Goal: Task Accomplishment & Management: Use online tool/utility

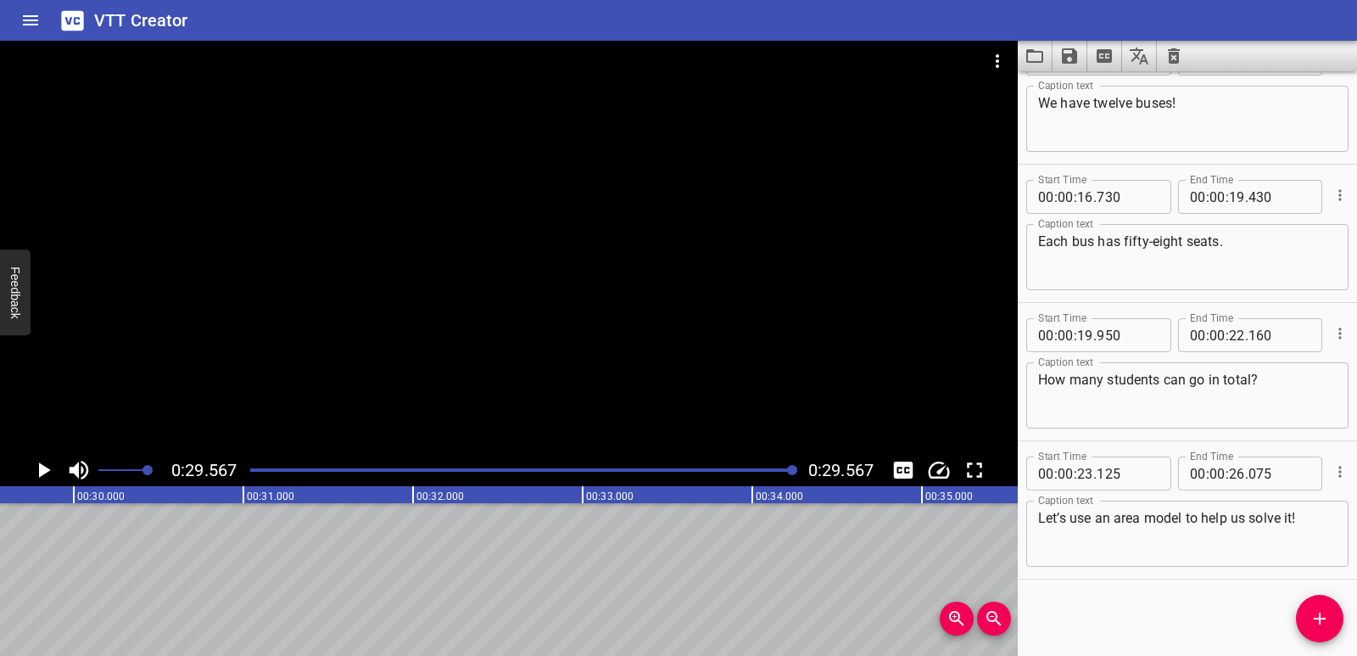
scroll to position [0, 4125]
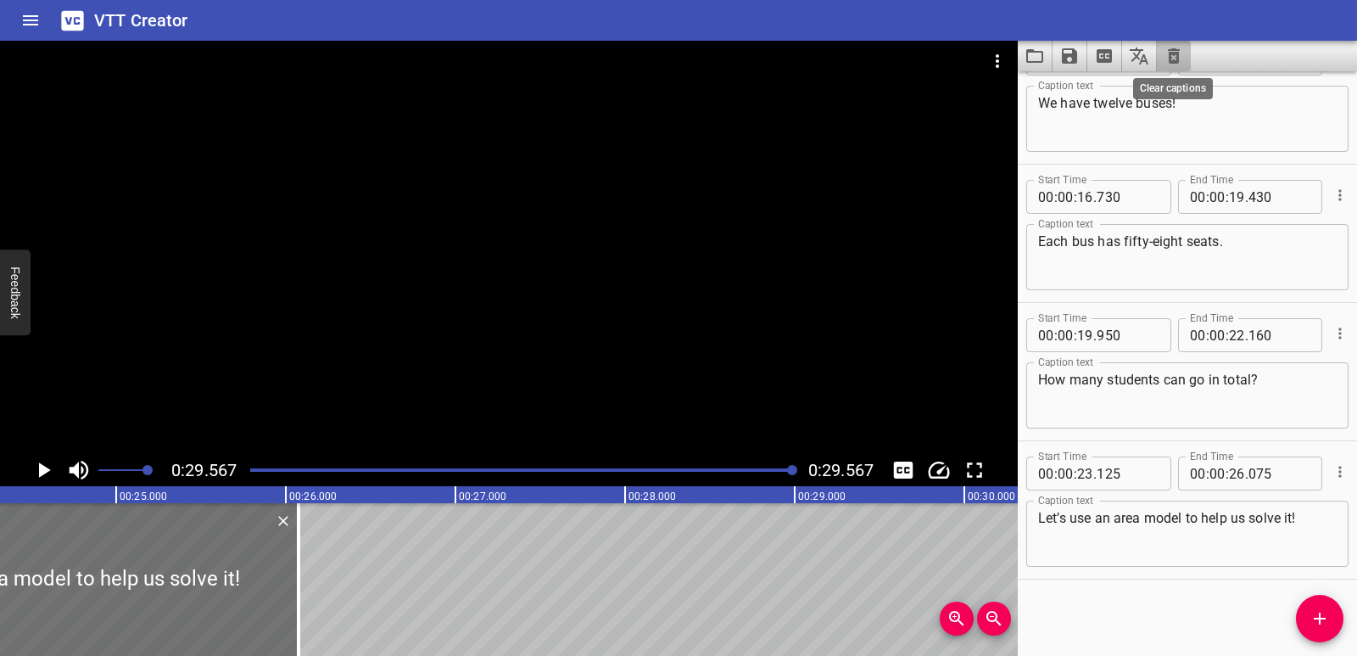
click at [1173, 61] on icon "Clear captions" at bounding box center [1174, 55] width 12 height 15
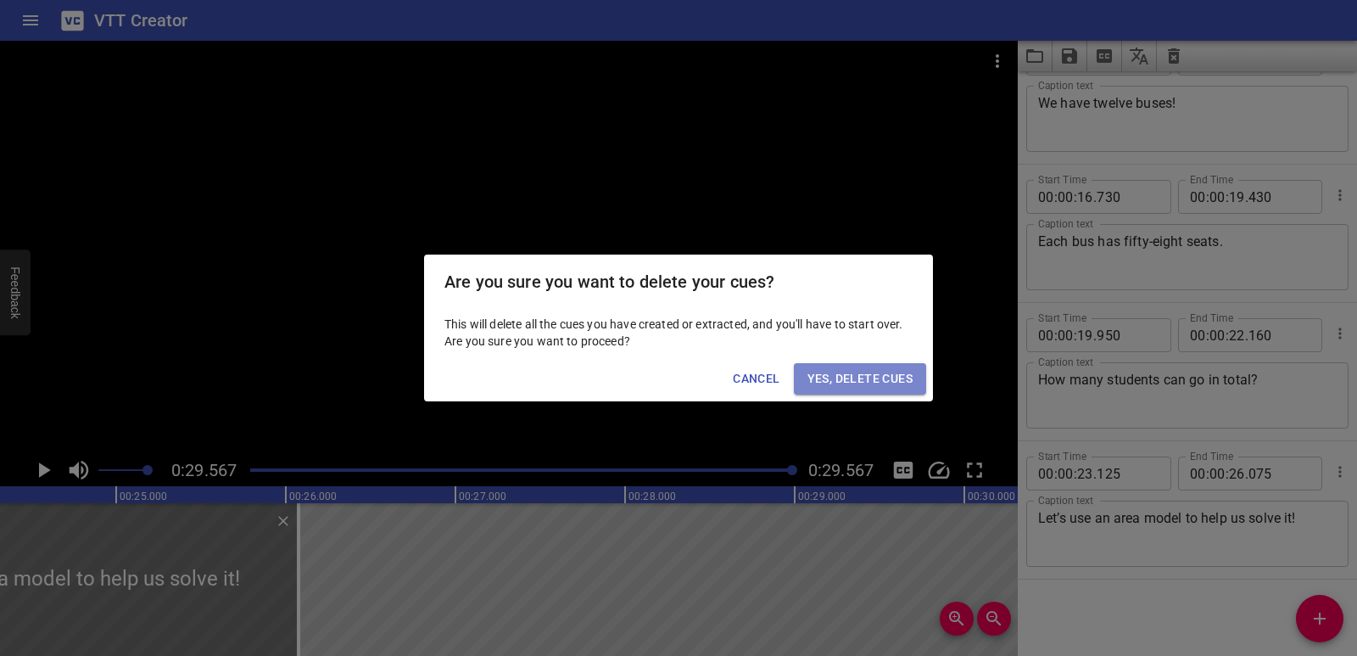
click at [886, 392] on button "Yes, Delete Cues" at bounding box center [860, 378] width 132 height 31
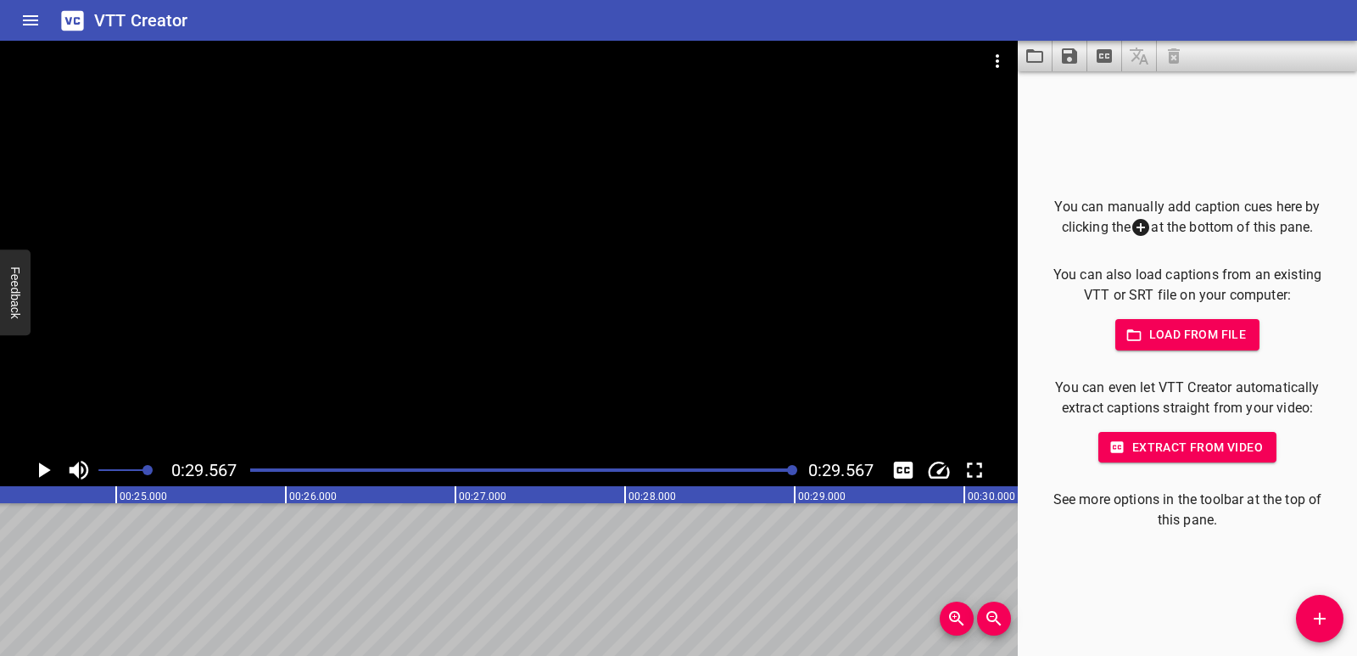
click at [988, 58] on icon "Video Options" at bounding box center [997, 61] width 20 height 20
click at [1001, 68] on li "Select New Video File..." at bounding box center [1061, 63] width 169 height 31
click at [1011, 56] on li "Select New Video File..." at bounding box center [1061, 63] width 169 height 31
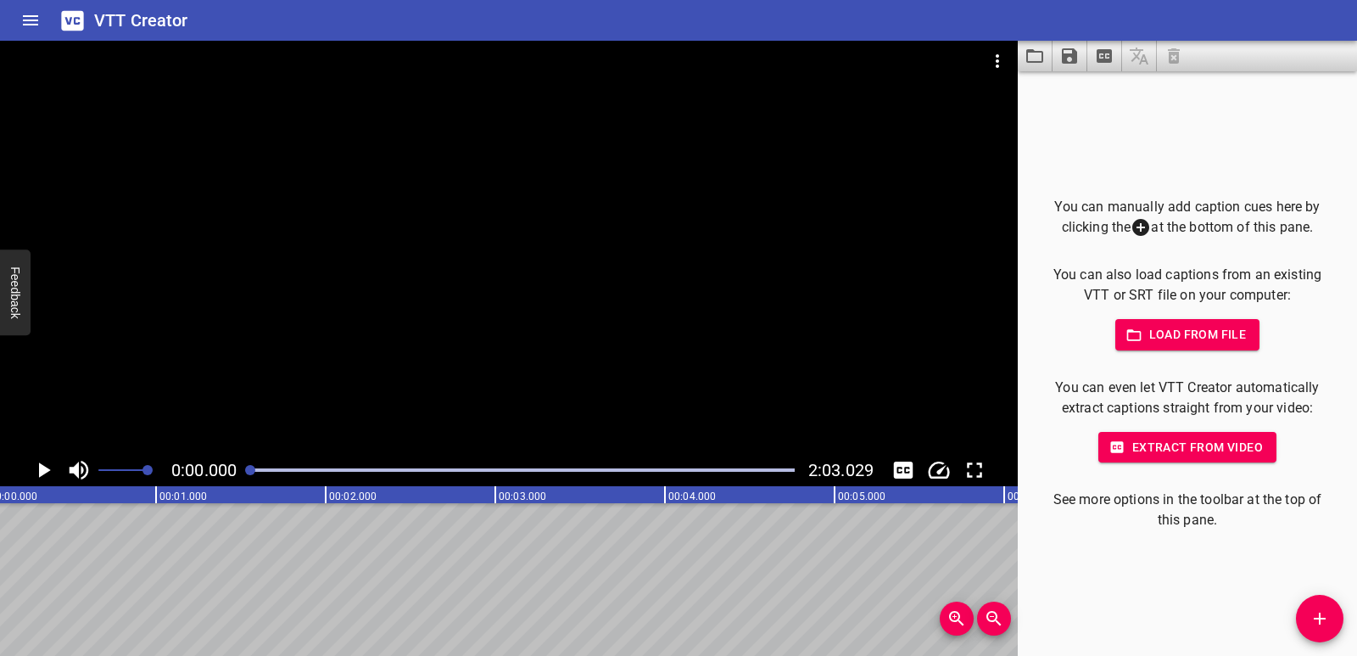
scroll to position [0, 0]
click at [31, 468] on icon "Play/Pause" at bounding box center [43, 469] width 25 height 25
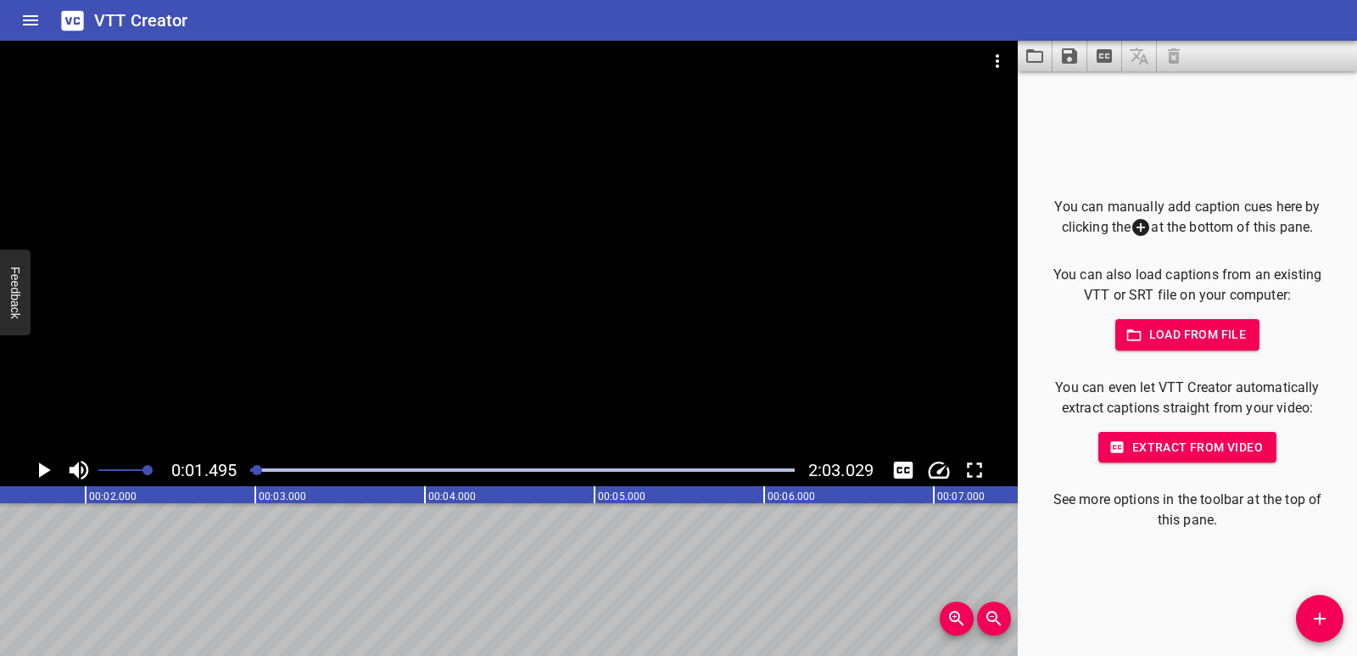
click at [1327, 635] on button "Add Cue" at bounding box center [1320, 619] width 48 height 48
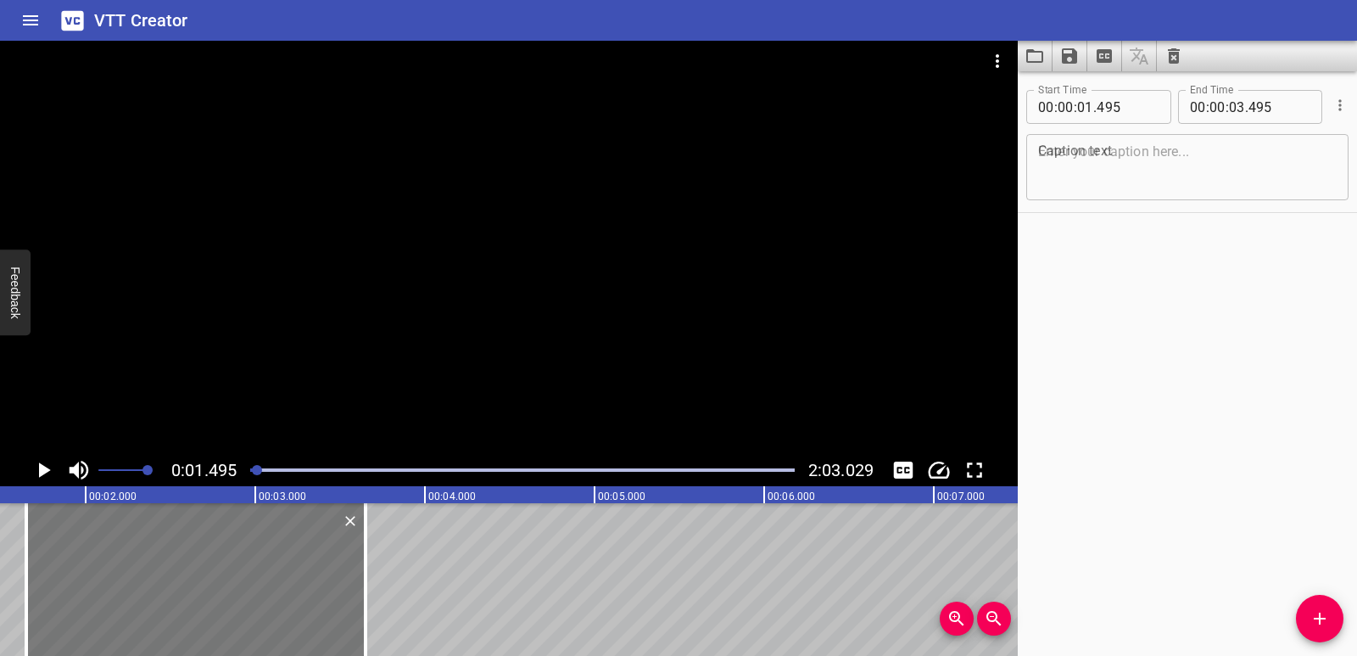
drag, startPoint x: 231, startPoint y: 584, endPoint x: 258, endPoint y: 584, distance: 27.1
click at [258, 584] on div at bounding box center [195, 579] width 339 height 153
type input "655"
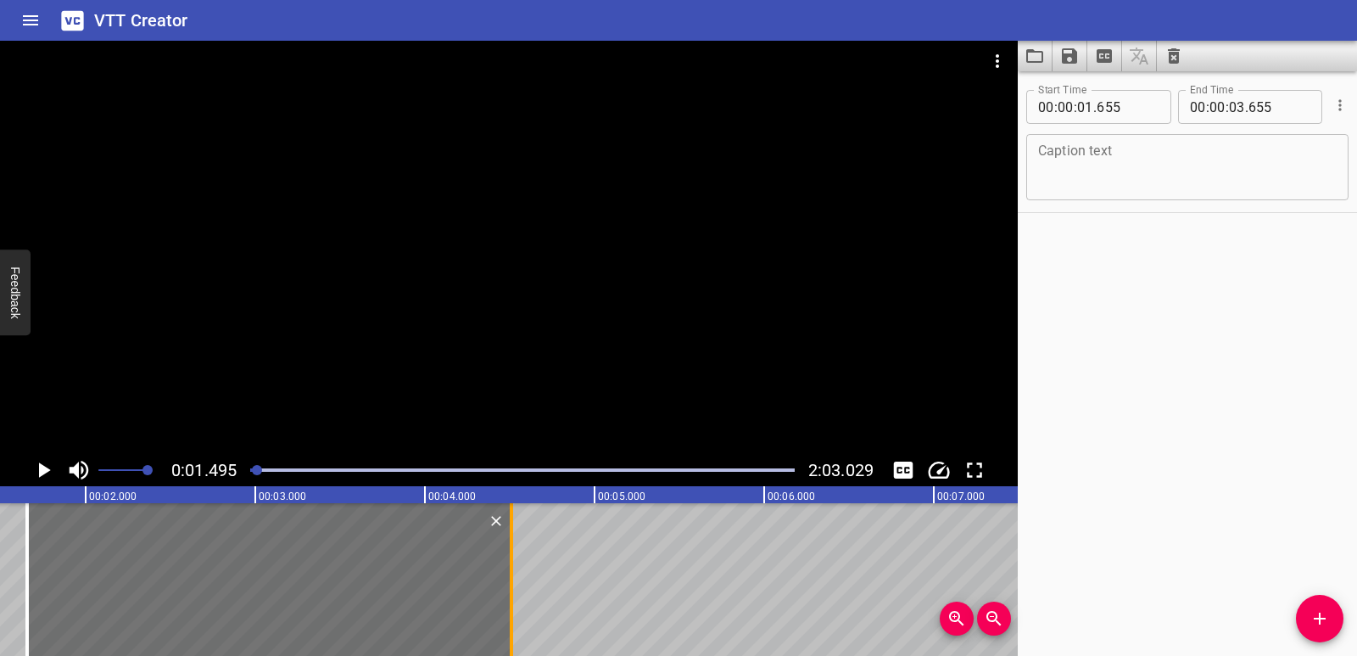
drag, startPoint x: 371, startPoint y: 575, endPoint x: 516, endPoint y: 562, distance: 145.6
click at [516, 562] on div at bounding box center [511, 579] width 17 height 153
type input "04"
type input "510"
click at [44, 473] on icon "Play/Pause" at bounding box center [45, 469] width 12 height 15
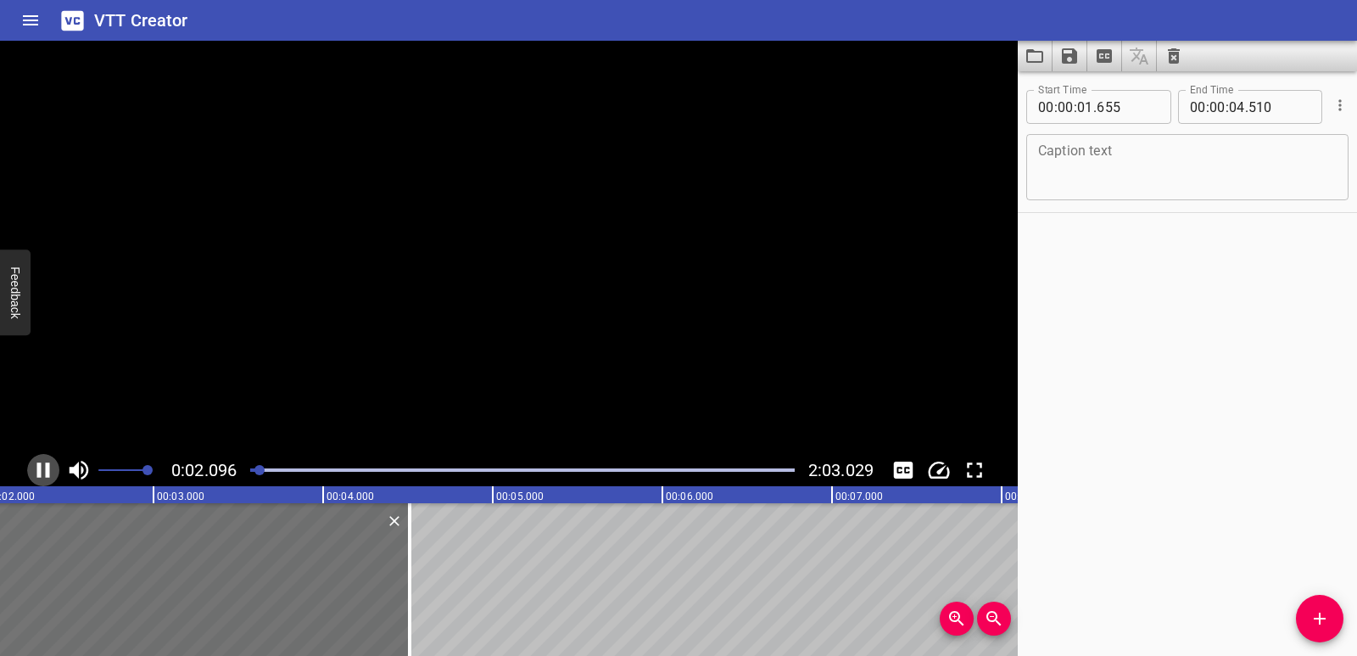
click at [44, 473] on icon "Play/Pause" at bounding box center [43, 469] width 25 height 25
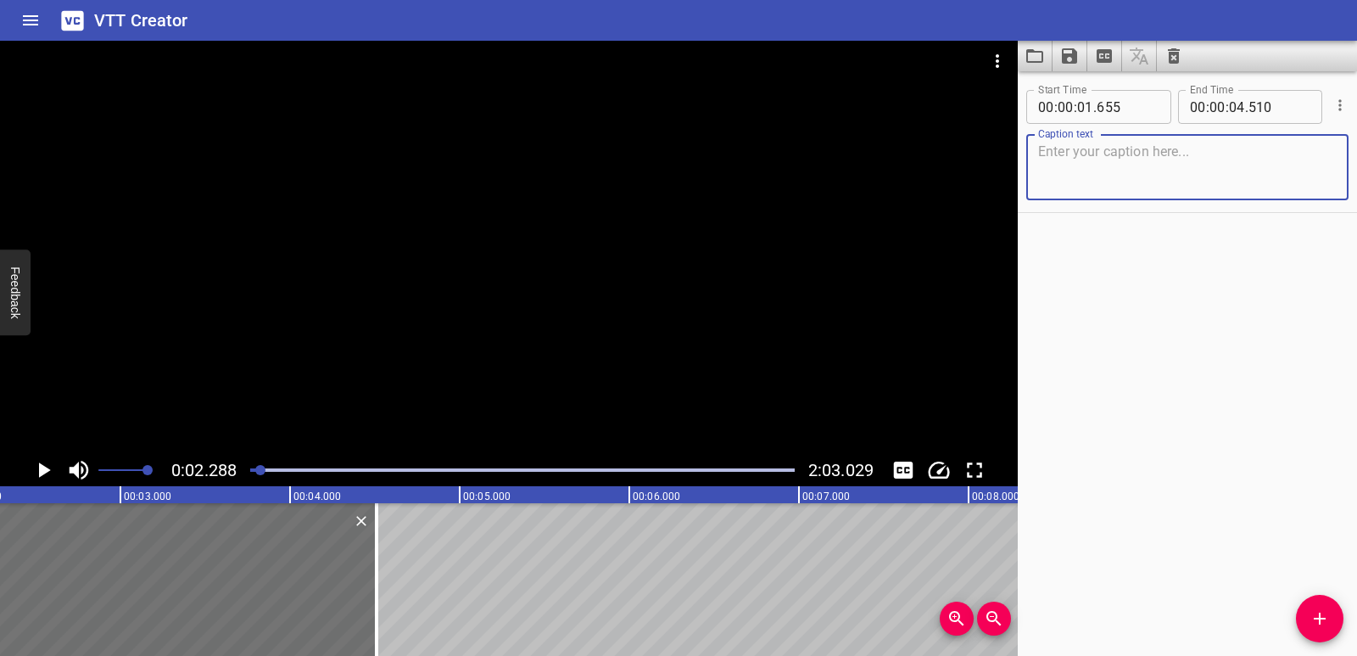
click at [1163, 175] on textarea at bounding box center [1187, 167] width 299 height 48
paste textarea "Comparatives and Superlatives"
type textarea "Comparatives and Superlatives"
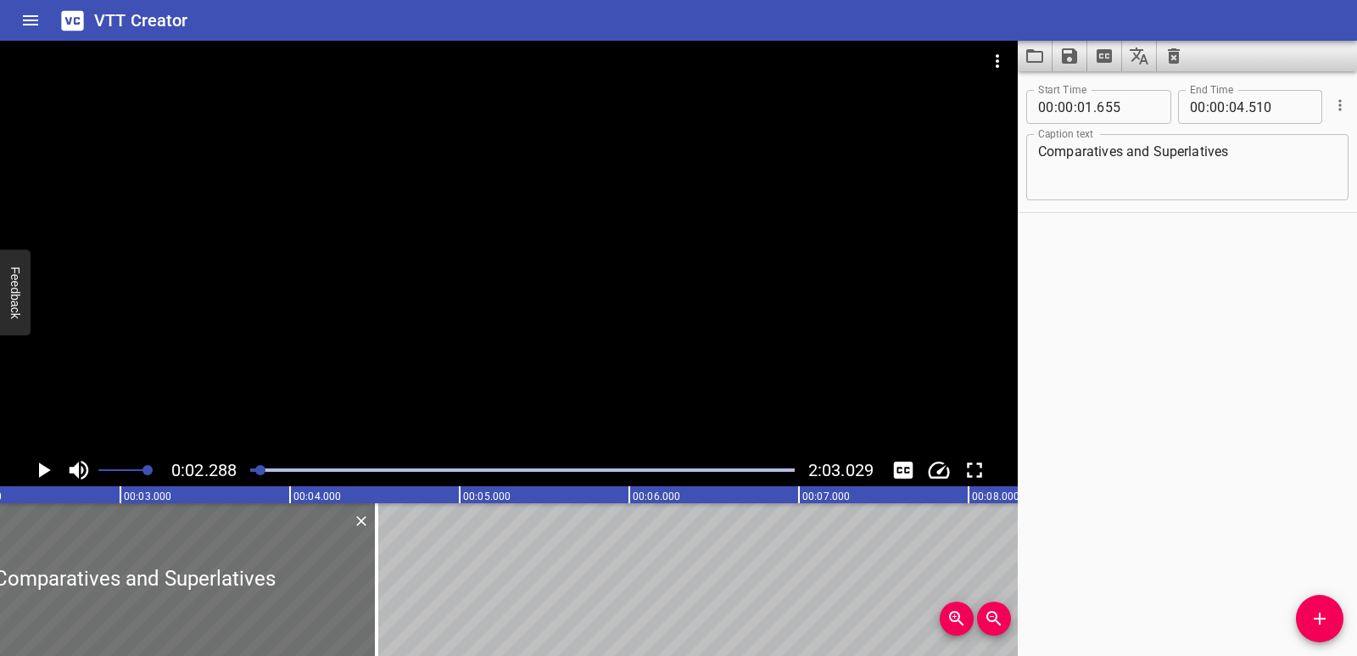
drag, startPoint x: 267, startPoint y: 469, endPoint x: 241, endPoint y: 473, distance: 26.5
click at [241, 473] on div at bounding box center [522, 470] width 565 height 24
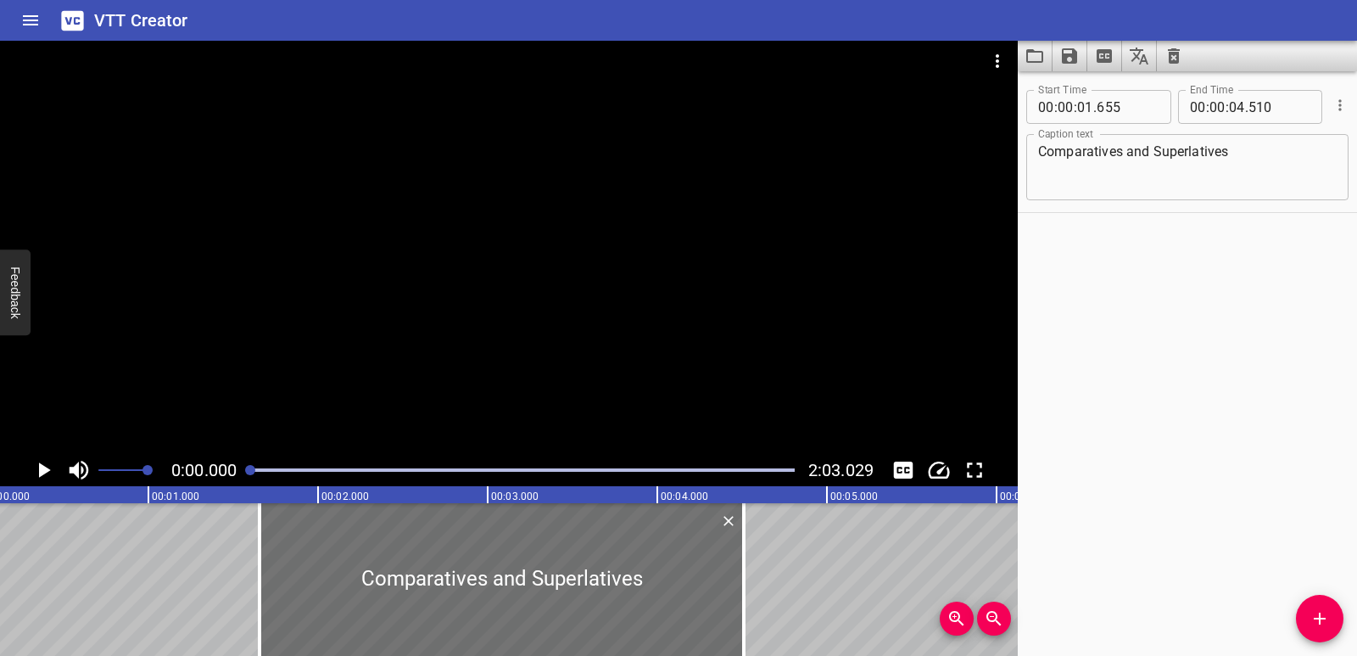
scroll to position [0, 0]
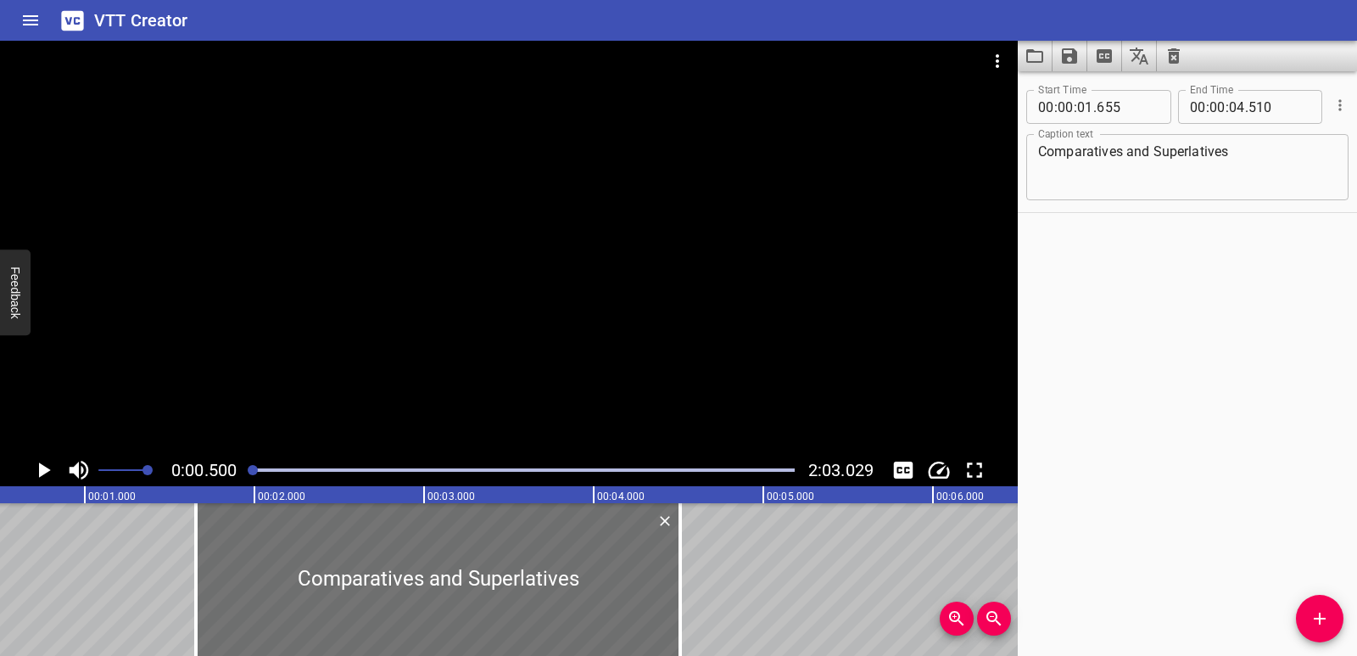
click at [45, 471] on icon "Play/Pause" at bounding box center [45, 469] width 12 height 15
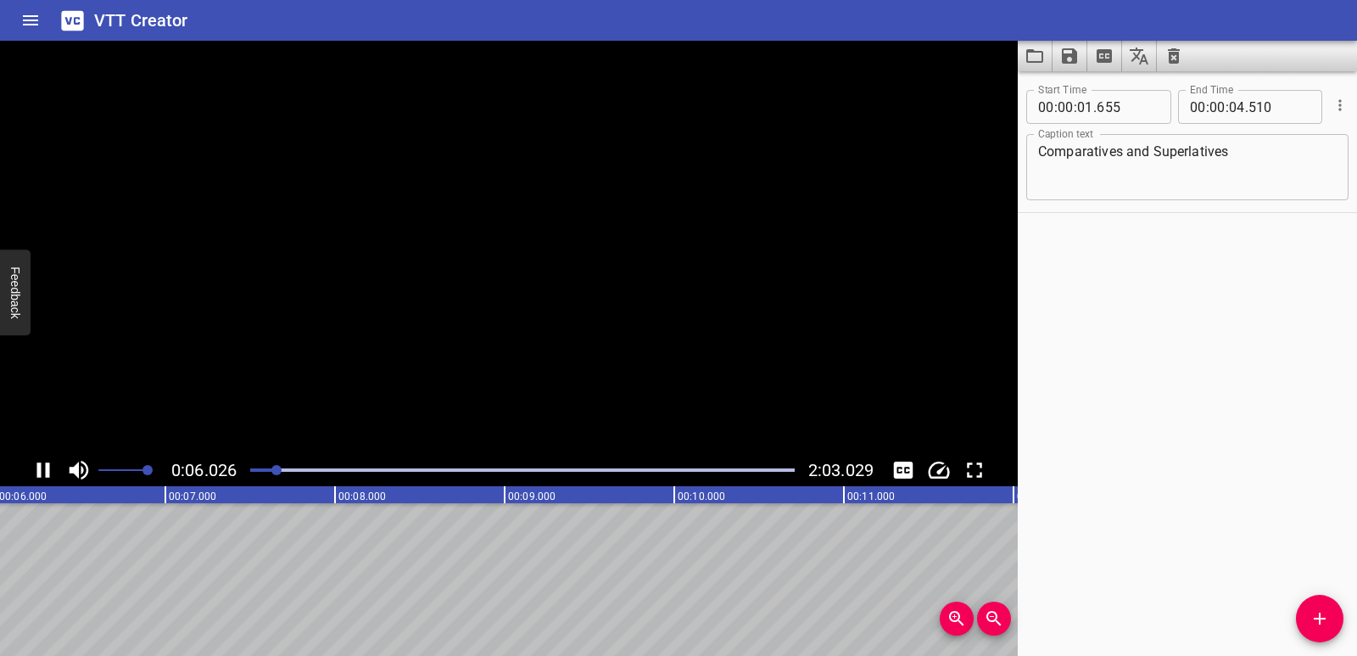
click at [45, 471] on icon "Play/Pause" at bounding box center [43, 469] width 25 height 25
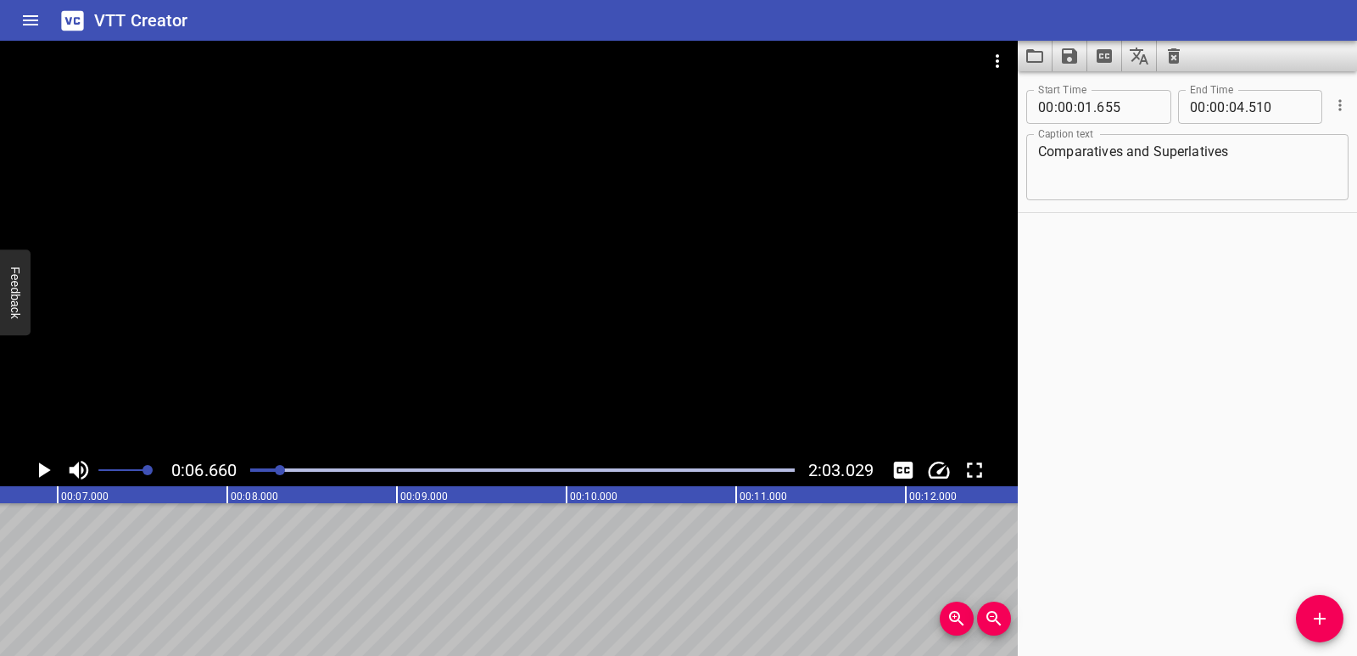
click at [1316, 615] on icon "Add Cue" at bounding box center [1320, 618] width 20 height 20
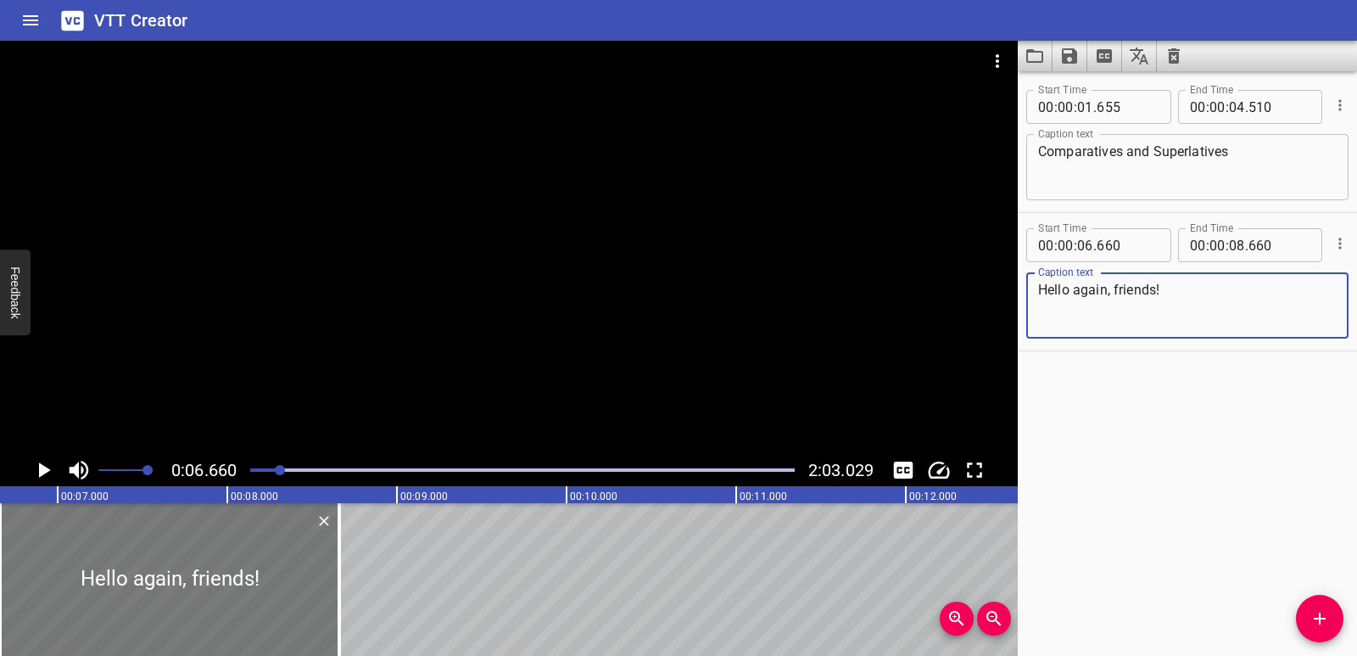
type textarea "Hello again, friends!"
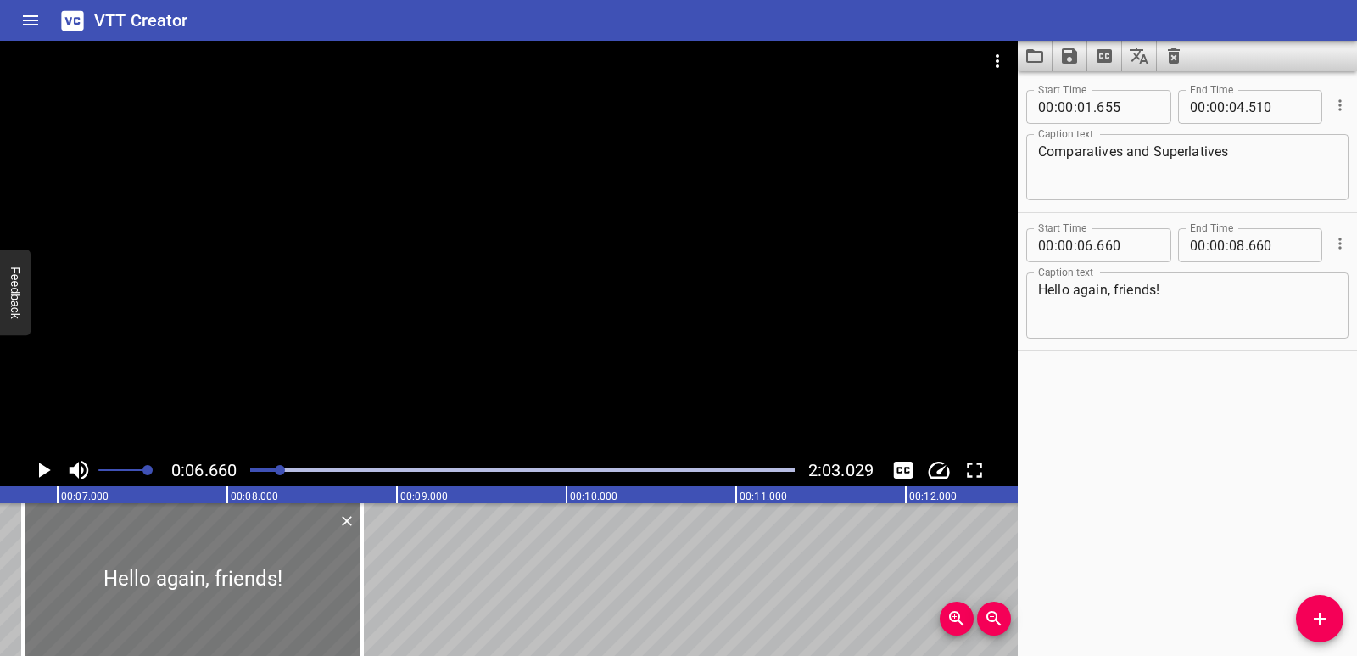
drag, startPoint x: 151, startPoint y: 563, endPoint x: 173, endPoint y: 565, distance: 22.1
click at [173, 565] on div at bounding box center [192, 579] width 339 height 153
type input "795"
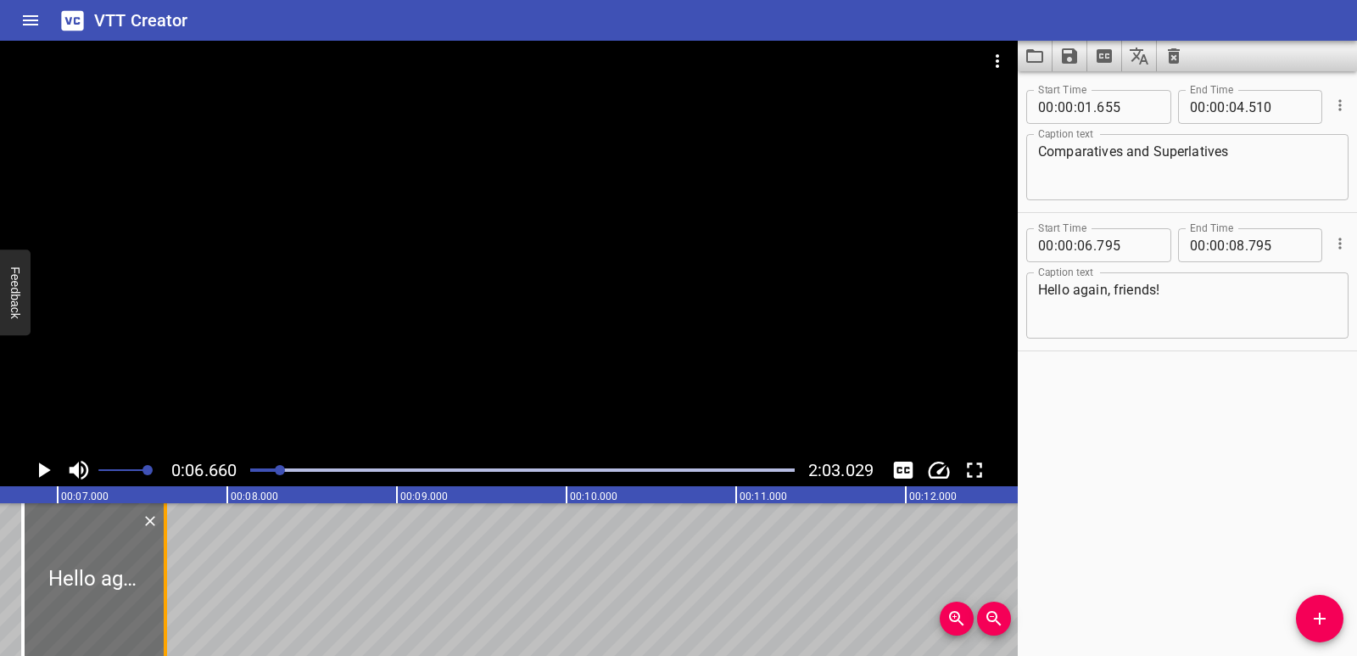
drag, startPoint x: 361, startPoint y: 570, endPoint x: 165, endPoint y: 575, distance: 196.9
click at [165, 575] on div at bounding box center [165, 579] width 3 height 153
type input "07"
type input "635"
click at [41, 468] on icon "Play/Pause" at bounding box center [45, 469] width 12 height 15
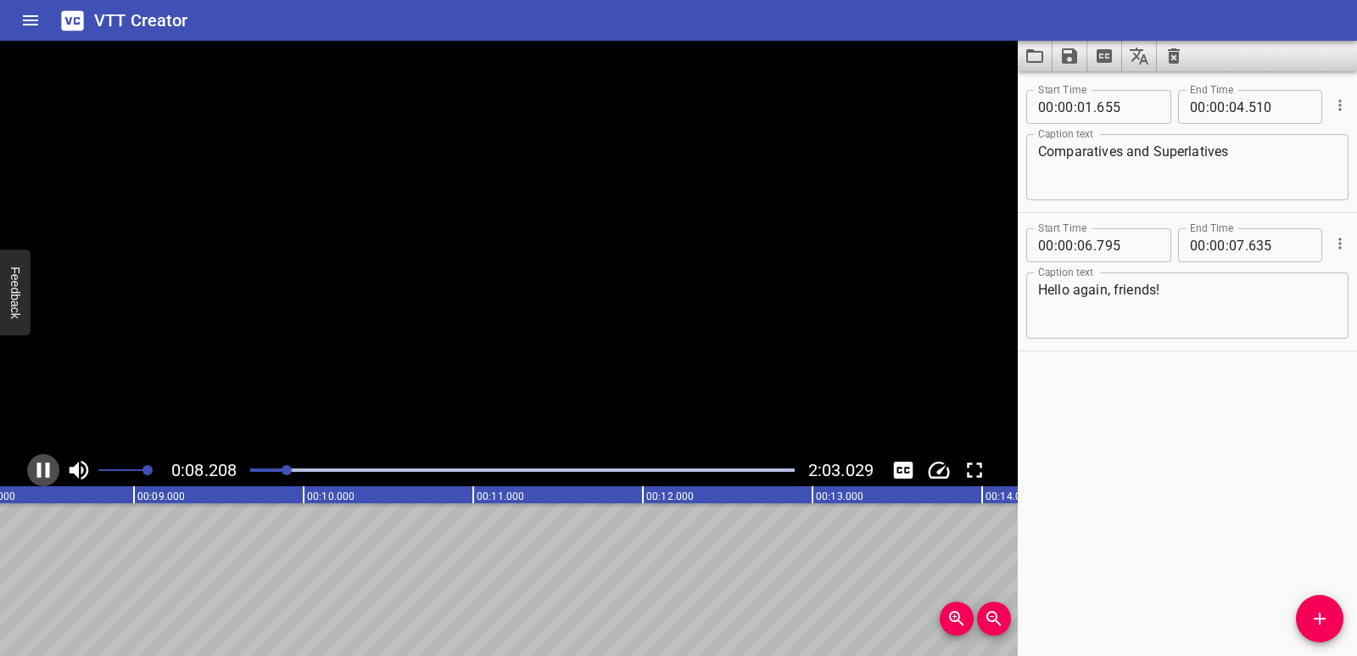
click at [41, 468] on icon "Play/Pause" at bounding box center [43, 469] width 13 height 15
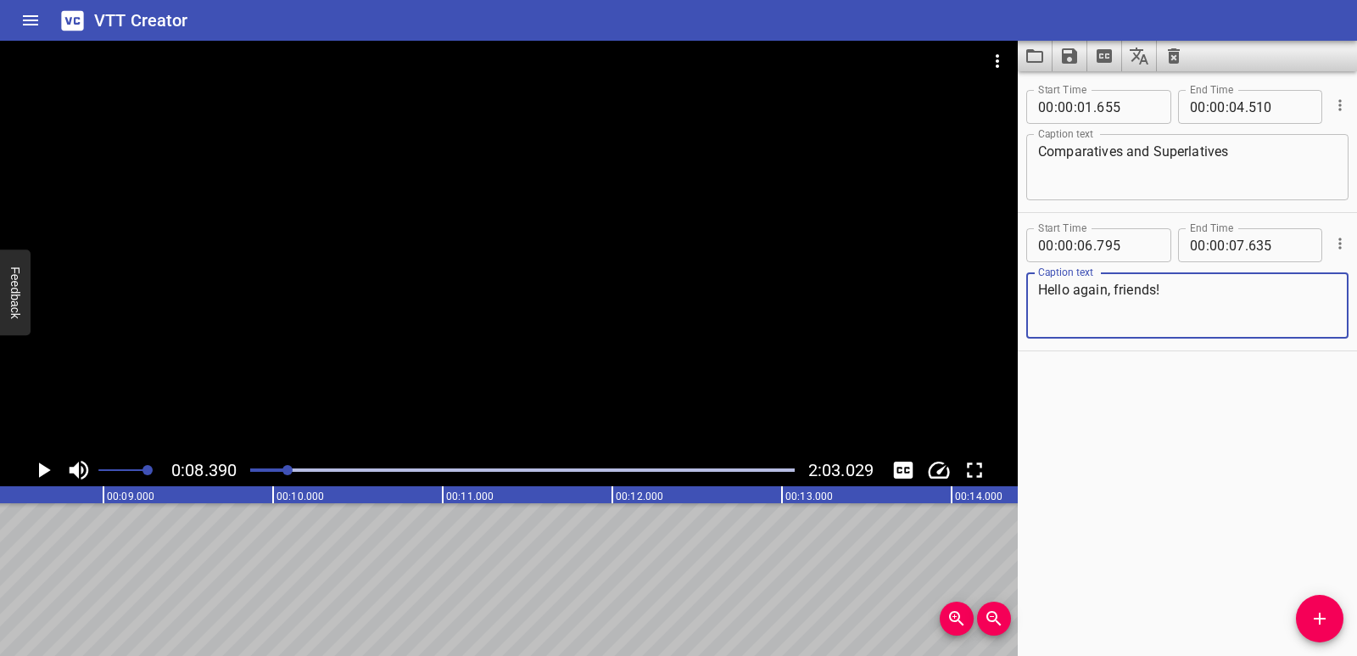
drag, startPoint x: 1188, startPoint y: 294, endPoint x: 1028, endPoint y: 300, distance: 159.6
click at [1028, 300] on div "Hello again, friends! Caption text" at bounding box center [1187, 305] width 322 height 66
paste textarea "[DATE], we will learn about words that compare thing"
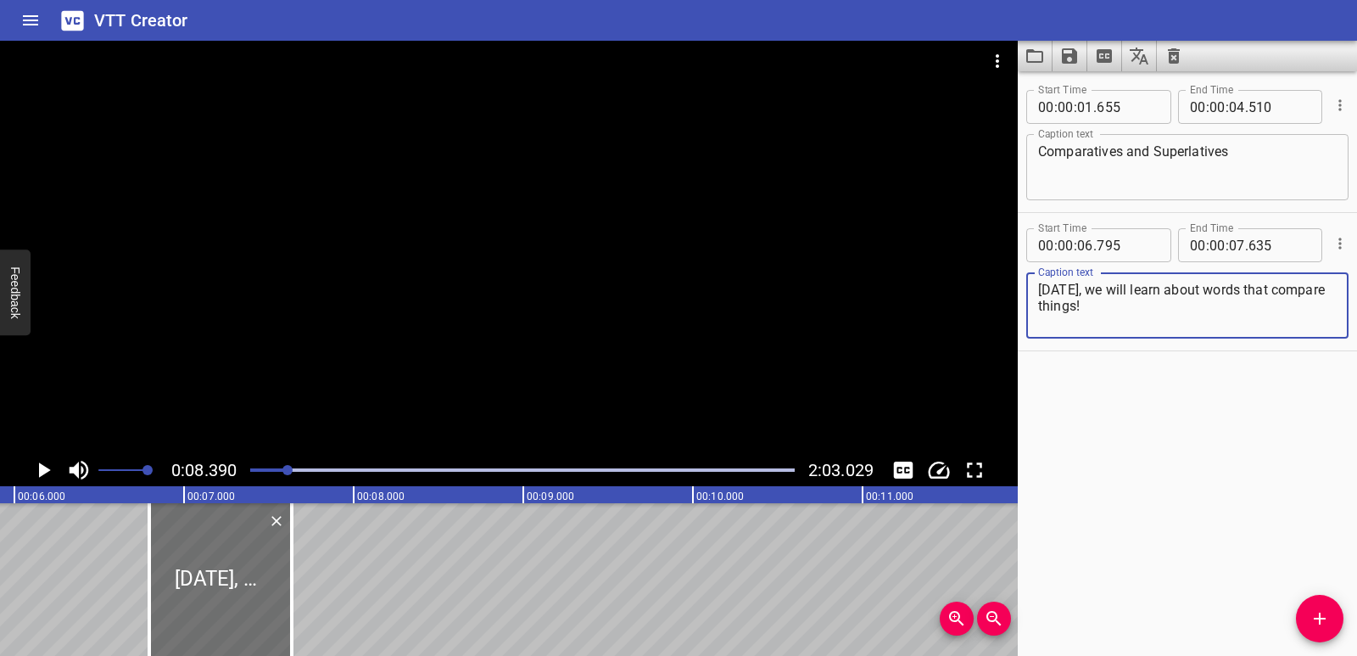
scroll to position [0, 977]
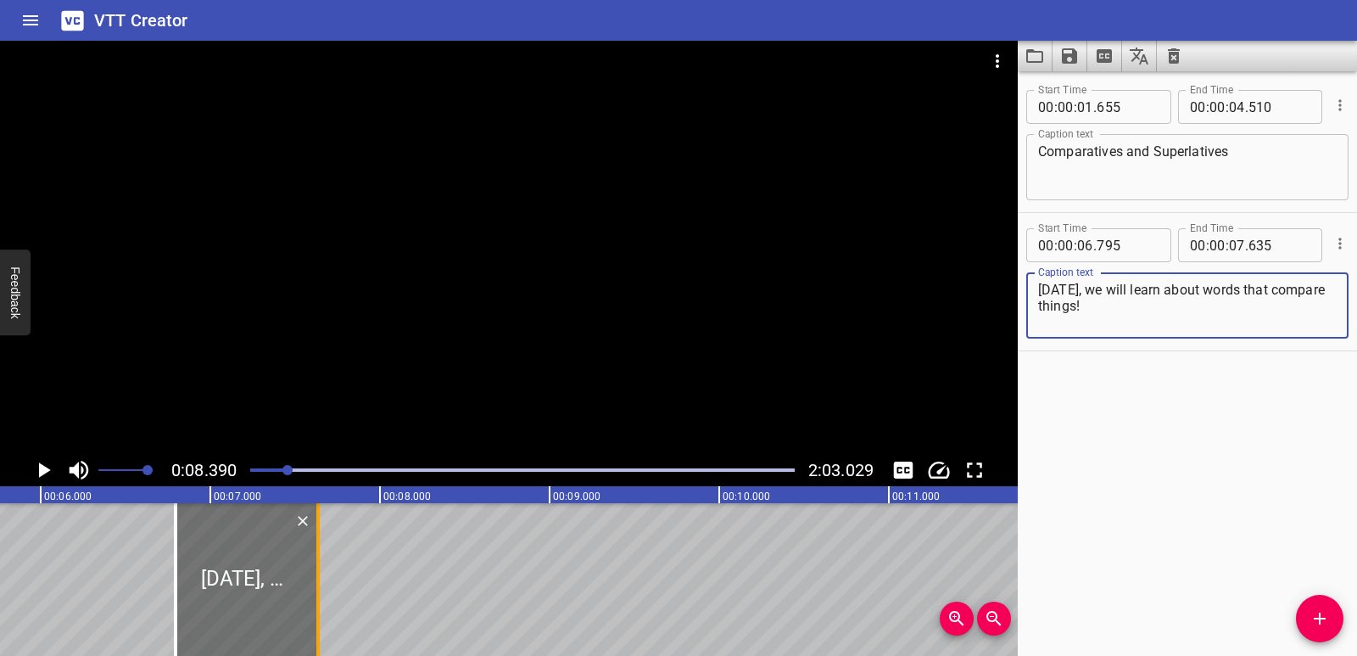
type textarea "[DATE], we will learn about words that compare things!"
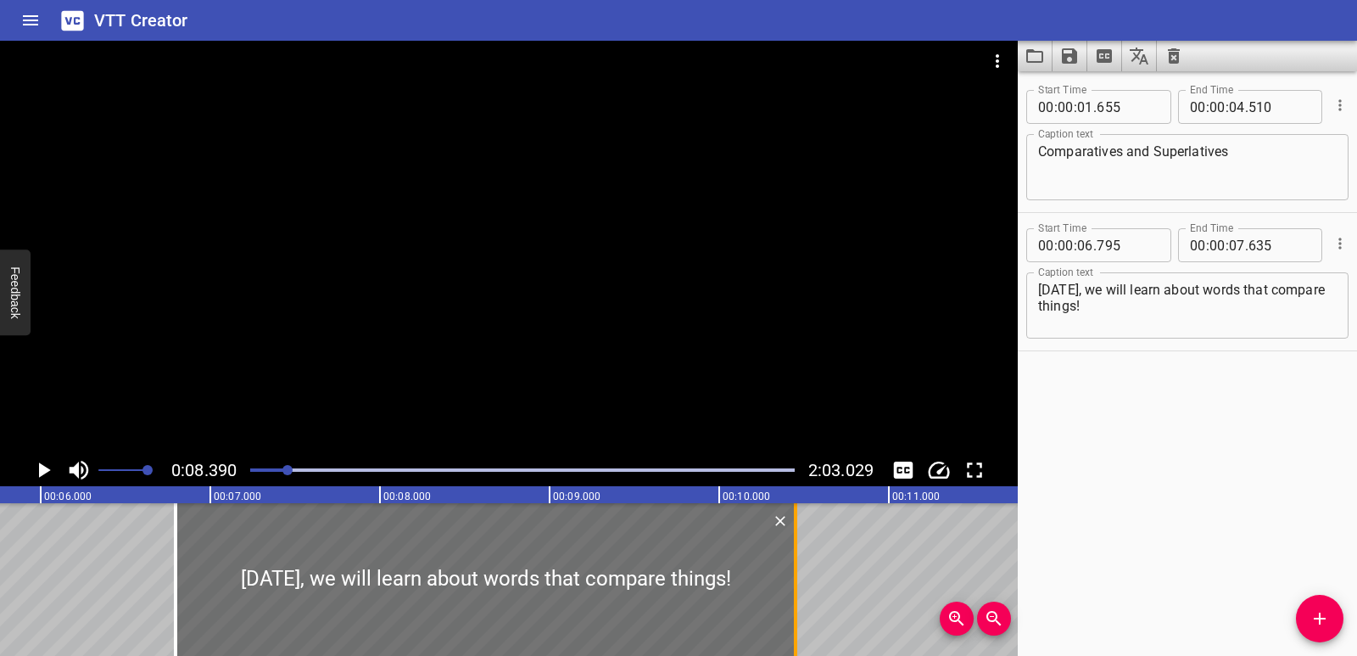
drag, startPoint x: 316, startPoint y: 578, endPoint x: 794, endPoint y: 539, distance: 479.2
click at [794, 539] on div at bounding box center [795, 579] width 3 height 153
type input "10"
type input "450"
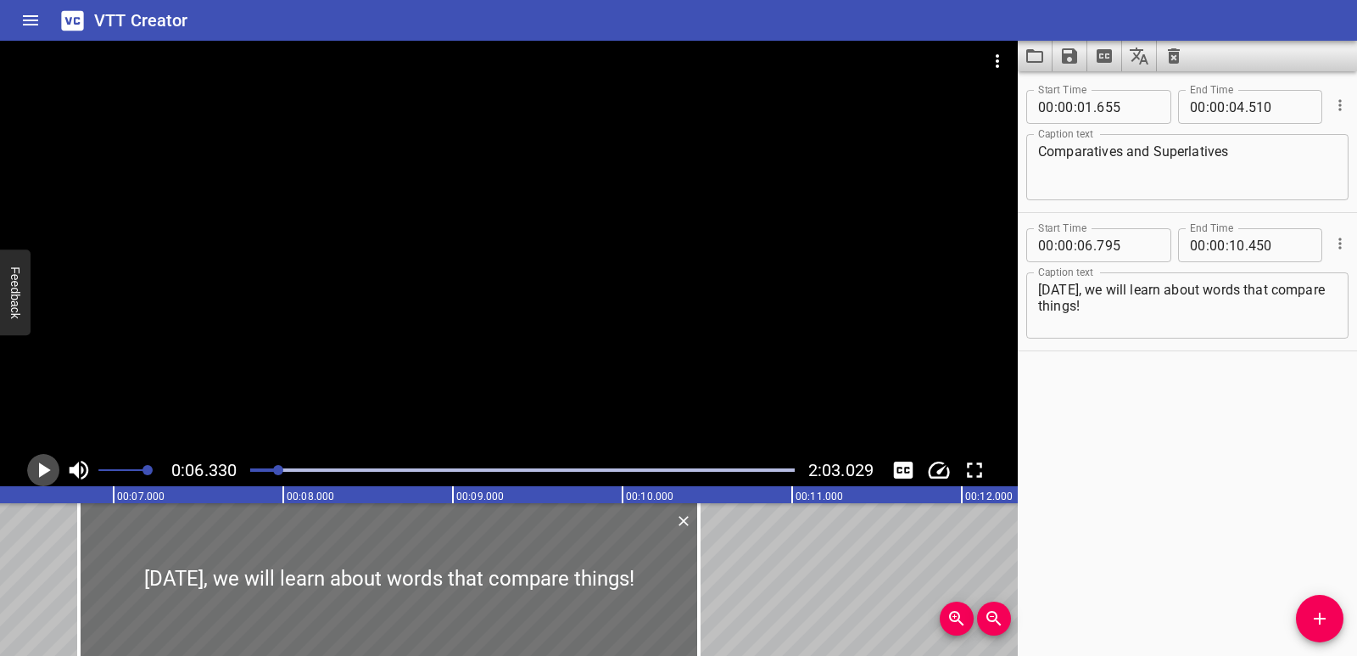
click at [41, 470] on icon "Play/Pause" at bounding box center [45, 469] width 12 height 15
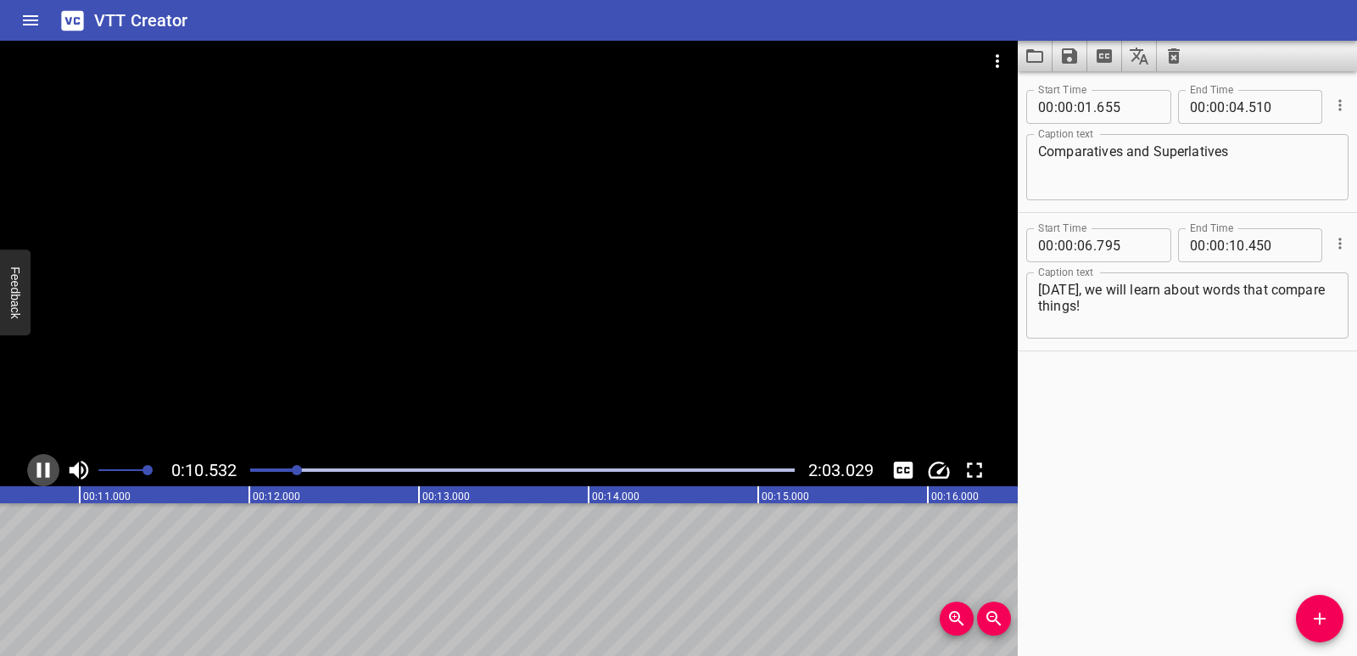
click at [41, 469] on icon "Play/Pause" at bounding box center [43, 469] width 13 height 15
click at [278, 466] on div at bounding box center [522, 470] width 565 height 24
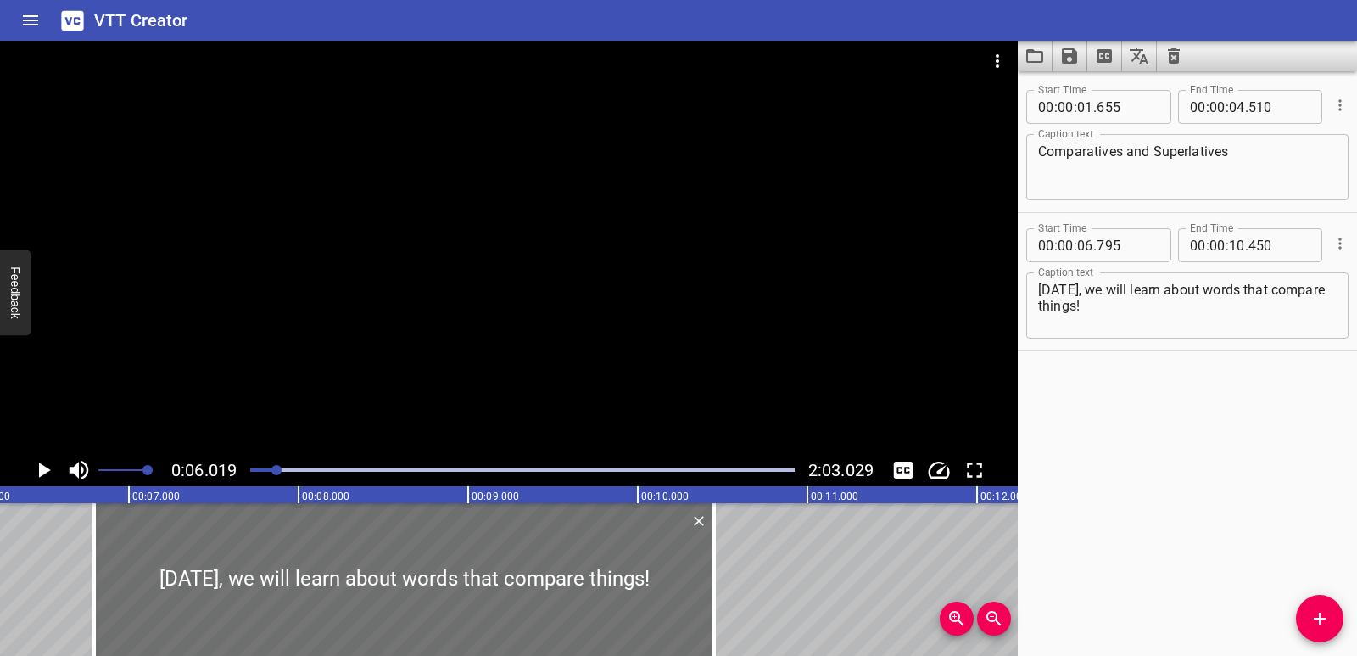
scroll to position [0, 1021]
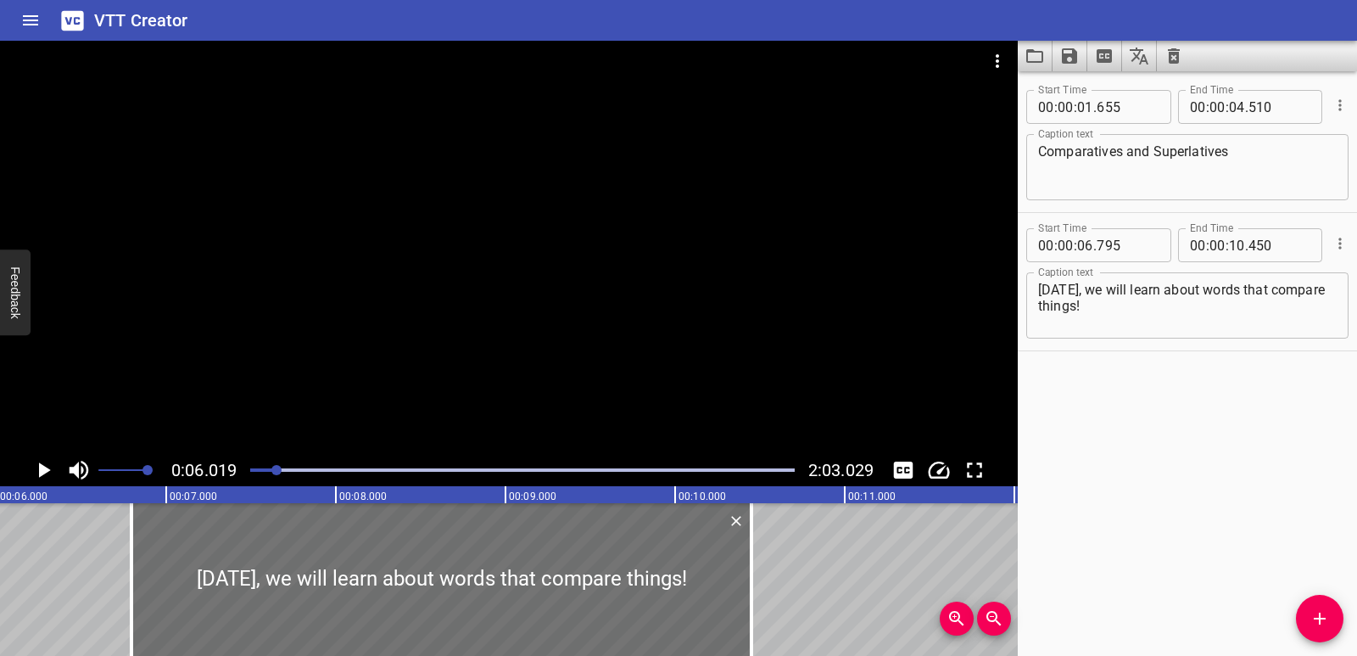
click at [44, 469] on icon "Play/Pause" at bounding box center [45, 469] width 12 height 15
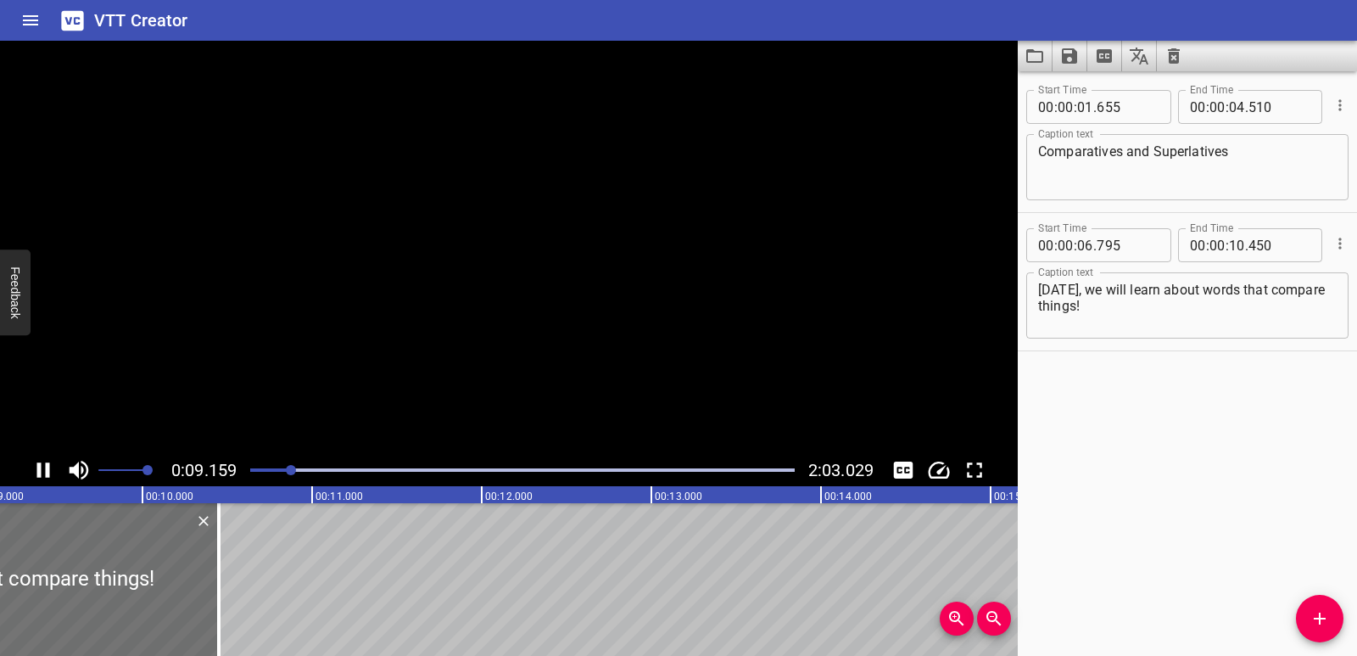
click at [44, 469] on icon "Play/Pause" at bounding box center [43, 469] width 25 height 25
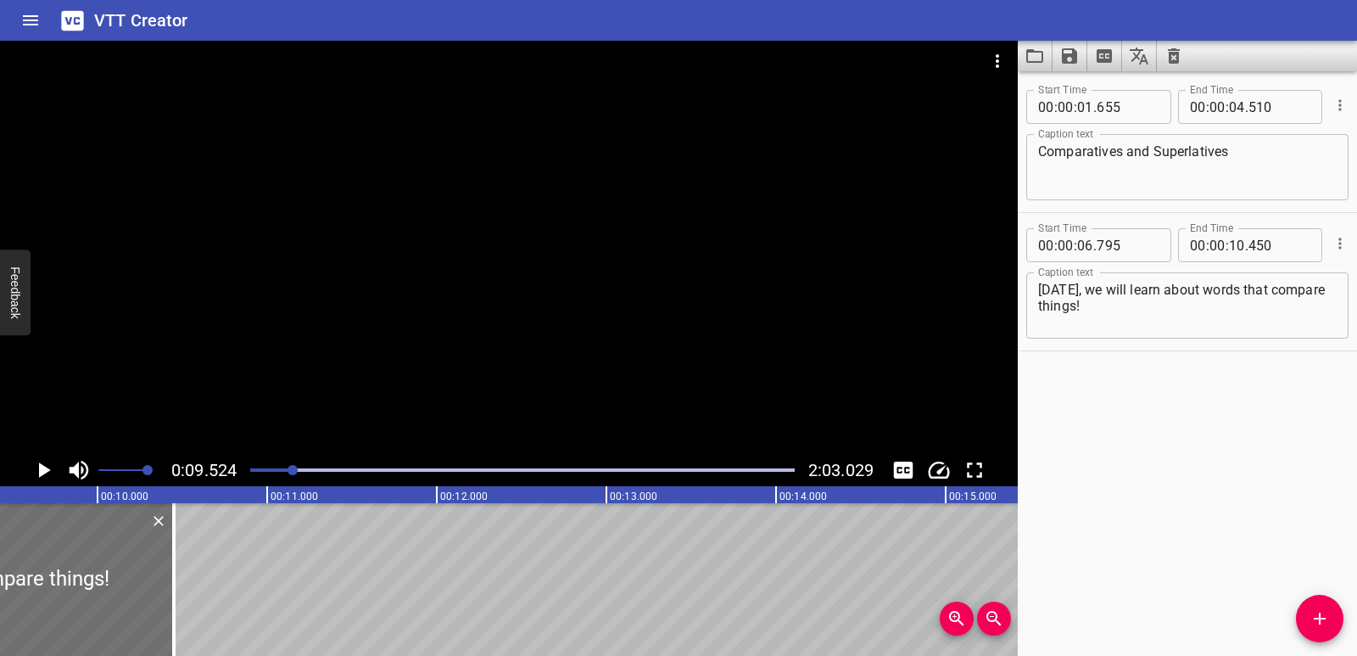
scroll to position [0, 1616]
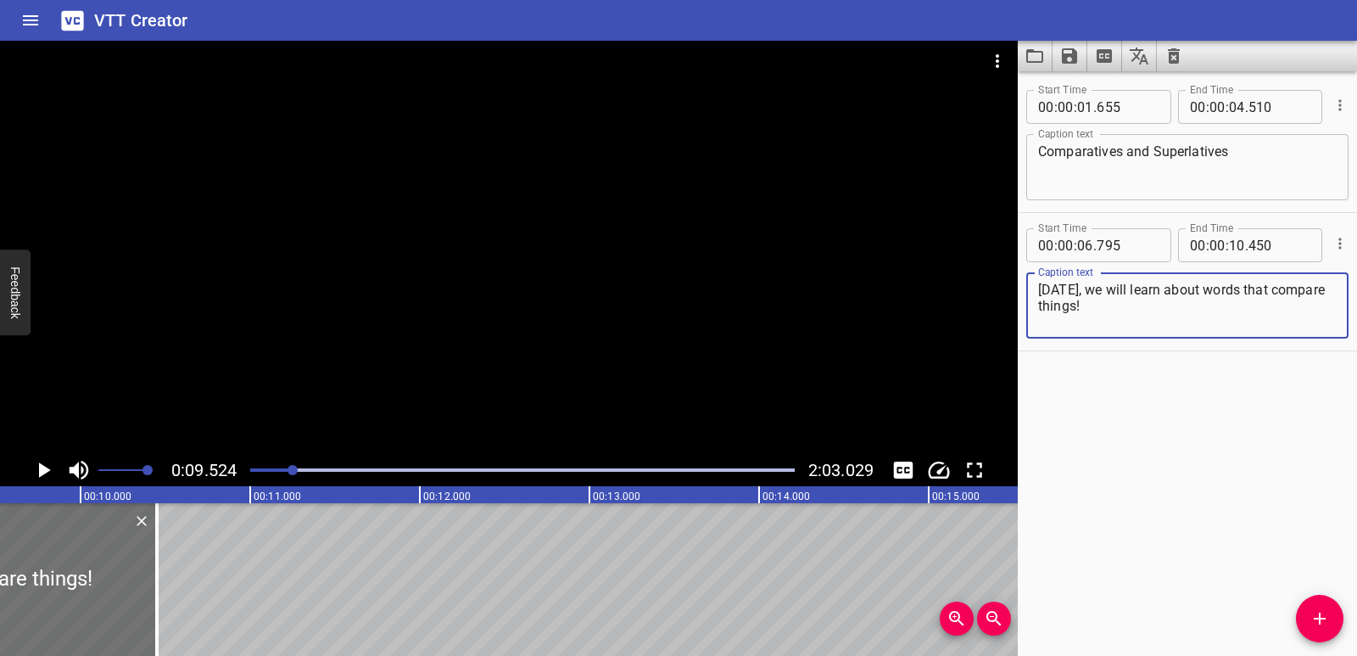
drag, startPoint x: 1161, startPoint y: 291, endPoint x: 1197, endPoint y: 288, distance: 35.7
click at [1197, 288] on textarea "[DATE], we will learn about words that compare things!" at bounding box center [1187, 306] width 299 height 48
click at [1164, 288] on textarea "[DATE], we will learn words that compare things!" at bounding box center [1187, 306] width 299 height 48
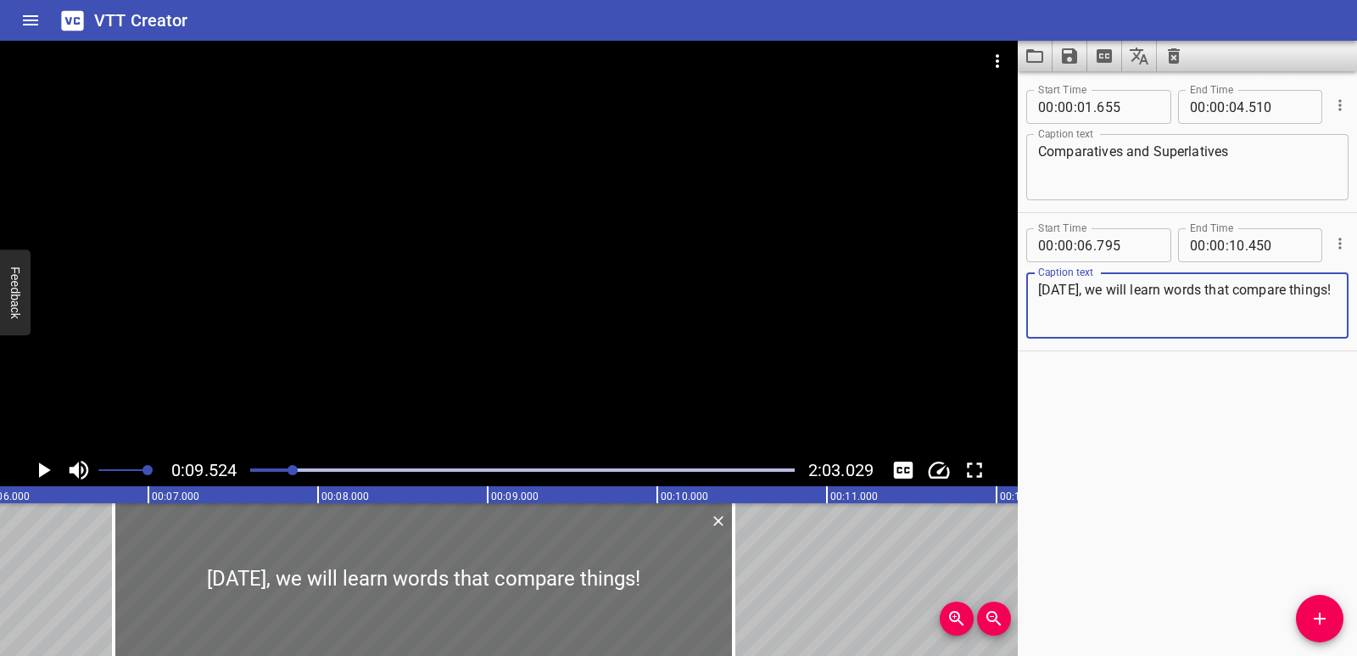
type textarea "[DATE], we will learn words that compare things!"
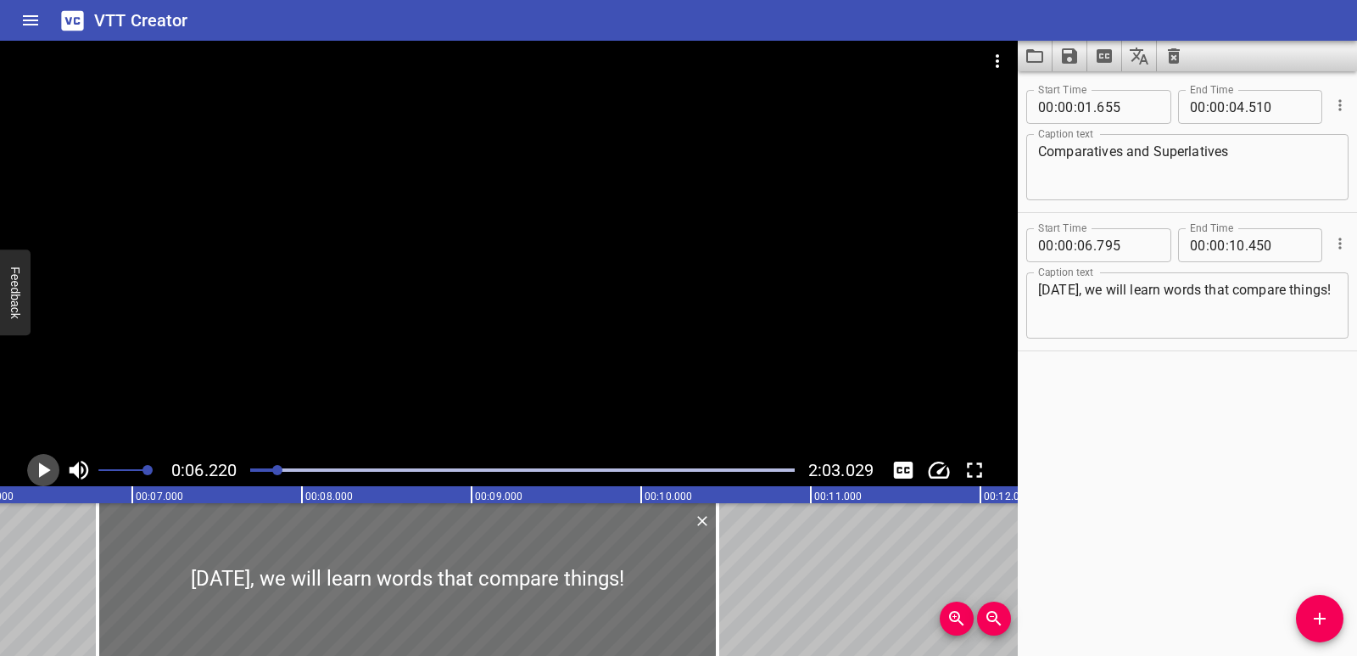
click at [42, 471] on icon "Play/Pause" at bounding box center [45, 469] width 12 height 15
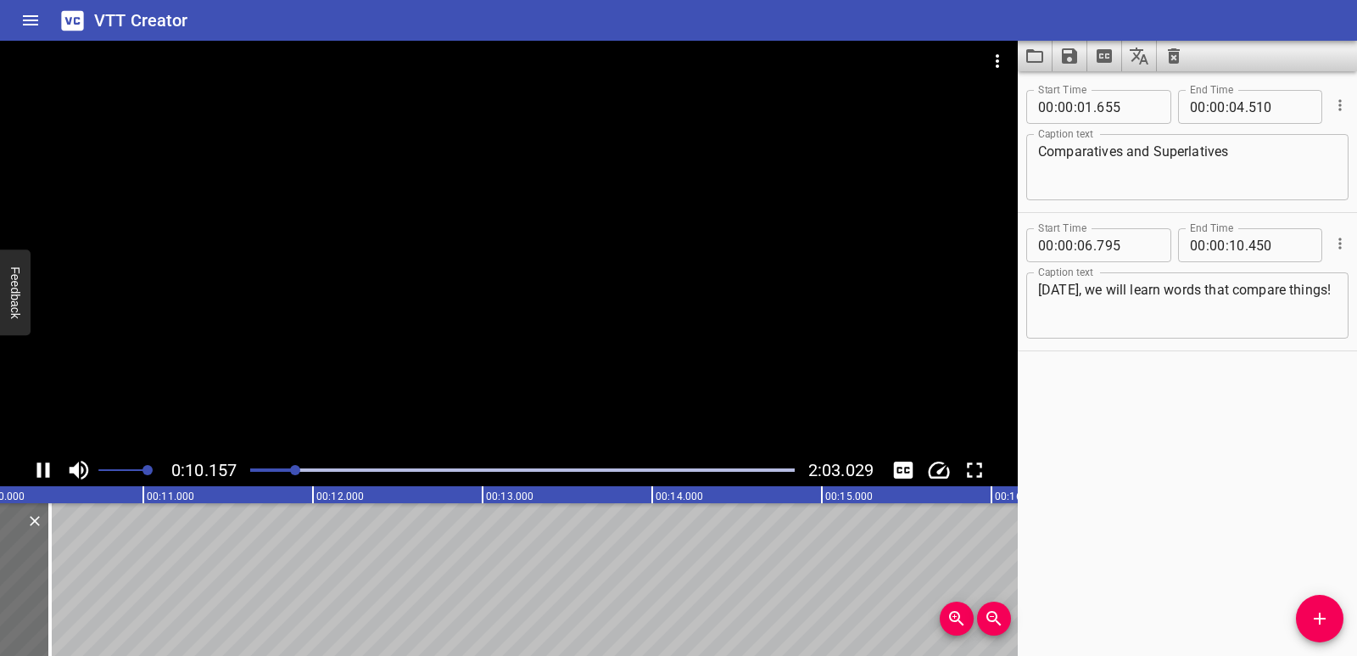
click at [42, 472] on icon "Play/Pause" at bounding box center [43, 469] width 25 height 25
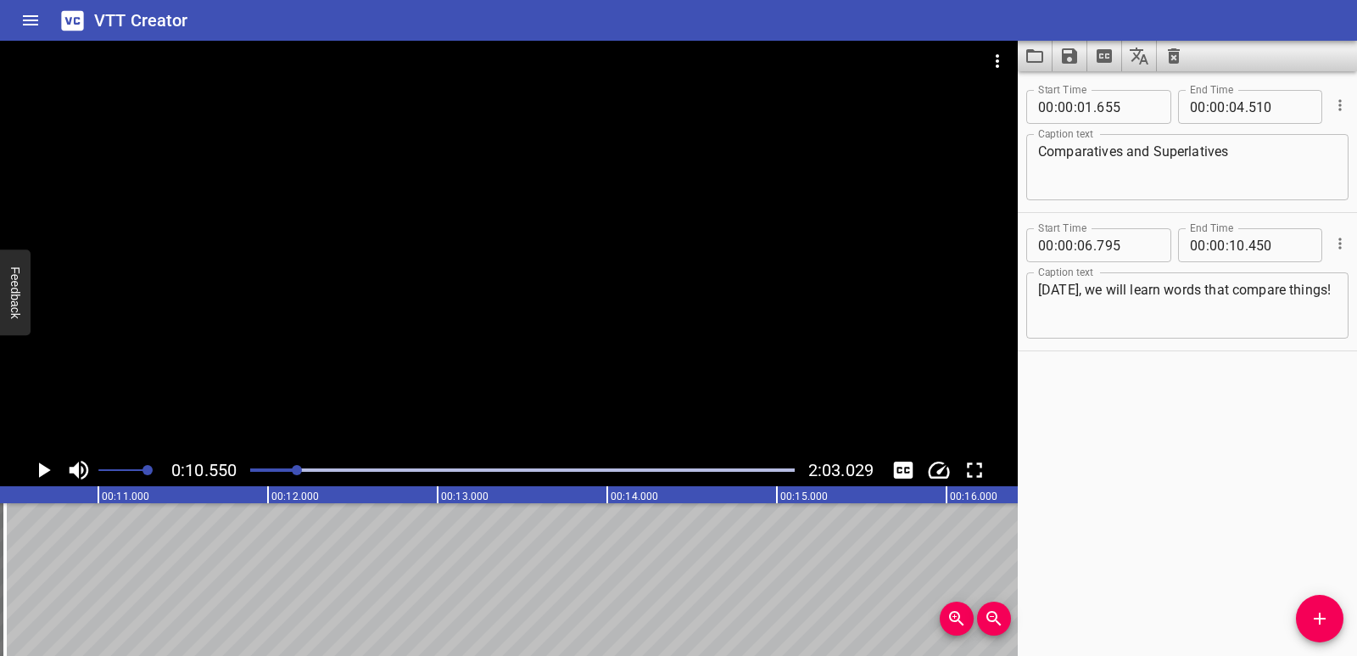
scroll to position [0, 1790]
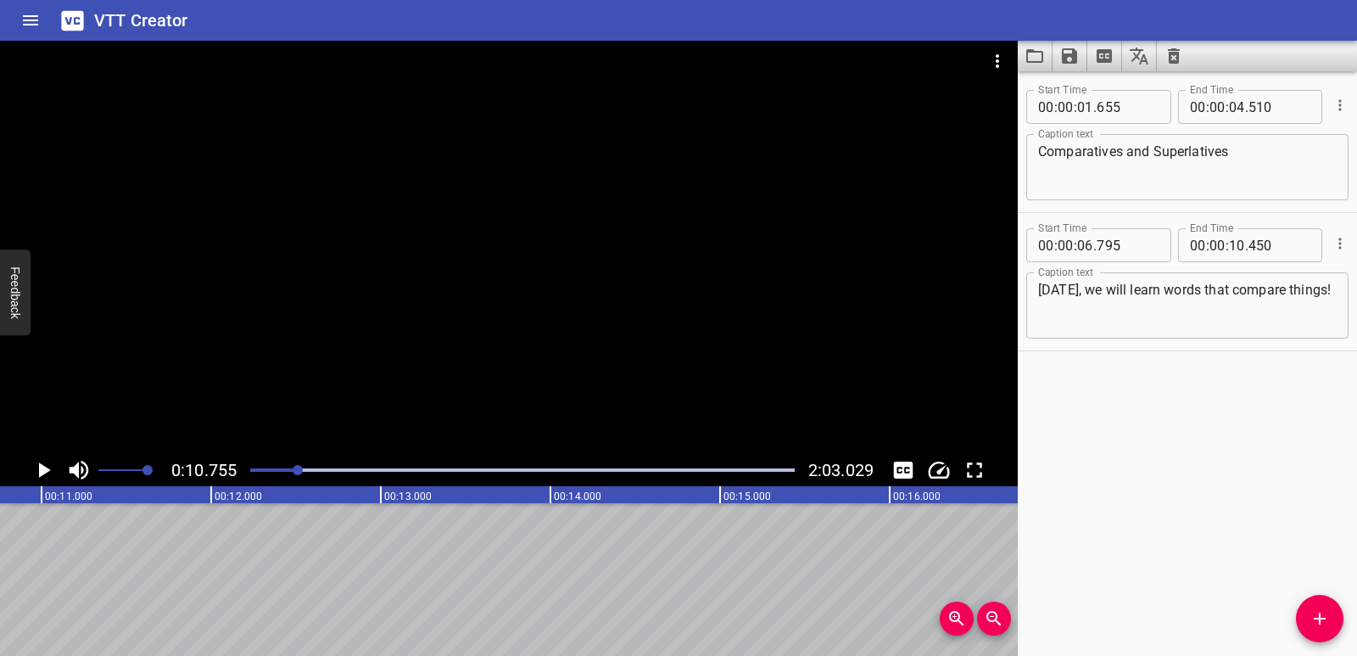
click at [1322, 616] on icon "Add Cue" at bounding box center [1320, 618] width 20 height 20
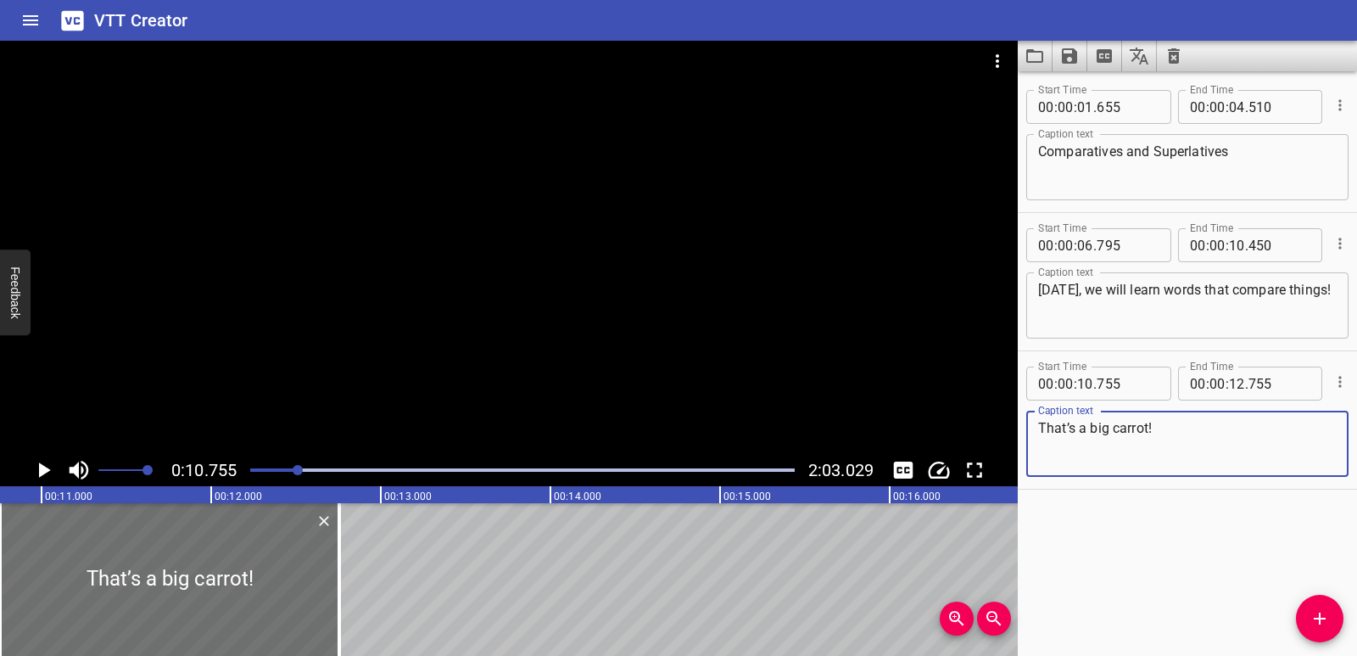
type textarea "That’s a big carrot!"
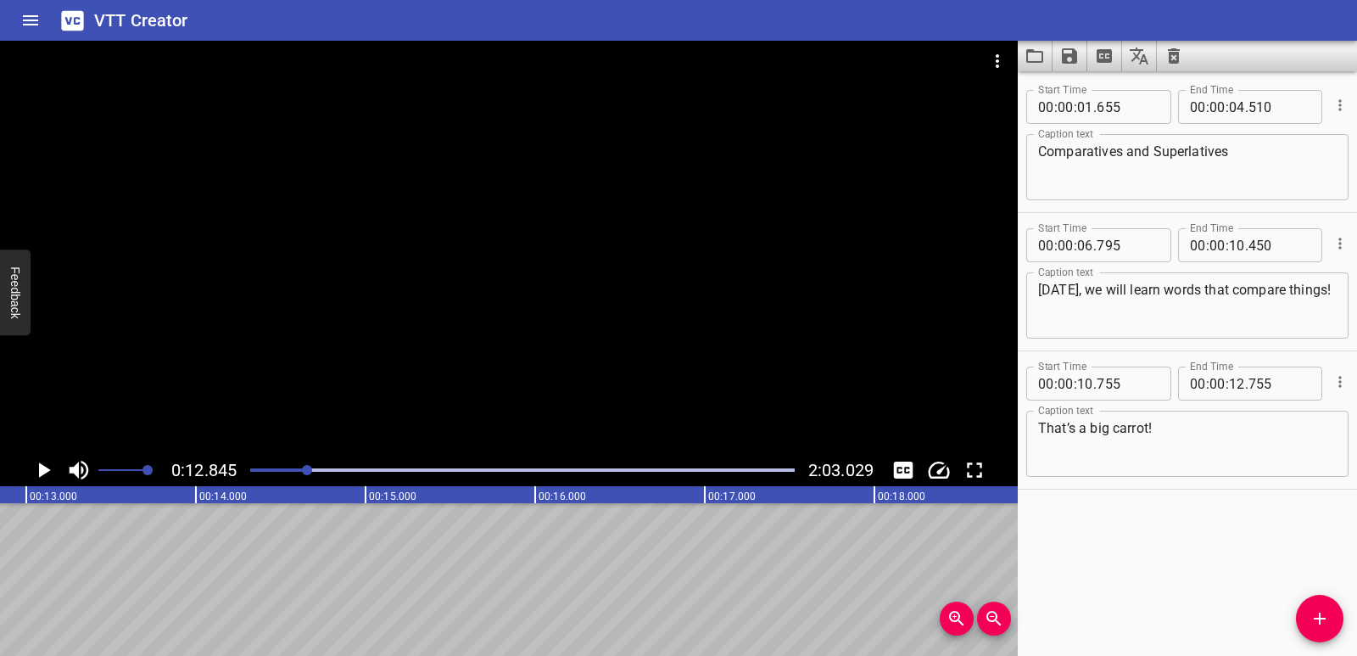
drag, startPoint x: 339, startPoint y: 570, endPoint x: 284, endPoint y: 572, distance: 55.2
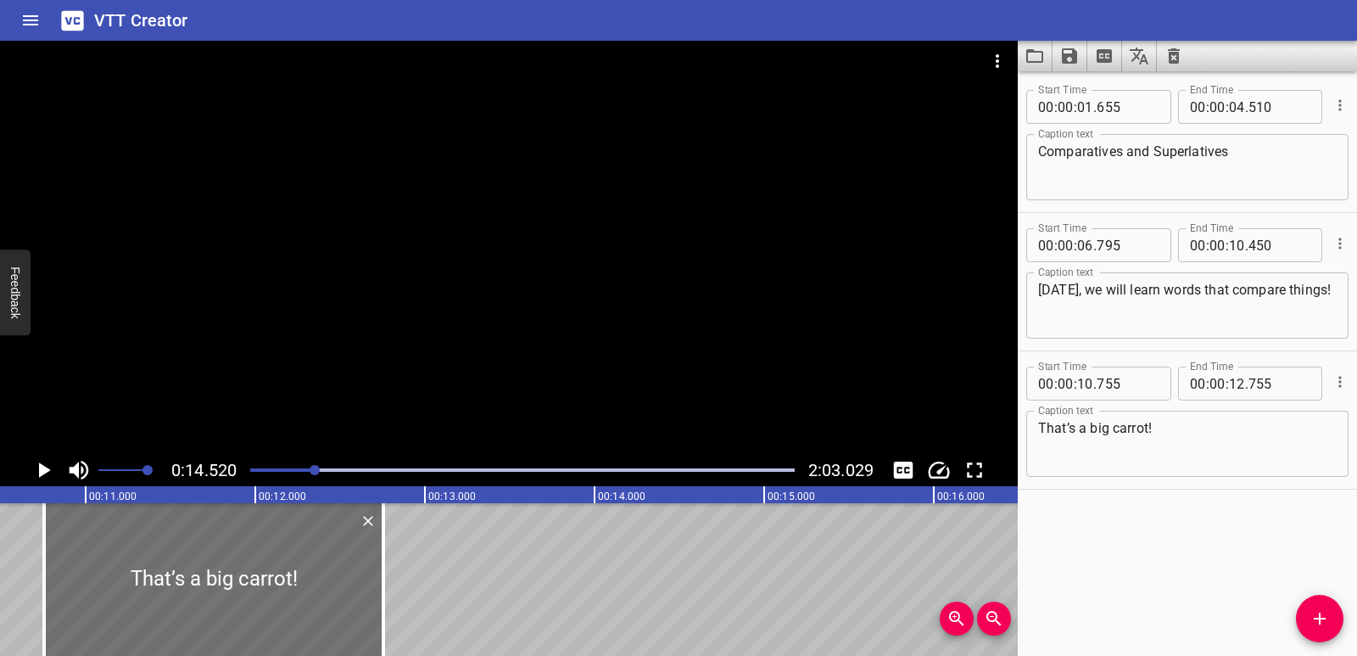
scroll to position [0, 1466]
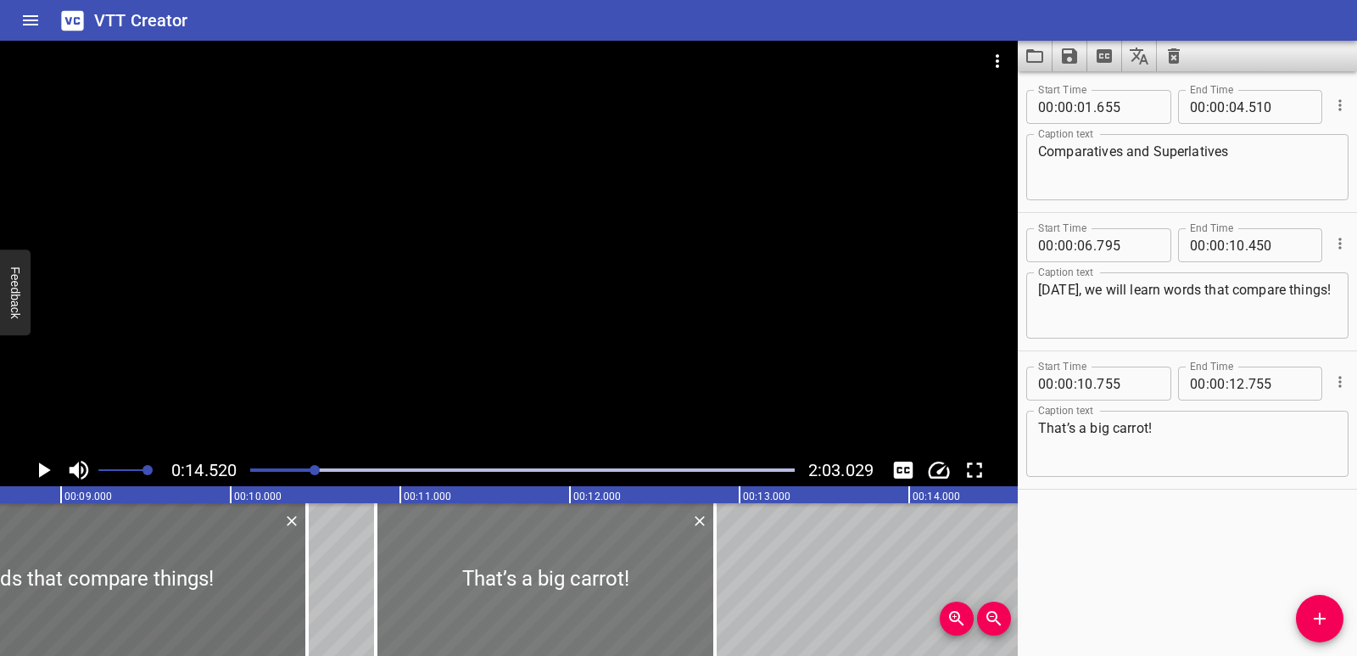
drag, startPoint x: 381, startPoint y: 575, endPoint x: 398, endPoint y: 575, distance: 17.0
click at [398, 575] on div at bounding box center [545, 579] width 339 height 153
type input "855"
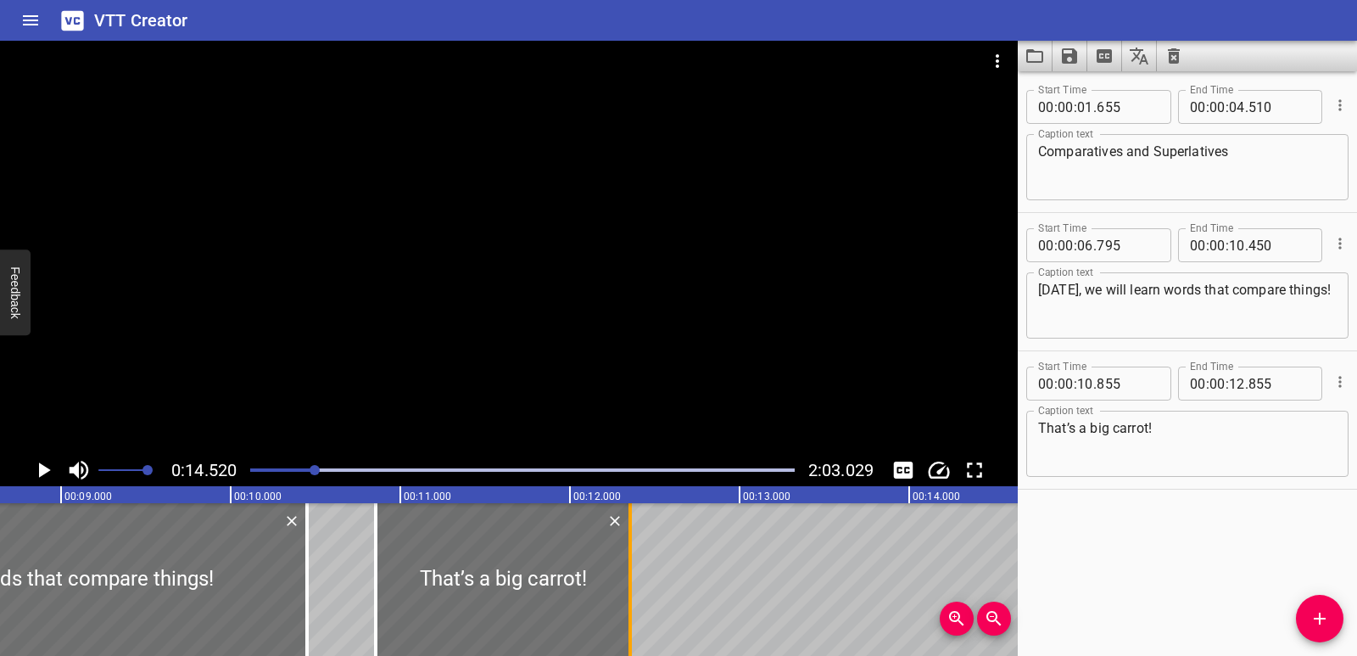
drag, startPoint x: 711, startPoint y: 570, endPoint x: 626, endPoint y: 572, distance: 84.8
click at [626, 572] on div at bounding box center [630, 579] width 17 height 153
type input "355"
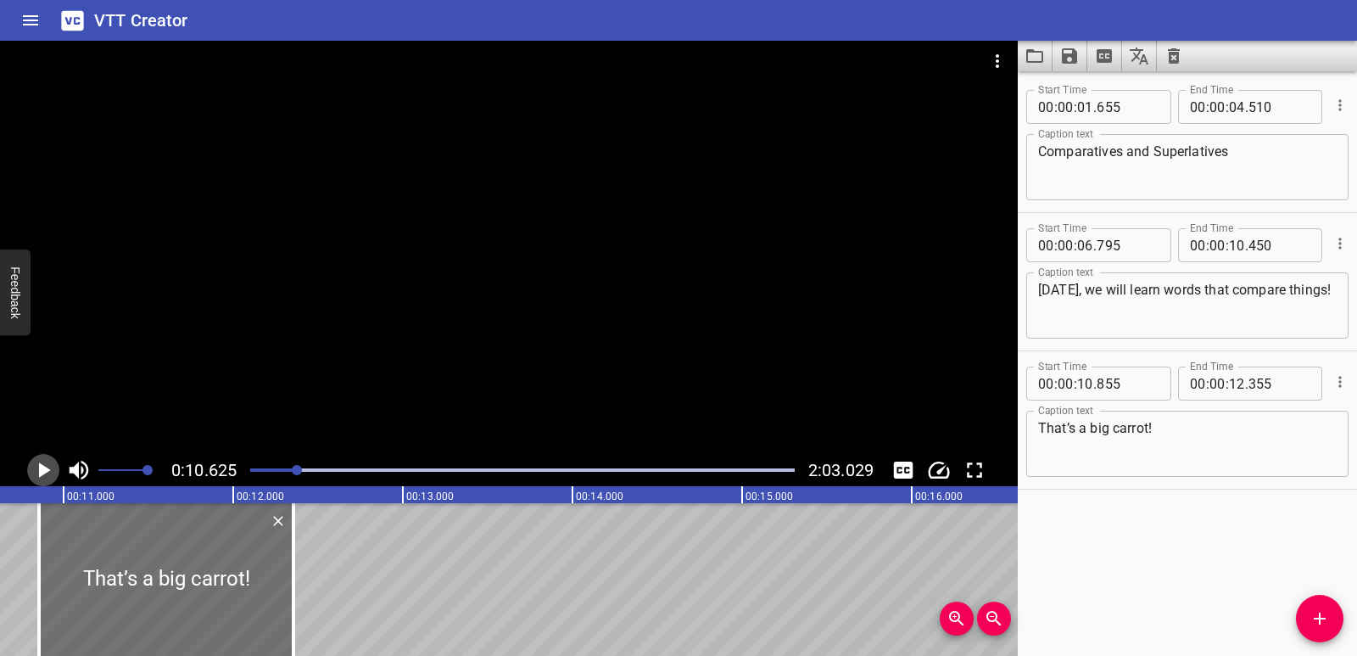
click at [42, 472] on icon "Play/Pause" at bounding box center [45, 469] width 12 height 15
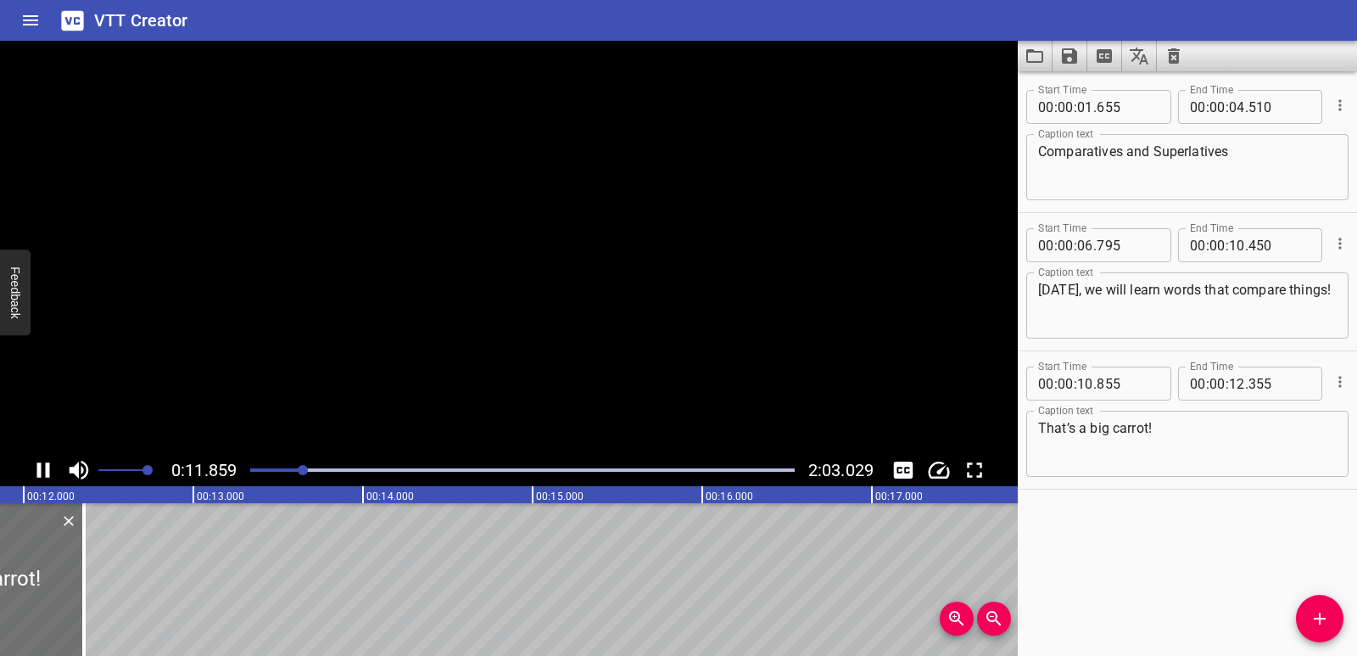
click at [42, 472] on icon "Play/Pause" at bounding box center [43, 469] width 25 height 25
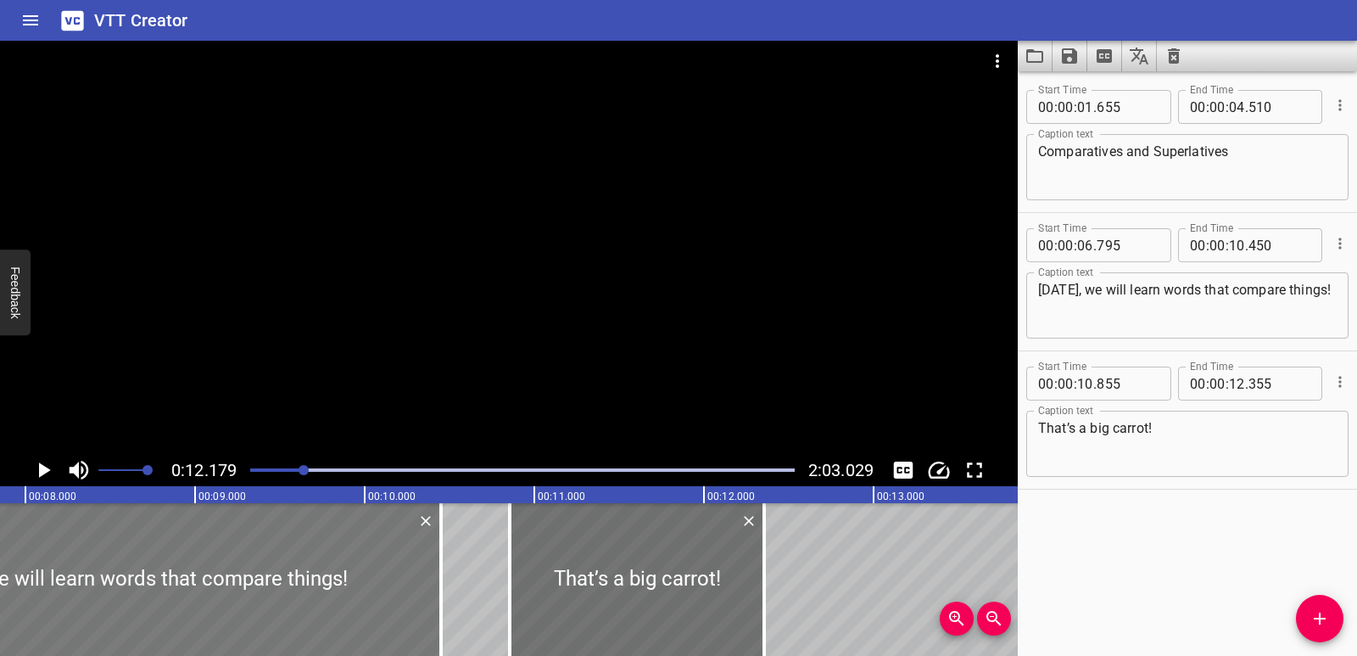
scroll to position [0, 1227]
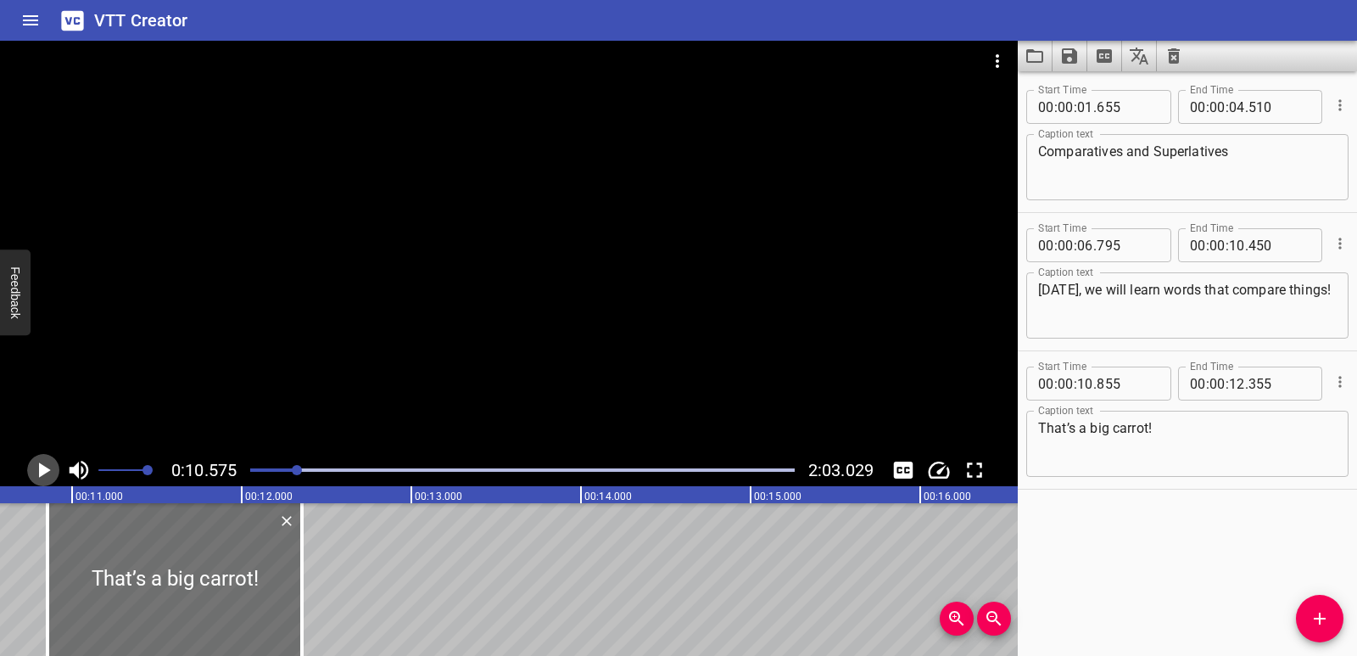
click at [48, 466] on icon "Play/Pause" at bounding box center [43, 469] width 25 height 25
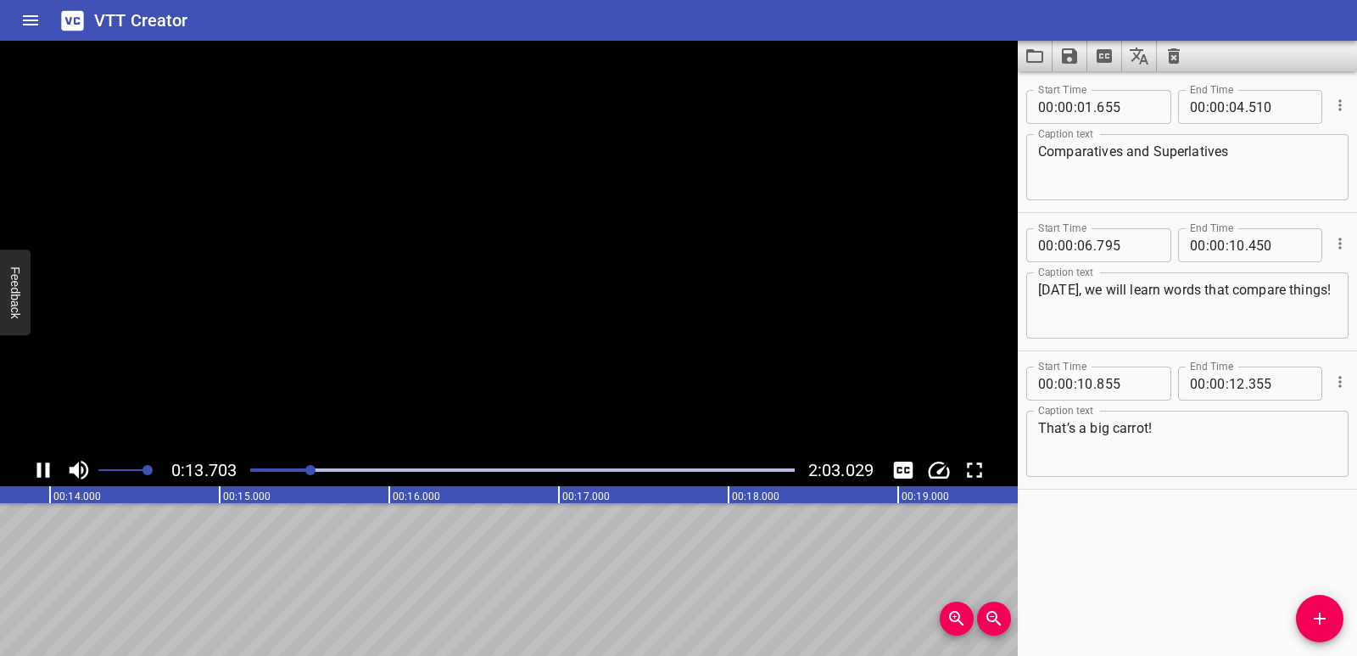
scroll to position [0, 2370]
click at [52, 468] on icon "Play/Pause" at bounding box center [43, 469] width 25 height 25
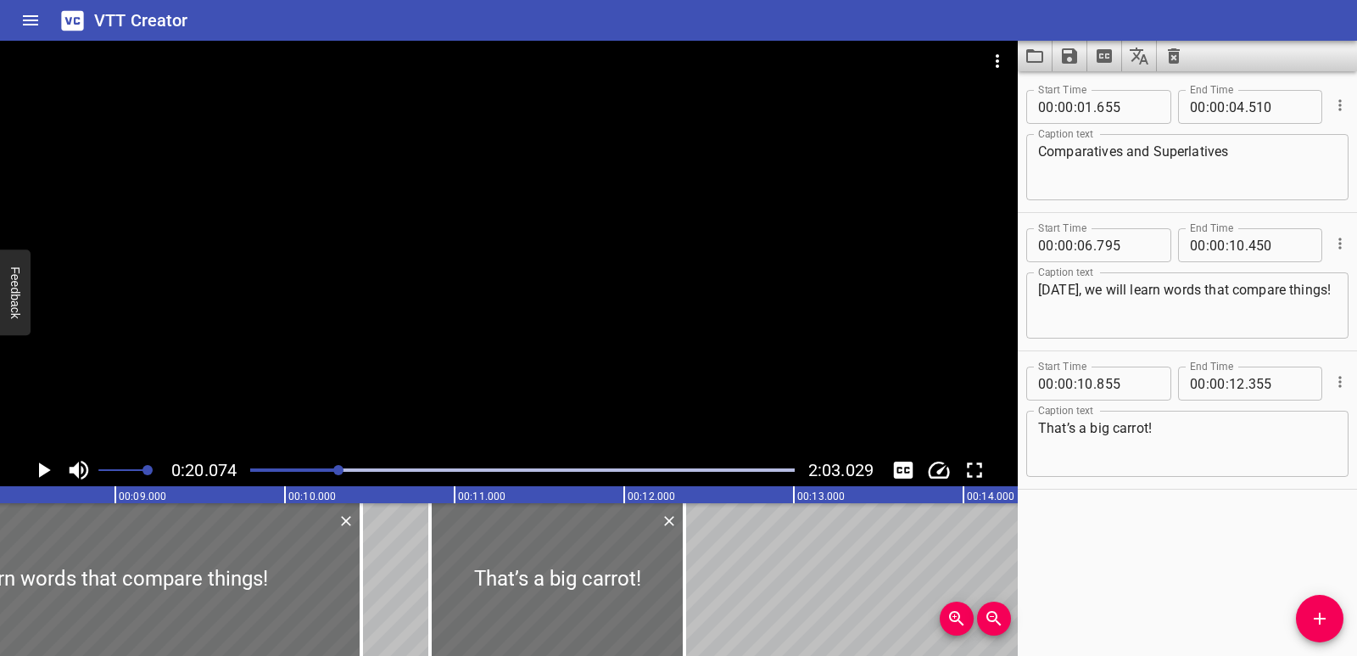
scroll to position [0, 1333]
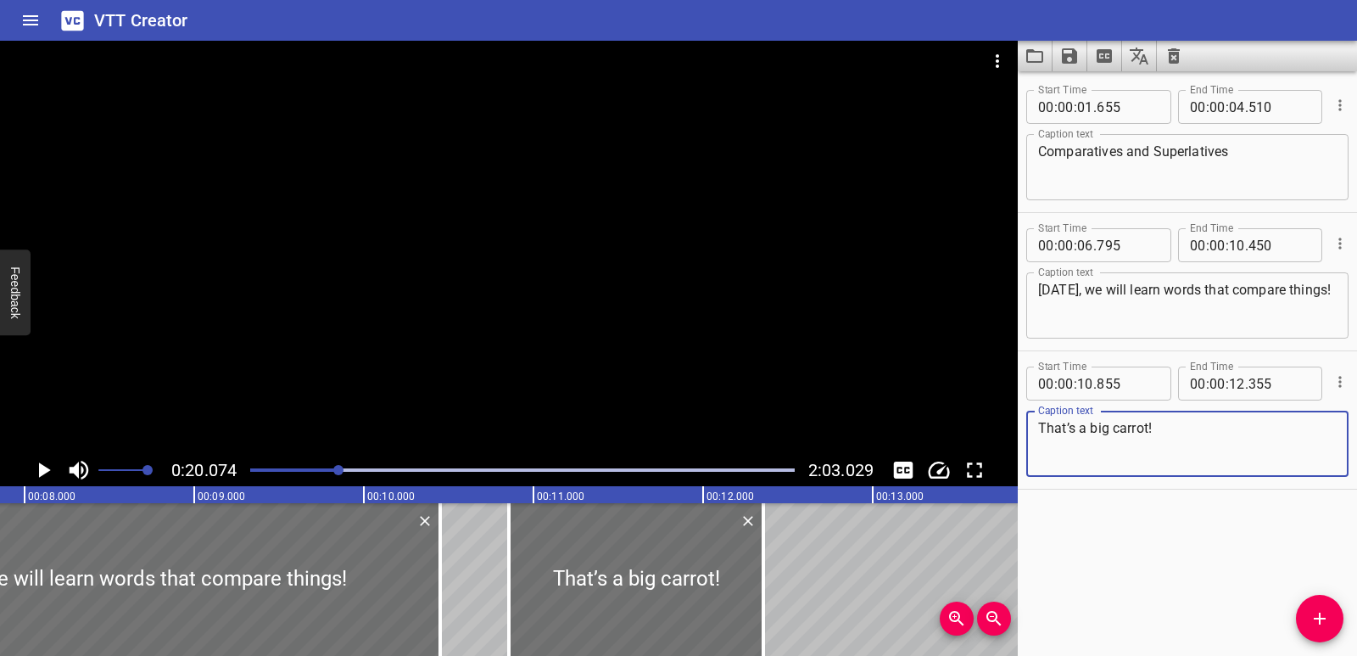
click at [1149, 427] on textarea "That’s a big carrot!" at bounding box center [1187, 444] width 299 height 48
drag, startPoint x: 1115, startPoint y: 431, endPoint x: 998, endPoint y: 437, distance: 116.4
click at [998, 437] on main "0:20.074 2:03.029 00:00.000 00:01.000 00:02.000 00:03.000 00:04.000 00:05.000 0…" at bounding box center [678, 348] width 1357 height 615
type textarea "Do you like carrot"
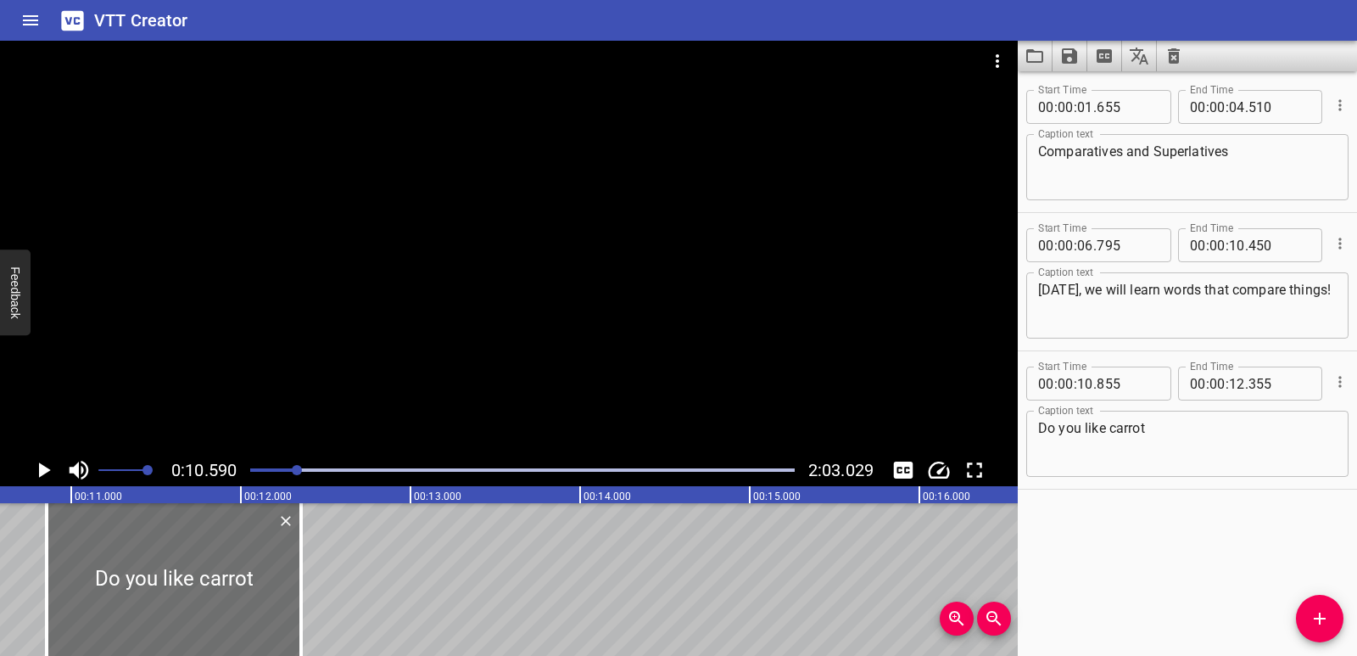
scroll to position [0, 1797]
click at [31, 471] on icon "Play/Pause" at bounding box center [43, 469] width 25 height 25
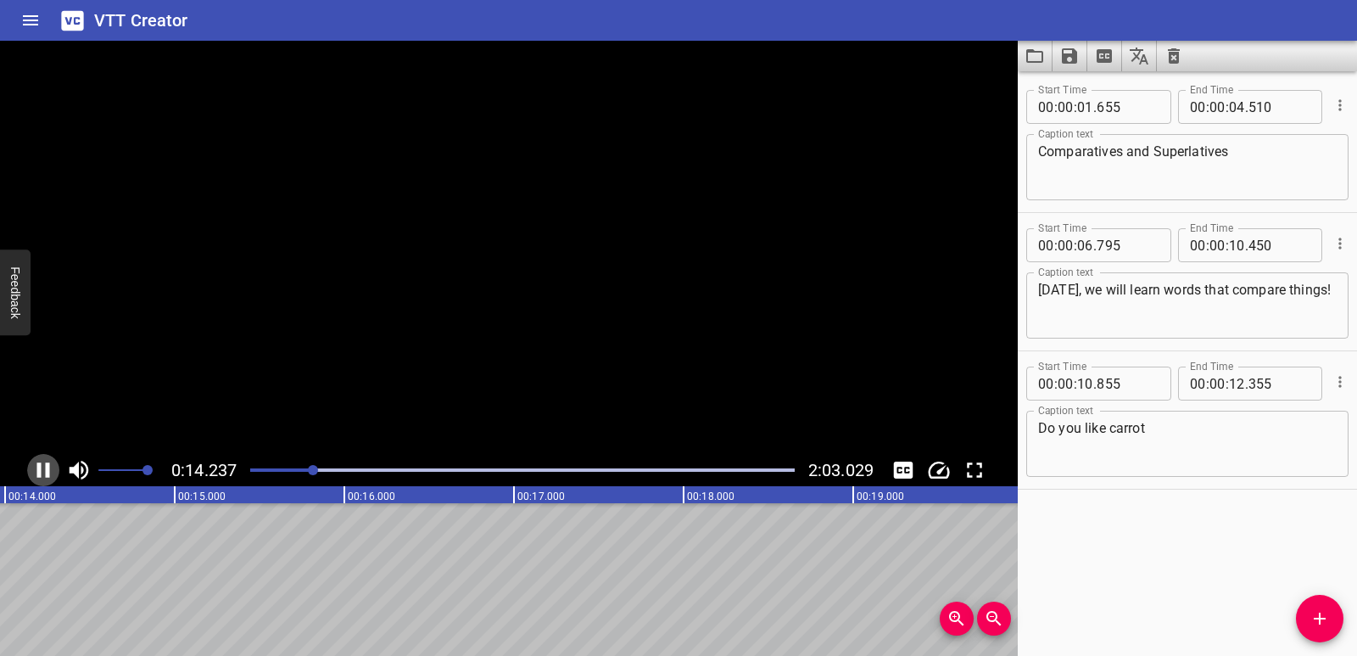
click at [31, 471] on icon "Play/Pause" at bounding box center [43, 469] width 25 height 25
click at [1323, 601] on button "Add Cue" at bounding box center [1320, 619] width 48 height 48
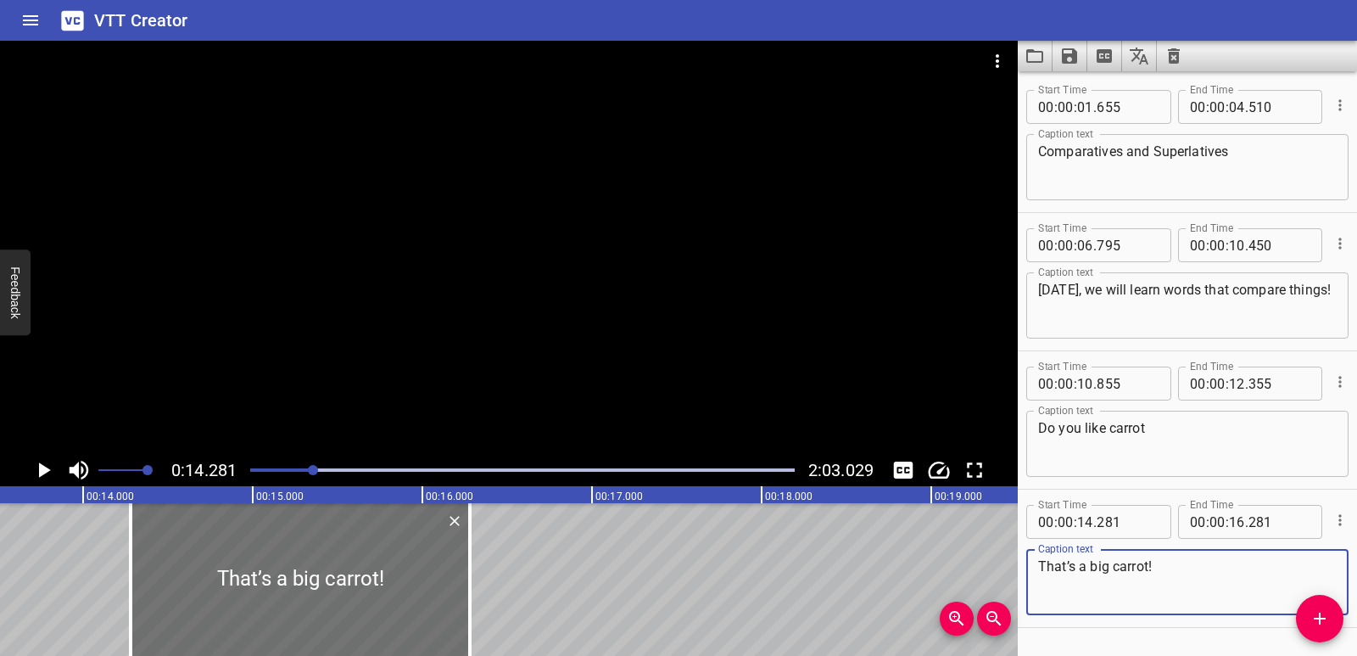
scroll to position [0, 2266]
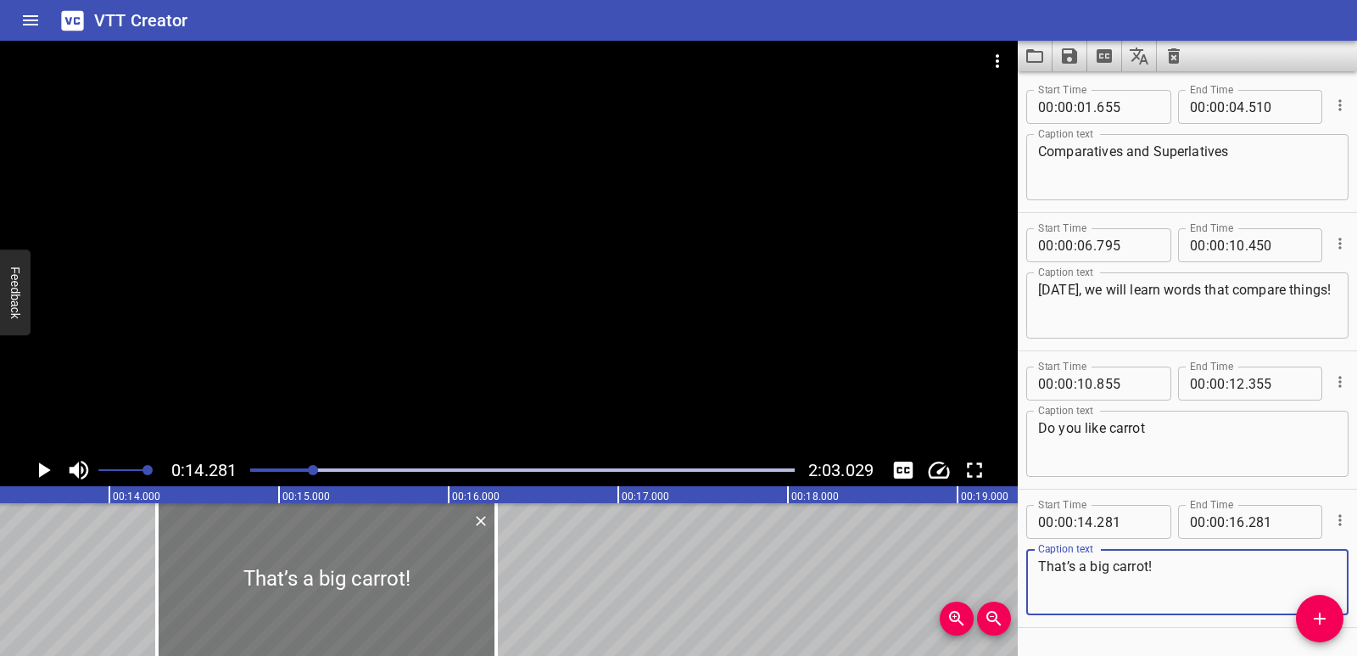
type textarea "That’s a big carrot!"
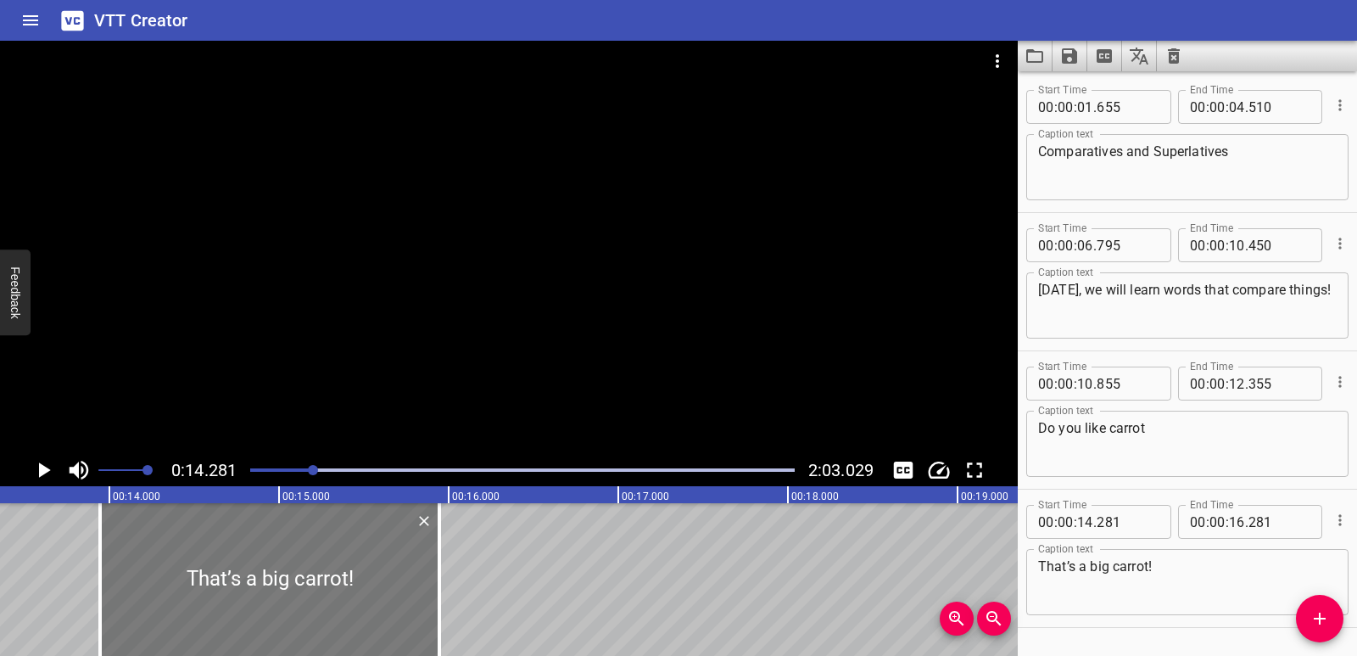
drag, startPoint x: 320, startPoint y: 603, endPoint x: 261, endPoint y: 596, distance: 58.9
click at [261, 596] on div at bounding box center [269, 579] width 339 height 153
type input "13"
type input "936"
type input "15"
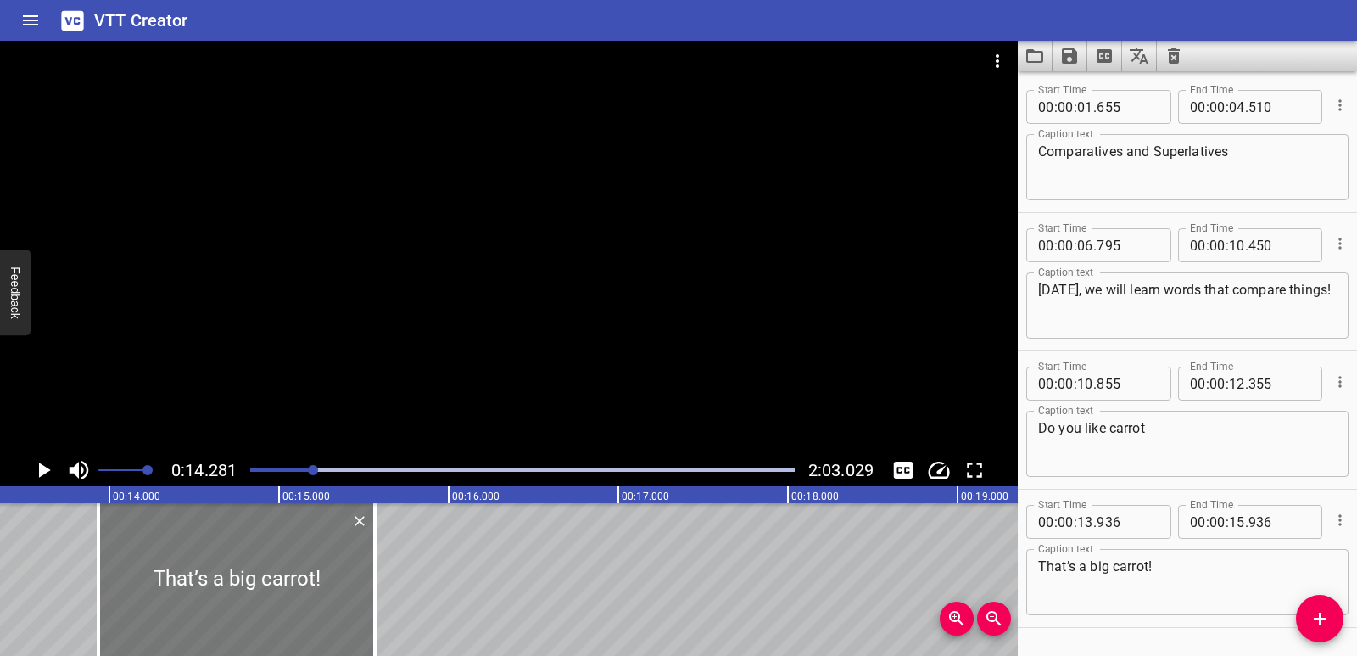
drag, startPoint x: 436, startPoint y: 575, endPoint x: 336, endPoint y: 564, distance: 100.7
click at [373, 566] on div at bounding box center [374, 579] width 3 height 153
type input "561"
drag, startPoint x: 104, startPoint y: 574, endPoint x: 122, endPoint y: 579, distance: 18.5
click at [122, 579] on div at bounding box center [116, 579] width 17 height 153
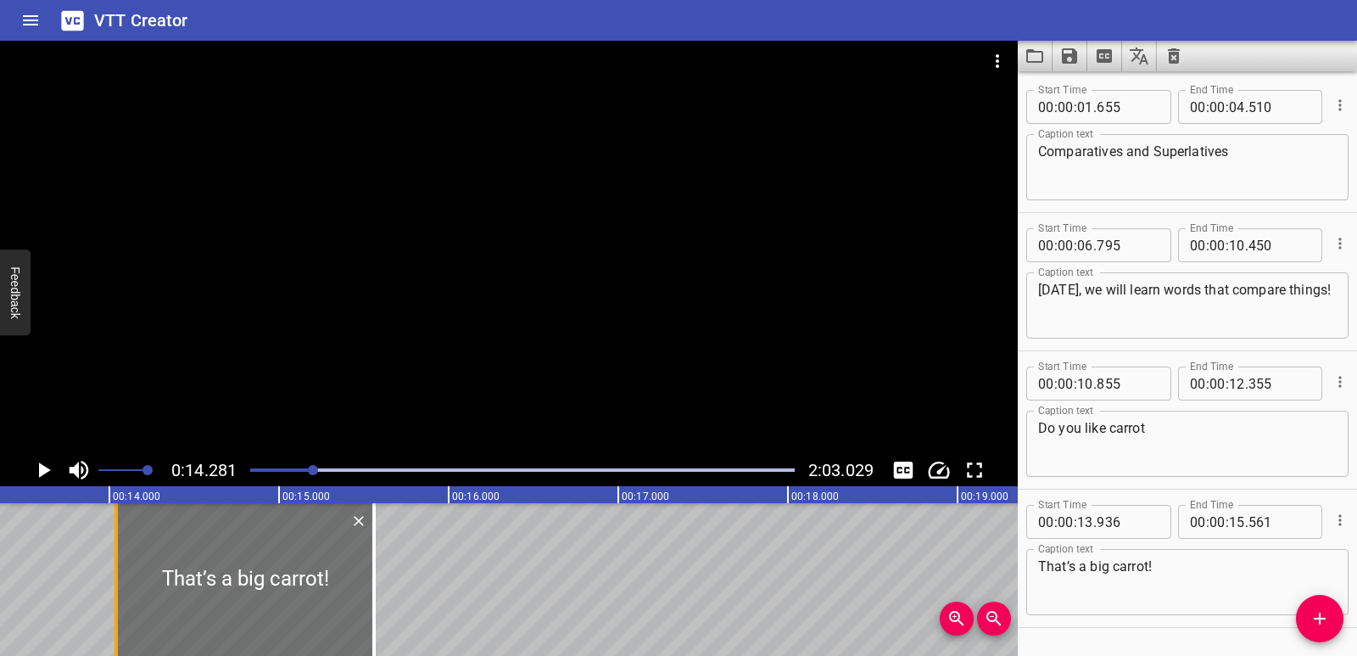
type input "14"
type input "041"
click at [36, 469] on icon "Play/Pause" at bounding box center [43, 469] width 25 height 25
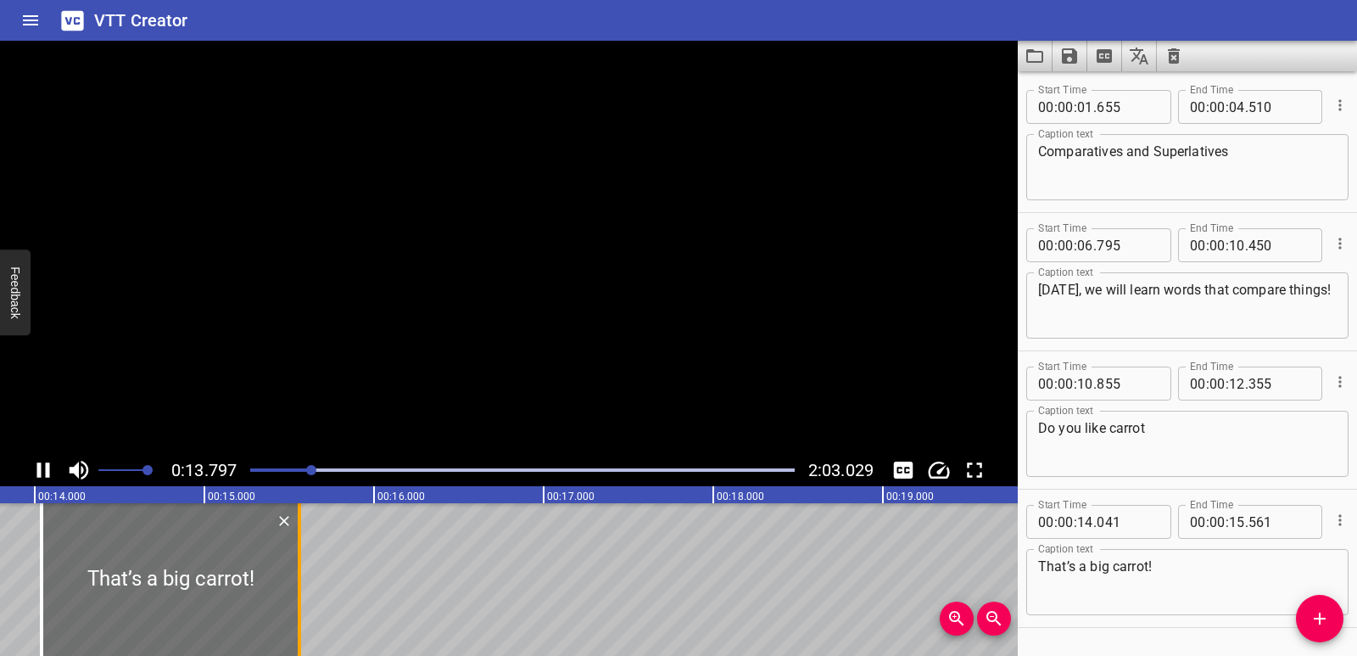
scroll to position [48, 0]
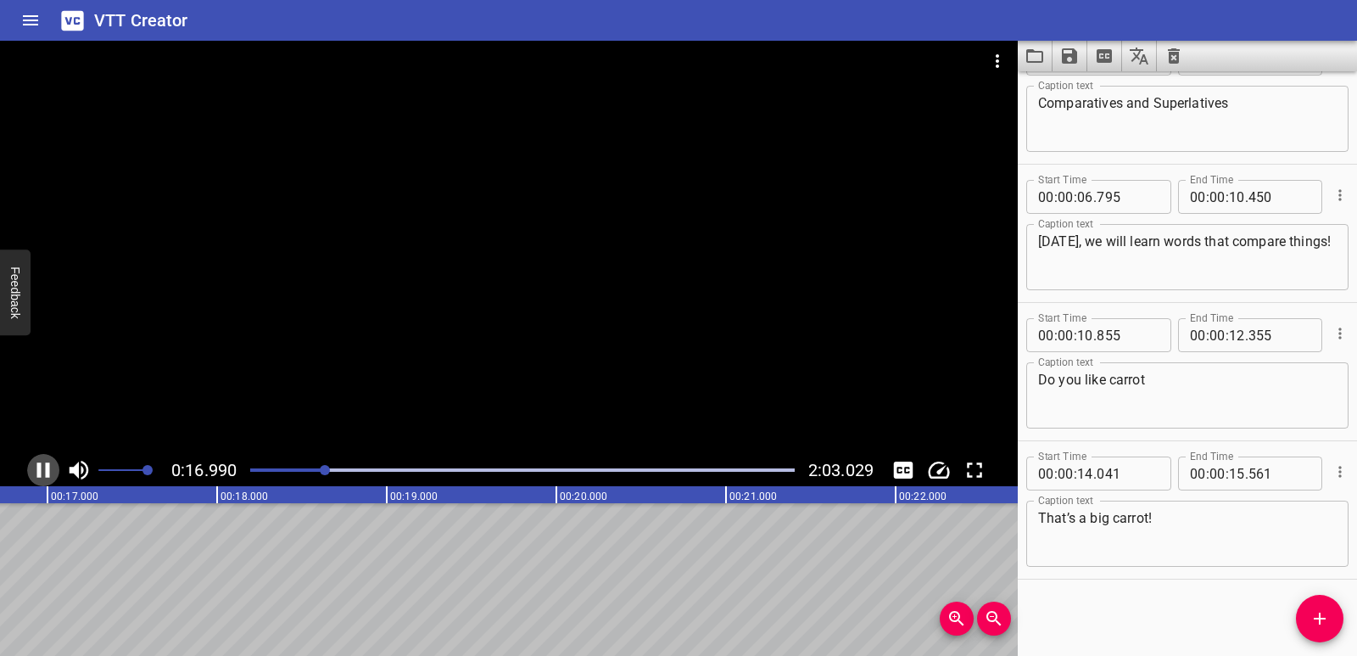
click at [42, 466] on icon "Play/Pause" at bounding box center [43, 469] width 25 height 25
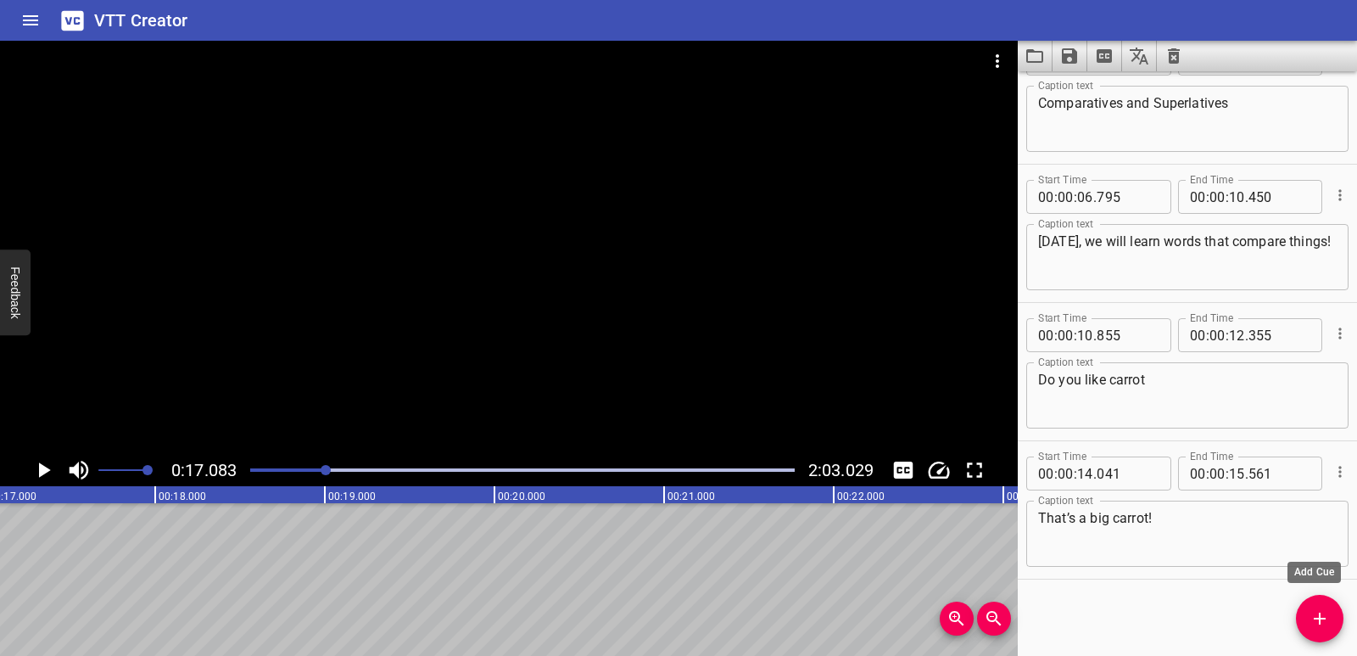
click at [1303, 628] on span "Add Cue" at bounding box center [1320, 618] width 48 height 20
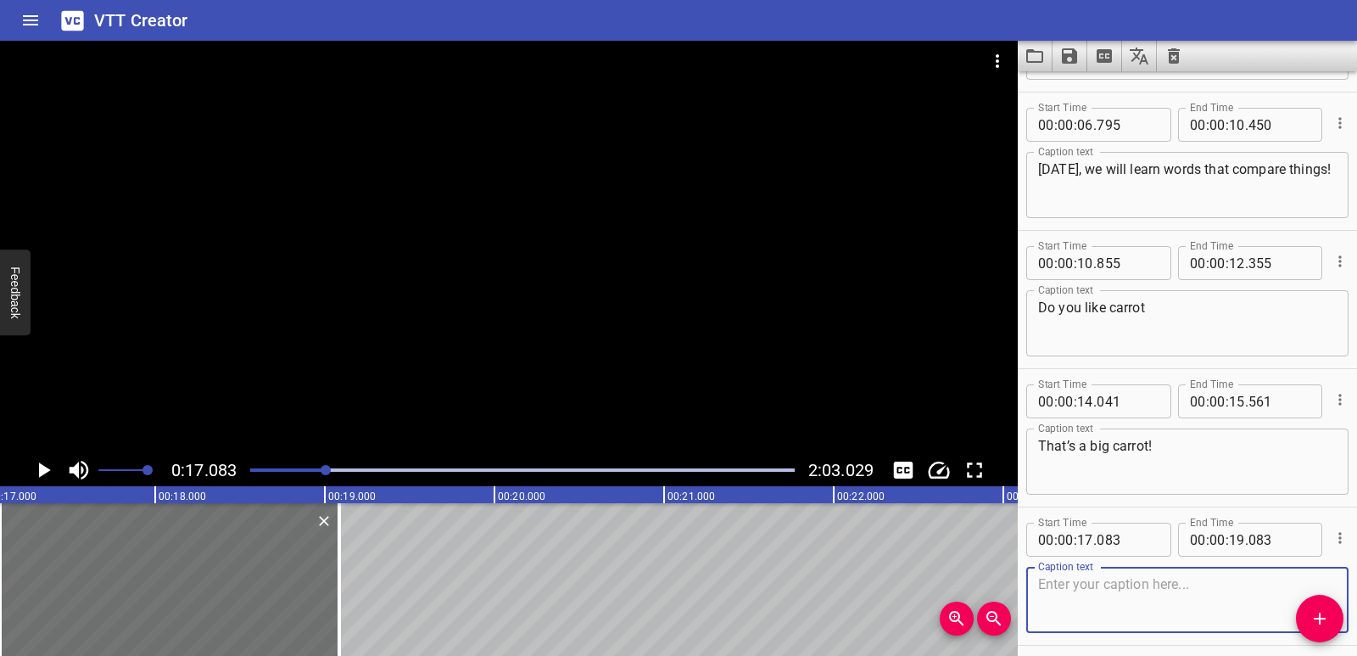
scroll to position [187, 0]
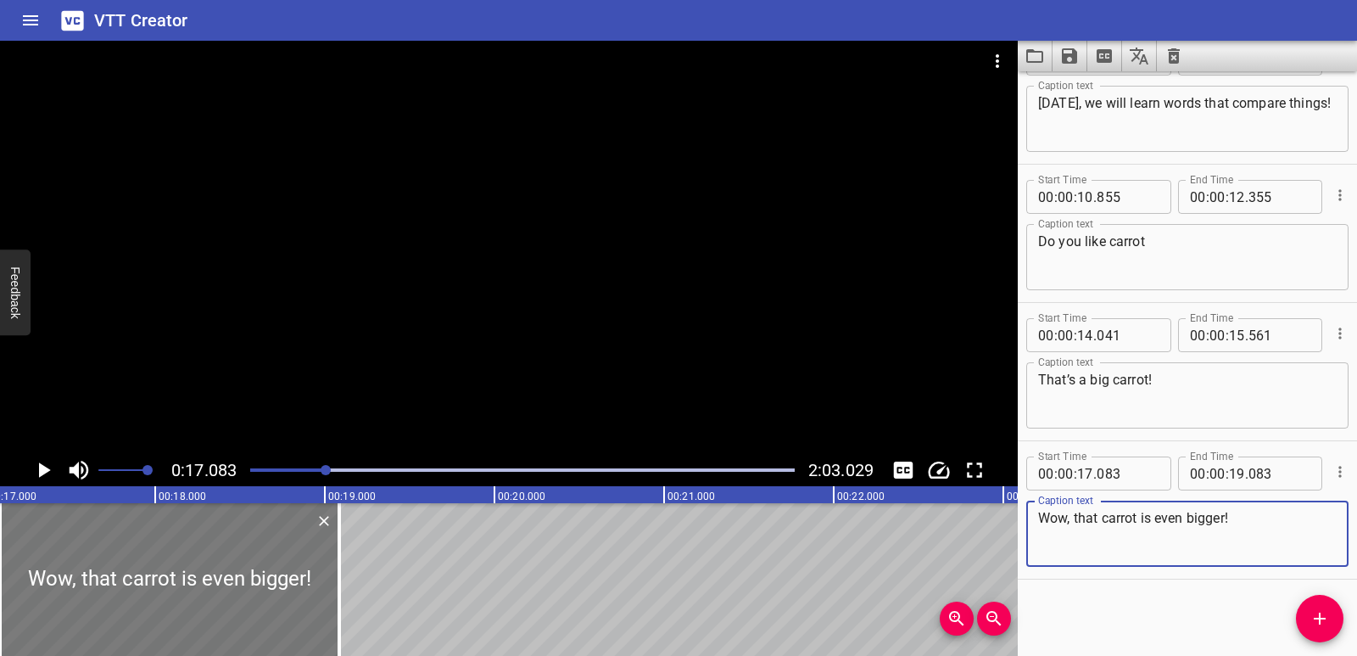
type textarea "Wow, that carrot is even bigger!"
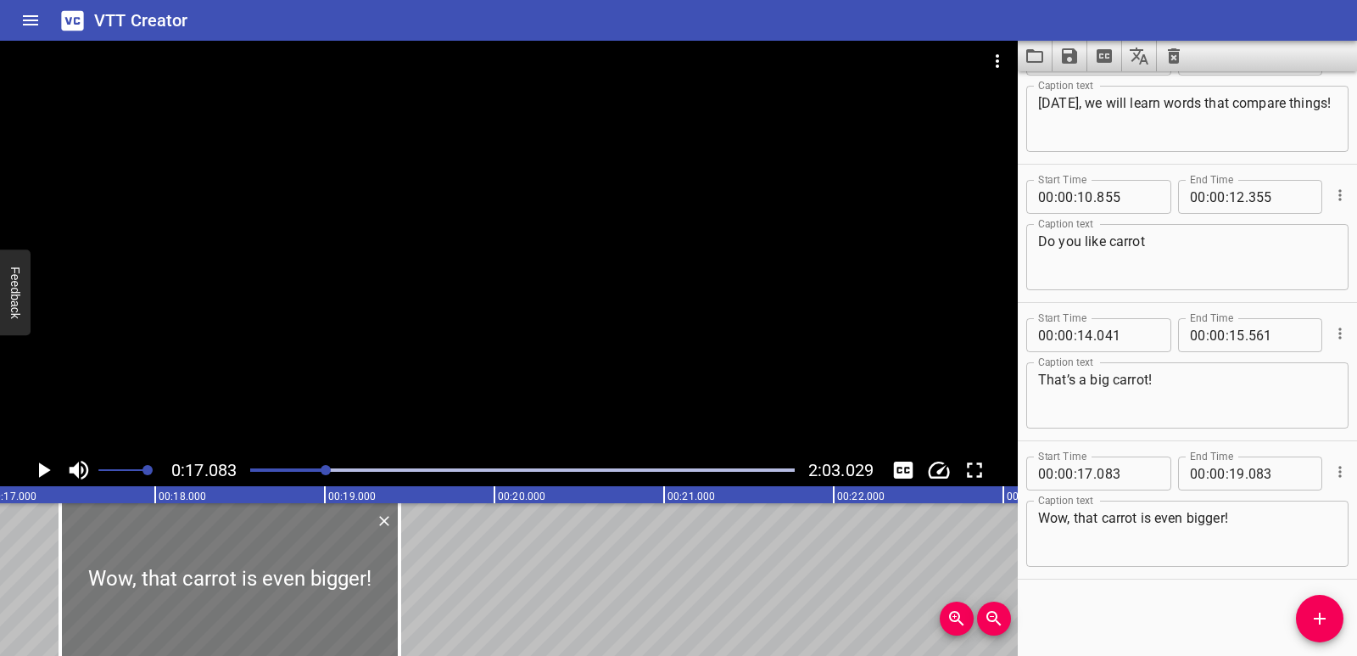
drag, startPoint x: 215, startPoint y: 573, endPoint x: 276, endPoint y: 571, distance: 60.3
click at [276, 571] on div at bounding box center [229, 579] width 339 height 153
type input "438"
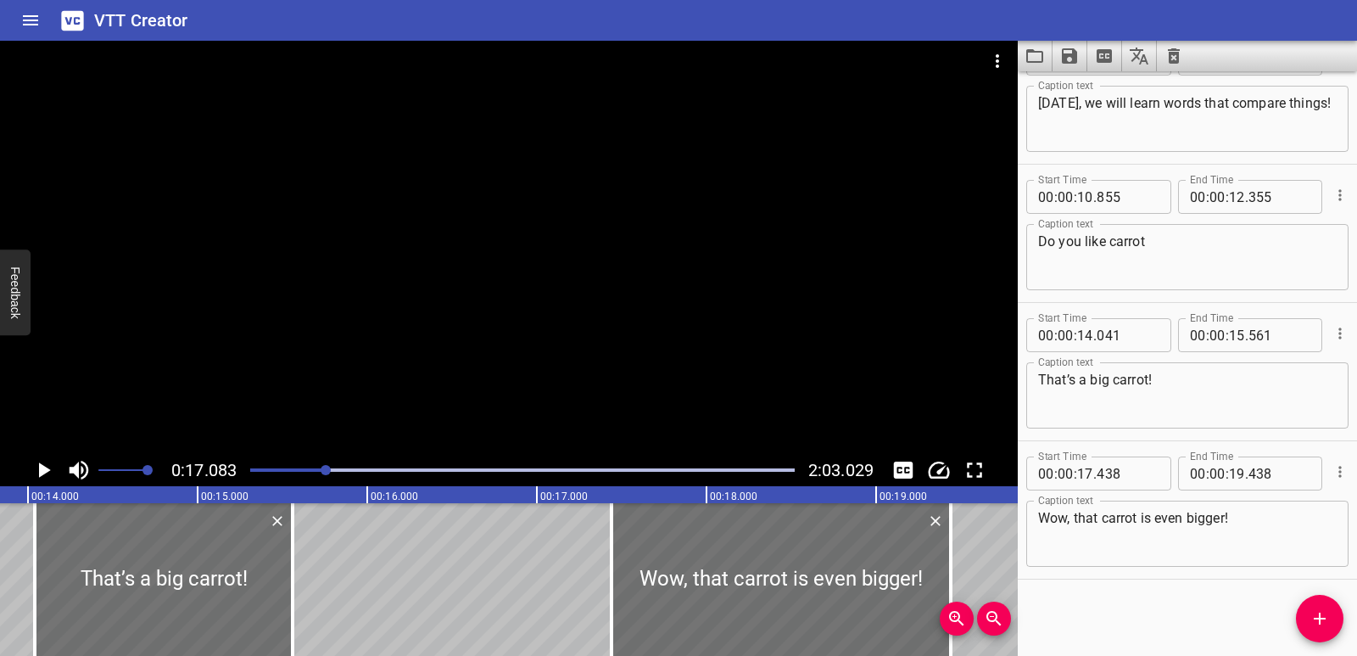
scroll to position [0, 2400]
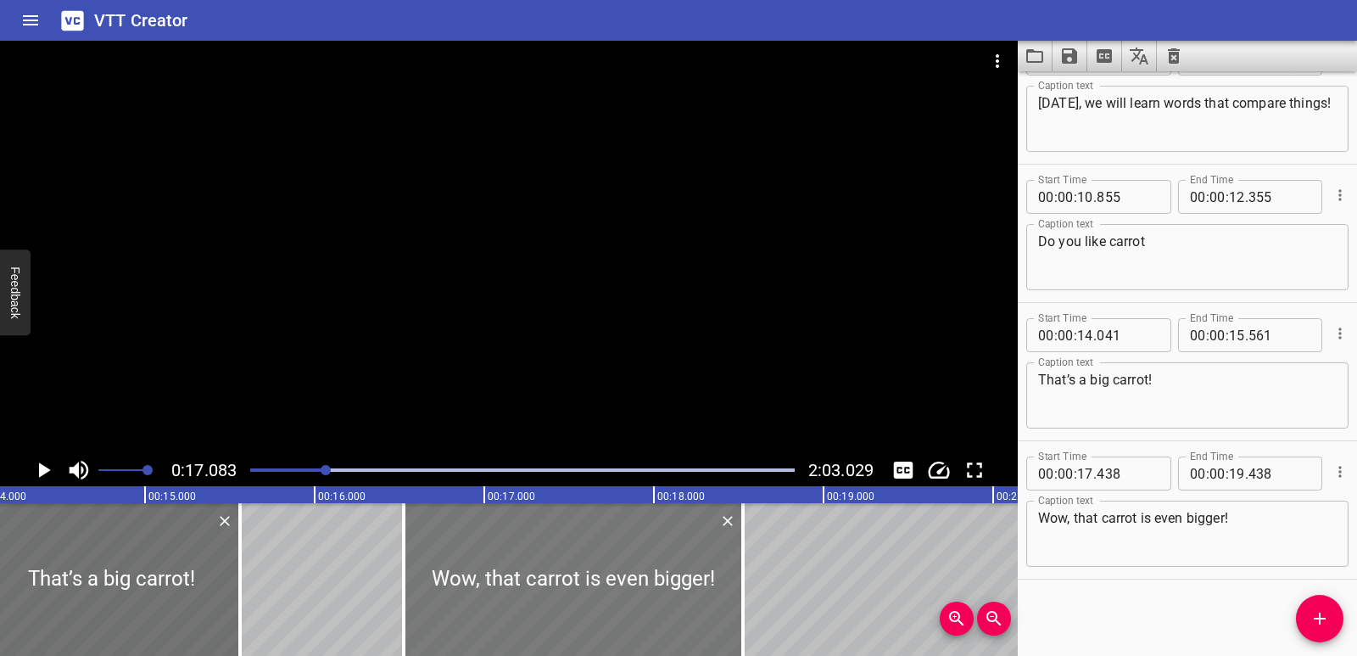
drag, startPoint x: 635, startPoint y: 597, endPoint x: 479, endPoint y: 592, distance: 155.3
click at [479, 592] on div at bounding box center [573, 579] width 339 height 153
type input "16"
type input "523"
type input "18"
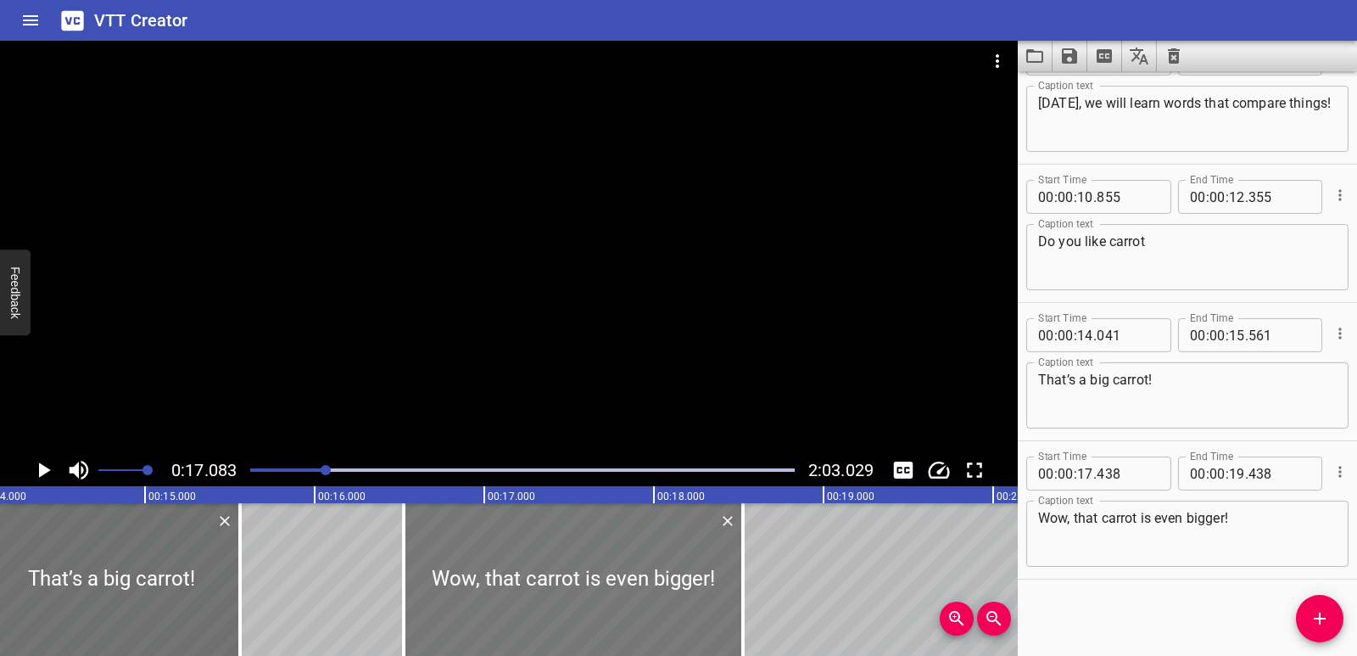
type input "523"
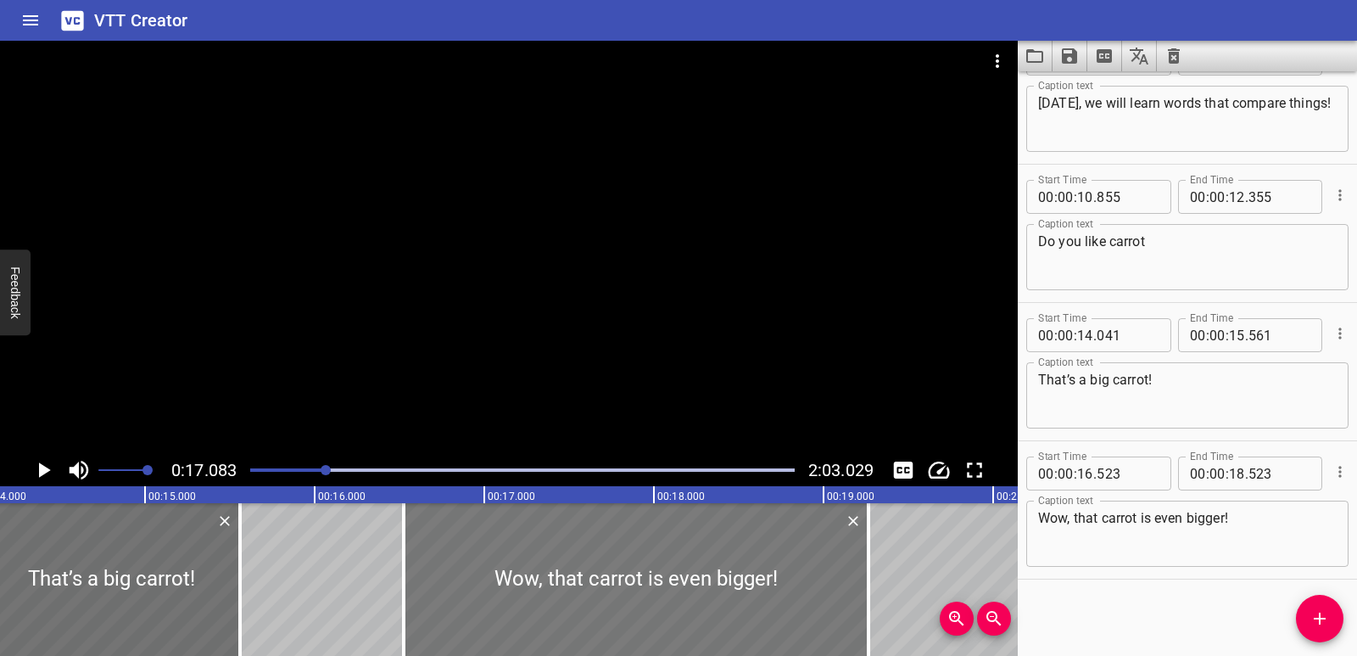
drag, startPoint x: 744, startPoint y: 568, endPoint x: 848, endPoint y: 566, distance: 104.4
click at [870, 566] on div at bounding box center [868, 579] width 3 height 153
type input "19"
type input "268"
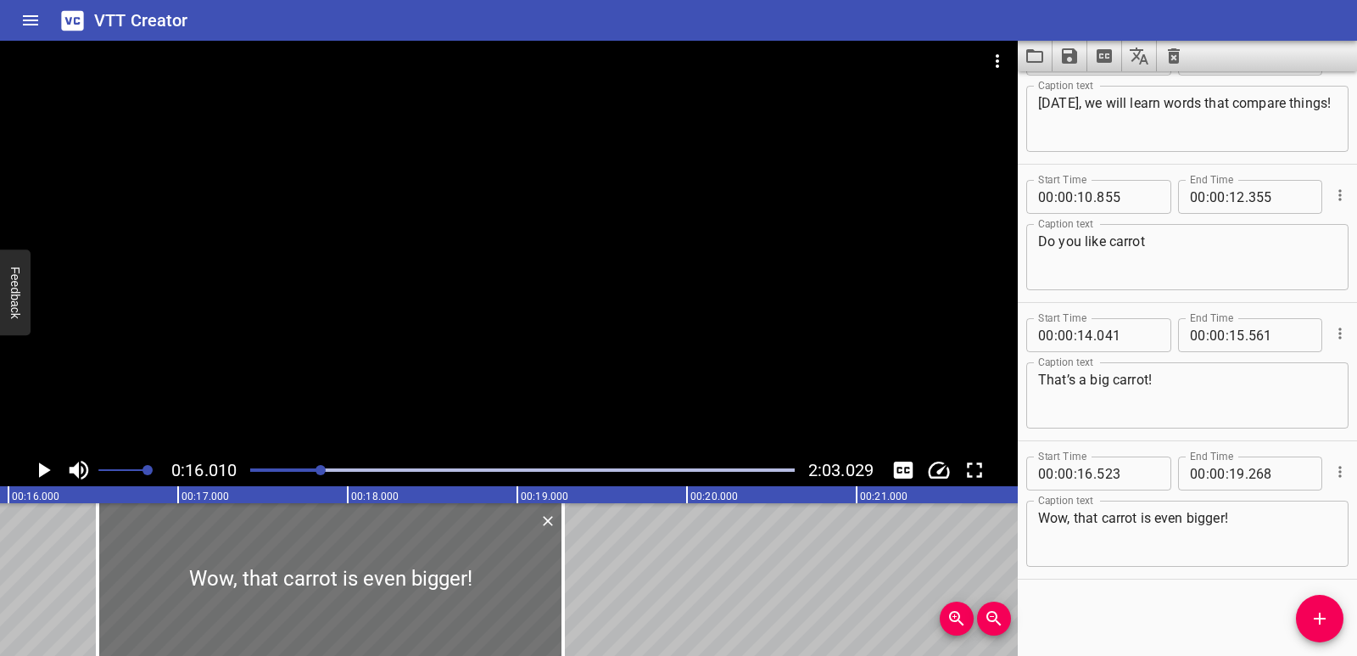
scroll to position [0, 2716]
click at [45, 471] on icon "Play/Pause" at bounding box center [45, 469] width 12 height 15
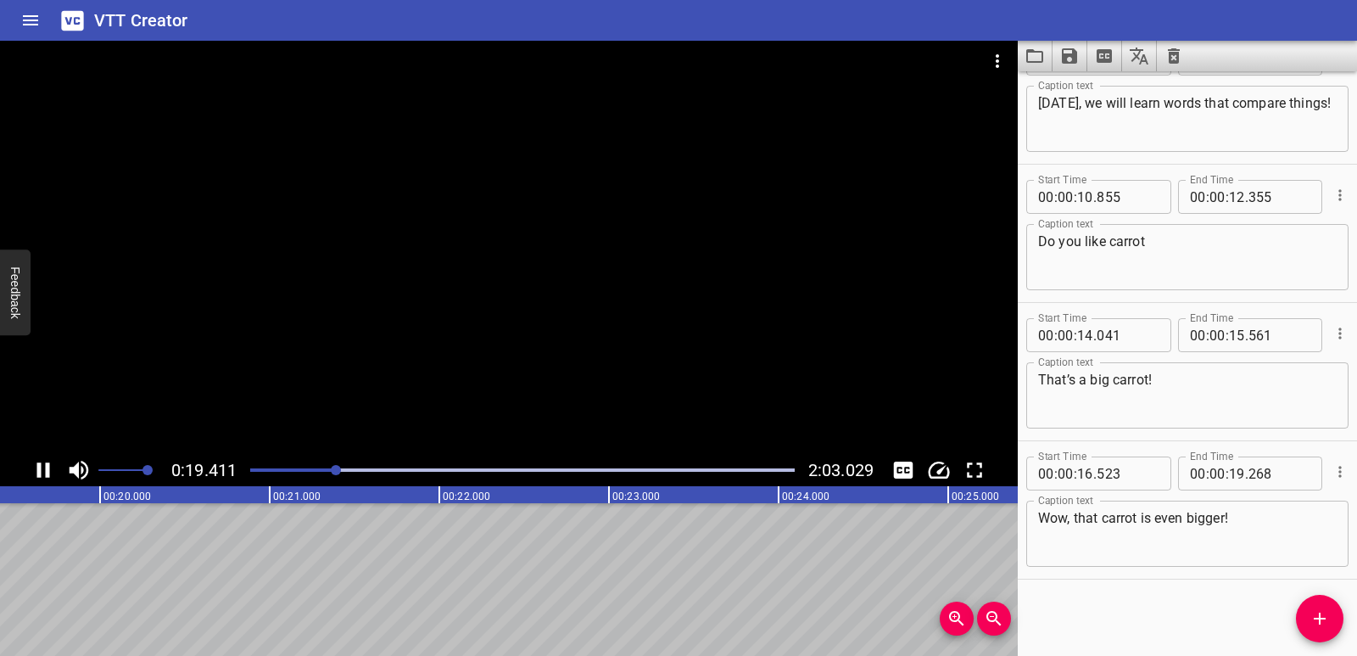
click at [33, 465] on icon "Play/Pause" at bounding box center [43, 469] width 25 height 25
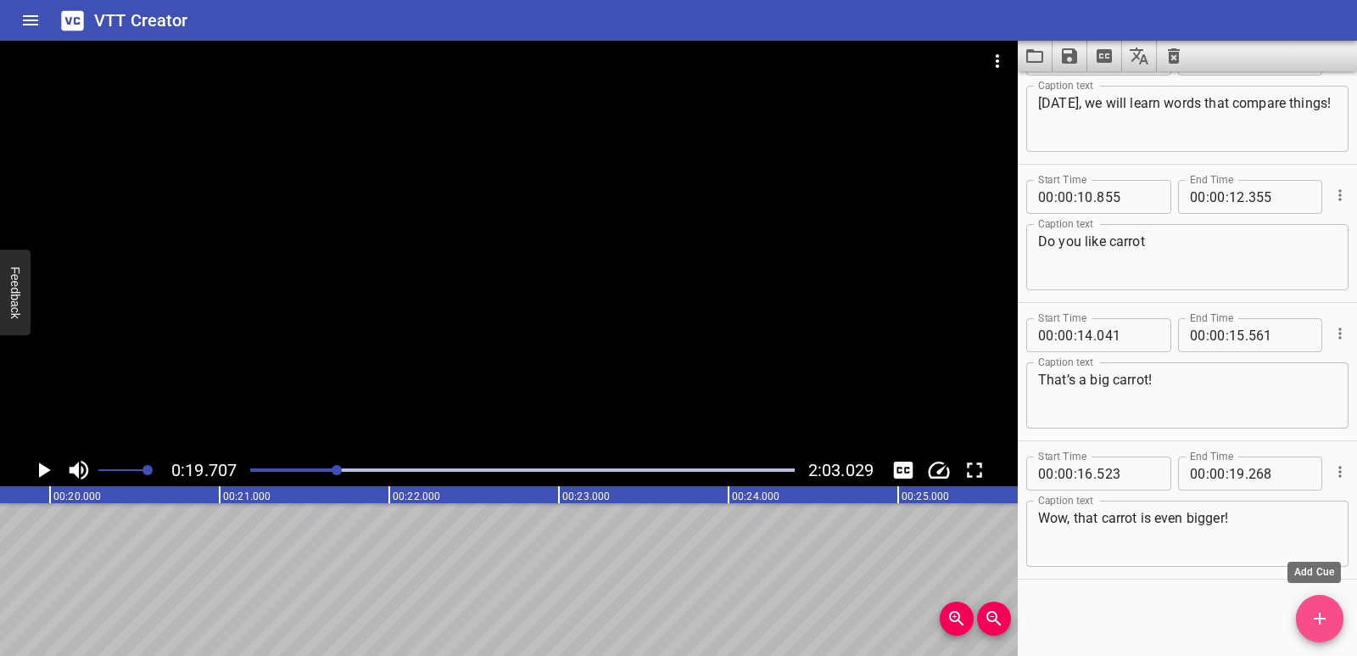
click at [1306, 620] on span "Add Cue" at bounding box center [1320, 618] width 48 height 20
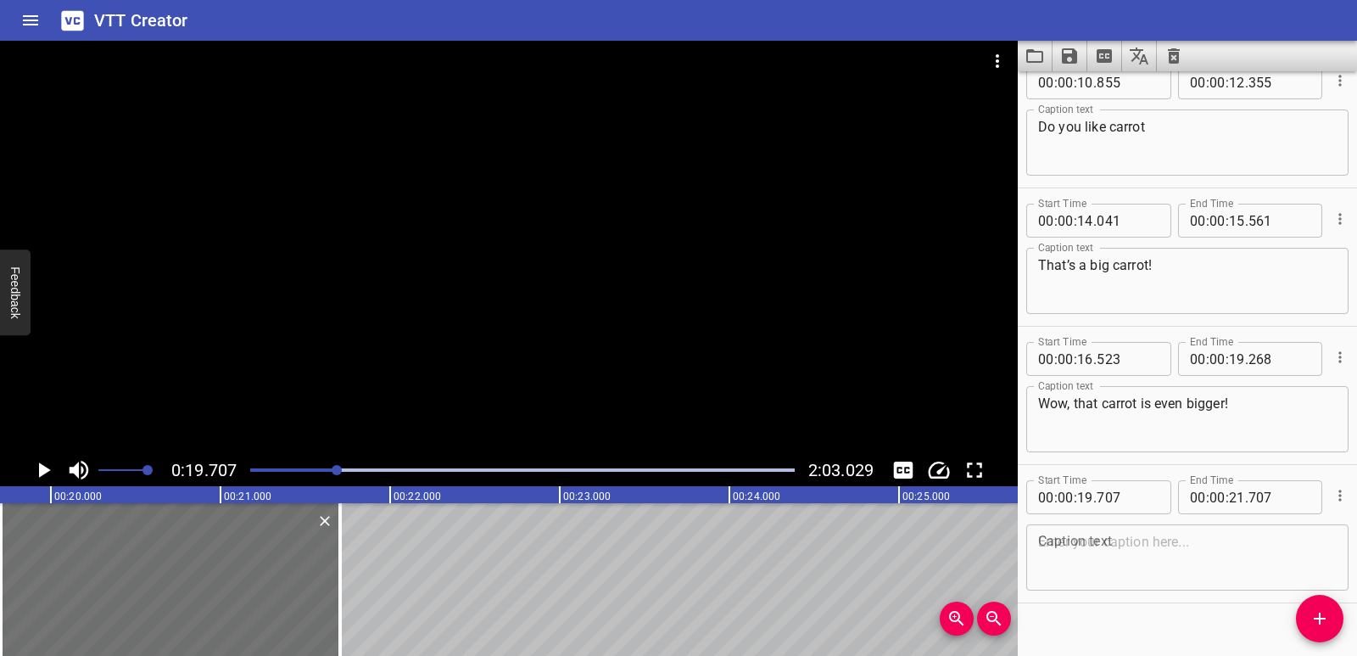
scroll to position [325, 0]
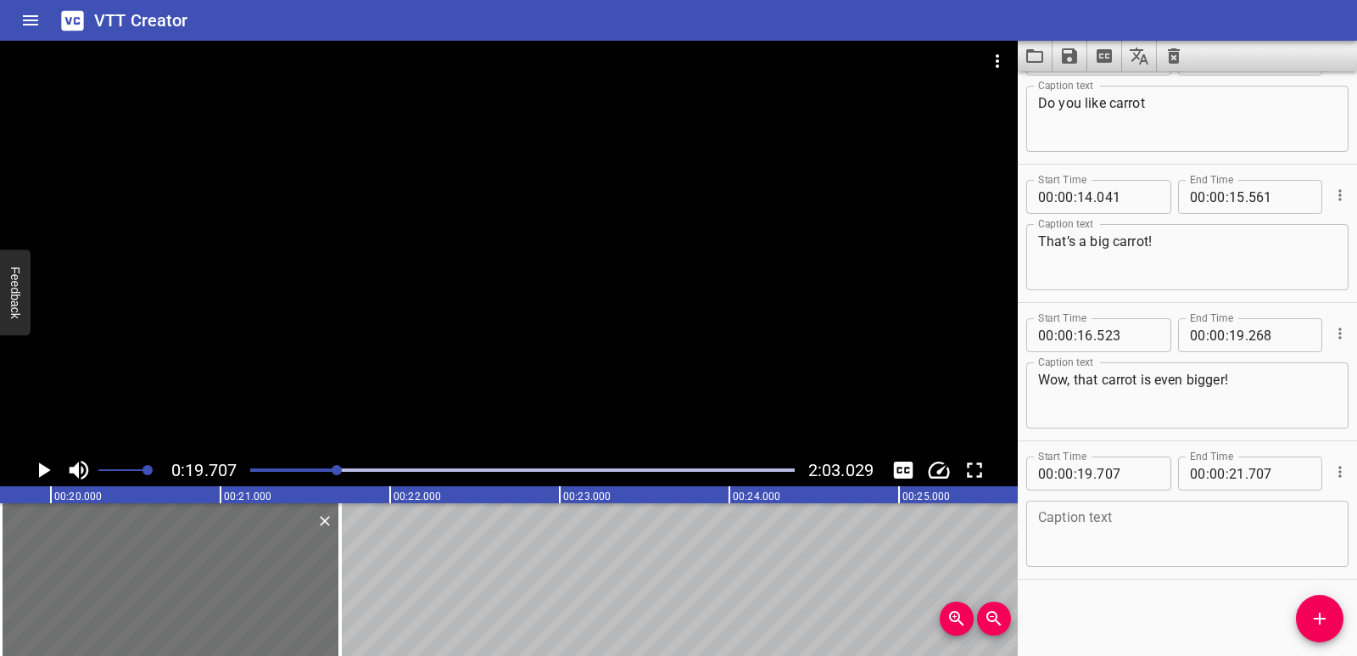
click at [1094, 506] on div "Caption text" at bounding box center [1187, 534] width 322 height 66
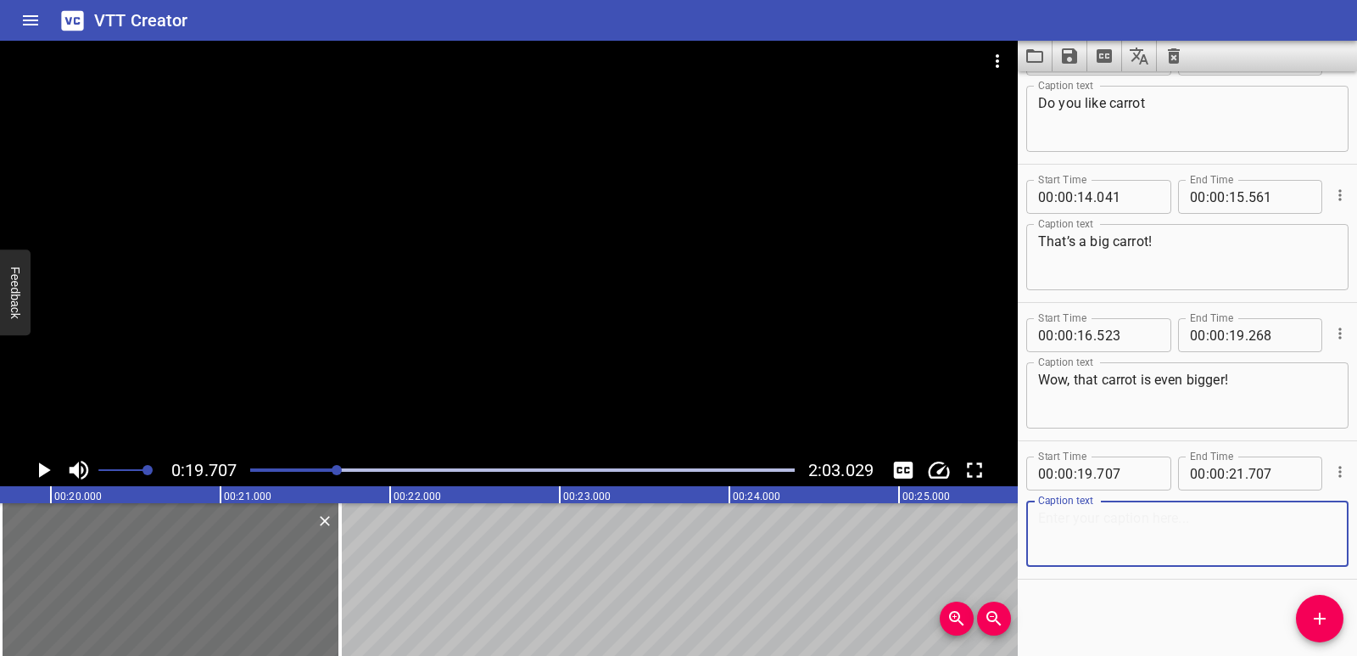
paste textarea "That’s the biggest carrot I’ve ever seen!"
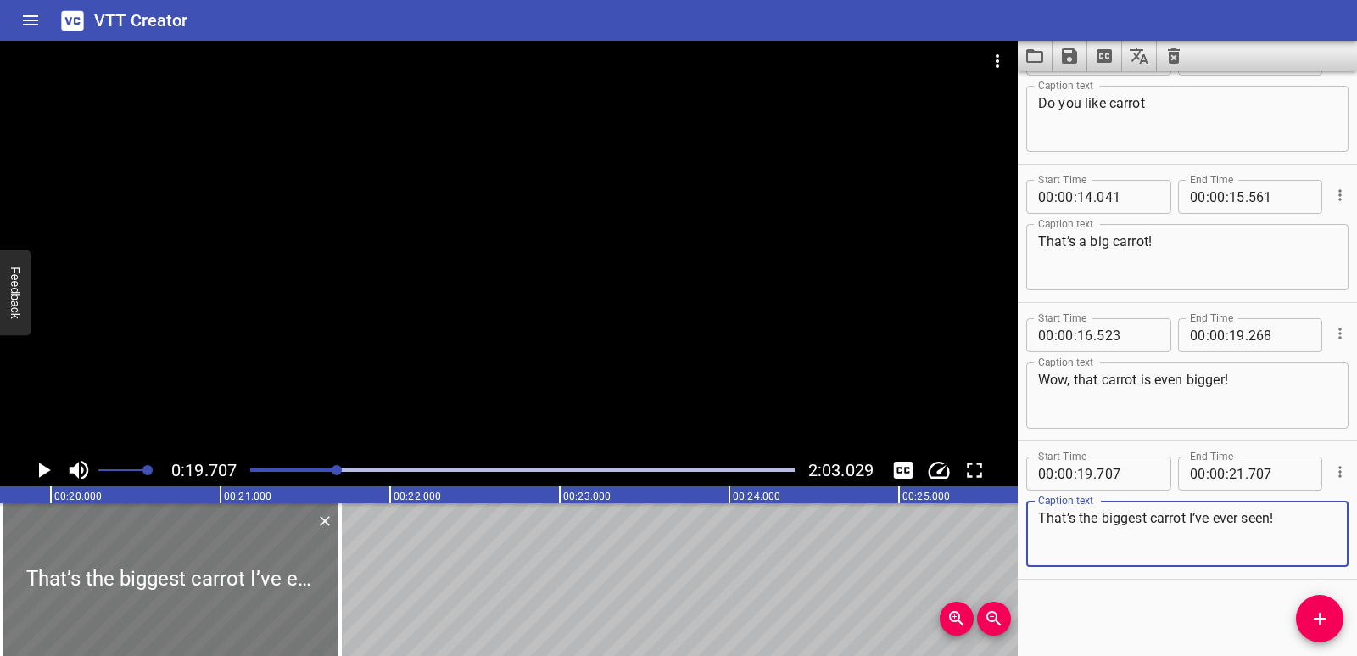
type textarea "That’s the biggest carrot I’ve ever seen!"
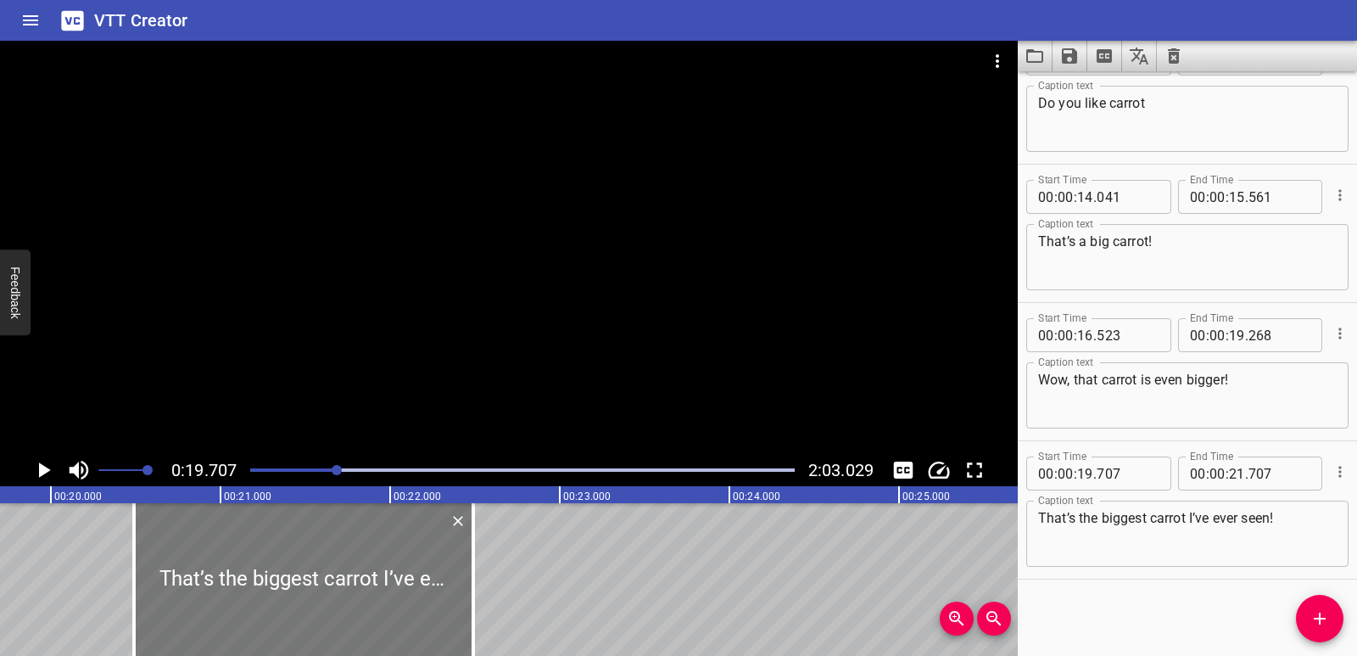
drag, startPoint x: 261, startPoint y: 560, endPoint x: 347, endPoint y: 552, distance: 86.0
click at [347, 552] on div at bounding box center [303, 579] width 339 height 153
type input "20"
type input "492"
type input "22"
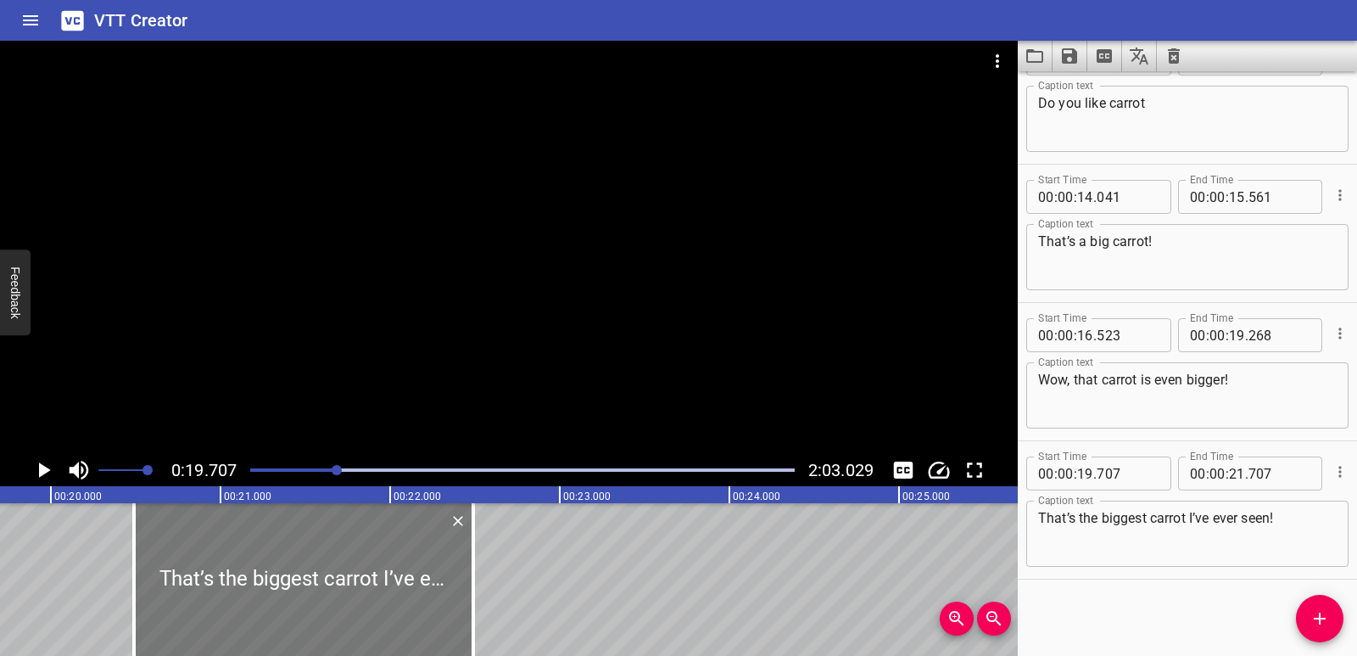
type input "492"
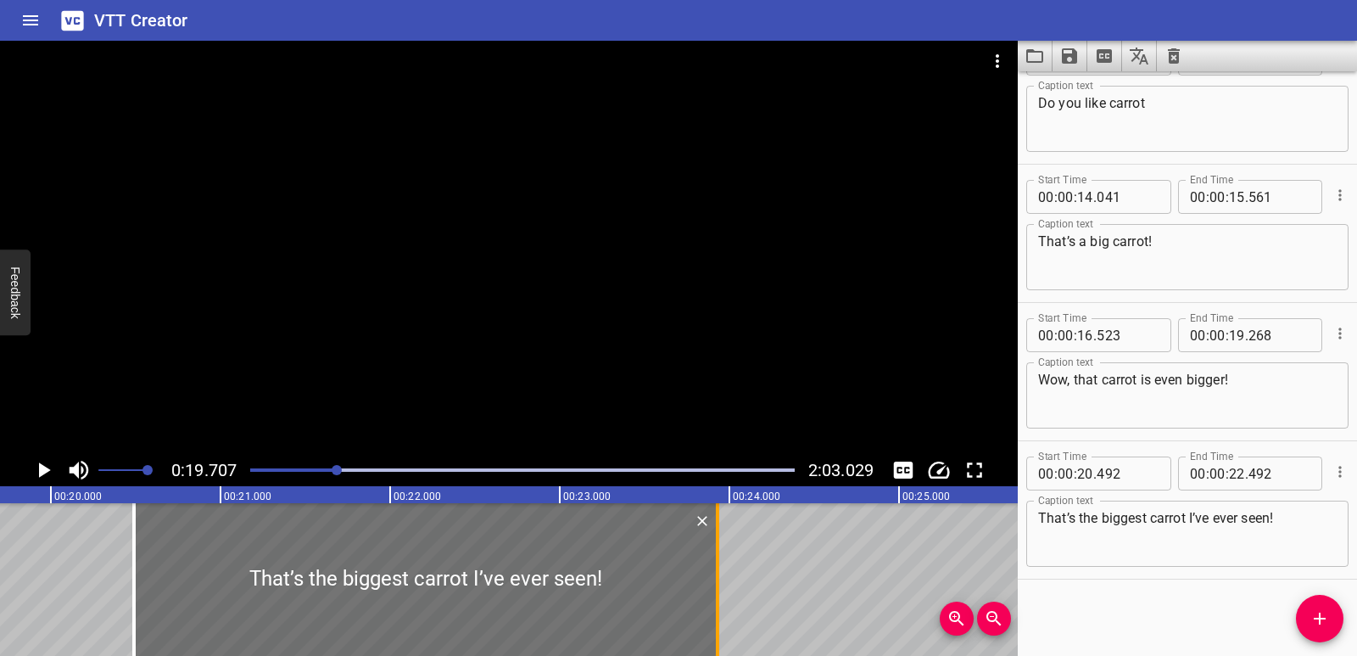
drag, startPoint x: 469, startPoint y: 556, endPoint x: 713, endPoint y: 544, distance: 244.6
click at [713, 544] on div at bounding box center [717, 579] width 17 height 153
type input "23"
type input "932"
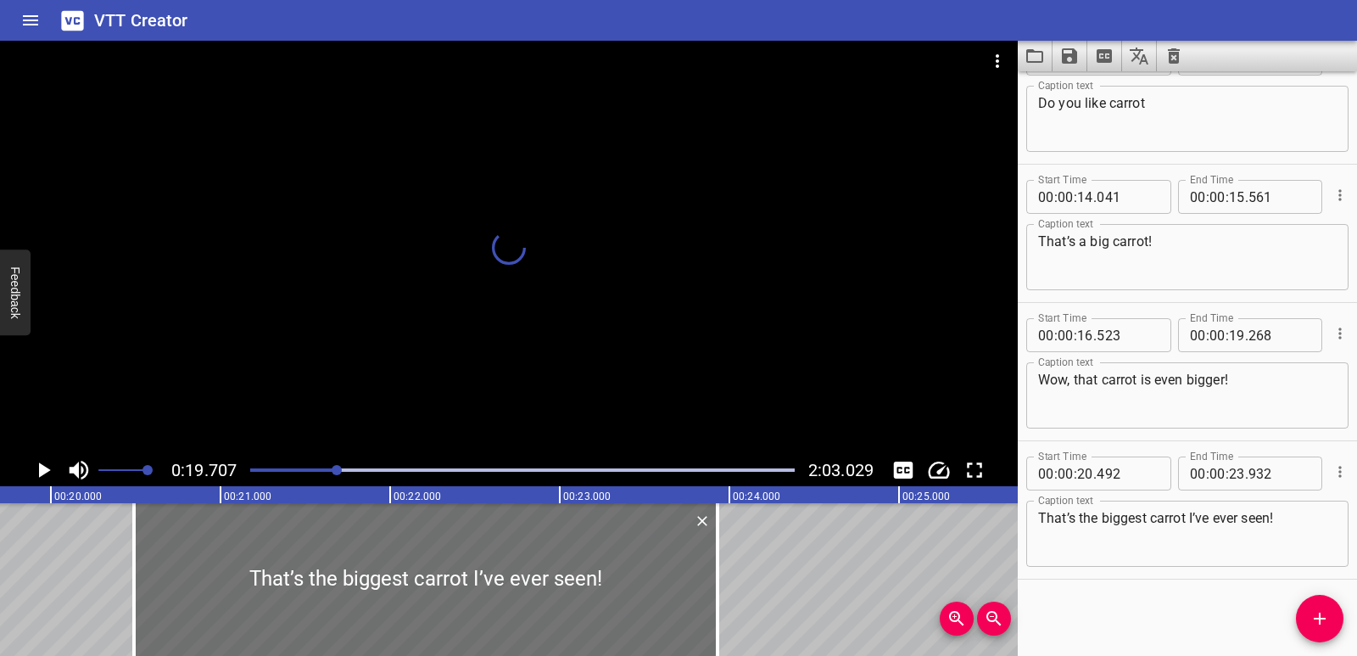
click at [47, 457] on icon "Play/Pause" at bounding box center [43, 469] width 25 height 25
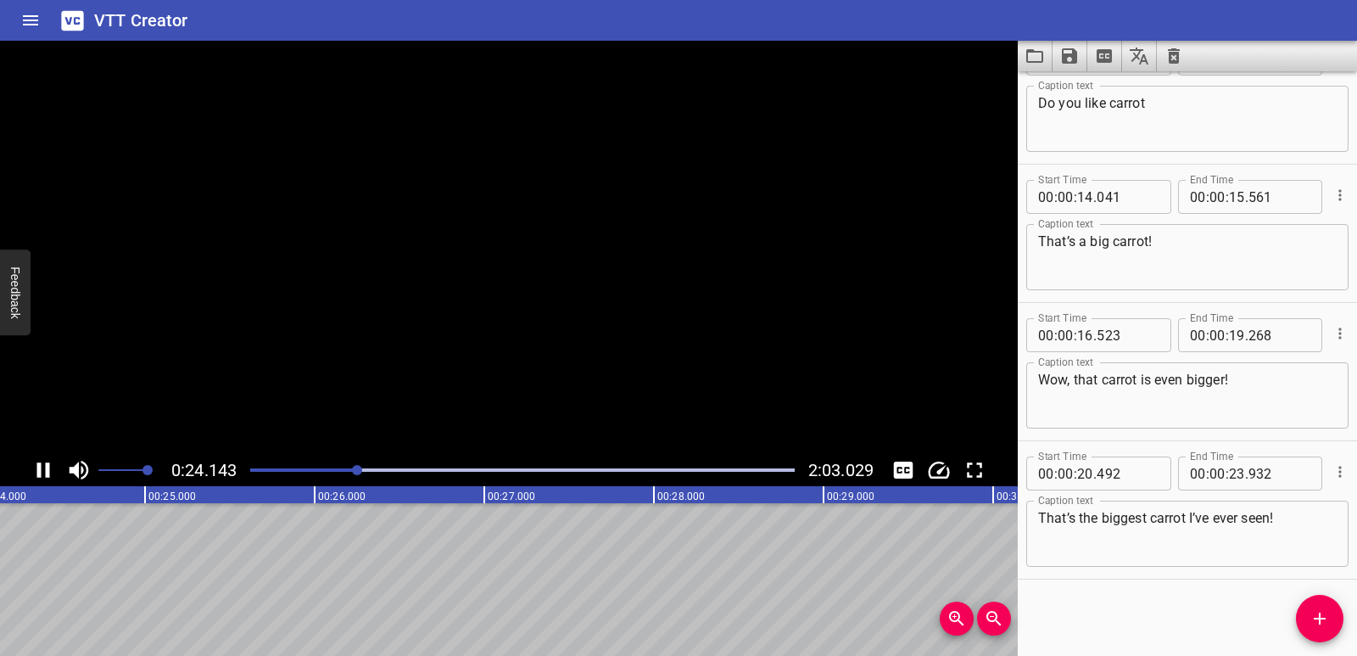
click at [47, 457] on icon "Play/Pause" at bounding box center [43, 469] width 25 height 25
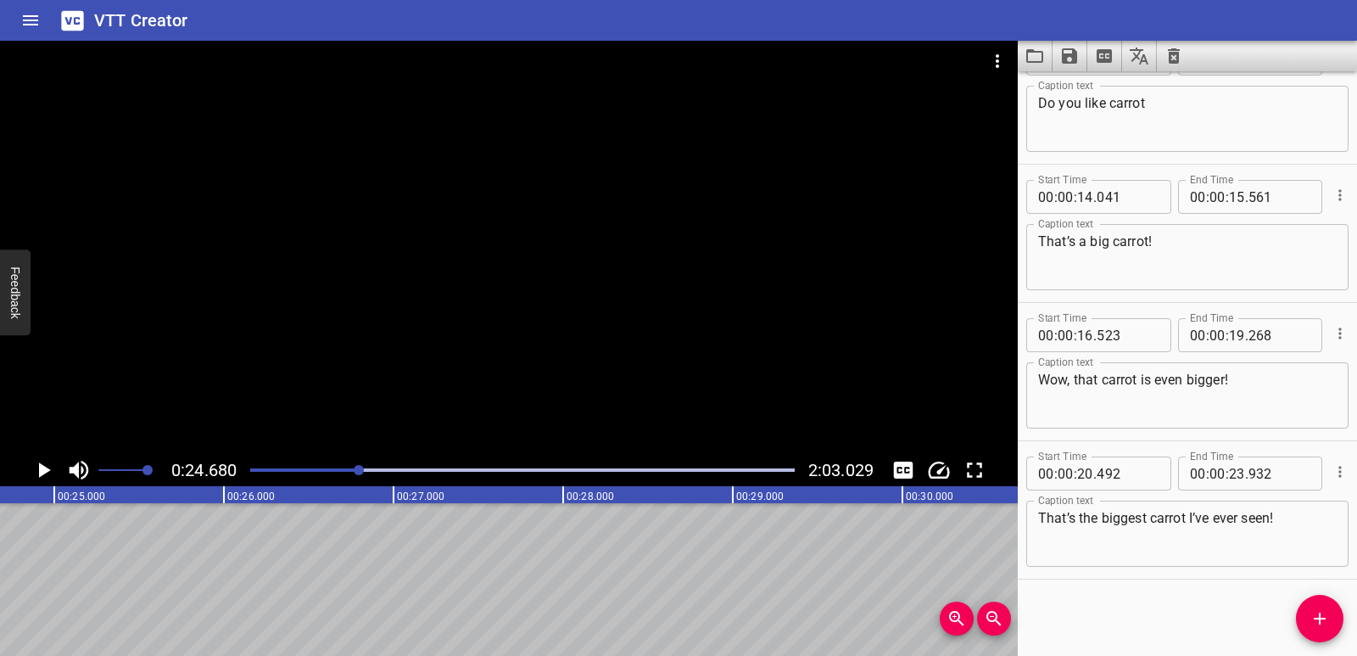
click at [1319, 629] on button "Add Cue" at bounding box center [1320, 619] width 48 height 48
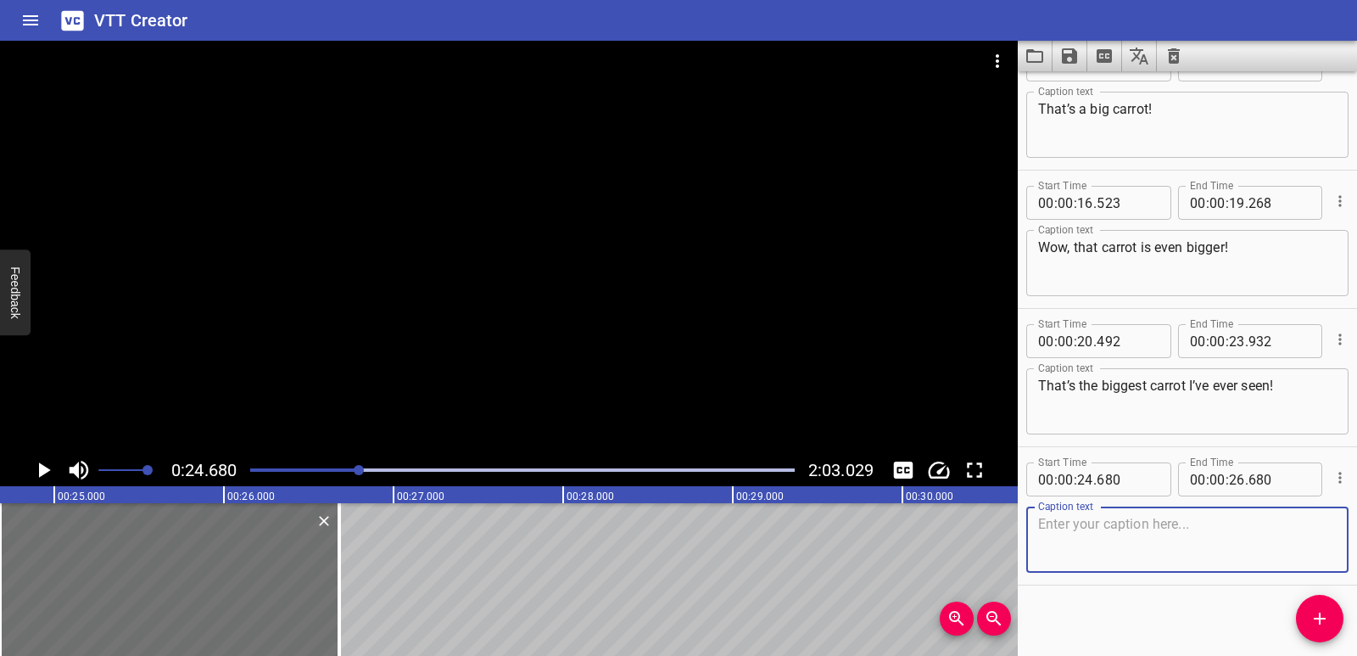
scroll to position [463, 0]
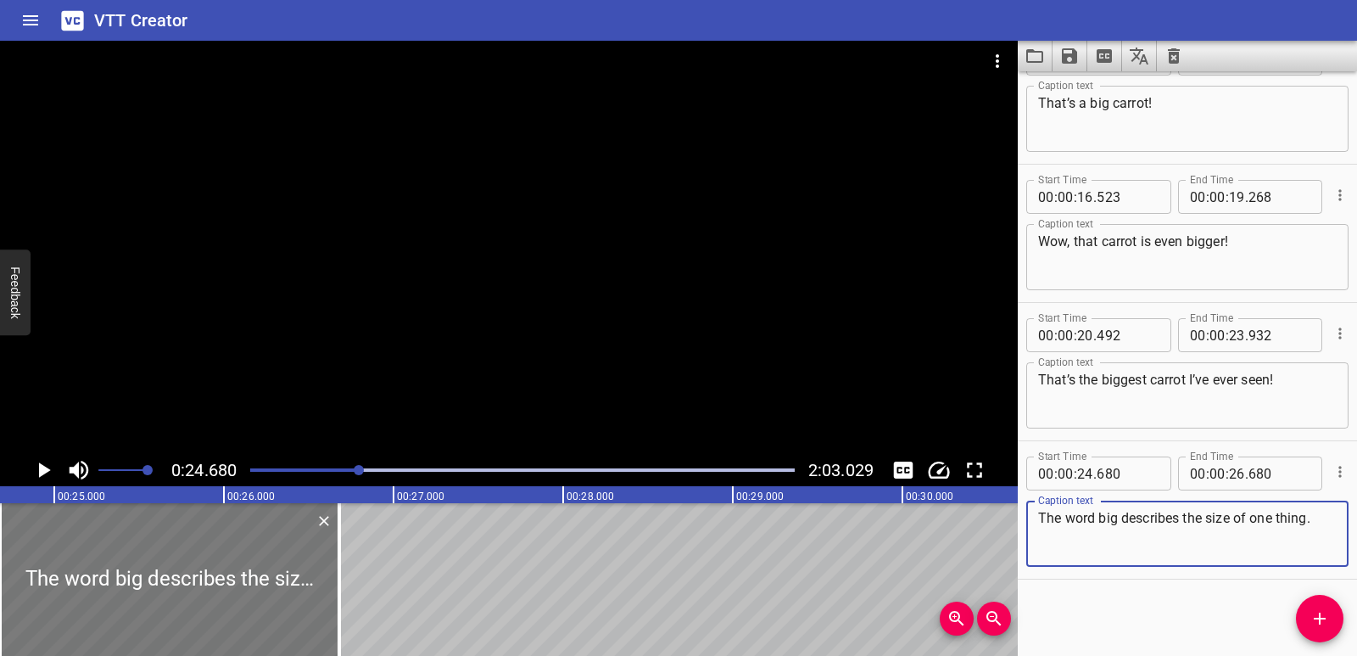
type textarea "The word big describes the size of one thing."
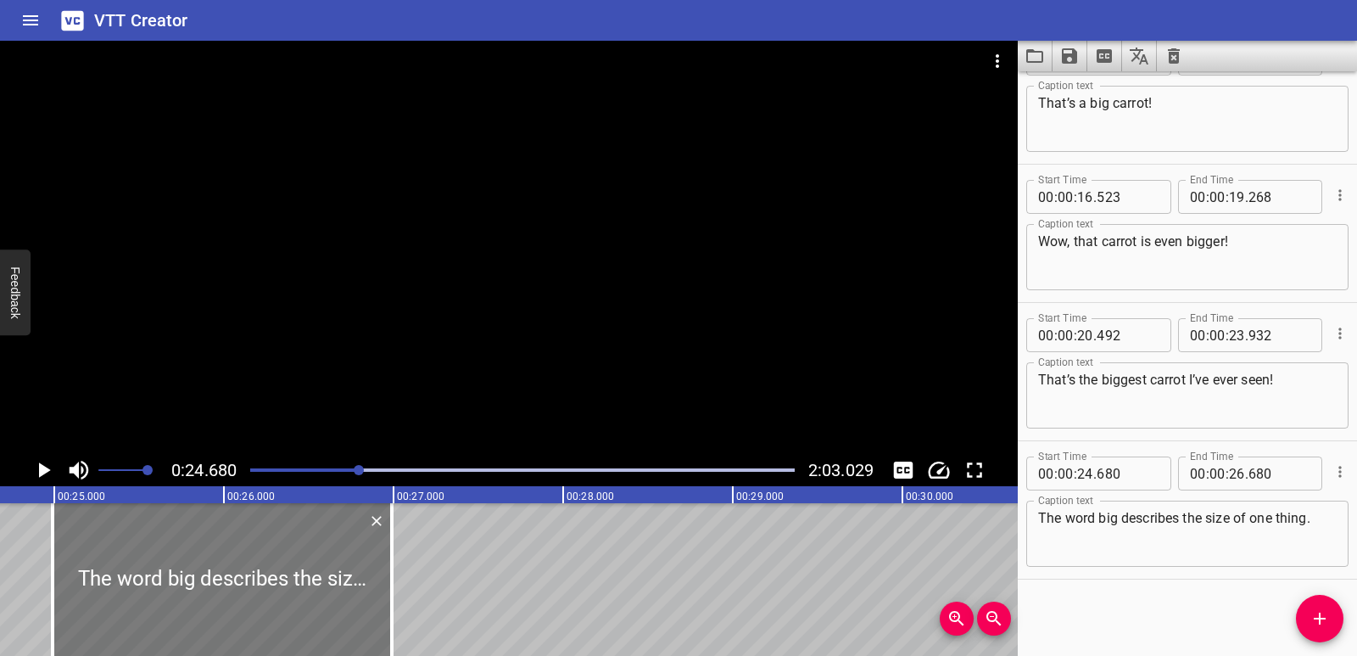
drag, startPoint x: 231, startPoint y: 596, endPoint x: 283, endPoint y: 598, distance: 52.7
click at [283, 598] on div at bounding box center [222, 579] width 339 height 153
type input "990"
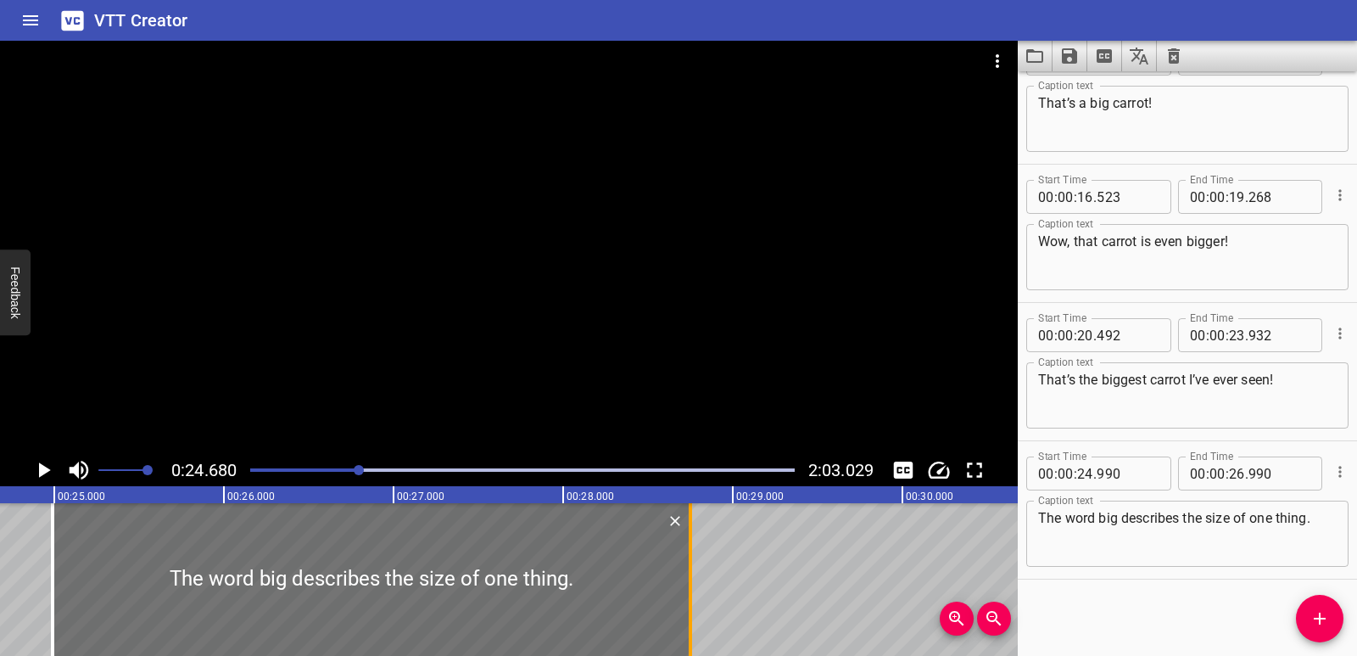
drag, startPoint x: 393, startPoint y: 593, endPoint x: 691, endPoint y: 582, distance: 298.8
click at [691, 582] on div at bounding box center [690, 579] width 3 height 153
type input "28"
type input "750"
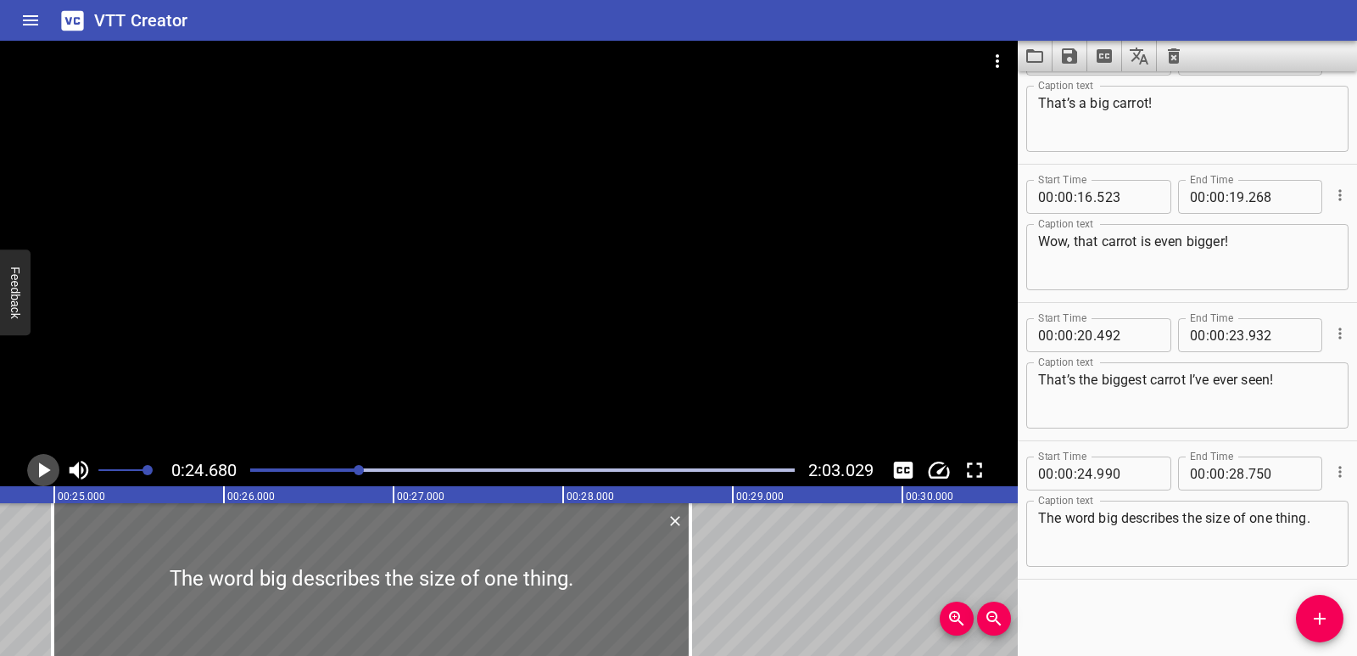
click at [48, 461] on icon "Play/Pause" at bounding box center [43, 469] width 25 height 25
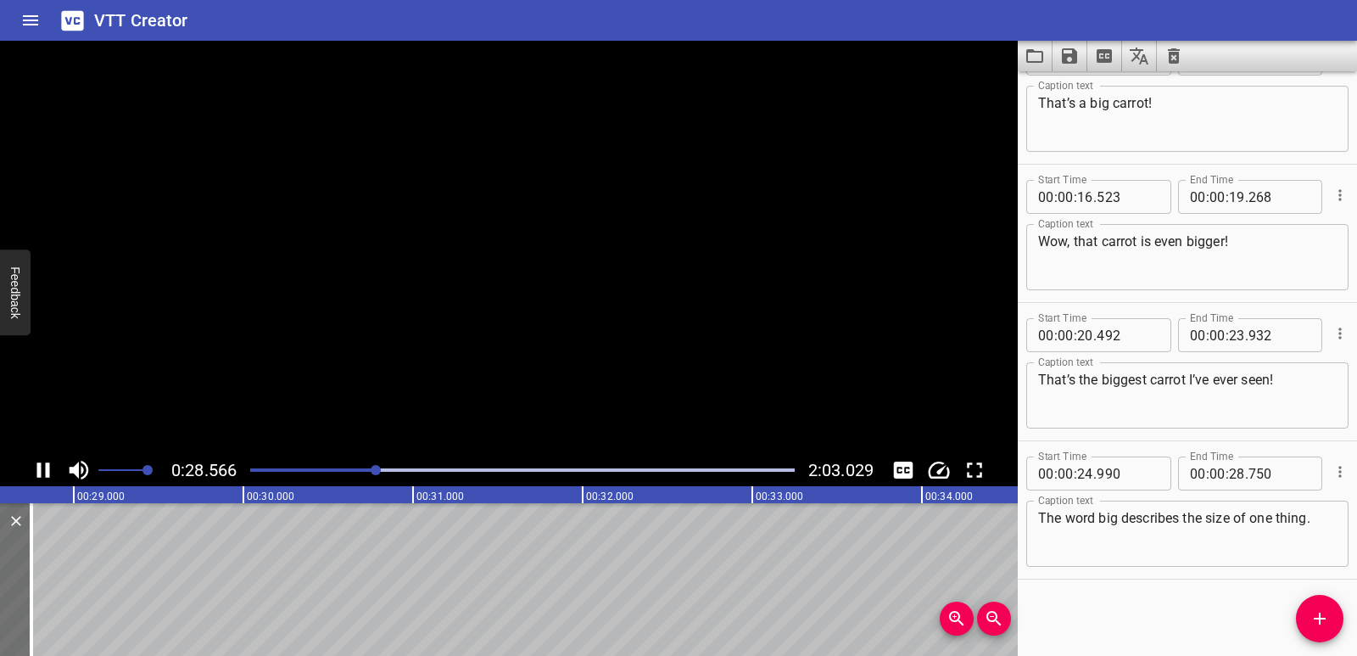
click at [48, 461] on icon "Play/Pause" at bounding box center [43, 469] width 25 height 25
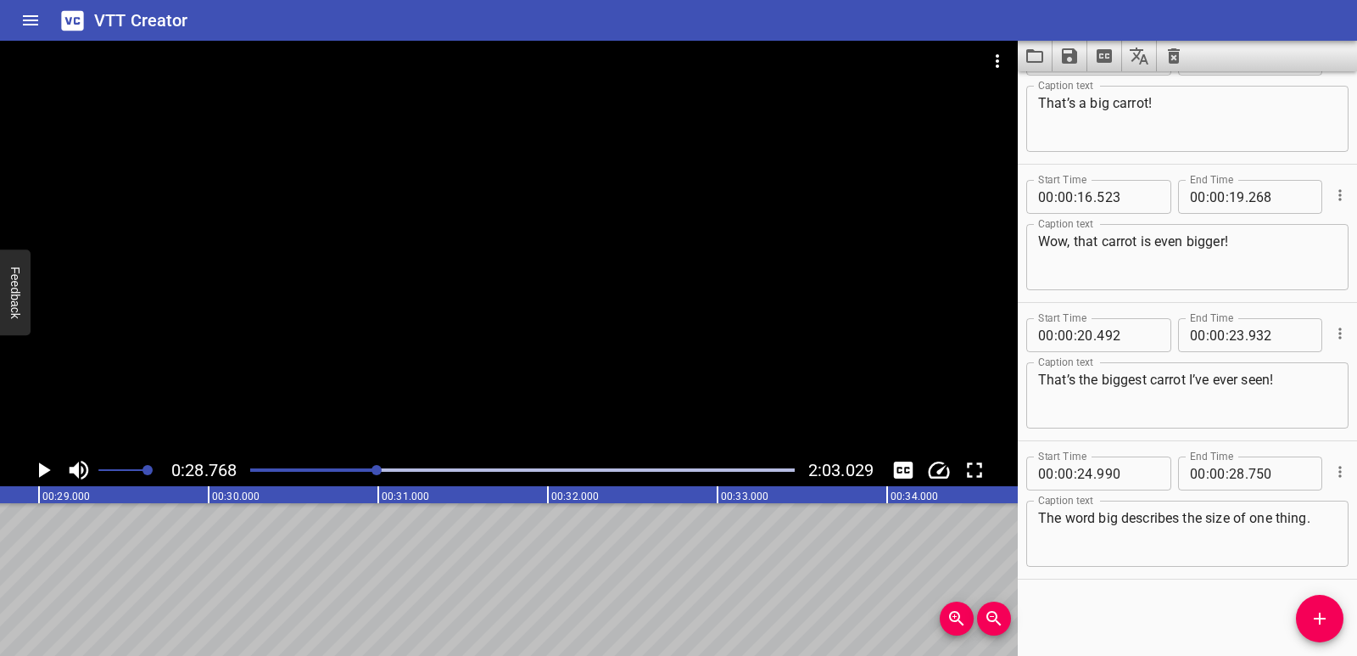
click at [1343, 633] on div "Start Time 00 : 00 : 01 . 655 Start Time End Time 00 : 00 : 04 . 510 End Time C…" at bounding box center [1187, 363] width 339 height 584
click at [1334, 629] on button "Add Cue" at bounding box center [1320, 619] width 48 height 48
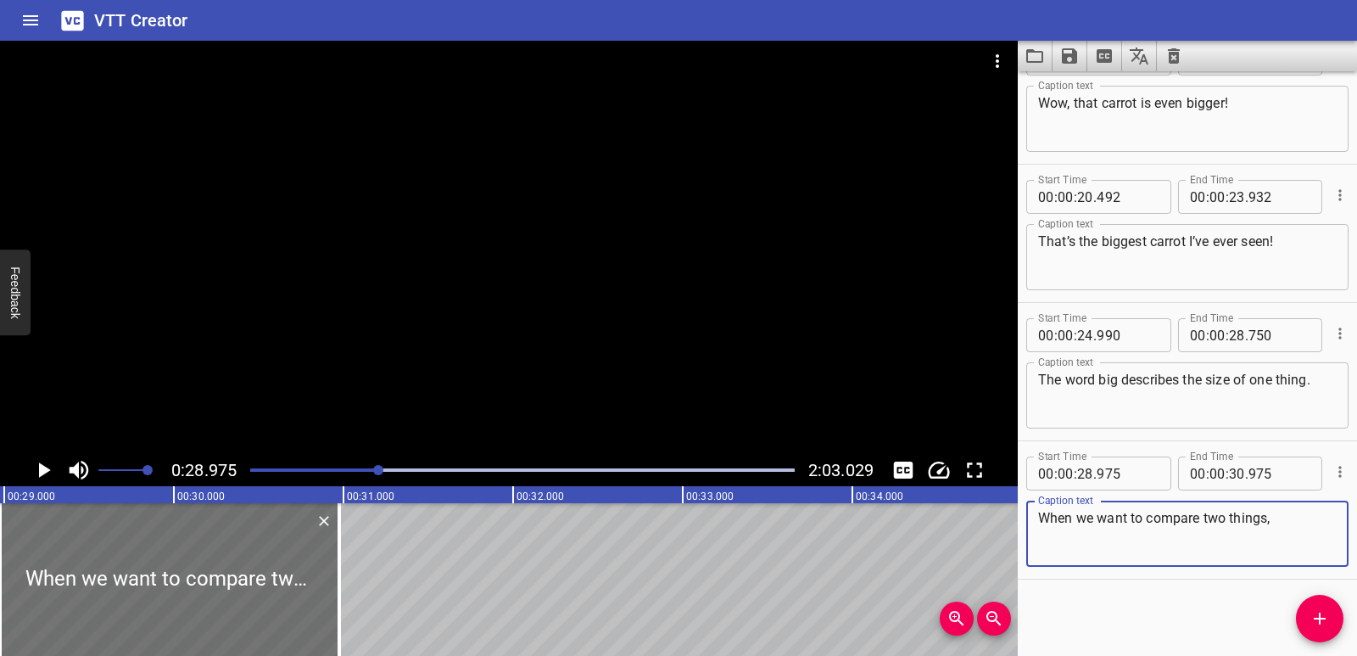
scroll to position [0, 4706]
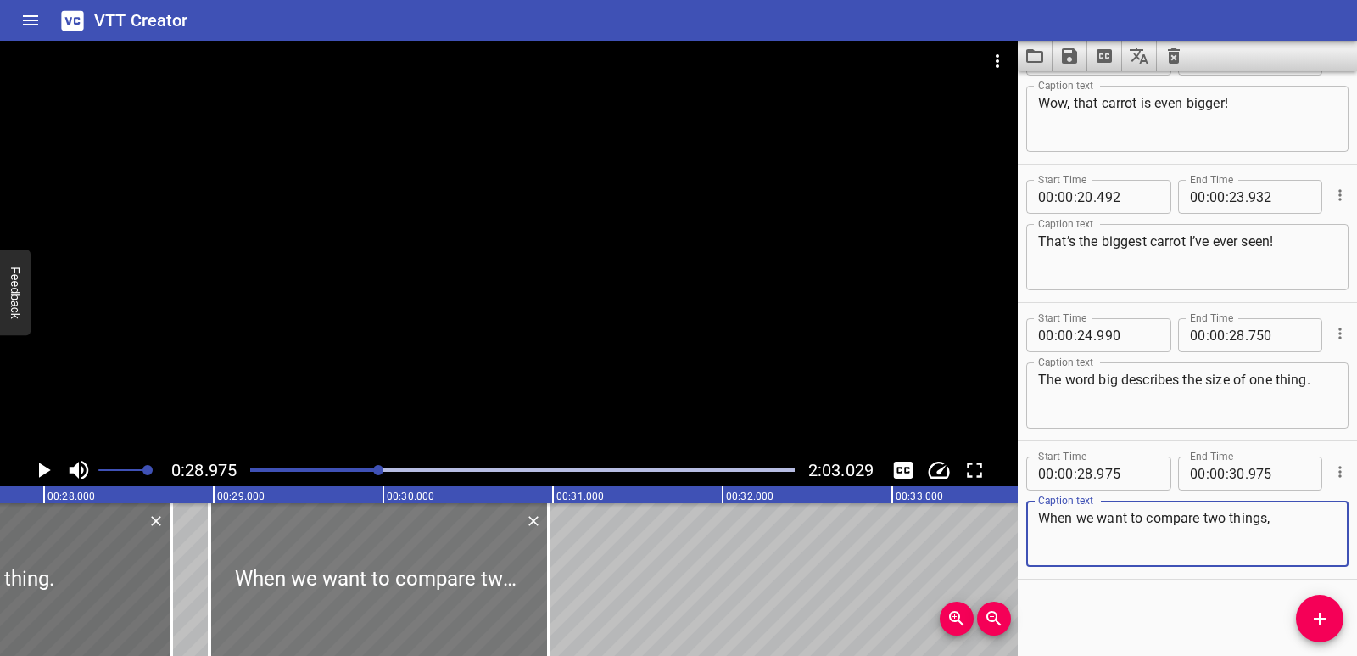
type textarea "When we want to compare two things,"
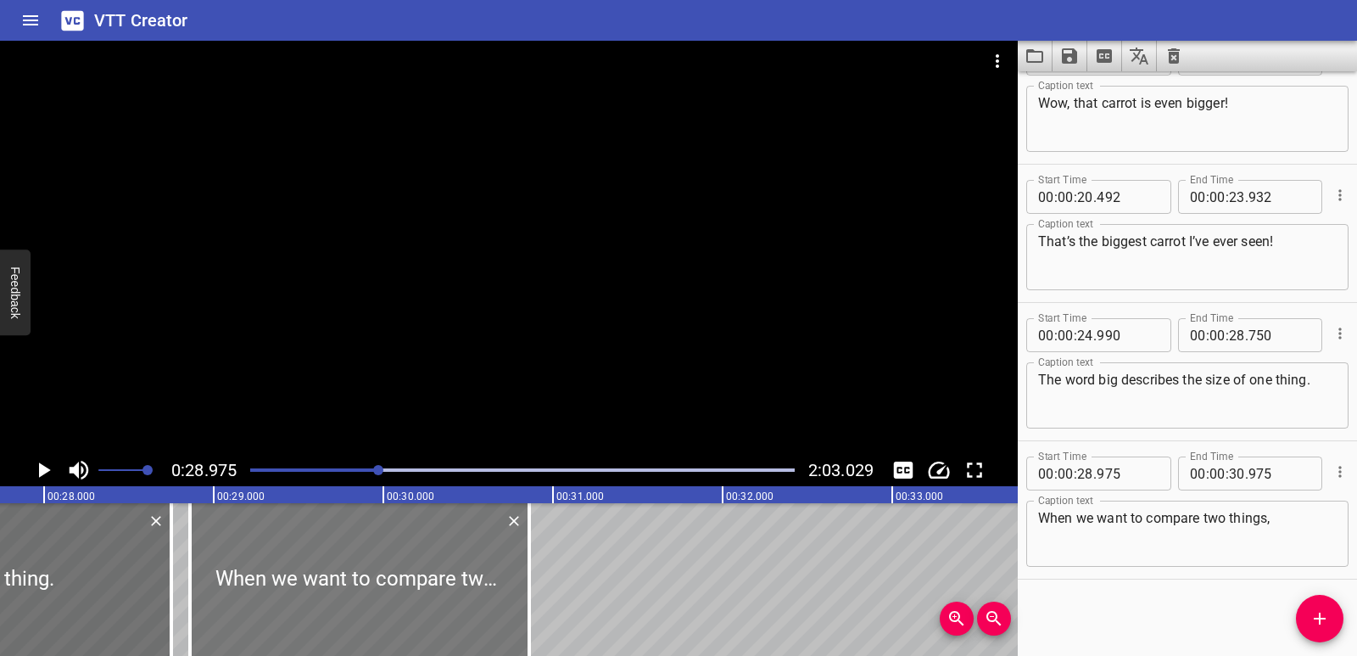
drag, startPoint x: 240, startPoint y: 632, endPoint x: 221, endPoint y: 631, distance: 19.5
click at [221, 631] on div at bounding box center [359, 579] width 339 height 153
type input "860"
click at [46, 478] on icon "Play/Pause" at bounding box center [43, 469] width 25 height 25
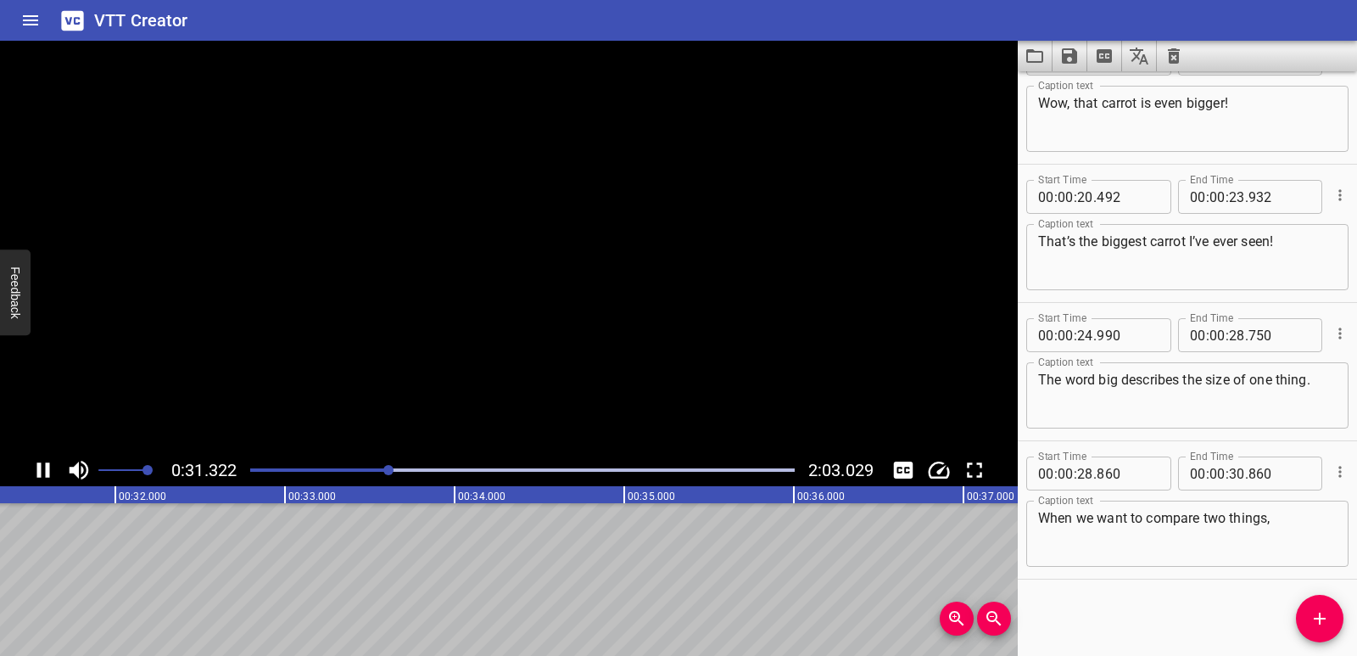
click at [41, 471] on icon "Play/Pause" at bounding box center [43, 469] width 13 height 15
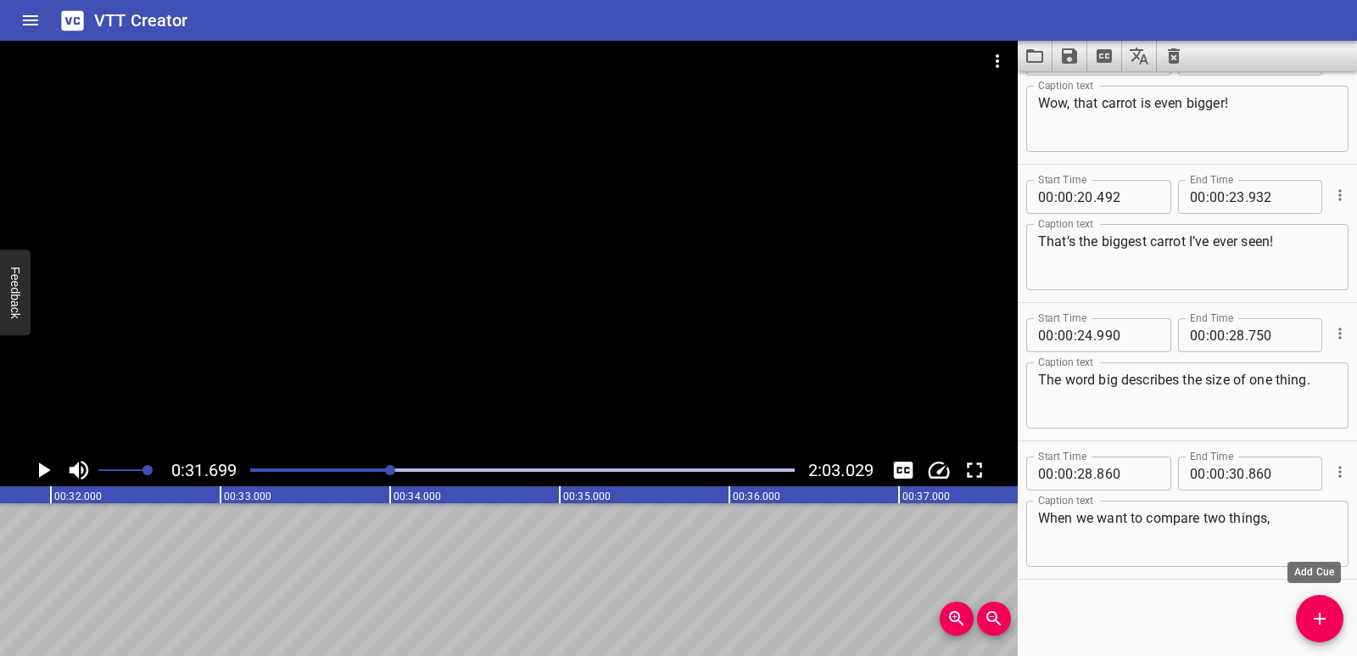
click at [1325, 615] on icon "Add Cue" at bounding box center [1320, 618] width 20 height 20
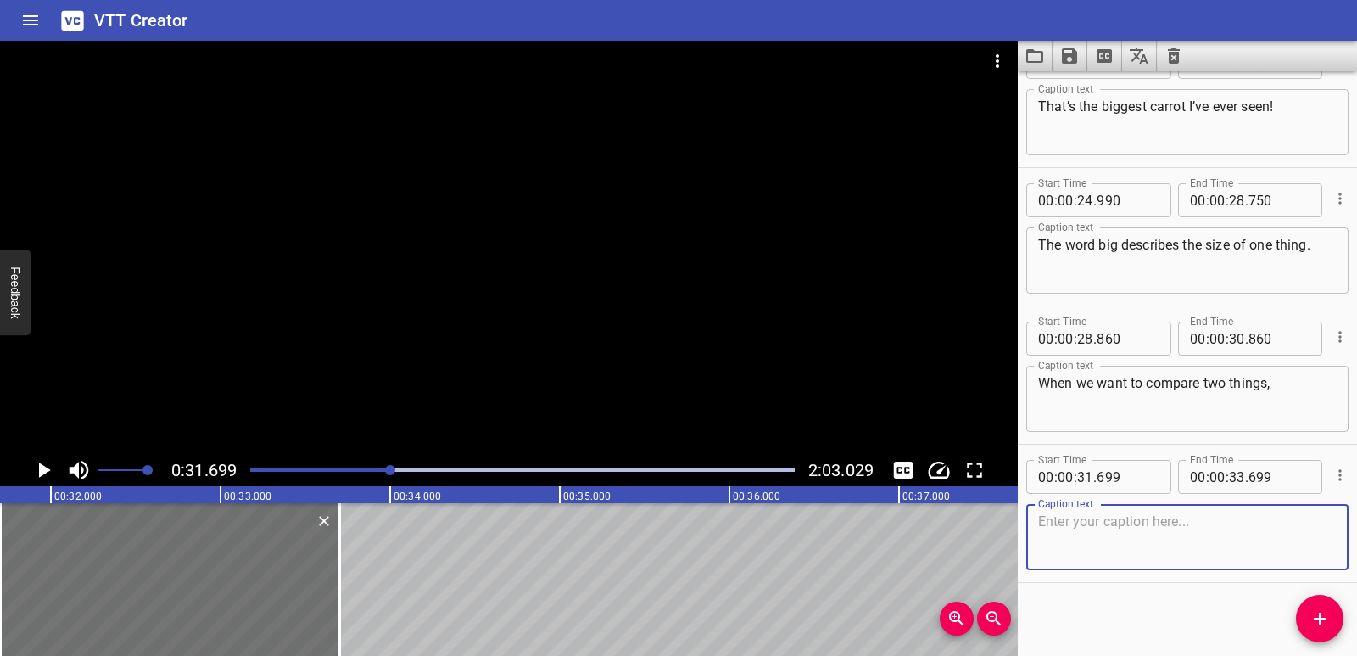
scroll to position [740, 0]
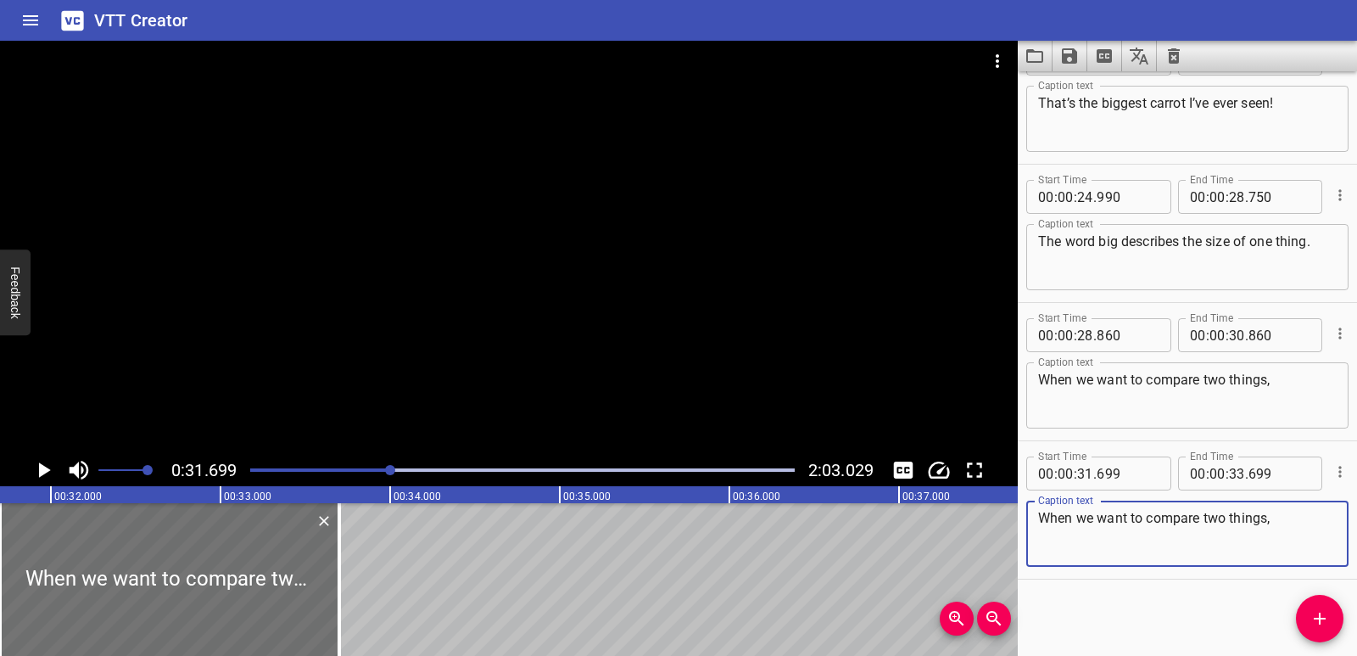
drag, startPoint x: 1317, startPoint y: 515, endPoint x: 992, endPoint y: 521, distance: 325.0
click at [992, 521] on main "0:31.699 2:03.029 00:00.000 00:01.000 00:02.000 00:03.000 00:04.000 00:05.000 0…" at bounding box center [678, 348] width 1357 height 615
paste textarea "we can add -er to the end of the word."
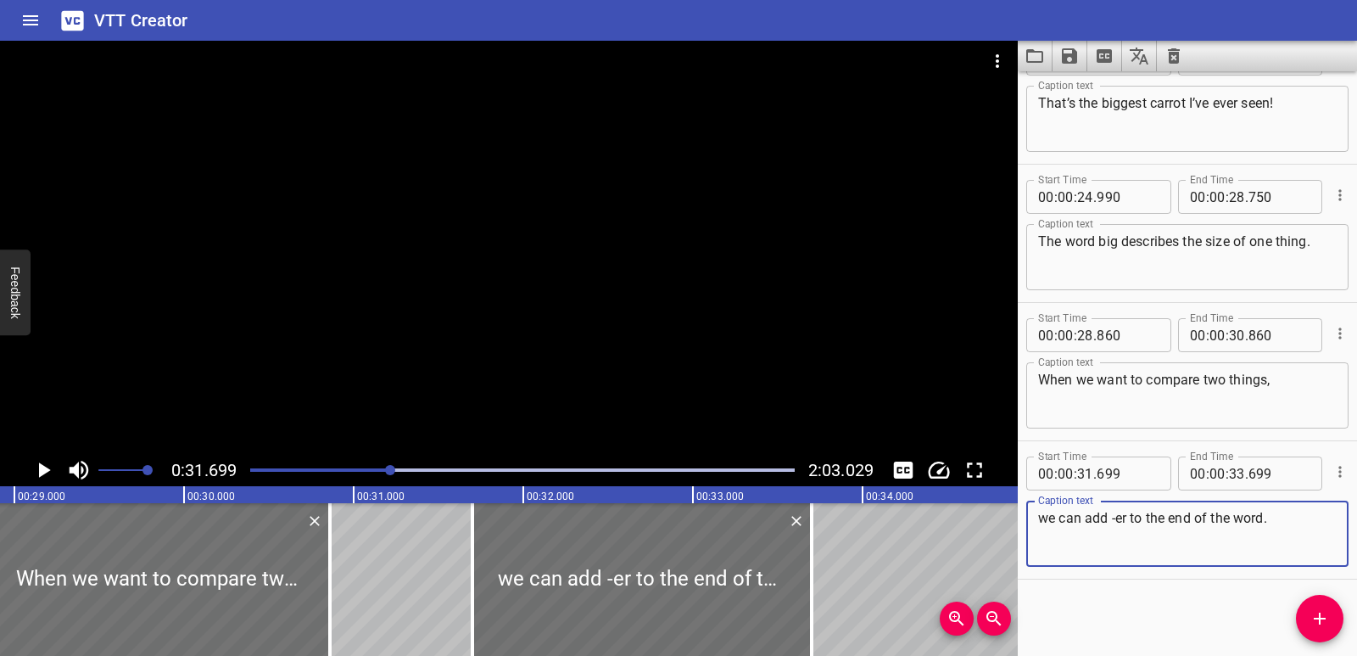
scroll to position [0, 4853]
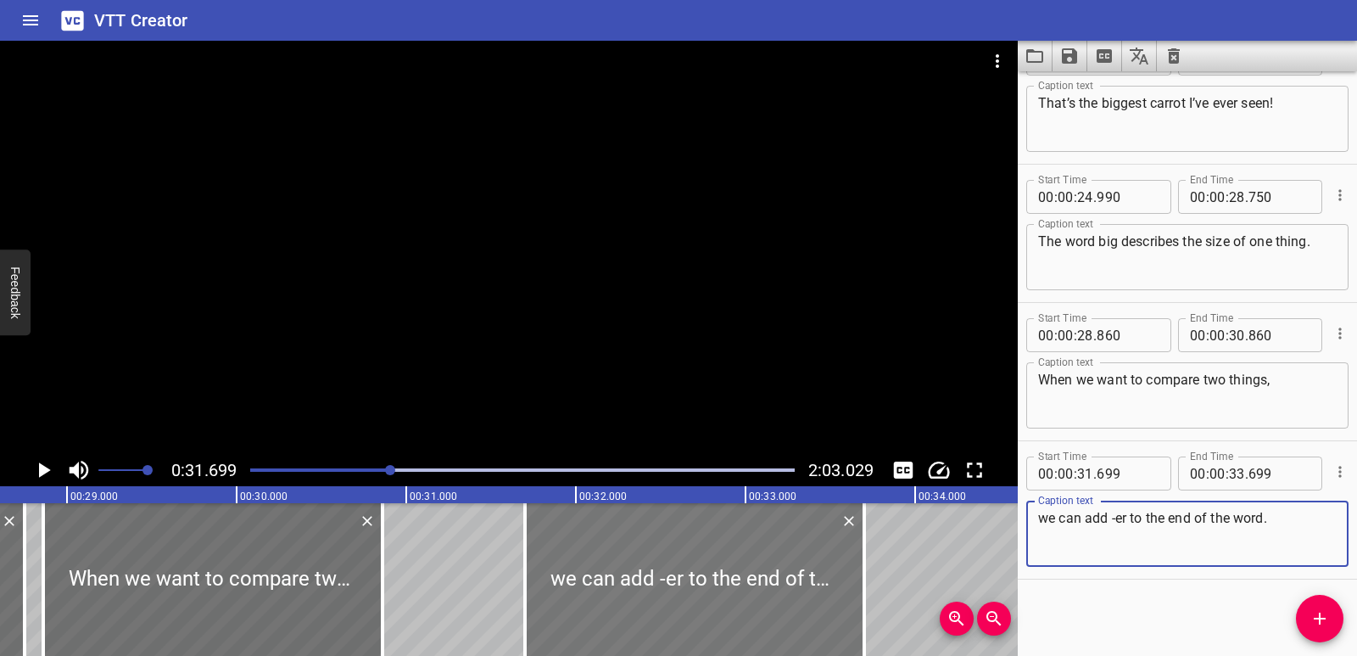
type textarea "we can add -er to the end of the word."
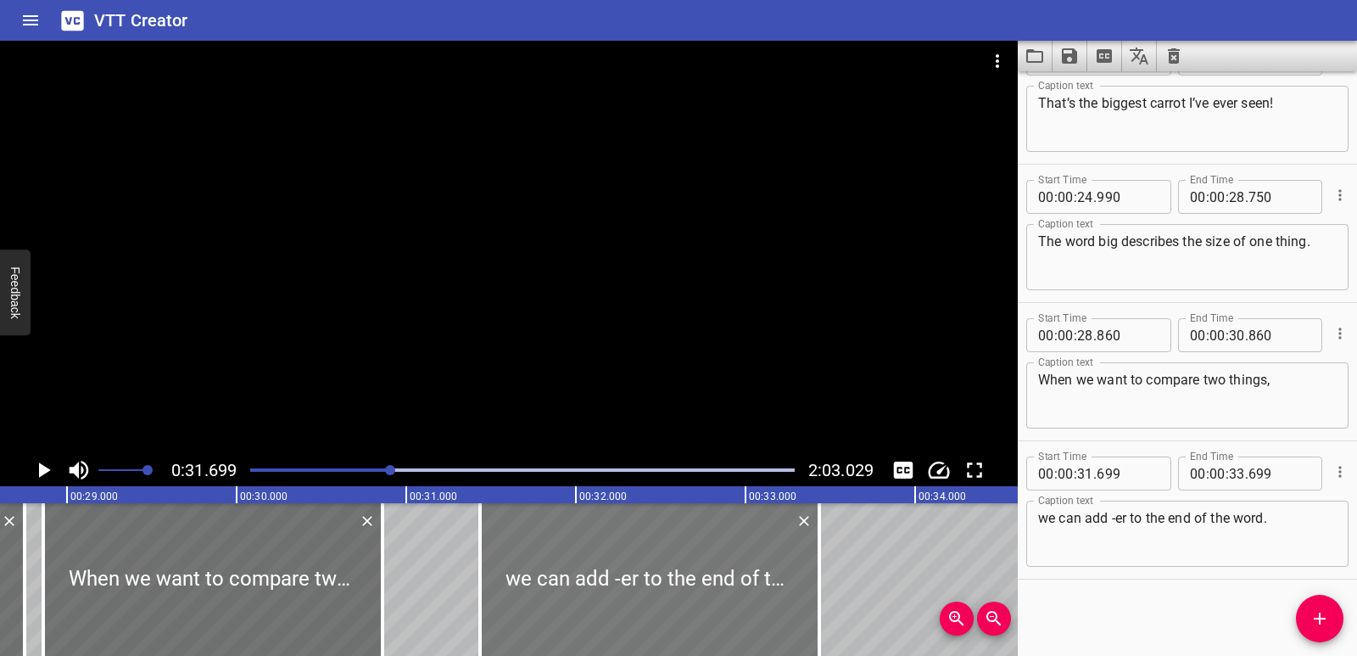
drag, startPoint x: 612, startPoint y: 562, endPoint x: 567, endPoint y: 569, distance: 45.5
click at [567, 569] on div at bounding box center [649, 579] width 339 height 153
type input "434"
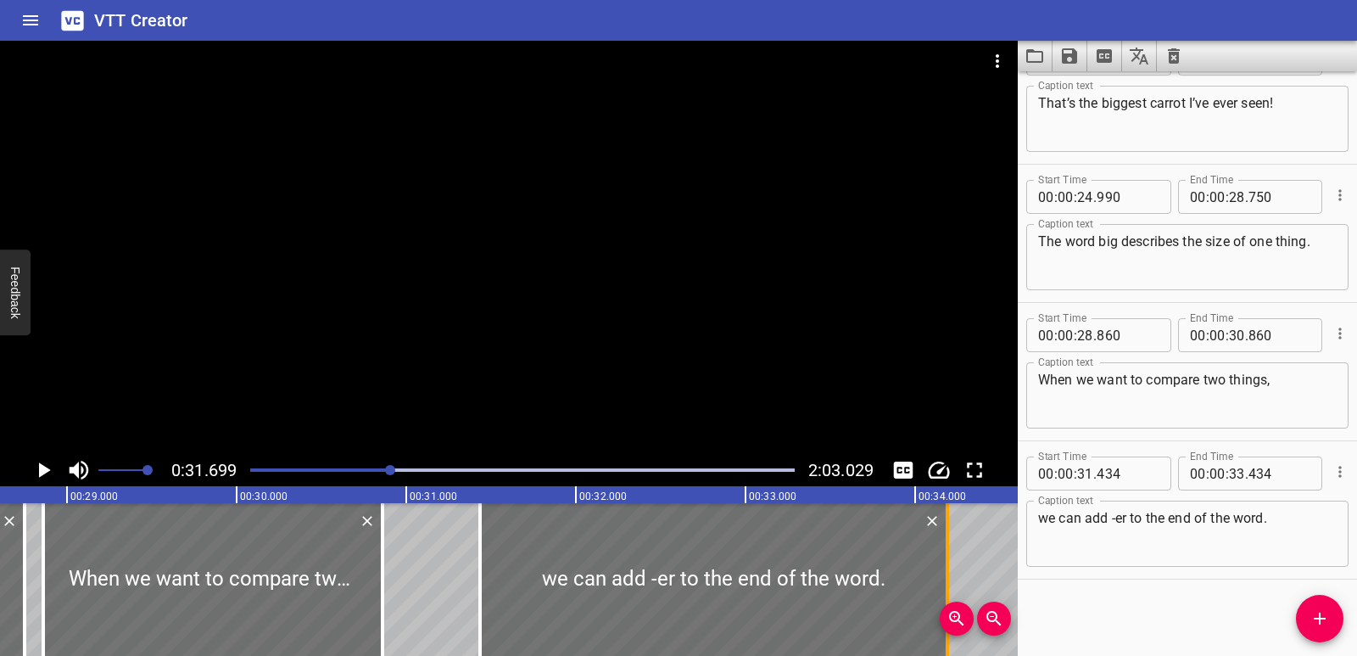
drag, startPoint x: 821, startPoint y: 550, endPoint x: 949, endPoint y: 554, distance: 128.2
click at [949, 554] on div at bounding box center [947, 579] width 17 height 153
type input "34"
type input "189"
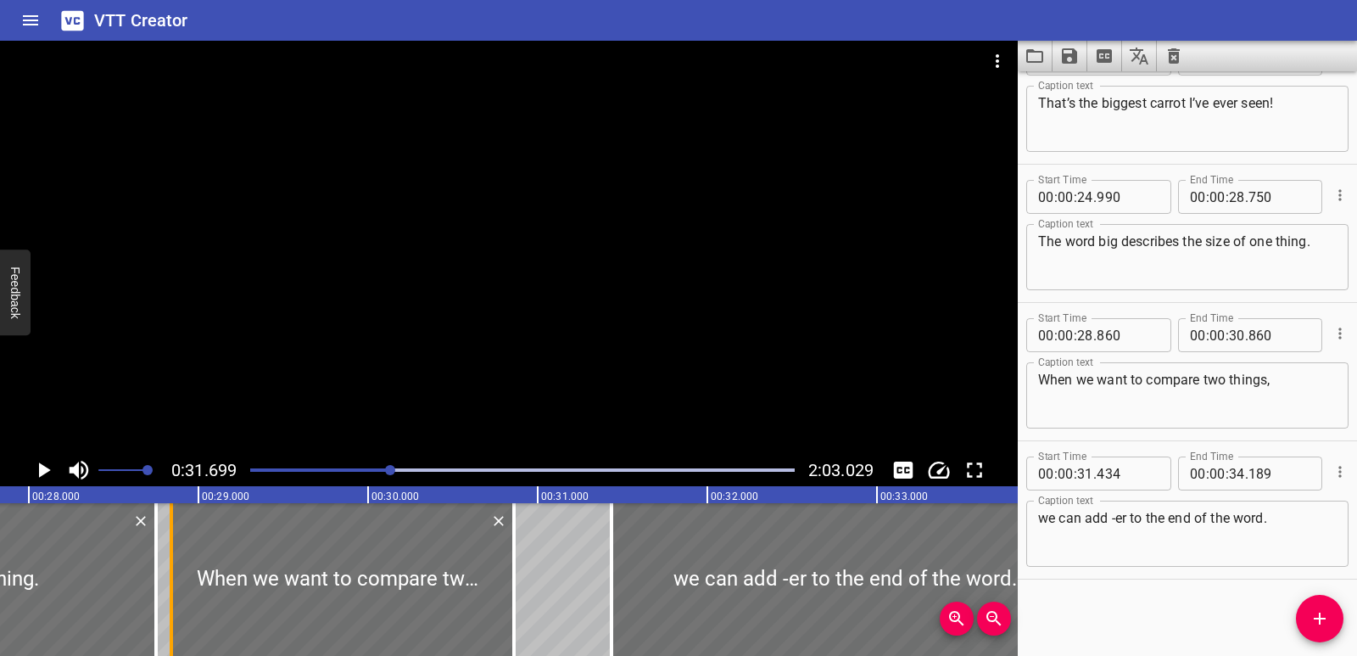
click at [170, 598] on div at bounding box center [171, 579] width 3 height 153
type input "840"
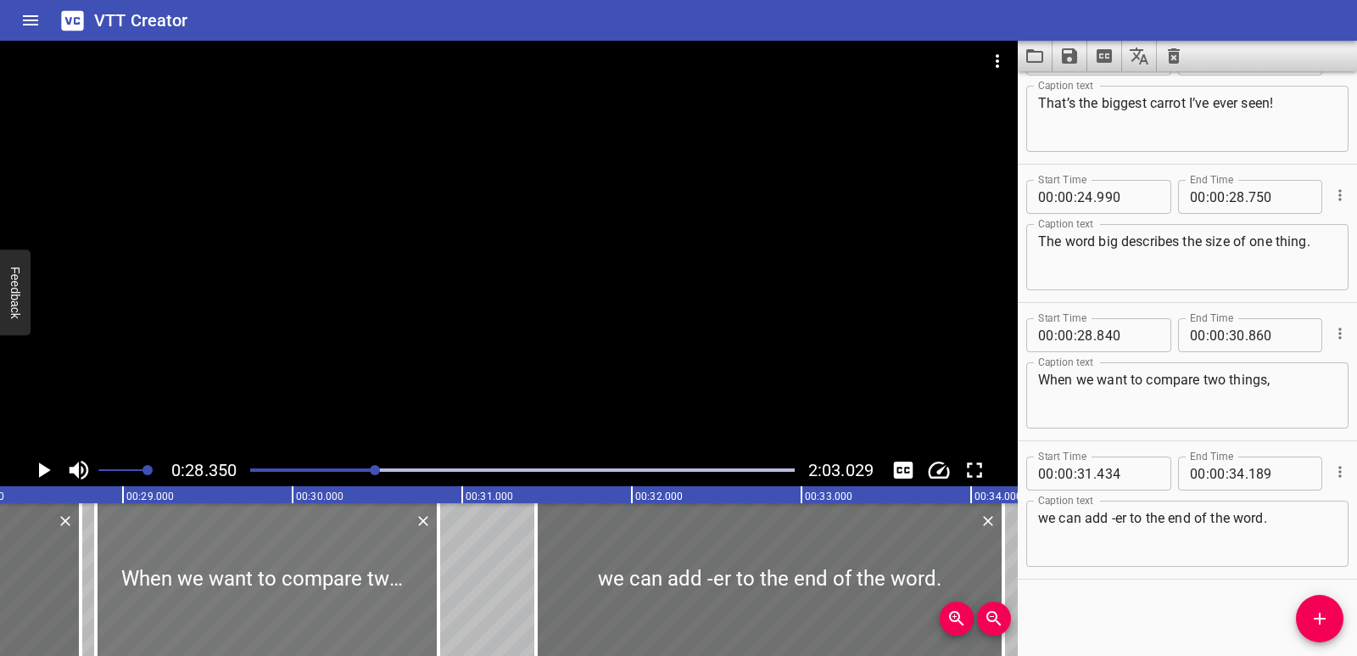
scroll to position [0, 4810]
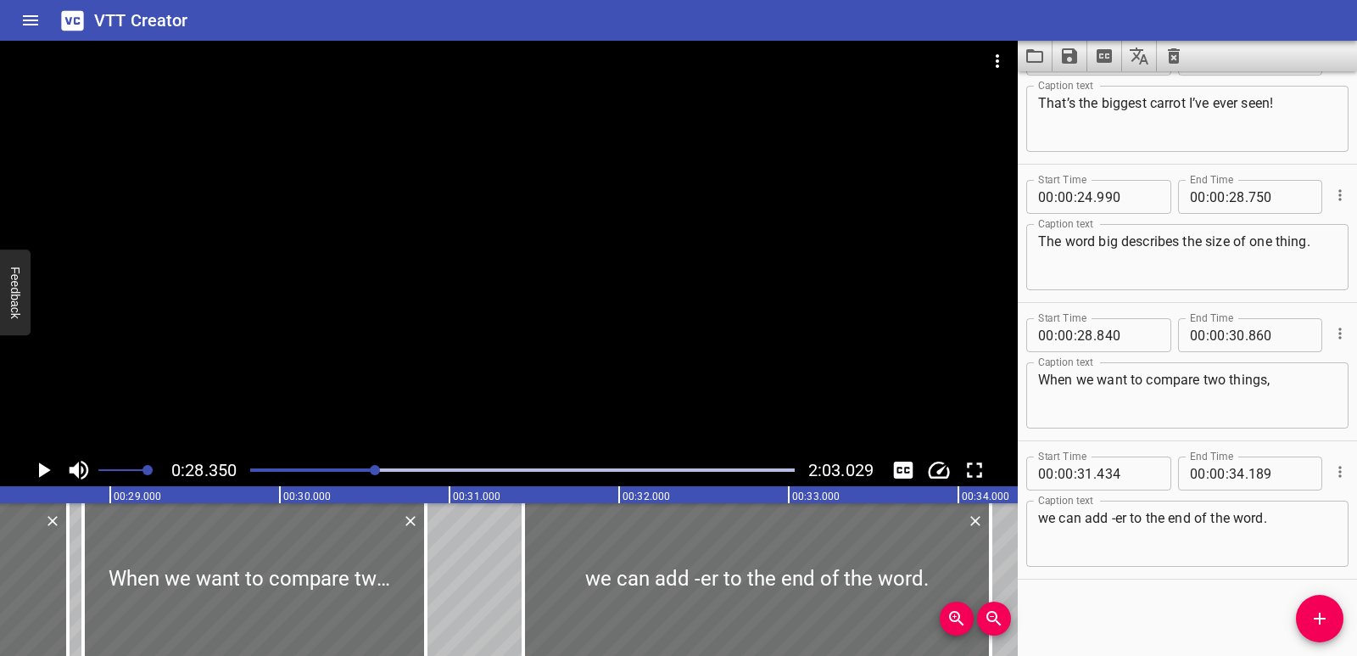
click at [47, 469] on icon "Play/Pause" at bounding box center [45, 469] width 12 height 15
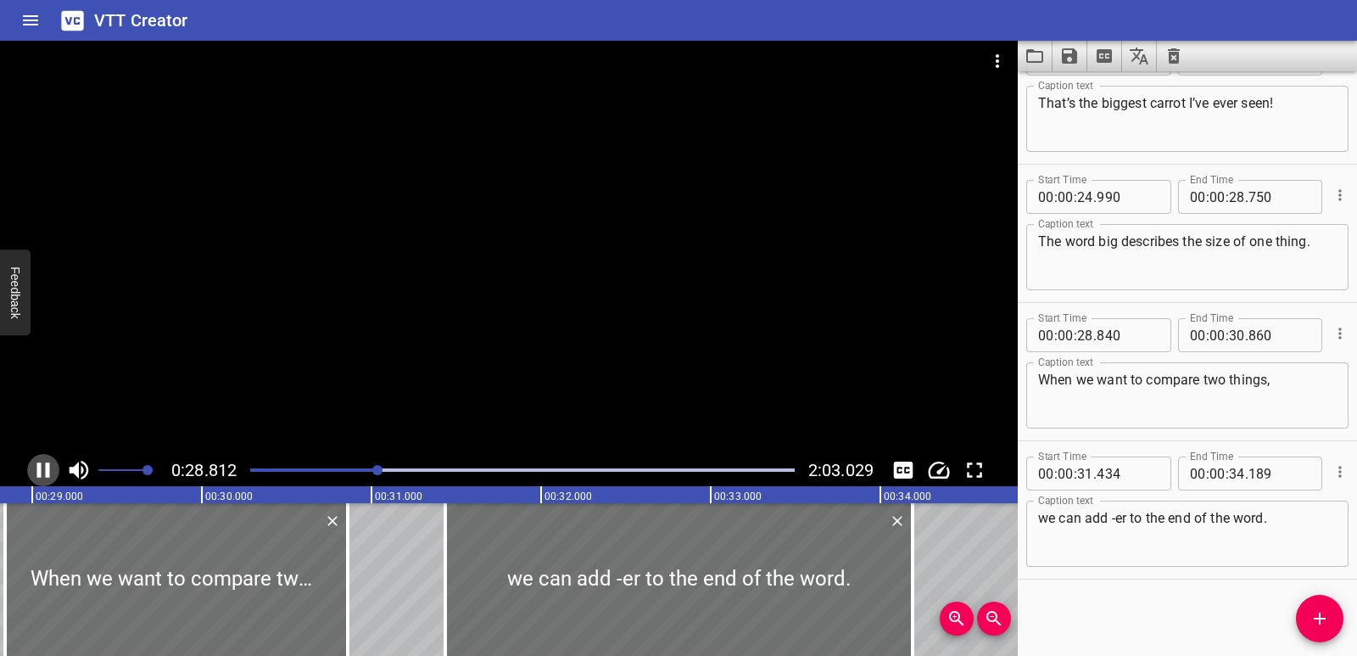
click at [47, 468] on icon "Play/Pause" at bounding box center [43, 469] width 13 height 15
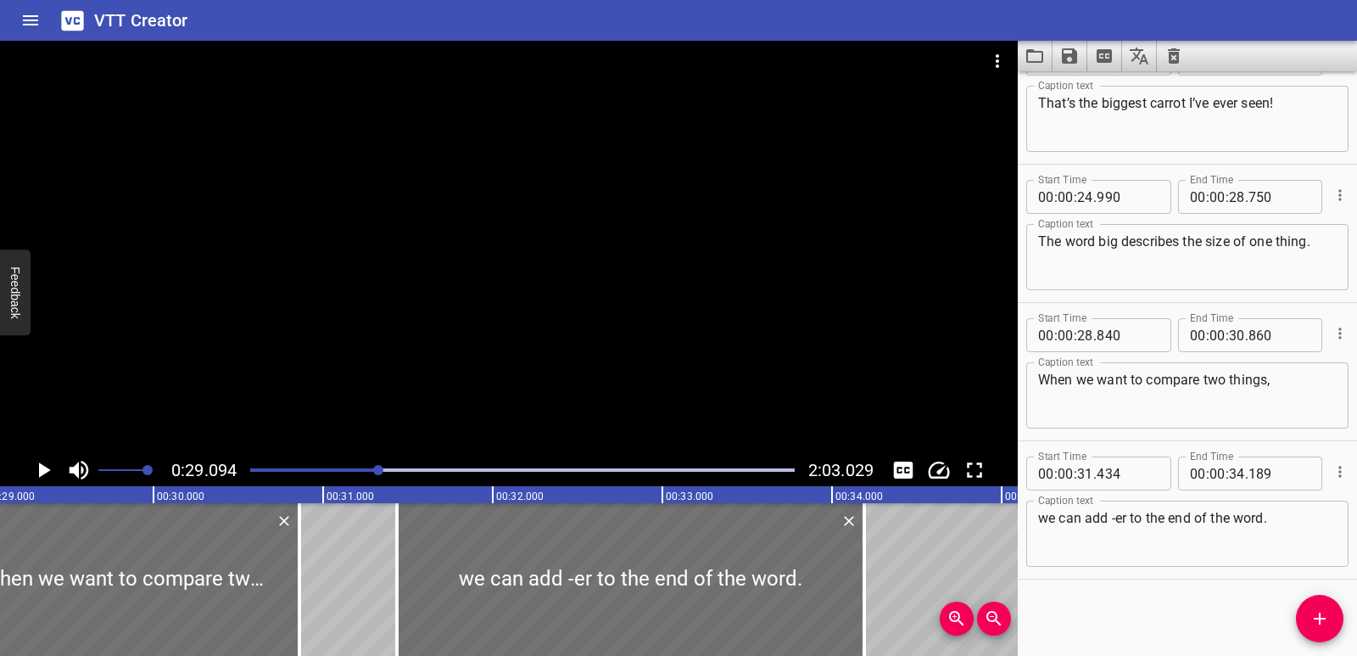
click at [47, 468] on icon "Play/Pause" at bounding box center [45, 469] width 12 height 15
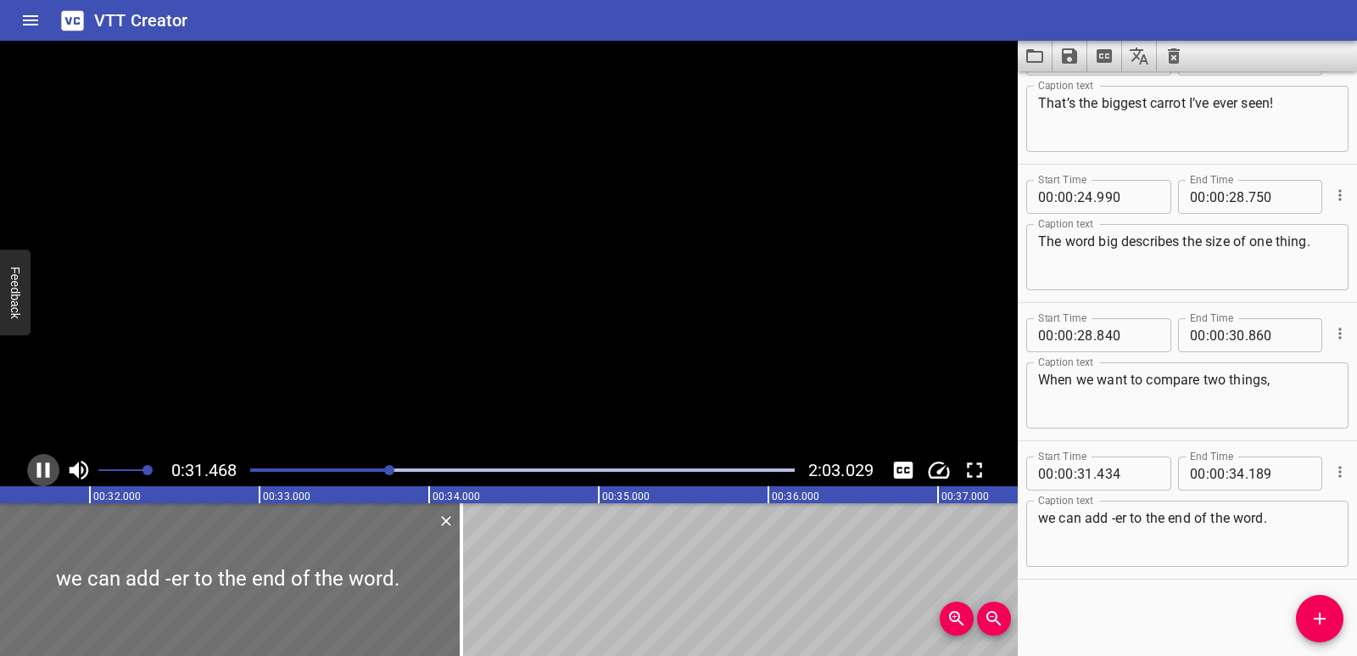
click at [47, 468] on icon "Play/Pause" at bounding box center [43, 469] width 13 height 15
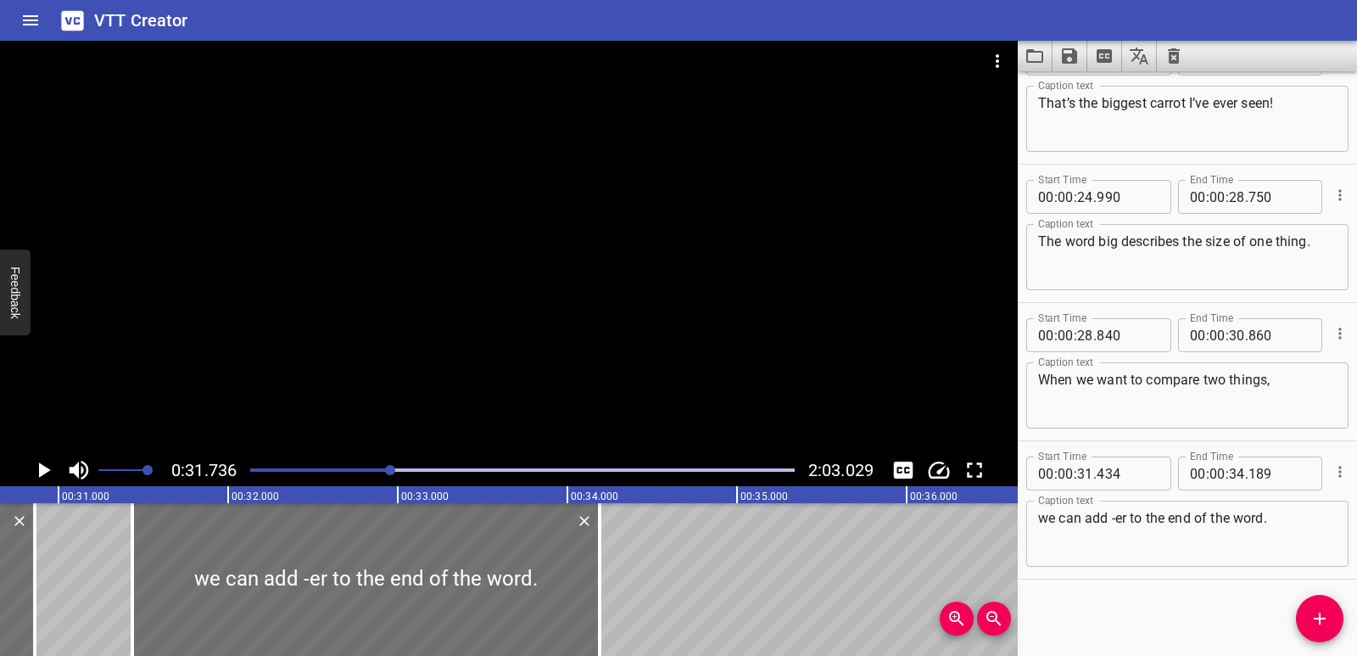
scroll to position [0, 5148]
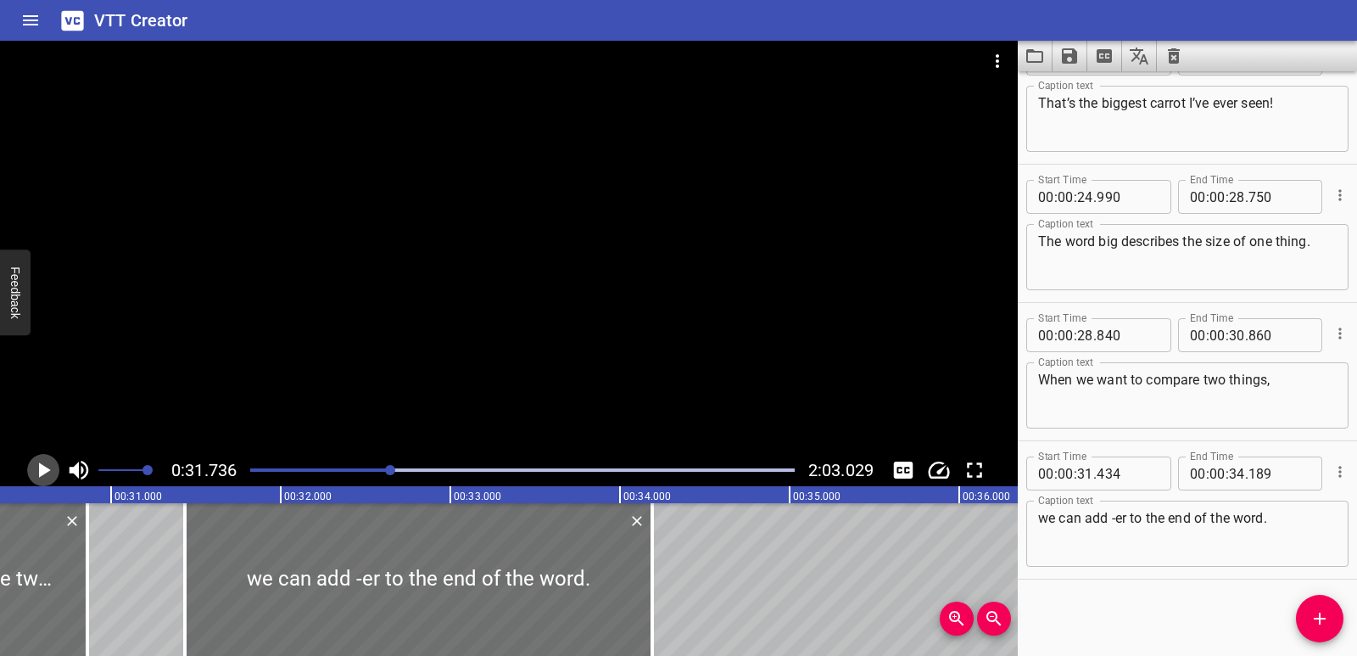
click at [35, 467] on icon "Play/Pause" at bounding box center [43, 469] width 25 height 25
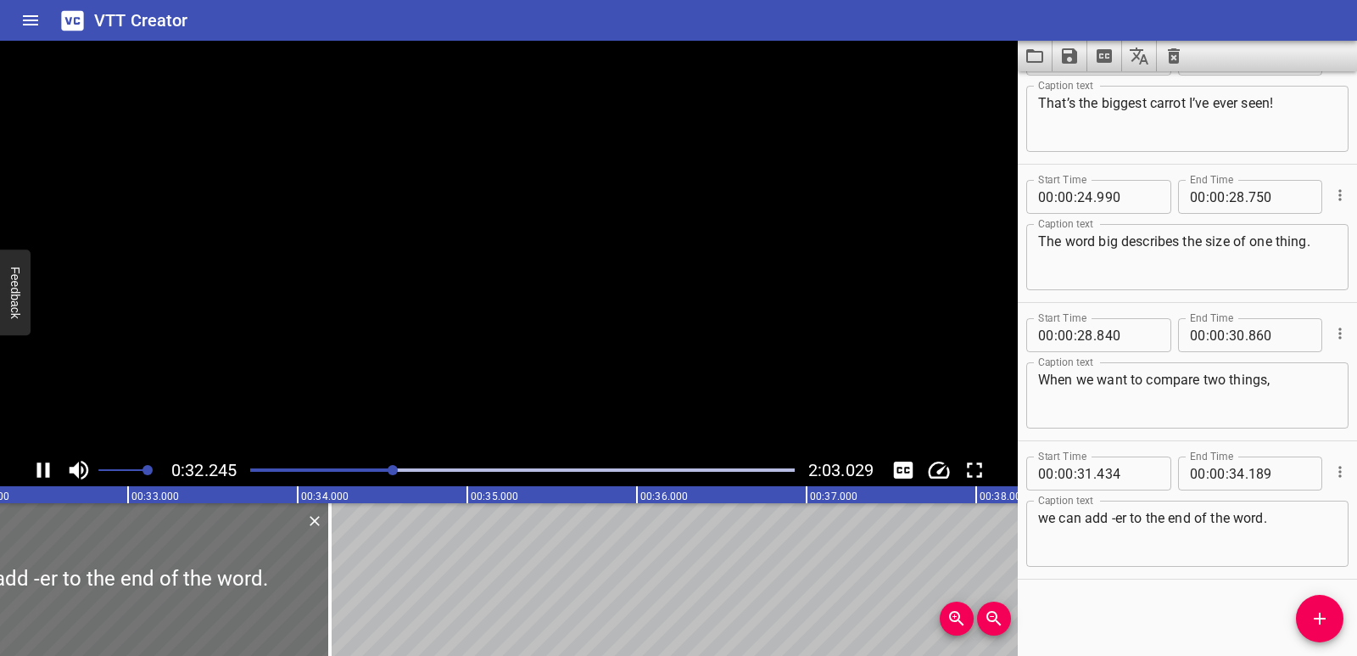
click at [41, 468] on icon "Play/Pause" at bounding box center [43, 469] width 13 height 15
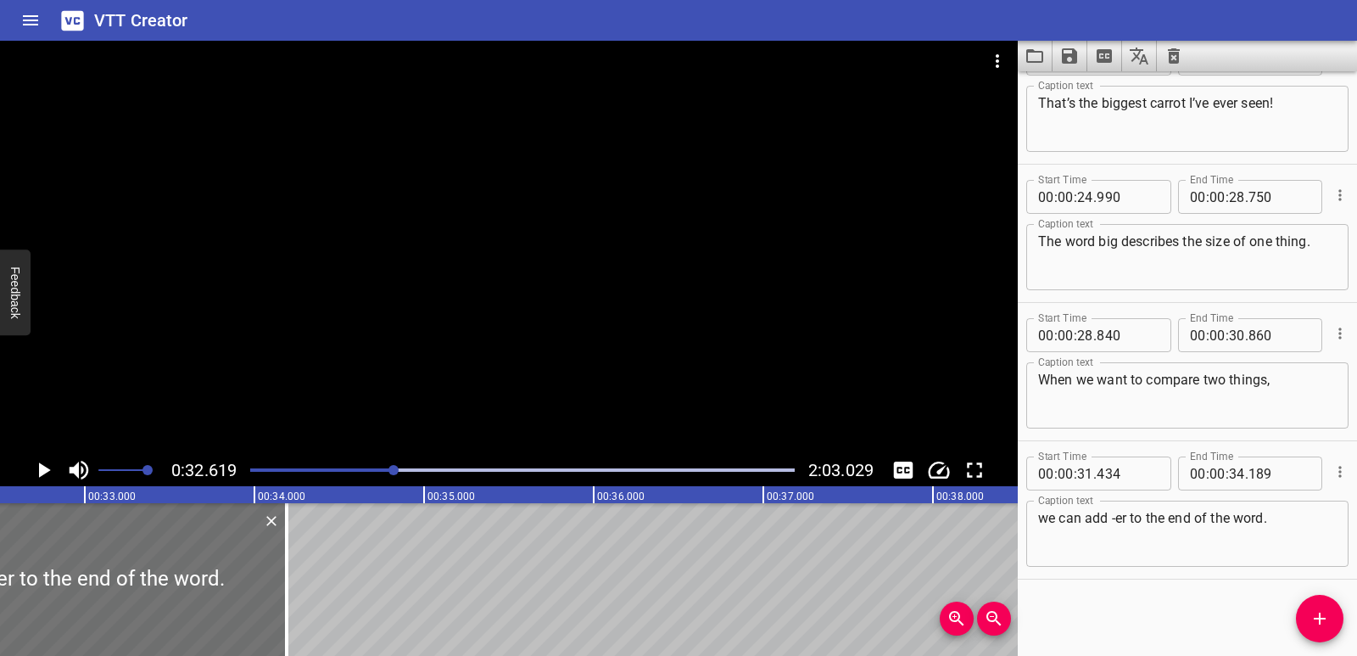
scroll to position [0, 5534]
click at [381, 467] on div at bounding box center [522, 470] width 565 height 24
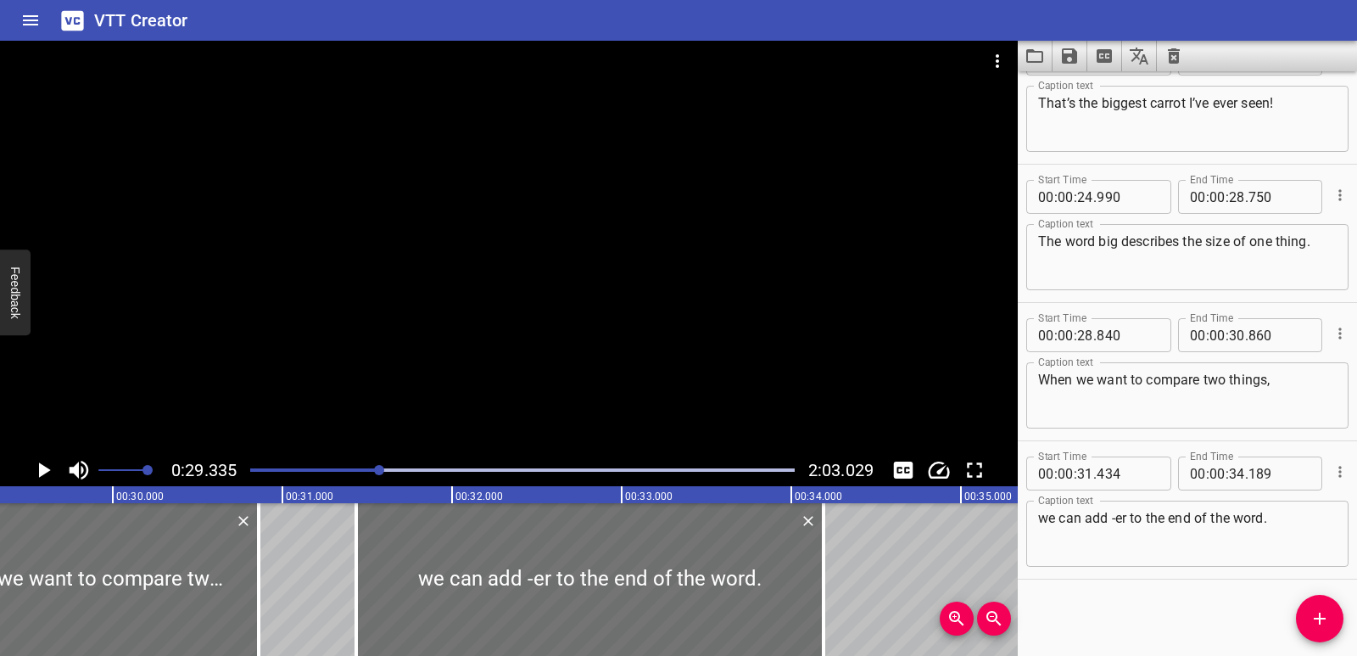
click at [363, 467] on div at bounding box center [522, 470] width 565 height 24
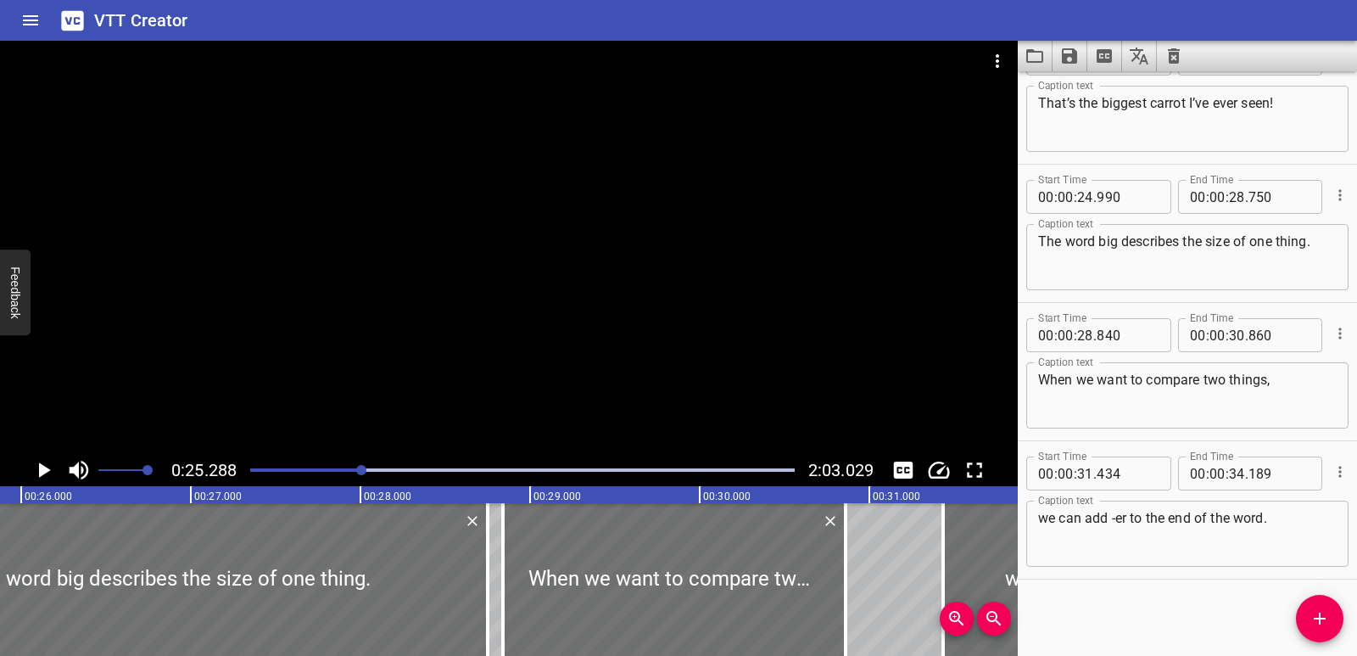
scroll to position [0, 4291]
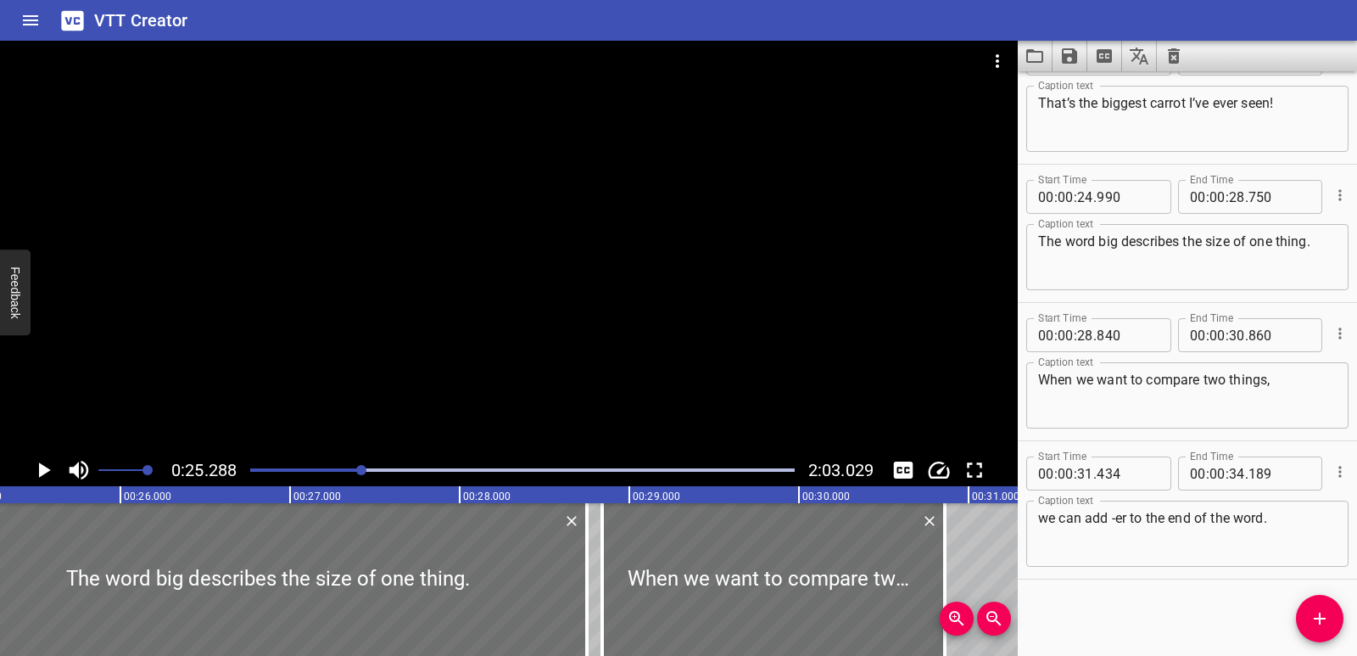
click at [38, 470] on icon "Play/Pause" at bounding box center [43, 469] width 25 height 25
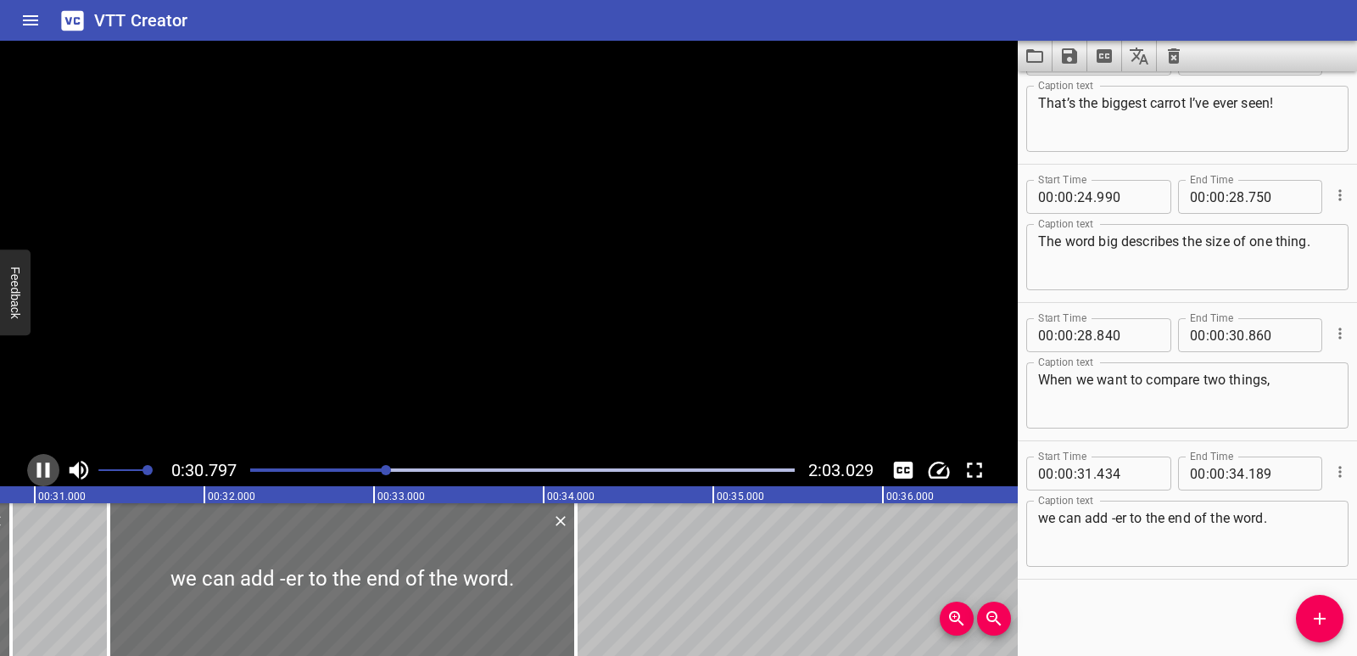
click at [38, 470] on icon "Play/Pause" at bounding box center [43, 469] width 13 height 15
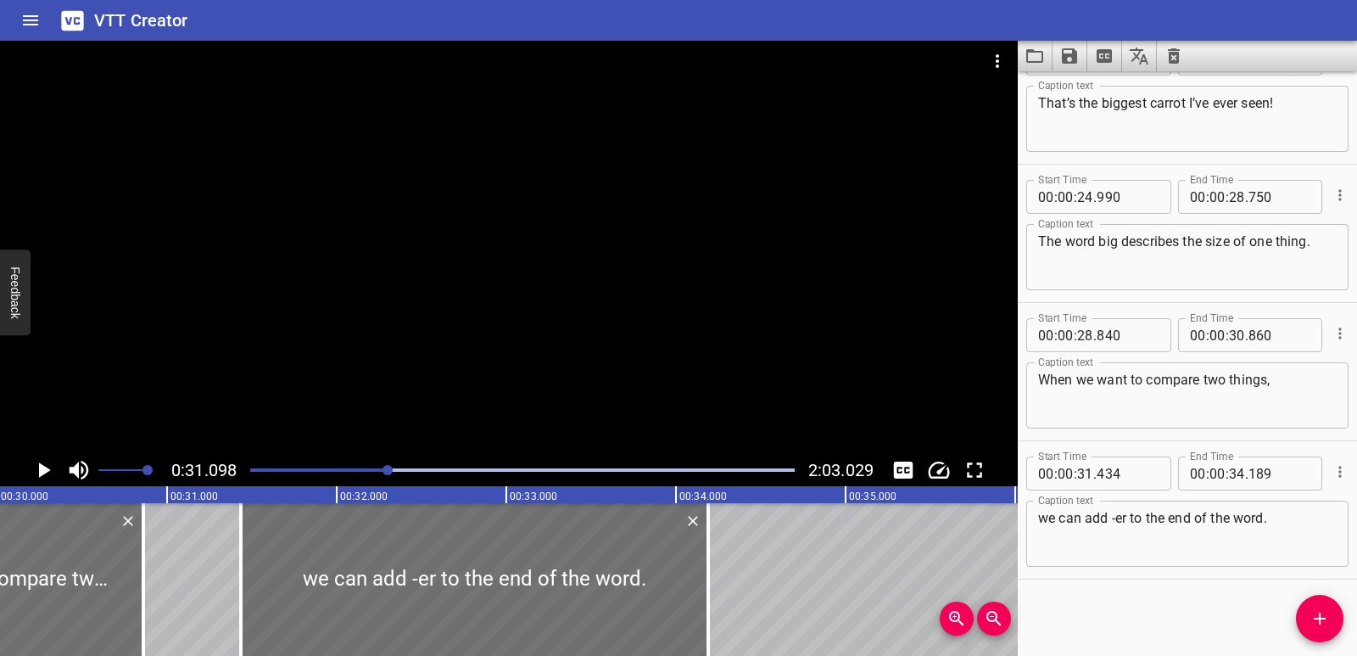
scroll to position [0, 5041]
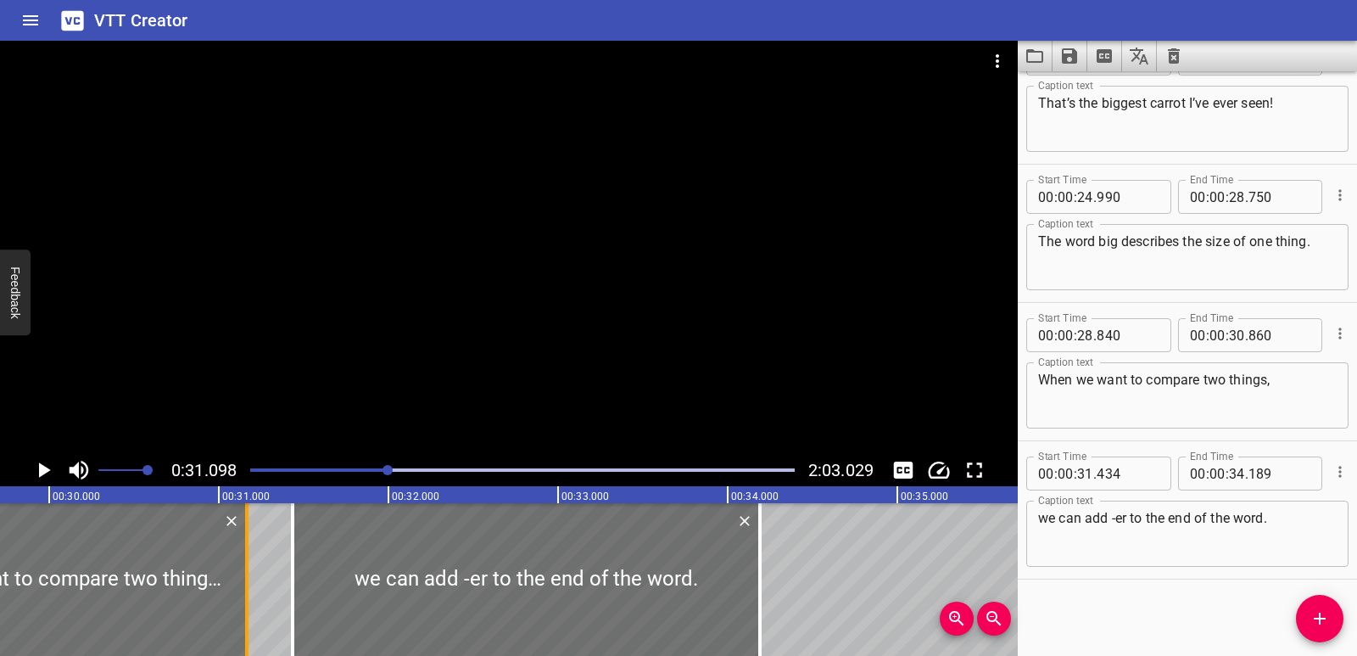
drag, startPoint x: 196, startPoint y: 614, endPoint x: 248, endPoint y: 608, distance: 52.1
click at [248, 608] on div at bounding box center [246, 579] width 3 height 153
type input "31"
type input "165"
click at [363, 471] on div "Play progress" at bounding box center [116, 469] width 545 height 3
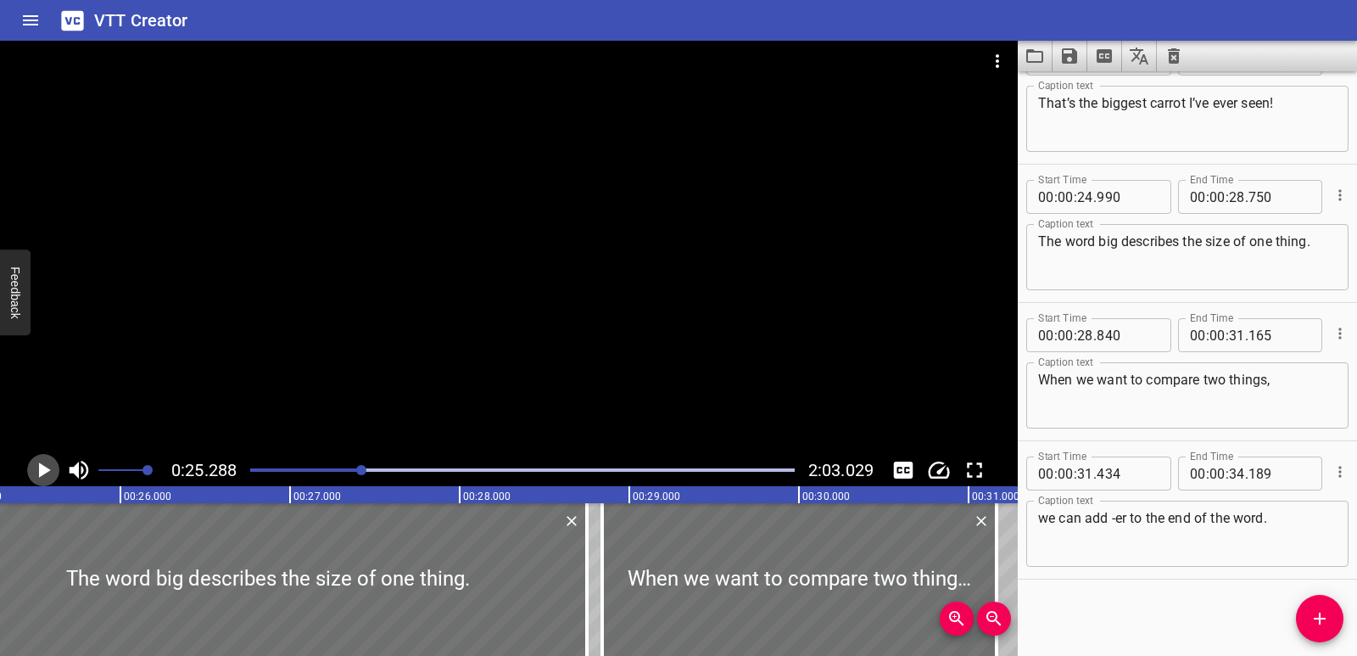
click at [42, 470] on icon "Play/Pause" at bounding box center [45, 469] width 12 height 15
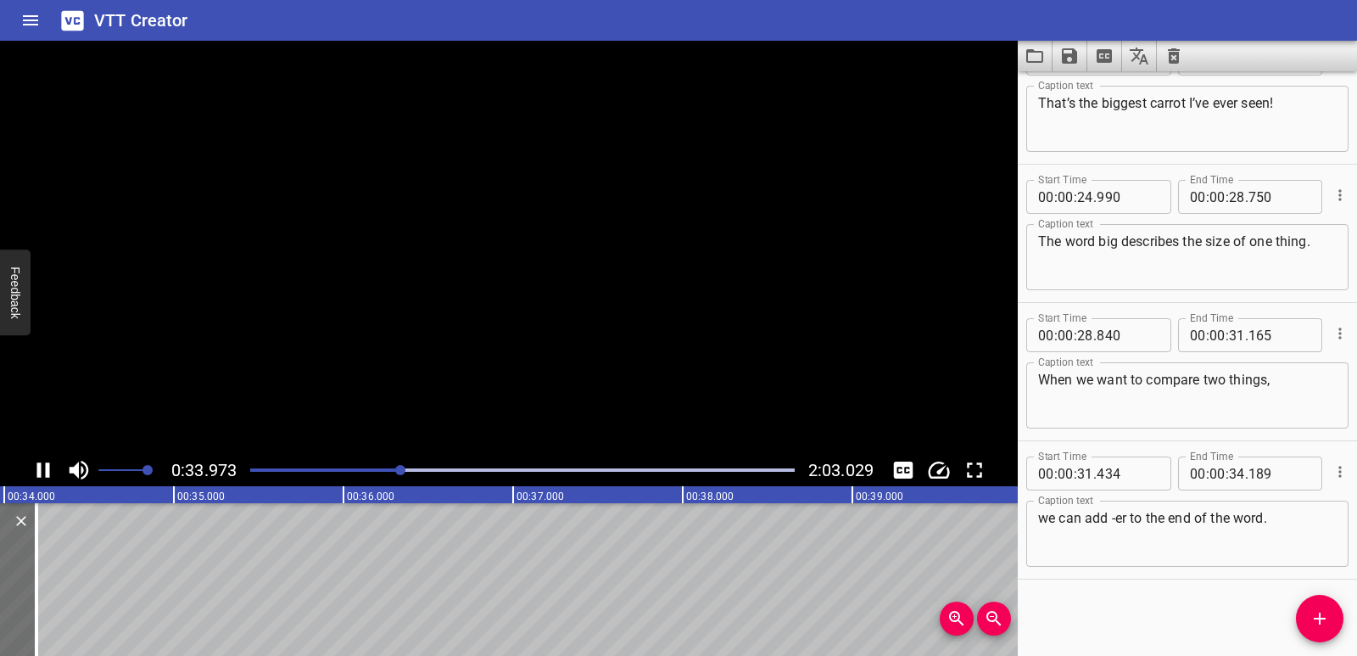
click at [42, 470] on icon "Play/Pause" at bounding box center [43, 469] width 25 height 25
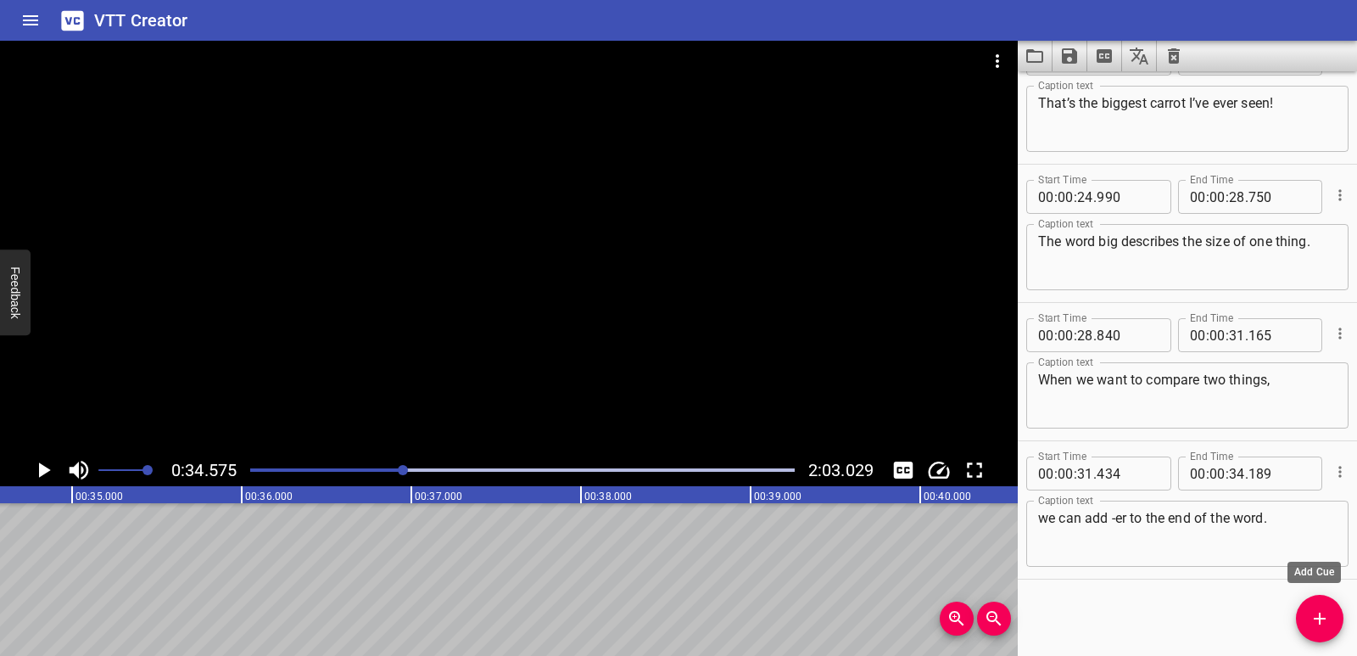
click at [1323, 625] on icon "Add Cue" at bounding box center [1320, 618] width 20 height 20
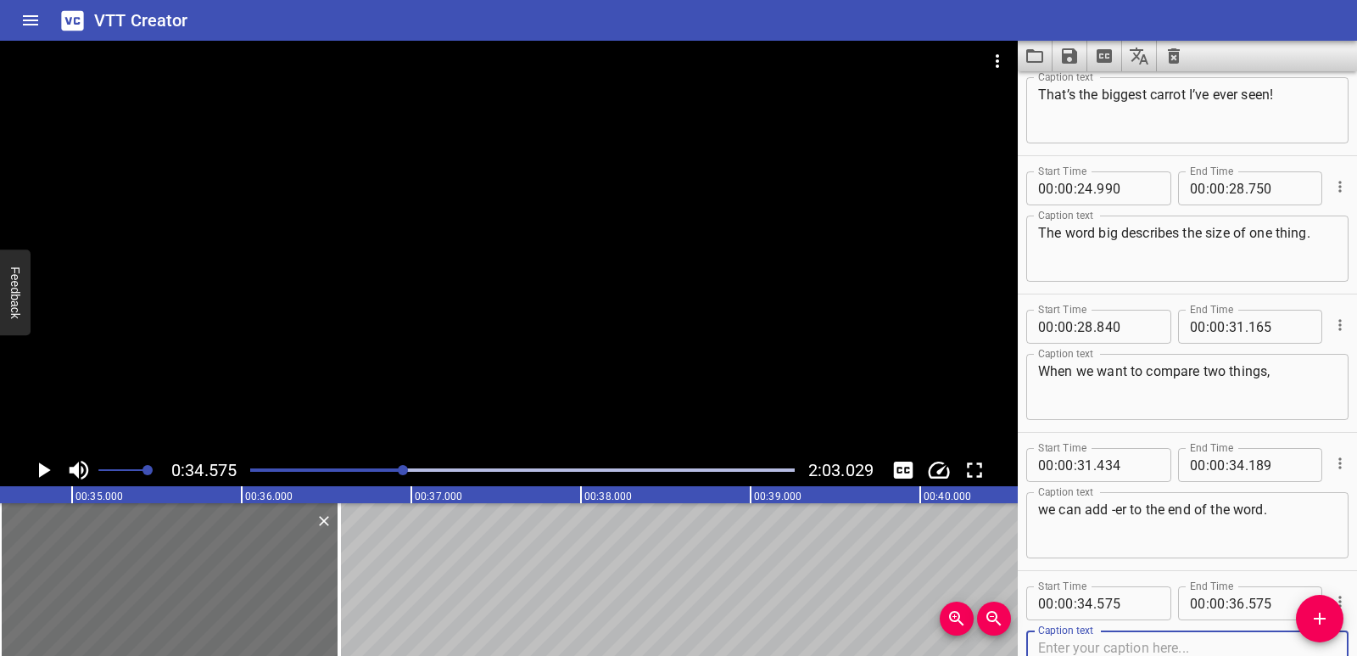
scroll to position [878, 0]
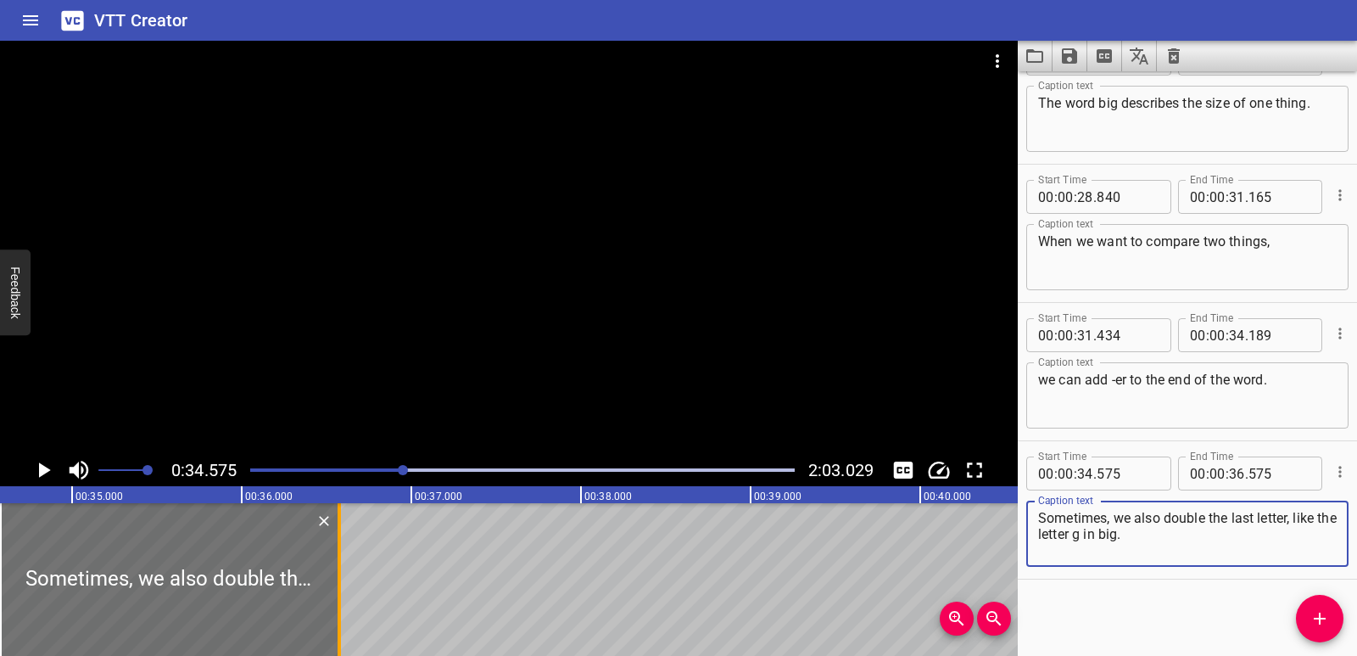
type textarea "Sometimes, we also double the last letter, like the letter g in big."
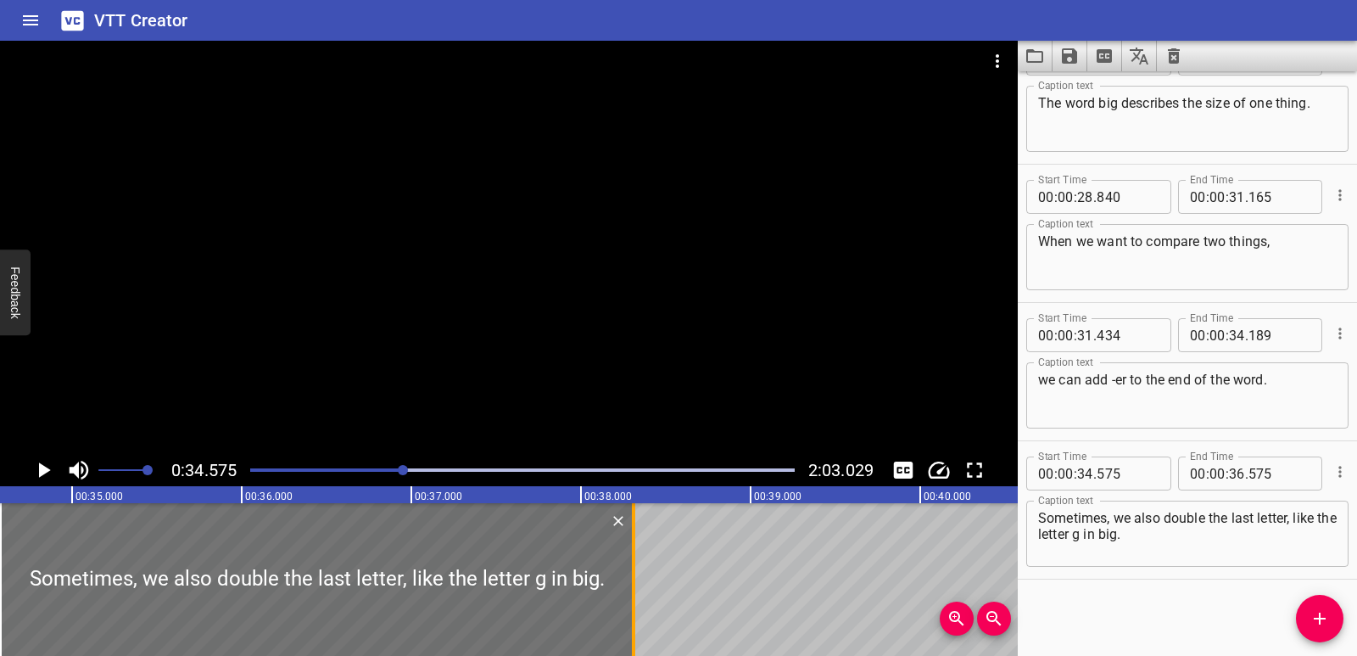
drag, startPoint x: 342, startPoint y: 574, endPoint x: 636, endPoint y: 560, distance: 294.7
click at [636, 560] on div at bounding box center [633, 579] width 17 height 153
type input "38"
type input "310"
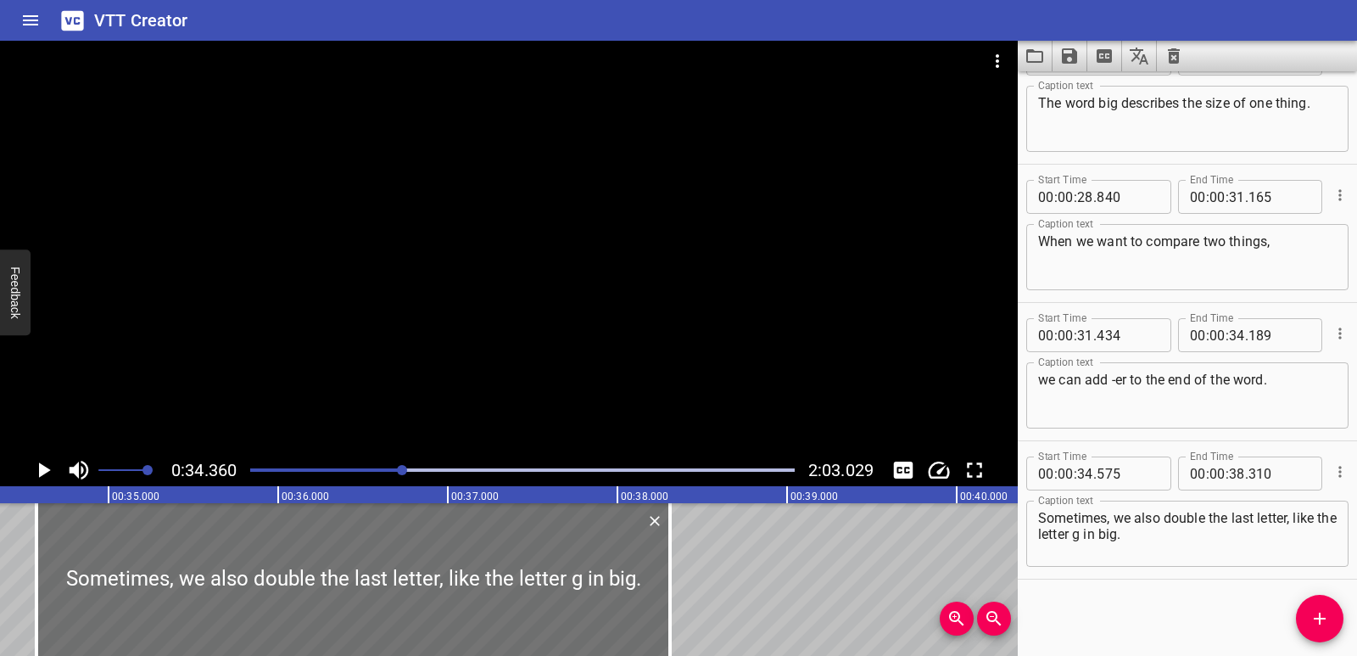
click at [42, 466] on icon "Play/Pause" at bounding box center [45, 469] width 12 height 15
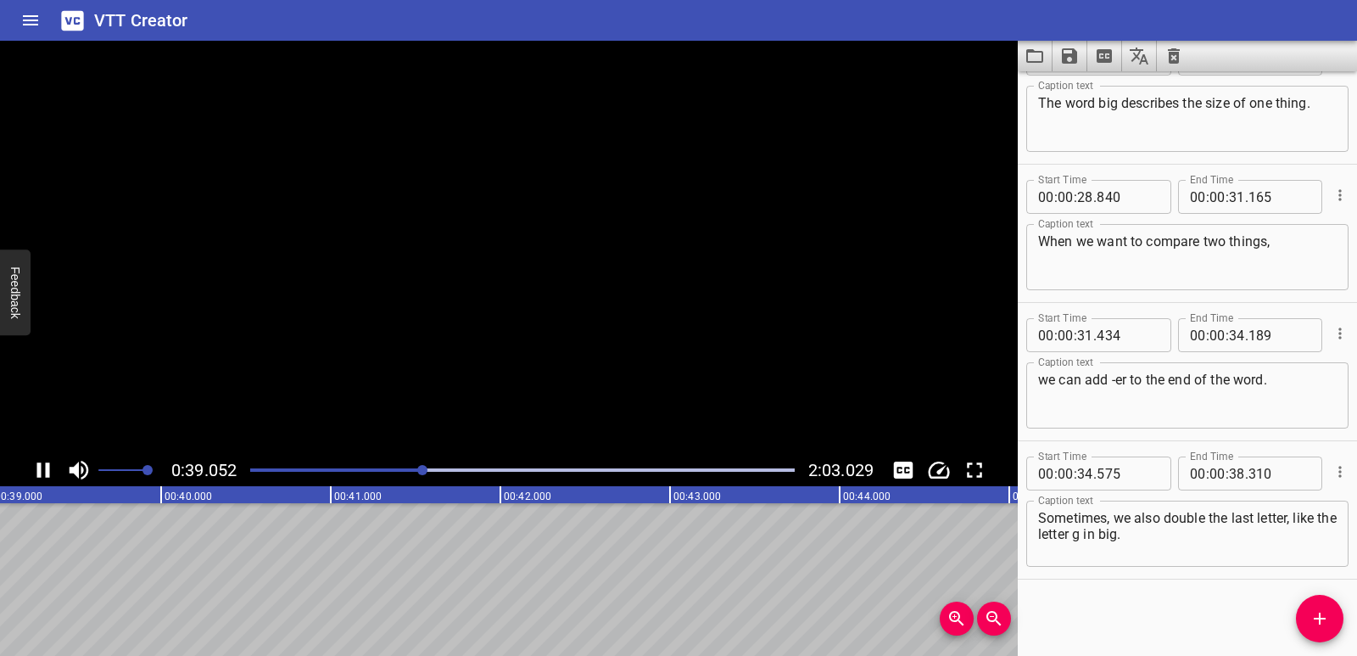
click at [42, 466] on icon "Play/Pause" at bounding box center [43, 469] width 25 height 25
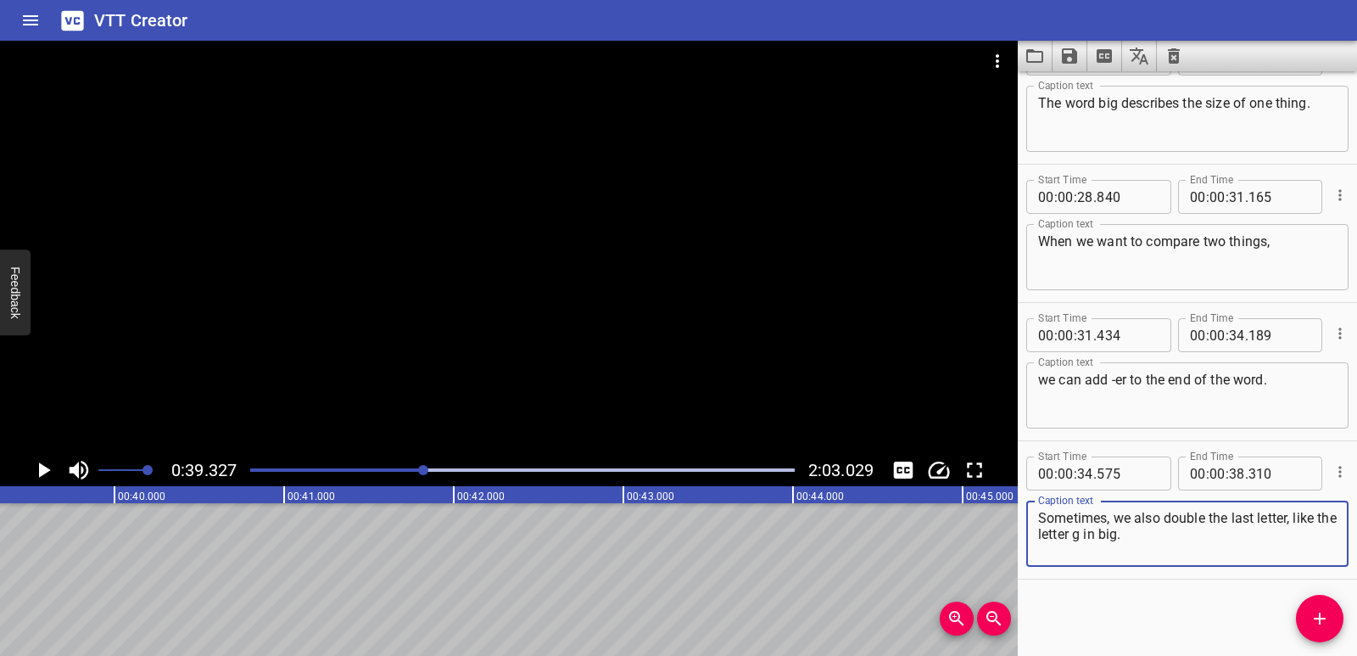
drag, startPoint x: 1296, startPoint y: 517, endPoint x: 1300, endPoint y: 531, distance: 14.0
click at [1300, 531] on textarea "Sometimes, we also double the last letter, like the letter g in big." at bounding box center [1187, 534] width 299 height 48
type textarea "Sometimes, we also double the last letter,"
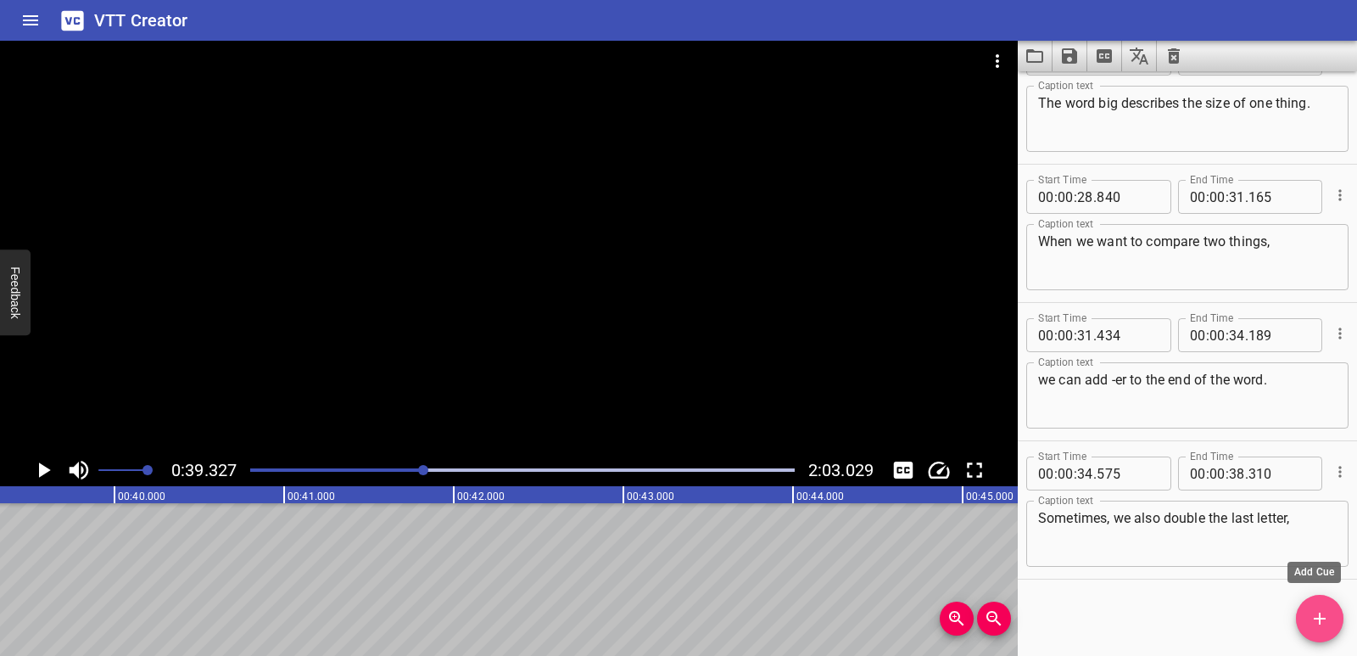
click at [1334, 618] on span "Add Cue" at bounding box center [1320, 618] width 48 height 20
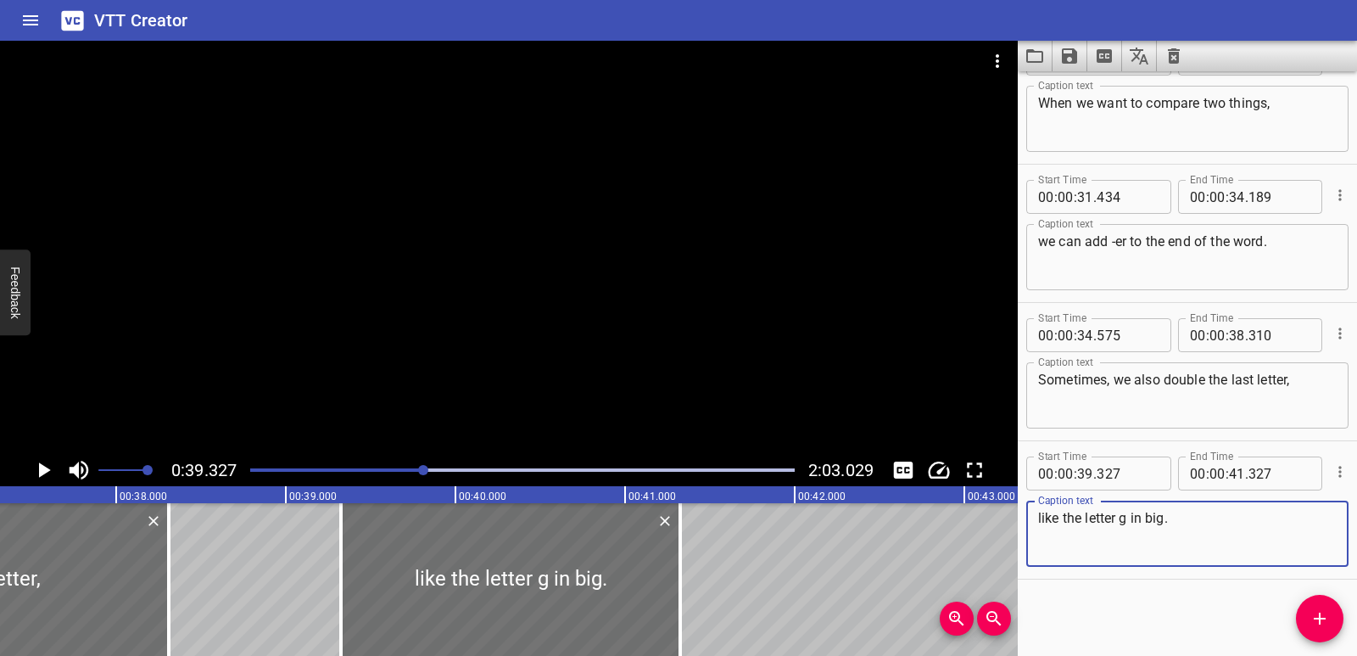
scroll to position [0, 6305]
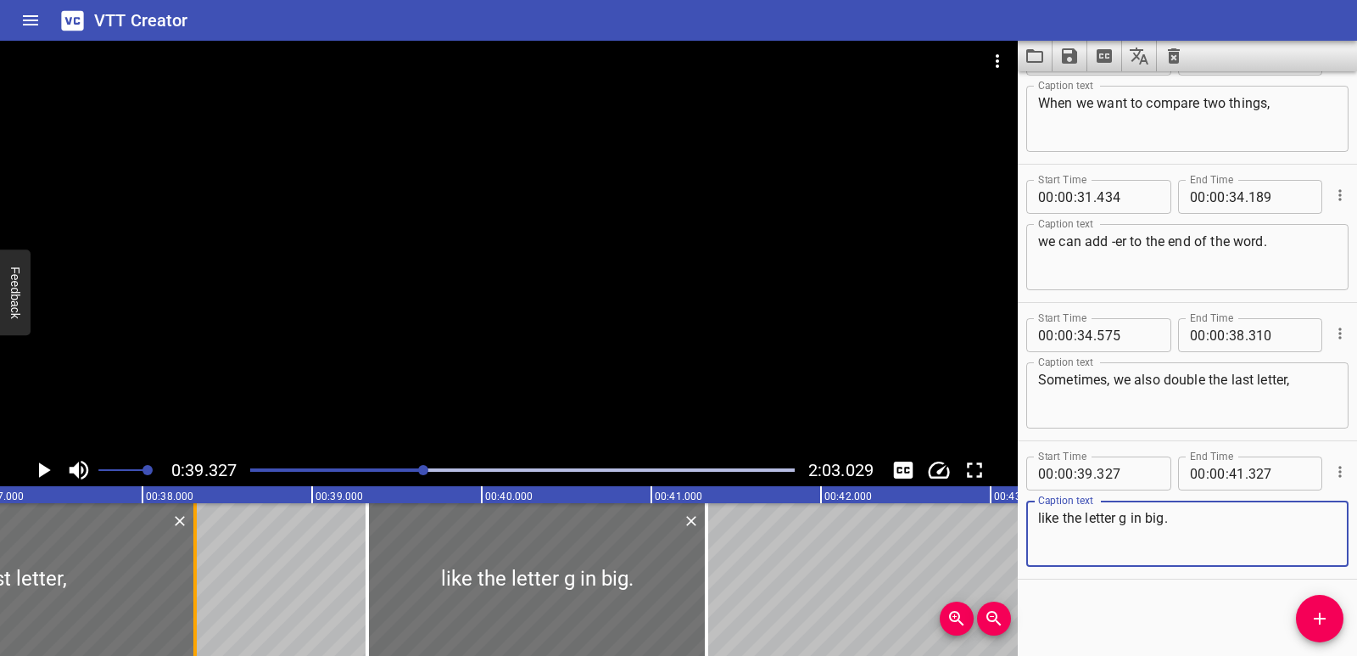
type textarea "like the letter g in big."
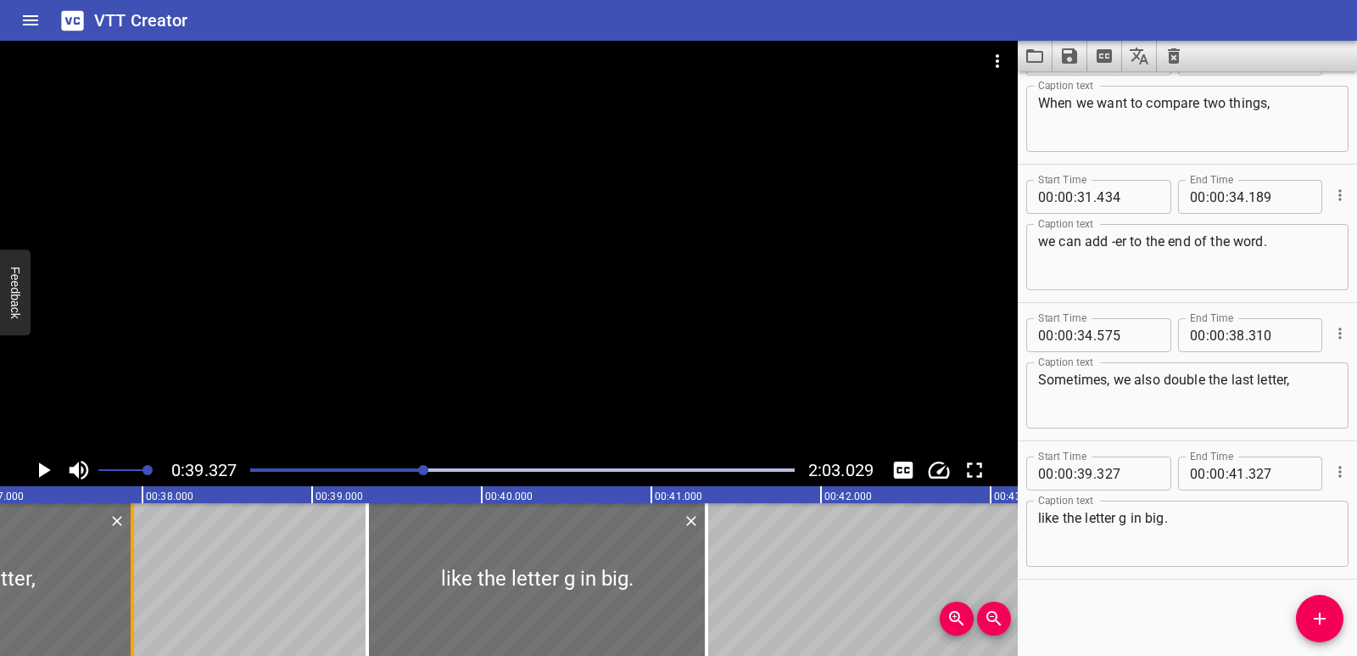
drag, startPoint x: 187, startPoint y: 592, endPoint x: 125, endPoint y: 584, distance: 63.2
click at [125, 584] on div at bounding box center [132, 579] width 17 height 153
type input "37"
type input "940"
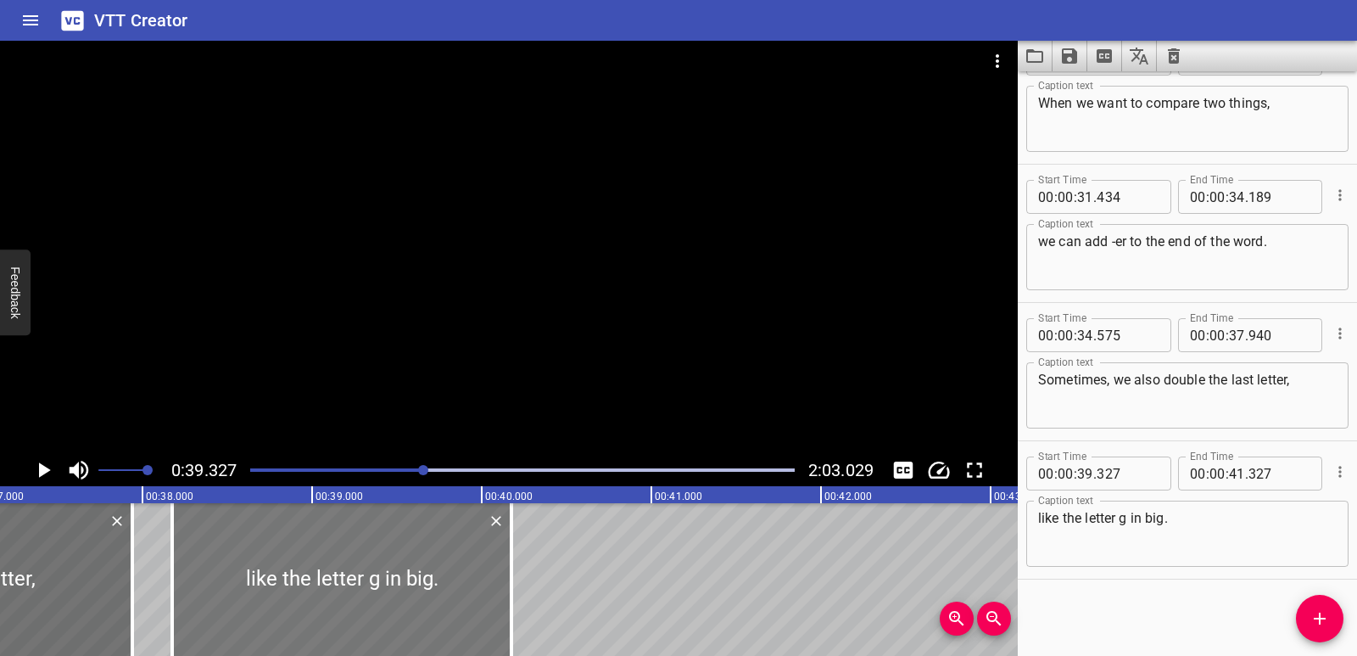
drag, startPoint x: 524, startPoint y: 576, endPoint x: 329, endPoint y: 588, distance: 195.5
click at [329, 588] on div at bounding box center [341, 579] width 339 height 153
type input "38"
type input "177"
type input "40"
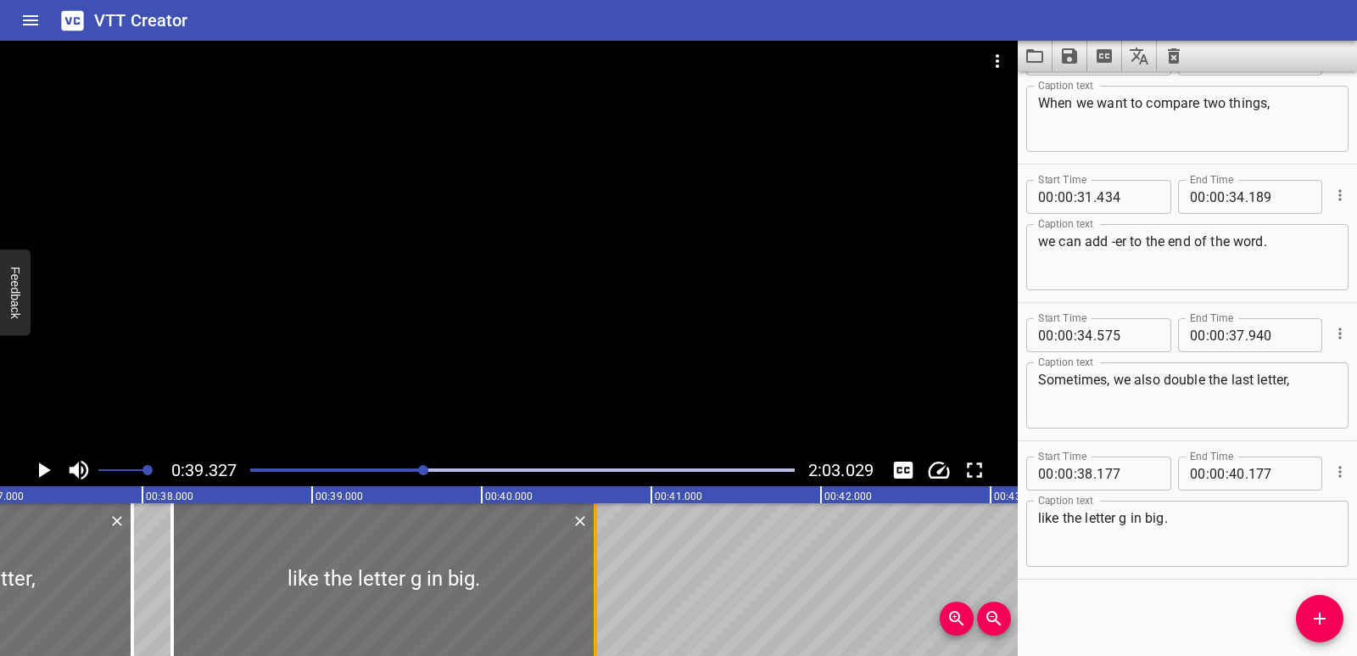
drag, startPoint x: 517, startPoint y: 586, endPoint x: 598, endPoint y: 578, distance: 81.9
click at [601, 579] on div at bounding box center [595, 579] width 17 height 153
type input "677"
drag, startPoint x: 176, startPoint y: 578, endPoint x: 188, endPoint y: 579, distance: 11.9
click at [188, 579] on div at bounding box center [184, 579] width 17 height 153
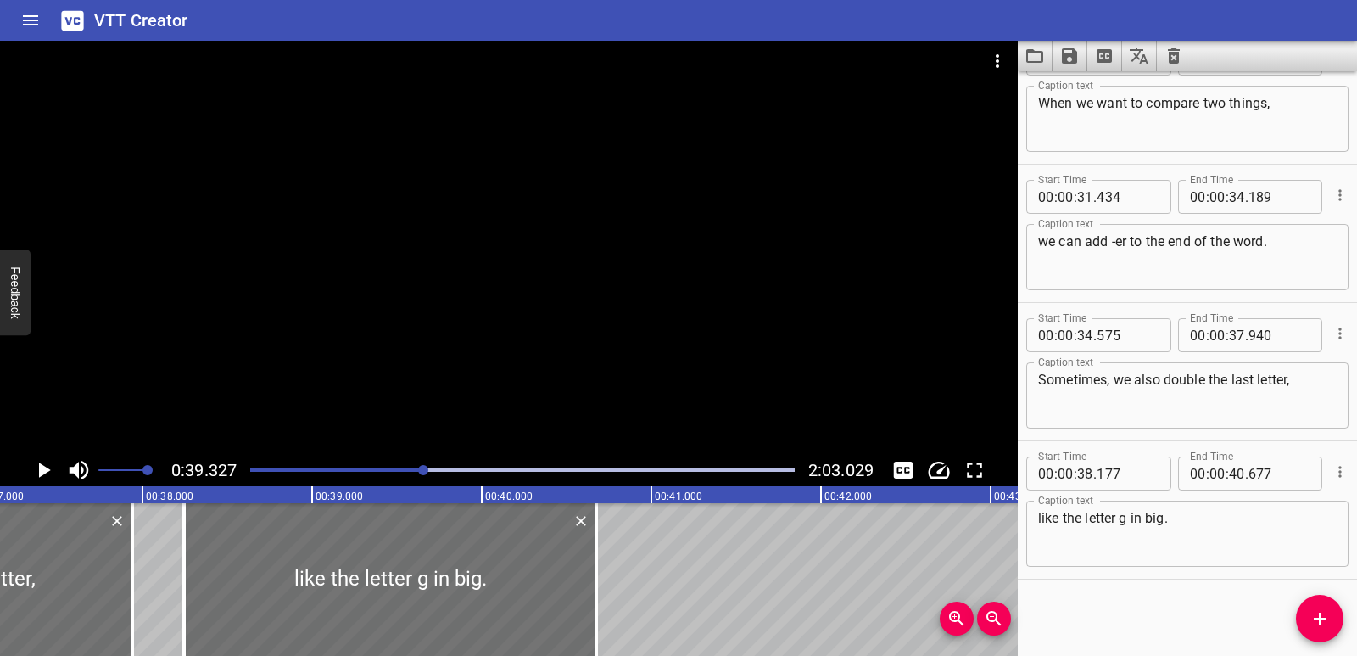
type input "247"
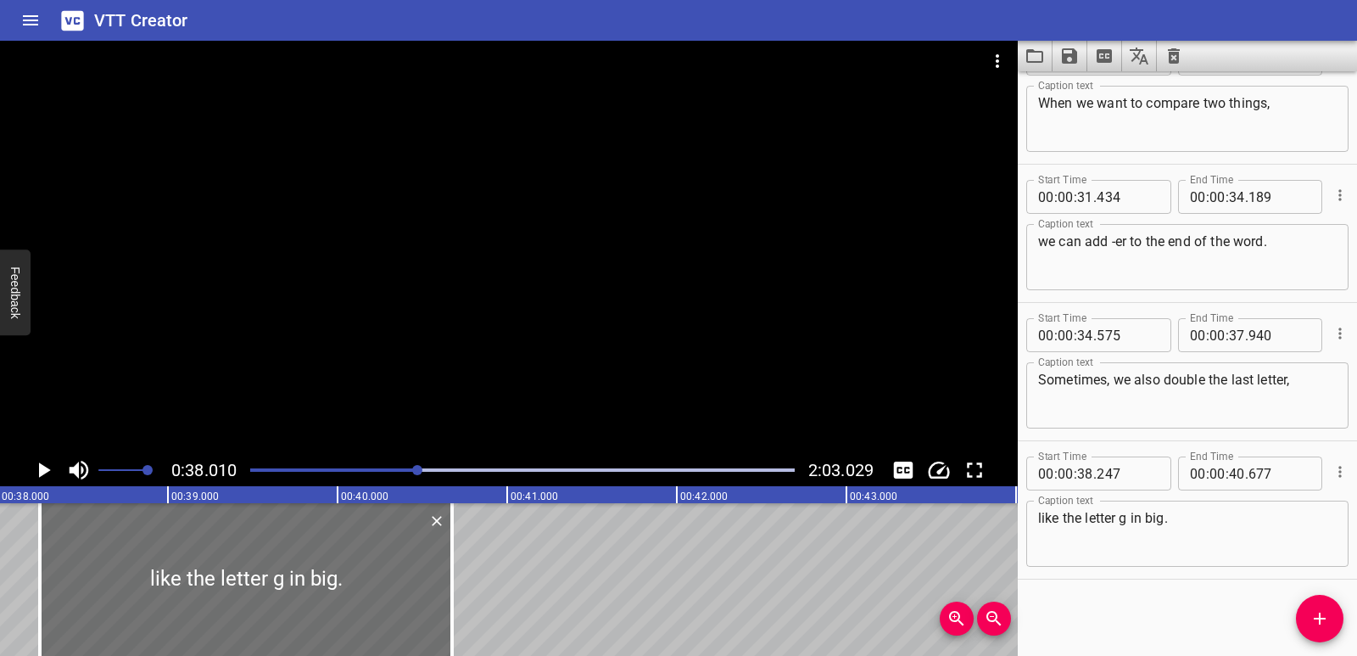
click at [41, 474] on icon "Play/Pause" at bounding box center [45, 469] width 12 height 15
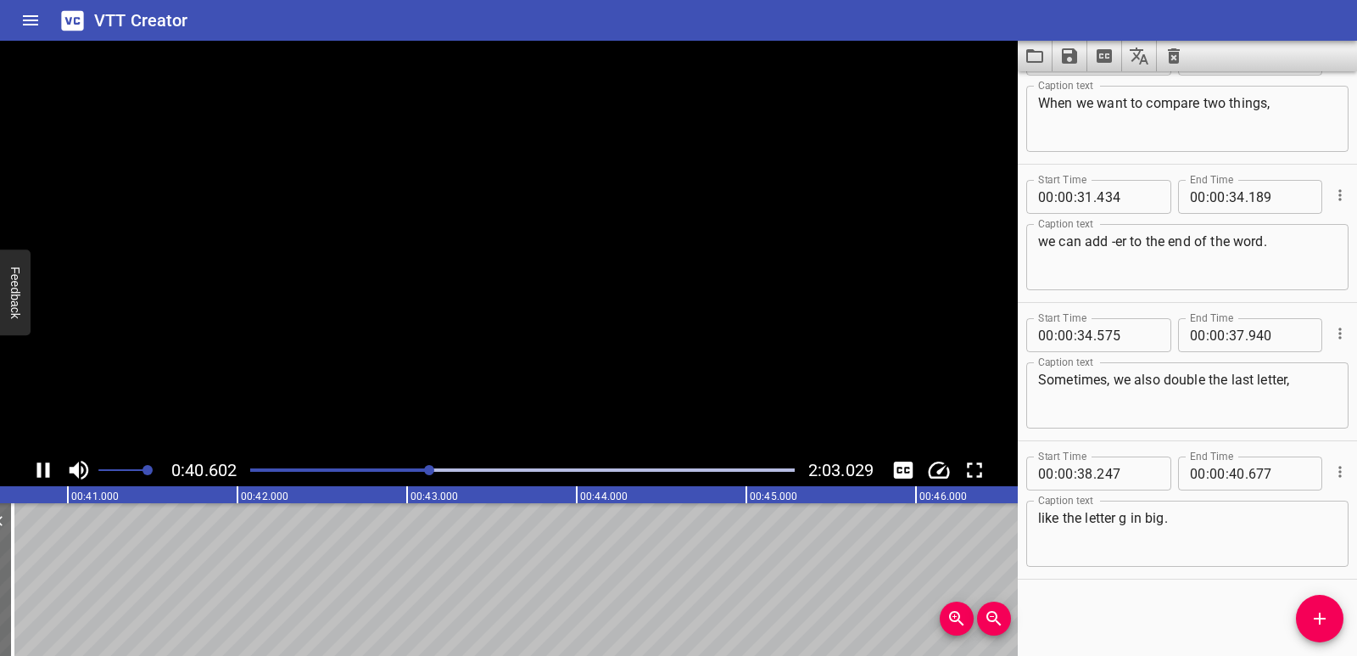
click at [41, 474] on icon "Play/Pause" at bounding box center [43, 469] width 13 height 15
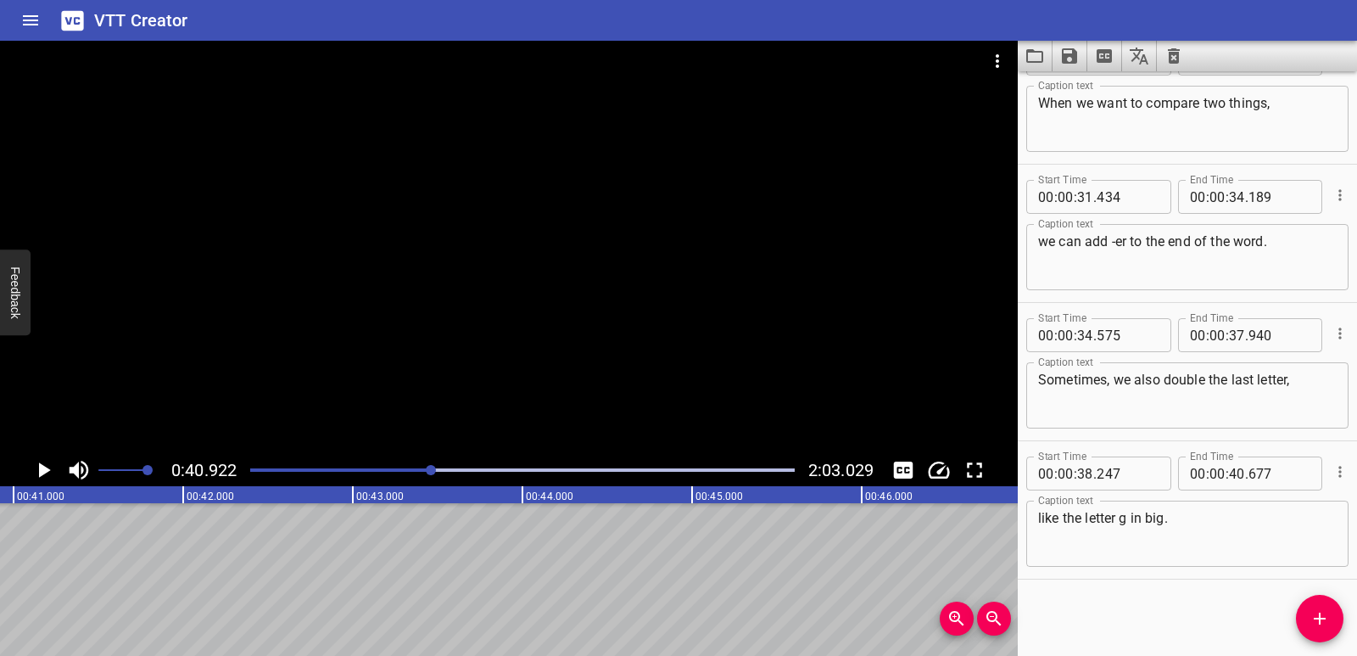
click at [1327, 629] on button "Add Cue" at bounding box center [1320, 619] width 48 height 48
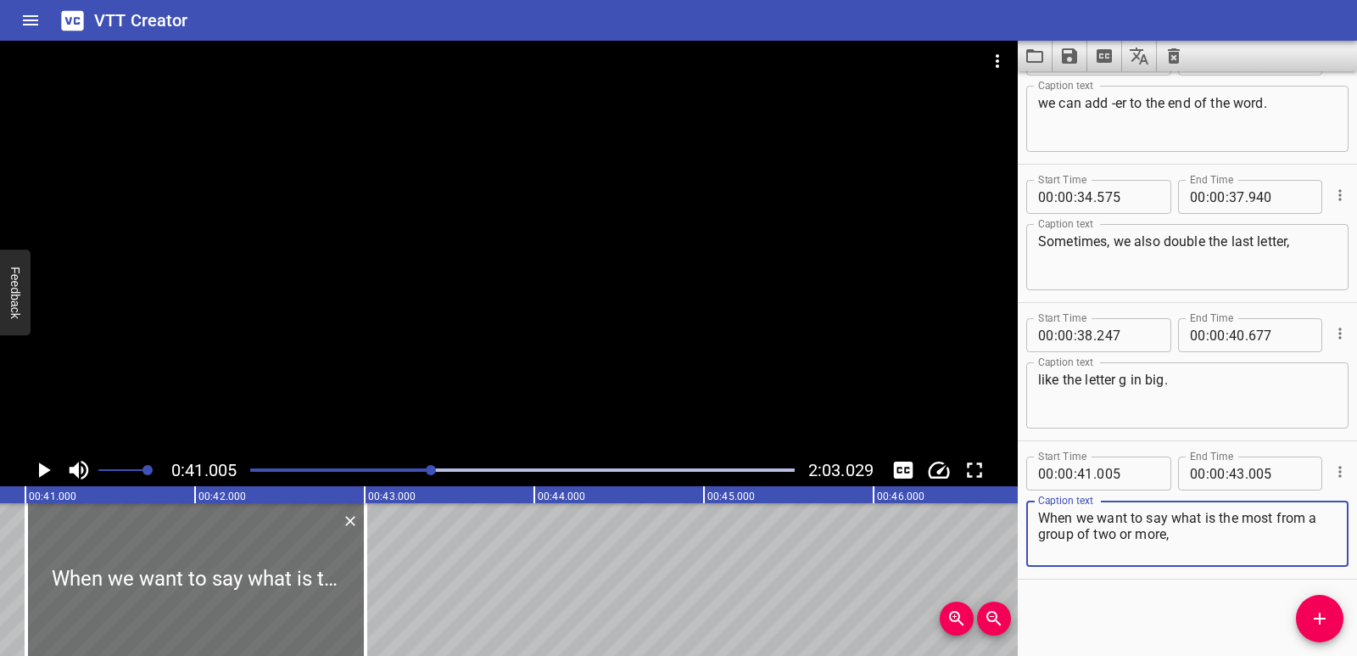
scroll to position [0, 6904]
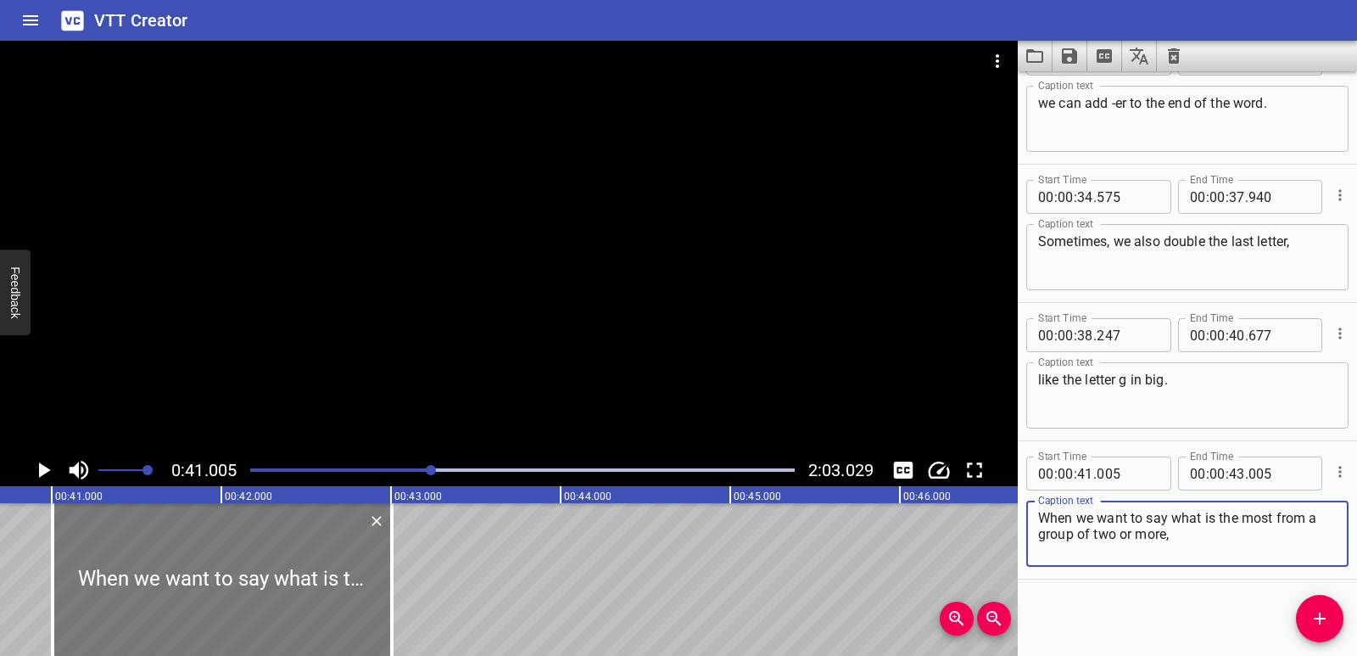
type textarea "When we want to say what is the most from a group of two or more,"
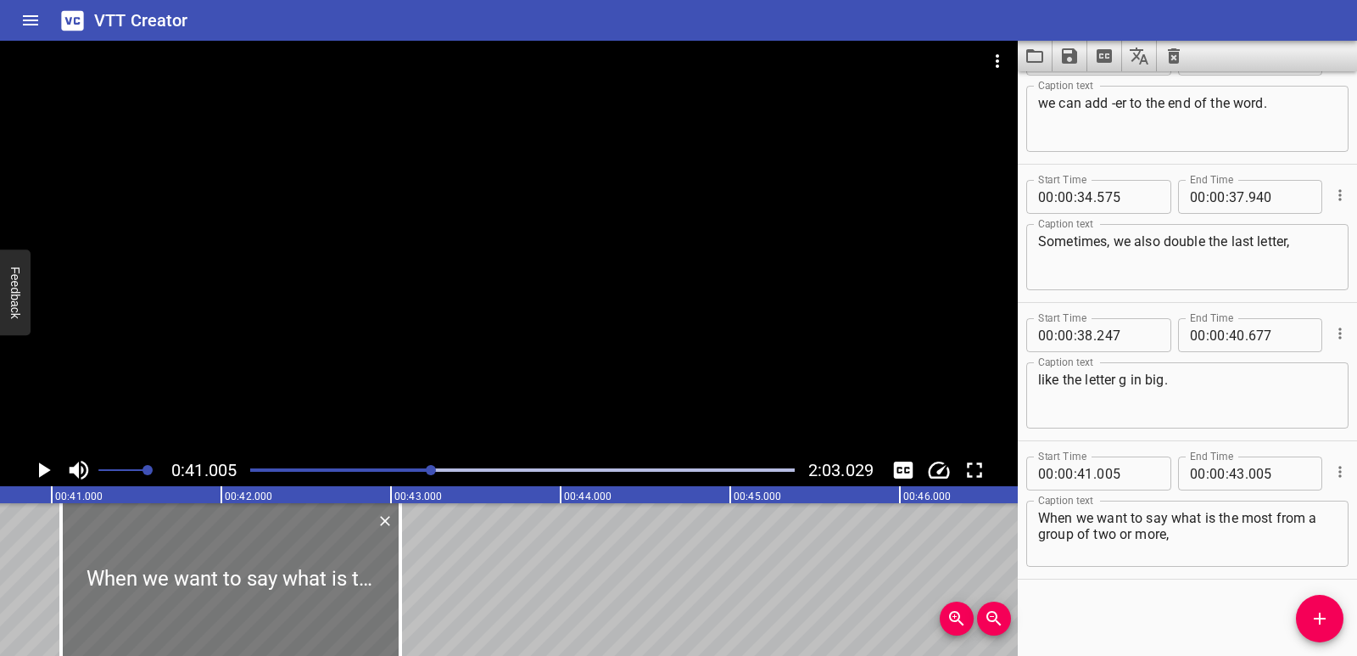
click at [288, 595] on div at bounding box center [230, 579] width 339 height 153
type input "055"
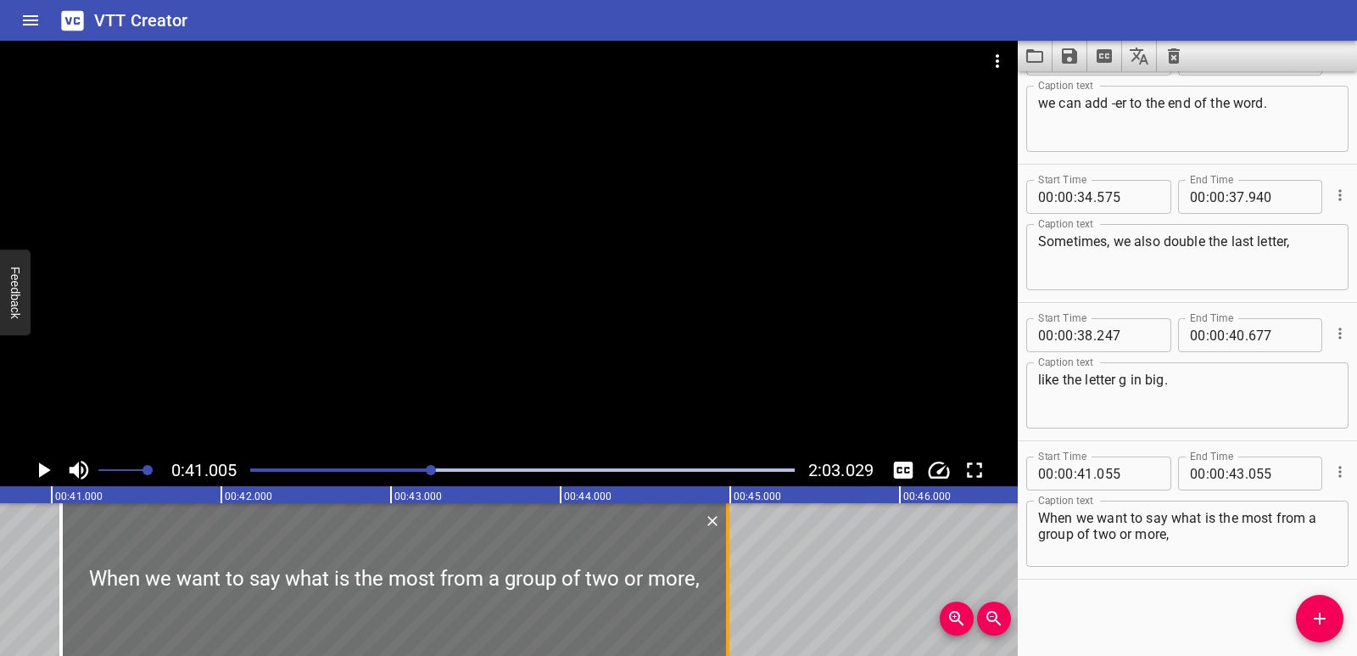
drag, startPoint x: 401, startPoint y: 568, endPoint x: 735, endPoint y: 556, distance: 334.4
click at [730, 556] on div at bounding box center [727, 579] width 3 height 153
type input "45"
type input "025"
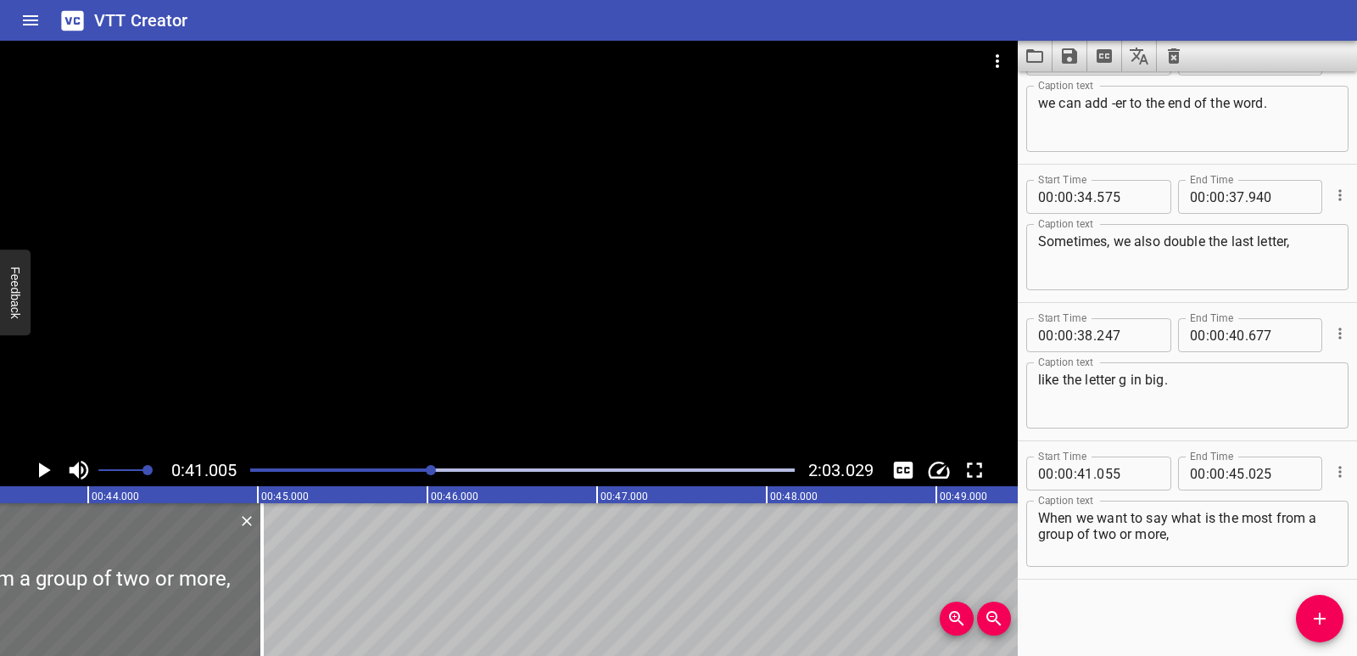
scroll to position [0, 7430]
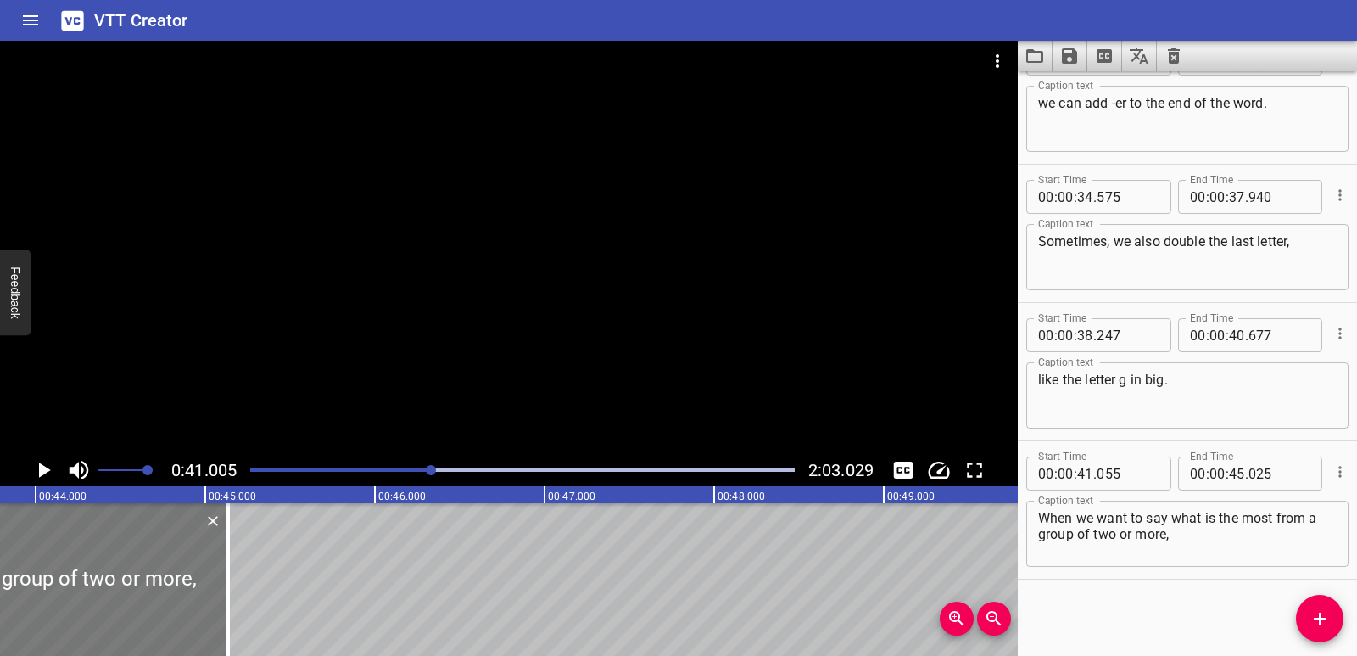
drag, startPoint x: 199, startPoint y: 603, endPoint x: 218, endPoint y: 602, distance: 18.7
type input "165"
type input "135"
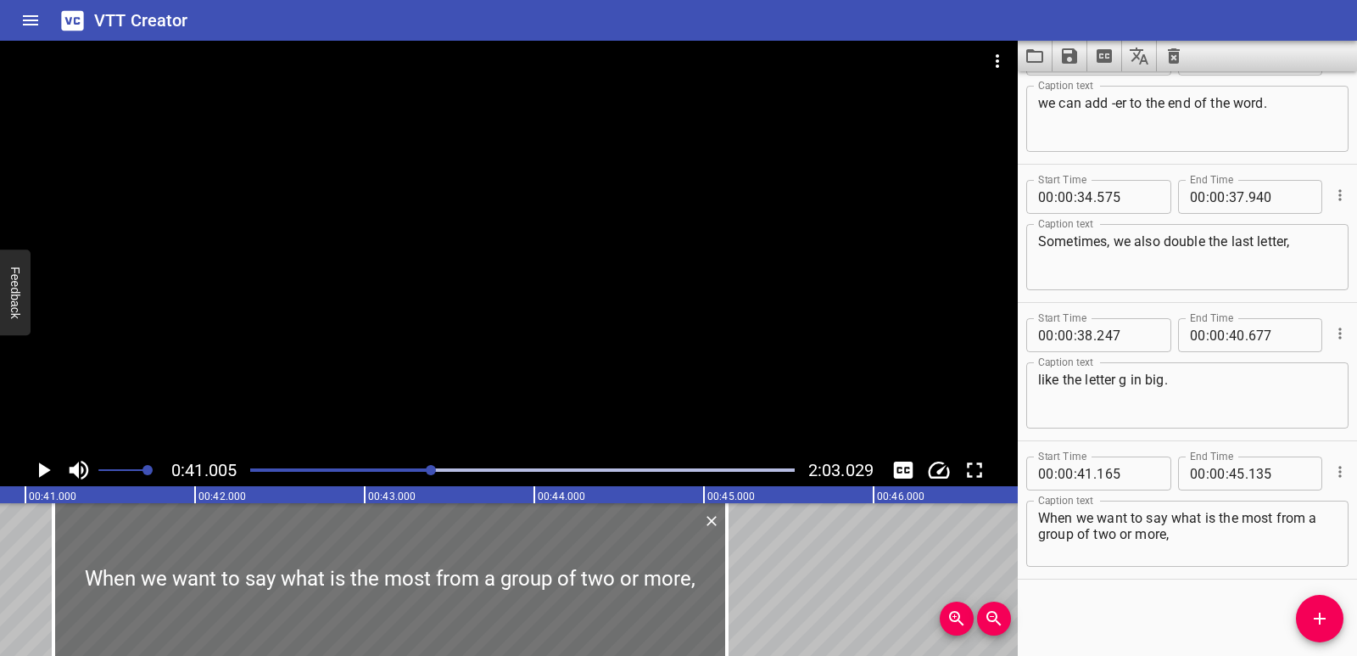
scroll to position [0, 6878]
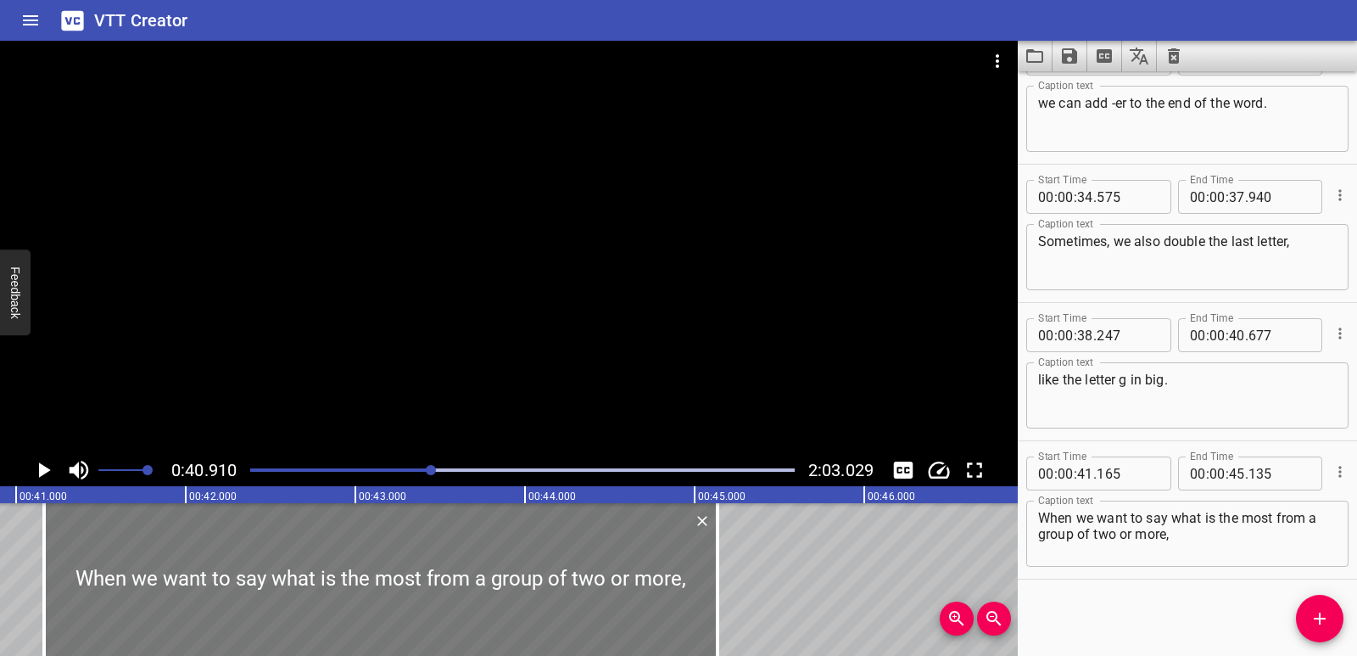
scroll to position [0, 6941]
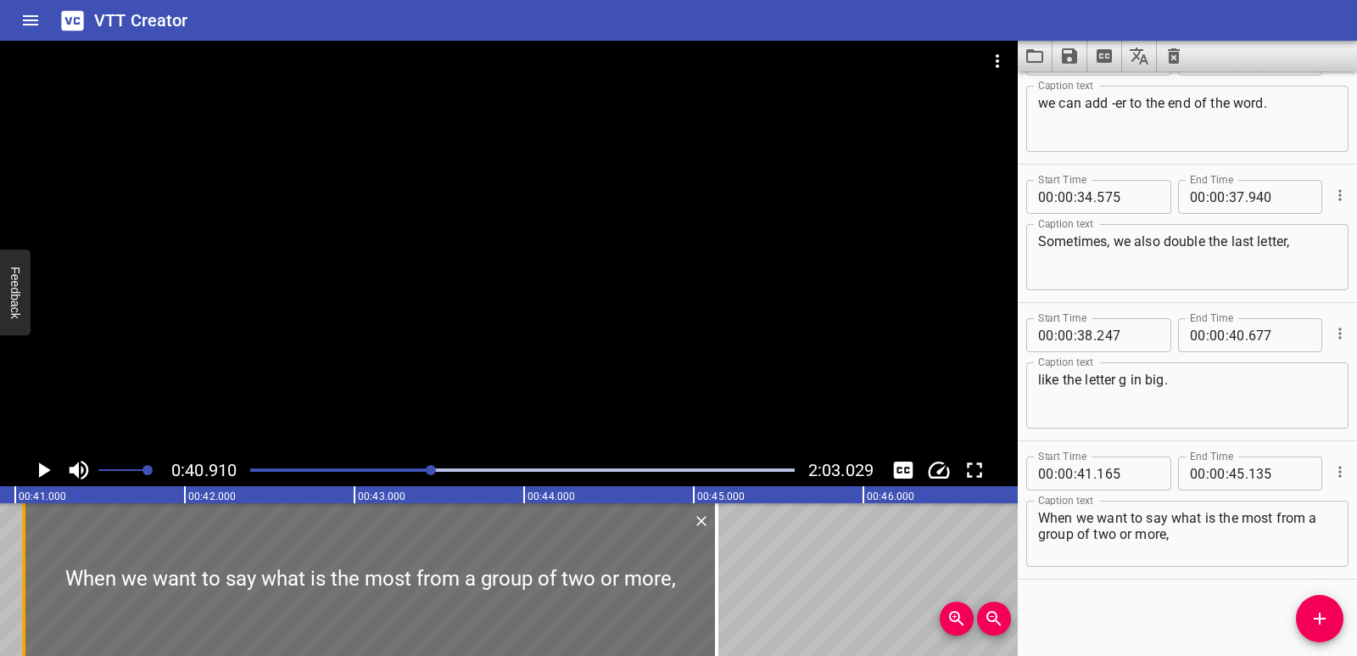
drag, startPoint x: 48, startPoint y: 569, endPoint x: 29, endPoint y: 573, distance: 19.8
click at [29, 573] on div at bounding box center [23, 579] width 17 height 153
type input "045"
click at [35, 473] on icon "Play/Pause" at bounding box center [43, 469] width 25 height 25
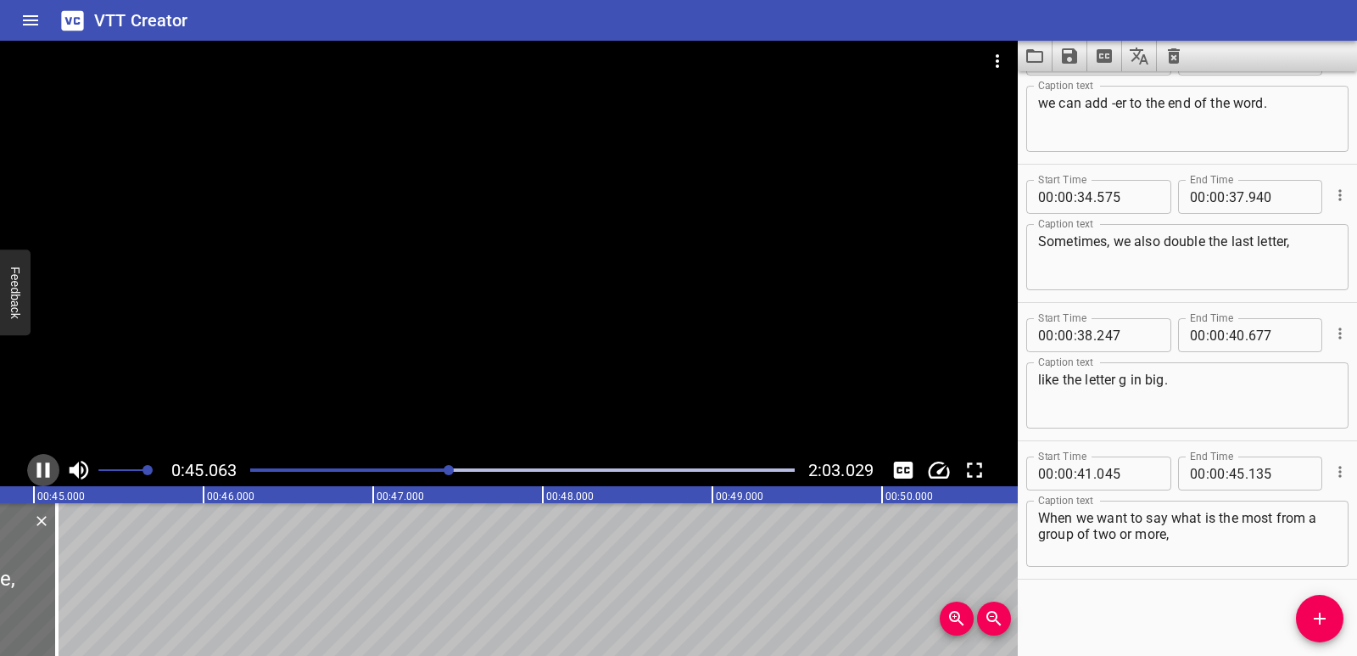
click at [41, 473] on icon "Play/Pause" at bounding box center [43, 469] width 13 height 15
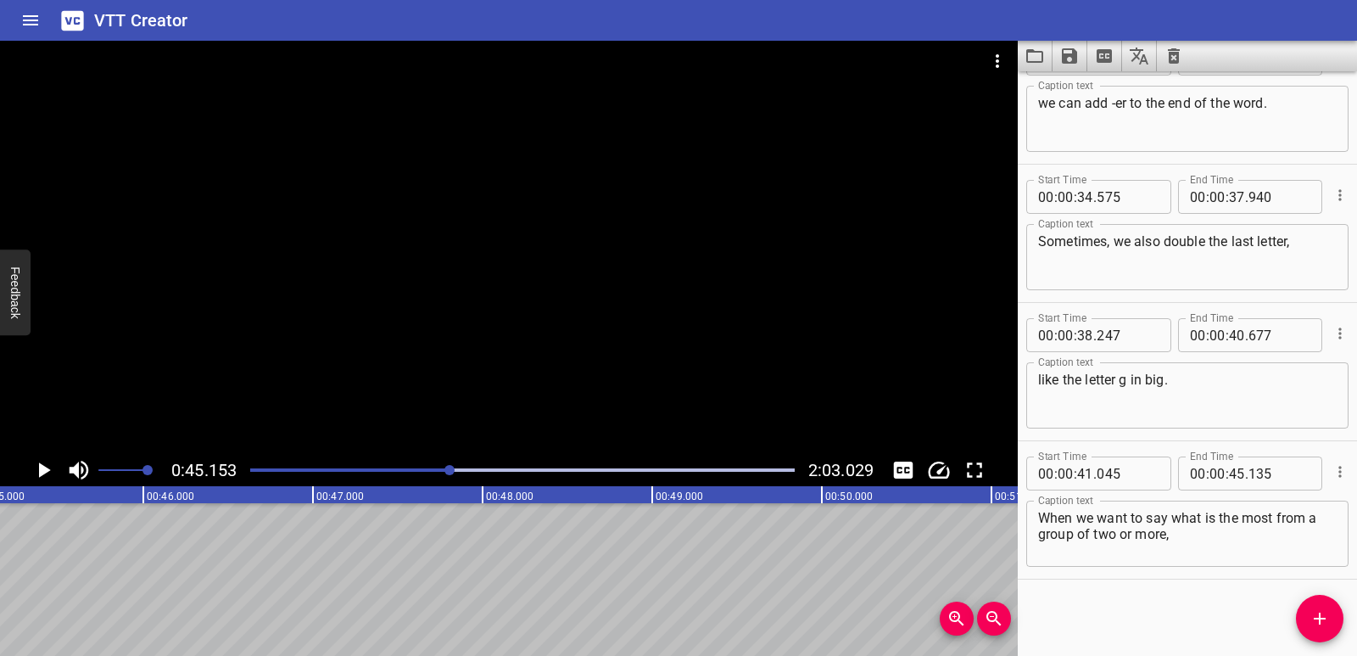
click at [1328, 629] on button "Add Cue" at bounding box center [1320, 619] width 48 height 48
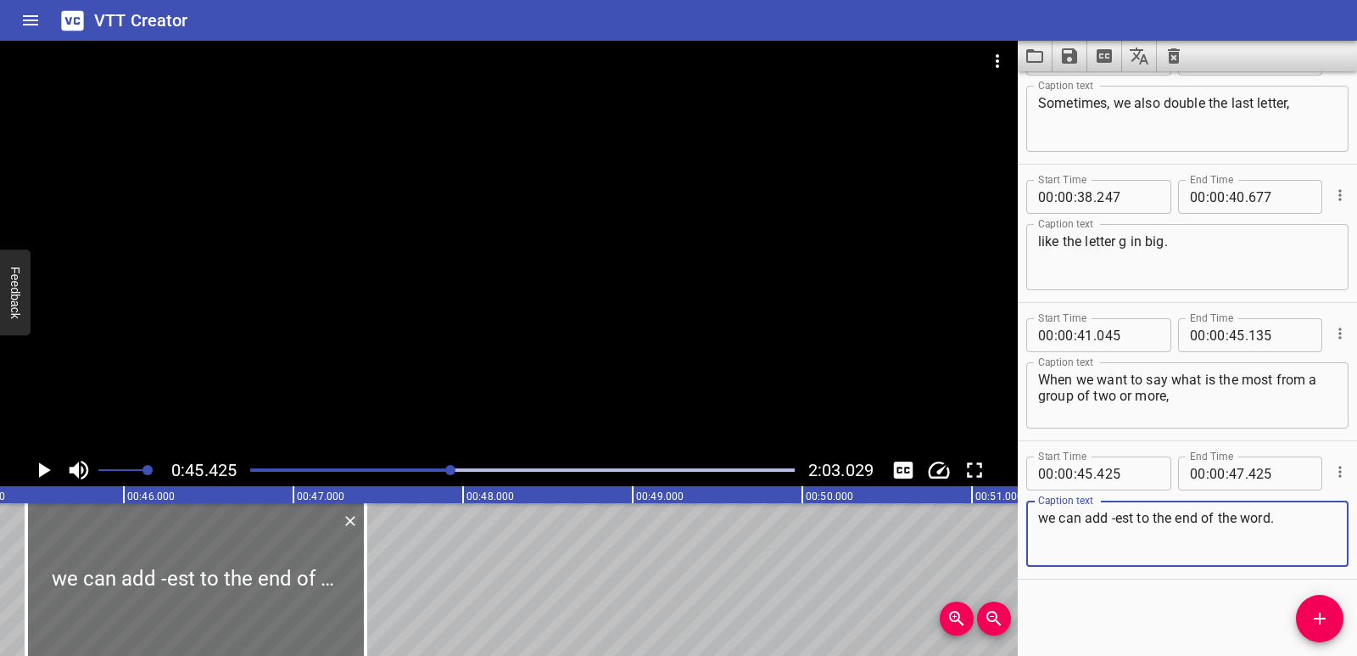
scroll to position [0, 7602]
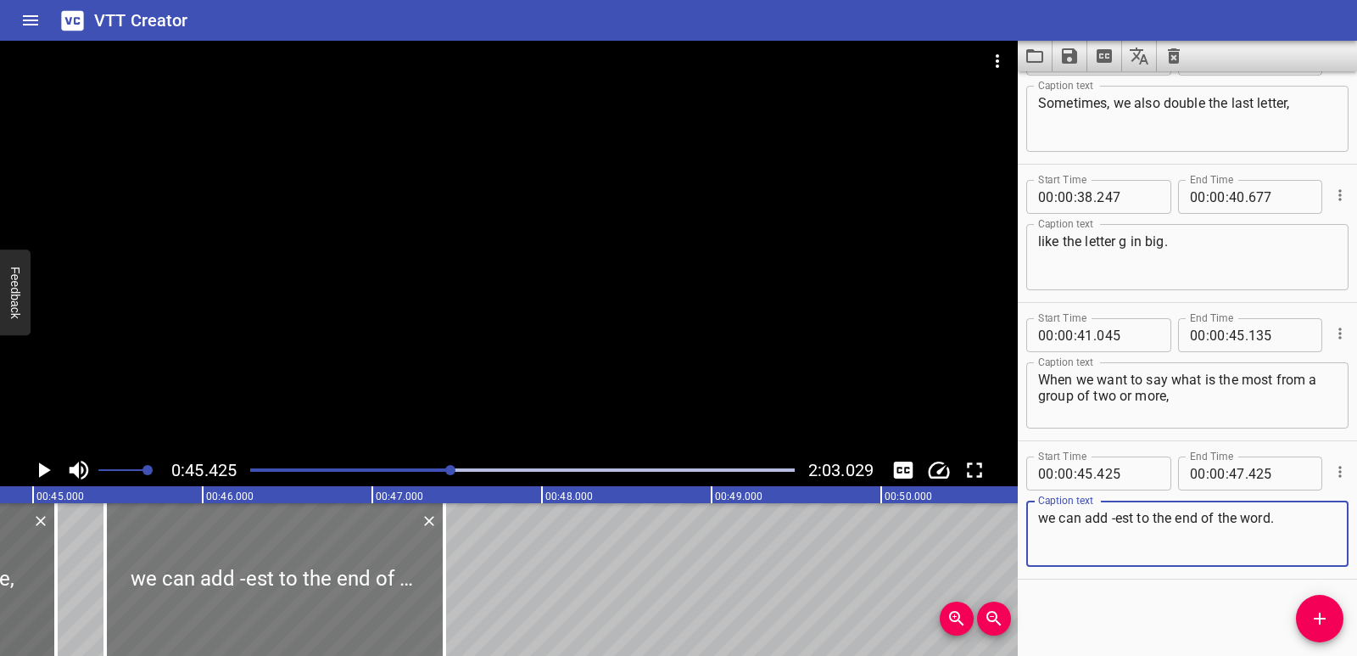
type textarea "we can add -est to the end of the word."
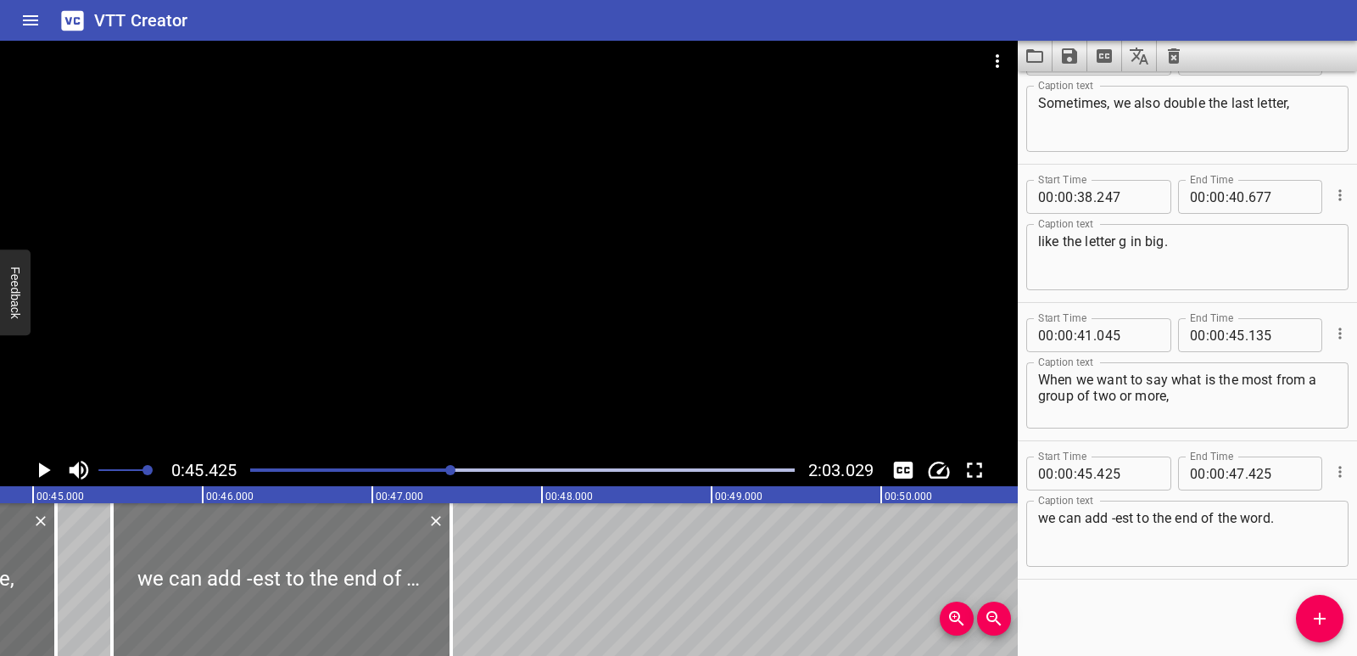
click at [271, 603] on div at bounding box center [281, 579] width 339 height 153
type input "465"
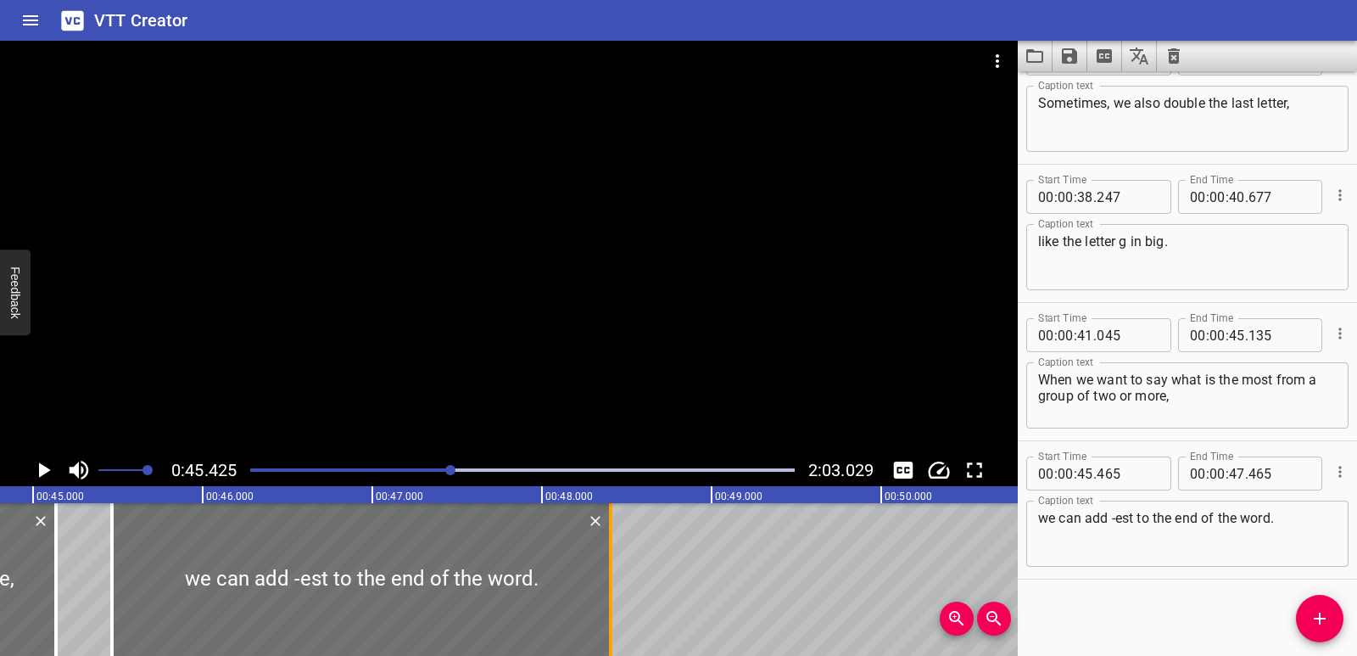
drag, startPoint x: 452, startPoint y: 575, endPoint x: 614, endPoint y: 572, distance: 162.1
click at [612, 572] on div at bounding box center [610, 579] width 3 height 153
type input "48"
type input "420"
drag, startPoint x: 91, startPoint y: 604, endPoint x: 70, endPoint y: 590, distance: 24.5
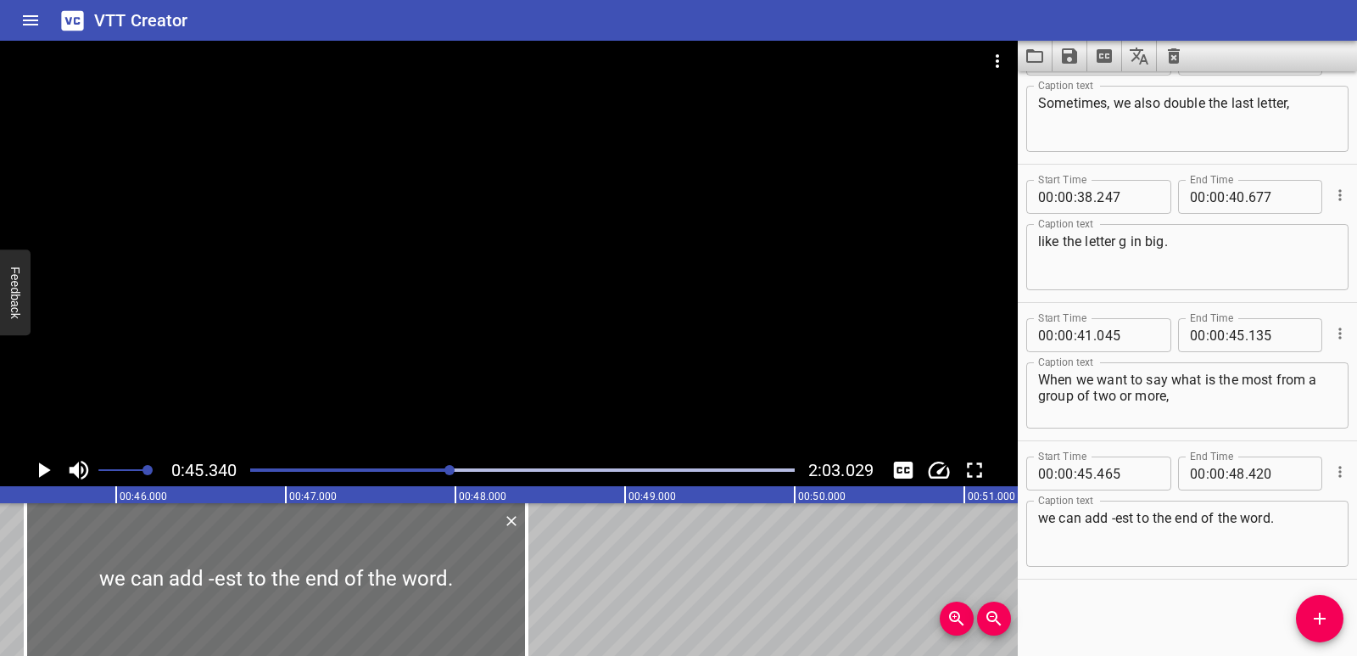
scroll to position [0, 7692]
click at [45, 463] on icon "Play/Pause" at bounding box center [43, 469] width 25 height 25
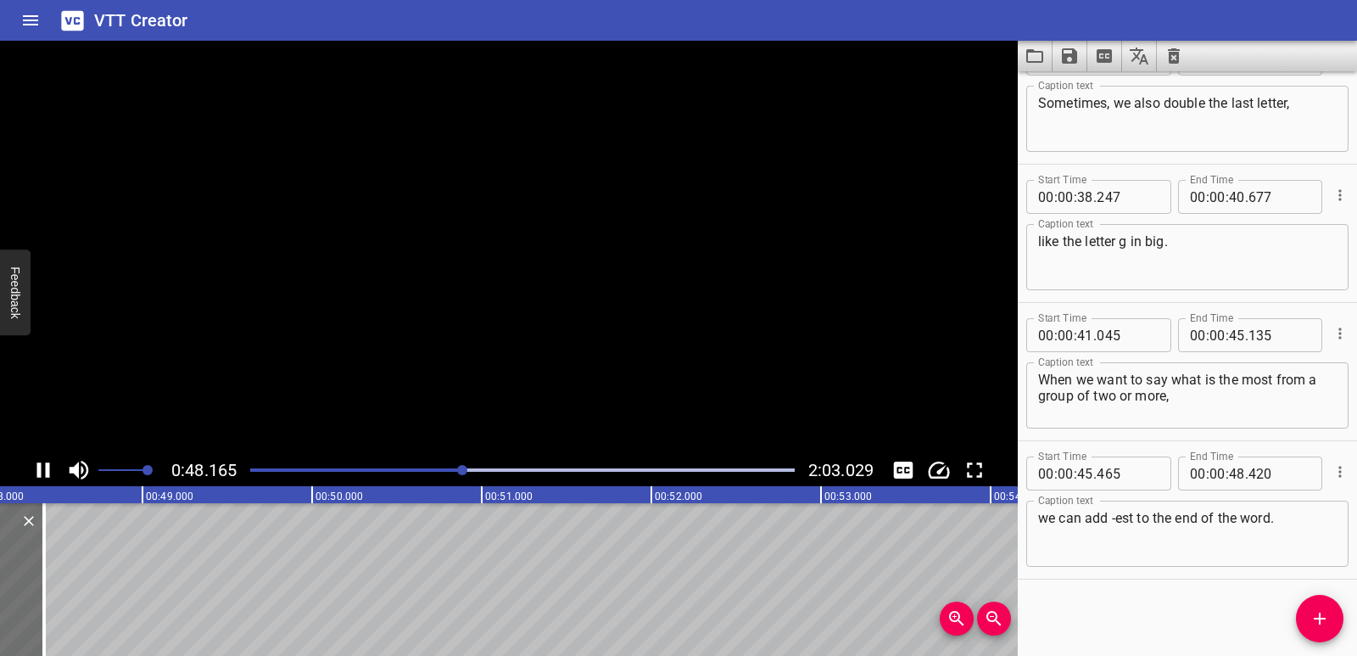
click at [45, 463] on icon "Play/Pause" at bounding box center [43, 469] width 25 height 25
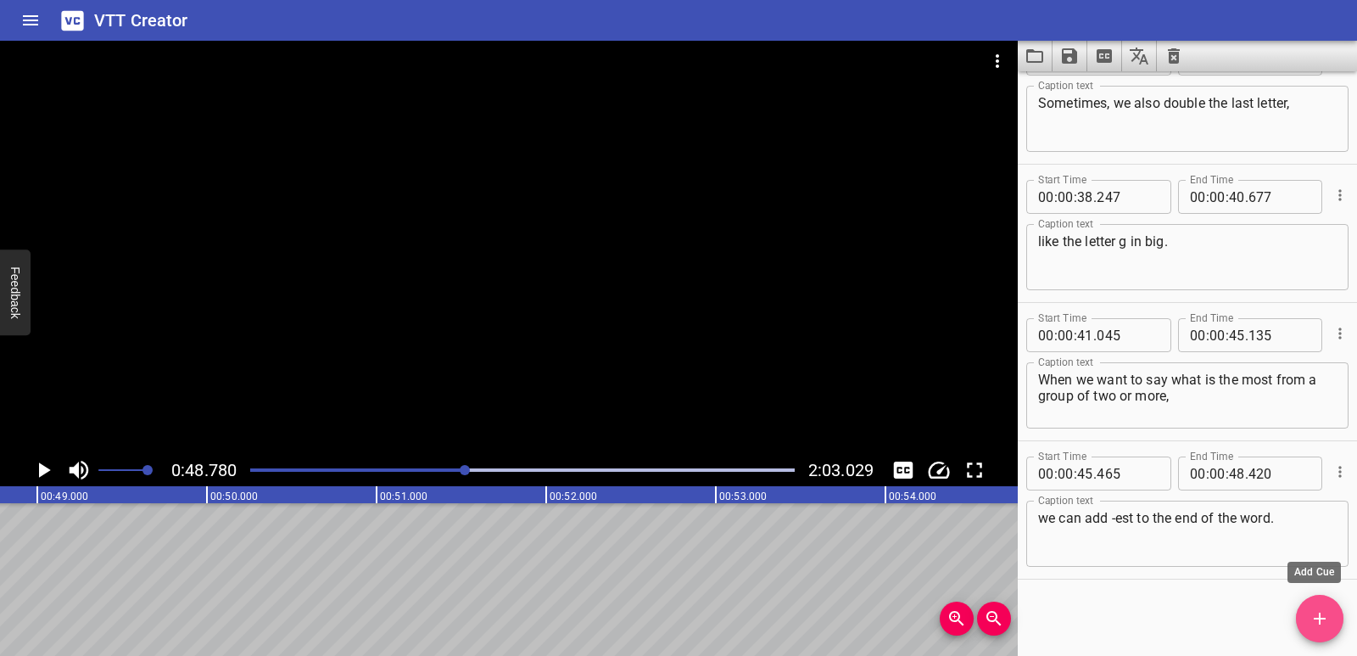
click at [1331, 621] on span "Add Cue" at bounding box center [1320, 618] width 48 height 20
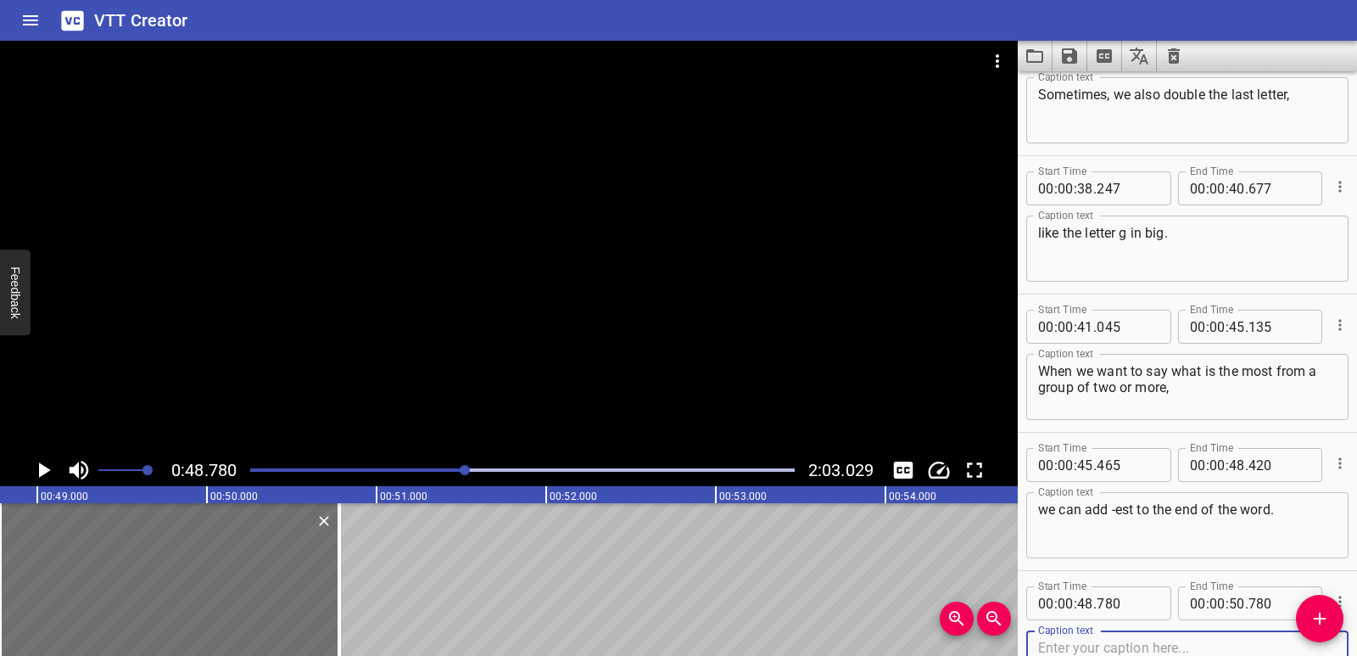
scroll to position [1431, 0]
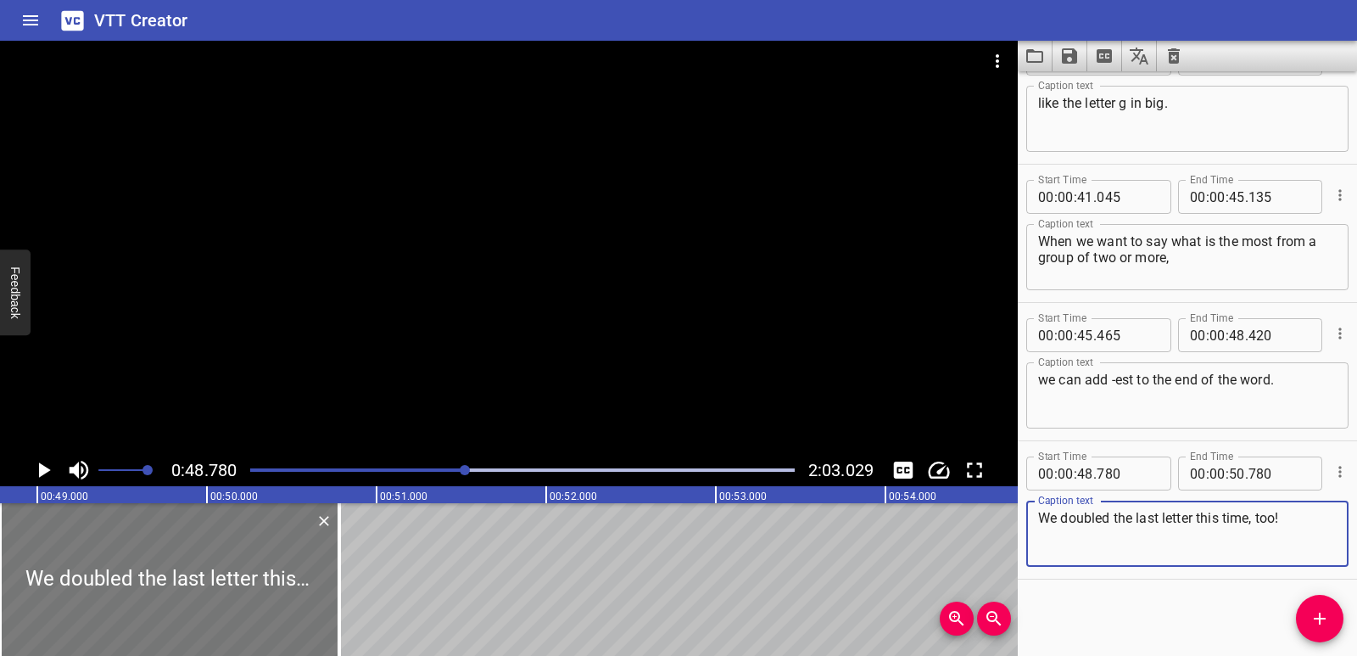
type textarea "We doubled the last letter this time, too!"
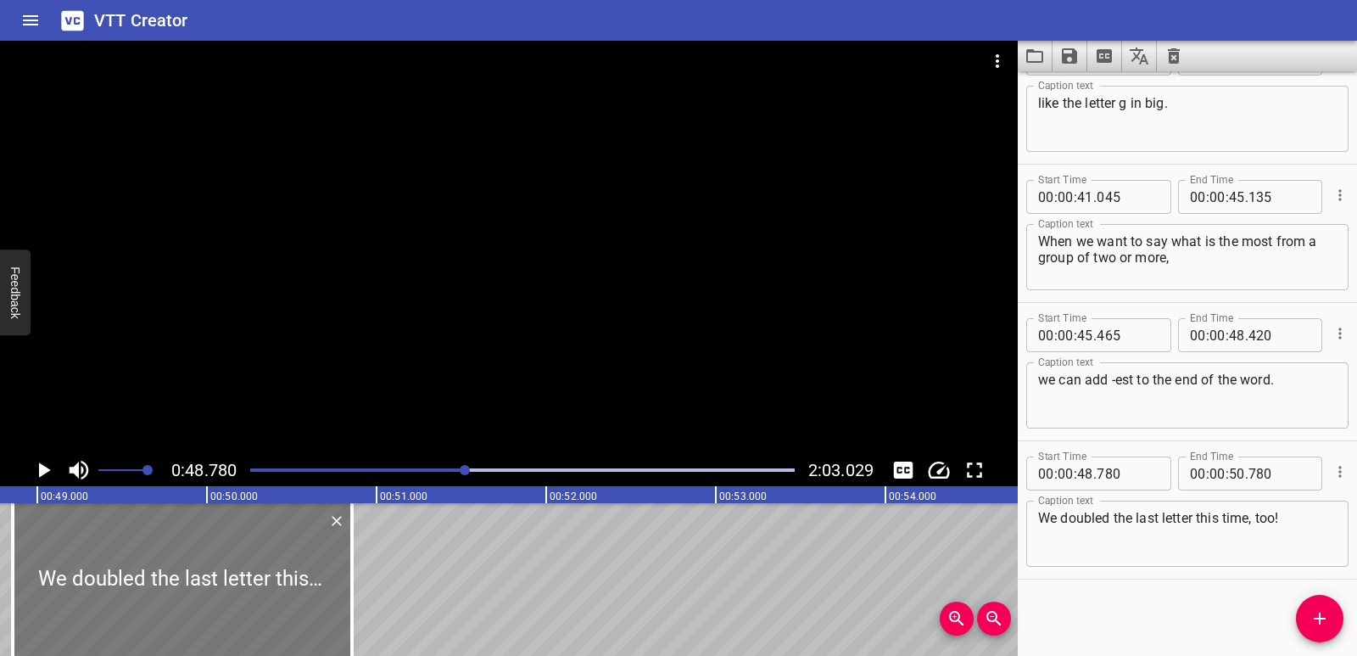
drag, startPoint x: 284, startPoint y: 559, endPoint x: 297, endPoint y: 560, distance: 12.8
click at [297, 560] on div at bounding box center [182, 579] width 339 height 153
type input "855"
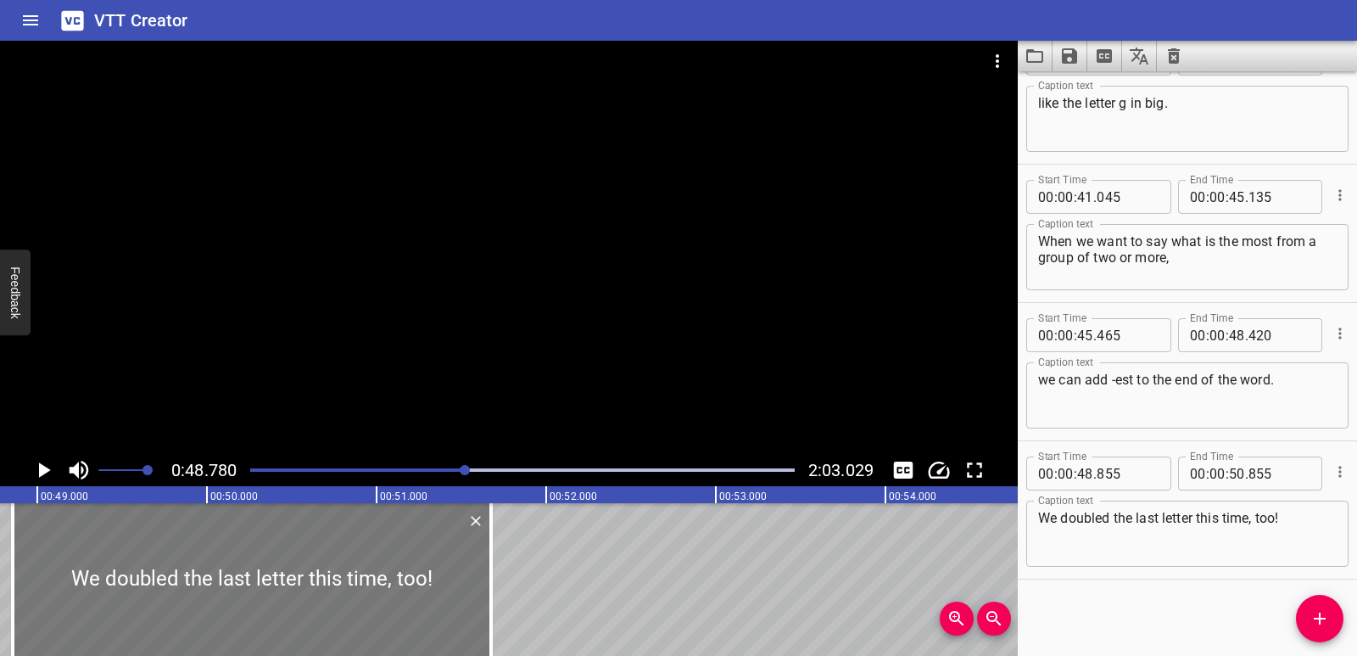
drag, startPoint x: 351, startPoint y: 573, endPoint x: 372, endPoint y: 594, distance: 29.4
click at [491, 572] on div at bounding box center [490, 579] width 3 height 153
type input "51"
type input "680"
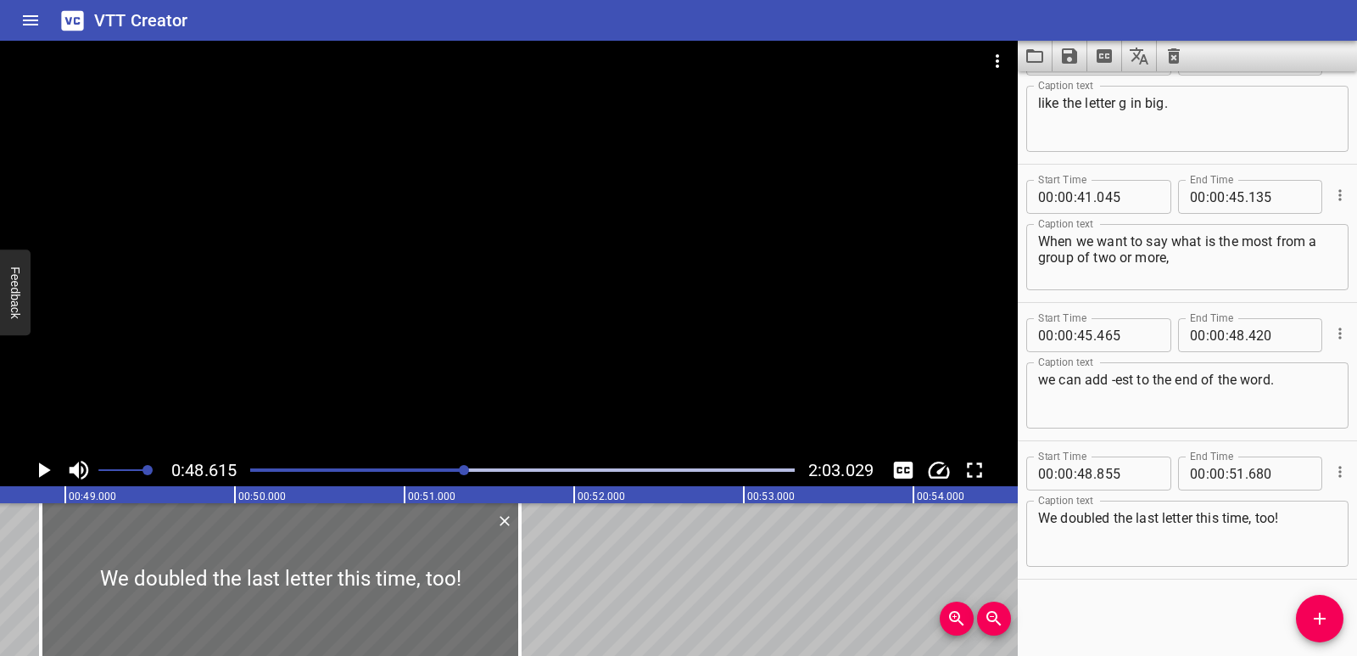
click at [43, 463] on icon "Play/Pause" at bounding box center [43, 469] width 25 height 25
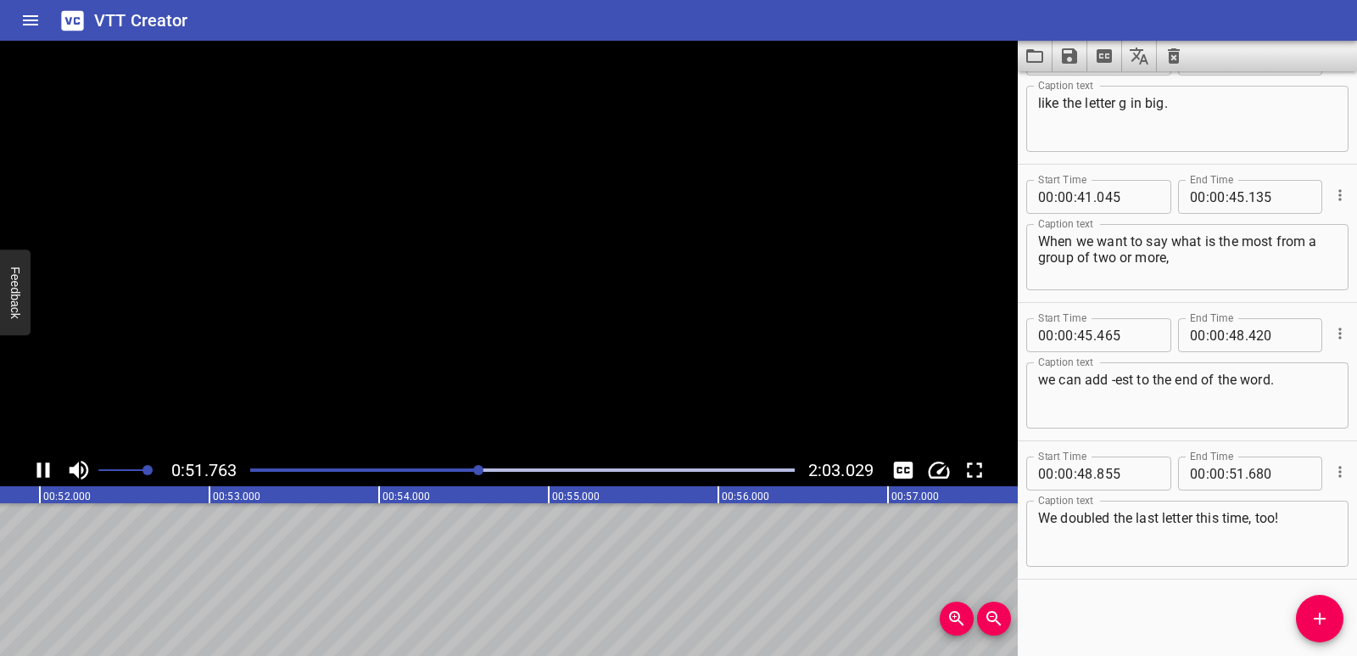
click at [43, 463] on icon "Play/Pause" at bounding box center [43, 469] width 25 height 25
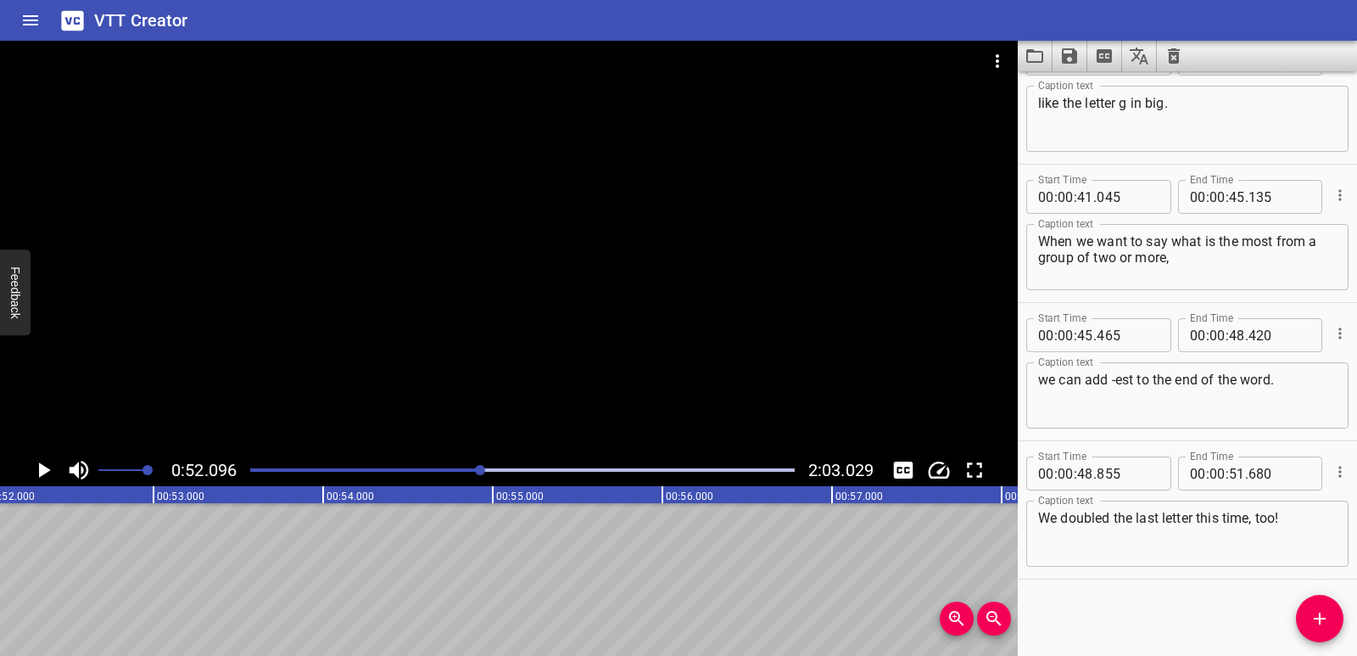
click at [33, 471] on icon "Play/Pause" at bounding box center [43, 469] width 25 height 25
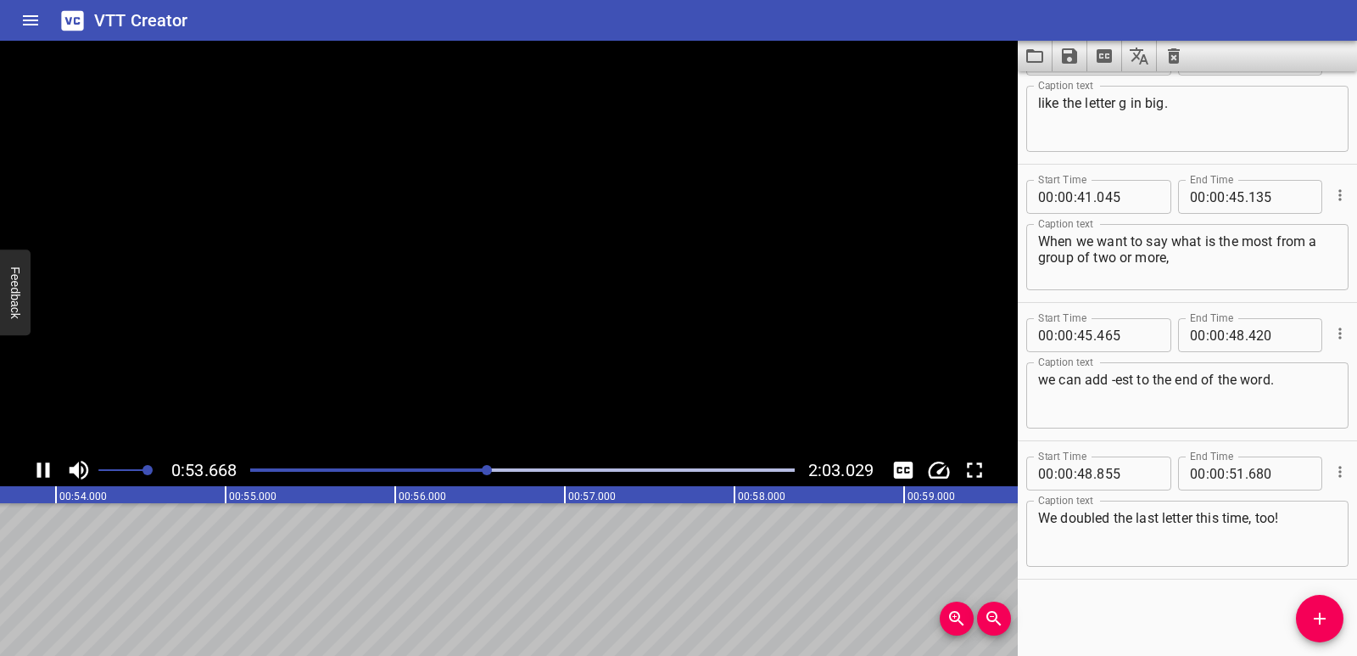
click at [33, 471] on icon "Play/Pause" at bounding box center [43, 469] width 25 height 25
click at [1316, 610] on icon "Add Cue" at bounding box center [1320, 618] width 20 height 20
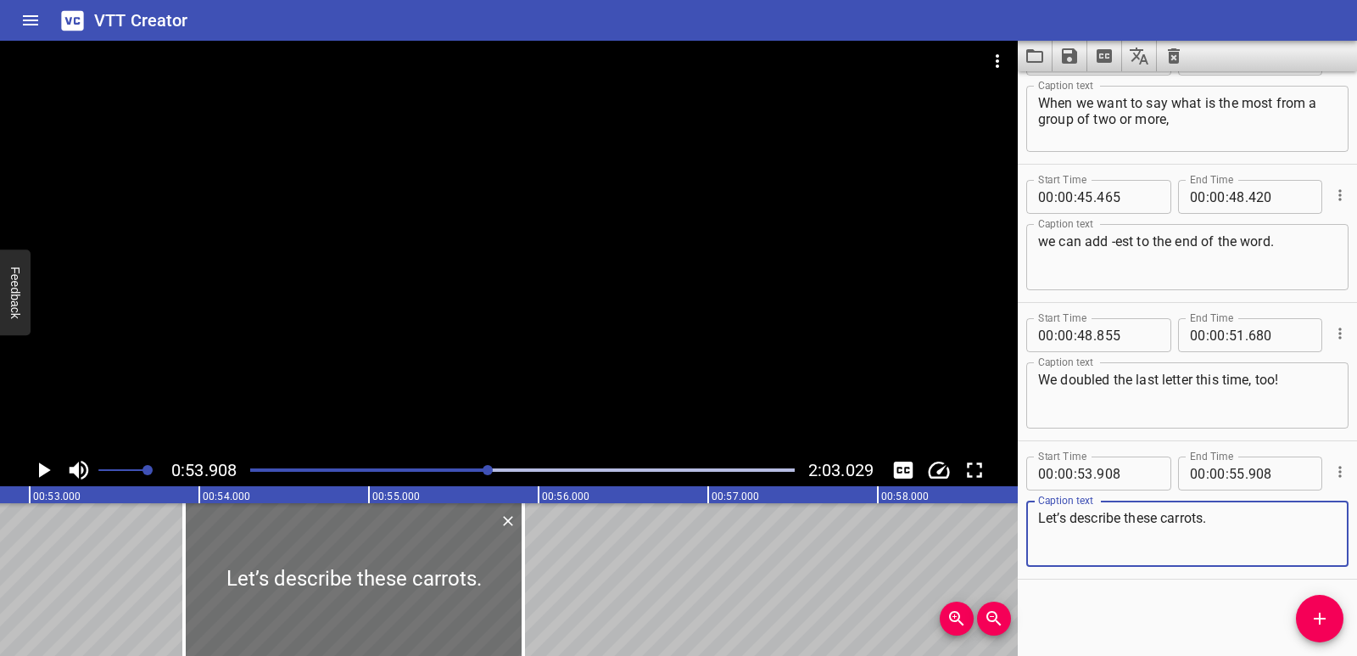
scroll to position [0, 8937]
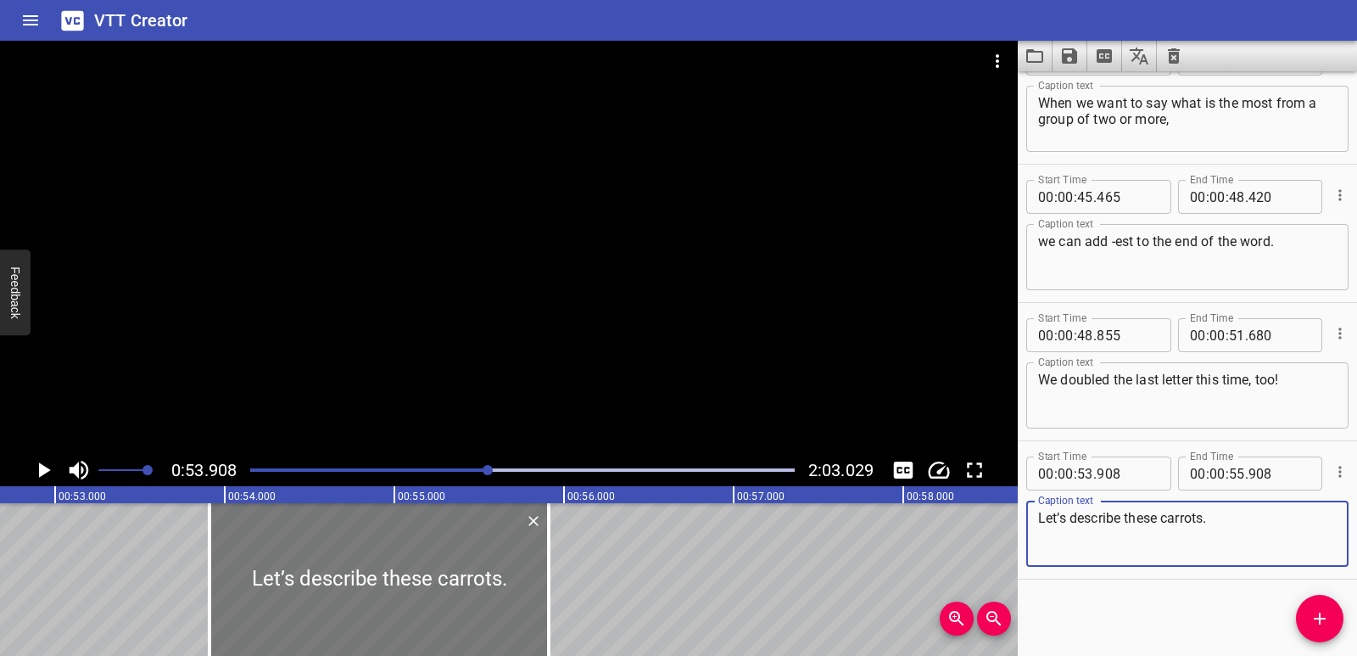
type textarea "Let’s describe these carrots."
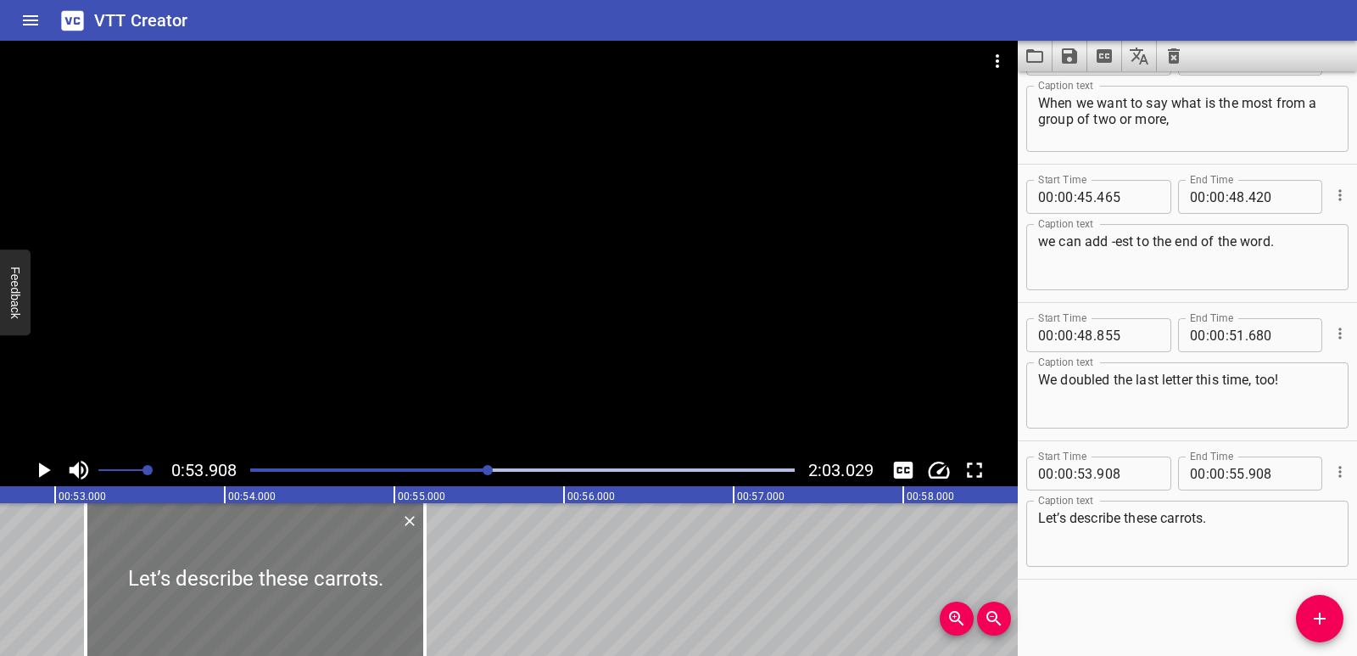
drag, startPoint x: 396, startPoint y: 569, endPoint x: 272, endPoint y: 568, distance: 123.9
click at [272, 568] on div at bounding box center [255, 579] width 339 height 153
type input "178"
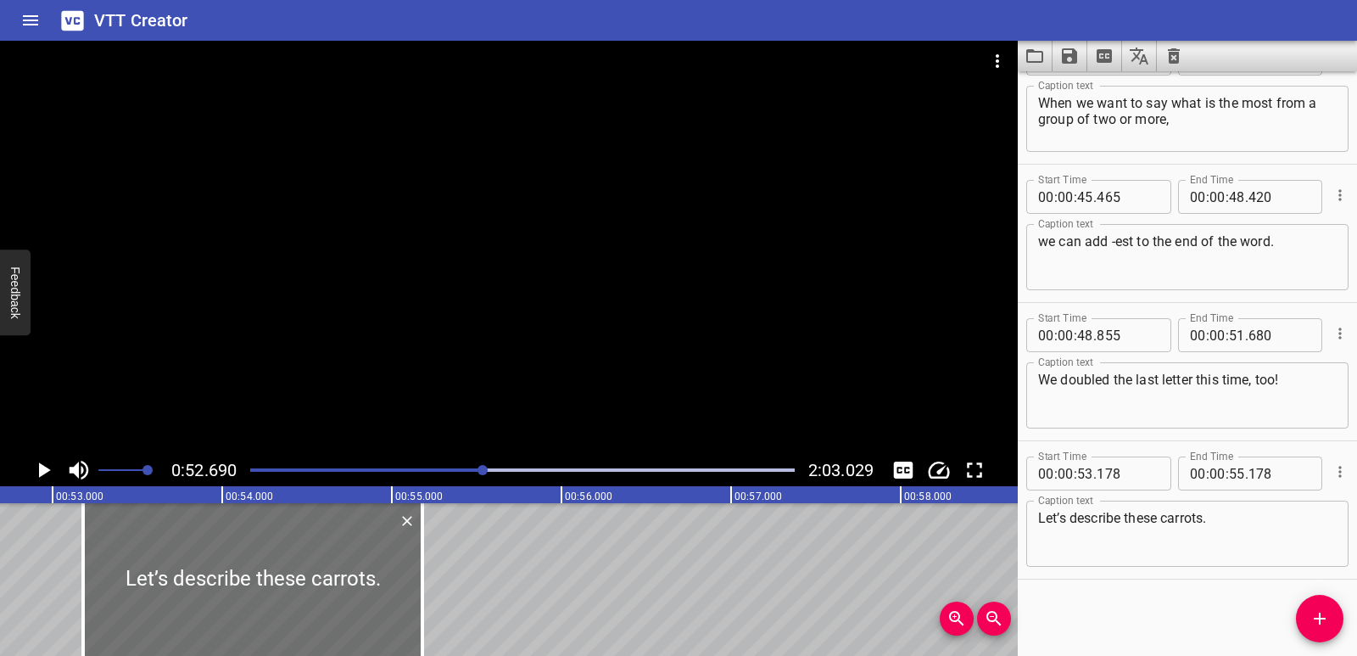
click at [38, 467] on icon "Play/Pause" at bounding box center [43, 469] width 25 height 25
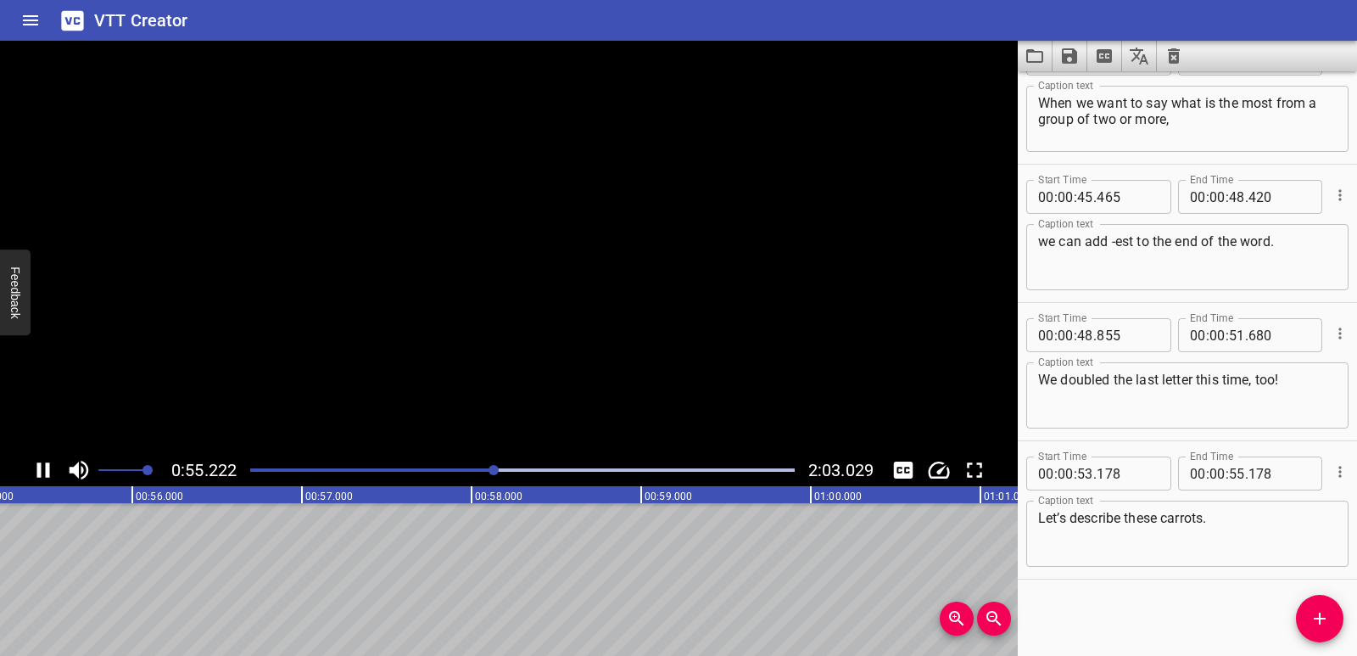
click at [38, 467] on icon "Play/Pause" at bounding box center [43, 469] width 13 height 15
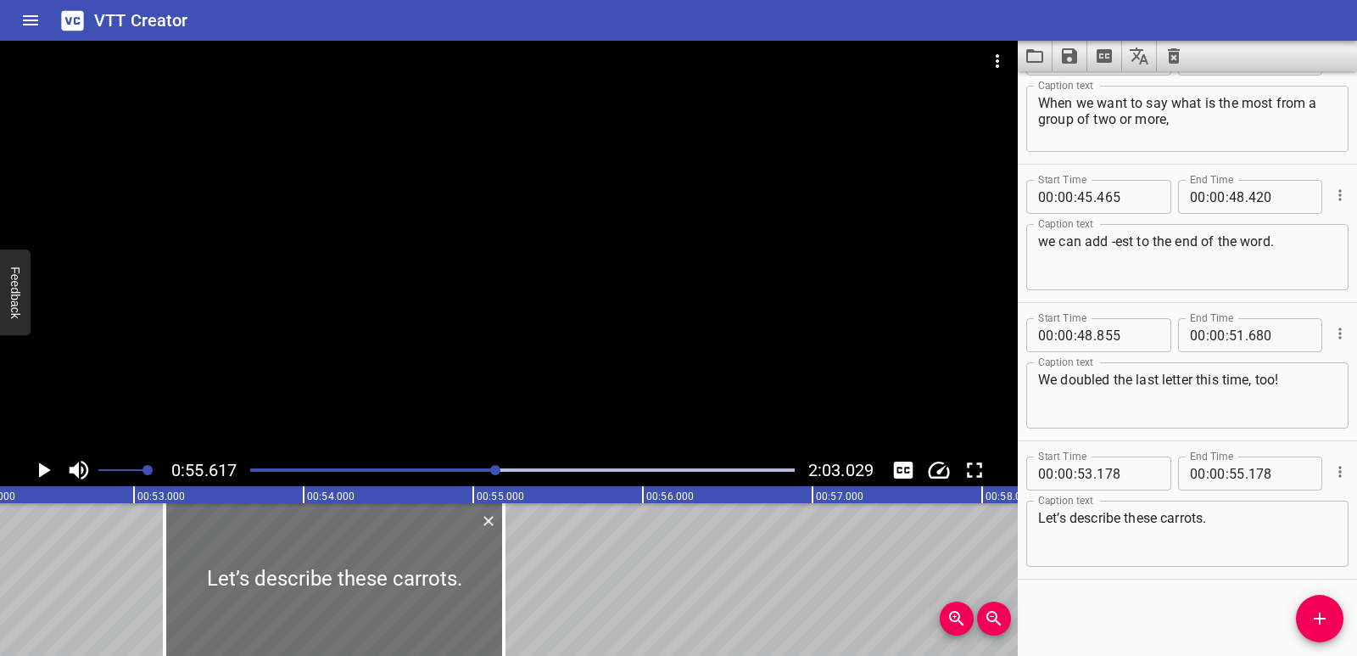
scroll to position [0, 8832]
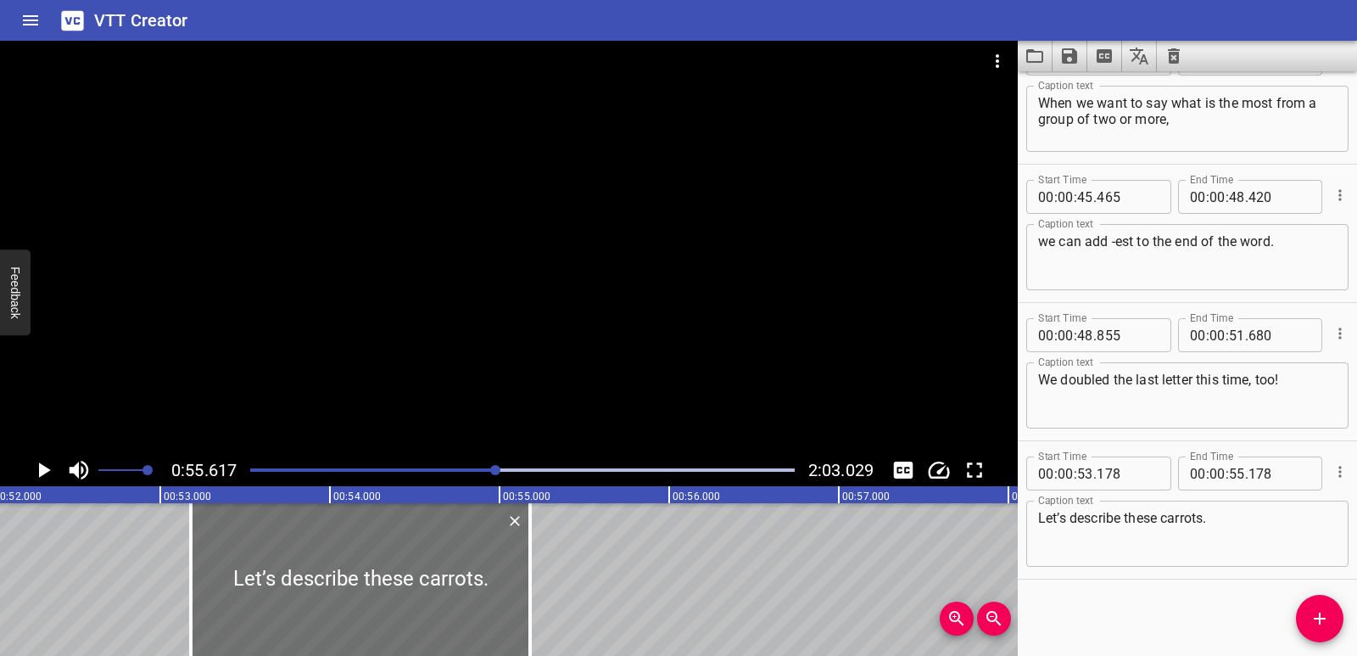
click at [34, 478] on icon "Play/Pause" at bounding box center [43, 469] width 25 height 25
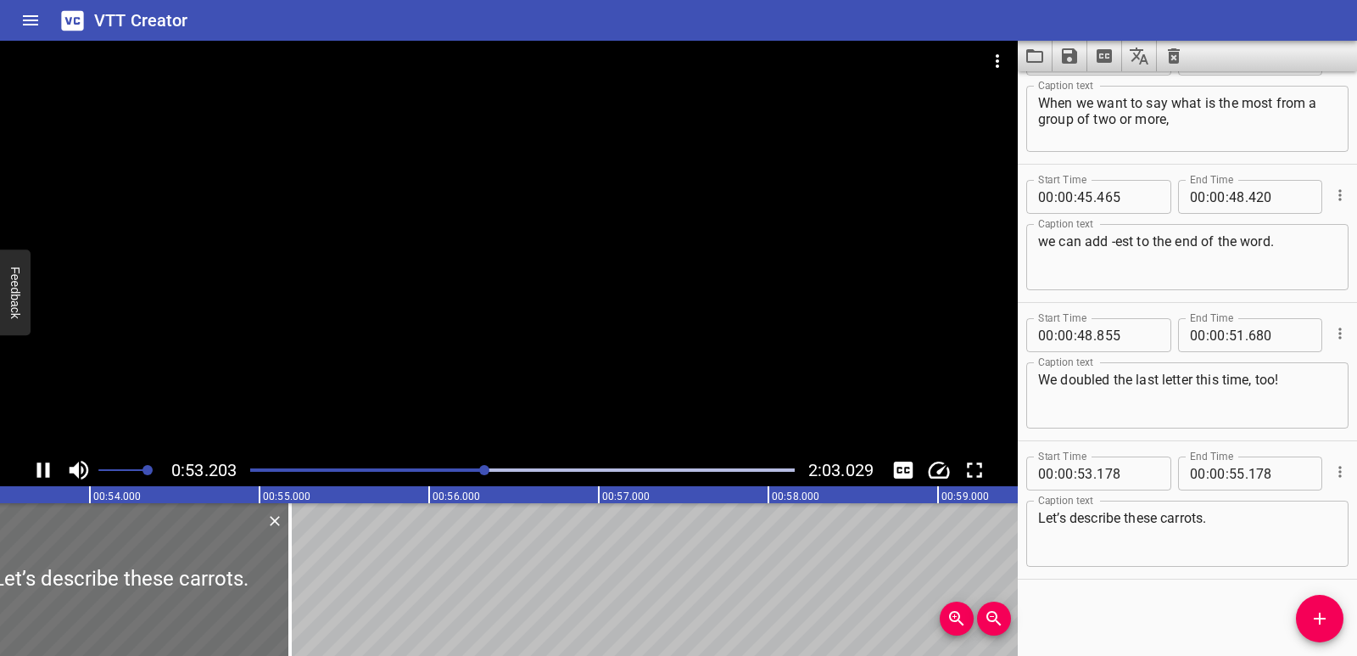
click at [34, 476] on icon "Play/Pause" at bounding box center [43, 469] width 25 height 25
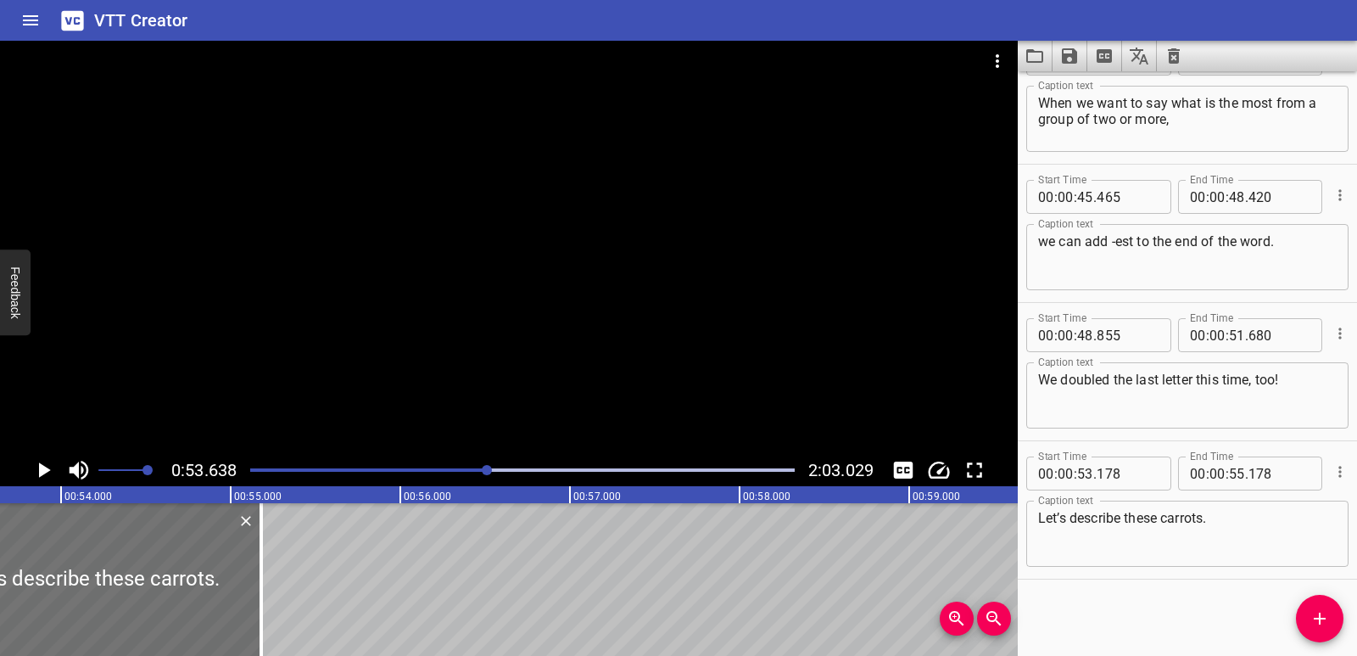
click at [34, 476] on icon "Play/Pause" at bounding box center [43, 469] width 25 height 25
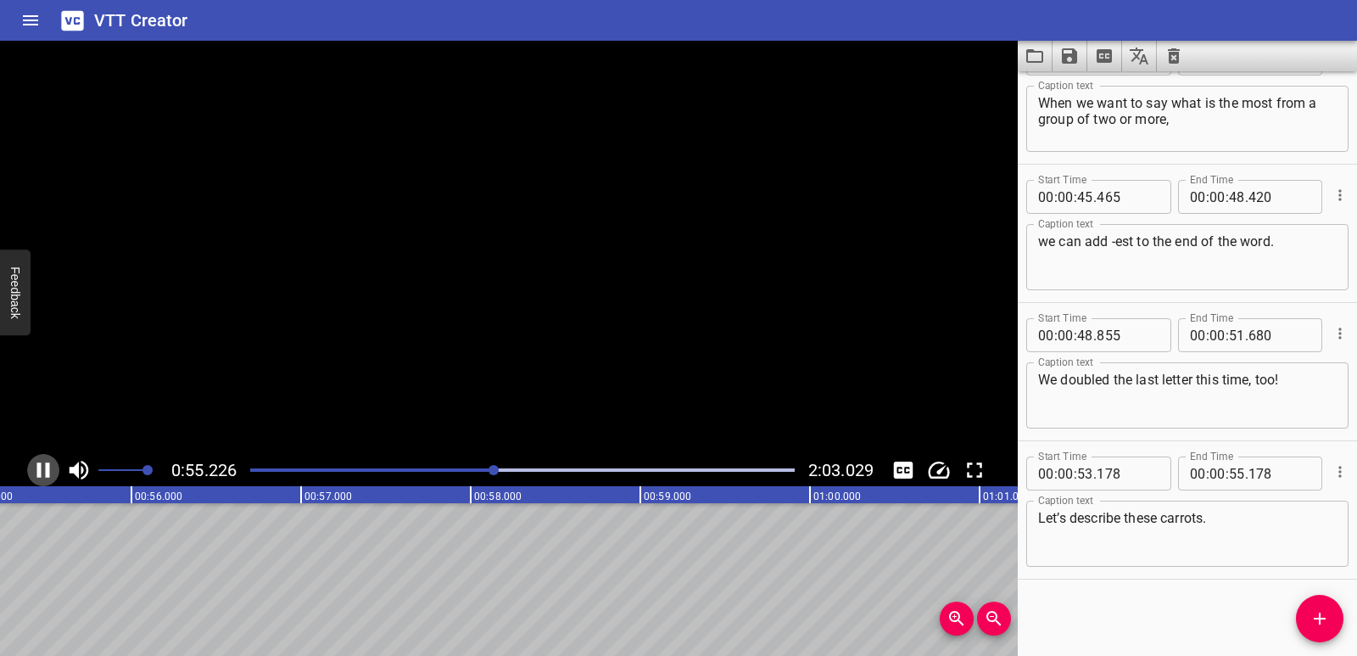
click at [34, 476] on icon "Play/Pause" at bounding box center [43, 469] width 25 height 25
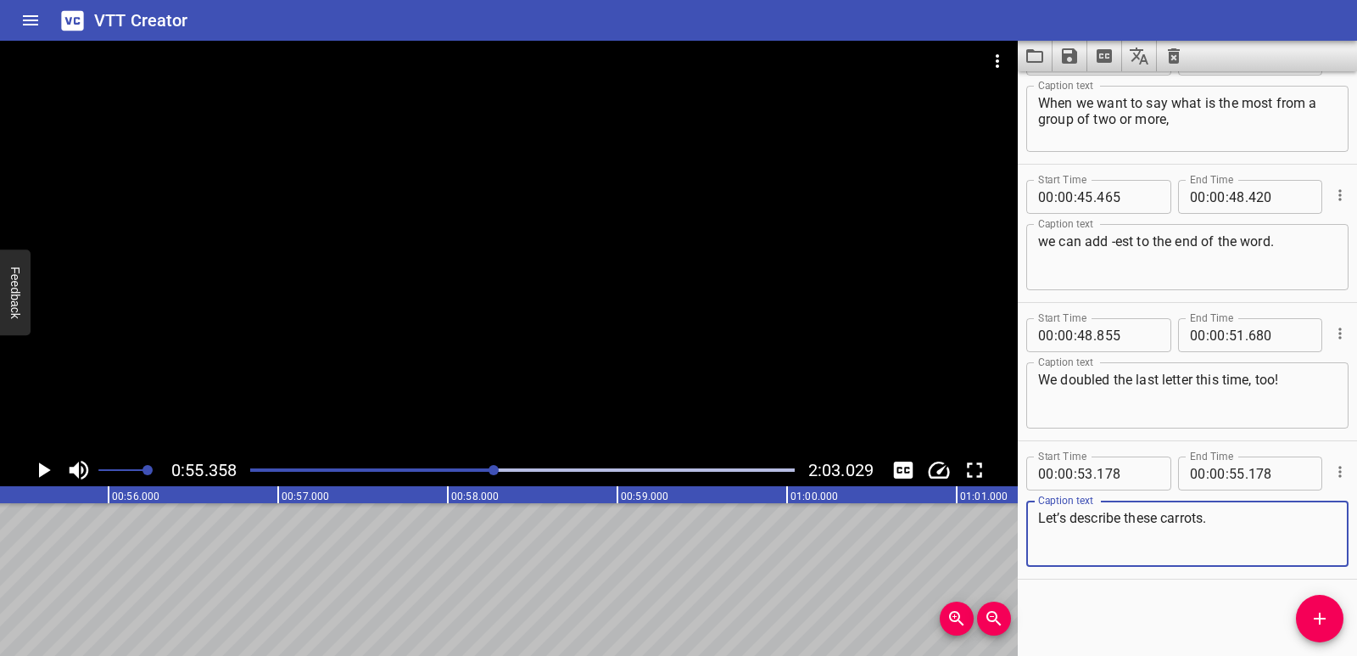
drag, startPoint x: 1166, startPoint y: 518, endPoint x: 1213, endPoint y: 518, distance: 46.7
click at [1213, 518] on textarea "Let’s describe these carrots." at bounding box center [1187, 534] width 299 height 48
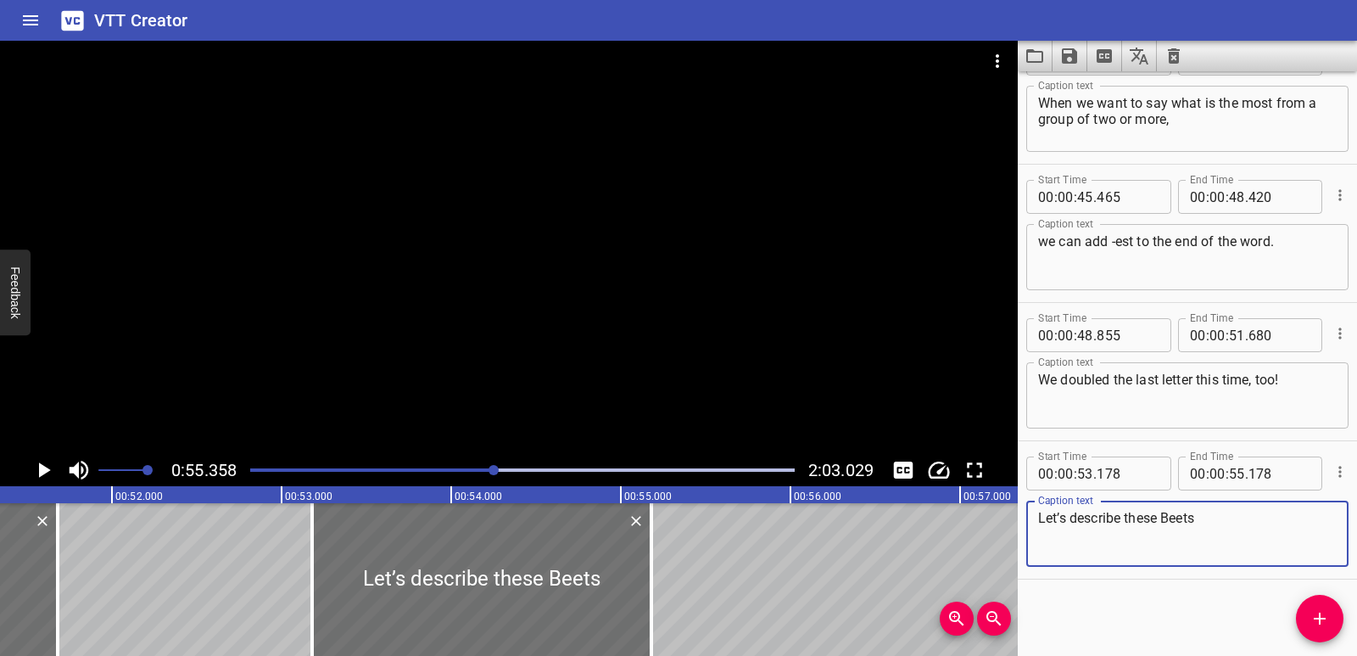
scroll to position [0, 8684]
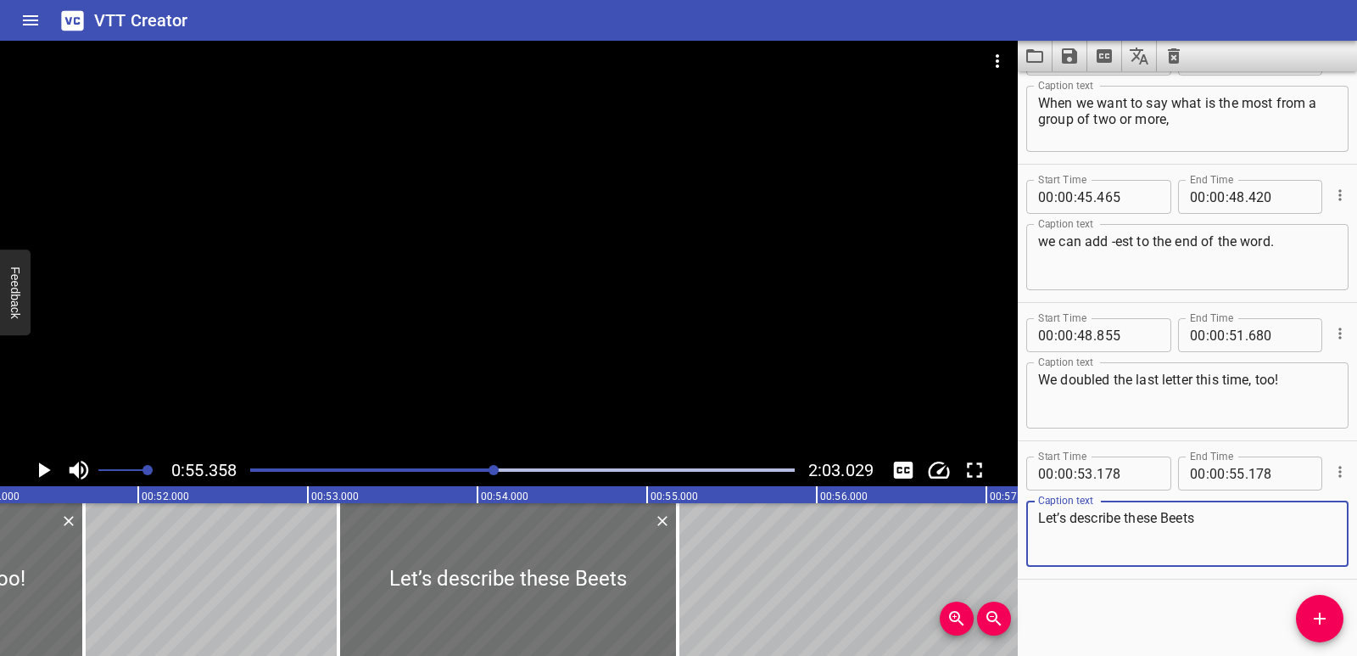
type textarea "Let’s describe these Beets"
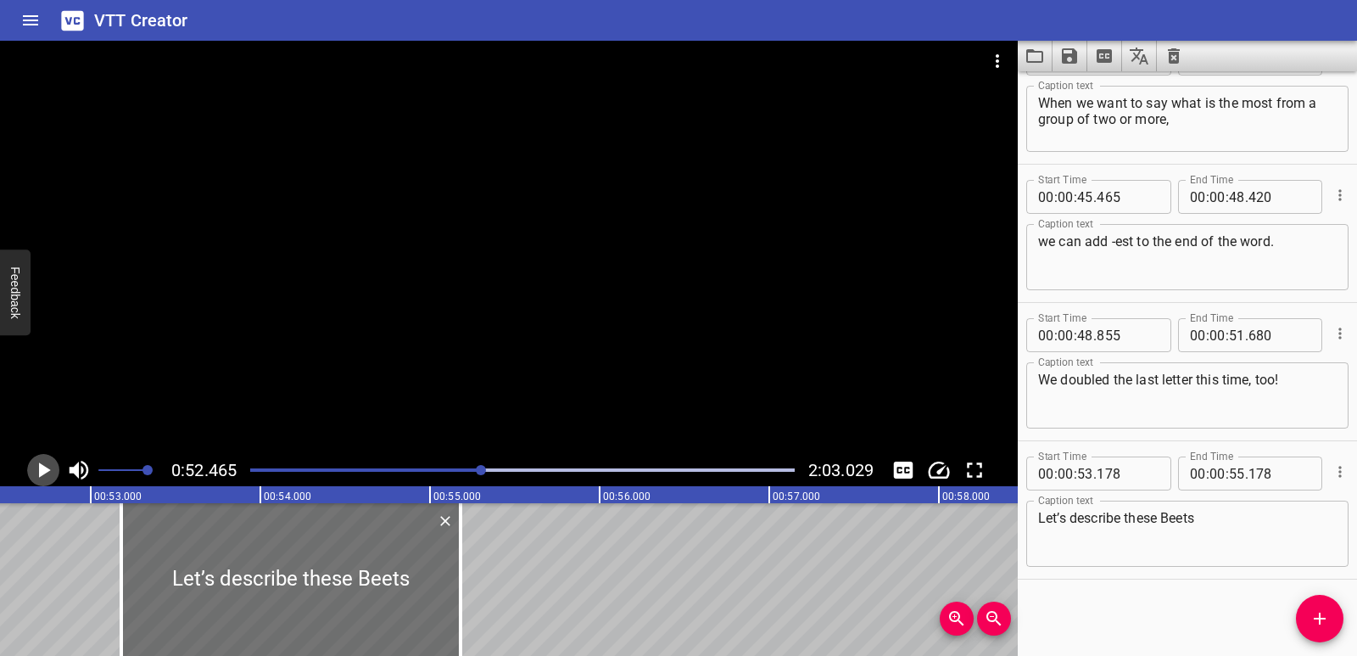
click at [42, 468] on icon "Play/Pause" at bounding box center [45, 469] width 12 height 15
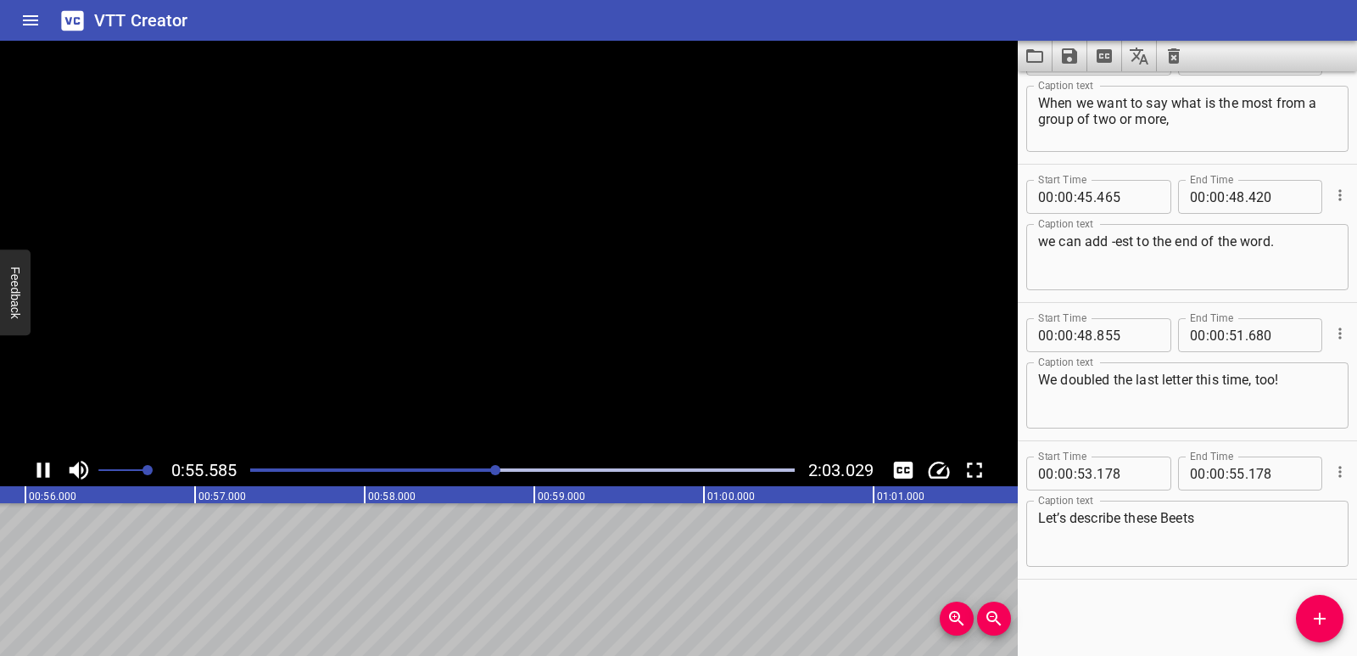
click at [42, 468] on icon "Play/Pause" at bounding box center [43, 469] width 25 height 25
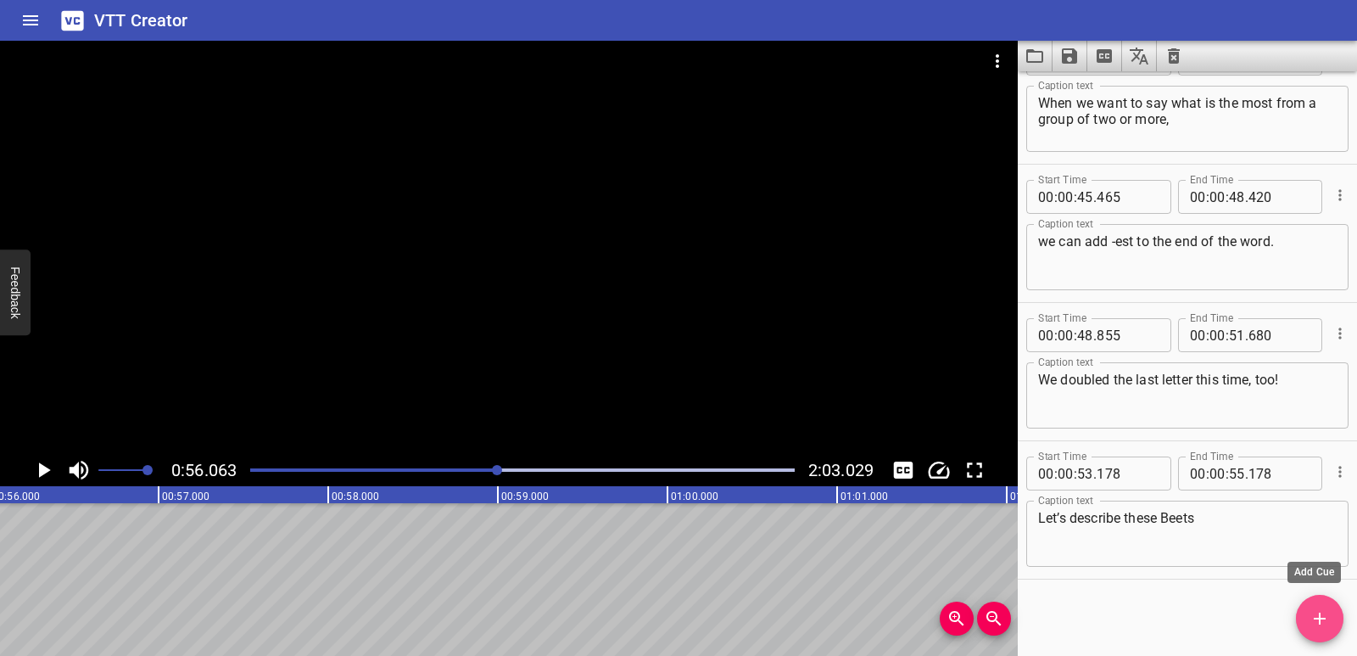
click at [1323, 623] on icon "Add Cue" at bounding box center [1320, 618] width 20 height 20
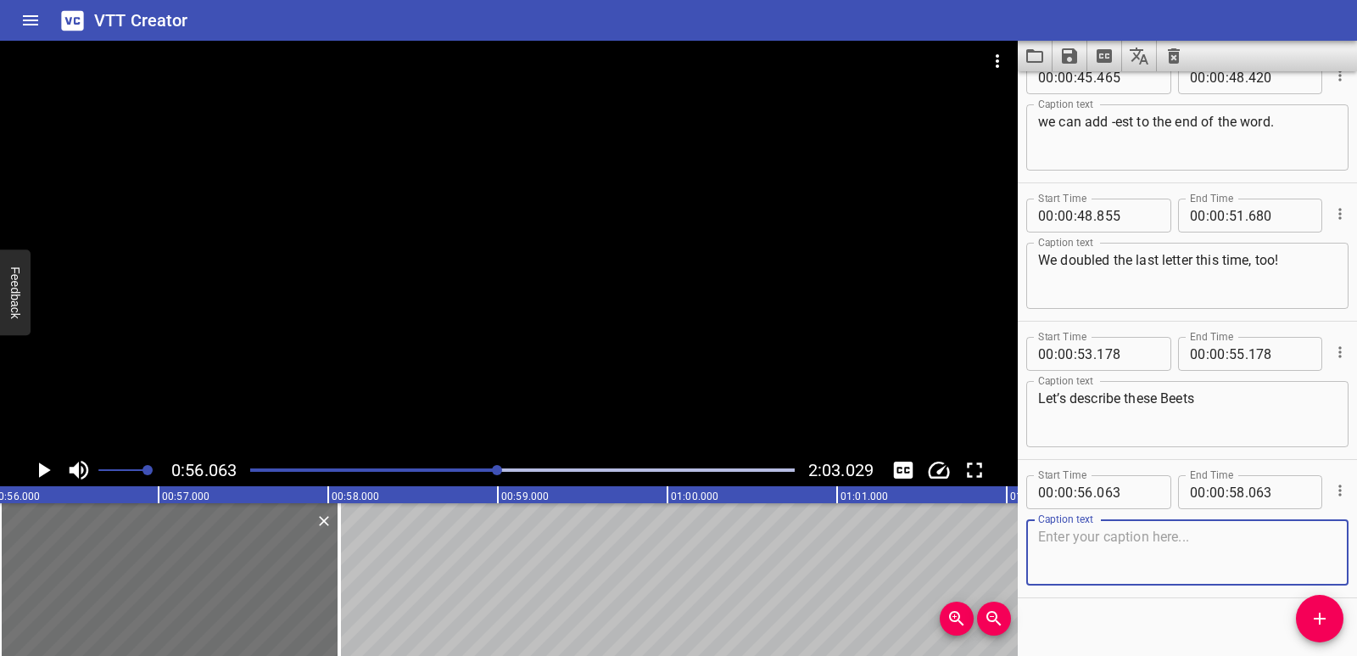
scroll to position [1708, 0]
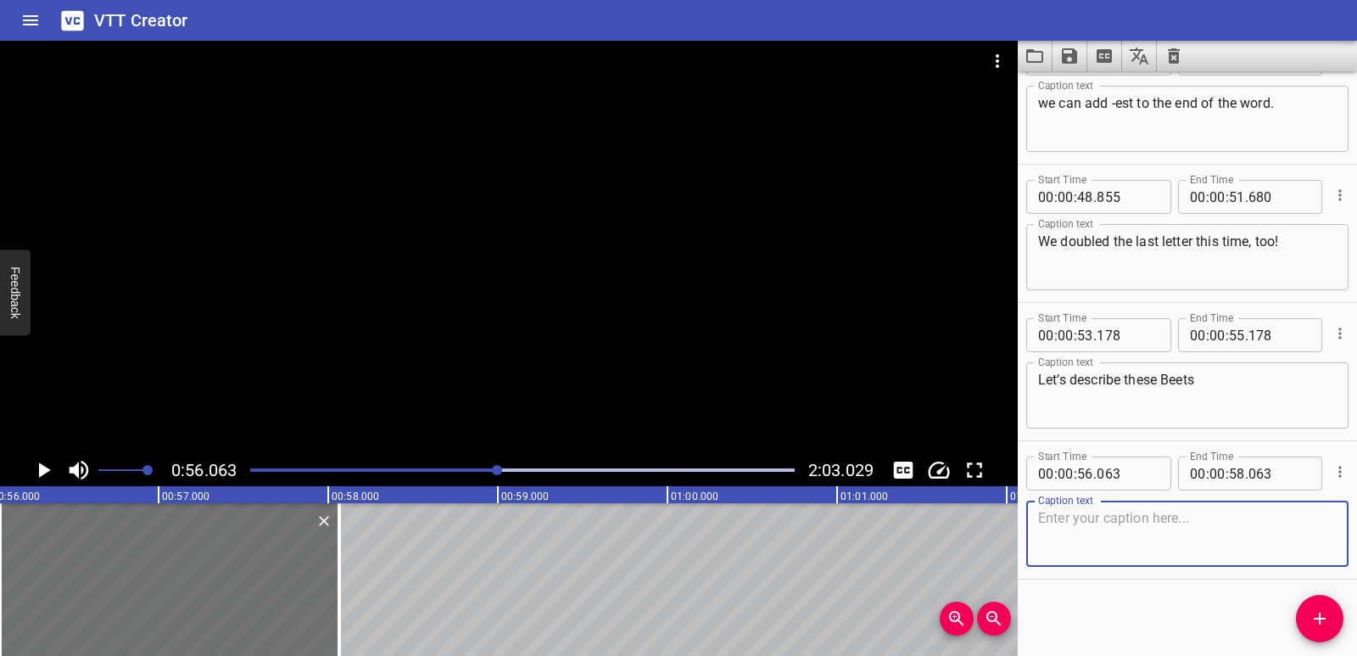
click at [42, 467] on icon "Play/Pause" at bounding box center [45, 469] width 12 height 15
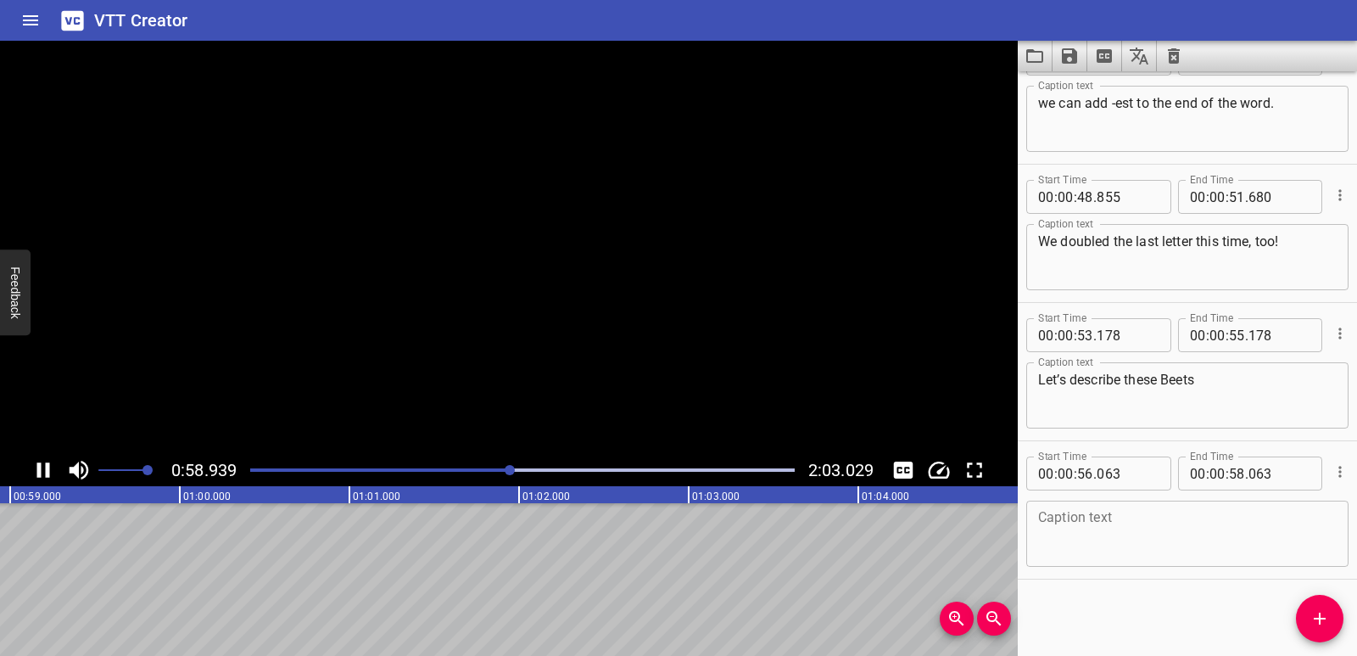
click at [42, 467] on icon "Play/Pause" at bounding box center [43, 469] width 25 height 25
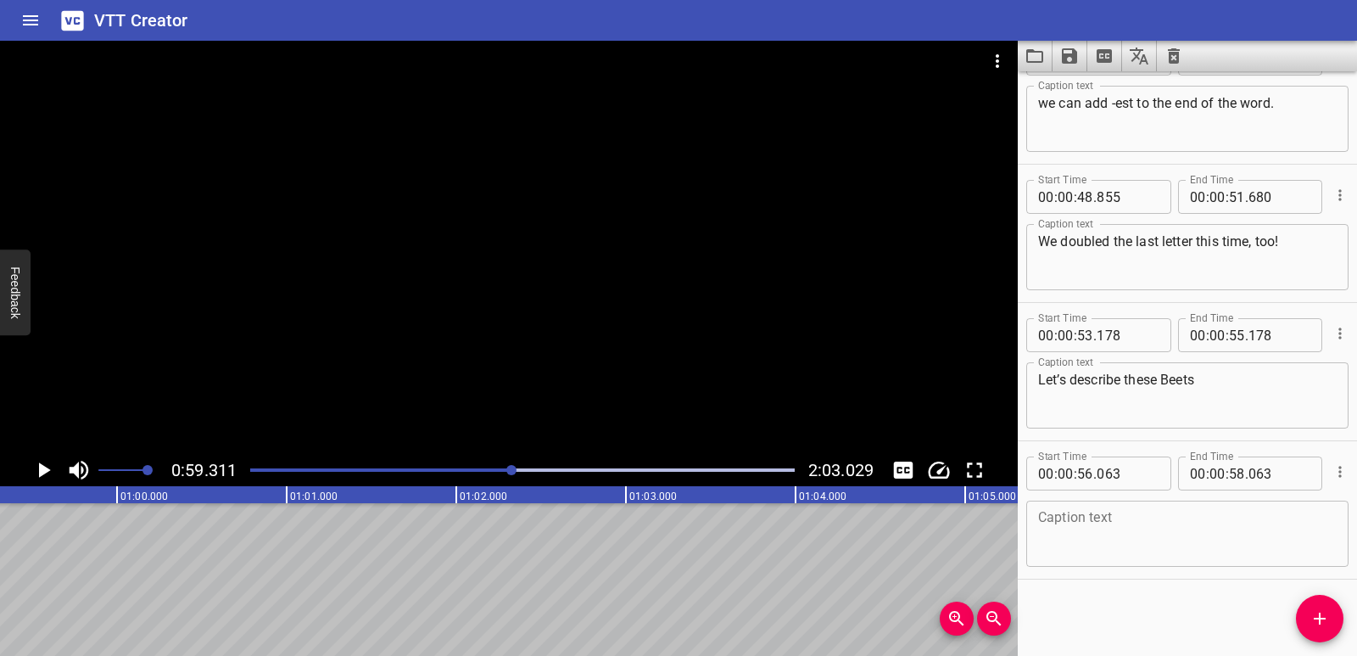
click at [1189, 541] on textarea at bounding box center [1187, 534] width 299 height 48
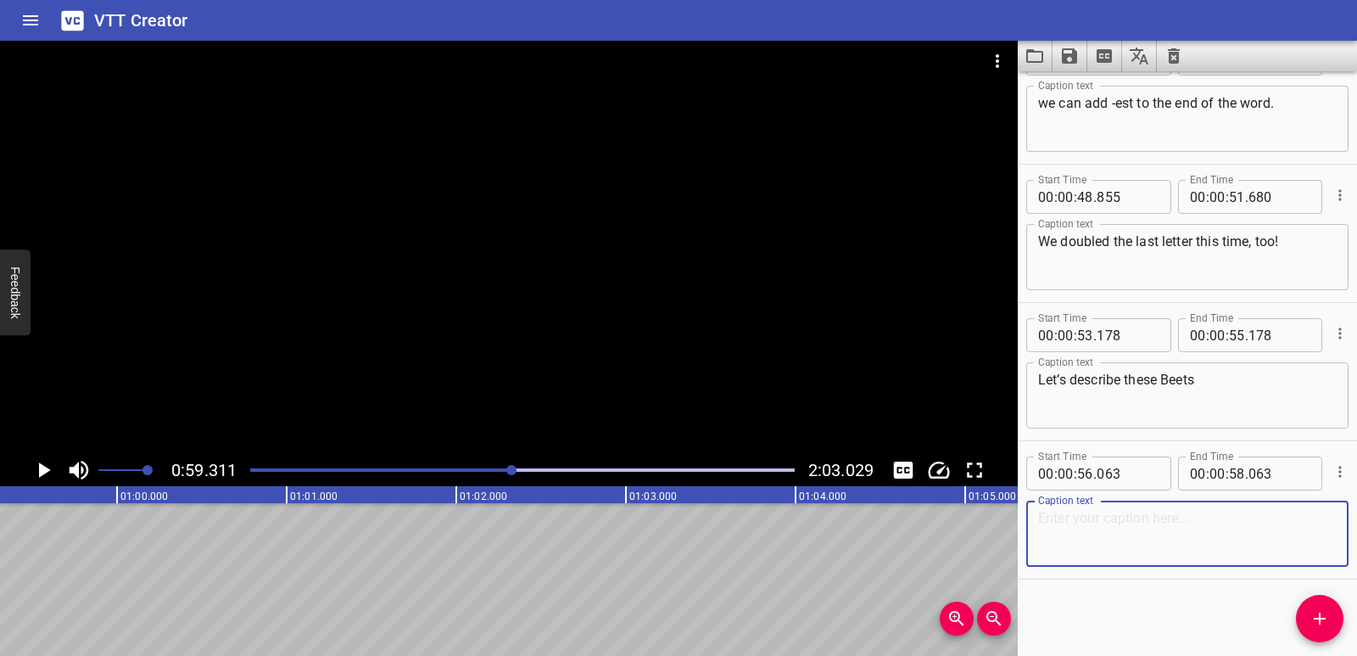
paste textarea "This carrot is thin."
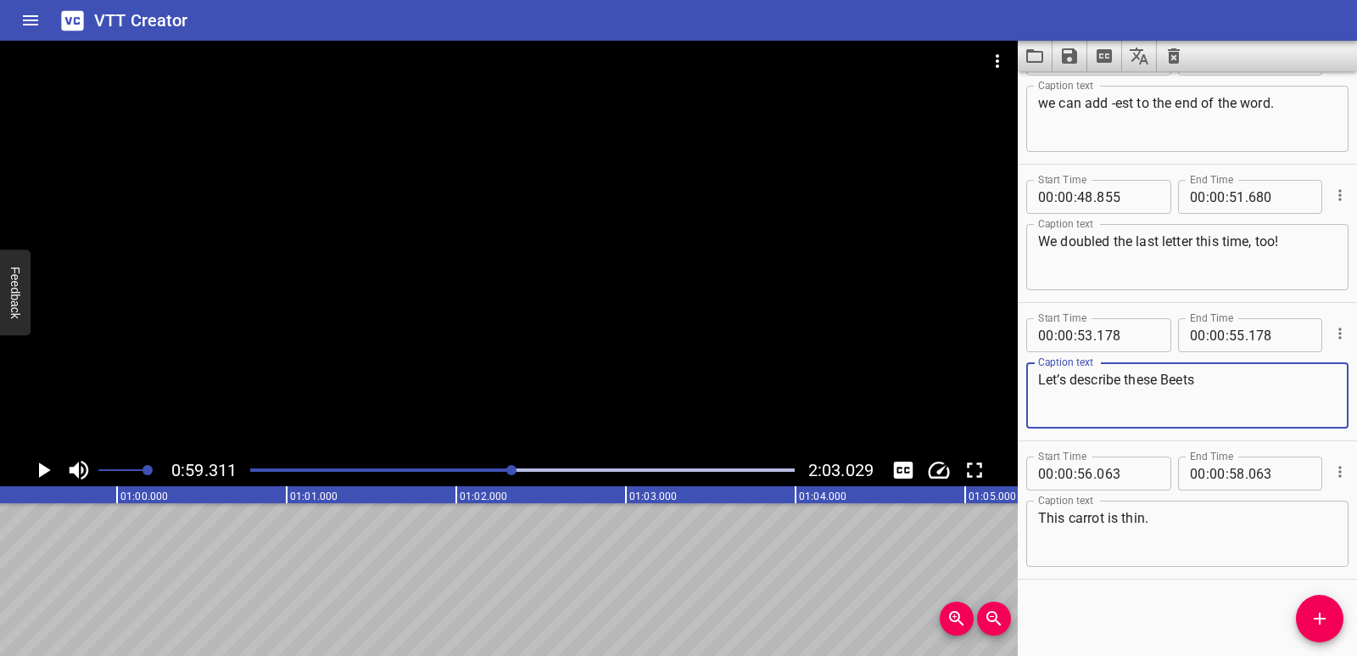
drag, startPoint x: 1166, startPoint y: 379, endPoint x: 1191, endPoint y: 382, distance: 25.6
click at [1191, 382] on textarea "Let’s describe these Beets" at bounding box center [1187, 396] width 299 height 48
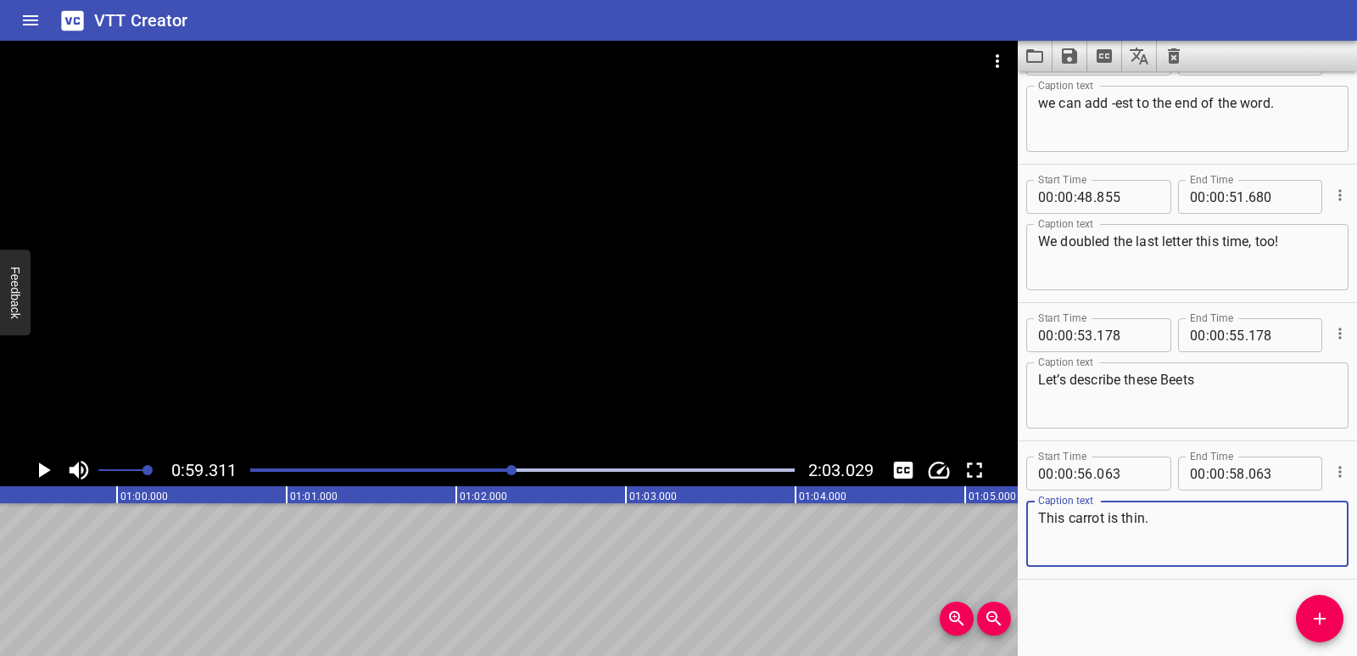
drag, startPoint x: 1070, startPoint y: 517, endPoint x: 1104, endPoint y: 520, distance: 34.1
click at [1104, 520] on textarea "This carrot is thin." at bounding box center [1187, 534] width 299 height 48
paste textarea "Bee"
click at [1075, 515] on textarea "This Beet is thin." at bounding box center [1187, 534] width 299 height 48
click at [1150, 523] on textarea "This beet is thin." at bounding box center [1187, 534] width 299 height 48
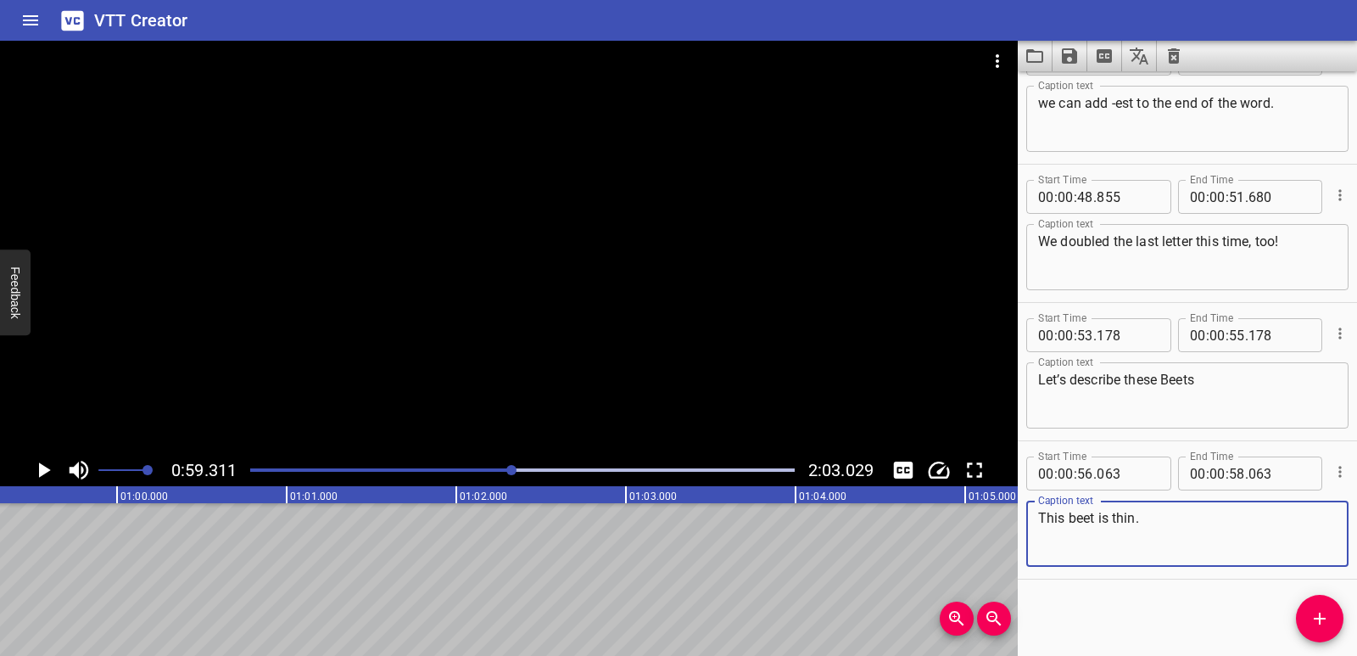
type textarea "This beet is thin."
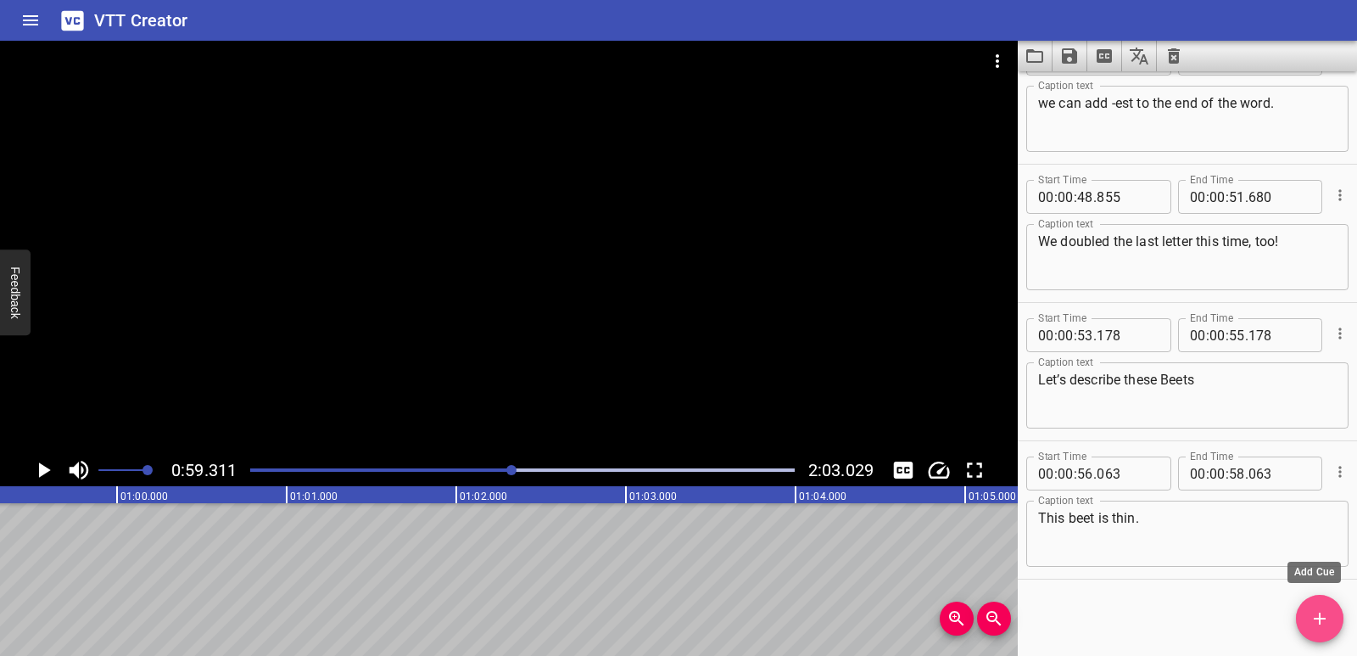
click at [1319, 619] on icon "Add Cue" at bounding box center [1320, 618] width 12 height 12
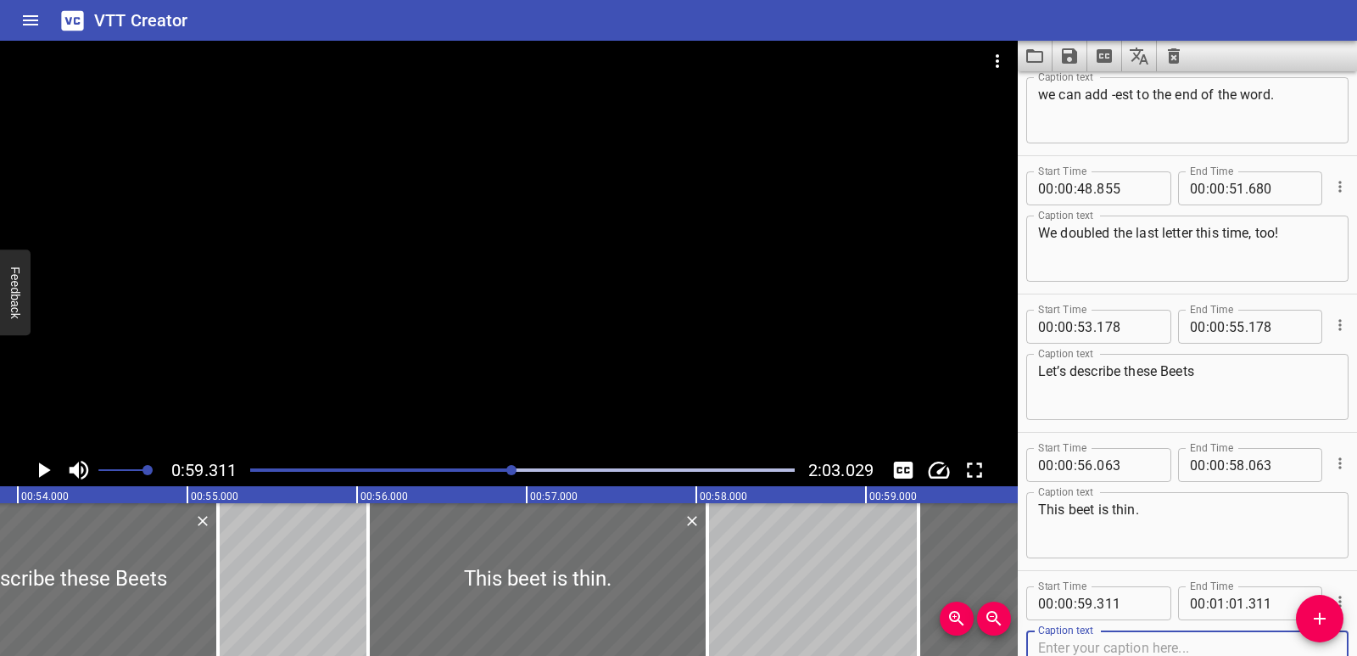
scroll to position [0, 9118]
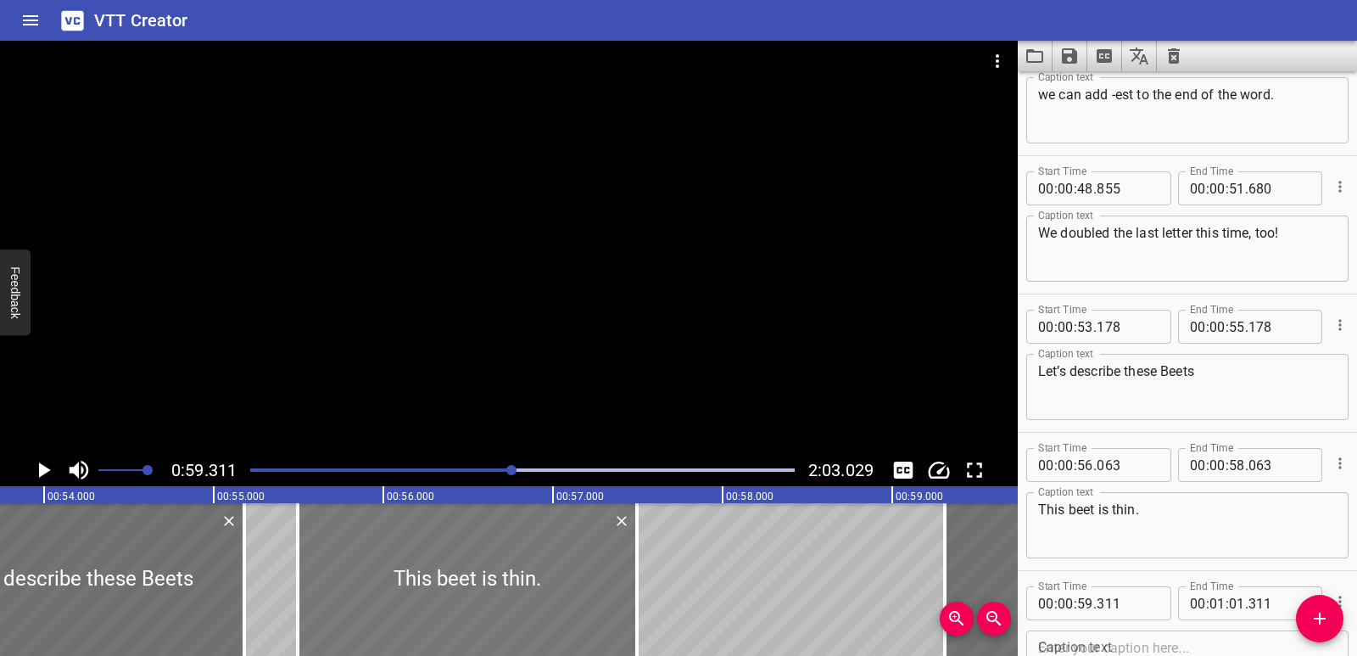
drag, startPoint x: 490, startPoint y: 562, endPoint x: 394, endPoint y: 562, distance: 96.7
click at [394, 562] on div at bounding box center [467, 579] width 339 height 153
type input "55"
type input "493"
type input "57"
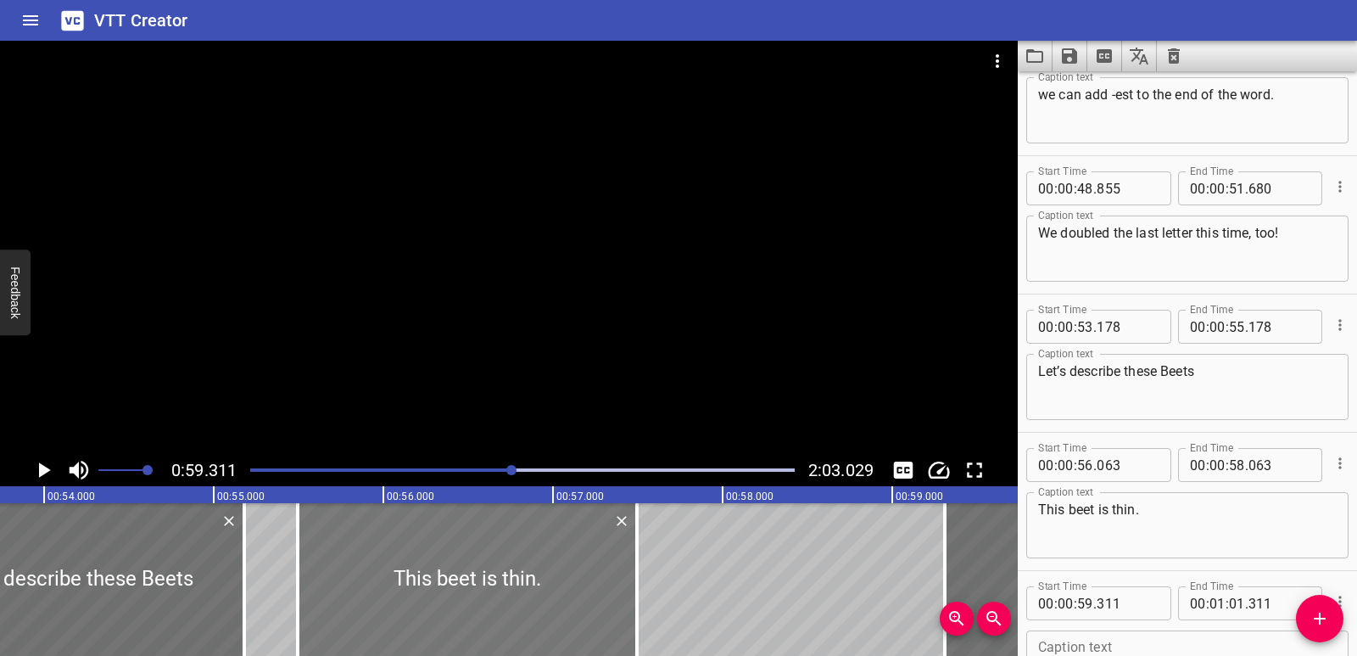
type input "493"
drag, startPoint x: 299, startPoint y: 562, endPoint x: 334, endPoint y: 568, distance: 36.3
click at [334, 568] on div at bounding box center [333, 579] width 3 height 153
drag, startPoint x: 591, startPoint y: 579, endPoint x: 577, endPoint y: 582, distance: 14.8
click at [577, 582] on div at bounding box center [471, 579] width 304 height 153
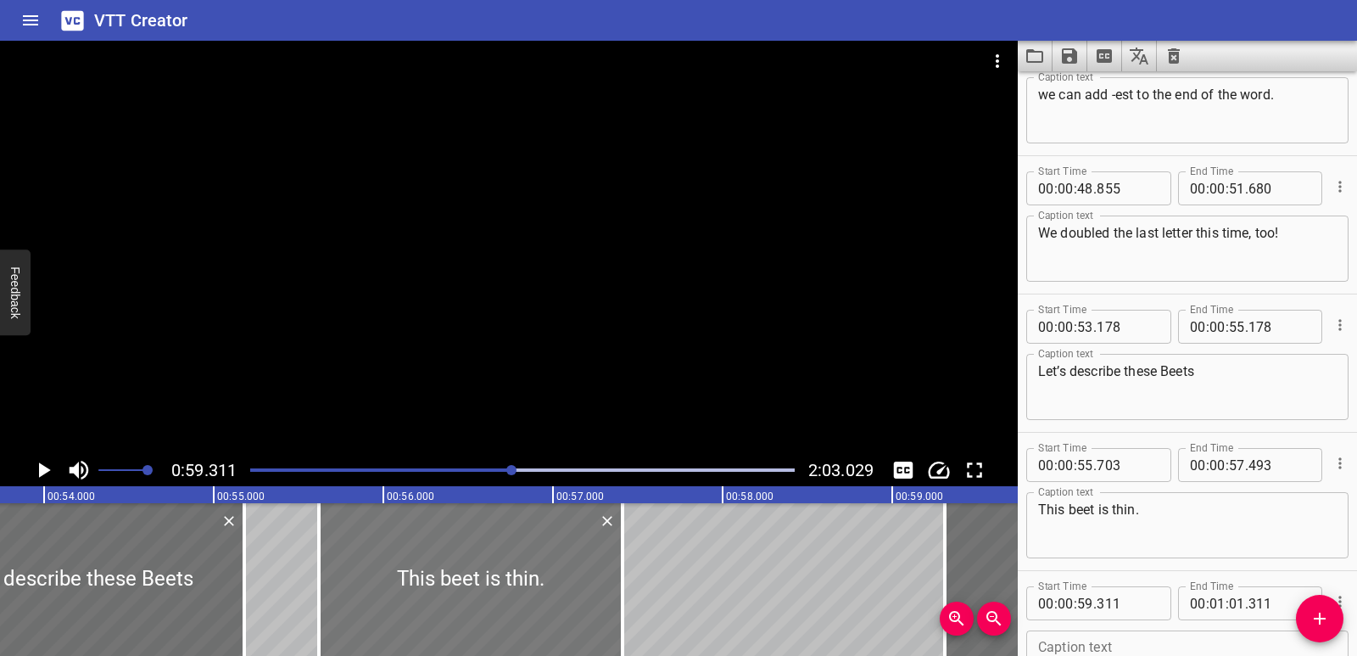
type input "618"
type input "408"
drag, startPoint x: 325, startPoint y: 562, endPoint x: 338, endPoint y: 562, distance: 12.8
click at [338, 562] on div at bounding box center [331, 579] width 17 height 153
click at [439, 578] on div at bounding box center [475, 579] width 291 height 153
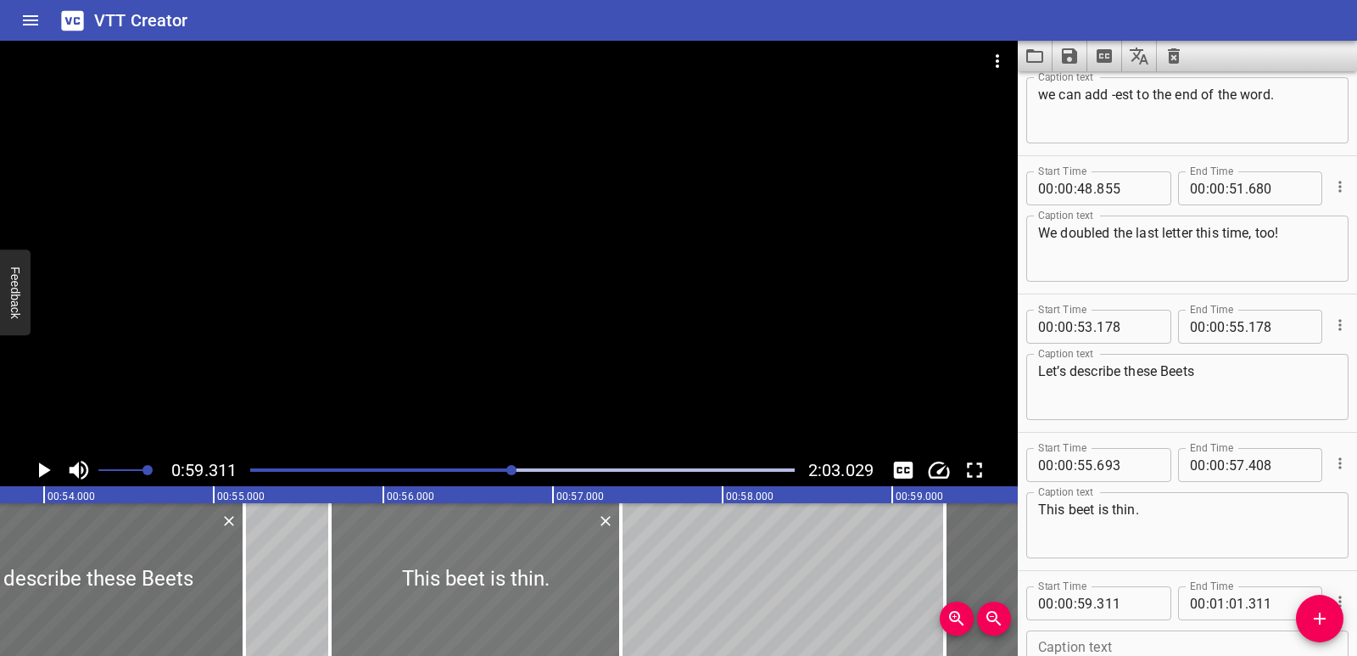
type input "673"
type input "388"
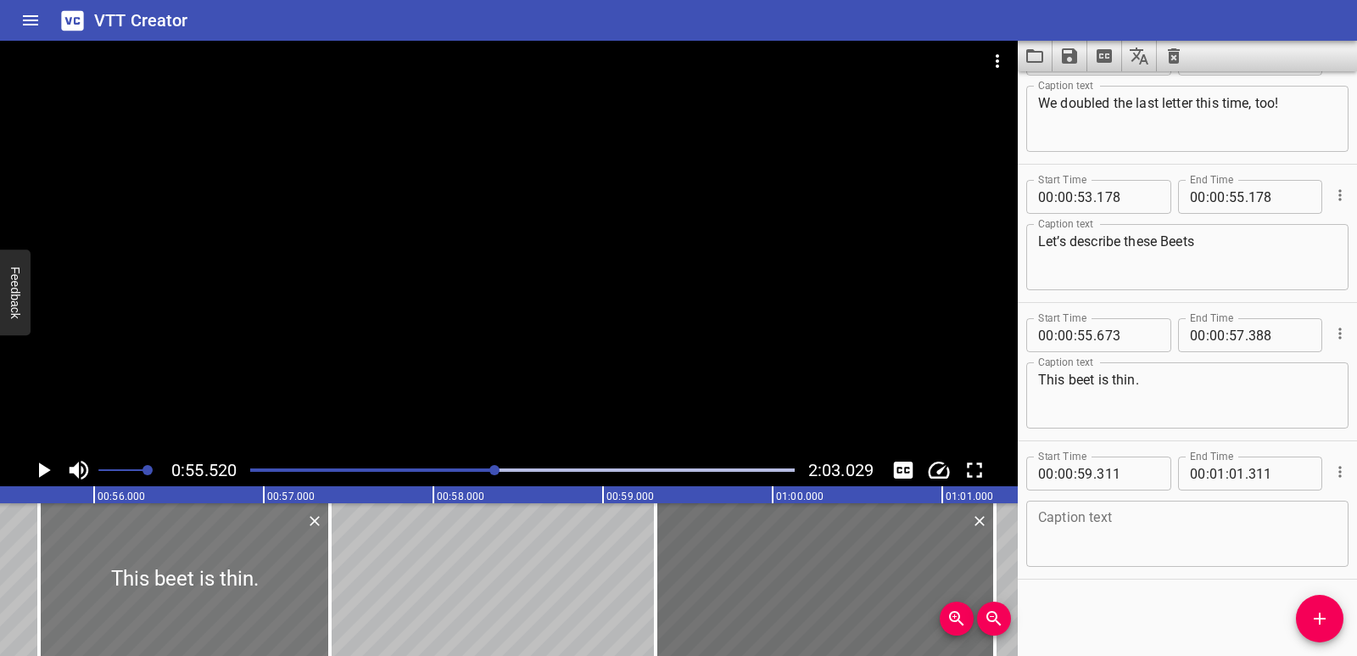
scroll to position [0, 9420]
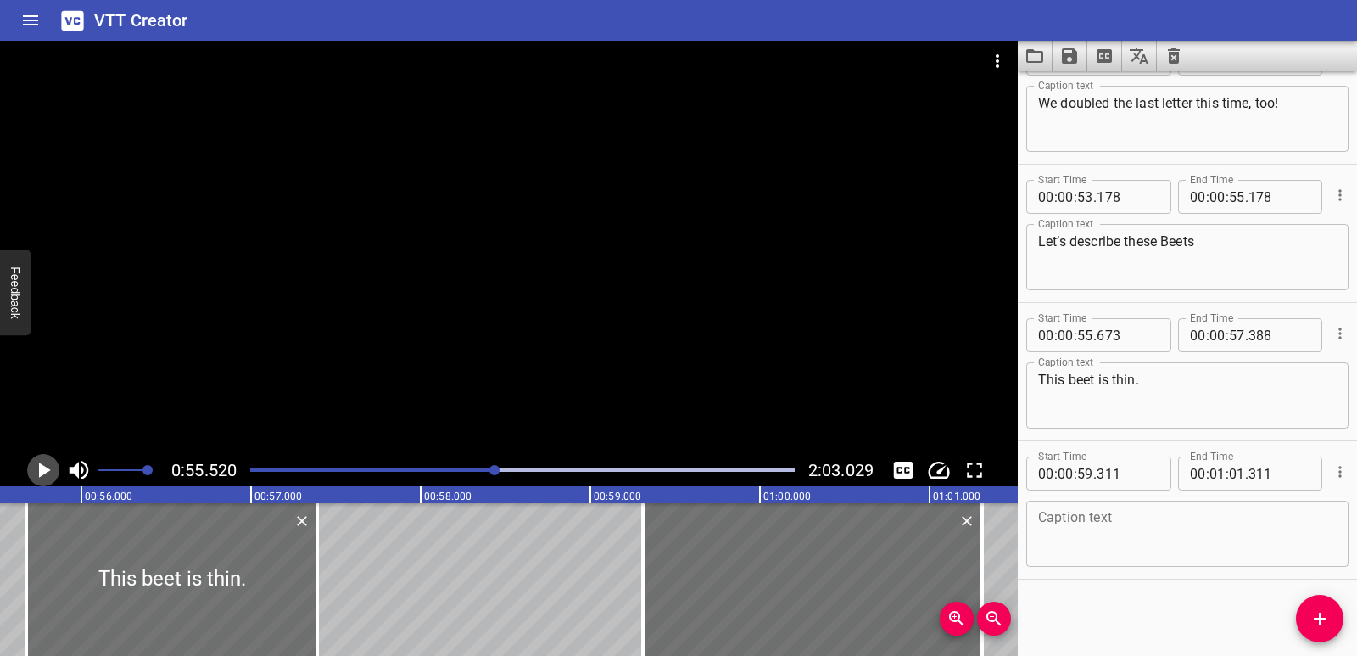
click at [38, 473] on icon "Play/Pause" at bounding box center [43, 469] width 25 height 25
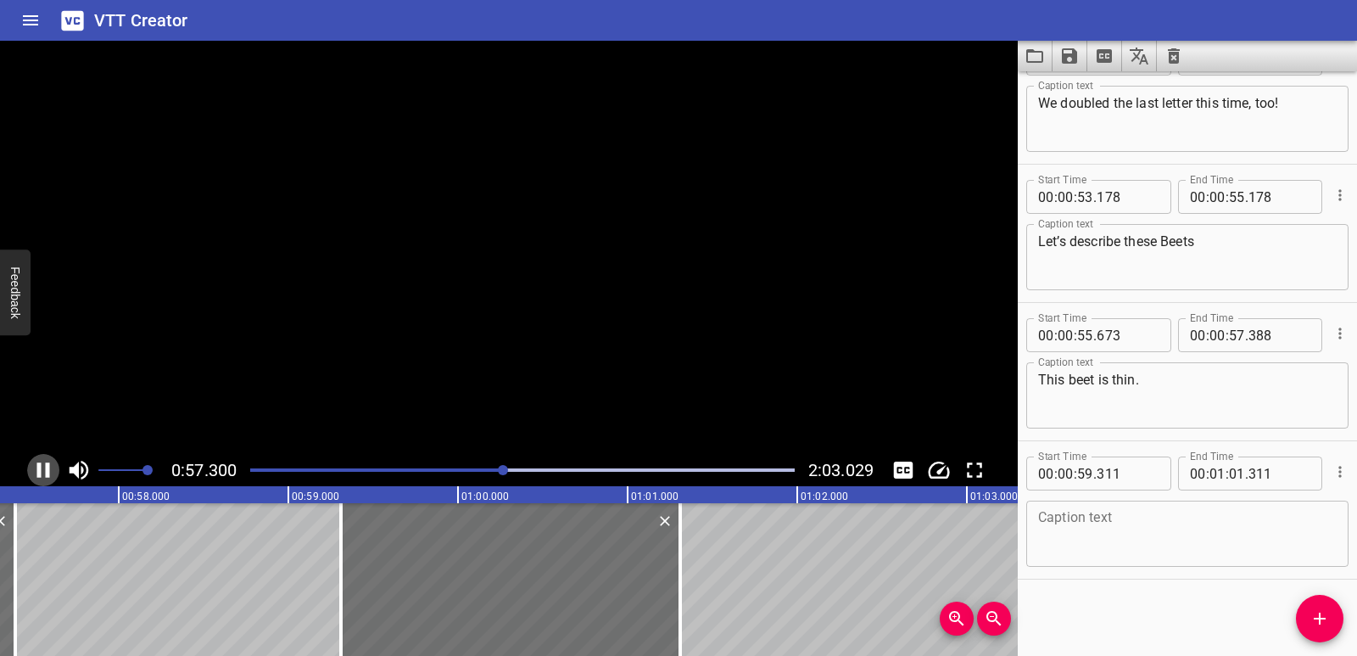
click at [38, 473] on icon "Play/Pause" at bounding box center [43, 469] width 13 height 15
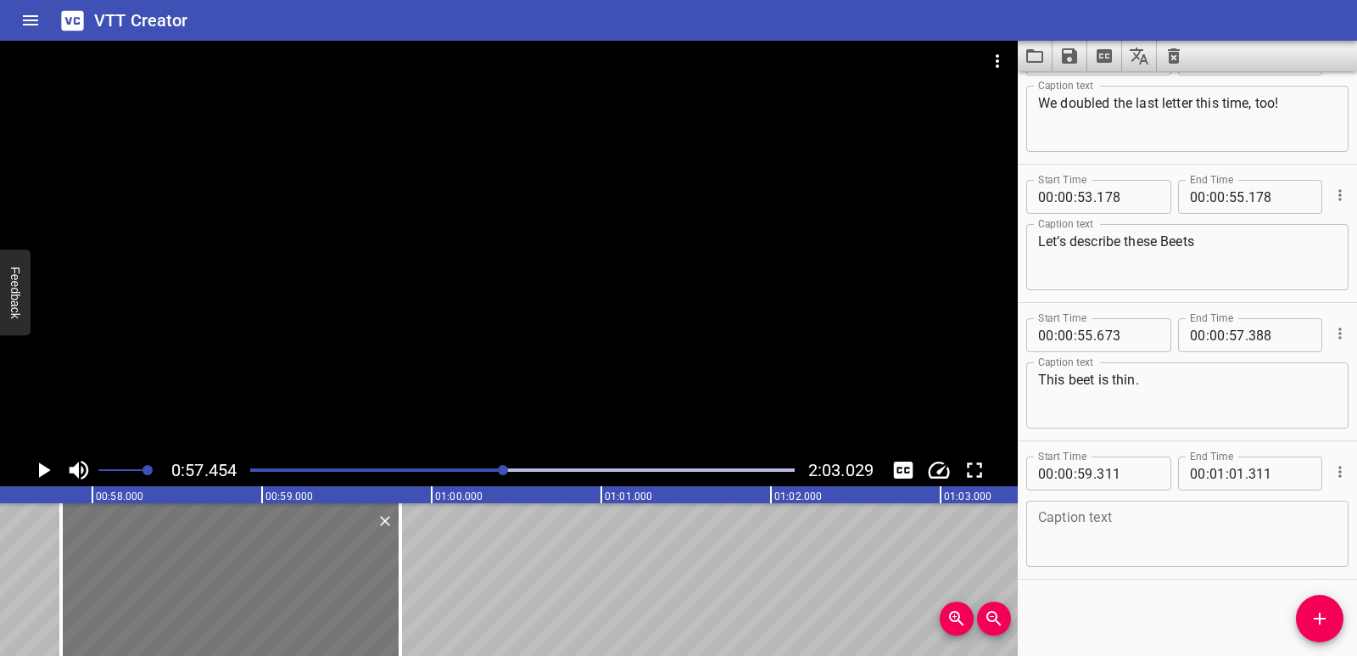
drag, startPoint x: 463, startPoint y: 568, endPoint x: 210, endPoint y: 556, distance: 253.9
click at [210, 556] on div at bounding box center [230, 579] width 339 height 153
type input "57"
type input "816"
type input "00"
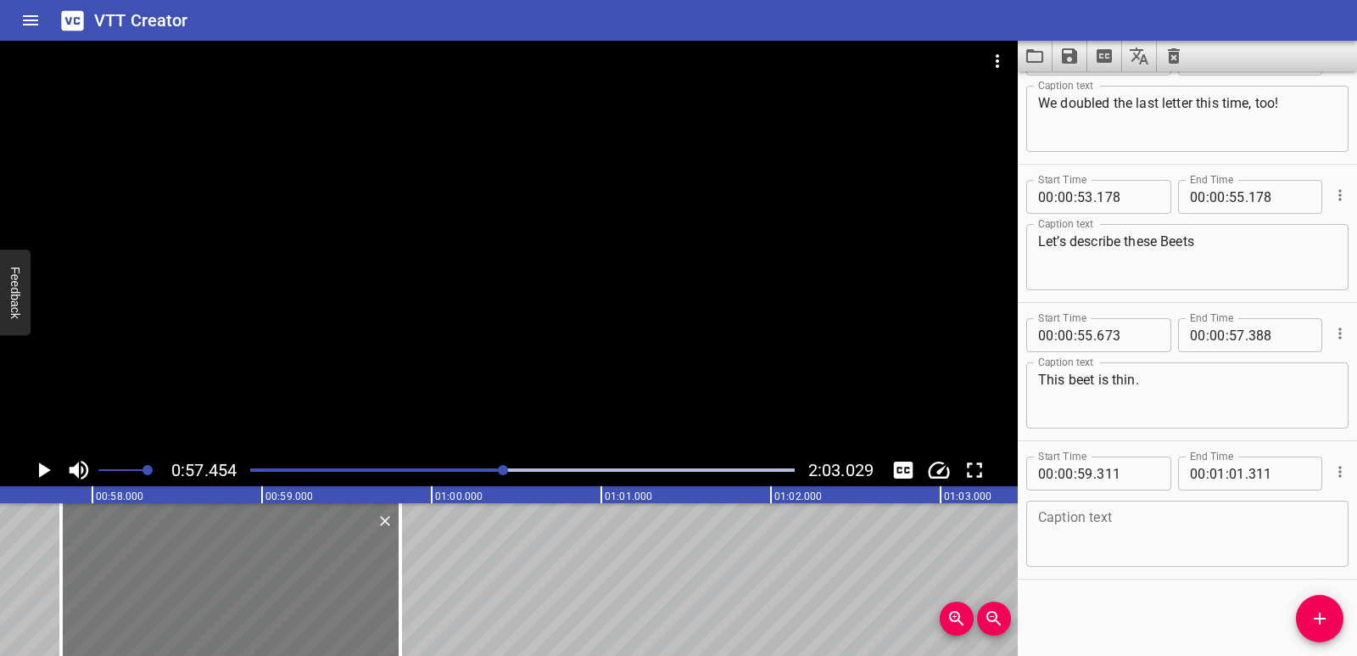
type input "59"
drag, startPoint x: 397, startPoint y: 590, endPoint x: 333, endPoint y: 572, distance: 67.1
click at [333, 572] on div at bounding box center [335, 579] width 17 height 153
type input "436"
click at [1230, 584] on div "Start Time 00 : 00 : 01 . 655 Start Time End Time 00 : 00 : 04 . 510 End Time C…" at bounding box center [1187, 363] width 339 height 584
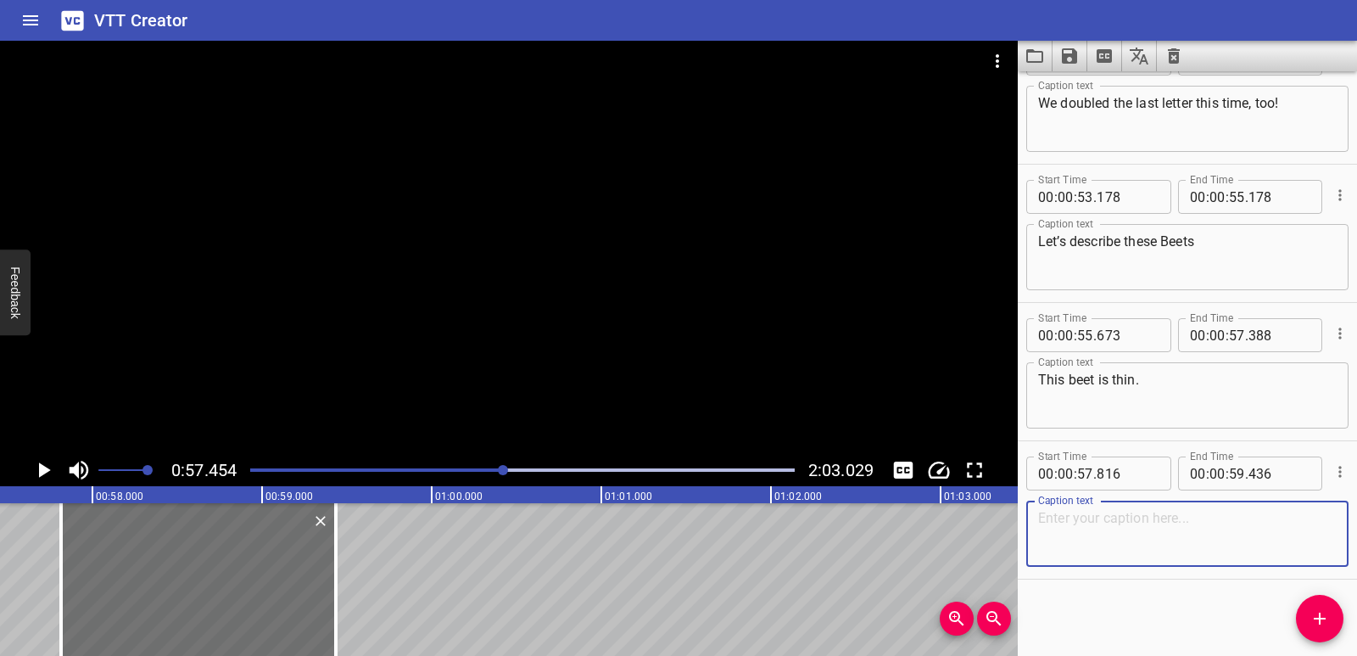
click at [1207, 541] on textarea at bounding box center [1187, 534] width 299 height 48
paste textarea "This carrot is thinner."
drag, startPoint x: 1068, startPoint y: 516, endPoint x: 1106, endPoint y: 520, distance: 38.4
click at [1106, 520] on textarea "This carrot is thinner." at bounding box center [1187, 534] width 299 height 48
type textarea "This beet is thinner."
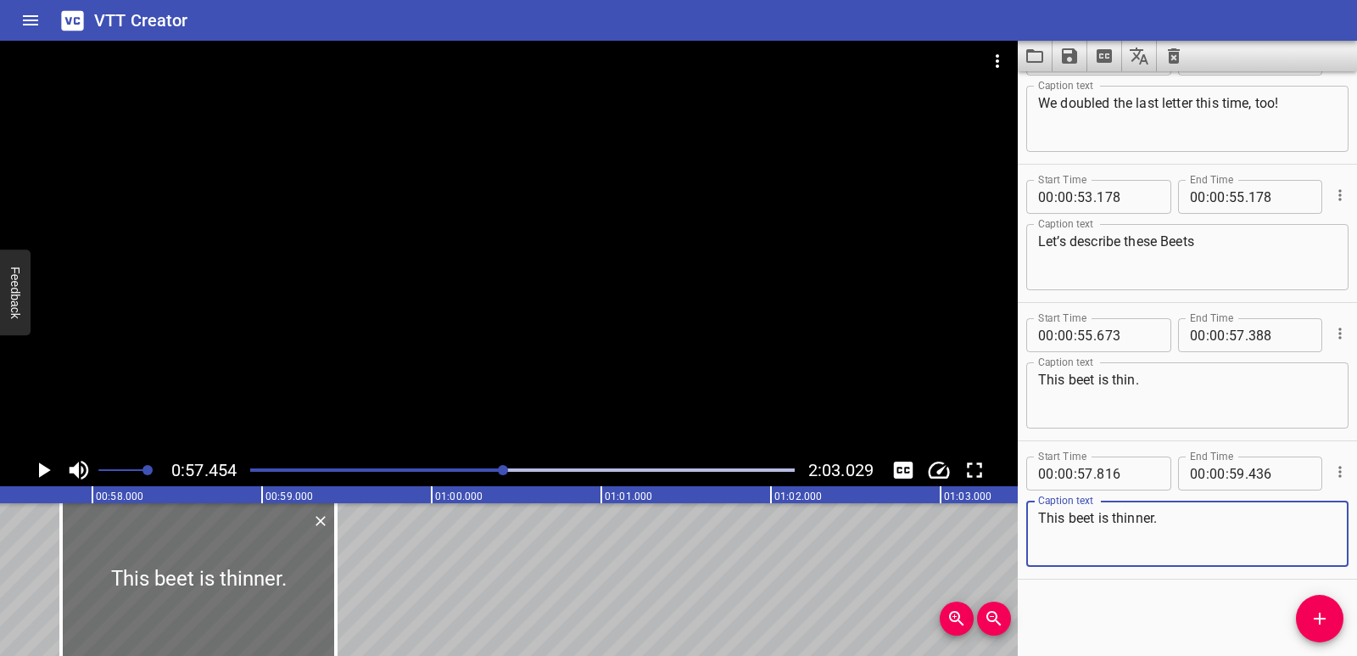
click at [1337, 619] on span "Add Cue" at bounding box center [1320, 618] width 48 height 20
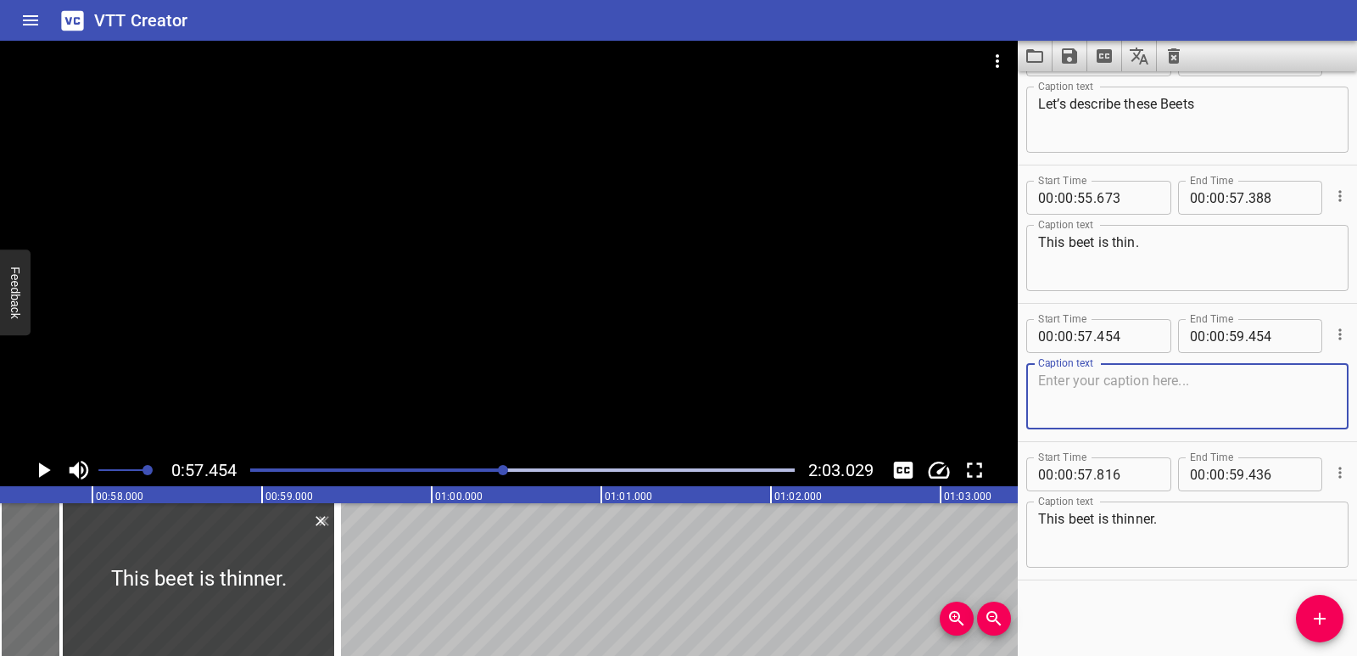
scroll to position [1984, 0]
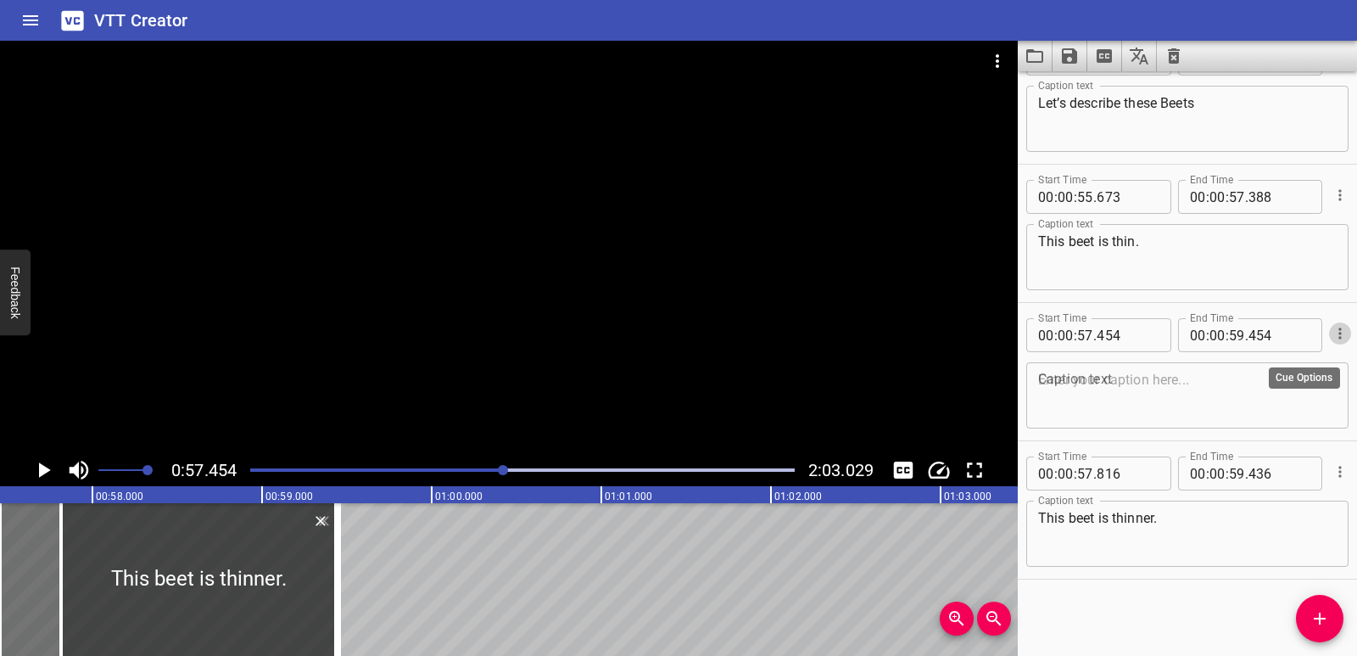
click at [1333, 330] on icon "Cue Options" at bounding box center [1340, 333] width 17 height 17
click at [1317, 366] on li "Delete Cue" at bounding box center [1269, 364] width 148 height 31
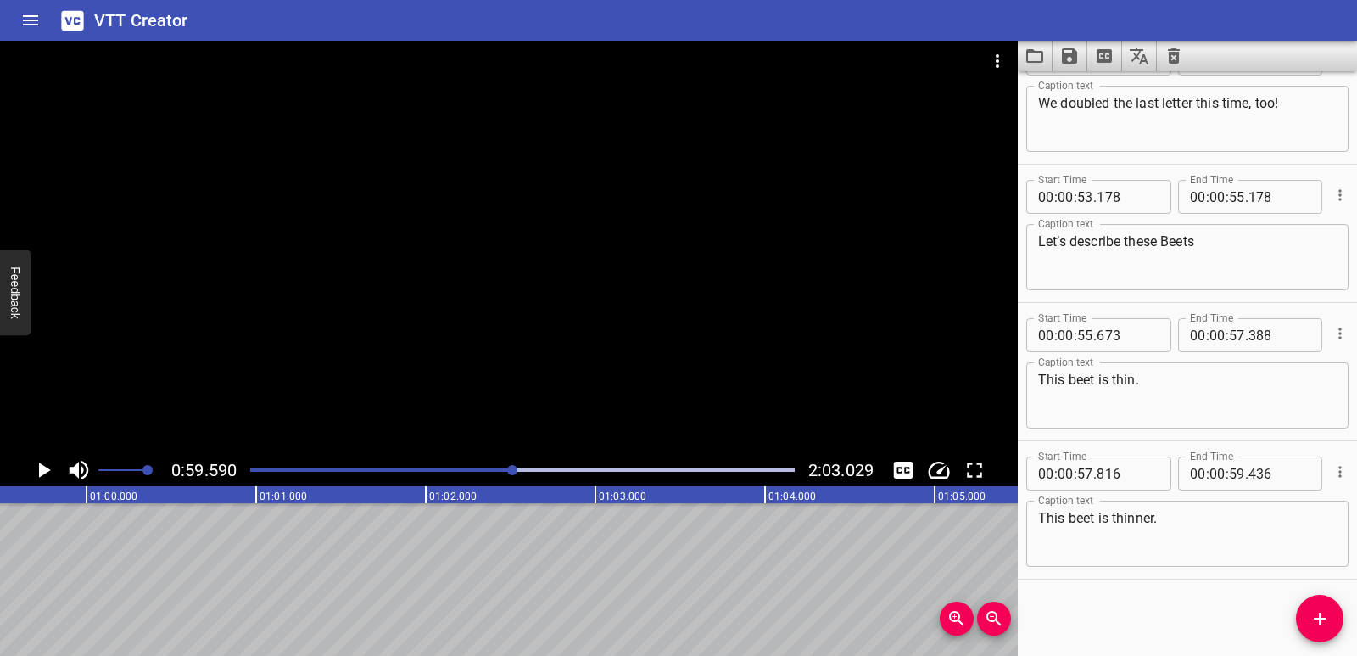
scroll to position [0, 10110]
drag, startPoint x: 1323, startPoint y: 612, endPoint x: 1228, endPoint y: 560, distance: 108.9
click at [1323, 612] on icon "Add Cue" at bounding box center [1320, 618] width 20 height 20
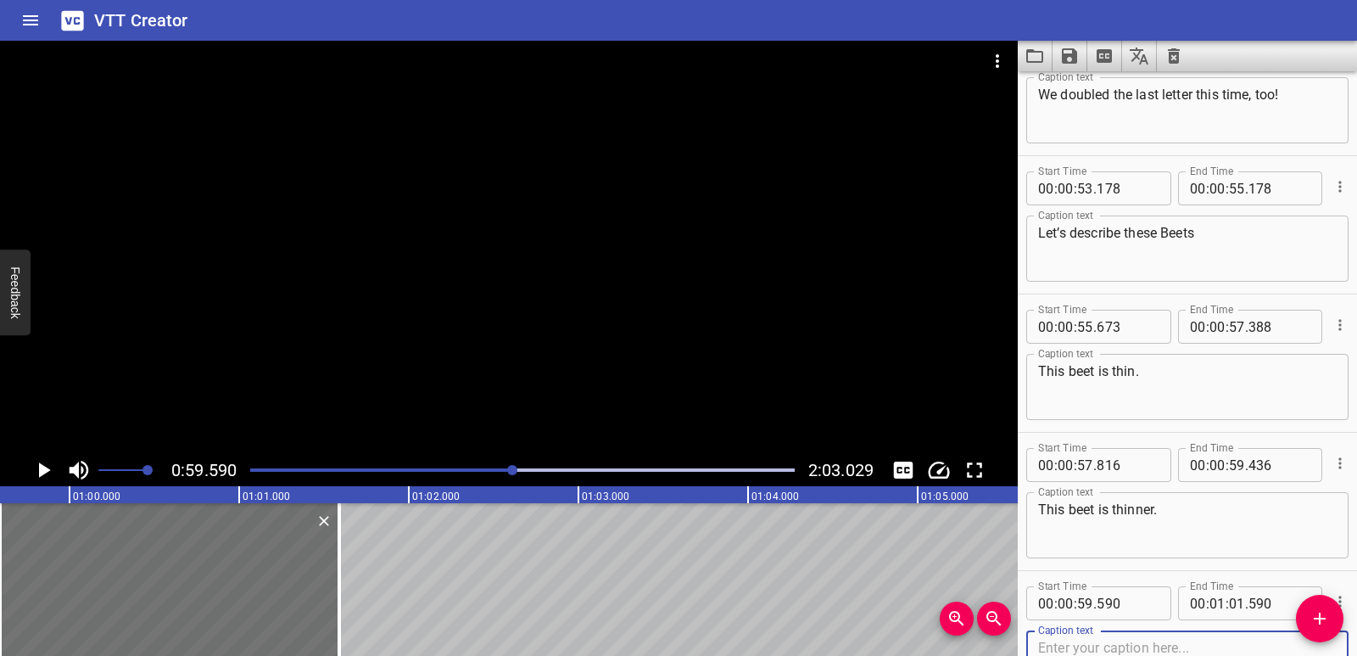
scroll to position [1984, 0]
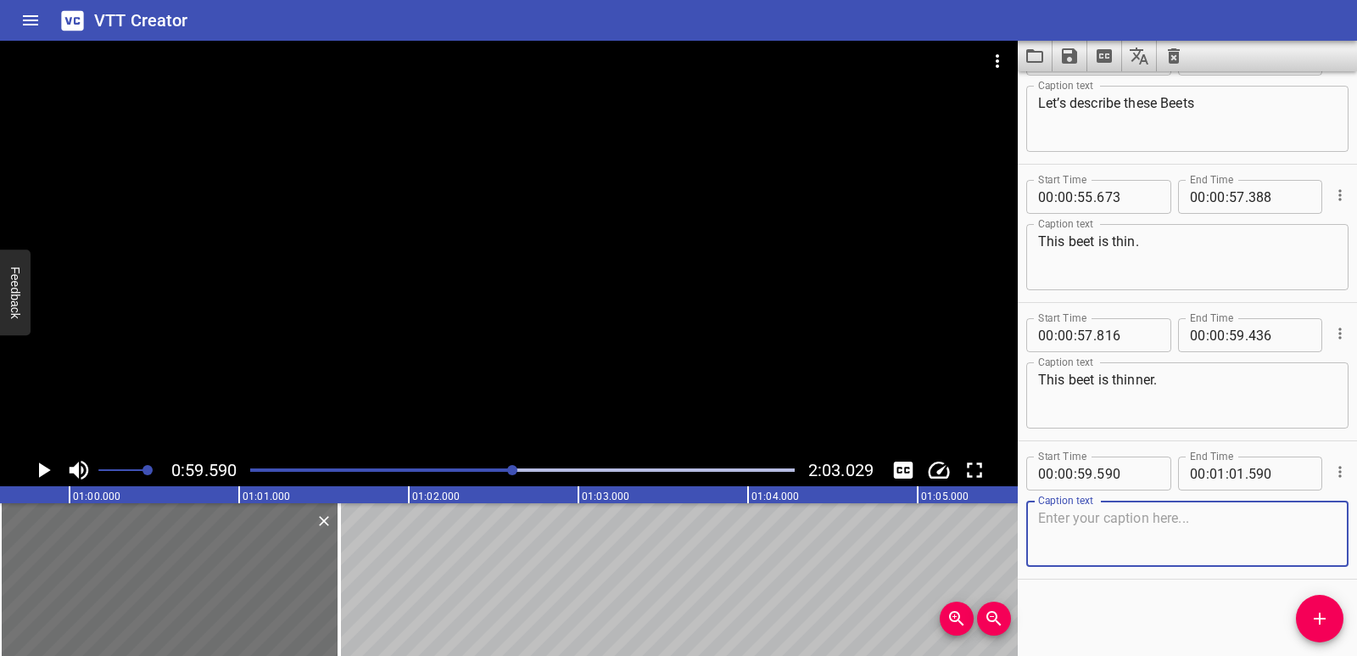
click at [1151, 523] on textarea at bounding box center [1187, 534] width 299 height 48
paste textarea "This carrot is the thinnest of them all!"
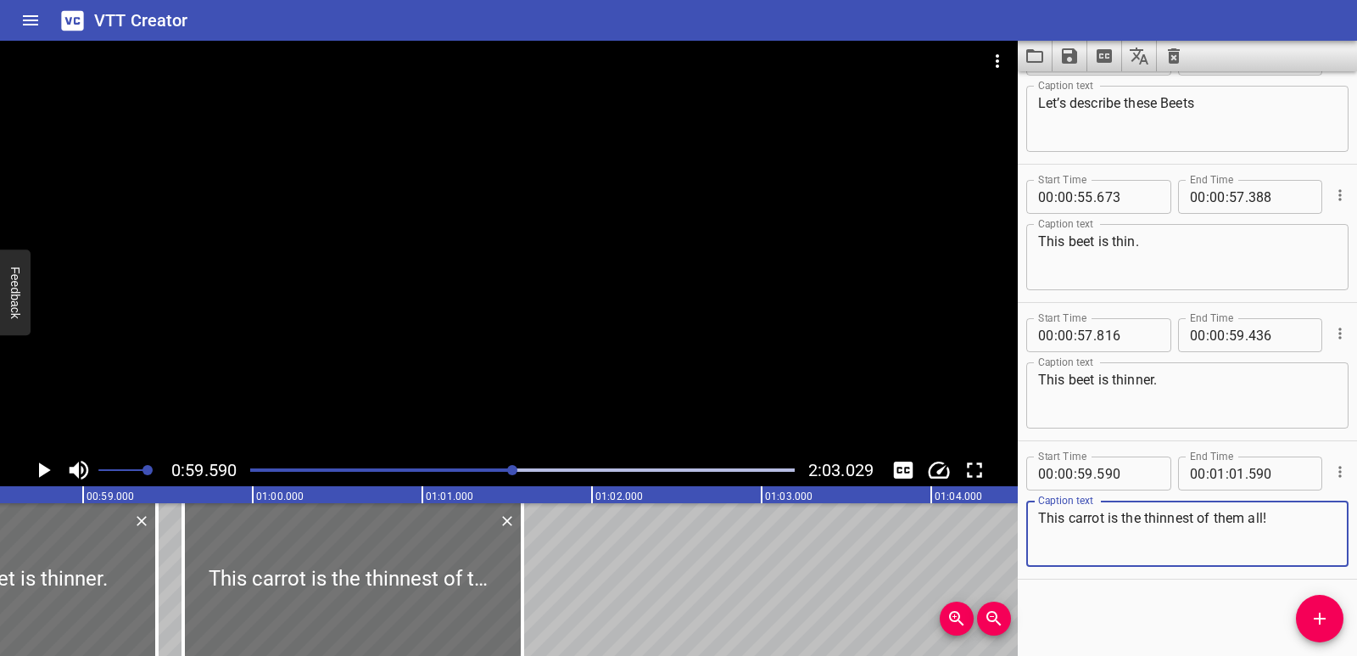
scroll to position [0, 9664]
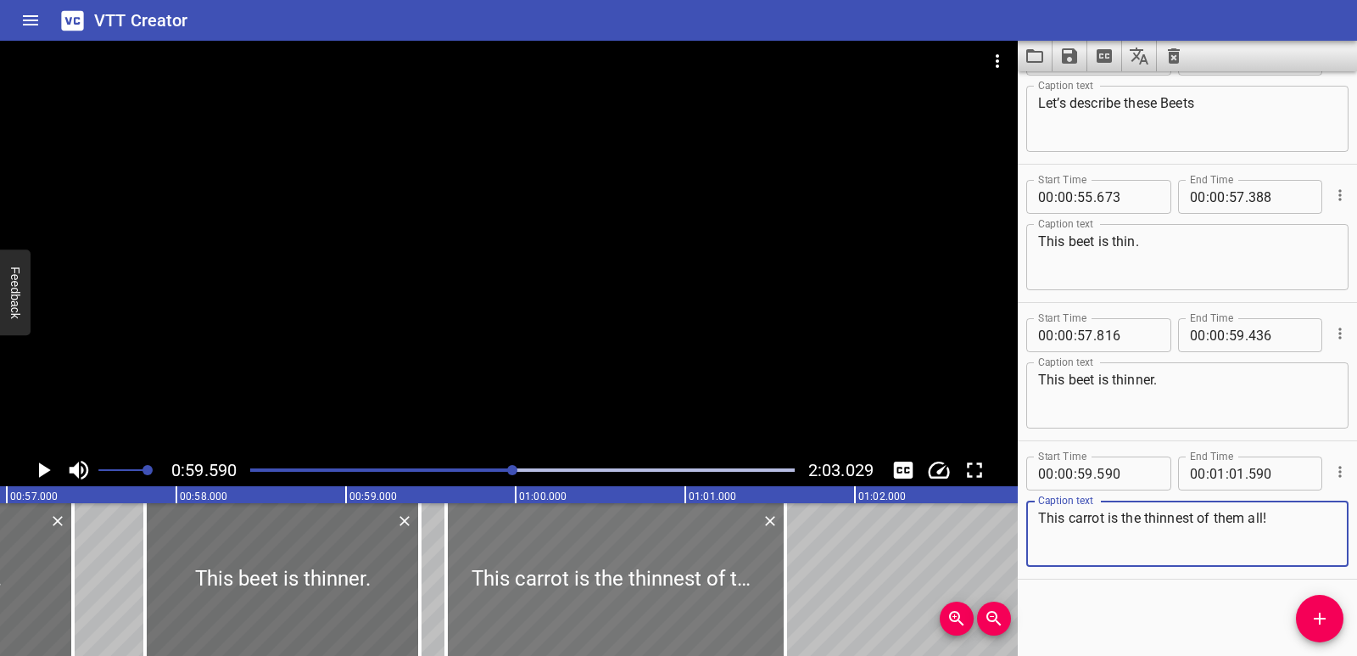
type textarea "This carrot is the thinnest of them all!"
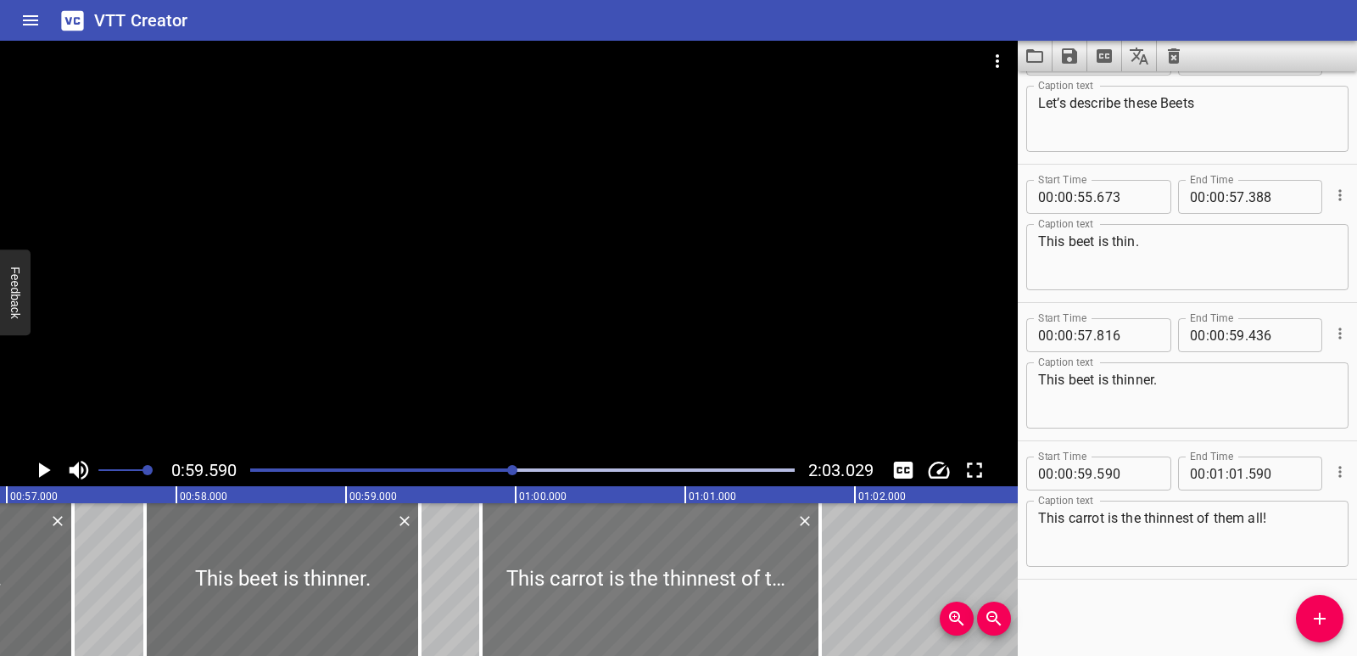
drag, startPoint x: 542, startPoint y: 596, endPoint x: 561, endPoint y: 594, distance: 18.8
click at [561, 594] on div at bounding box center [650, 579] width 339 height 153
type input "795"
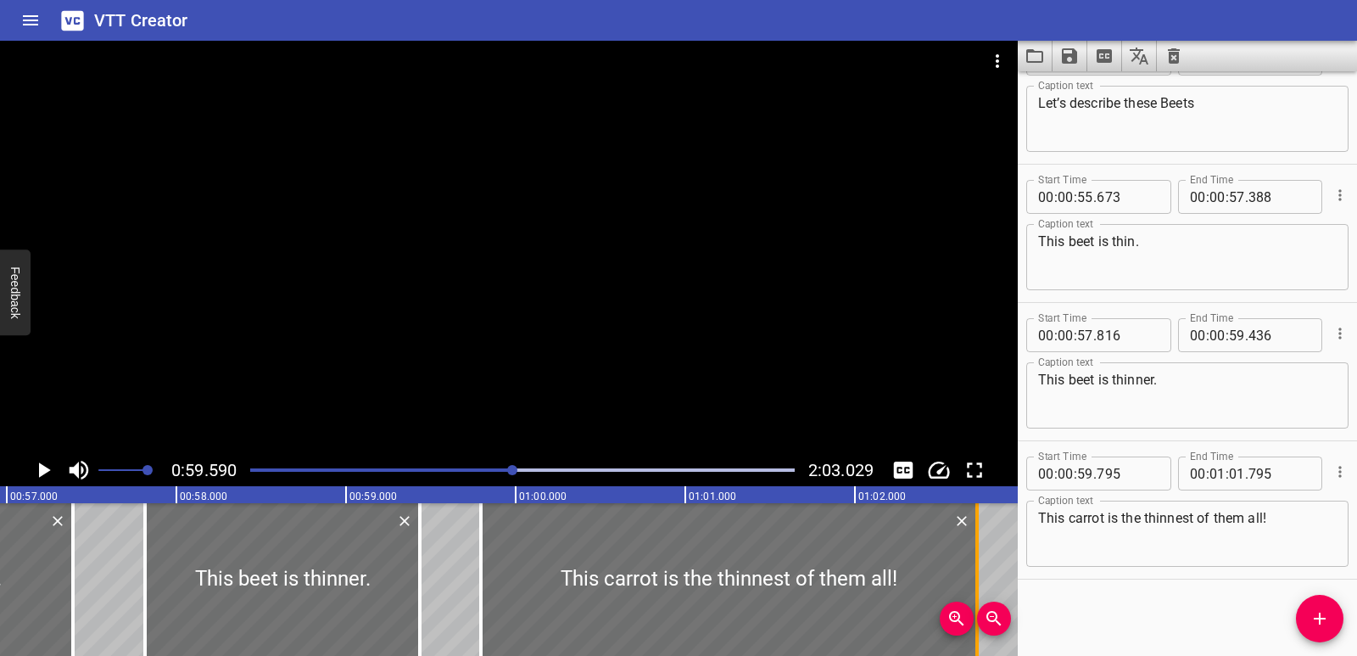
drag, startPoint x: 818, startPoint y: 573, endPoint x: 975, endPoint y: 566, distance: 157.1
click at [975, 566] on div at bounding box center [977, 579] width 17 height 153
type input "02"
type input "720"
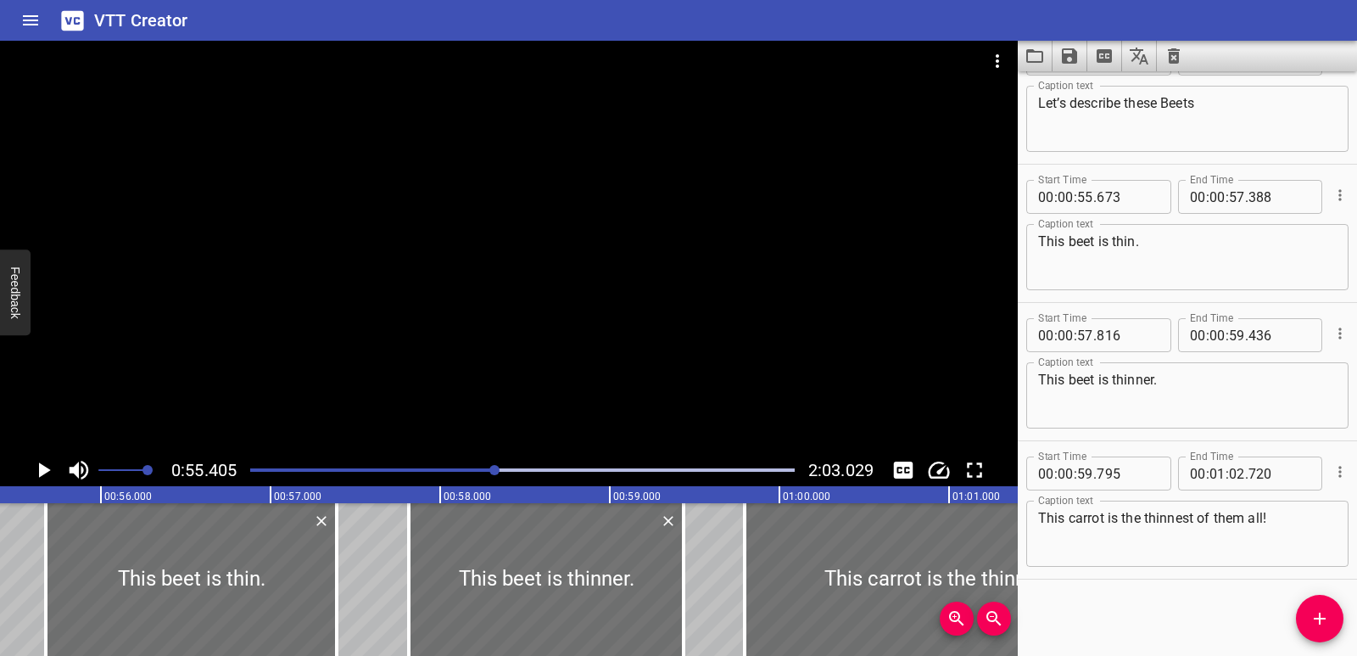
click at [47, 464] on icon "Play/Pause" at bounding box center [43, 469] width 25 height 25
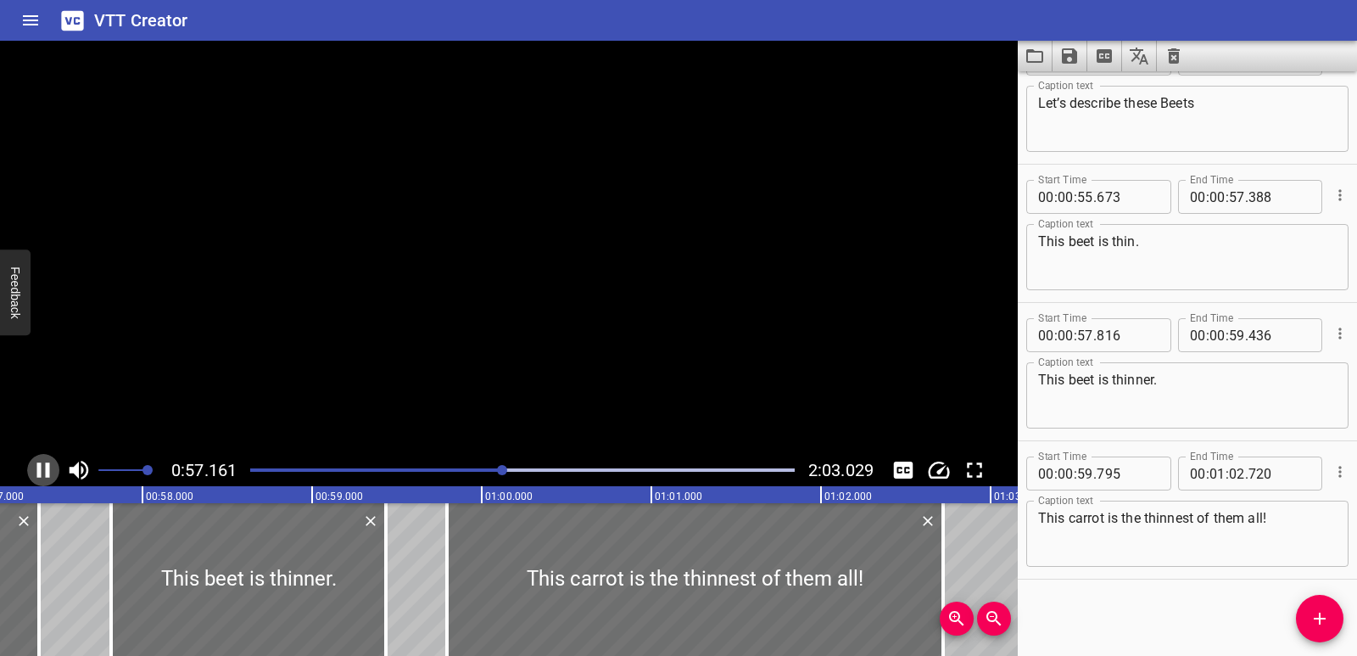
click at [45, 464] on icon "Play/Pause" at bounding box center [43, 469] width 25 height 25
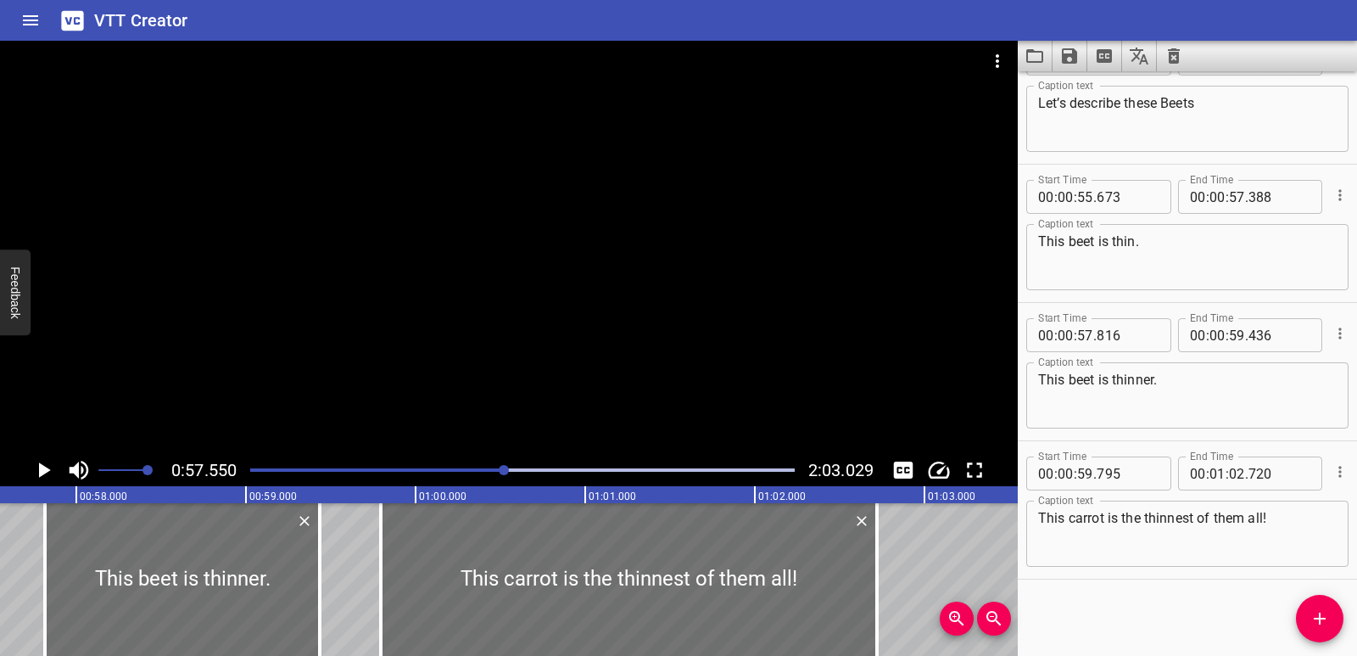
click at [45, 464] on icon "Play/Pause" at bounding box center [43, 469] width 25 height 25
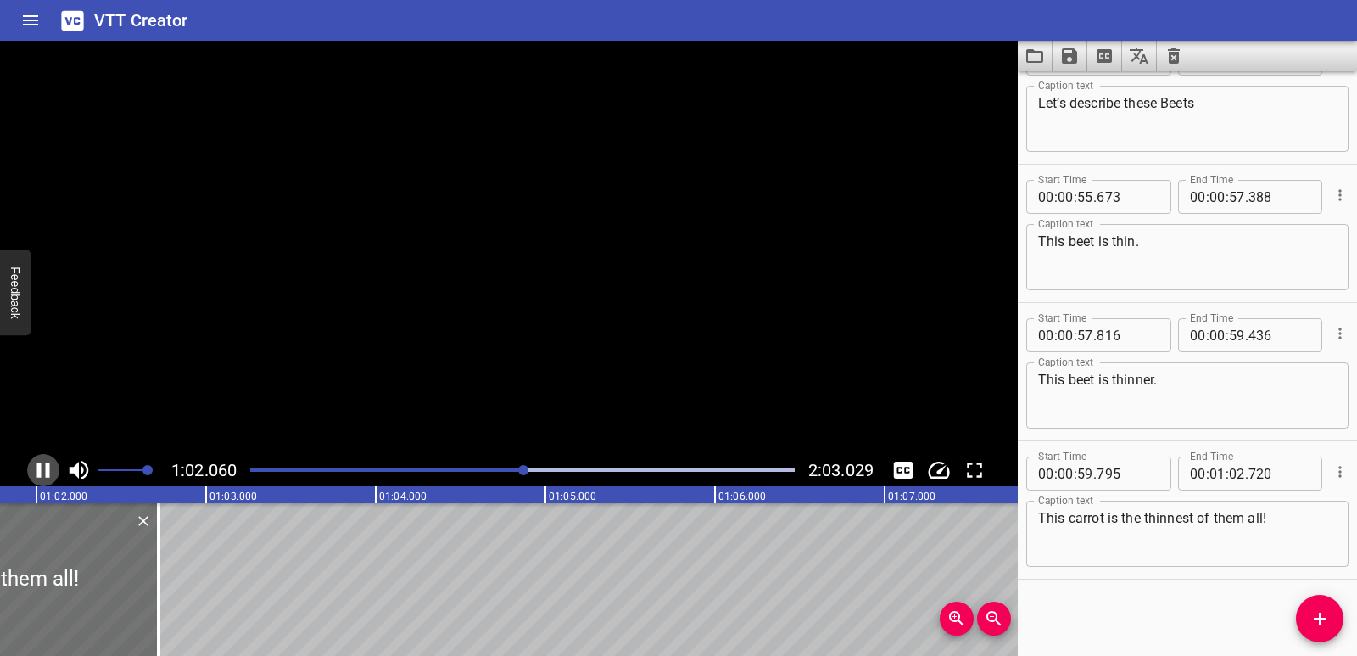
click at [45, 464] on icon "Play/Pause" at bounding box center [43, 469] width 25 height 25
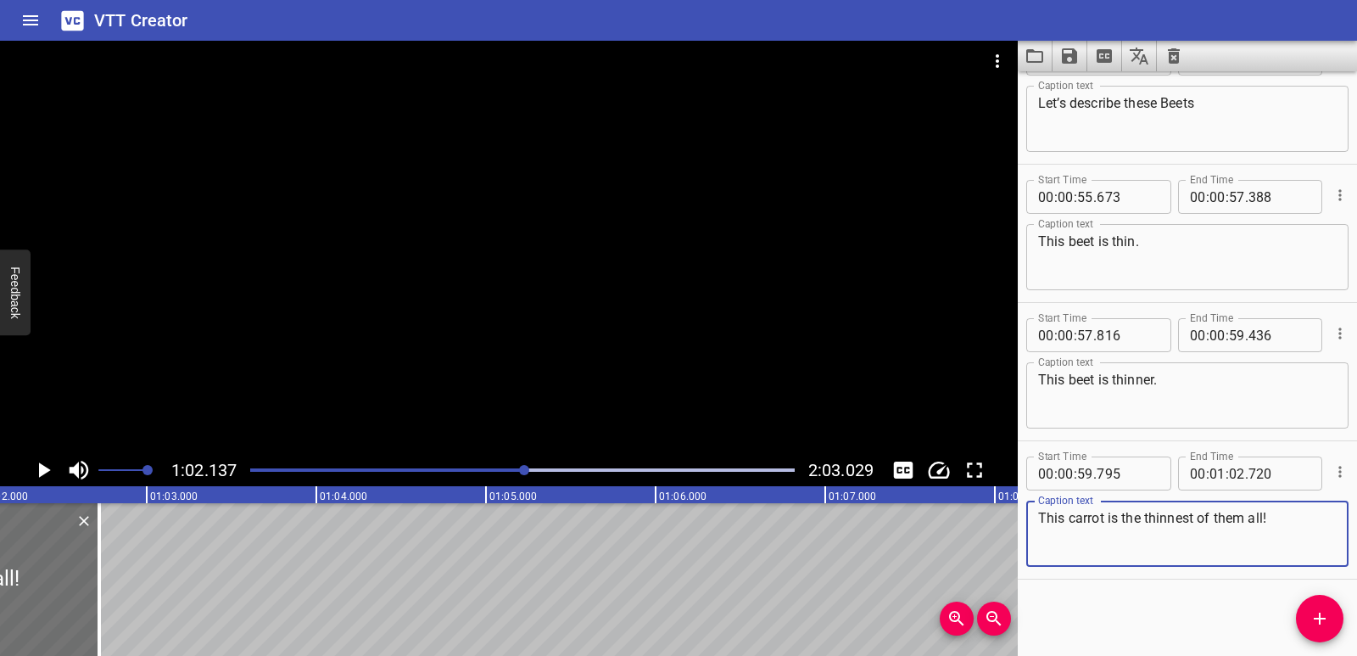
drag, startPoint x: 1069, startPoint y: 518, endPoint x: 1104, endPoint y: 523, distance: 35.0
click at [1104, 523] on textarea "This carrot is the thinnest of them all!" at bounding box center [1187, 534] width 299 height 48
type textarea "This beet is the thinnest of them all!"
click at [42, 465] on icon "Play/Pause" at bounding box center [45, 469] width 12 height 15
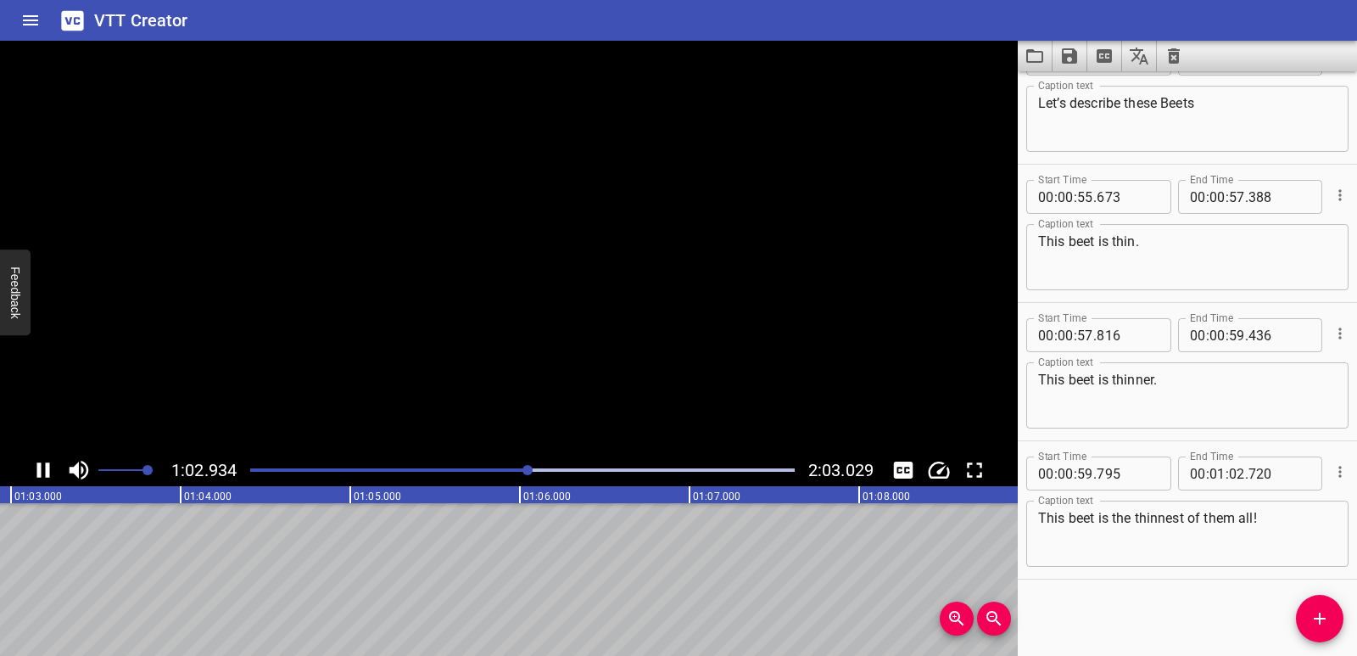
click at [42, 465] on icon "Play/Pause" at bounding box center [43, 469] width 25 height 25
click at [38, 464] on icon "Play/Pause" at bounding box center [43, 469] width 25 height 25
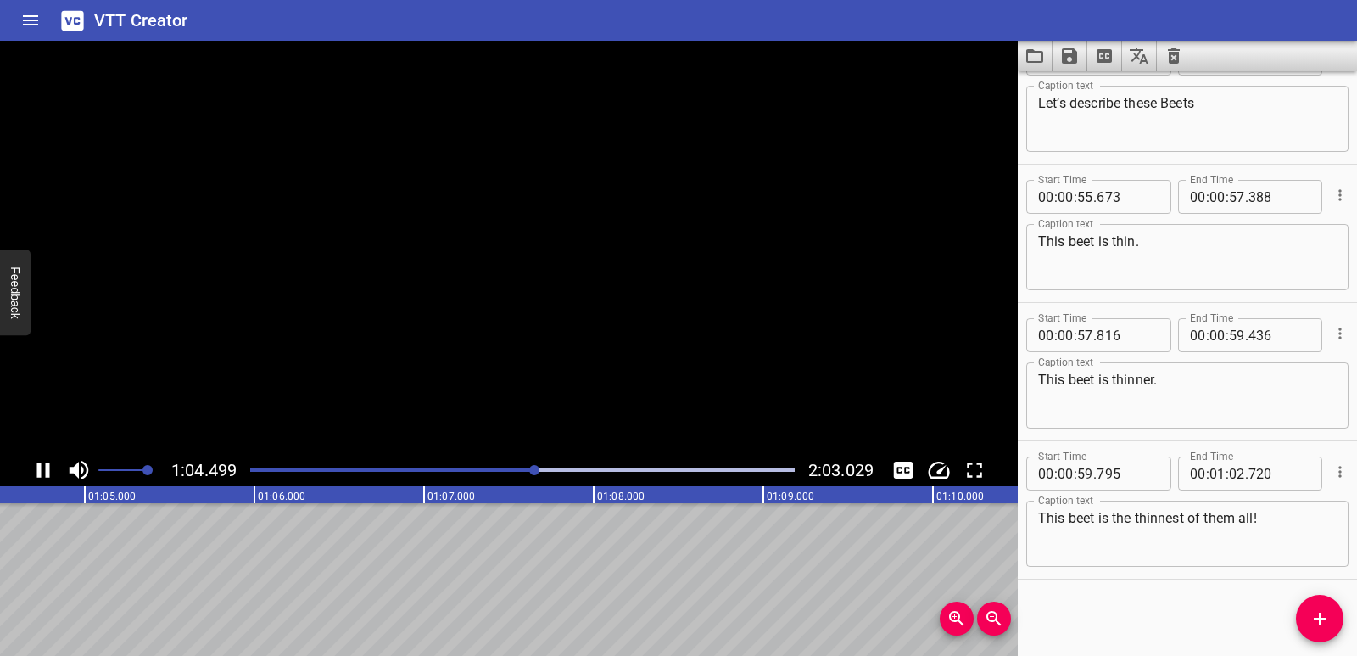
click at [38, 464] on icon "Play/Pause" at bounding box center [43, 469] width 13 height 15
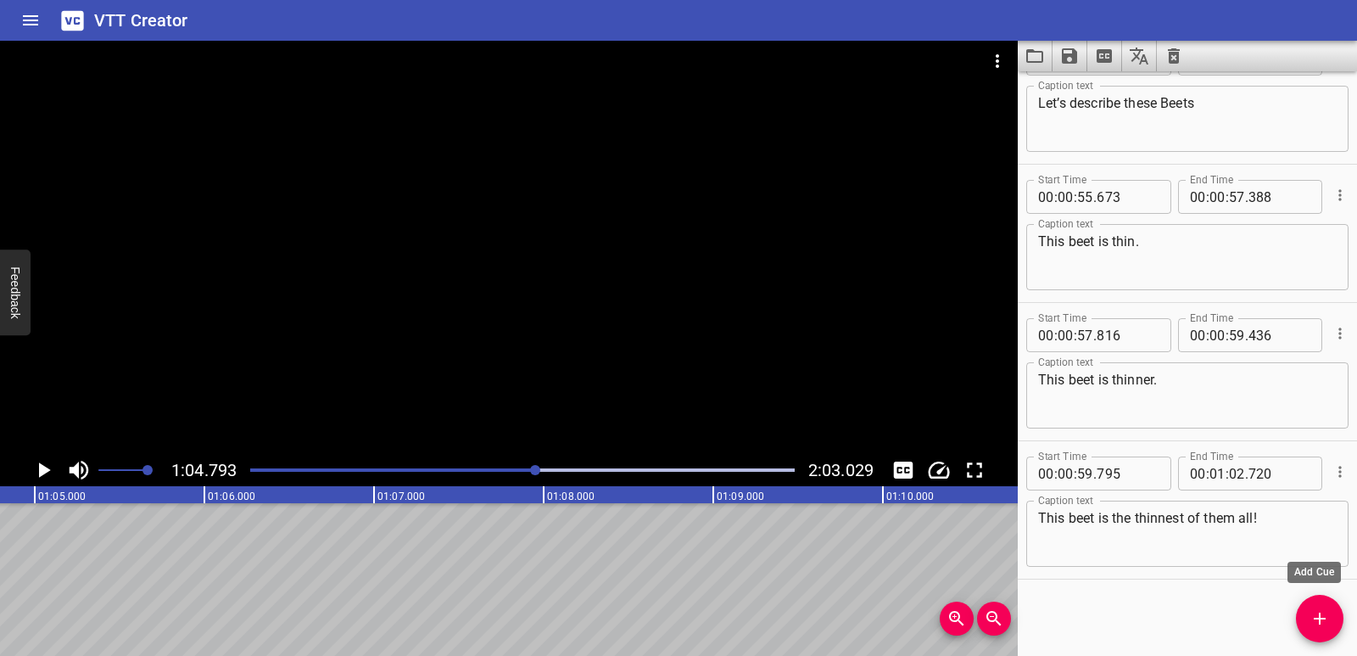
click at [1323, 620] on icon "Add Cue" at bounding box center [1320, 618] width 20 height 20
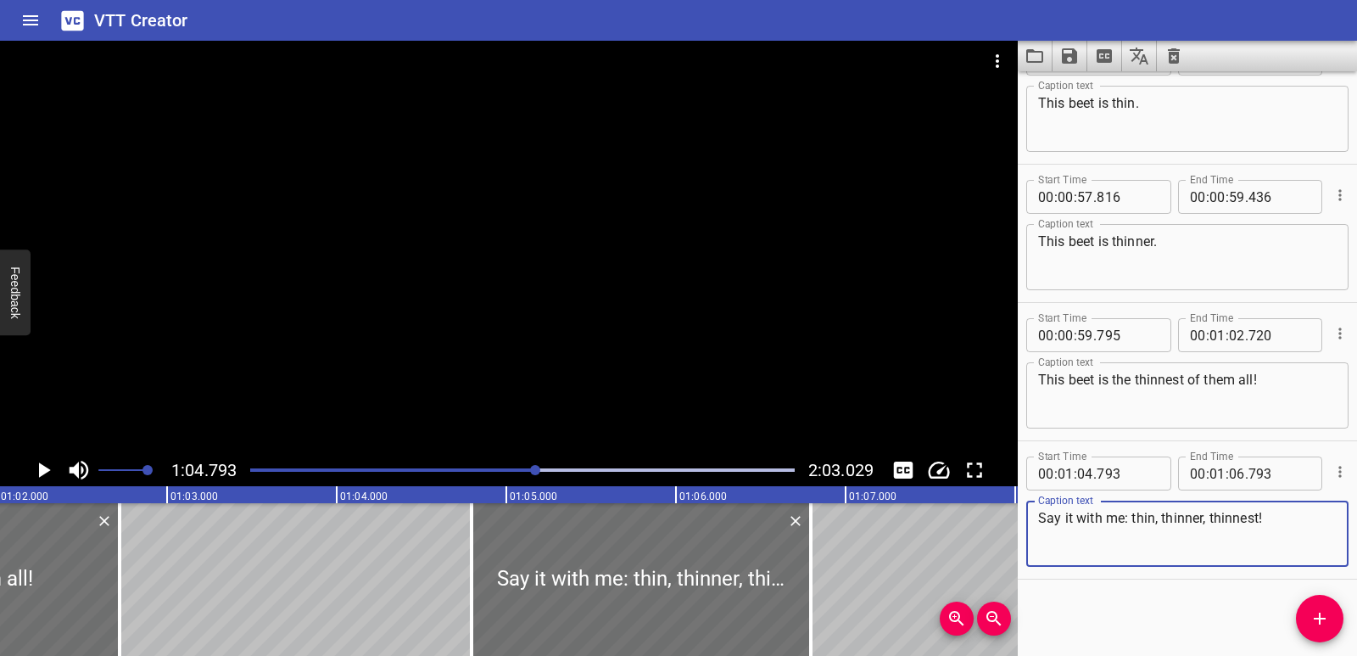
scroll to position [0, 10469]
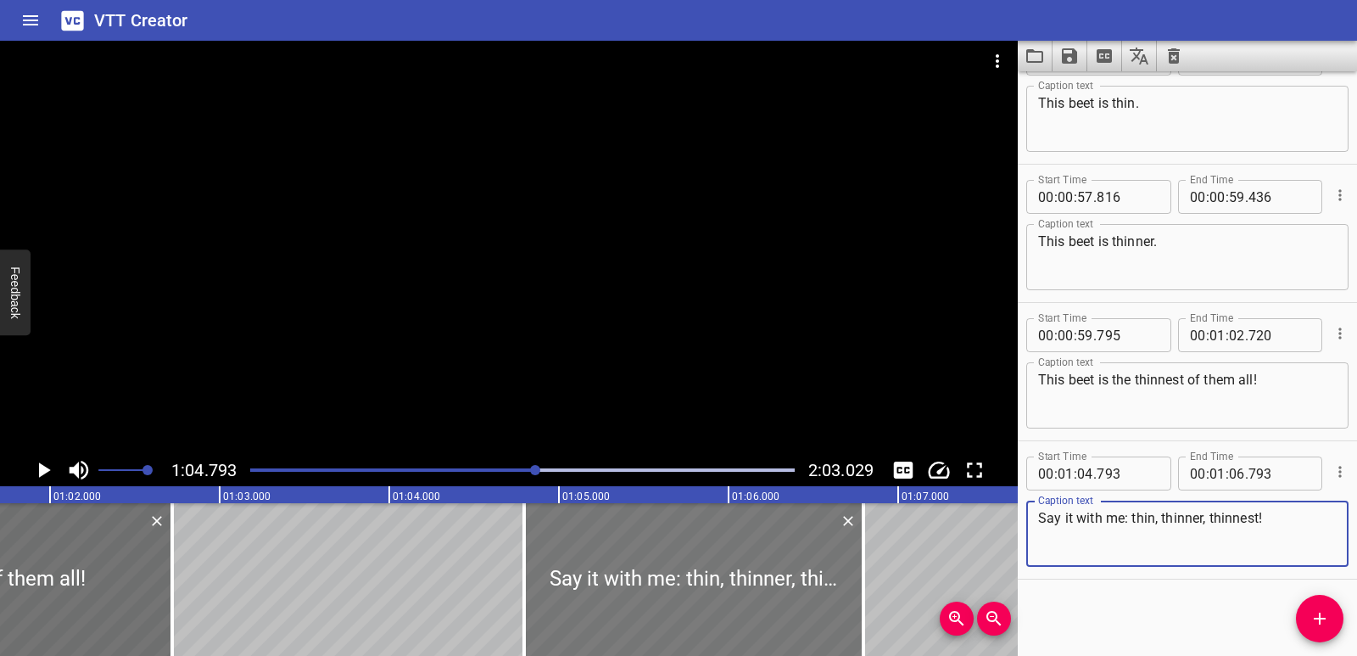
type textarea "Say it with me: thin, thinner, thinnest!"
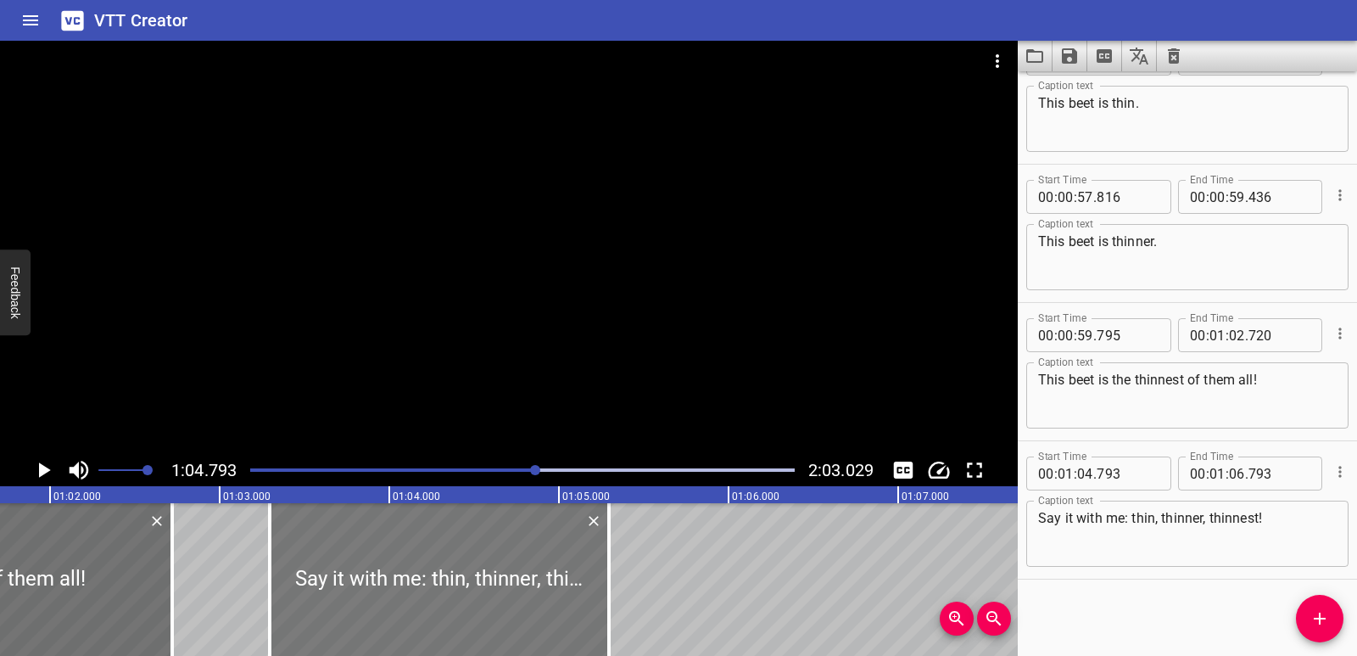
drag, startPoint x: 656, startPoint y: 592, endPoint x: 401, endPoint y: 604, distance: 254.8
click at [401, 604] on div at bounding box center [439, 579] width 339 height 153
type input "03"
type input "293"
type input "05"
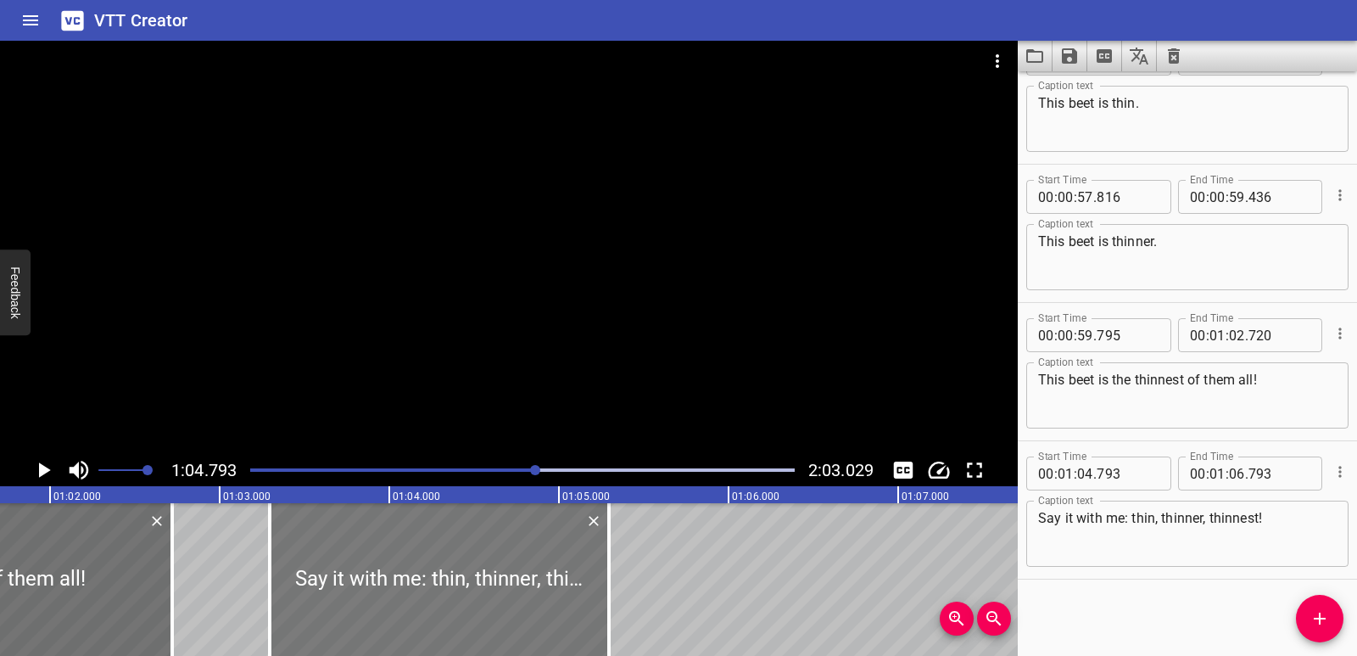
type input "293"
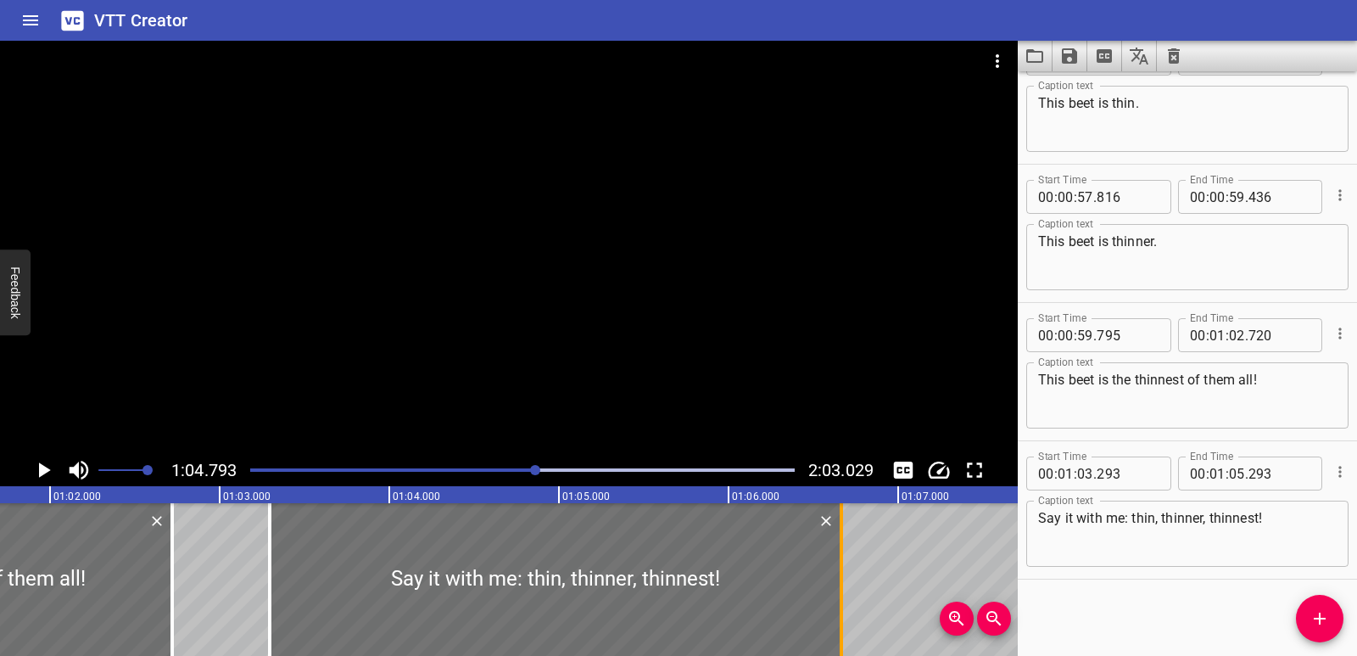
drag, startPoint x: 607, startPoint y: 579, endPoint x: 837, endPoint y: 578, distance: 230.7
click at [837, 578] on div at bounding box center [841, 579] width 17 height 153
type input "06"
type input "663"
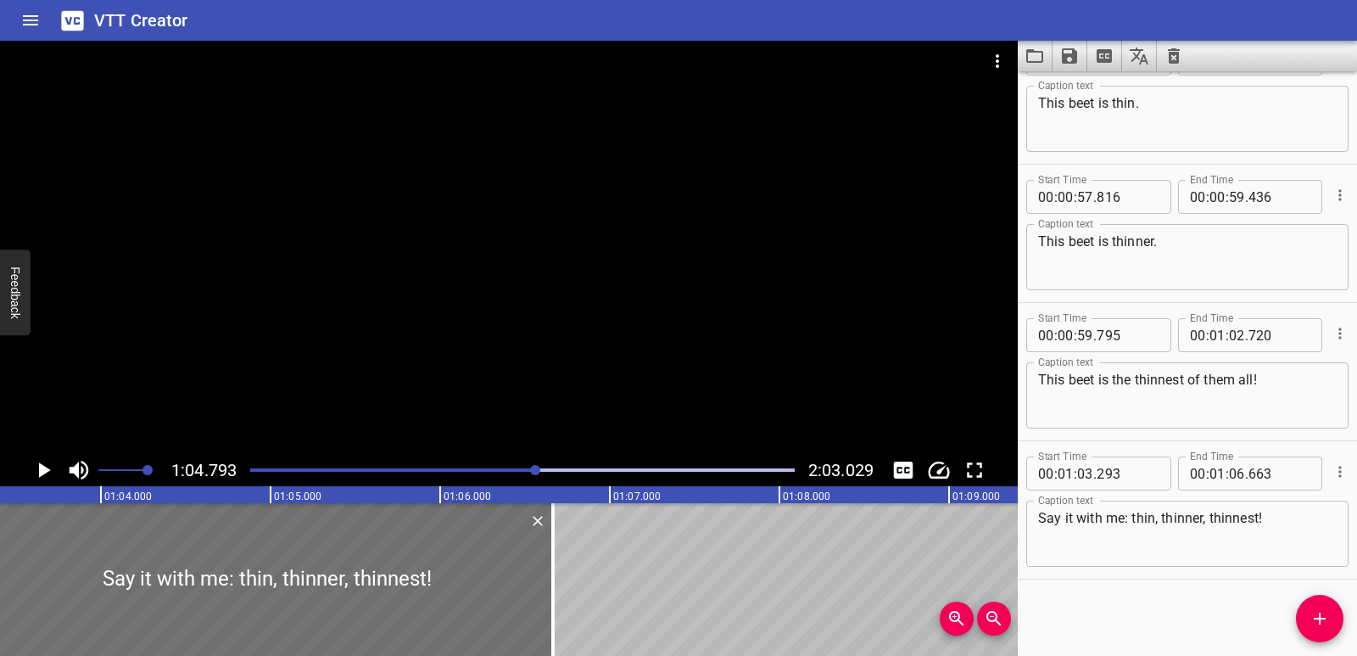
scroll to position [0, 10810]
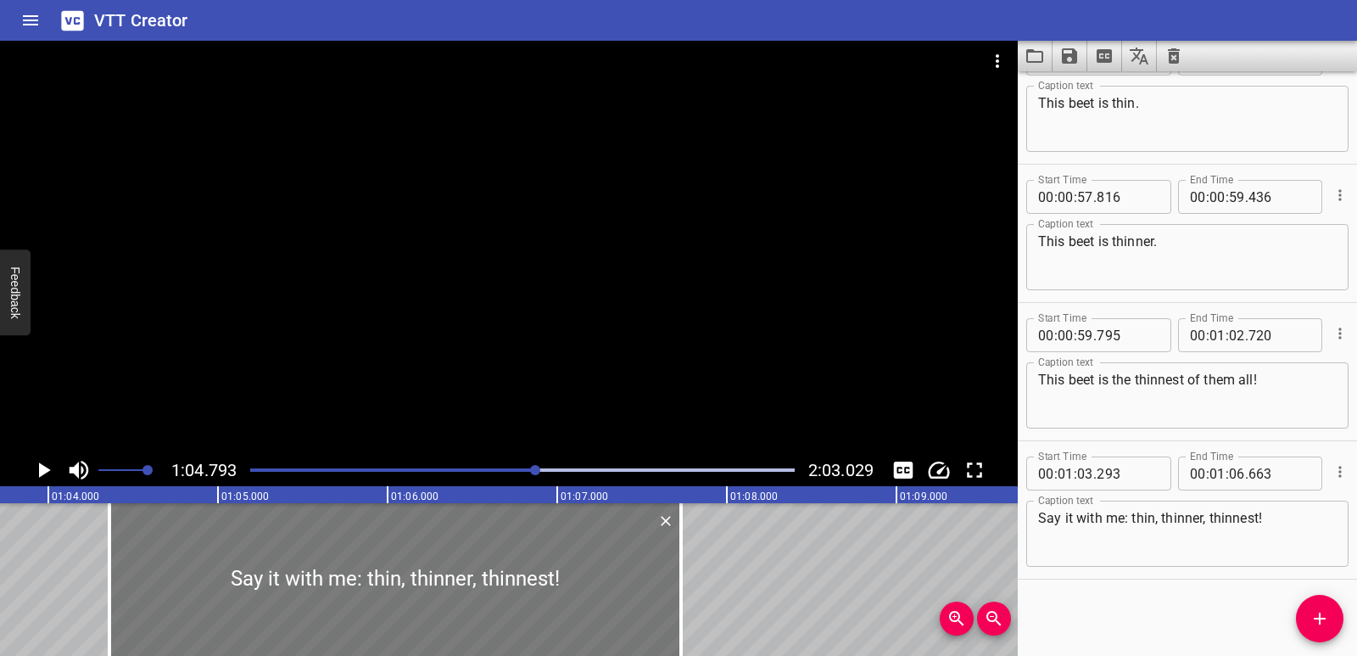
drag, startPoint x: 489, startPoint y: 596, endPoint x: 669, endPoint y: 590, distance: 180.8
click at [669, 590] on div at bounding box center [395, 579] width 572 height 153
type input "04"
type input "358"
type input "07"
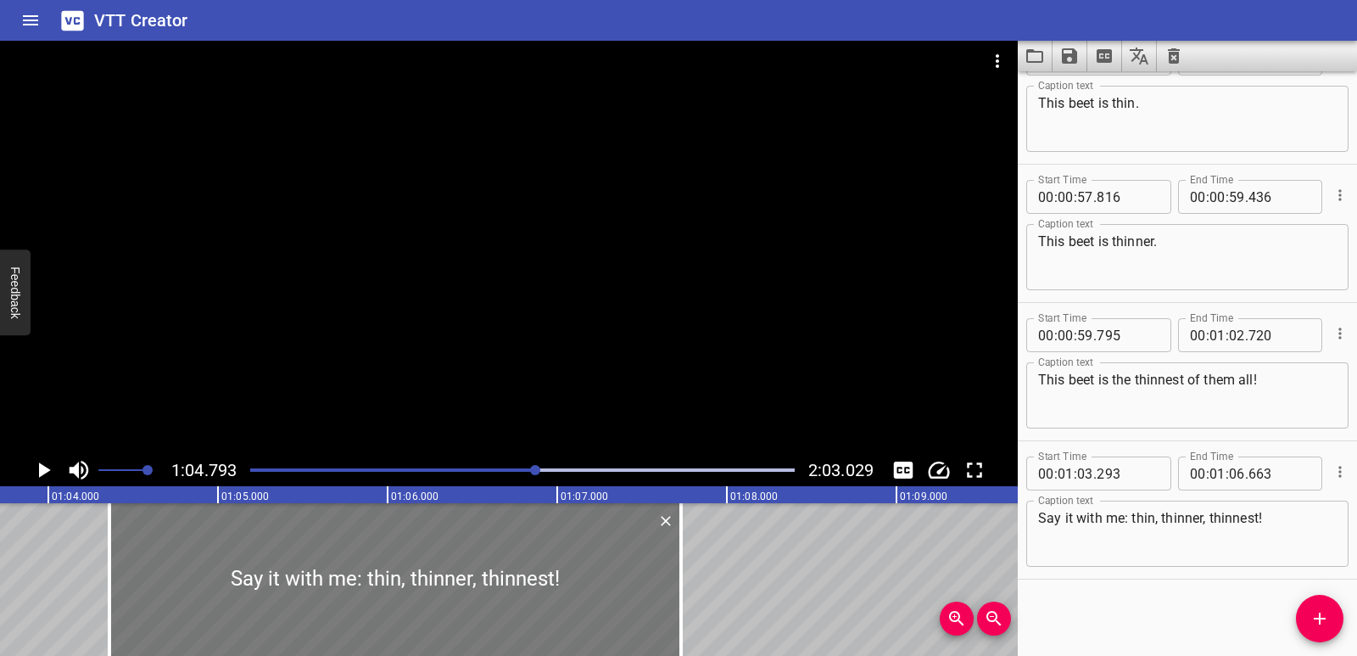
type input "728"
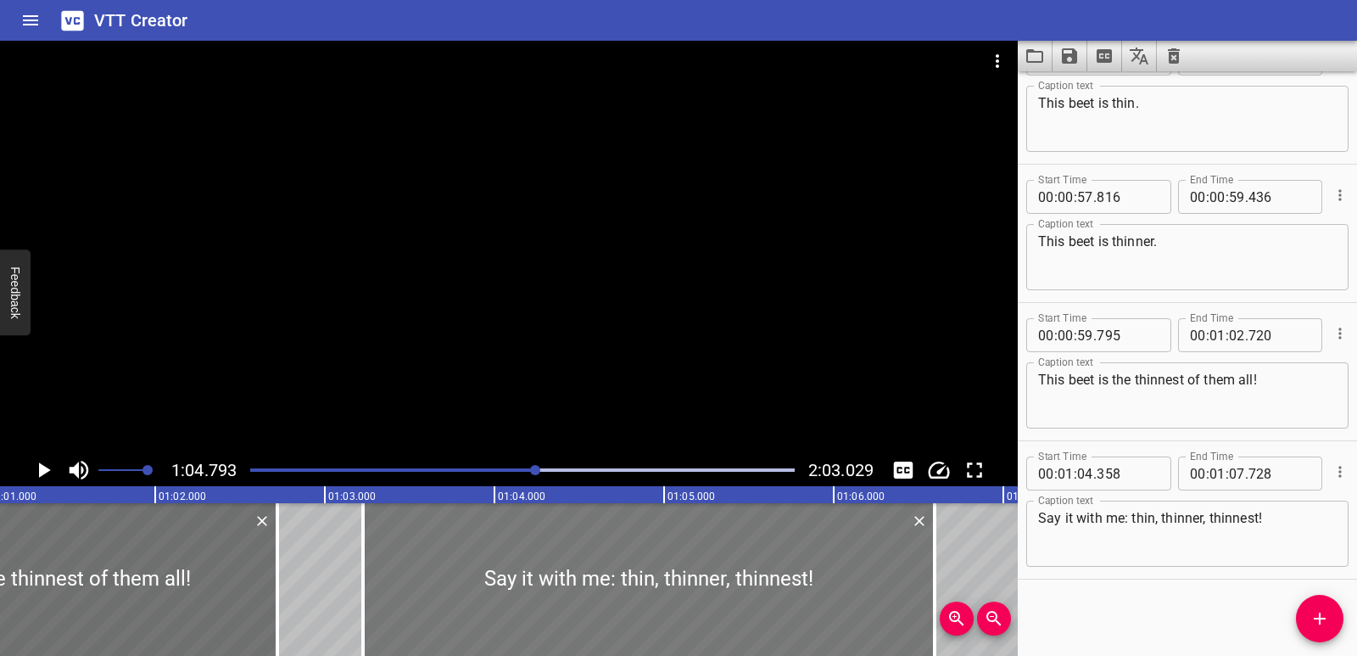
drag, startPoint x: 696, startPoint y: 578, endPoint x: 504, endPoint y: 587, distance: 191.9
click at [504, 587] on div at bounding box center [649, 579] width 572 height 153
type input "03"
type input "223"
type input "06"
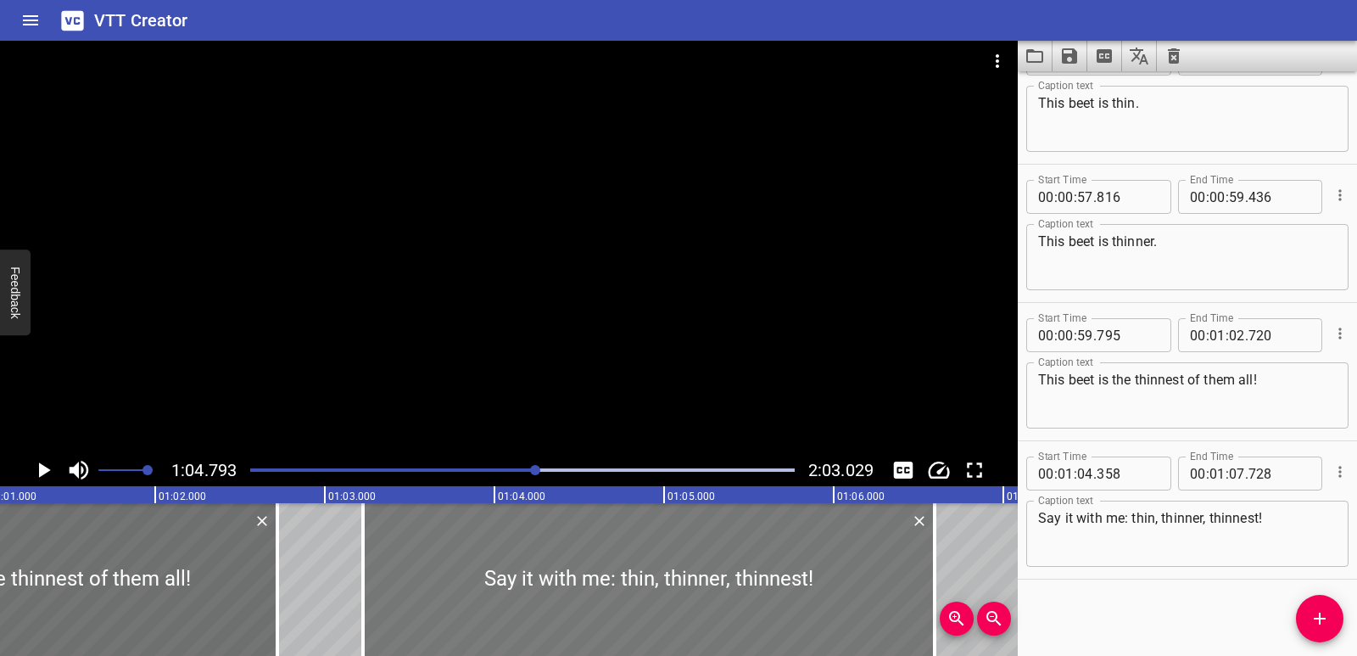
type input "593"
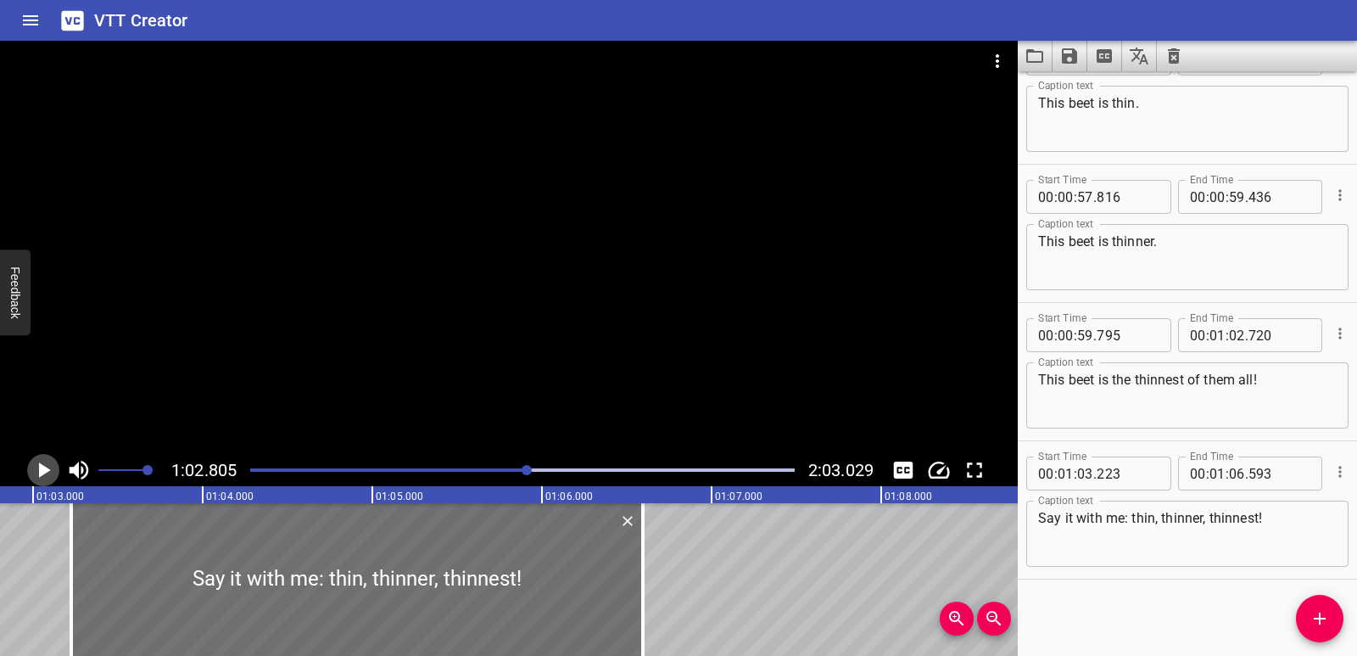
click at [44, 465] on icon "Play/Pause" at bounding box center [43, 469] width 25 height 25
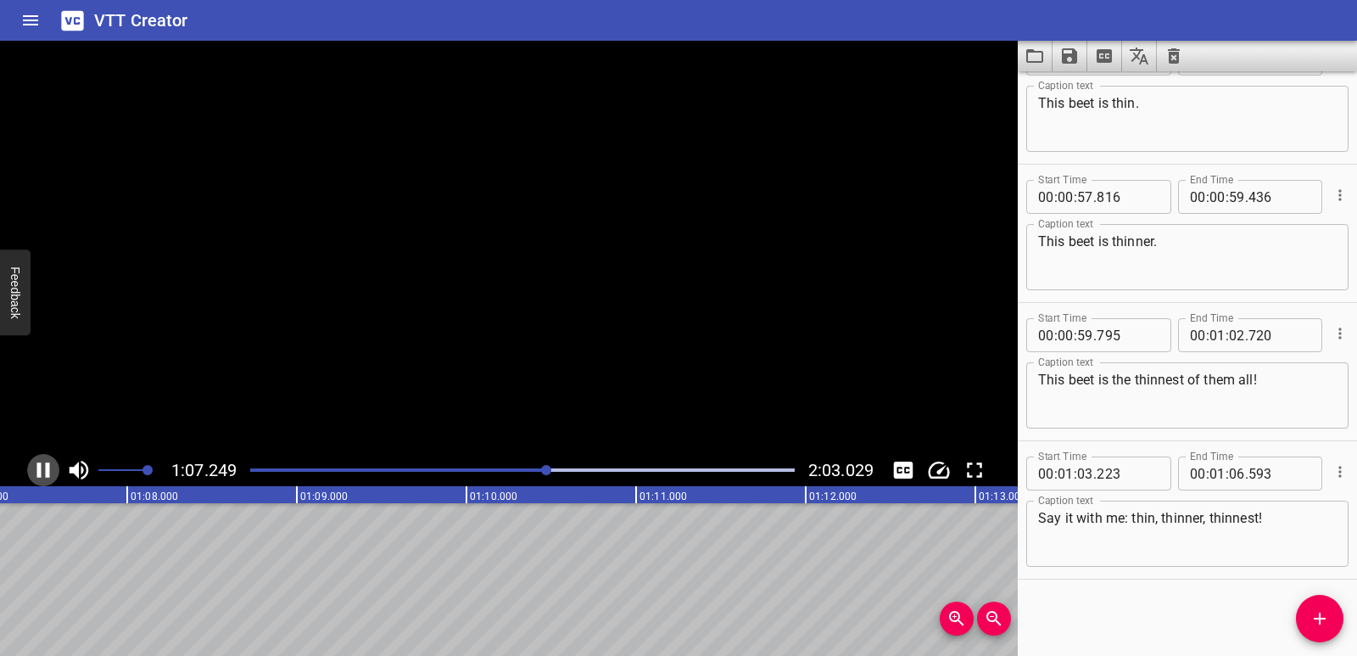
click at [44, 465] on icon "Play/Pause" at bounding box center [43, 469] width 25 height 25
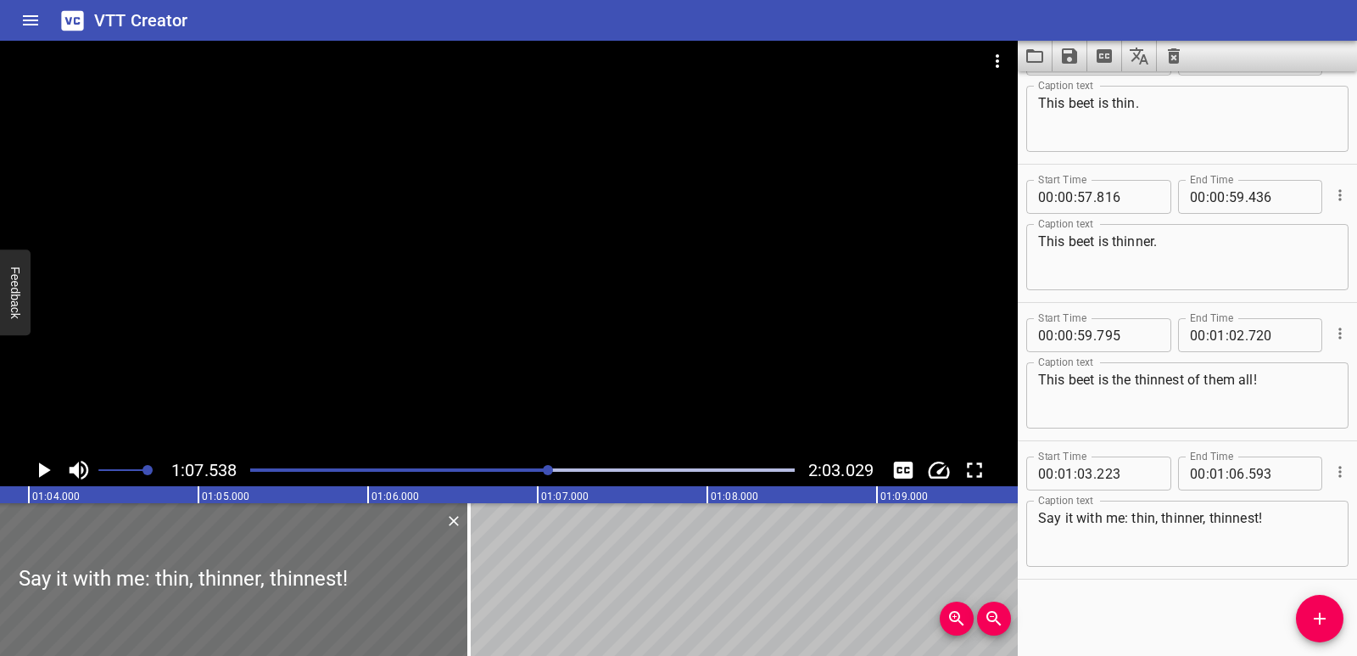
scroll to position [0, 10672]
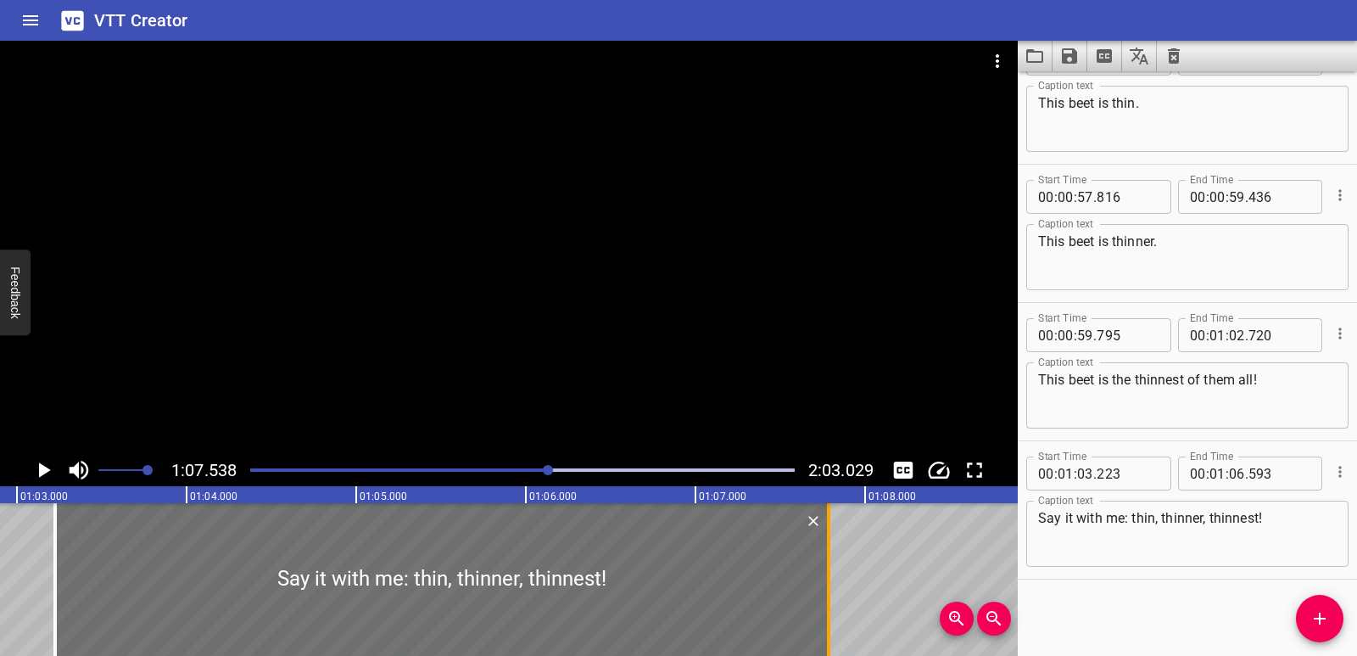
drag, startPoint x: 640, startPoint y: 579, endPoint x: 828, endPoint y: 575, distance: 188.4
click at [828, 575] on div at bounding box center [828, 579] width 3 height 153
type input "07"
type input "783"
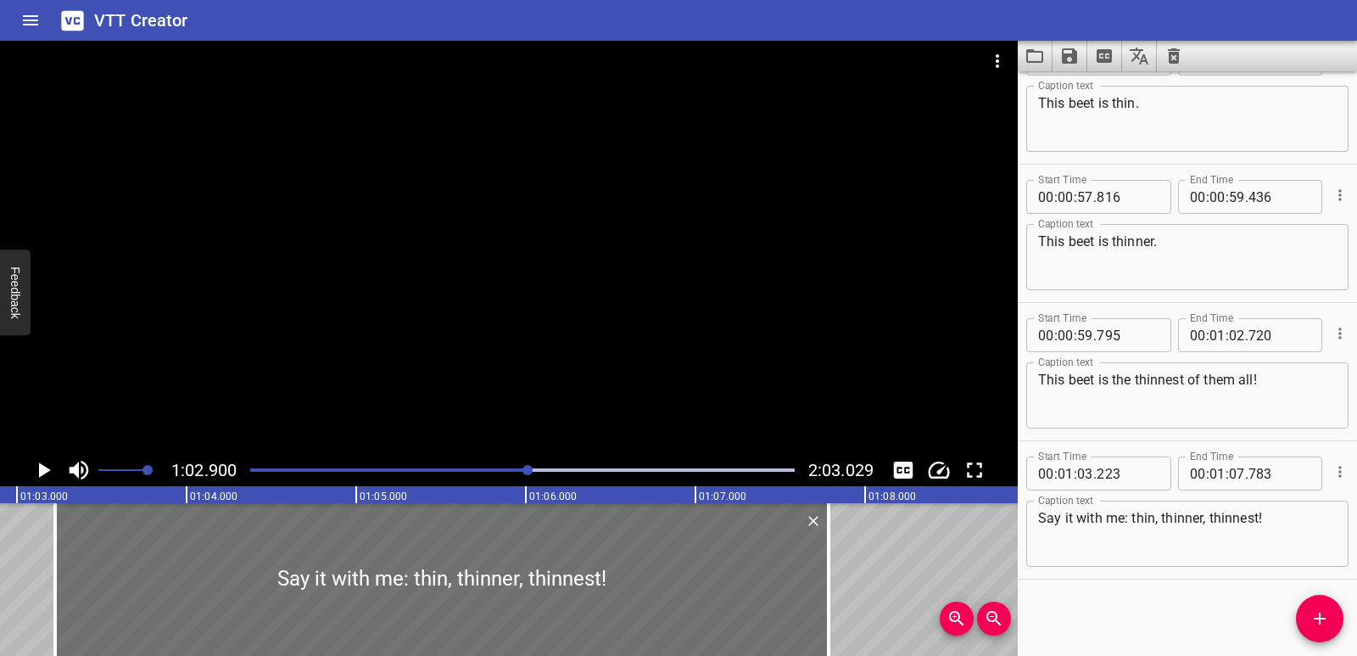
click at [36, 461] on icon "Play/Pause" at bounding box center [43, 469] width 25 height 25
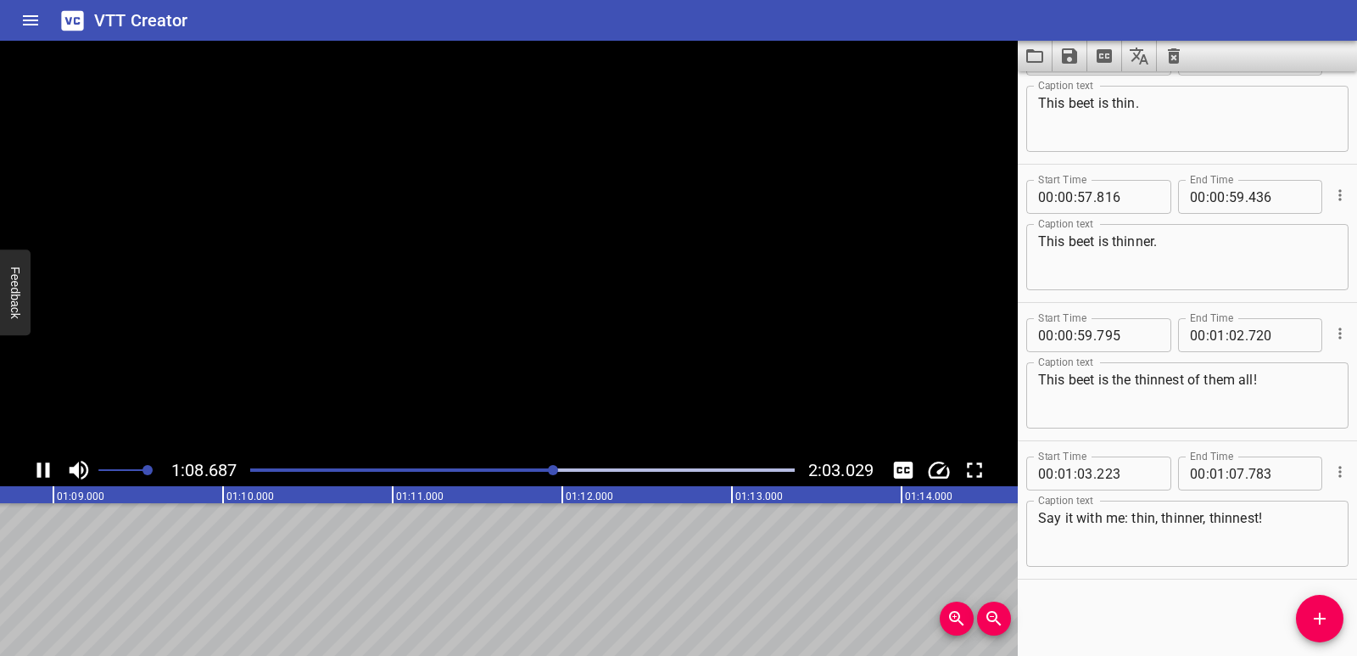
click at [36, 450] on video at bounding box center [509, 247] width 1018 height 413
click at [34, 461] on icon "Play/Pause" at bounding box center [43, 469] width 25 height 25
drag, startPoint x: 1335, startPoint y: 615, endPoint x: 1323, endPoint y: 603, distance: 17.4
click at [1335, 617] on span "Add Cue" at bounding box center [1320, 618] width 48 height 20
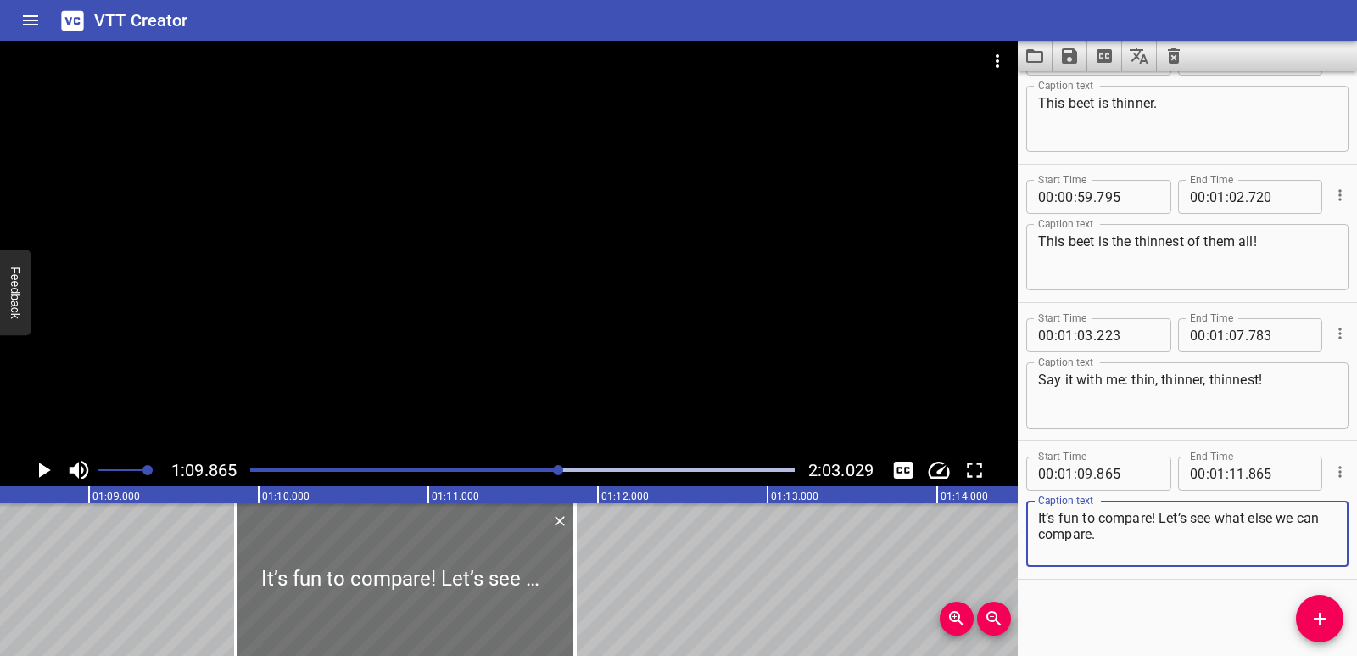
scroll to position [0, 11565]
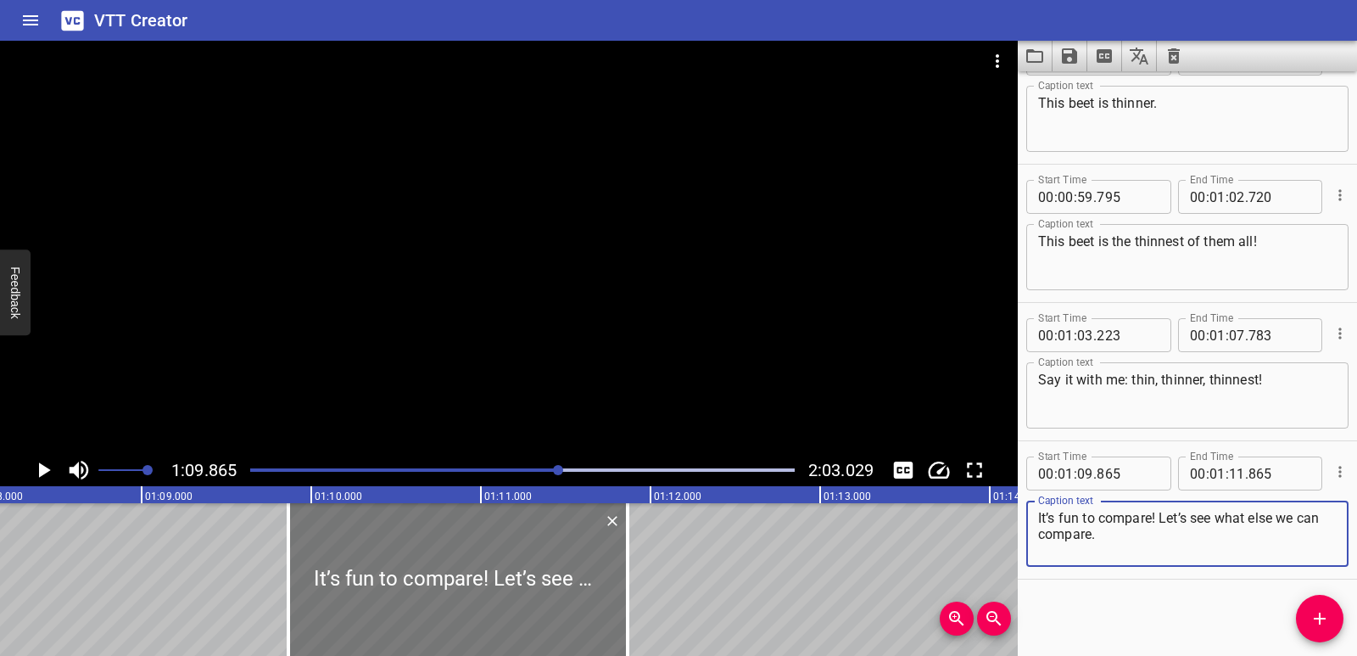
type textarea "It’s fun to compare! Let’s see what else we can compare."
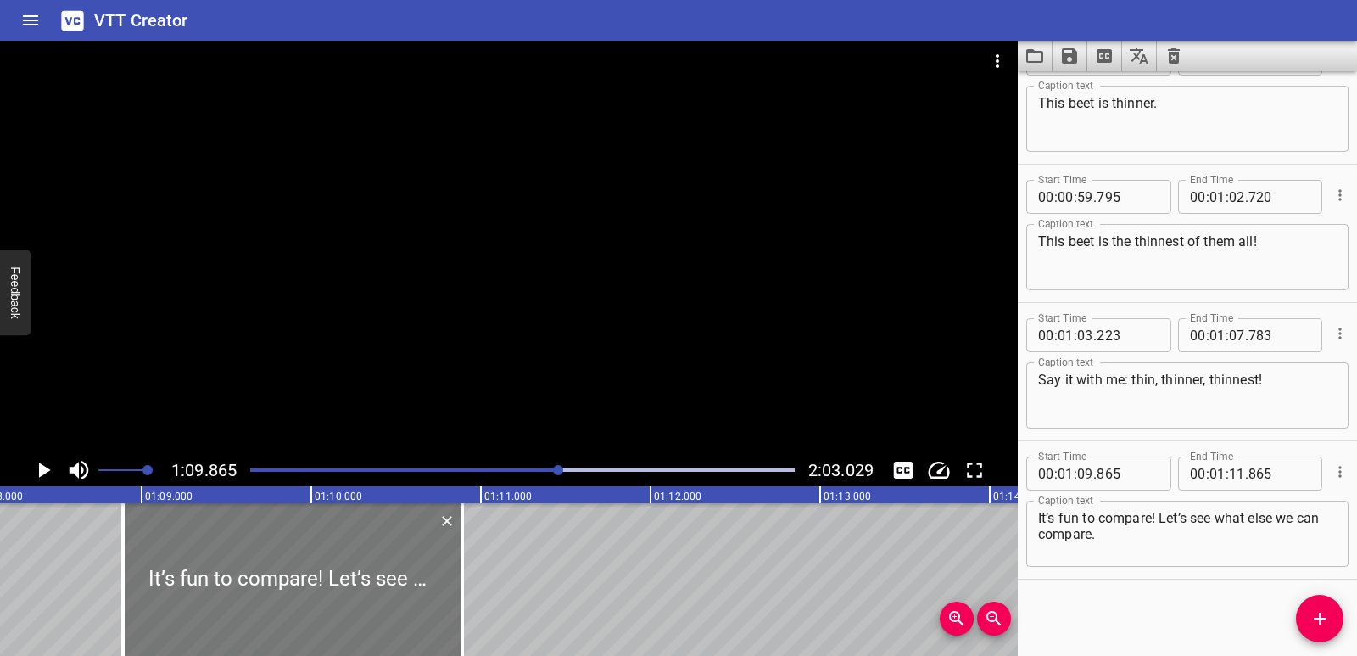
drag, startPoint x: 473, startPoint y: 584, endPoint x: 308, endPoint y: 590, distance: 165.5
click at [308, 590] on div at bounding box center [292, 579] width 339 height 153
type input "08"
type input "890"
type input "10"
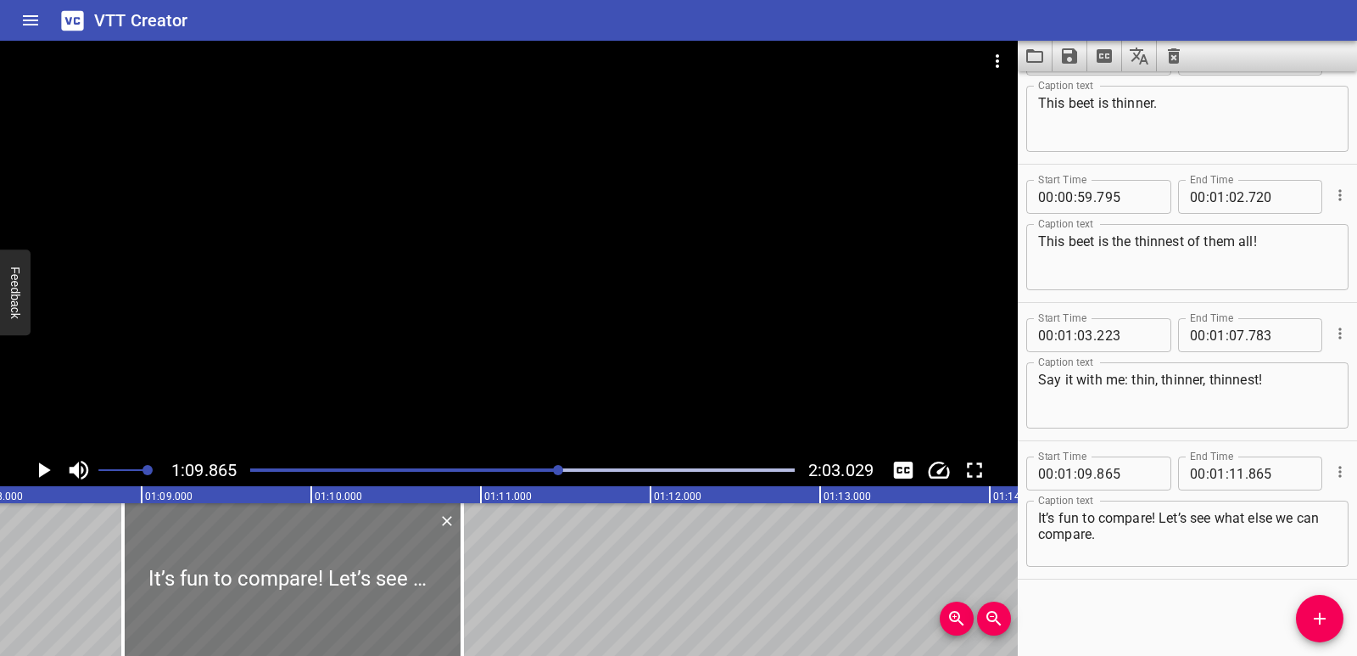
type input "890"
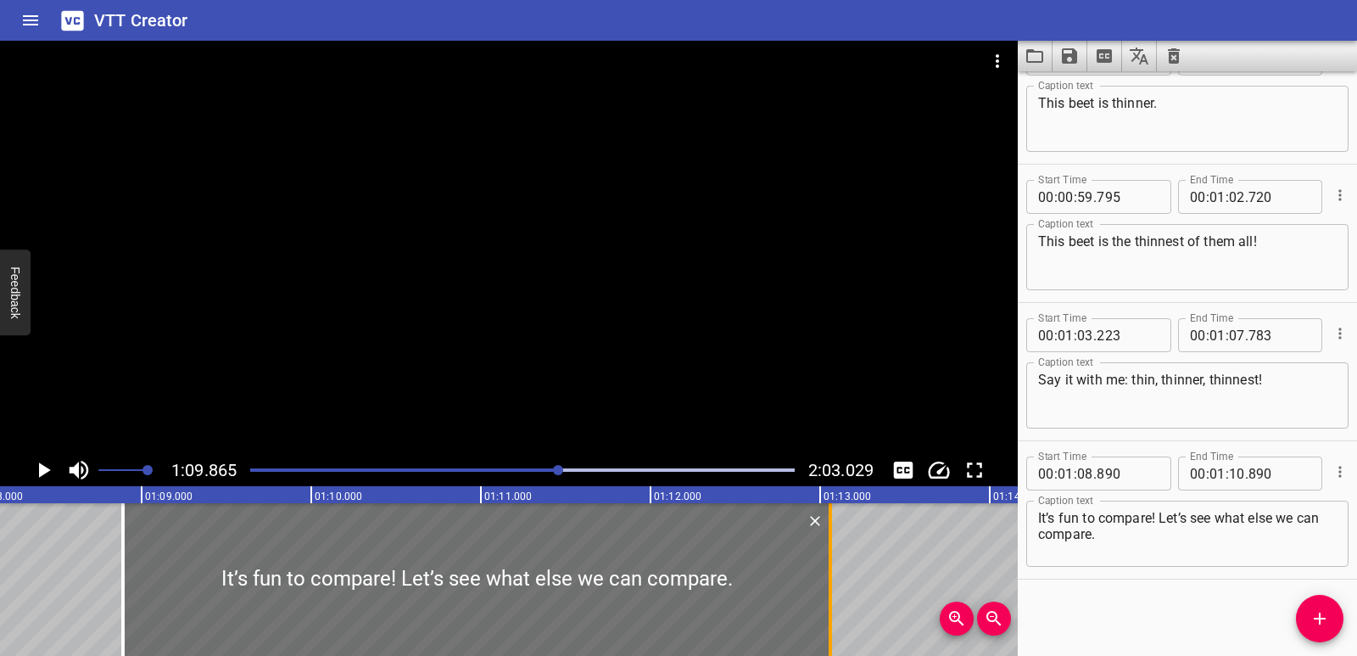
drag, startPoint x: 463, startPoint y: 567, endPoint x: 835, endPoint y: 556, distance: 371.7
click at [832, 556] on div at bounding box center [830, 579] width 3 height 153
type input "13"
type input "080"
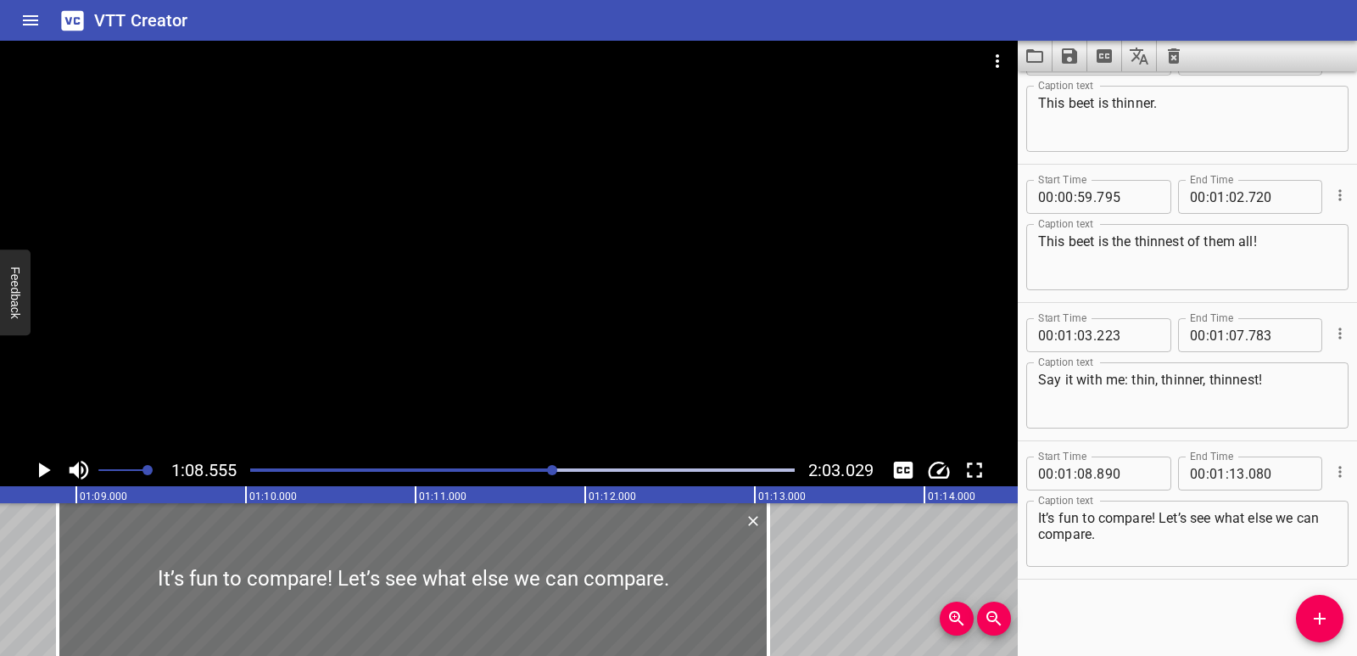
click at [42, 473] on icon "Play/Pause" at bounding box center [45, 469] width 12 height 15
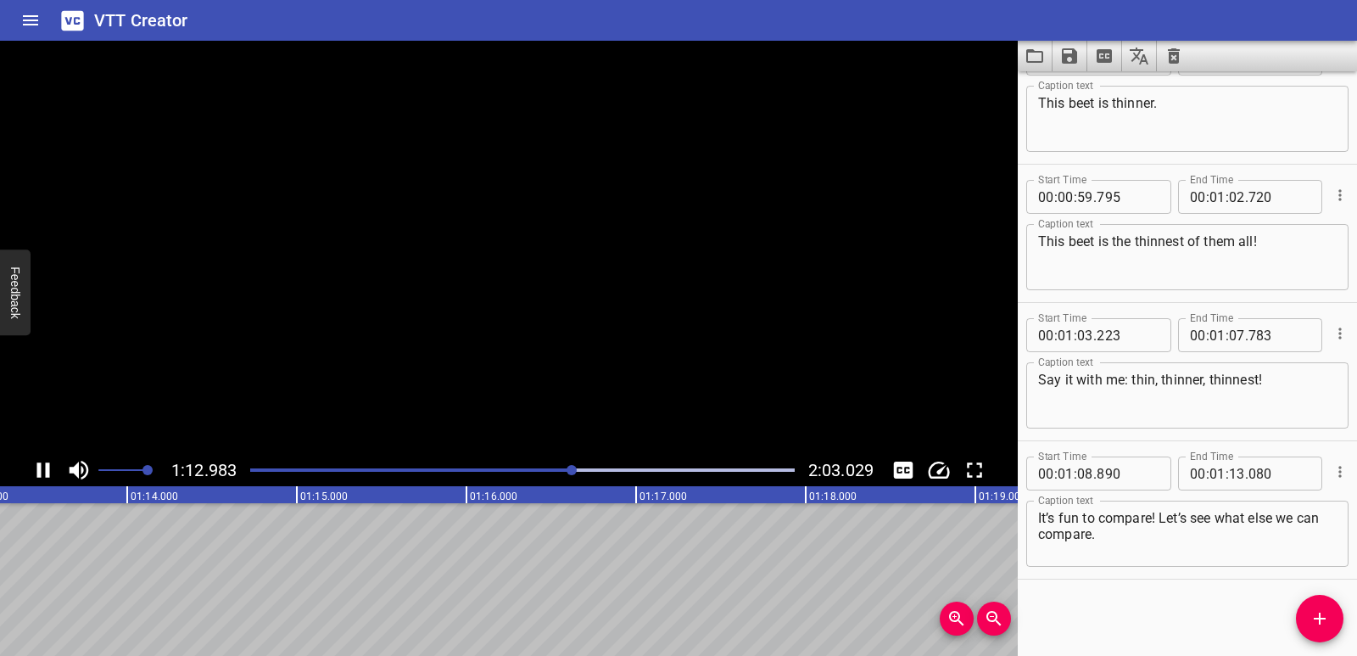
click at [42, 473] on icon "Play/Pause" at bounding box center [43, 469] width 25 height 25
click at [44, 475] on icon "Play/Pause" at bounding box center [43, 469] width 25 height 25
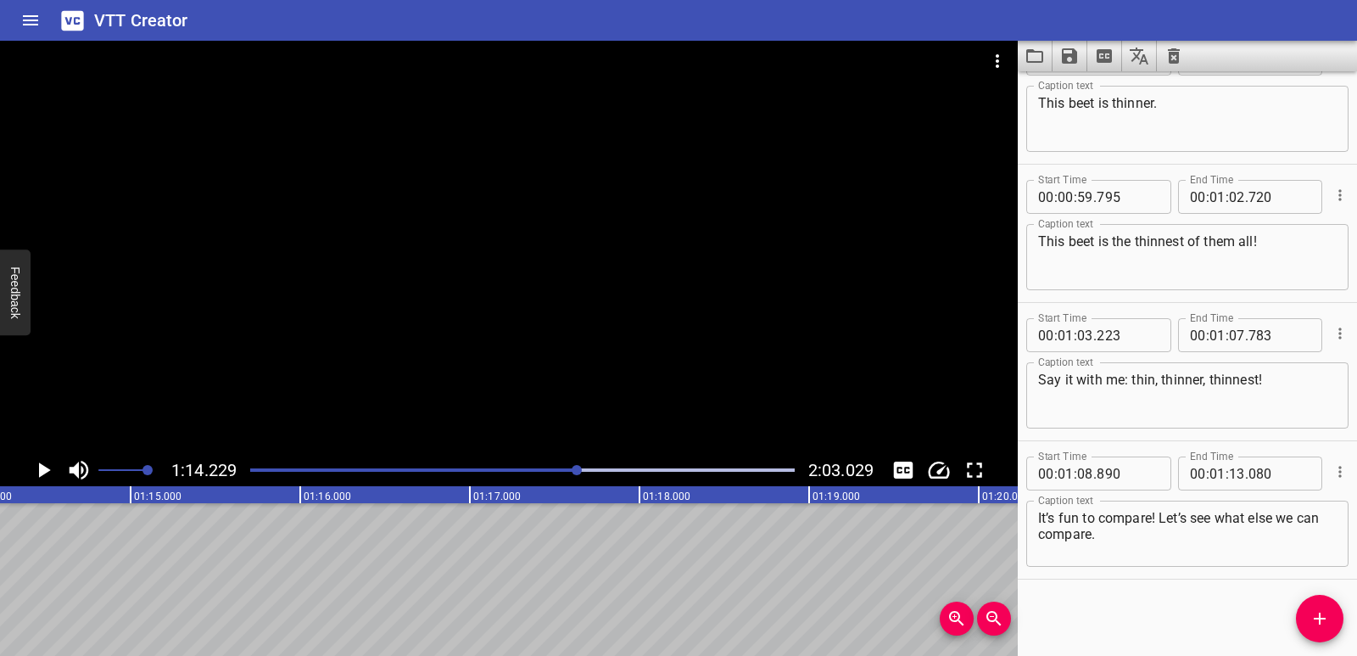
click at [38, 475] on icon "Play/Pause" at bounding box center [43, 469] width 25 height 25
click at [42, 467] on icon "Play/Pause" at bounding box center [43, 469] width 25 height 25
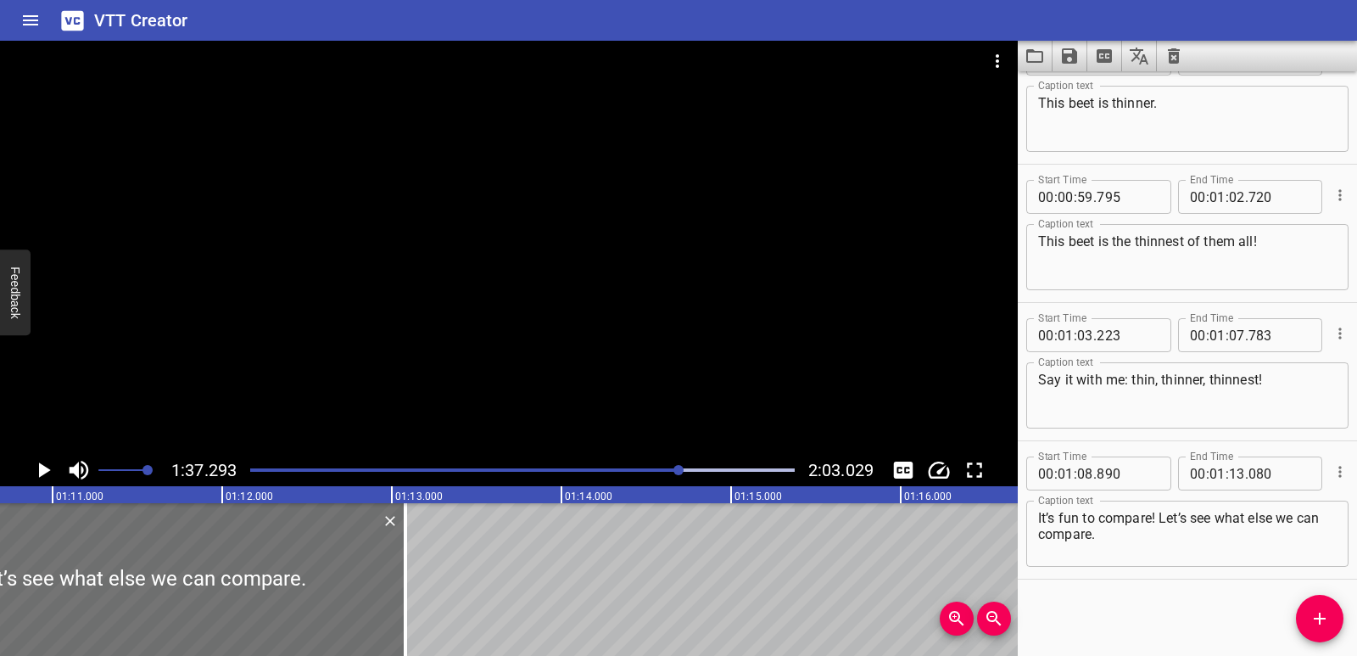
scroll to position [0, 12282]
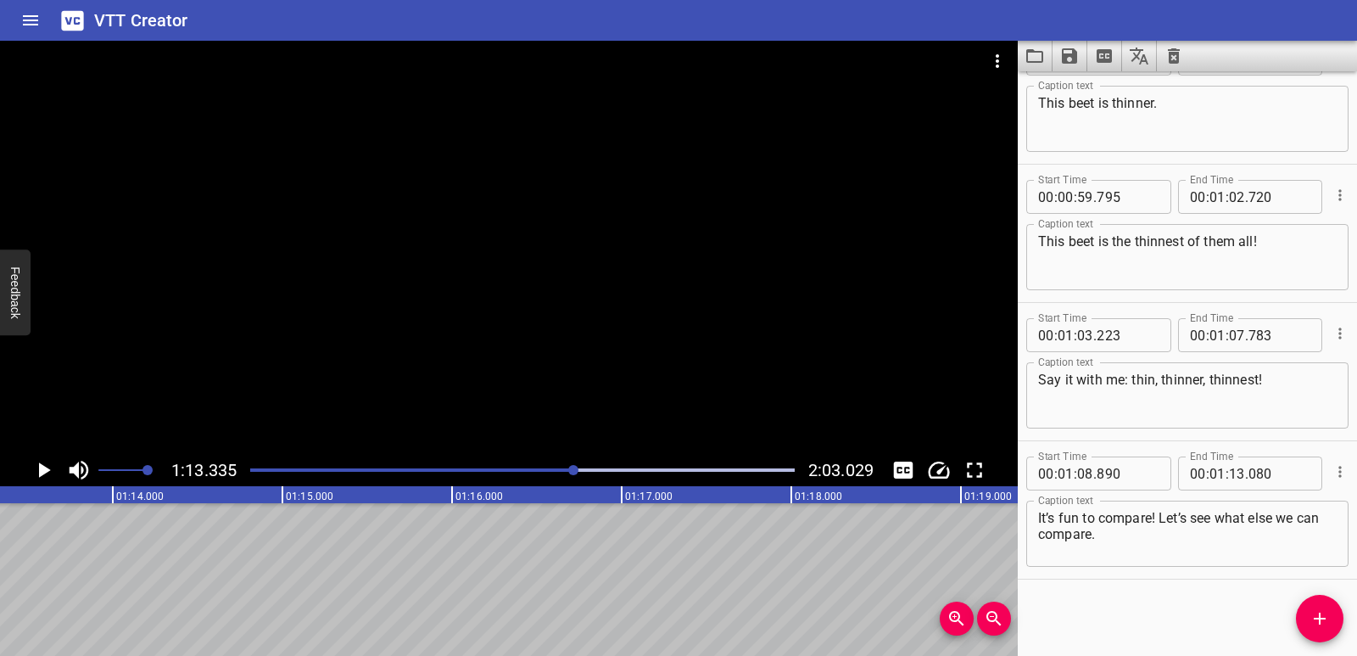
click at [34, 473] on icon "Play/Pause" at bounding box center [43, 469] width 25 height 25
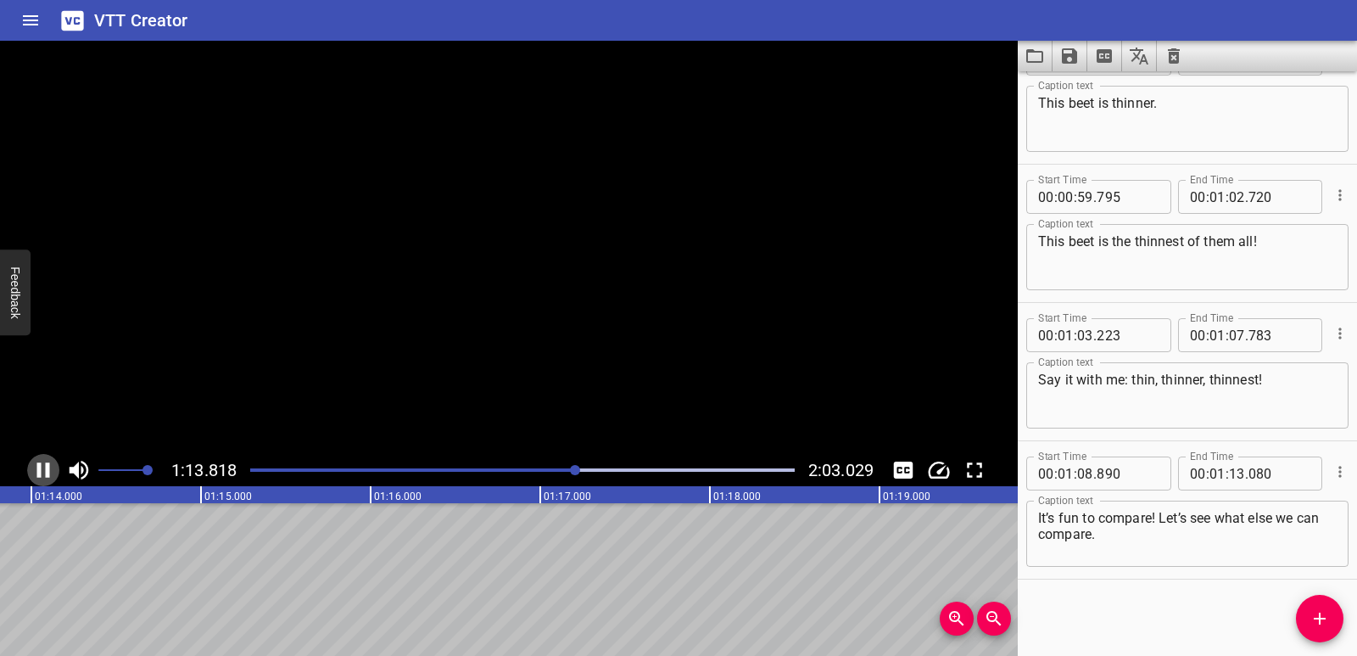
click at [34, 473] on icon "Play/Pause" at bounding box center [43, 469] width 25 height 25
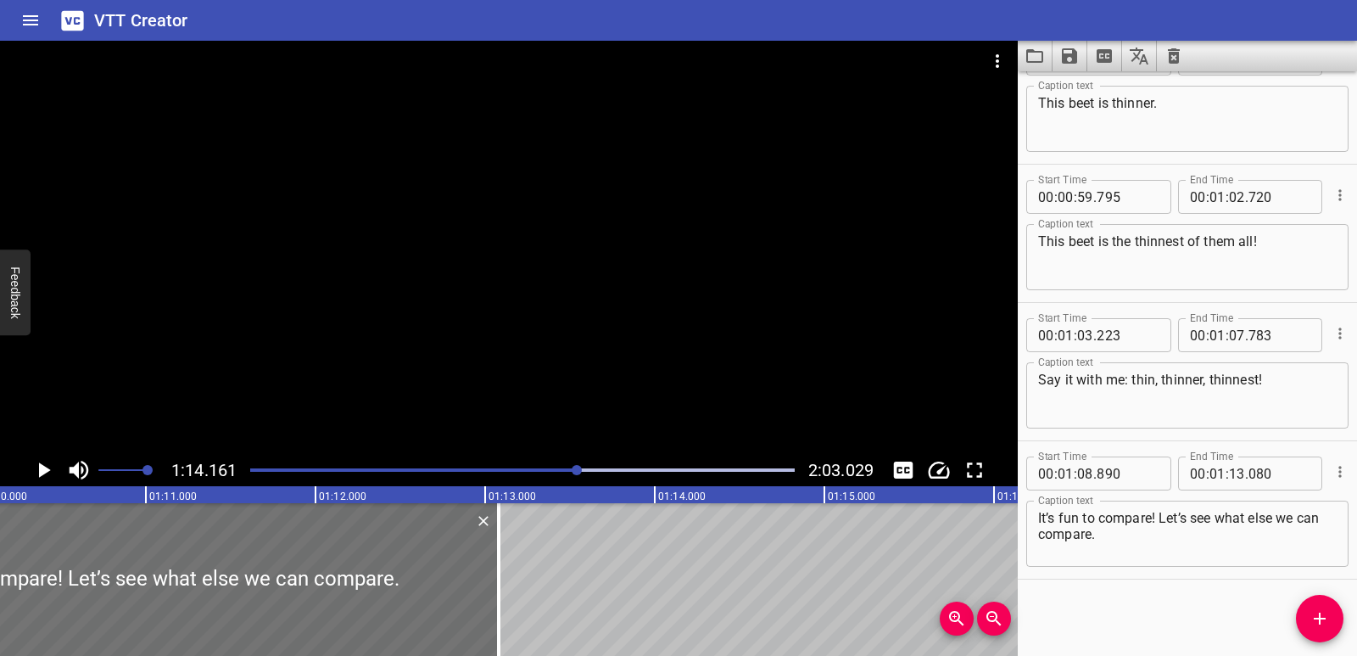
scroll to position [0, 11848]
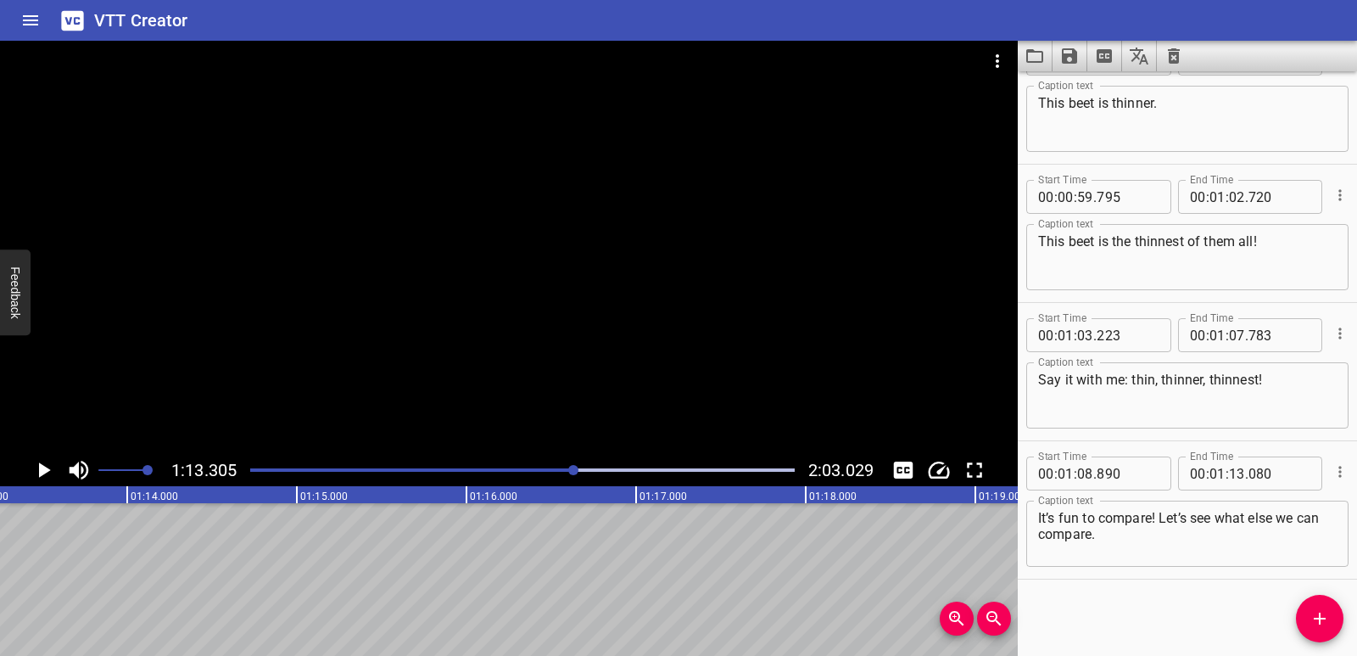
scroll to position [0, 12437]
drag, startPoint x: 1301, startPoint y: 619, endPoint x: 1239, endPoint y: 548, distance: 95.0
click at [1302, 619] on span "Add Cue" at bounding box center [1320, 618] width 48 height 20
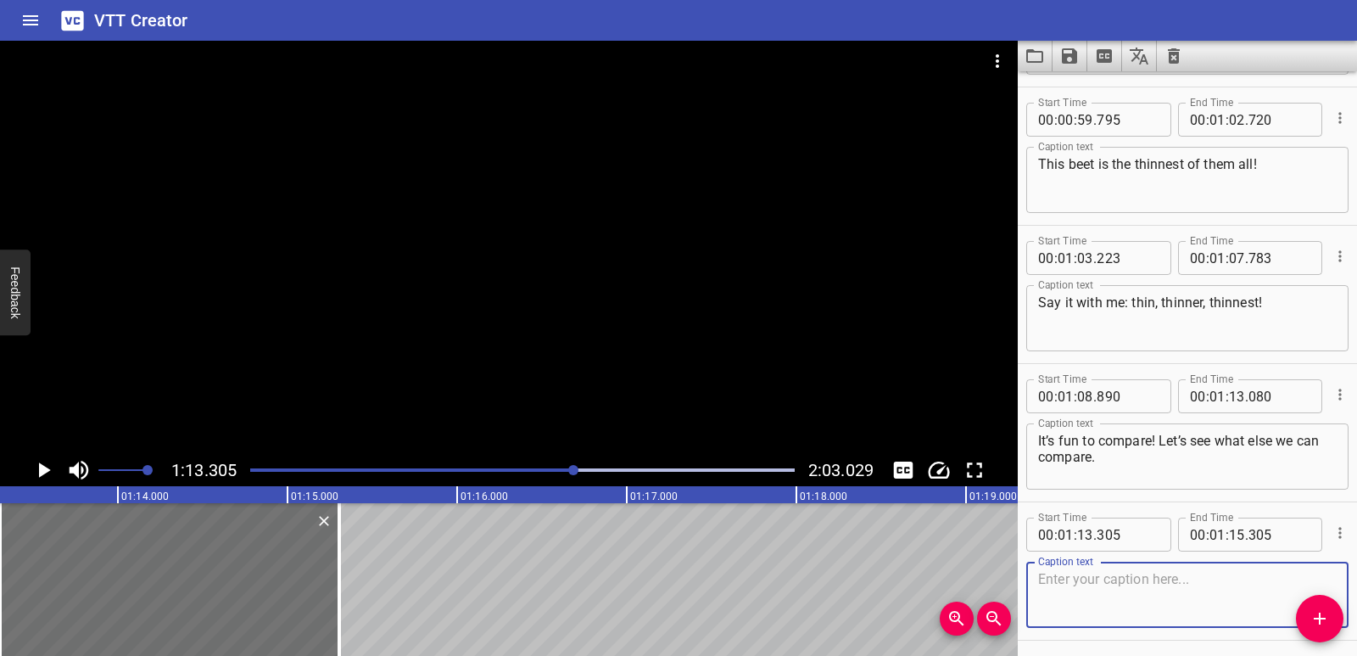
scroll to position [2399, 0]
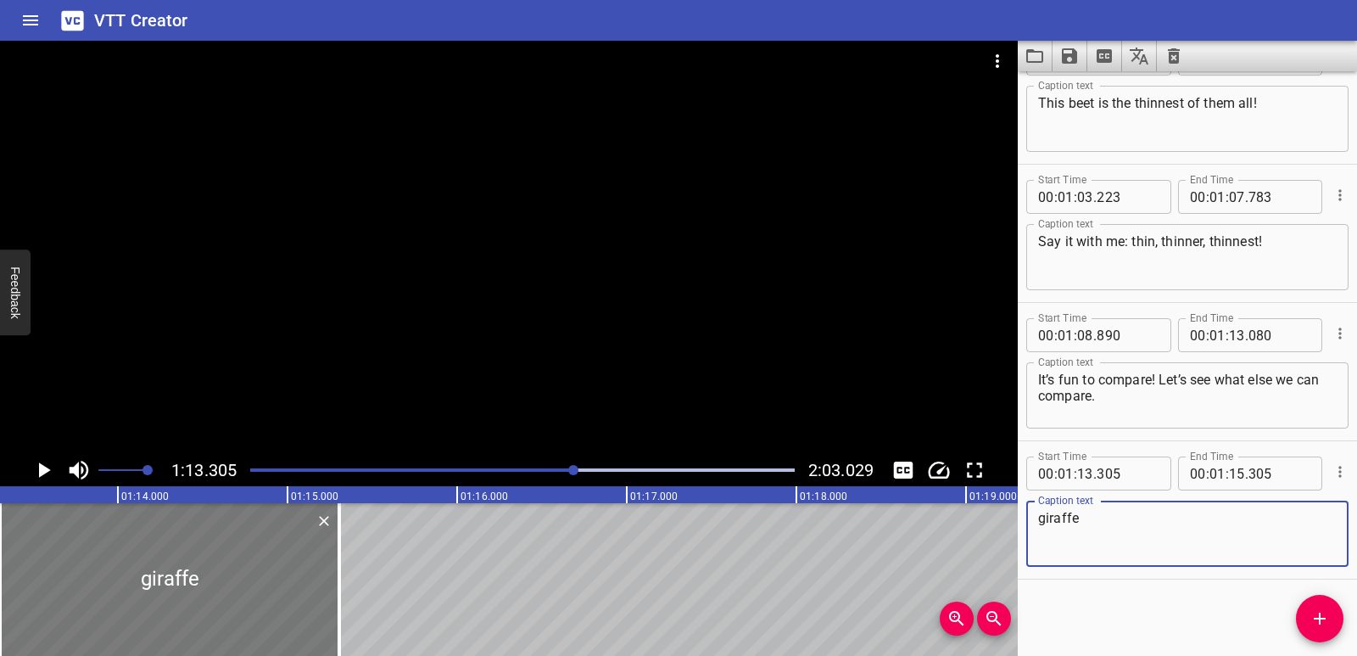
type textarea "giraffe"
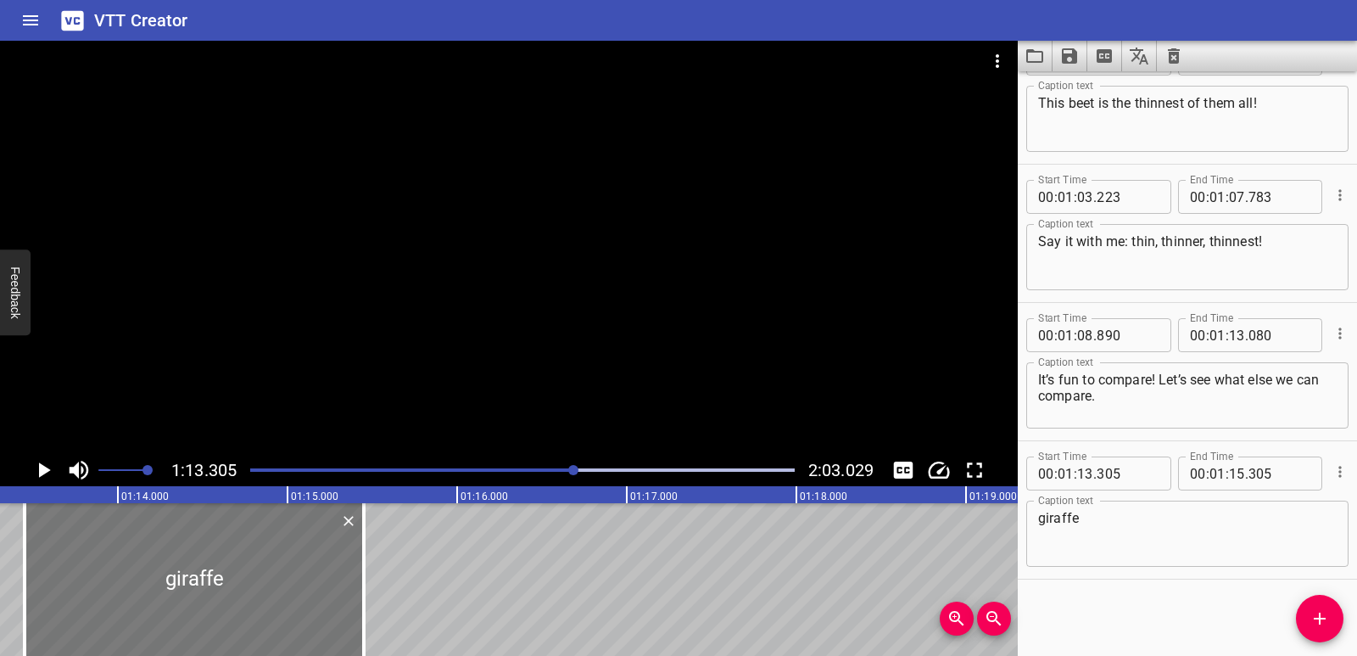
drag, startPoint x: 223, startPoint y: 593, endPoint x: 248, endPoint y: 593, distance: 24.6
click at [248, 593] on div at bounding box center [194, 579] width 339 height 153
type input "450"
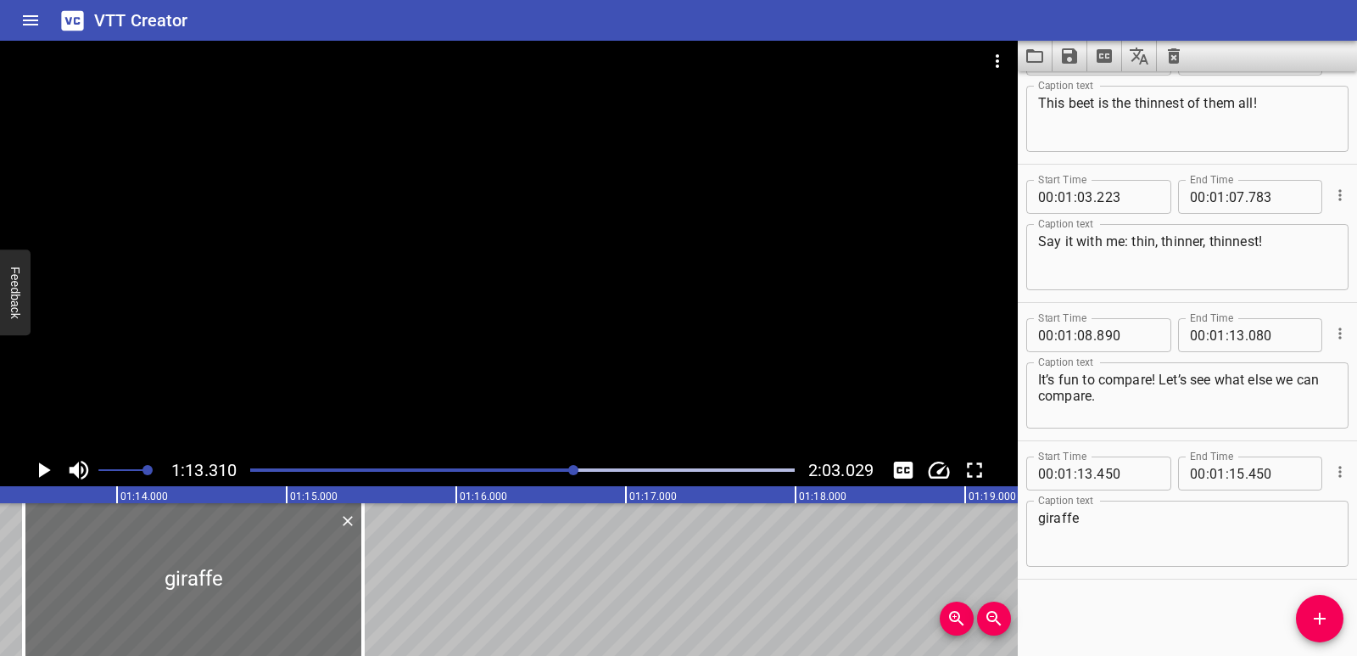
click at [34, 473] on icon "Play/Pause" at bounding box center [43, 469] width 25 height 25
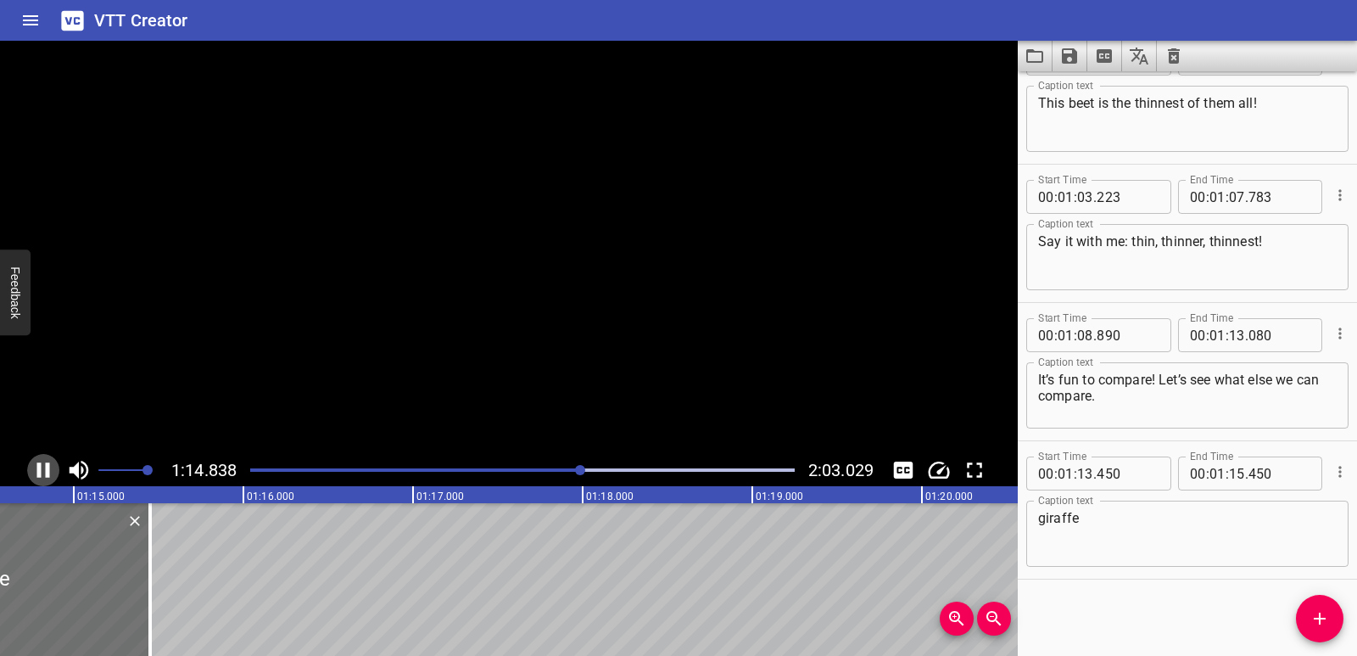
click at [34, 473] on icon "Play/Pause" at bounding box center [43, 469] width 25 height 25
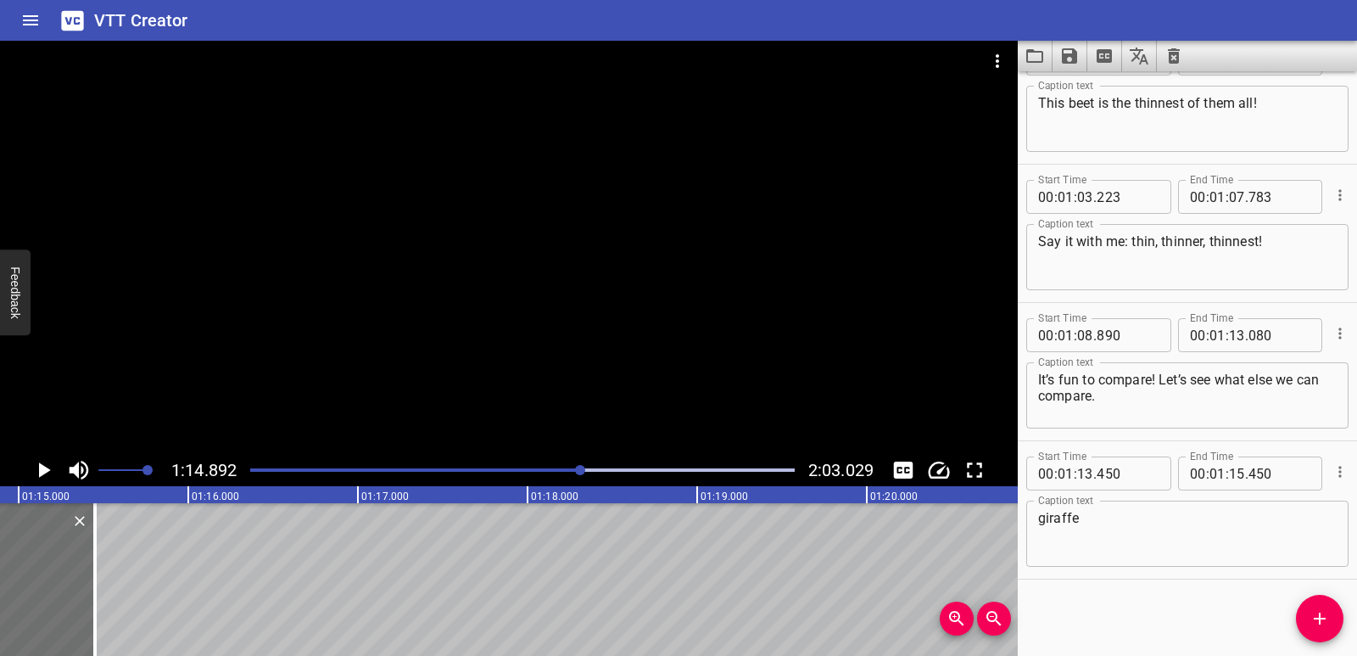
click at [1032, 516] on div "giraffe Caption text" at bounding box center [1187, 534] width 322 height 66
click at [1037, 522] on div "giraffe Caption text" at bounding box center [1187, 534] width 322 height 66
drag, startPoint x: 1088, startPoint y: 520, endPoint x: 1024, endPoint y: 523, distance: 63.7
click at [1024, 523] on div "Start Time 00 : 01 : 13 . 450 Start Time End Time 00 : 01 : 15 . 450 End Time C…" at bounding box center [1187, 509] width 339 height 137
click at [1049, 521] on textarea "giraffe" at bounding box center [1187, 534] width 299 height 48
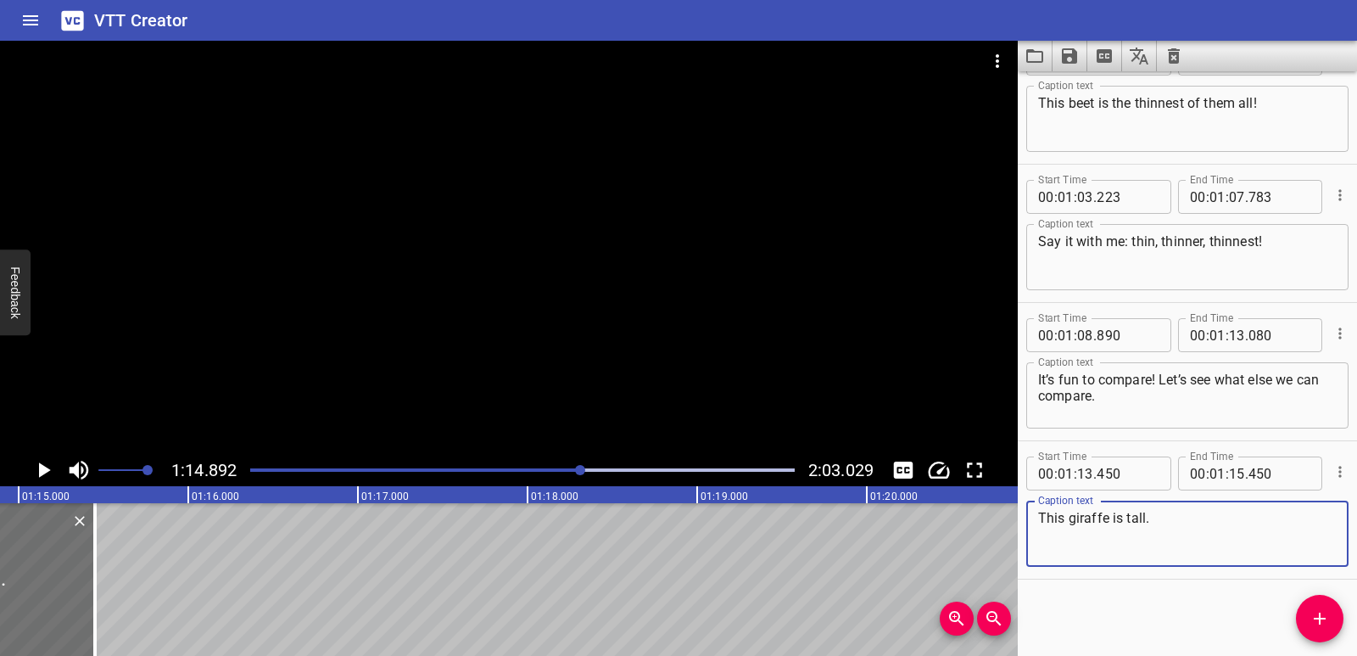
drag, startPoint x: 1164, startPoint y: 518, endPoint x: 1034, endPoint y: 523, distance: 129.9
click at [1034, 523] on div "This giraffe is tall. Caption text" at bounding box center [1187, 534] width 322 height 66
type textarea "This giraffe is tall."
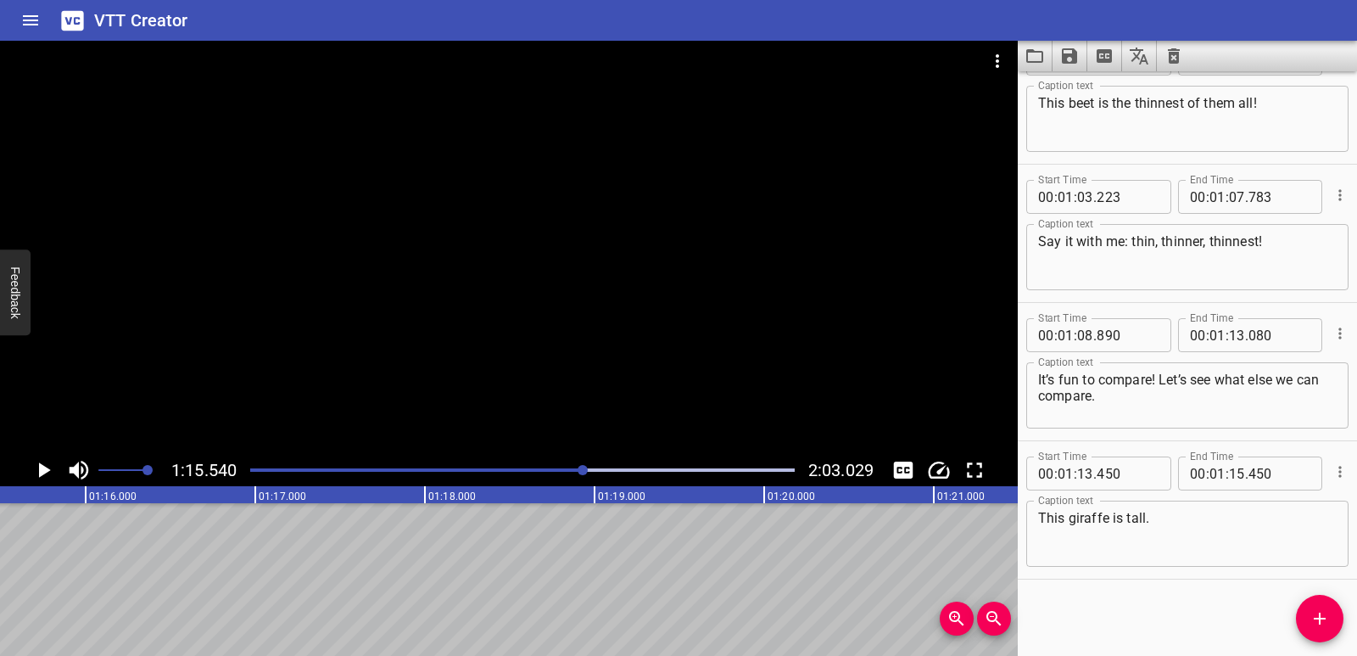
scroll to position [0, 12816]
click at [1330, 623] on span "Add Cue" at bounding box center [1320, 618] width 48 height 20
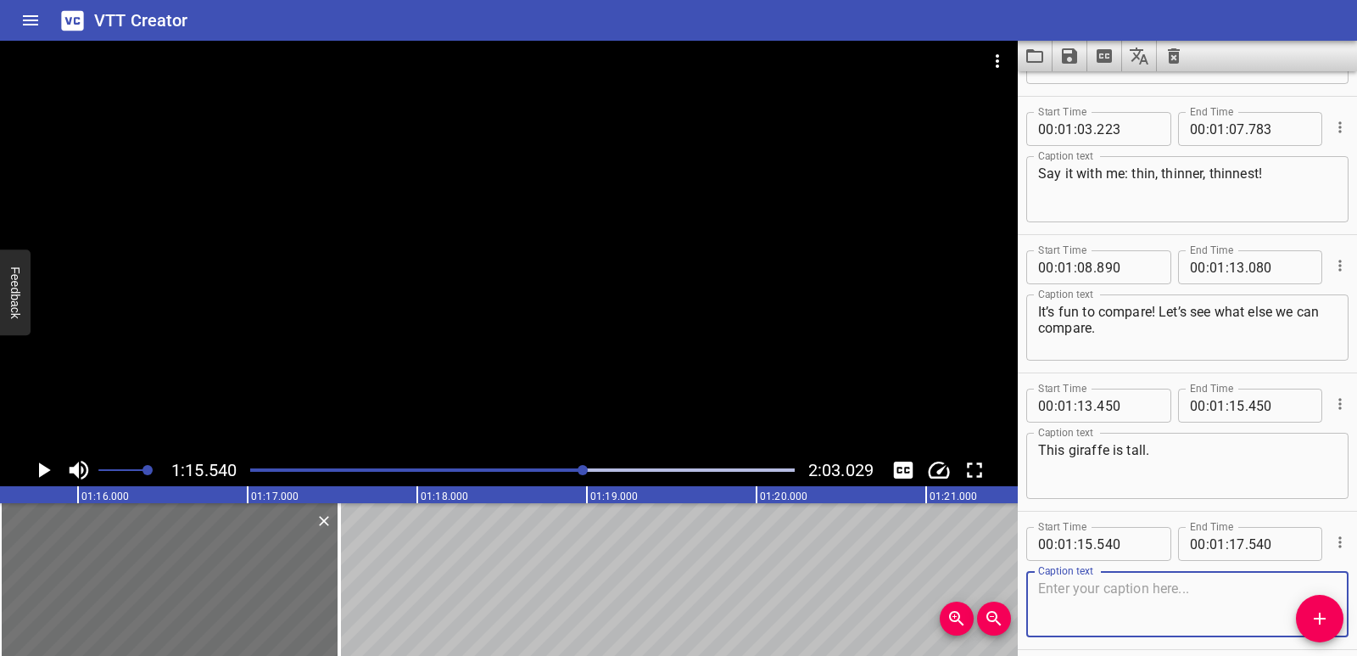
scroll to position [2537, 0]
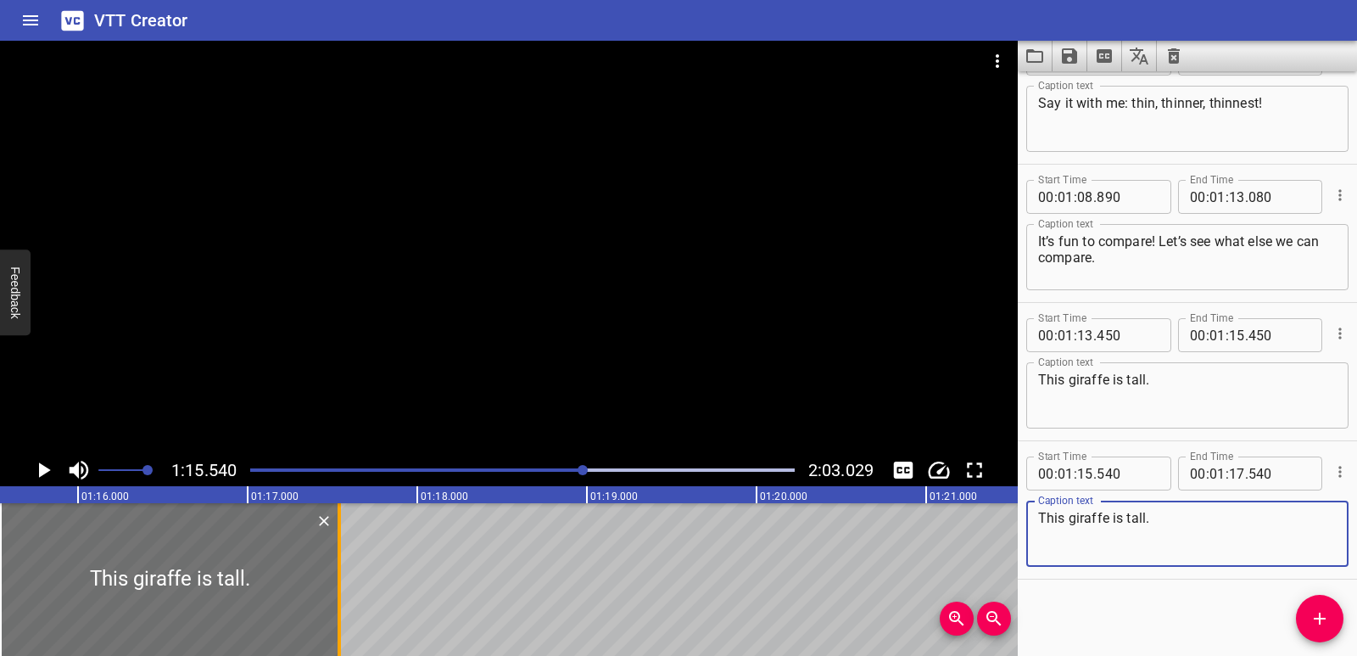
type textarea "This giraffe is tall."
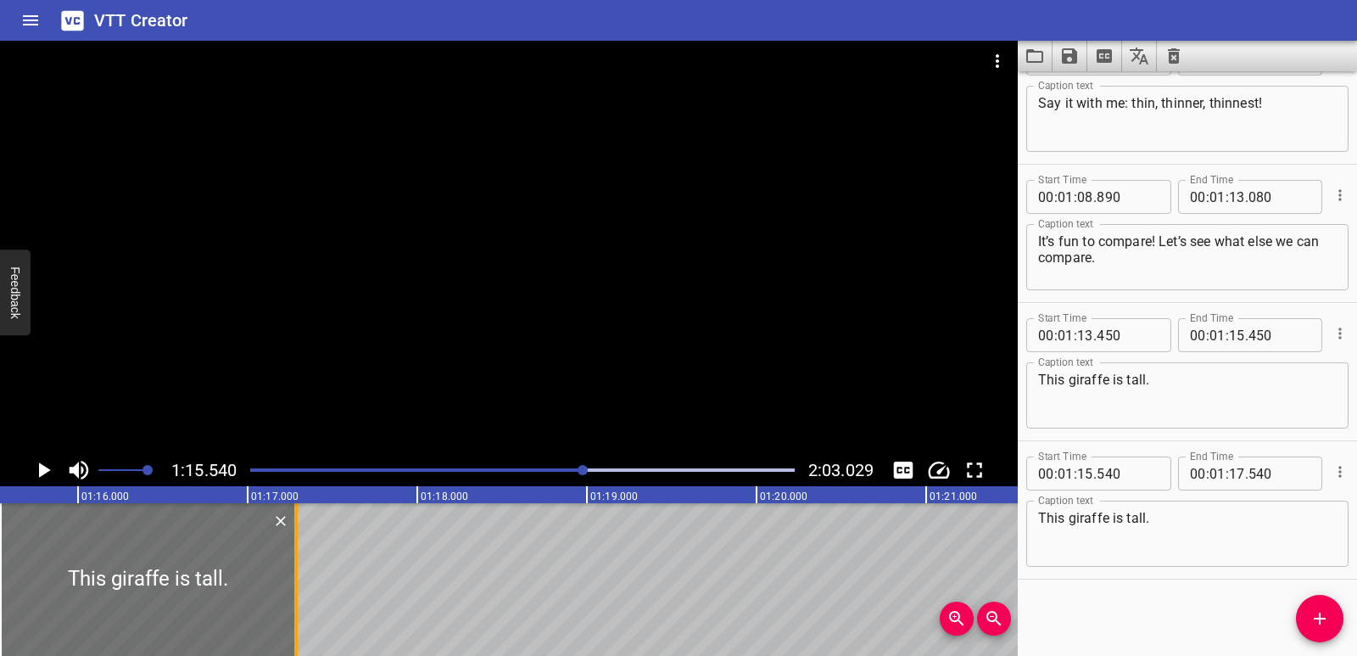
drag, startPoint x: 333, startPoint y: 579, endPoint x: 288, endPoint y: 579, distance: 45.0
click at [288, 579] on div at bounding box center [296, 579] width 17 height 153
type input "275"
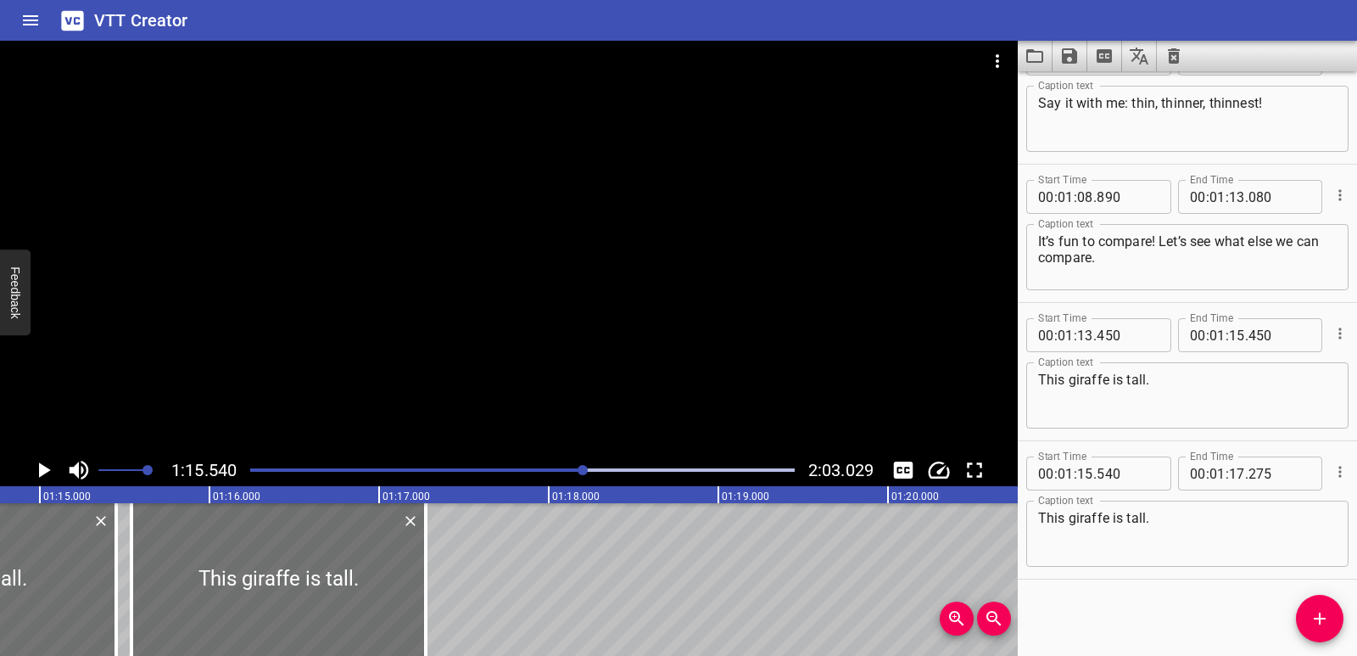
scroll to position [0, 12633]
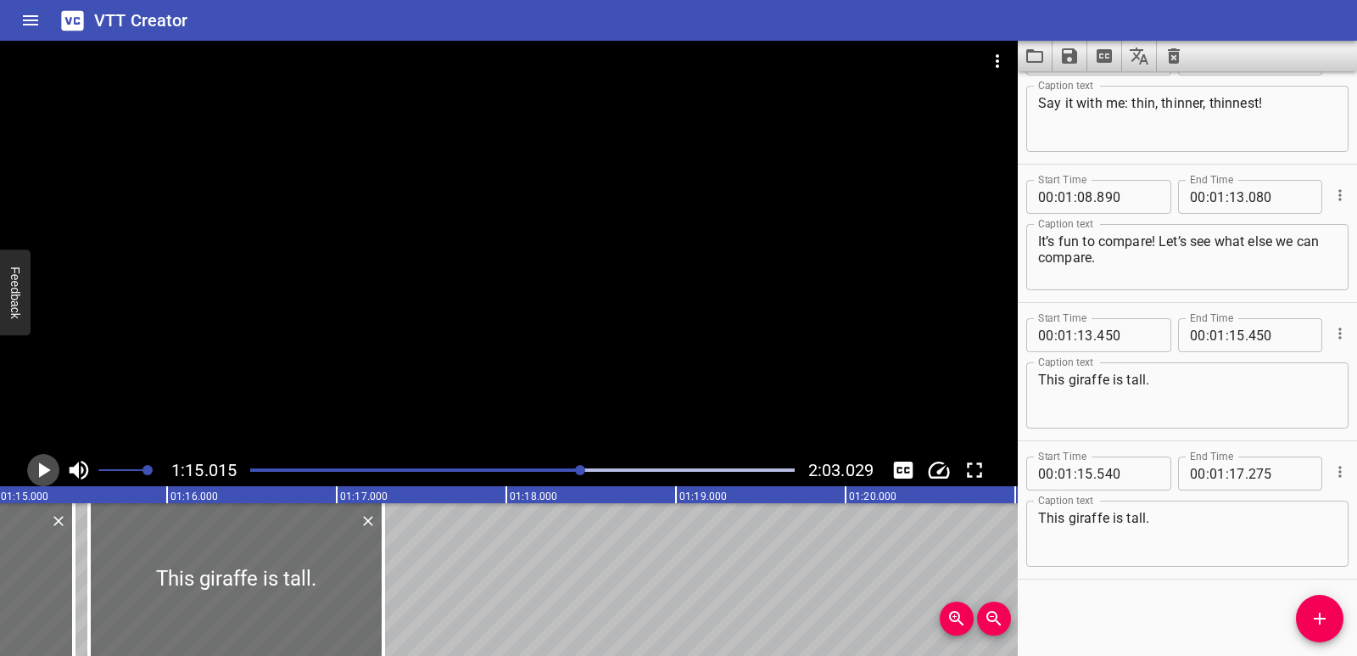
click at [36, 470] on icon "Play/Pause" at bounding box center [43, 469] width 25 height 25
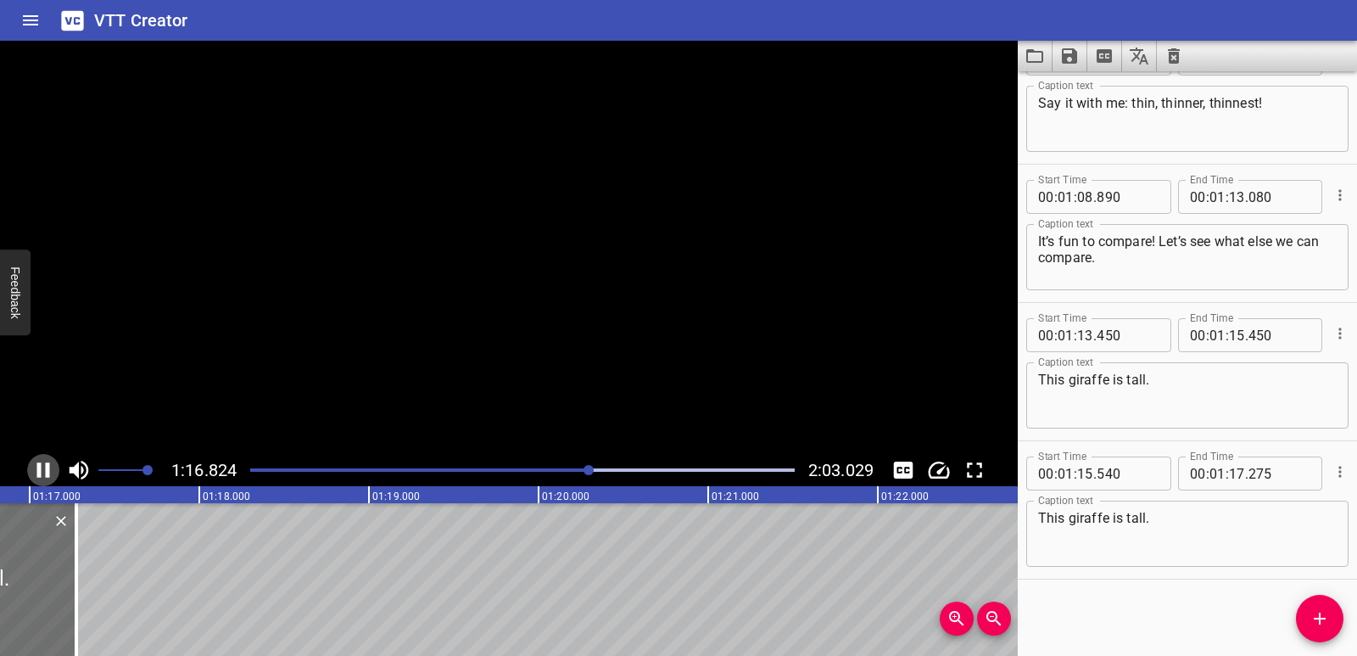
click at [36, 470] on icon "Play/Pause" at bounding box center [43, 469] width 25 height 25
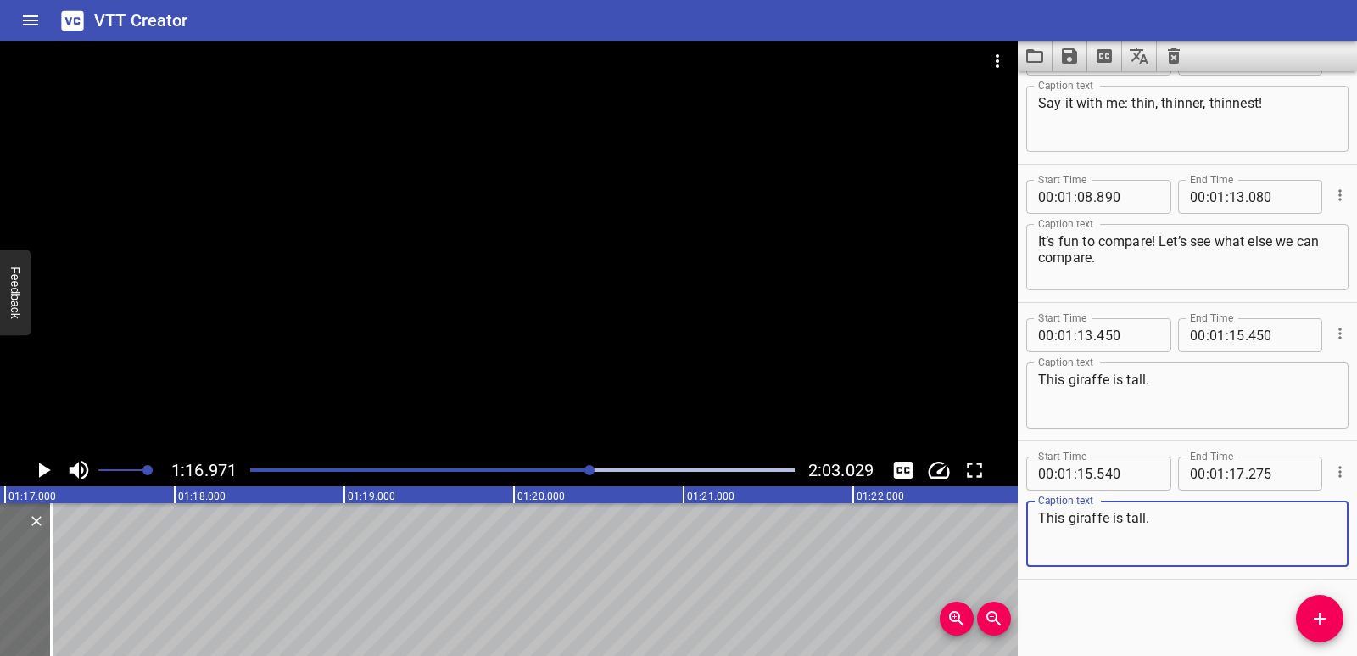
click at [1145, 517] on textarea "This giraffe is tall." at bounding box center [1187, 534] width 299 height 48
click at [1195, 528] on textarea "This giraffe is taller." at bounding box center [1187, 534] width 299 height 48
drag, startPoint x: 1172, startPoint y: 521, endPoint x: 1037, endPoint y: 519, distance: 134.0
click at [1037, 519] on div "This giraffe is taller. Caption text" at bounding box center [1187, 534] width 322 height 66
type textarea "This giraffe is taller."
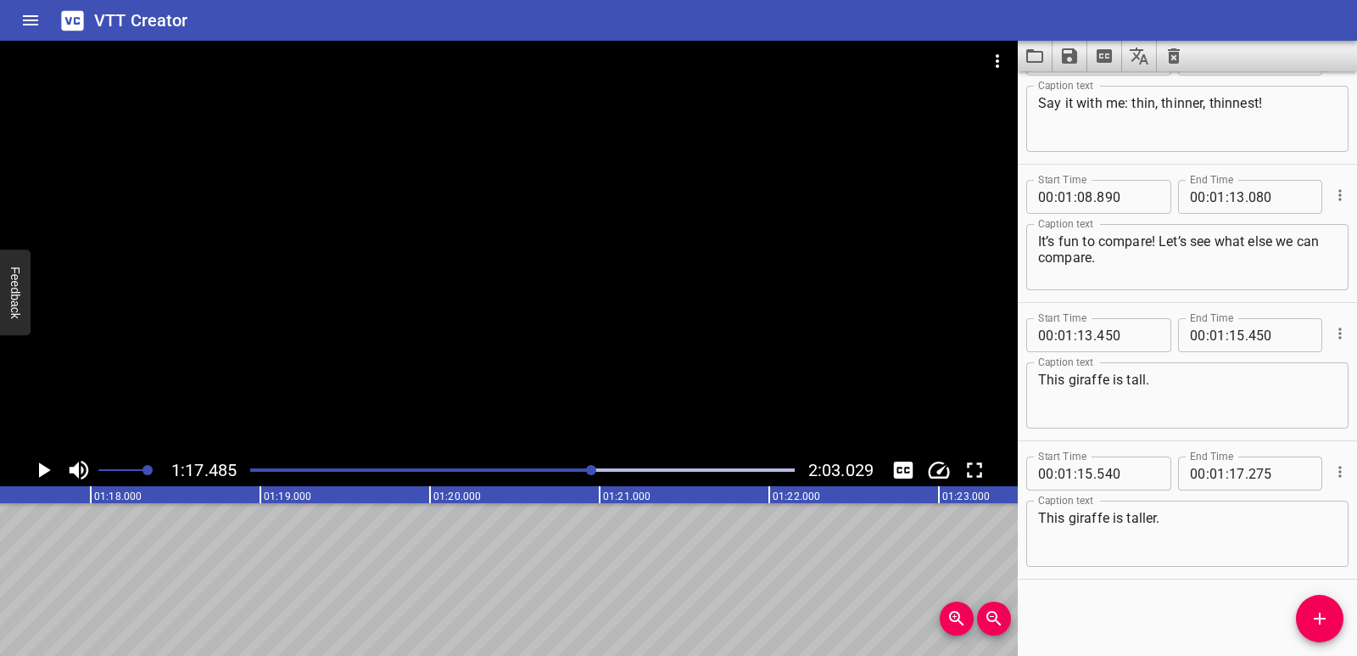
scroll to position [0, 13146]
click at [1307, 628] on span "Add Cue" at bounding box center [1320, 618] width 48 height 20
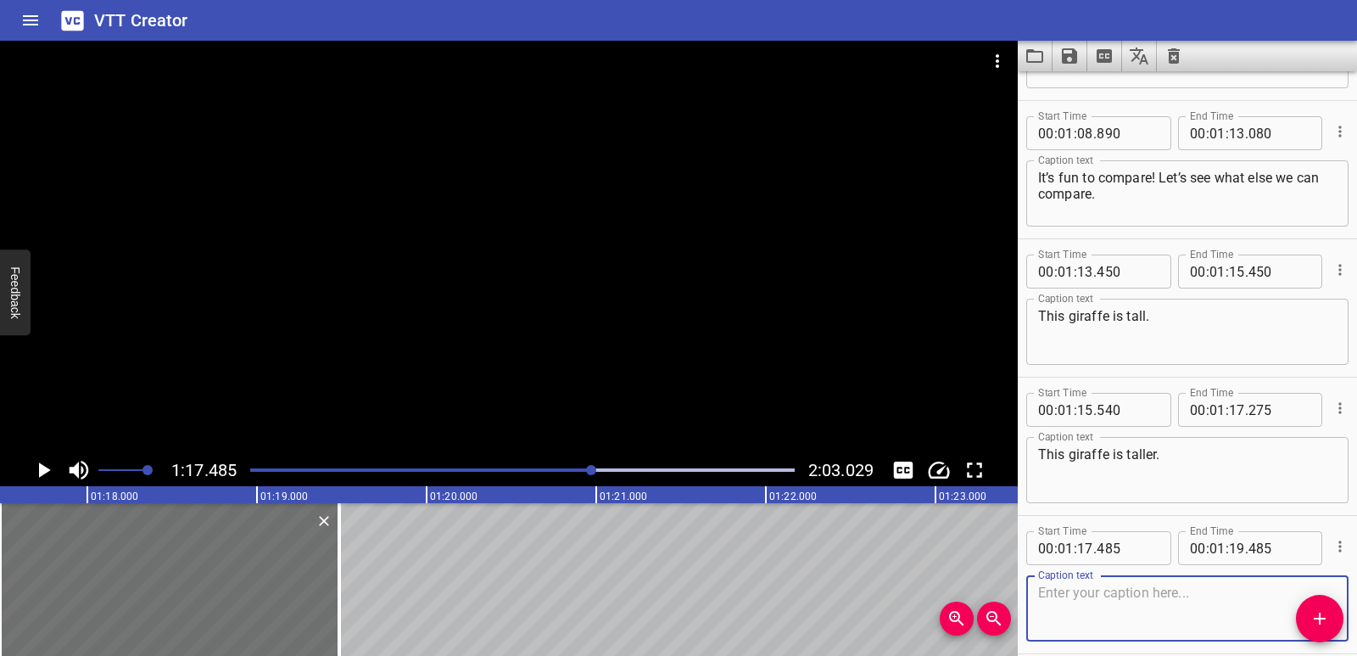
scroll to position [2631, 0]
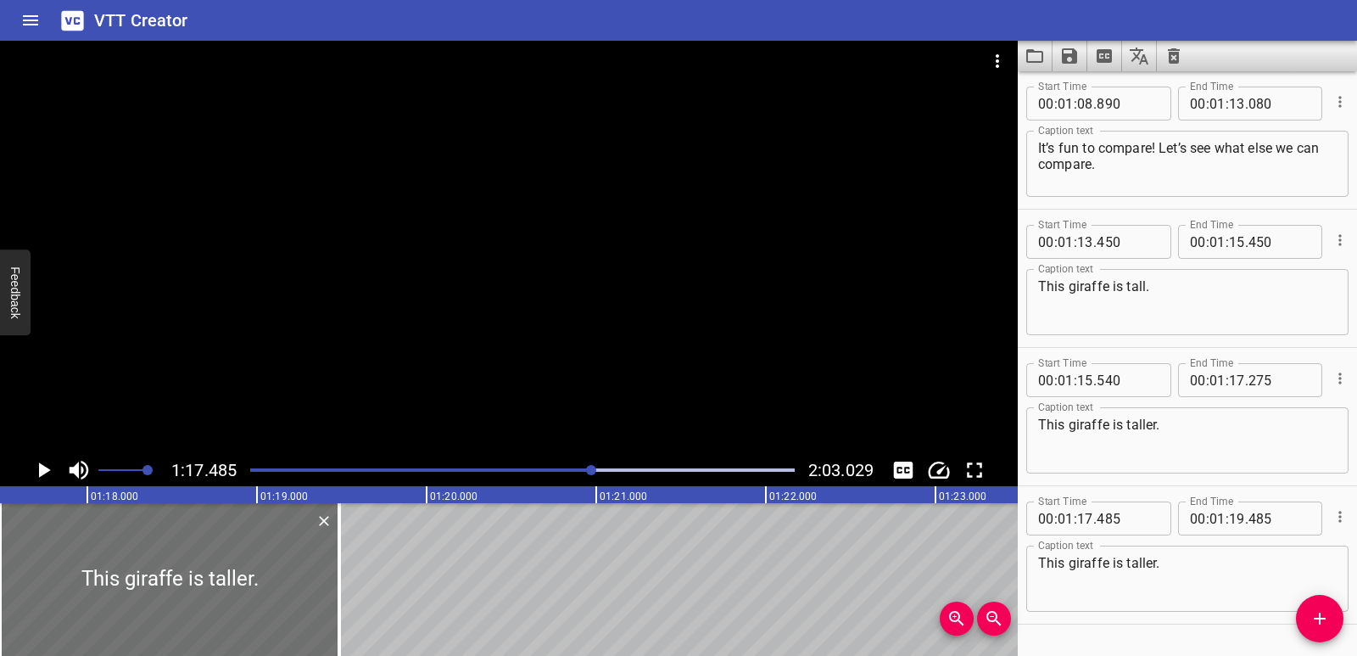
click at [453, 644] on div "00:00.000 00:01.000 00:02.000 00:03.000 00:04.000 00:05.000 00:06.000 00:07.000…" at bounding box center [509, 571] width 1018 height 170
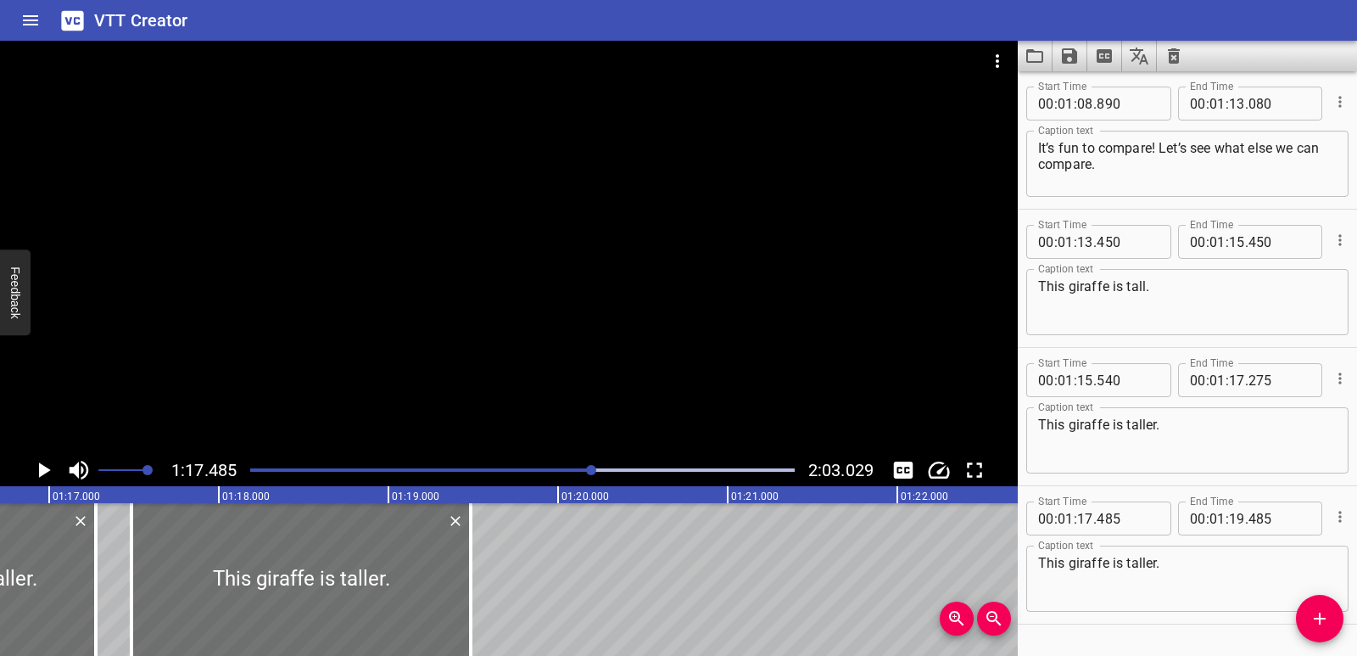
scroll to position [0, 12910]
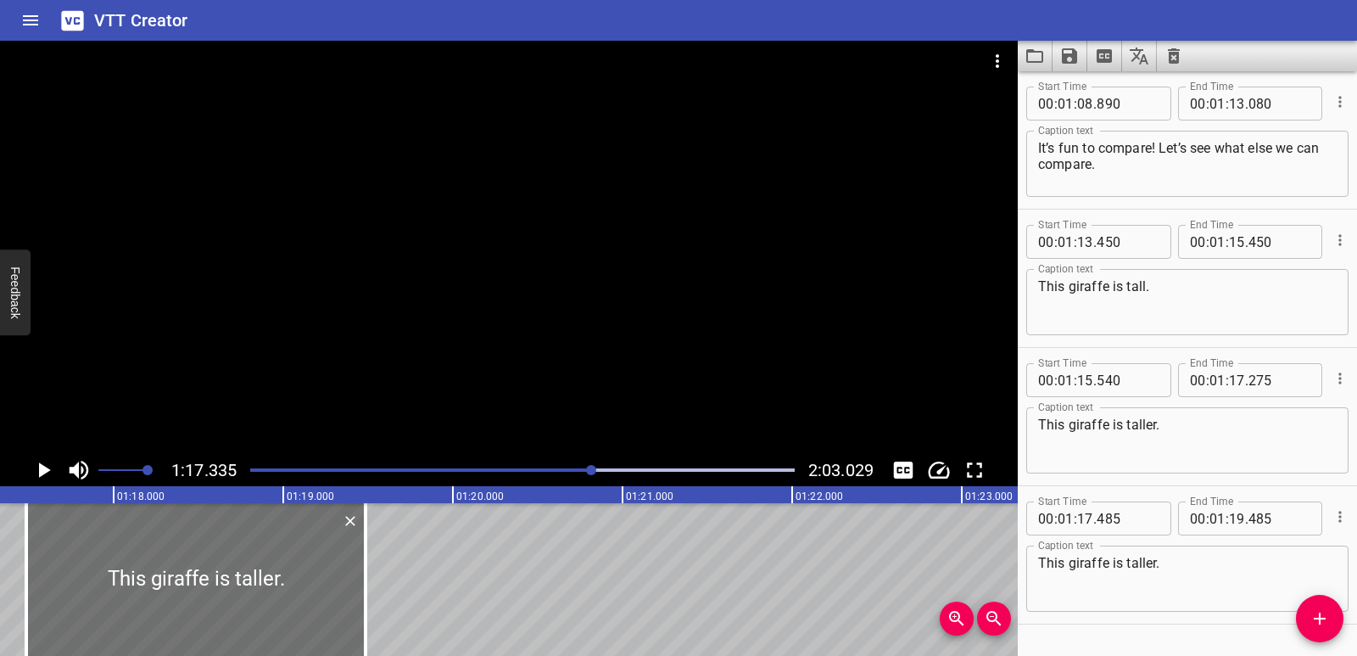
scroll to position [0, 13121]
click at [47, 470] on icon "Play/Pause" at bounding box center [45, 469] width 12 height 15
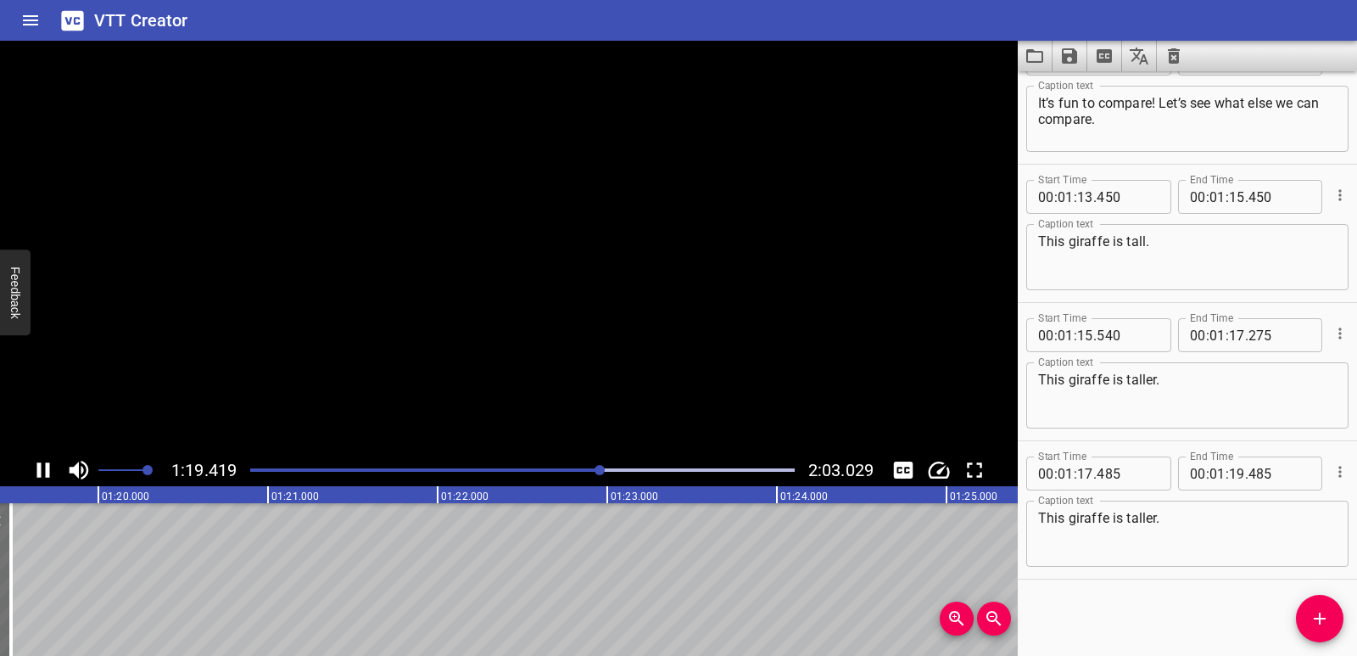
click at [47, 470] on icon "Play/Pause" at bounding box center [43, 469] width 13 height 15
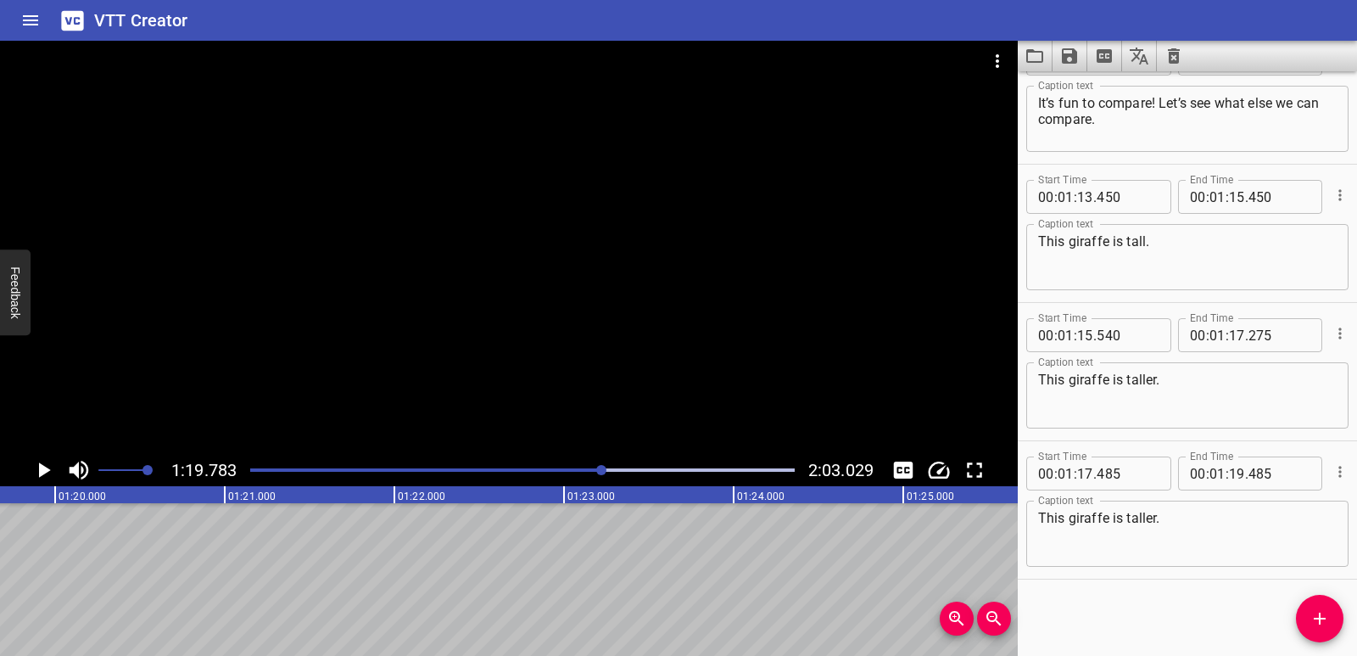
scroll to position [0, 13537]
click at [1157, 517] on textarea "This giraffe is taller." at bounding box center [1187, 534] width 299 height 48
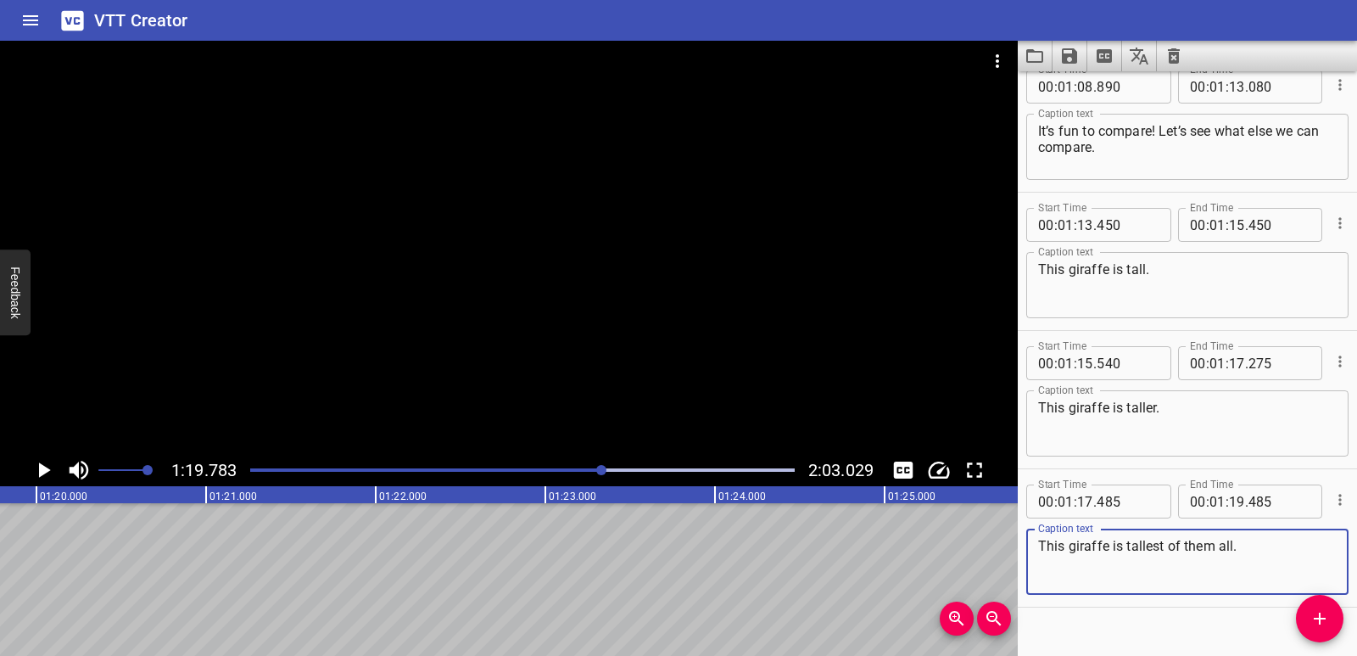
scroll to position [2676, 0]
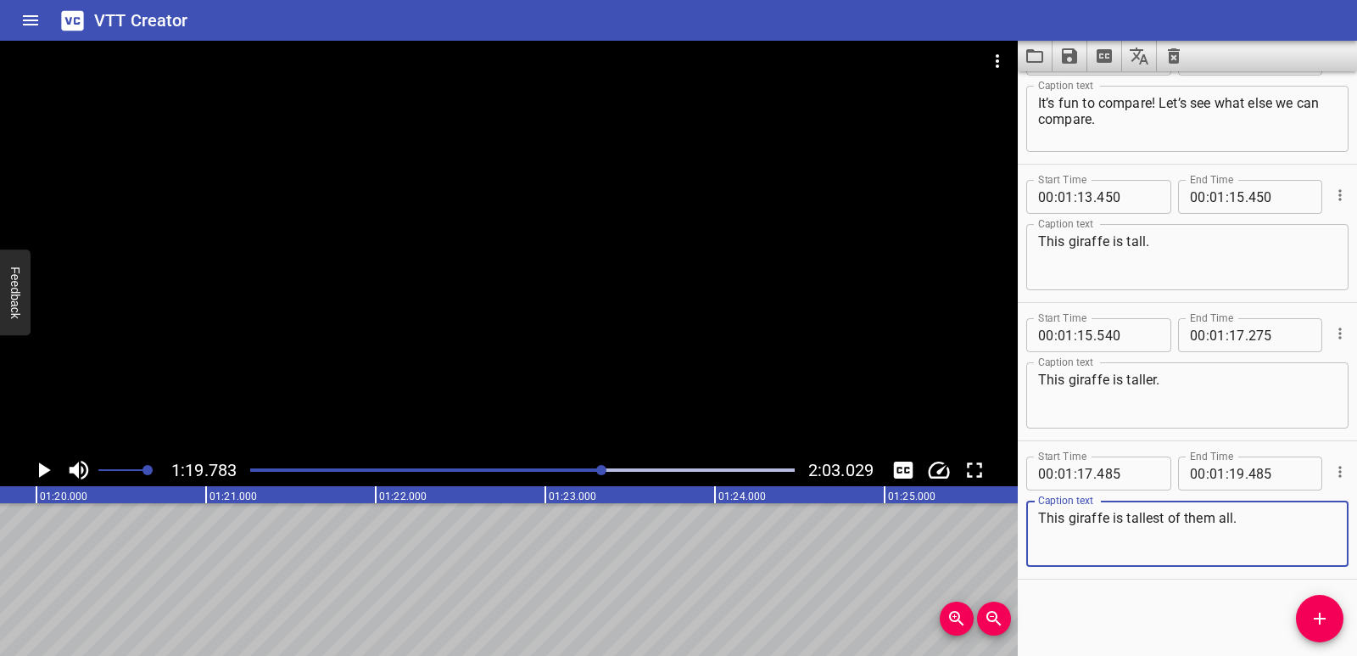
click at [1233, 518] on textarea "This giraffe is tallest of them all." at bounding box center [1187, 534] width 299 height 48
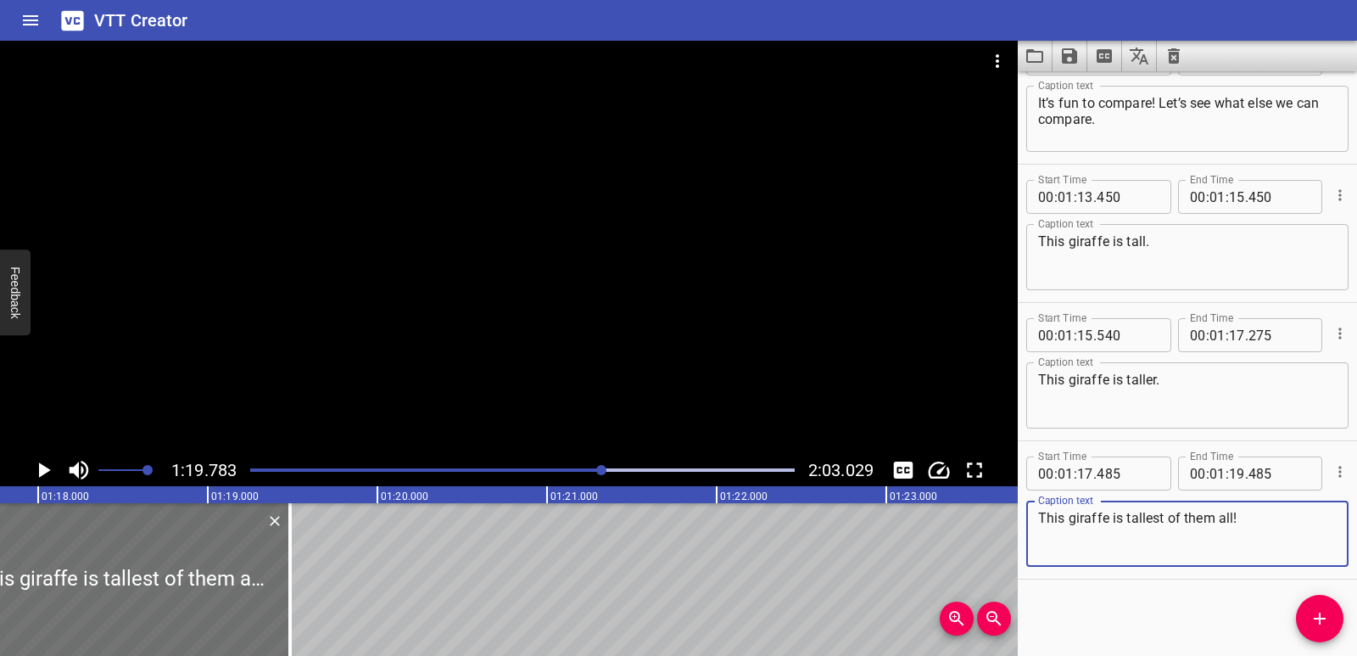
scroll to position [0, 13038]
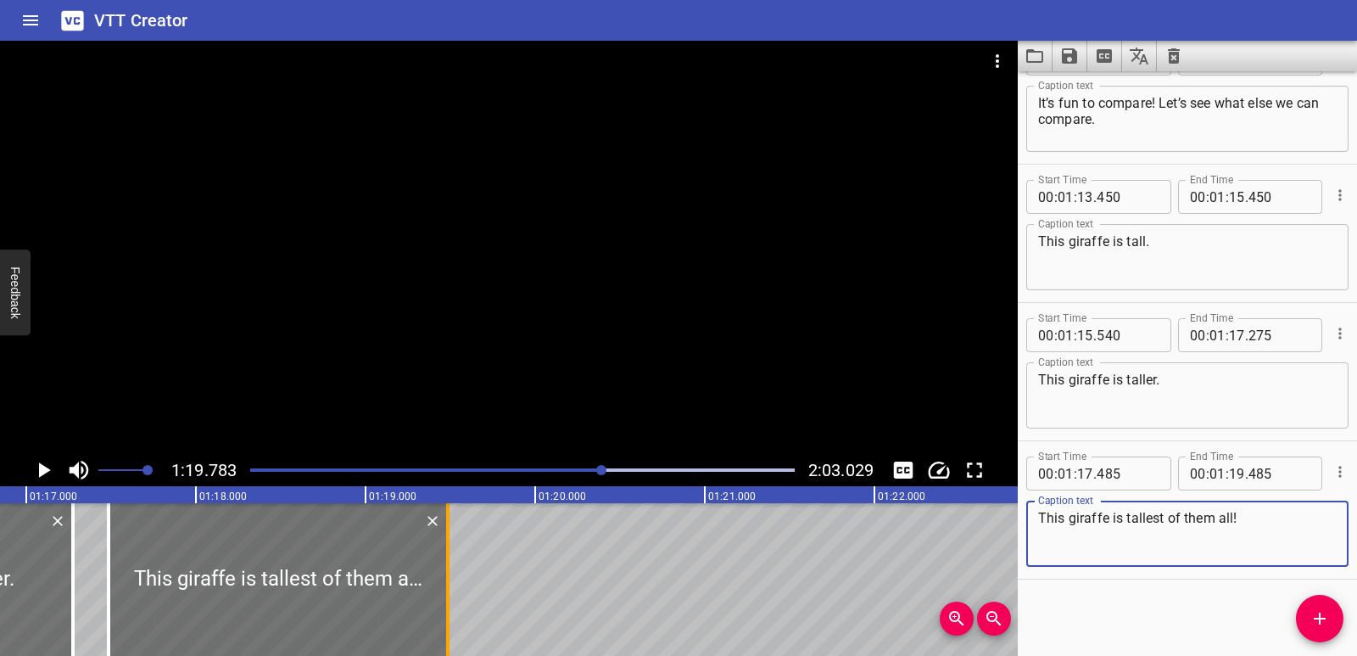
type textarea "This giraffe is tallest of them all!"
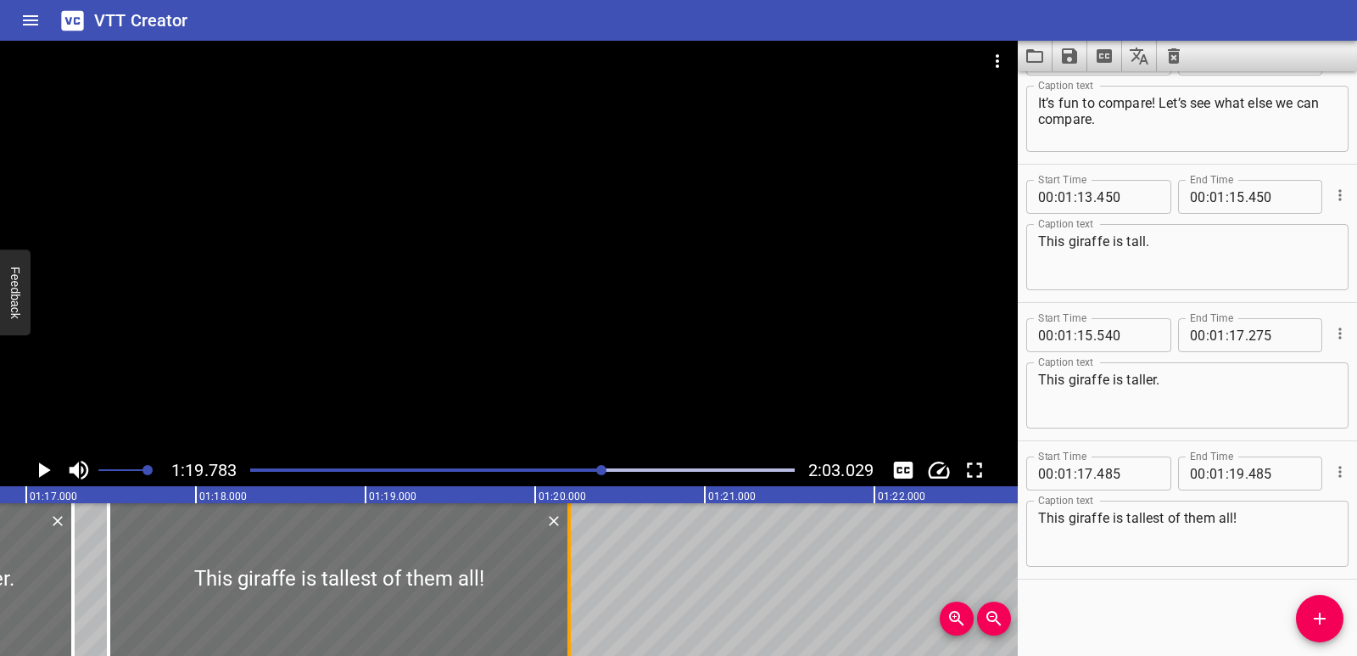
drag, startPoint x: 445, startPoint y: 588, endPoint x: 567, endPoint y: 576, distance: 121.9
click at [567, 576] on div at bounding box center [569, 579] width 17 height 153
type input "20"
type input "200"
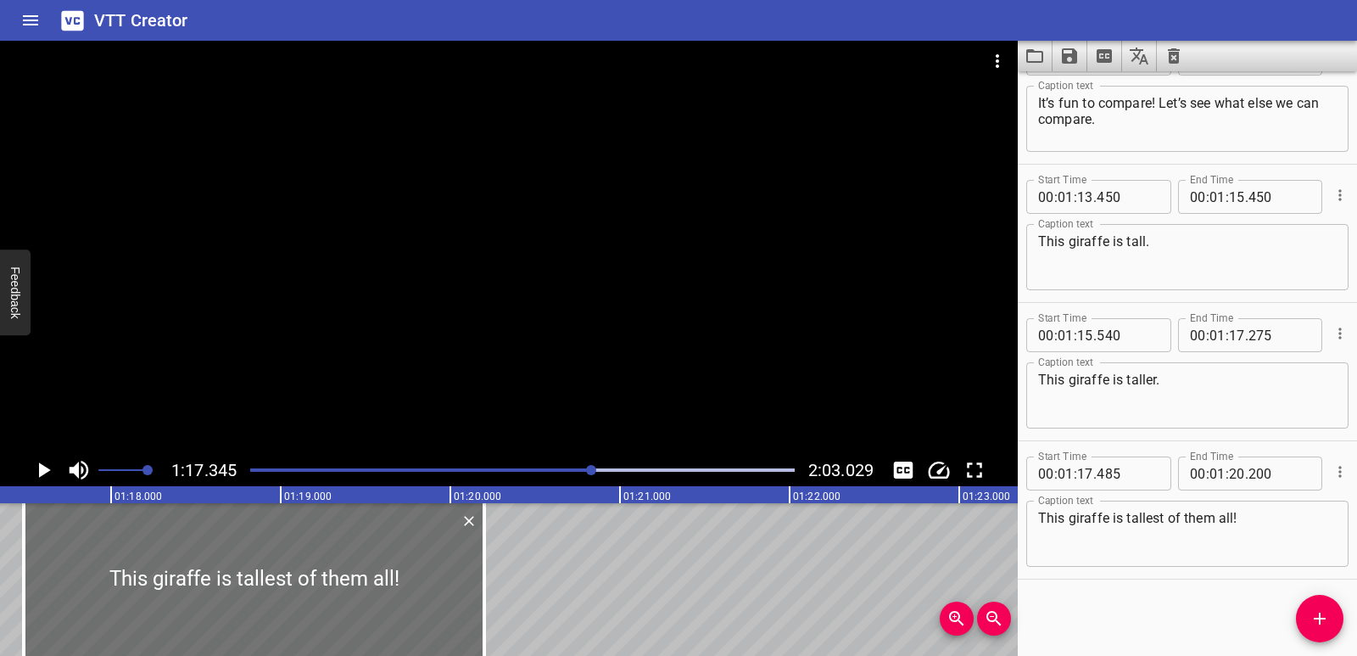
click at [36, 465] on icon "Play/Pause" at bounding box center [43, 469] width 25 height 25
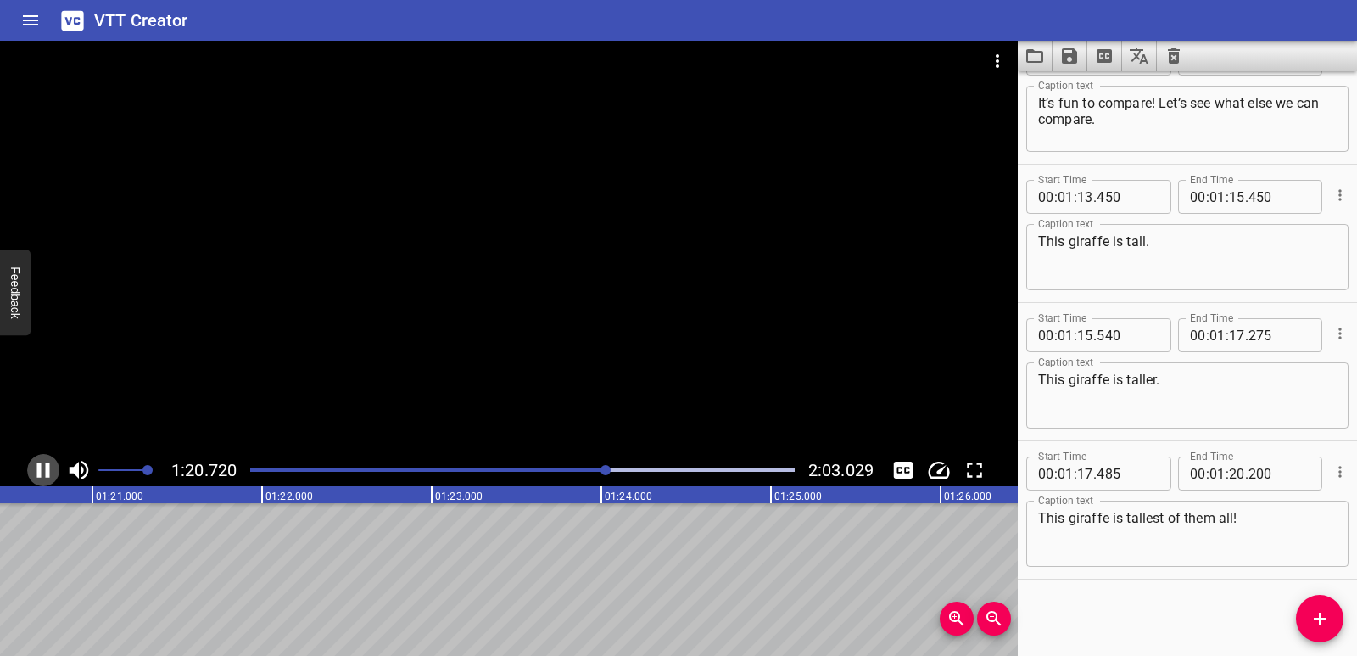
click at [35, 464] on icon "Play/Pause" at bounding box center [43, 469] width 25 height 25
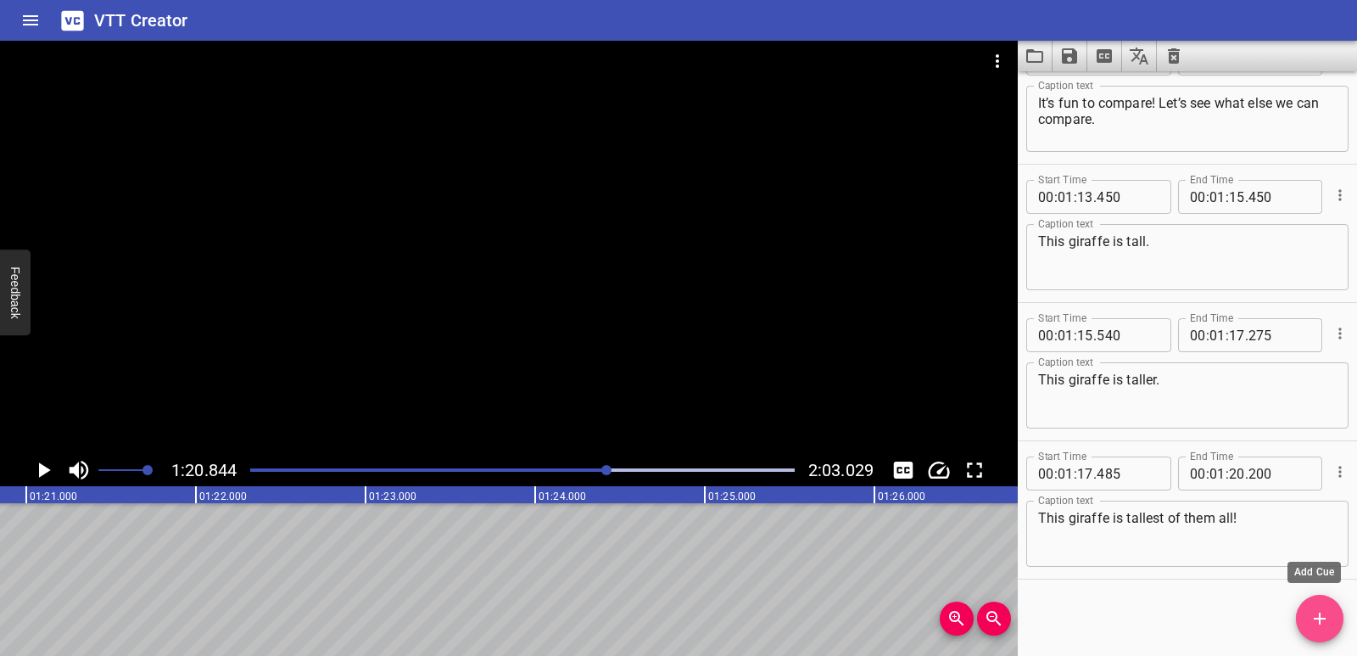
click at [1331, 618] on span "Add Cue" at bounding box center [1320, 618] width 48 height 20
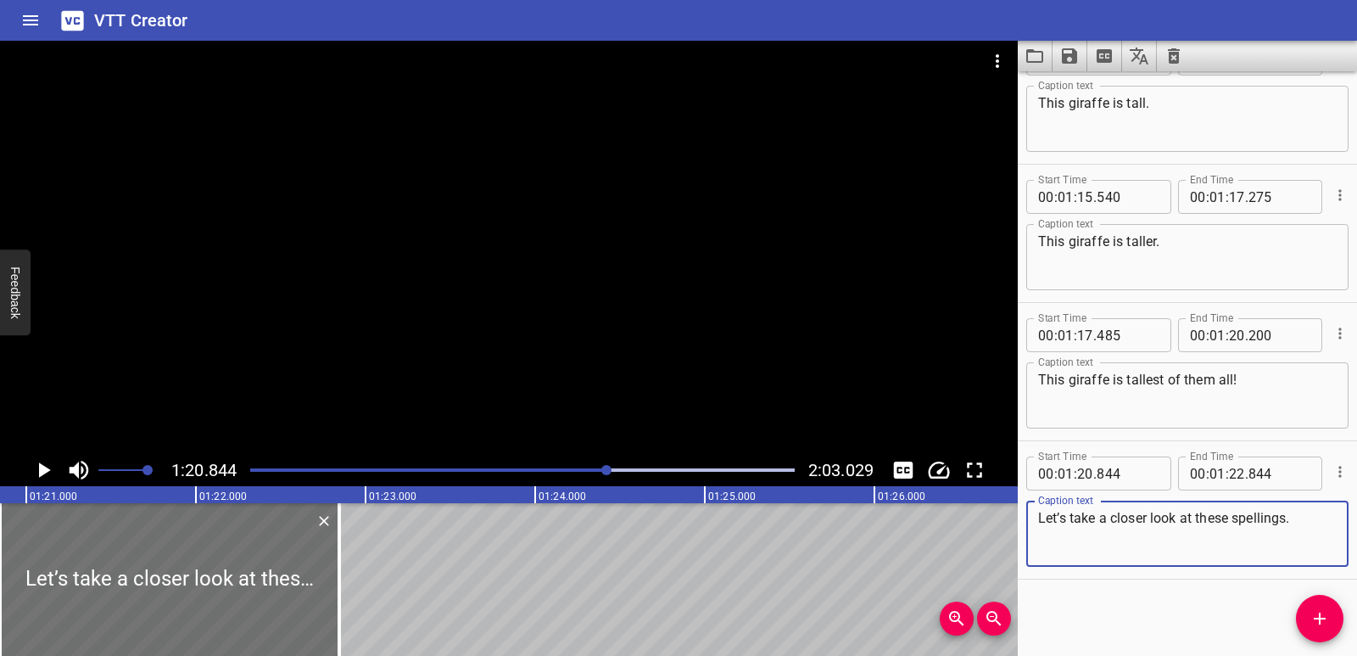
scroll to position [0, 13323]
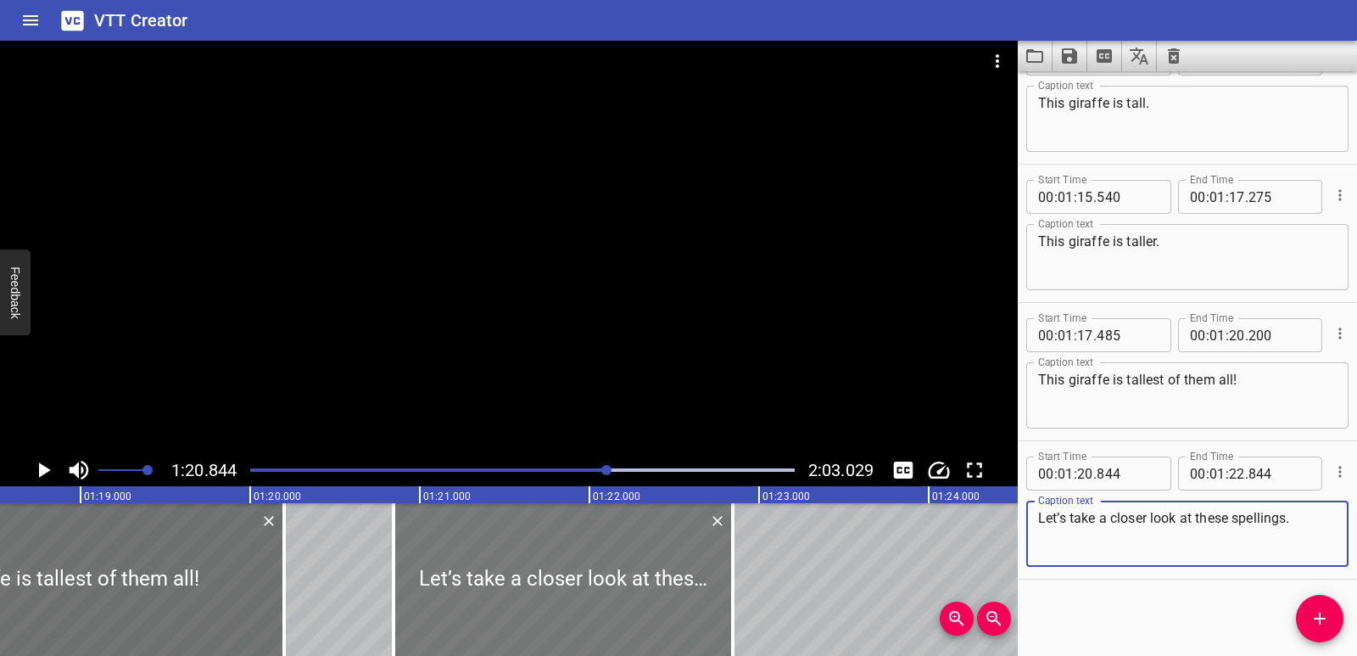
type textarea "Let’s take a closer look at these spellings."
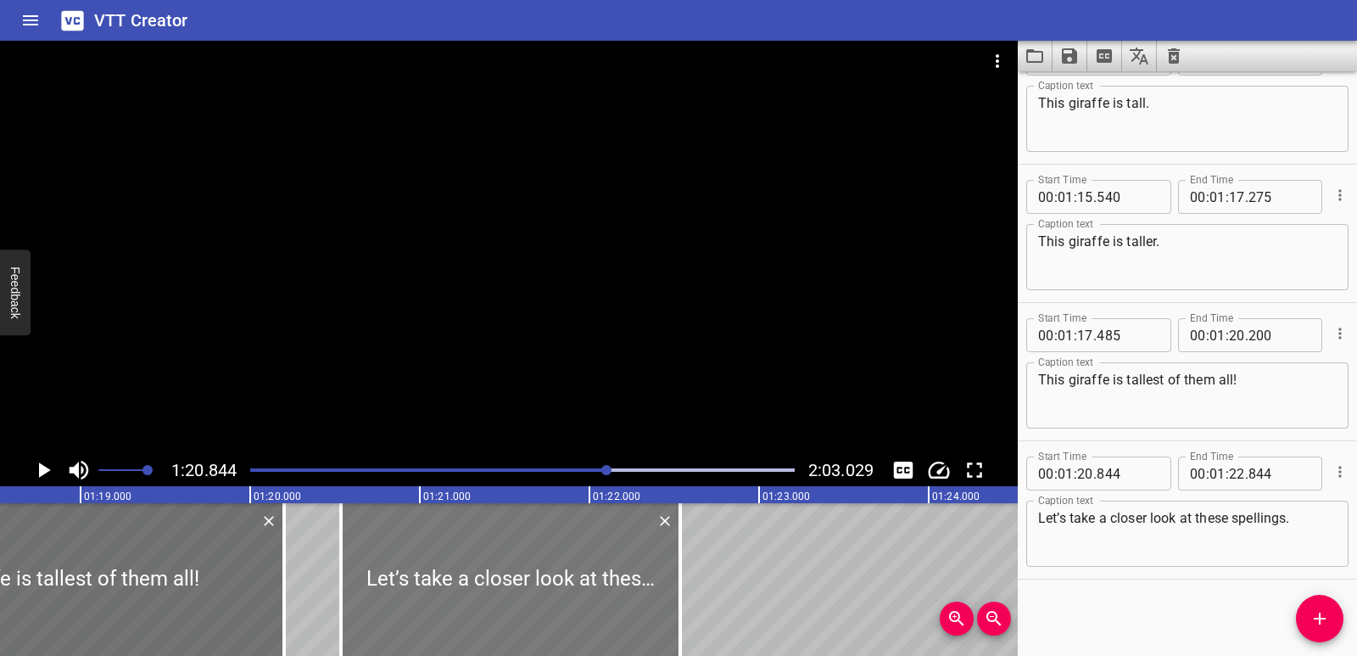
drag, startPoint x: 513, startPoint y: 590, endPoint x: 459, endPoint y: 584, distance: 54.6
click at [459, 584] on div at bounding box center [510, 579] width 339 height 153
type input "524"
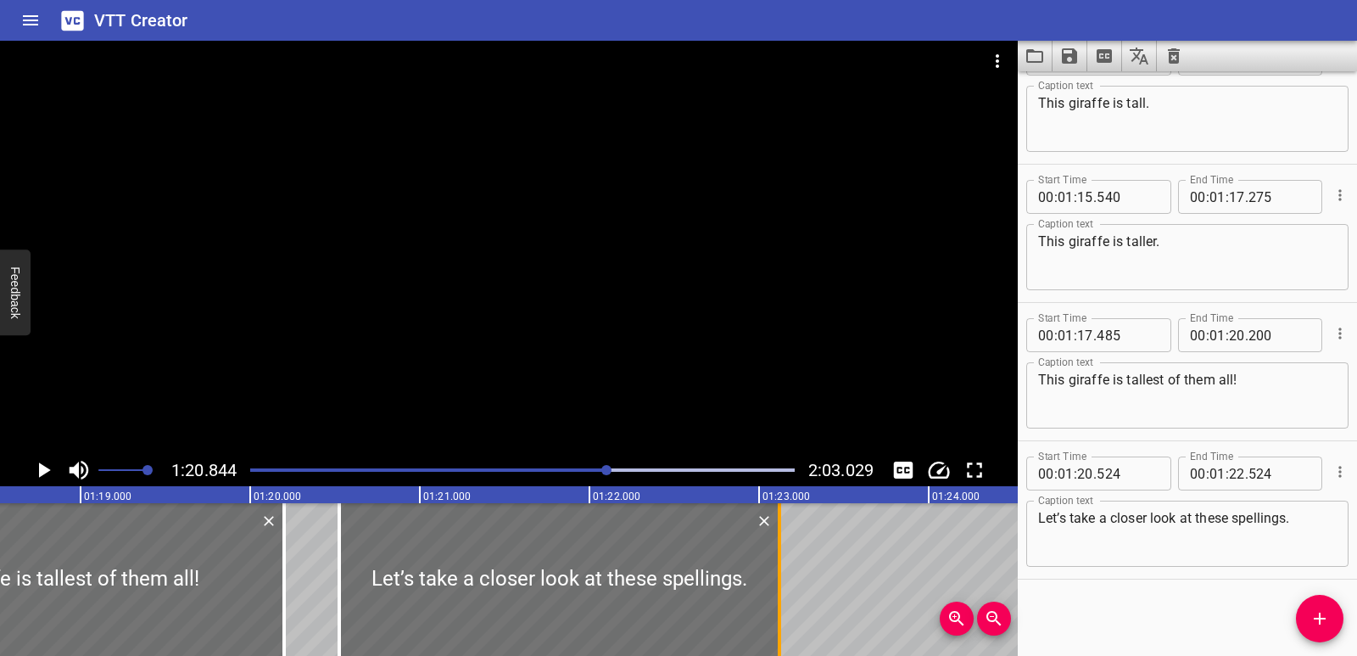
drag, startPoint x: 678, startPoint y: 573, endPoint x: 779, endPoint y: 572, distance: 101.0
click at [779, 572] on div at bounding box center [779, 579] width 3 height 153
type input "23"
type input "119"
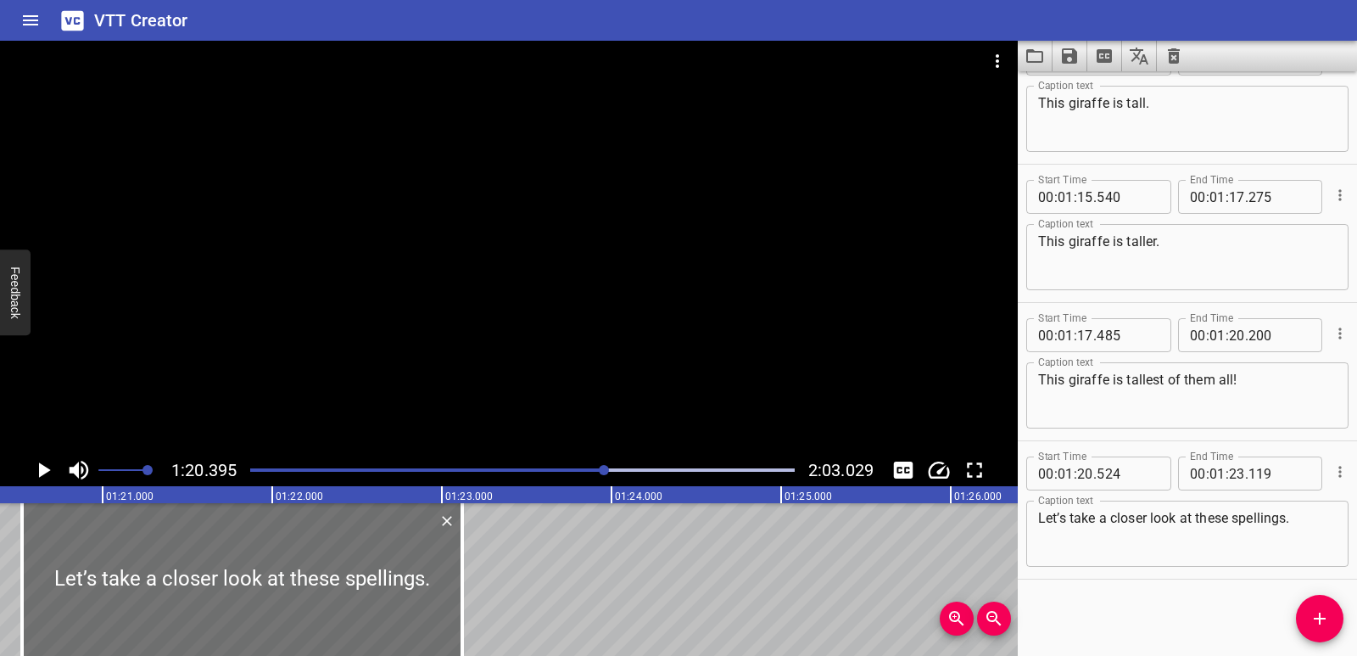
click at [45, 467] on icon "Play/Pause" at bounding box center [45, 469] width 12 height 15
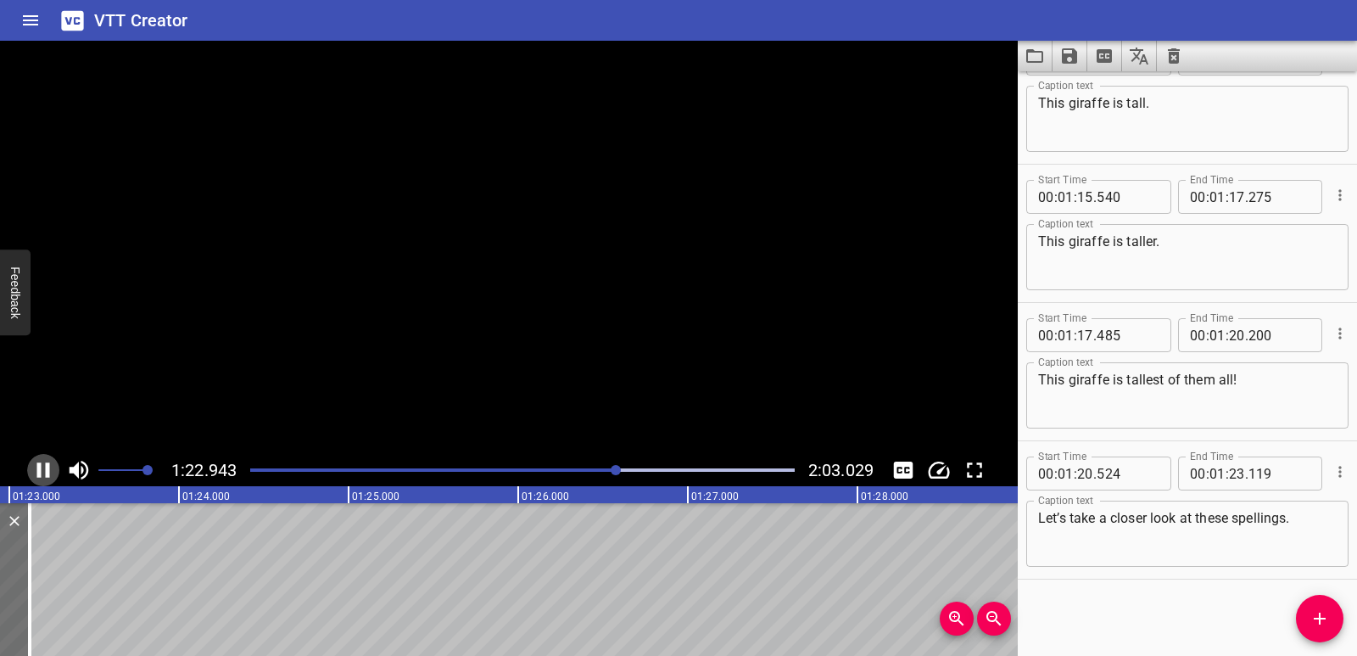
click at [45, 467] on icon "Play/Pause" at bounding box center [43, 469] width 25 height 25
click at [46, 455] on button "Play/Pause" at bounding box center [43, 470] width 32 height 32
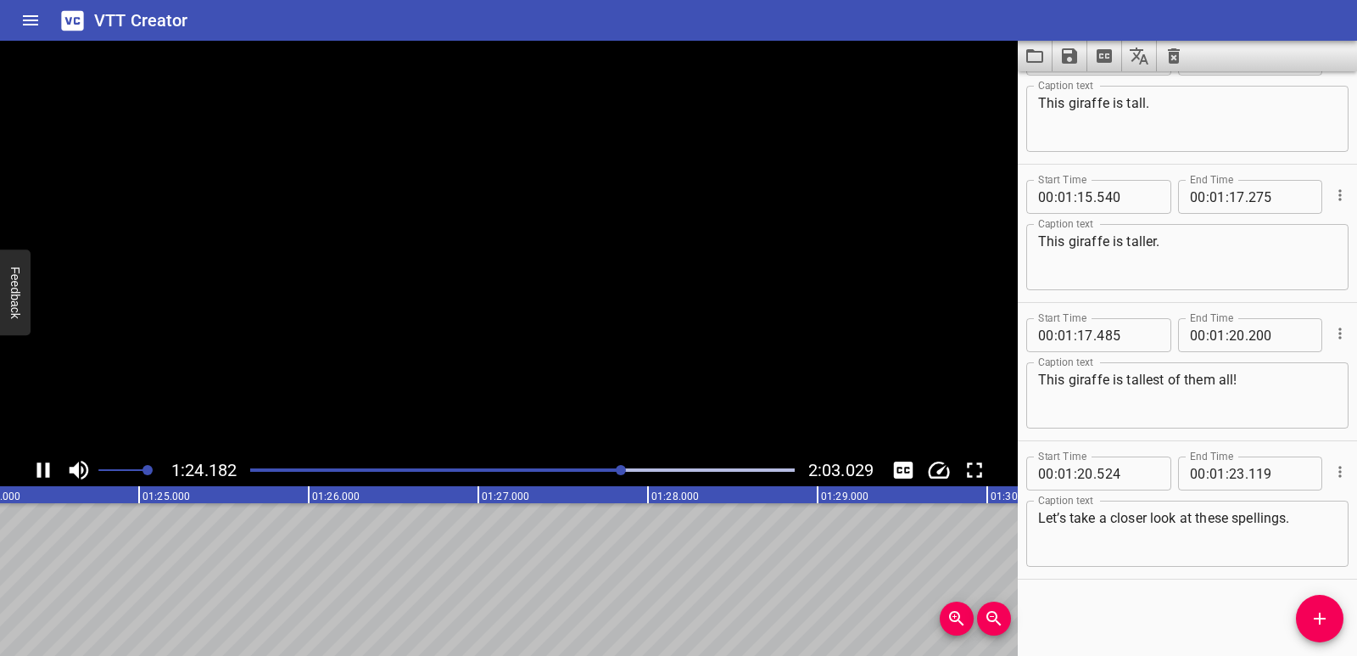
click at [40, 466] on icon "Play/Pause" at bounding box center [43, 469] width 13 height 15
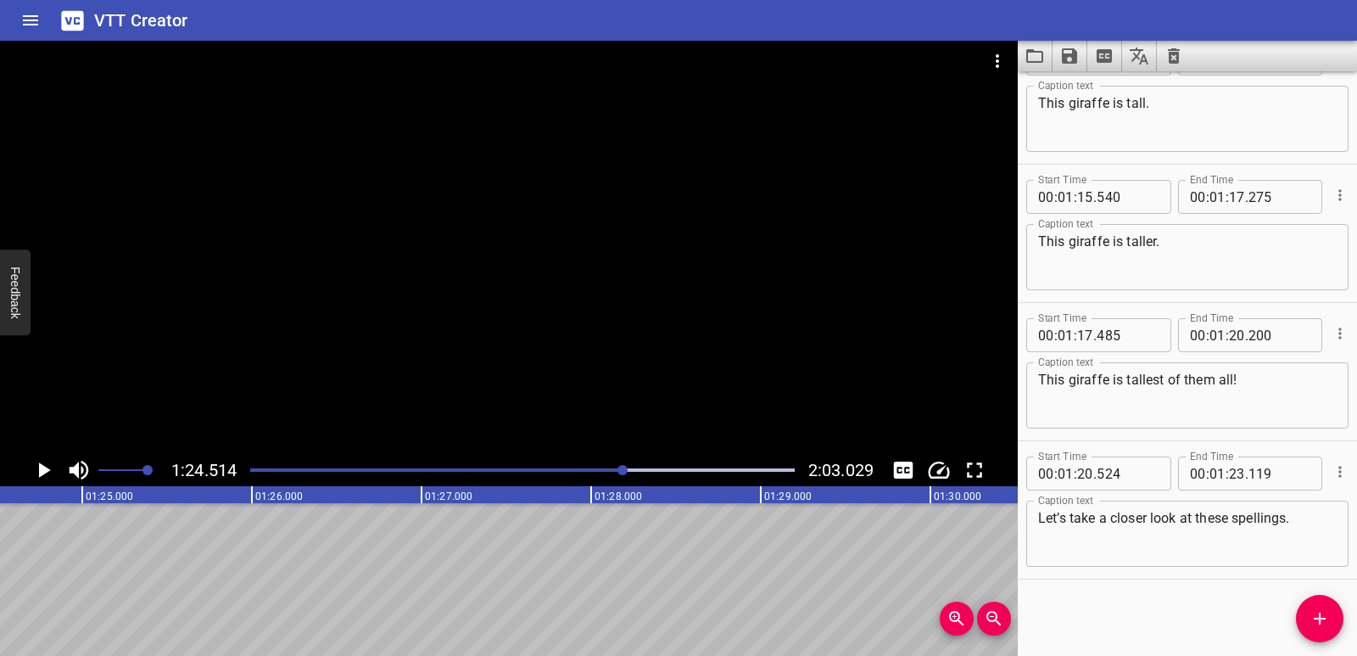
click at [1316, 624] on icon "Add Cue" at bounding box center [1320, 618] width 20 height 20
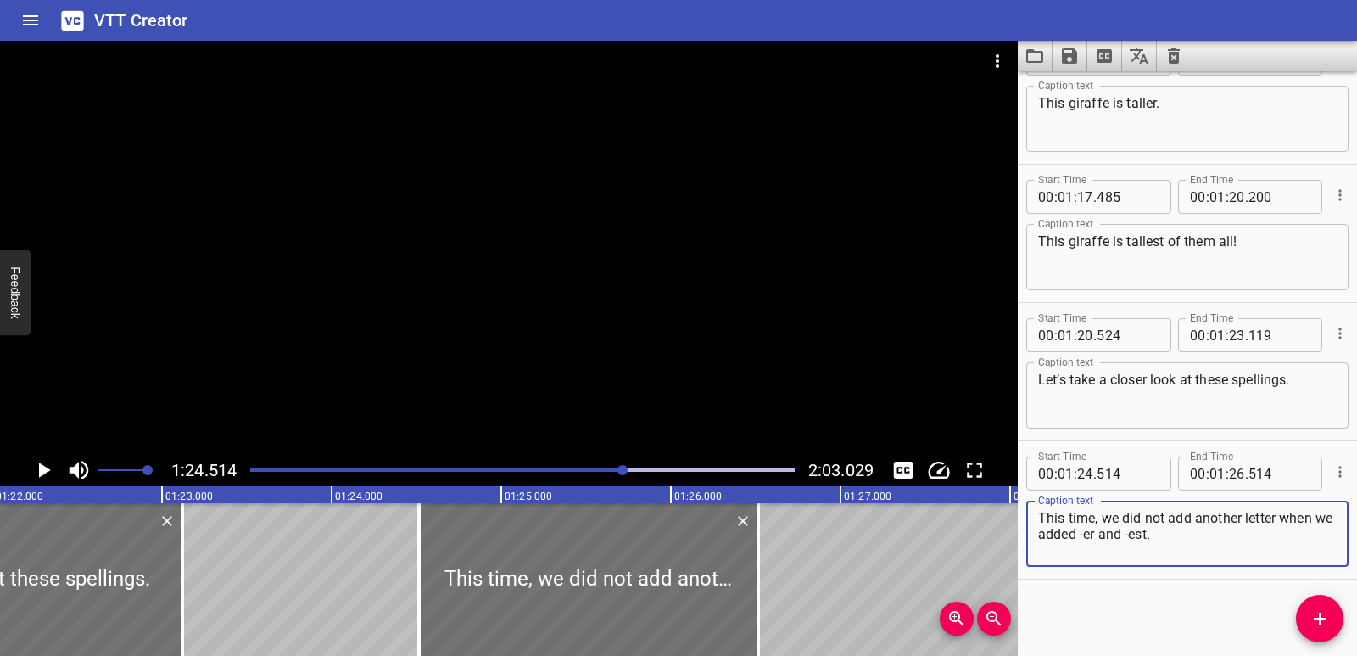
scroll to position [0, 13894]
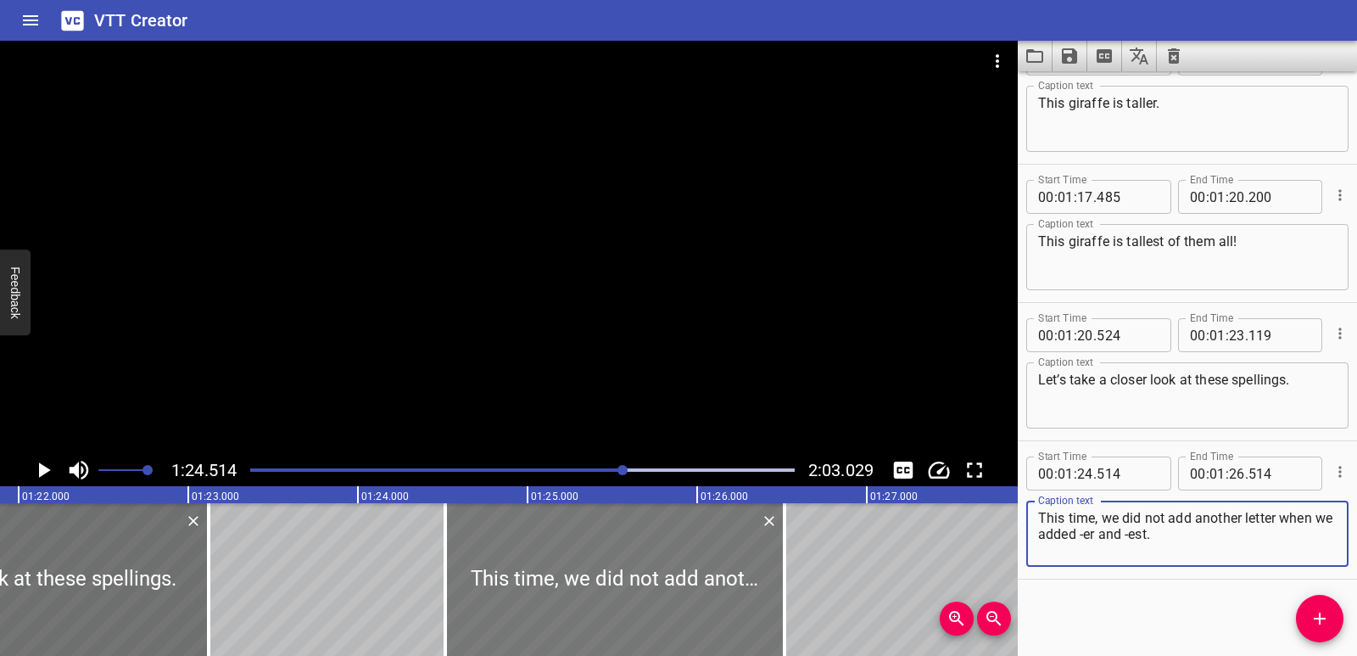
type textarea "This time, we did not add another letter when we added -er and -est."
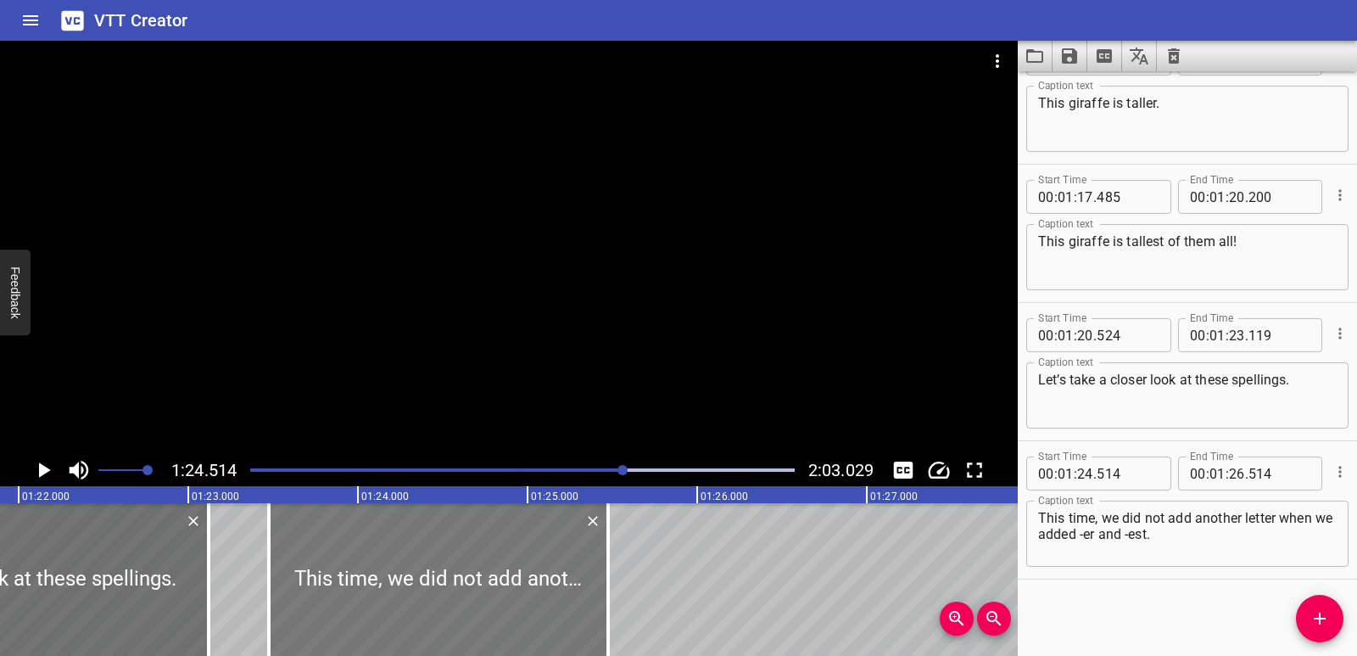
drag, startPoint x: 628, startPoint y: 562, endPoint x: 451, endPoint y: 576, distance: 177.0
click at [451, 576] on div at bounding box center [438, 579] width 339 height 153
type input "23"
type input "474"
type input "25"
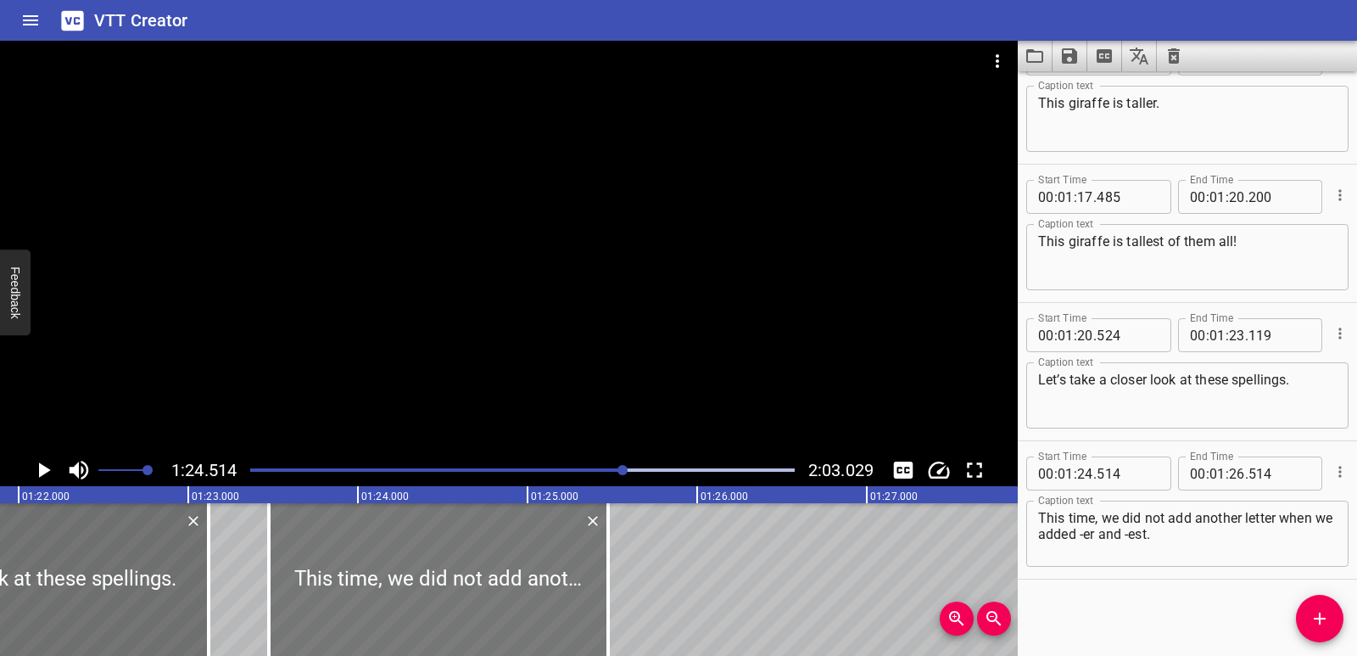
type input "474"
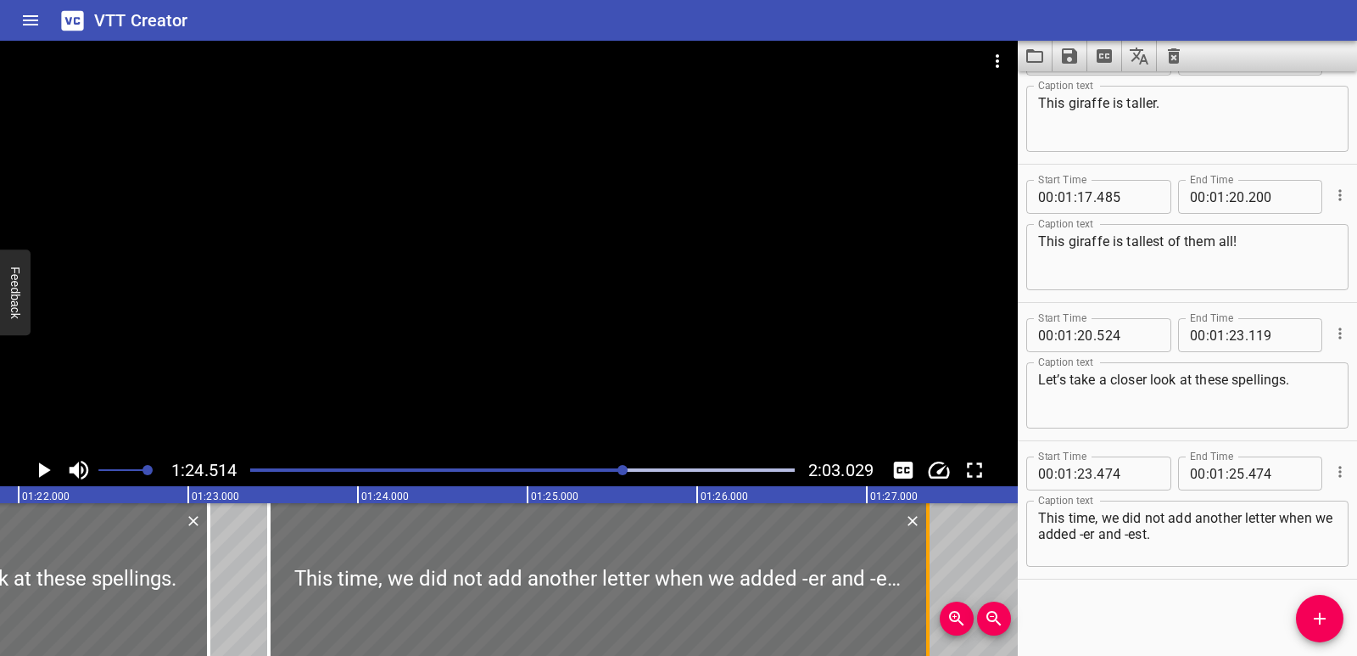
drag, startPoint x: 609, startPoint y: 565, endPoint x: 929, endPoint y: 558, distance: 319.9
click at [929, 558] on div at bounding box center [927, 579] width 3 height 153
type input "27"
type input "359"
click at [234, 592] on div "Comparatives and Superlatives [DATE], we will learn words that compare things! …" at bounding box center [1375, 579] width 30539 height 153
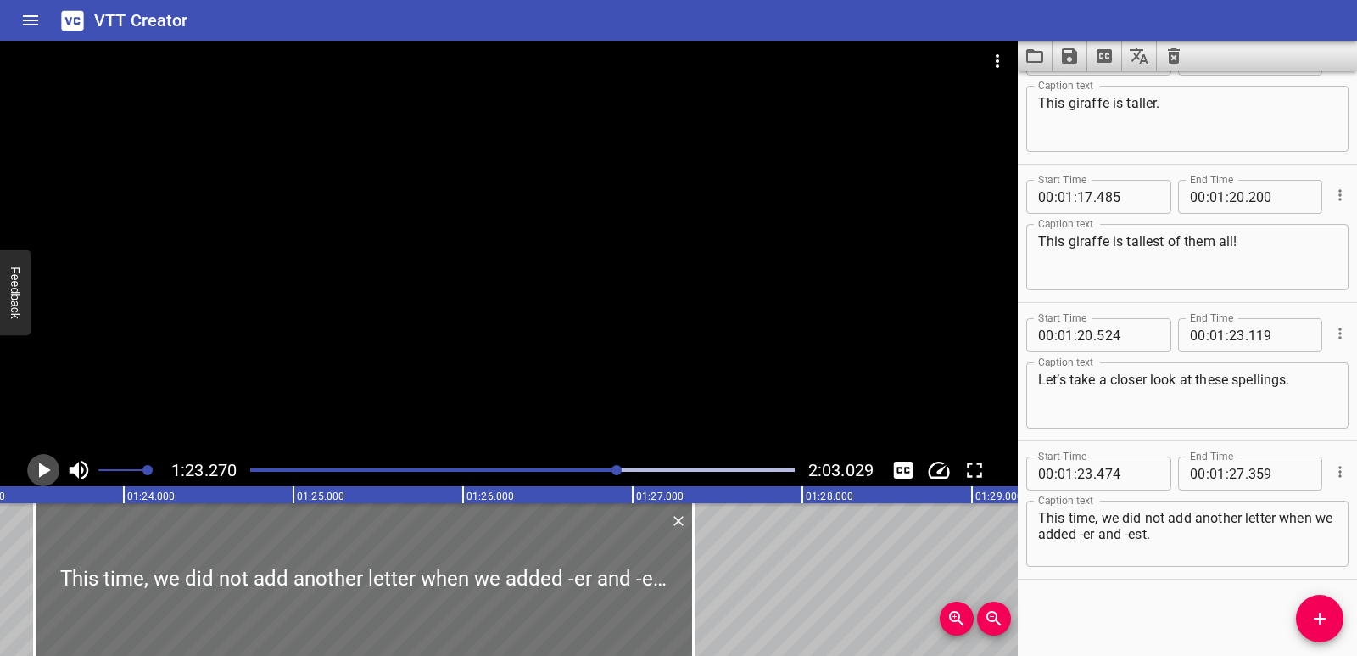
click at [35, 467] on icon "Play/Pause" at bounding box center [43, 469] width 25 height 25
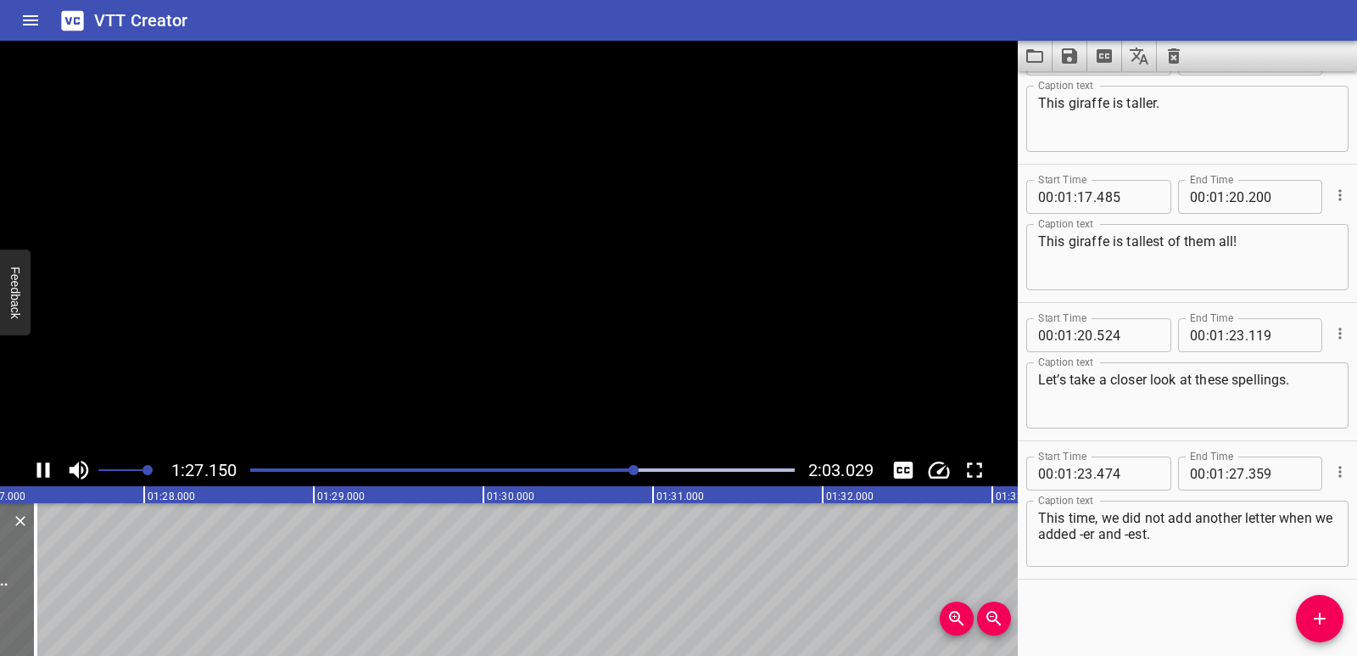
click at [35, 467] on icon "Play/Pause" at bounding box center [43, 469] width 25 height 25
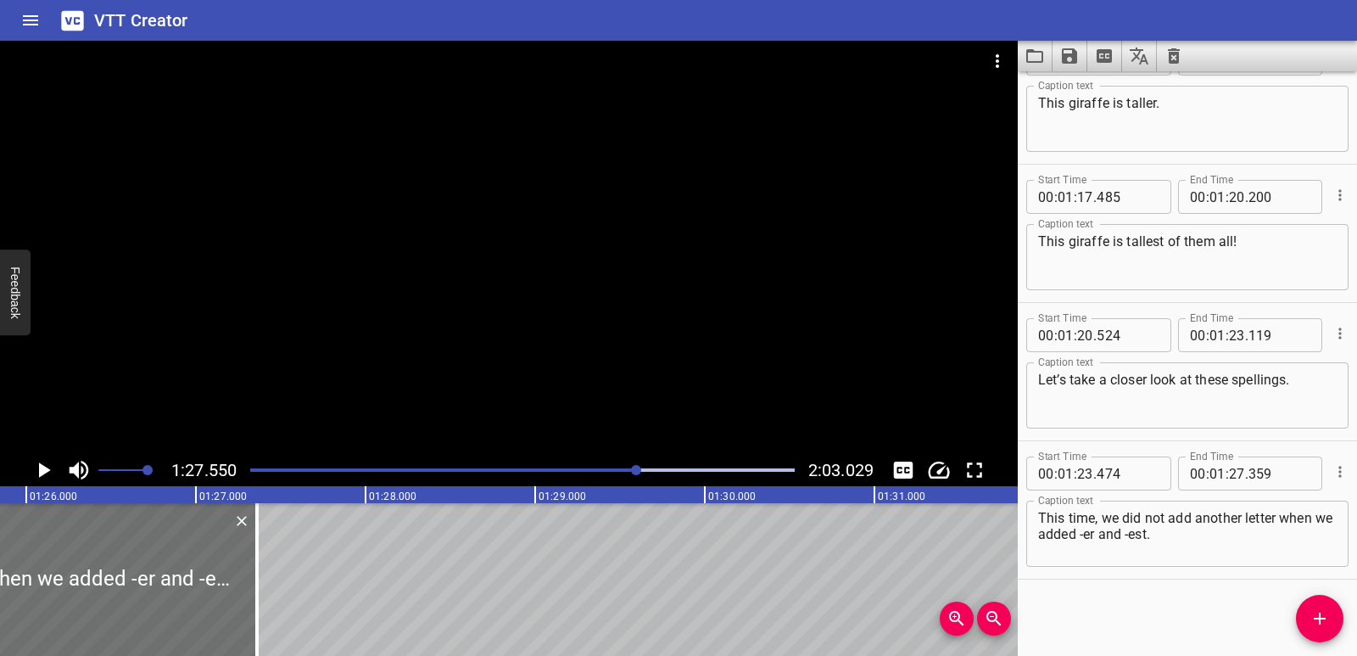
scroll to position [0, 14538]
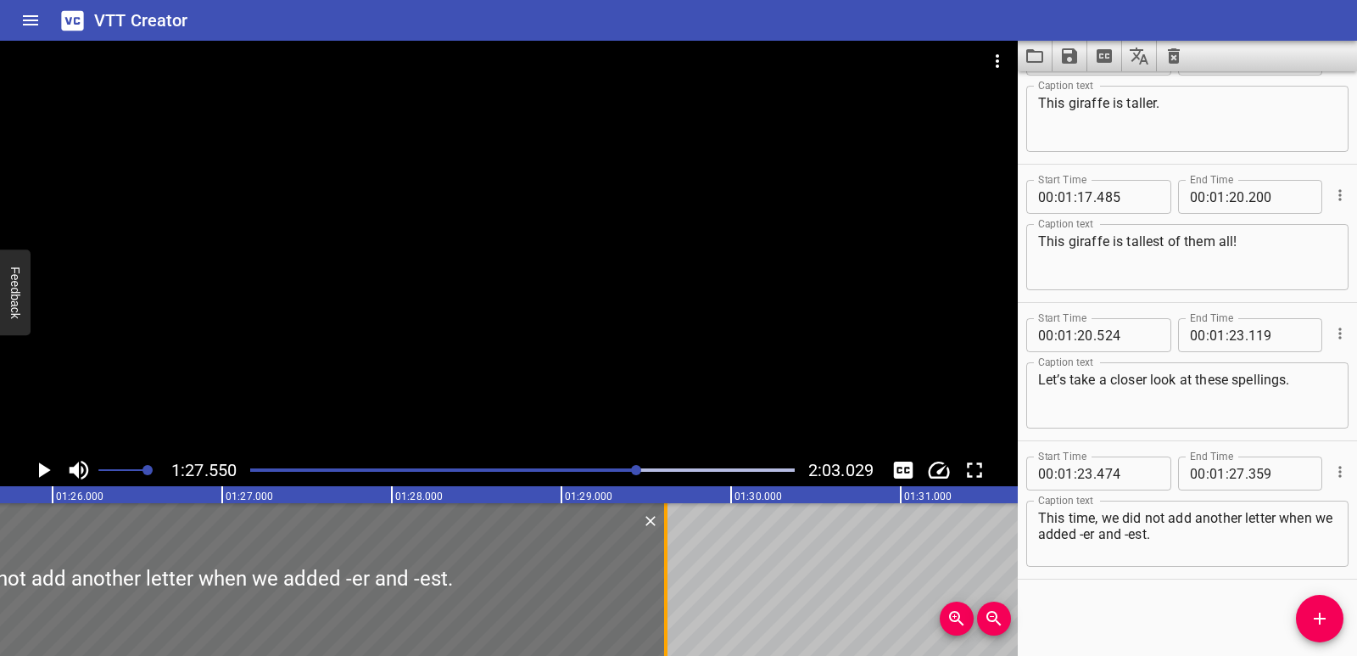
drag, startPoint x: 279, startPoint y: 577, endPoint x: 662, endPoint y: 568, distance: 382.7
click at [662, 568] on div at bounding box center [665, 579] width 17 height 153
type input "29"
type input "614"
click at [40, 471] on icon "Play/Pause" at bounding box center [45, 469] width 12 height 15
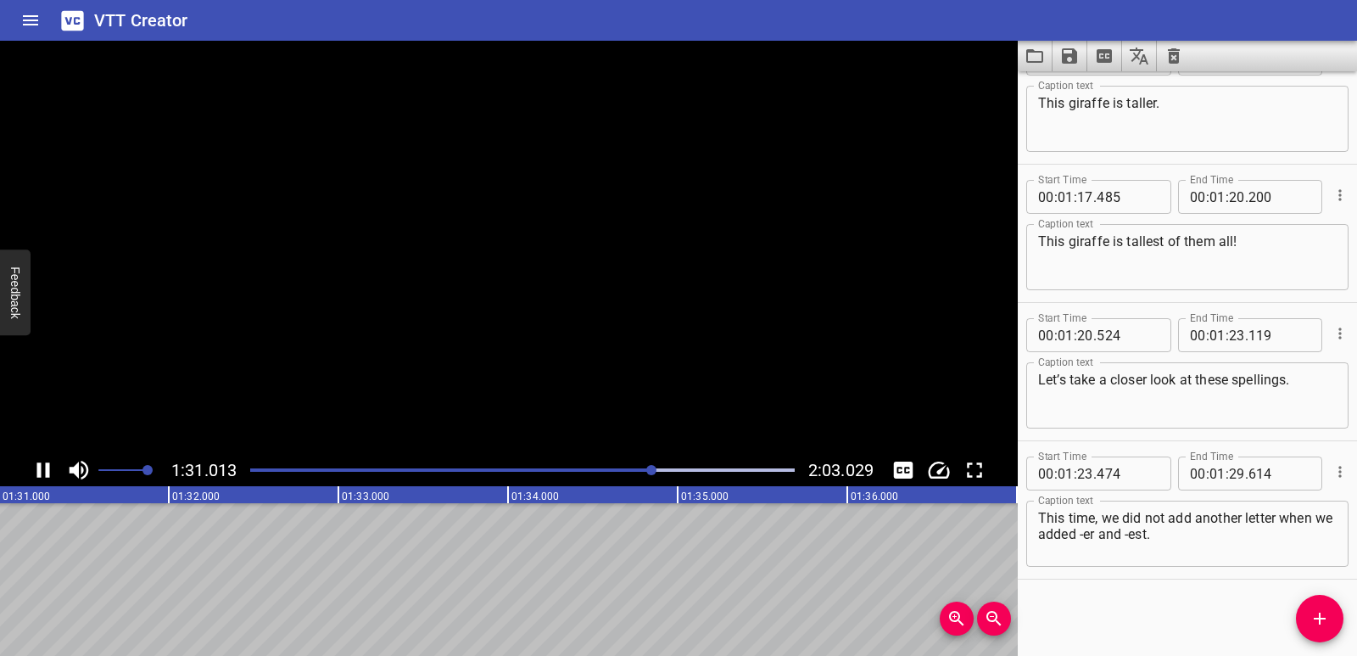
click at [40, 471] on icon "Play/Pause" at bounding box center [43, 469] width 13 height 15
click at [1311, 622] on icon "Add Cue" at bounding box center [1320, 618] width 20 height 20
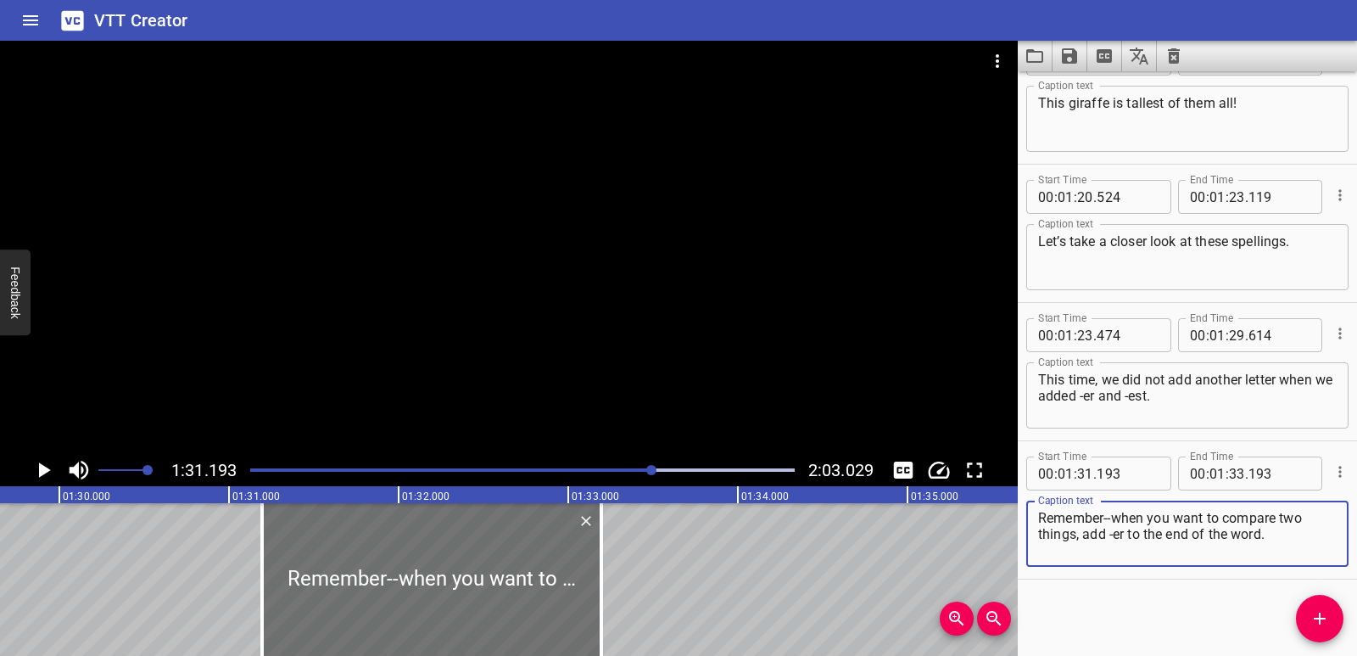
scroll to position [0, 15184]
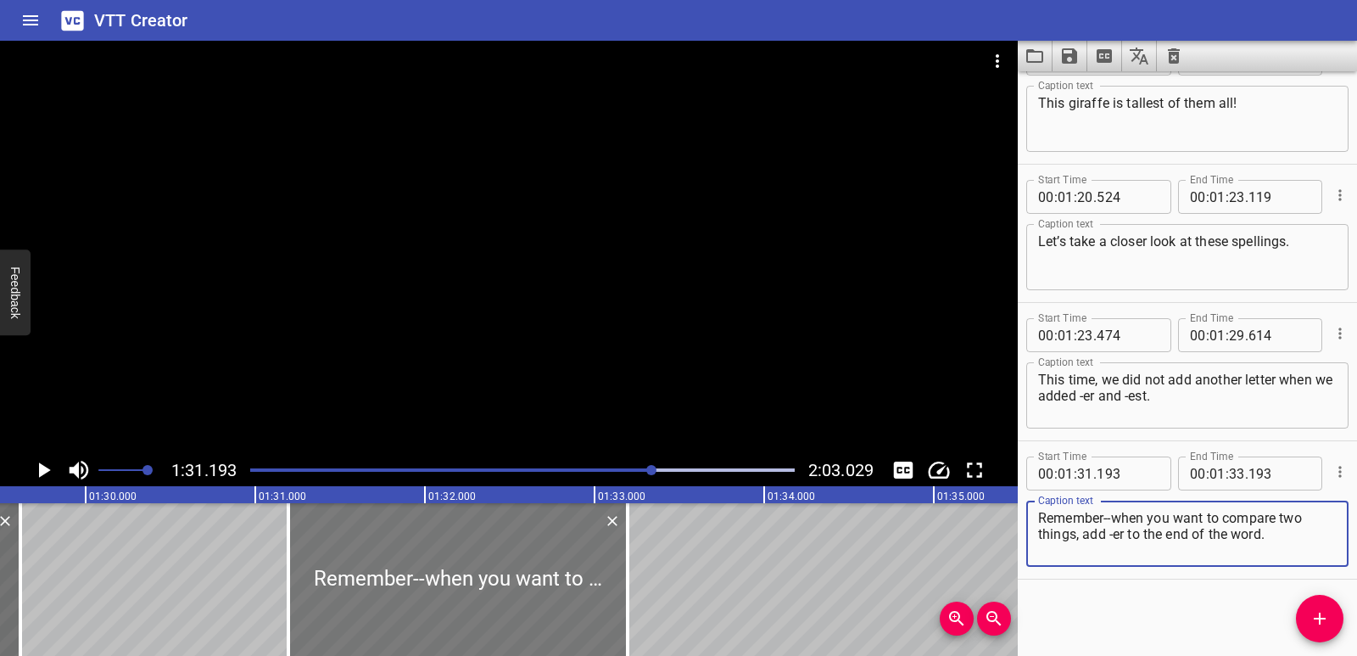
type textarea "Remember--when you want to compare two things, add -er to the end of the word."
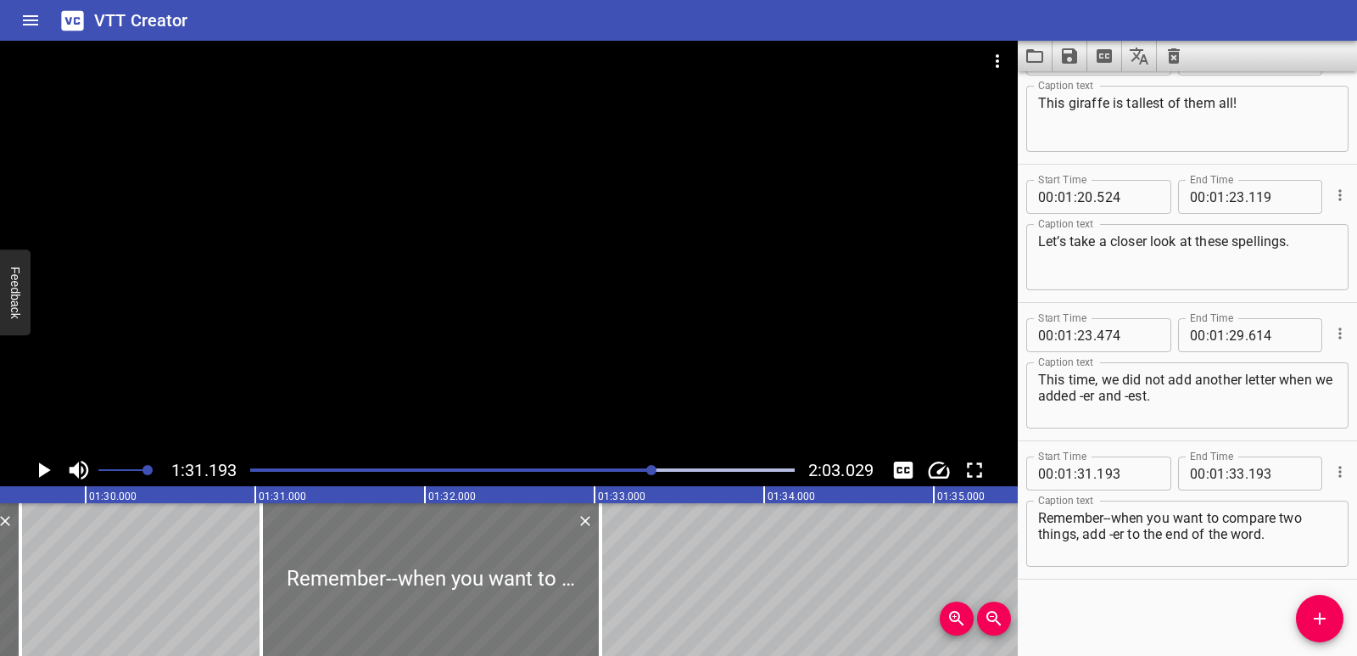
drag, startPoint x: 503, startPoint y: 596, endPoint x: 478, endPoint y: 596, distance: 24.6
click at [478, 596] on div at bounding box center [430, 579] width 339 height 153
type input "033"
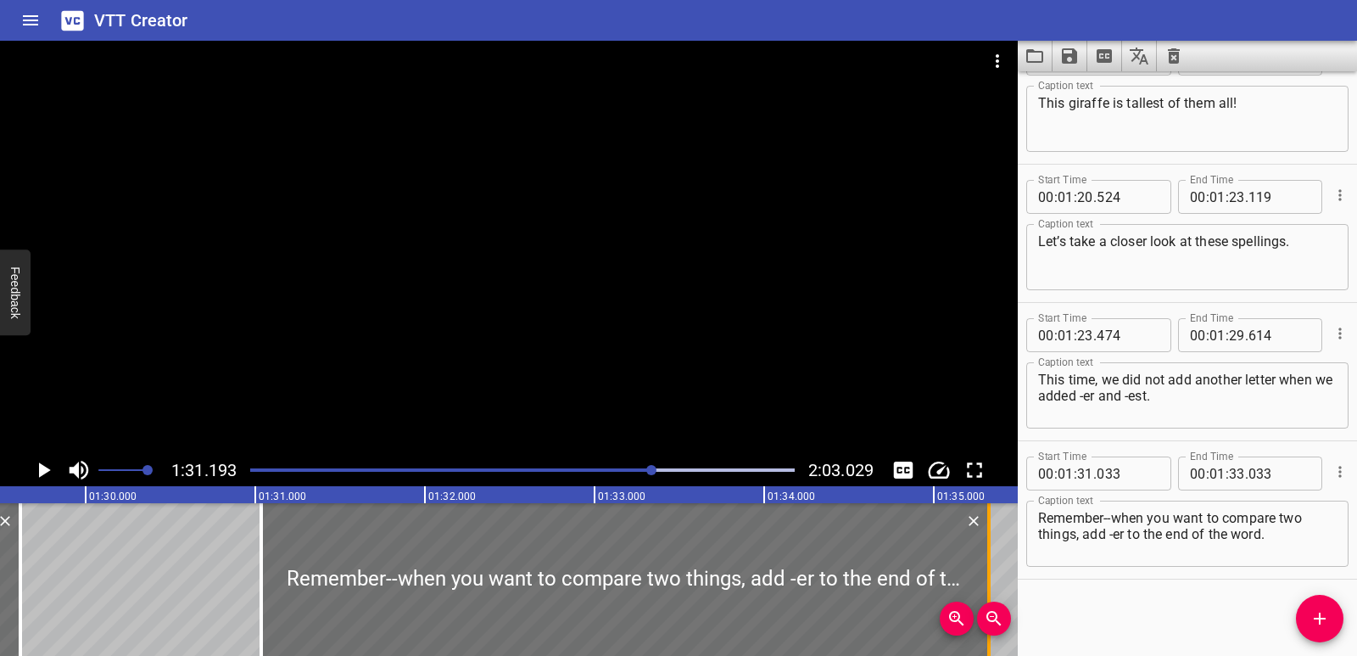
drag, startPoint x: 595, startPoint y: 560, endPoint x: 983, endPoint y: 555, distance: 388.6
click at [983, 555] on div at bounding box center [989, 579] width 17 height 153
type input "35"
type input "323"
click at [220, 611] on div "Comparatives and Superlatives [DATE], we will learn words that compare things! …" at bounding box center [85, 579] width 30539 height 153
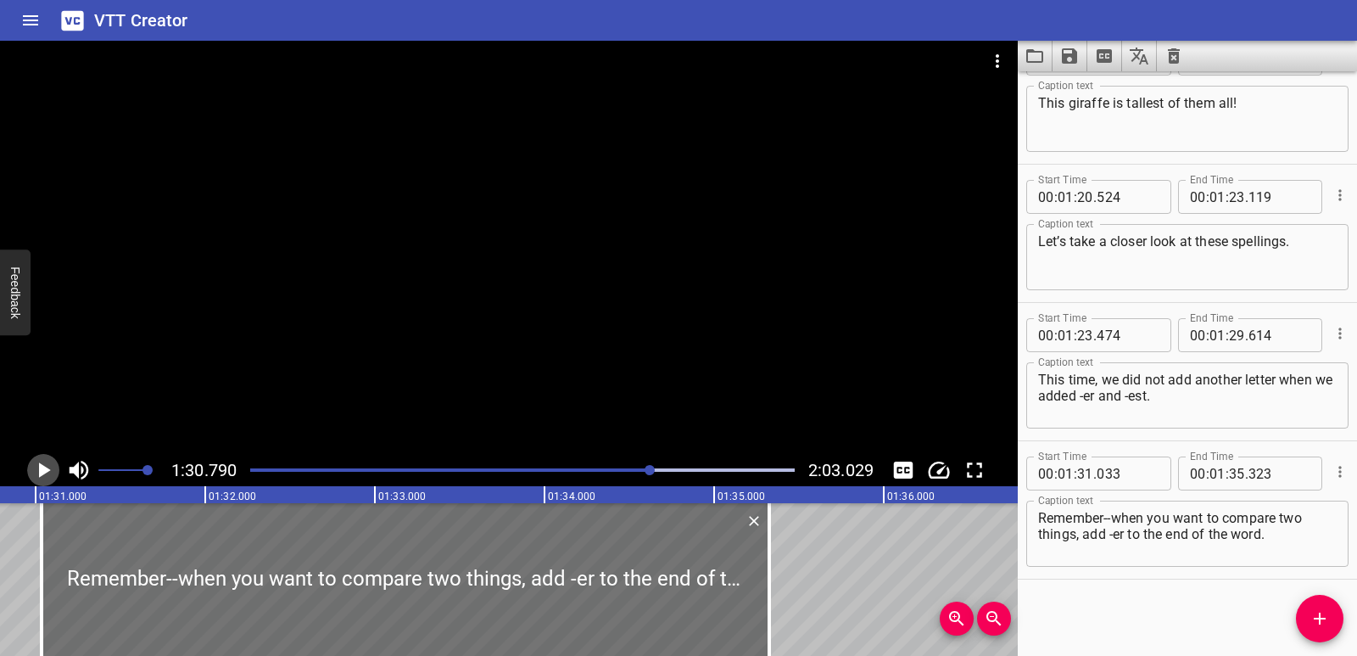
click at [48, 472] on icon "Play/Pause" at bounding box center [43, 469] width 25 height 25
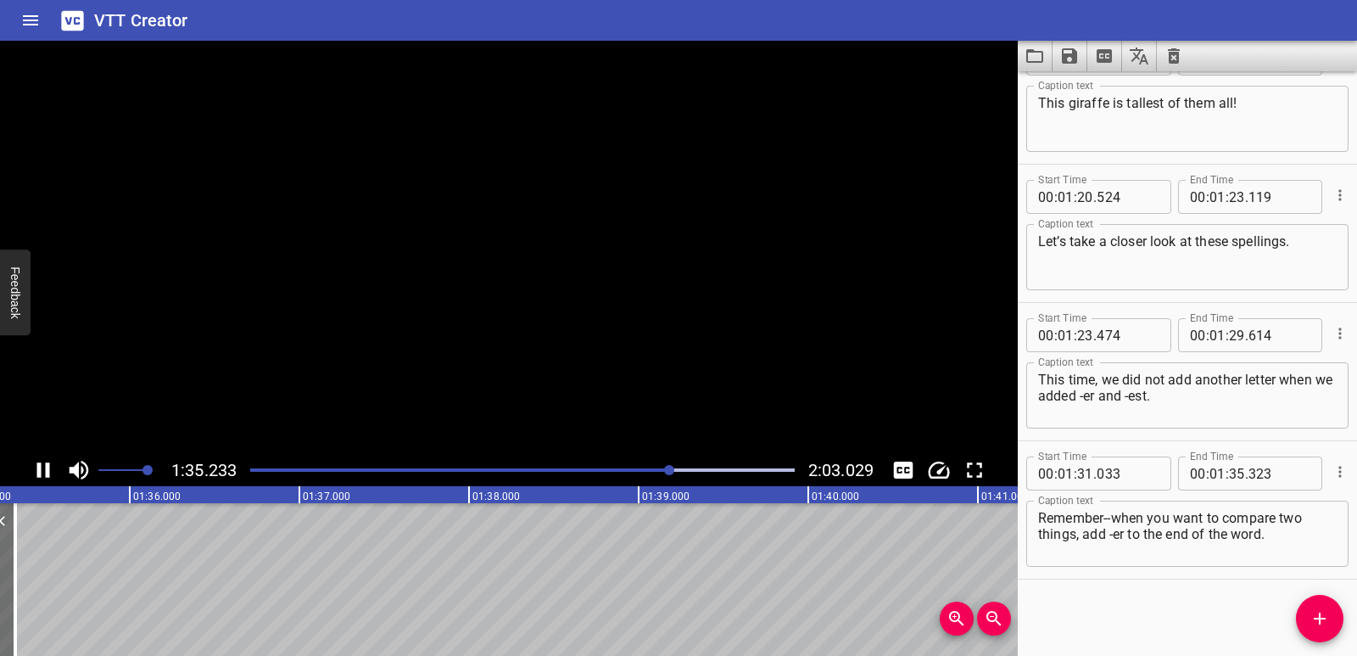
click at [48, 472] on icon "Play/Pause" at bounding box center [43, 469] width 13 height 15
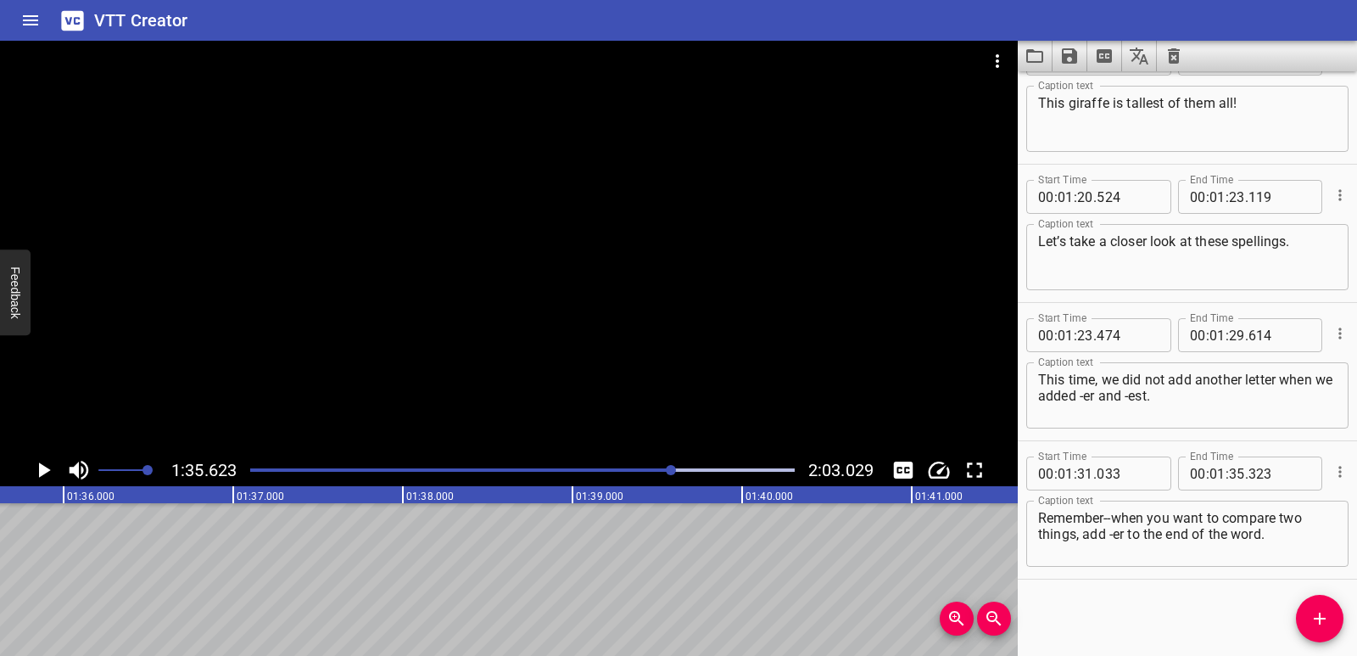
scroll to position [0, 15988]
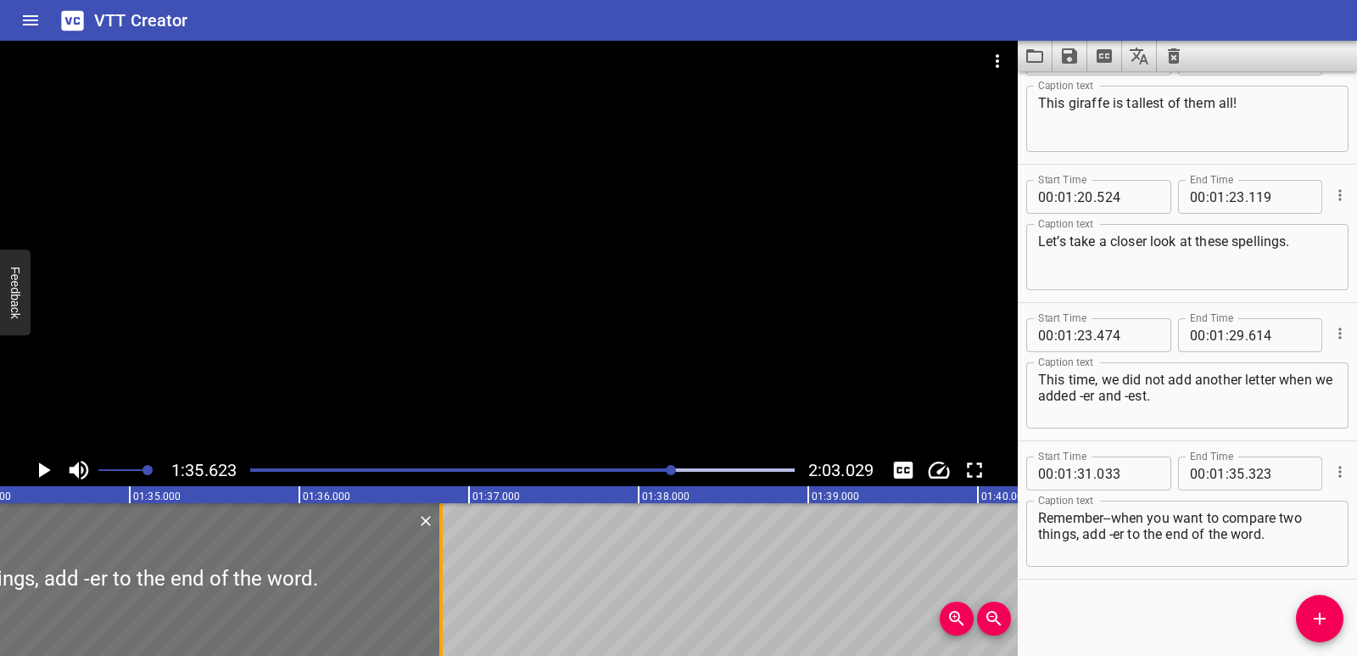
drag, startPoint x: 182, startPoint y: 576, endPoint x: 439, endPoint y: 580, distance: 256.2
click at [439, 580] on div at bounding box center [441, 579] width 17 height 153
type input "36"
type input "833"
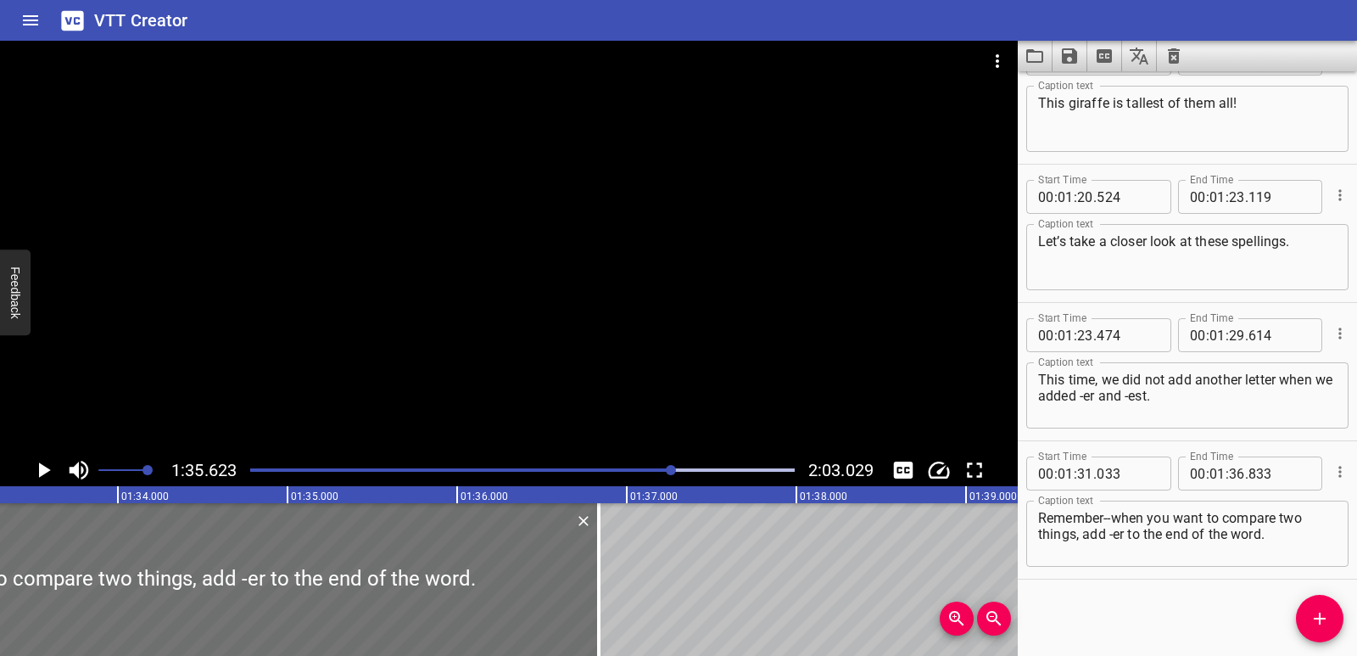
scroll to position [0, 15751]
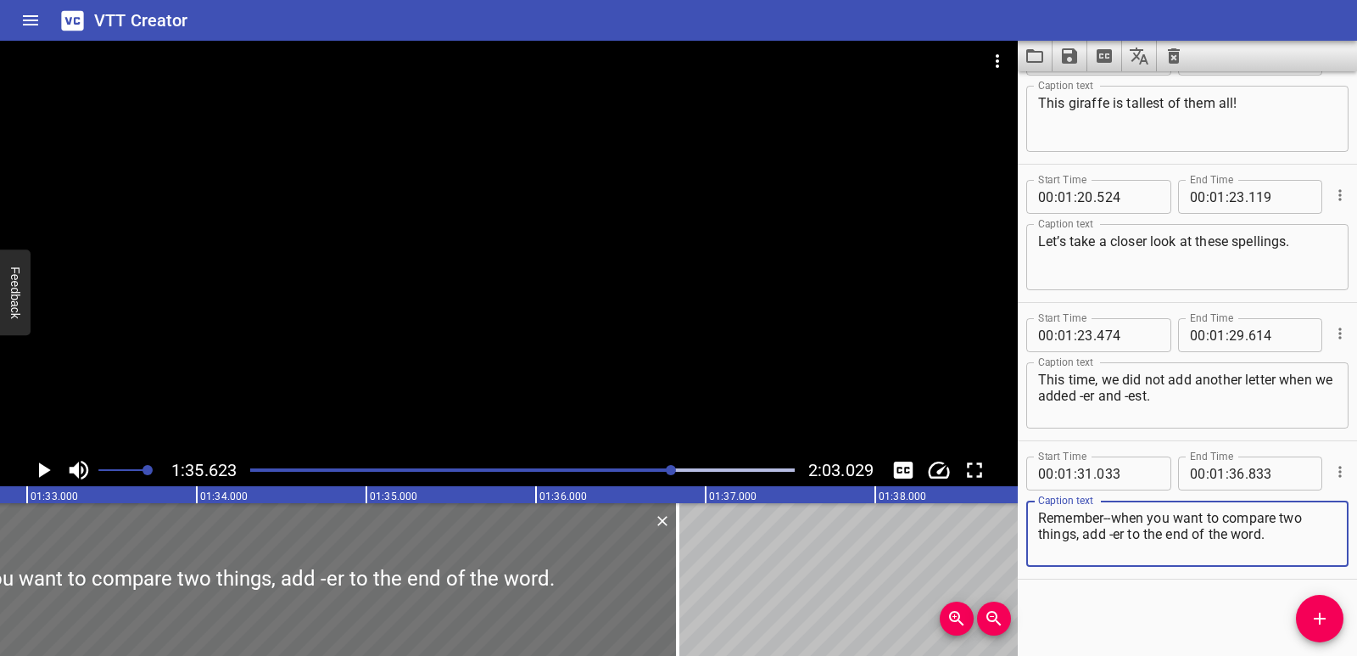
drag, startPoint x: 1082, startPoint y: 534, endPoint x: 1271, endPoint y: 535, distance: 188.3
click at [1271, 535] on textarea "Remember--when you want to compare two things, add -er to the end of the word." at bounding box center [1187, 534] width 299 height 48
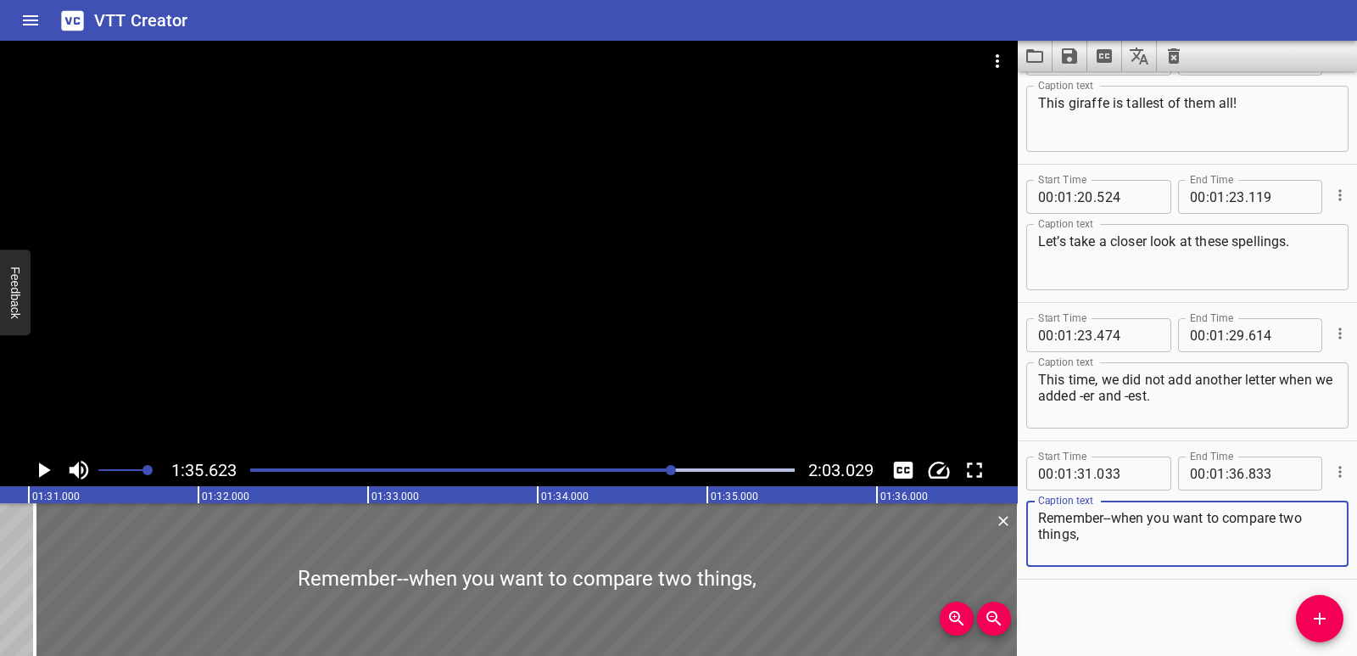
scroll to position [0, 15988]
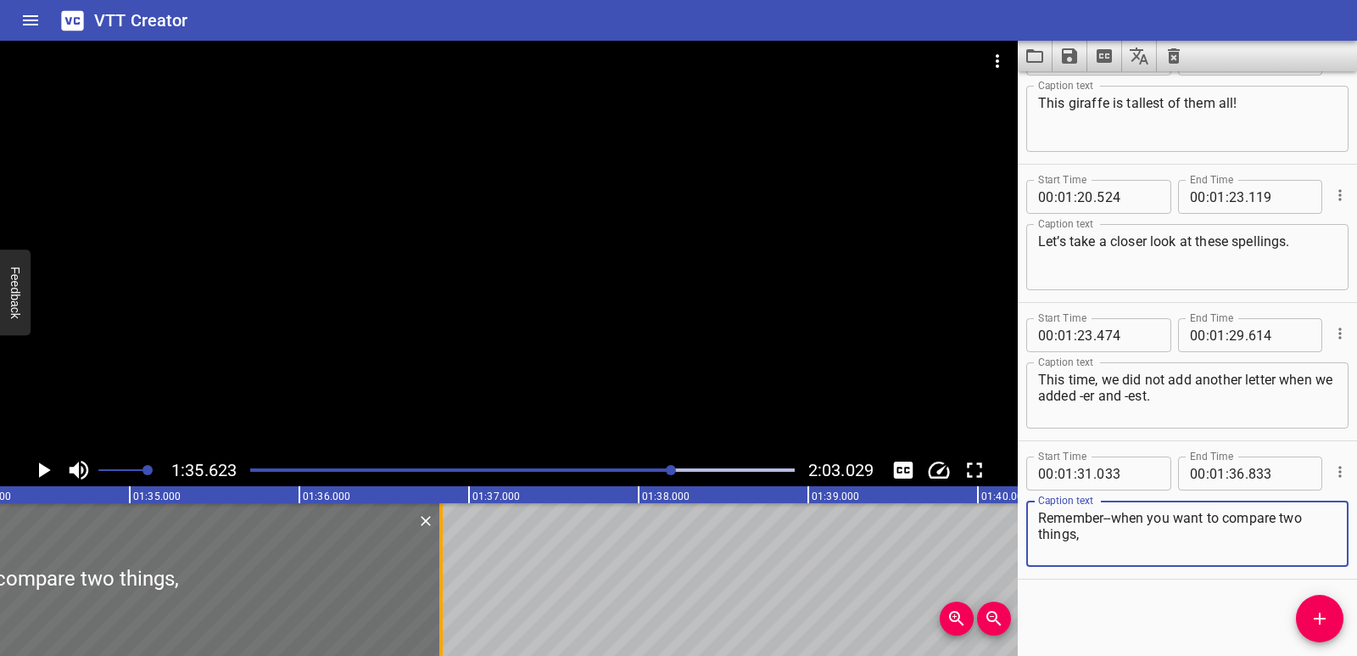
type textarea "Remember--when you want to compare two things,"
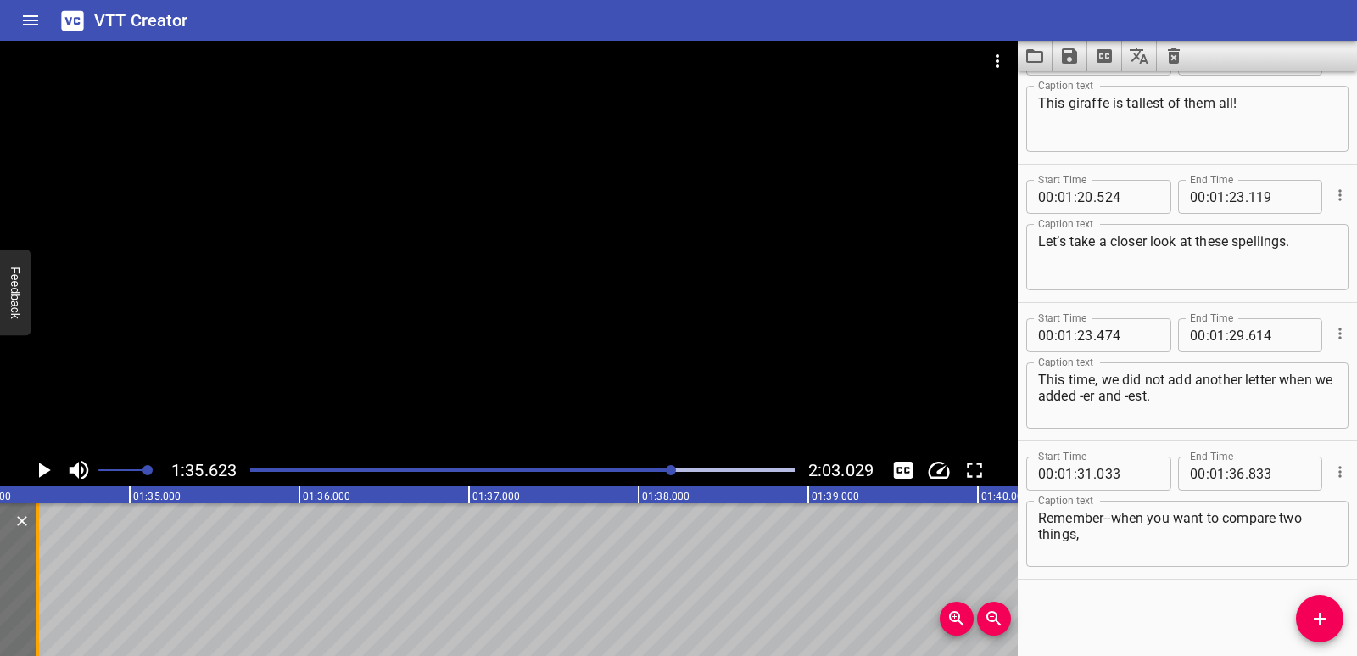
drag, startPoint x: 439, startPoint y: 599, endPoint x: 35, endPoint y: 600, distance: 403.8
click at [35, 600] on div at bounding box center [37, 579] width 17 height 153
type input "34"
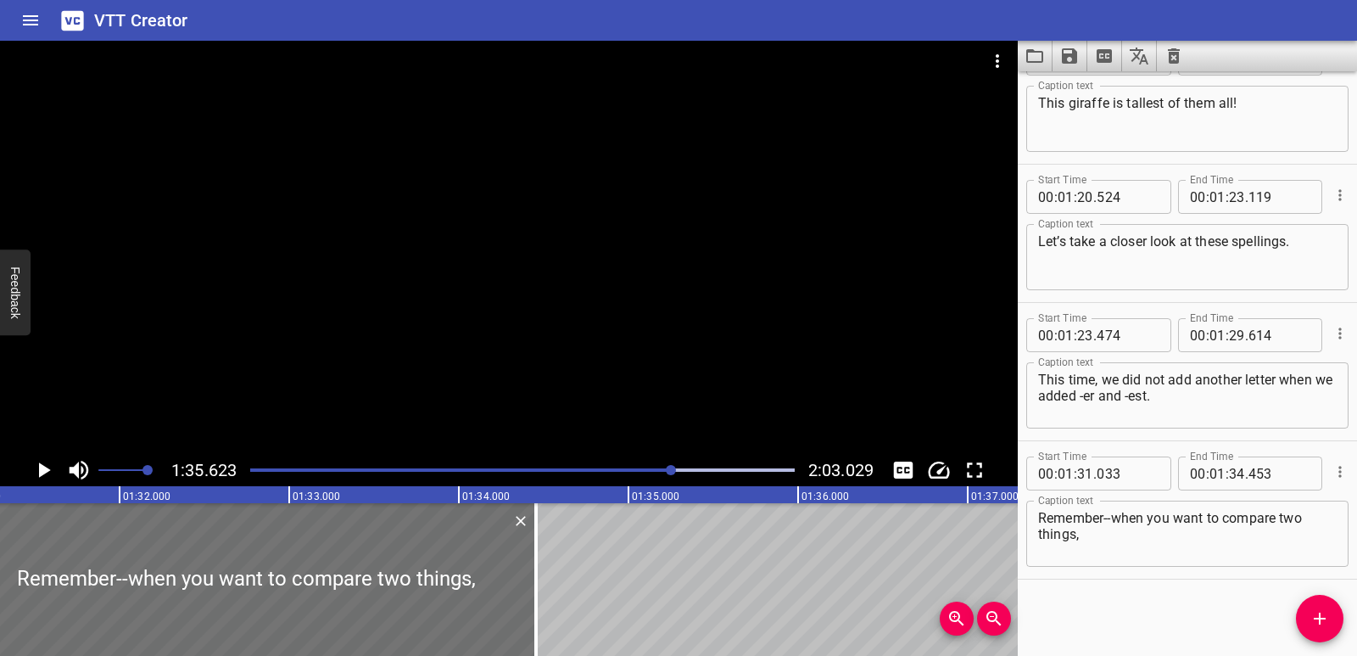
scroll to position [0, 15437]
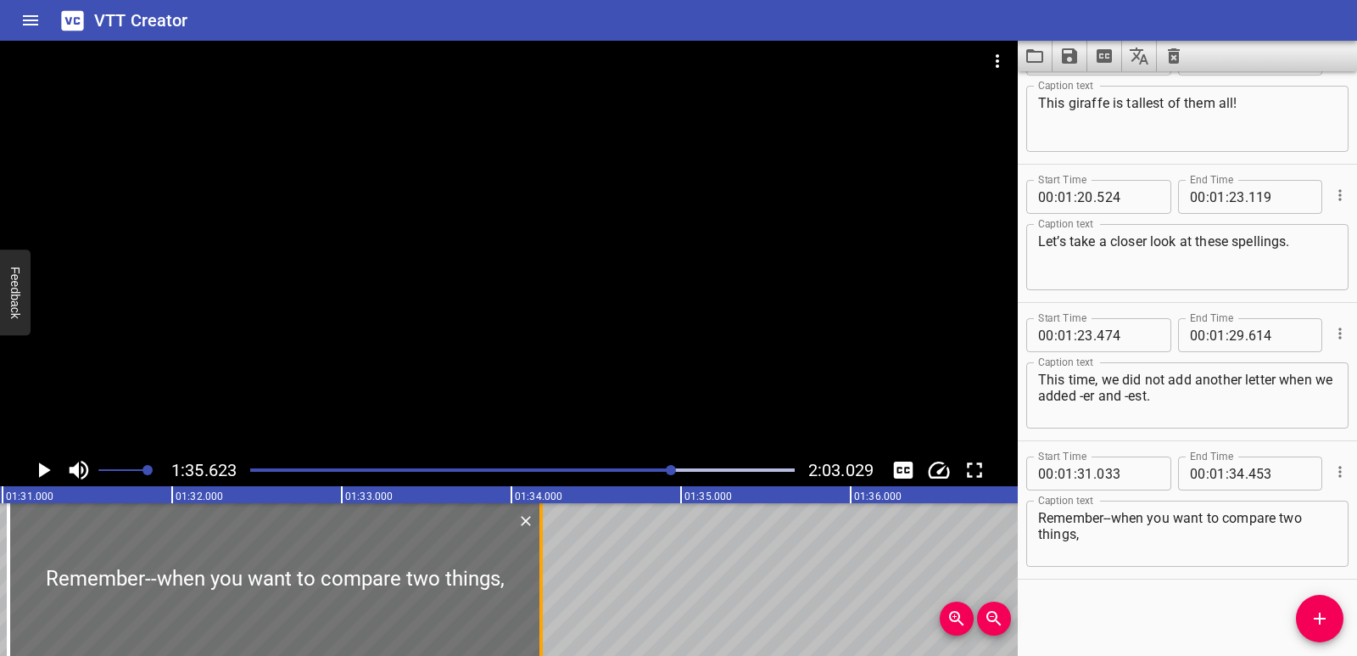
drag, startPoint x: 587, startPoint y: 607, endPoint x: 540, endPoint y: 612, distance: 47.7
click at [540, 612] on div at bounding box center [541, 579] width 3 height 153
type input "173"
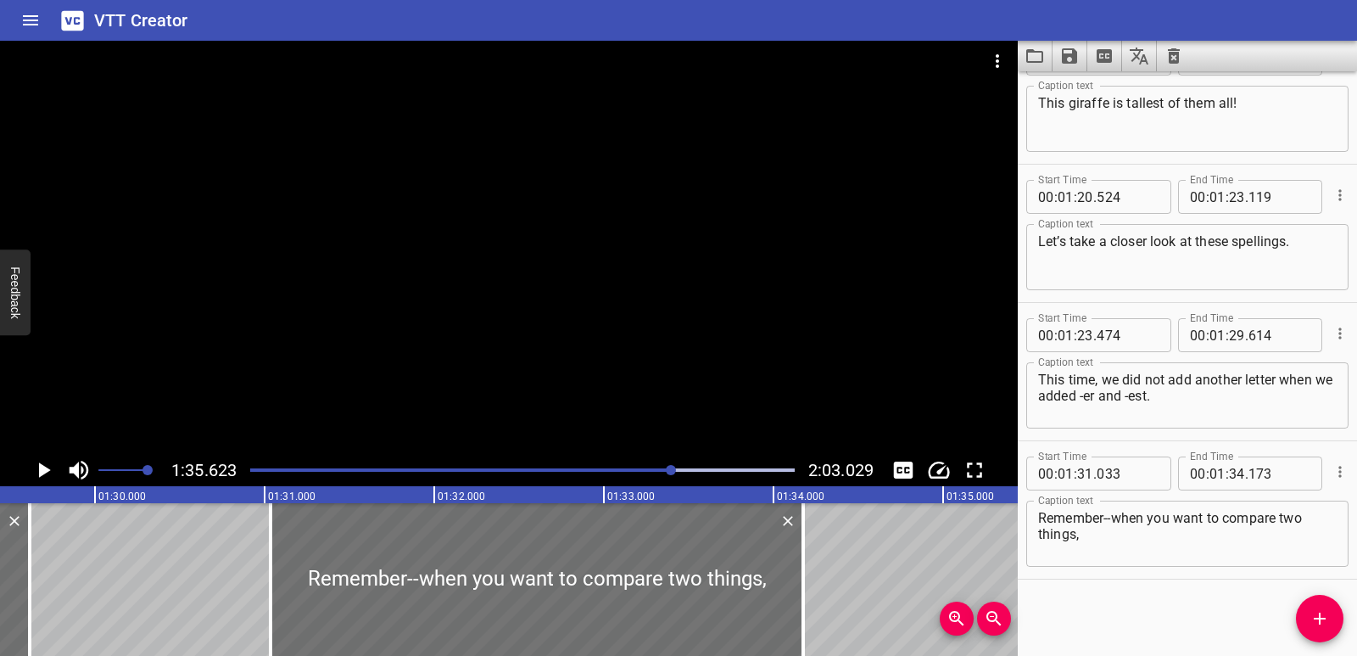
click at [241, 612] on div "Comparatives and Superlatives [DATE], we will learn words that compare things! …" at bounding box center [94, 579] width 30539 height 153
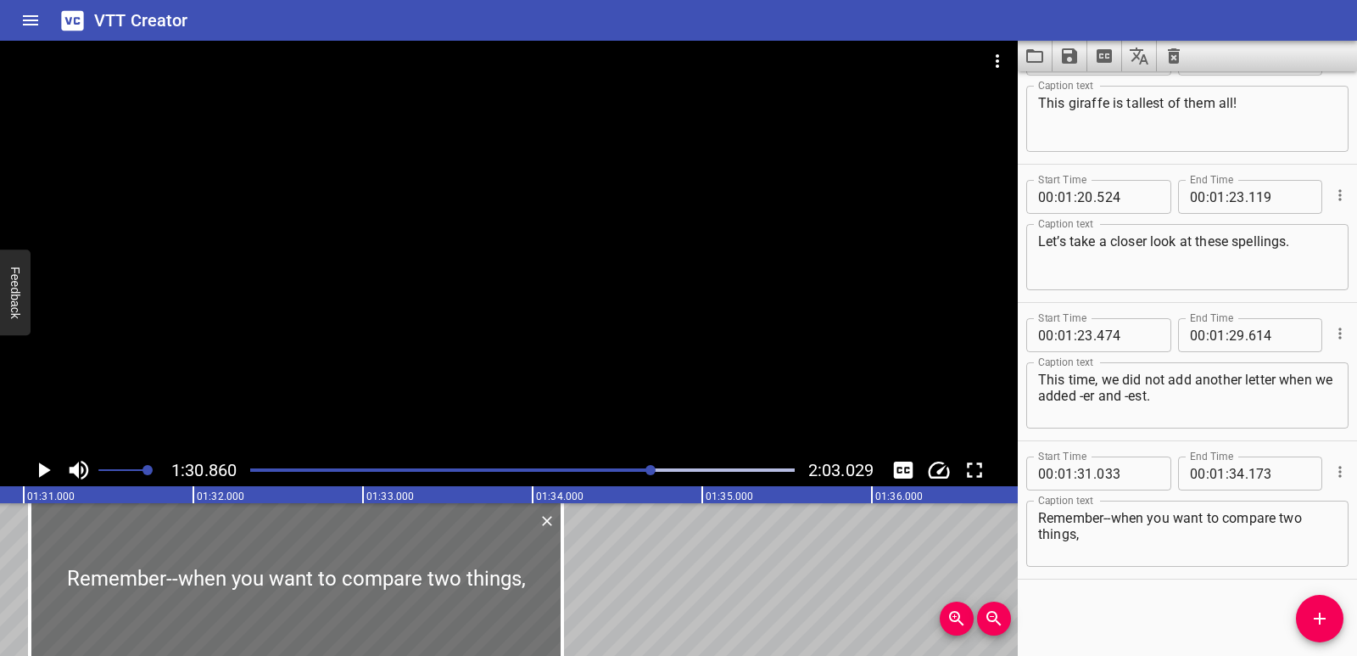
click at [37, 469] on icon "Play/Pause" at bounding box center [43, 469] width 25 height 25
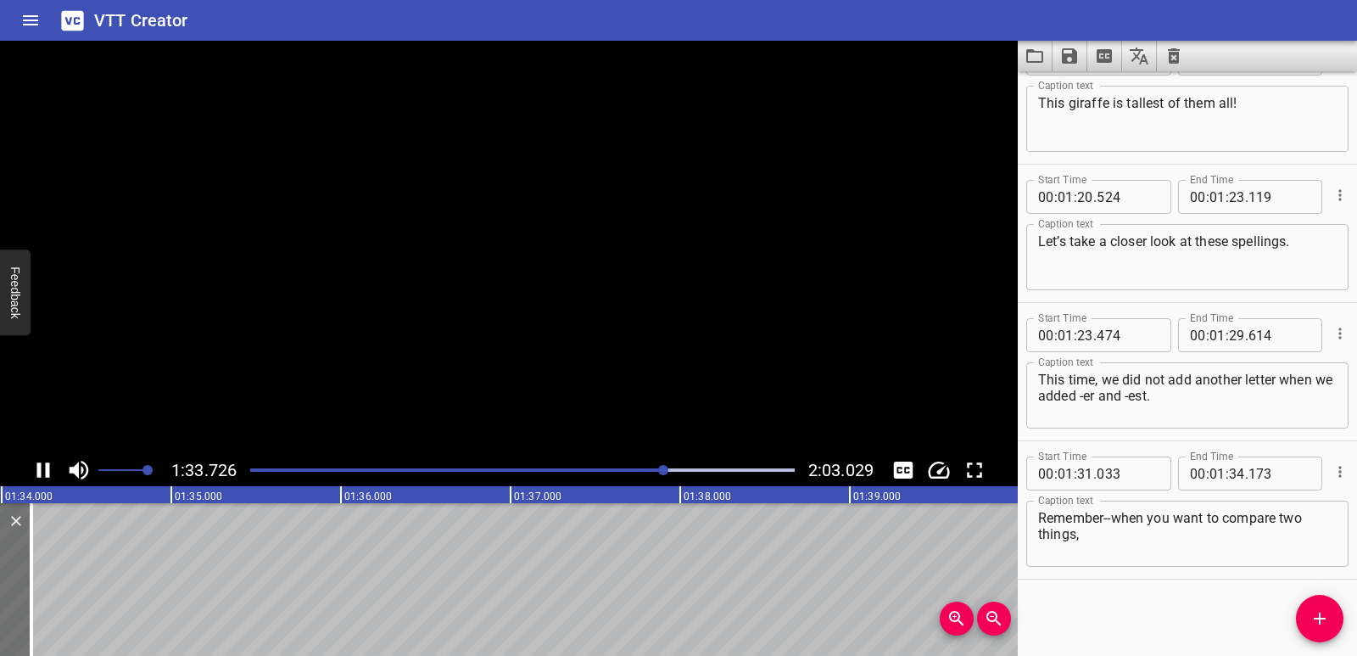
click at [37, 468] on icon "Play/Pause" at bounding box center [43, 469] width 13 height 15
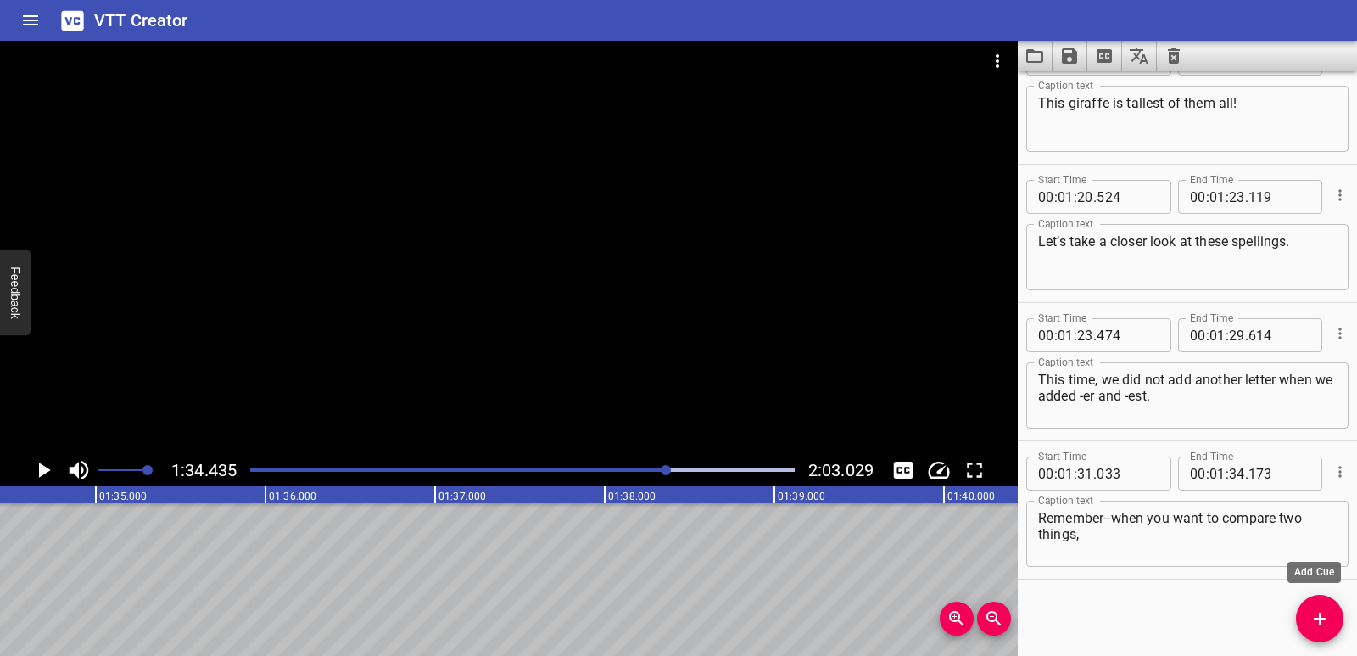
drag, startPoint x: 1323, startPoint y: 616, endPoint x: 1282, endPoint y: 594, distance: 47.1
click at [1323, 617] on icon "Add Cue" at bounding box center [1320, 618] width 20 height 20
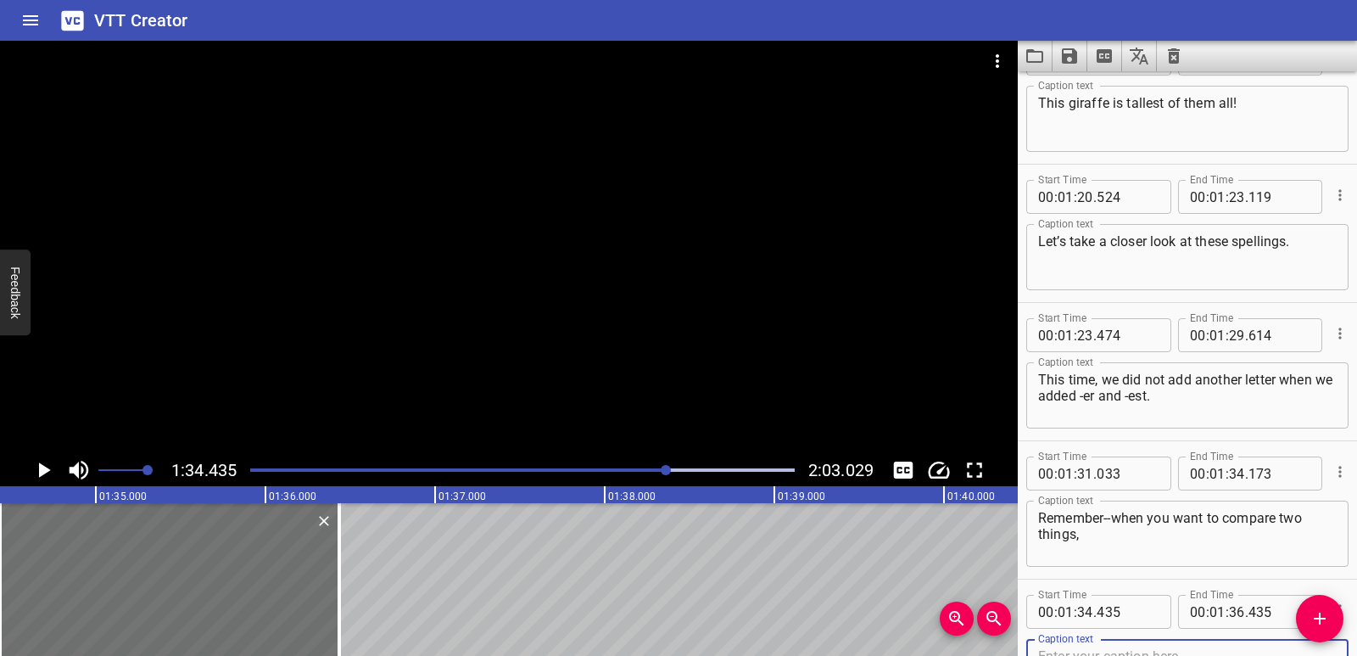
scroll to position [3099, 0]
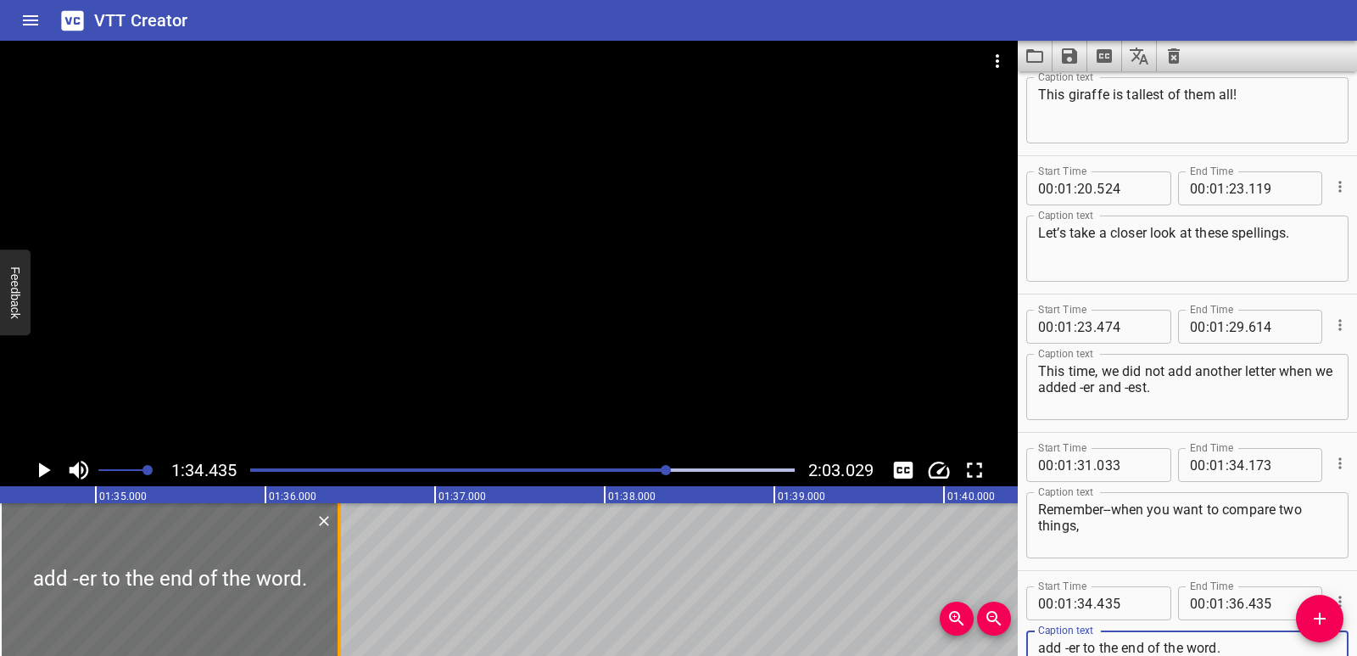
type textarea "add -er to the end of the word."
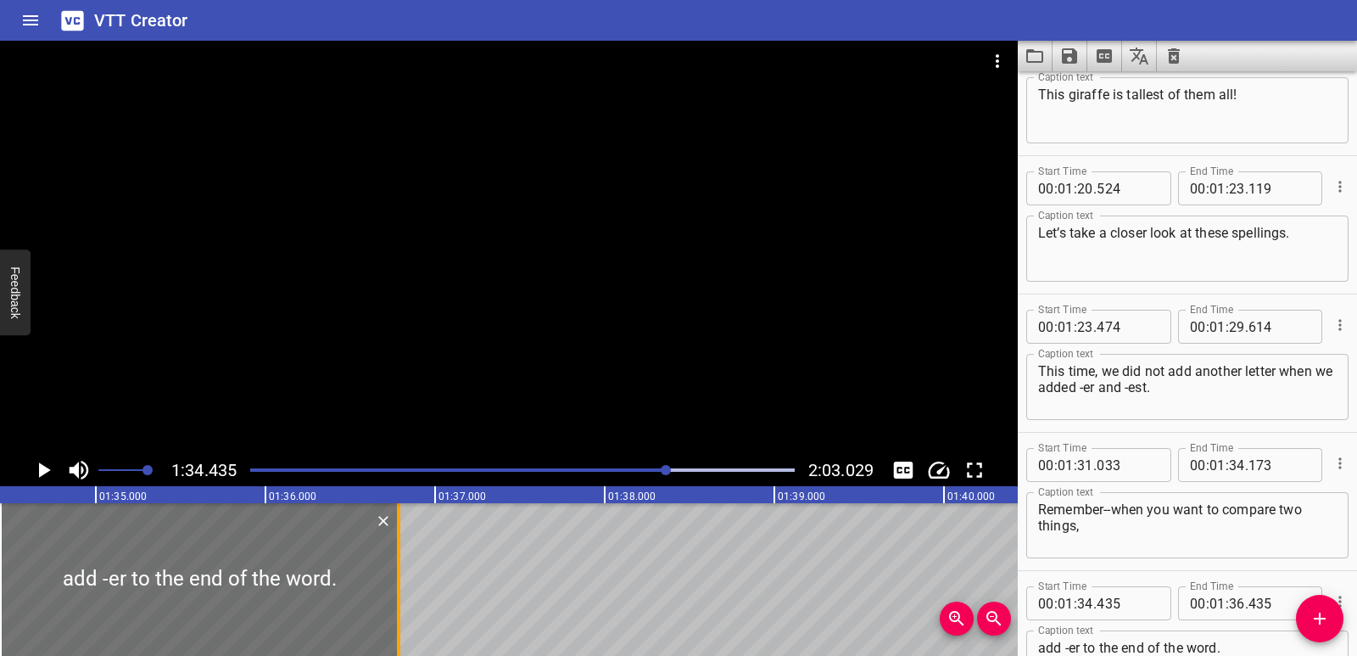
drag, startPoint x: 336, startPoint y: 606, endPoint x: 395, endPoint y: 613, distance: 59.9
click at [395, 613] on div at bounding box center [398, 579] width 17 height 153
type input "785"
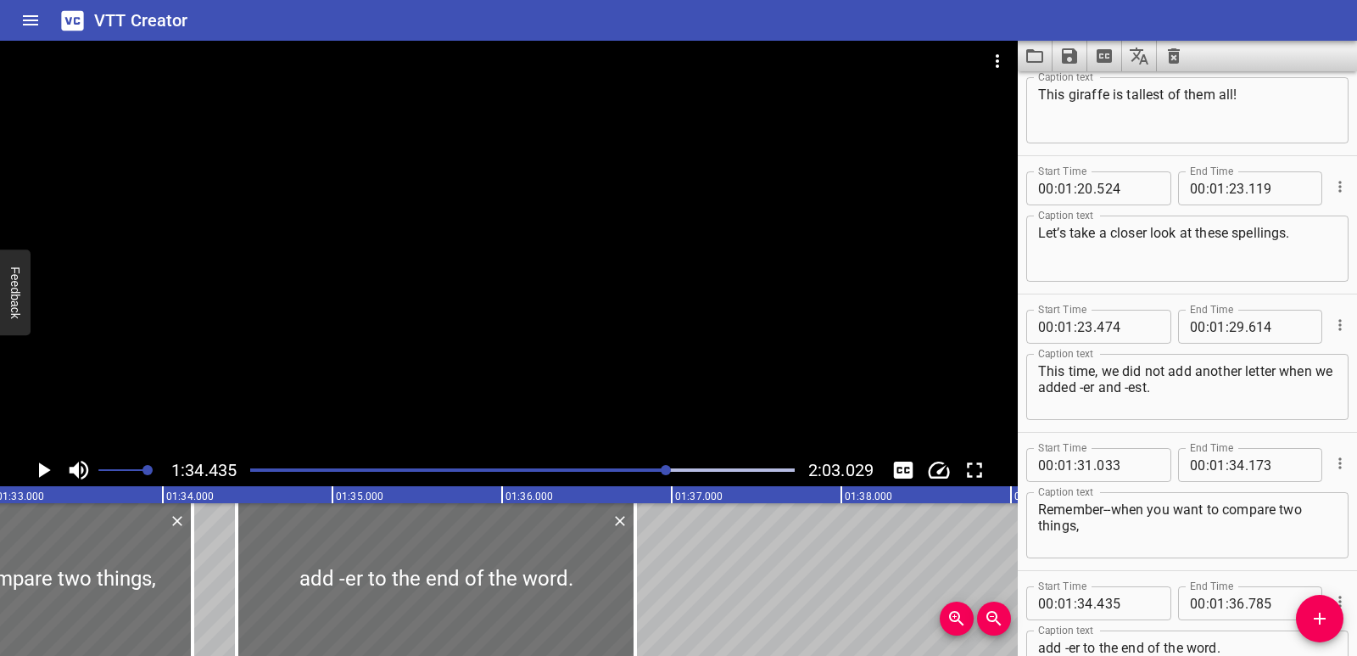
scroll to position [0, 15707]
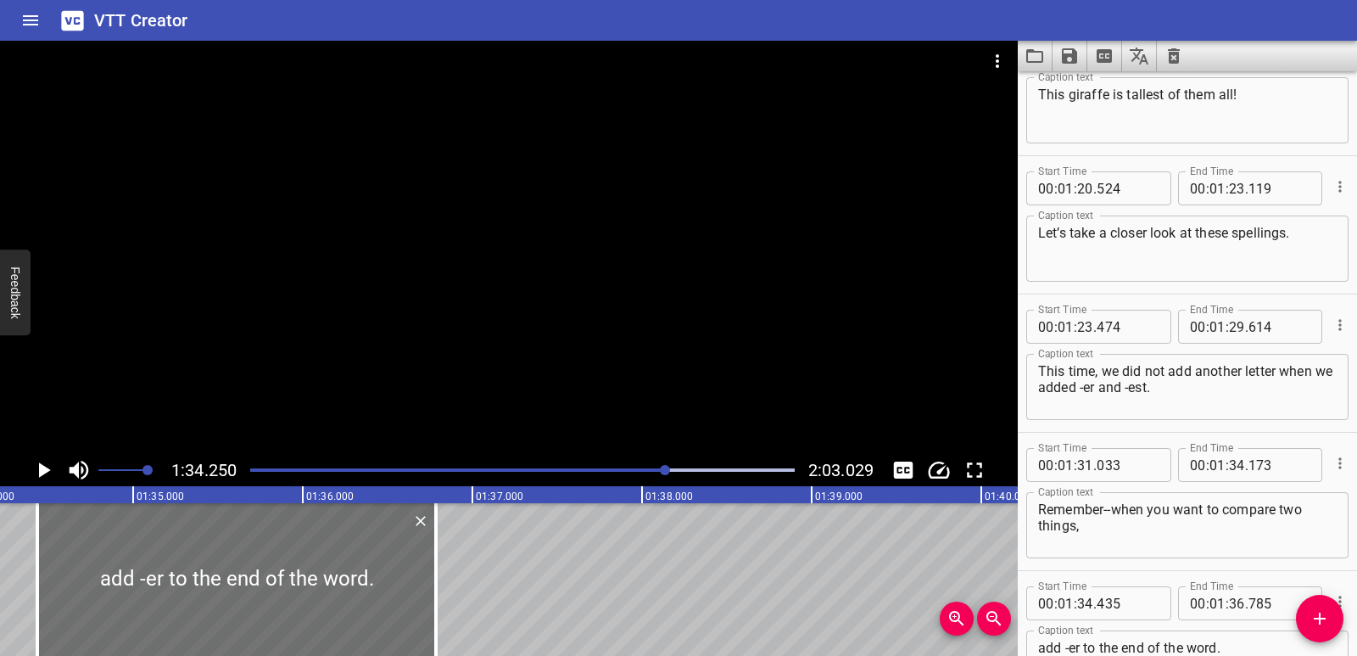
scroll to position [0, 15991]
click at [43, 467] on icon "Play/Pause" at bounding box center [45, 469] width 12 height 15
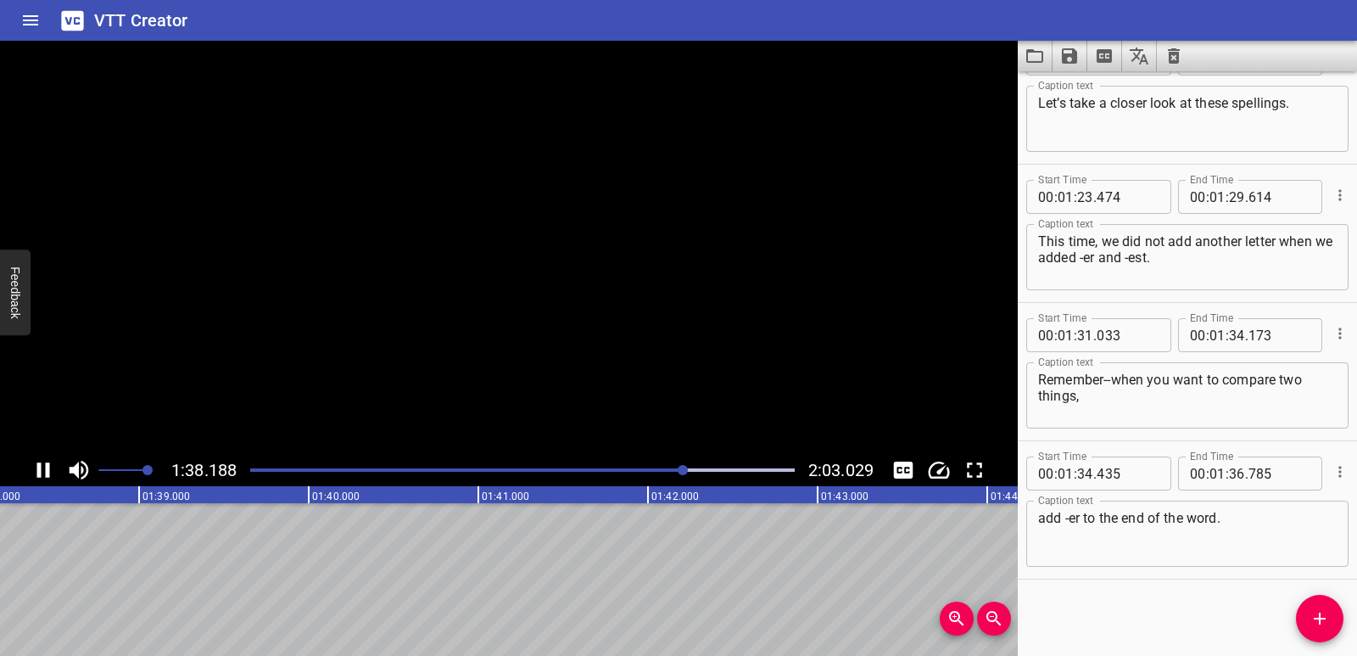
click at [43, 467] on icon "Play/Pause" at bounding box center [43, 469] width 25 height 25
click at [1331, 615] on span "Add Cue" at bounding box center [1320, 618] width 48 height 20
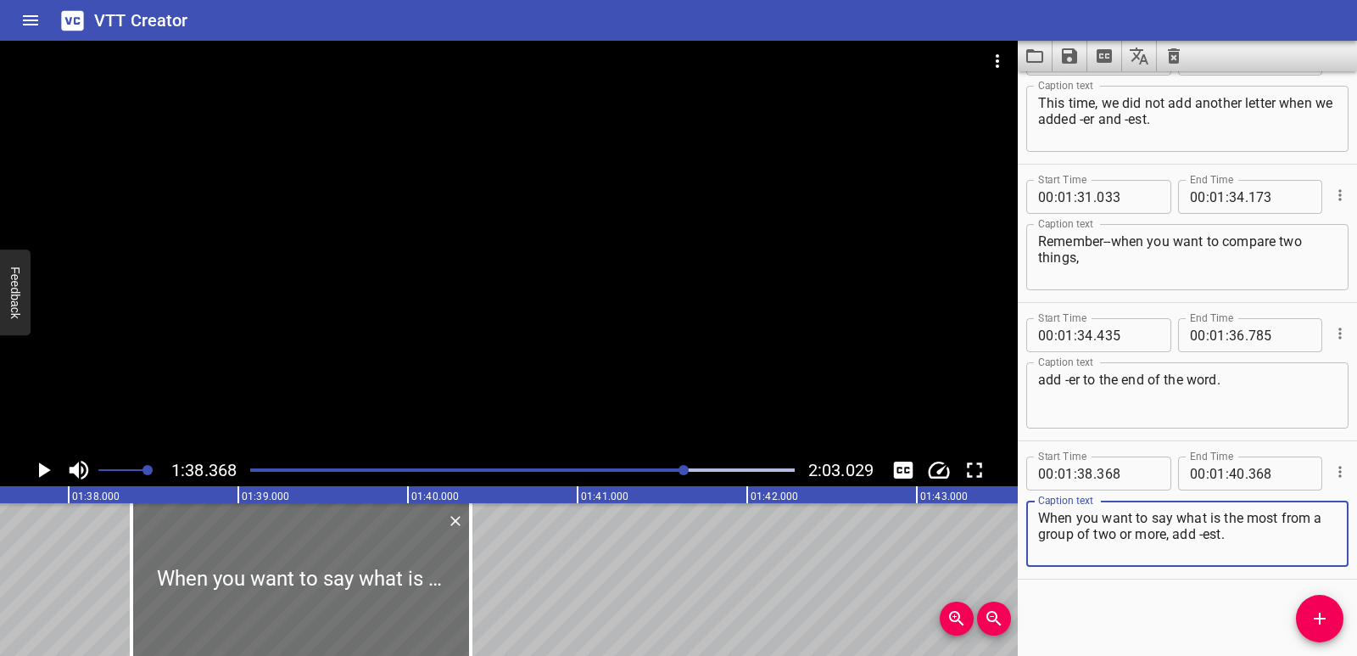
scroll to position [0, 16453]
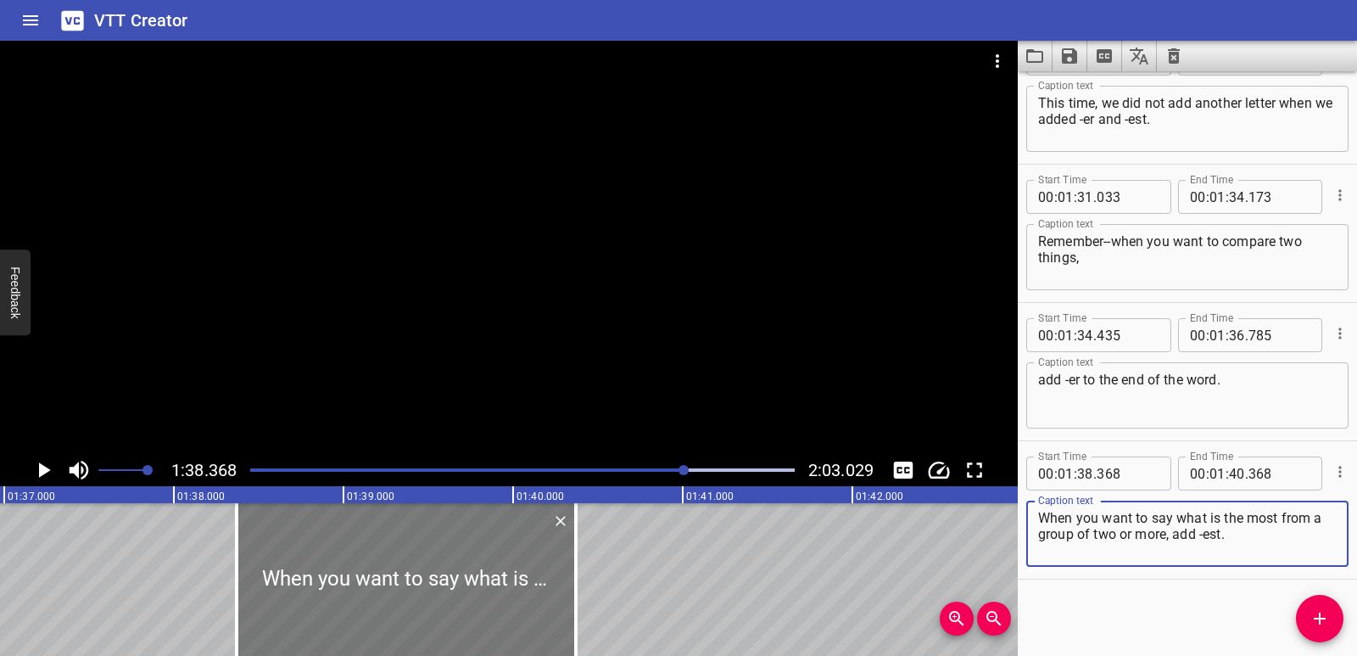
type textarea "When you want to say what is the most from a group of two or more, add -est."
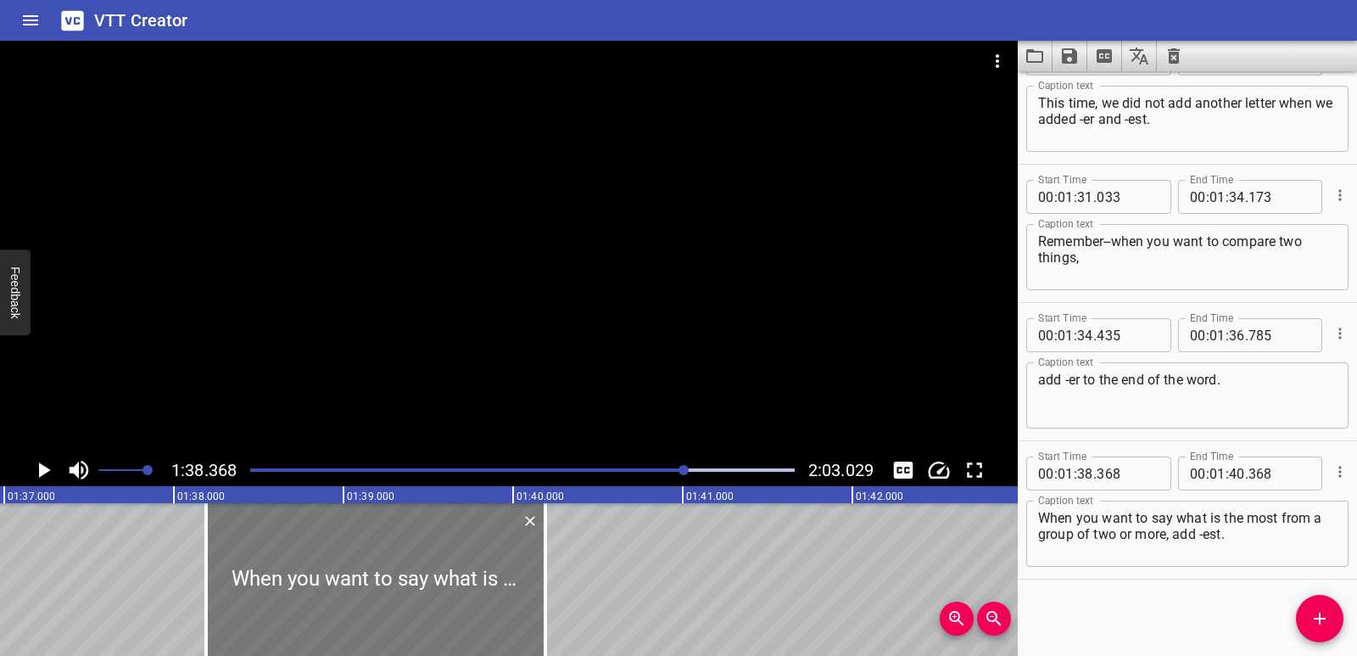
drag, startPoint x: 456, startPoint y: 604, endPoint x: 425, endPoint y: 606, distance: 30.6
click at [425, 606] on div at bounding box center [375, 579] width 339 height 153
type input "188"
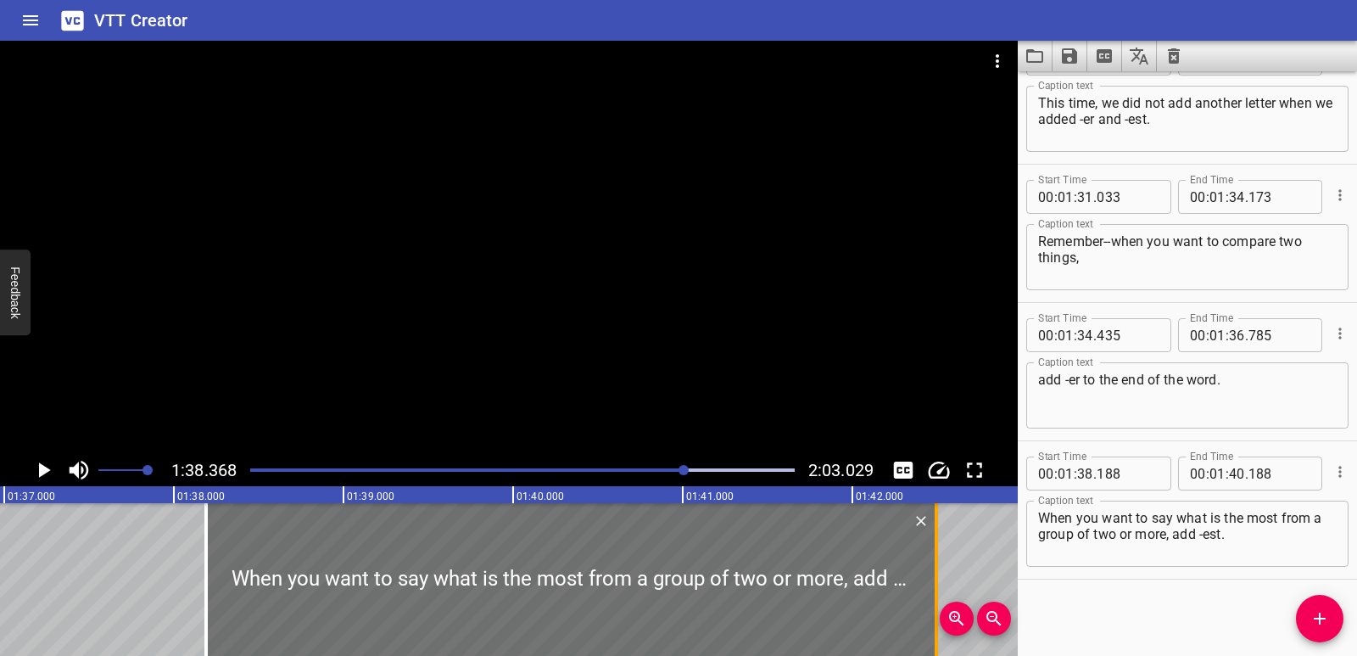
drag, startPoint x: 545, startPoint y: 584, endPoint x: 937, endPoint y: 541, distance: 393.5
click at [937, 541] on div at bounding box center [936, 579] width 3 height 153
type input "42"
type input "493"
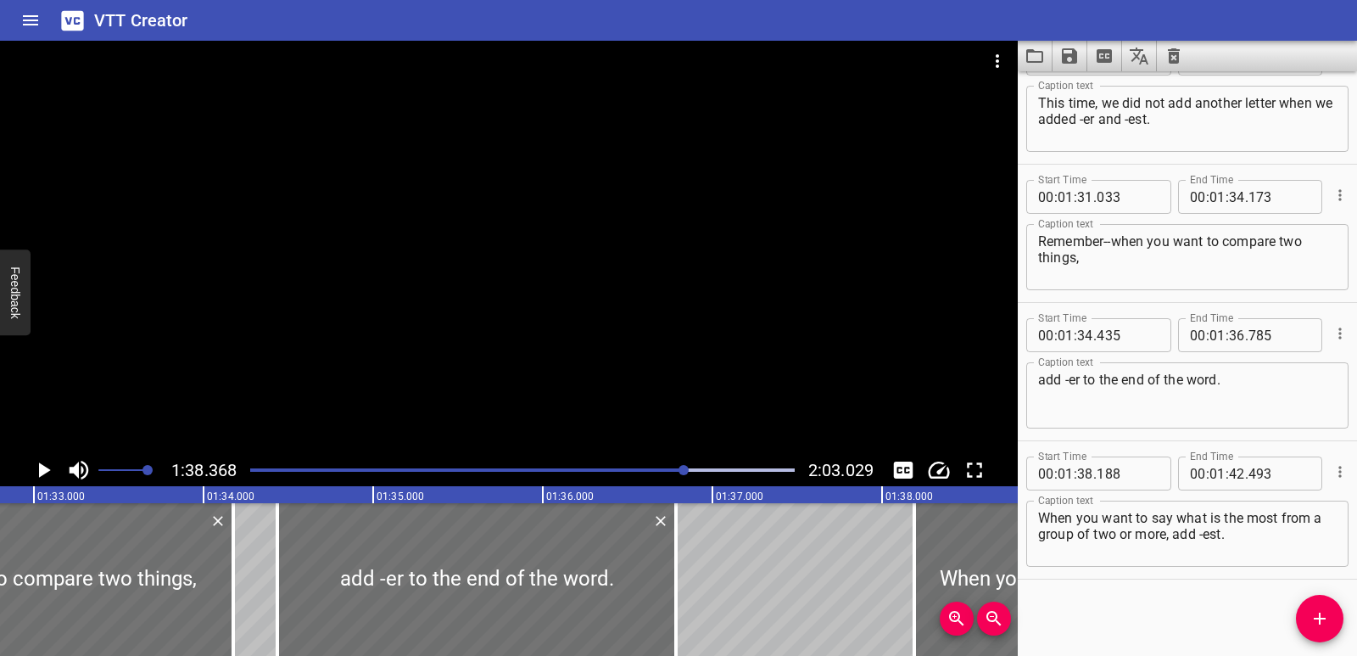
scroll to position [0, 15639]
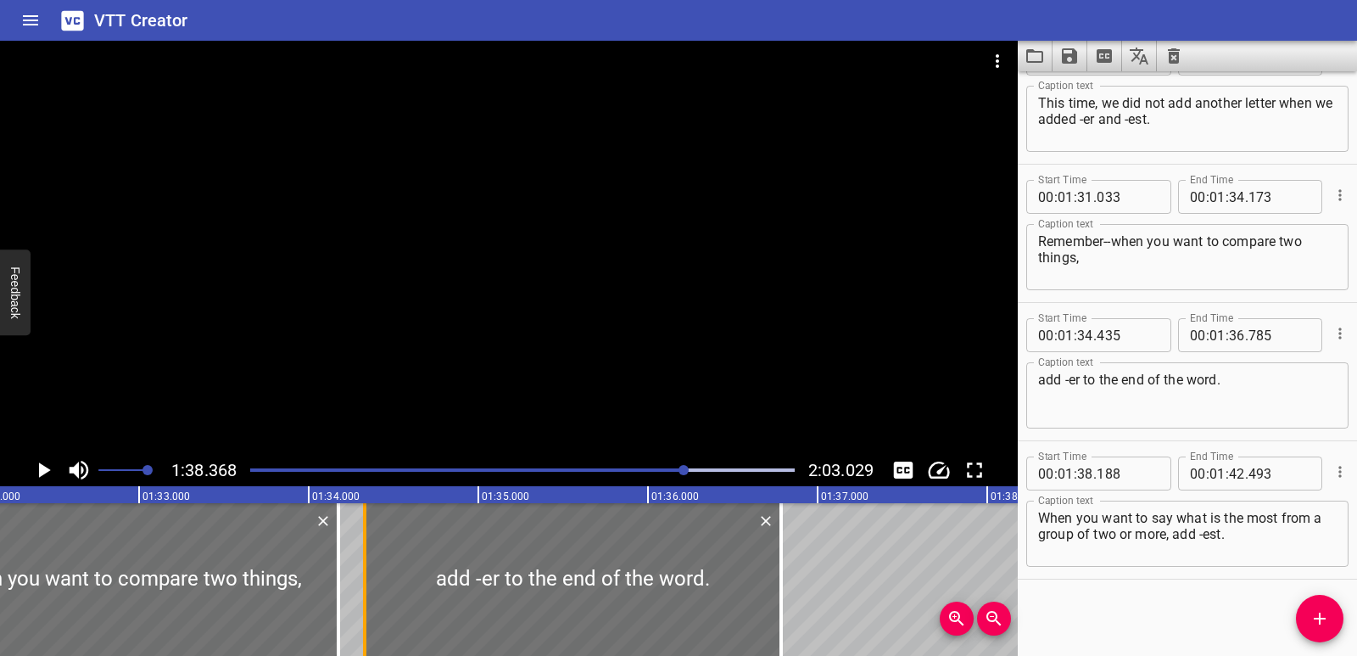
drag, startPoint x: 383, startPoint y: 595, endPoint x: 366, endPoint y: 599, distance: 18.3
click at [366, 599] on div at bounding box center [364, 579] width 3 height 153
type input "330"
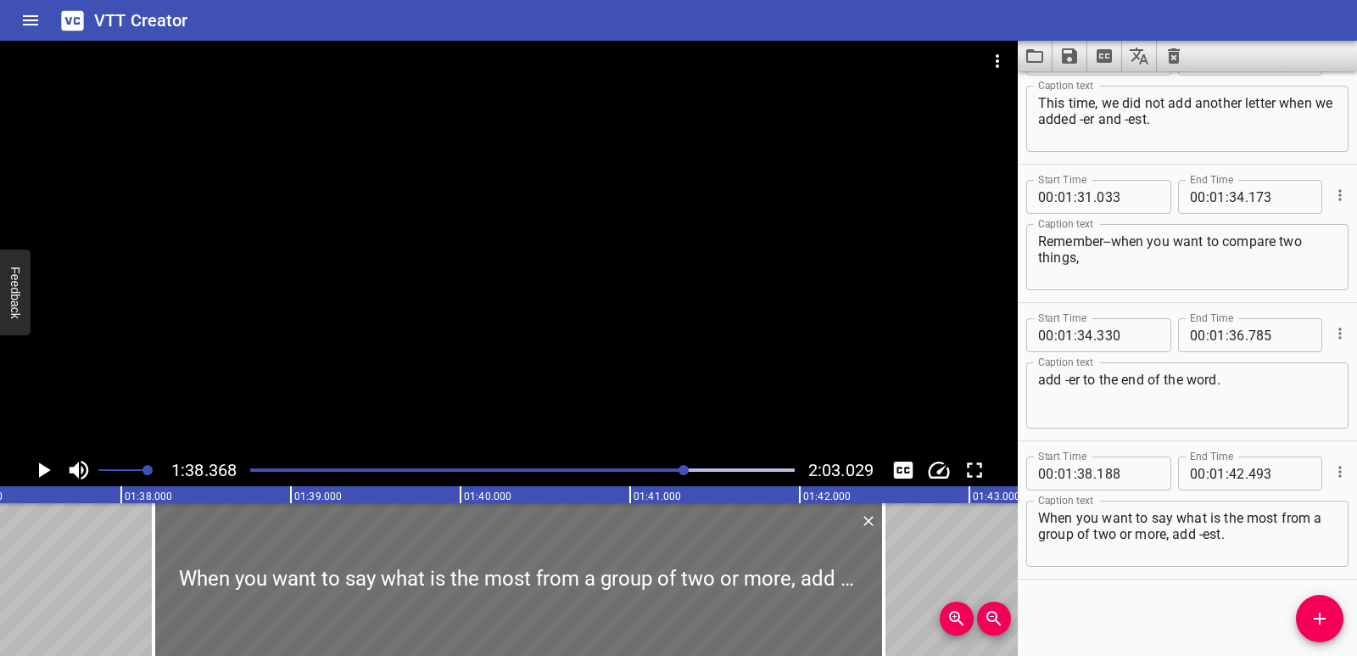
scroll to position [0, 16558]
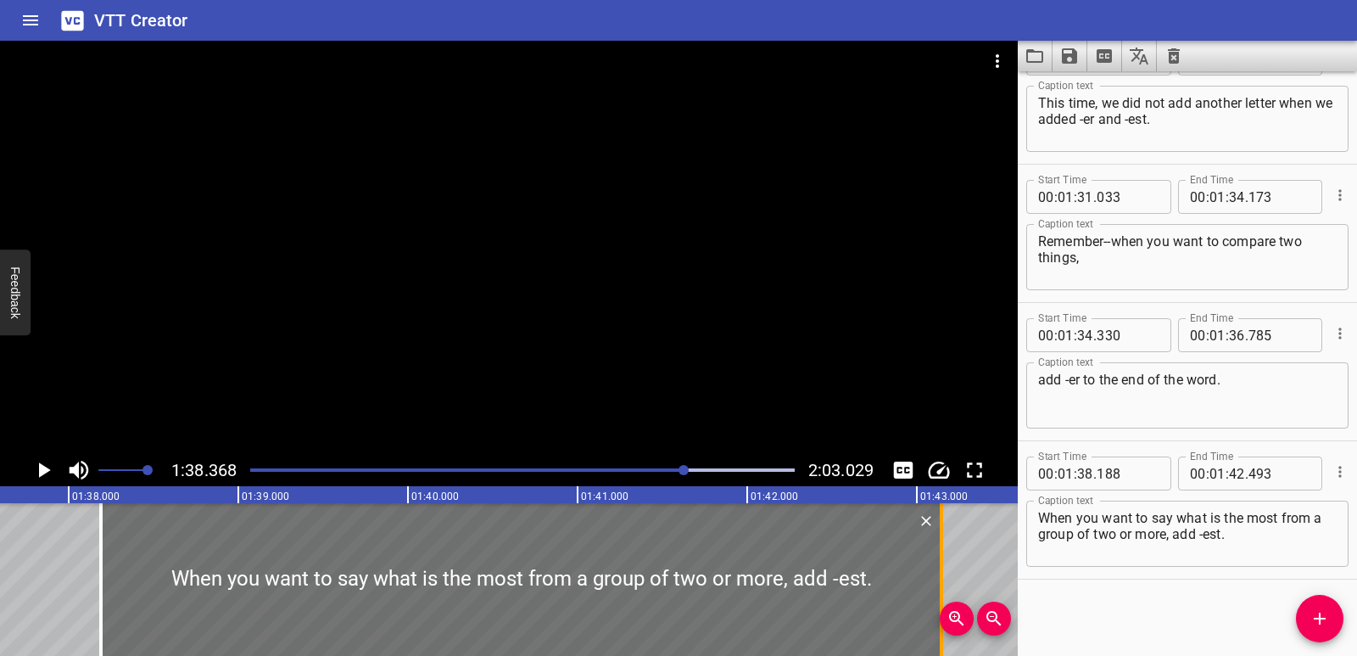
drag, startPoint x: 825, startPoint y: 572, endPoint x: 936, endPoint y: 568, distance: 110.3
click at [936, 568] on div at bounding box center [941, 579] width 17 height 153
type input "43"
type input "143"
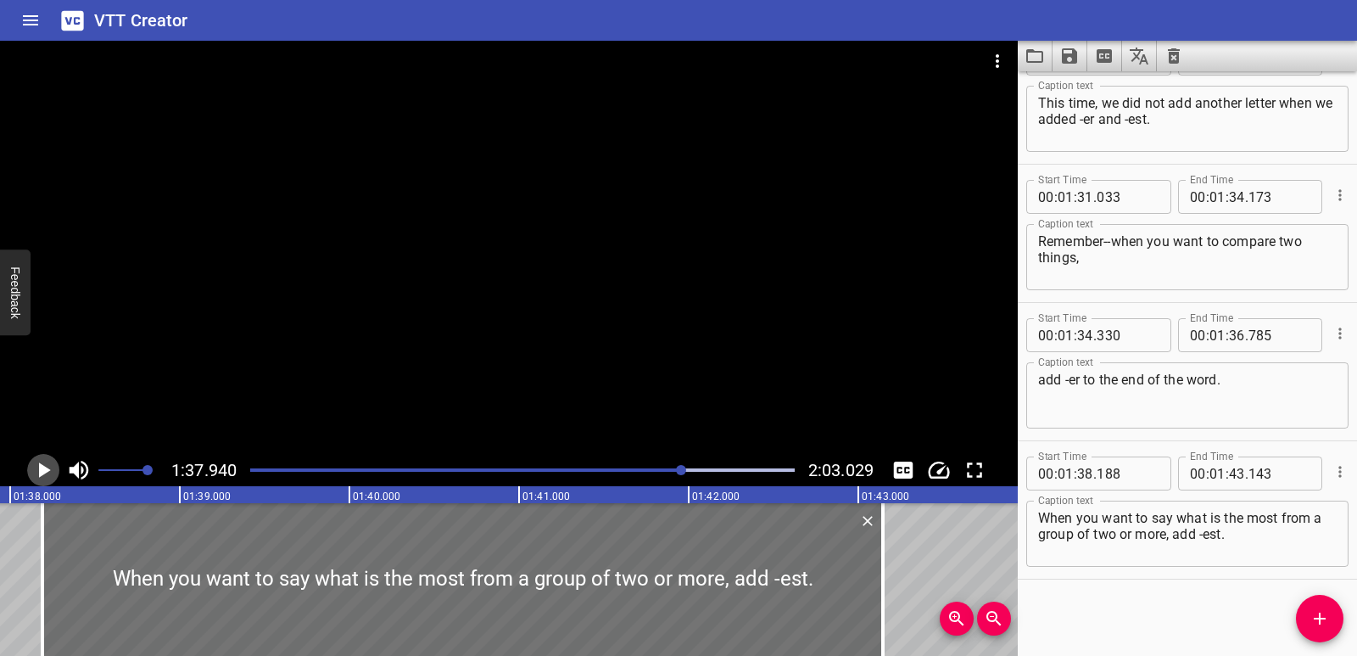
click at [37, 468] on icon "Play/Pause" at bounding box center [43, 469] width 25 height 25
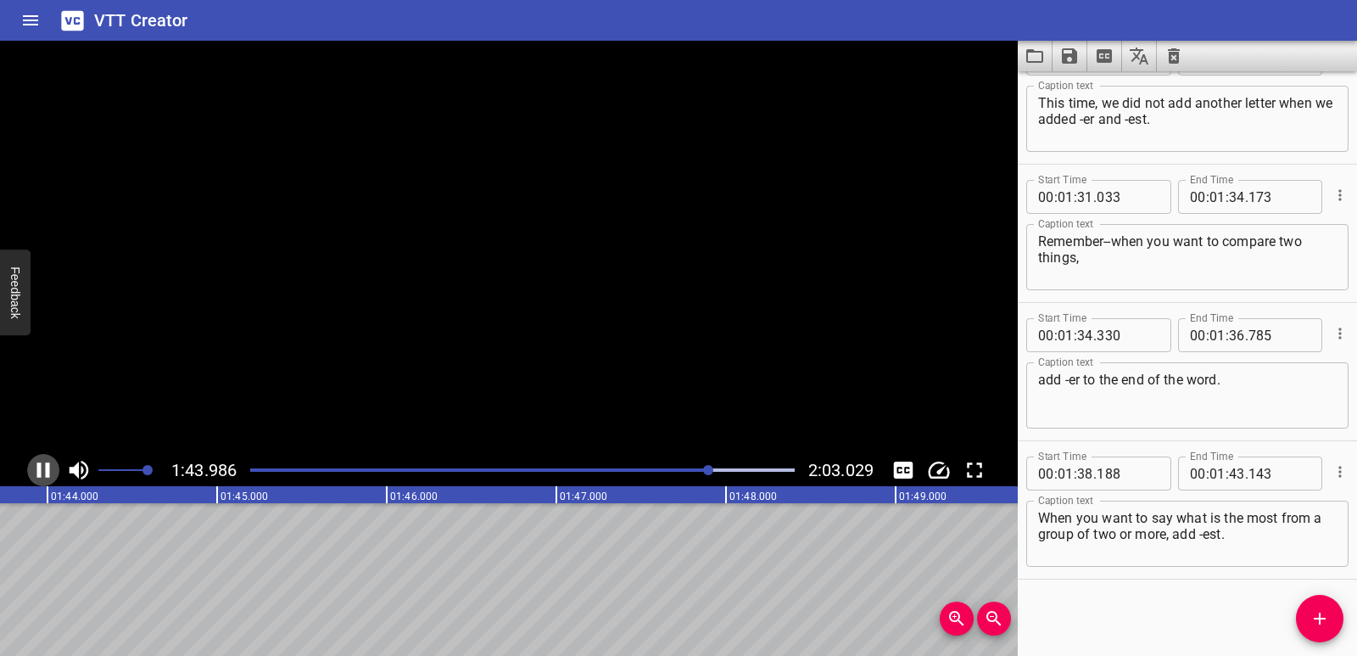
click at [37, 468] on icon "Play/Pause" at bounding box center [43, 469] width 13 height 15
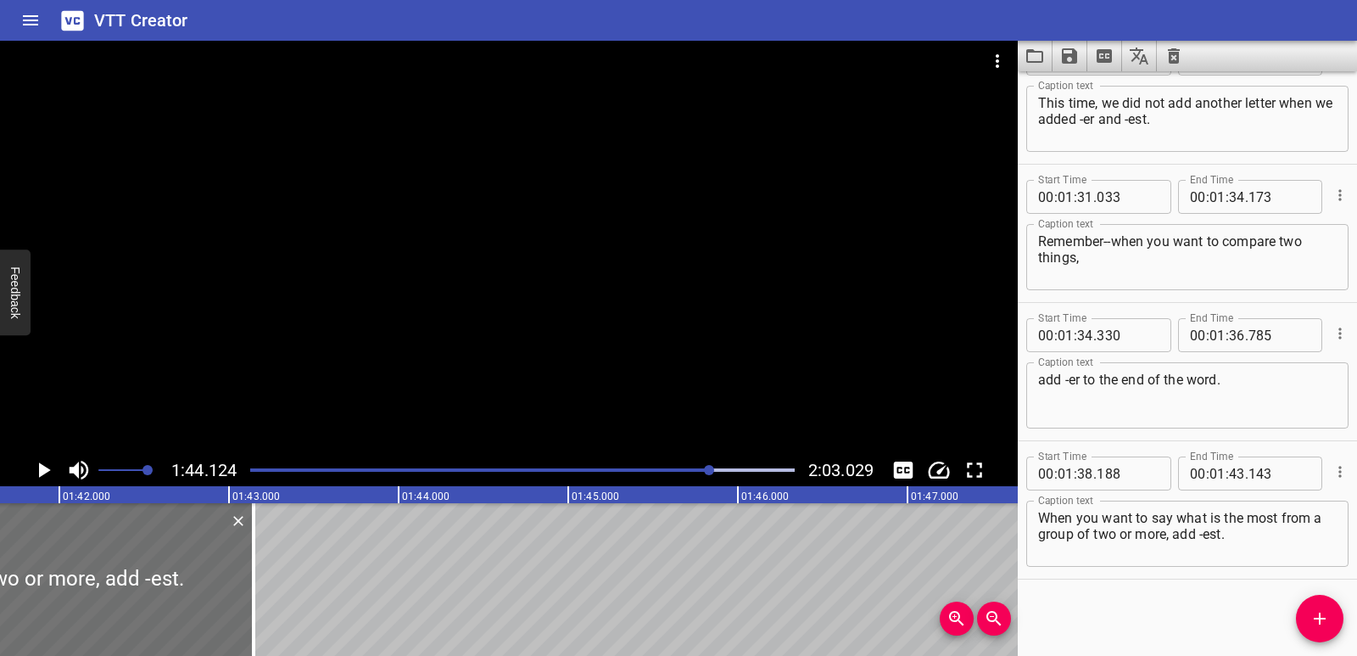
scroll to position [0, 17220]
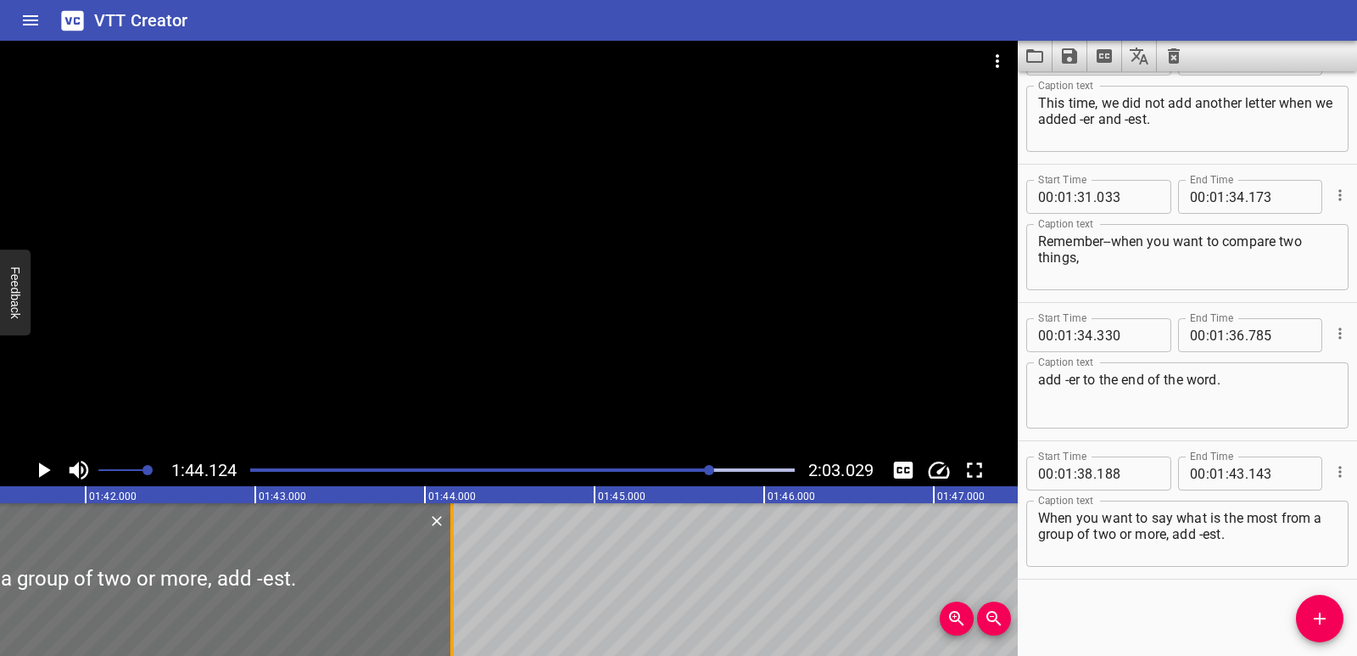
drag, startPoint x: 279, startPoint y: 584, endPoint x: 451, endPoint y: 582, distance: 172.2
click at [451, 582] on div at bounding box center [451, 579] width 3 height 153
type input "44"
type input "158"
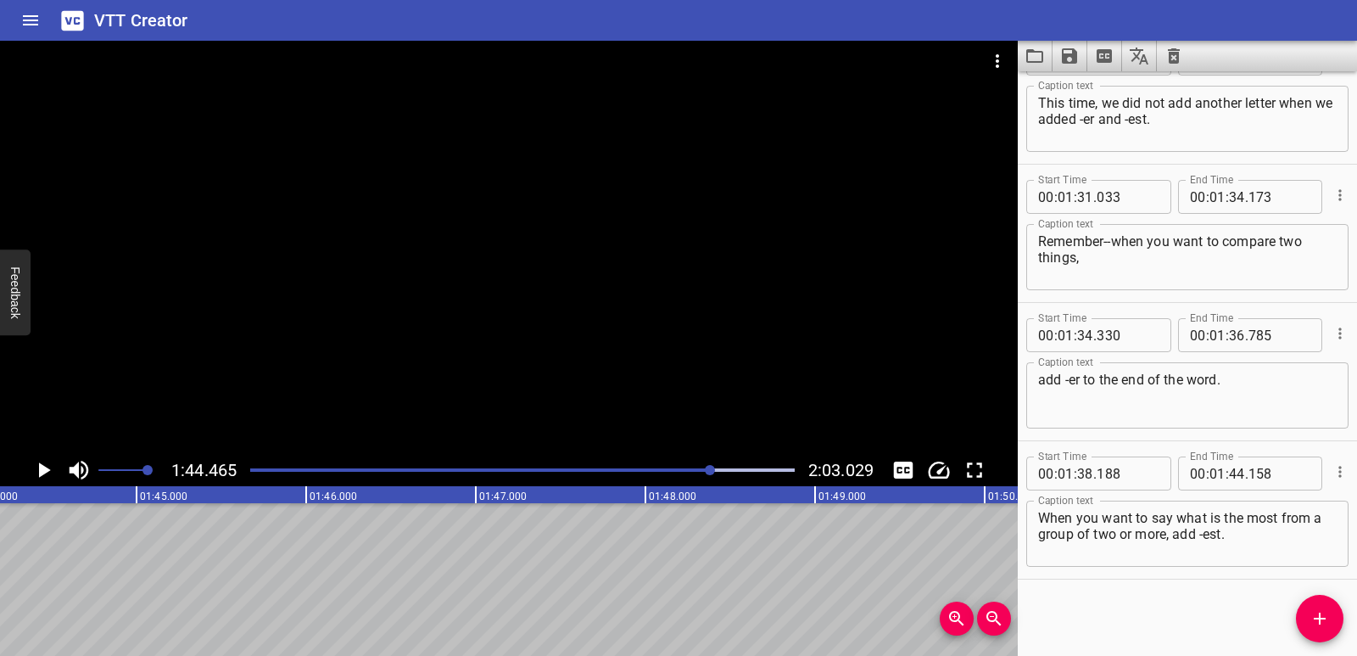
scroll to position [0, 17724]
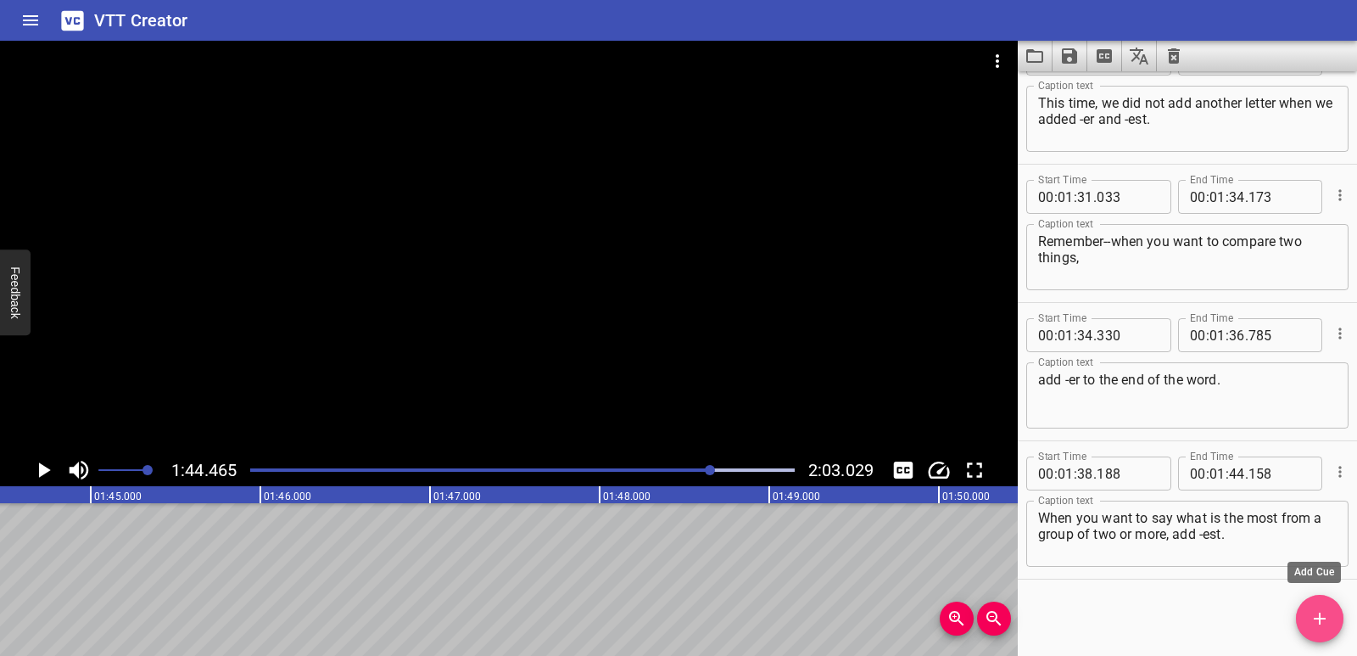
click at [1320, 611] on icon "Add Cue" at bounding box center [1320, 618] width 20 height 20
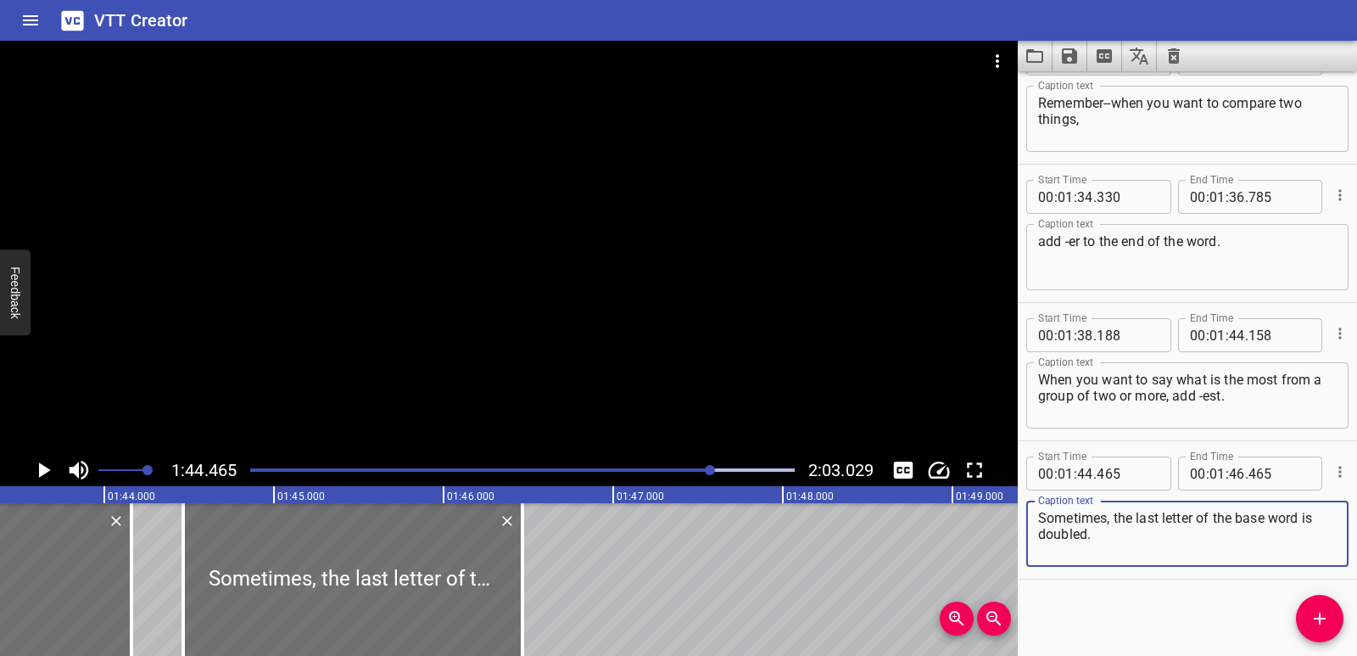
scroll to position [0, 17409]
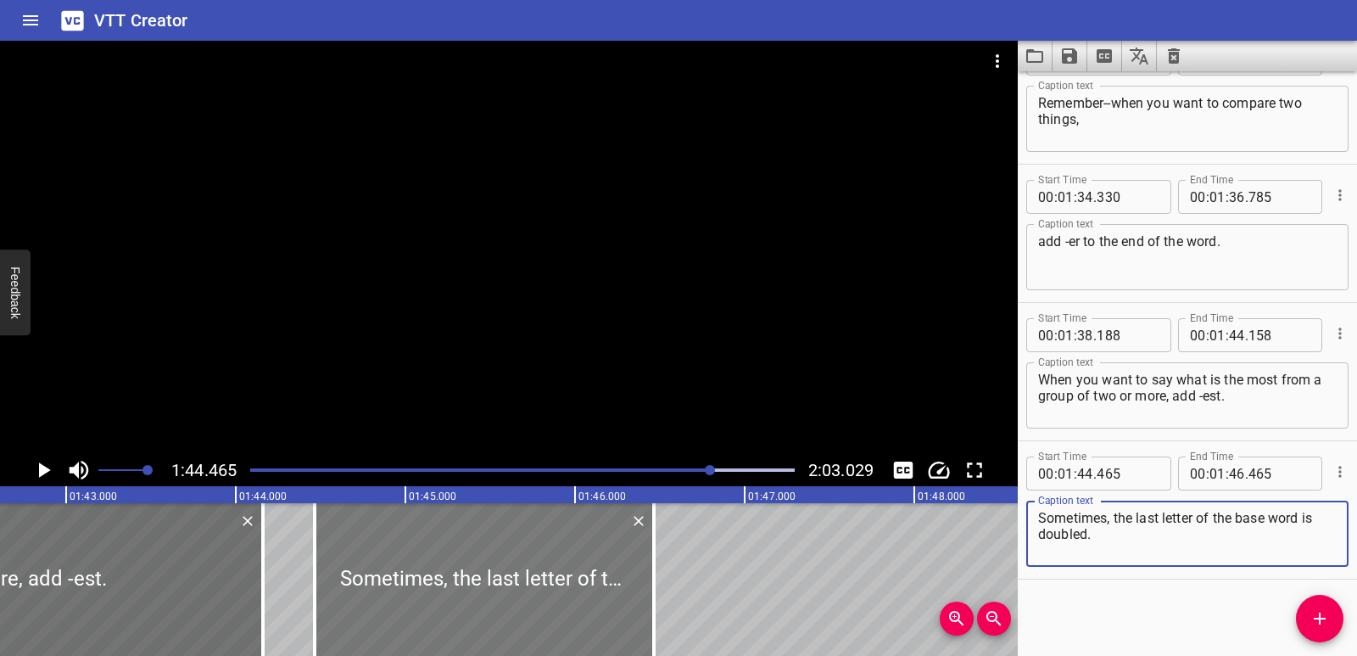
type textarea "Sometimes, the last letter of the base word is doubled."
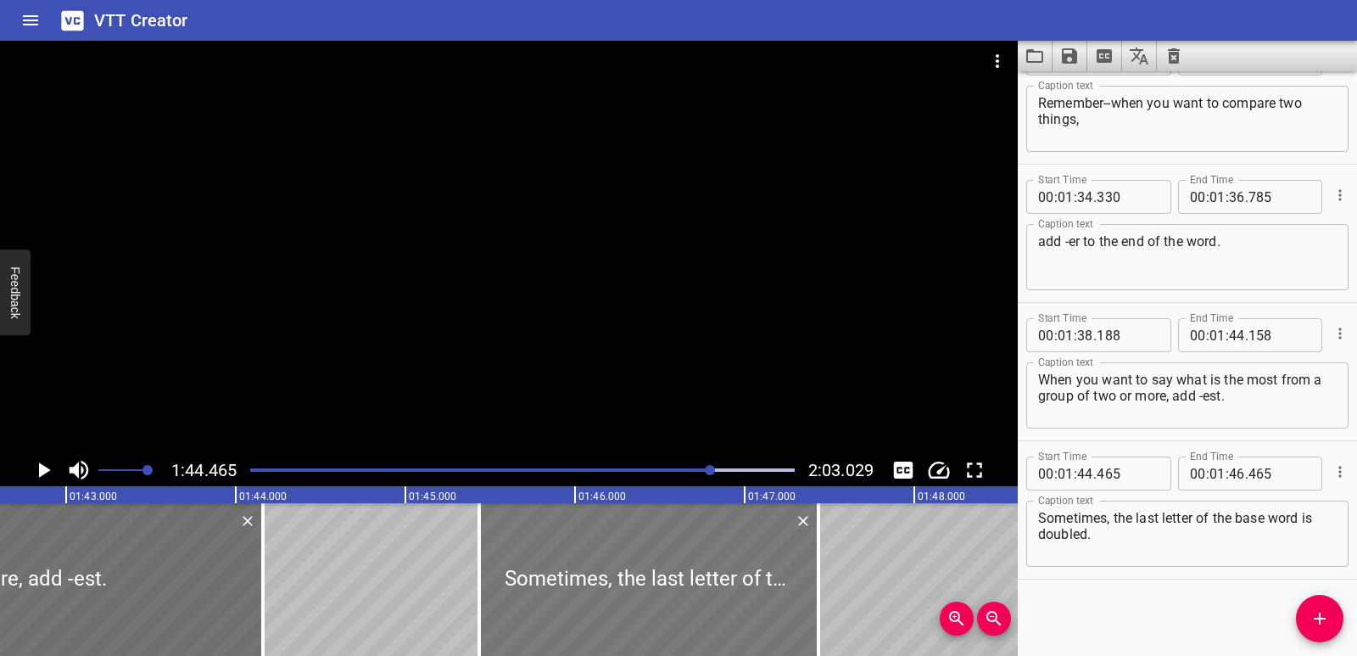
drag, startPoint x: 494, startPoint y: 579, endPoint x: 658, endPoint y: 566, distance: 165.1
click at [658, 566] on div at bounding box center [648, 579] width 339 height 153
type input "45"
type input "435"
type input "47"
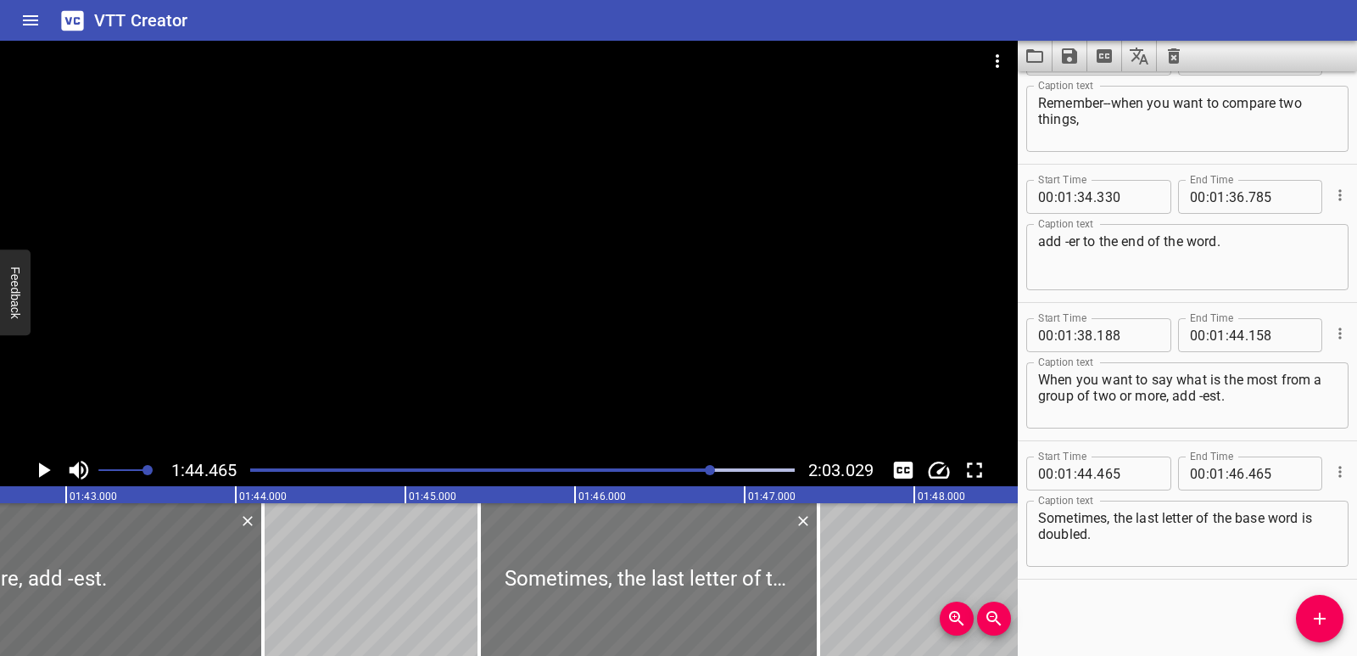
type input "435"
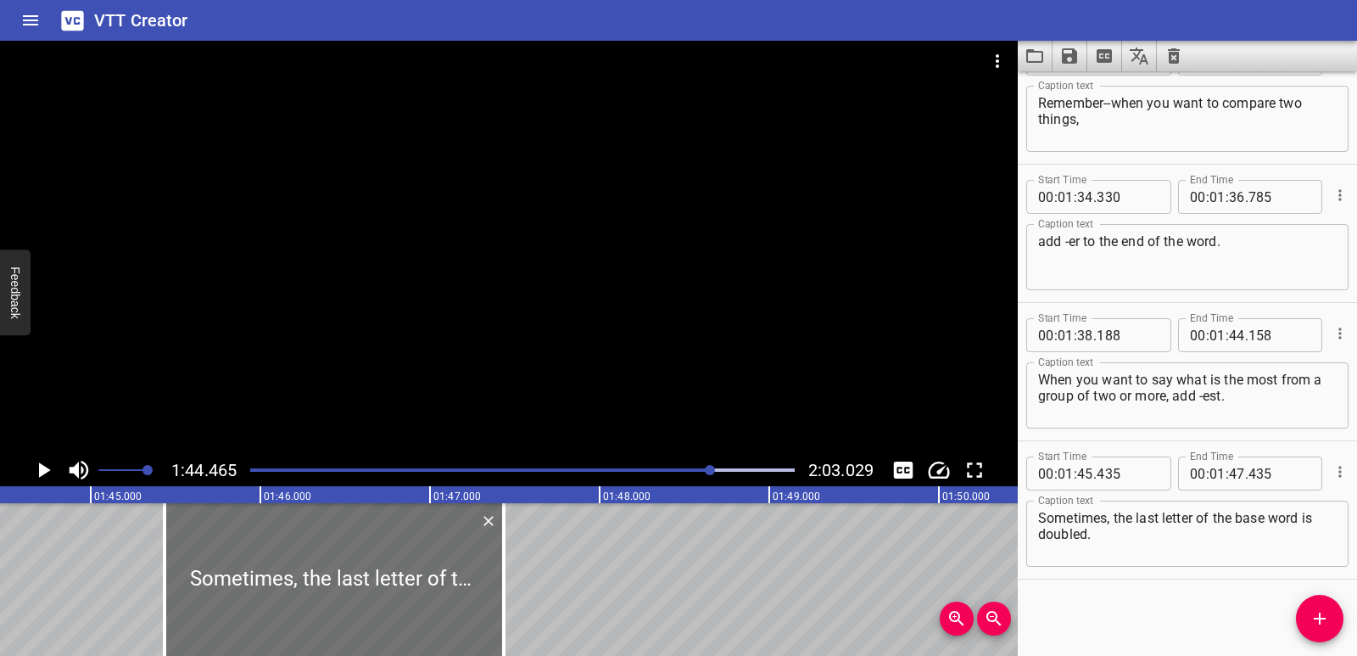
scroll to position [0, 17750]
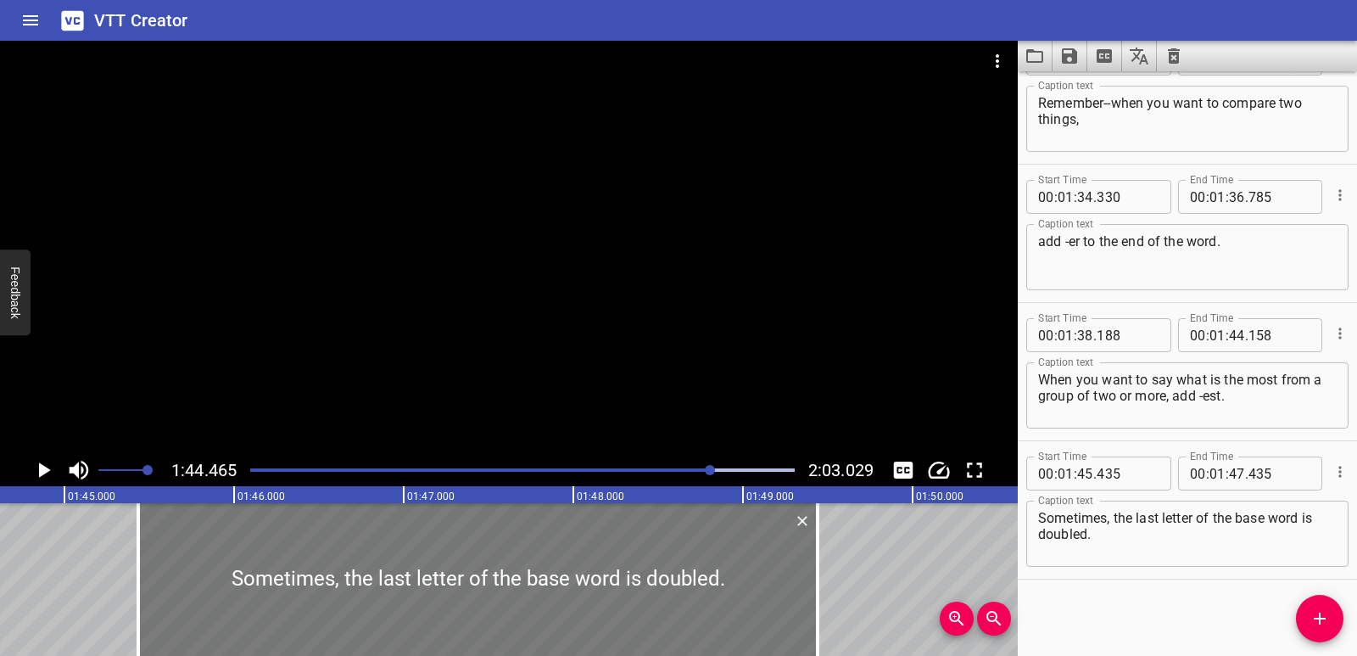
drag, startPoint x: 479, startPoint y: 585, endPoint x: 784, endPoint y: 562, distance: 305.5
click at [819, 559] on div at bounding box center [817, 579] width 17 height 153
type input "49"
type input "440"
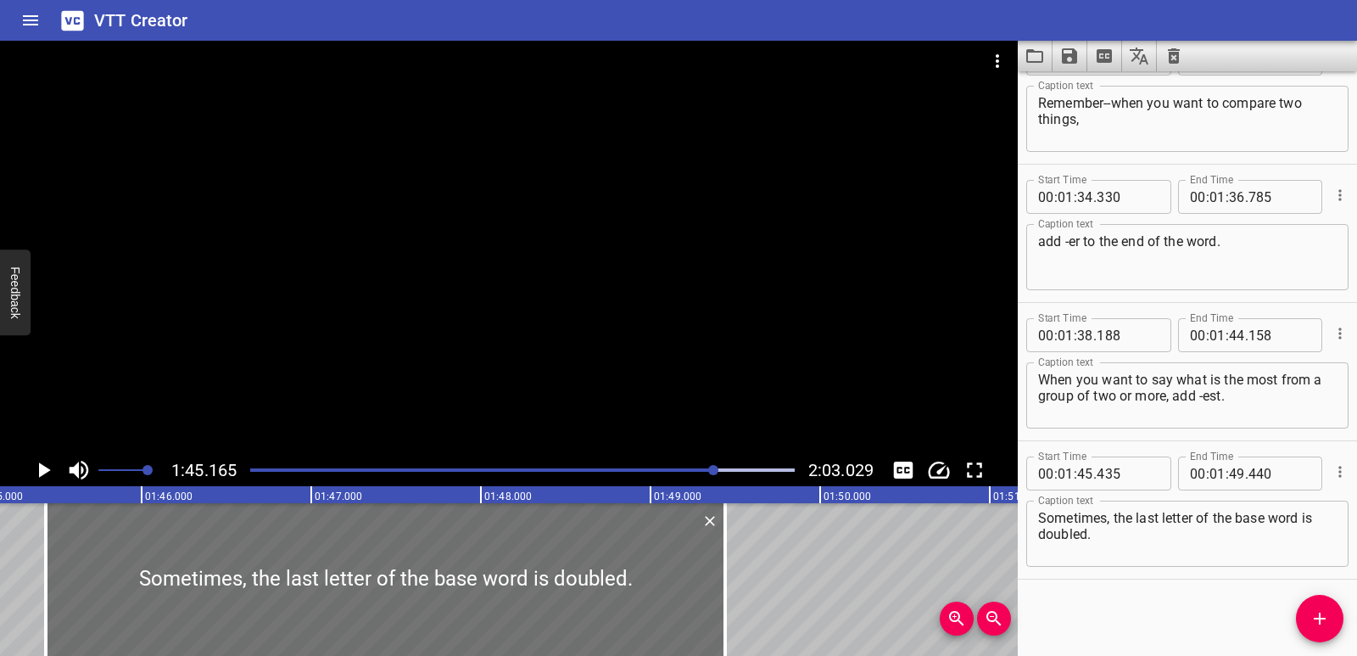
click at [42, 469] on icon "Play/Pause" at bounding box center [45, 469] width 12 height 15
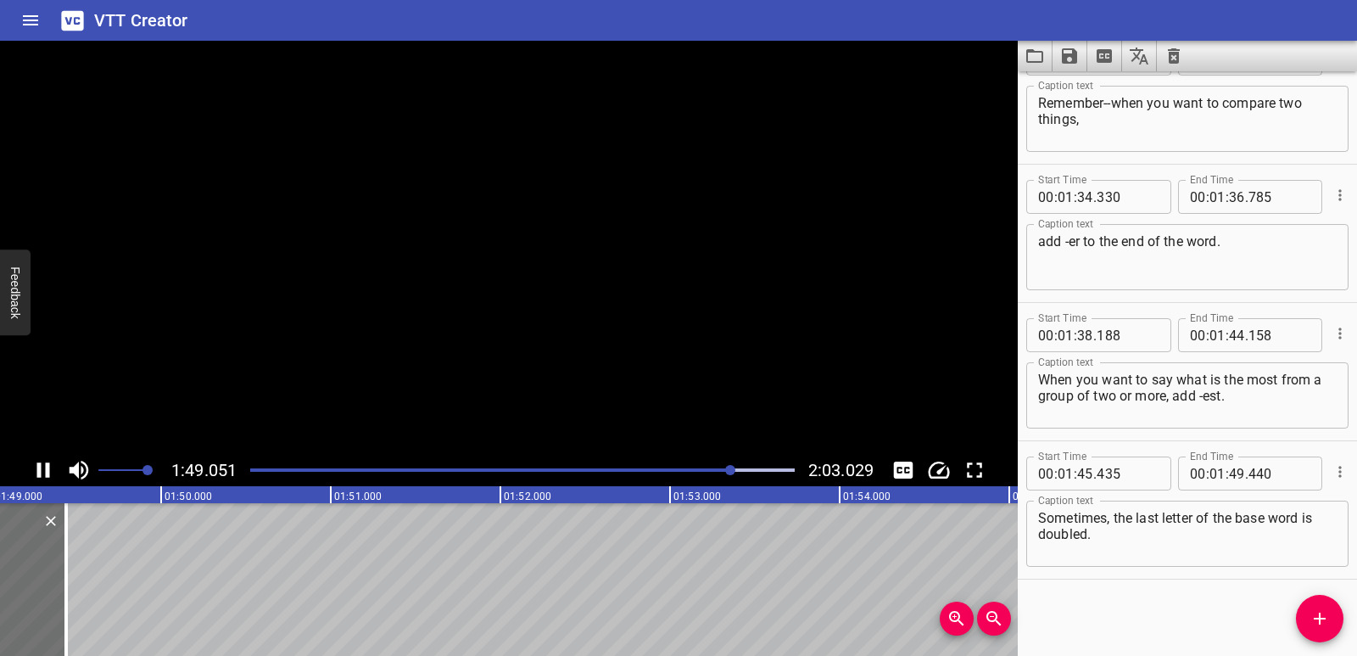
click at [42, 469] on icon "Play/Pause" at bounding box center [43, 469] width 25 height 25
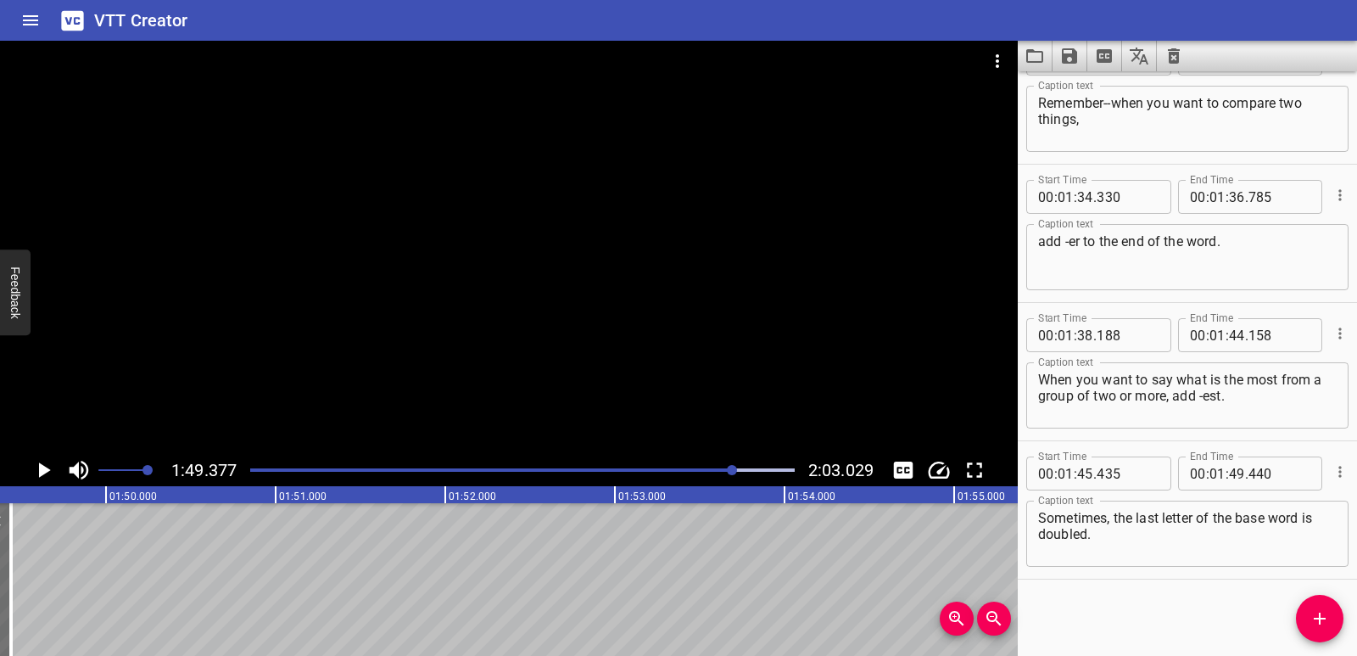
click at [1324, 616] on icon "Add Cue" at bounding box center [1320, 618] width 20 height 20
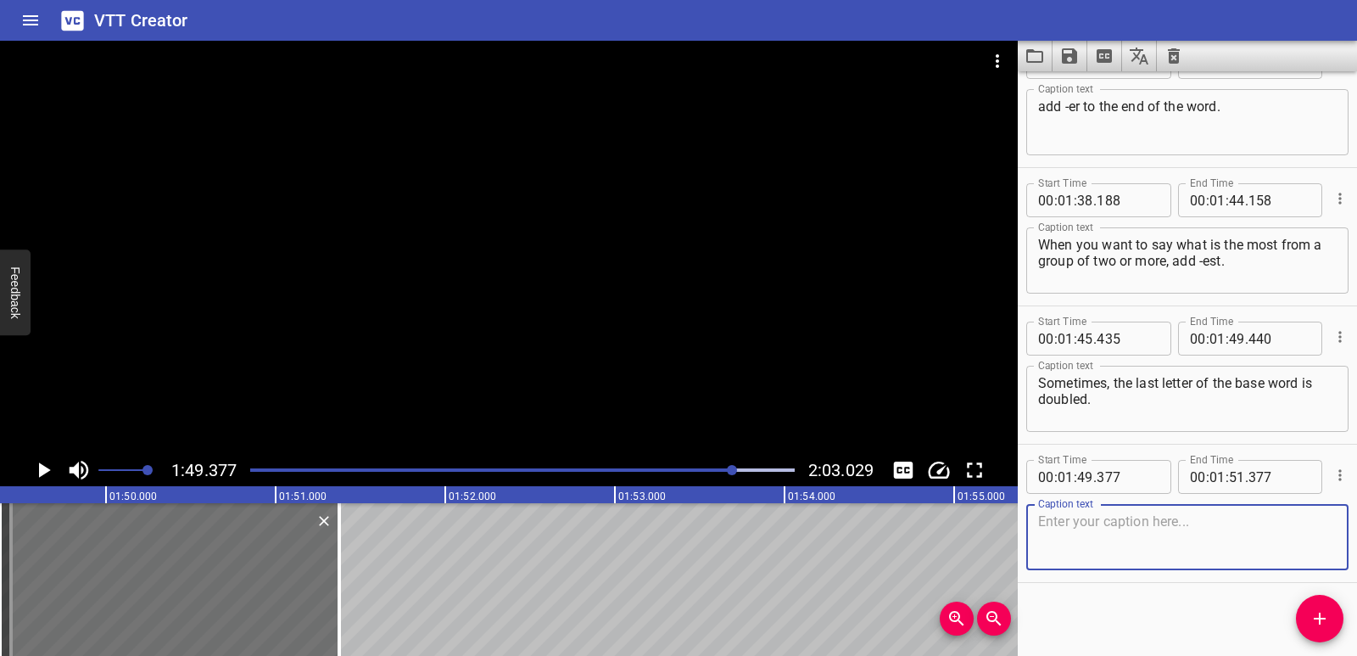
scroll to position [3643, 0]
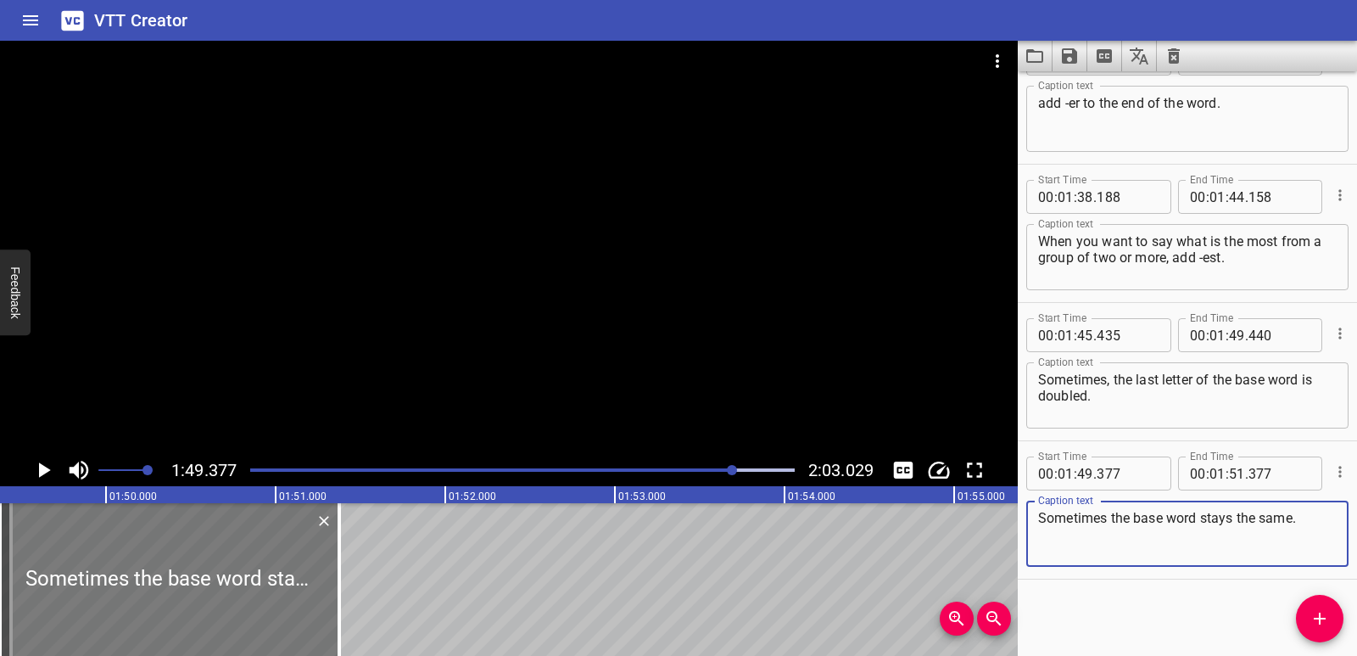
type textarea "Sometimes the base word stays the same."
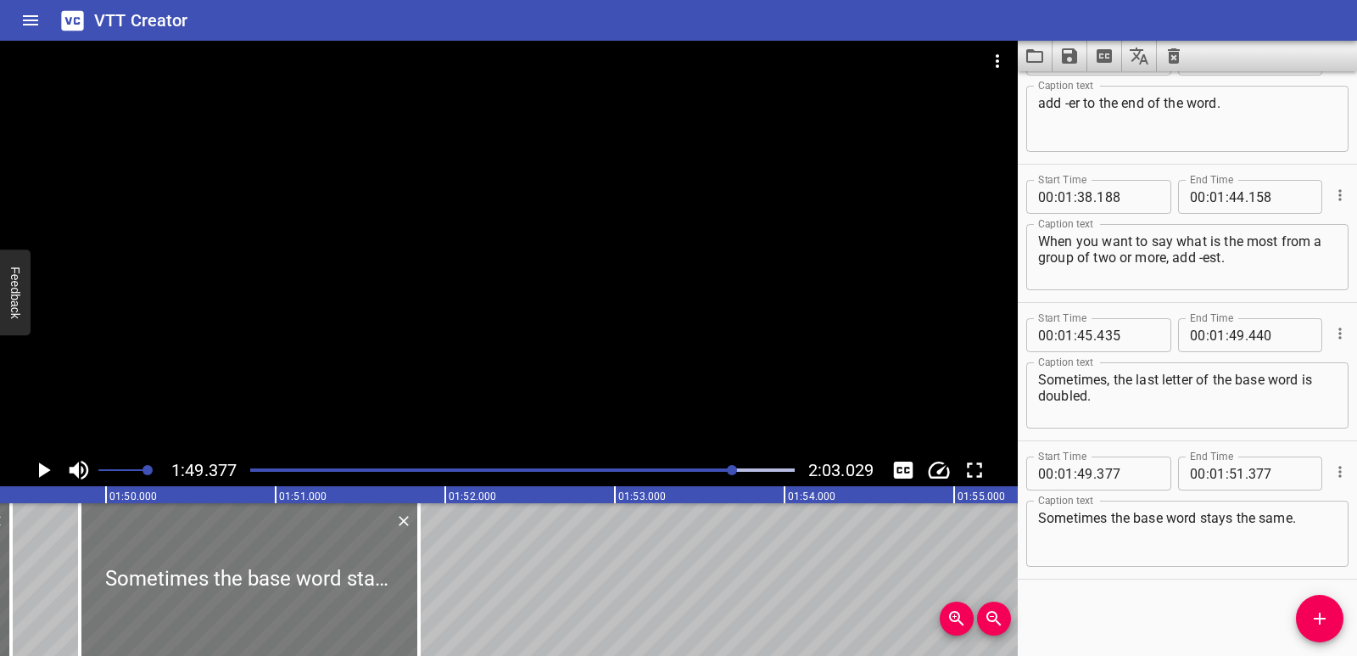
drag, startPoint x: 219, startPoint y: 584, endPoint x: 299, endPoint y: 590, distance: 80.0
click at [299, 590] on div at bounding box center [249, 579] width 339 height 153
type input "847"
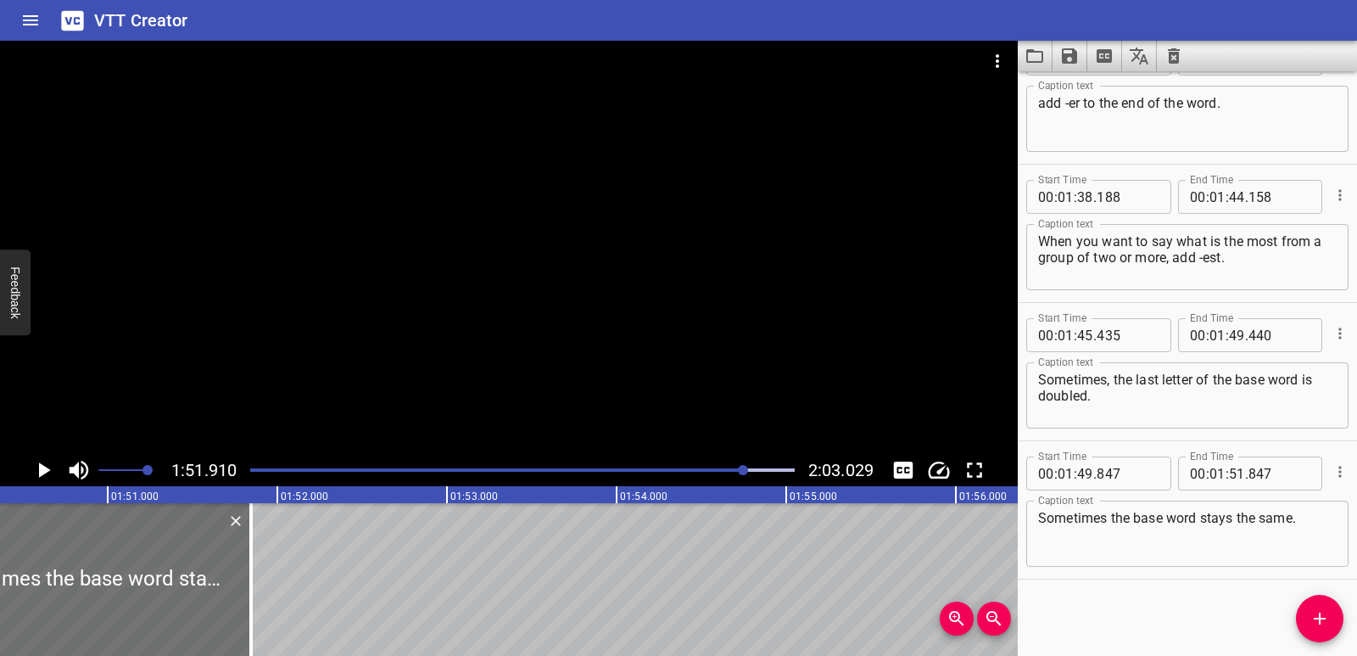
scroll to position [0, 18593]
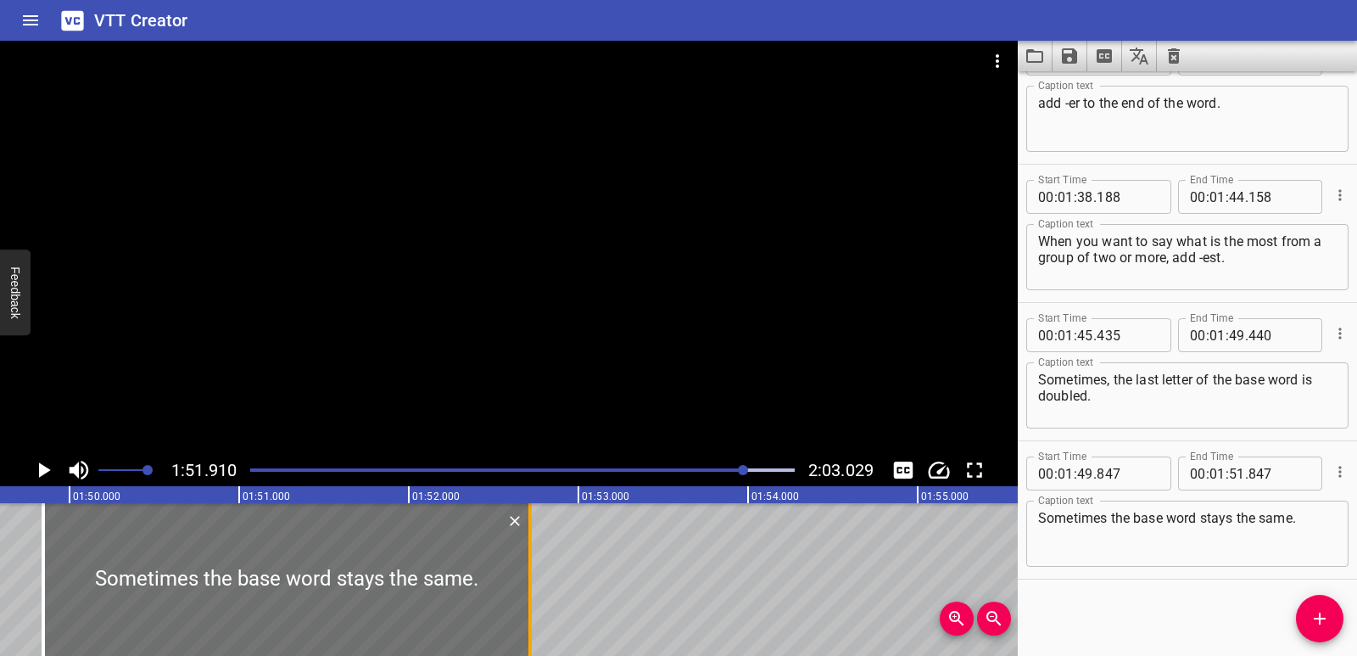
drag, startPoint x: 379, startPoint y: 561, endPoint x: 530, endPoint y: 560, distance: 151.0
click at [530, 560] on div at bounding box center [530, 579] width 17 height 153
type input "52"
type input "737"
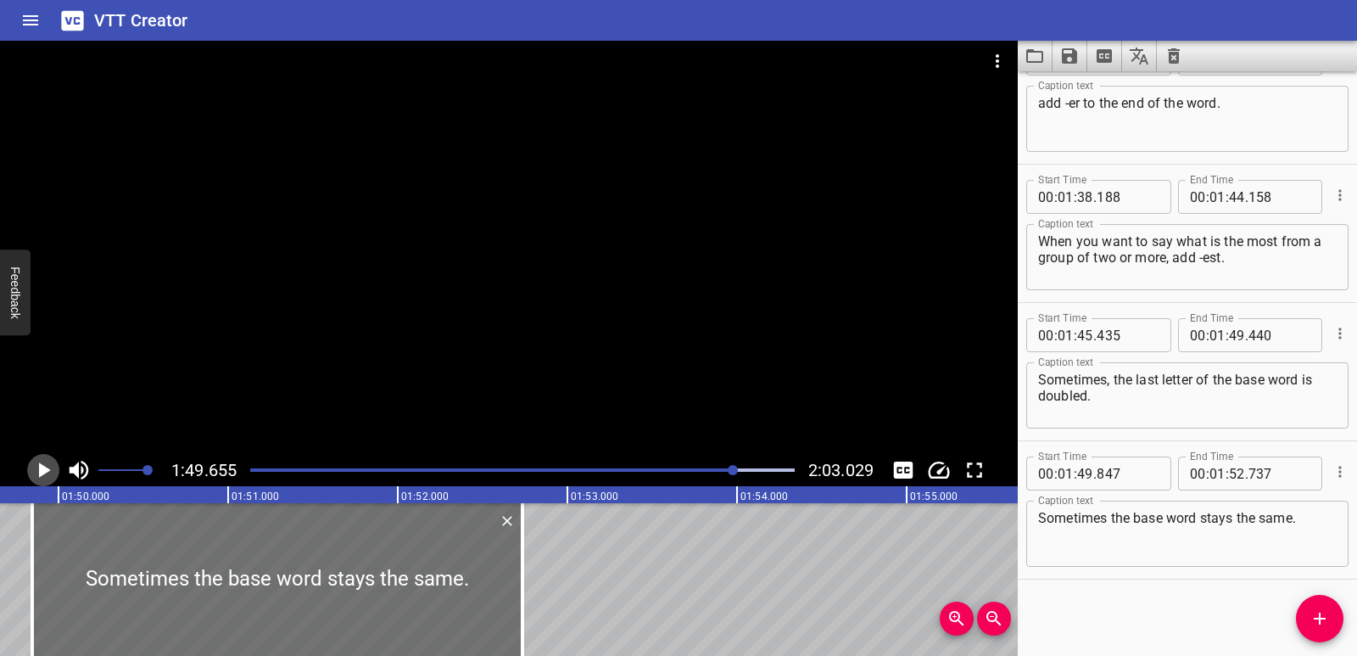
click at [45, 467] on icon "Play/Pause" at bounding box center [45, 469] width 12 height 15
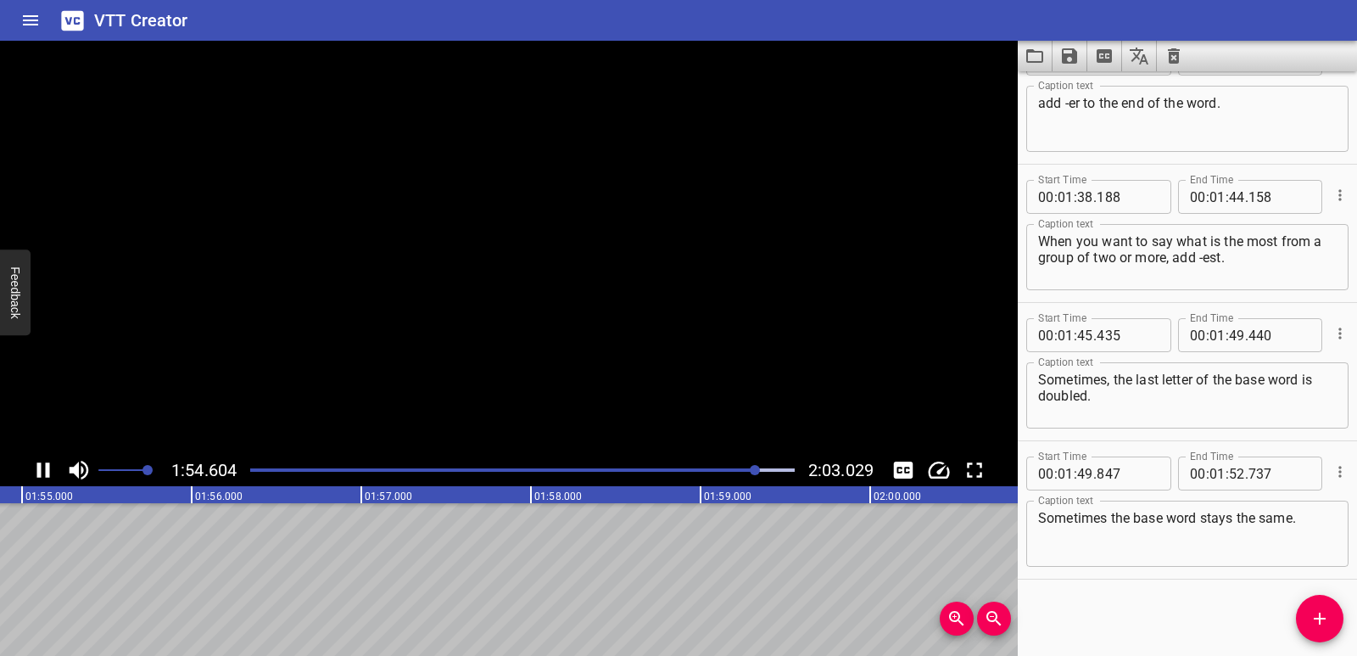
click at [45, 467] on icon "Play/Pause" at bounding box center [43, 469] width 25 height 25
click at [1317, 624] on icon "Add Cue" at bounding box center [1320, 618] width 20 height 20
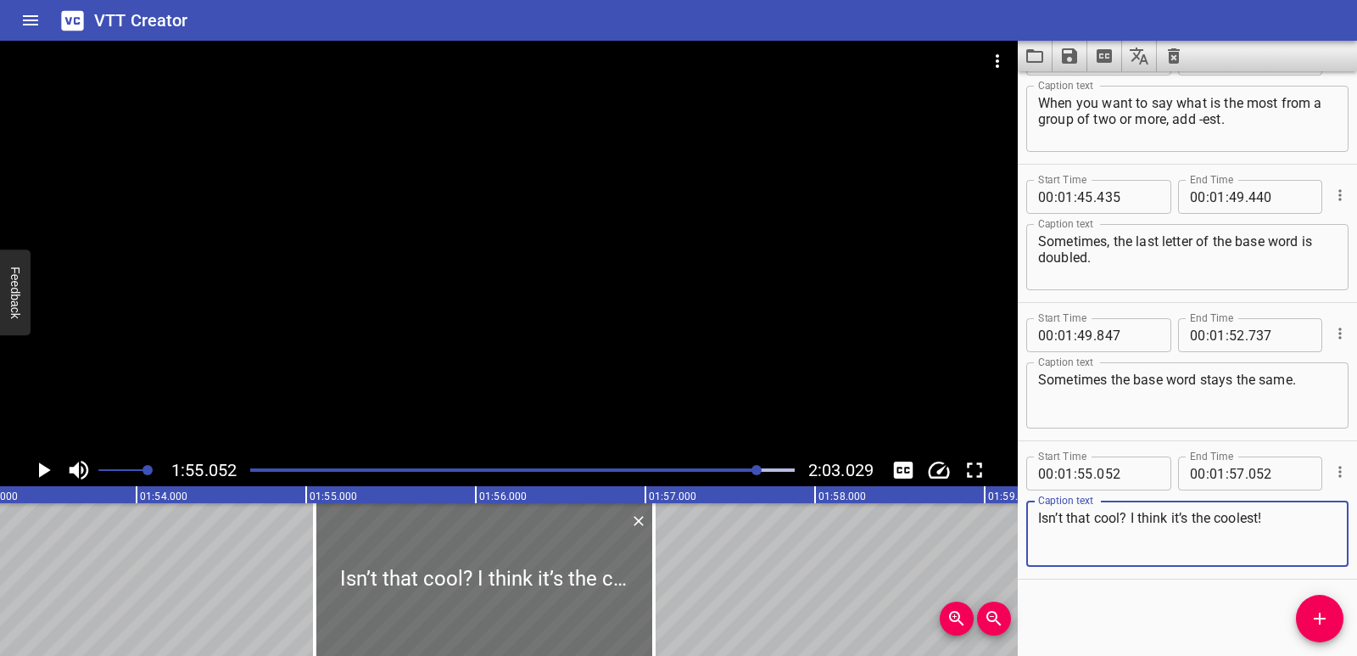
scroll to position [0, 19152]
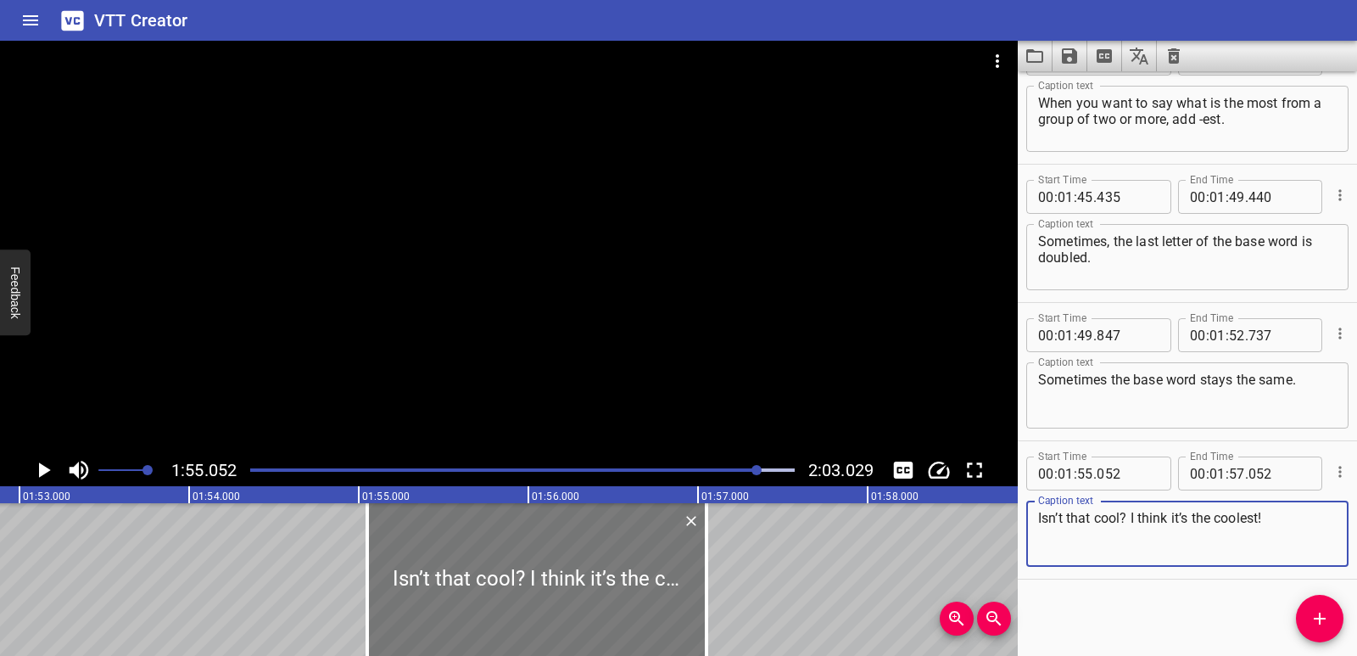
type textarea "Isn’t that cool? I think it’s the coolest!"
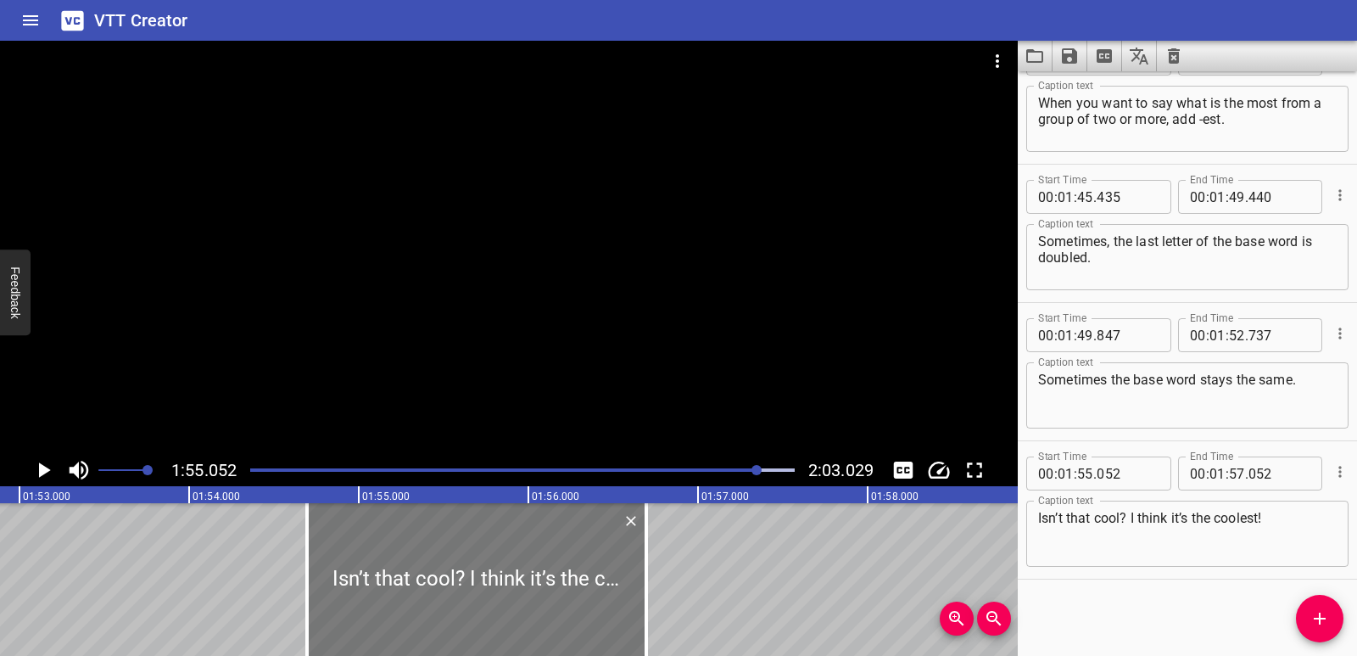
drag, startPoint x: 602, startPoint y: 593, endPoint x: 545, endPoint y: 592, distance: 57.7
click at [545, 592] on div at bounding box center [476, 579] width 339 height 153
type input "54"
type input "697"
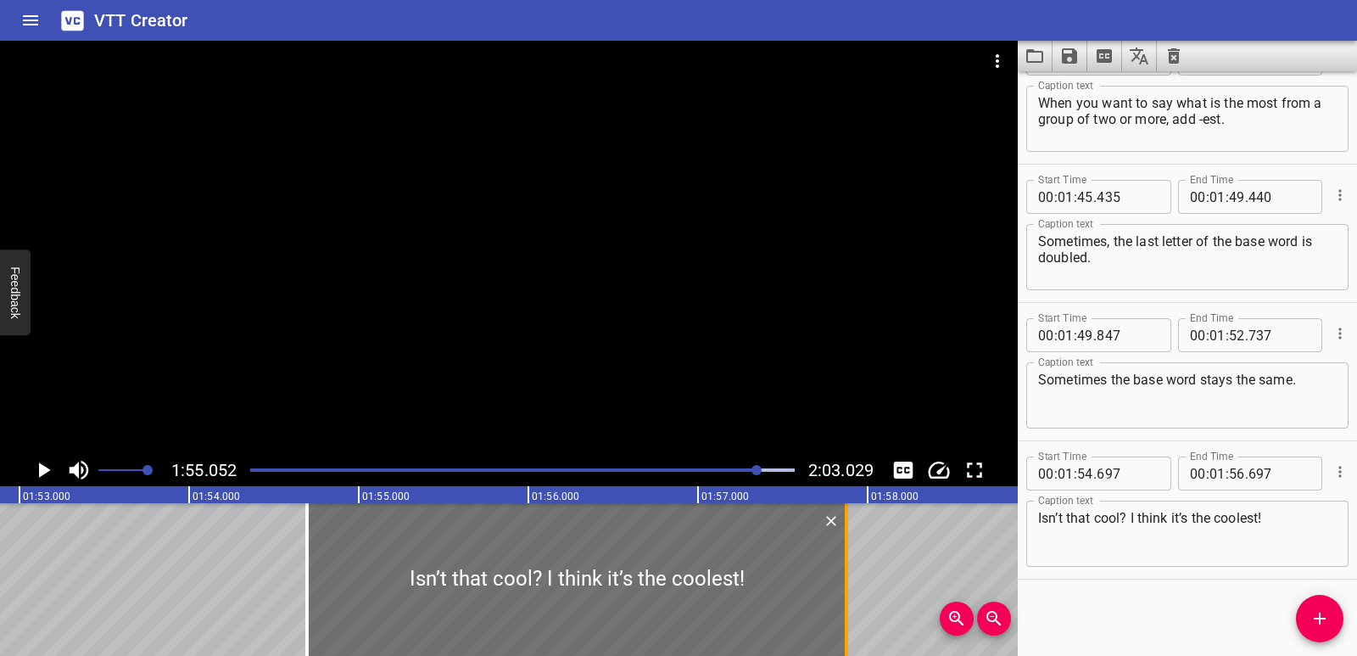
drag, startPoint x: 646, startPoint y: 579, endPoint x: 850, endPoint y: 563, distance: 204.2
click at [848, 563] on div at bounding box center [846, 579] width 3 height 153
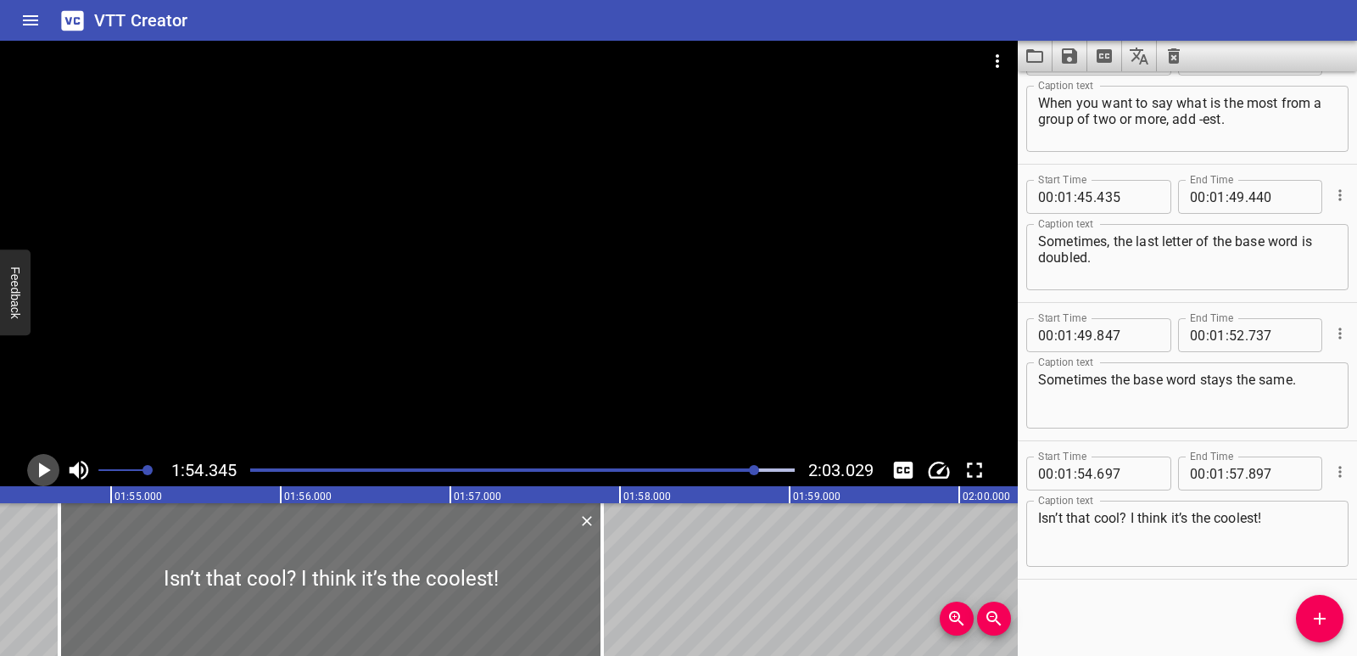
click at [47, 465] on icon "Play/Pause" at bounding box center [43, 469] width 25 height 25
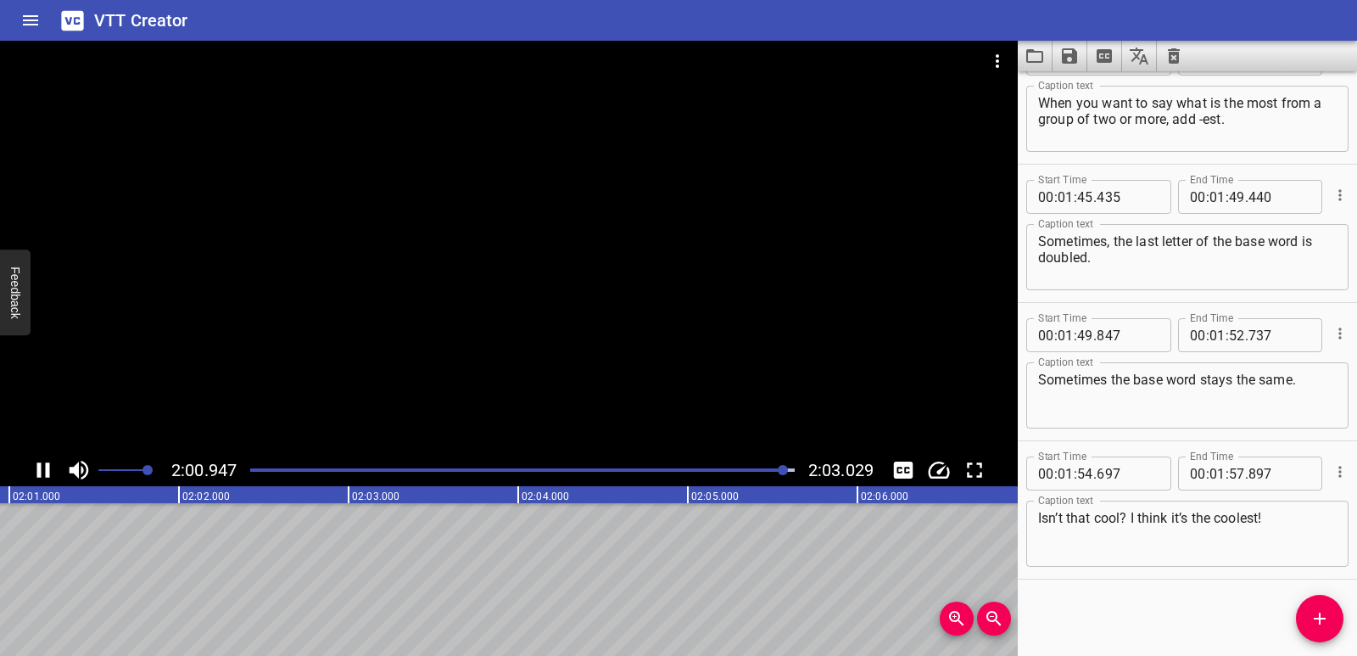
click at [1073, 59] on icon "Save captions to file" at bounding box center [1069, 55] width 15 height 15
click at [1085, 91] on li "Save to VTT file" at bounding box center [1115, 93] width 125 height 31
click at [1169, 59] on icon "Clear captions" at bounding box center [1174, 55] width 12 height 15
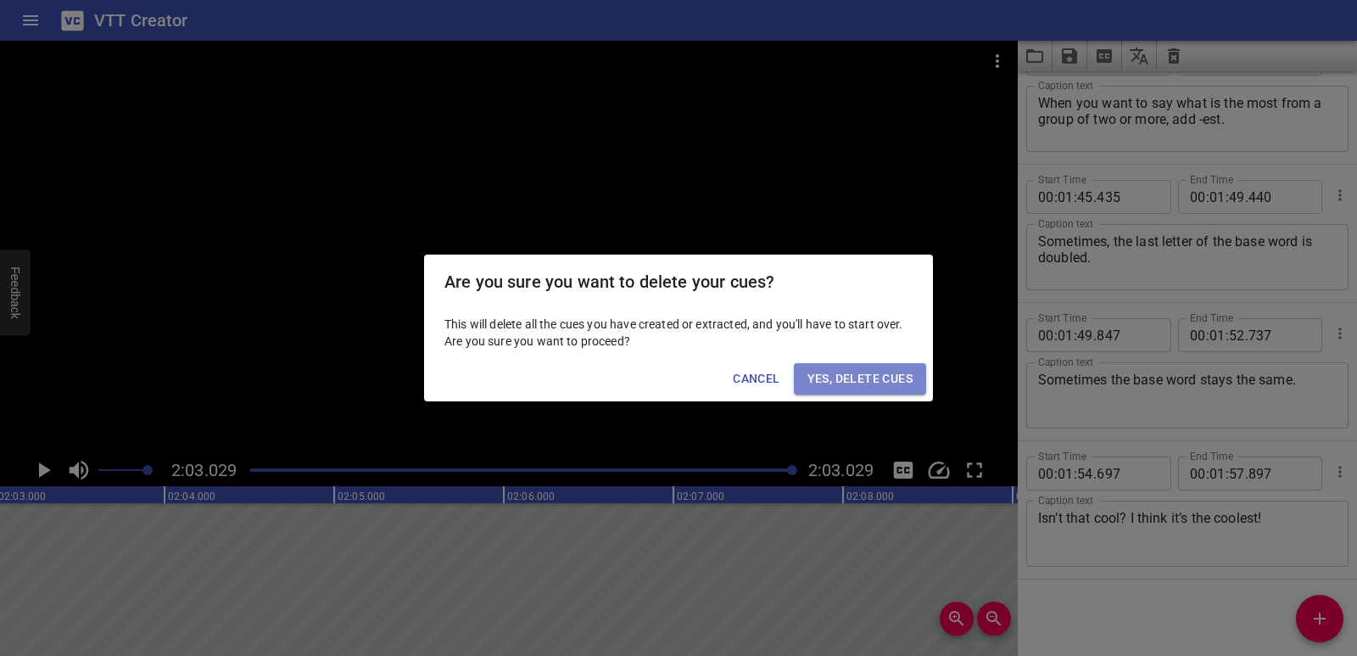
click at [876, 374] on span "Yes, Delete Cues" at bounding box center [860, 378] width 105 height 21
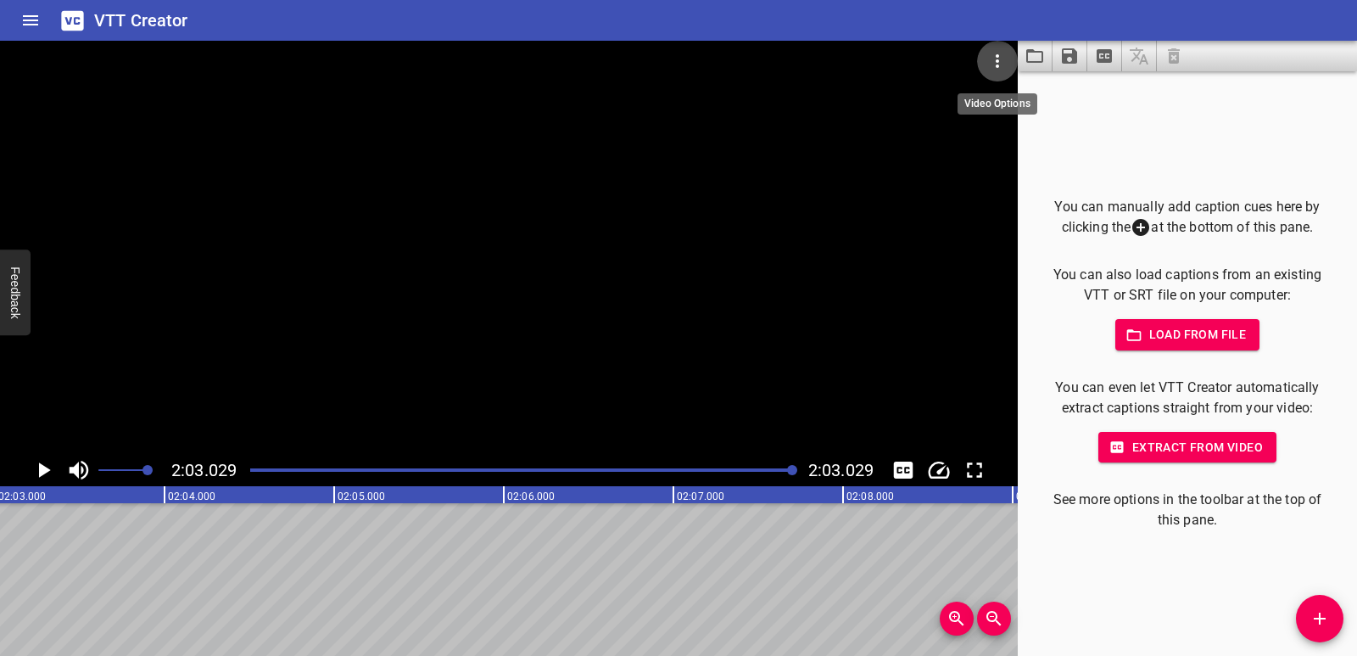
click at [996, 49] on button "Video Options" at bounding box center [997, 61] width 41 height 41
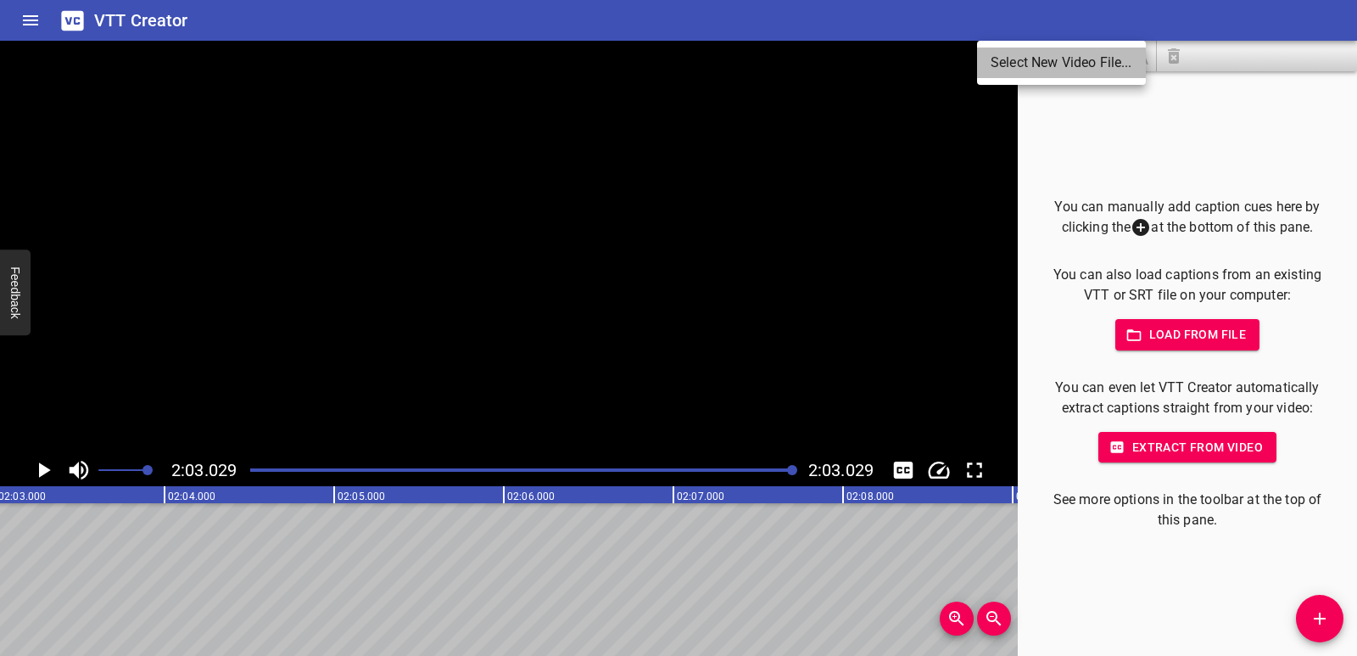
click at [1002, 59] on li "Select New Video File..." at bounding box center [1061, 63] width 169 height 31
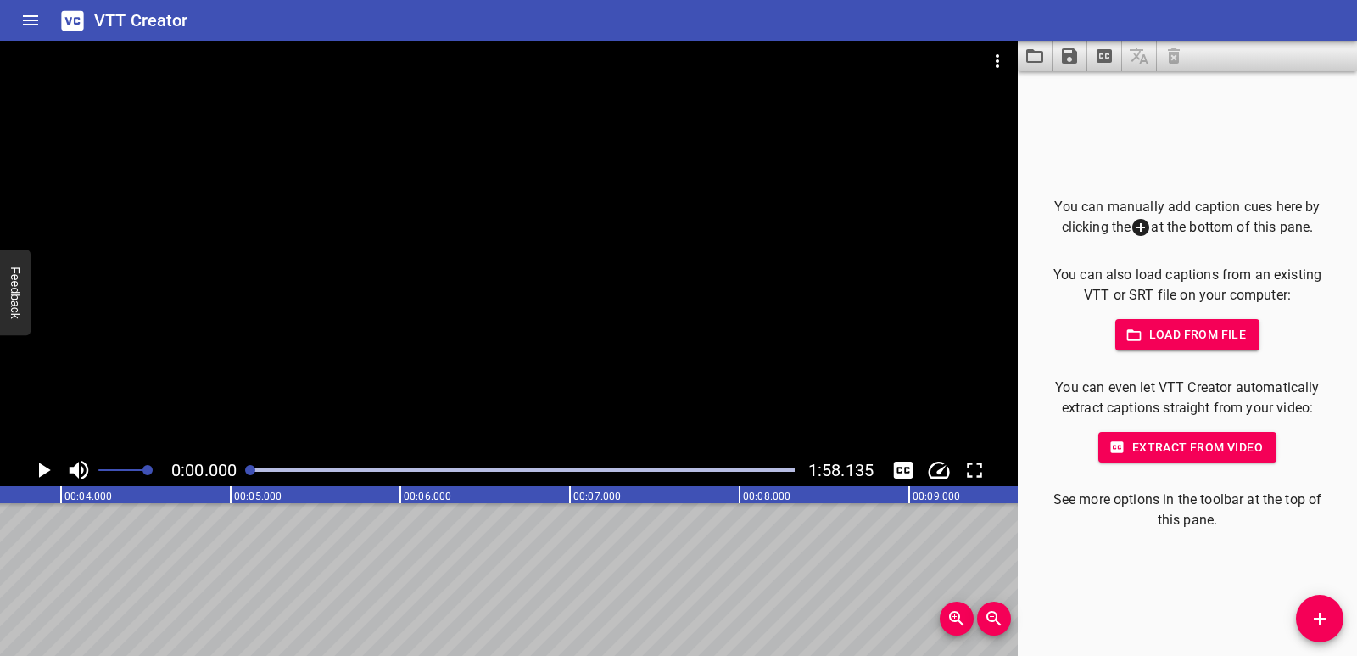
scroll to position [0, 0]
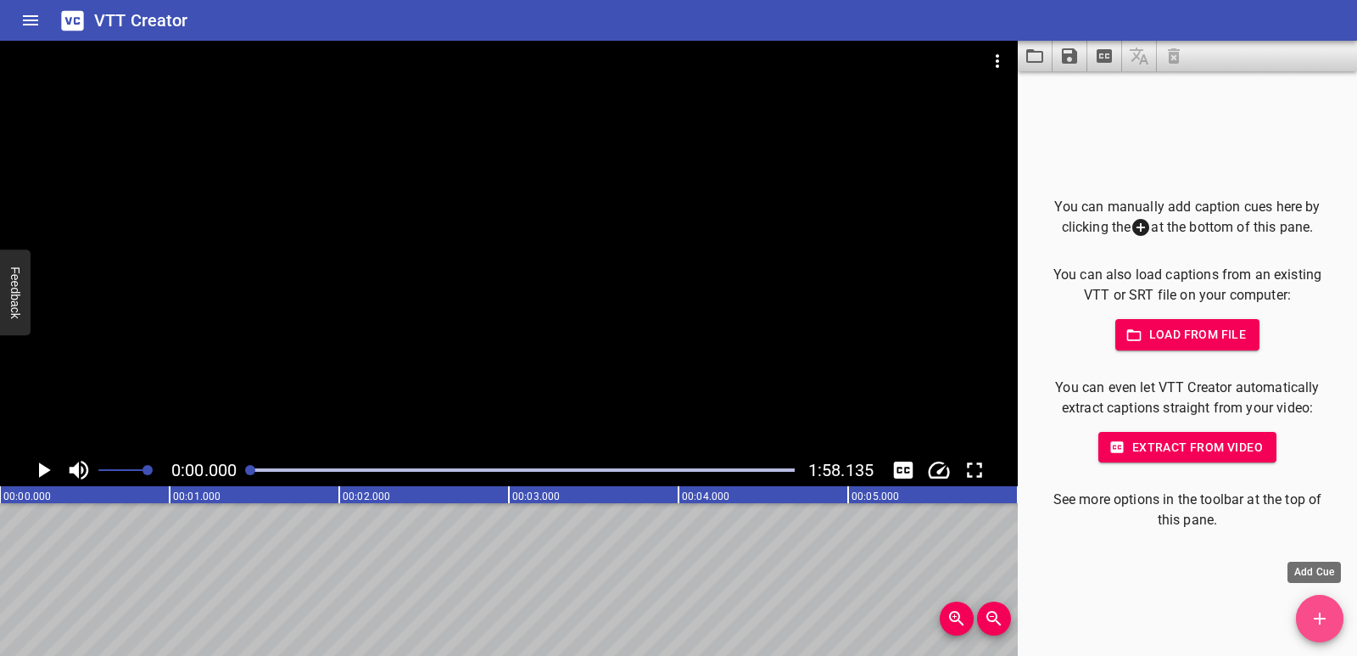
click at [1329, 617] on icon "Add Cue" at bounding box center [1320, 618] width 20 height 20
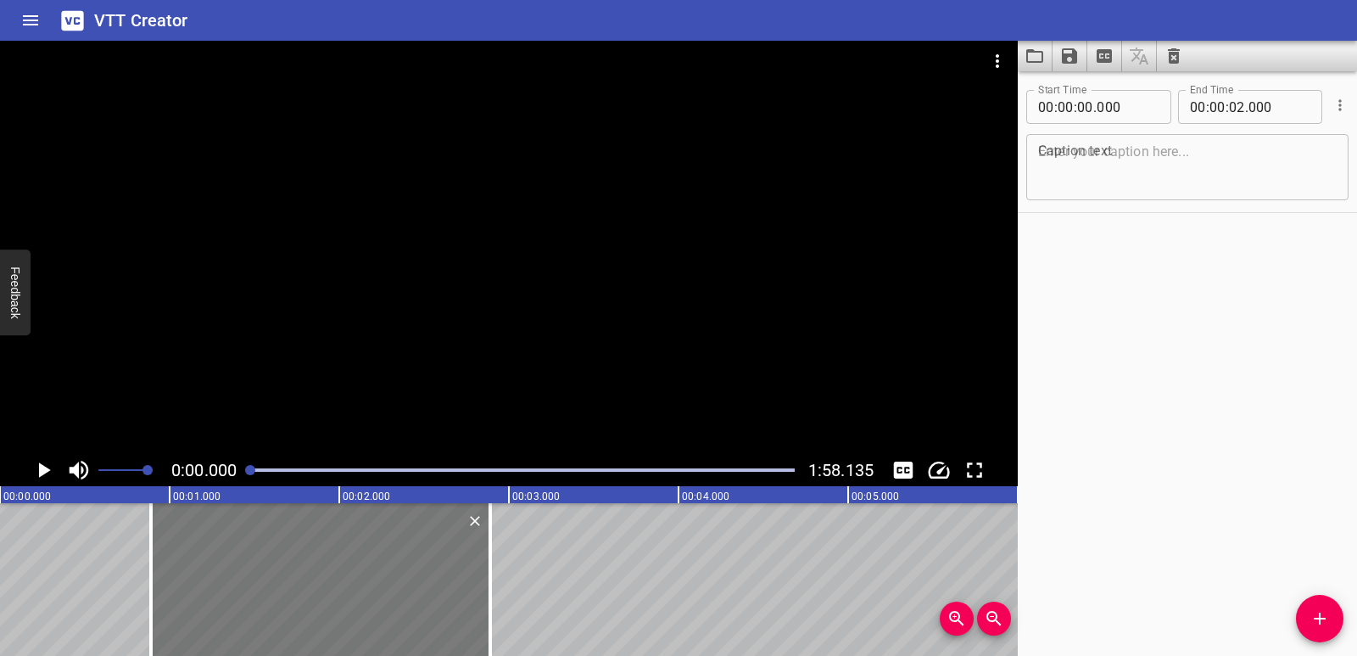
drag, startPoint x: 197, startPoint y: 608, endPoint x: 350, endPoint y: 594, distance: 153.4
click at [350, 594] on div at bounding box center [320, 579] width 339 height 153
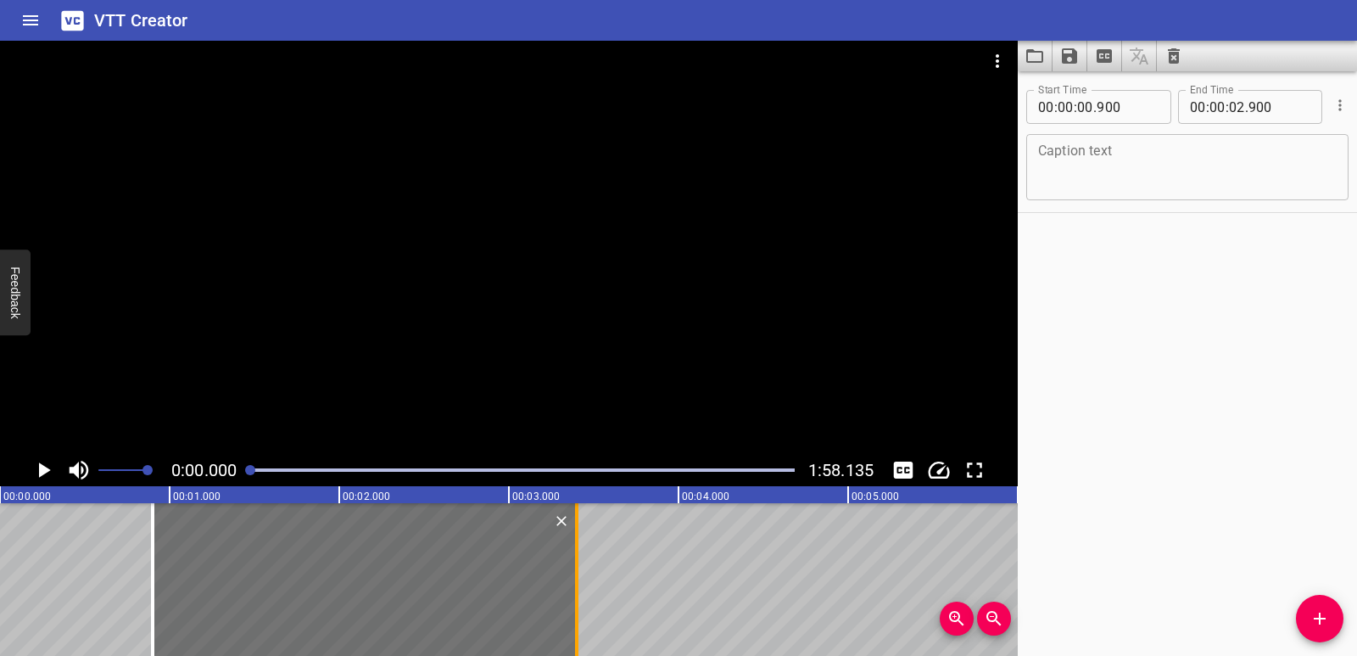
drag, startPoint x: 496, startPoint y: 592, endPoint x: 581, endPoint y: 594, distance: 84.8
click at [581, 594] on div at bounding box center [576, 579] width 17 height 153
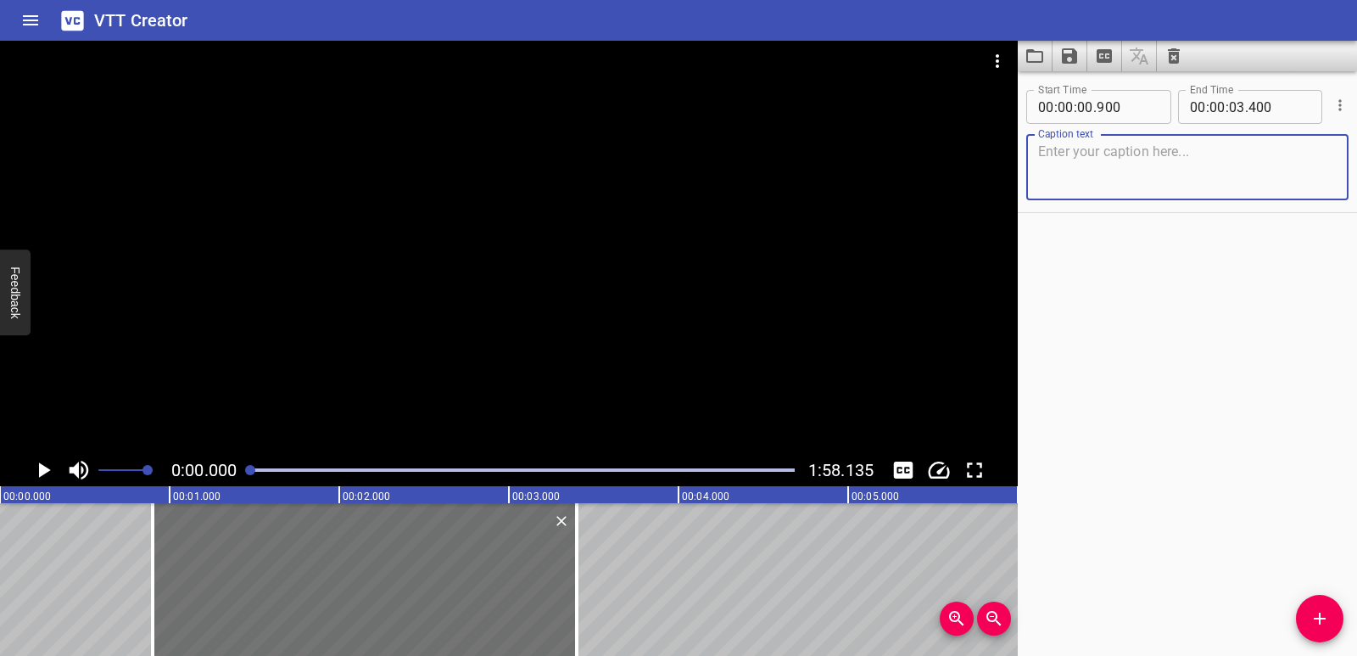
click at [1070, 178] on textarea at bounding box center [1187, 167] width 299 height 48
paste textarea "Comparatives and Superlatives"
click at [48, 463] on icon "Play/Pause" at bounding box center [43, 469] width 25 height 25
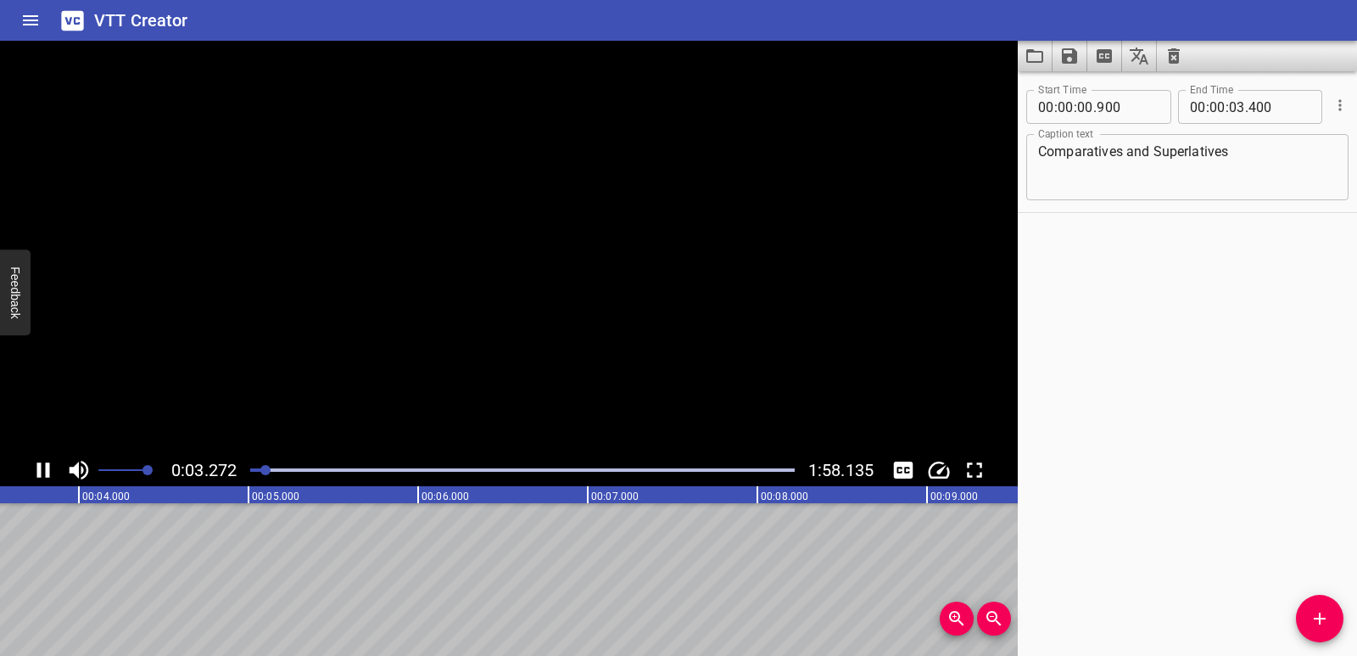
click at [45, 465] on icon "Play/Pause" at bounding box center [43, 469] width 25 height 25
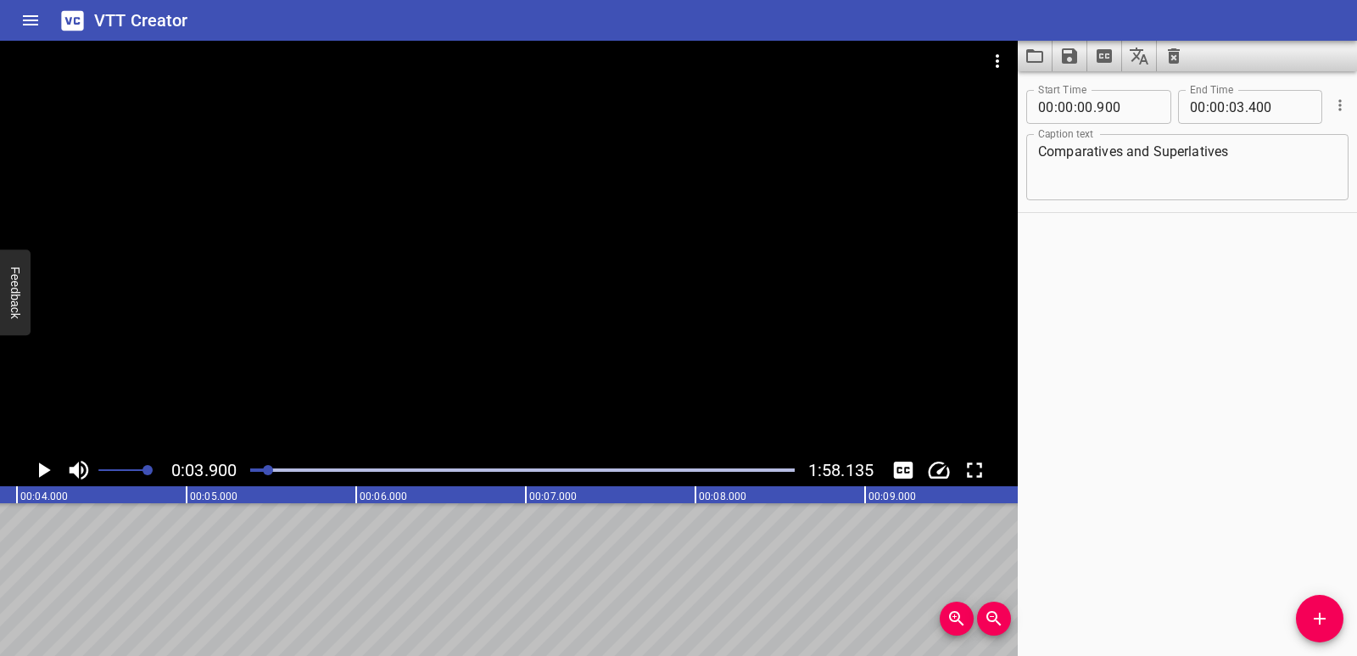
click at [38, 467] on icon "Play/Pause" at bounding box center [43, 469] width 25 height 25
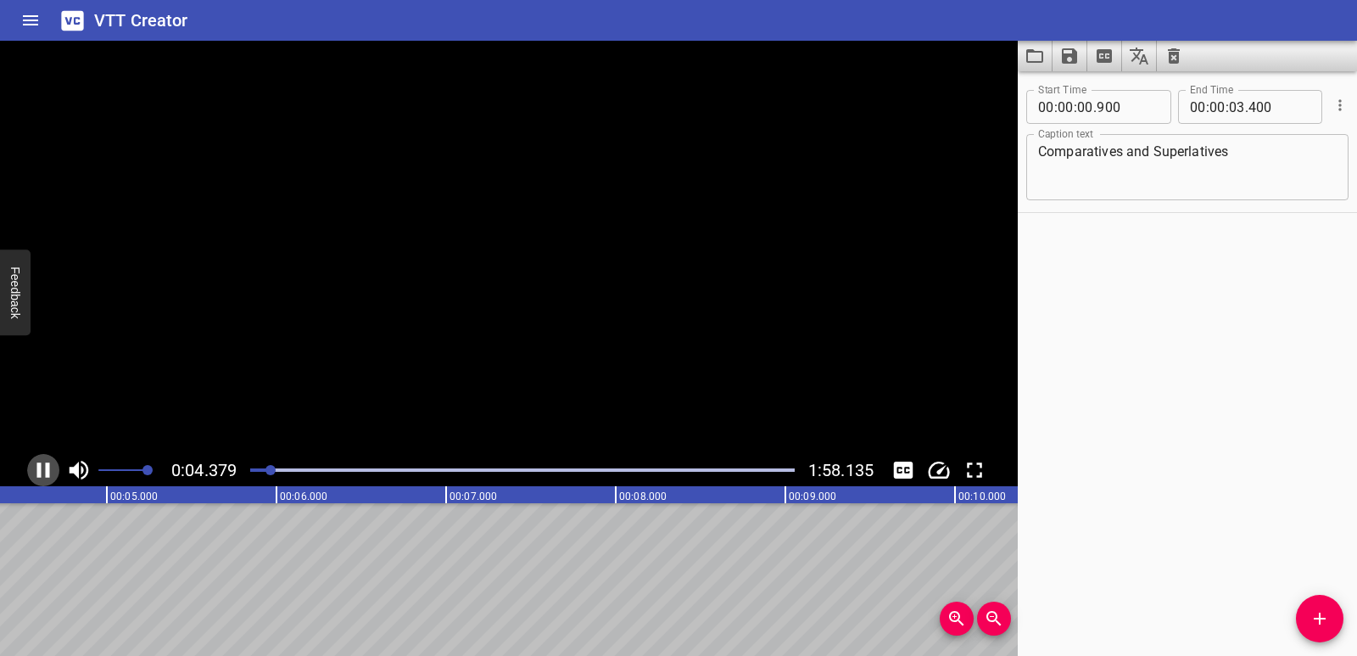
click at [38, 467] on icon "Play/Pause" at bounding box center [43, 469] width 13 height 15
click at [38, 467] on icon "Play/Pause" at bounding box center [43, 469] width 25 height 25
click at [38, 467] on icon "Play/Pause" at bounding box center [43, 469] width 13 height 15
click at [1328, 615] on icon "Add Cue" at bounding box center [1320, 618] width 20 height 20
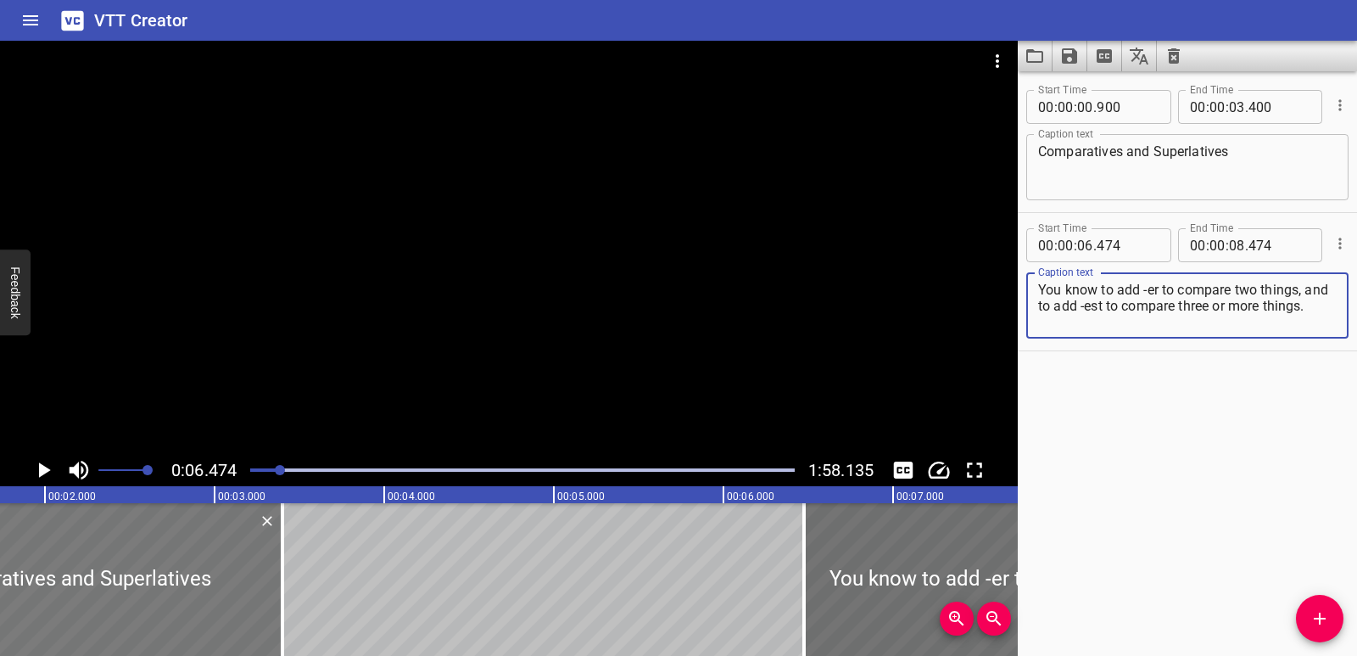
scroll to position [0, 329]
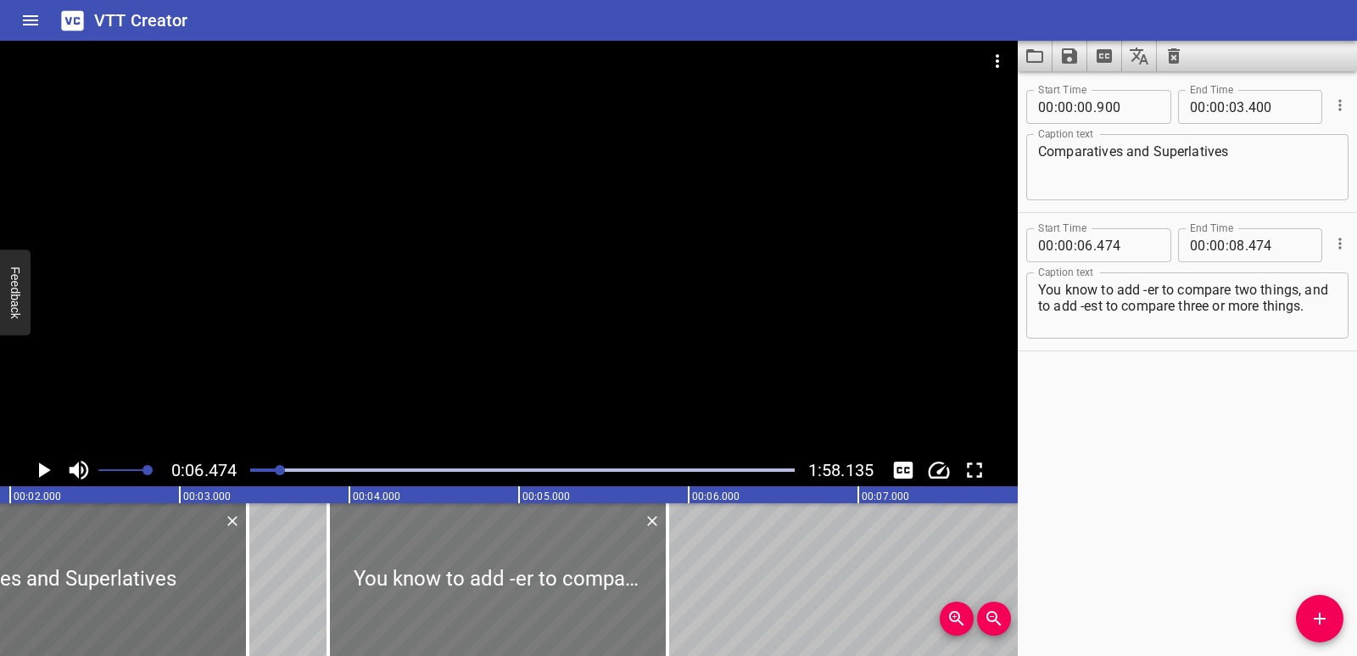
drag, startPoint x: 857, startPoint y: 579, endPoint x: 418, endPoint y: 586, distance: 438.6
click at [418, 586] on div at bounding box center [497, 579] width 339 height 153
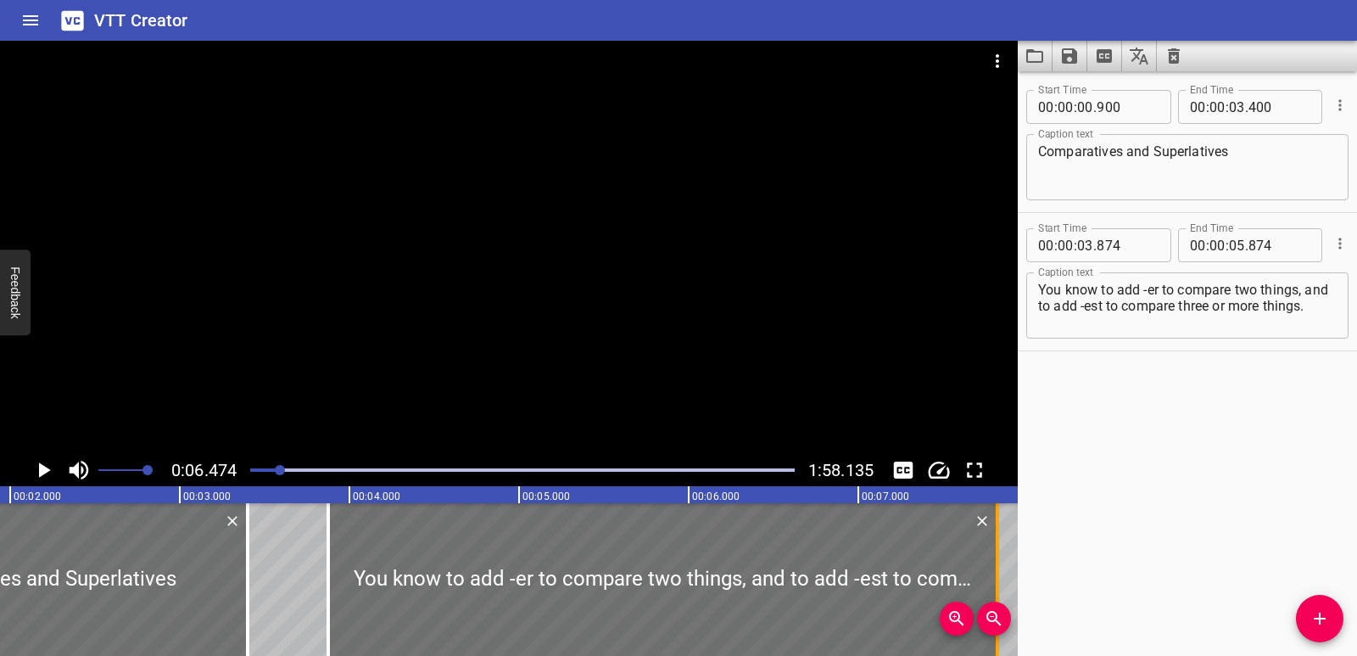
drag, startPoint x: 668, startPoint y: 582, endPoint x: 998, endPoint y: 538, distance: 332.9
click at [998, 538] on div at bounding box center [997, 579] width 3 height 153
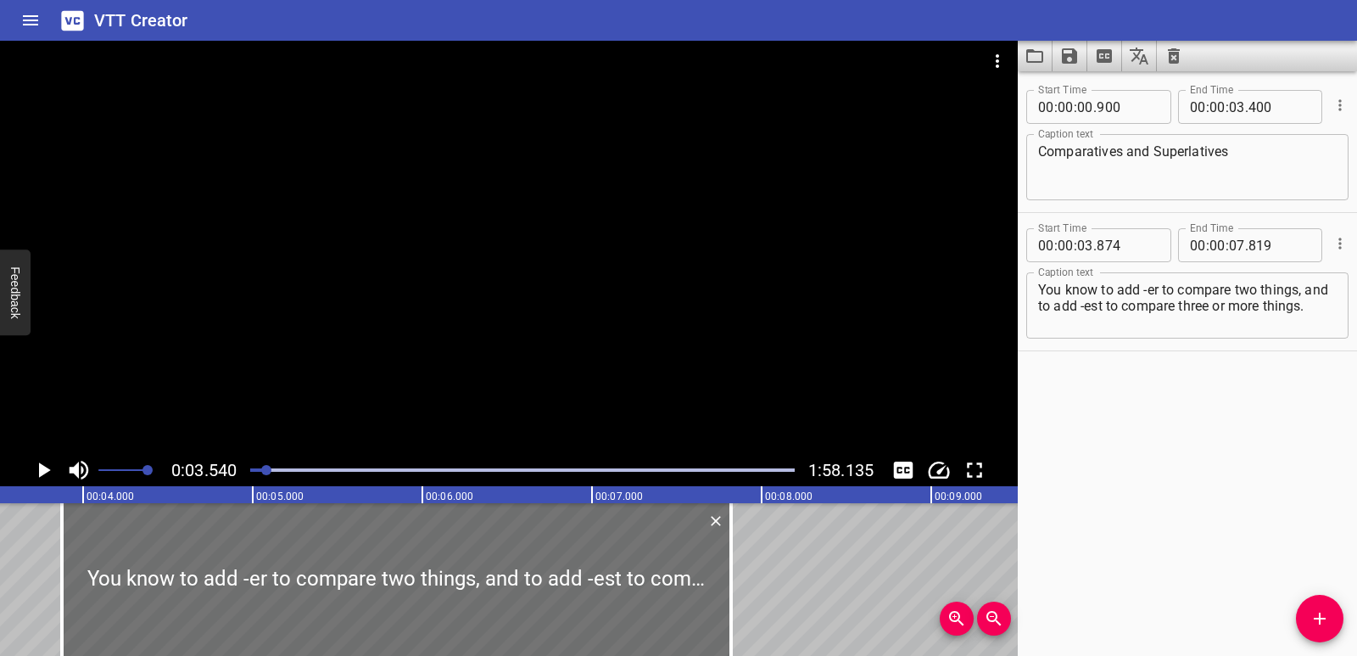
scroll to position [0, 601]
click at [38, 464] on icon "Play/Pause" at bounding box center [43, 469] width 25 height 25
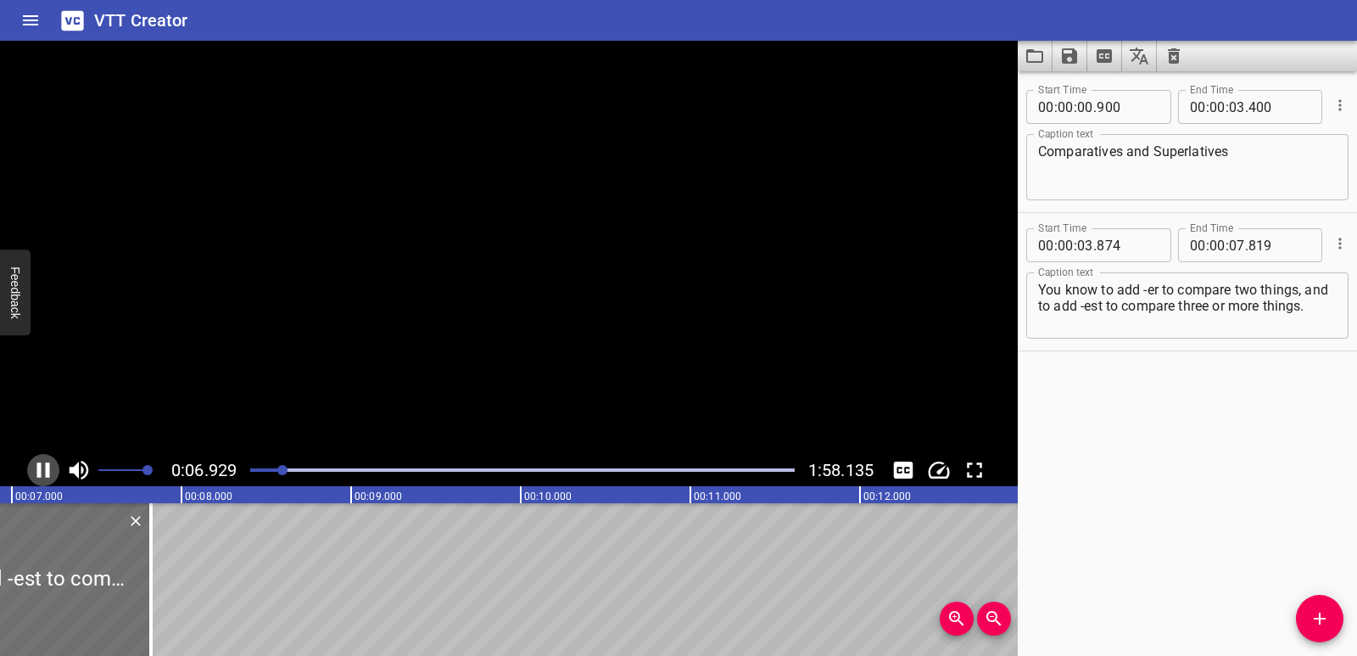
click at [38, 464] on icon "Play/Pause" at bounding box center [43, 469] width 13 height 15
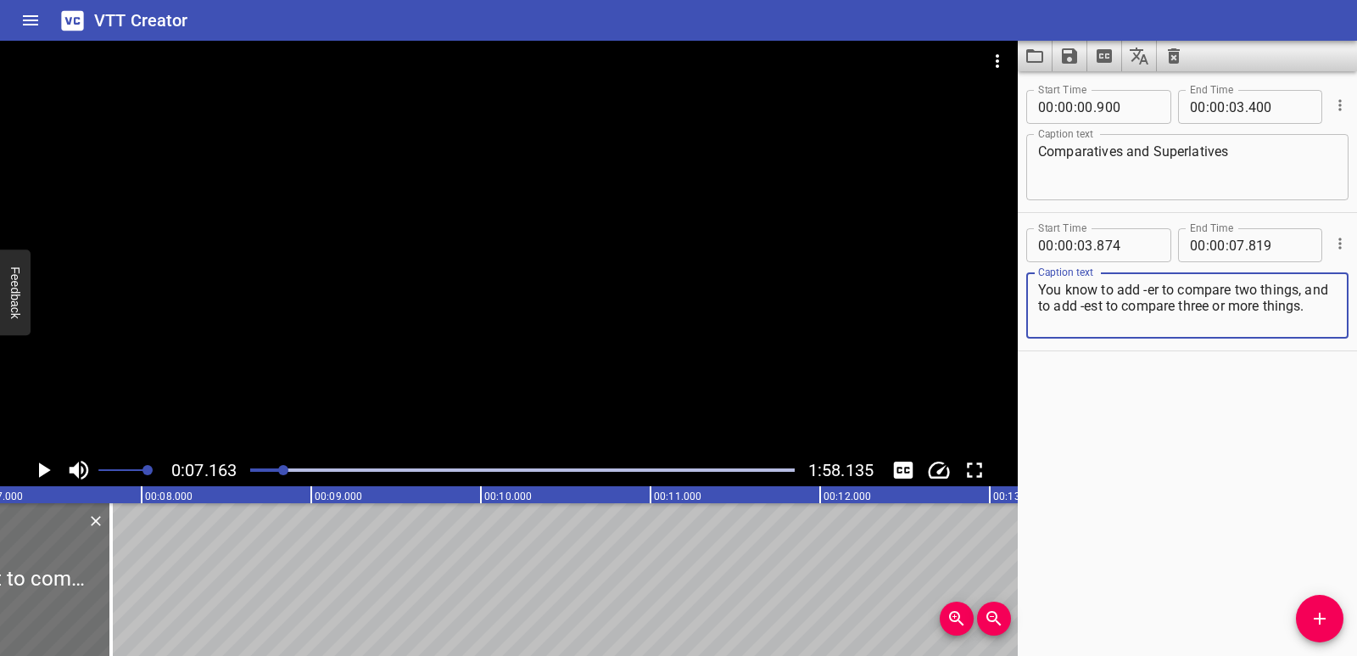
drag, startPoint x: 1038, startPoint y: 309, endPoint x: 1079, endPoint y: 317, distance: 41.6
click at [1079, 317] on textarea "You know to add -er to compare two things, and to add -est to compare three or …" at bounding box center [1187, 306] width 299 height 48
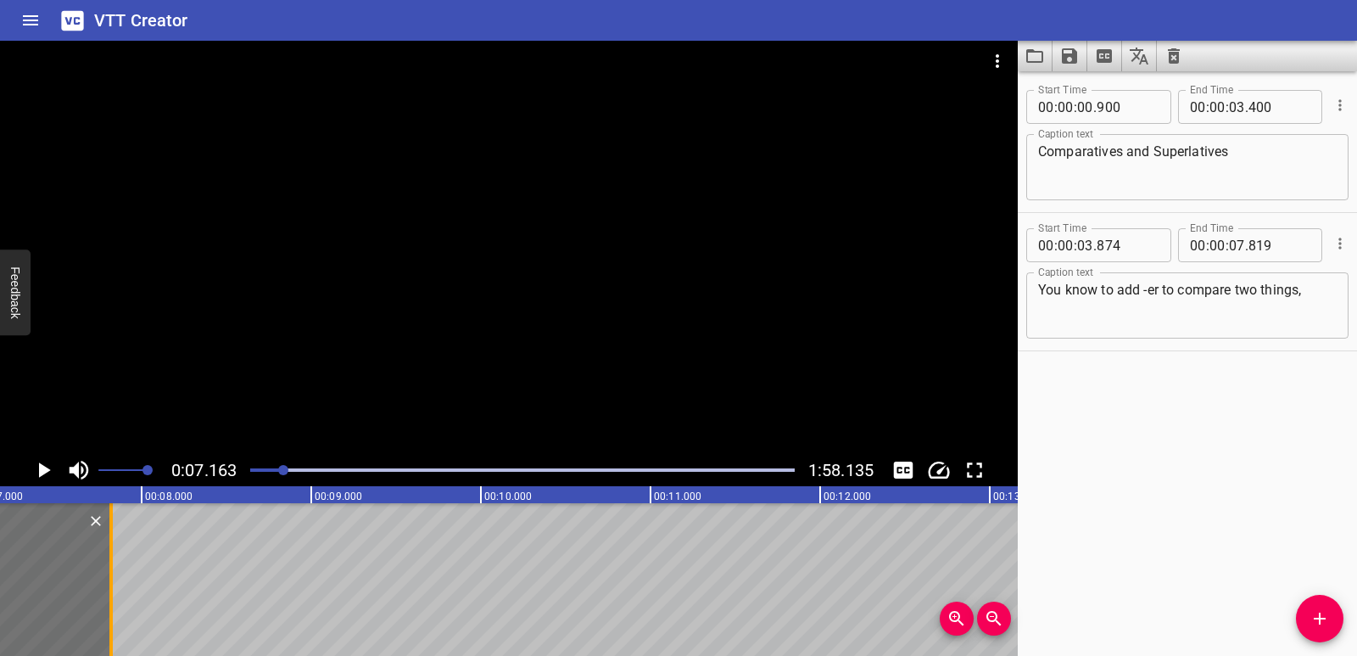
click at [113, 642] on div at bounding box center [111, 579] width 17 height 153
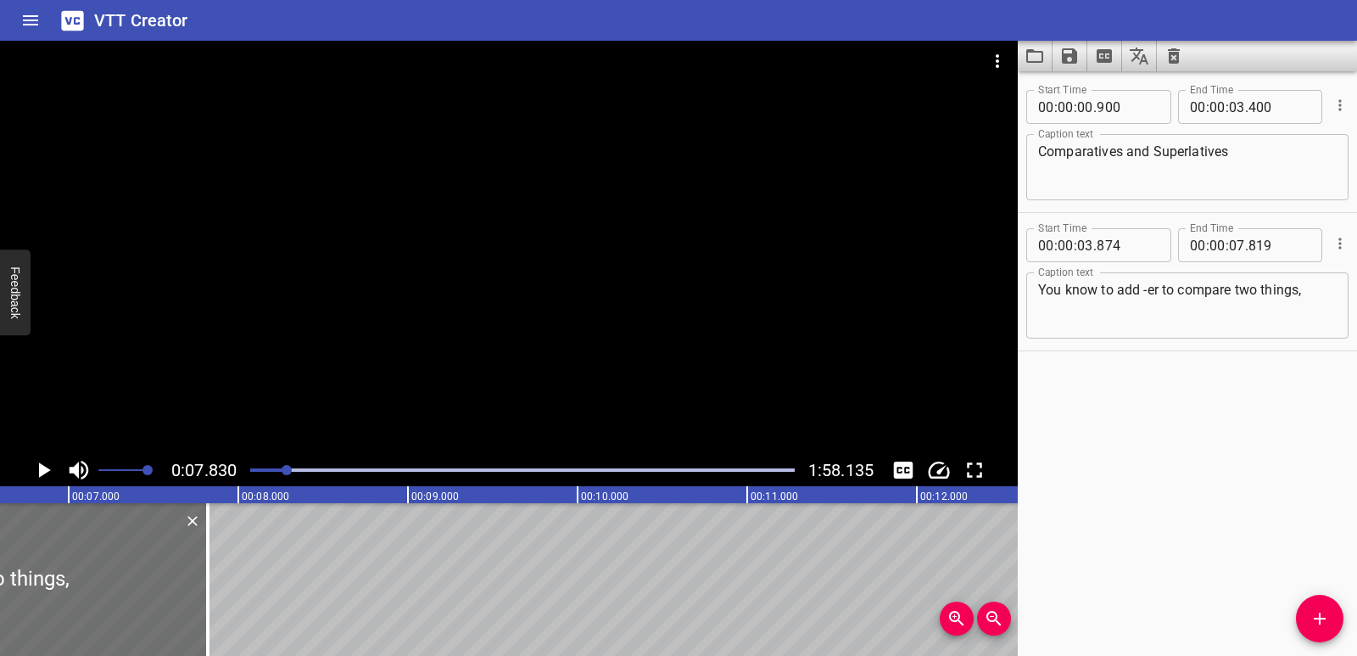
scroll to position [0, 1083]
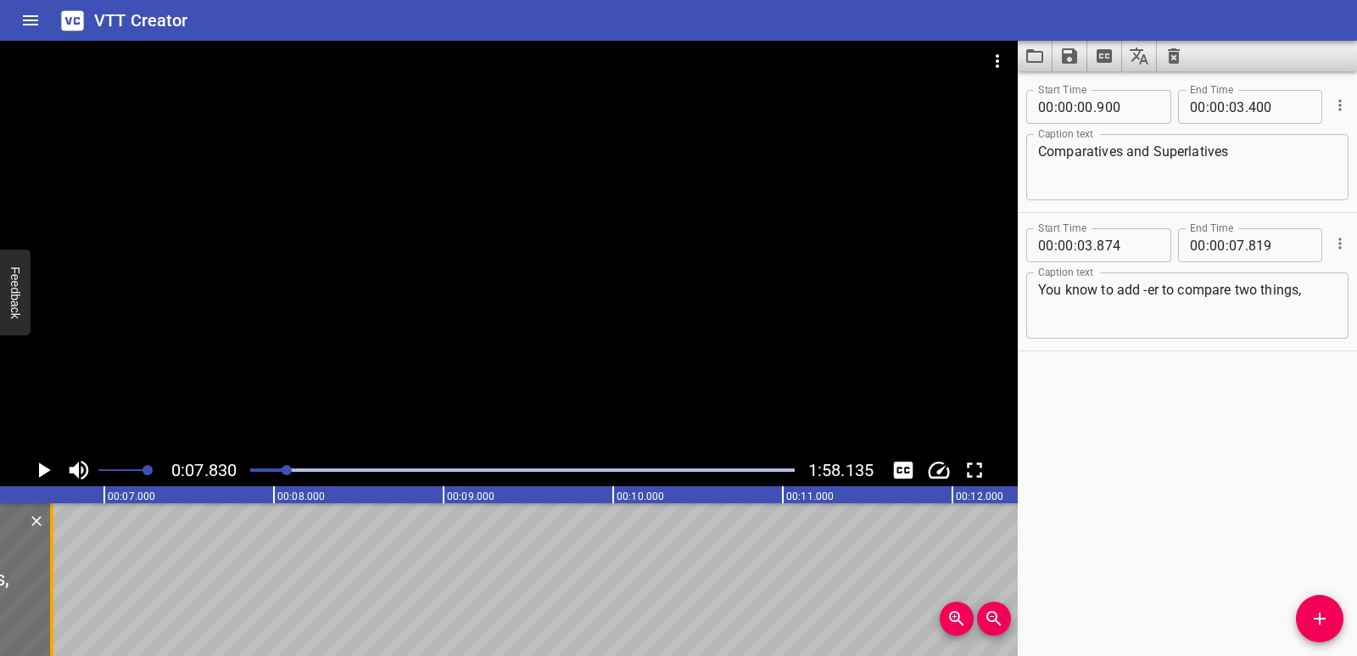
drag, startPoint x: 245, startPoint y: 597, endPoint x: 53, endPoint y: 584, distance: 192.1
click at [53, 584] on div at bounding box center [51, 579] width 17 height 153
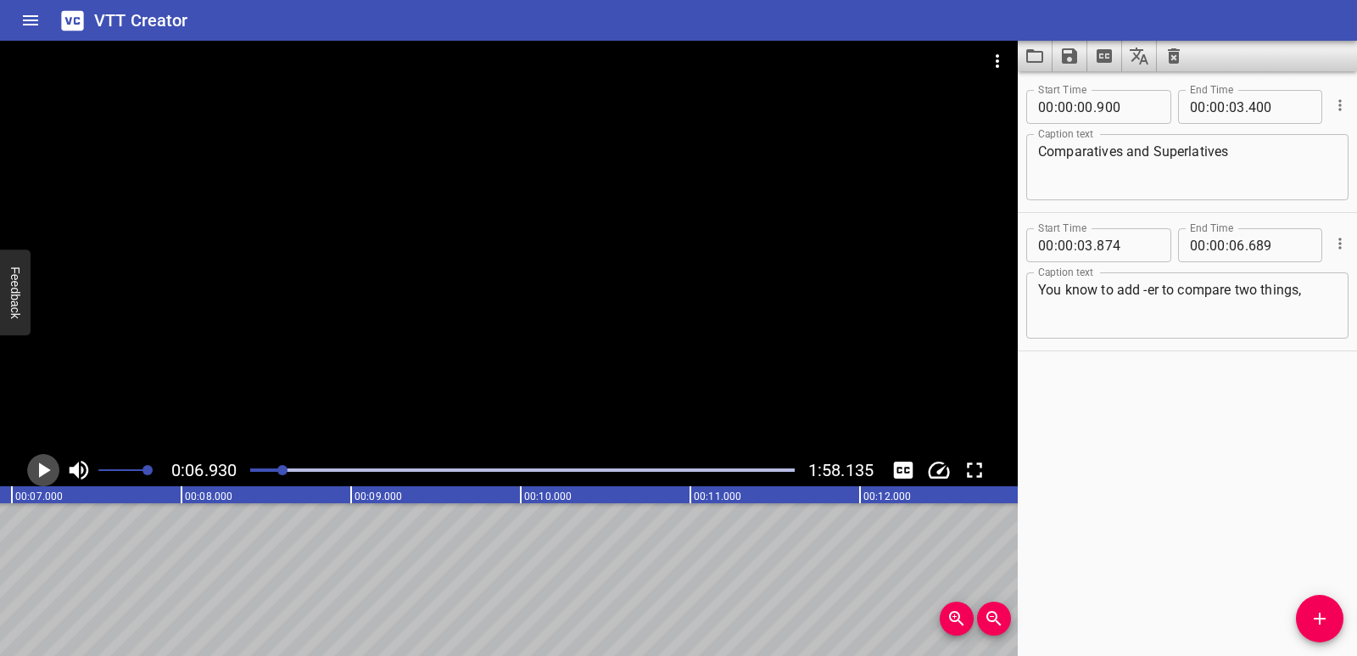
click at [40, 472] on icon "Play/Pause" at bounding box center [45, 469] width 12 height 15
click at [40, 472] on icon "Play/Pause" at bounding box center [43, 469] width 13 height 15
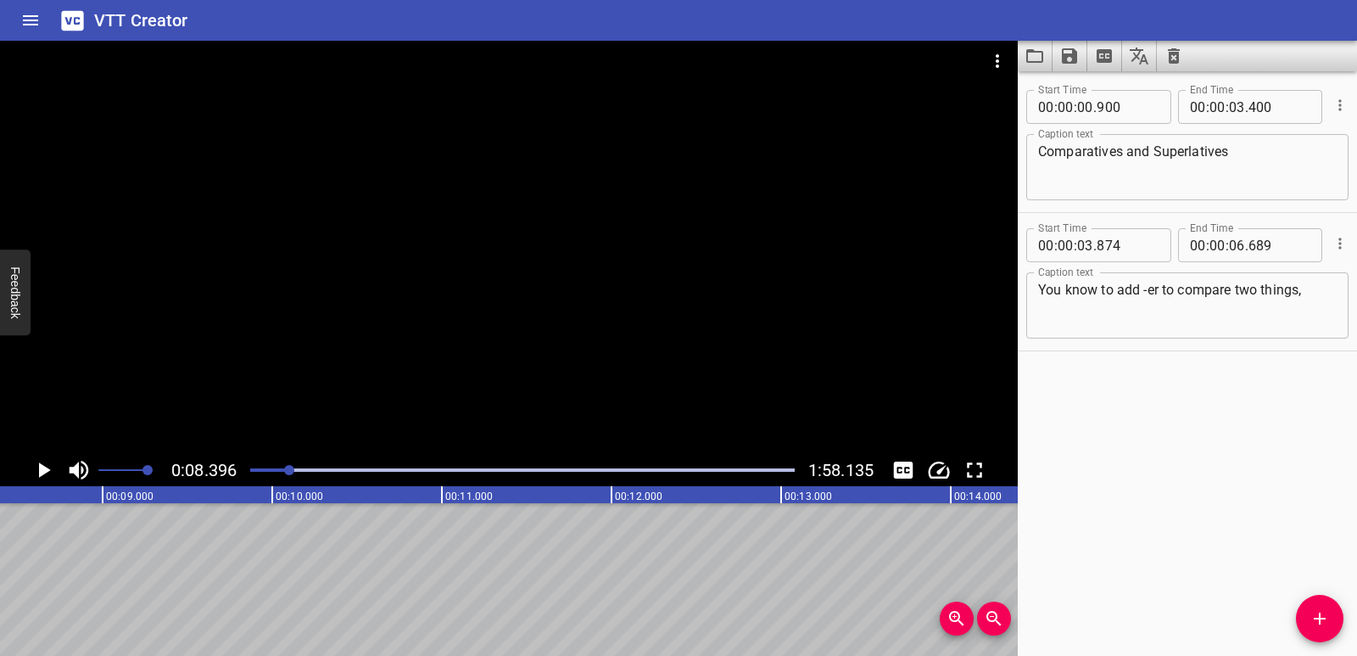
click at [1327, 612] on icon "Add Cue" at bounding box center [1320, 618] width 20 height 20
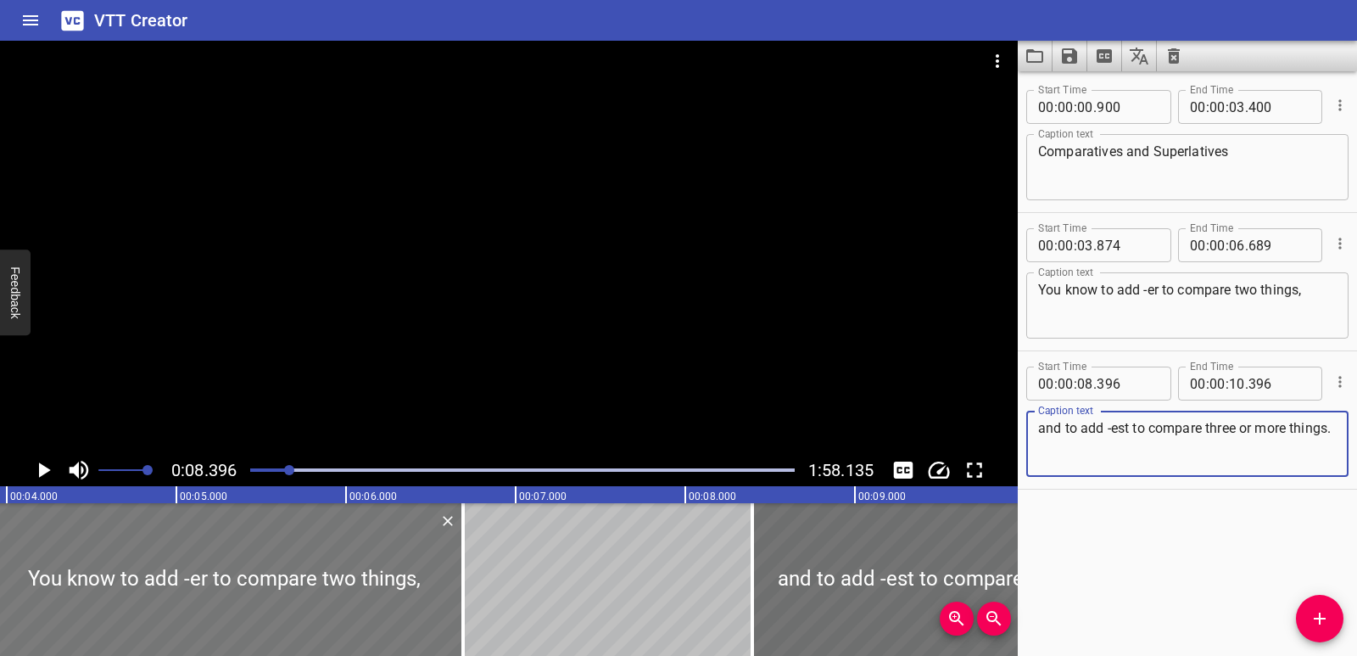
scroll to position [0, 689]
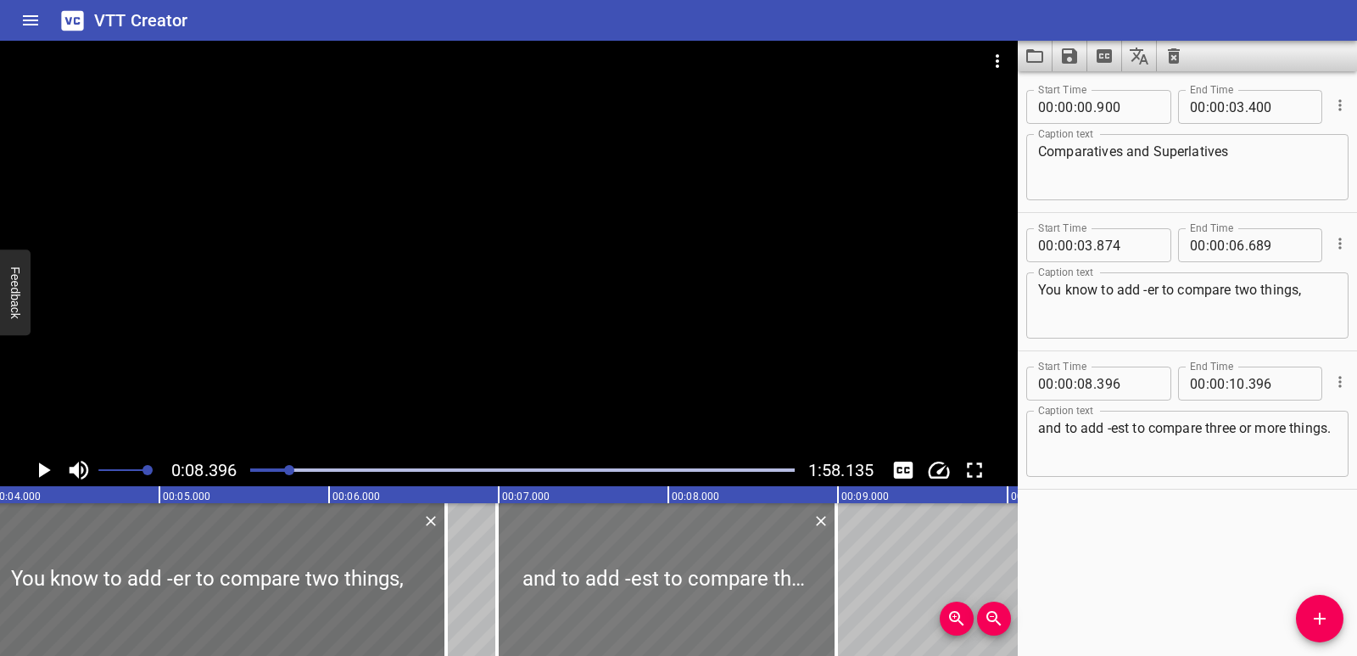
drag, startPoint x: 769, startPoint y: 565, endPoint x: 530, endPoint y: 561, distance: 238.4
click at [530, 561] on div at bounding box center [666, 579] width 339 height 153
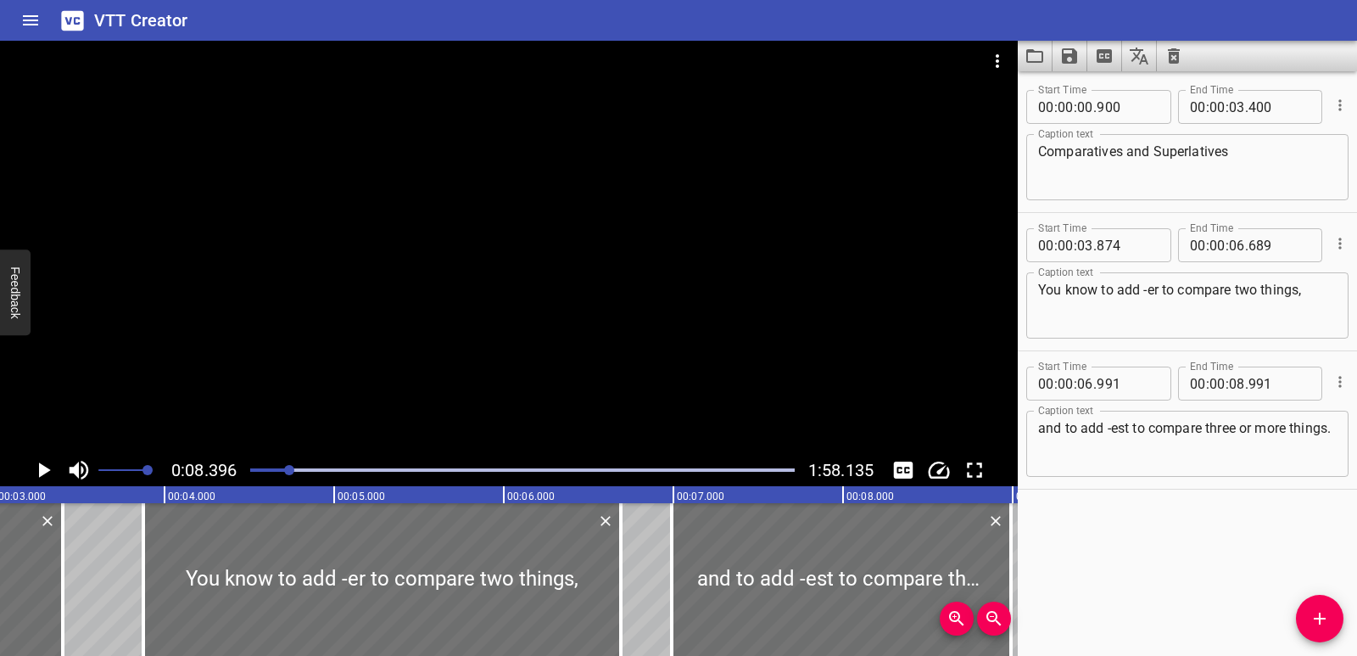
scroll to position [0, 479]
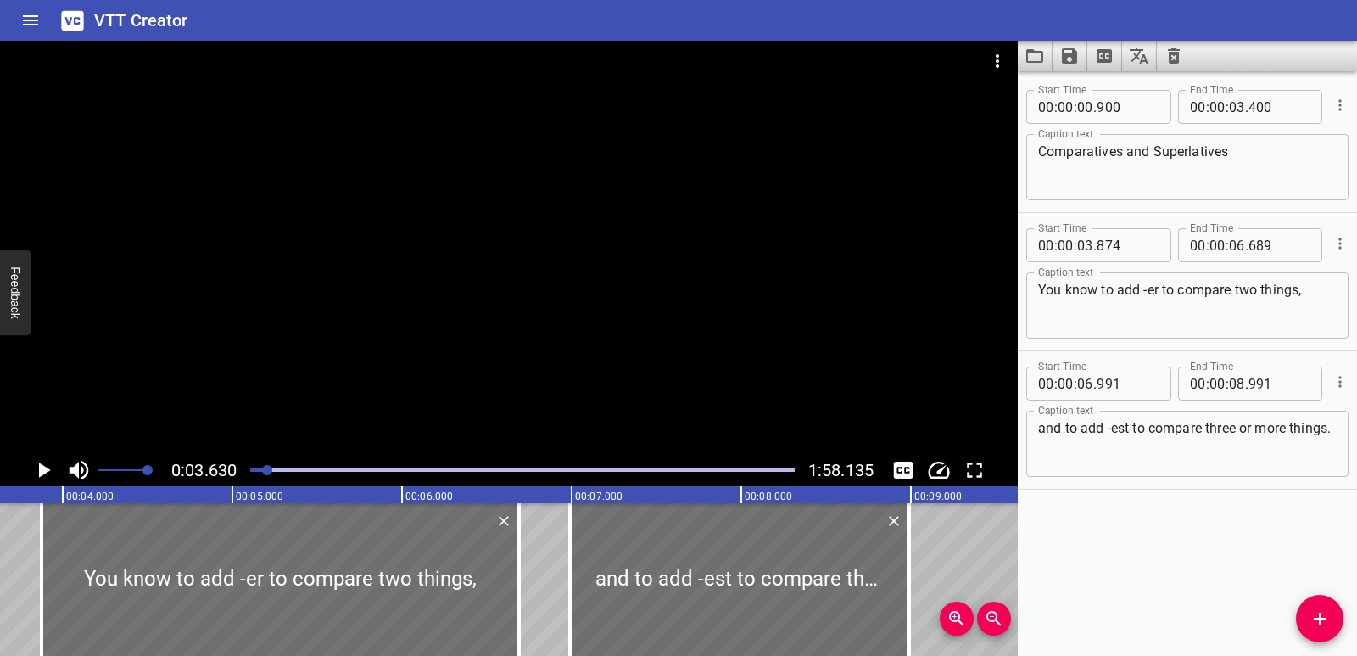
click at [42, 467] on icon "Play/Pause" at bounding box center [45, 469] width 12 height 15
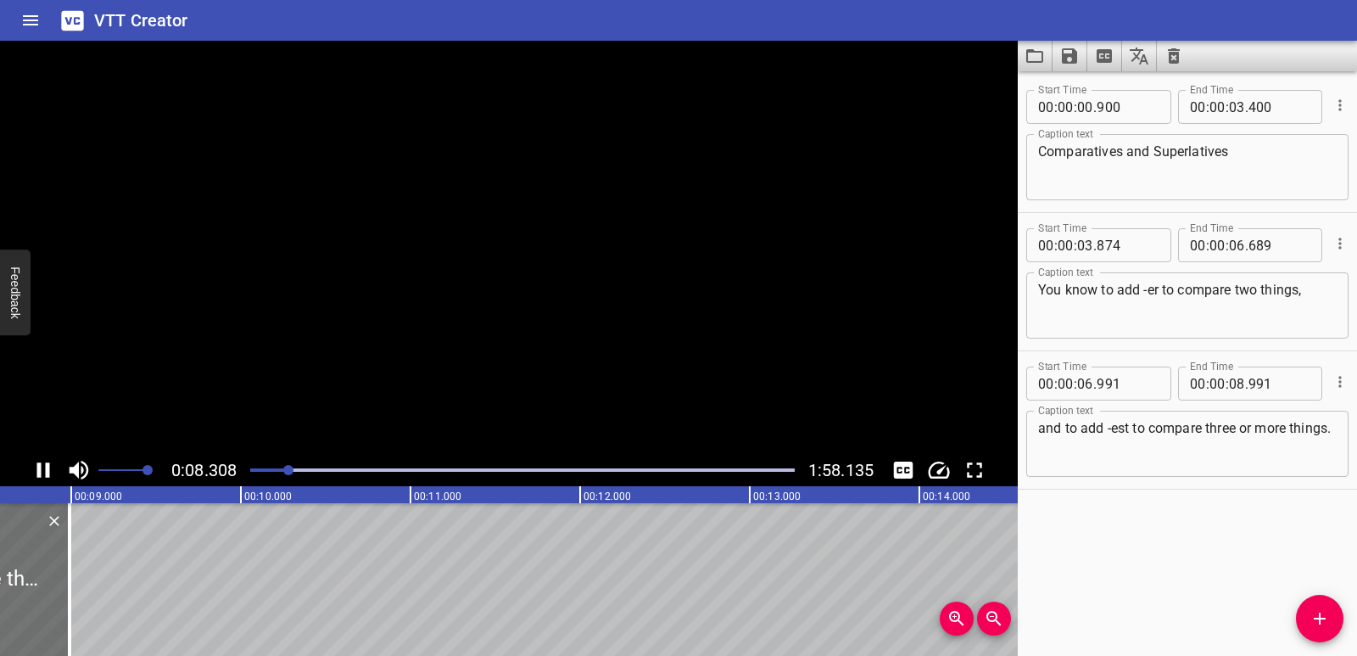
click at [42, 467] on icon "Play/Pause" at bounding box center [43, 469] width 25 height 25
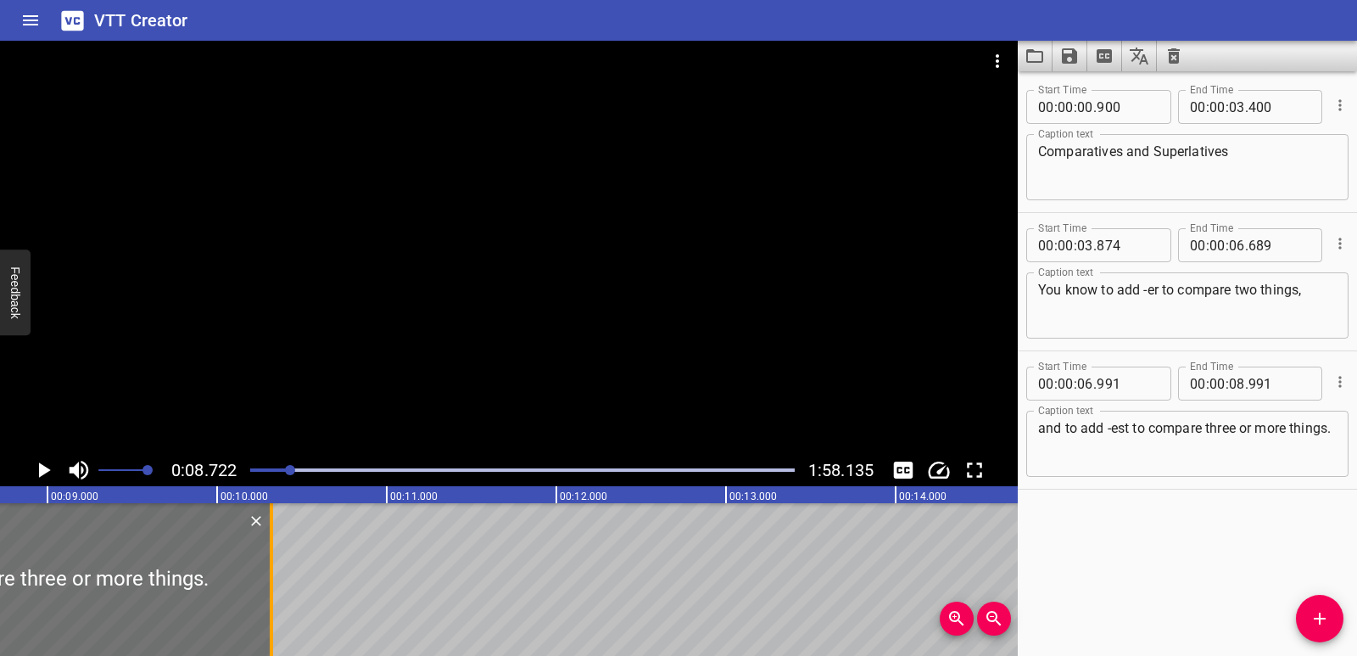
drag, startPoint x: 44, startPoint y: 543, endPoint x: 270, endPoint y: 540, distance: 225.7
click at [270, 540] on div at bounding box center [271, 579] width 3 height 153
click at [41, 461] on icon "Play/Pause" at bounding box center [43, 469] width 25 height 25
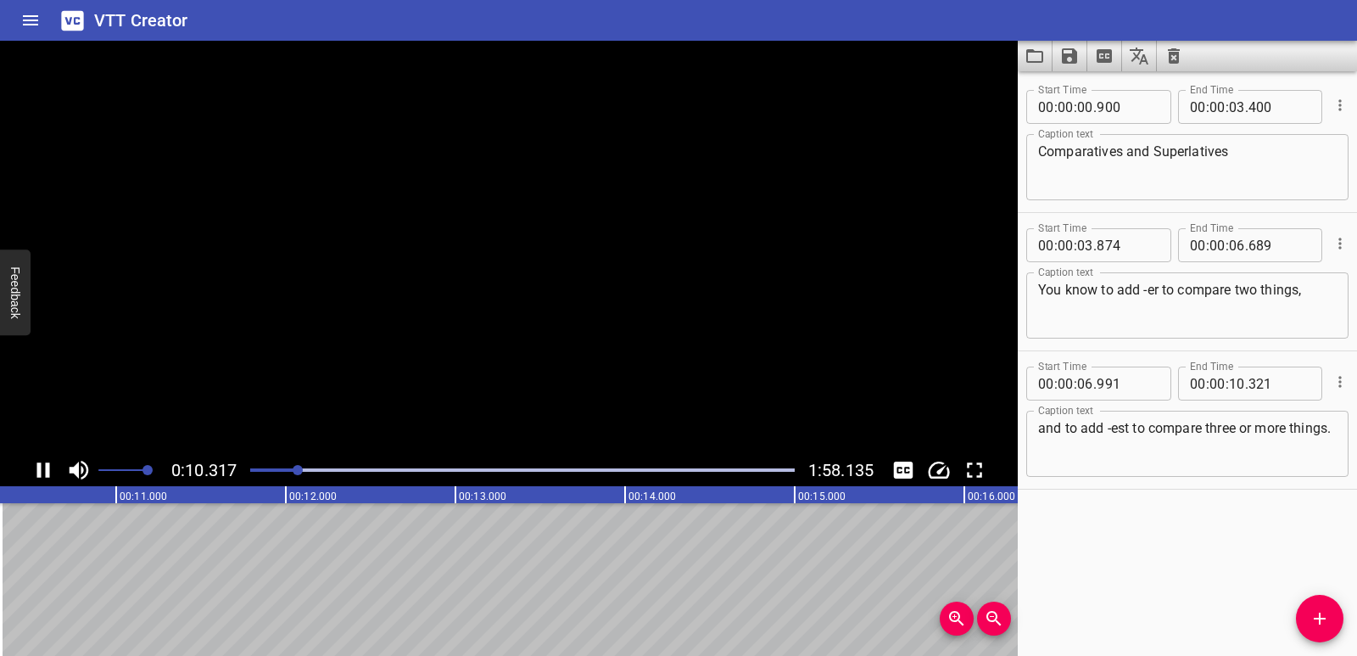
click at [41, 461] on icon "Play/Pause" at bounding box center [43, 469] width 25 height 25
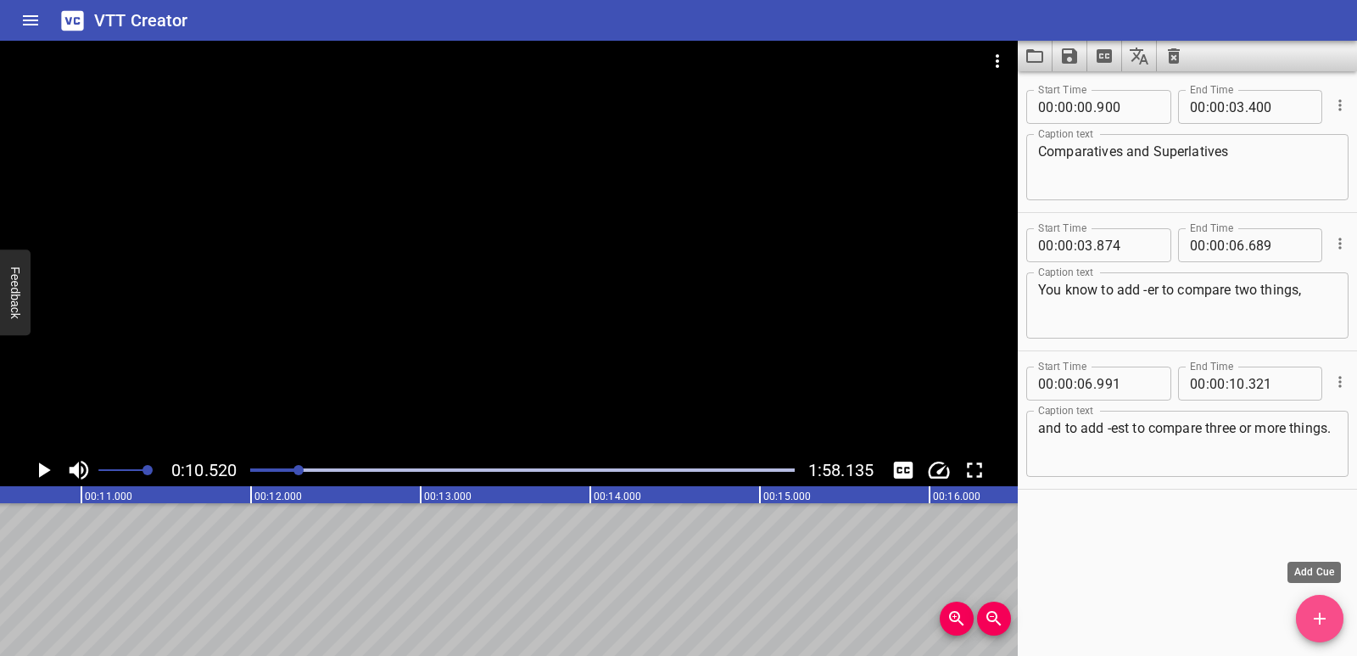
drag, startPoint x: 1318, startPoint y: 628, endPoint x: 1186, endPoint y: 555, distance: 151.1
click at [1318, 629] on button "Add Cue" at bounding box center [1320, 619] width 48 height 48
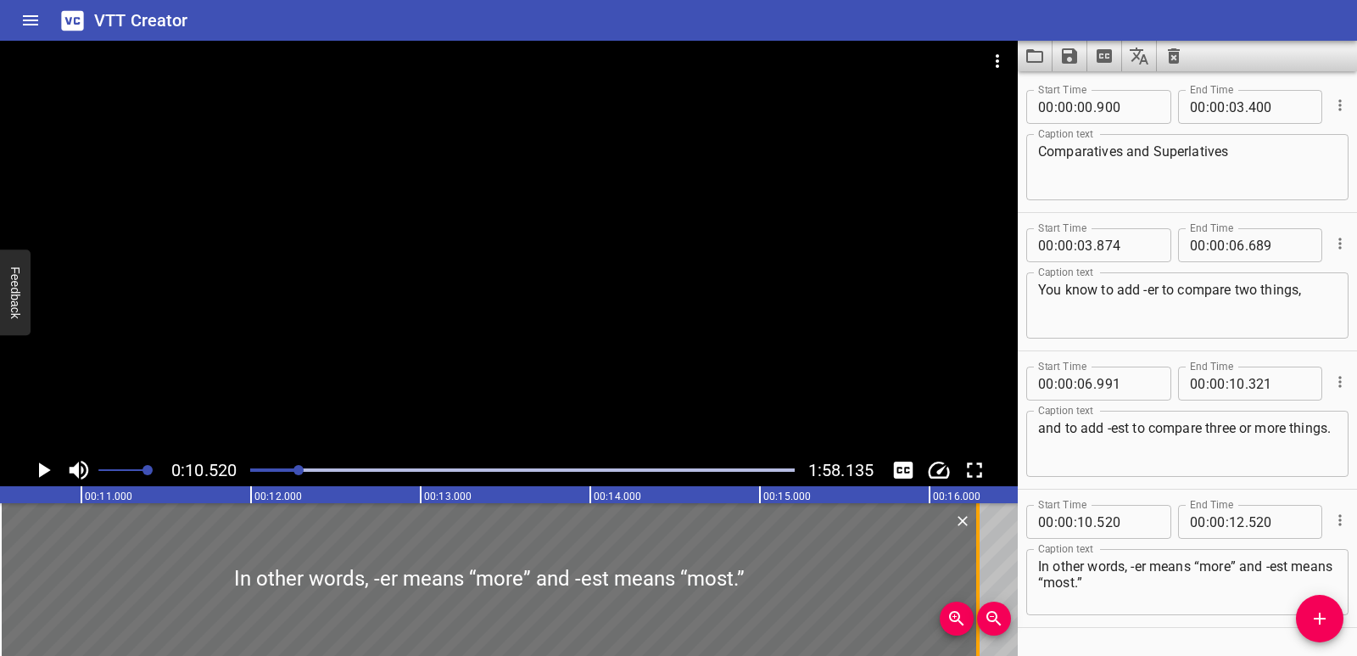
drag, startPoint x: 340, startPoint y: 558, endPoint x: 979, endPoint y: 557, distance: 638.8
click at [979, 557] on div at bounding box center [977, 579] width 3 height 153
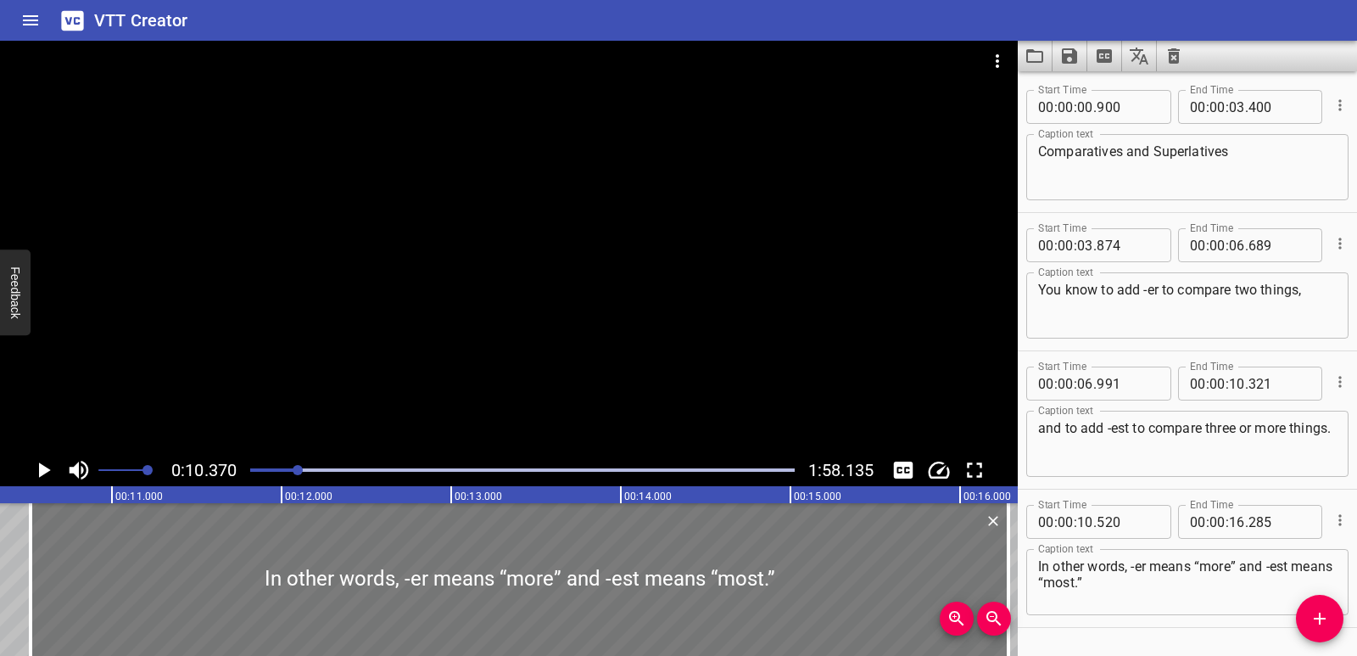
scroll to position [0, 1759]
click at [42, 470] on icon "Play/Pause" at bounding box center [45, 469] width 12 height 15
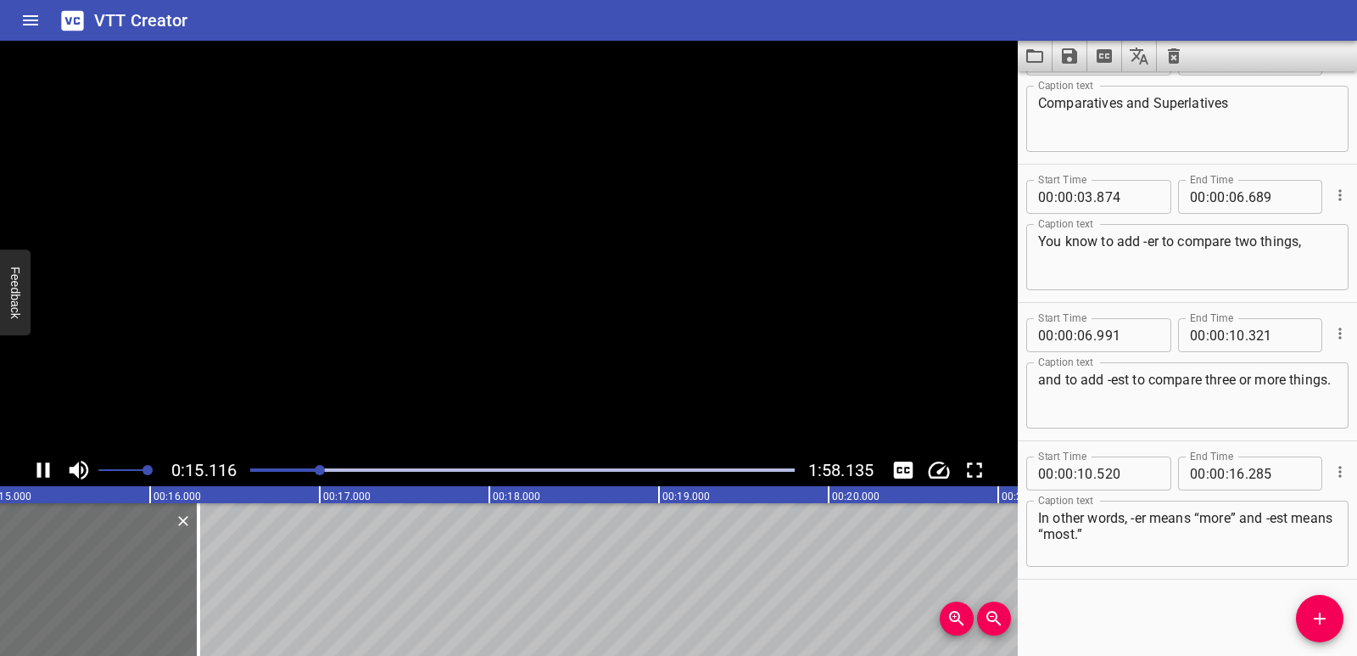
click at [42, 470] on icon "Play/Pause" at bounding box center [43, 469] width 25 height 25
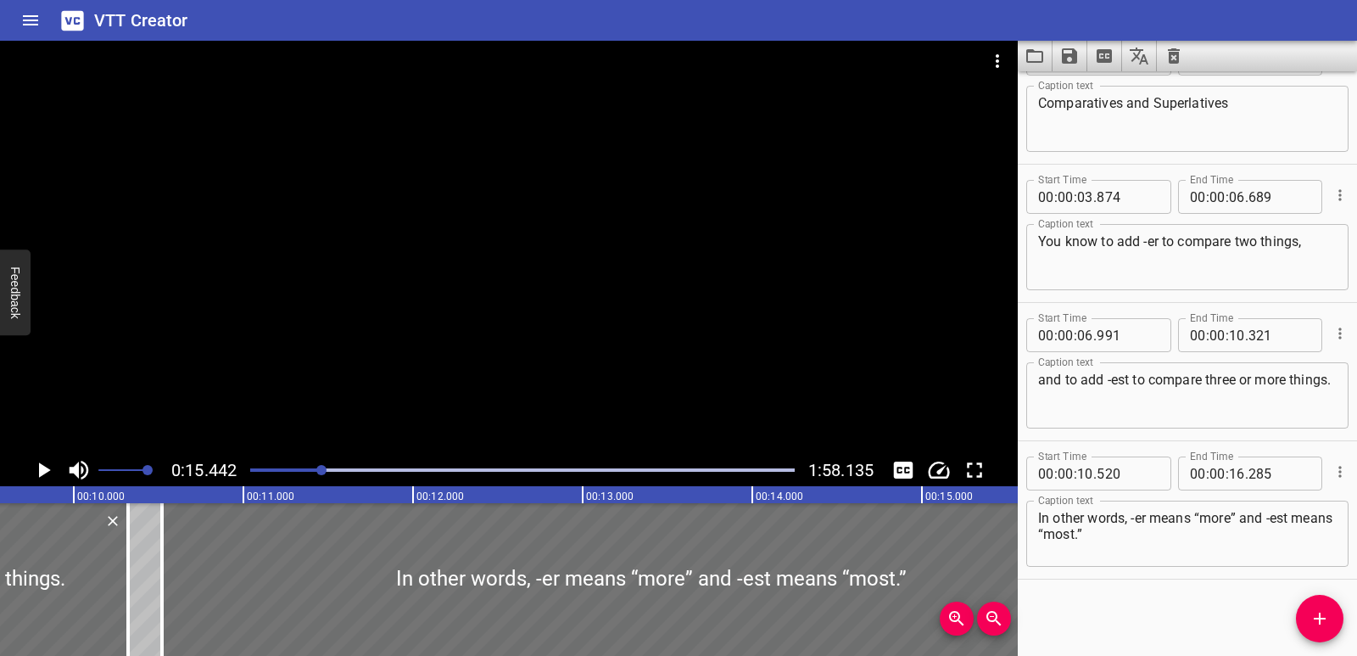
scroll to position [0, 1588]
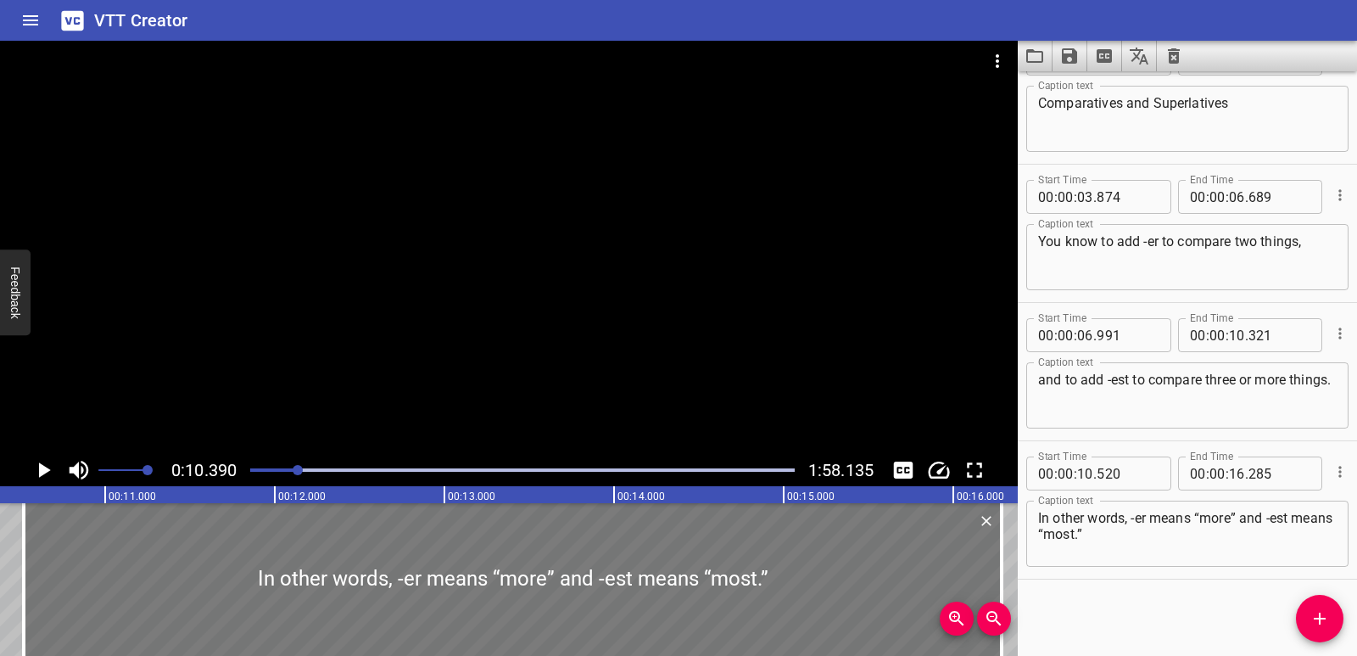
scroll to position [0, 1763]
click at [40, 473] on icon "Play/Pause" at bounding box center [45, 469] width 12 height 15
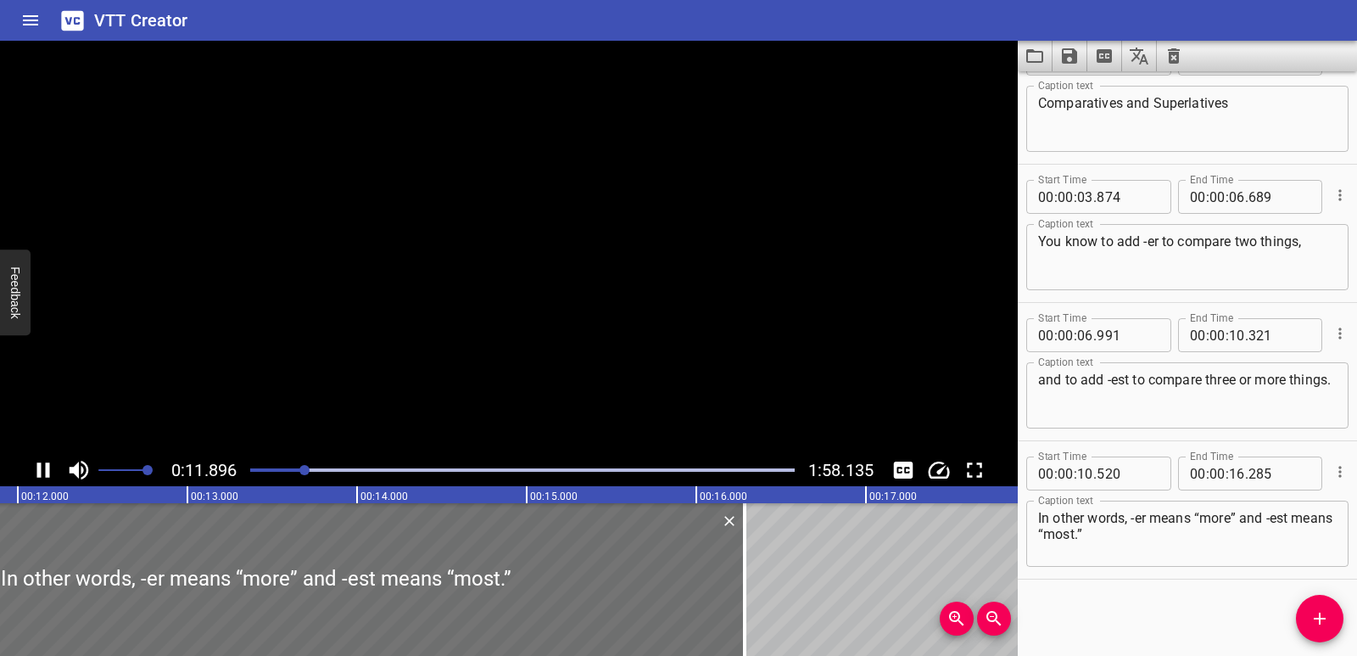
click at [40, 472] on icon "Play/Pause" at bounding box center [43, 469] width 13 height 15
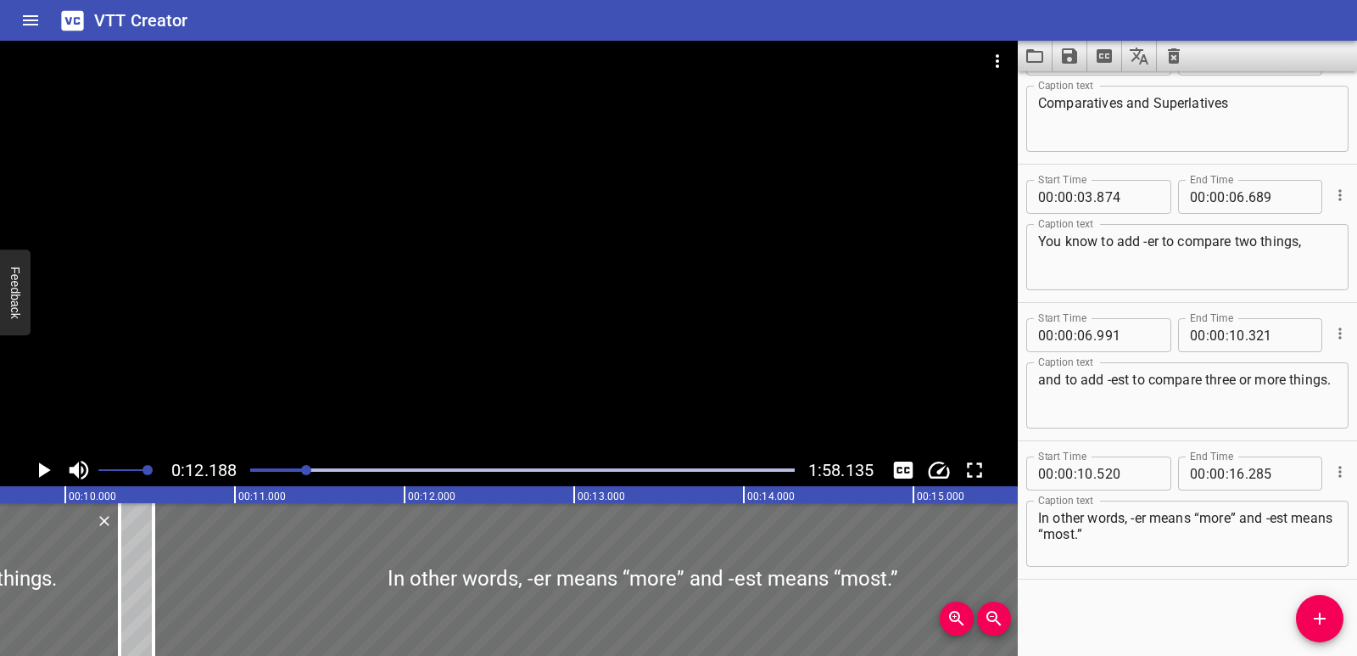
scroll to position [0, 1613]
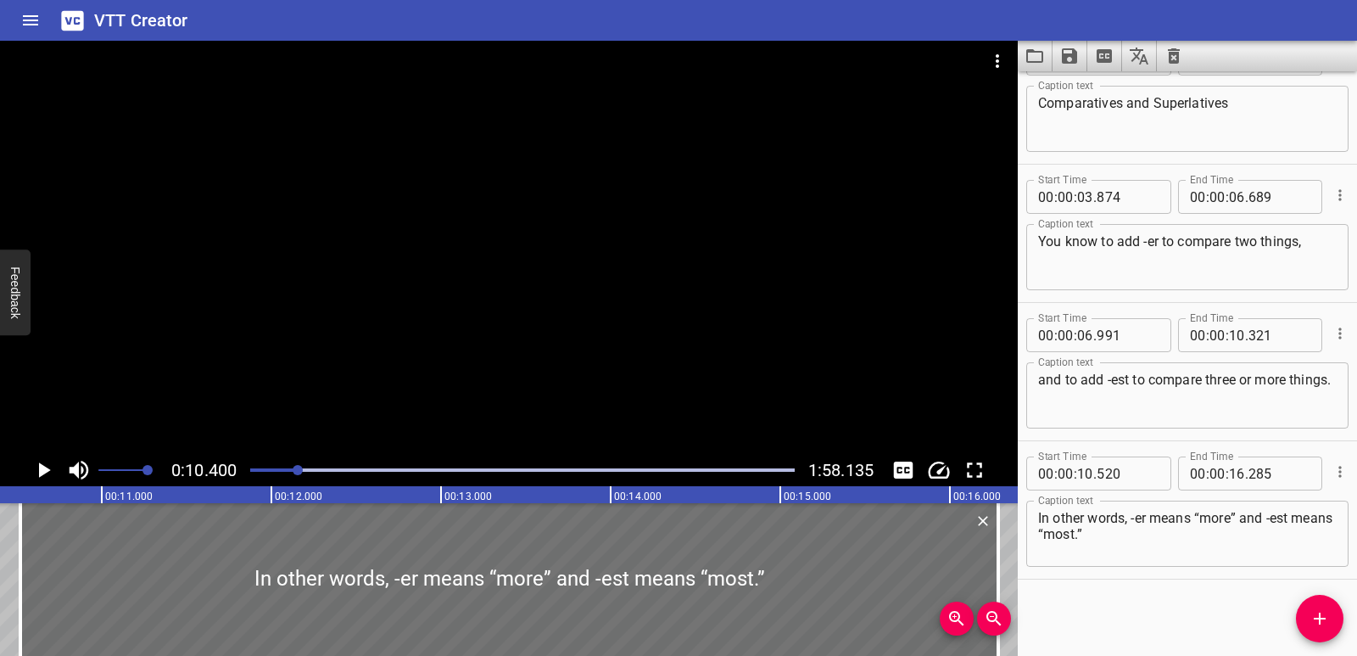
click at [47, 475] on icon "Play/Pause" at bounding box center [43, 469] width 25 height 25
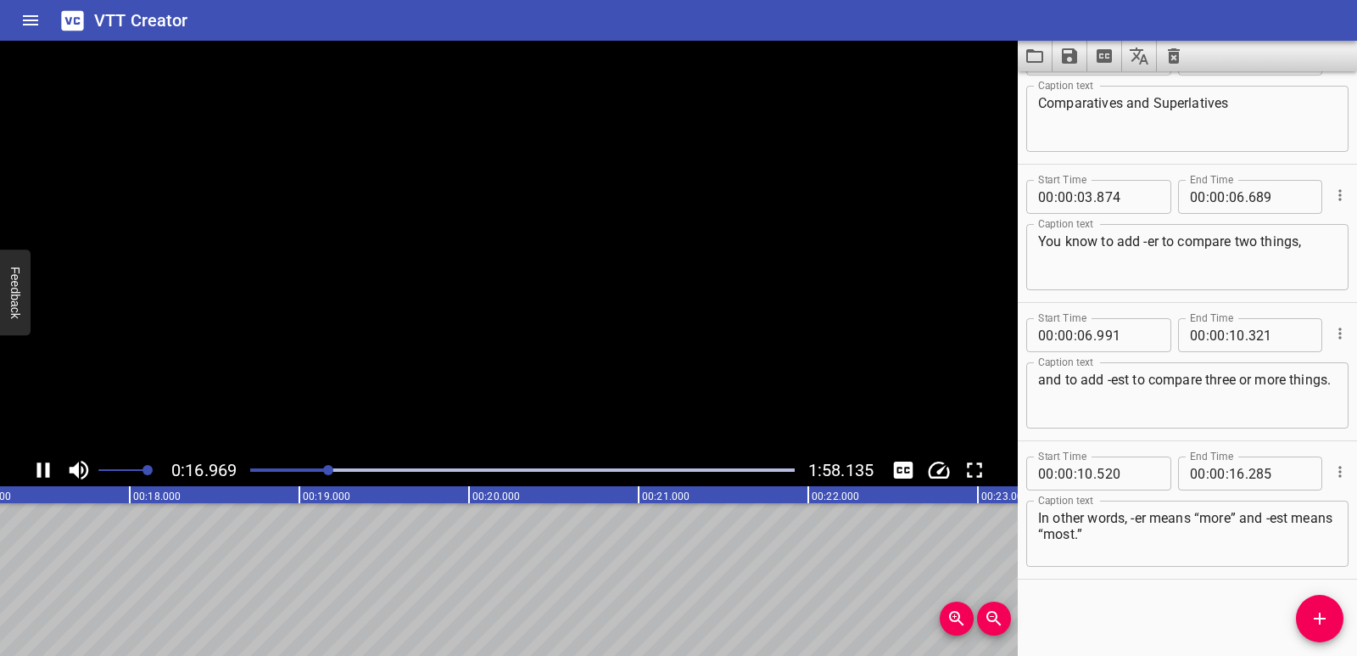
click at [47, 475] on icon "Play/Pause" at bounding box center [43, 469] width 13 height 15
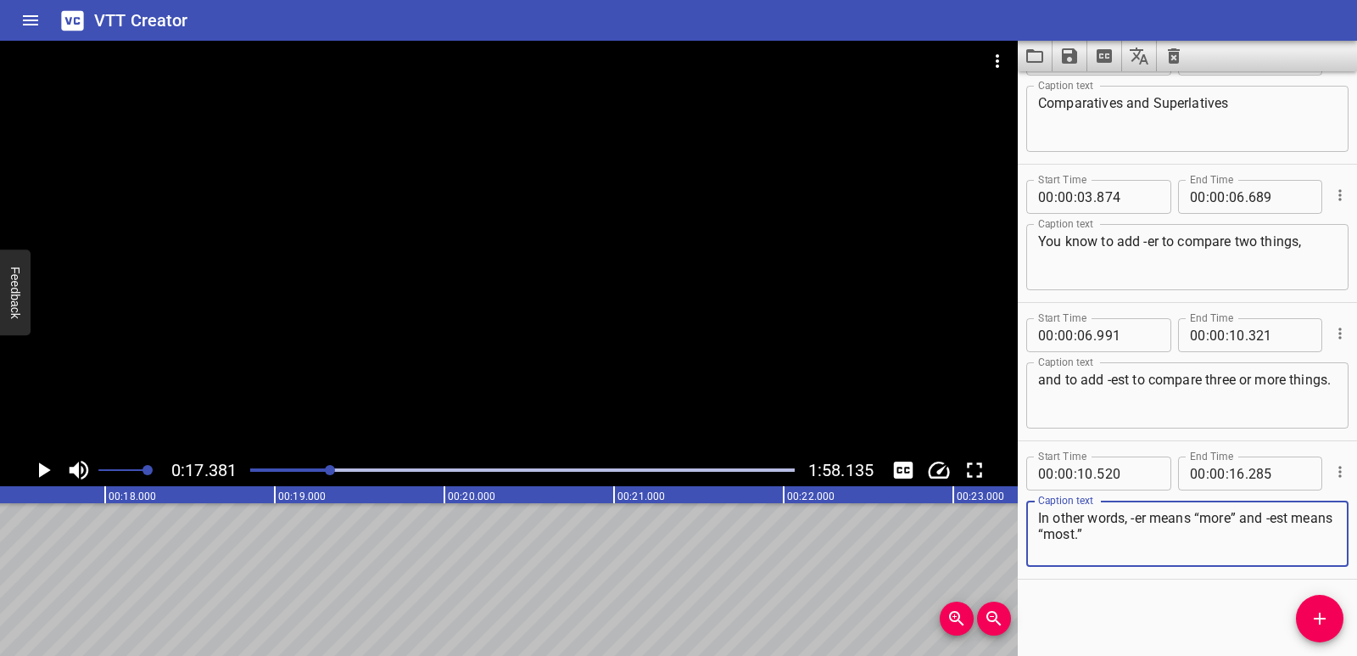
drag, startPoint x: 1145, startPoint y: 555, endPoint x: 1034, endPoint y: 521, distance: 116.2
click at [1034, 521] on div "In other words, -er means “more” and -est means “most.” Caption text" at bounding box center [1187, 534] width 322 height 66
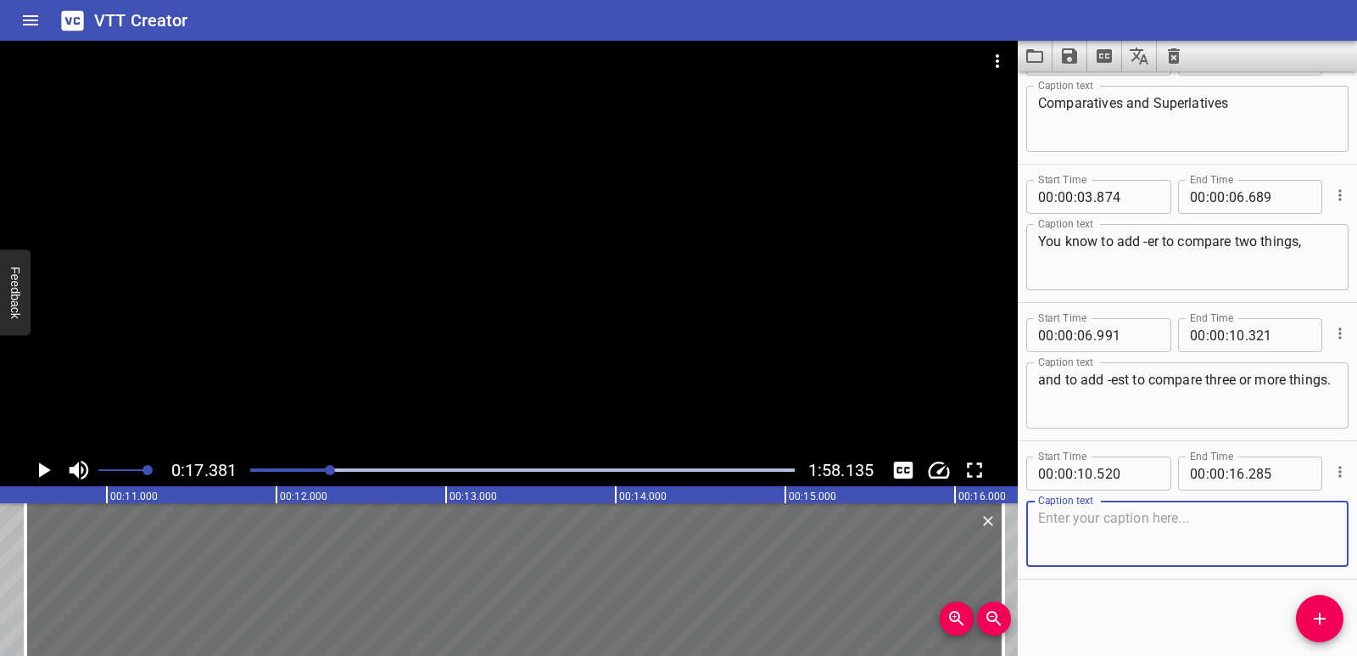
scroll to position [0, 1795]
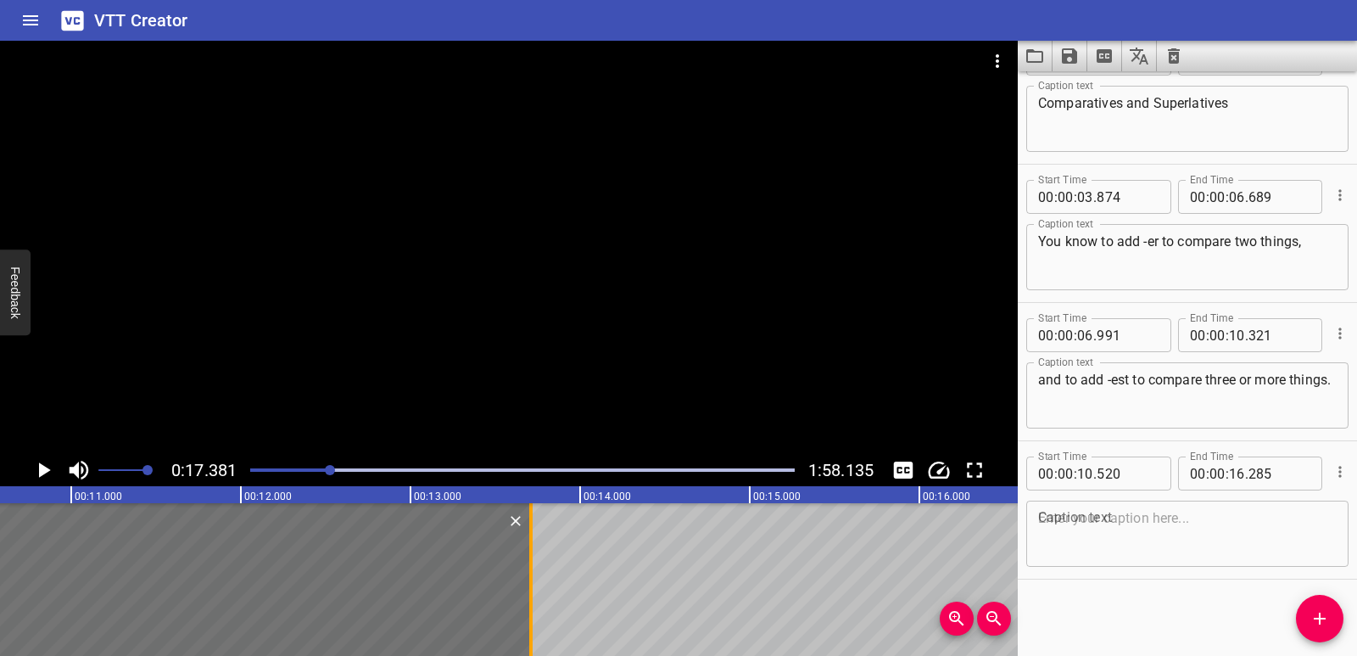
drag, startPoint x: 964, startPoint y: 556, endPoint x: 527, endPoint y: 556, distance: 436.9
click at [527, 556] on div at bounding box center [531, 579] width 17 height 153
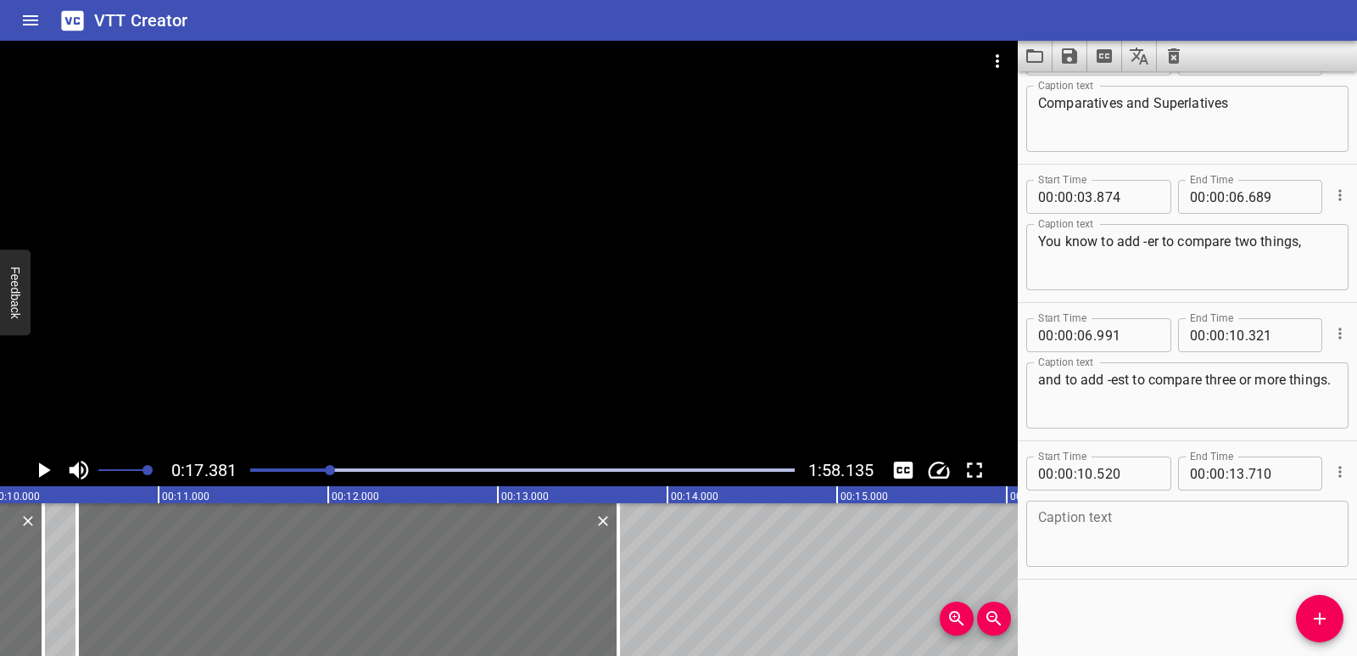
scroll to position [0, 1619]
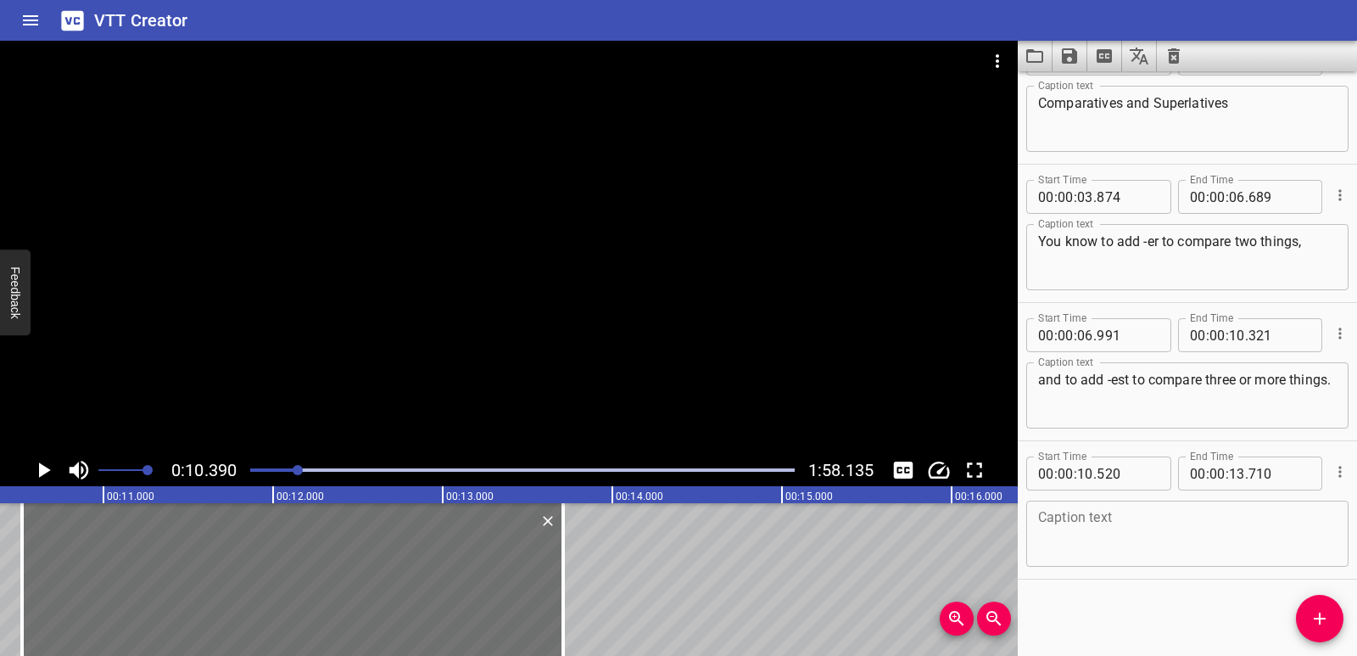
click at [36, 476] on icon "Play/Pause" at bounding box center [43, 469] width 25 height 25
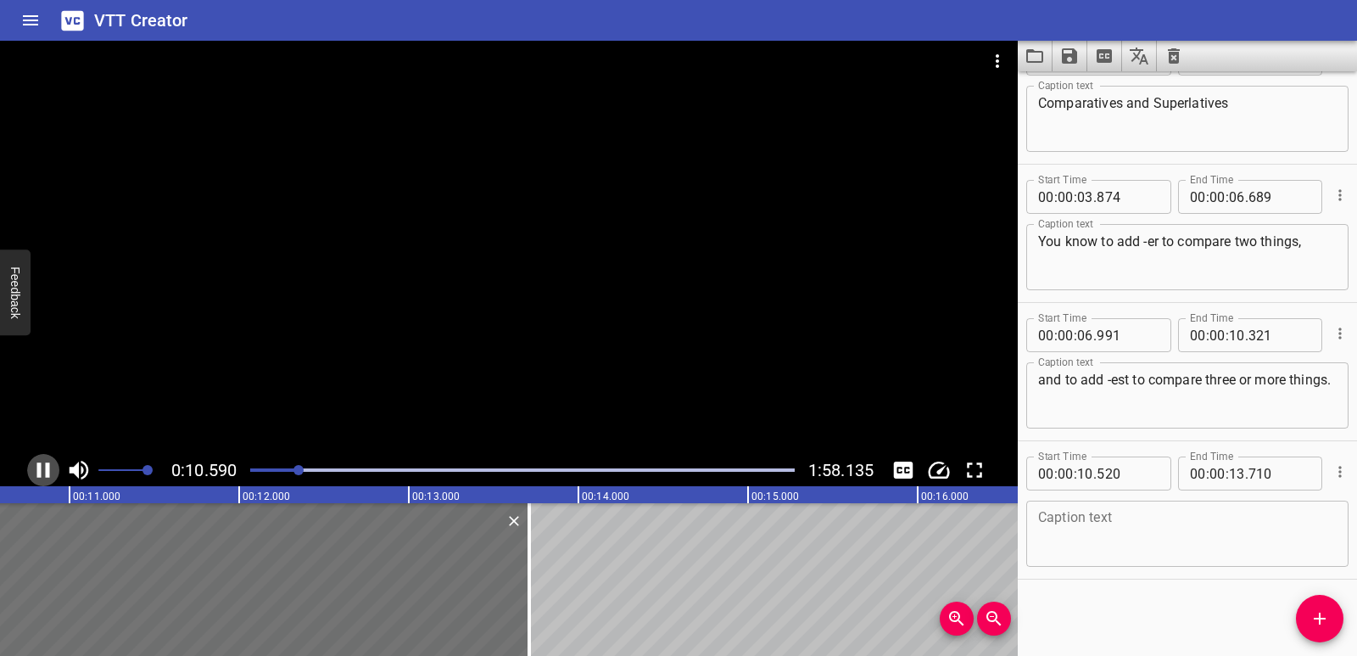
click at [36, 476] on icon "Play/Pause" at bounding box center [43, 469] width 25 height 25
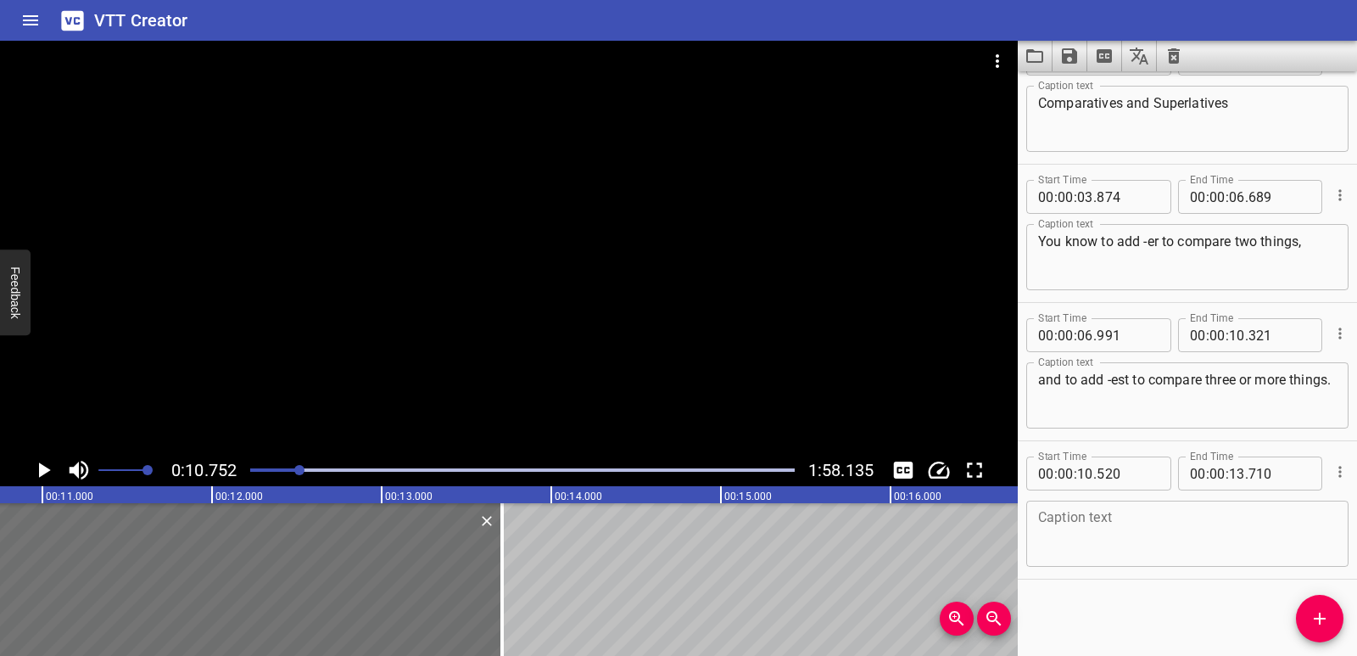
click at [36, 476] on icon "Play/Pause" at bounding box center [43, 469] width 25 height 25
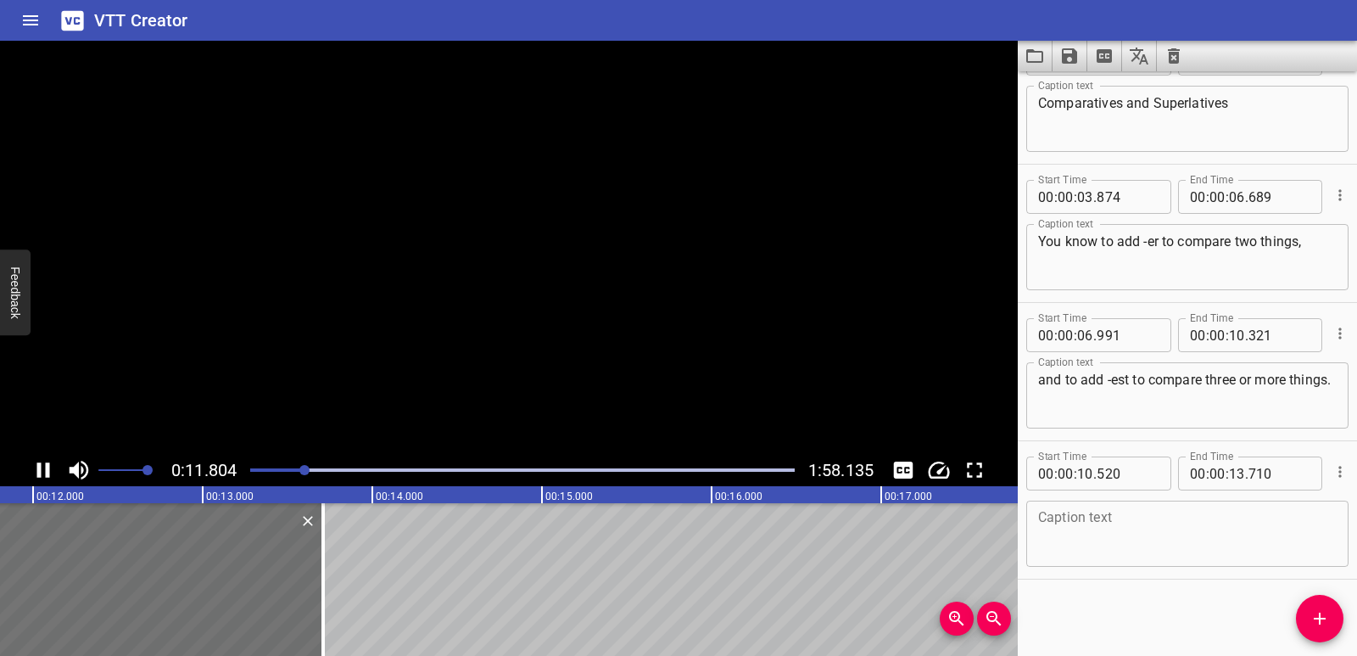
click at [36, 476] on icon "Play/Pause" at bounding box center [43, 469] width 25 height 25
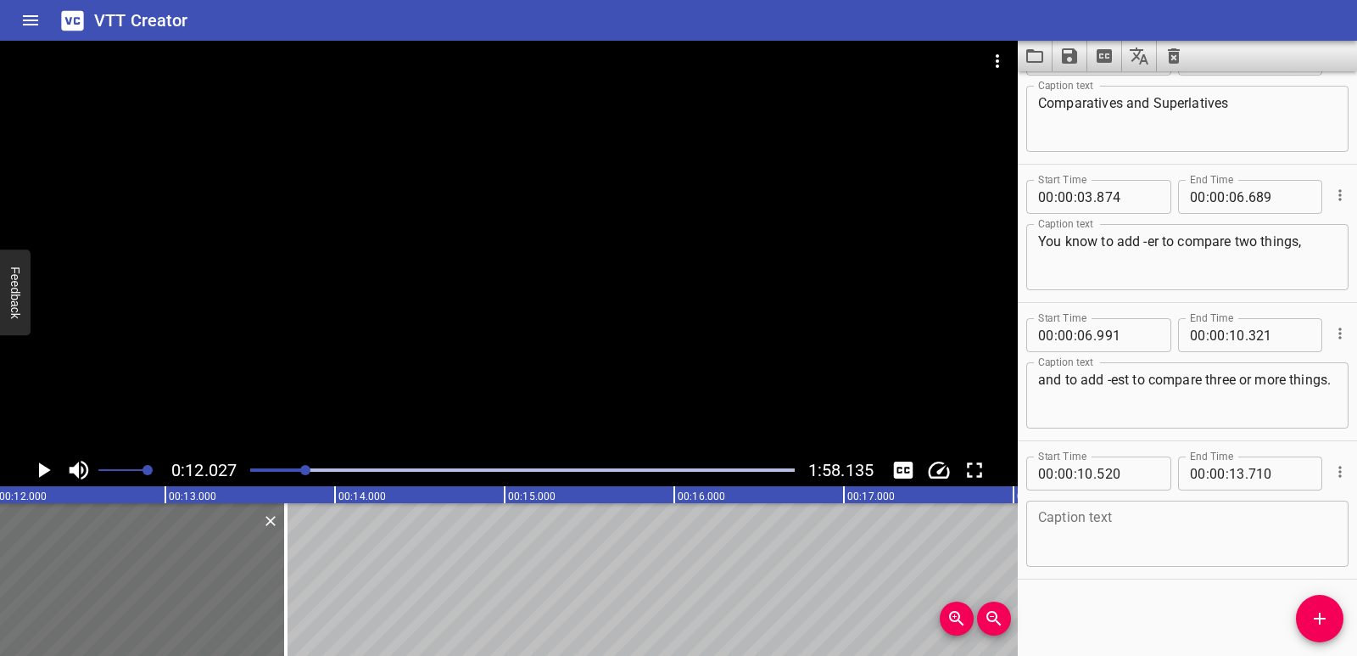
click at [1143, 528] on textarea at bounding box center [1187, 534] width 299 height 48
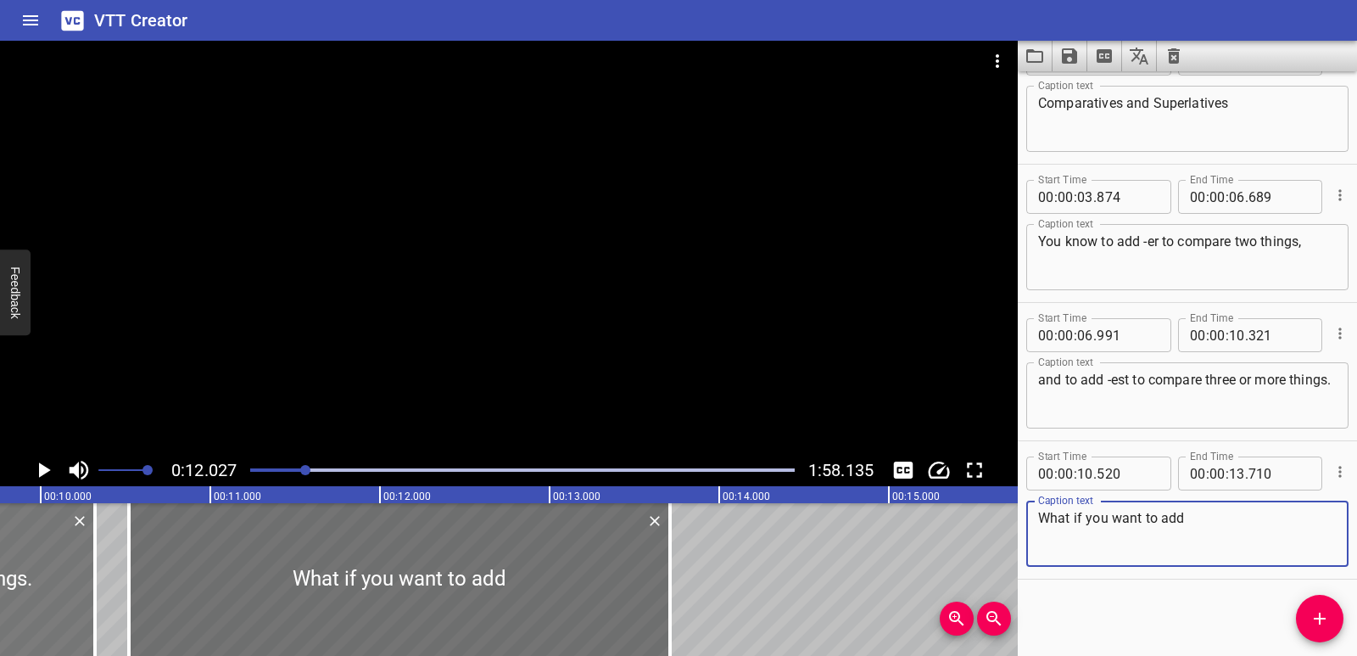
scroll to position [0, 1621]
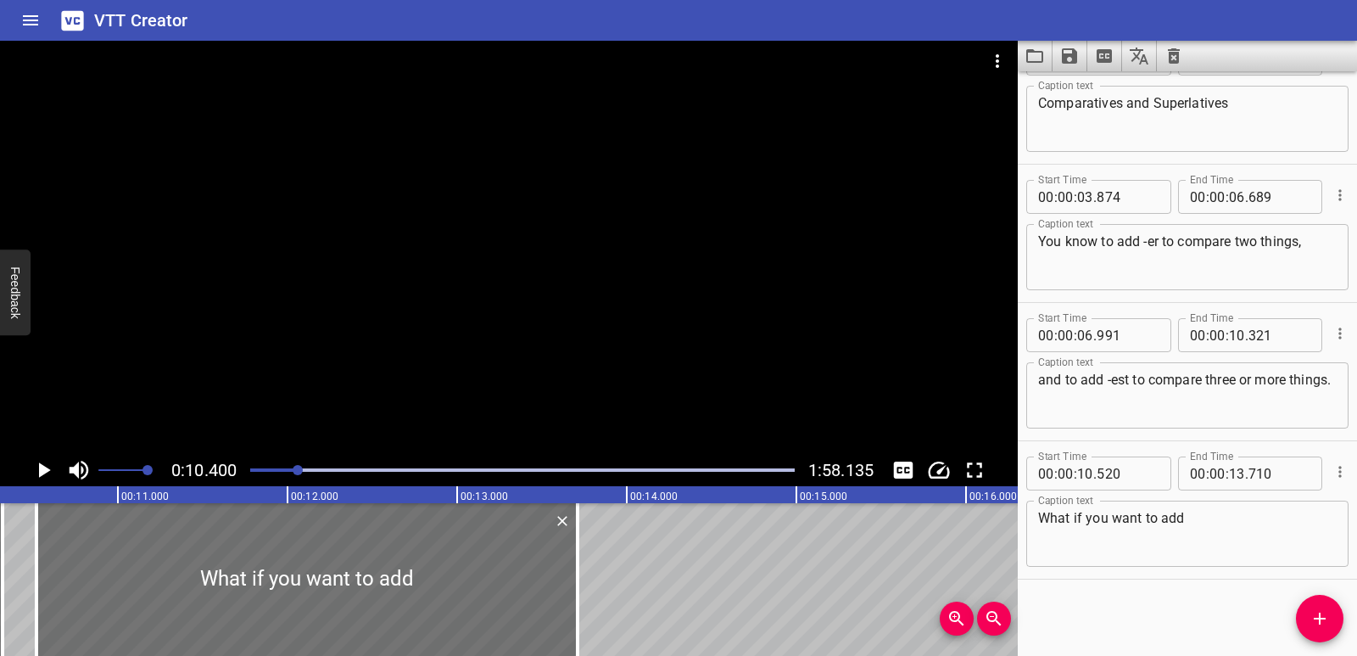
scroll to position [0, 1764]
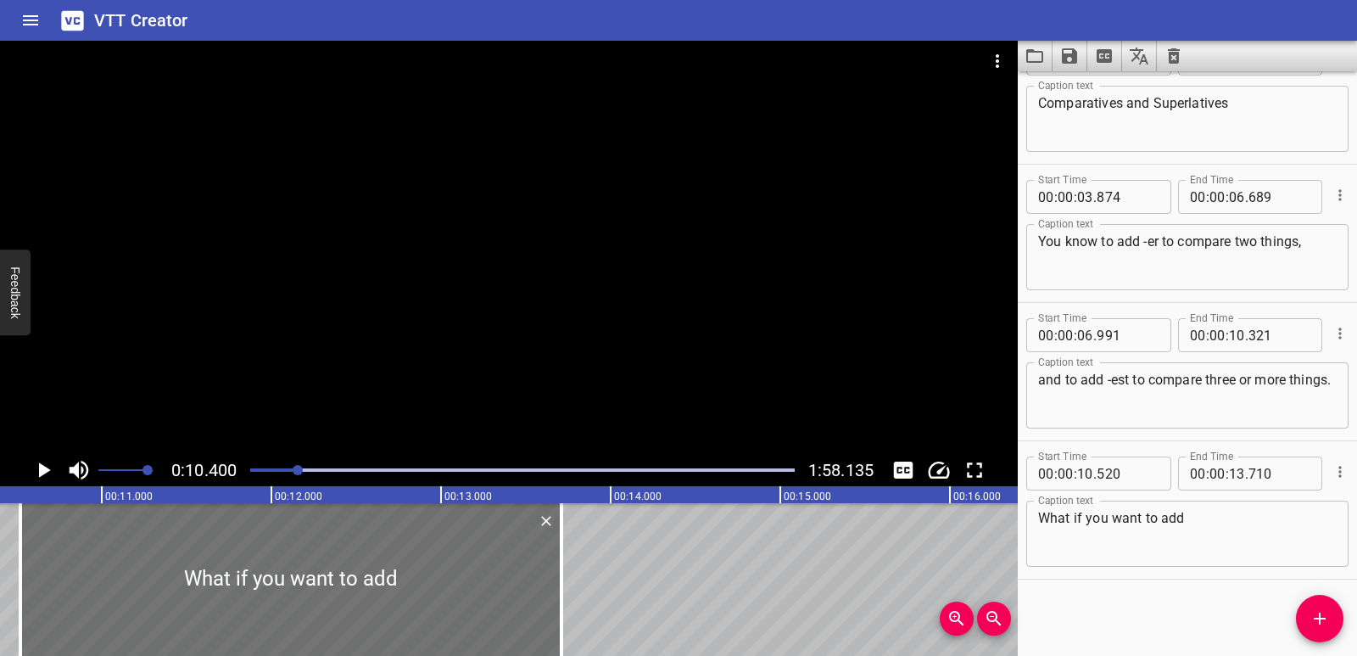
click at [44, 467] on icon "Play/Pause" at bounding box center [45, 469] width 12 height 15
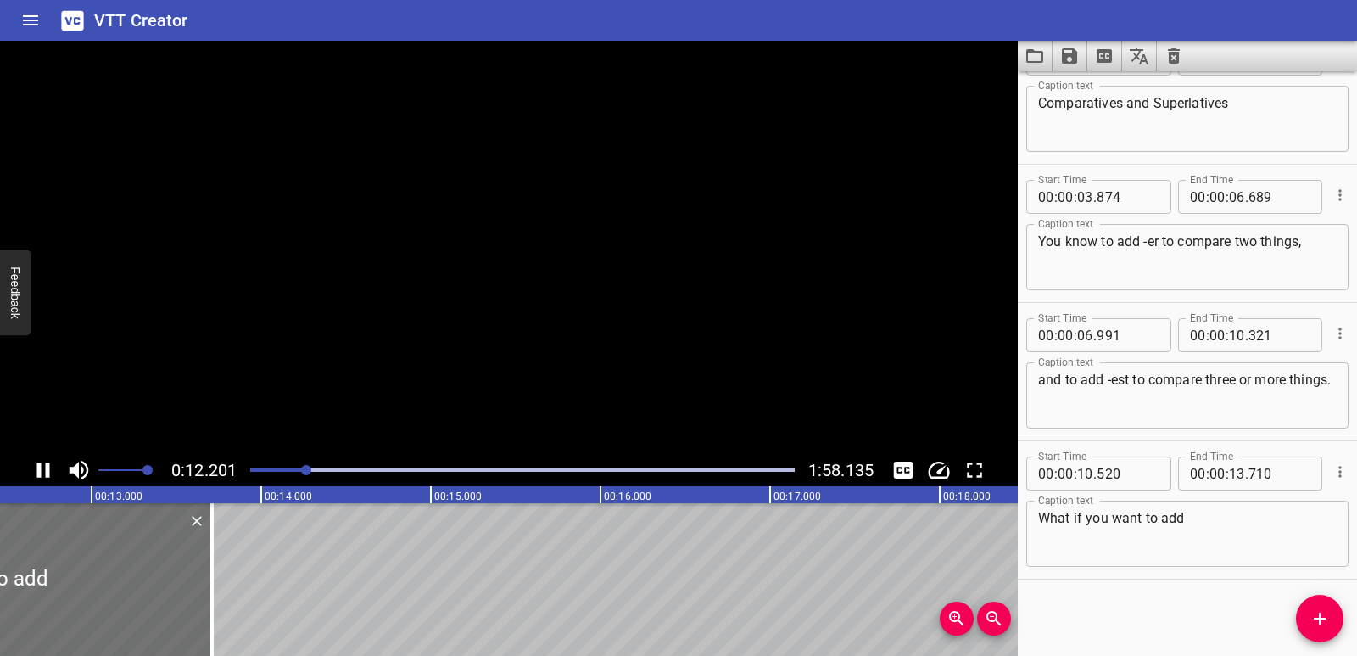
click at [44, 467] on icon "Play/Pause" at bounding box center [43, 469] width 25 height 25
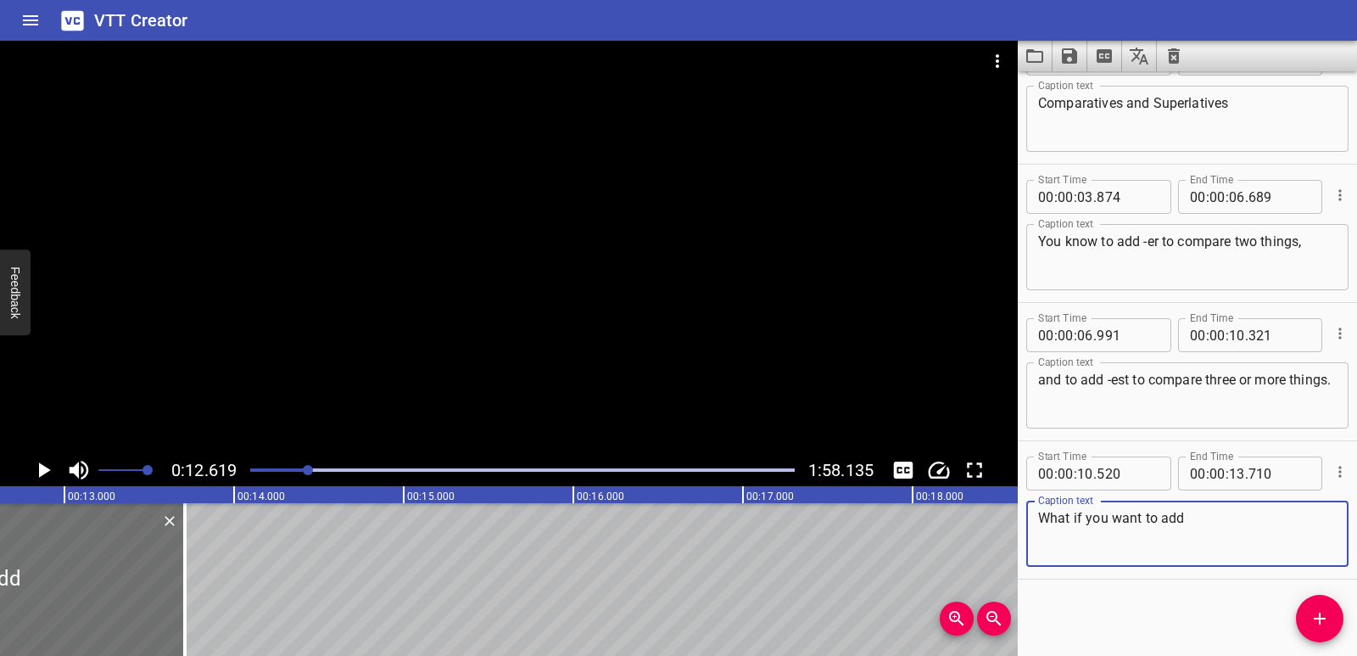
drag, startPoint x: 1164, startPoint y: 521, endPoint x: 1190, endPoint y: 520, distance: 26.3
click at [1190, 520] on textarea "What if you want to add" at bounding box center [1187, 534] width 299 height 48
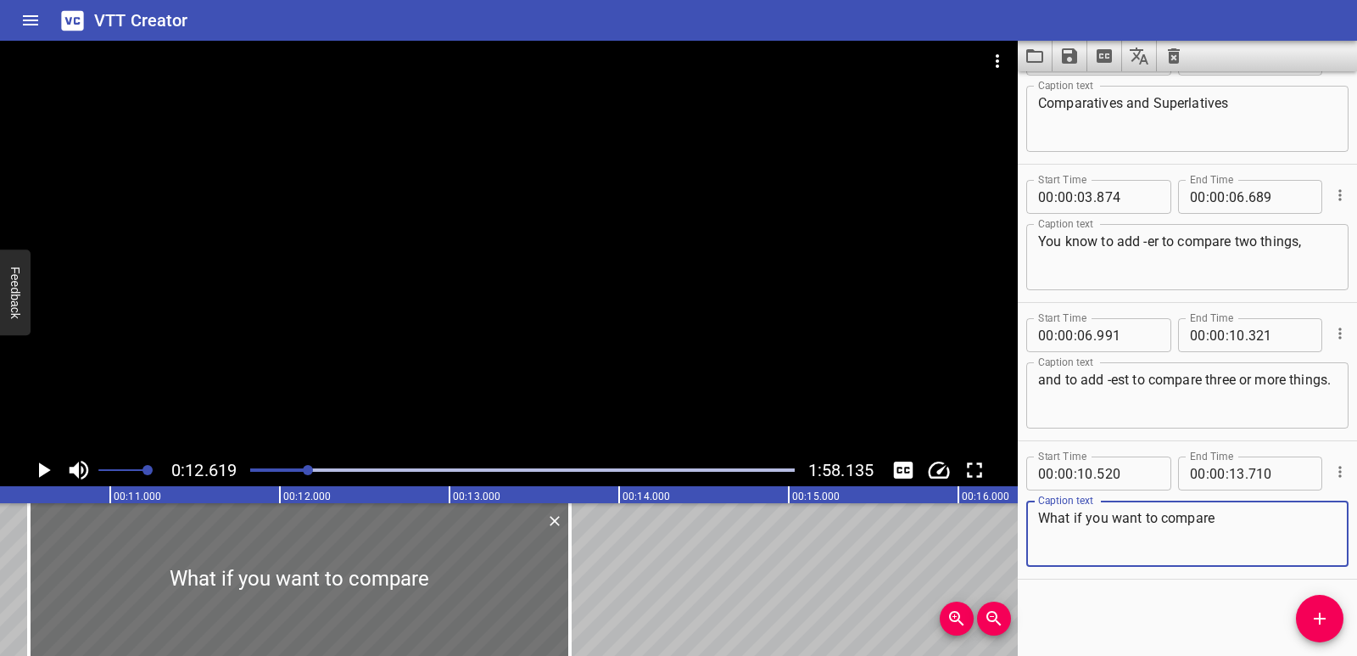
scroll to position [0, 1721]
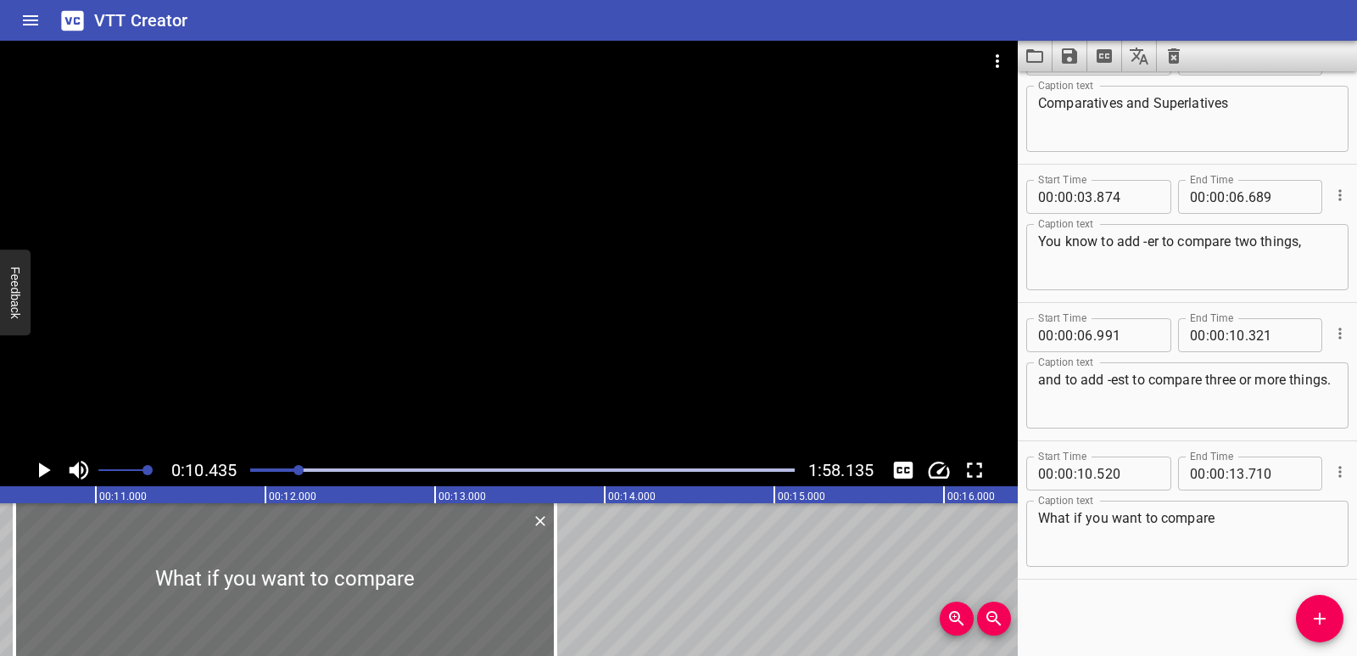
click at [46, 477] on icon "Play/Pause" at bounding box center [43, 469] width 25 height 25
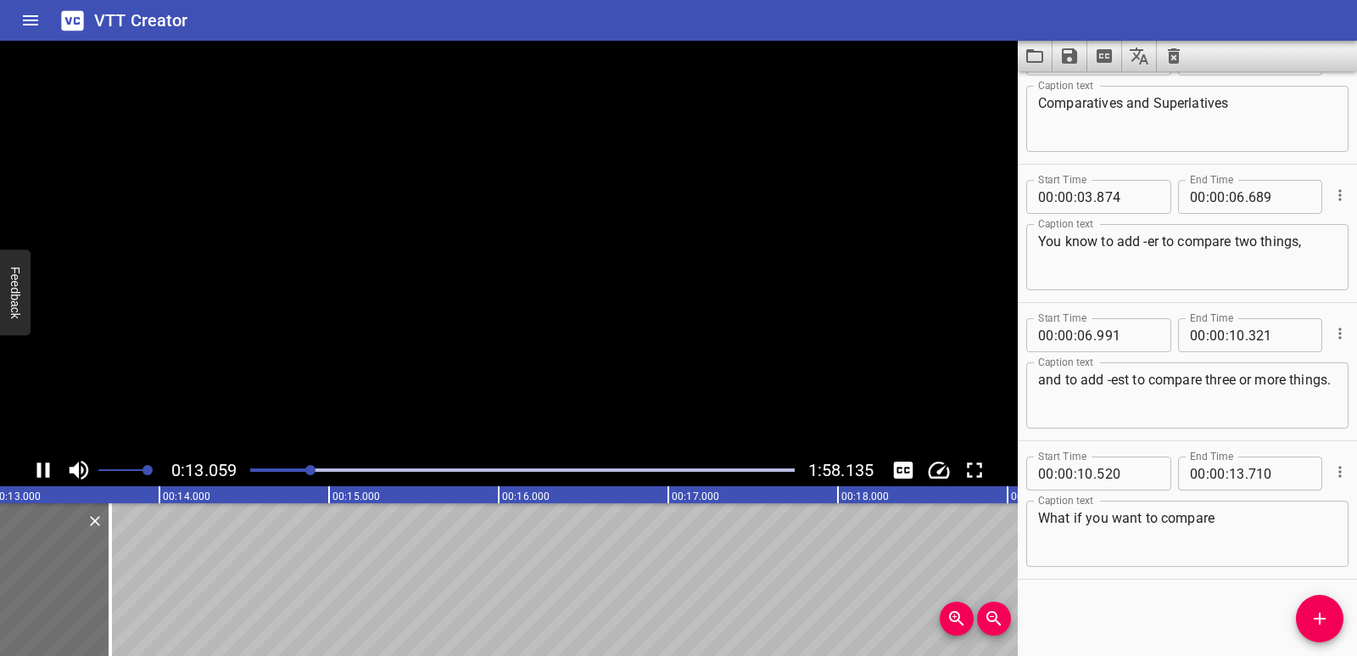
click at [46, 477] on icon "Play/Pause" at bounding box center [43, 469] width 13 height 15
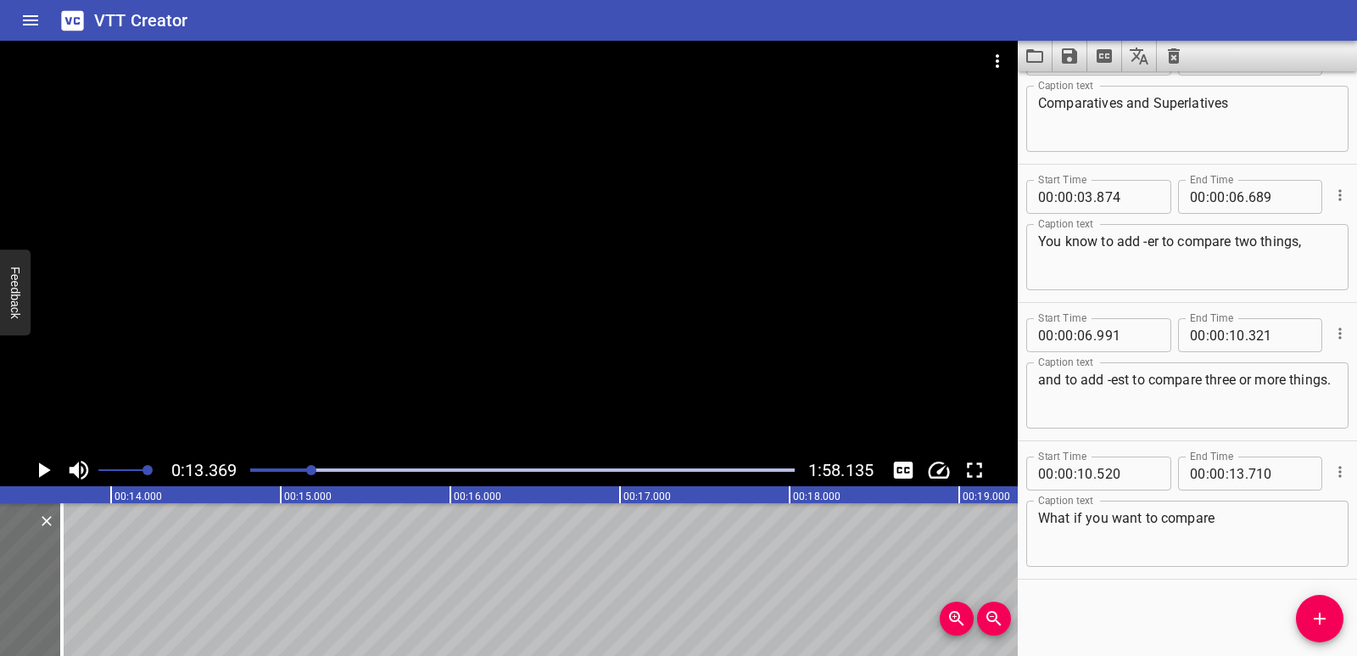
scroll to position [0, 2268]
click at [1281, 524] on textarea "What if you want to compare" at bounding box center [1187, 534] width 299 height 48
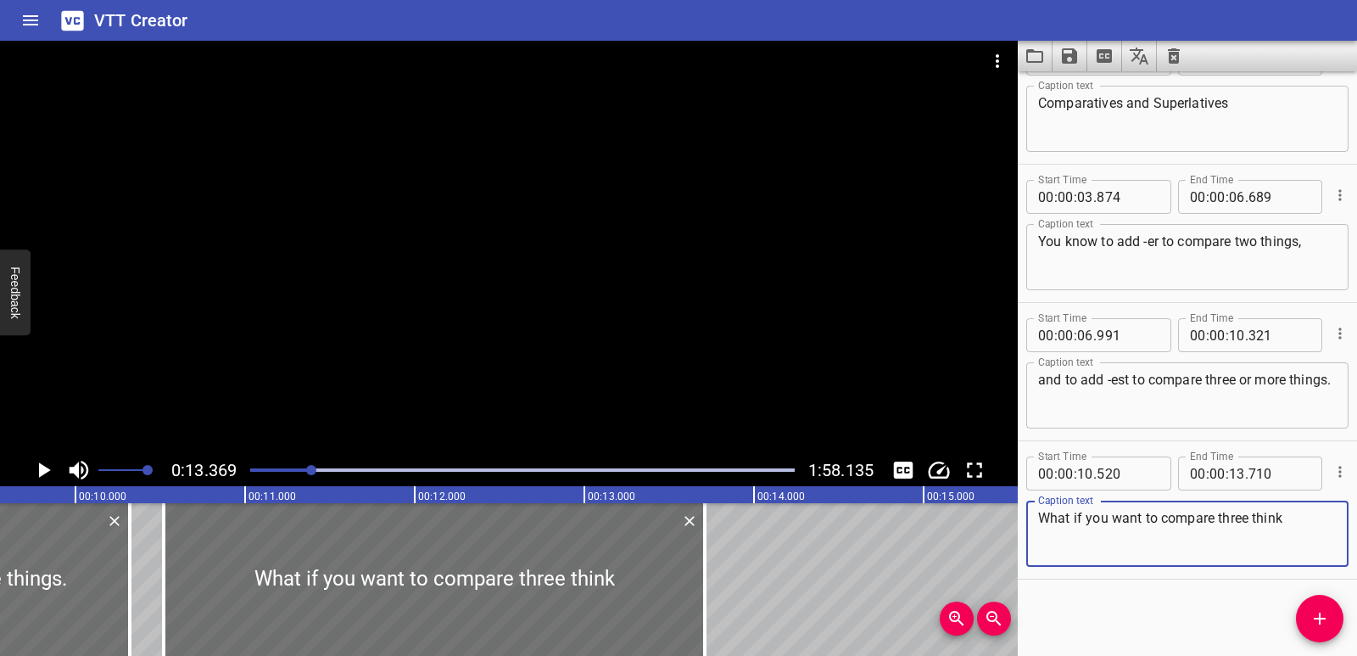
scroll to position [0, 1552]
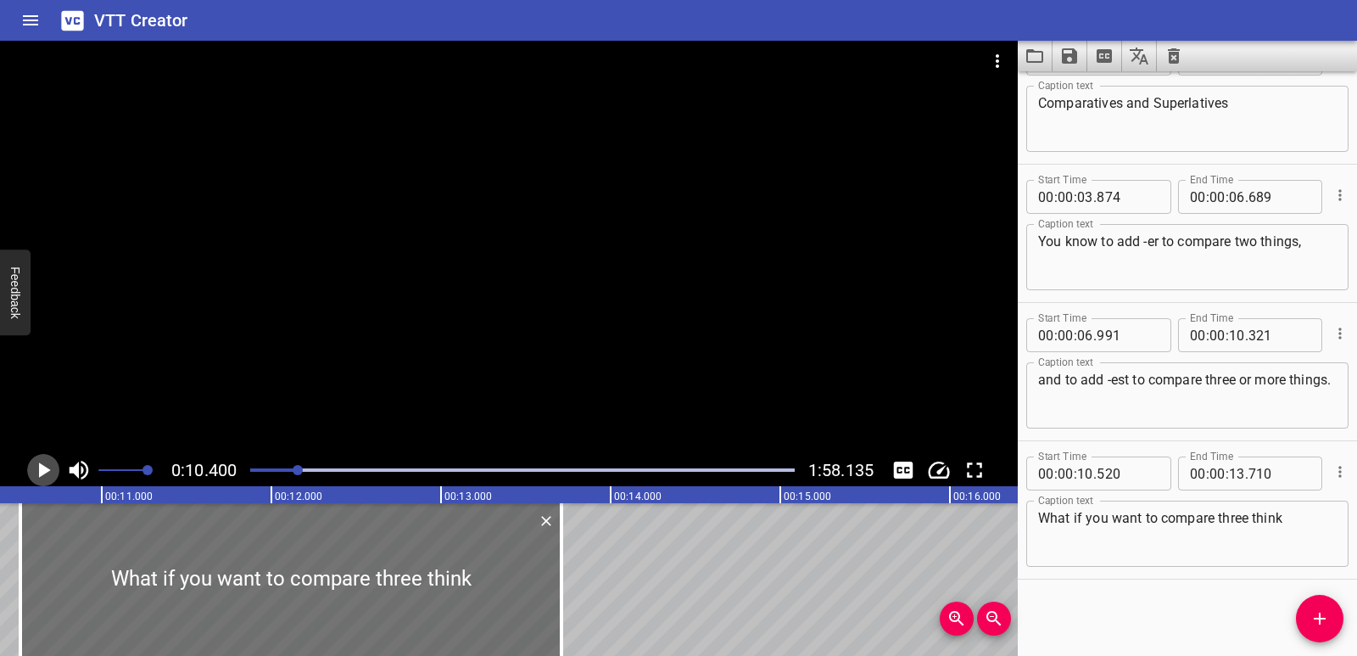
click at [47, 465] on icon "Play/Pause" at bounding box center [43, 469] width 25 height 25
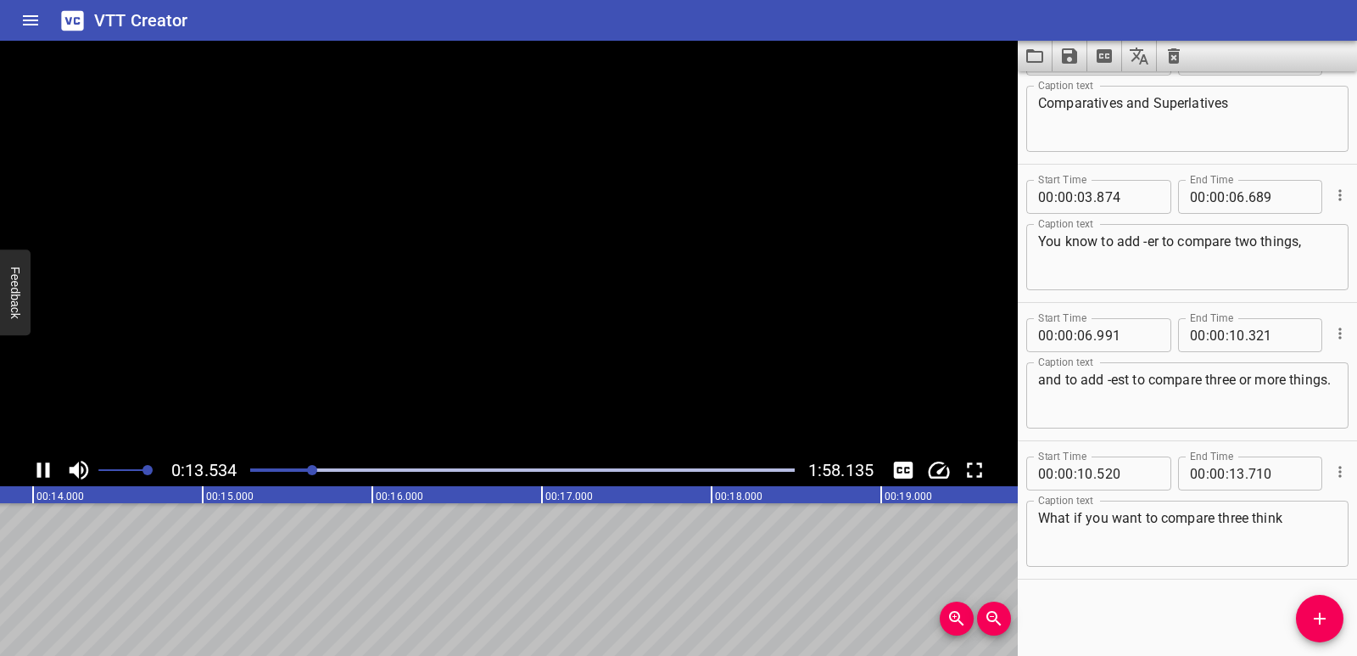
click at [47, 465] on icon "Play/Pause" at bounding box center [43, 469] width 13 height 15
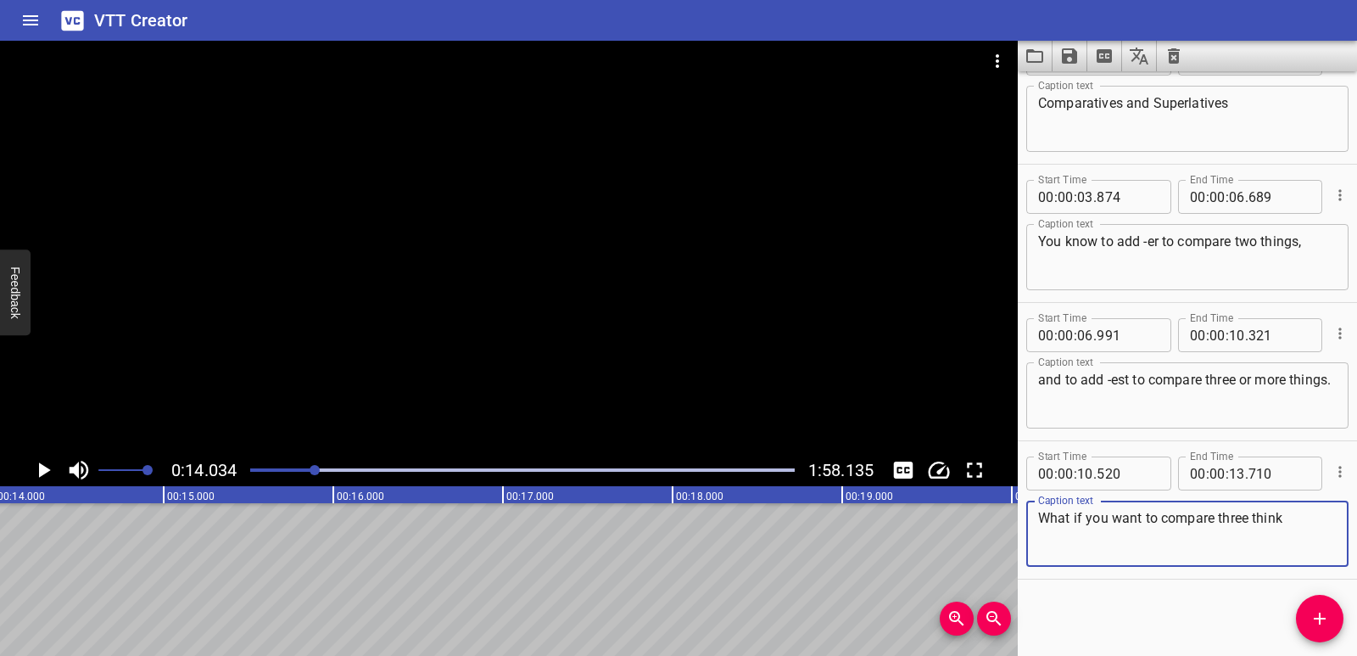
click at [1305, 524] on textarea "What if you want to compare three think" at bounding box center [1187, 534] width 299 height 48
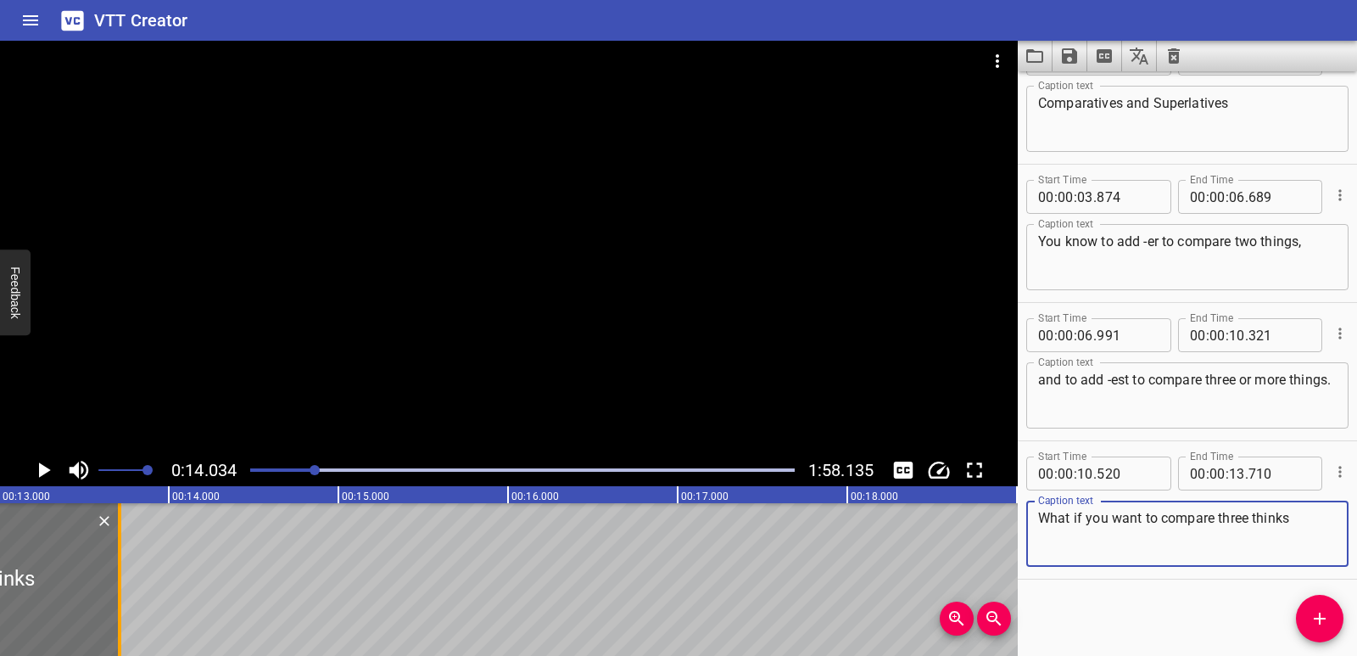
scroll to position [0, 2189]
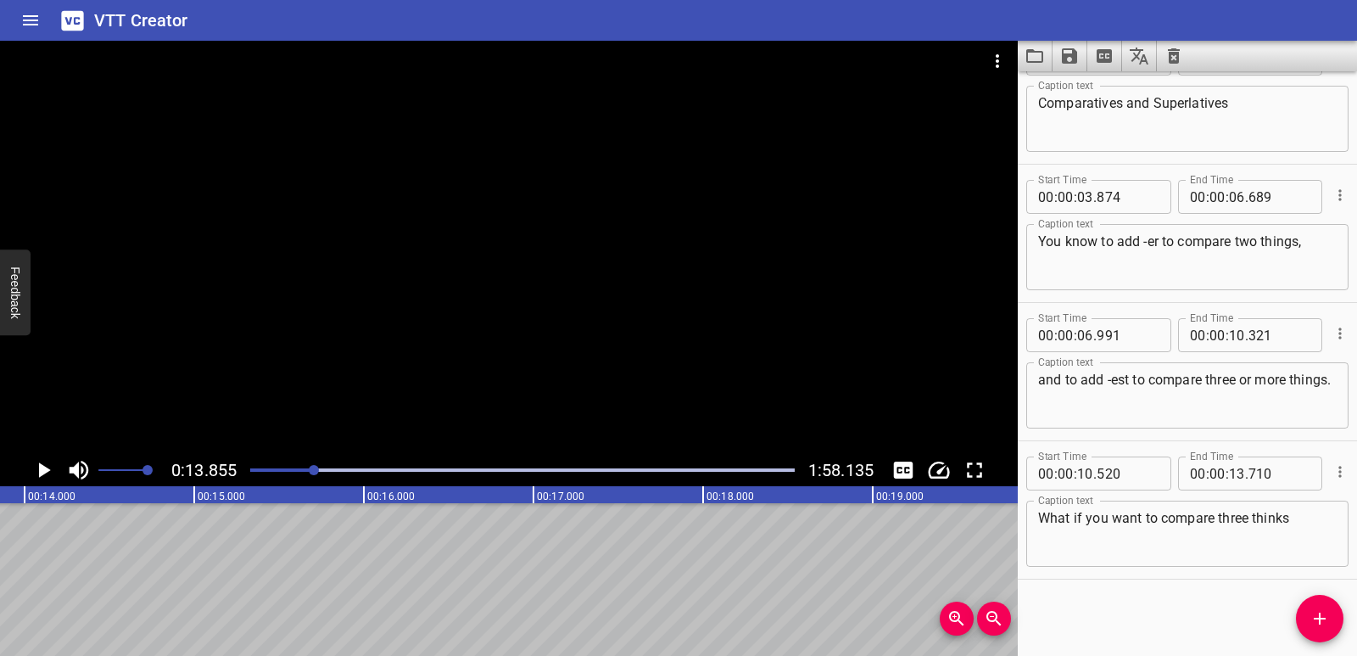
click at [38, 469] on icon "Play/Pause" at bounding box center [43, 469] width 25 height 25
click at [38, 469] on icon "Play/Pause" at bounding box center [43, 469] width 13 height 15
click at [1304, 512] on textarea "What if you want to compare three thinks" at bounding box center [1187, 534] width 299 height 48
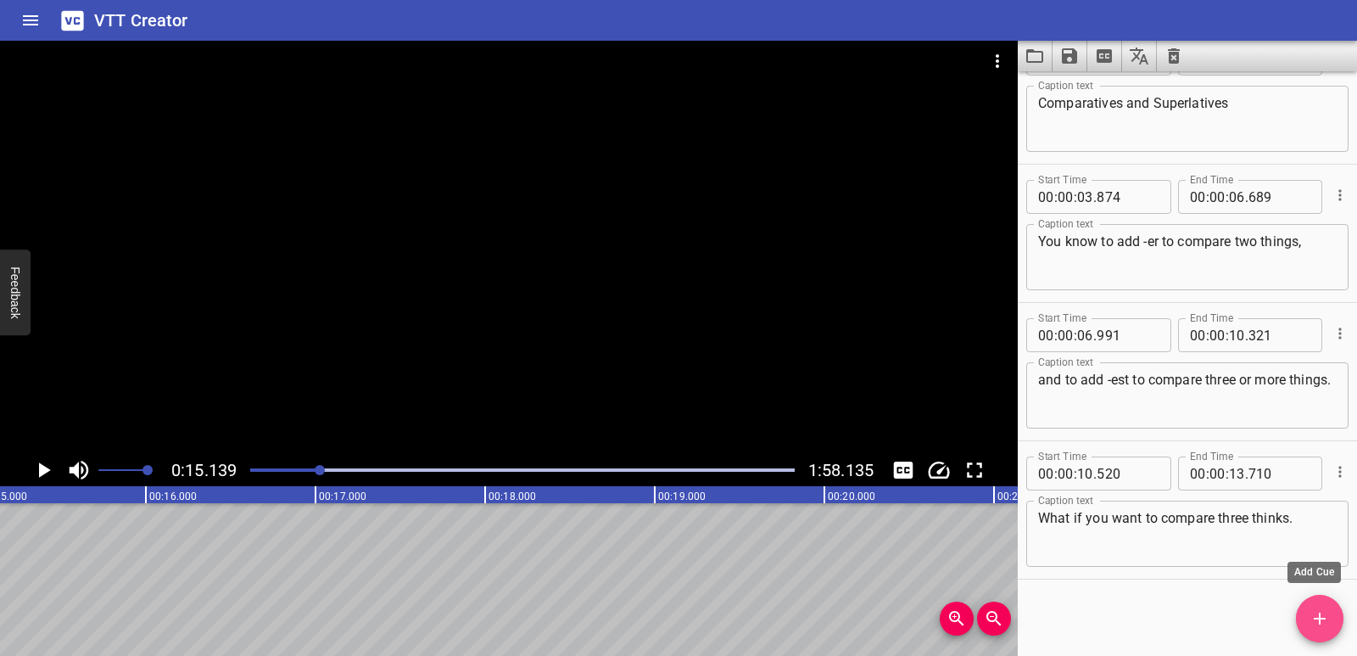
click at [1308, 625] on span "Add Cue" at bounding box center [1320, 618] width 48 height 20
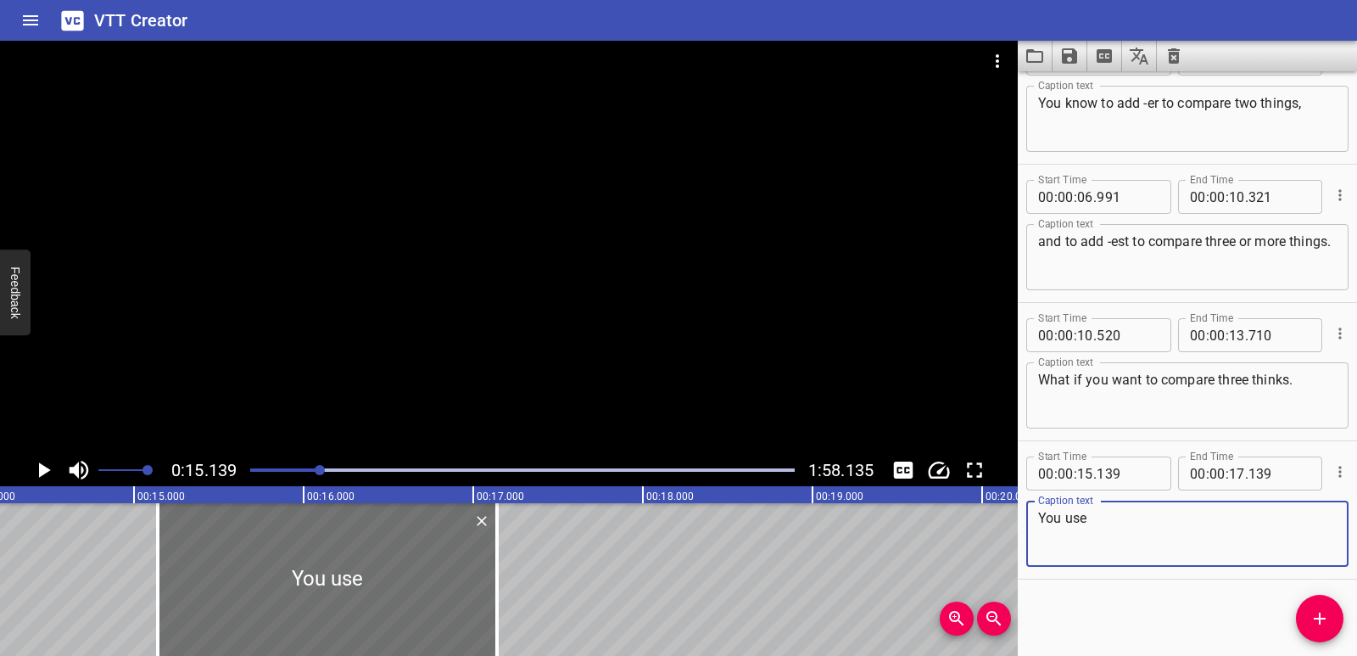
scroll to position [0, 2394]
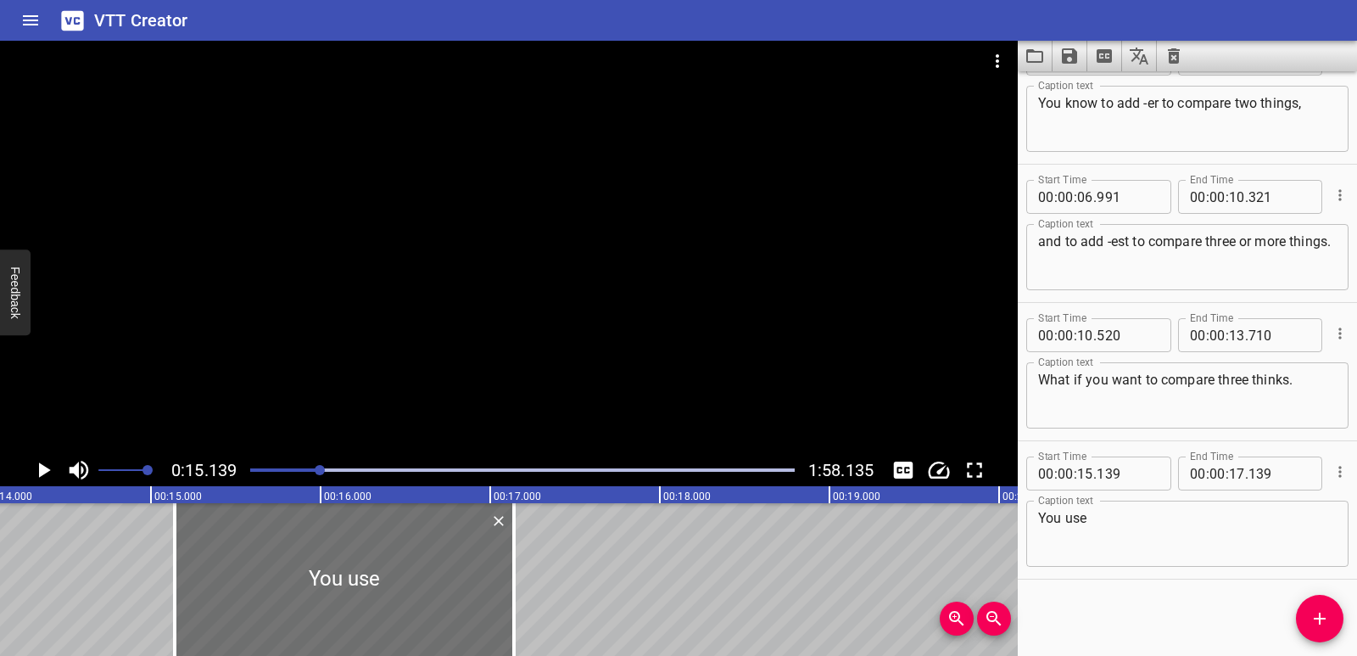
drag, startPoint x: 159, startPoint y: 642, endPoint x: 136, endPoint y: 639, distance: 23.2
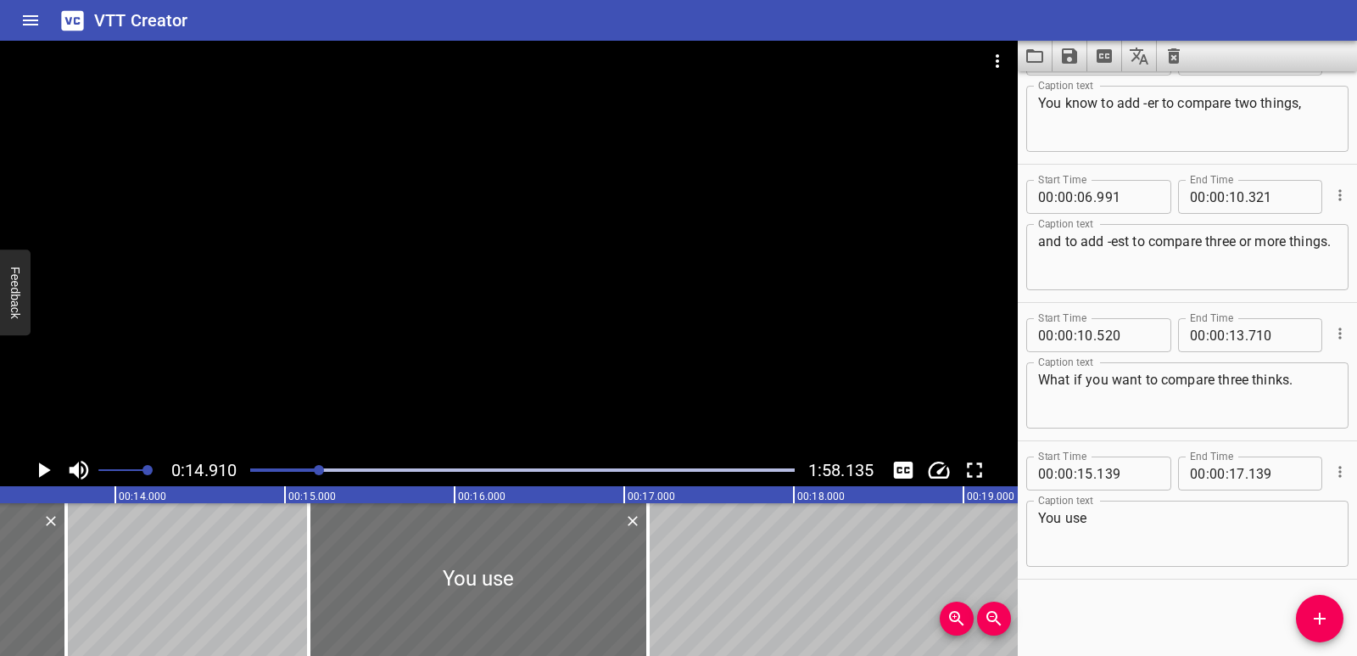
scroll to position [0, 2312]
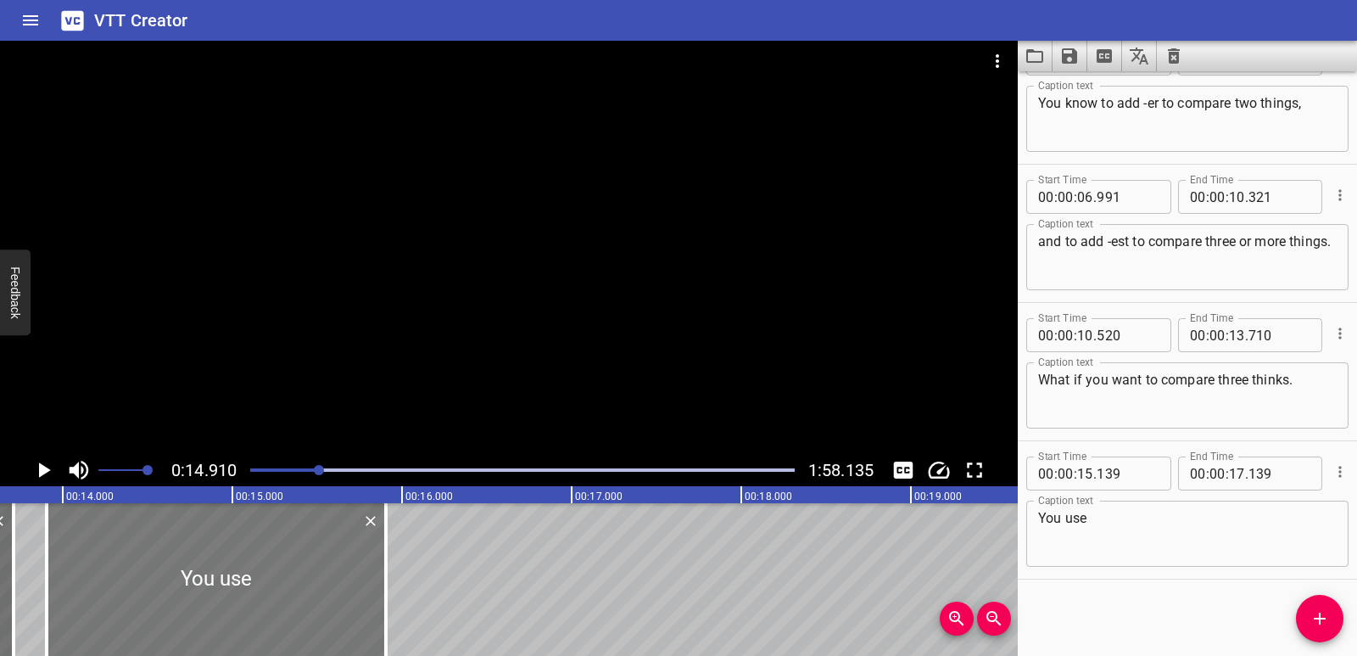
drag, startPoint x: 429, startPoint y: 568, endPoint x: 220, endPoint y: 574, distance: 209.6
click at [220, 574] on div at bounding box center [216, 579] width 339 height 153
click at [212, 573] on div at bounding box center [208, 579] width 339 height 153
click at [20, 528] on div at bounding box center [13, 579] width 17 height 153
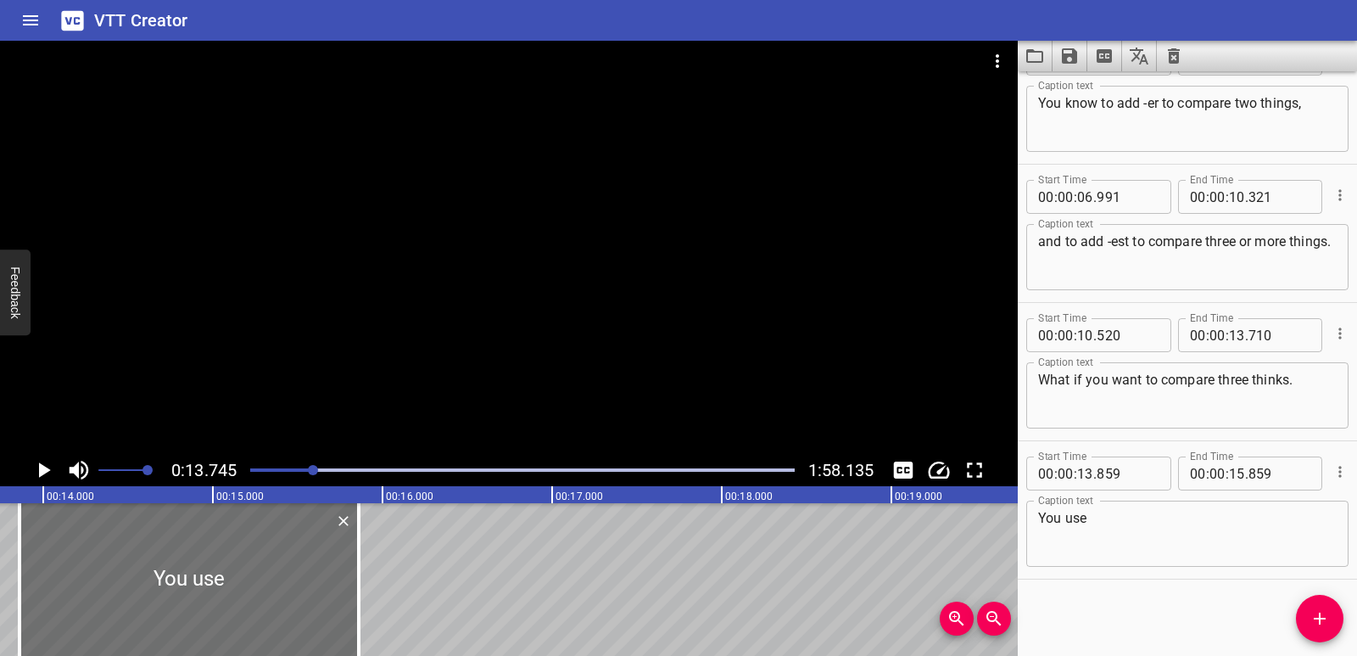
click at [40, 469] on icon "Play/Pause" at bounding box center [45, 469] width 12 height 15
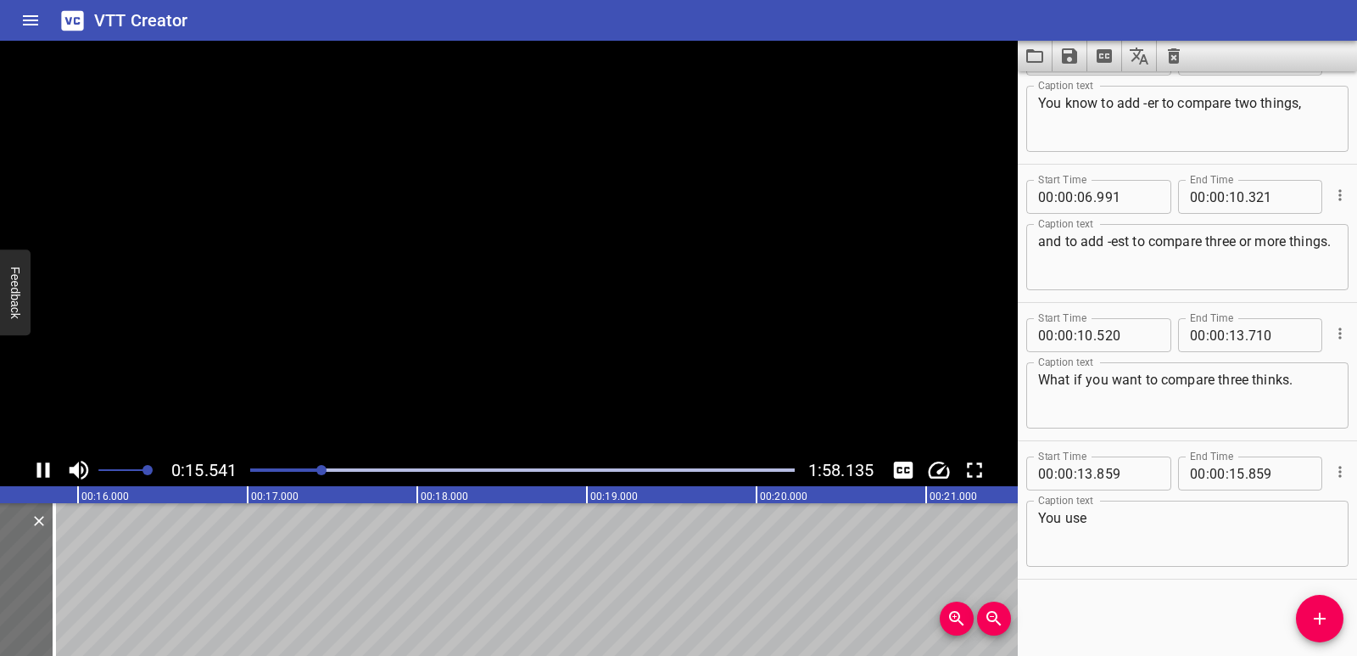
click at [40, 469] on icon "Play/Pause" at bounding box center [43, 469] width 13 height 15
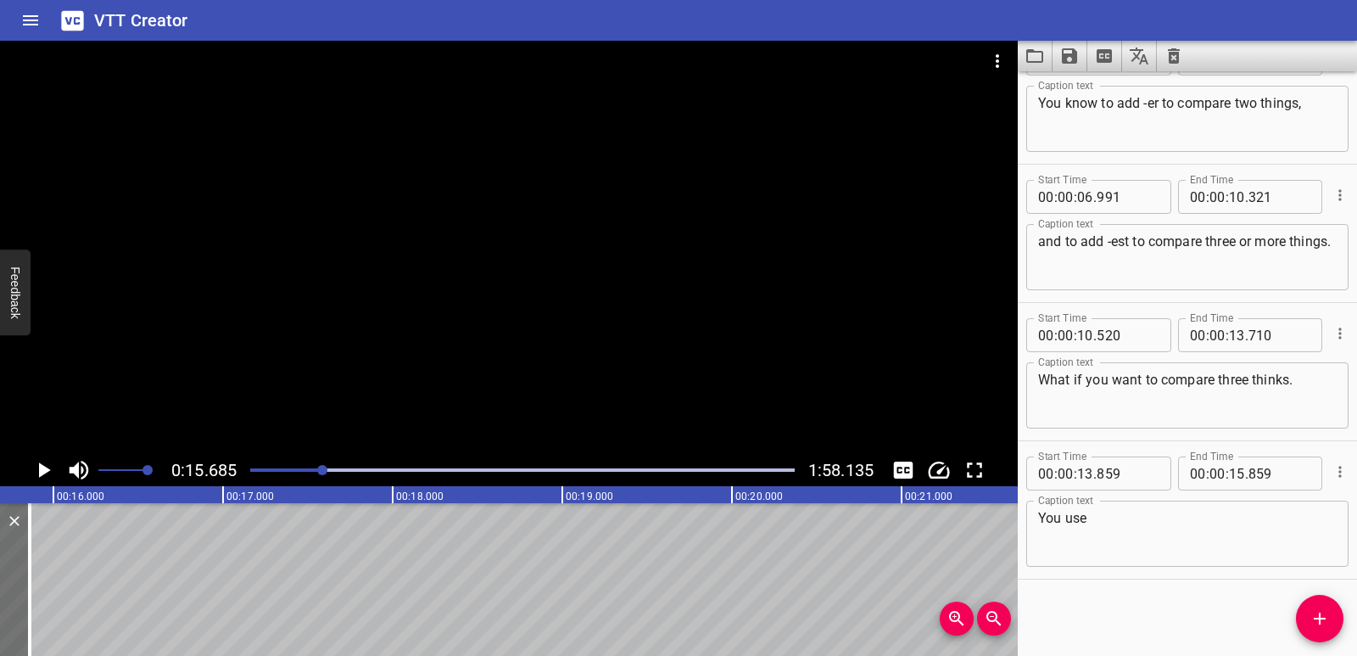
click at [40, 469] on icon "Play/Pause" at bounding box center [45, 469] width 12 height 15
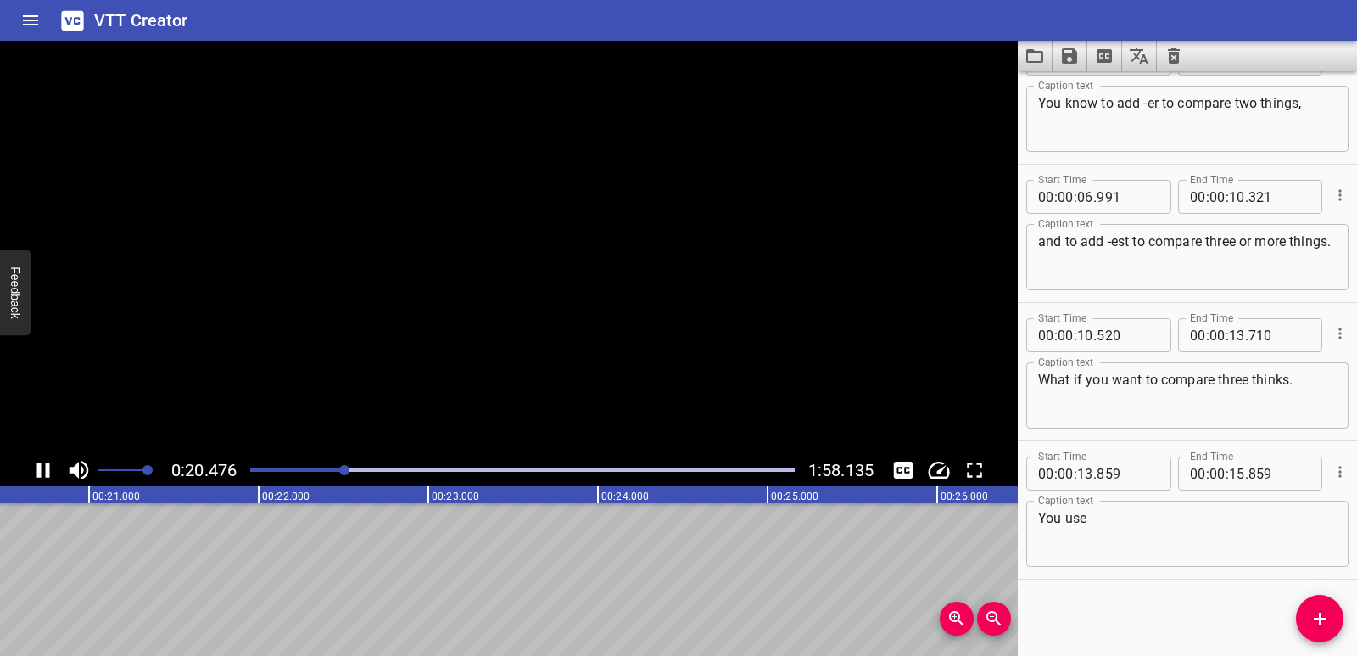
click at [40, 469] on icon "Play/Pause" at bounding box center [43, 469] width 13 height 15
click at [450, 264] on div at bounding box center [509, 247] width 1018 height 413
click at [41, 472] on icon "Play/Pause" at bounding box center [43, 469] width 13 height 15
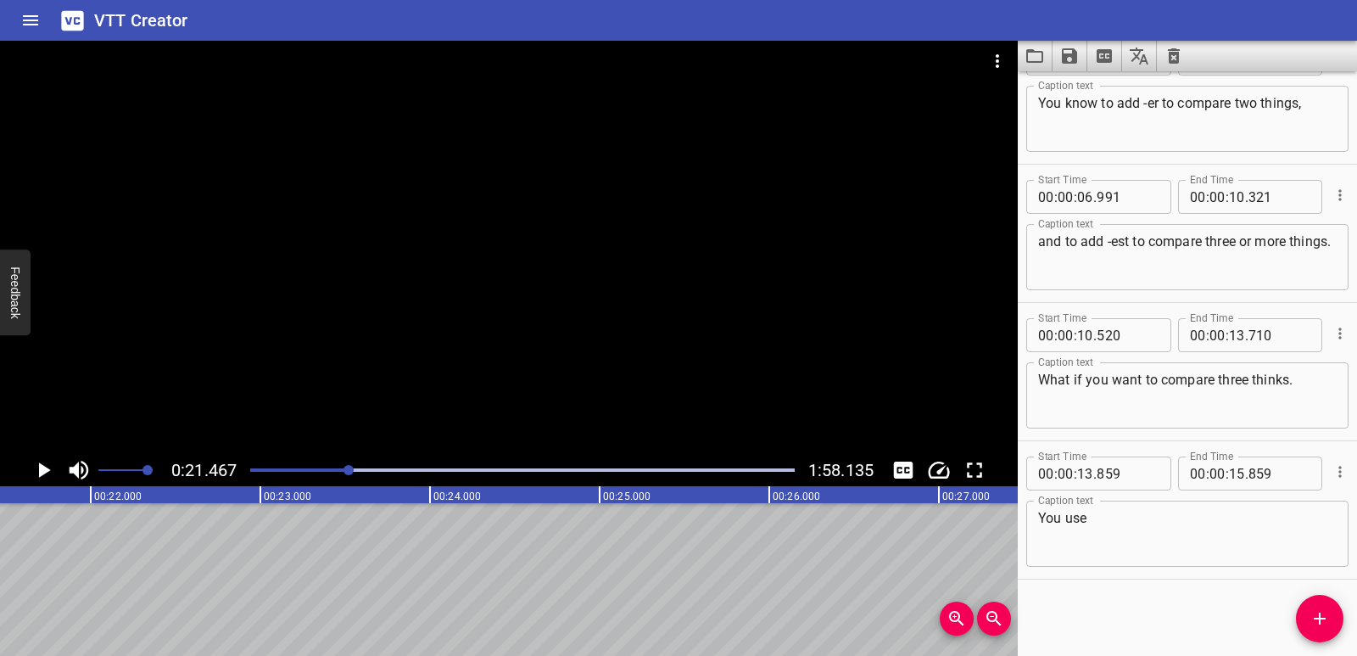
drag, startPoint x: 338, startPoint y: 471, endPoint x: 268, endPoint y: 474, distance: 69.6
click at [268, 474] on div at bounding box center [522, 470] width 565 height 24
click at [267, 474] on div at bounding box center [266, 470] width 10 height 10
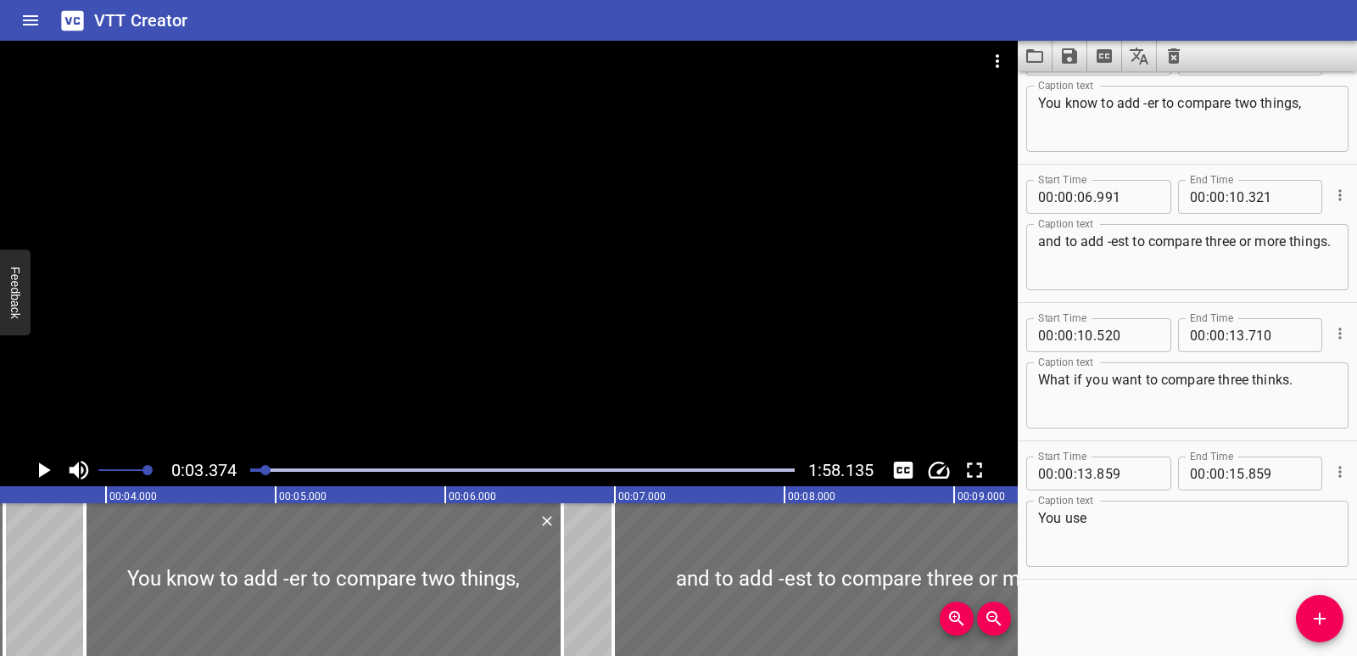
click at [38, 461] on icon "Play/Pause" at bounding box center [43, 469] width 25 height 25
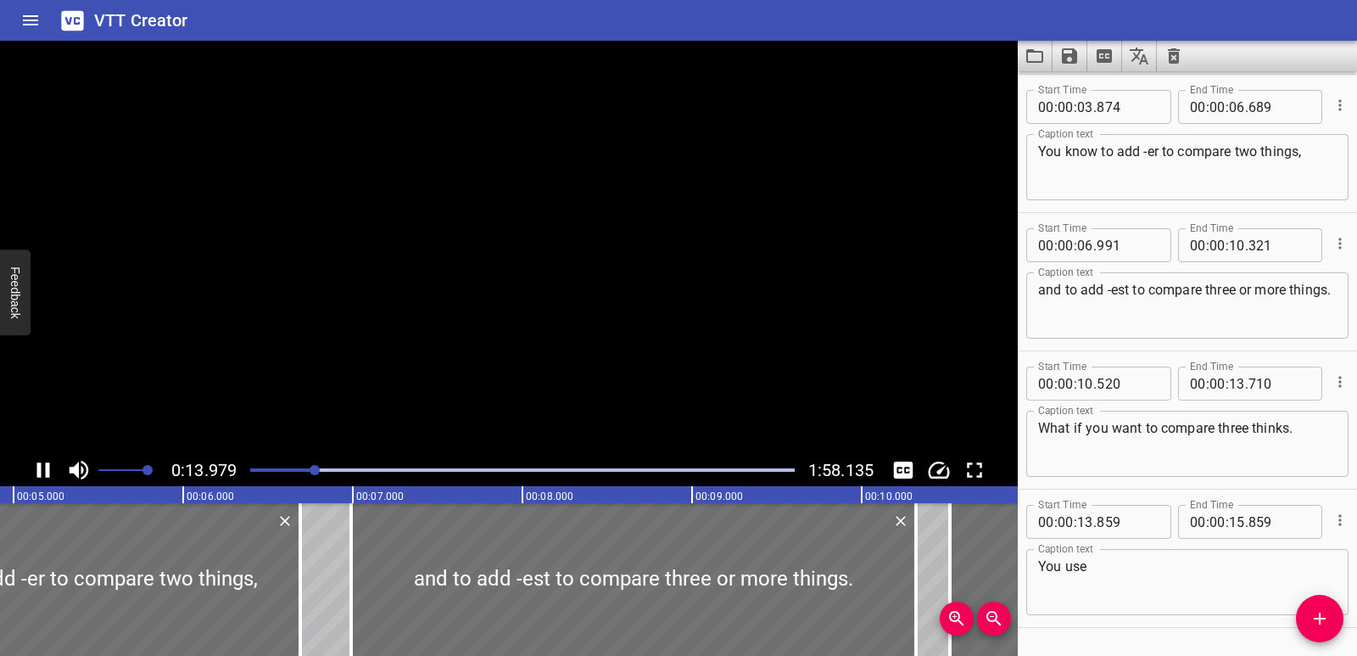
scroll to position [187, 0]
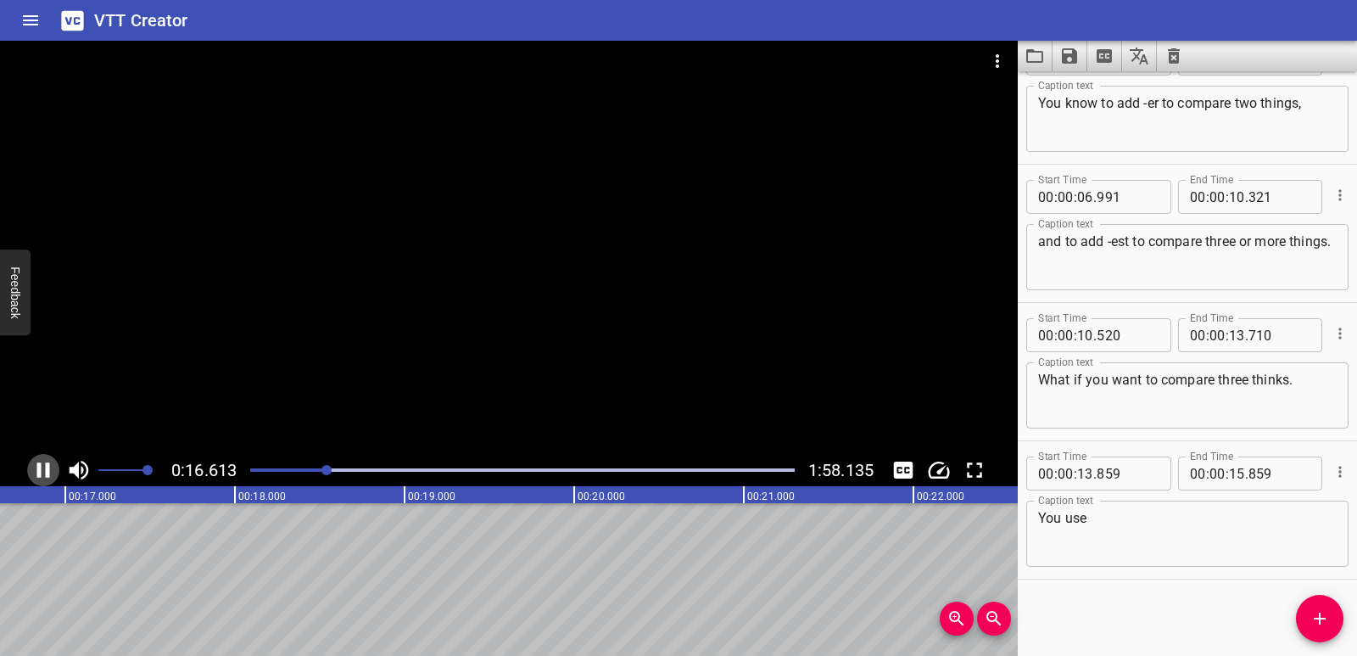
click at [47, 467] on icon "Play/Pause" at bounding box center [43, 469] width 13 height 15
drag, startPoint x: 294, startPoint y: 470, endPoint x: 255, endPoint y: 473, distance: 38.3
click at [255, 473] on div at bounding box center [522, 470] width 565 height 24
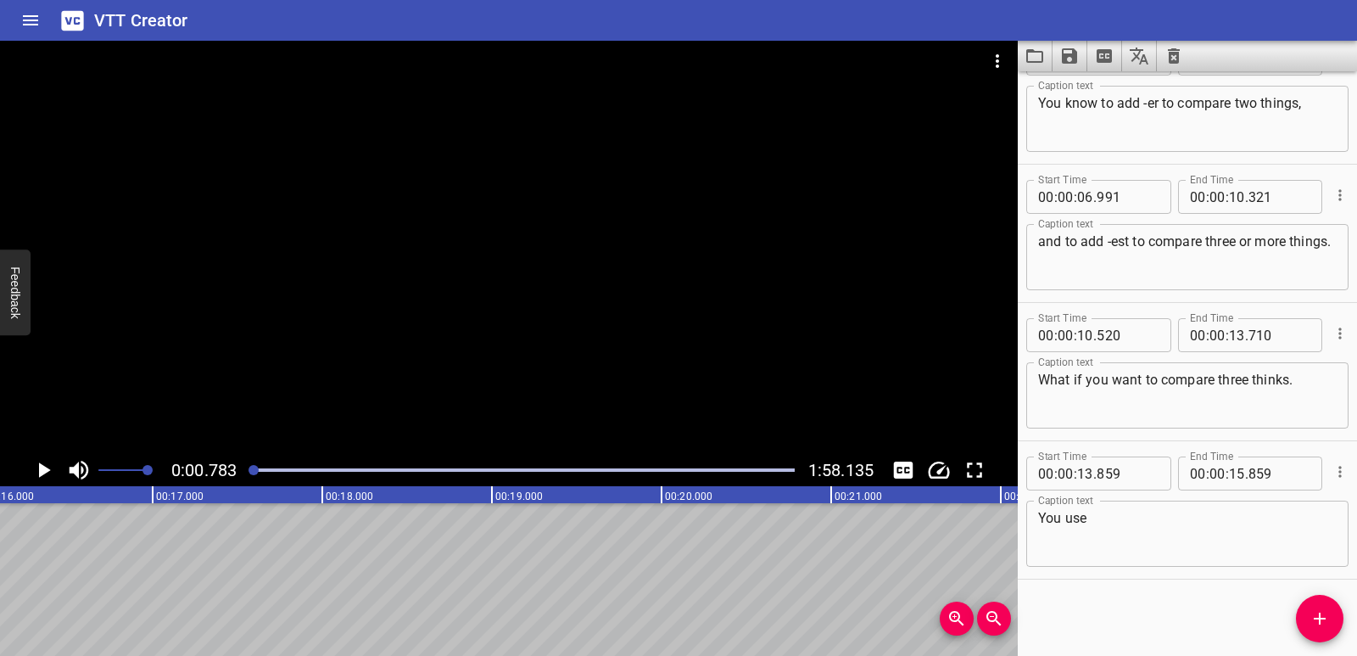
click at [255, 473] on div at bounding box center [254, 470] width 10 height 10
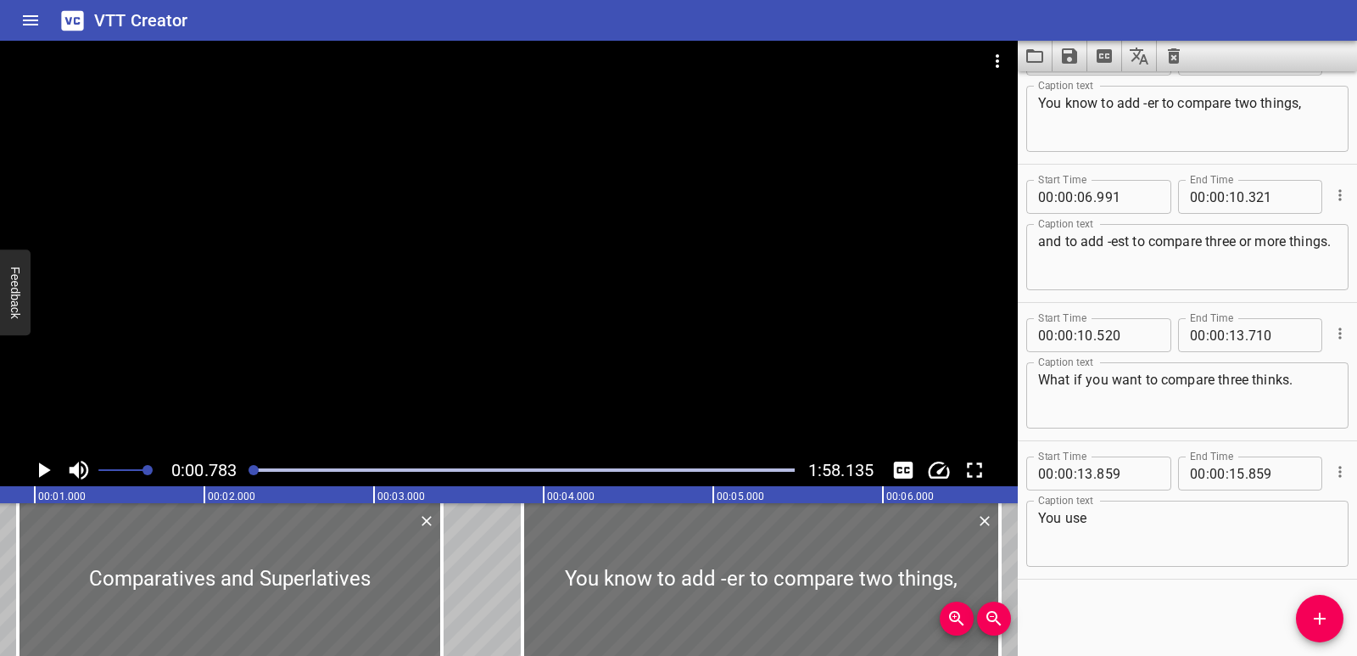
scroll to position [0, 133]
click at [42, 465] on icon "Play/Pause" at bounding box center [45, 469] width 12 height 15
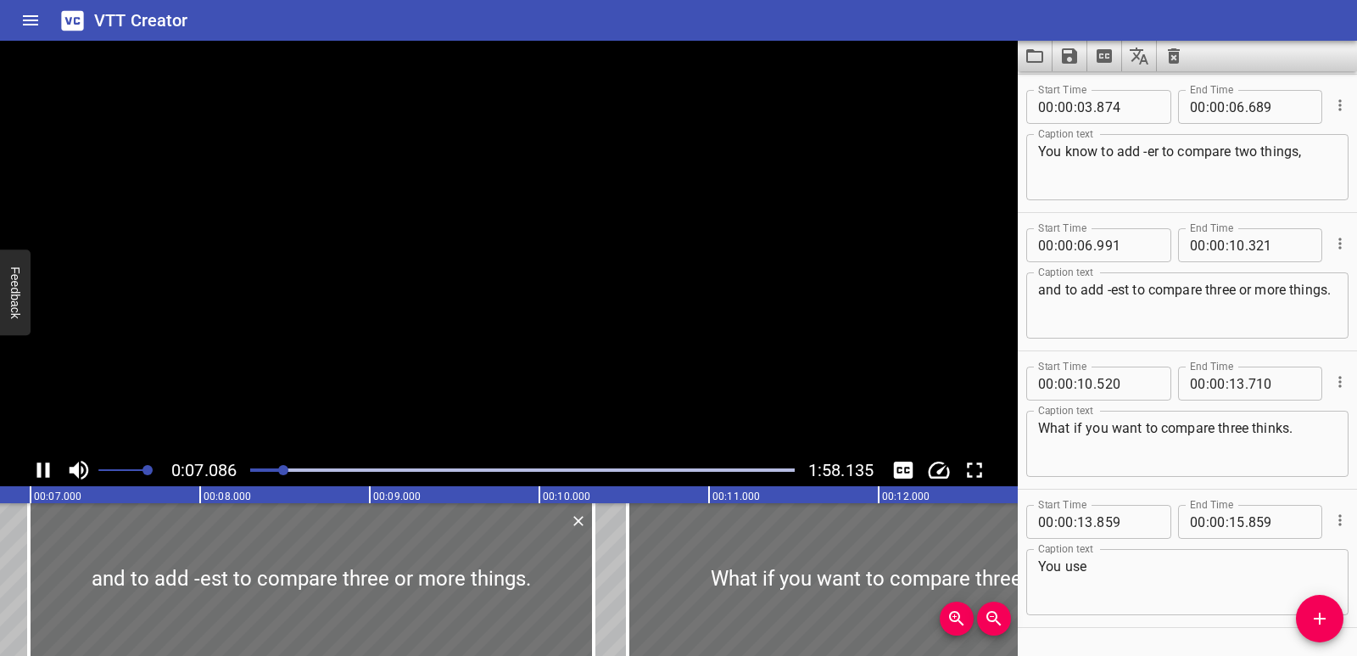
scroll to position [187, 0]
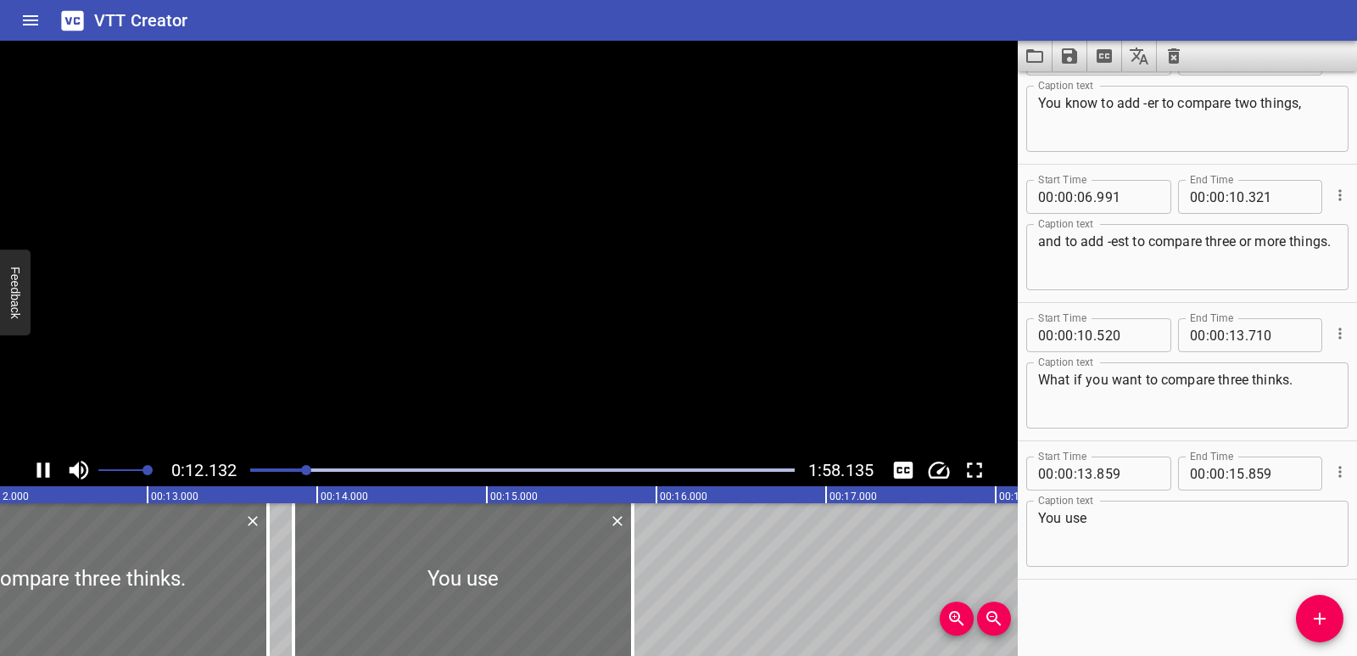
click at [42, 465] on icon "Play/Pause" at bounding box center [43, 469] width 25 height 25
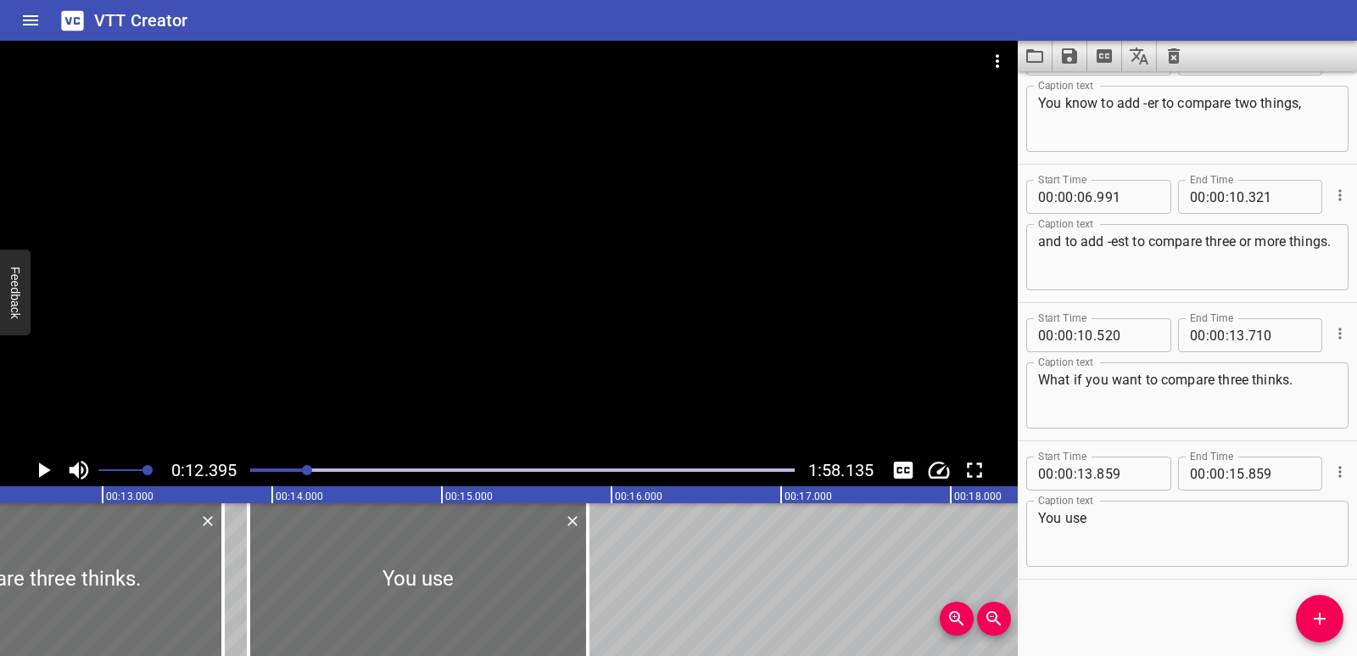
click at [42, 465] on icon "Play/Pause" at bounding box center [45, 469] width 12 height 15
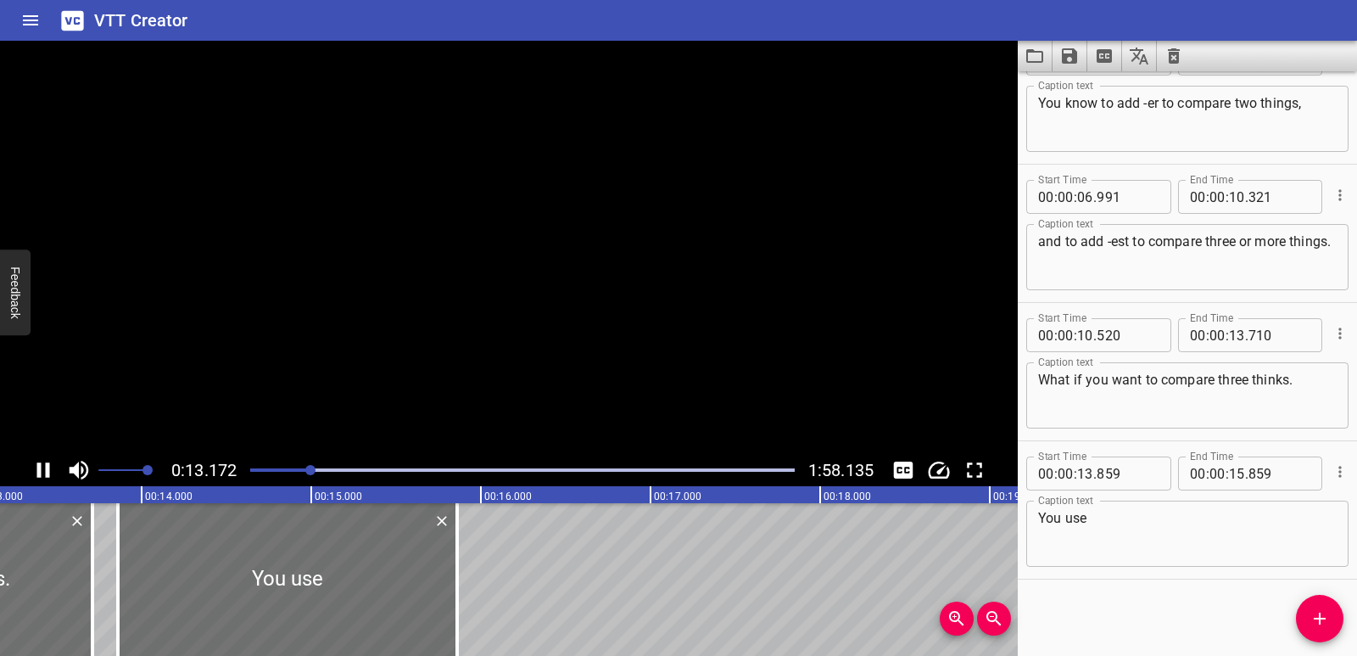
click at [42, 465] on icon "Play/Pause" at bounding box center [43, 469] width 25 height 25
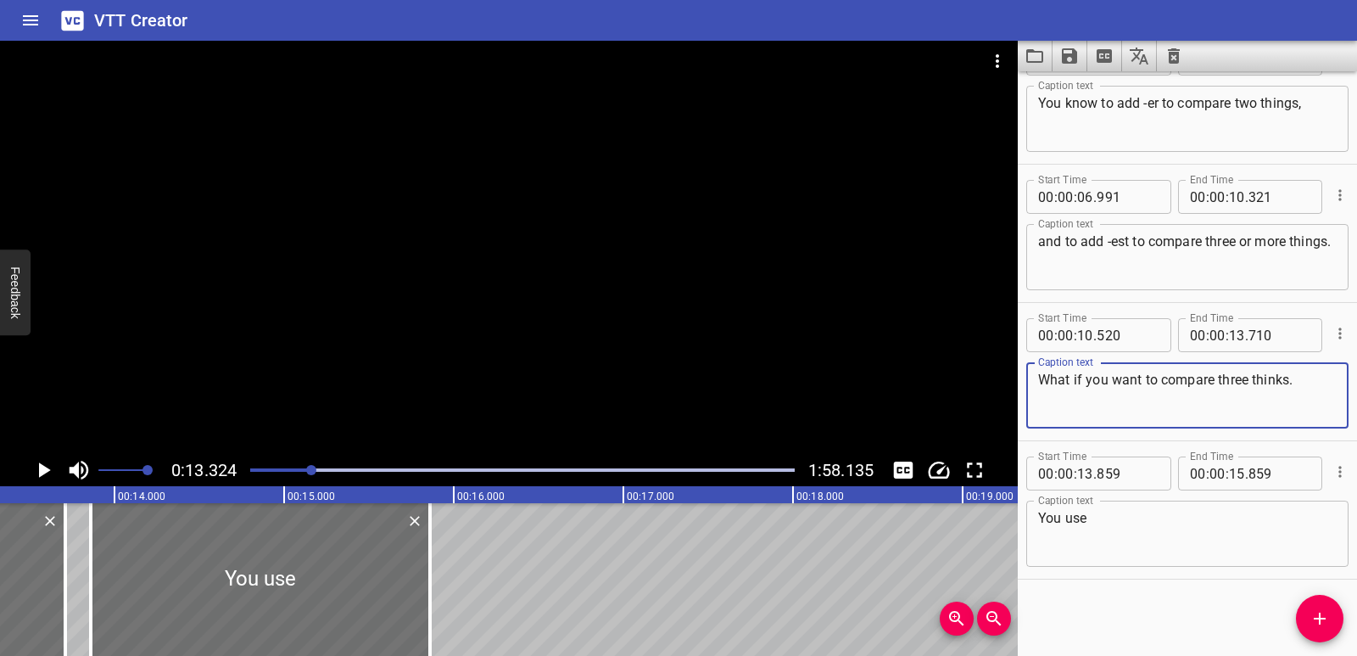
drag, startPoint x: 1300, startPoint y: 378, endPoint x: 1038, endPoint y: 377, distance: 262.1
click at [1038, 377] on textarea "What if you want to compare three thinks." at bounding box center [1187, 396] width 299 height 48
paste textarea "But what if you want to compare three things?"
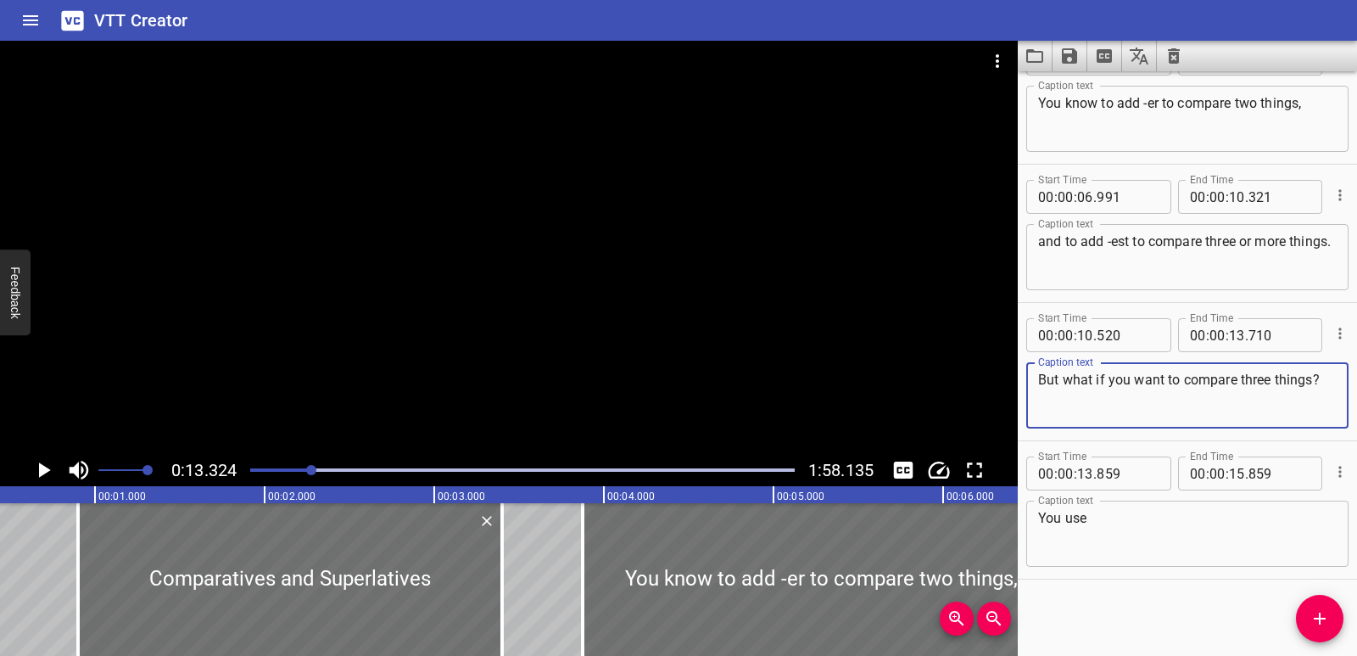
scroll to position [0, 0]
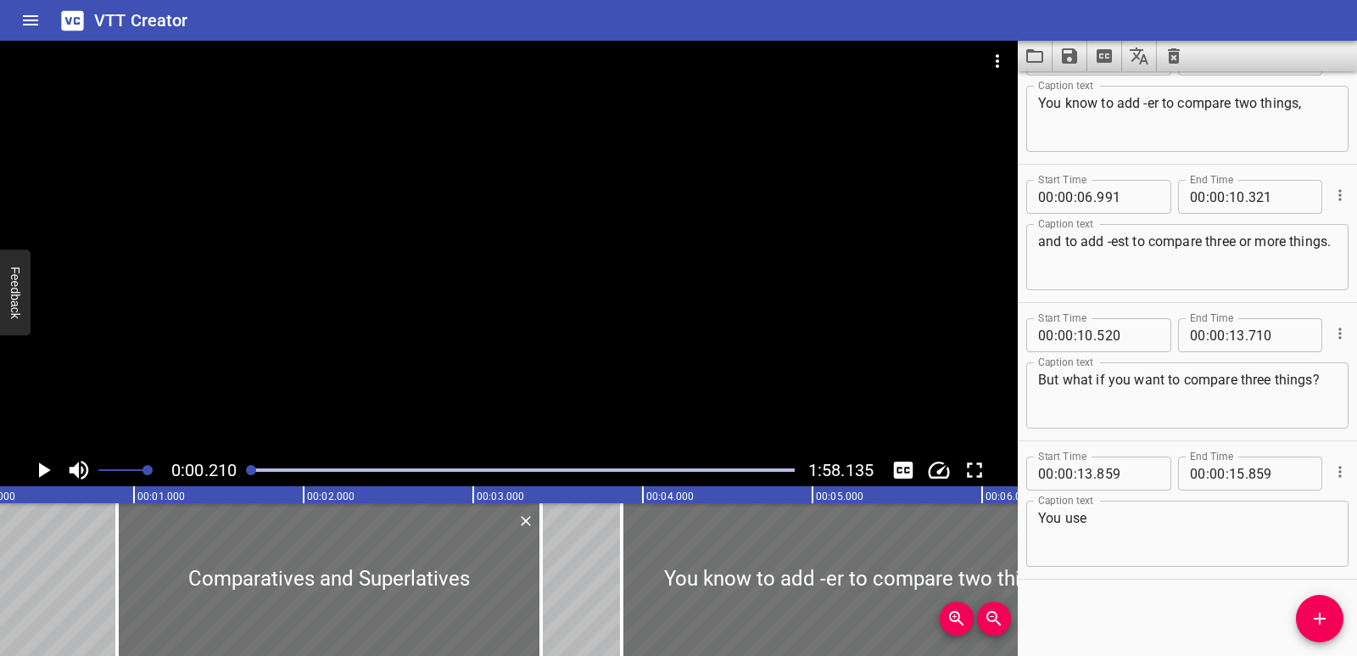
click at [46, 471] on icon "Play/Pause" at bounding box center [45, 469] width 12 height 15
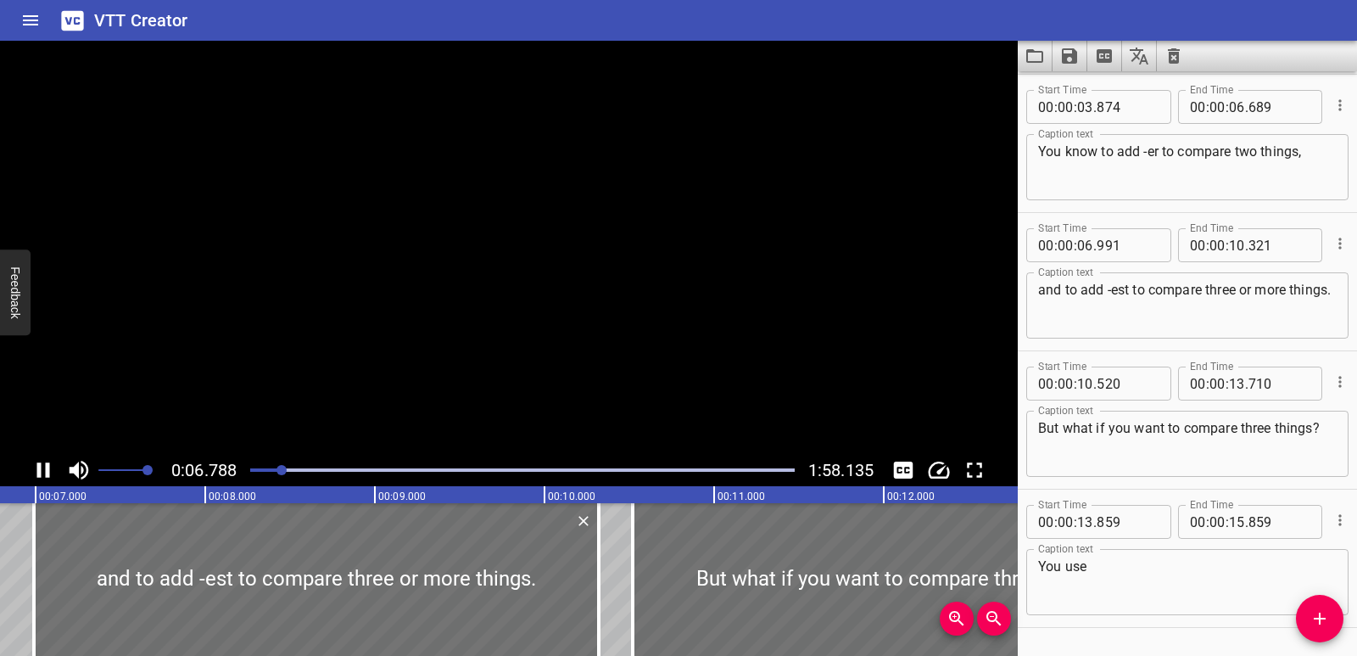
scroll to position [187, 0]
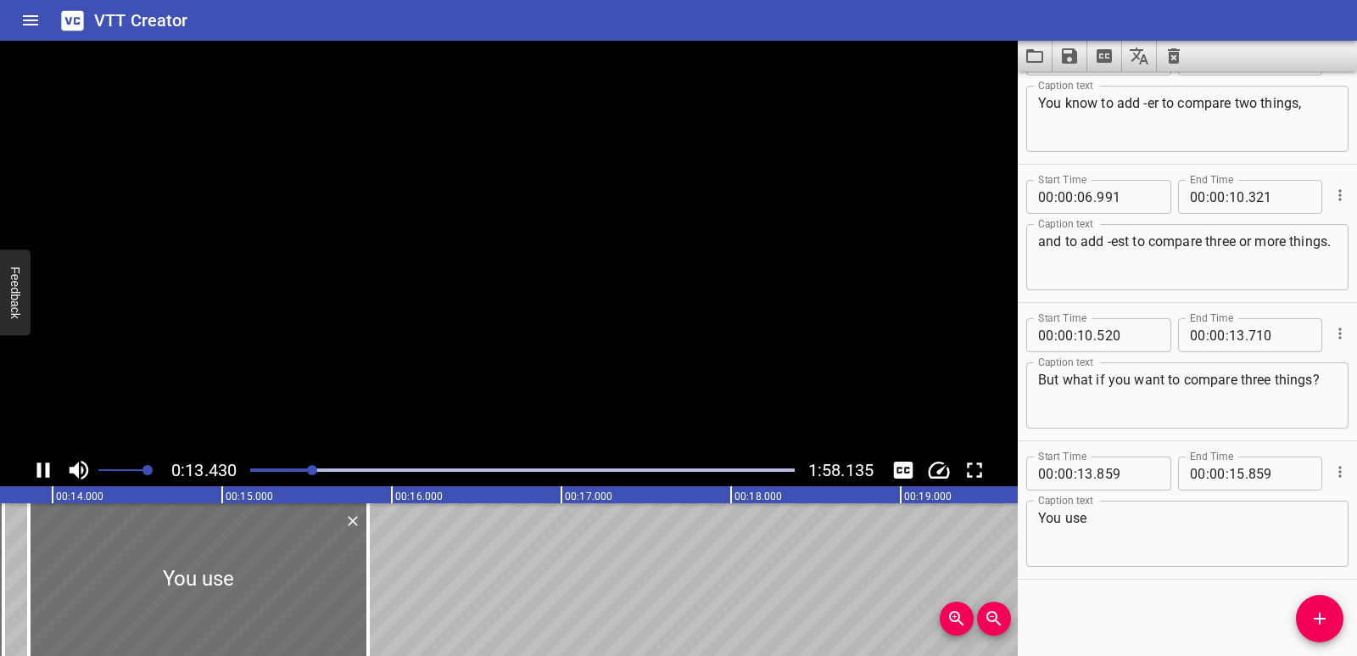
click at [46, 471] on icon "Play/Pause" at bounding box center [43, 469] width 13 height 15
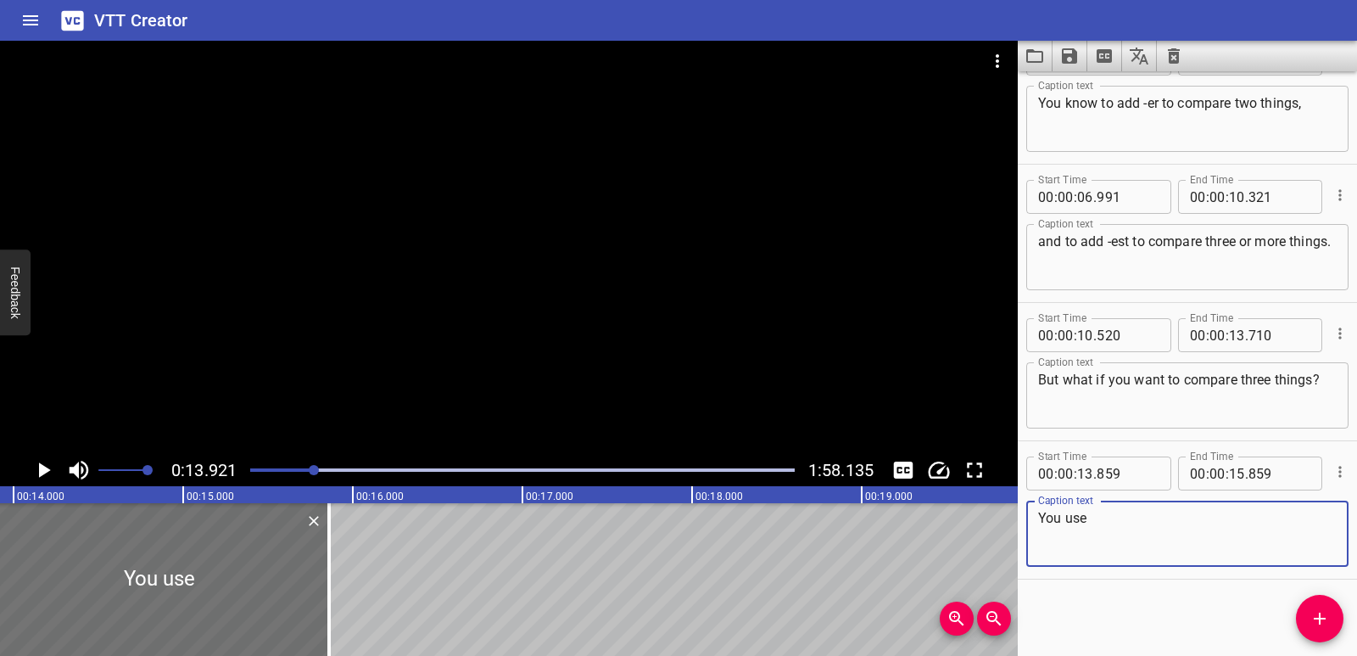
drag, startPoint x: 1090, startPoint y: 524, endPoint x: 1003, endPoint y: 524, distance: 87.4
click at [1003, 524] on main "0:13.921 1:58.135 00:00.000 00:01.000 00:02.000 00:03.000 00:04.000 00:05.000 0…" at bounding box center [678, 348] width 1357 height 615
click at [1195, 532] on textarea at bounding box center [1187, 534] width 299 height 48
paste textarea "You use est. By adding er to a word, you are saying it is more than something."
click at [1037, 534] on div "You use est. By adding er to a word, you are saying it is more than something. …" at bounding box center [1187, 534] width 322 height 66
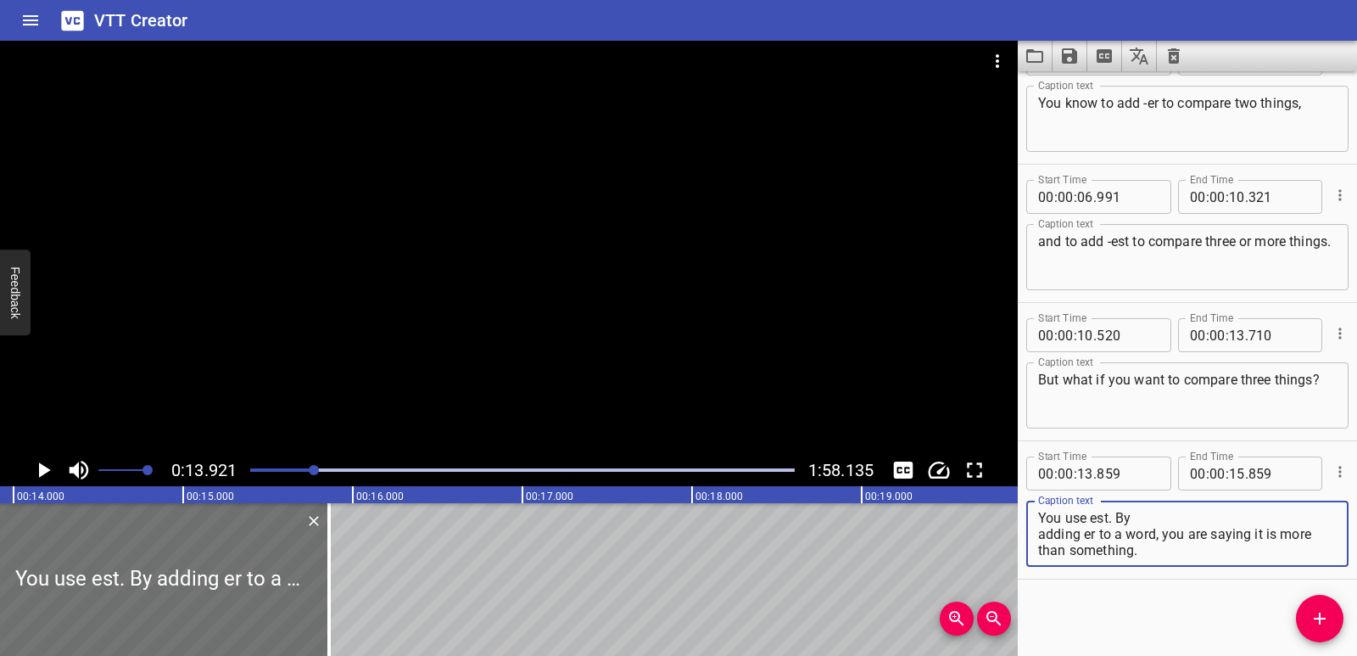
click at [1037, 534] on div "You use est. By adding er to a word, you are saying it is more than something. …" at bounding box center [1187, 534] width 322 height 66
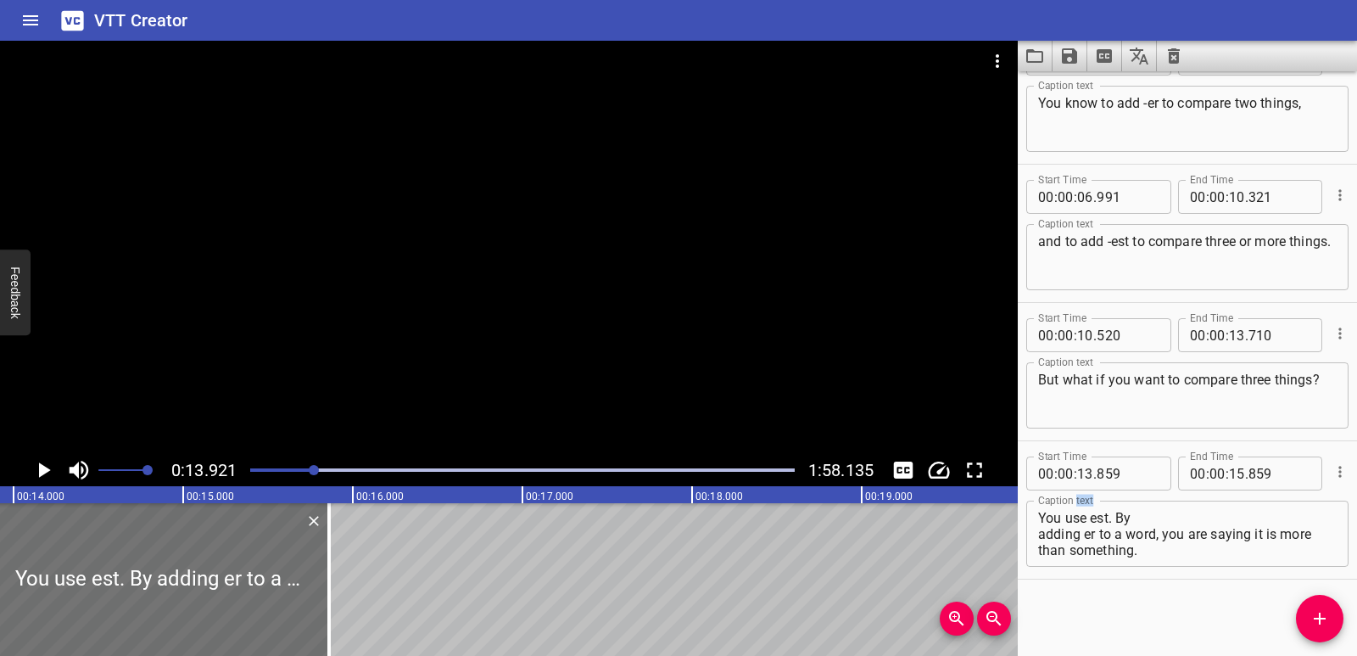
click at [1037, 534] on div "You use est. By adding er to a word, you are saying it is more than something. …" at bounding box center [1187, 534] width 322 height 66
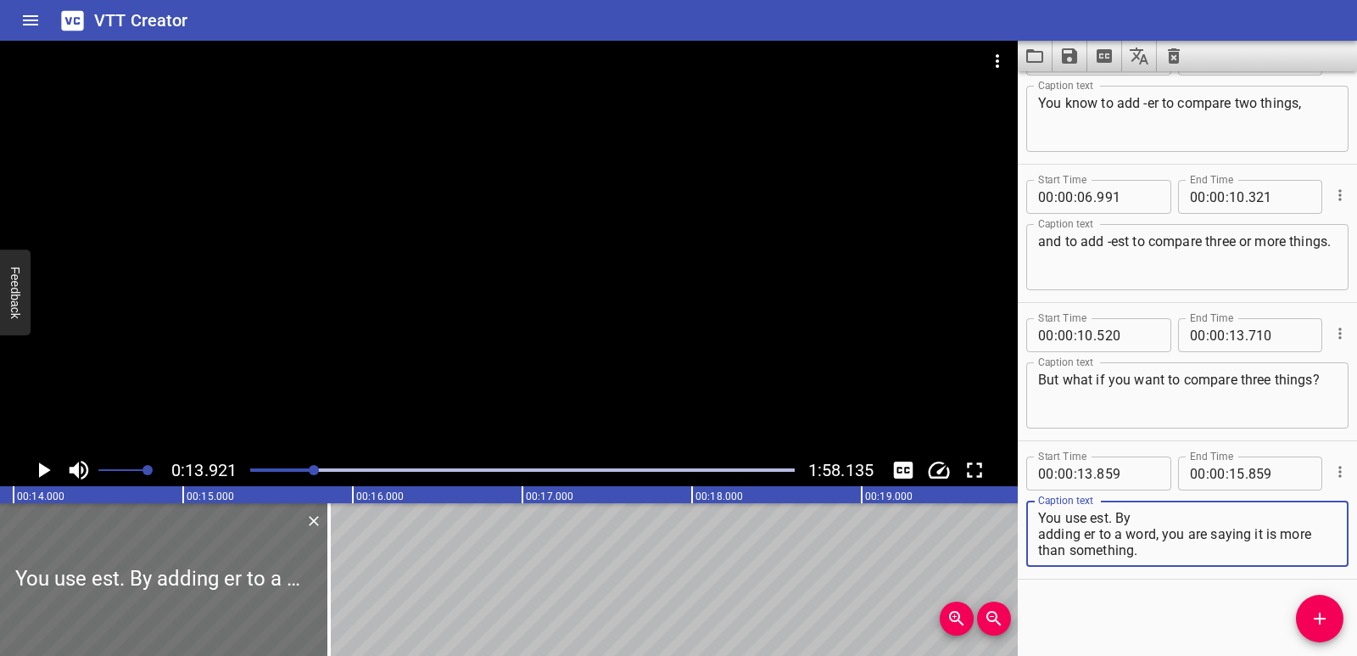
click at [1039, 534] on textarea "You use est. By adding er to a word, you are saying it is more than something." at bounding box center [1187, 534] width 299 height 48
click at [1091, 517] on textarea "You use est. By adding er to a word, you are saying it is more than something." at bounding box center [1187, 534] width 299 height 48
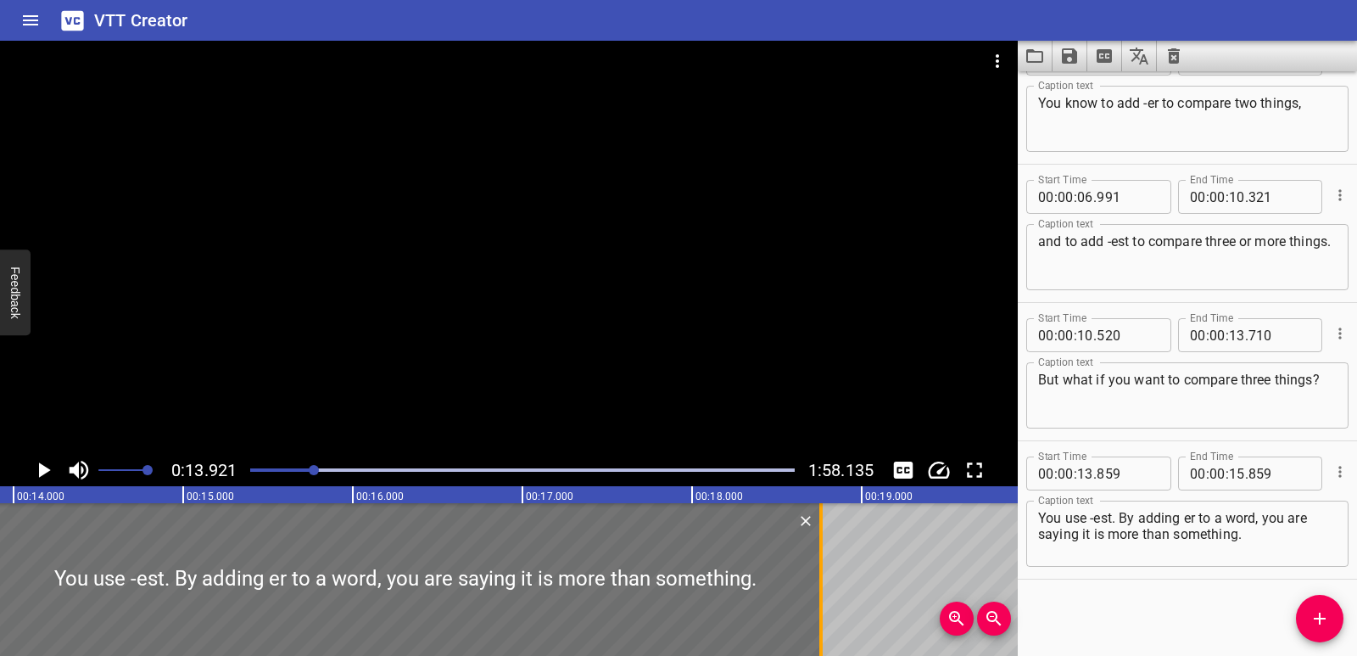
drag, startPoint x: 330, startPoint y: 588, endPoint x: 822, endPoint y: 568, distance: 492.4
click at [822, 568] on div at bounding box center [820, 579] width 3 height 153
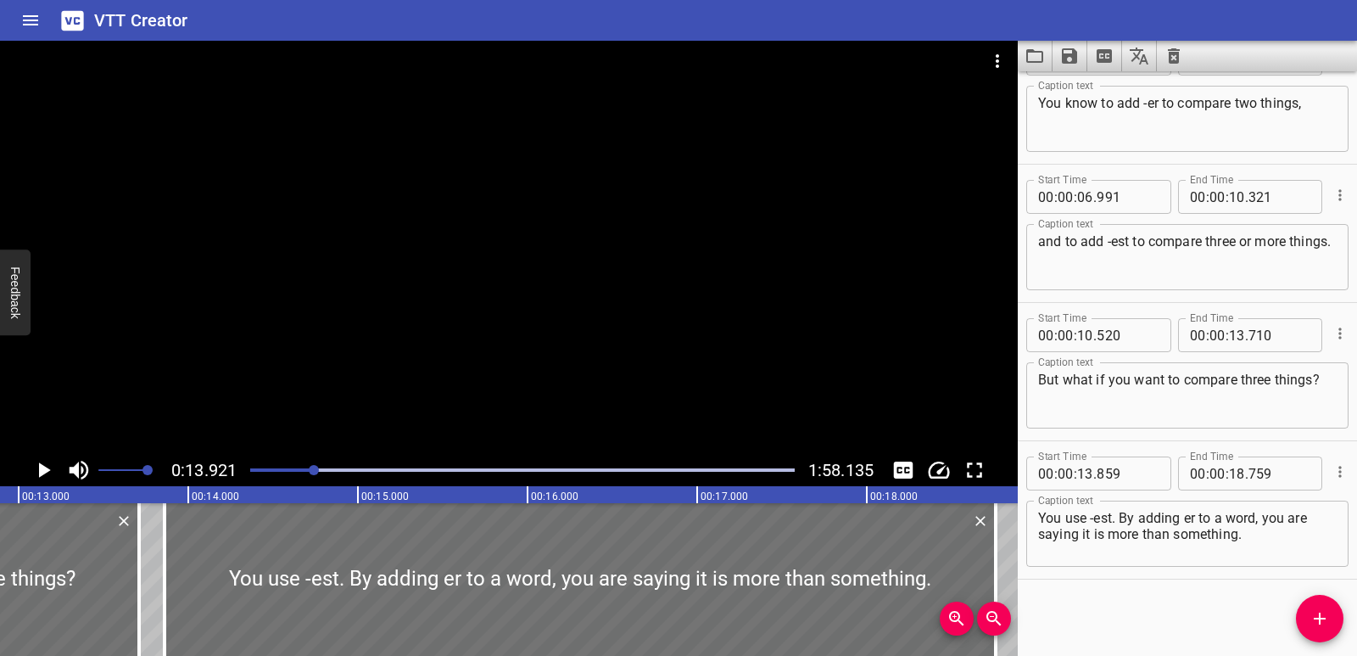
scroll to position [0, 2082]
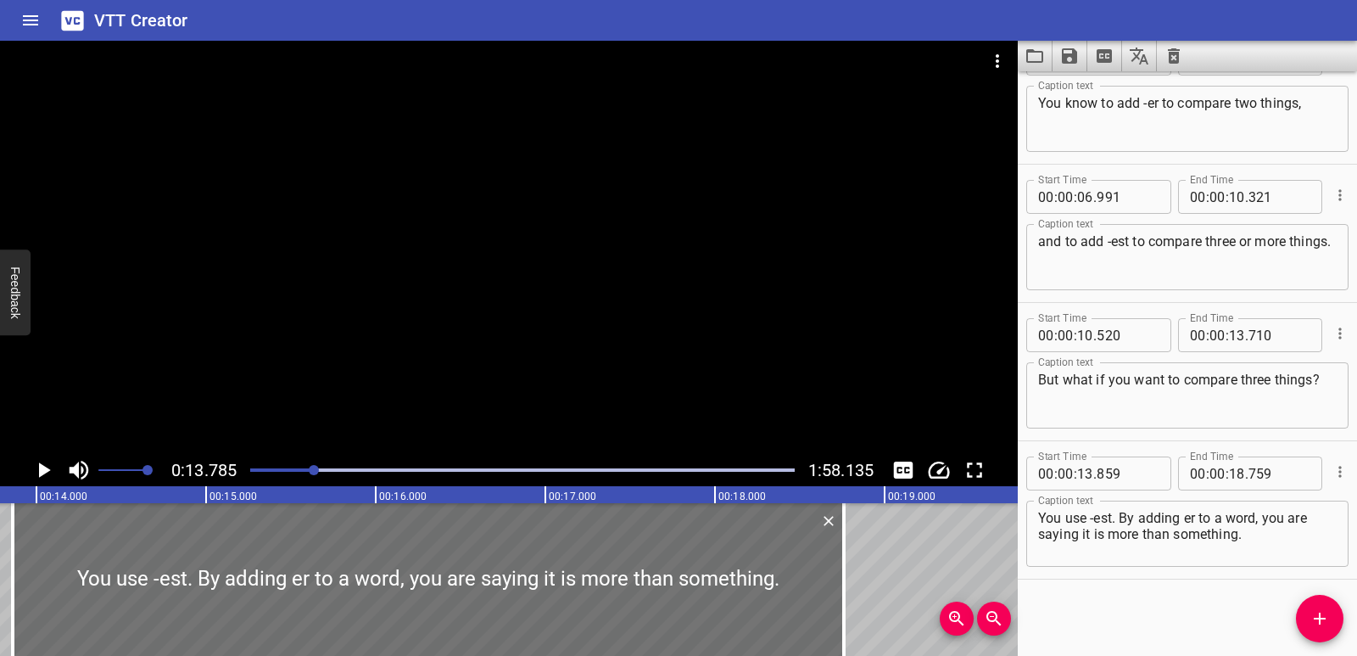
click at [50, 472] on icon "Play/Pause" at bounding box center [43, 469] width 25 height 25
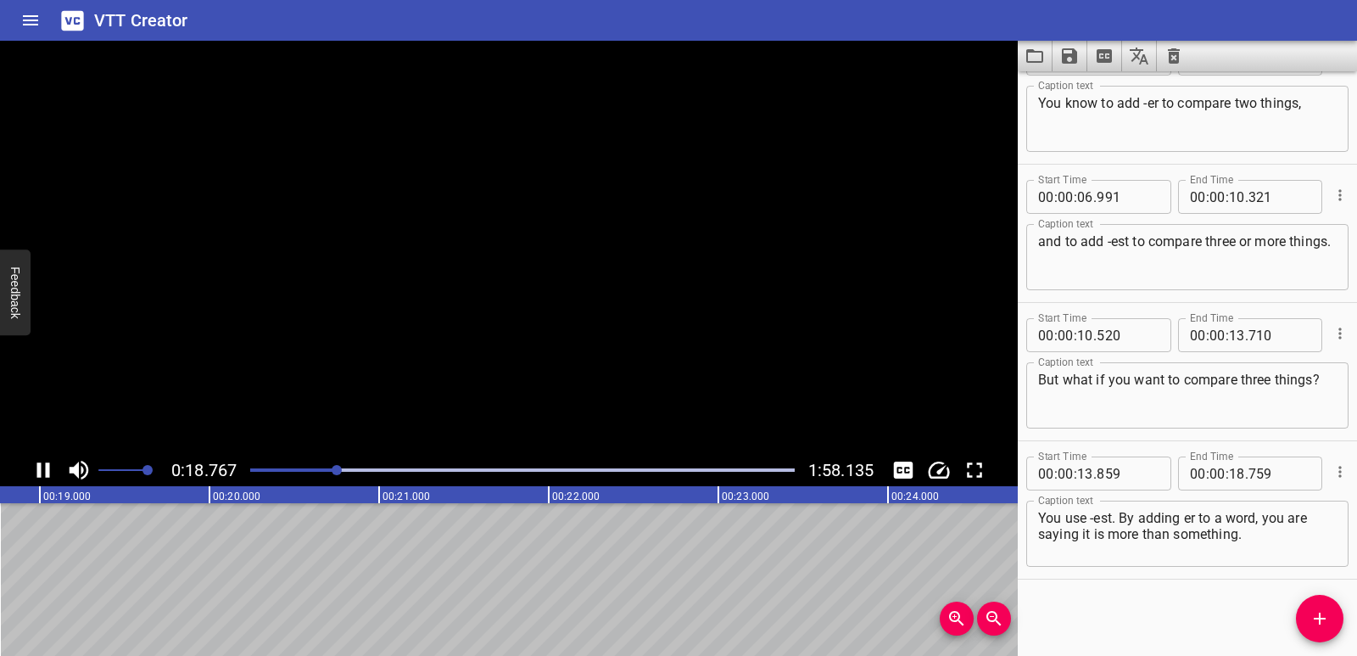
click at [50, 472] on icon "Play/Pause" at bounding box center [43, 469] width 25 height 25
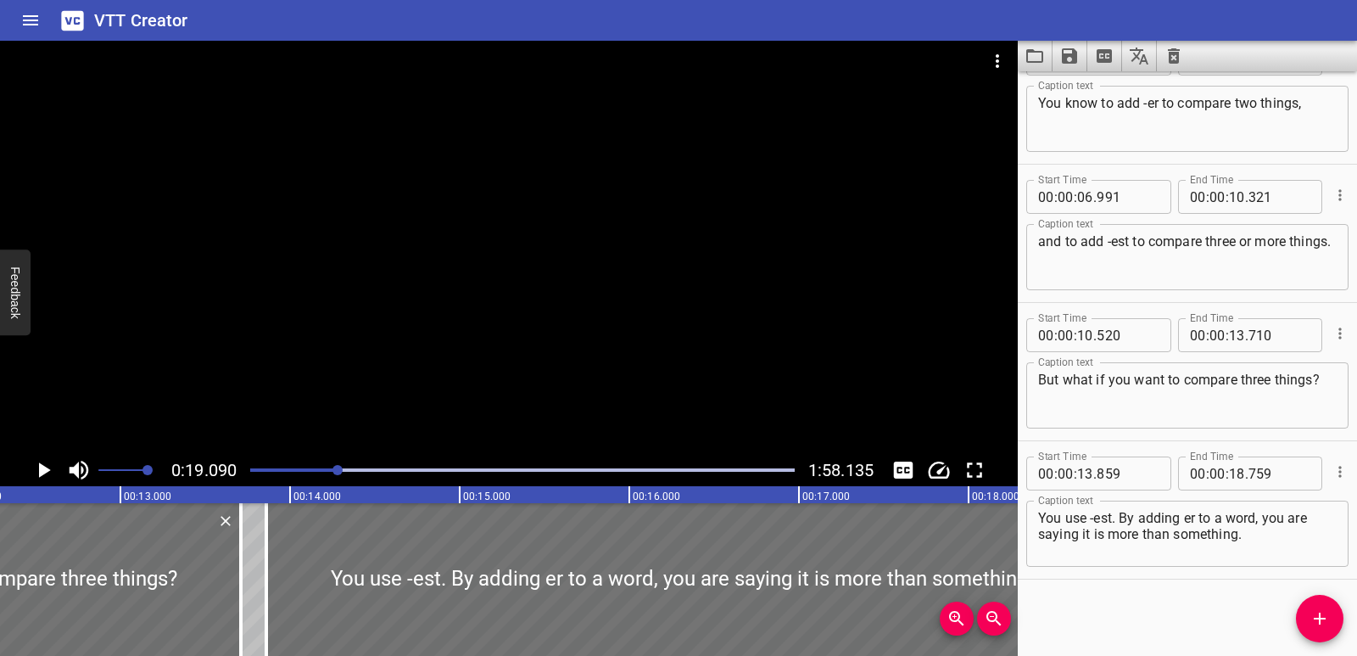
scroll to position [0, 2067]
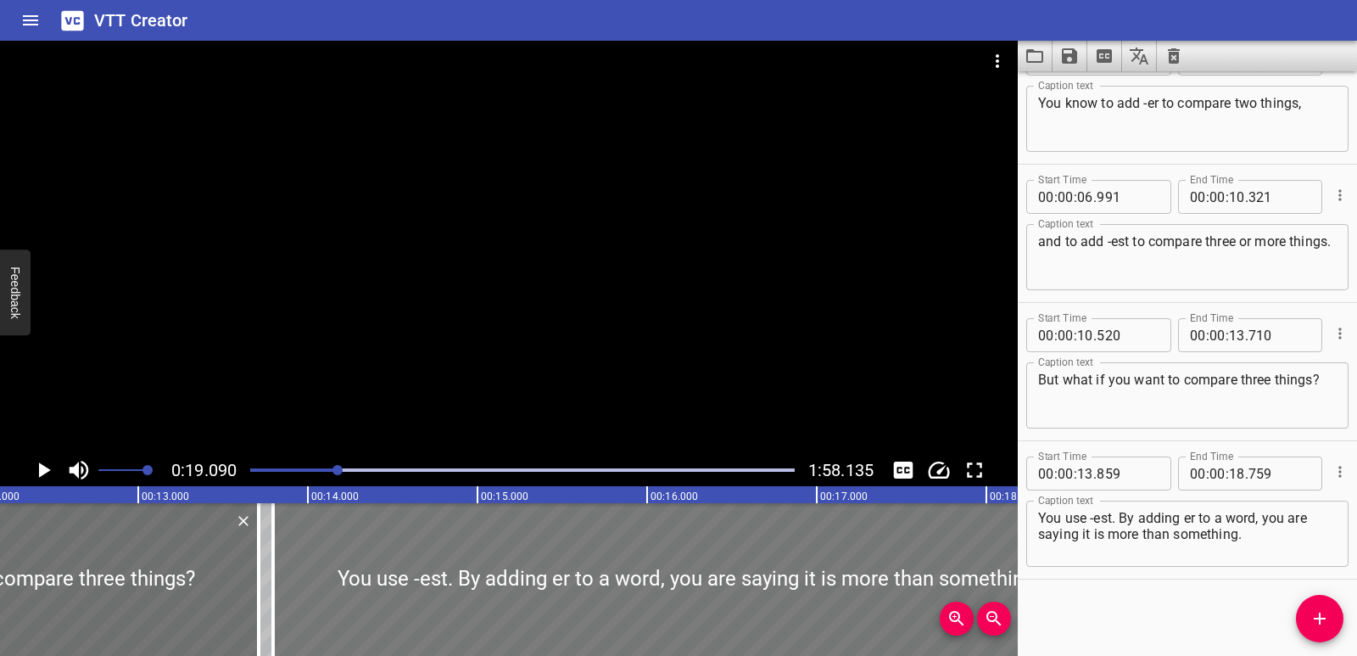
drag, startPoint x: 396, startPoint y: 586, endPoint x: 387, endPoint y: 581, distance: 10.6
click at [387, 581] on div at bounding box center [688, 579] width 831 height 153
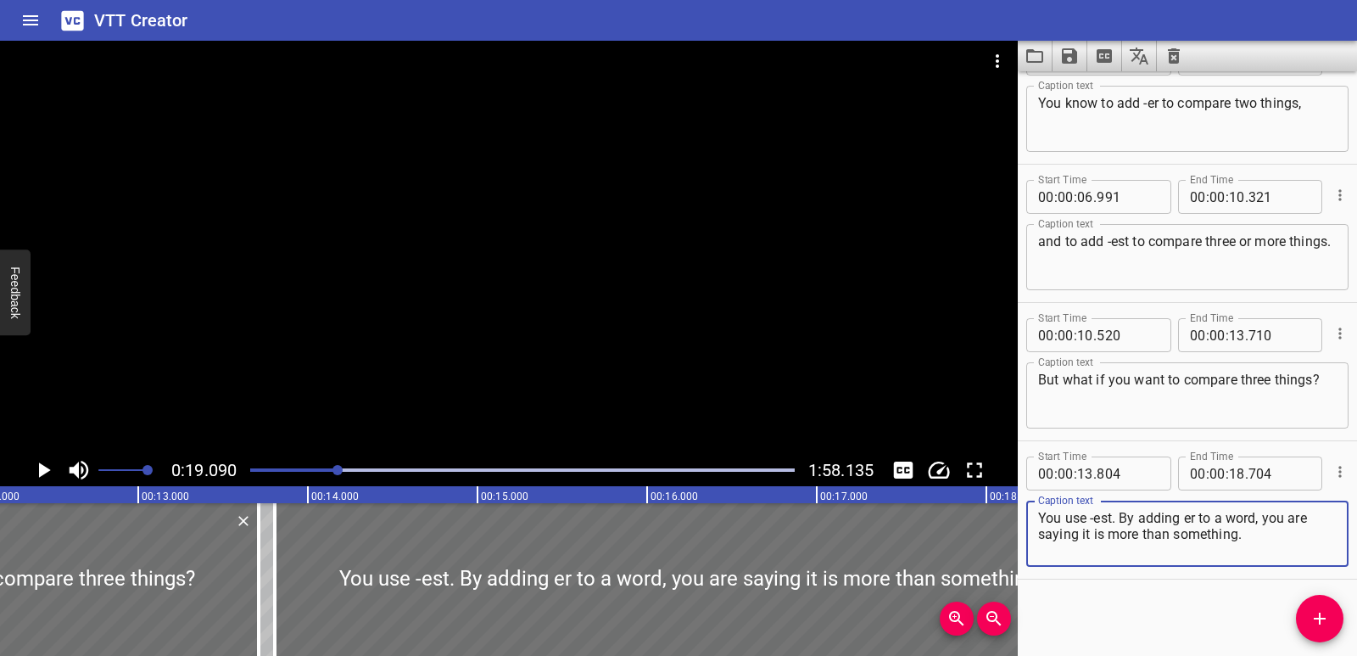
drag, startPoint x: 1120, startPoint y: 519, endPoint x: 1037, endPoint y: 522, distance: 82.3
click at [1037, 522] on div "You use -est. By adding er to a word, you are saying it is more than something.…" at bounding box center [1187, 534] width 322 height 66
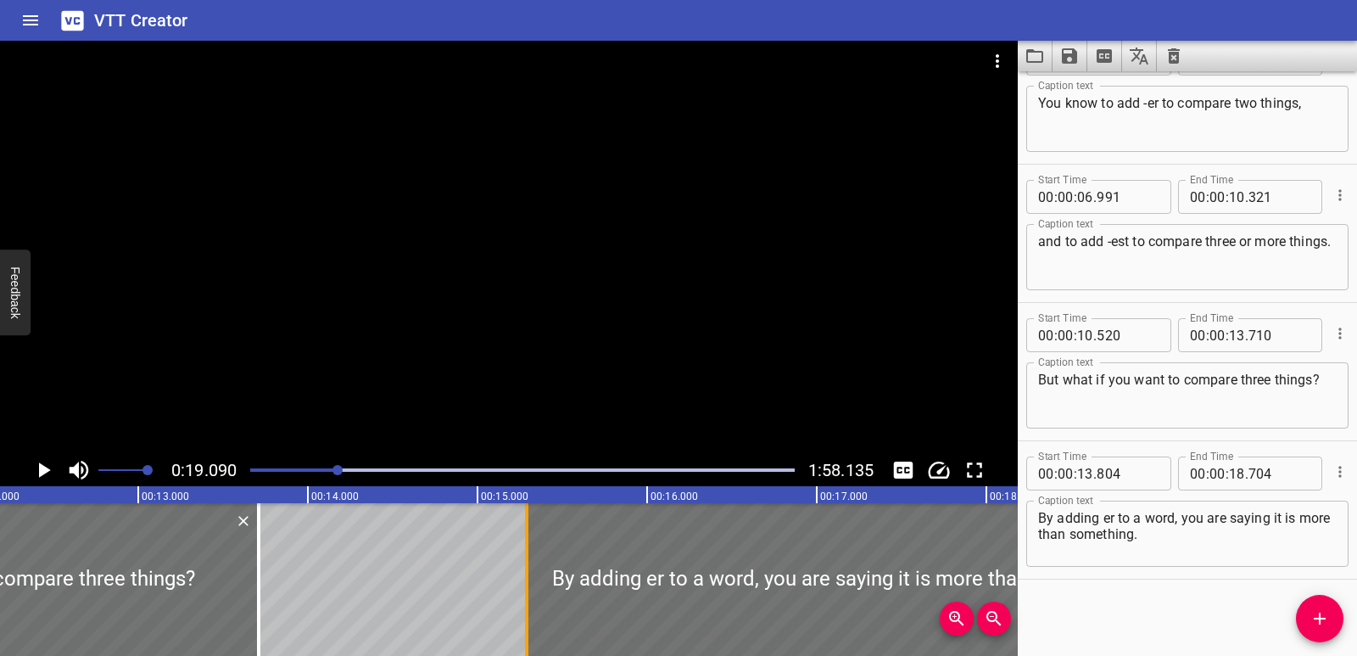
drag, startPoint x: 285, startPoint y: 562, endPoint x: 528, endPoint y: 556, distance: 243.6
click at [528, 556] on div at bounding box center [526, 579] width 17 height 153
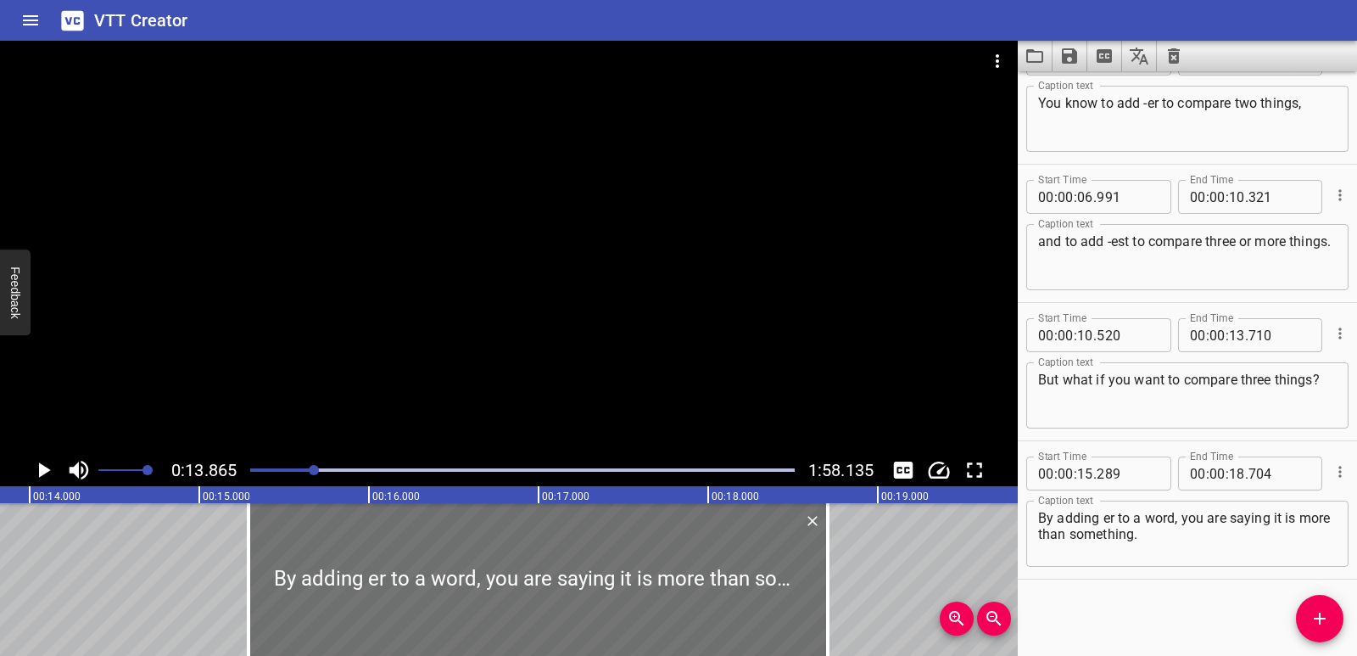
scroll to position [0, 2352]
click at [1341, 612] on span "Add Cue" at bounding box center [1320, 618] width 48 height 20
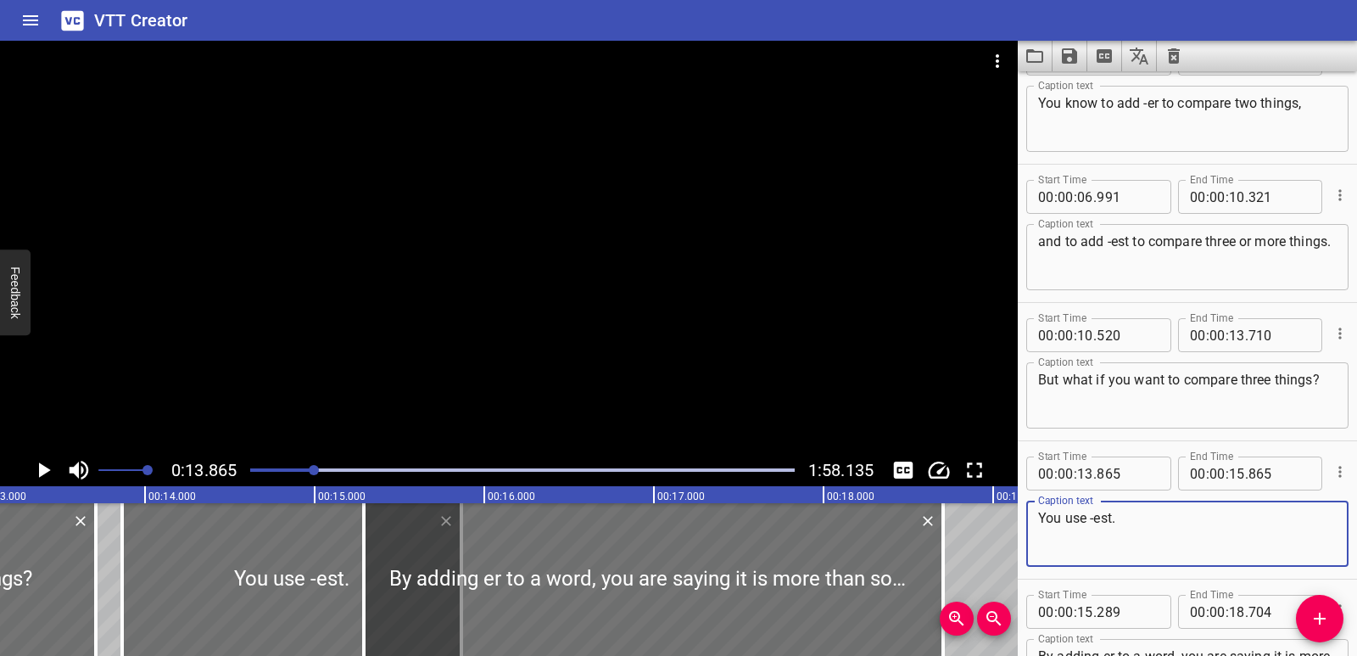
scroll to position [0, 2072]
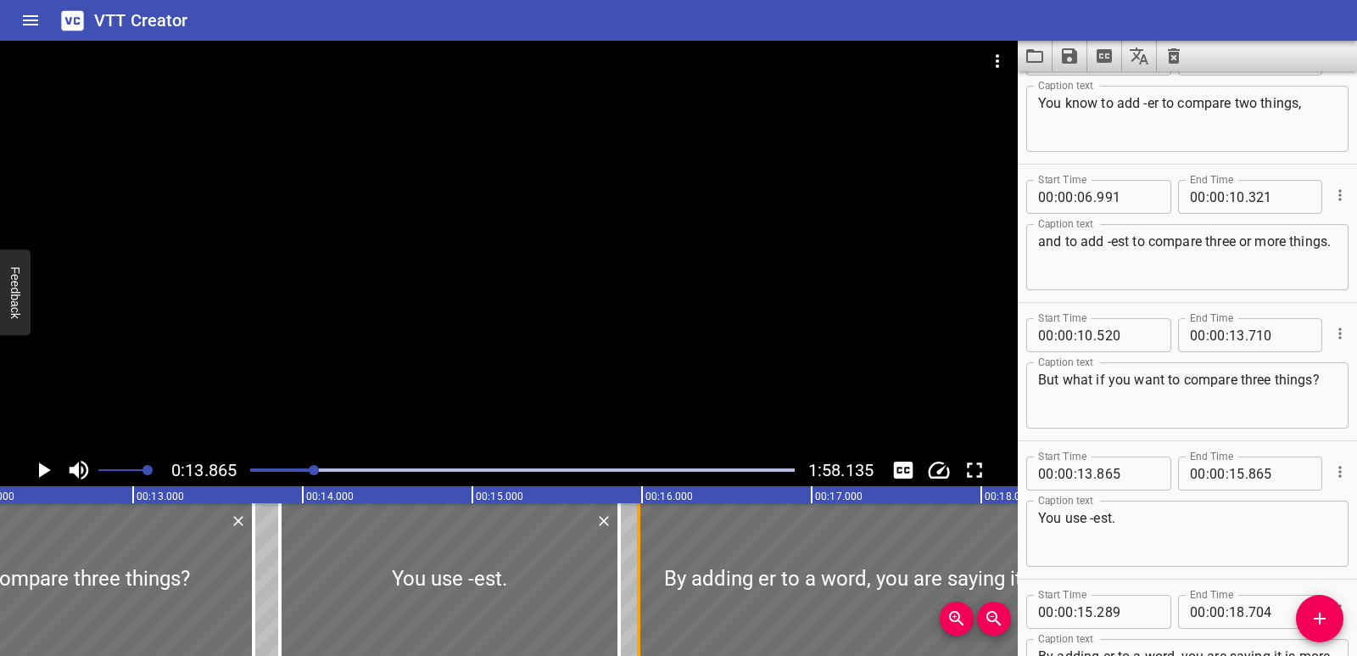
drag, startPoint x: 515, startPoint y: 591, endPoint x: 645, endPoint y: 586, distance: 129.9
click at [645, 586] on div at bounding box center [638, 579] width 17 height 153
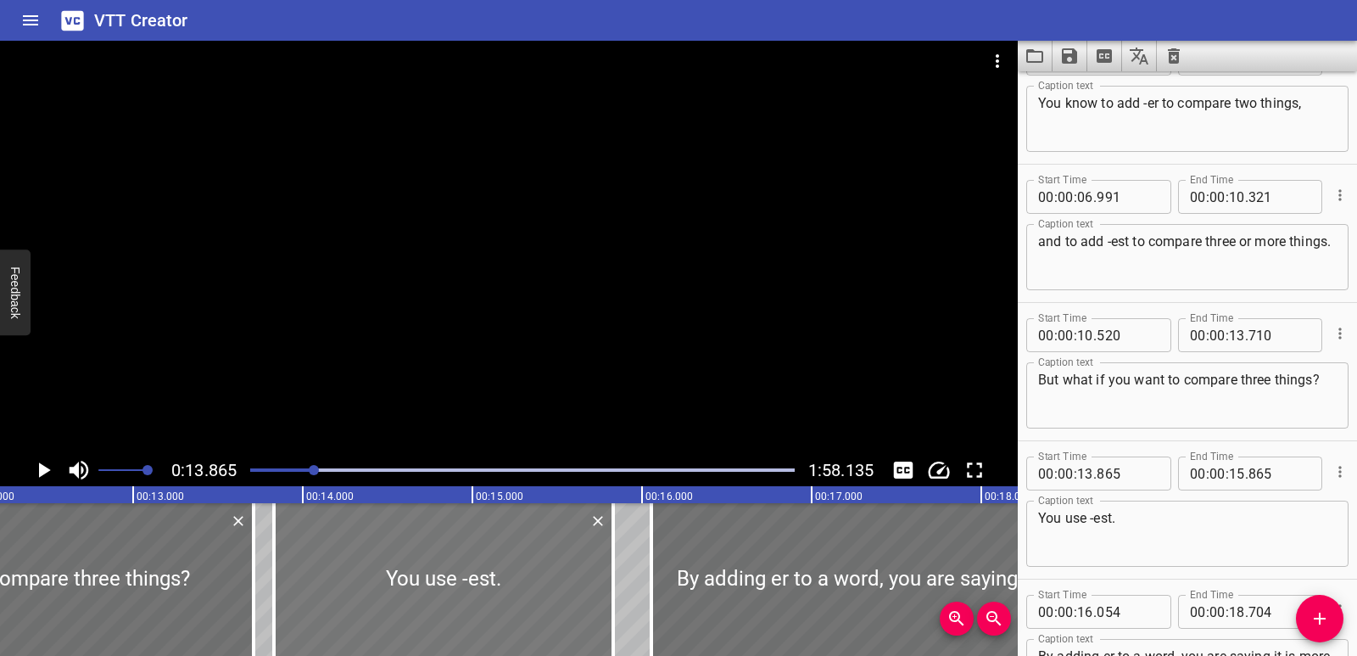
click at [603, 584] on div at bounding box center [443, 579] width 339 height 153
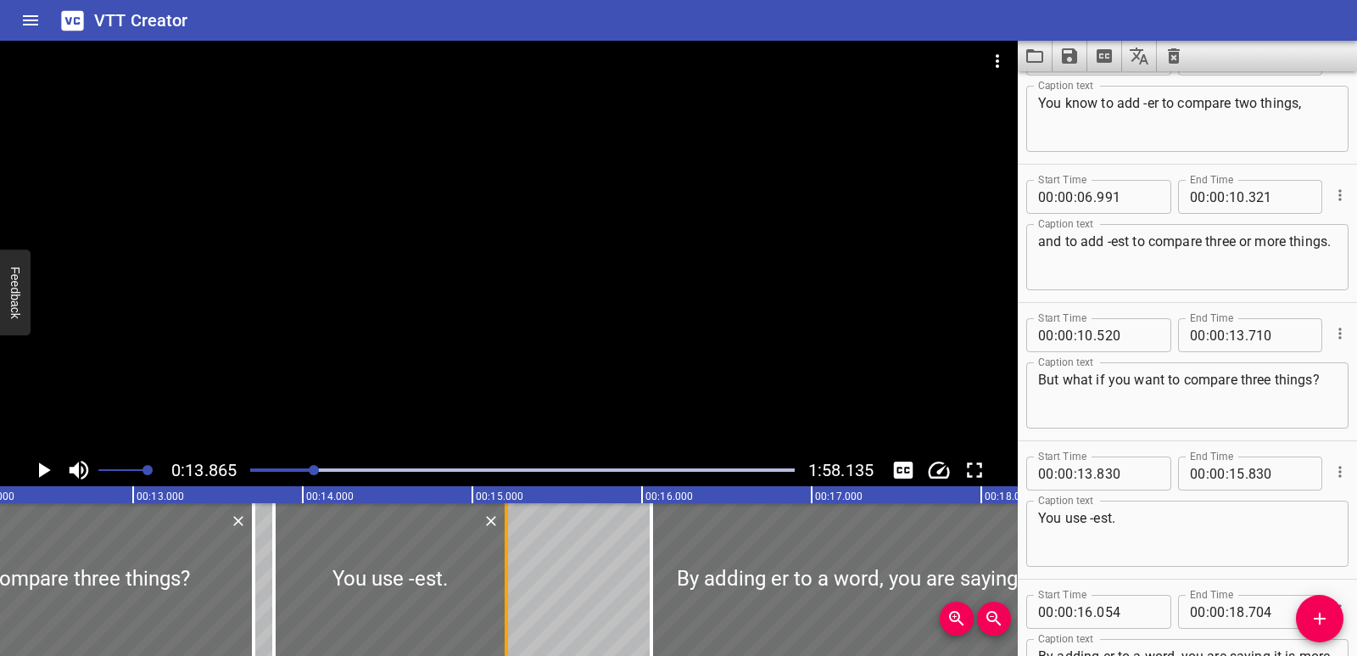
drag, startPoint x: 612, startPoint y: 583, endPoint x: 506, endPoint y: 589, distance: 107.1
click at [506, 589] on div at bounding box center [506, 579] width 3 height 153
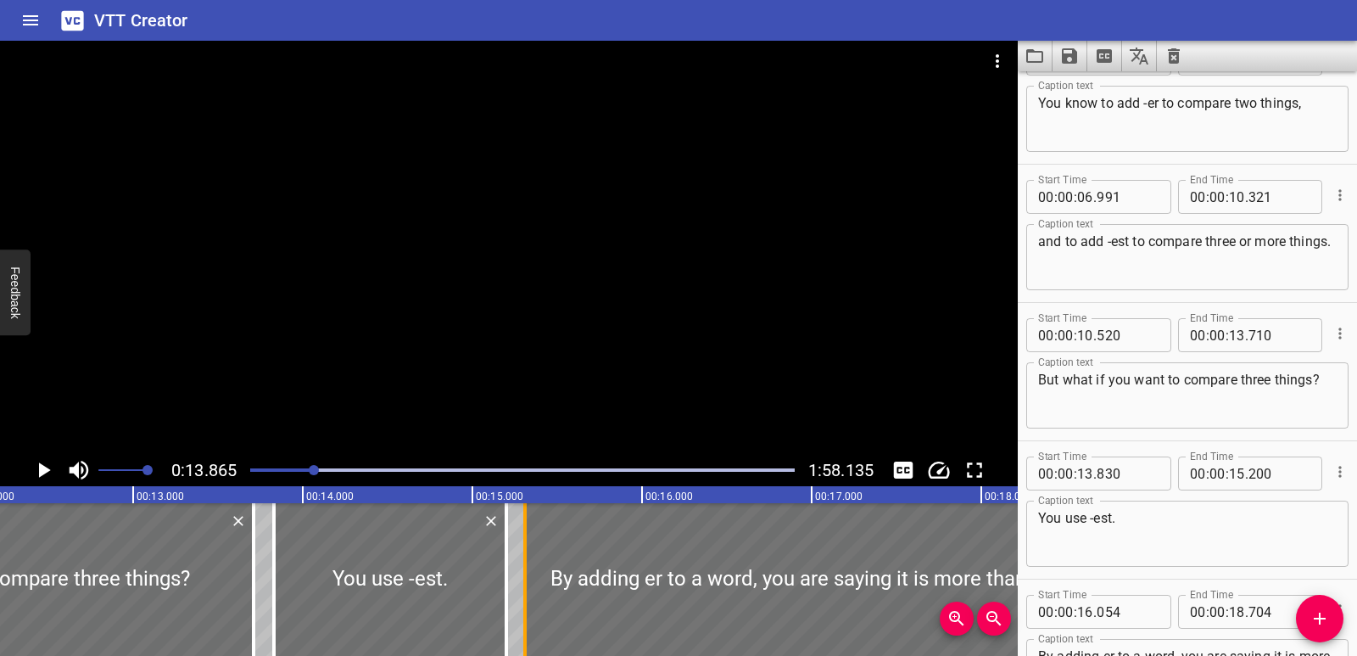
drag, startPoint x: 656, startPoint y: 590, endPoint x: 529, endPoint y: 591, distance: 126.4
click at [529, 591] on div at bounding box center [525, 579] width 17 height 153
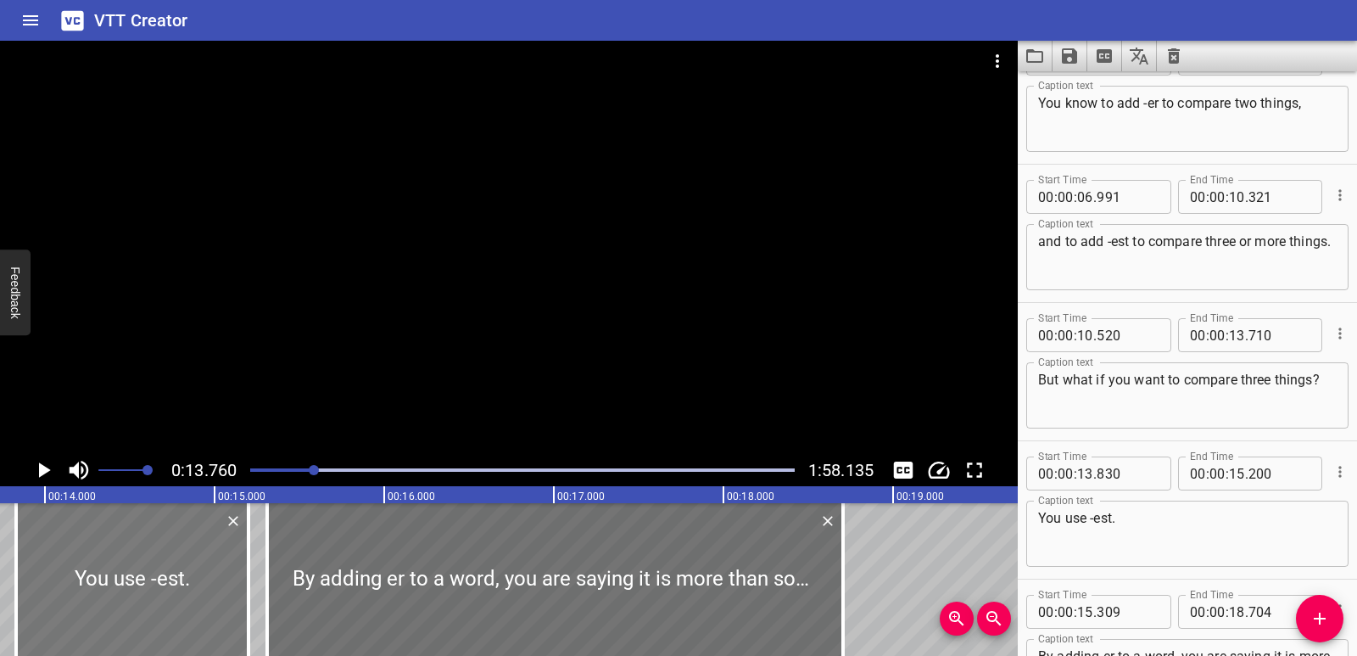
scroll to position [0, 2335]
click at [33, 468] on icon "Play/Pause" at bounding box center [43, 469] width 25 height 25
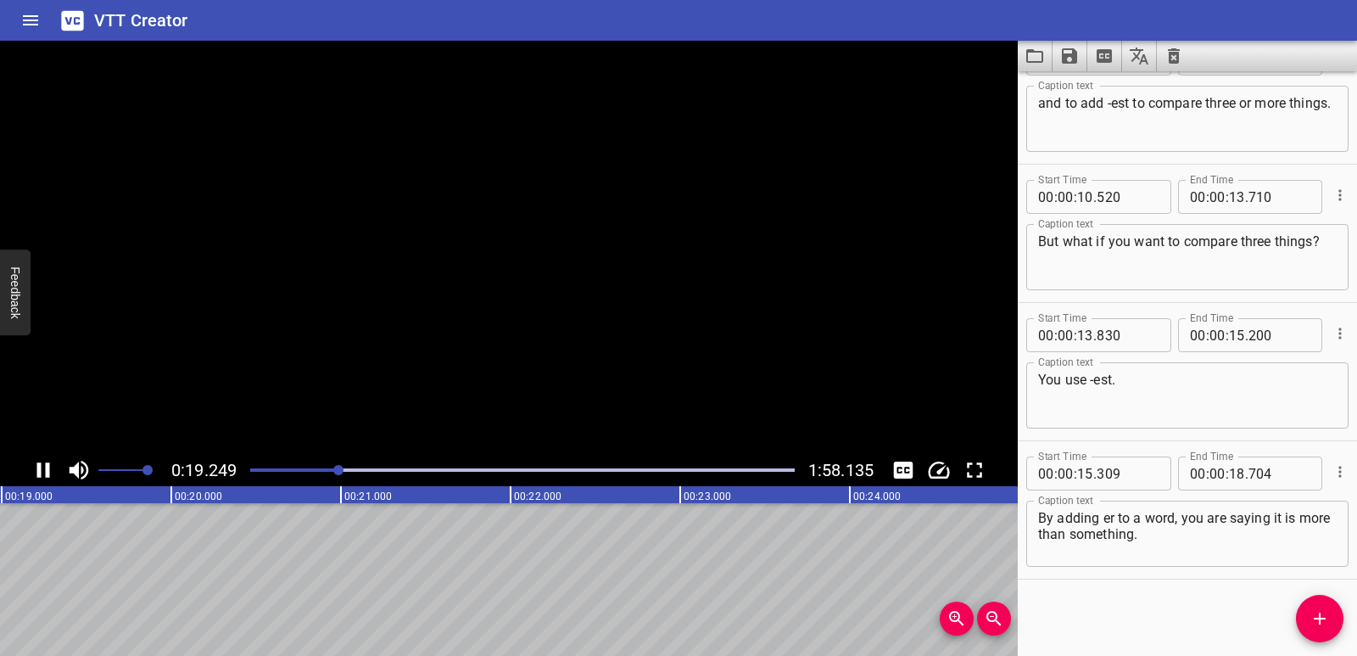
click at [47, 470] on icon "Play/Pause" at bounding box center [43, 469] width 13 height 15
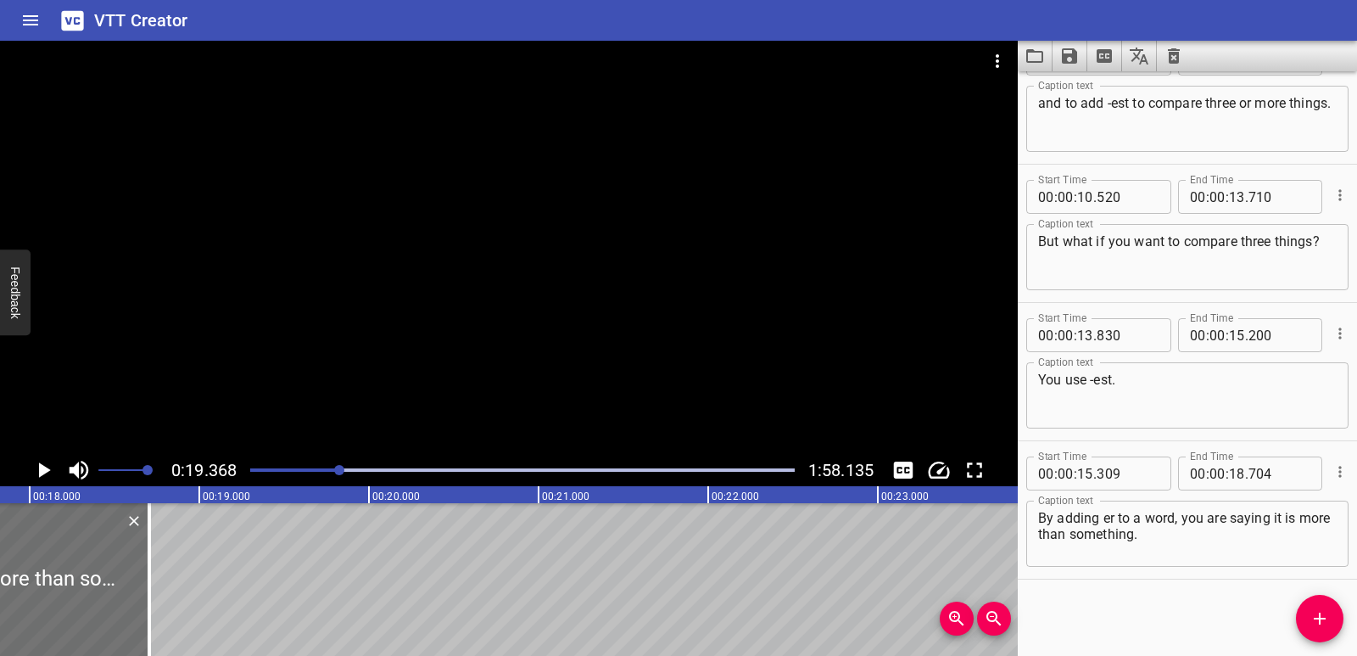
scroll to position [0, 2972]
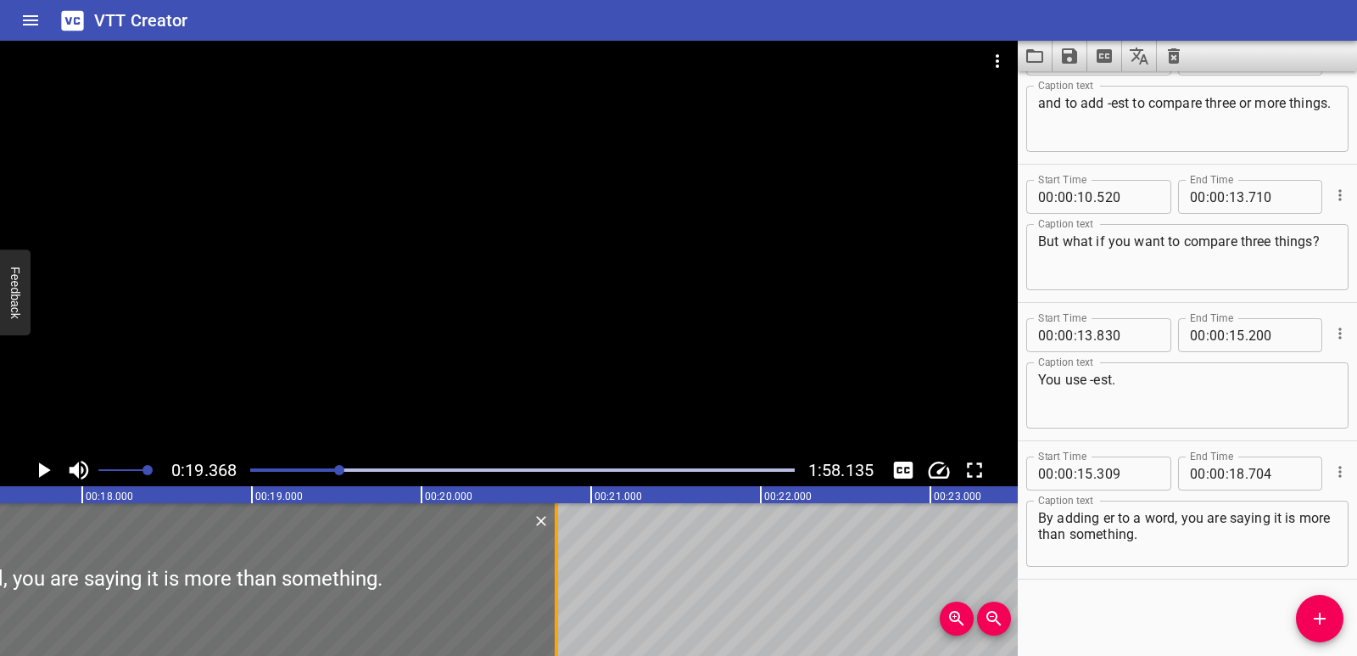
drag, startPoint x: 209, startPoint y: 587, endPoint x: 559, endPoint y: 590, distance: 350.4
click at [559, 590] on div at bounding box center [556, 579] width 17 height 153
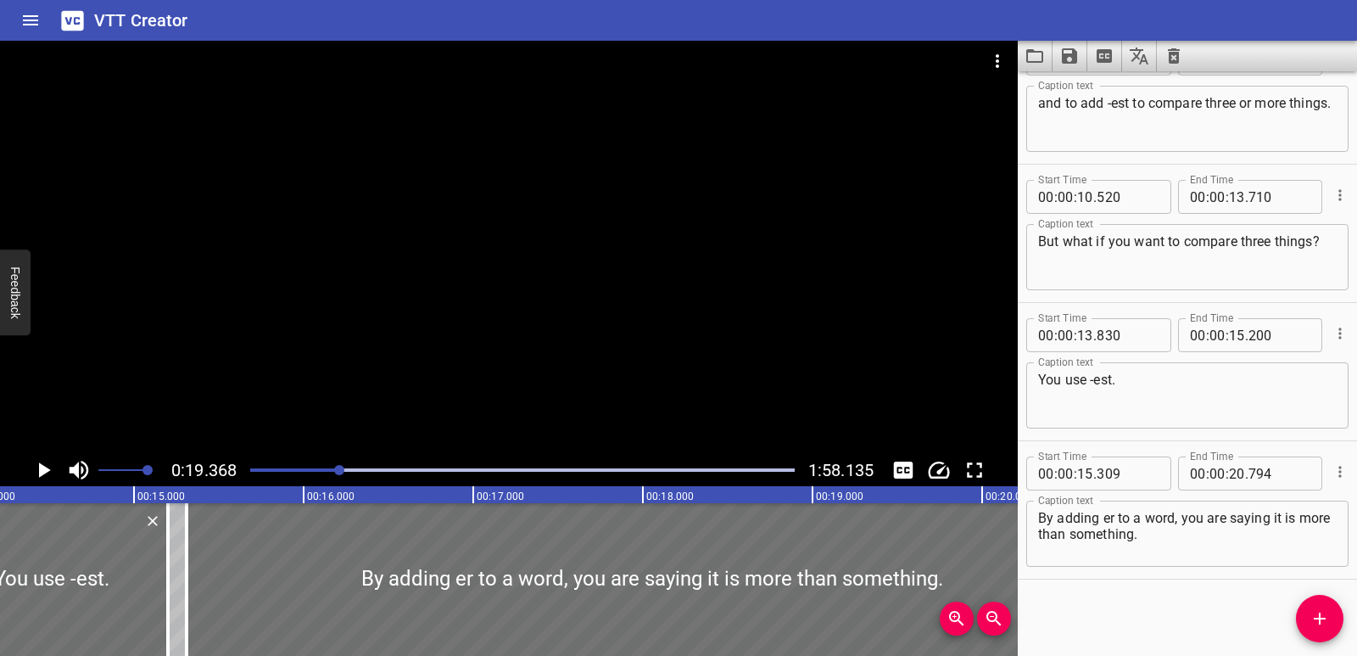
scroll to position [0, 2376]
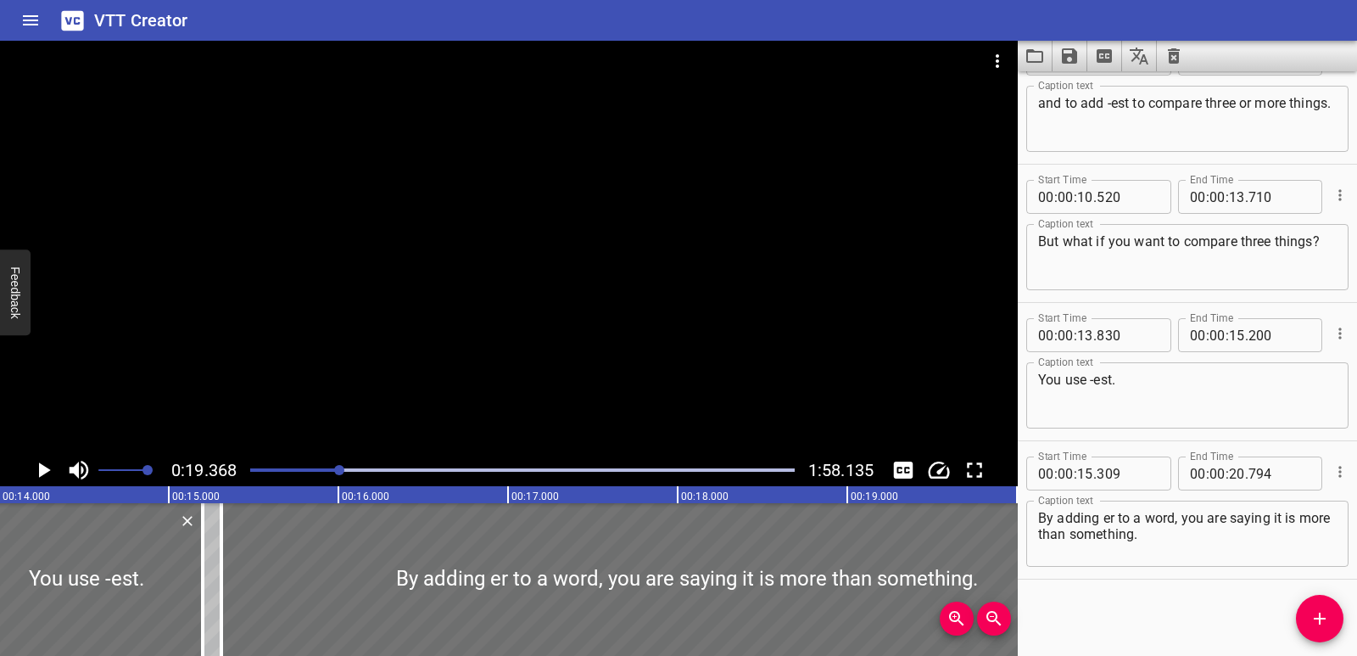
click at [321, 470] on div "Play progress" at bounding box center [68, 469] width 545 height 3
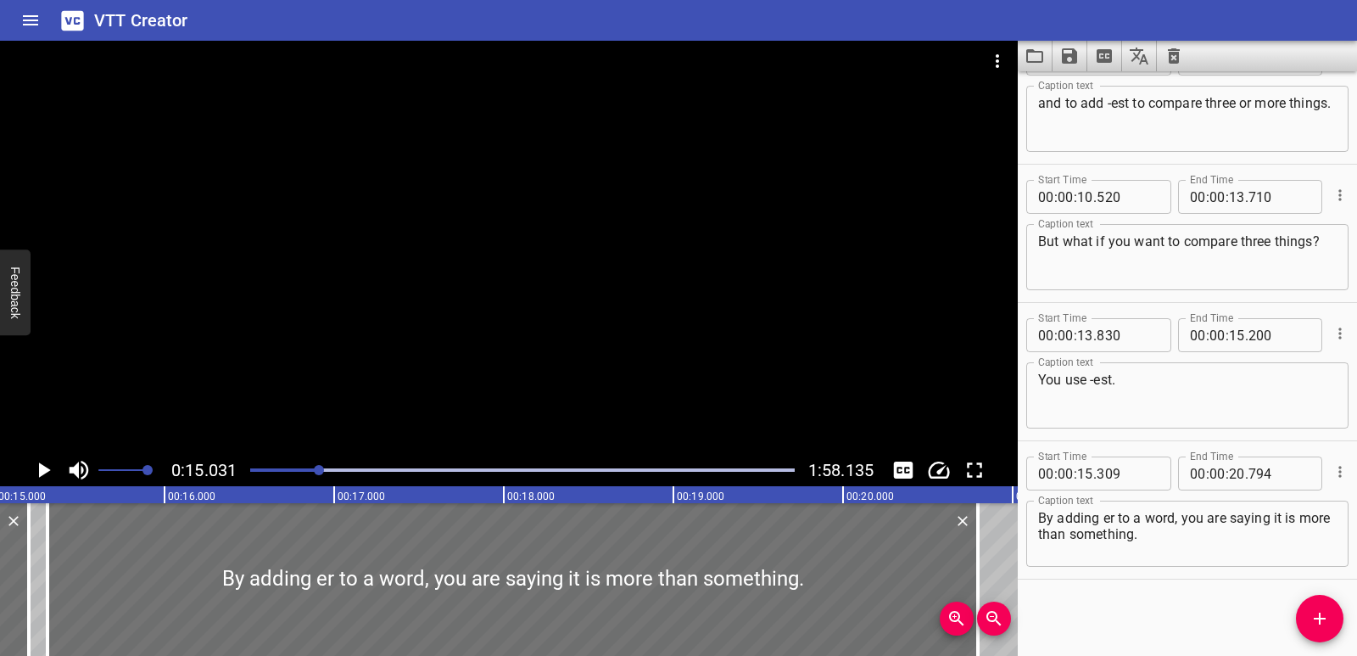
click at [39, 466] on icon "Play/Pause" at bounding box center [45, 469] width 12 height 15
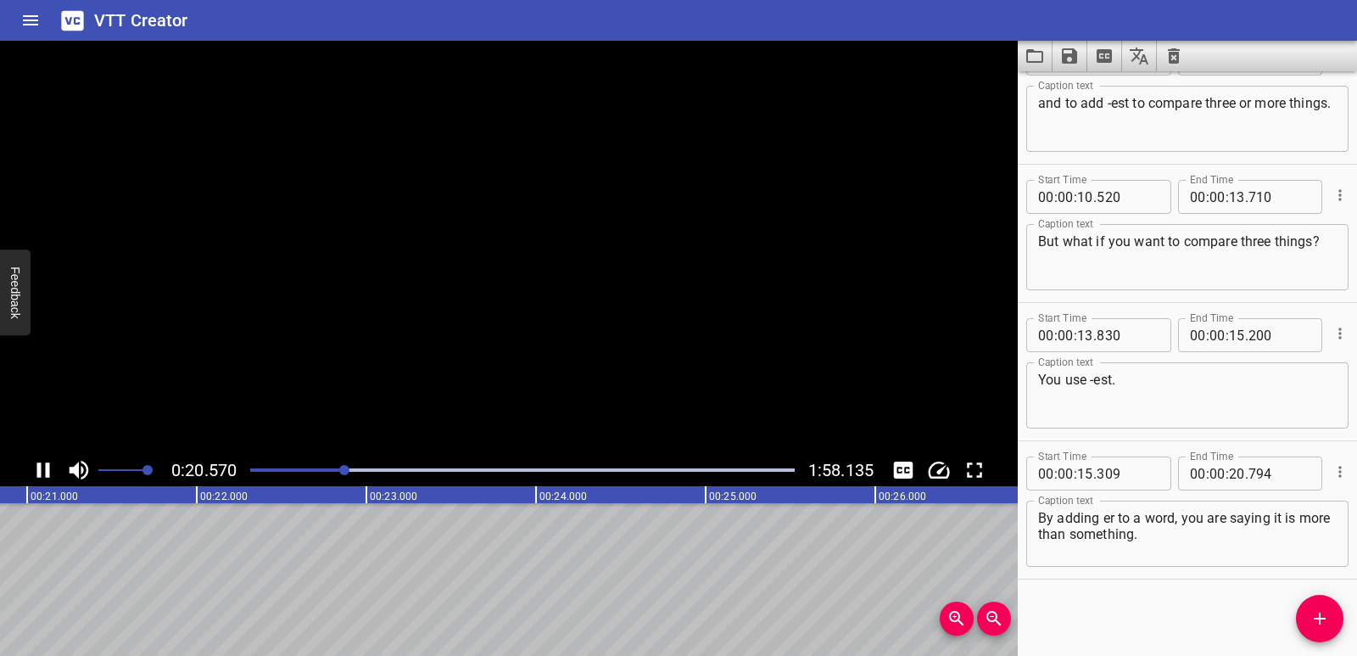
click at [39, 466] on icon "Play/Pause" at bounding box center [43, 469] width 13 height 15
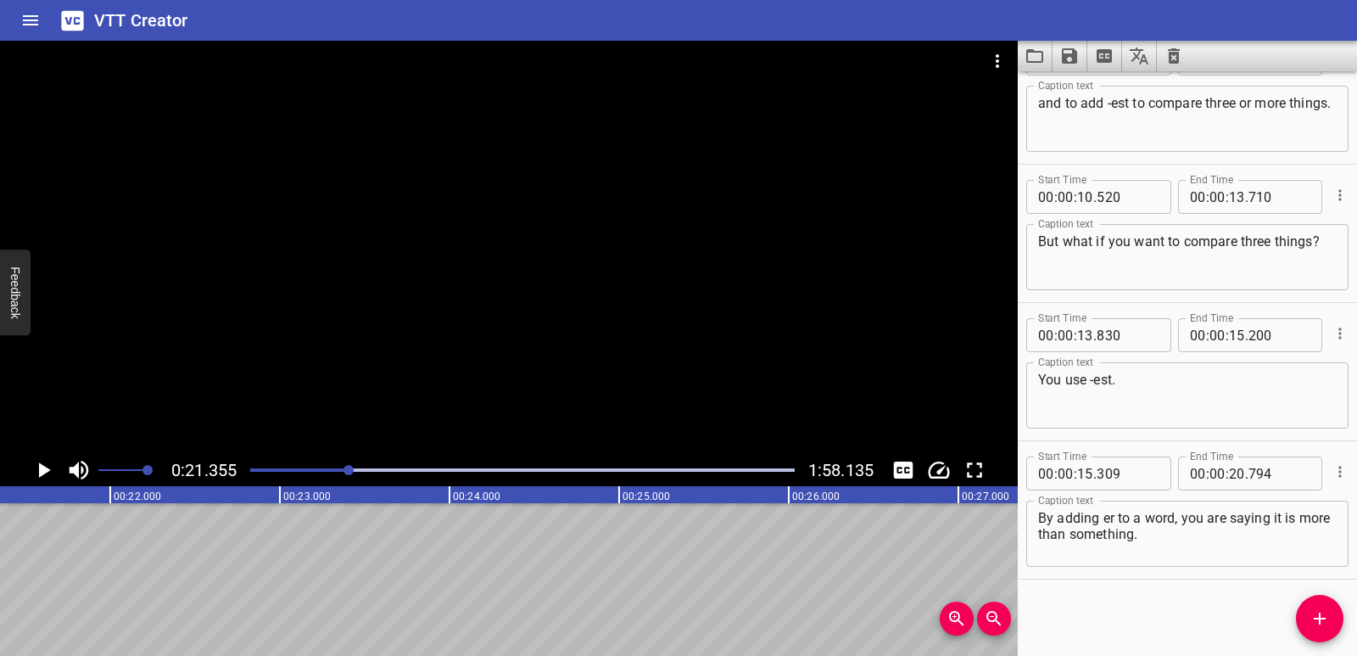
scroll to position [0, 3623]
click at [1316, 623] on icon "Add Cue" at bounding box center [1320, 618] width 20 height 20
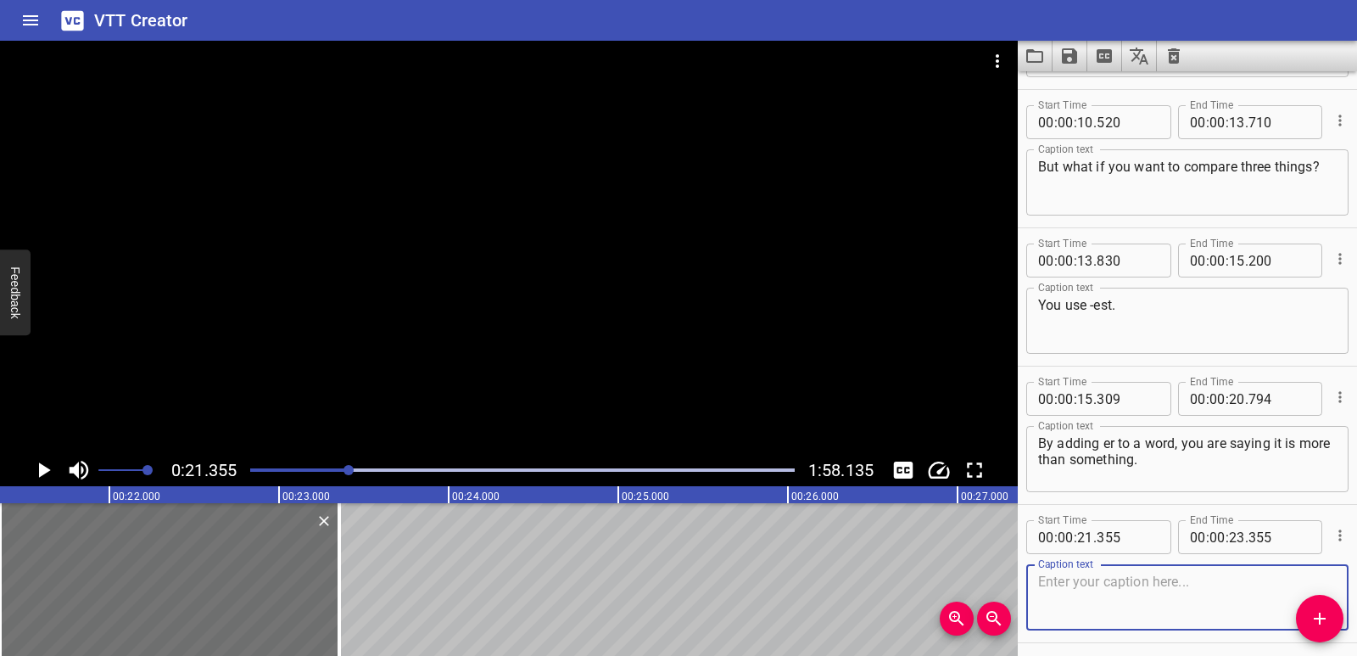
scroll to position [463, 0]
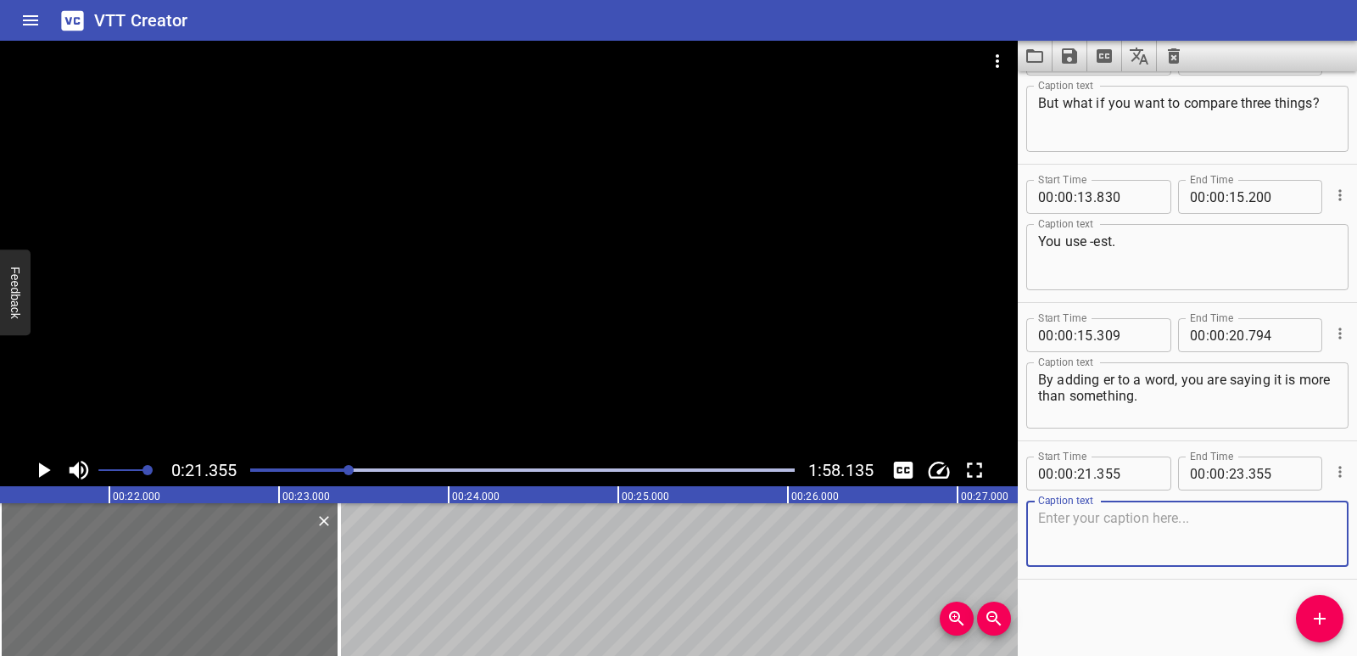
click at [1098, 525] on textarea at bounding box center [1187, 534] width 299 height 48
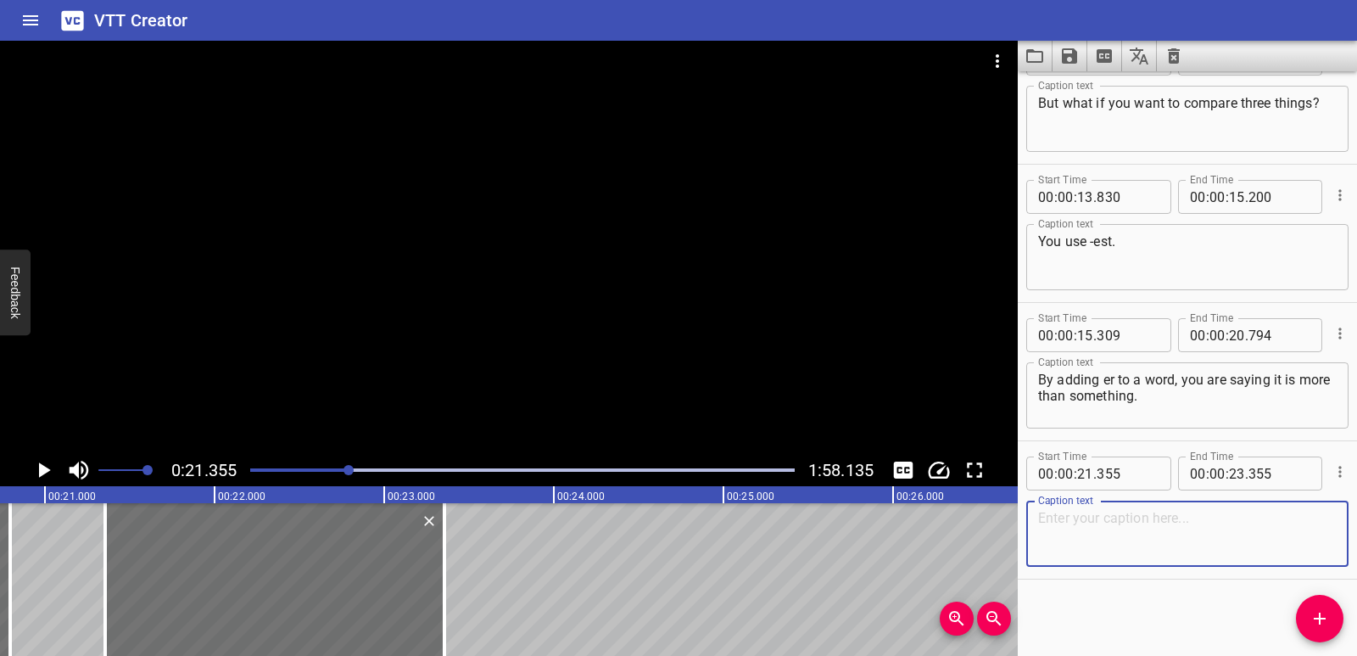
scroll to position [0, 3465]
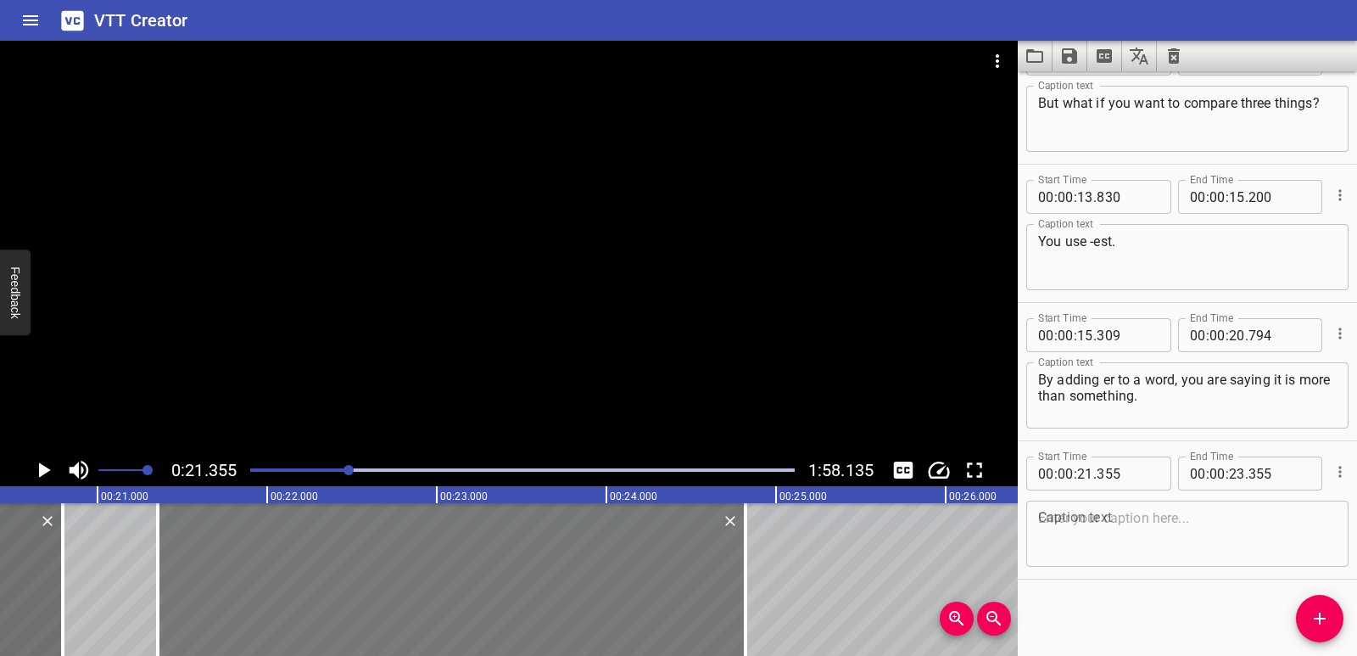
drag, startPoint x: 495, startPoint y: 581, endPoint x: 735, endPoint y: 579, distance: 239.2
click at [744, 584] on div at bounding box center [745, 579] width 3 height 153
click at [1087, 530] on textarea at bounding box center [1187, 534] width 299 height 48
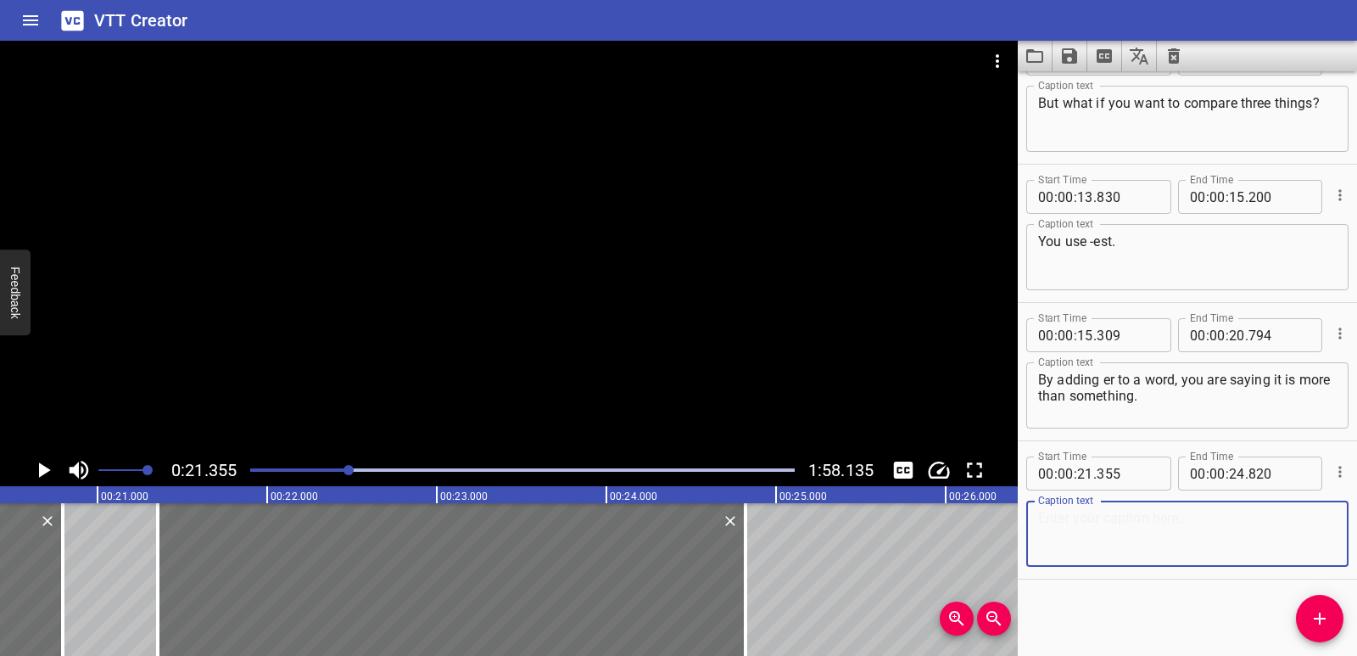
paste textarea "Est means it is the most of something."
click at [1035, 515] on div "Est means it is the most of something. Caption text" at bounding box center [1187, 534] width 322 height 66
click at [1040, 517] on textarea "Est means it is the most of something." at bounding box center [1187, 534] width 299 height 48
click at [1049, 518] on textarea "-Est means it is the most of something." at bounding box center [1187, 534] width 299 height 48
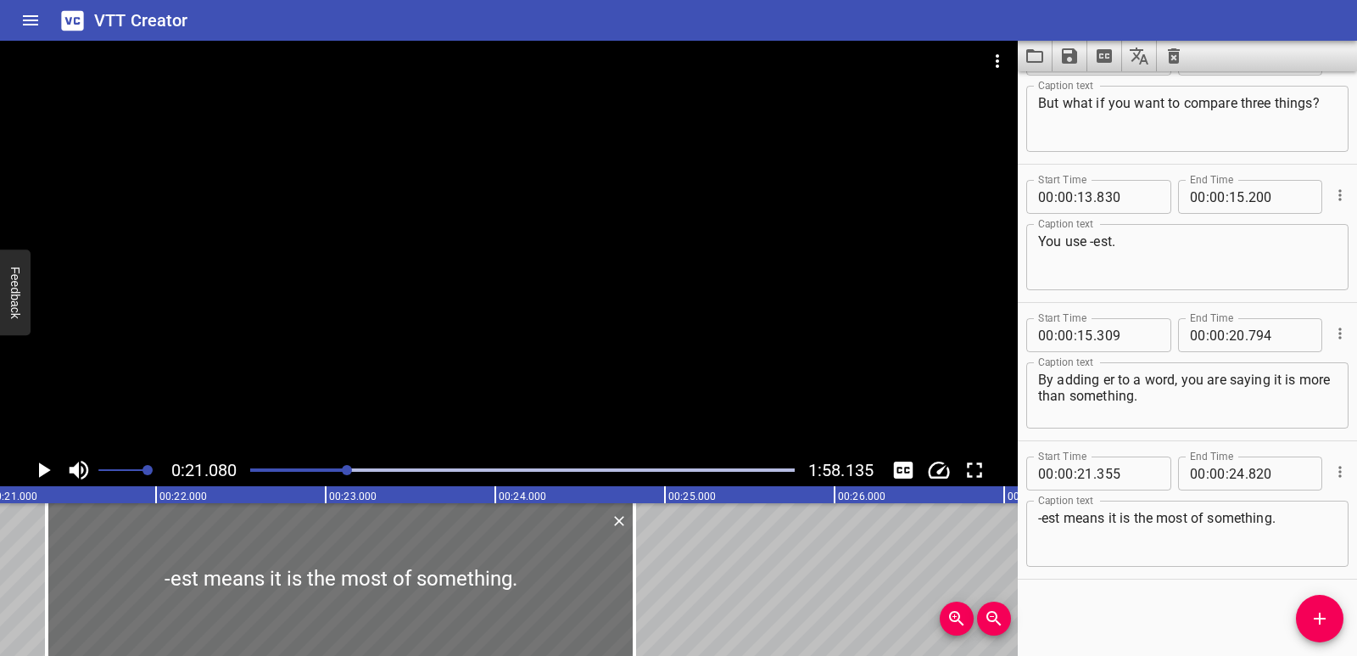
click at [48, 466] on icon "Play/Pause" at bounding box center [43, 469] width 25 height 25
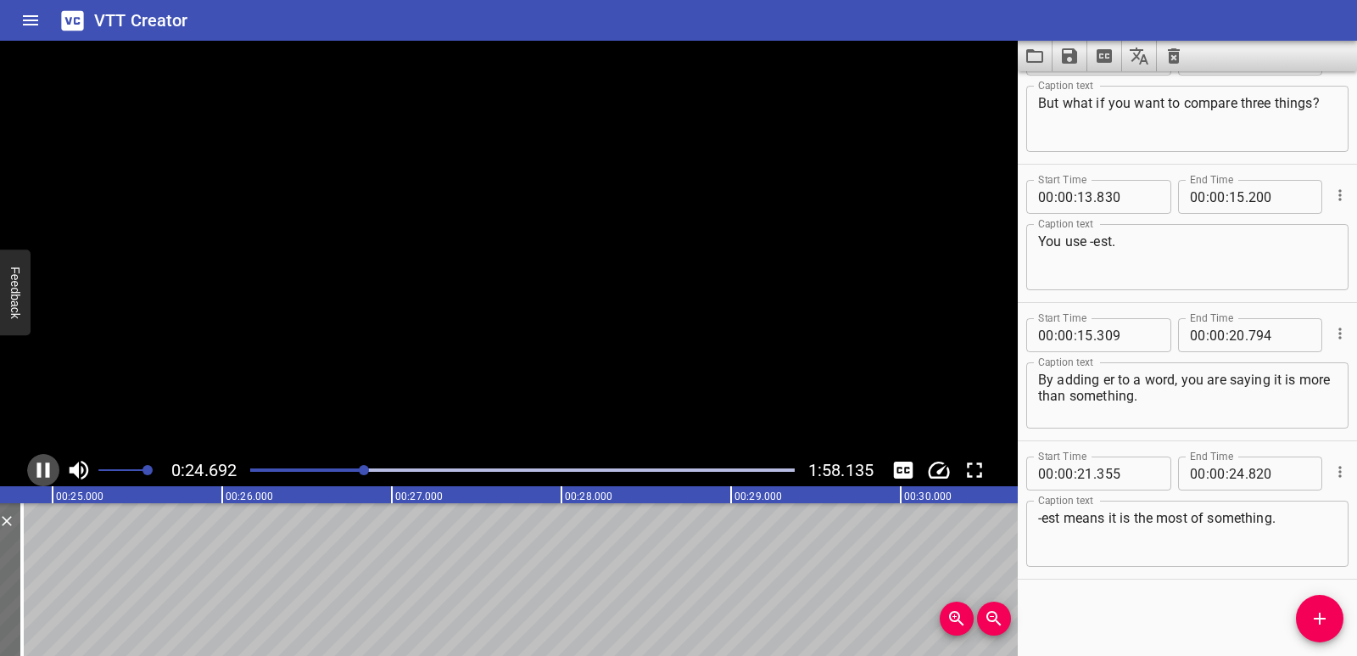
click at [48, 466] on icon "Play/Pause" at bounding box center [43, 469] width 13 height 15
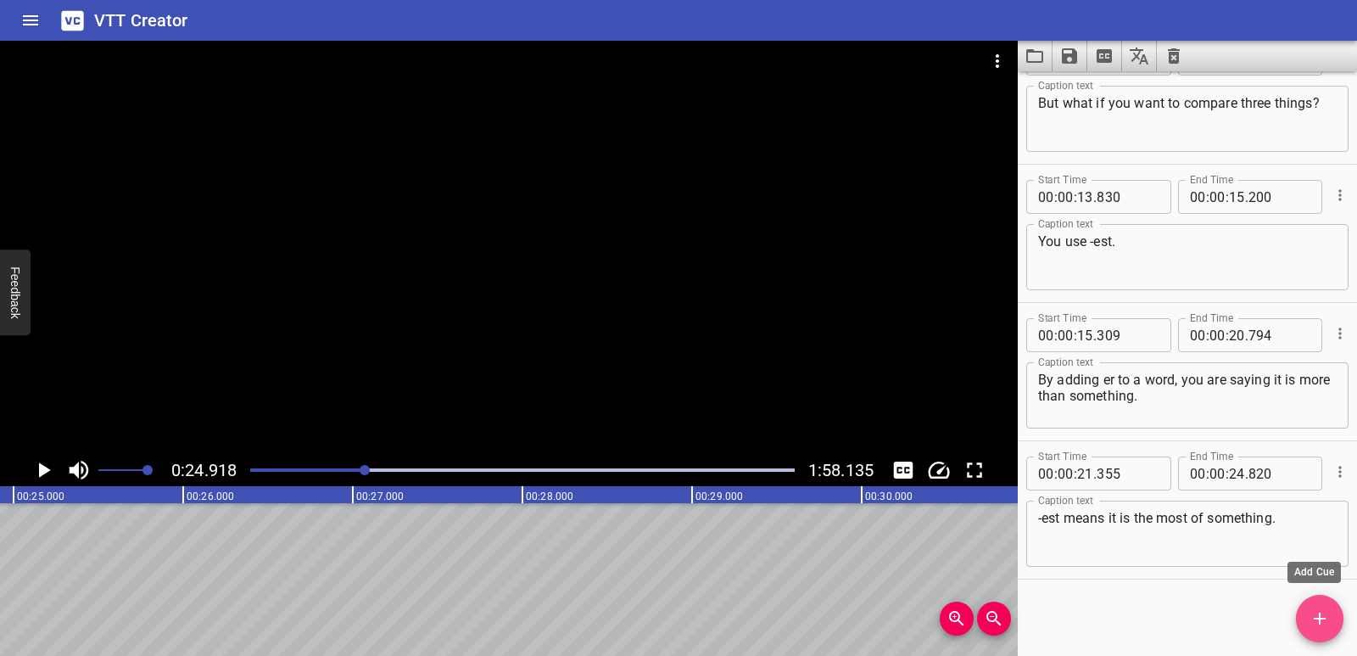
click at [1325, 610] on icon "Add Cue" at bounding box center [1320, 618] width 20 height 20
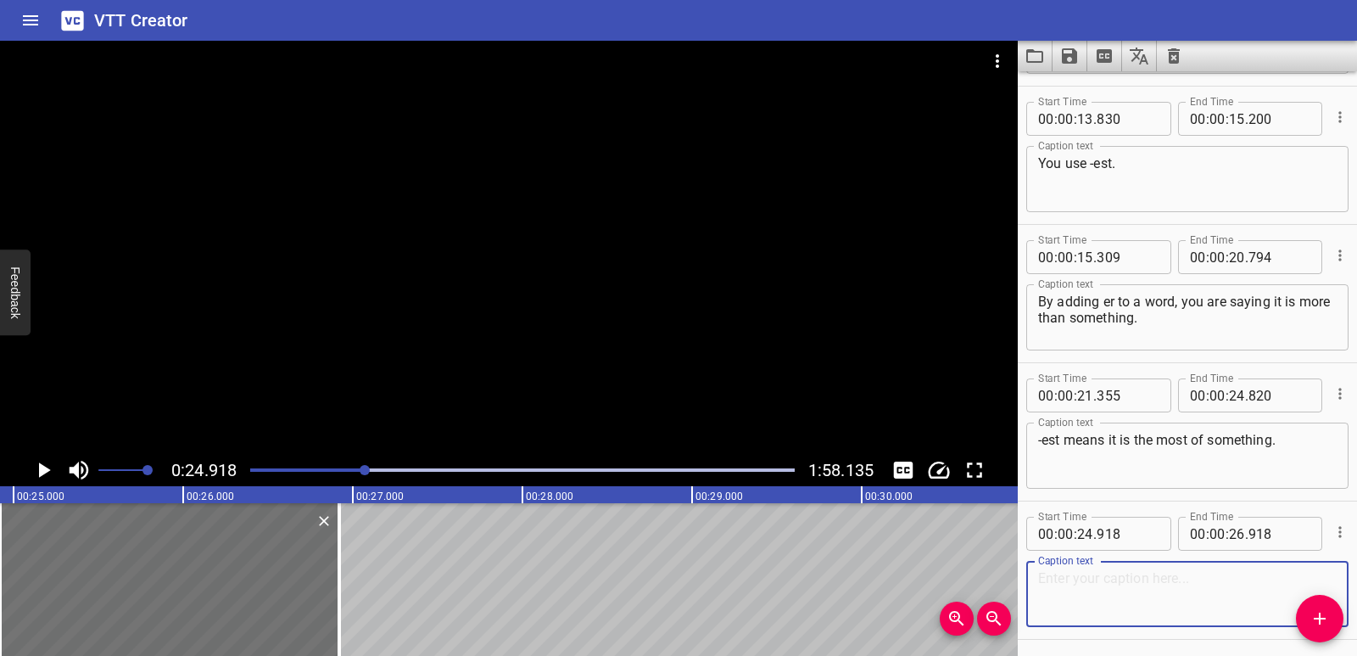
scroll to position [601, 0]
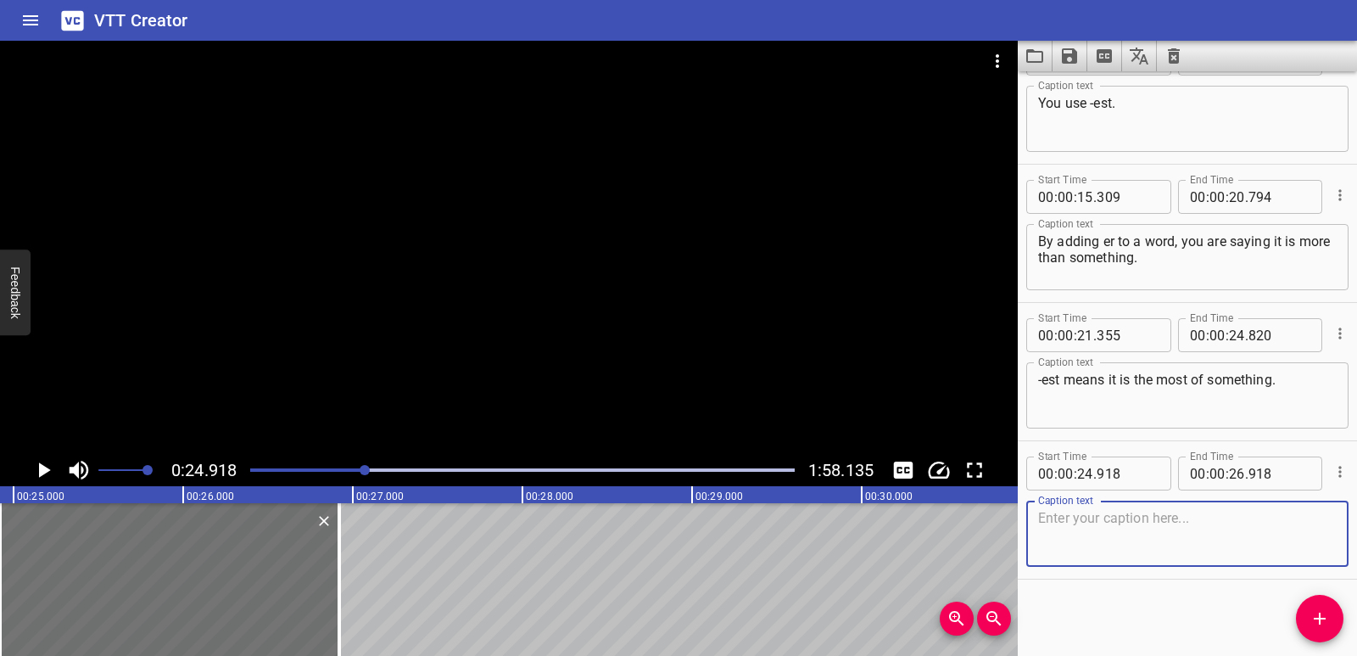
paste textarea "[DATE], let's look at base words that end in y"
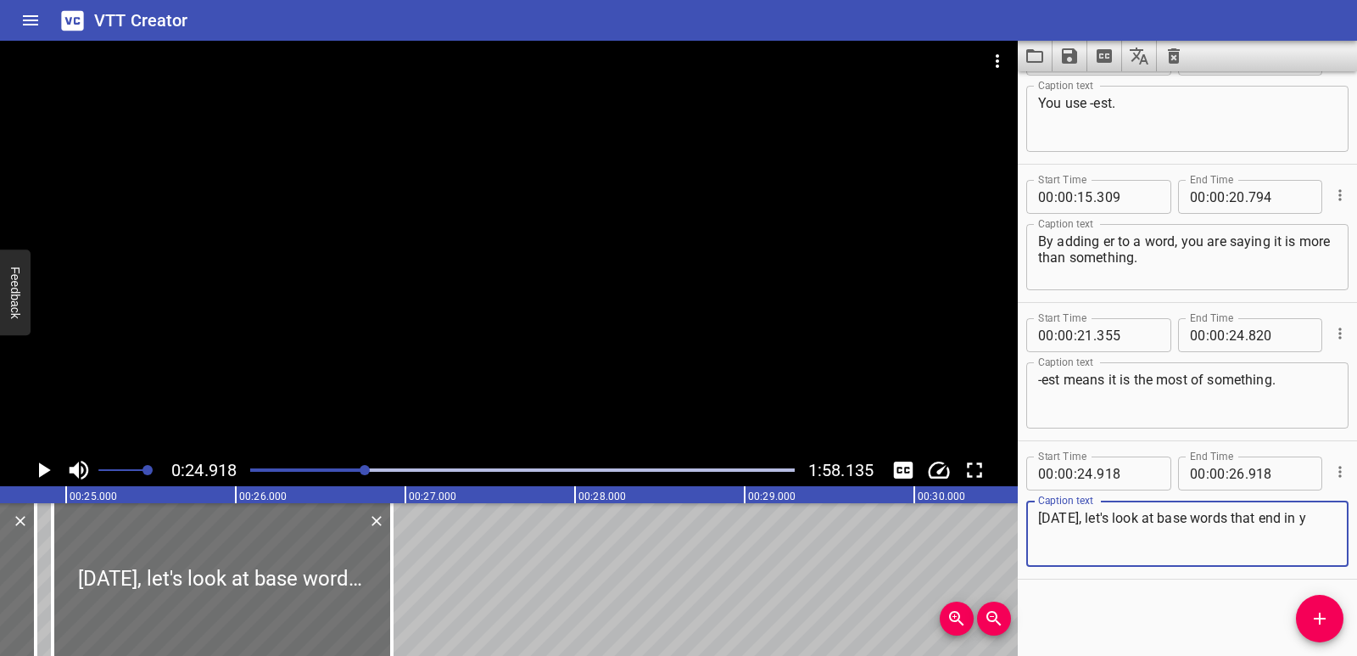
scroll to position [0, 4141]
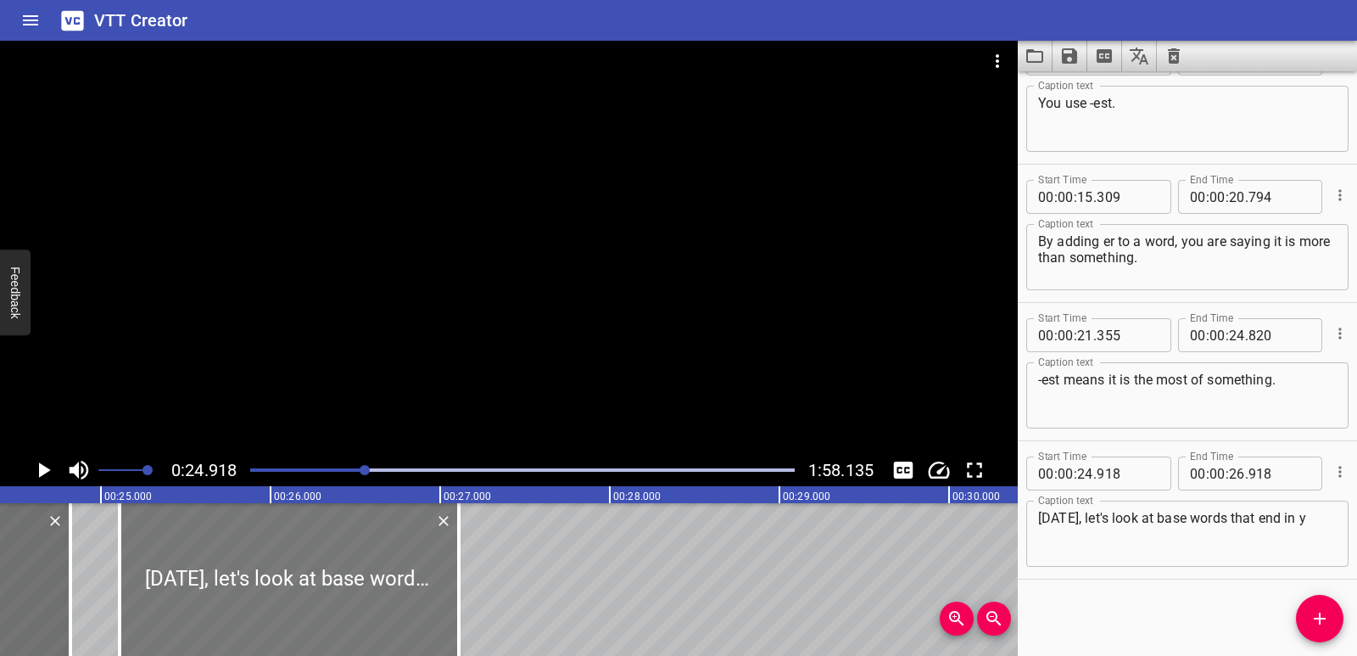
drag, startPoint x: 279, startPoint y: 586, endPoint x: 299, endPoint y: 585, distance: 20.4
click at [299, 585] on div at bounding box center [289, 579] width 339 height 153
click at [295, 585] on div at bounding box center [284, 579] width 339 height 153
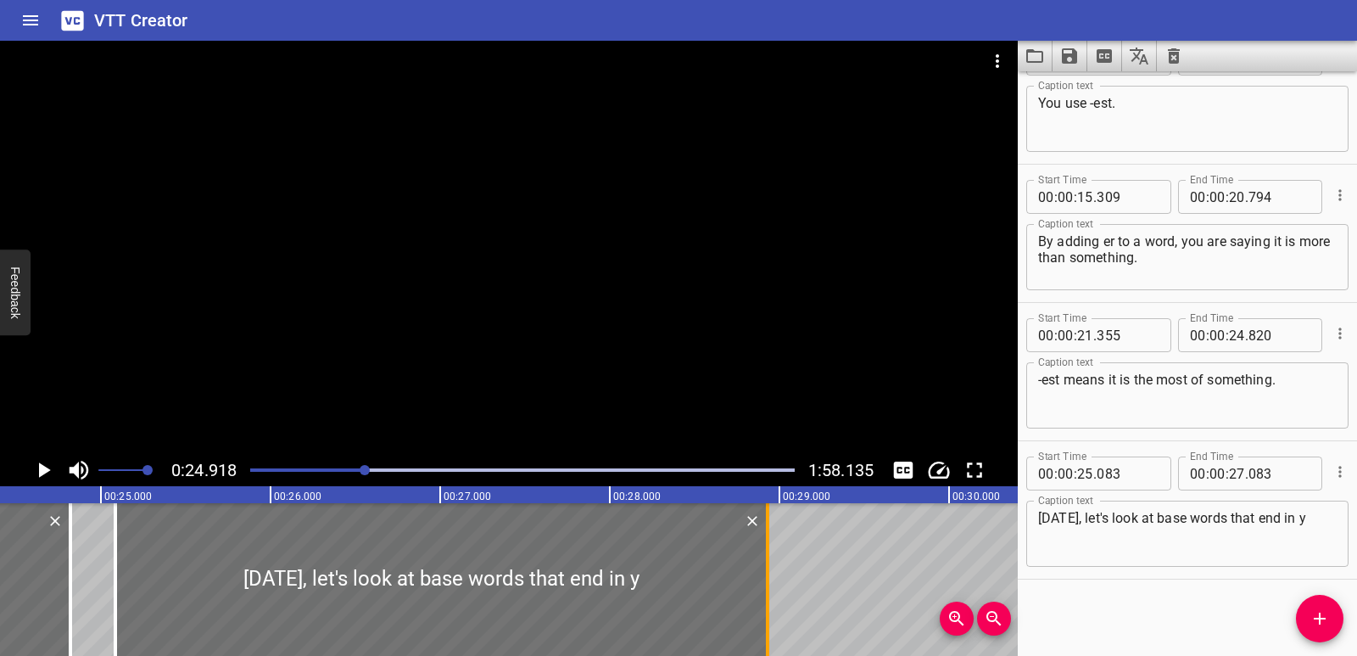
drag, startPoint x: 455, startPoint y: 564, endPoint x: 768, endPoint y: 556, distance: 313.1
click at [768, 556] on div at bounding box center [767, 579] width 3 height 153
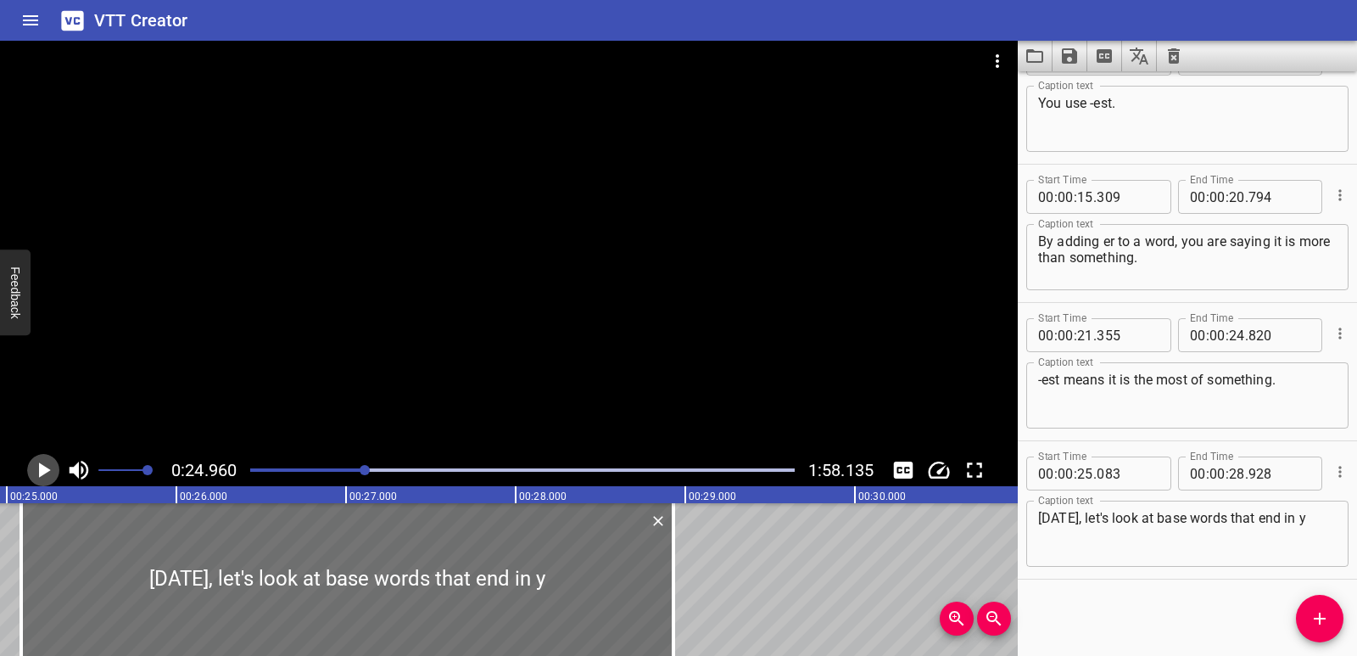
click at [42, 470] on icon "Play/Pause" at bounding box center [45, 469] width 12 height 15
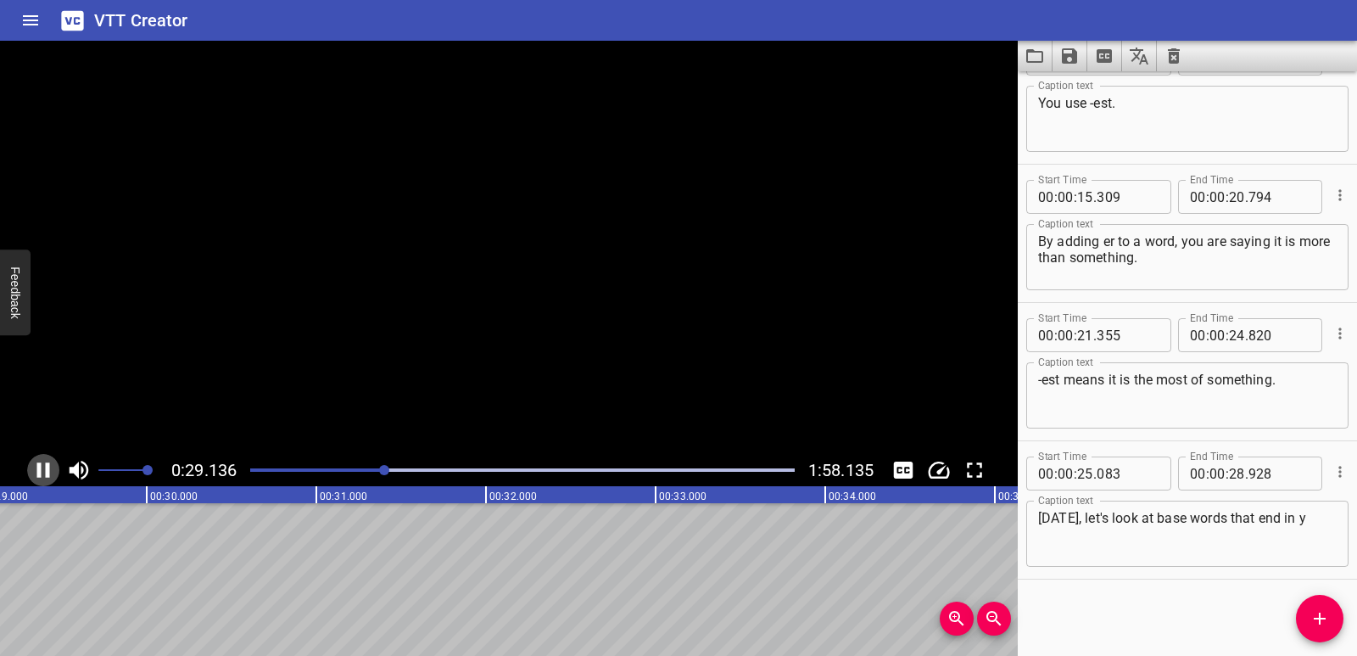
click at [42, 470] on icon "Play/Pause" at bounding box center [43, 469] width 25 height 25
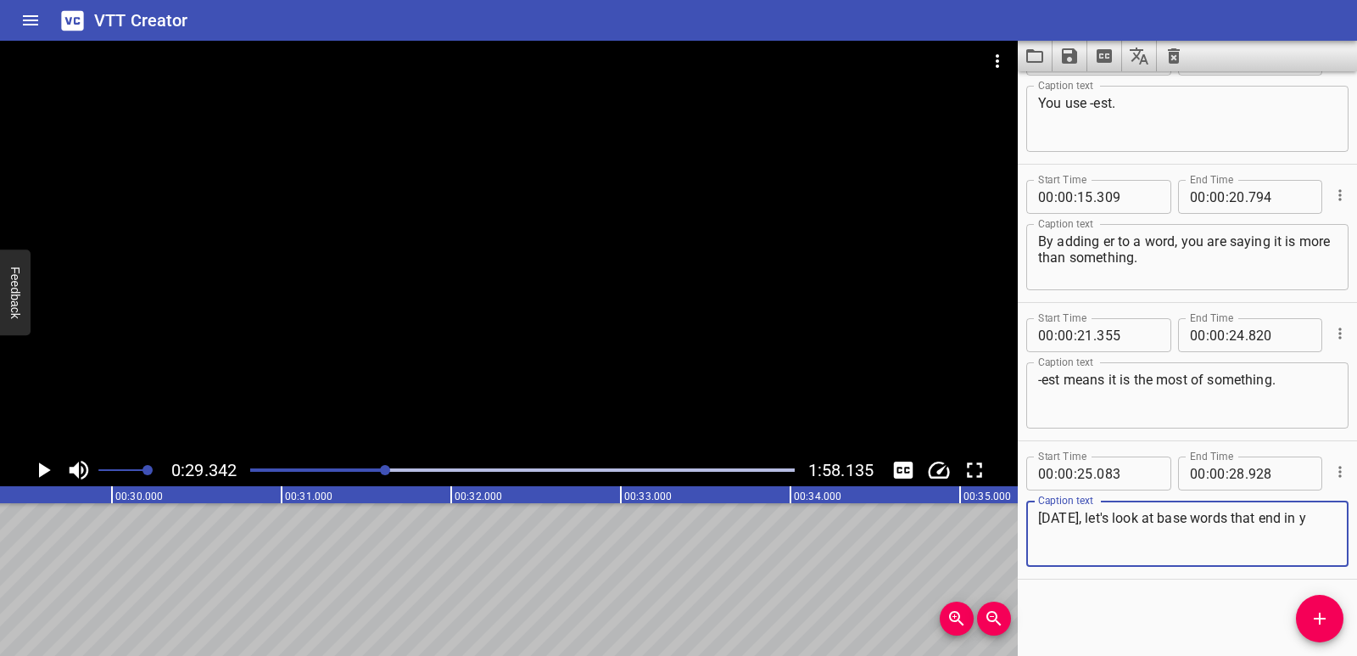
click at [1320, 513] on textarea "[DATE], let's look at base words that end in y" at bounding box center [1187, 534] width 299 height 48
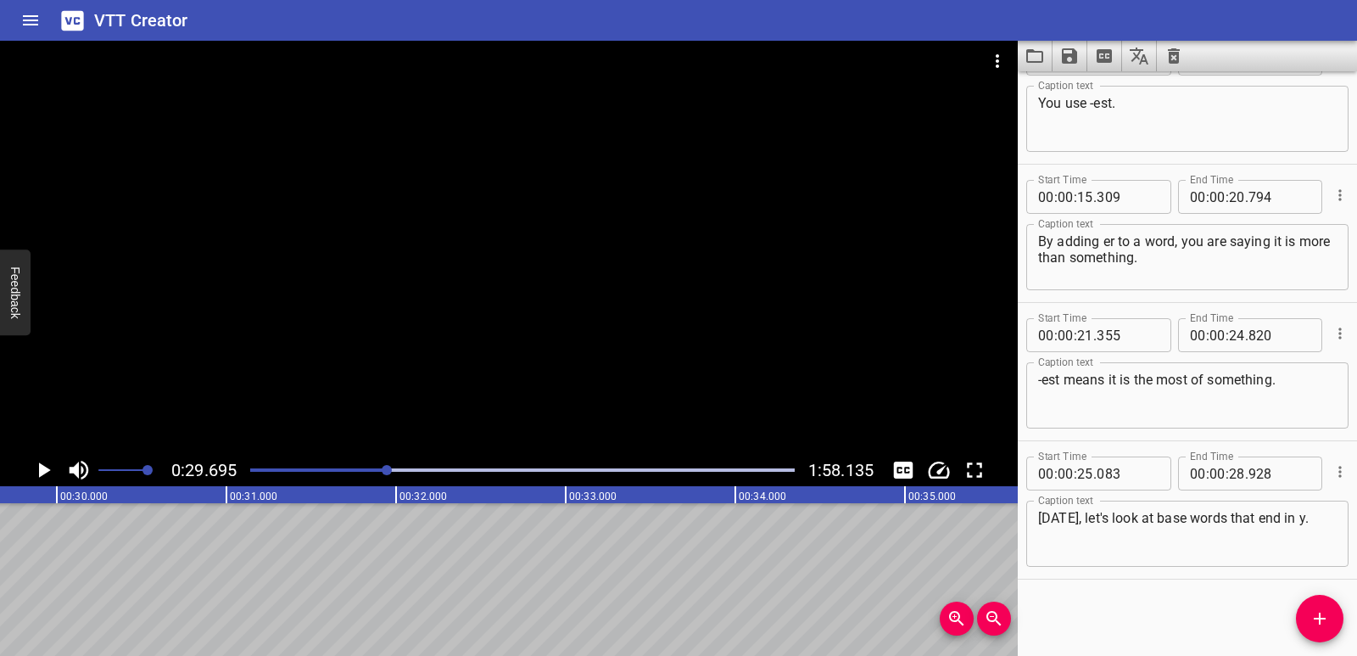
scroll to position [0, 5038]
click at [1325, 622] on icon "Add Cue" at bounding box center [1320, 618] width 20 height 20
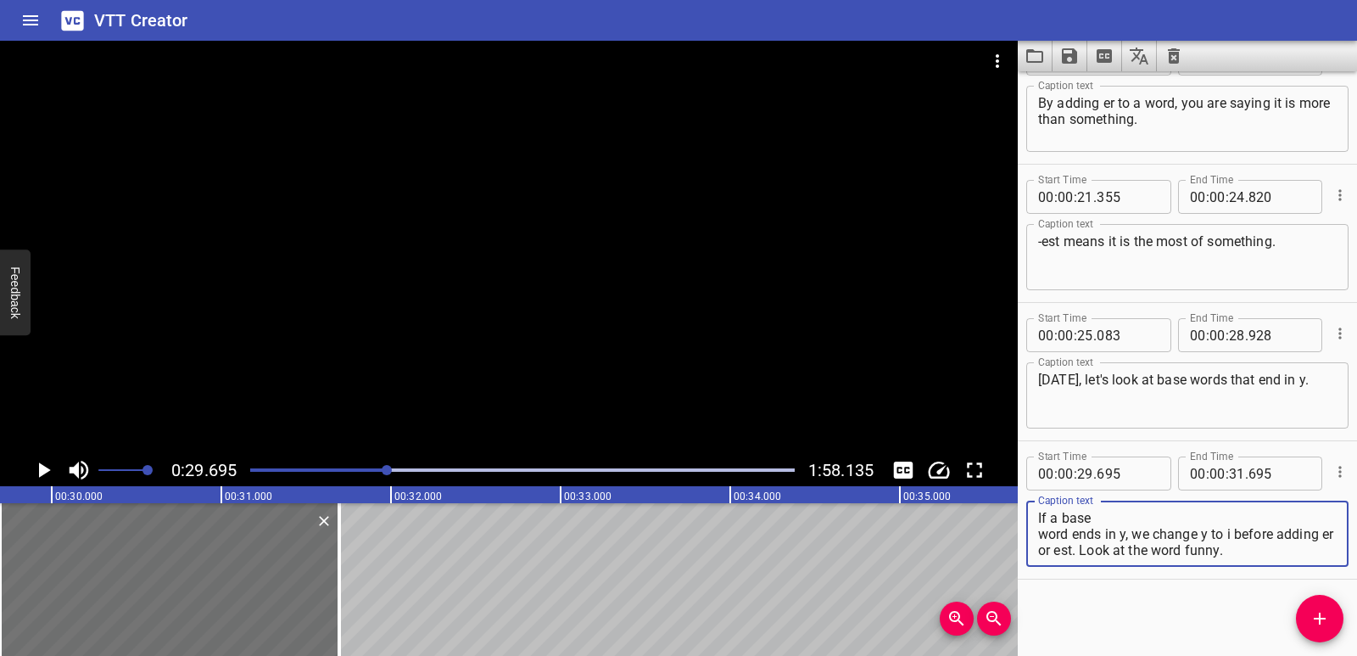
scroll to position [16, 0]
drag, startPoint x: 1143, startPoint y: 532, endPoint x: 1289, endPoint y: 529, distance: 145.9
click at [1289, 529] on textarea "If a base word ends in y, we change y to i before adding er or est. Look at the…" at bounding box center [1187, 534] width 299 height 48
click at [1143, 535] on textarea "If a base word ends in y, we change y to i before adding er or est." at bounding box center [1187, 534] width 299 height 48
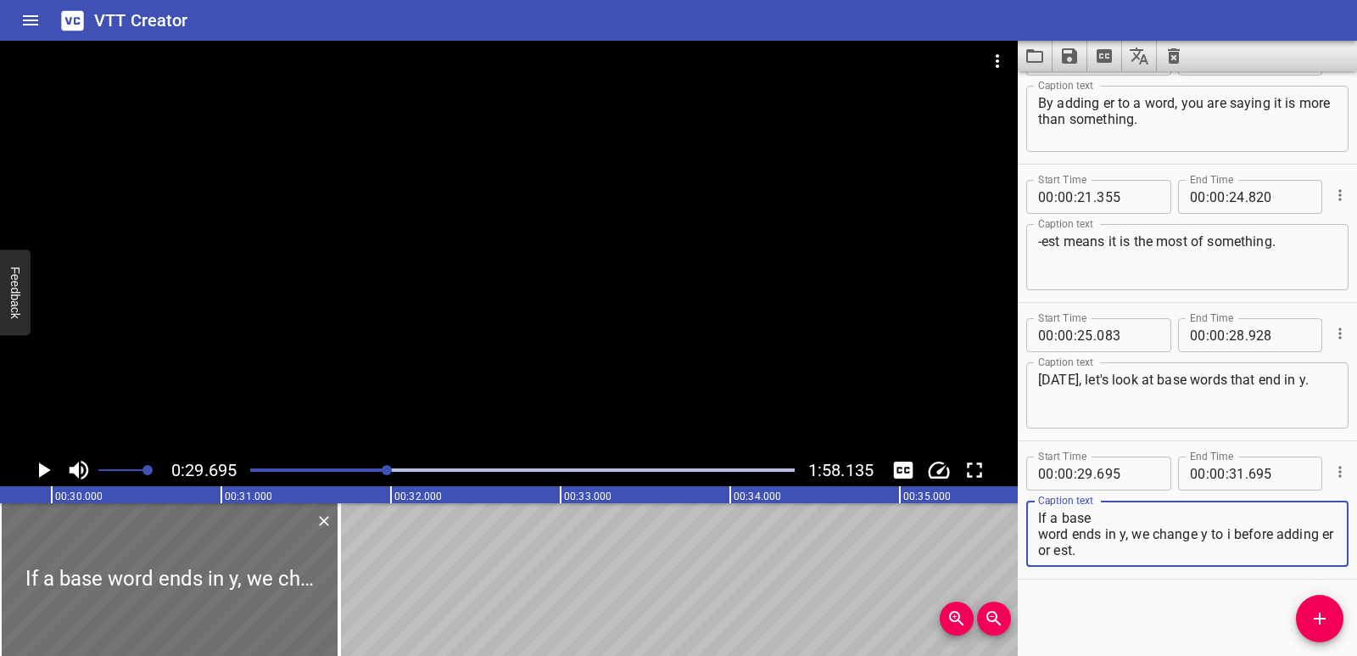
click at [1038, 534] on textarea "If a base word ends in y, we change y to i before adding er or est." at bounding box center [1187, 534] width 299 height 48
click at [1043, 531] on textarea "If a base word ends in y, we change y to i before adding er or est." at bounding box center [1187, 534] width 299 height 48
click at [1038, 538] on textarea "If a base word ends in y, we change y to i before adding er or est." at bounding box center [1187, 534] width 299 height 48
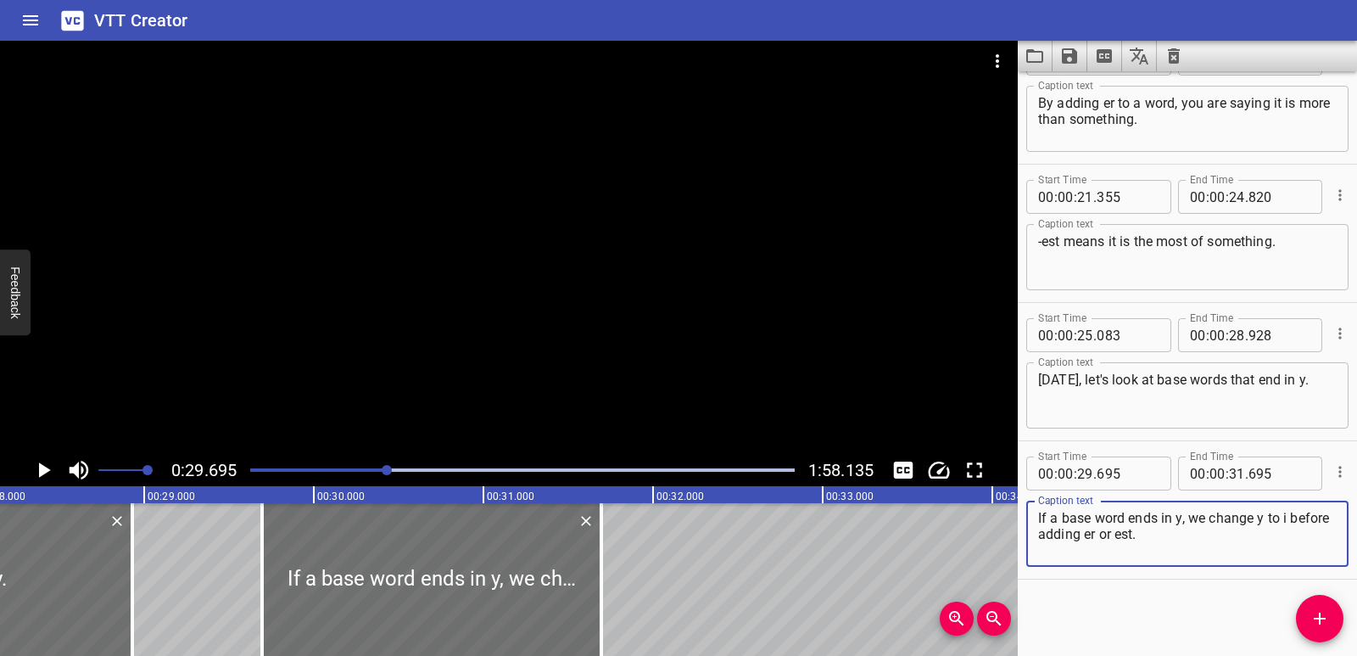
scroll to position [0, 4758]
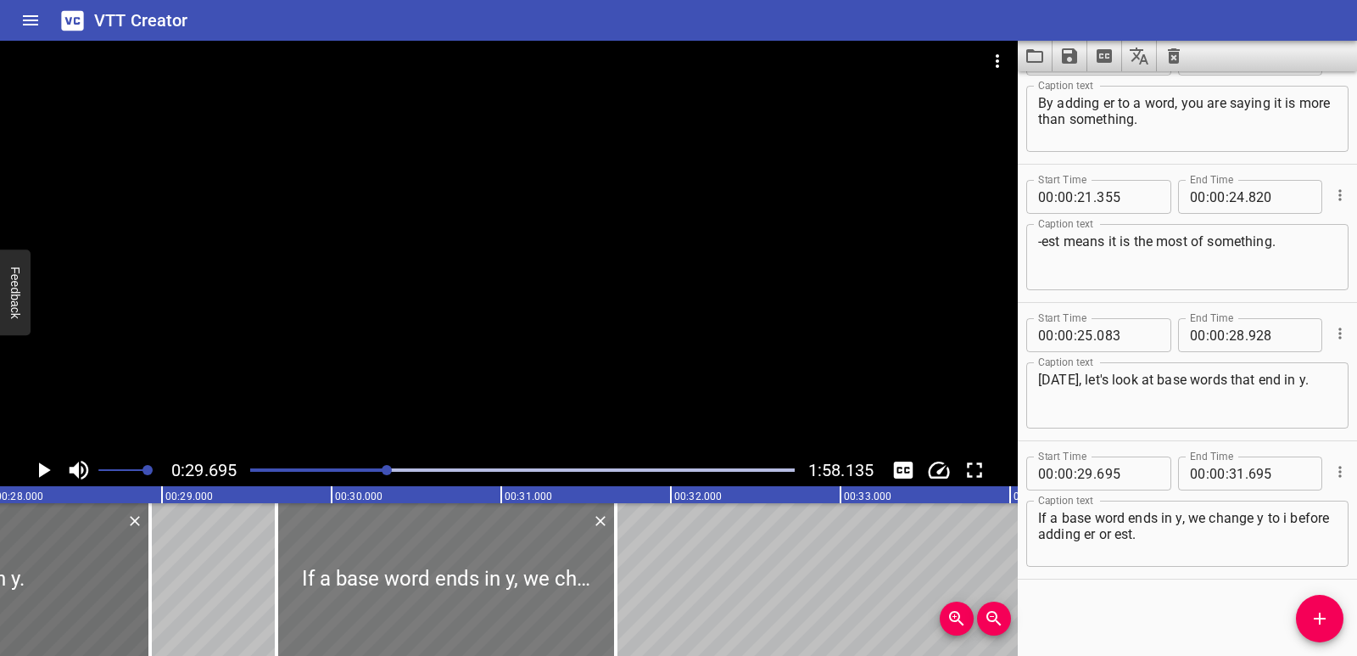
click at [419, 590] on div at bounding box center [446, 579] width 339 height 153
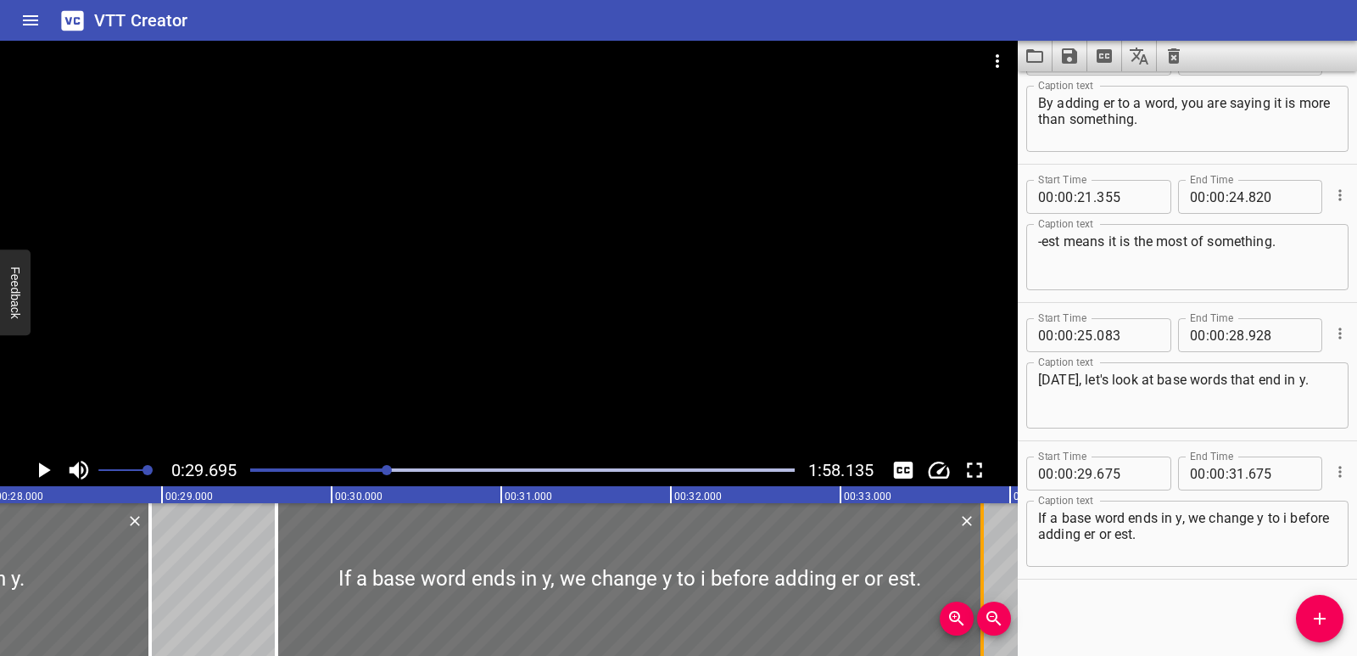
drag, startPoint x: 618, startPoint y: 578, endPoint x: 984, endPoint y: 571, distance: 366.5
click at [984, 571] on div at bounding box center [982, 579] width 17 height 153
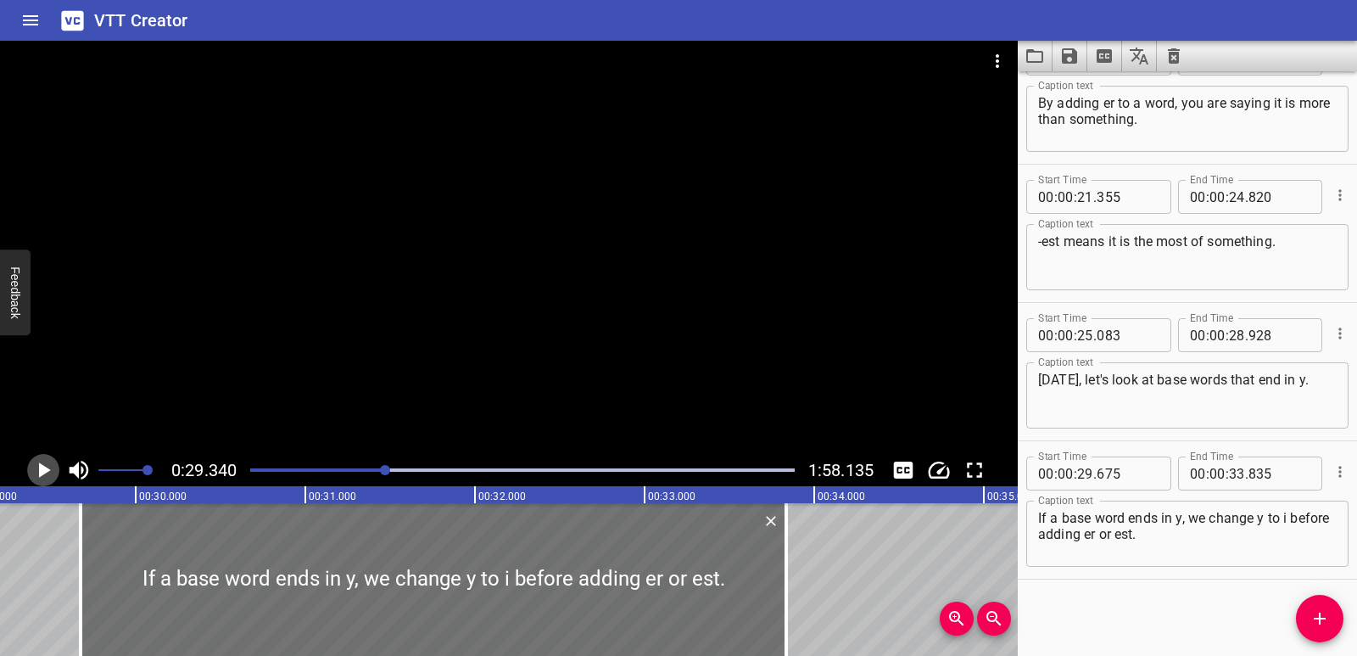
click at [39, 468] on icon "Play/Pause" at bounding box center [45, 469] width 12 height 15
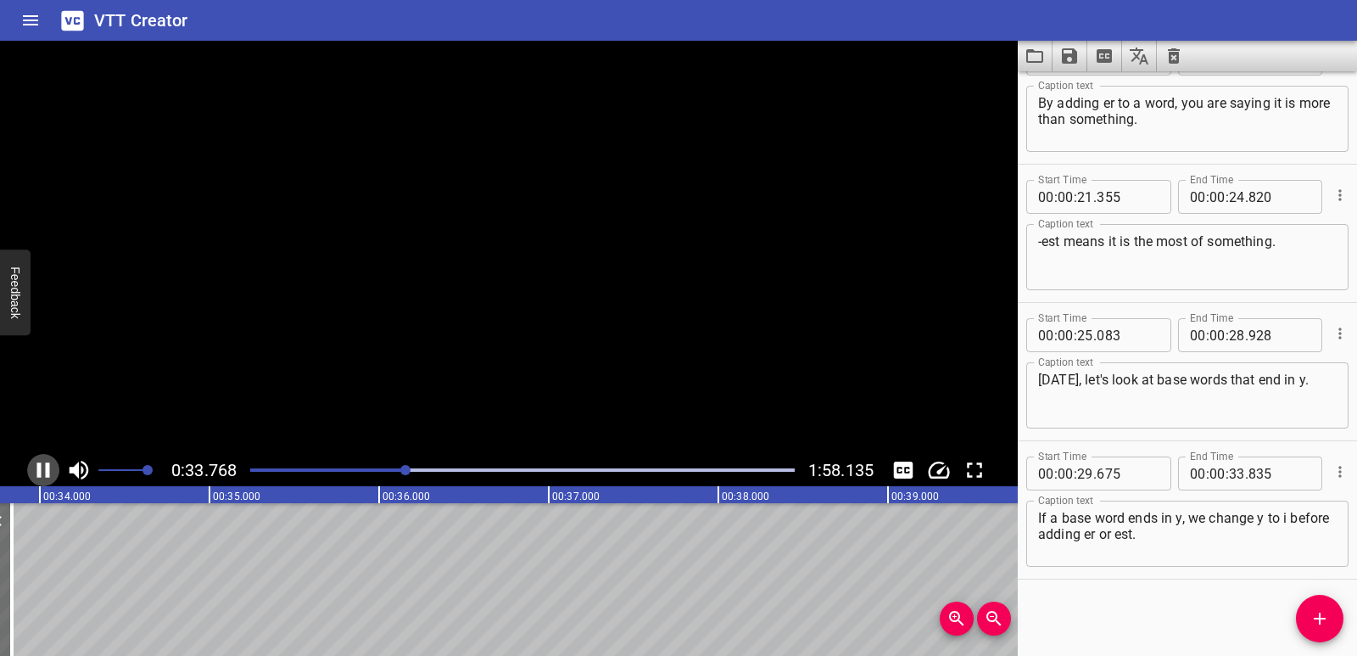
click at [39, 468] on icon "Play/Pause" at bounding box center [43, 469] width 13 height 15
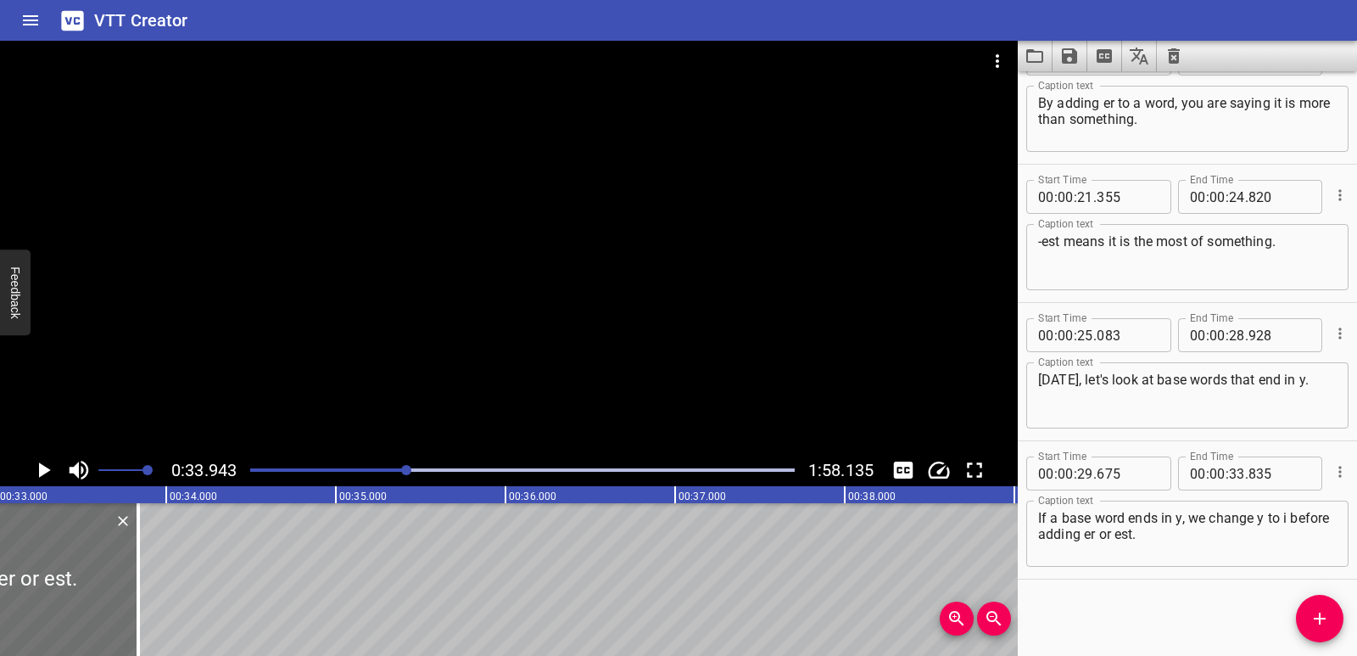
scroll to position [0, 5532]
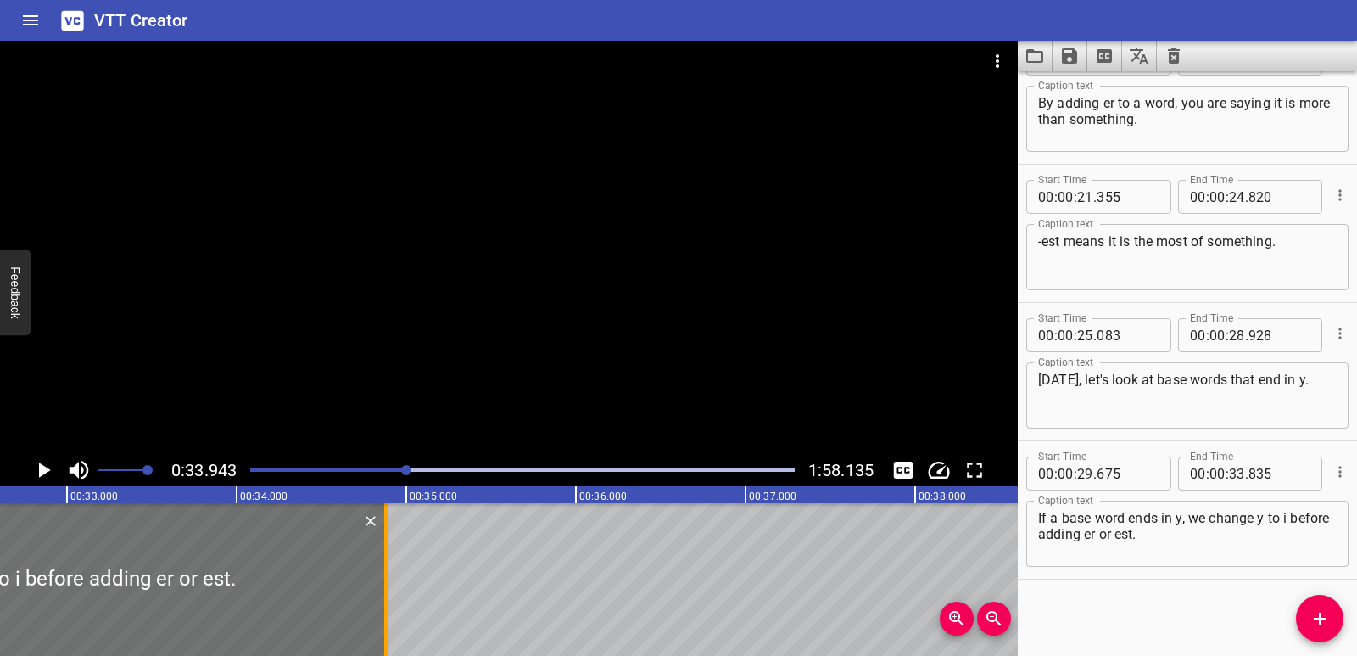
drag, startPoint x: 213, startPoint y: 565, endPoint x: 391, endPoint y: 568, distance: 178.2
click at [391, 568] on div at bounding box center [385, 579] width 17 height 153
click at [46, 474] on icon "Play/Pause" at bounding box center [43, 469] width 25 height 25
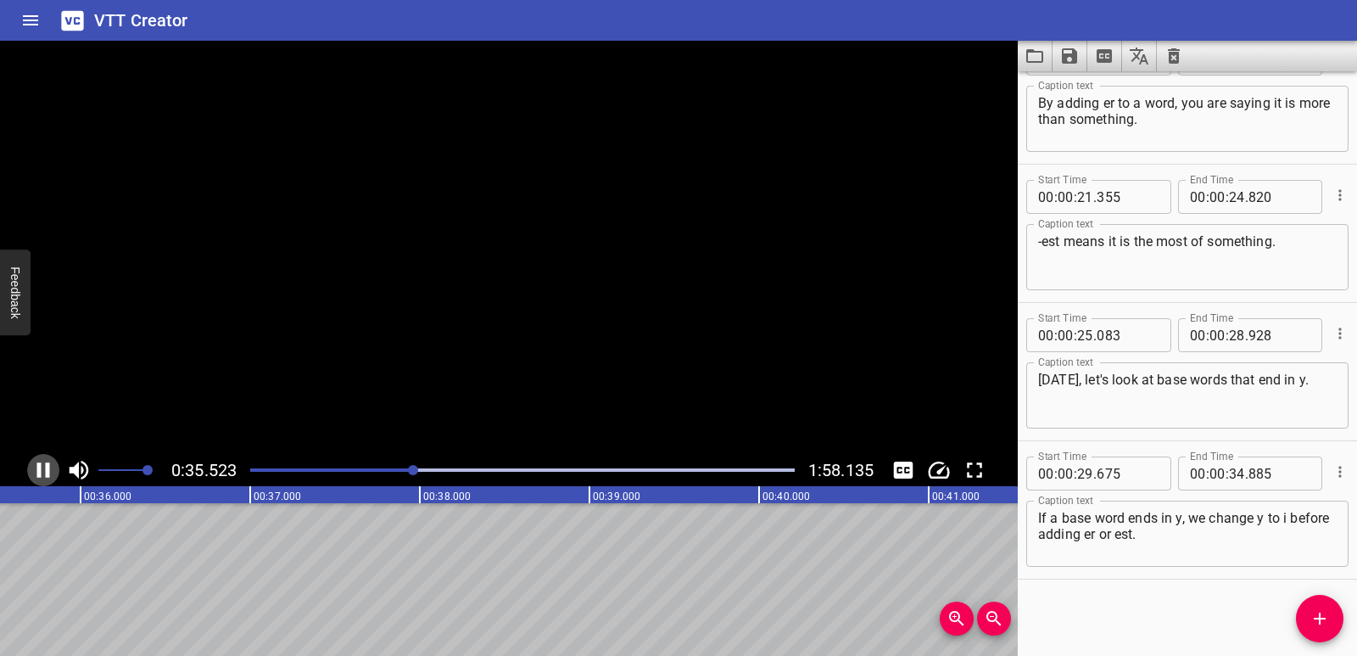
click at [46, 474] on icon "Play/Pause" at bounding box center [43, 469] width 13 height 15
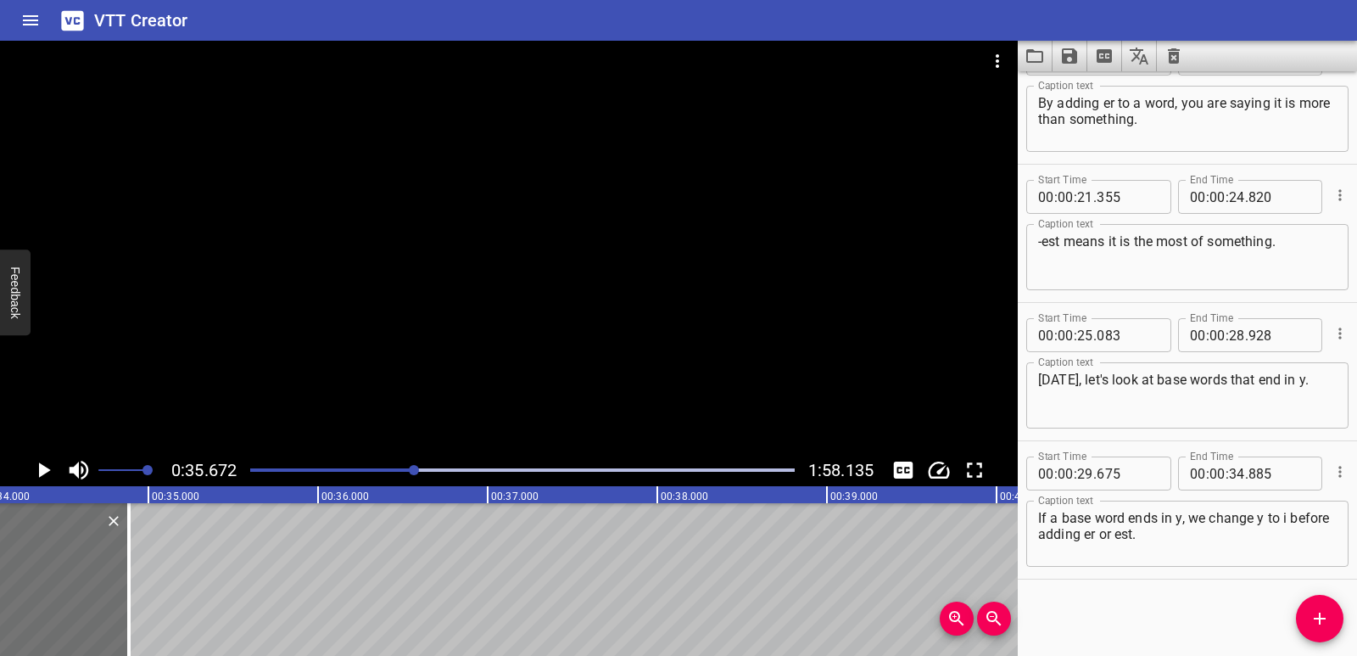
scroll to position [0, 5773]
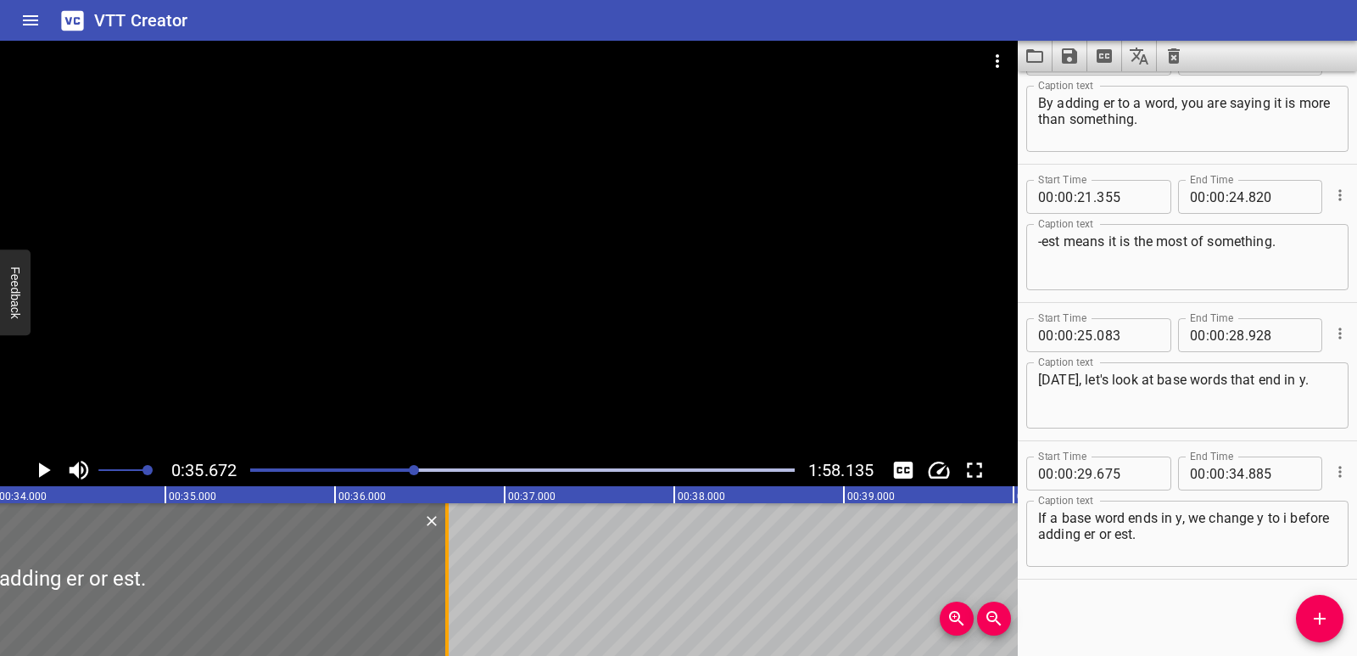
drag, startPoint x: 143, startPoint y: 557, endPoint x: 444, endPoint y: 557, distance: 301.2
click at [444, 557] on div at bounding box center [447, 579] width 17 height 153
click at [42, 468] on icon "Play/Pause" at bounding box center [45, 469] width 12 height 15
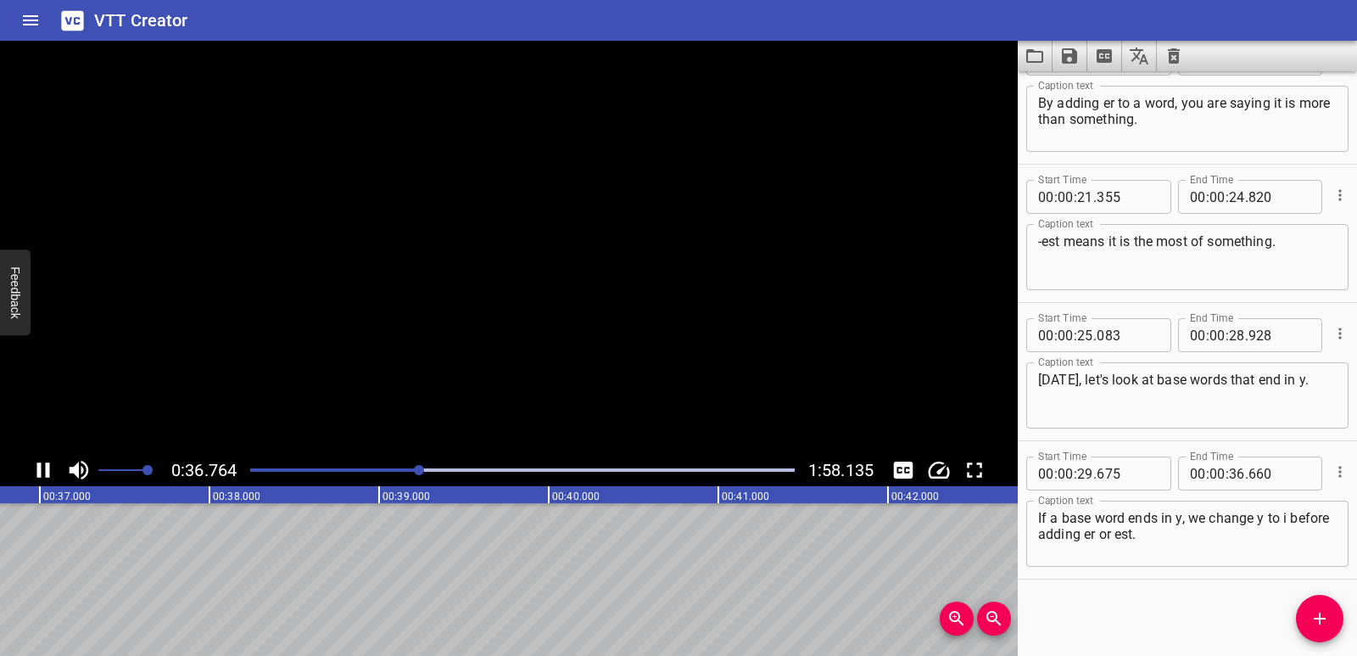
click at [42, 468] on icon "Play/Pause" at bounding box center [43, 469] width 25 height 25
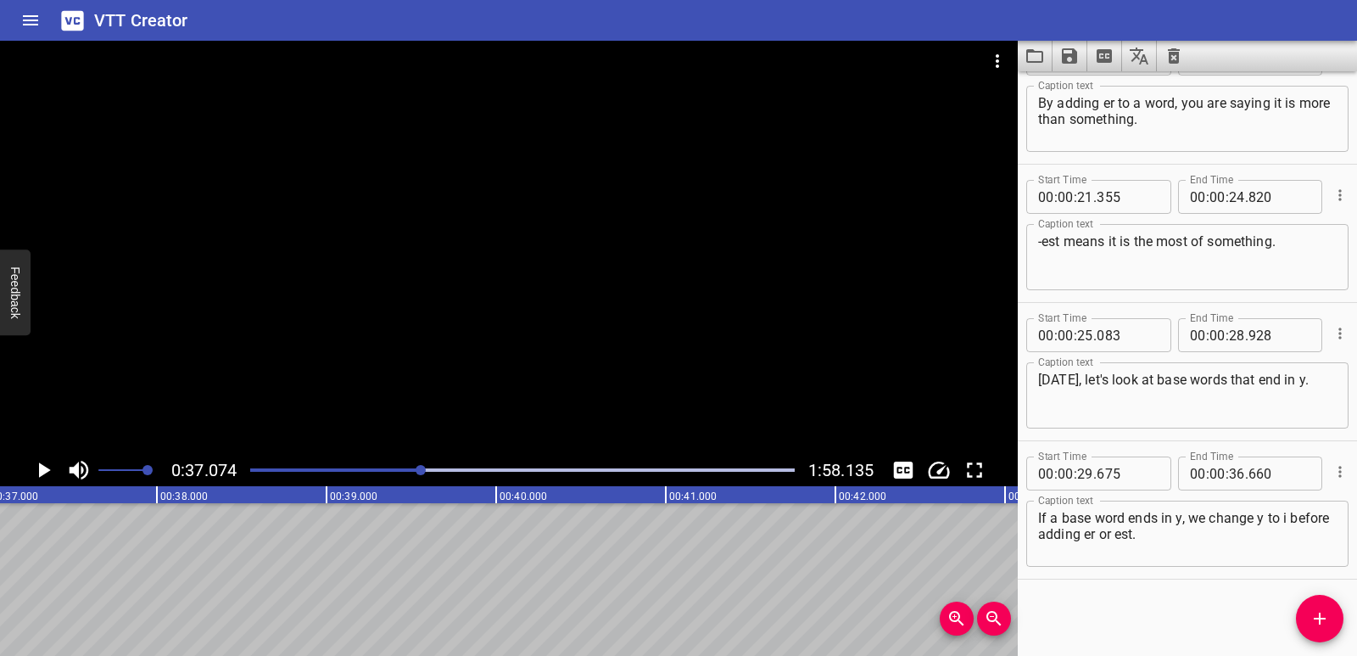
click at [1323, 621] on icon "Add Cue" at bounding box center [1320, 618] width 20 height 20
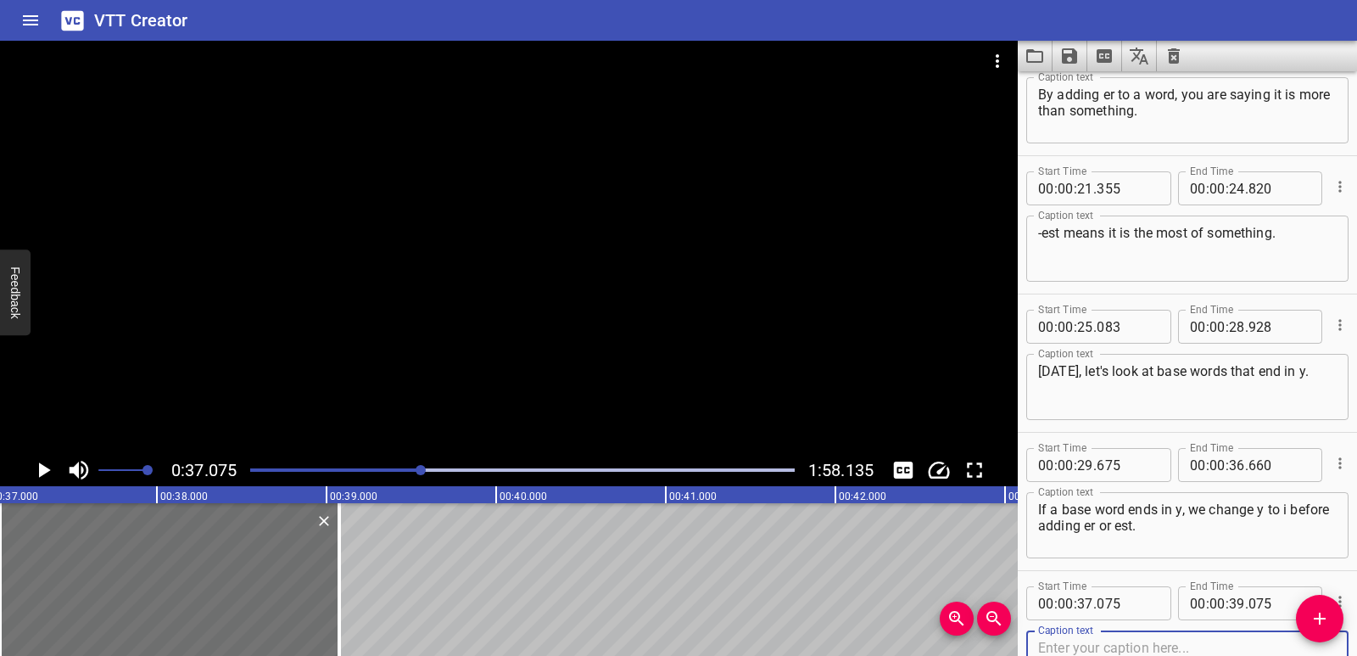
scroll to position [878, 0]
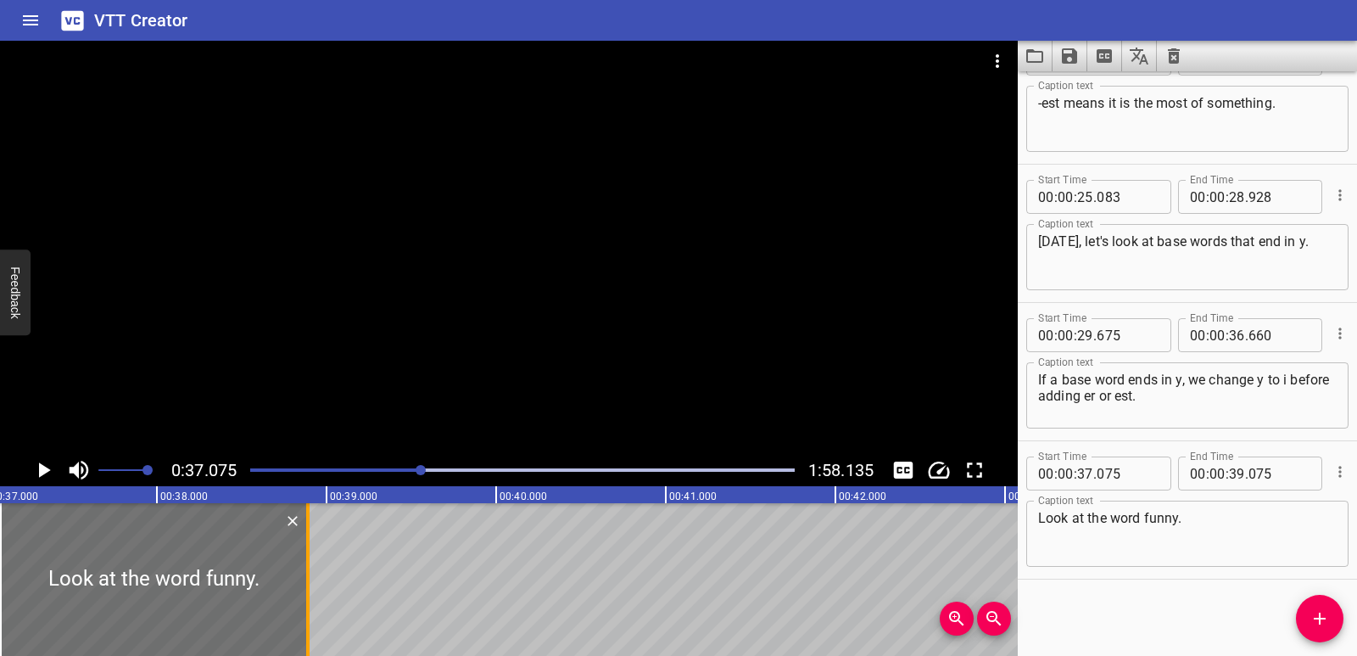
drag, startPoint x: 346, startPoint y: 612, endPoint x: 313, endPoint y: 602, distance: 34.6
click at [313, 602] on div at bounding box center [307, 579] width 17 height 153
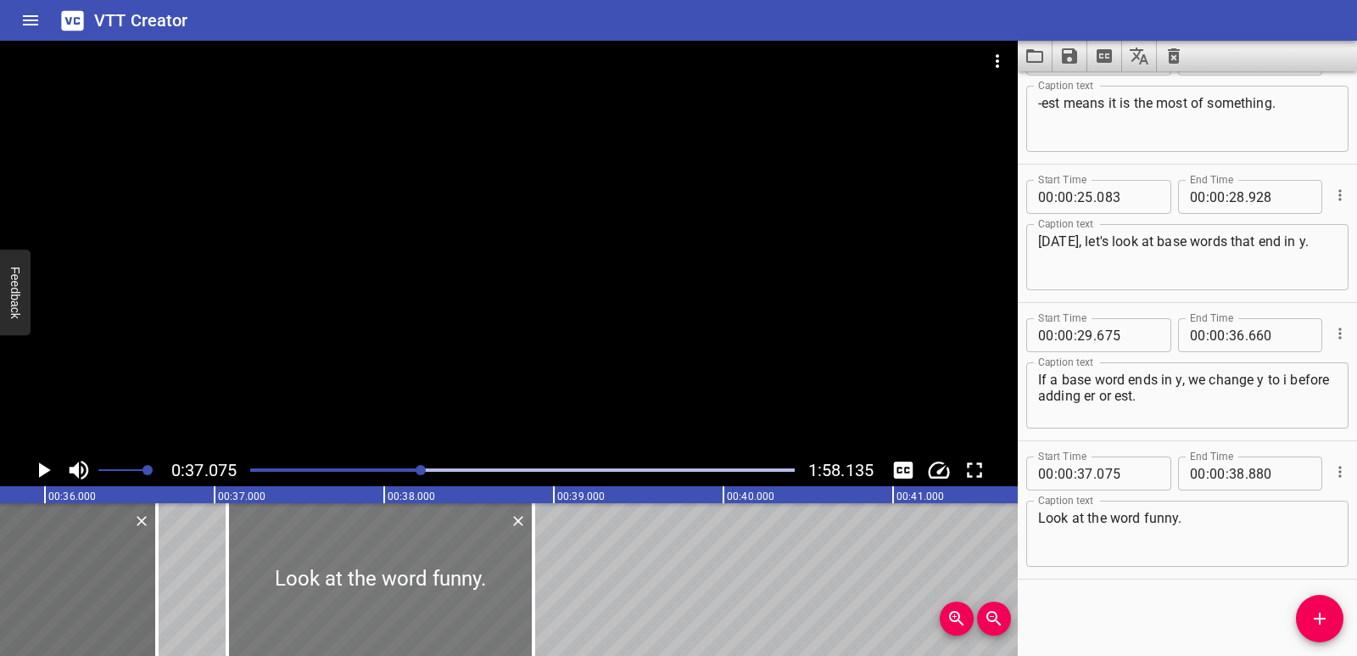
scroll to position [0, 6045]
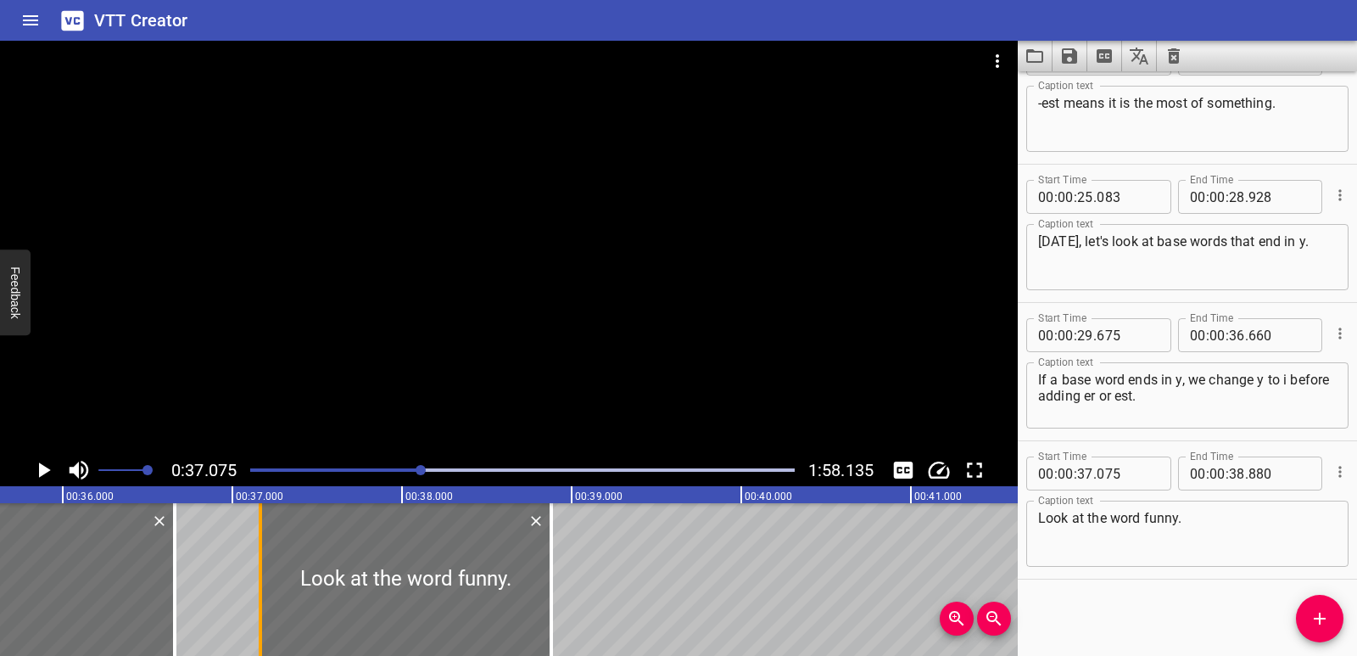
drag, startPoint x: 243, startPoint y: 561, endPoint x: 258, endPoint y: 565, distance: 15.8
click at [258, 565] on div at bounding box center [260, 579] width 17 height 153
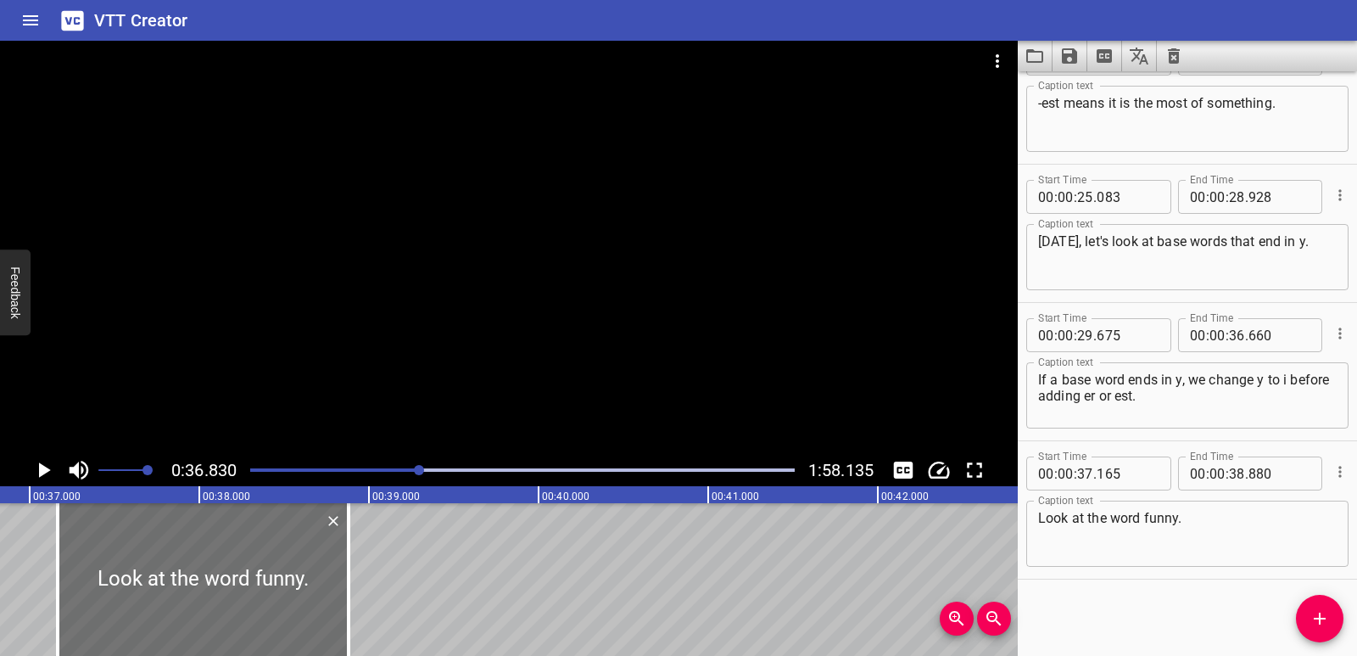
click at [41, 468] on icon "Play/Pause" at bounding box center [45, 469] width 12 height 15
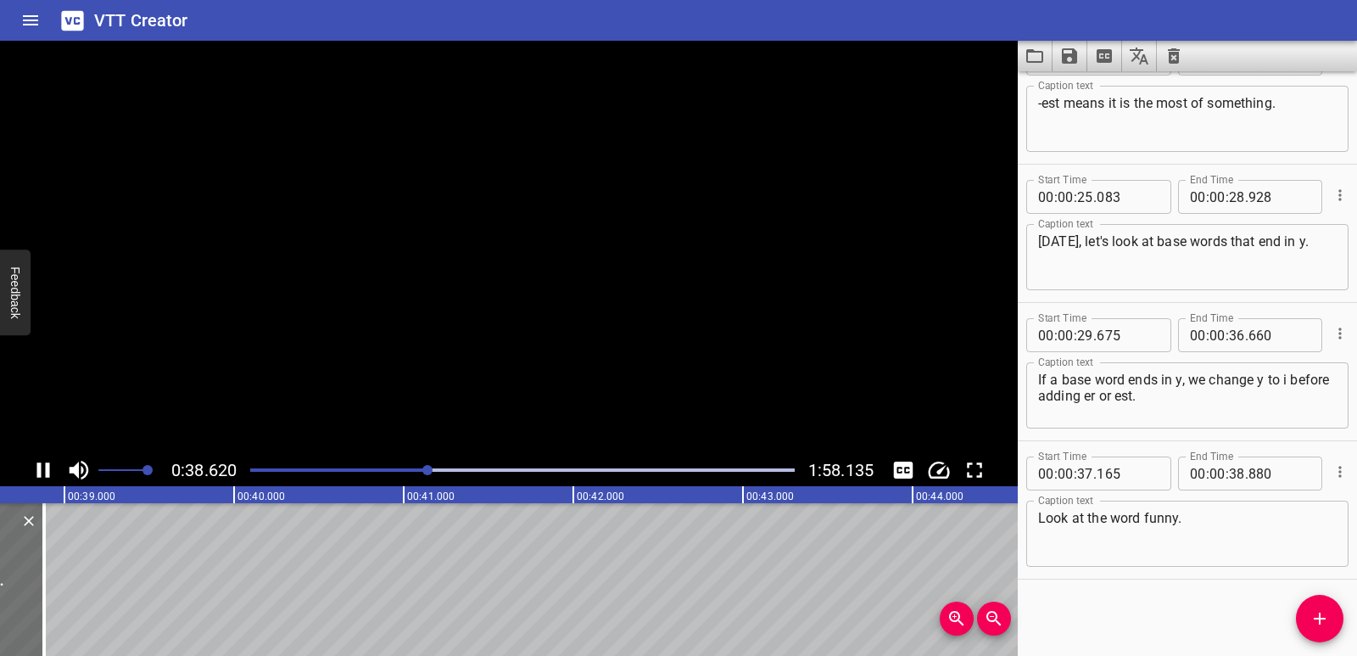
click at [41, 468] on icon "Play/Pause" at bounding box center [43, 469] width 13 height 15
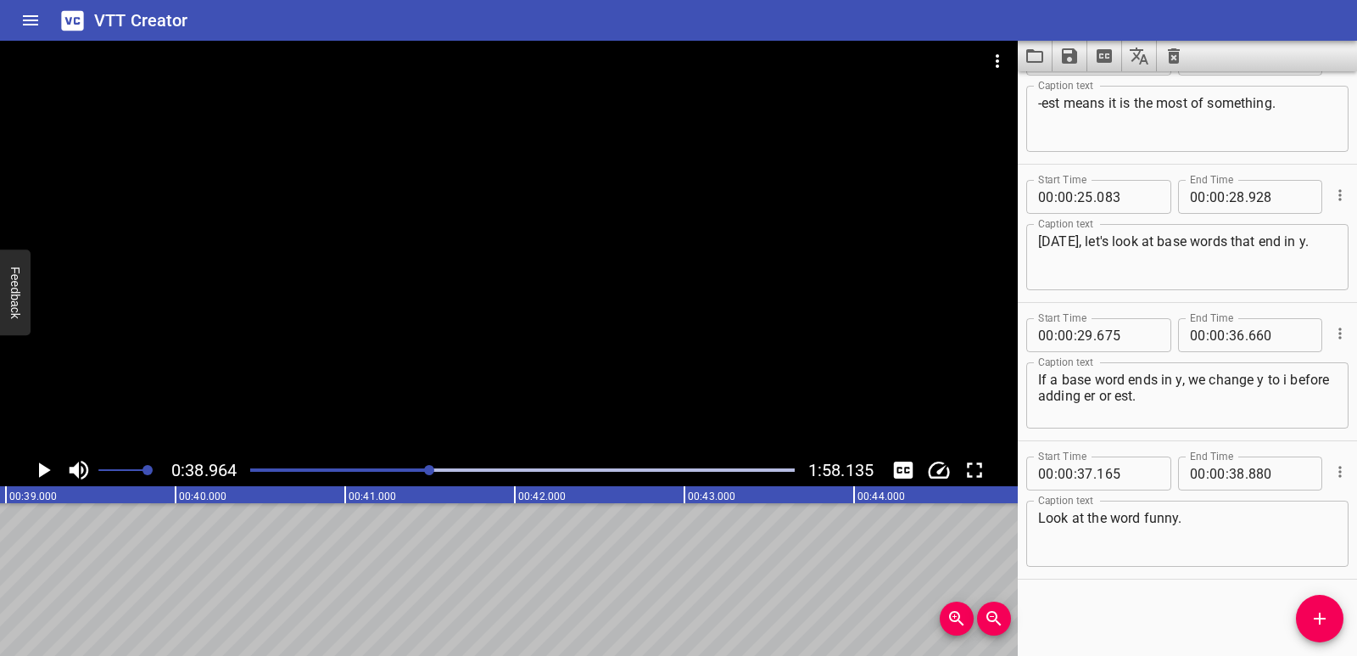
click at [1328, 618] on icon "Add Cue" at bounding box center [1320, 618] width 20 height 20
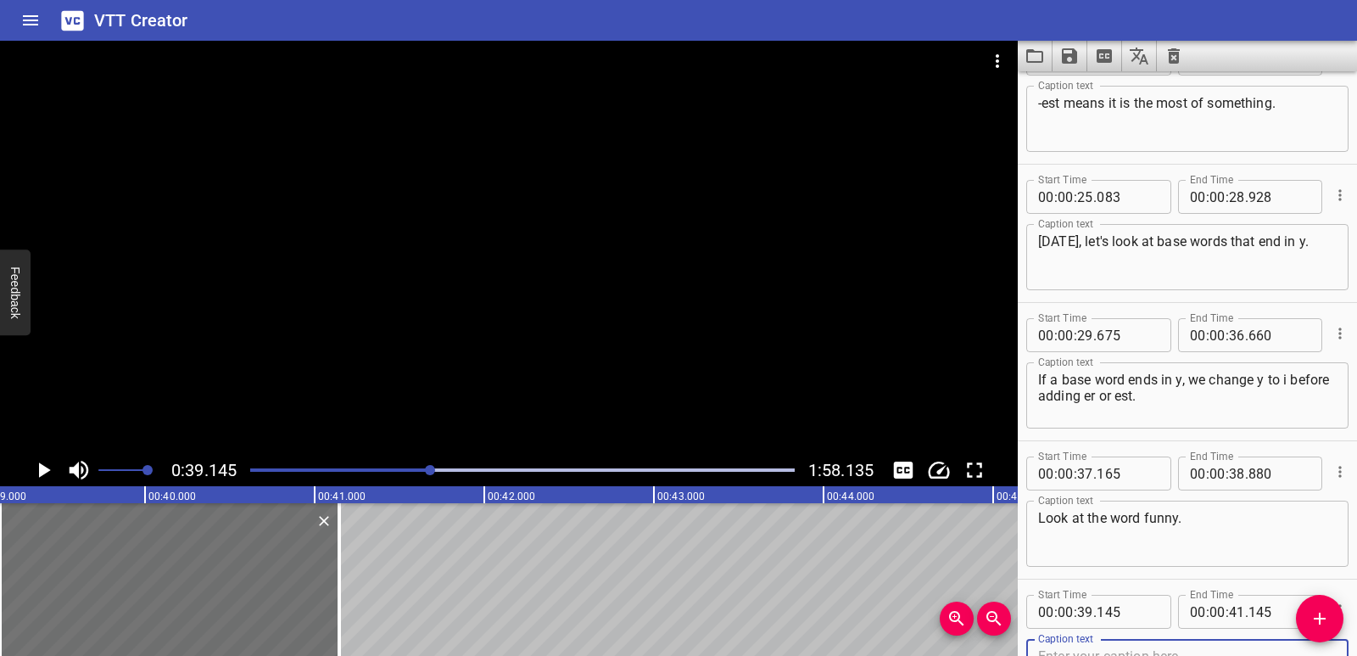
scroll to position [886, 0]
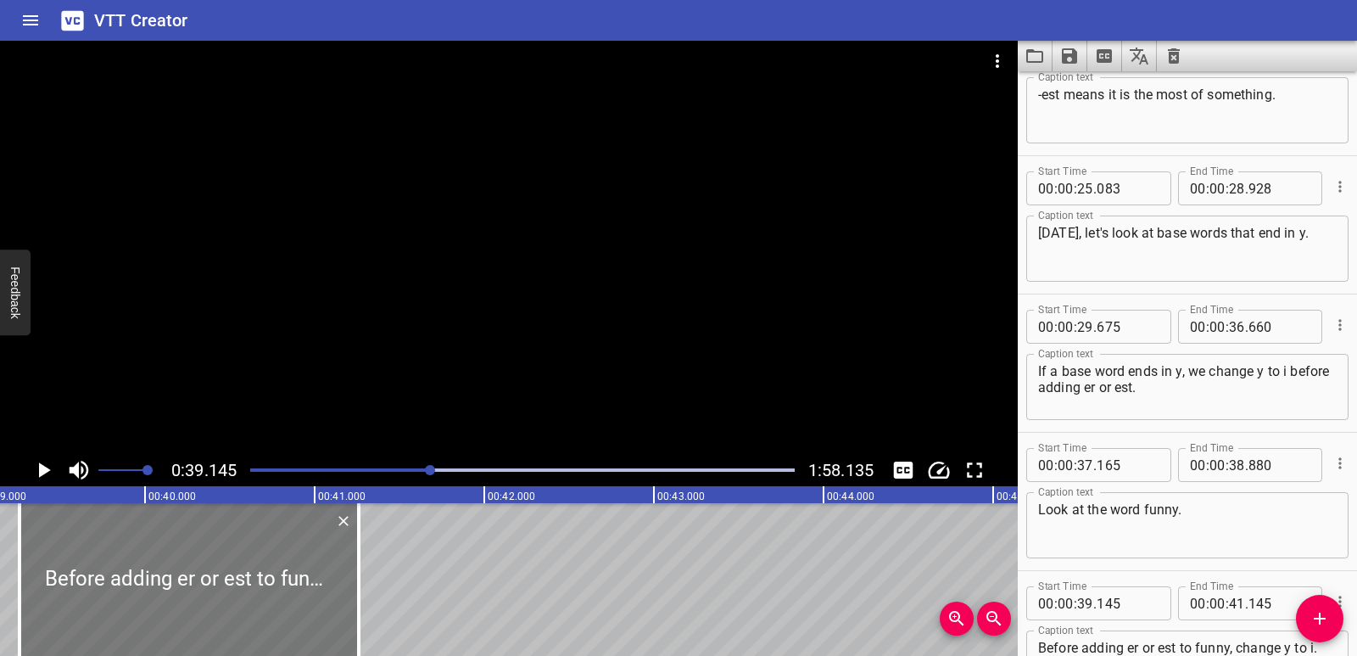
drag, startPoint x: 266, startPoint y: 565, endPoint x: 287, endPoint y: 568, distance: 21.4
click at [287, 568] on div at bounding box center [189, 579] width 339 height 153
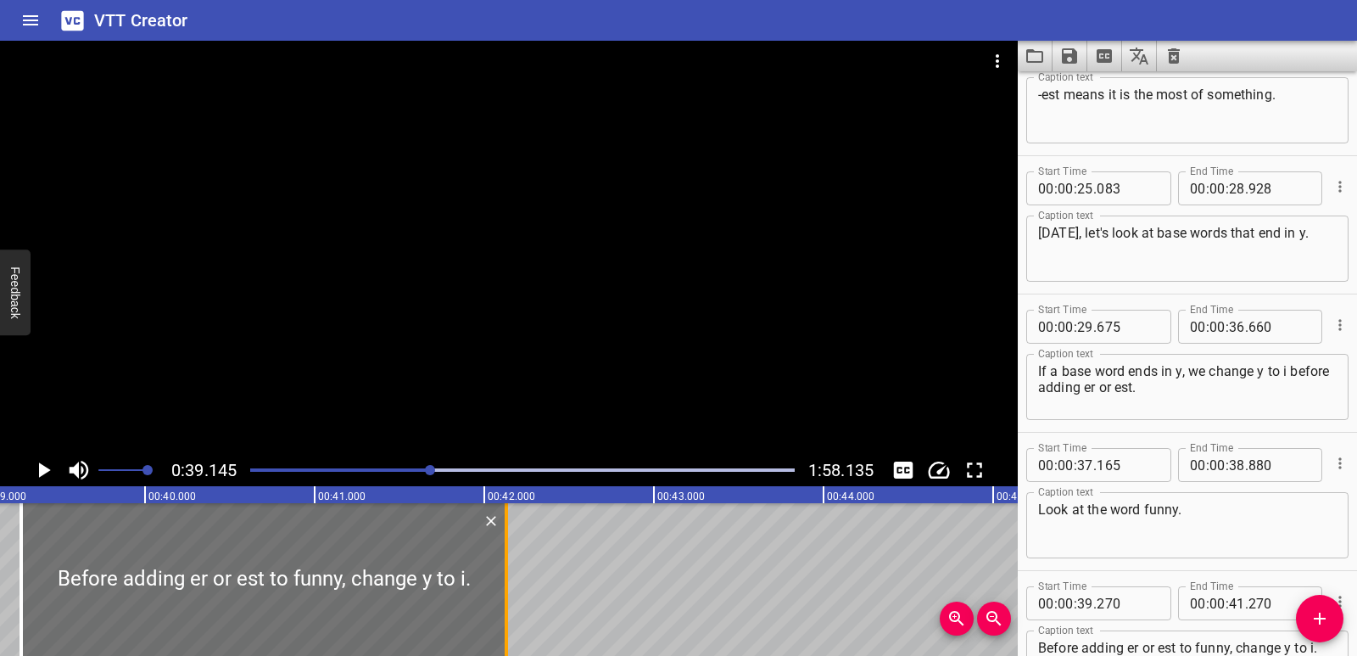
drag, startPoint x: 400, startPoint y: 559, endPoint x: 506, endPoint y: 556, distance: 106.1
click at [506, 556] on div at bounding box center [506, 579] width 3 height 153
click at [47, 466] on icon "Play/Pause" at bounding box center [43, 469] width 25 height 25
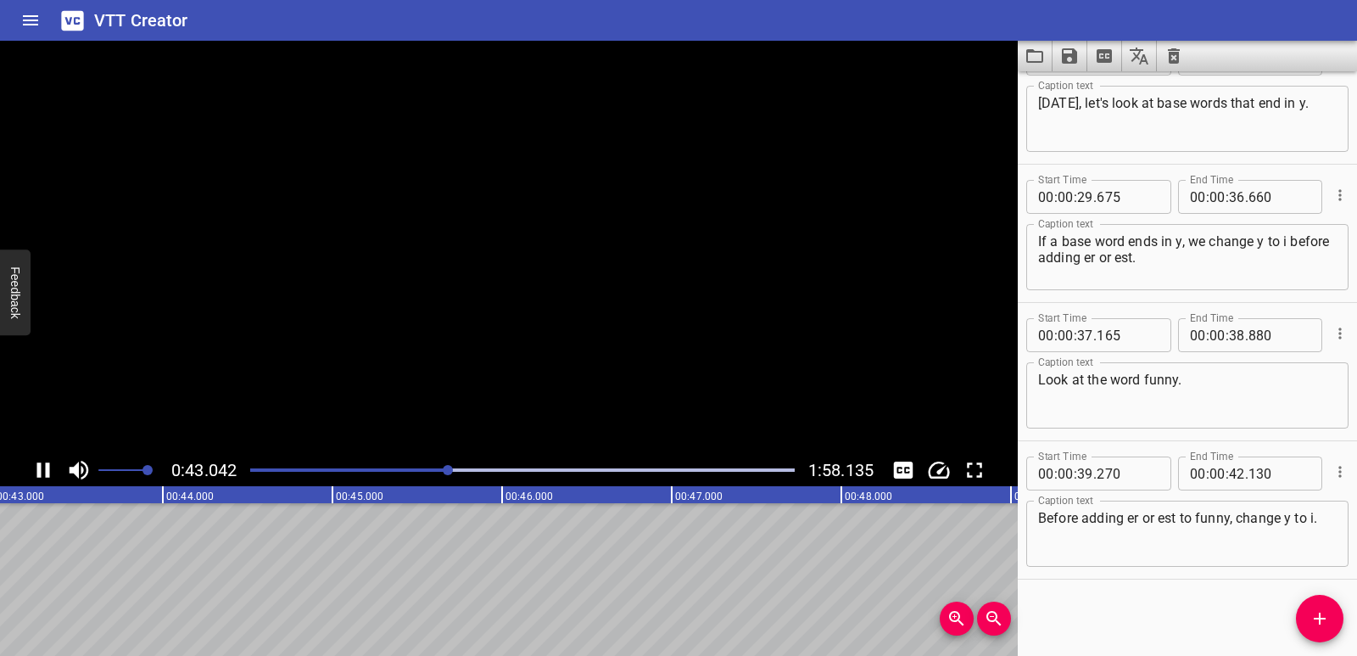
click at [47, 466] on icon "Play/Pause" at bounding box center [43, 469] width 13 height 15
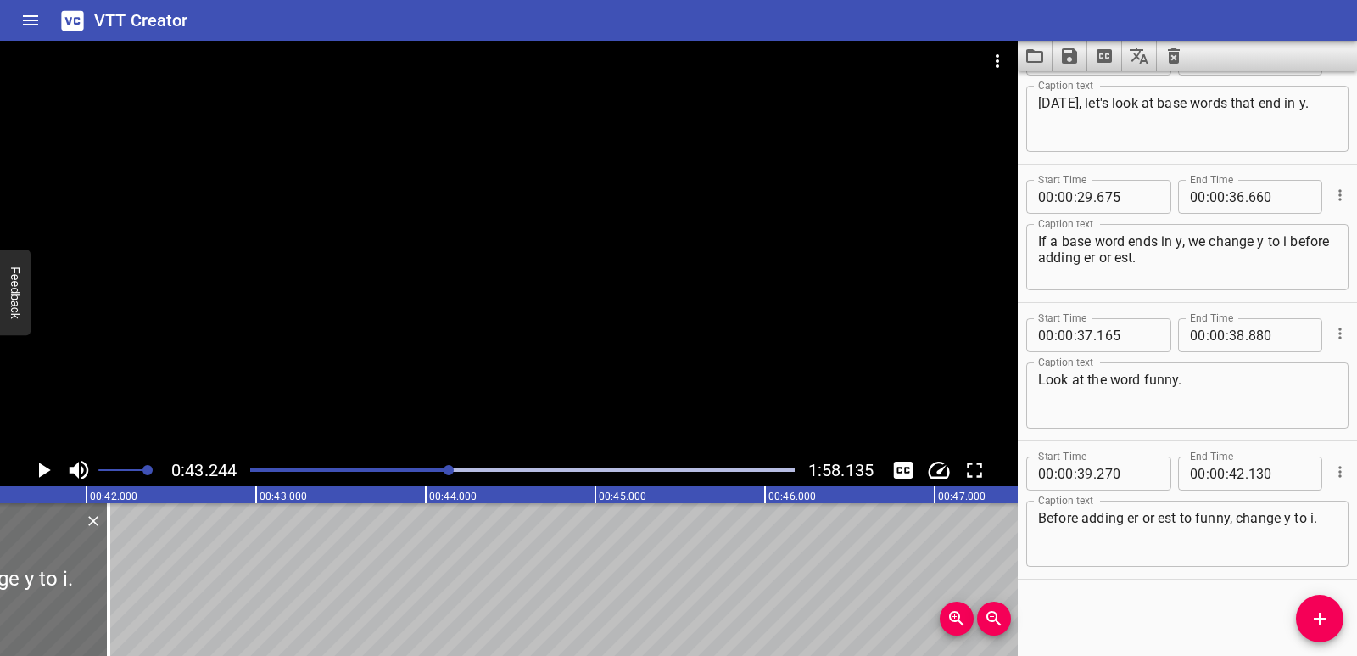
scroll to position [0, 7022]
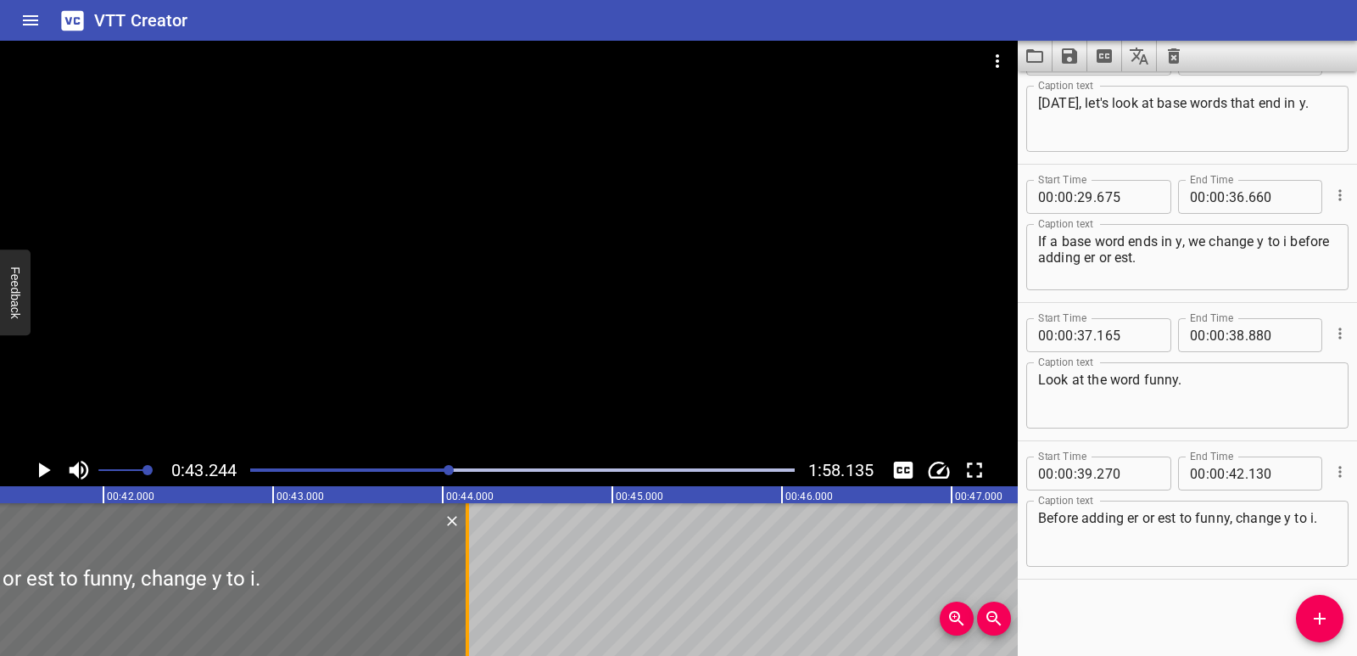
drag, startPoint x: 131, startPoint y: 579, endPoint x: 469, endPoint y: 563, distance: 338.9
click at [469, 563] on div at bounding box center [467, 579] width 17 height 153
click at [43, 469] on icon "Play/Pause" at bounding box center [45, 469] width 12 height 15
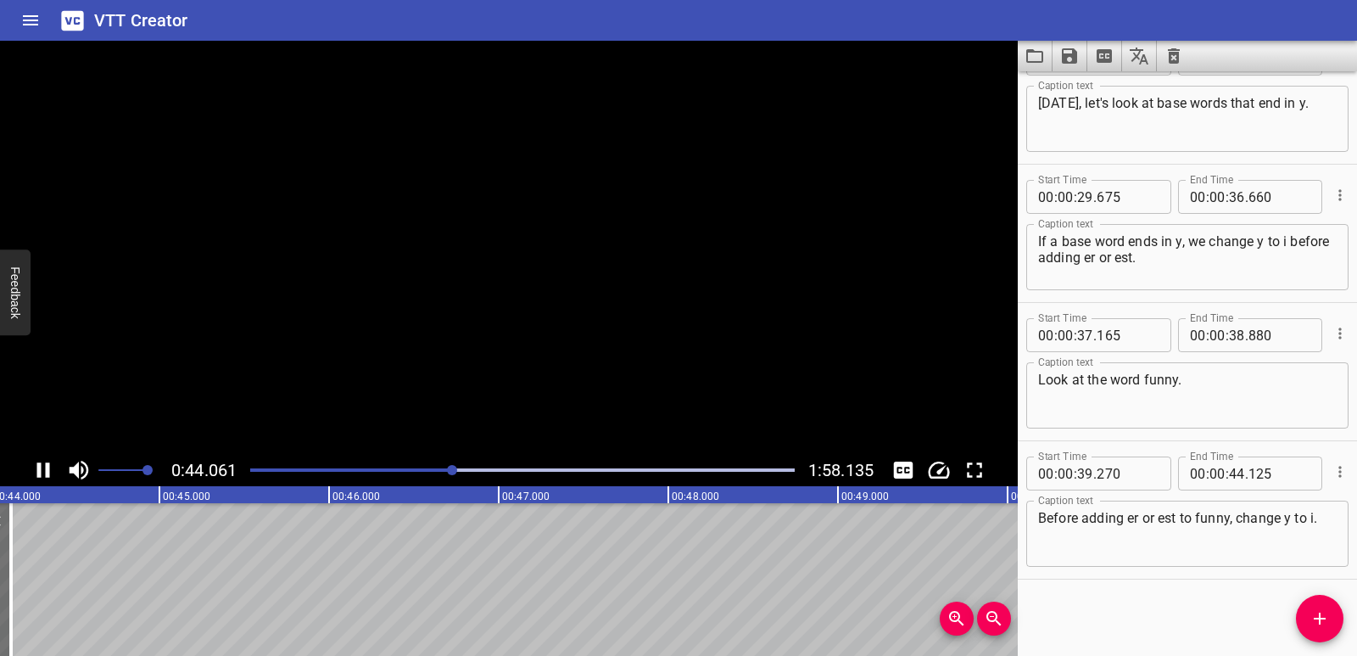
click at [43, 468] on icon "Play/Pause" at bounding box center [43, 469] width 25 height 25
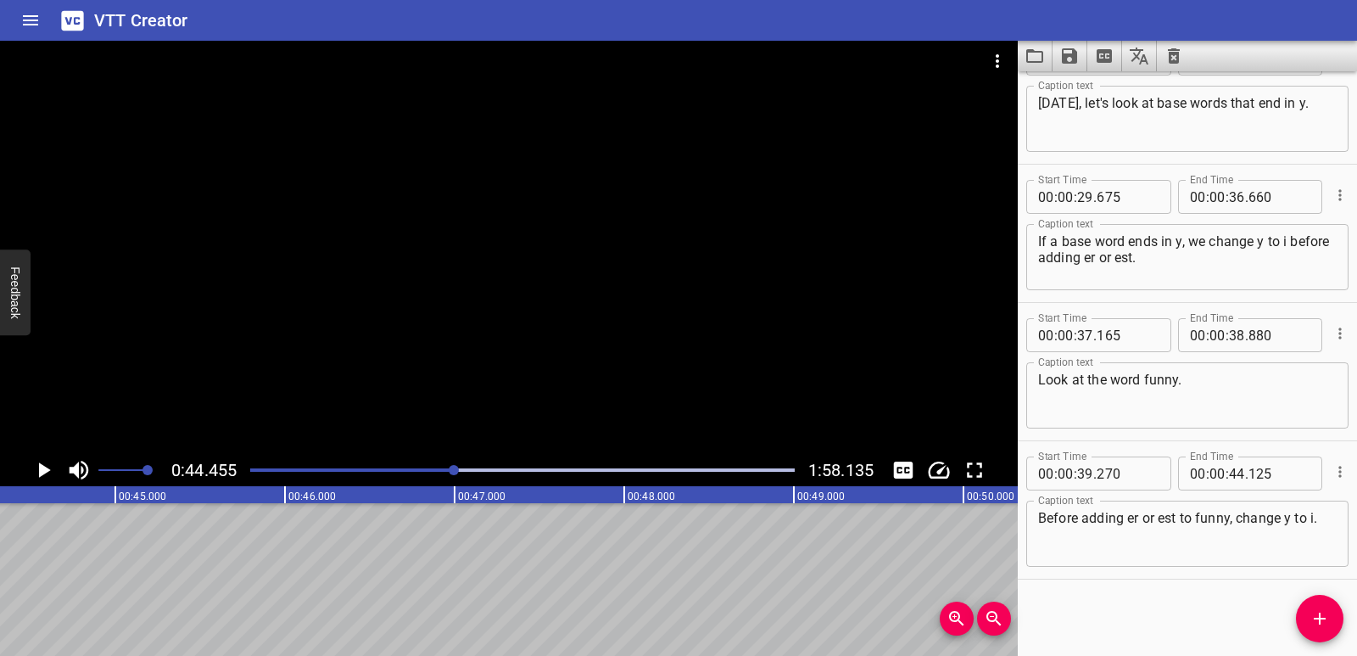
scroll to position [0, 7542]
click at [1317, 626] on icon "Add Cue" at bounding box center [1320, 618] width 20 height 20
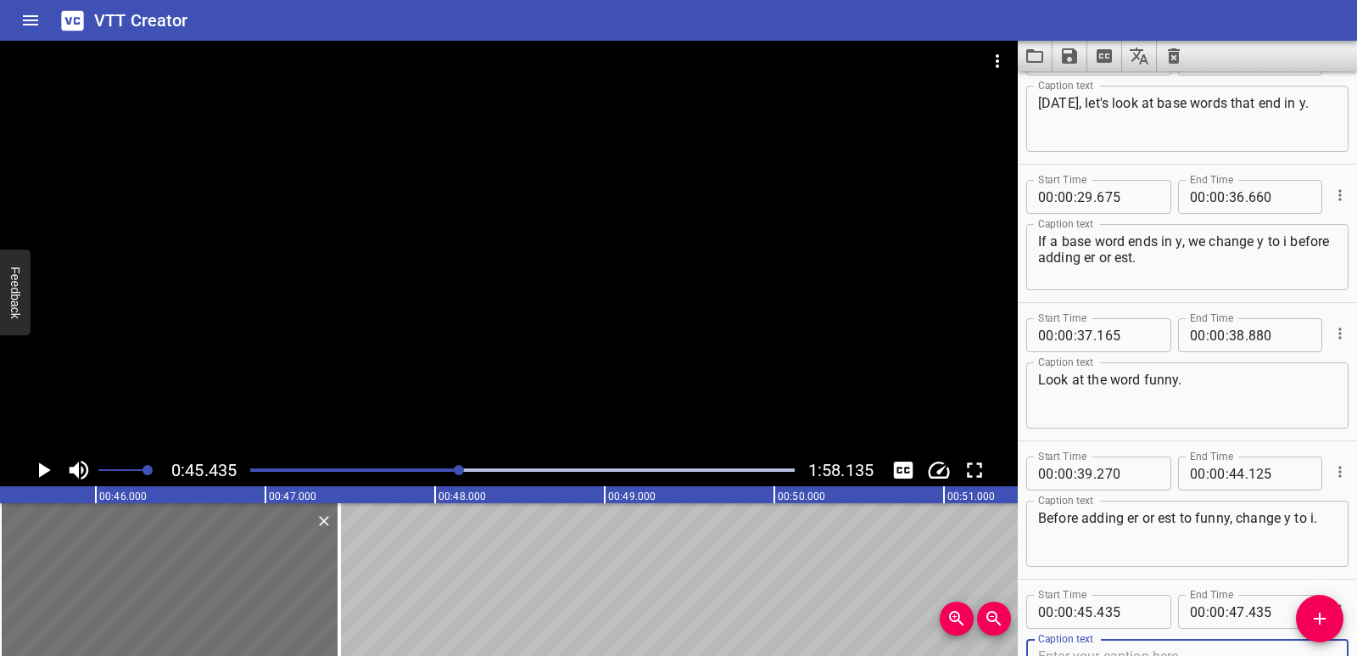
scroll to position [1025, 0]
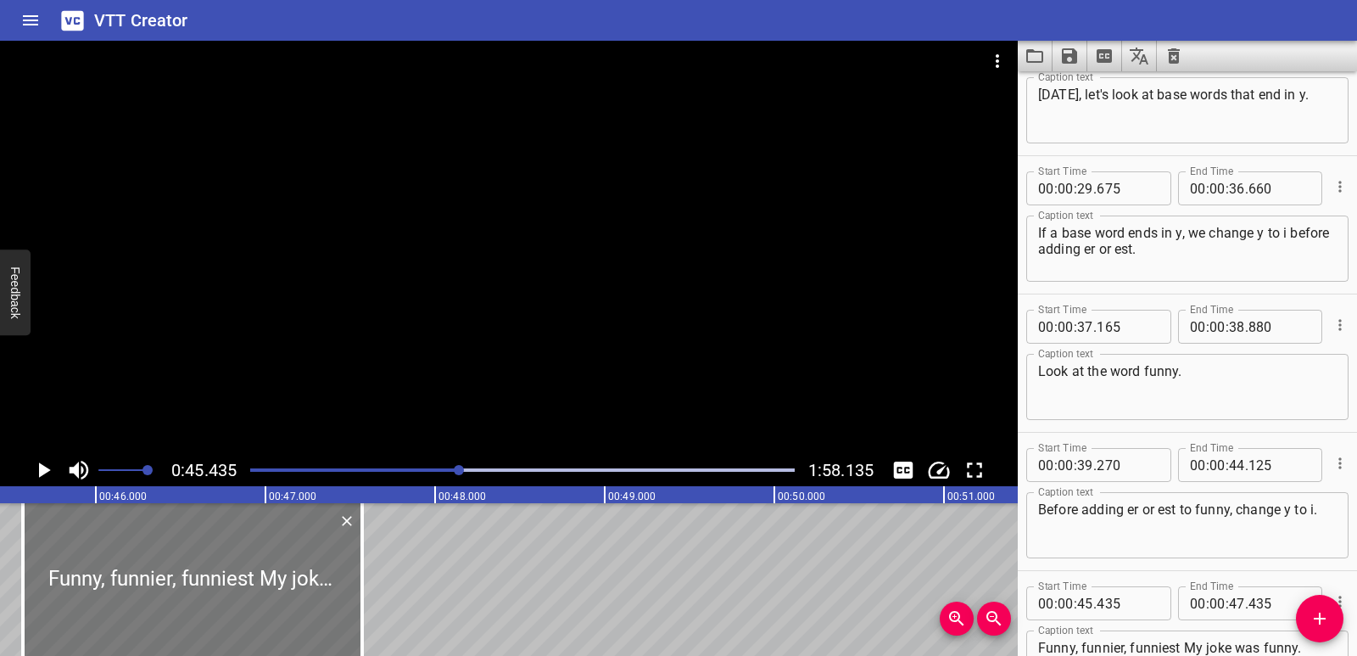
drag, startPoint x: 243, startPoint y: 564, endPoint x: 266, endPoint y: 568, distance: 23.3
click at [266, 568] on div at bounding box center [192, 579] width 339 height 153
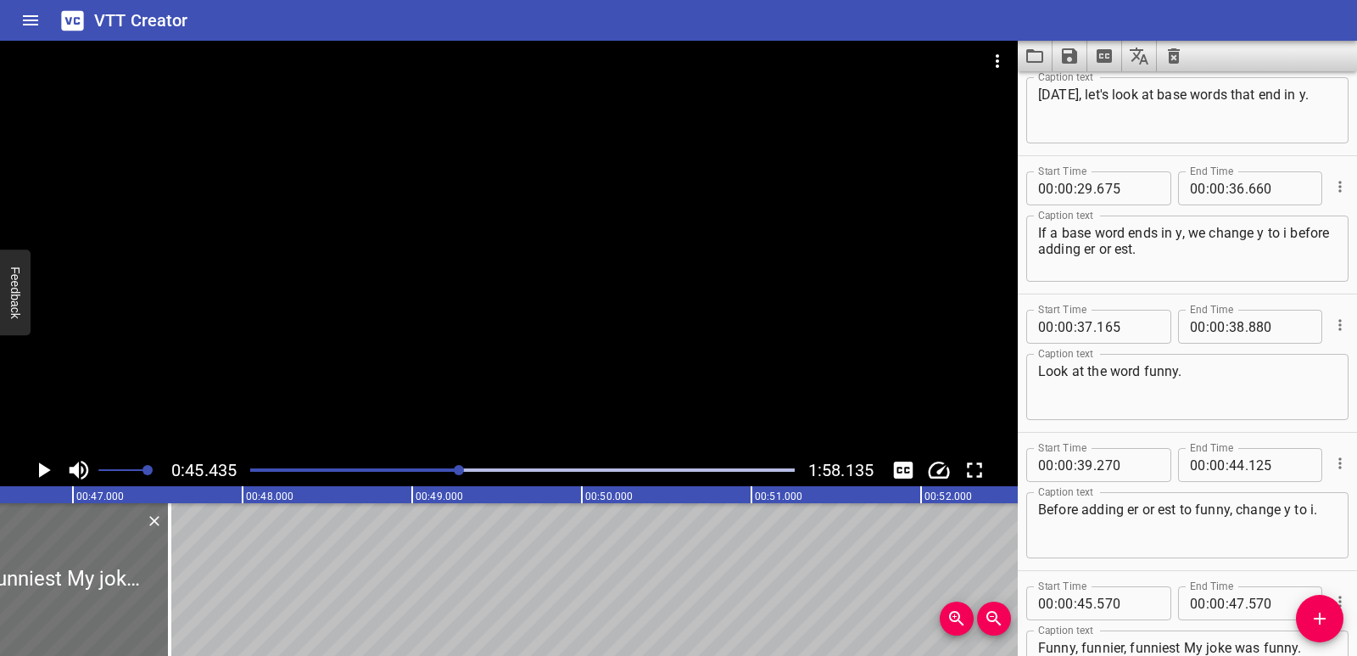
scroll to position [0, 7638]
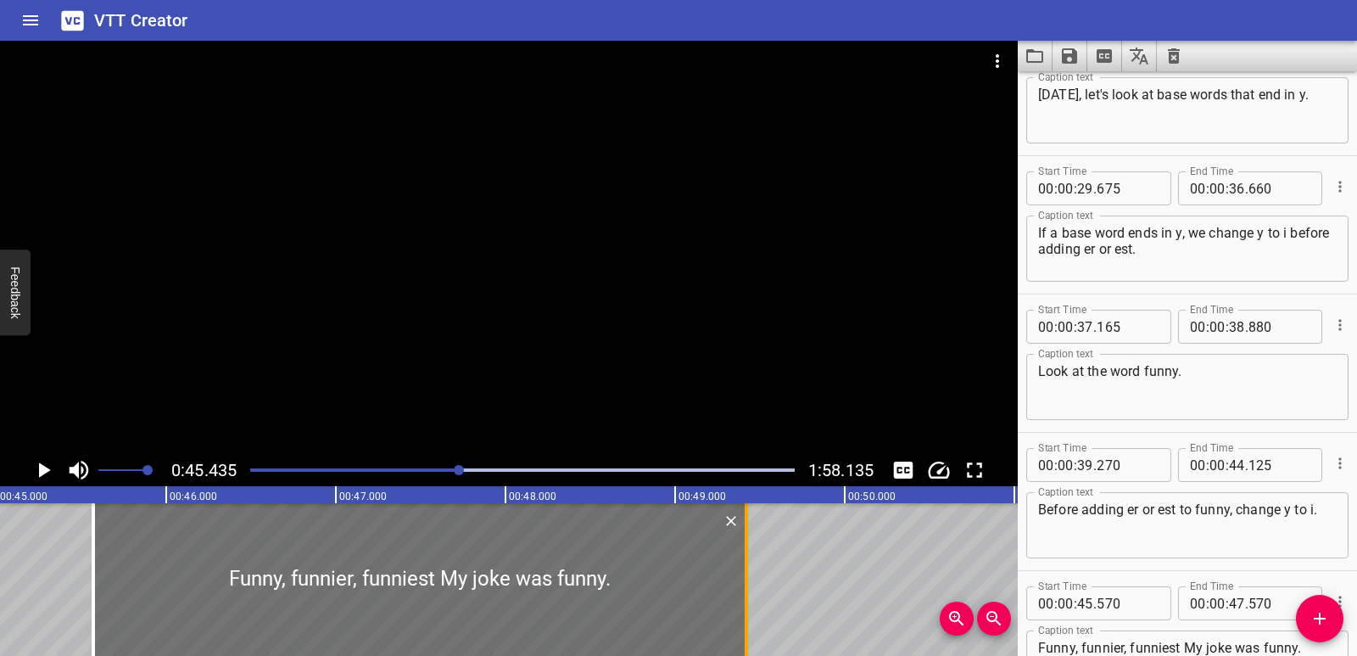
drag, startPoint x: 440, startPoint y: 579, endPoint x: 754, endPoint y: 579, distance: 313.9
click at [754, 579] on div at bounding box center [746, 579] width 17 height 153
click at [39, 468] on icon "Play/Pause" at bounding box center [45, 469] width 12 height 15
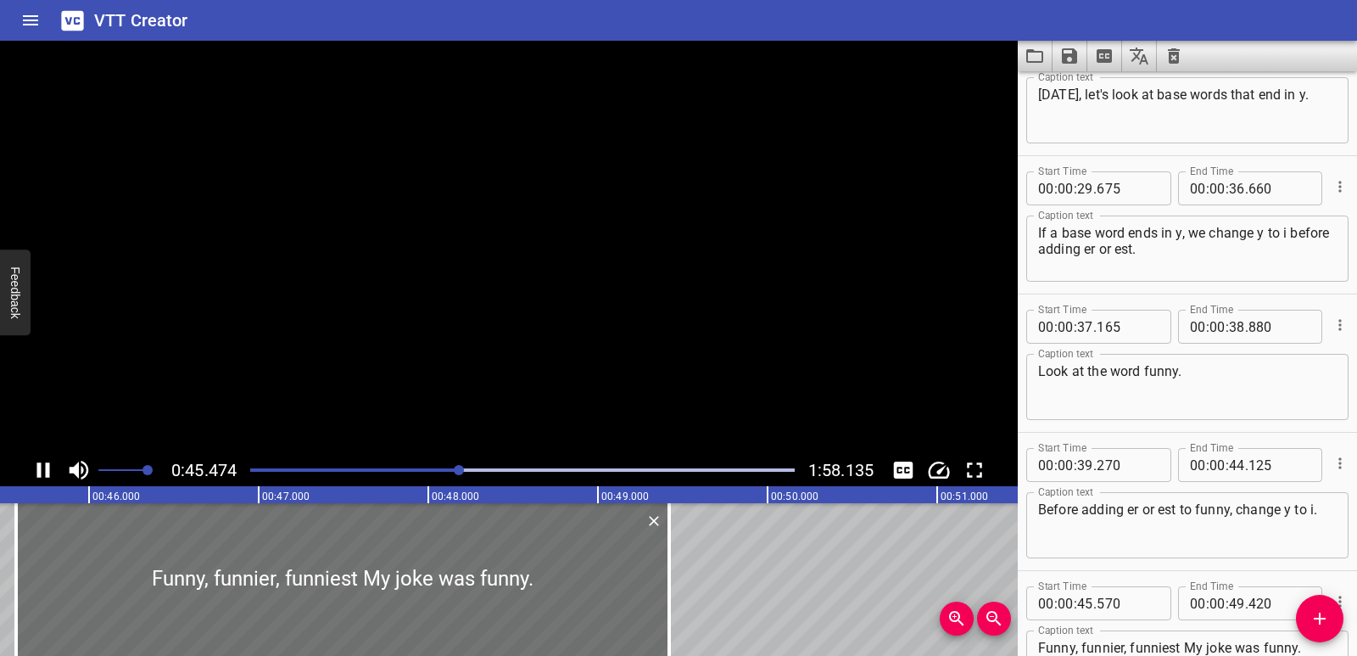
scroll to position [1155, 0]
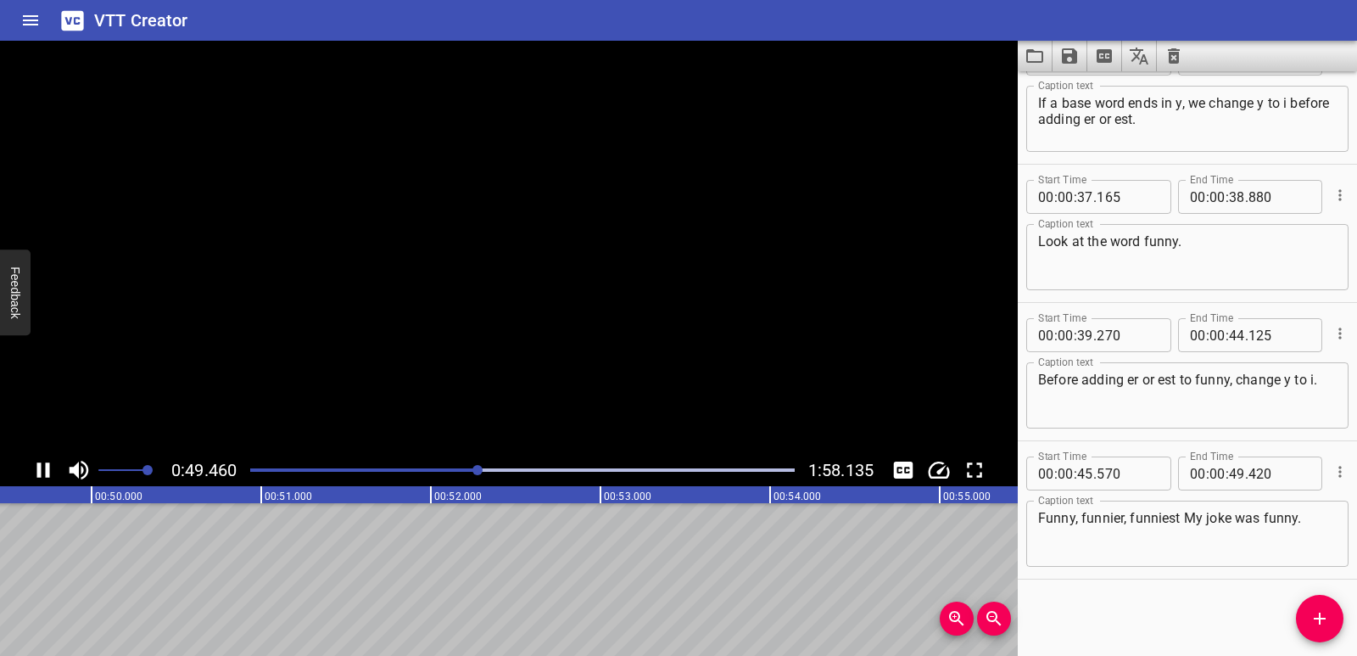
click at [39, 468] on icon "Play/Pause" at bounding box center [43, 469] width 13 height 15
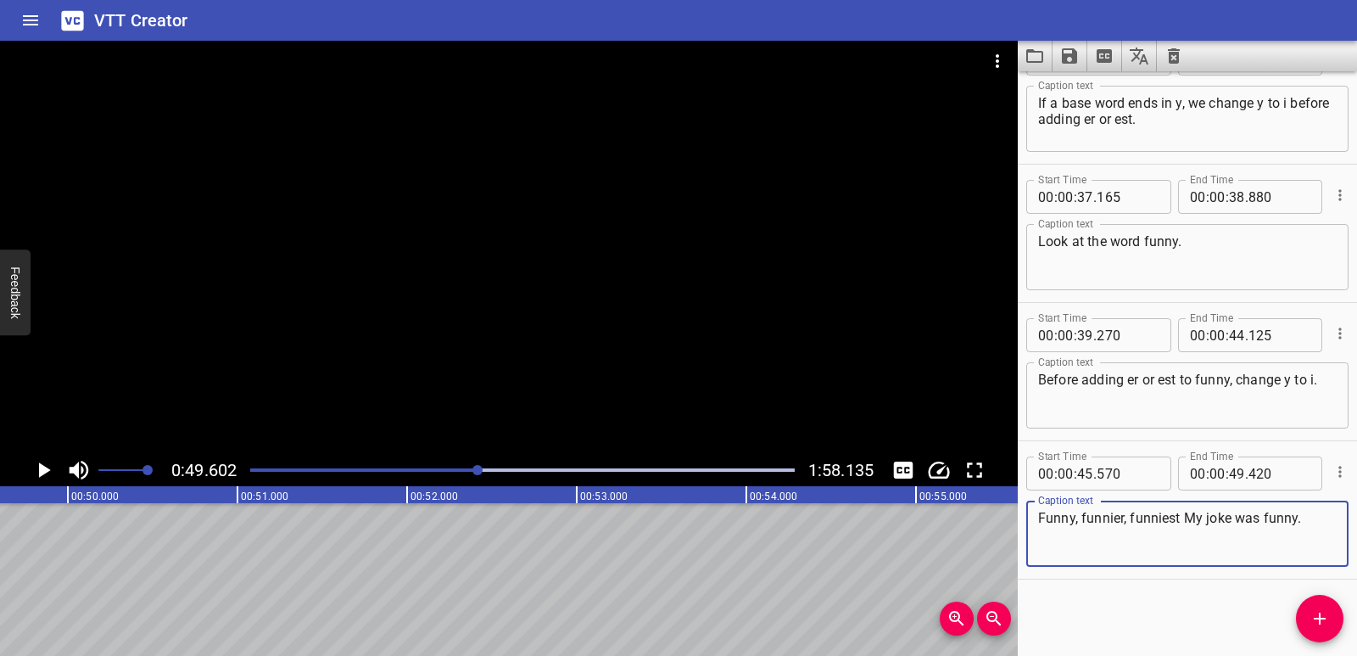
drag, startPoint x: 1185, startPoint y: 520, endPoint x: 1321, endPoint y: 518, distance: 135.7
click at [1321, 518] on textarea "Funny, funnier, funniest My joke was funny." at bounding box center [1187, 534] width 299 height 48
click at [1340, 613] on span "Add Cue" at bounding box center [1320, 618] width 48 height 20
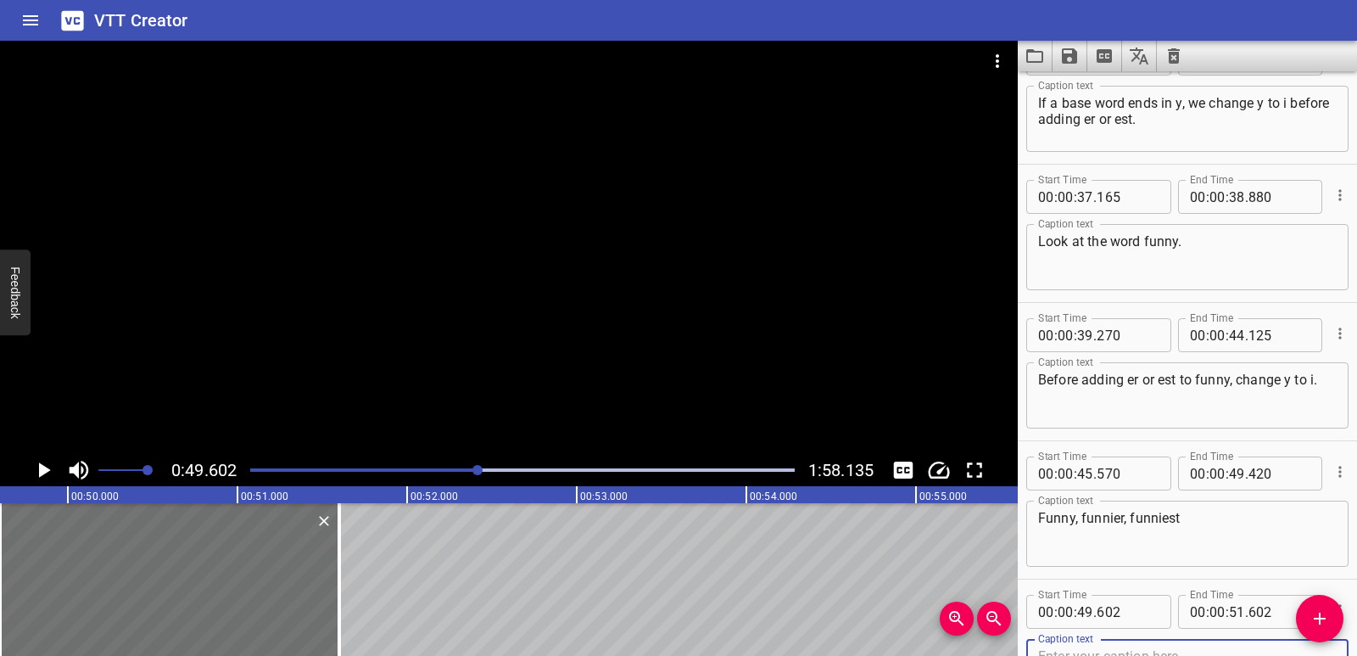
scroll to position [1163, 0]
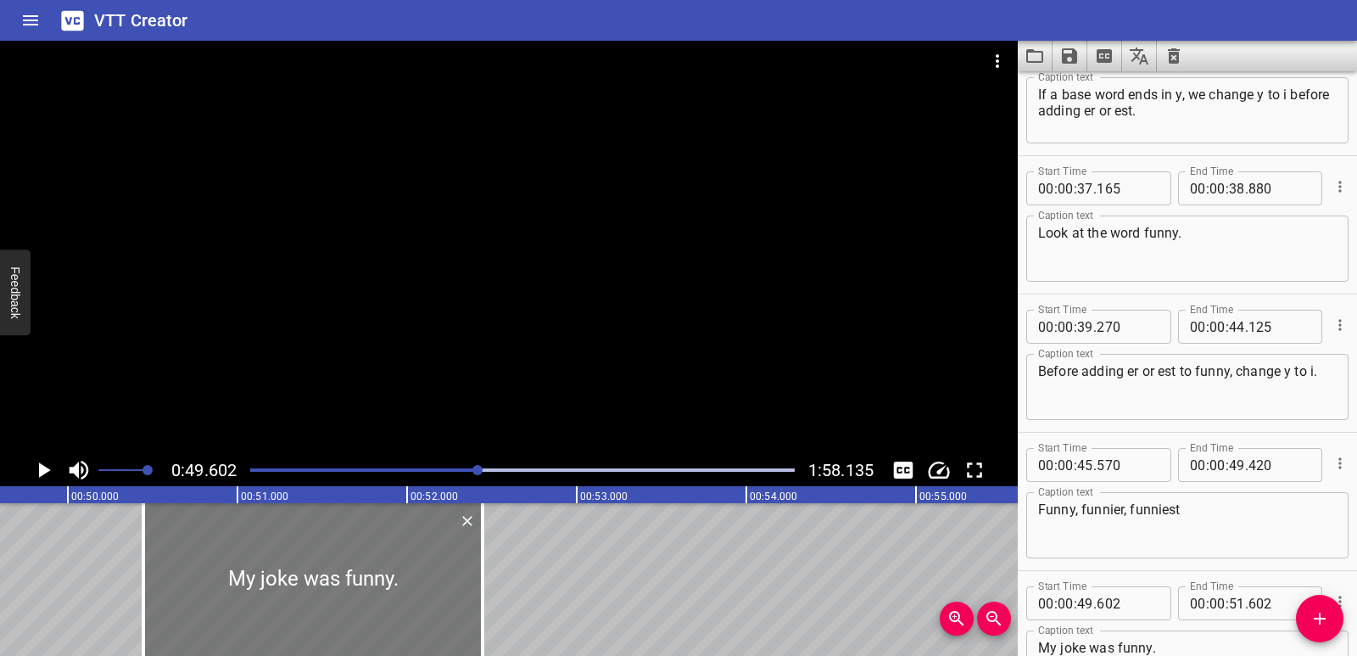
drag, startPoint x: 237, startPoint y: 560, endPoint x: 380, endPoint y: 574, distance: 144.1
click at [380, 574] on div at bounding box center [312, 579] width 339 height 153
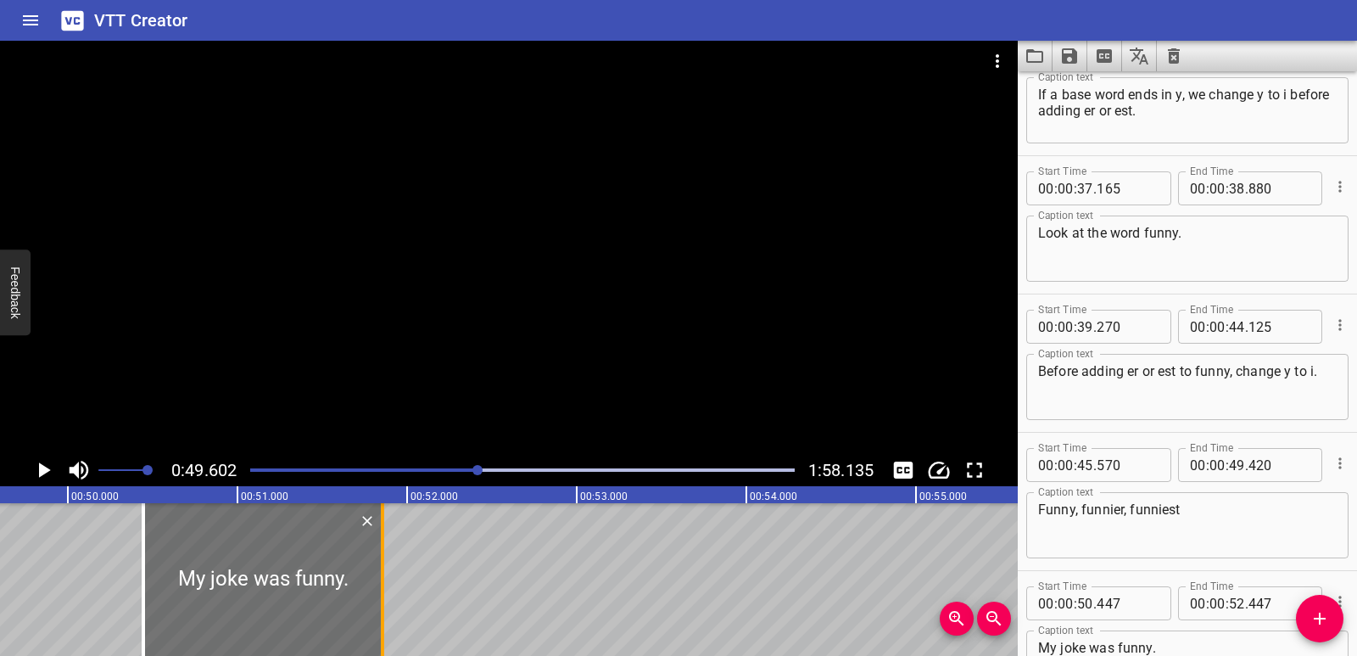
drag, startPoint x: 481, startPoint y: 592, endPoint x: 381, endPoint y: 596, distance: 100.2
click at [381, 596] on div at bounding box center [382, 579] width 3 height 153
drag, startPoint x: 32, startPoint y: 562, endPoint x: 36, endPoint y: 533, distance: 29.0
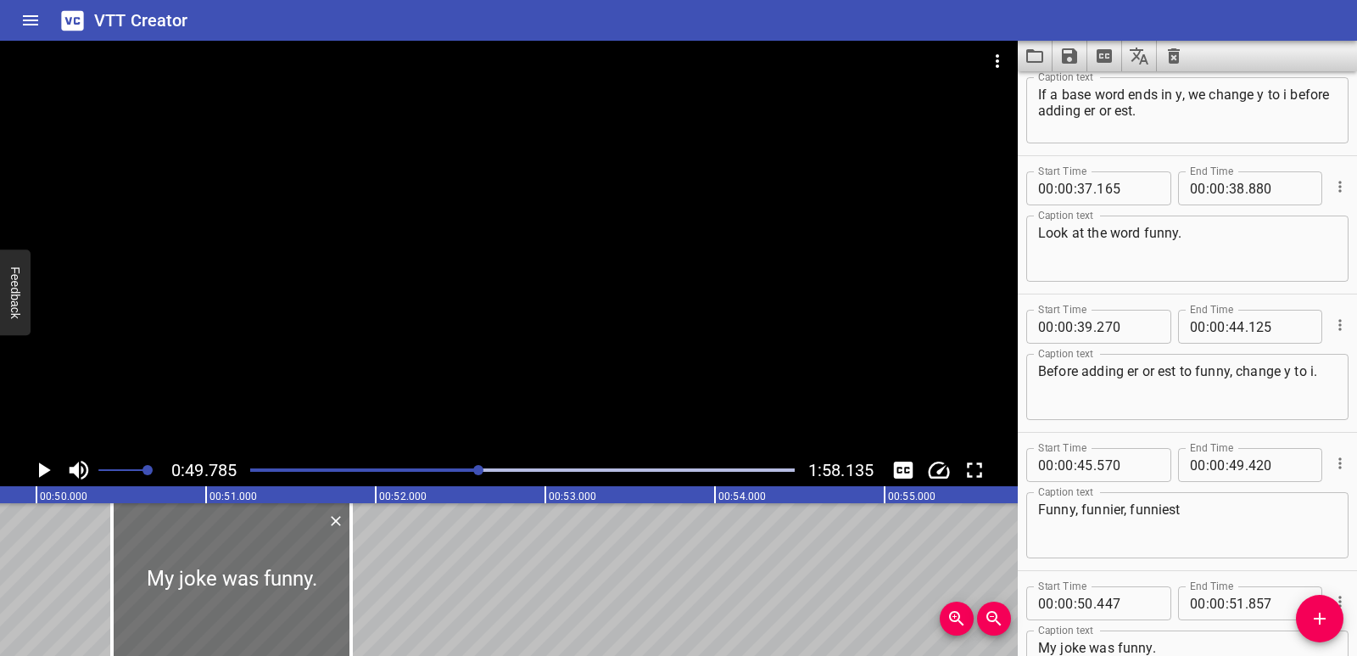
click at [36, 467] on icon "Play/Pause" at bounding box center [43, 469] width 25 height 25
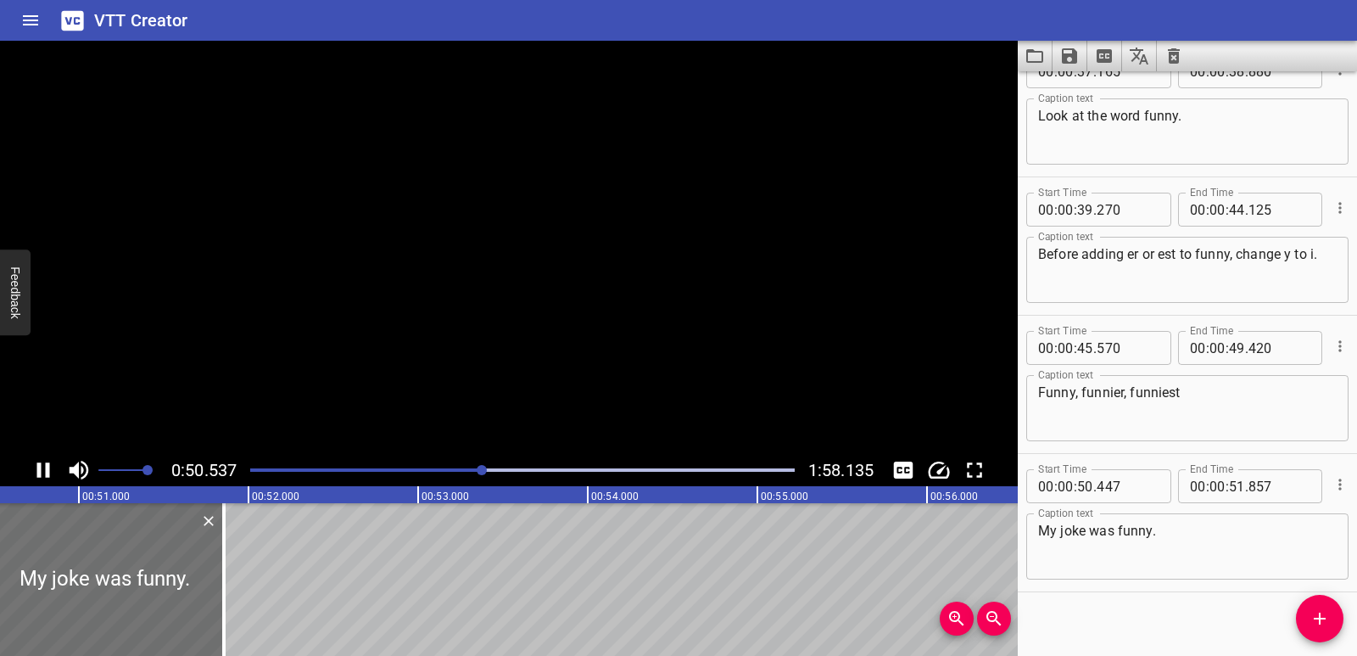
scroll to position [1293, 0]
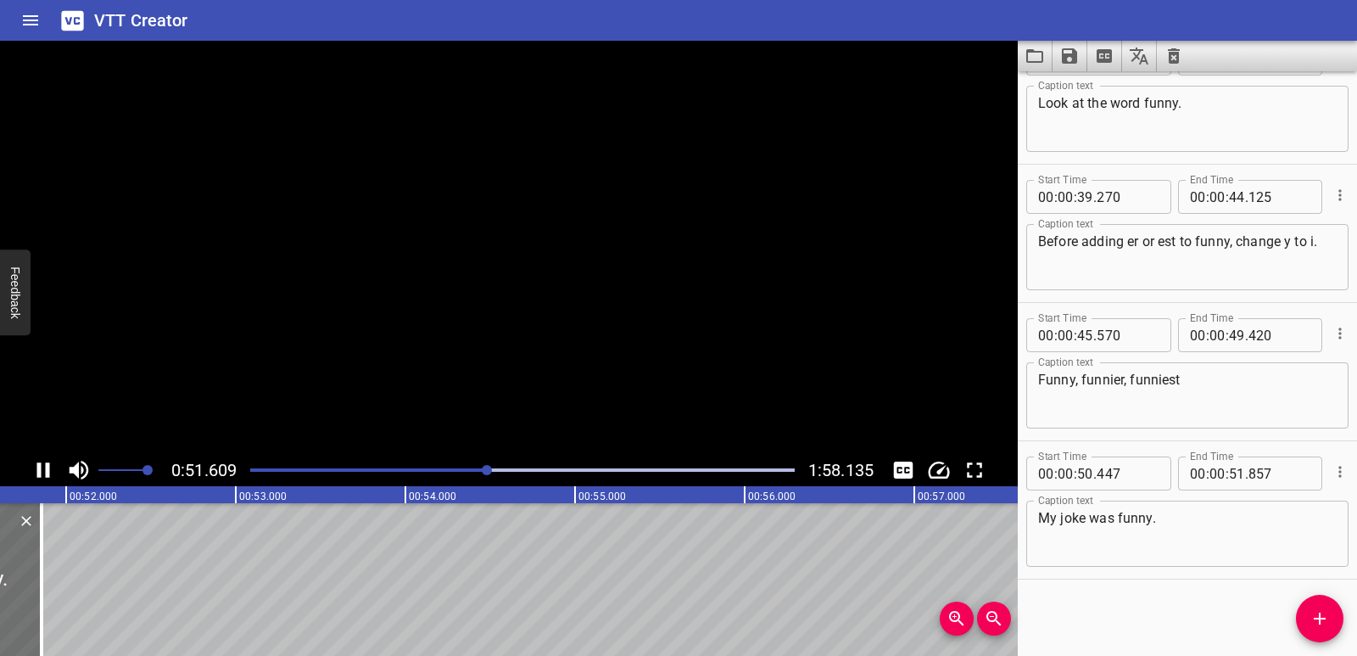
click at [36, 467] on icon "Play/Pause" at bounding box center [43, 469] width 25 height 25
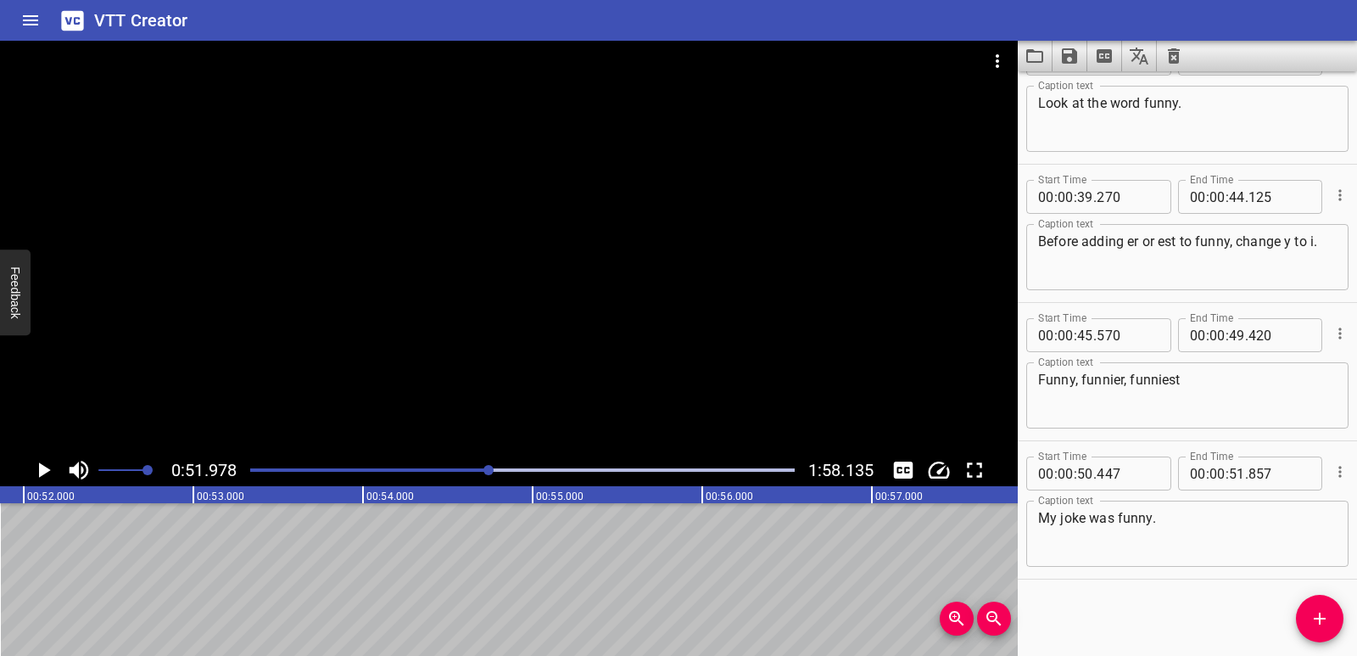
scroll to position [0, 8819]
click at [1314, 627] on icon "Add Cue" at bounding box center [1320, 618] width 20 height 20
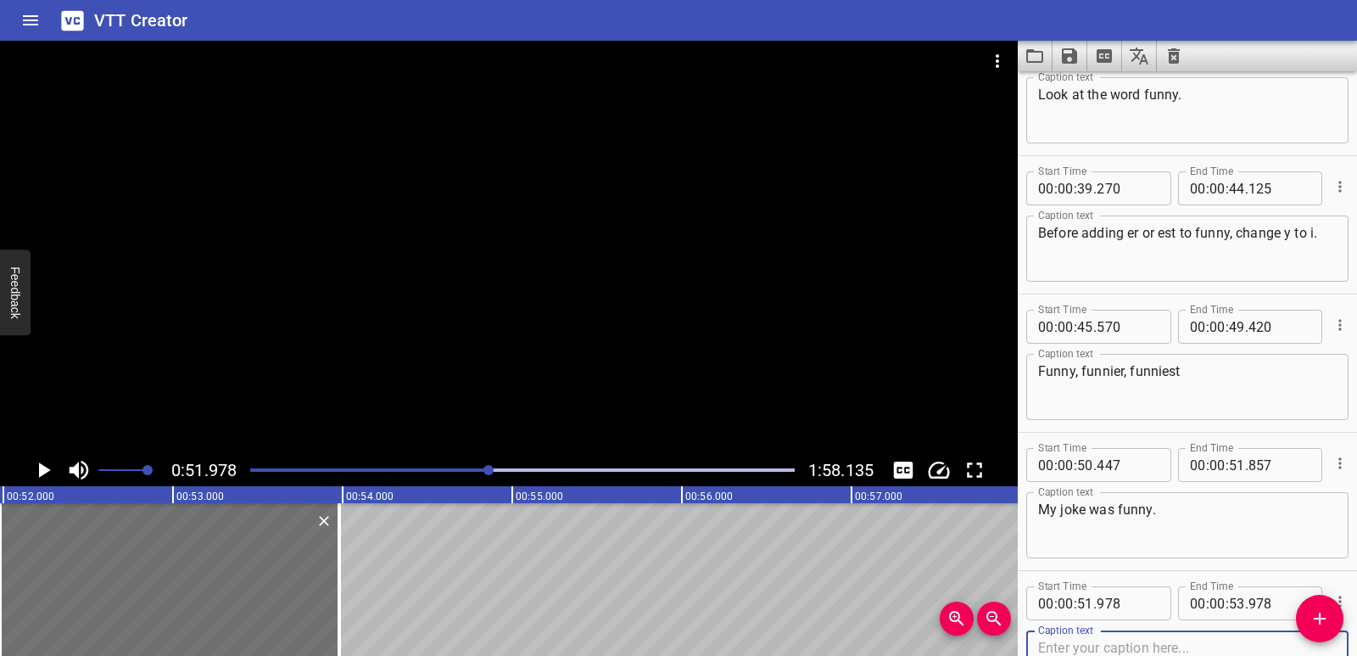
scroll to position [1431, 0]
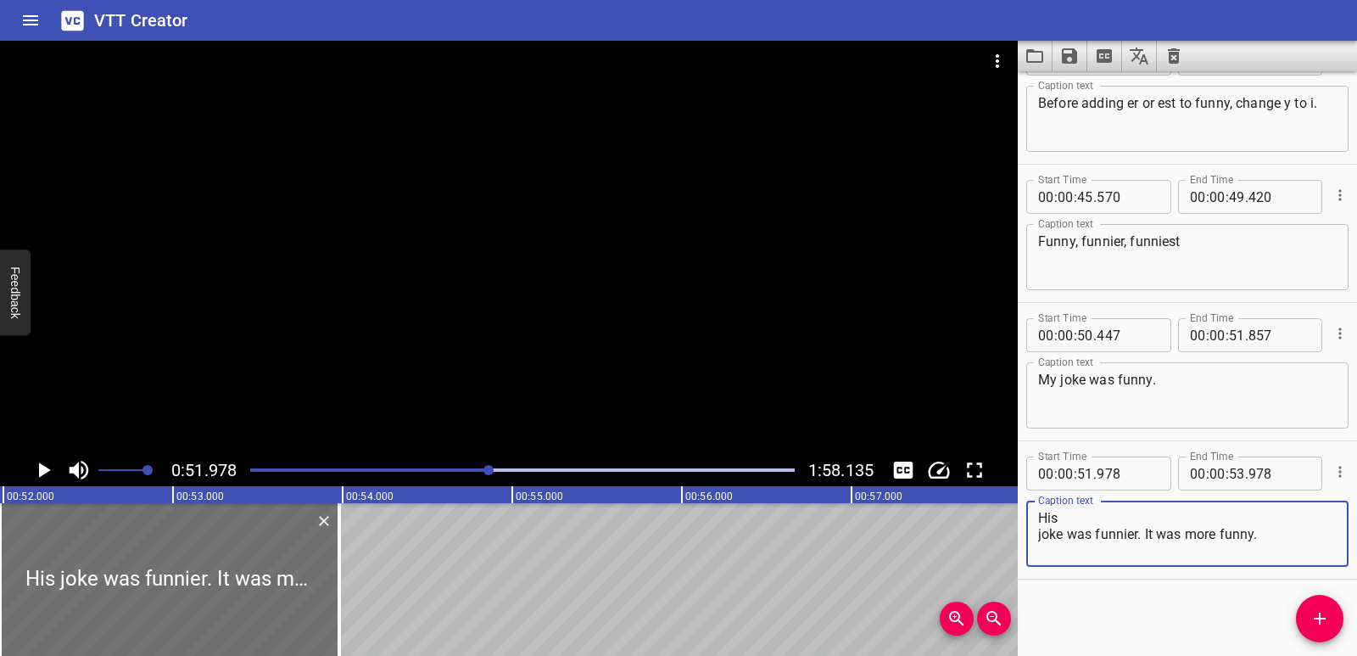
click at [1039, 542] on textarea "His joke was funnier. It was more funny." at bounding box center [1187, 534] width 299 height 48
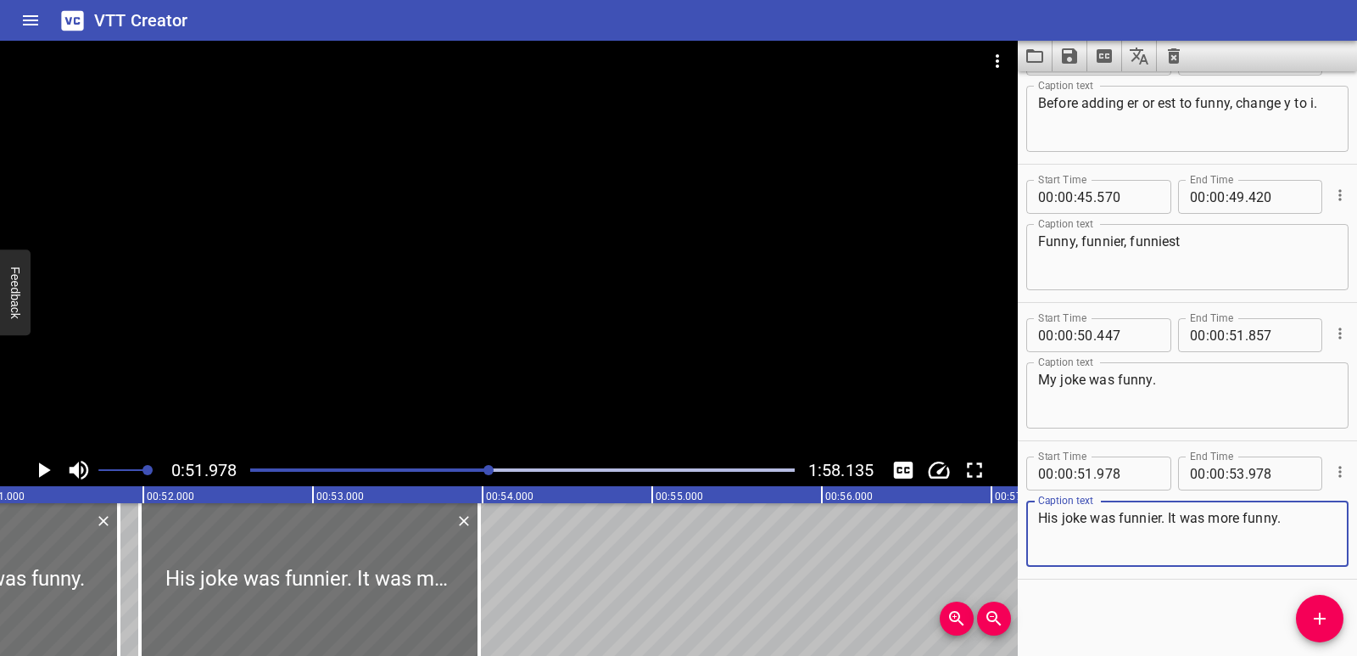
scroll to position [0, 8662]
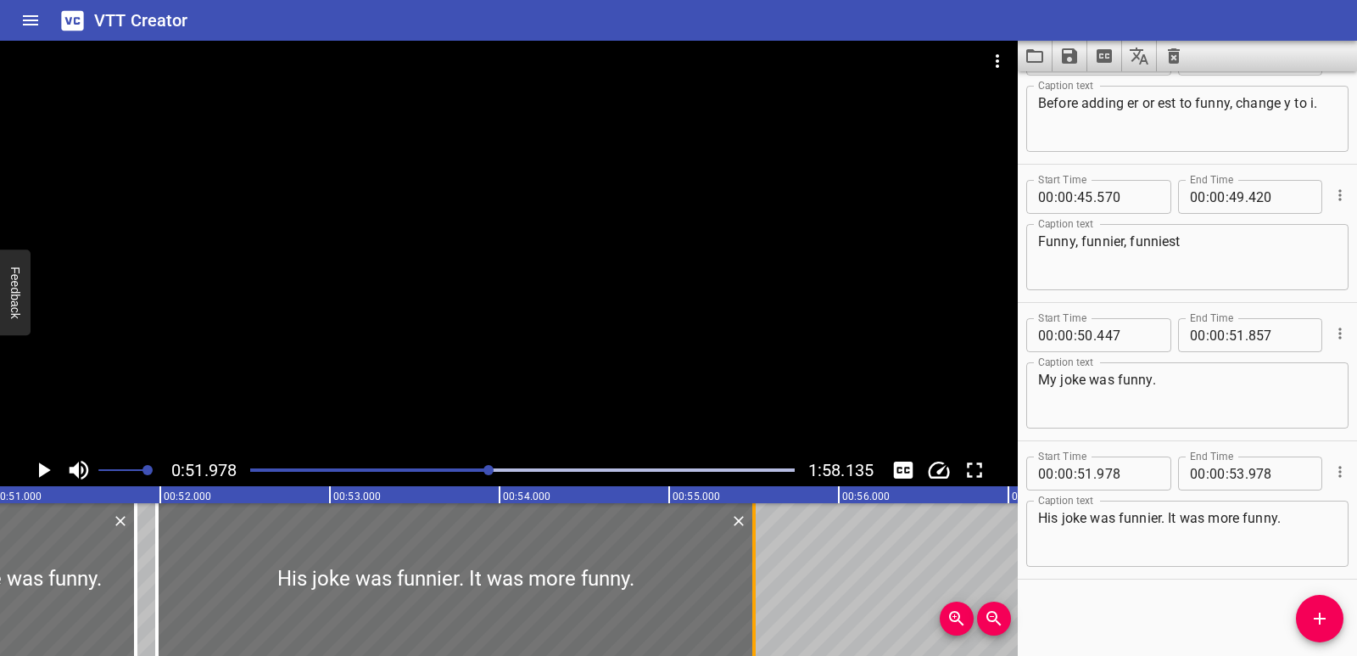
drag, startPoint x: 491, startPoint y: 601, endPoint x: 749, endPoint y: 574, distance: 259.3
click at [749, 574] on div at bounding box center [754, 579] width 17 height 153
drag, startPoint x: 161, startPoint y: 571, endPoint x: 186, endPoint y: 571, distance: 24.6
click at [186, 571] on div at bounding box center [181, 579] width 17 height 153
drag, startPoint x: 751, startPoint y: 551, endPoint x: 741, endPoint y: 556, distance: 11.4
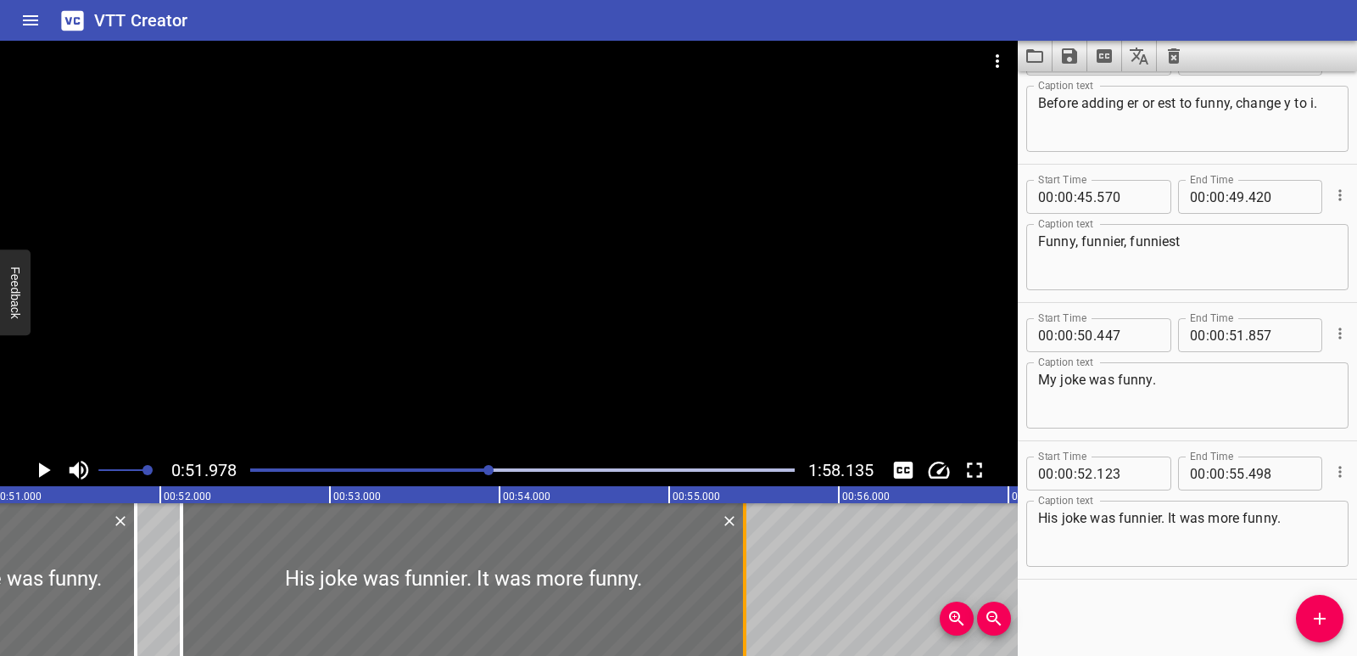
click at [741, 556] on div at bounding box center [744, 579] width 17 height 153
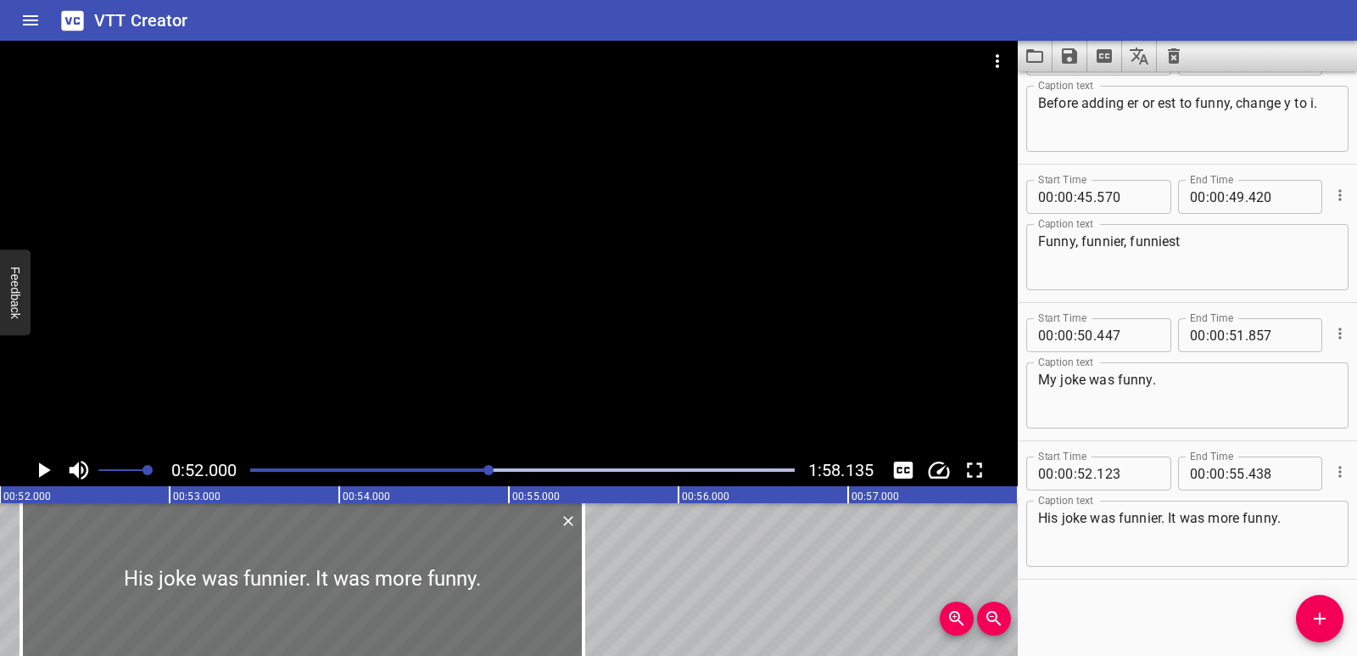
click at [39, 467] on icon "Play/Pause" at bounding box center [45, 469] width 12 height 15
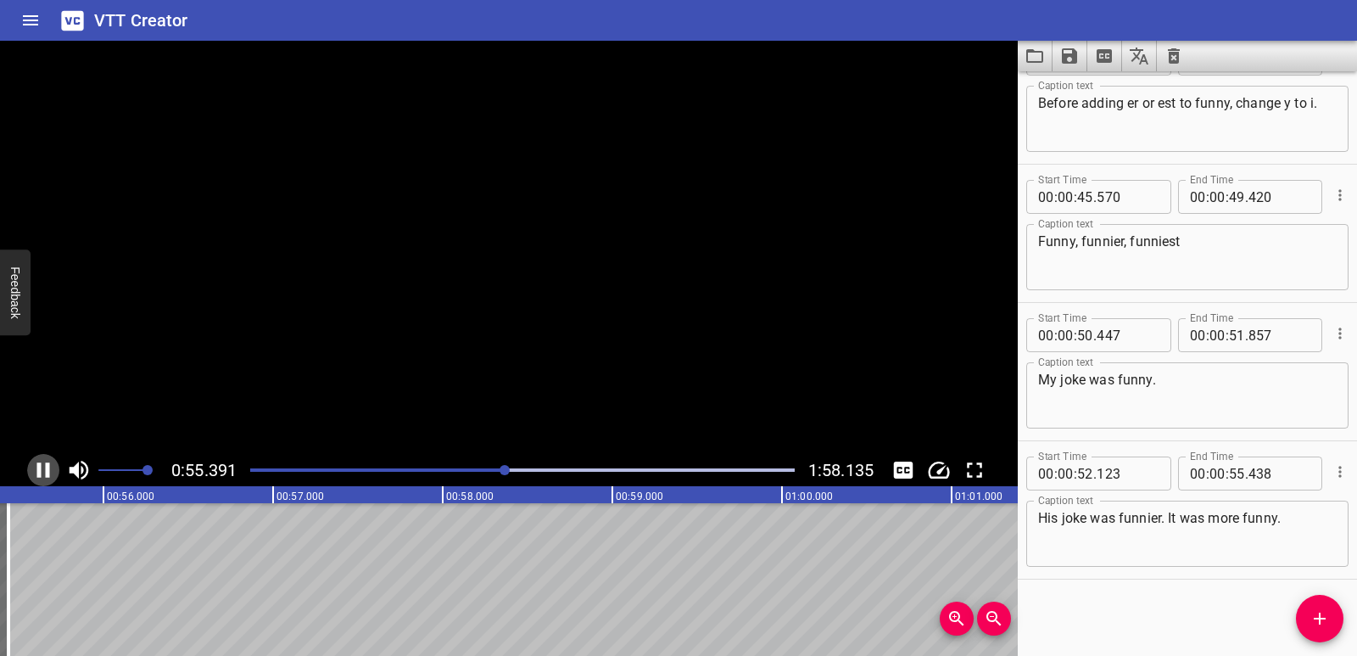
click at [39, 467] on icon "Play/Pause" at bounding box center [43, 469] width 13 height 15
click at [45, 580] on div "Comparatives and Superlatives You know to add -er to compare two things, and to…" at bounding box center [753, 579] width 20359 height 153
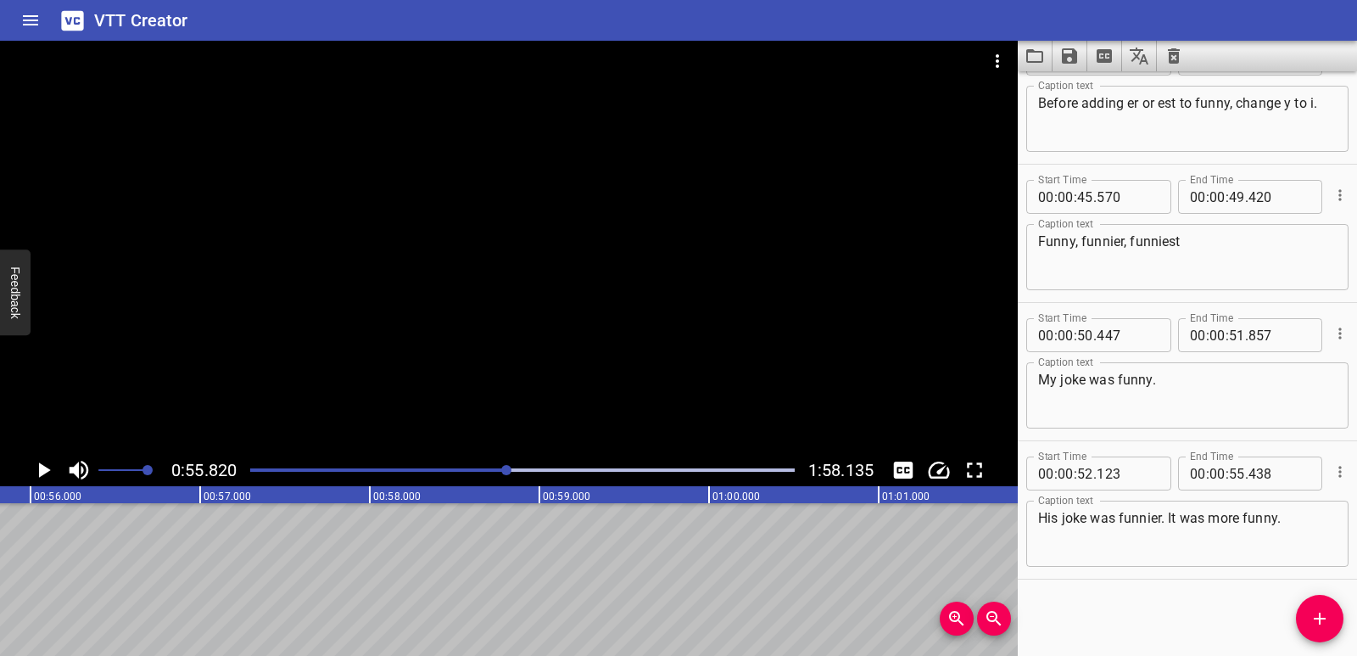
click at [1322, 616] on icon "Add Cue" at bounding box center [1320, 618] width 20 height 20
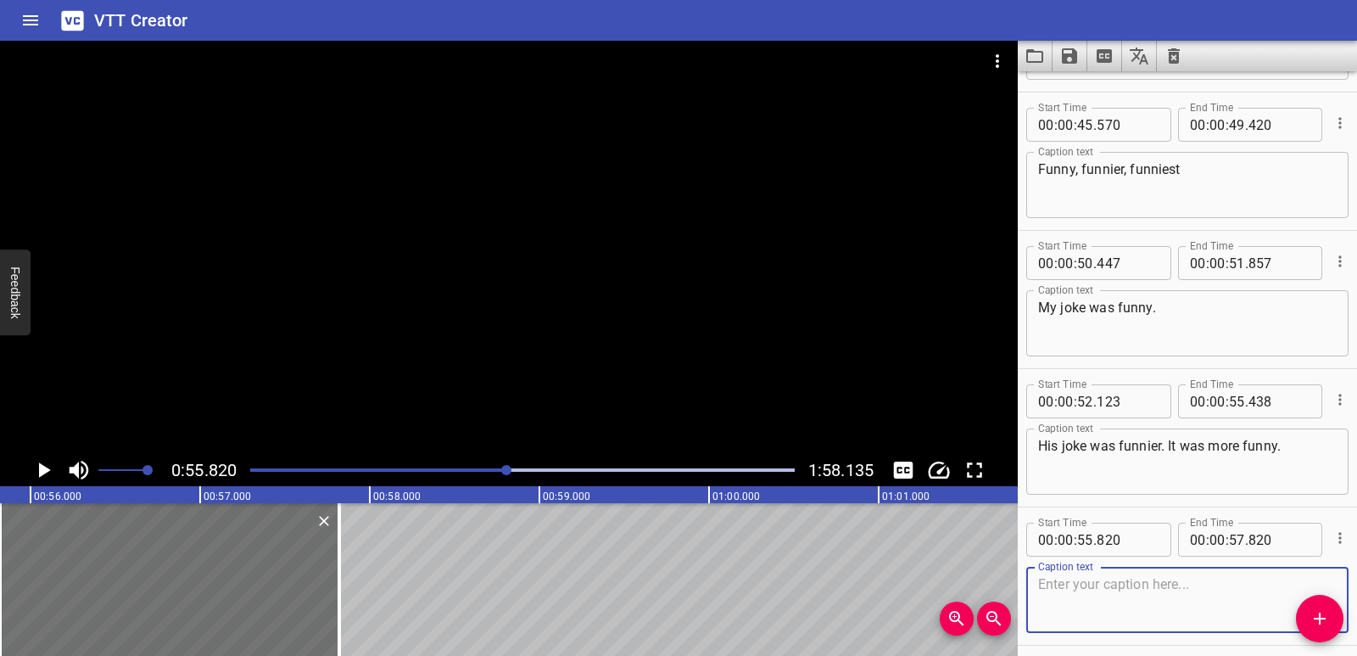
scroll to position [1569, 0]
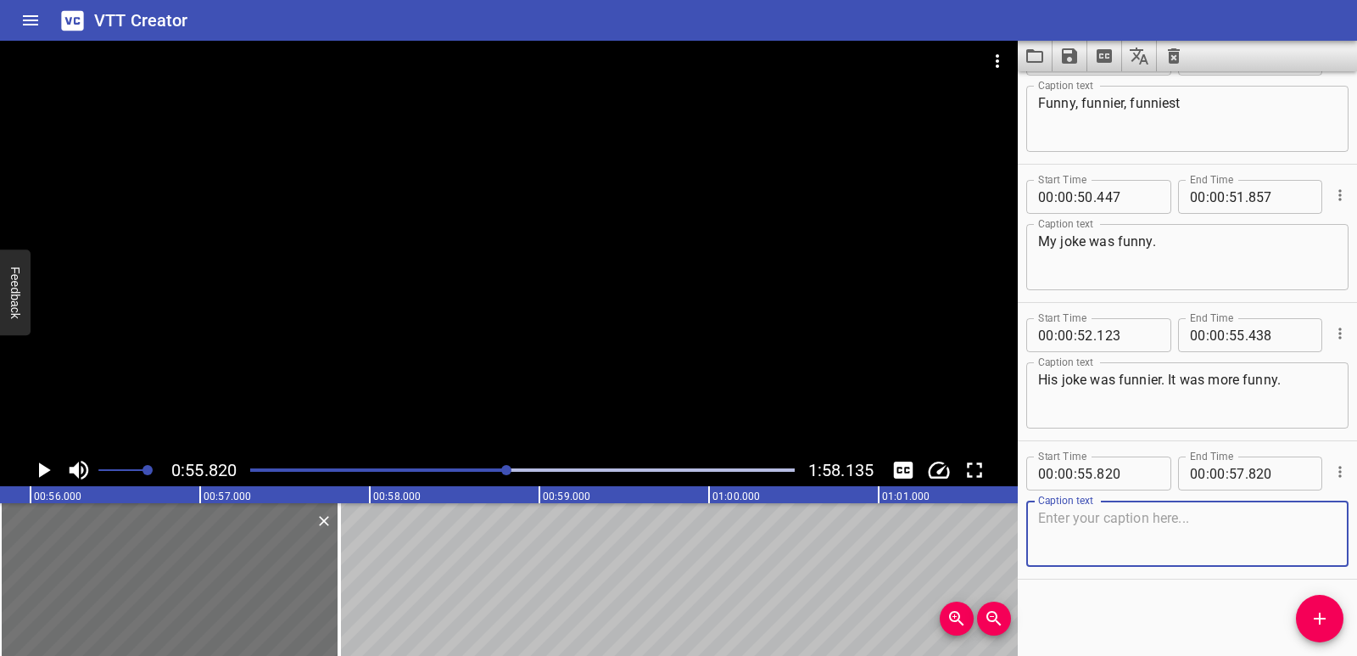
click at [1144, 540] on textarea at bounding box center [1187, 534] width 299 height 48
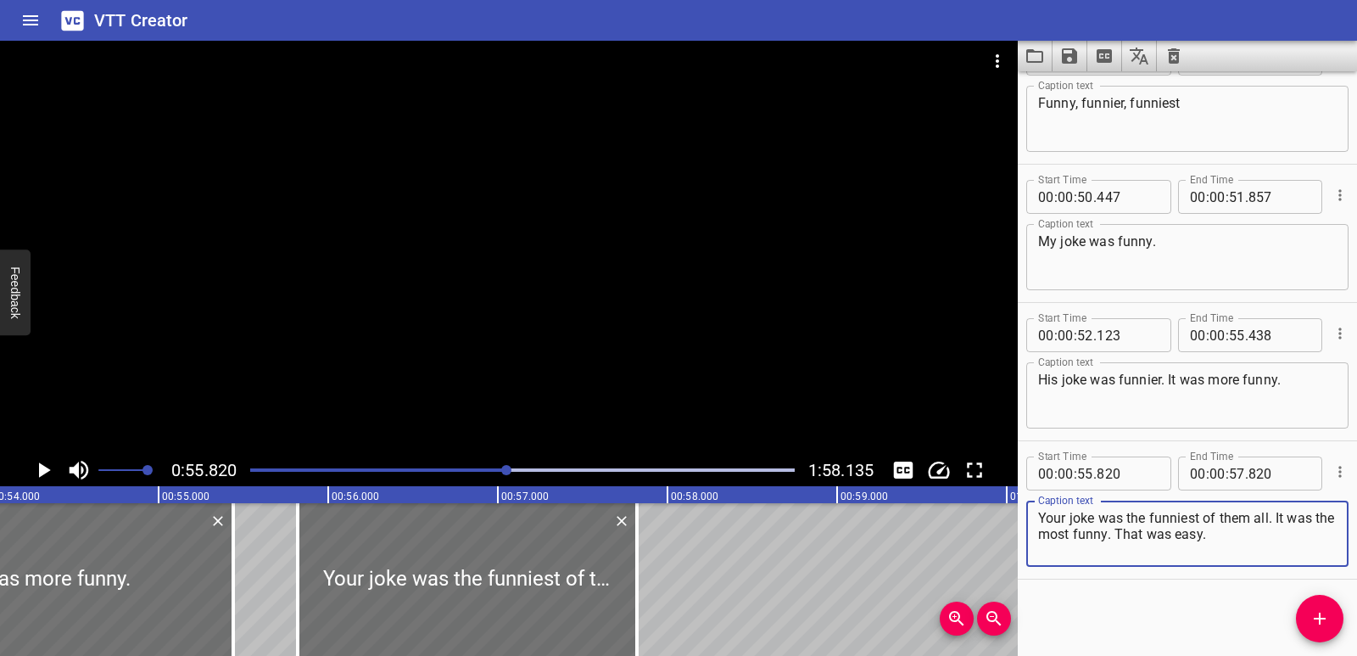
scroll to position [0, 9121]
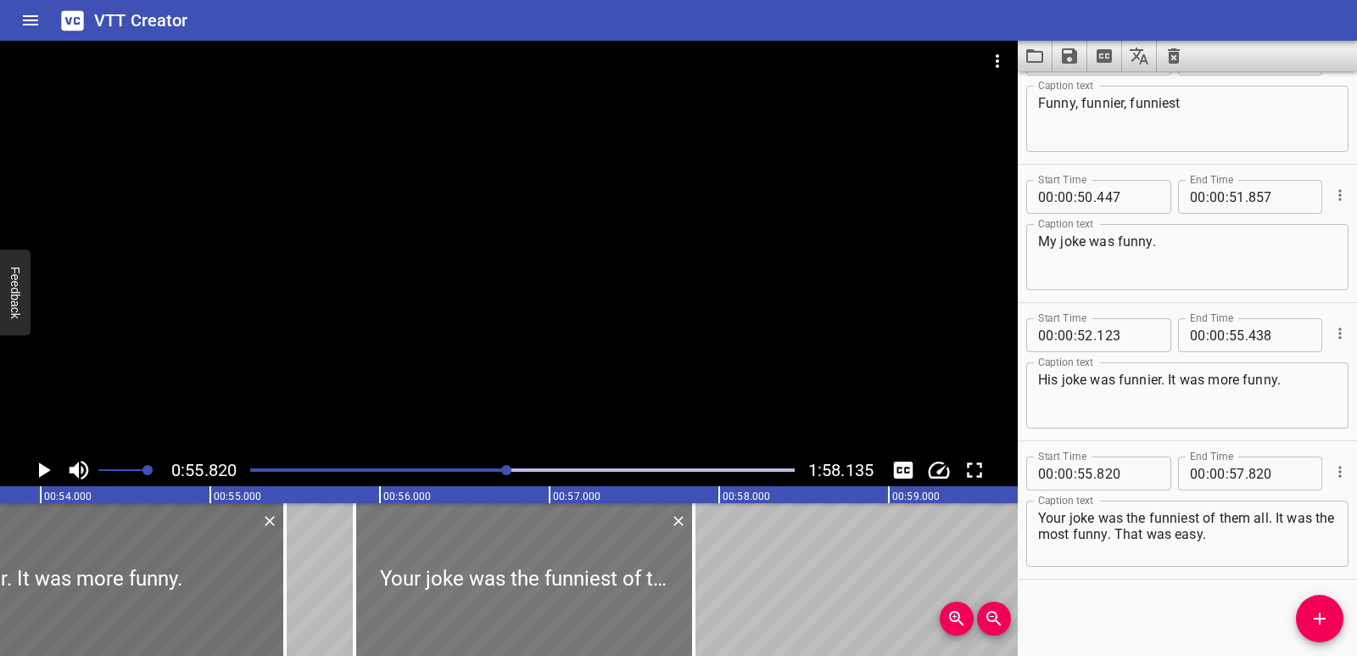
click at [611, 597] on div at bounding box center [524, 579] width 339 height 153
drag, startPoint x: 688, startPoint y: 590, endPoint x: 724, endPoint y: 590, distance: 36.5
click at [724, 590] on div at bounding box center [730, 579] width 17 height 153
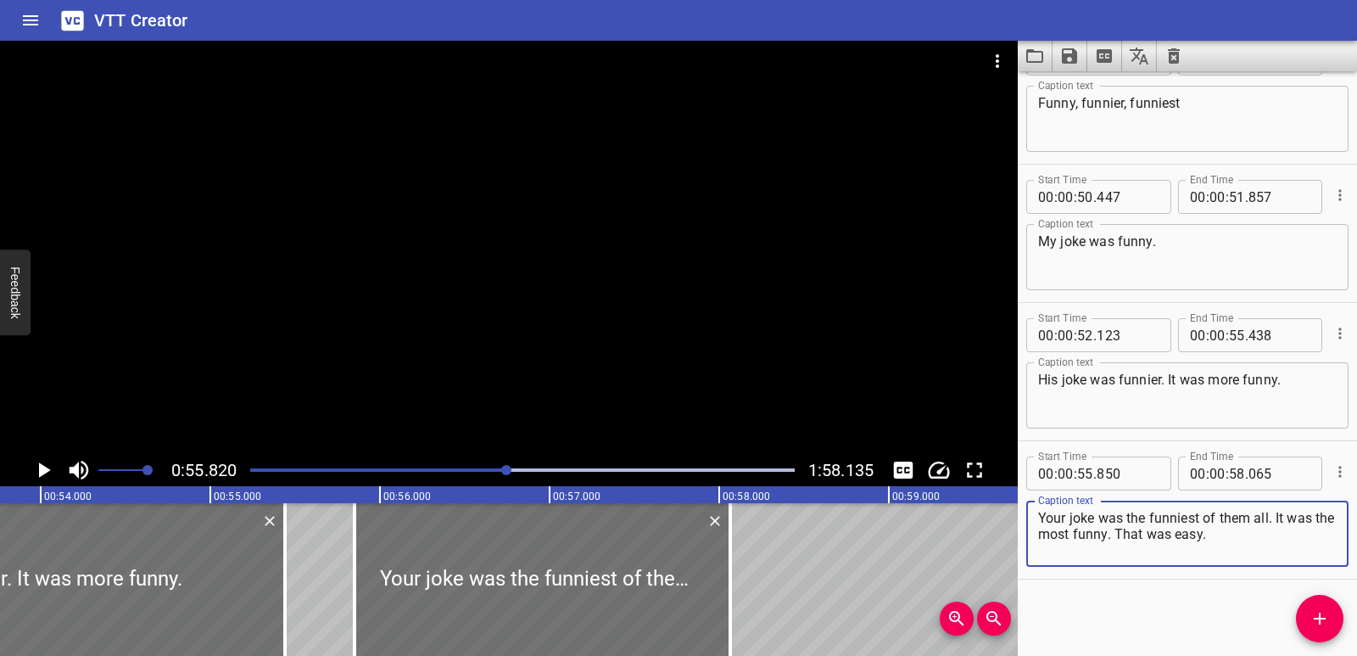
drag, startPoint x: 1278, startPoint y: 514, endPoint x: 1285, endPoint y: 528, distance: 15.6
click at [1285, 528] on textarea "Your joke was the funniest of them all. It was the most funny. That was easy." at bounding box center [1187, 534] width 299 height 48
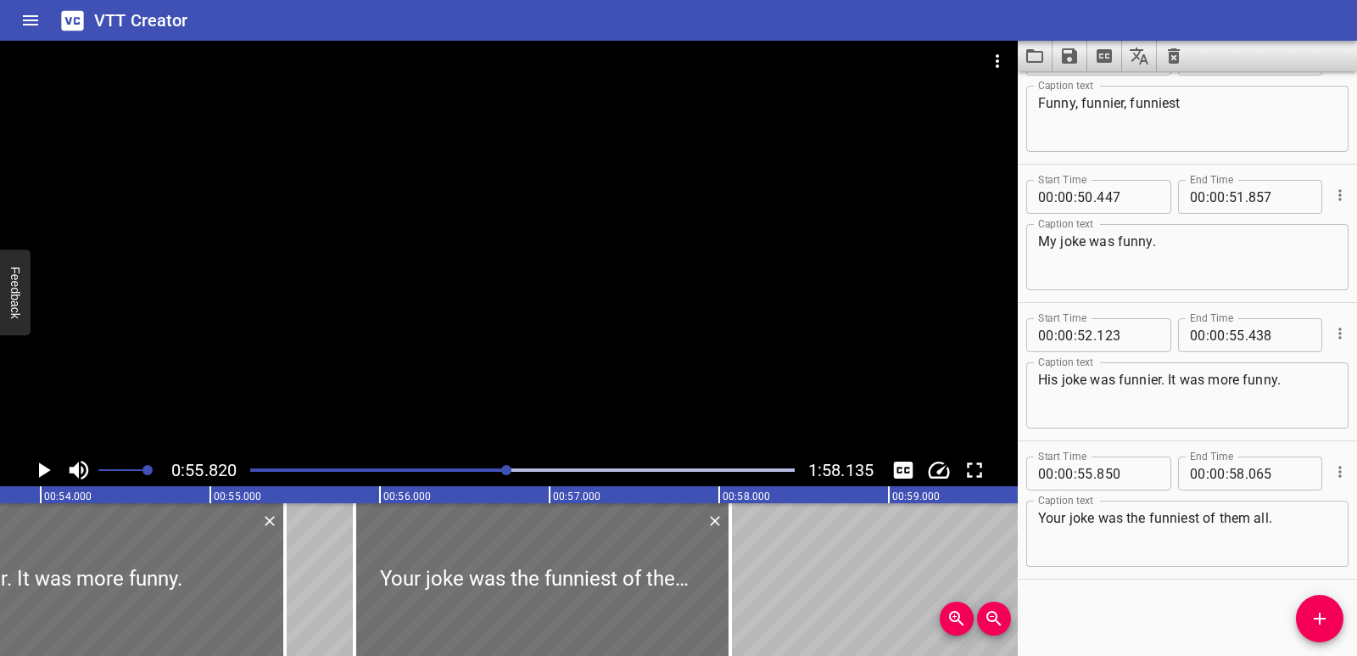
click at [322, 590] on div "Comparatives and Superlatives You know to add -er to compare two things, and to…" at bounding box center [1058, 579] width 20359 height 153
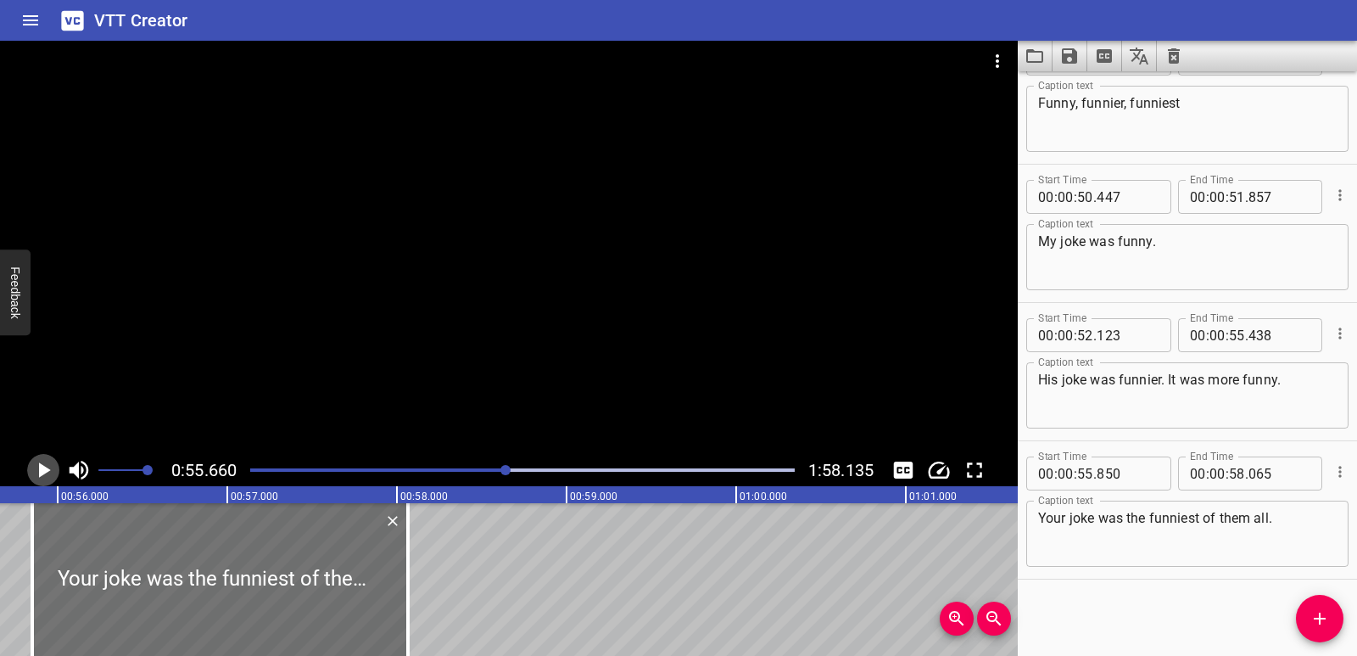
click at [47, 466] on icon "Play/Pause" at bounding box center [43, 469] width 25 height 25
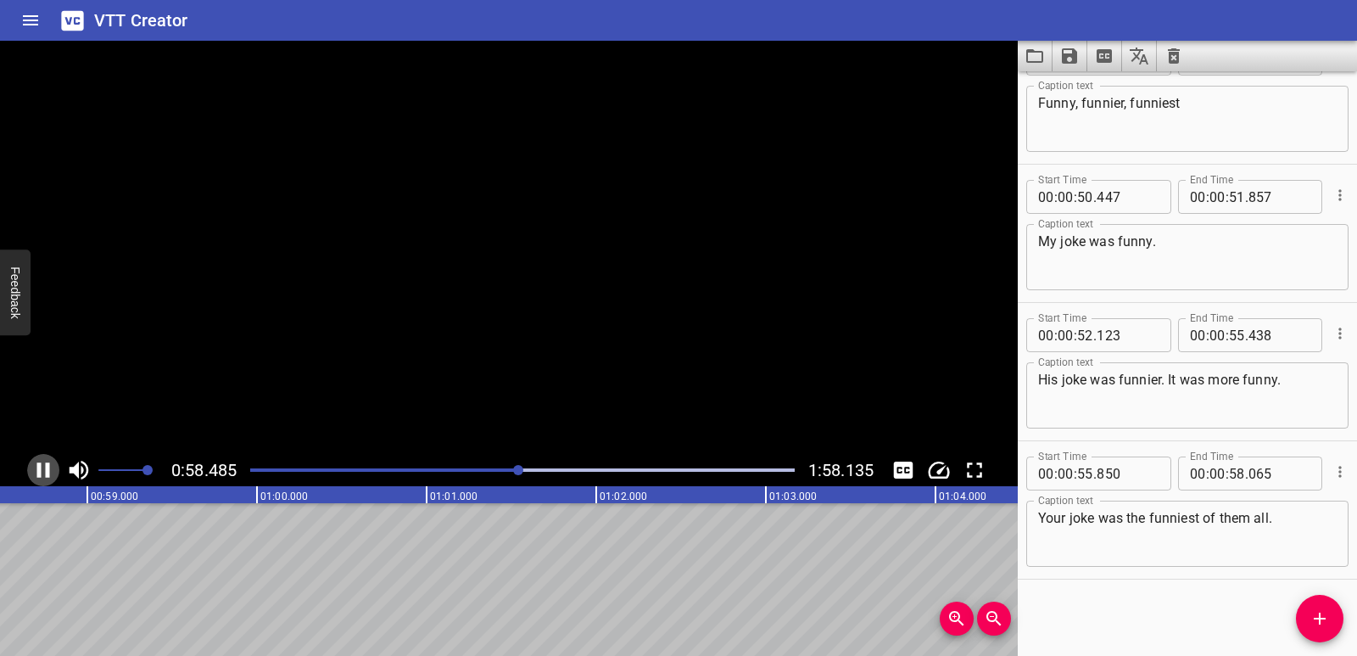
click at [47, 466] on icon "Play/Pause" at bounding box center [43, 469] width 13 height 15
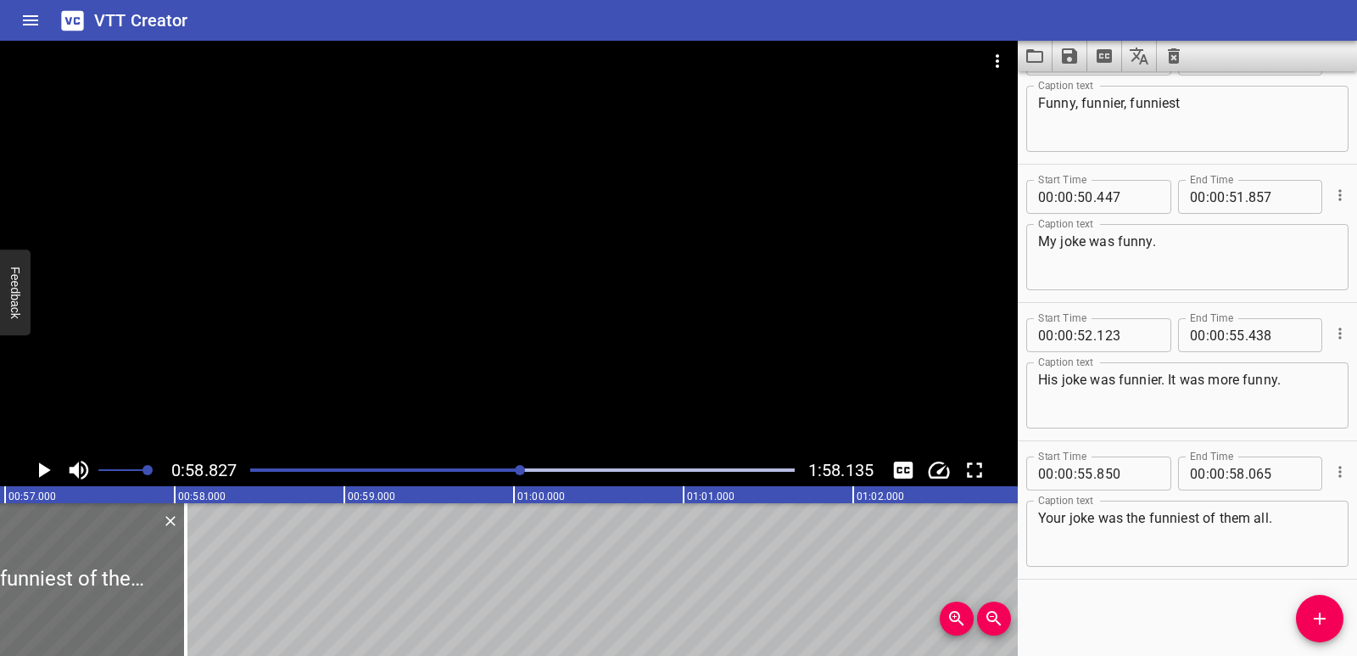
scroll to position [0, 9630]
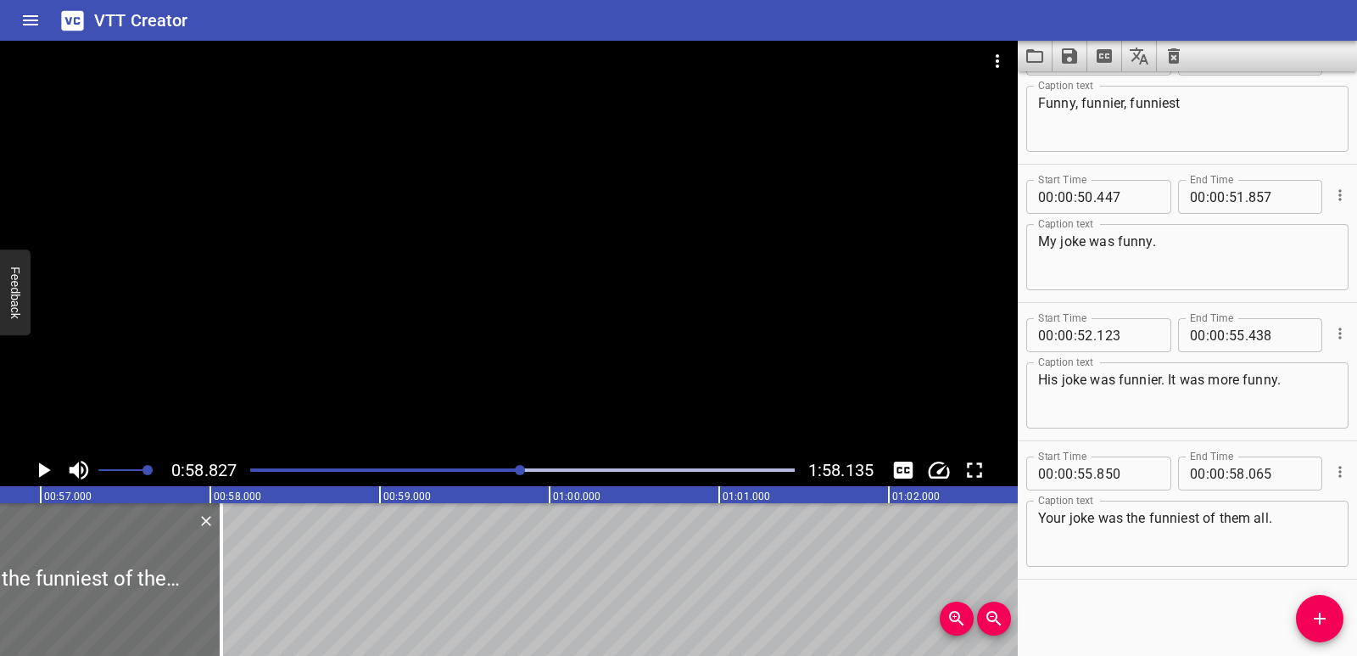
click at [43, 476] on icon "Play/Pause" at bounding box center [43, 469] width 25 height 25
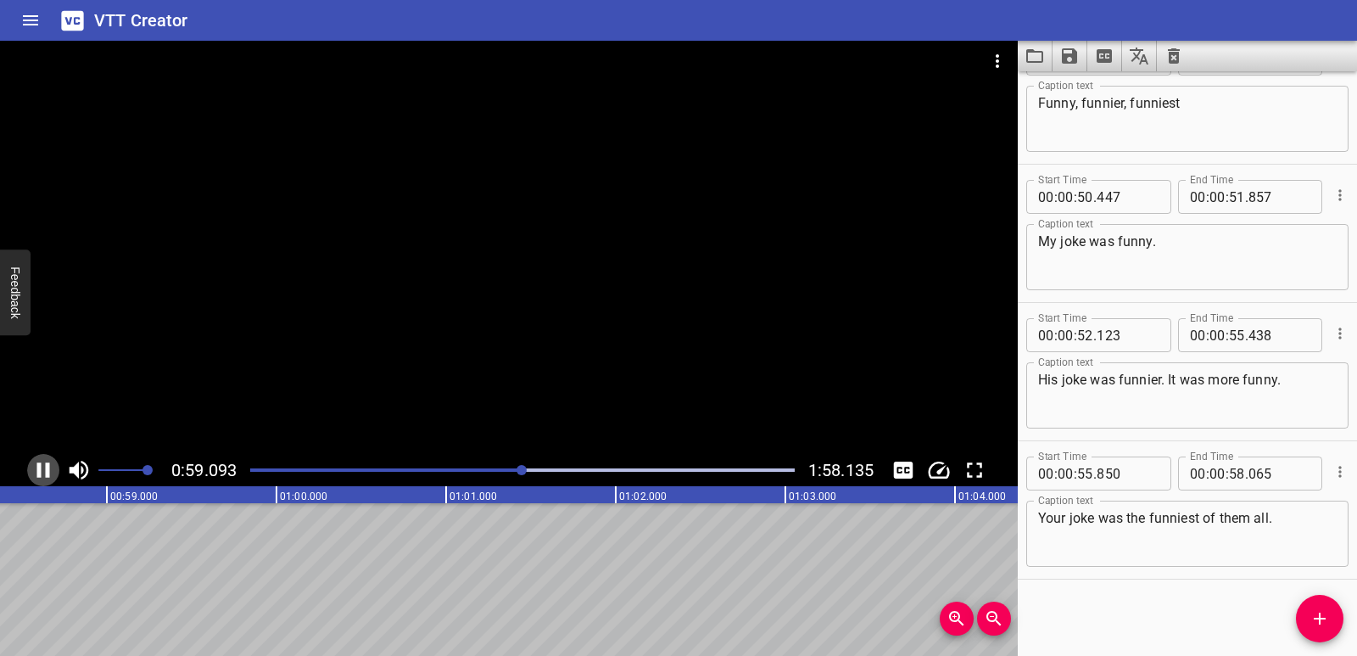
click at [43, 476] on icon "Play/Pause" at bounding box center [43, 469] width 25 height 25
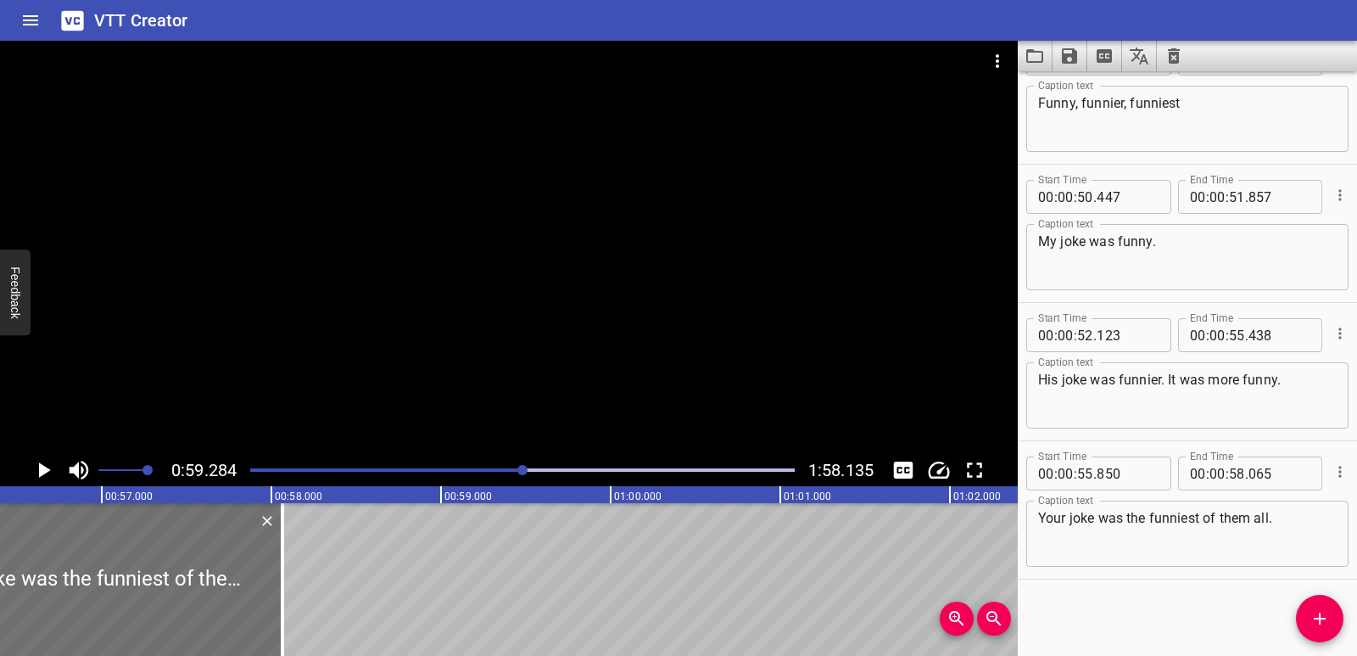
scroll to position [0, 9534]
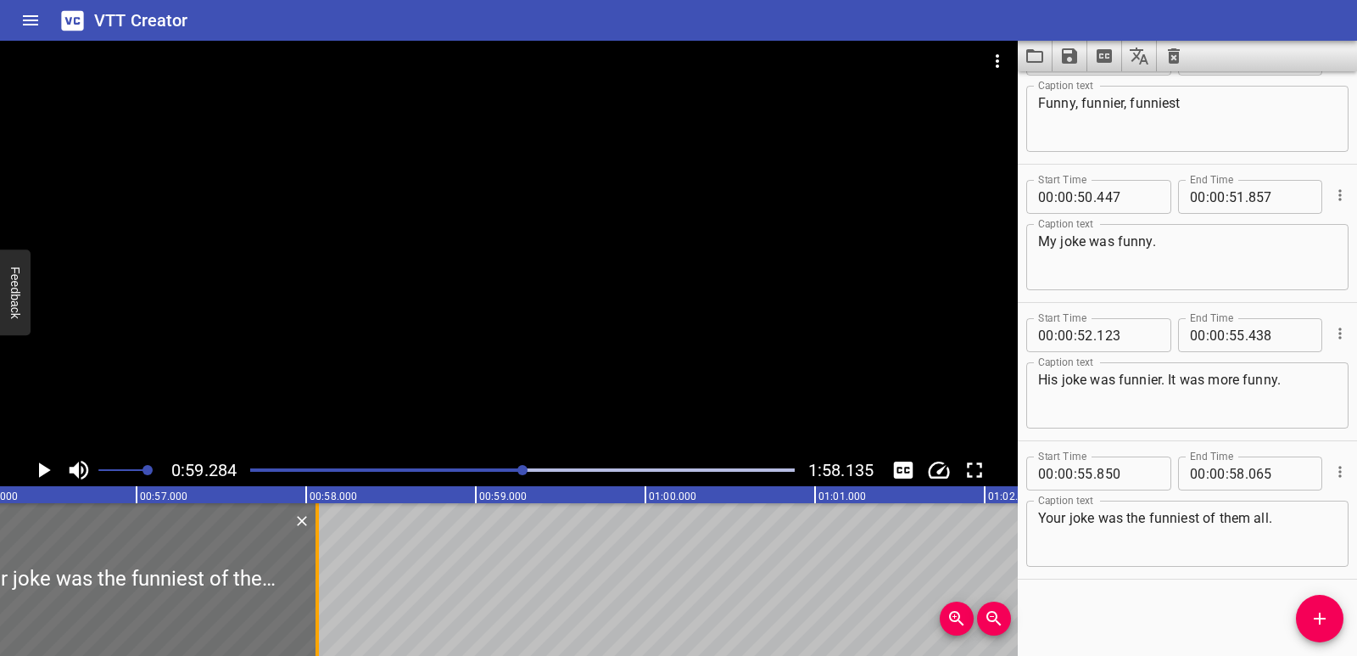
click at [320, 568] on div at bounding box center [317, 579] width 17 height 153
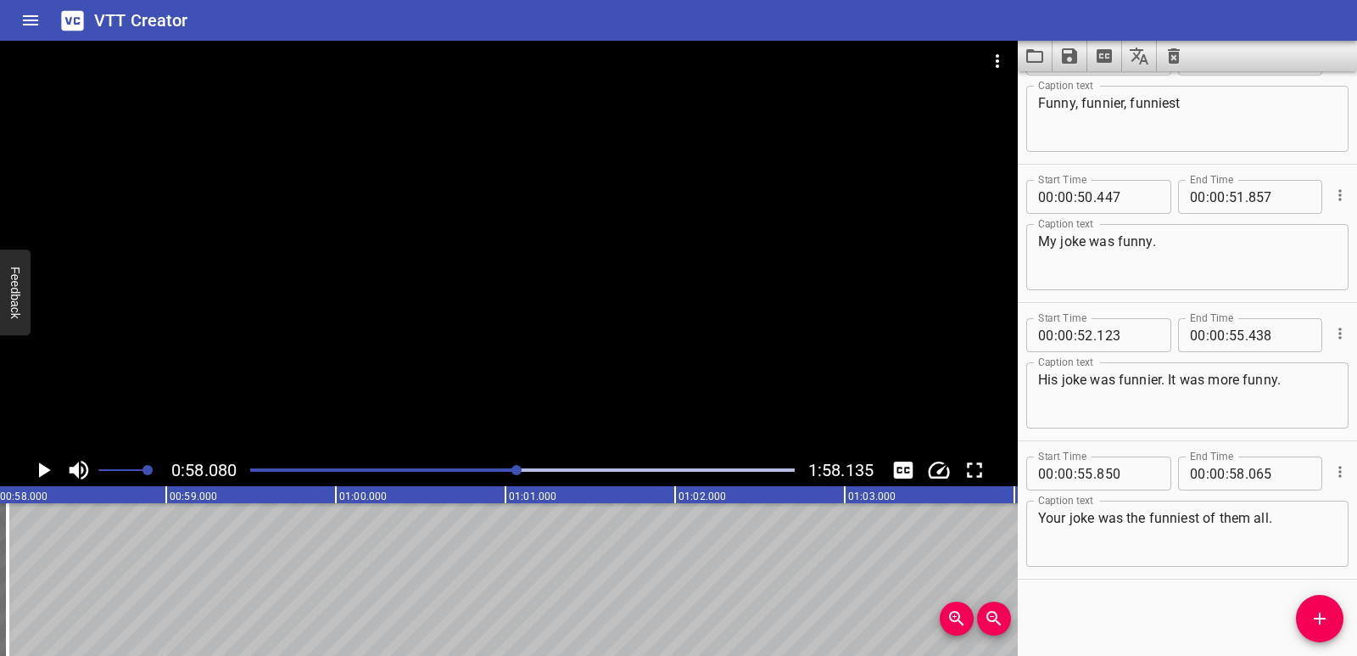
scroll to position [0, 9854]
click at [43, 463] on icon "Play/Pause" at bounding box center [43, 469] width 25 height 25
click at [1317, 620] on icon "Add Cue" at bounding box center [1320, 618] width 20 height 20
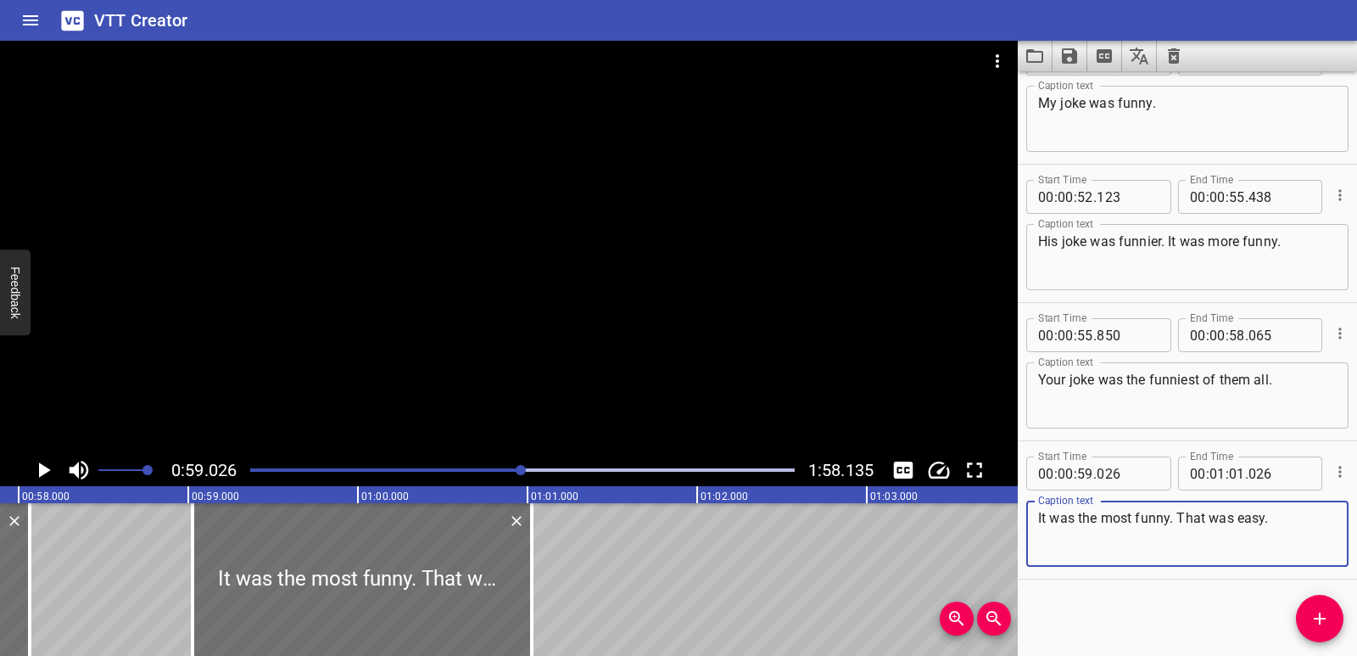
scroll to position [0, 9752]
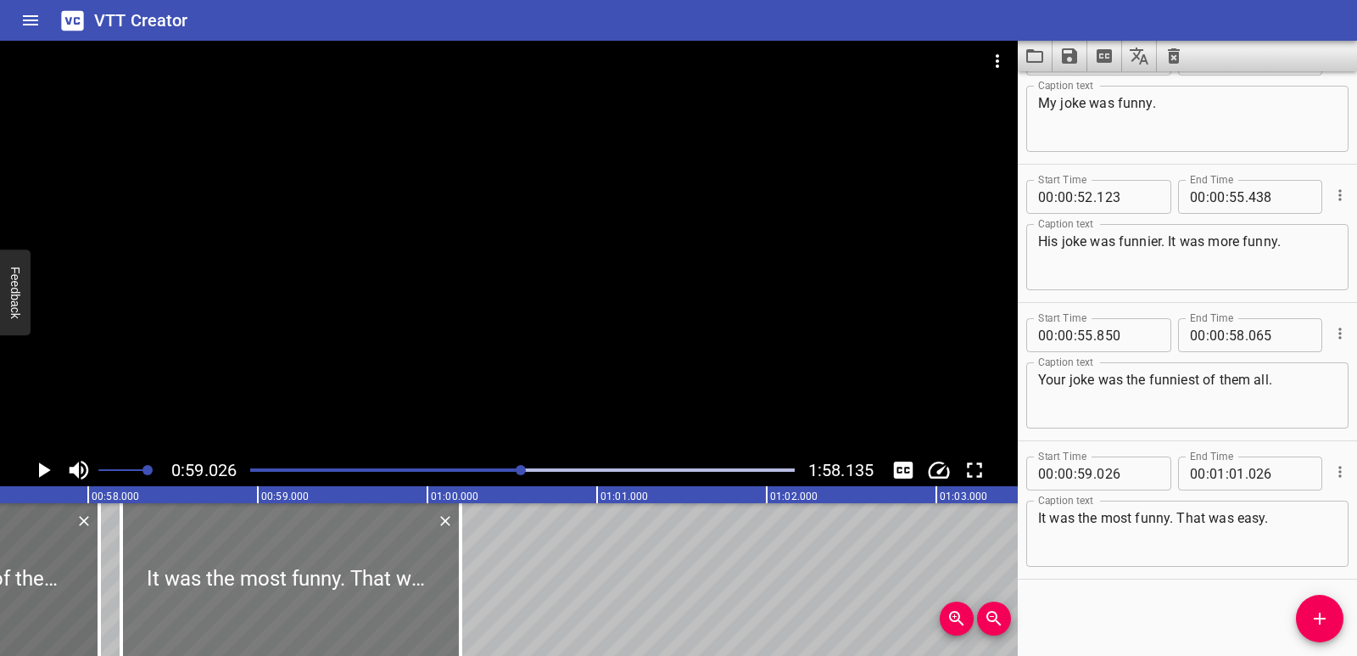
drag, startPoint x: 485, startPoint y: 606, endPoint x: 344, endPoint y: 607, distance: 140.8
click at [344, 607] on div at bounding box center [290, 579] width 339 height 153
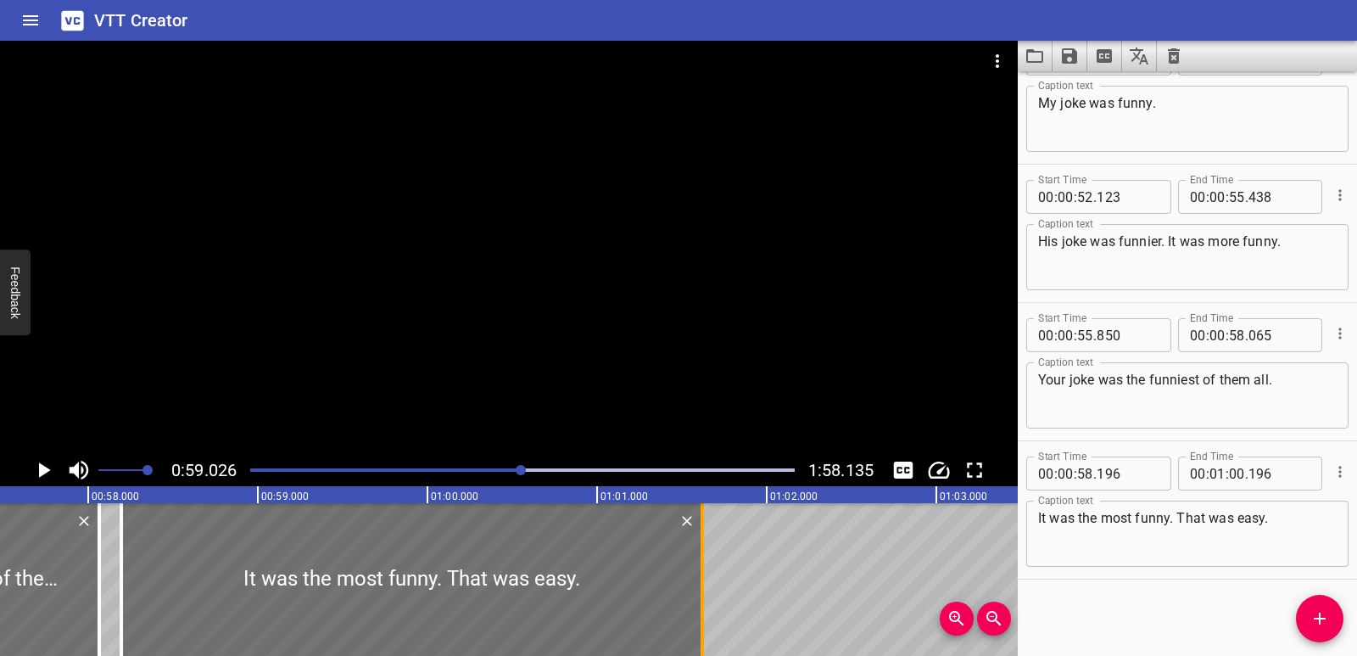
drag, startPoint x: 501, startPoint y: 572, endPoint x: 697, endPoint y: 559, distance: 196.4
click at [702, 563] on div at bounding box center [702, 579] width 3 height 153
click at [110, 556] on div "Comparatives and Superlatives You know to add -er to compare two things, and to…" at bounding box center [427, 579] width 20359 height 153
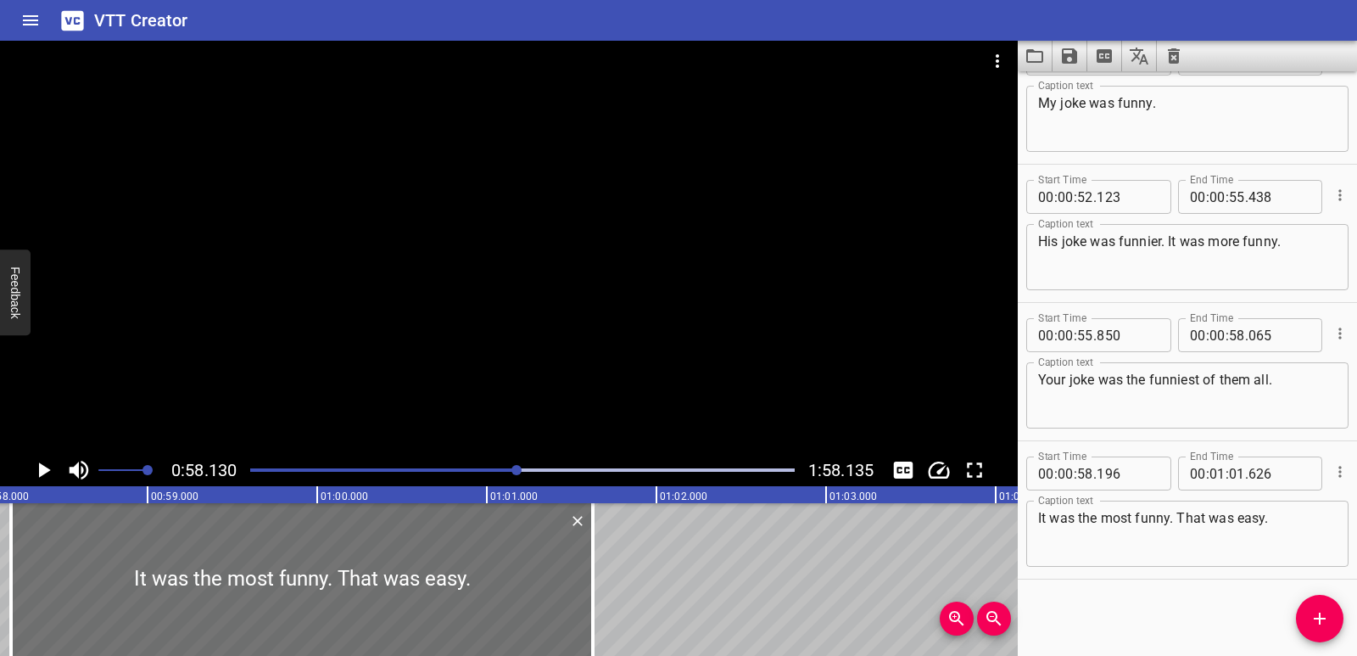
click at [43, 473] on icon "Play/Pause" at bounding box center [45, 469] width 12 height 15
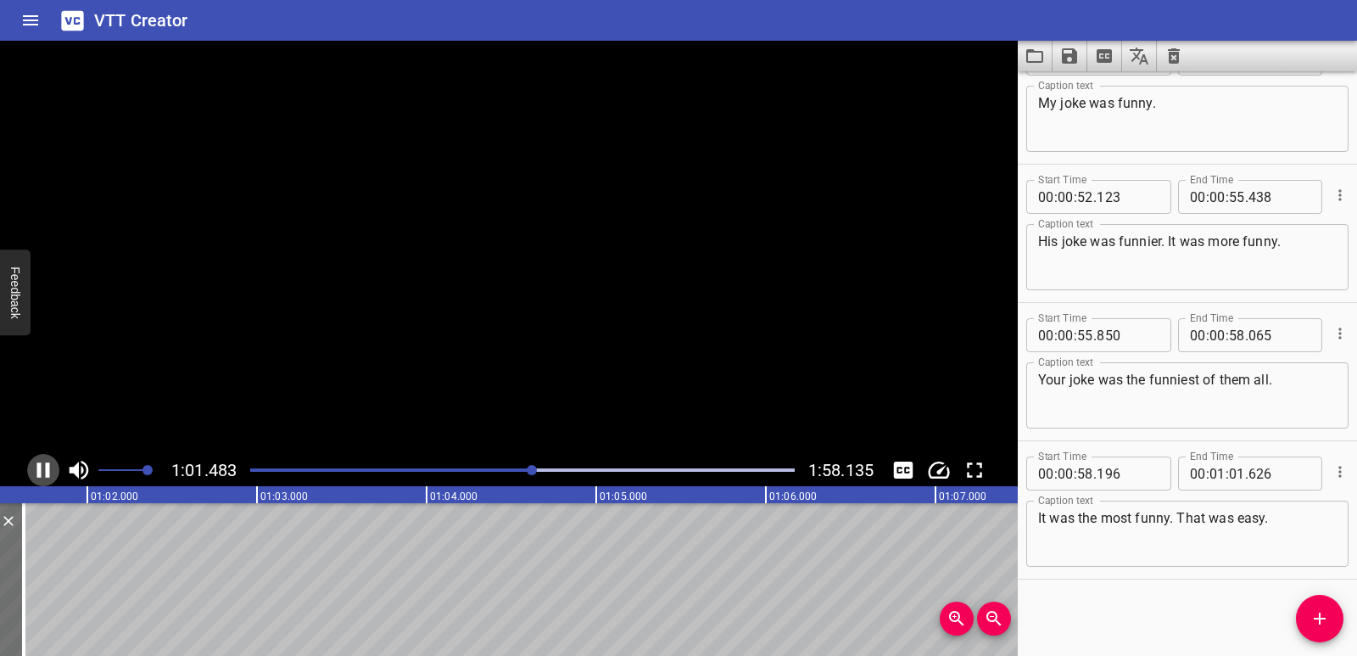
click at [43, 473] on icon "Play/Pause" at bounding box center [43, 469] width 25 height 25
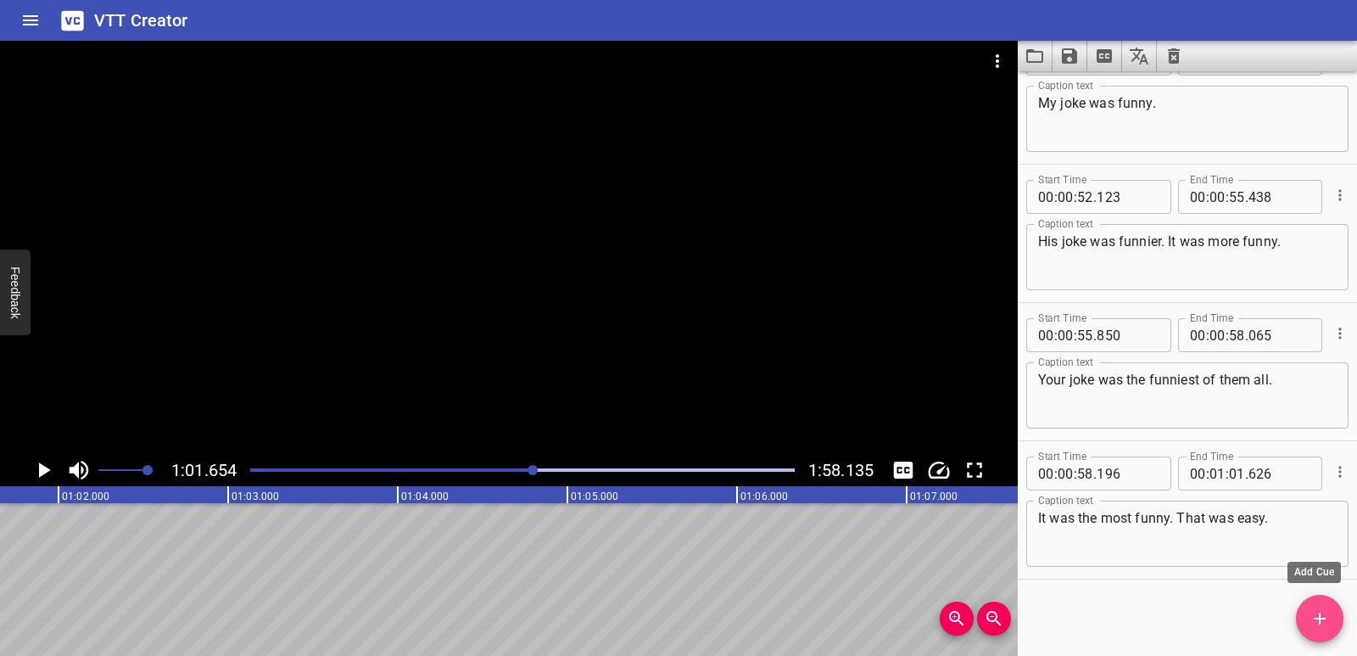
click at [1320, 612] on icon "Add Cue" at bounding box center [1320, 618] width 20 height 20
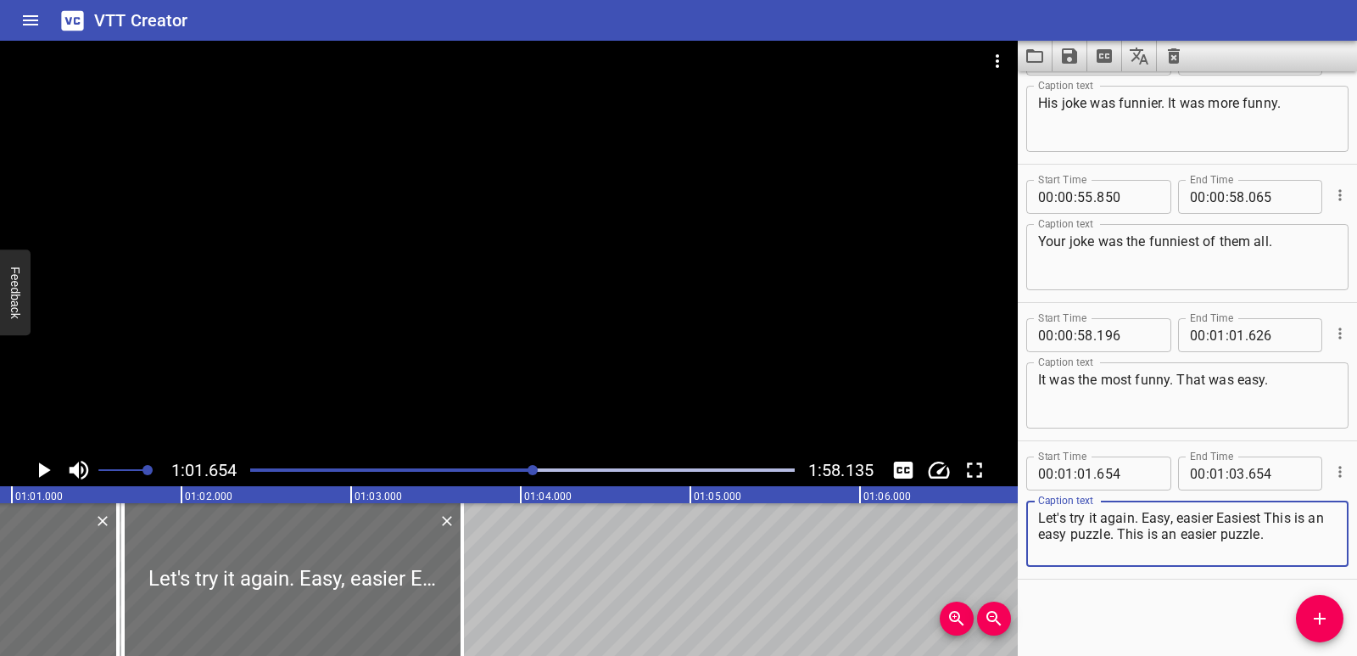
scroll to position [0, 10321]
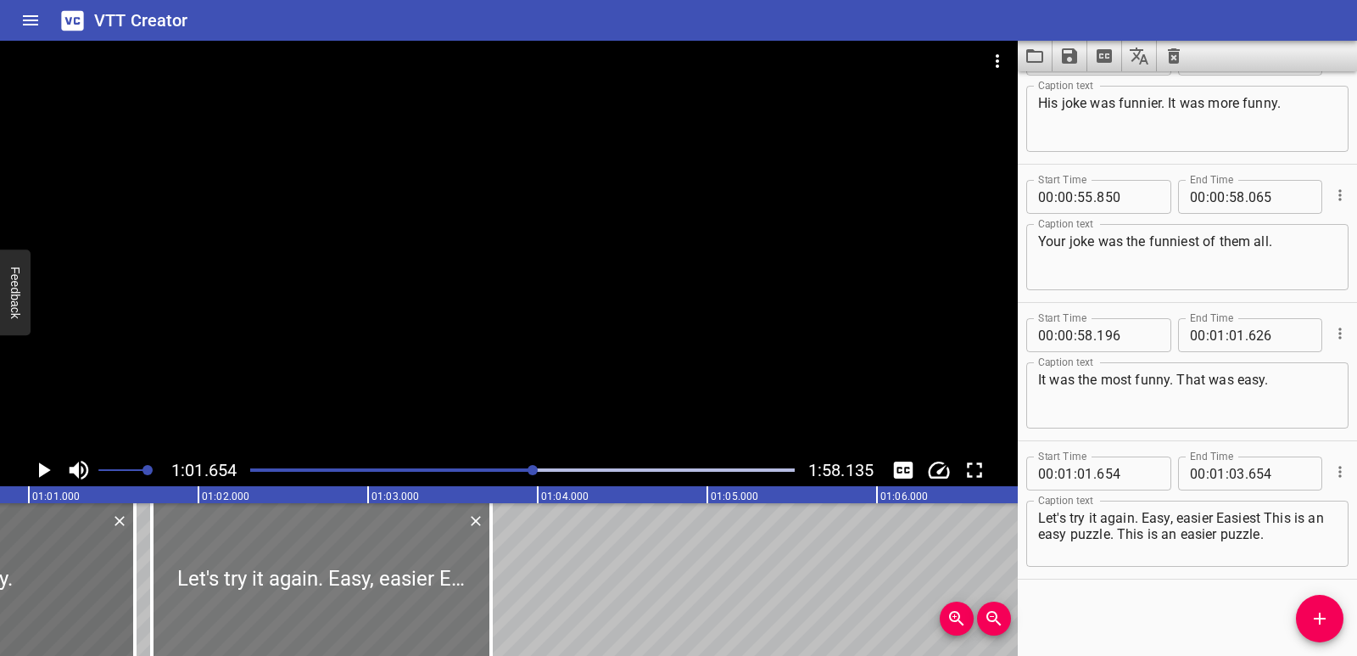
drag, startPoint x: 338, startPoint y: 568, endPoint x: 350, endPoint y: 569, distance: 12.0
click at [350, 569] on div at bounding box center [321, 579] width 339 height 153
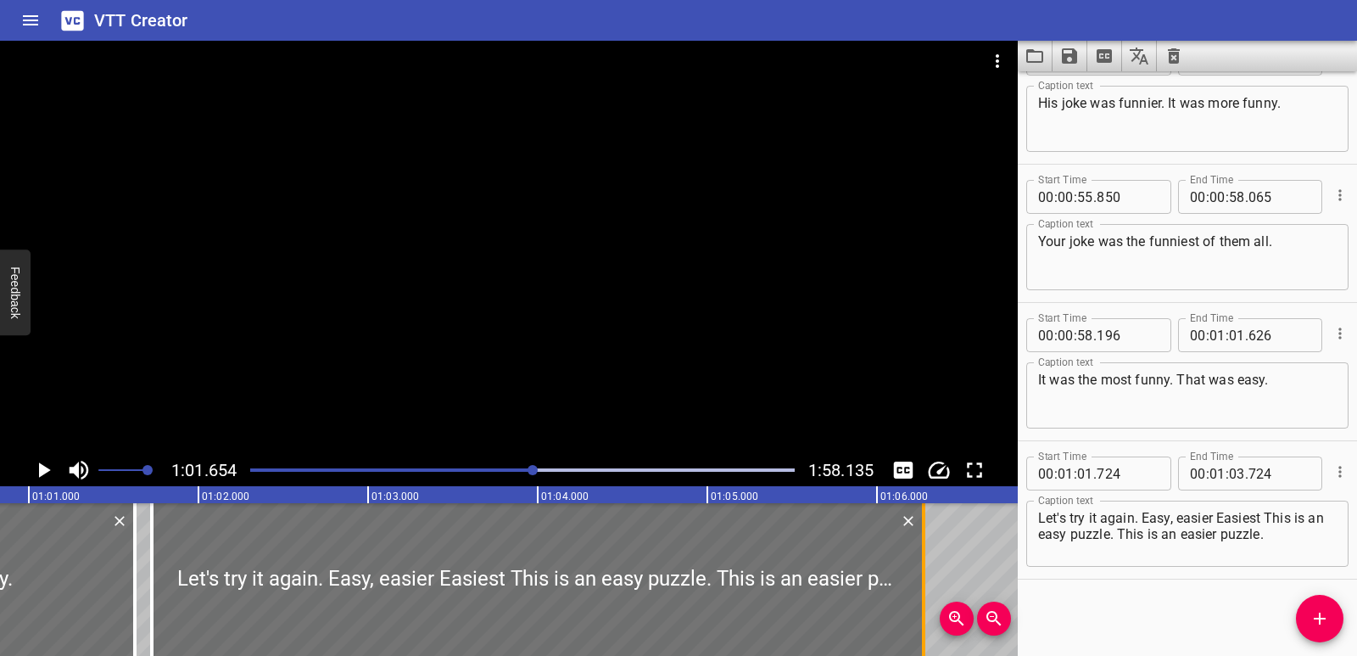
drag, startPoint x: 489, startPoint y: 570, endPoint x: 921, endPoint y: 563, distance: 432.7
click at [921, 563] on div at bounding box center [923, 579] width 17 height 153
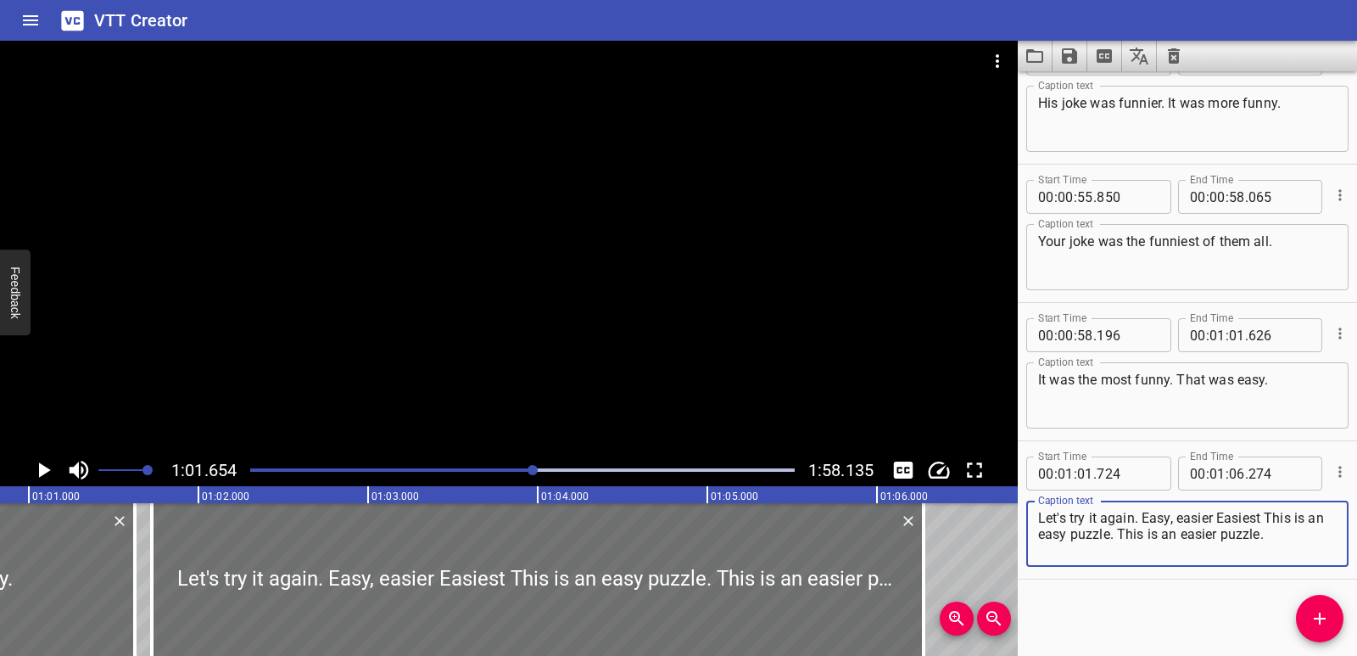
drag, startPoint x: 1138, startPoint y: 534, endPoint x: 1295, endPoint y: 530, distance: 157.0
click at [1295, 530] on textarea "Let's try it again. Easy, easier Easiest This is an easy puzzle. This is an eas…" at bounding box center [1187, 534] width 299 height 48
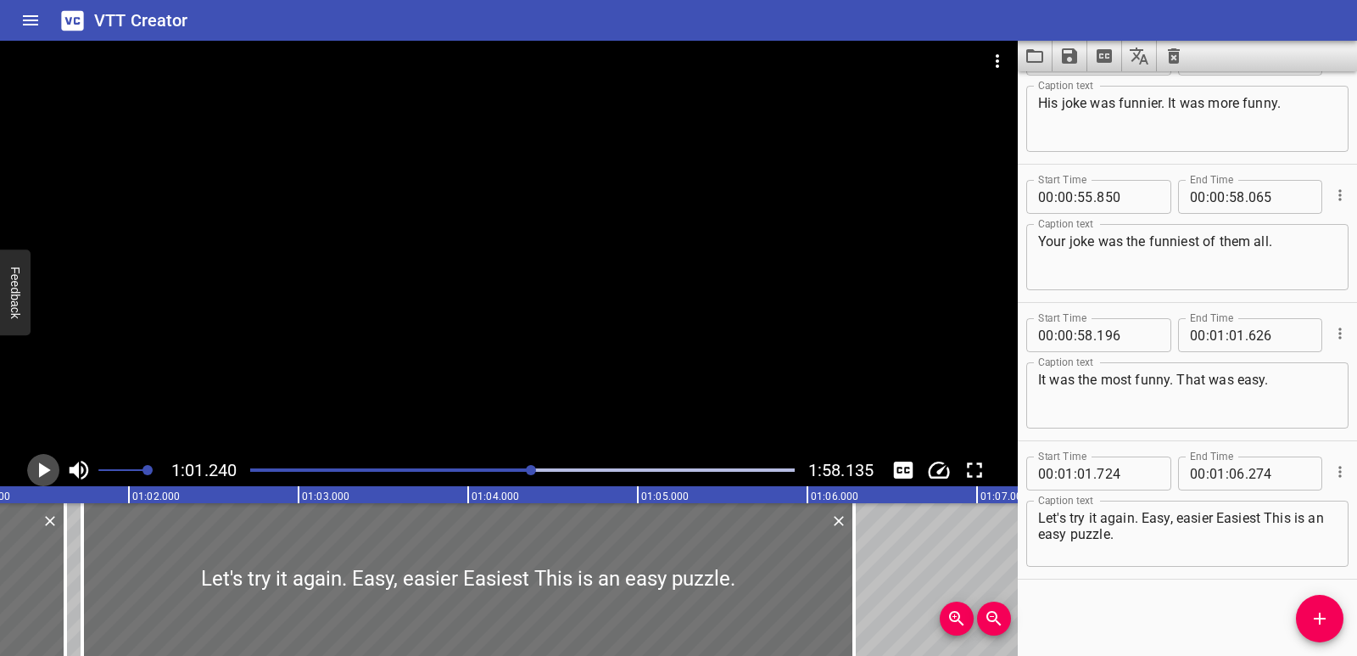
click at [36, 473] on icon "Play/Pause" at bounding box center [43, 469] width 25 height 25
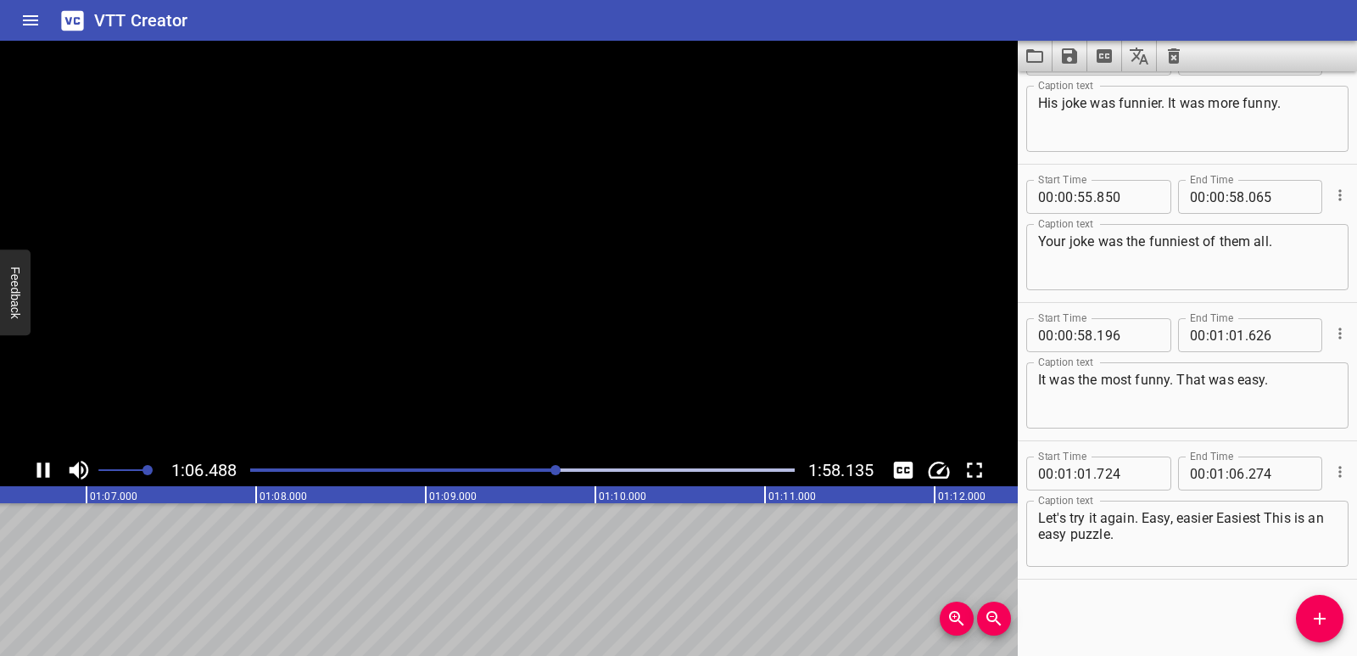
click at [36, 473] on icon "Play/Pause" at bounding box center [43, 469] width 25 height 25
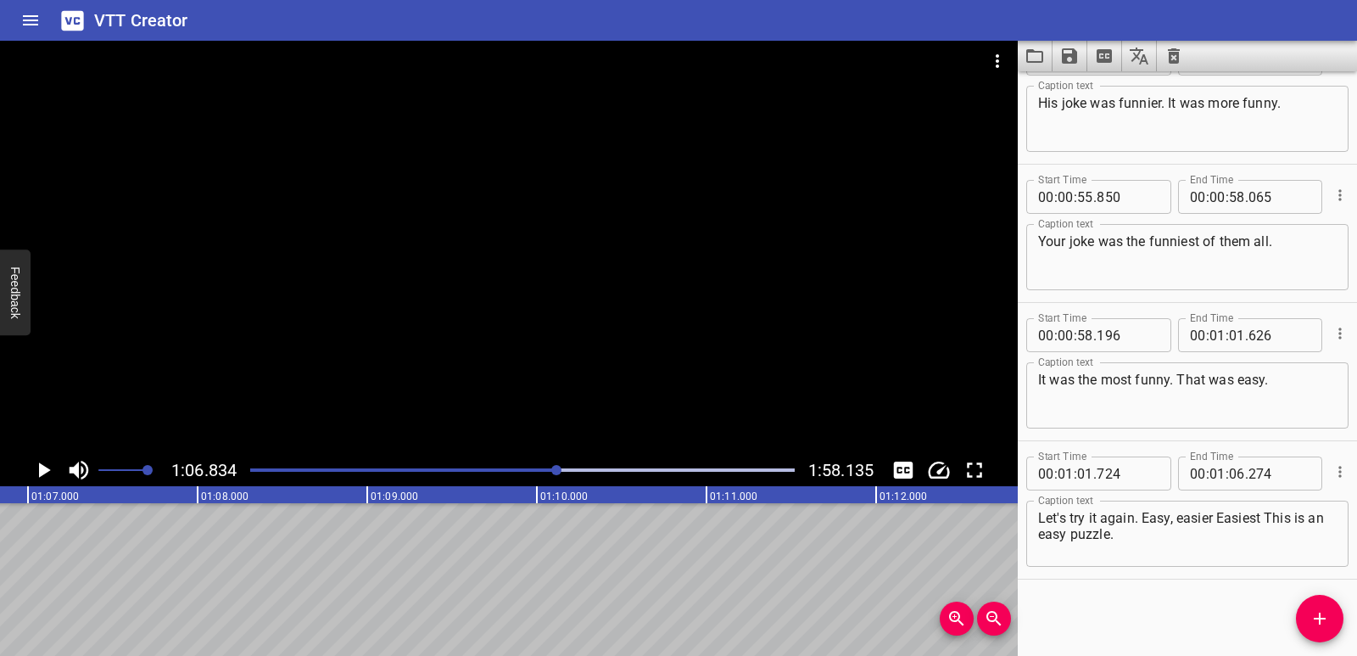
scroll to position [0, 11147]
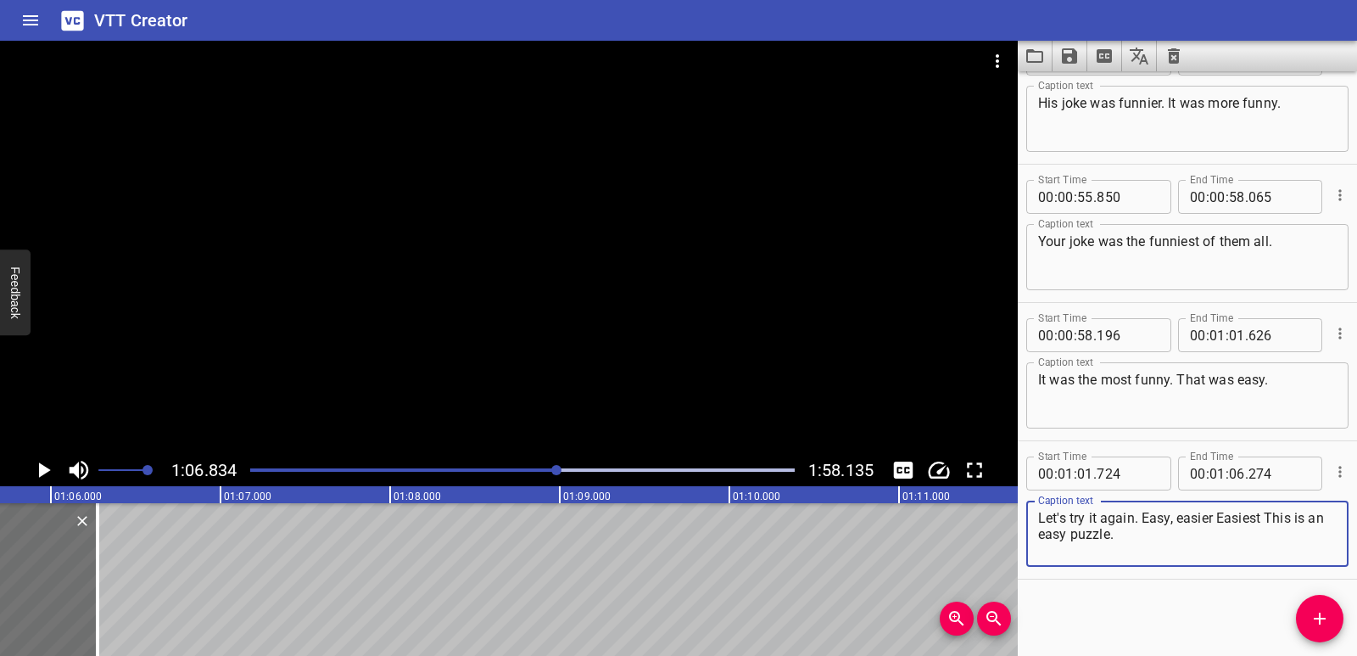
drag, startPoint x: 1144, startPoint y: 517, endPoint x: 1153, endPoint y: 547, distance: 31.1
click at [1153, 547] on textarea "Let's try it again. Easy, easier Easiest This is an easy puzzle." at bounding box center [1187, 534] width 299 height 48
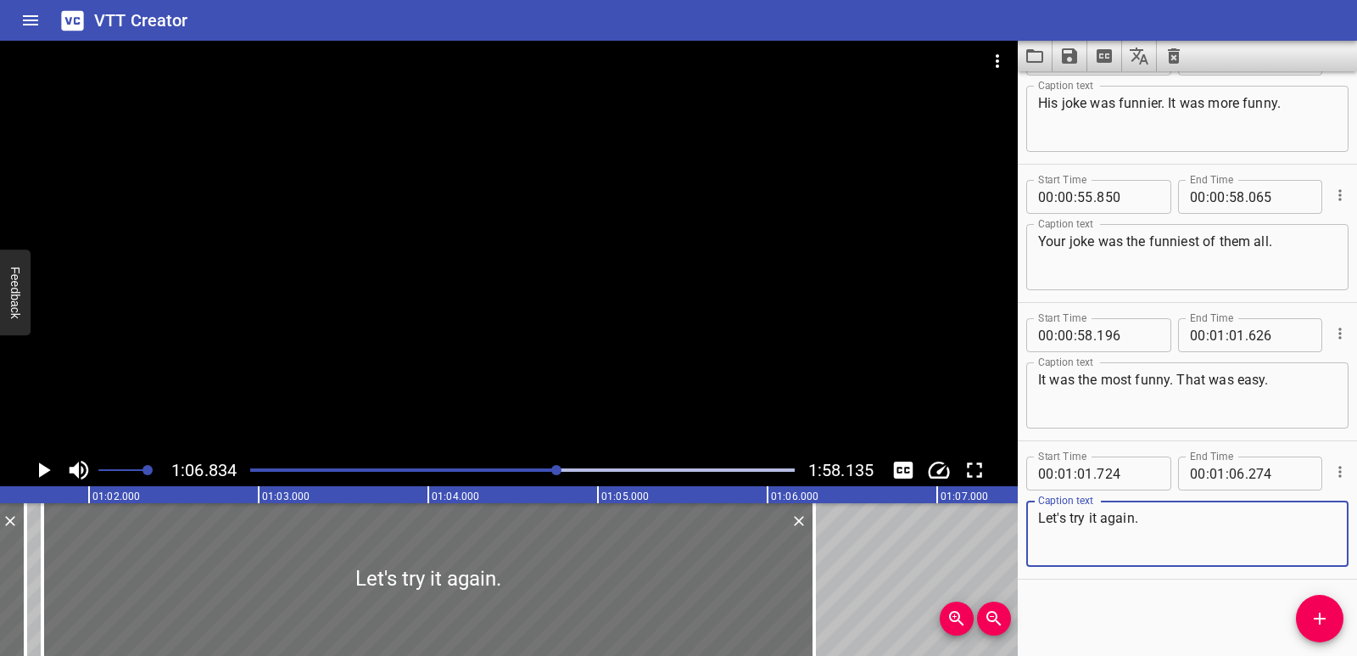
scroll to position [0, 10412]
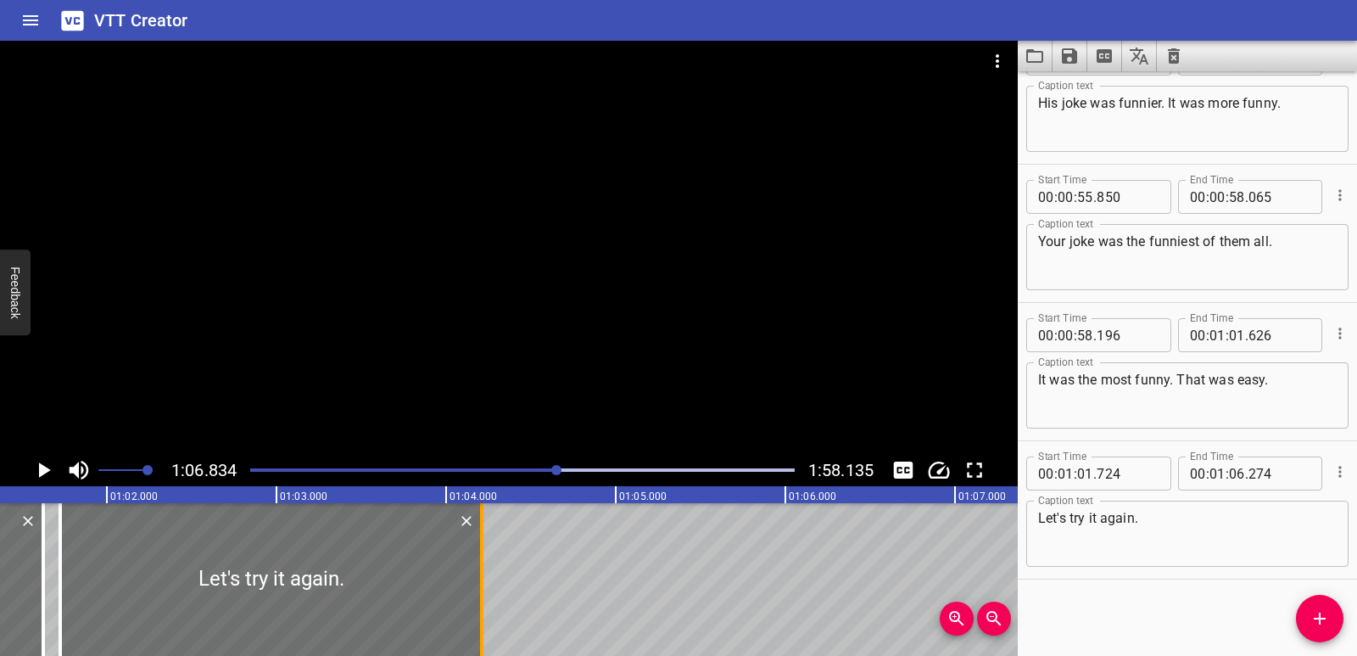
drag, startPoint x: 825, startPoint y: 577, endPoint x: 475, endPoint y: 571, distance: 350.4
click at [475, 571] on div at bounding box center [481, 579] width 17 height 153
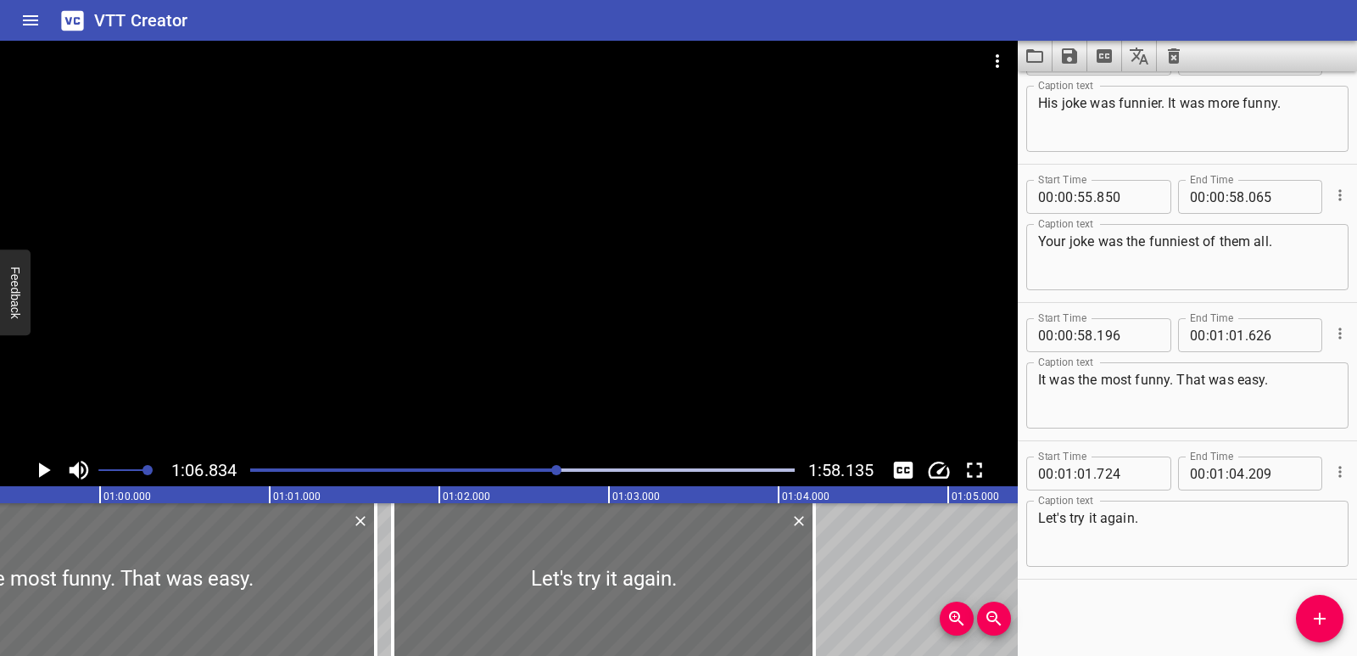
scroll to position [0, 10063]
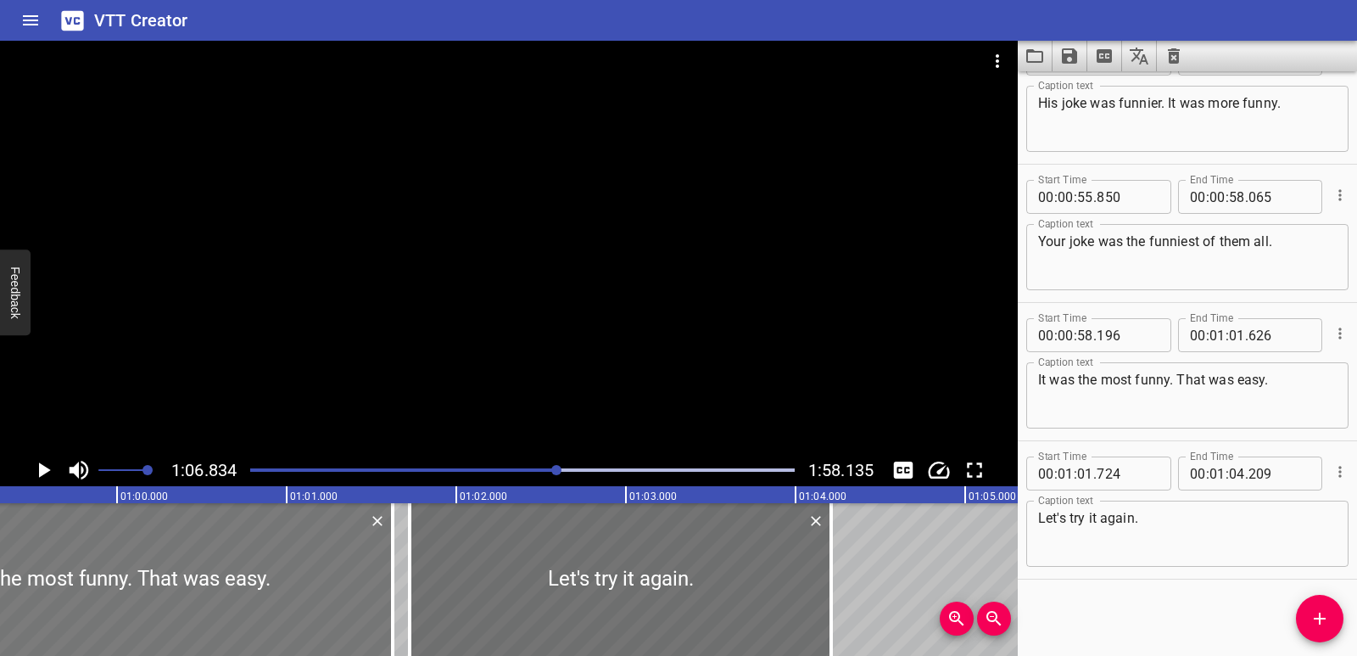
click at [327, 557] on div at bounding box center [102, 579] width 582 height 153
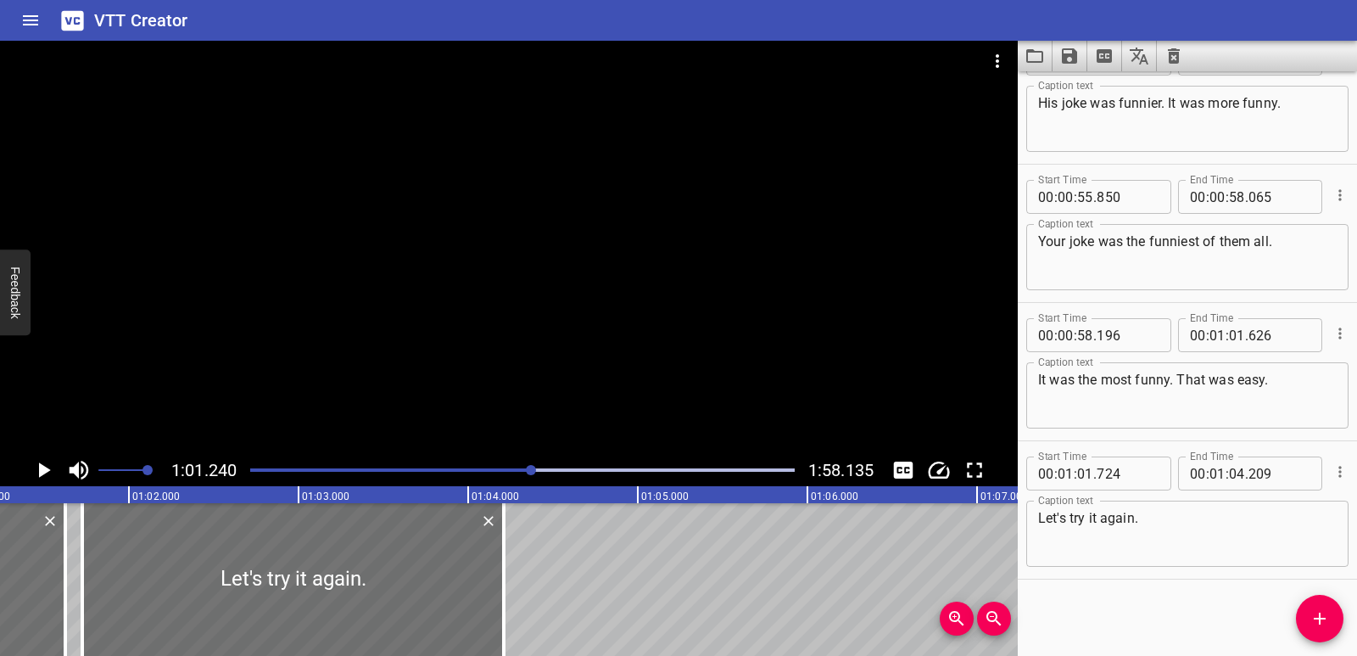
click at [38, 458] on icon "Play/Pause" at bounding box center [43, 469] width 25 height 25
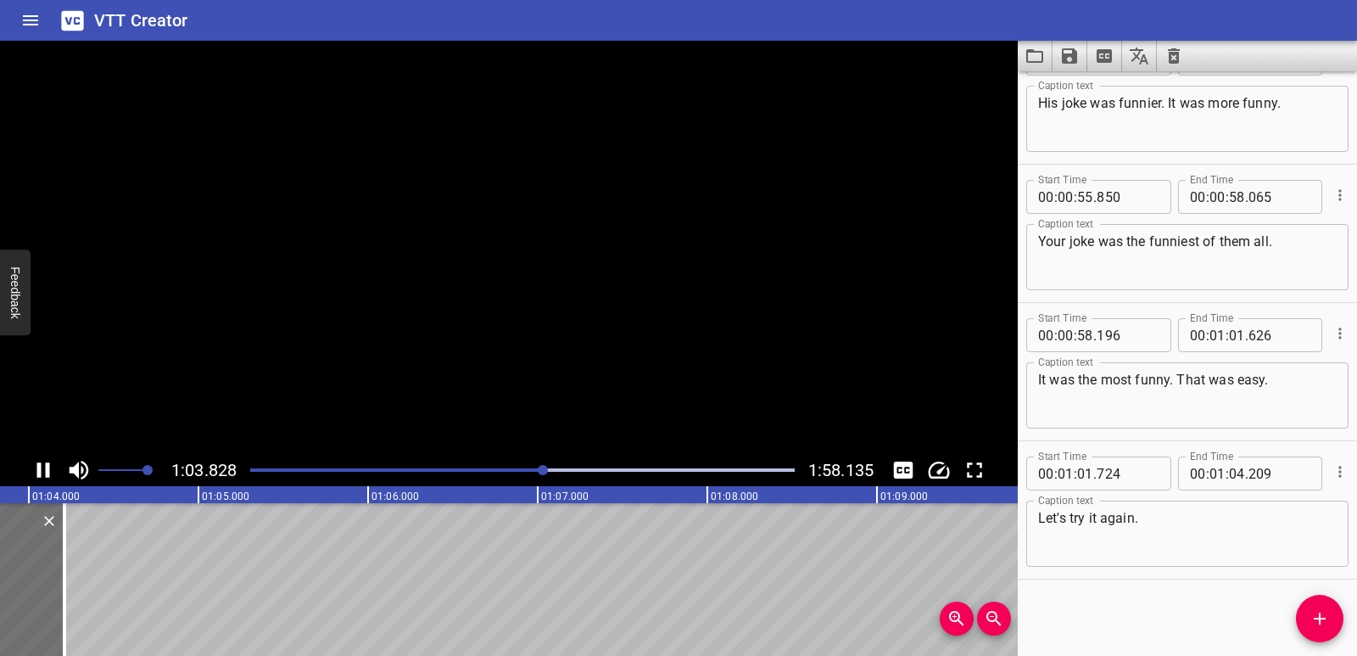
click at [38, 458] on icon "Play/Pause" at bounding box center [43, 469] width 25 height 25
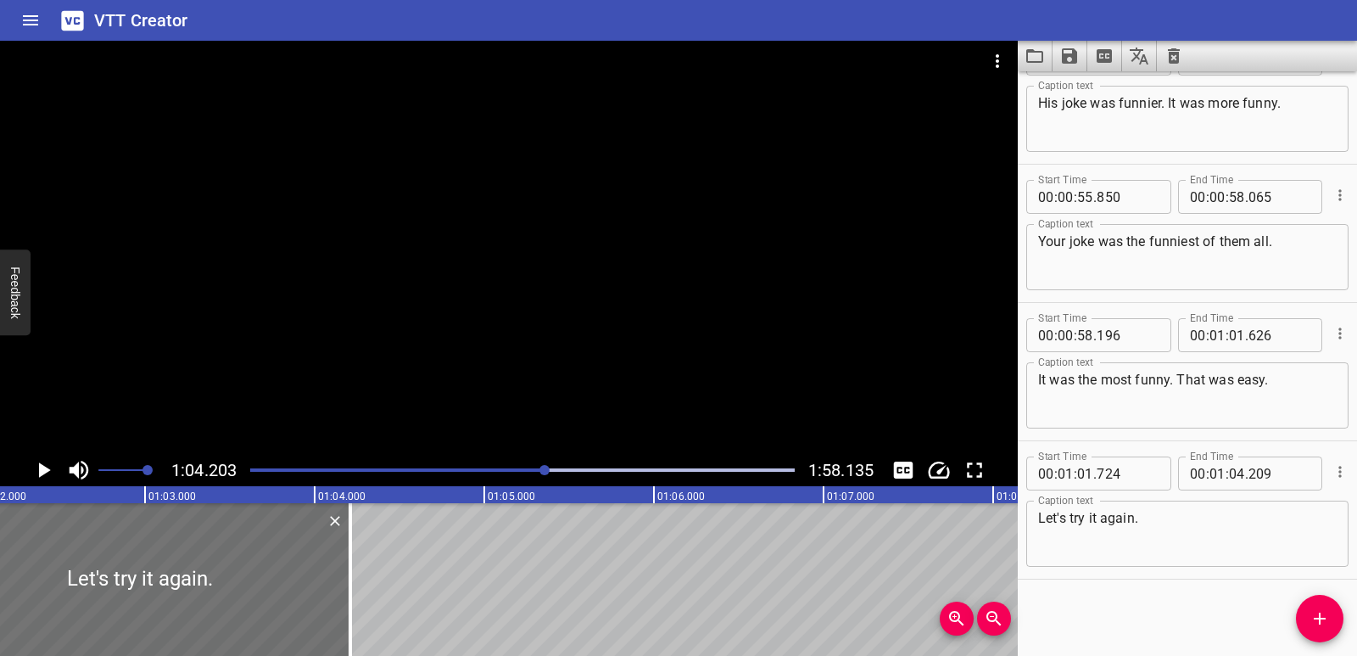
scroll to position [0, 10404]
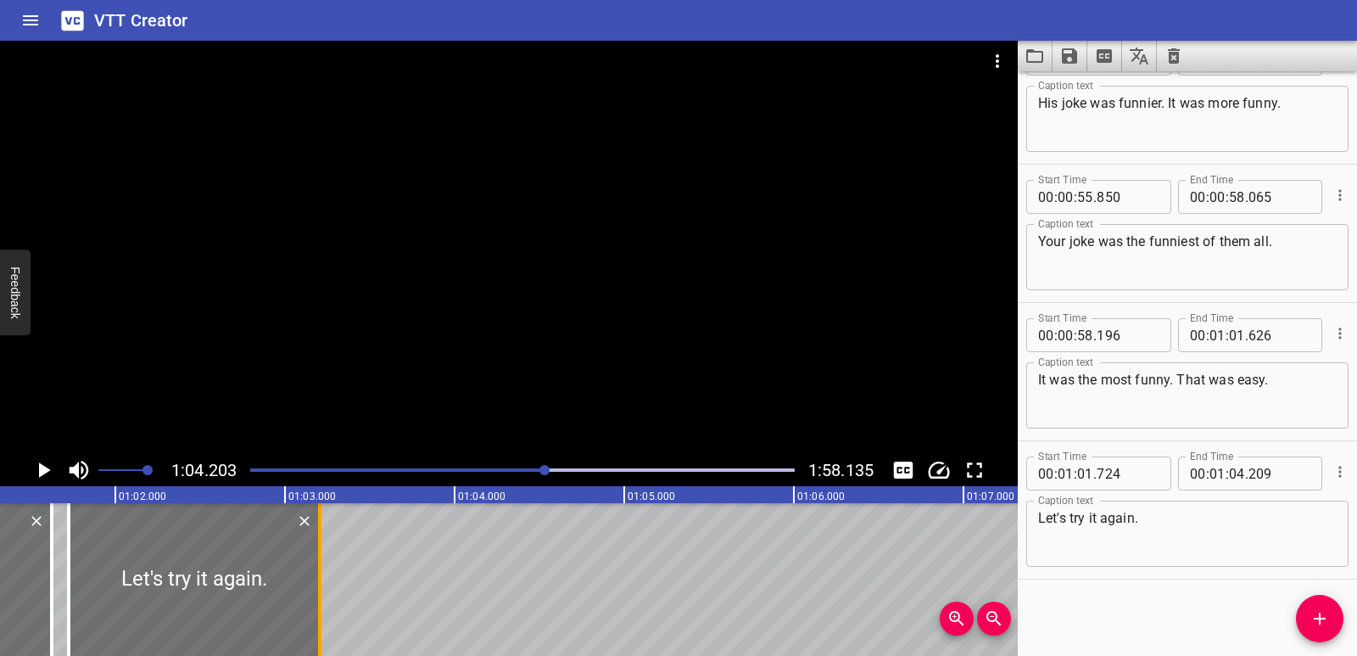
drag, startPoint x: 489, startPoint y: 581, endPoint x: 317, endPoint y: 579, distance: 171.4
click at [318, 579] on div at bounding box center [319, 579] width 3 height 153
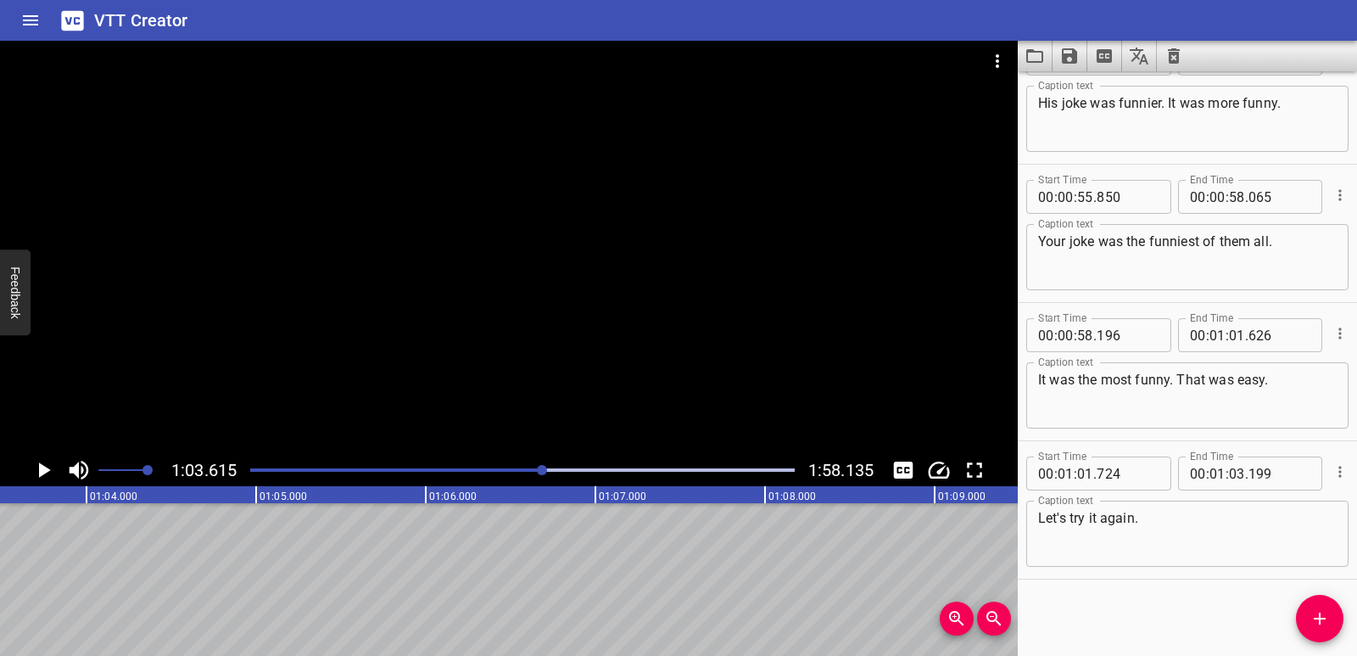
scroll to position [0, 10793]
click at [1337, 622] on span "Add Cue" at bounding box center [1320, 618] width 48 height 20
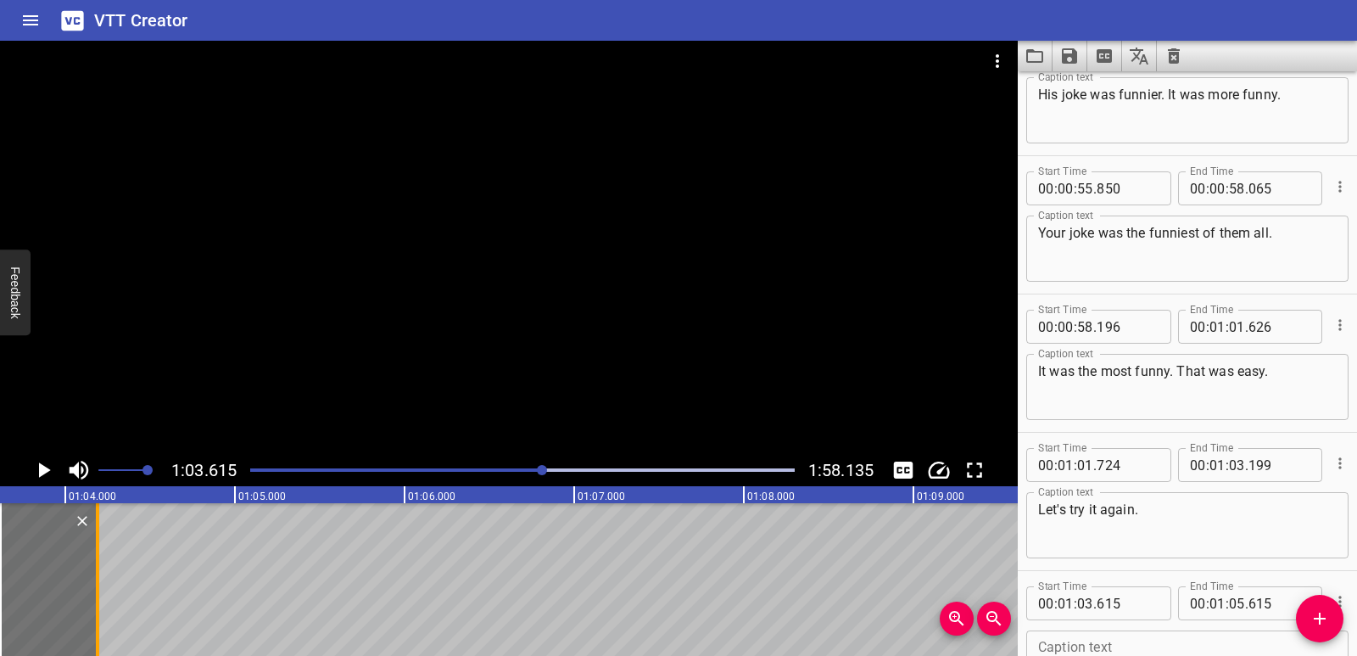
drag, startPoint x: 331, startPoint y: 584, endPoint x: 89, endPoint y: 563, distance: 242.6
click at [89, 563] on div at bounding box center [97, 579] width 17 height 153
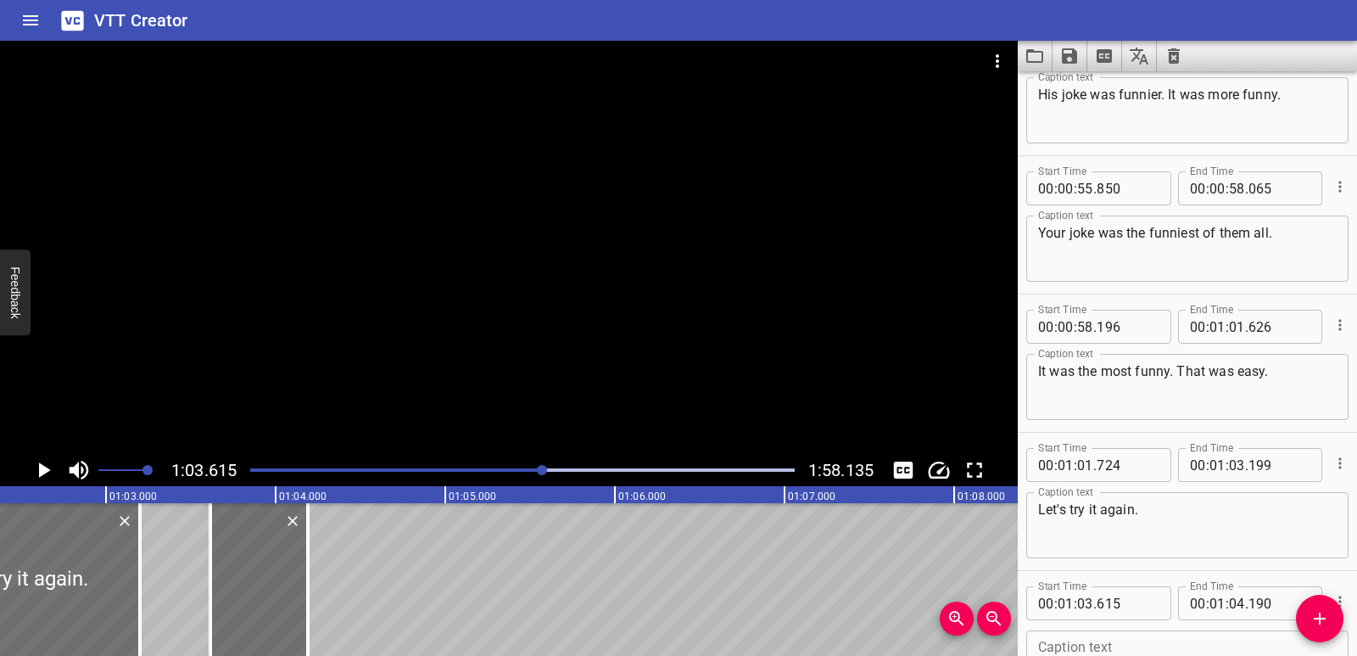
scroll to position [0, 10566]
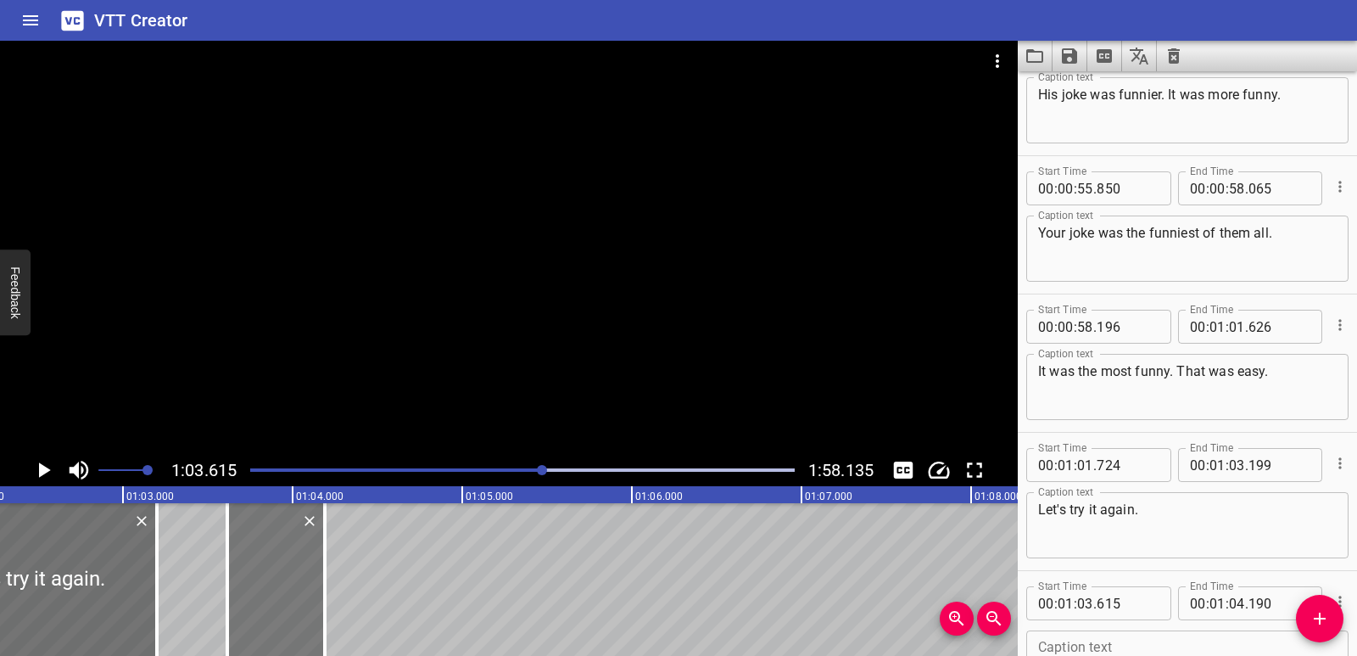
click at [277, 594] on div at bounding box center [276, 579] width 98 height 153
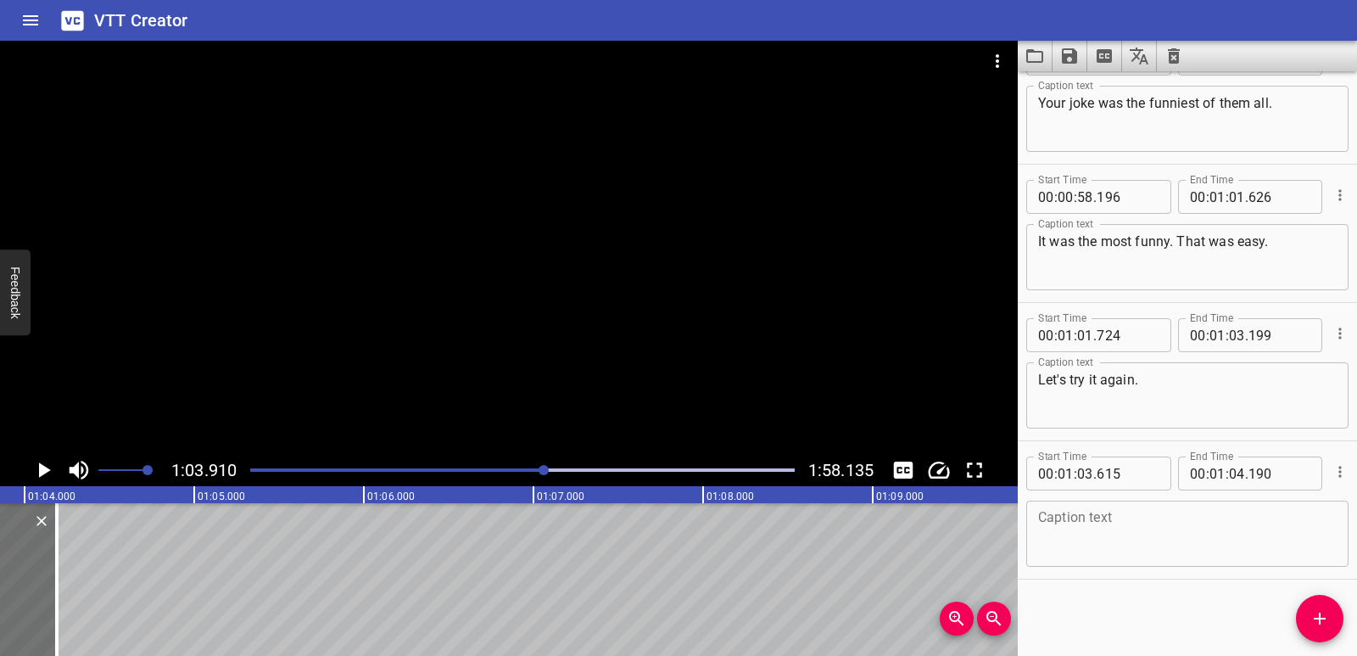
scroll to position [0, 10843]
click at [1322, 621] on icon "Add Cue" at bounding box center [1320, 618] width 20 height 20
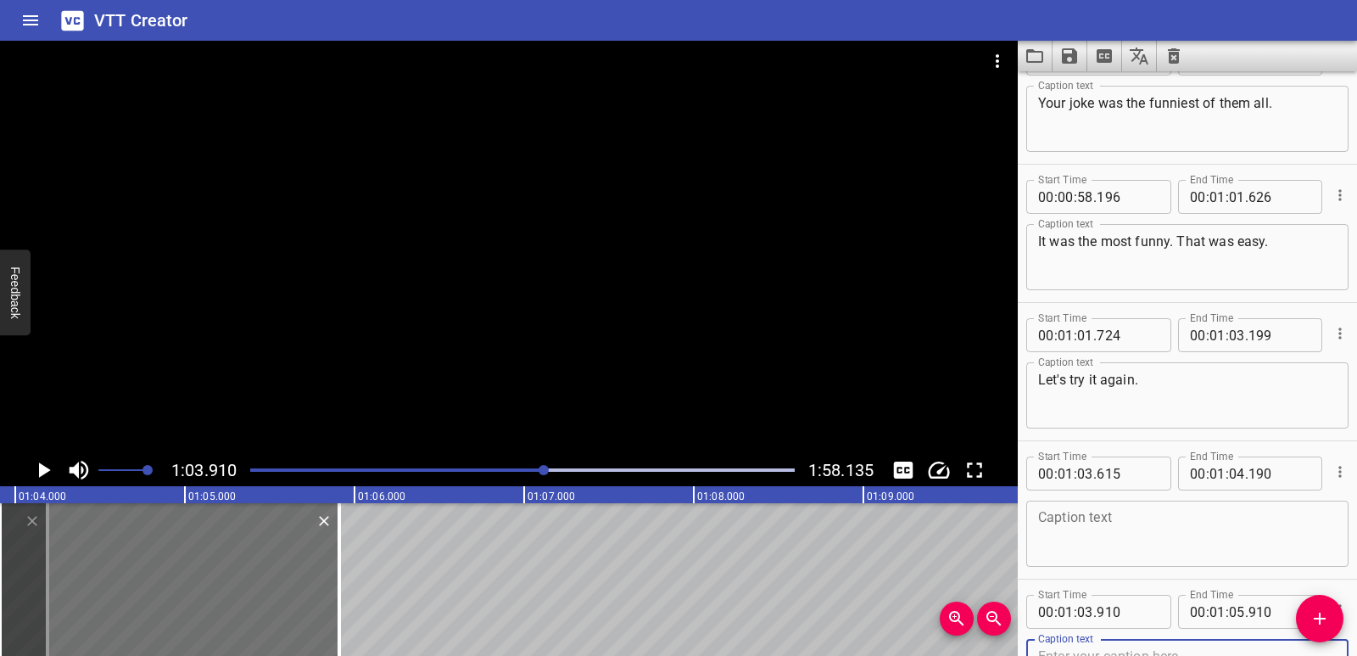
scroll to position [1993, 0]
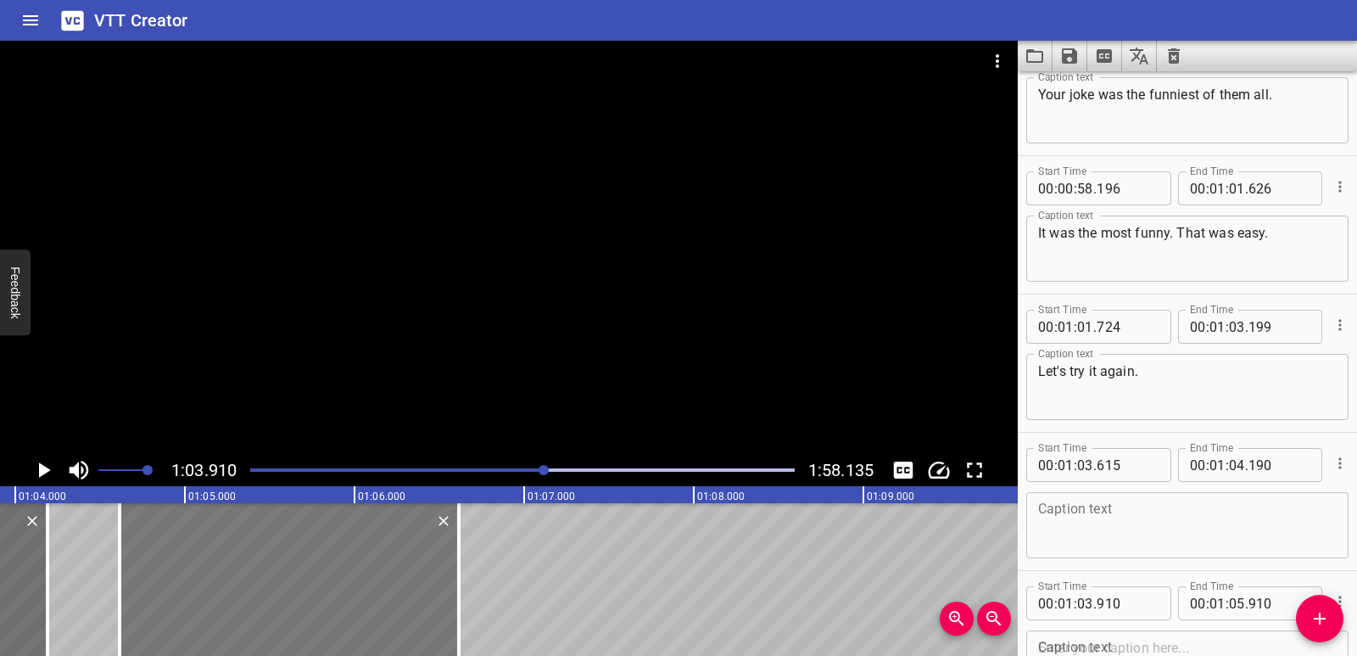
drag, startPoint x: 165, startPoint y: 568, endPoint x: 285, endPoint y: 566, distance: 119.6
click at [285, 566] on div at bounding box center [289, 579] width 339 height 153
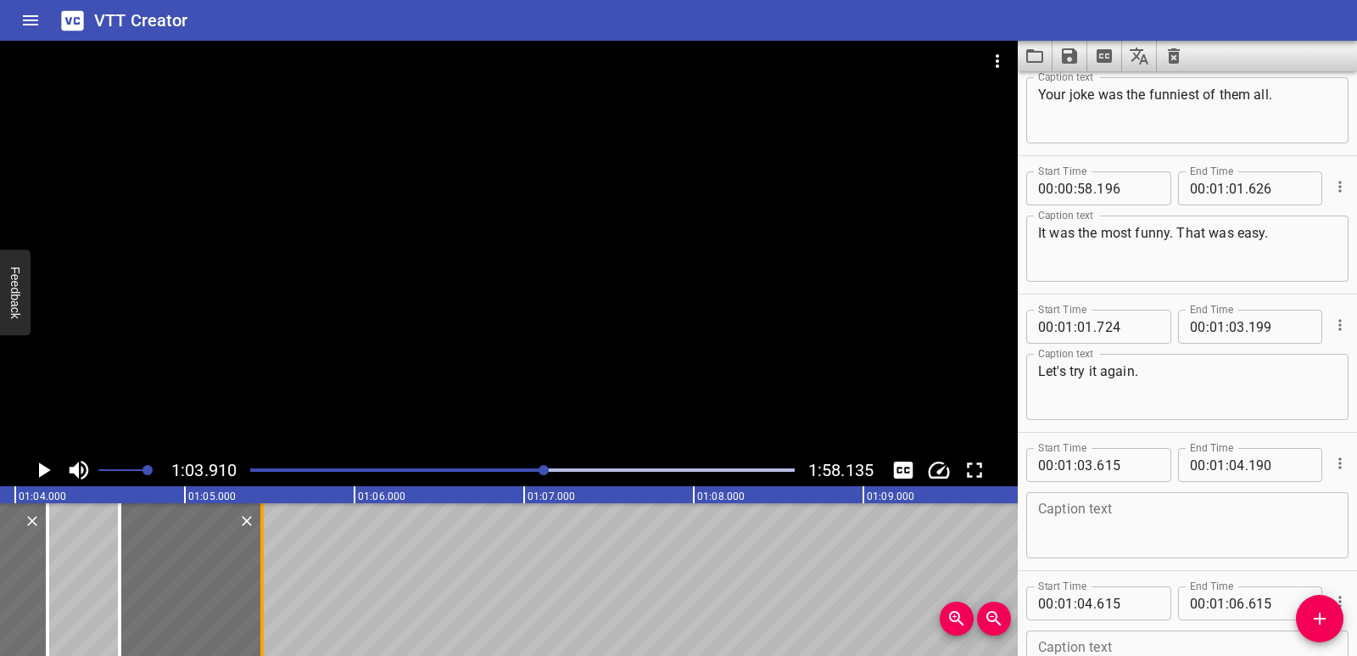
drag, startPoint x: 463, startPoint y: 579, endPoint x: 266, endPoint y: 581, distance: 196.8
click at [266, 581] on div at bounding box center [262, 579] width 17 height 153
click at [1331, 623] on span "Add Cue" at bounding box center [1320, 618] width 48 height 20
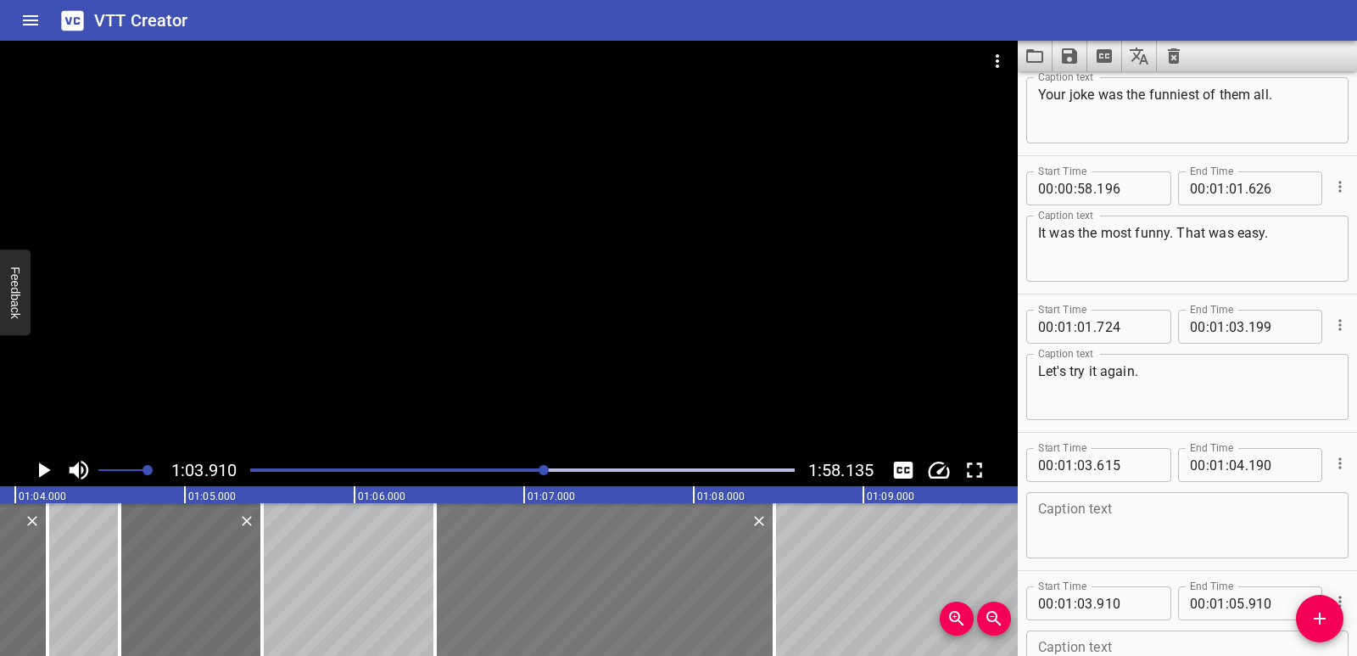
drag, startPoint x: 288, startPoint y: 577, endPoint x: 723, endPoint y: 549, distance: 436.1
click at [718, 550] on div at bounding box center [599, 579] width 339 height 153
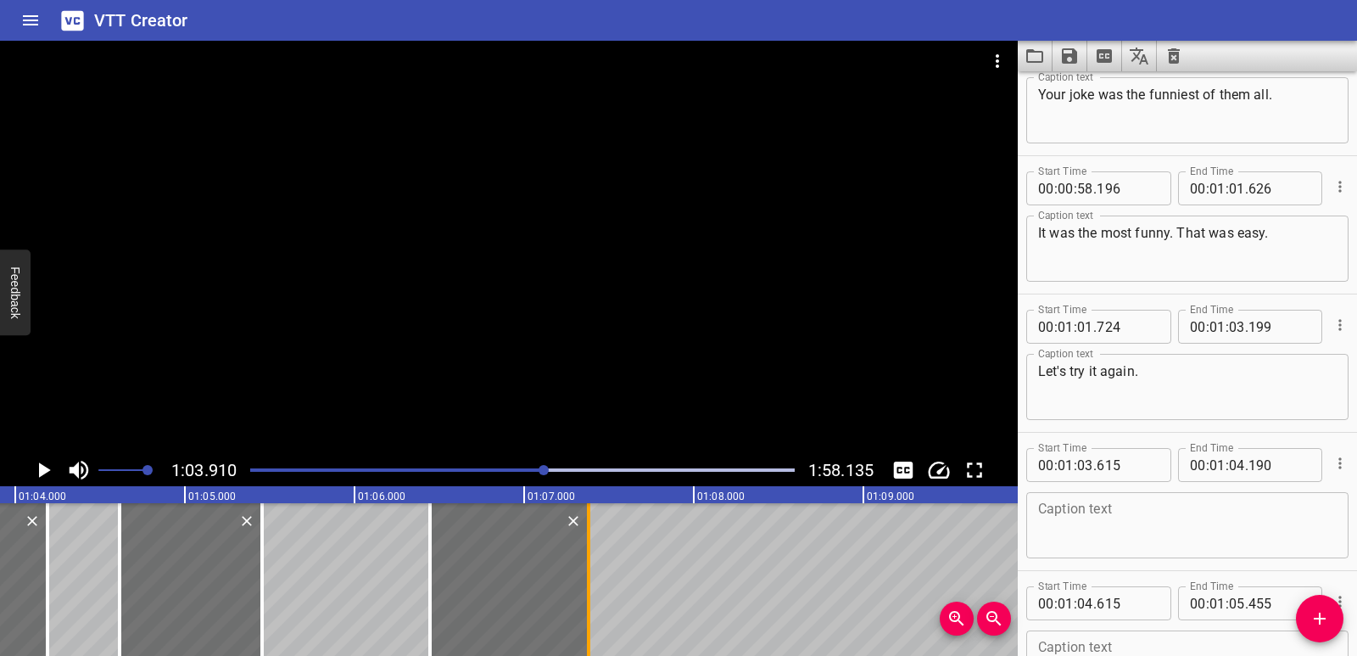
drag, startPoint x: 772, startPoint y: 561, endPoint x: 590, endPoint y: 568, distance: 181.7
click at [590, 568] on div at bounding box center [588, 579] width 17 height 153
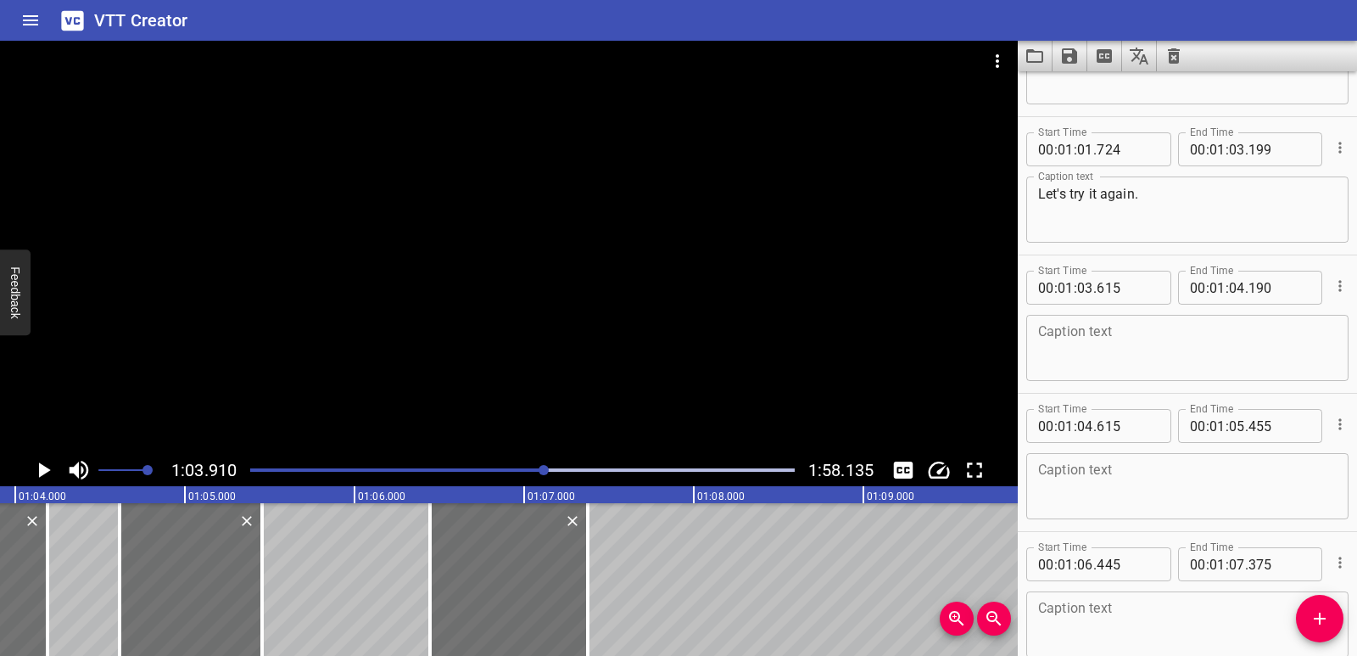
scroll to position [2247, 0]
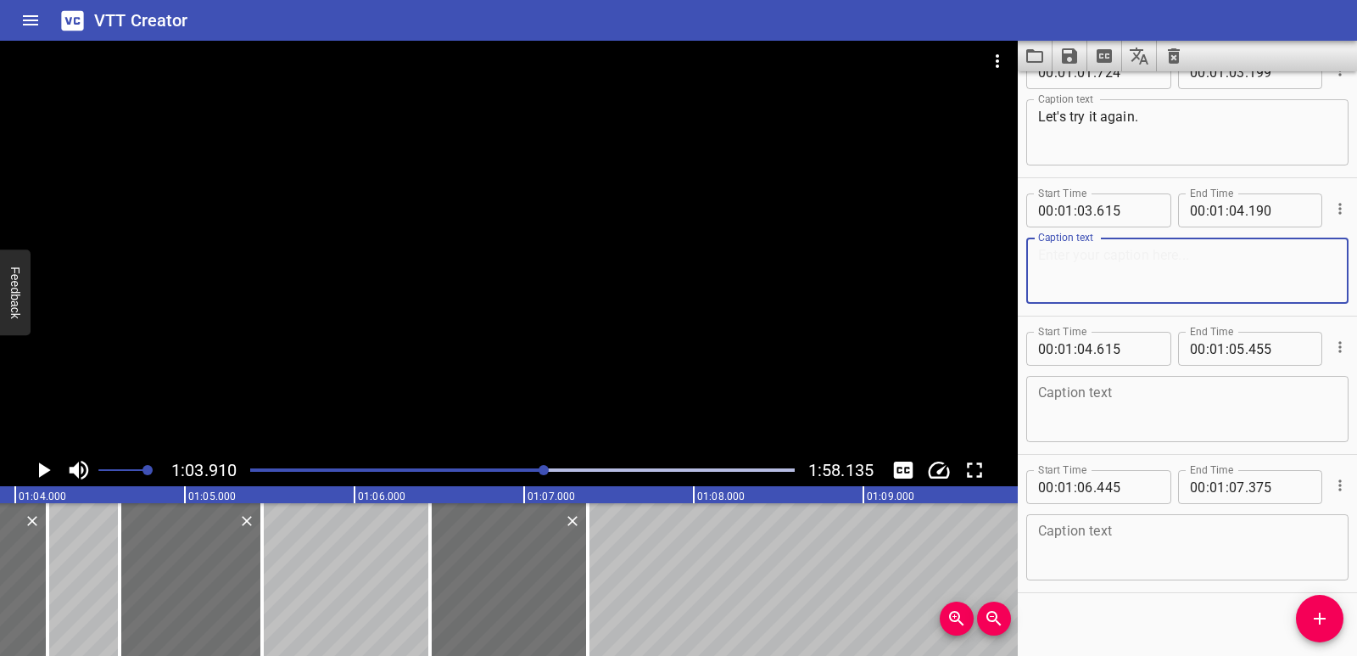
click at [1103, 263] on textarea at bounding box center [1187, 271] width 299 height 48
paste textarea "Easy"
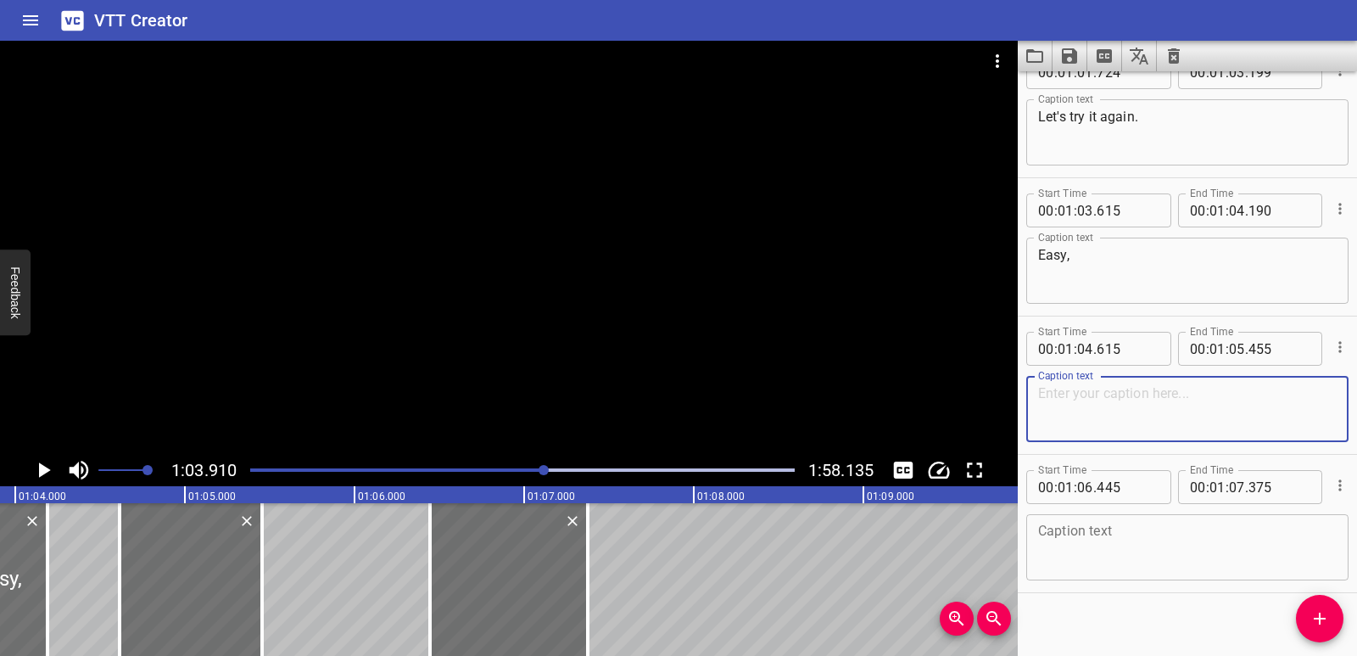
click at [1104, 405] on textarea at bounding box center [1187, 409] width 299 height 48
paste textarea "easier"
click at [1044, 395] on textarea "easier" at bounding box center [1187, 409] width 299 height 48
click at [1075, 537] on textarea at bounding box center [1187, 547] width 299 height 48
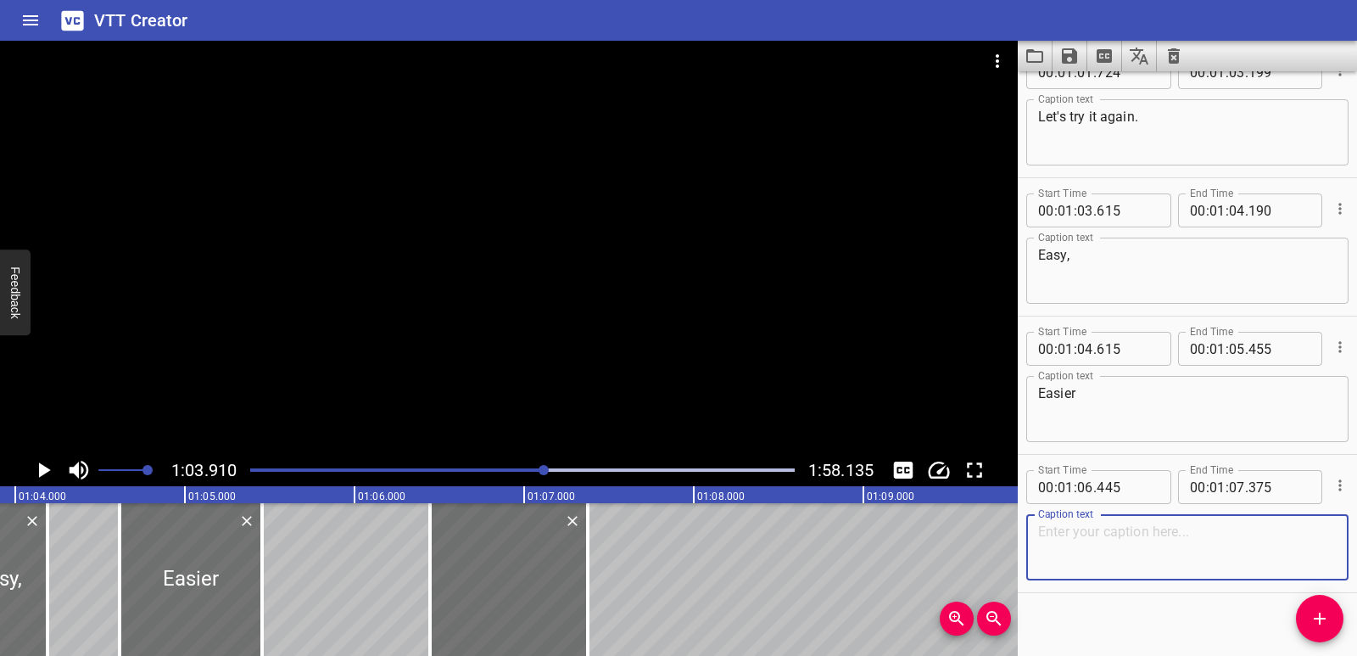
click at [1105, 553] on textarea at bounding box center [1187, 547] width 299 height 48
paste textarea "Easiest"
click at [1045, 533] on textarea "Easiest" at bounding box center [1187, 547] width 299 height 48
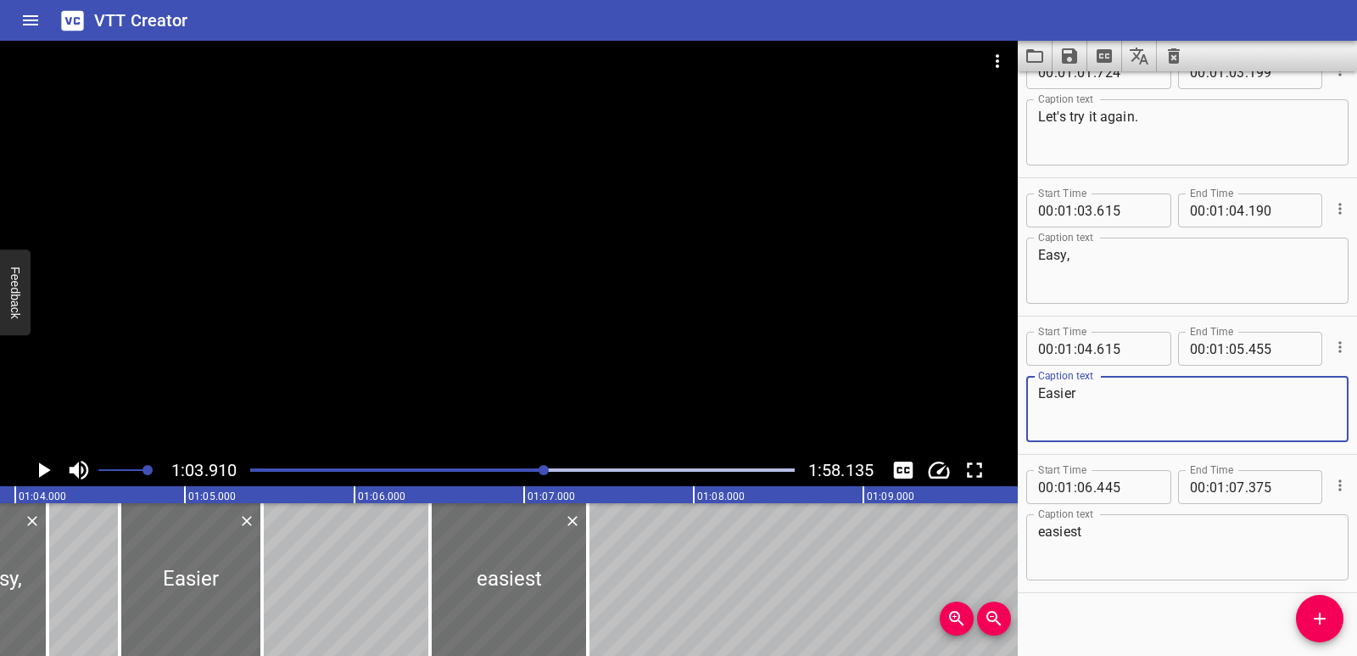
click at [1046, 391] on textarea "Easier" at bounding box center [1187, 409] width 299 height 48
click at [1044, 254] on div "Easy, Caption text" at bounding box center [1187, 271] width 322 height 66
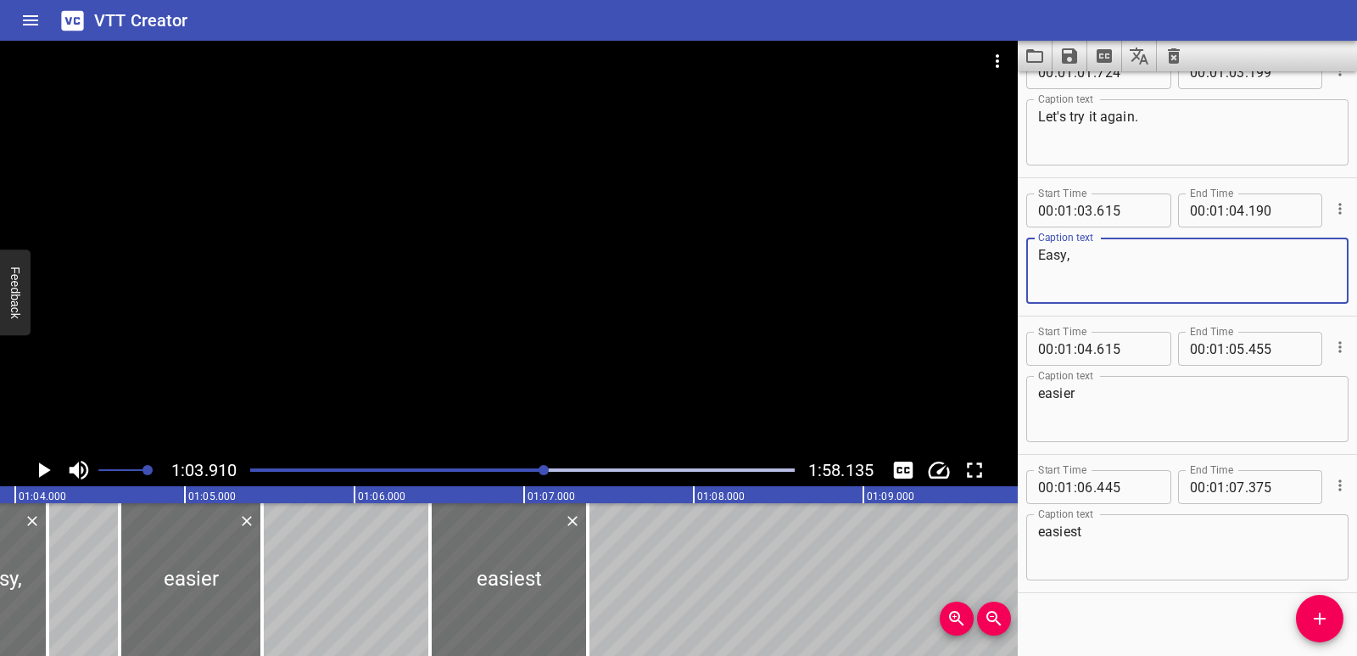
click at [1039, 254] on textarea "Easy," at bounding box center [1187, 271] width 299 height 48
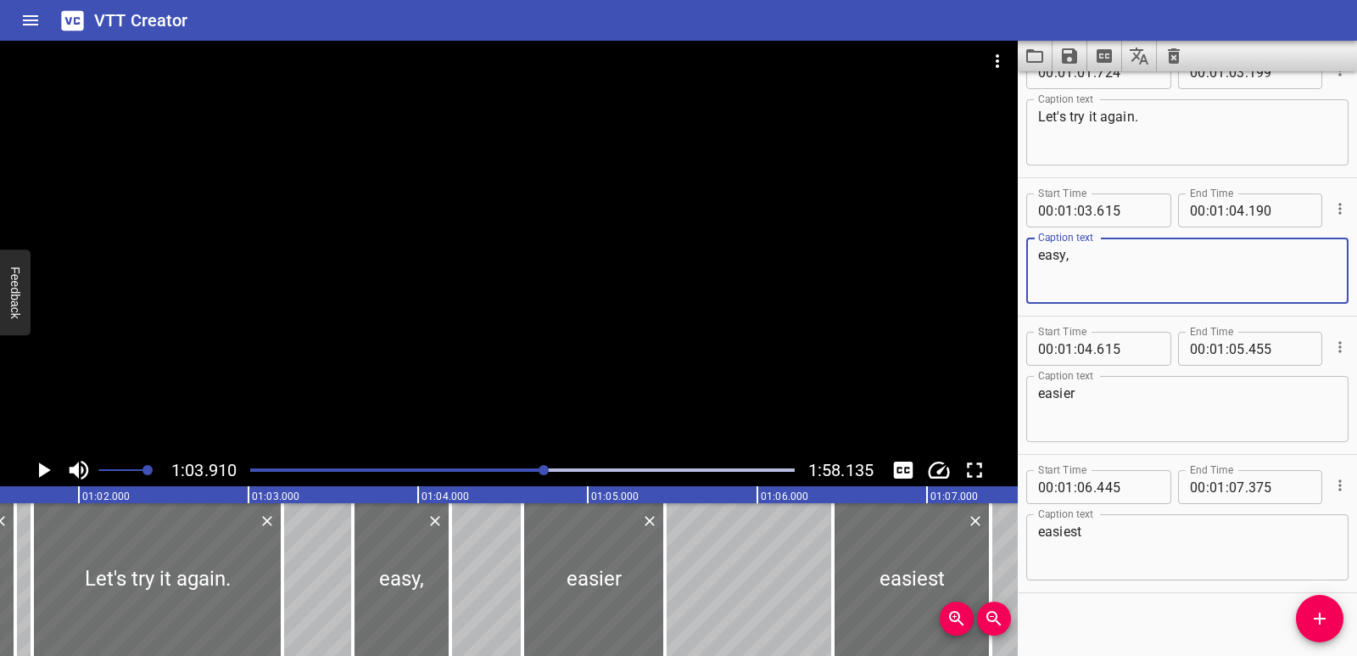
scroll to position [0, 10388]
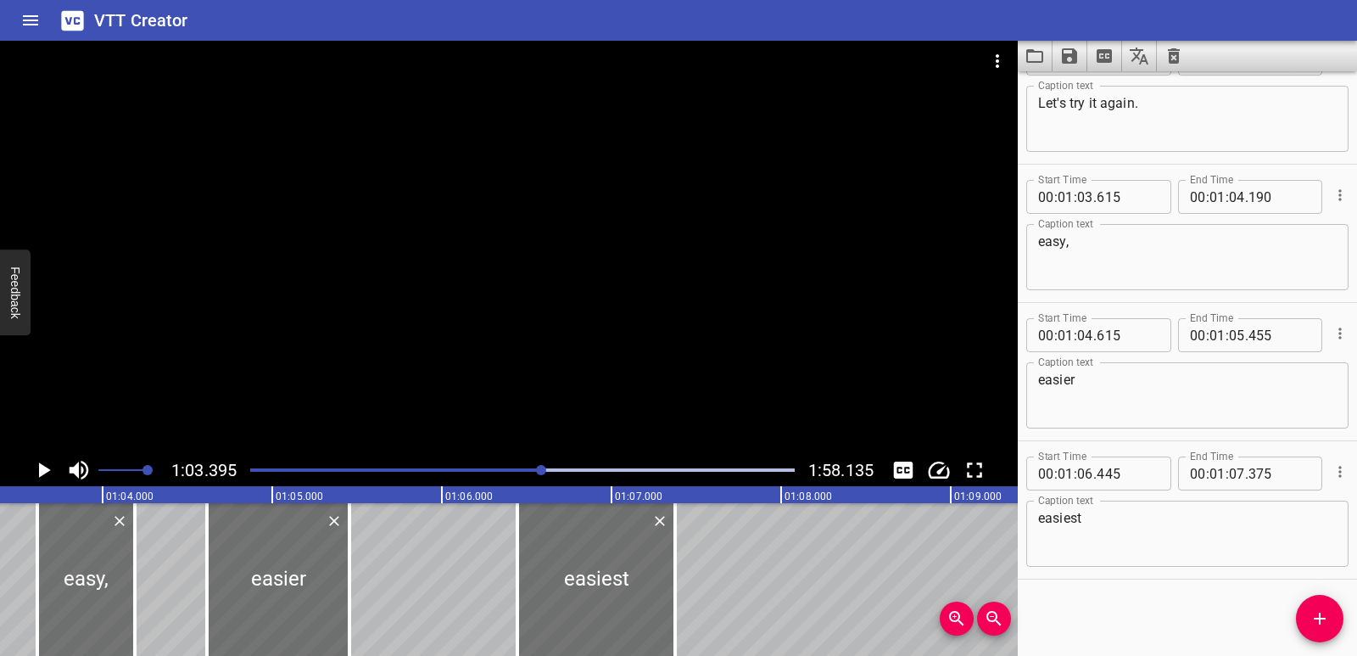
click at [43, 464] on icon "Play/Pause" at bounding box center [43, 469] width 25 height 25
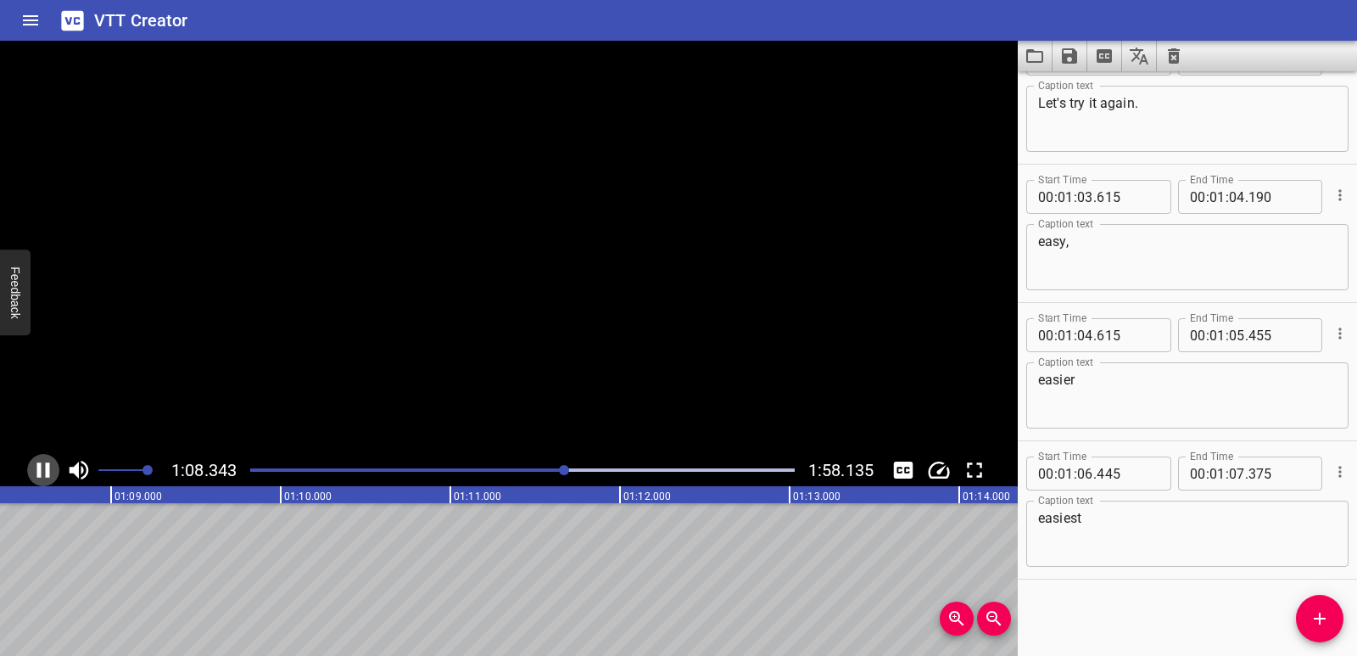
click at [42, 464] on icon "Play/Pause" at bounding box center [43, 469] width 25 height 25
click at [1316, 620] on icon "Add Cue" at bounding box center [1320, 618] width 20 height 20
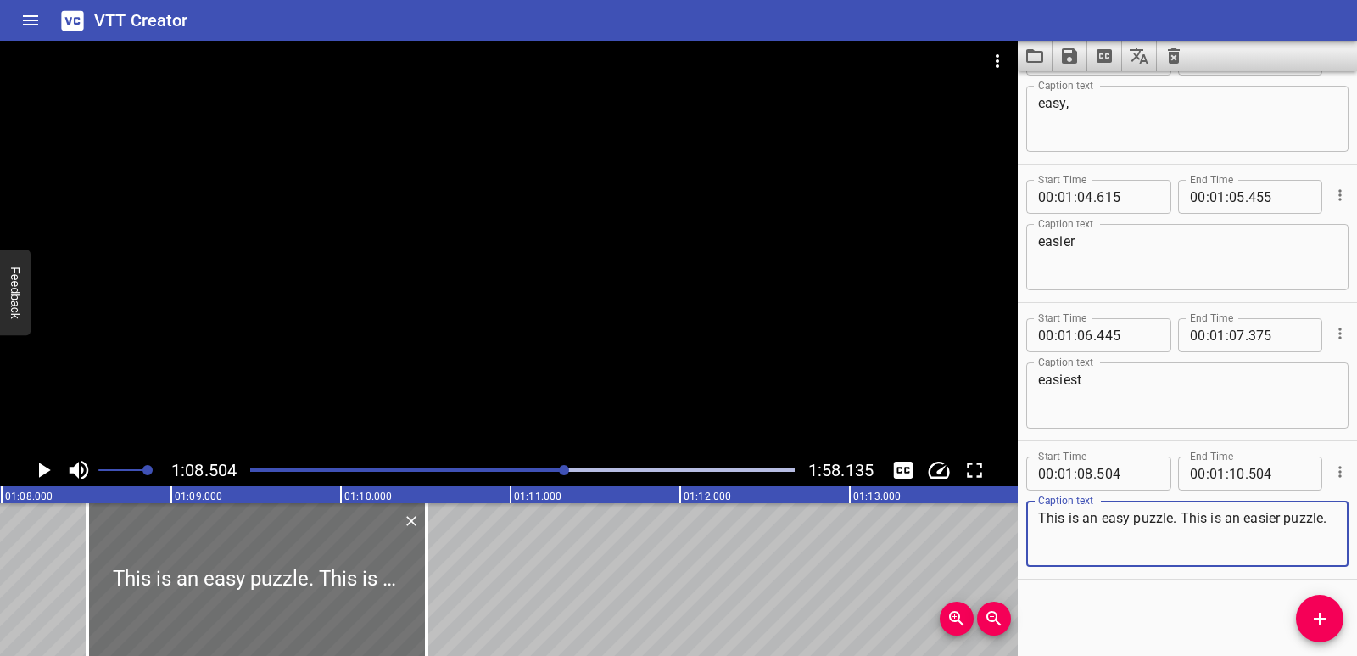
scroll to position [0, 11483]
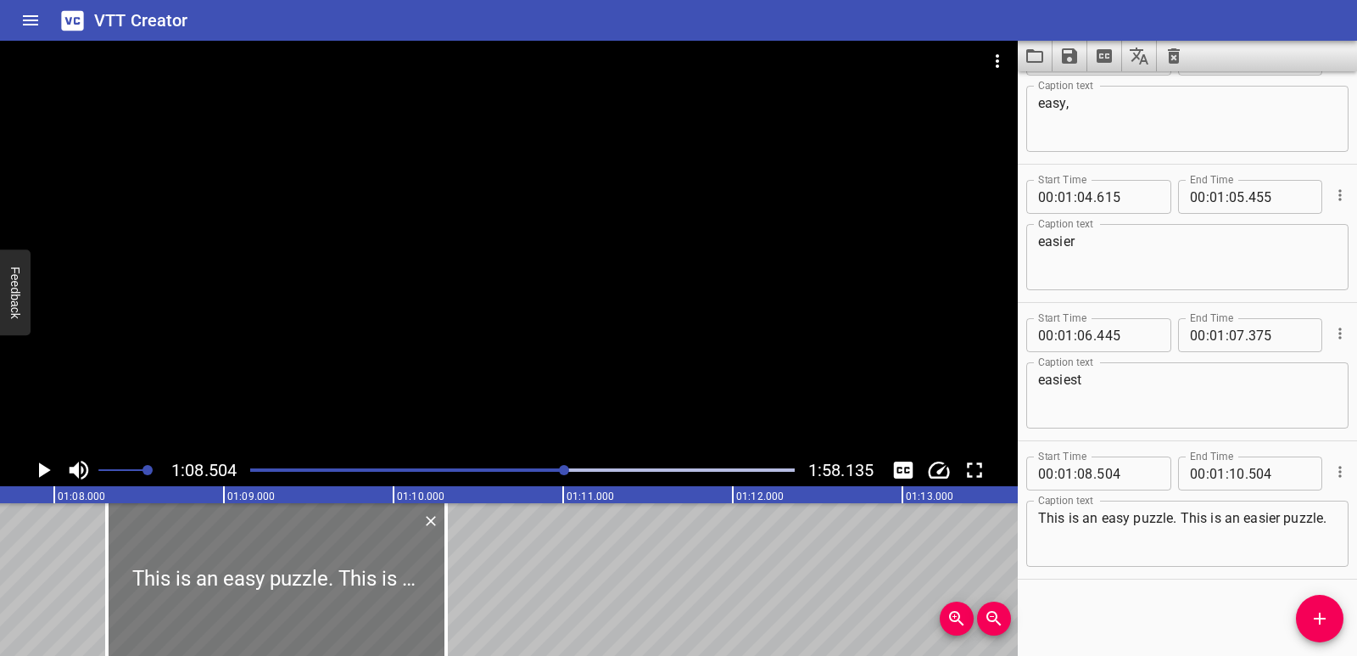
drag, startPoint x: 451, startPoint y: 590, endPoint x: 418, endPoint y: 596, distance: 33.5
click at [418, 596] on div at bounding box center [276, 579] width 339 height 153
click at [41, 456] on button "Play/Pause" at bounding box center [43, 470] width 32 height 32
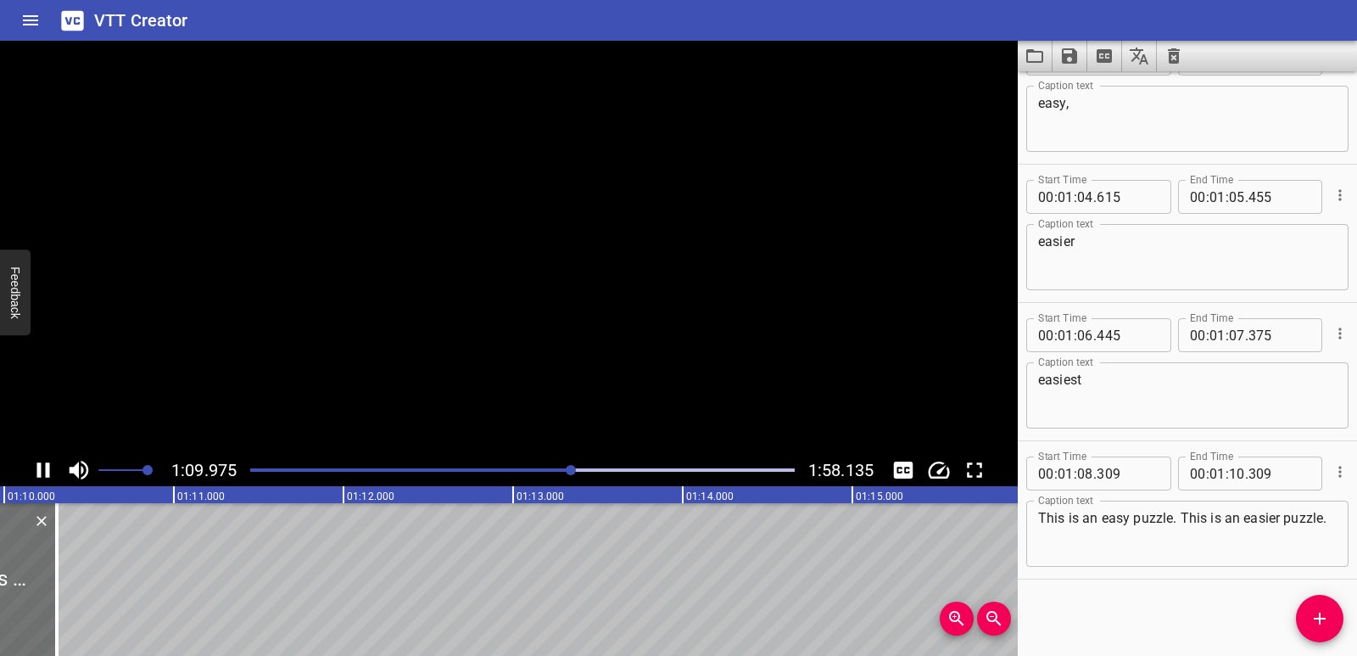
click at [41, 460] on icon "Play/Pause" at bounding box center [43, 469] width 25 height 25
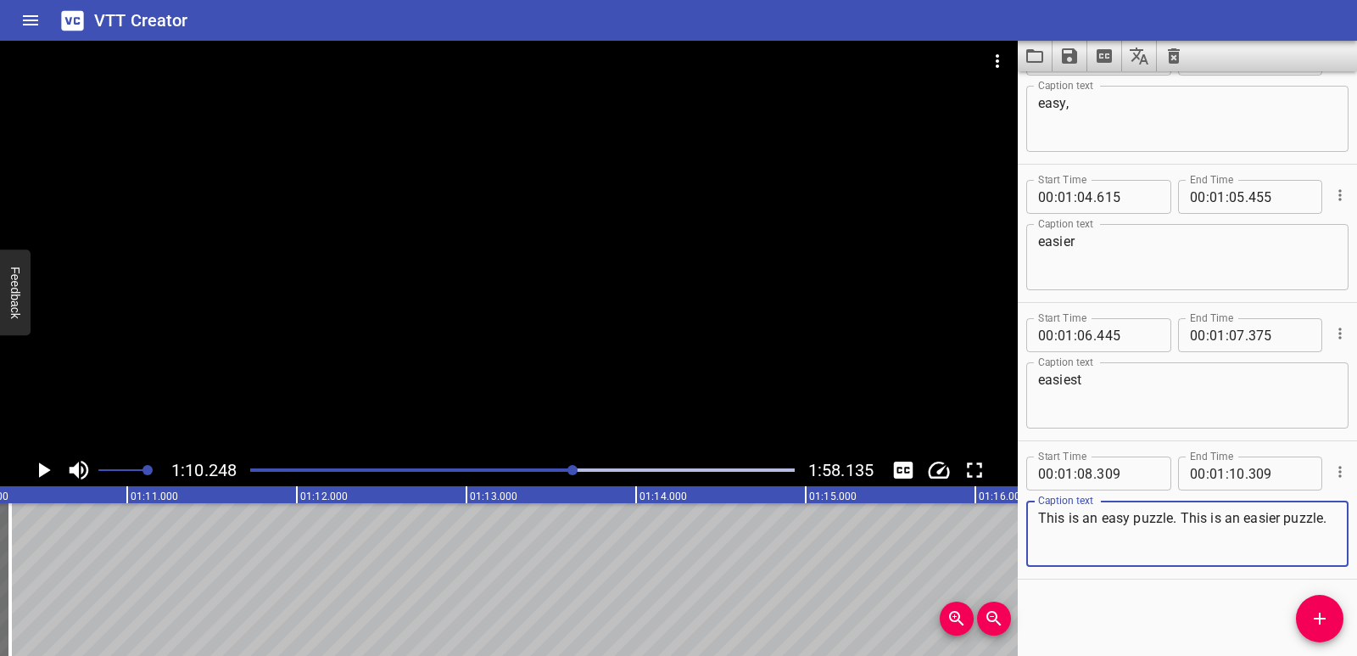
drag, startPoint x: 1183, startPoint y: 519, endPoint x: 1188, endPoint y: 533, distance: 14.8
click at [1188, 533] on textarea "This is an easy puzzle. This is an easier puzzle." at bounding box center [1187, 534] width 299 height 48
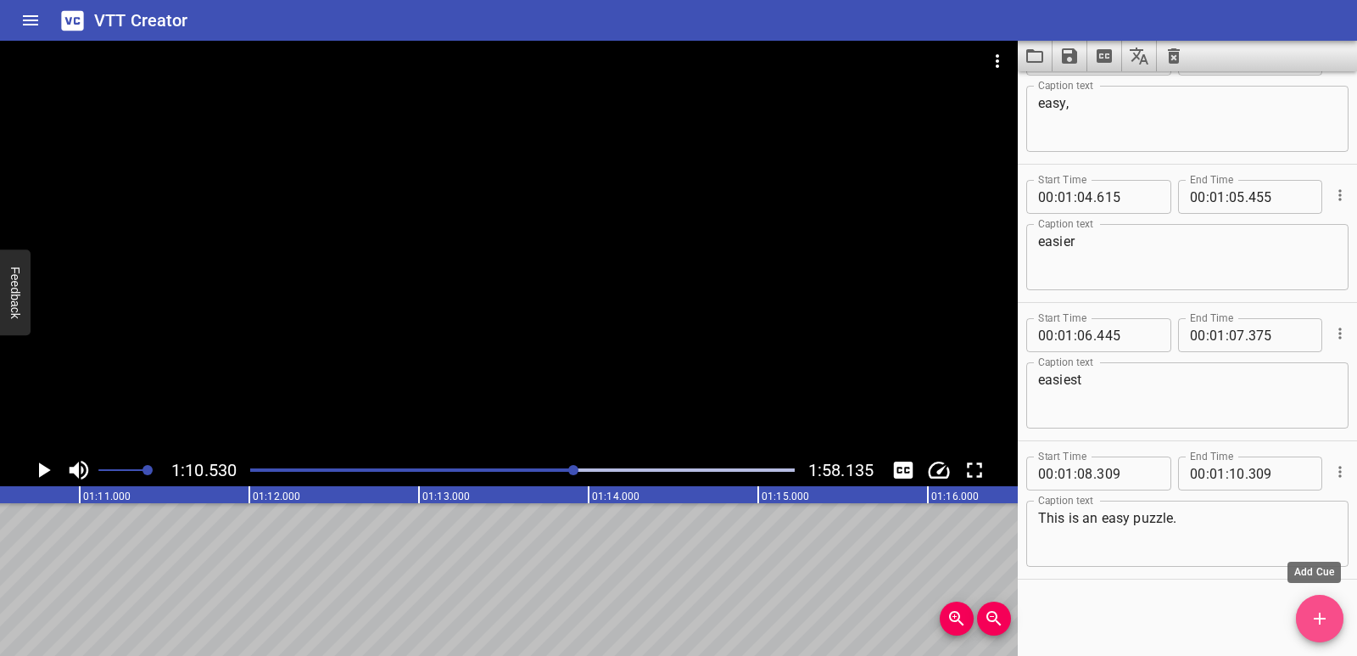
click at [1318, 619] on icon "Add Cue" at bounding box center [1320, 618] width 12 height 12
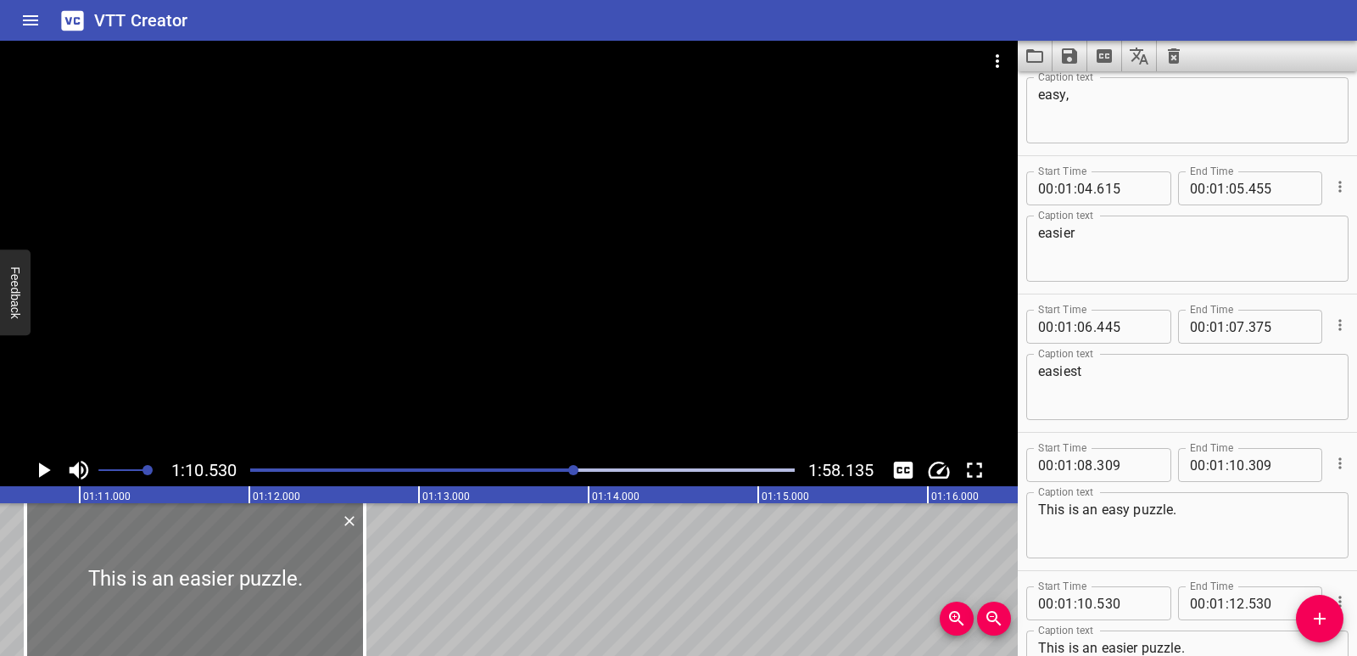
drag, startPoint x: 199, startPoint y: 579, endPoint x: 225, endPoint y: 579, distance: 25.4
click at [225, 579] on div at bounding box center [194, 579] width 339 height 153
drag, startPoint x: 363, startPoint y: 584, endPoint x: 386, endPoint y: 585, distance: 23.0
click at [386, 585] on div at bounding box center [387, 579] width 3 height 153
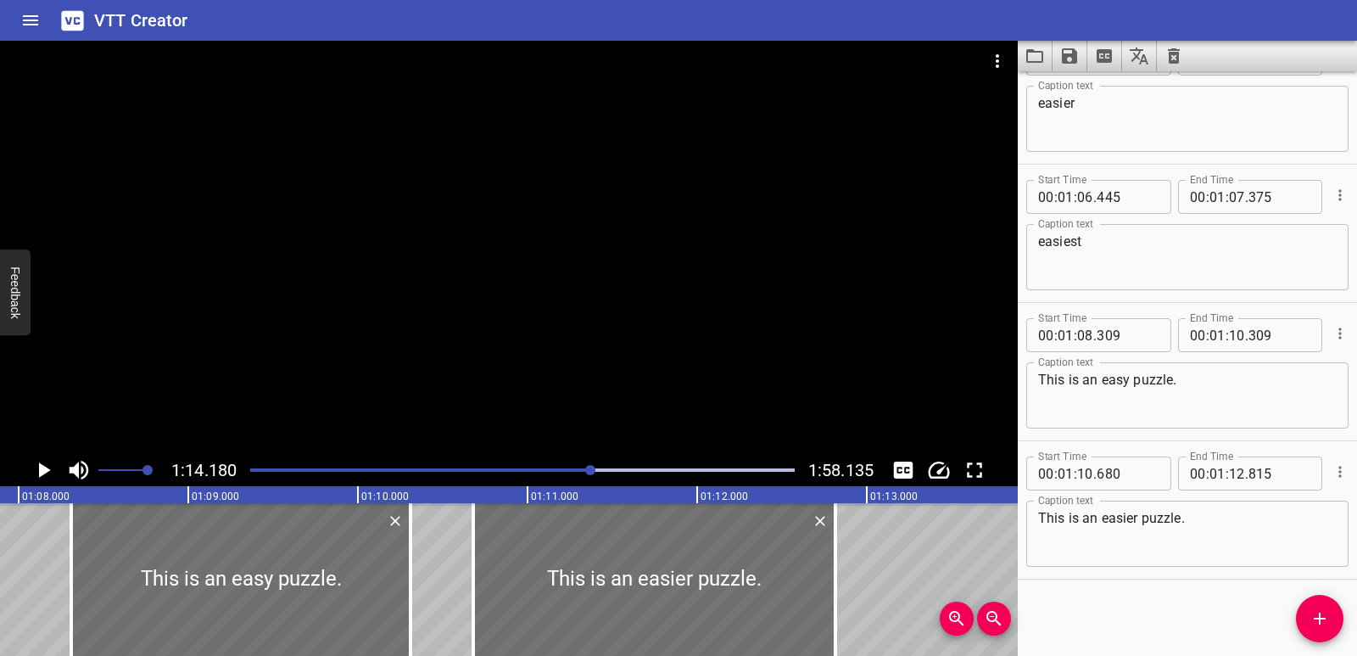
scroll to position [0, 11431]
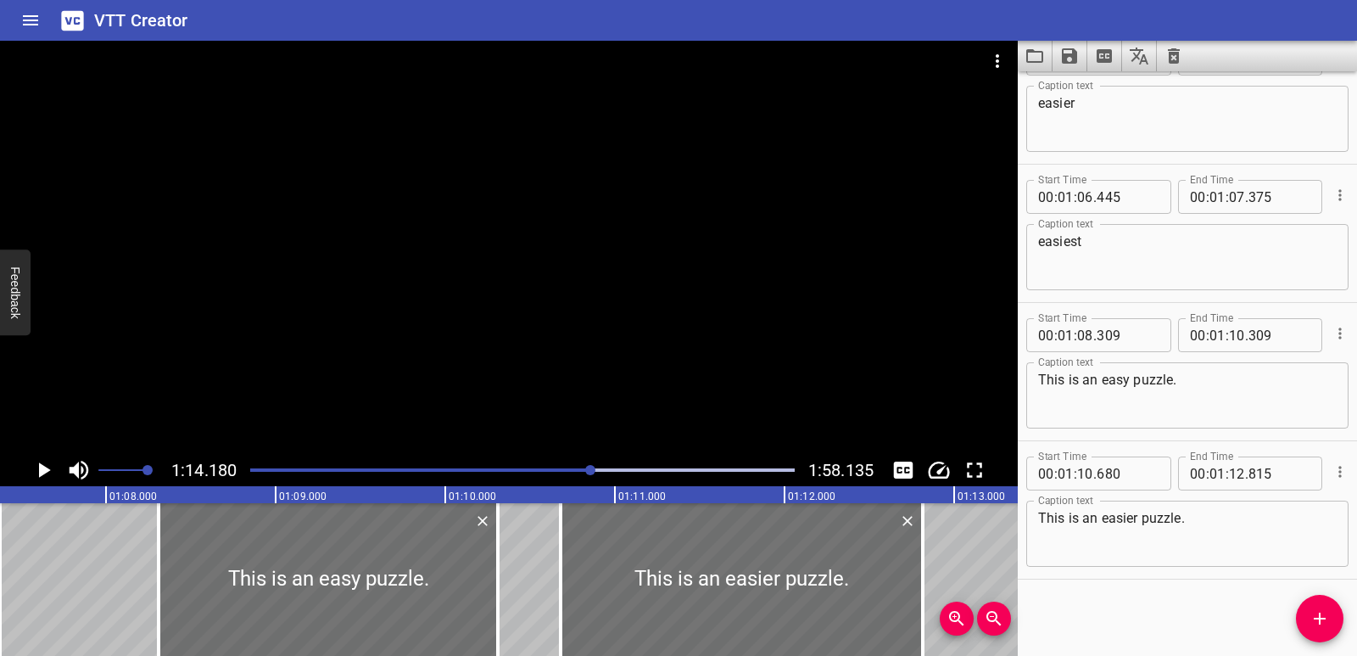
click at [39, 470] on icon "Play/Pause" at bounding box center [45, 469] width 12 height 15
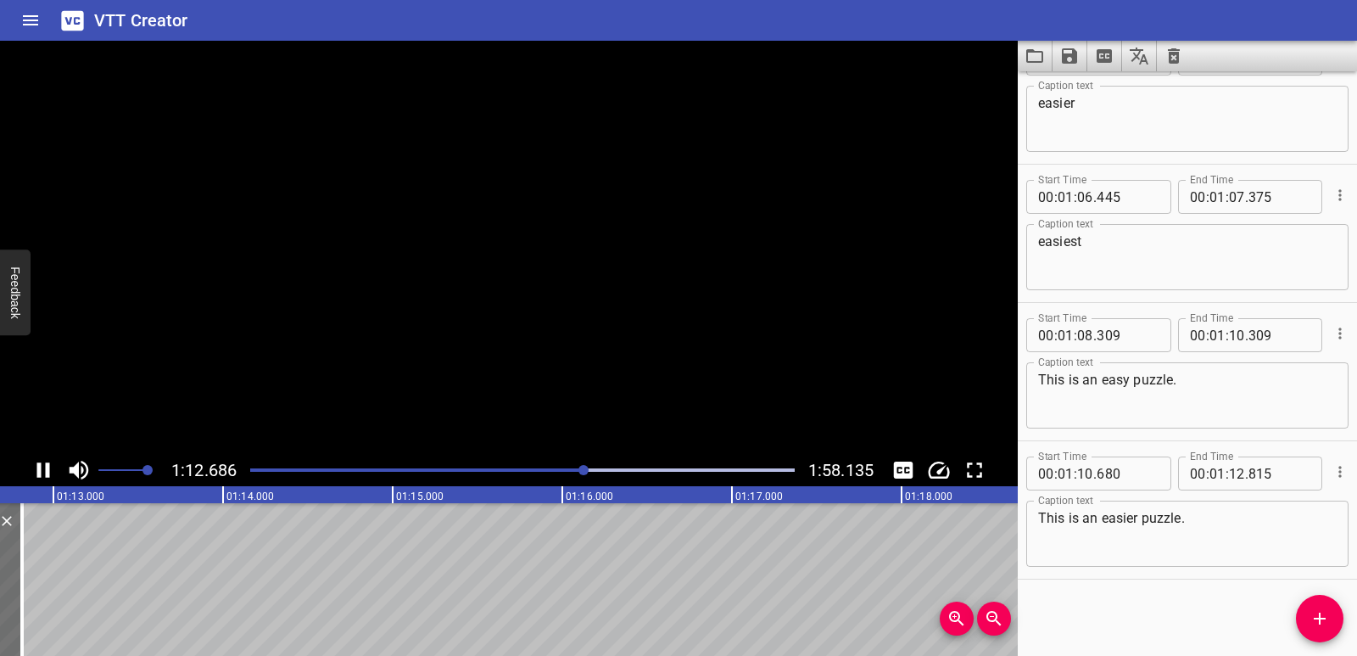
click at [39, 469] on icon "Play/Pause" at bounding box center [43, 469] width 13 height 15
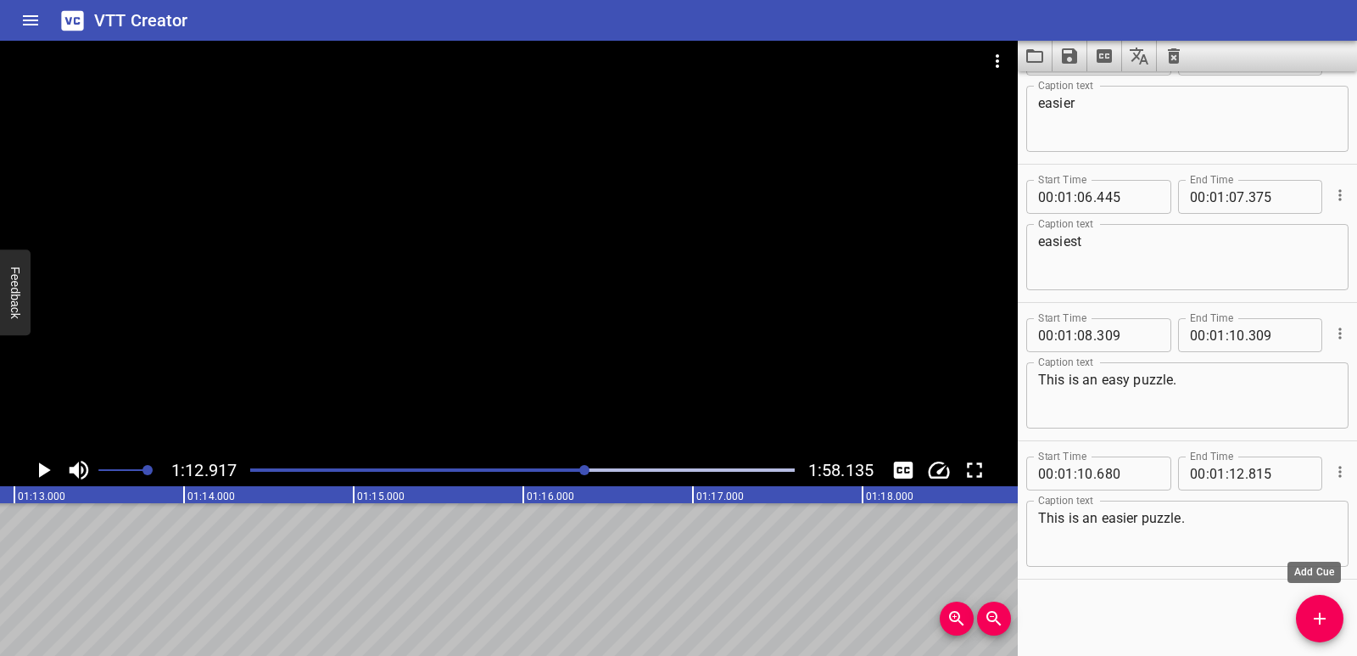
drag, startPoint x: 1340, startPoint y: 627, endPoint x: 1317, endPoint y: 615, distance: 25.8
click at [1339, 627] on span "Add Cue" at bounding box center [1320, 618] width 48 height 20
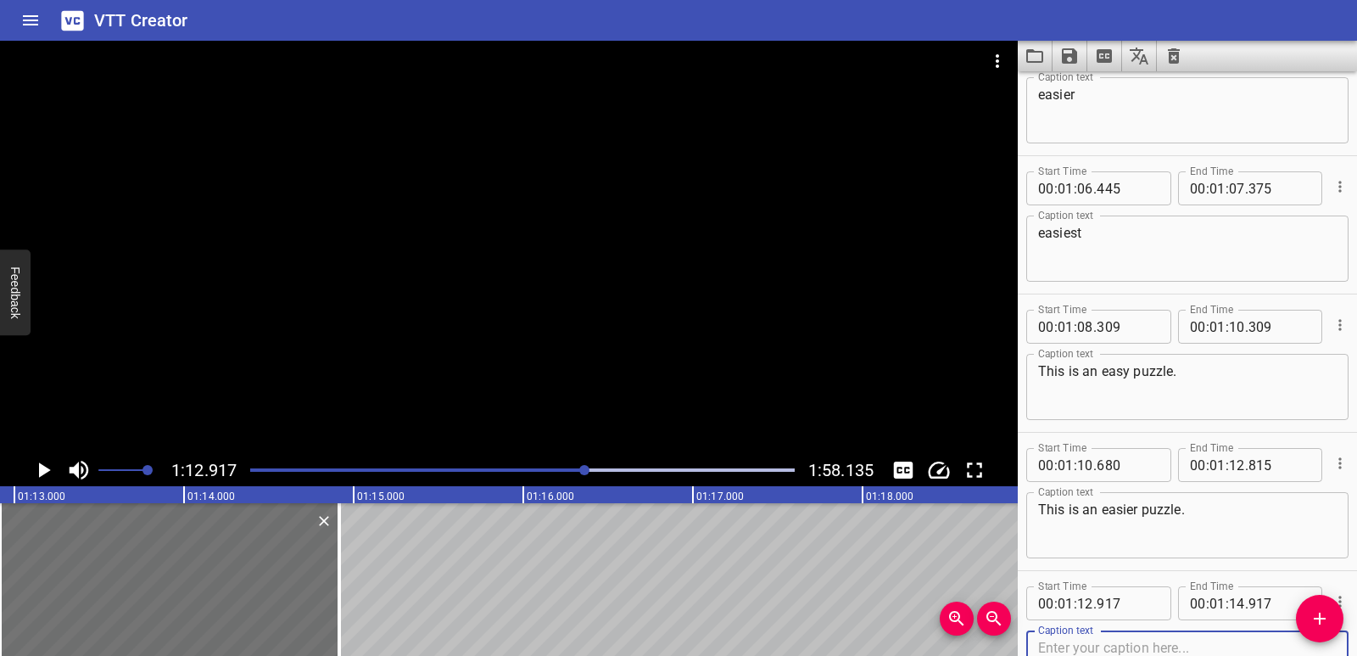
scroll to position [2676, 0]
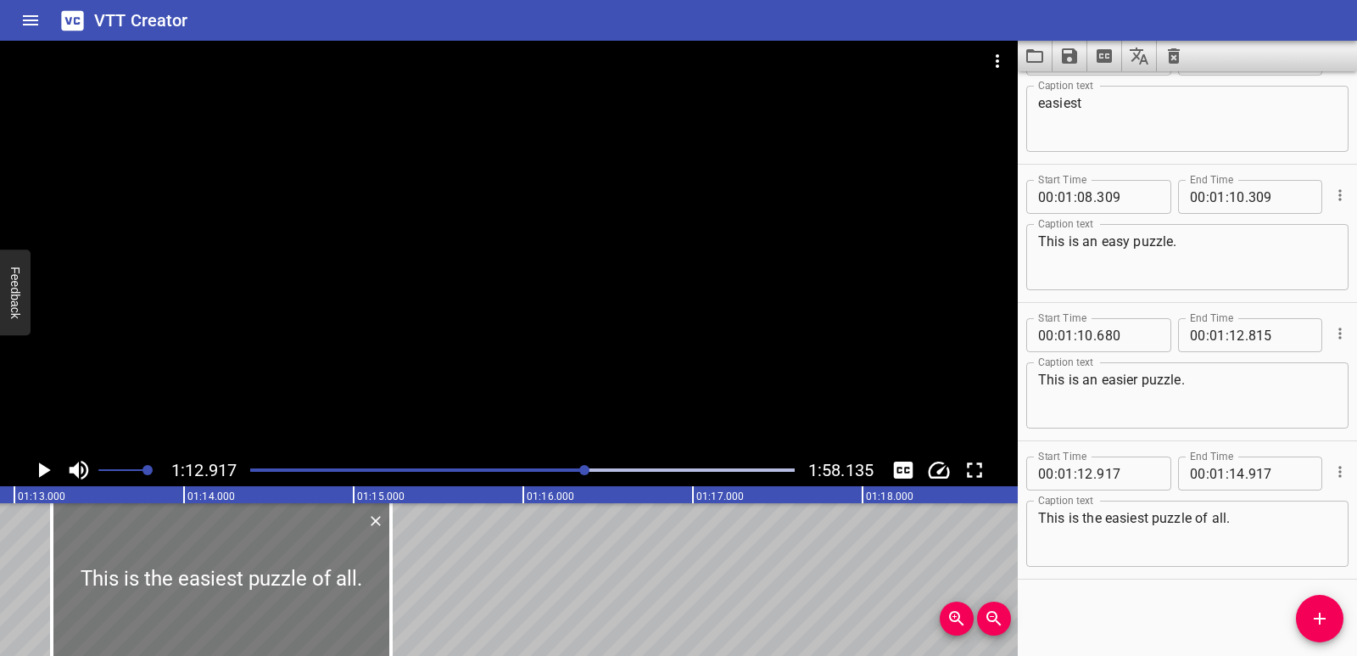
drag, startPoint x: 214, startPoint y: 582, endPoint x: 304, endPoint y: 582, distance: 89.9
click at [266, 579] on div at bounding box center [221, 579] width 339 height 153
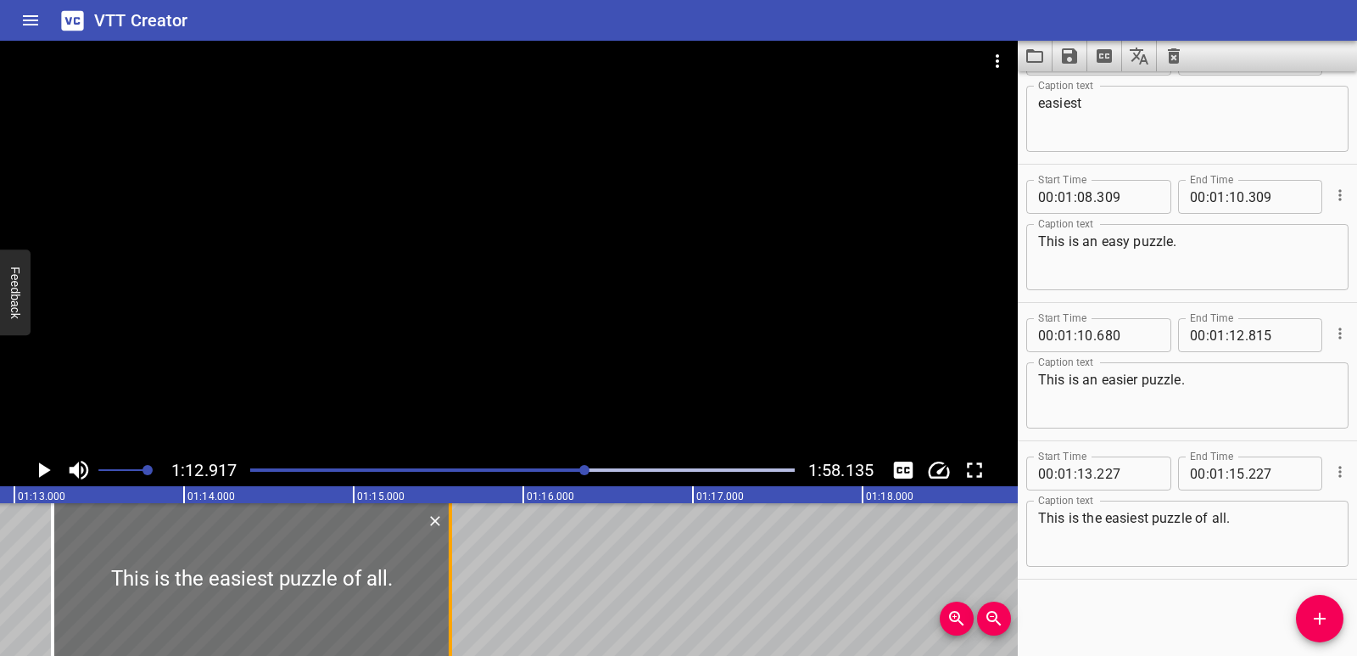
drag, startPoint x: 388, startPoint y: 575, endPoint x: 446, endPoint y: 576, distance: 58.5
click at [446, 576] on div at bounding box center [450, 579] width 17 height 153
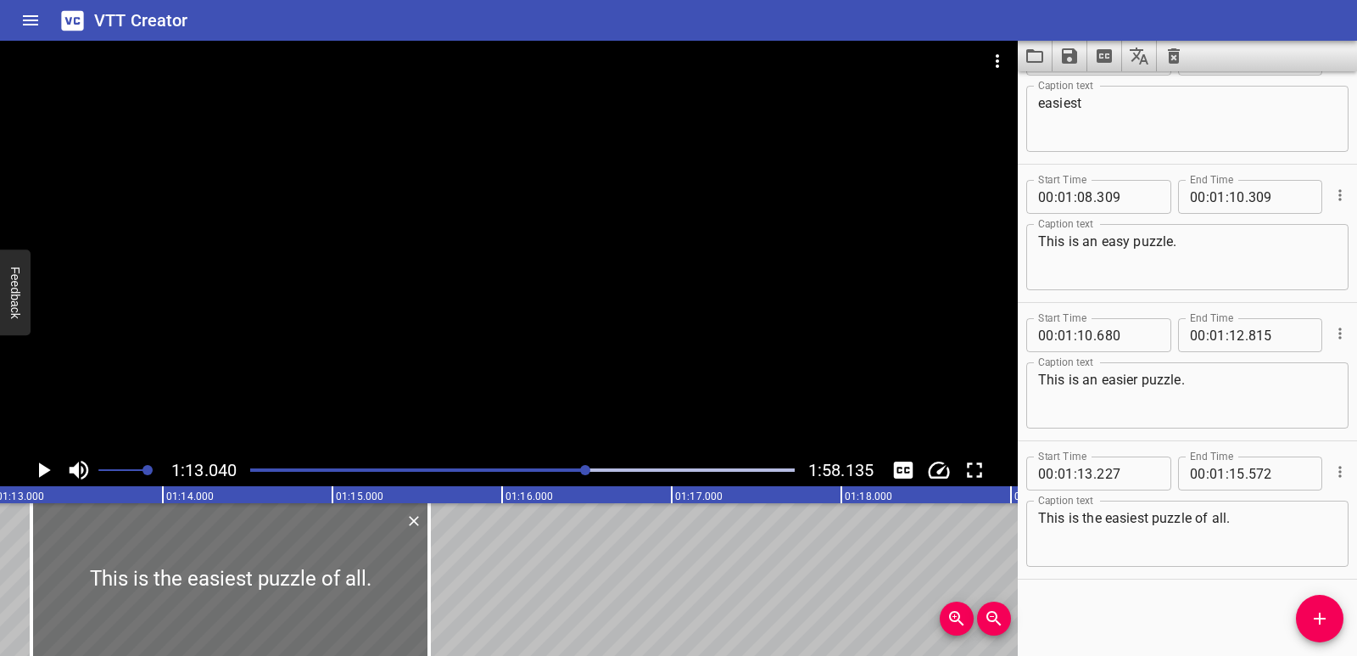
click at [36, 467] on icon "Play/Pause" at bounding box center [43, 469] width 25 height 25
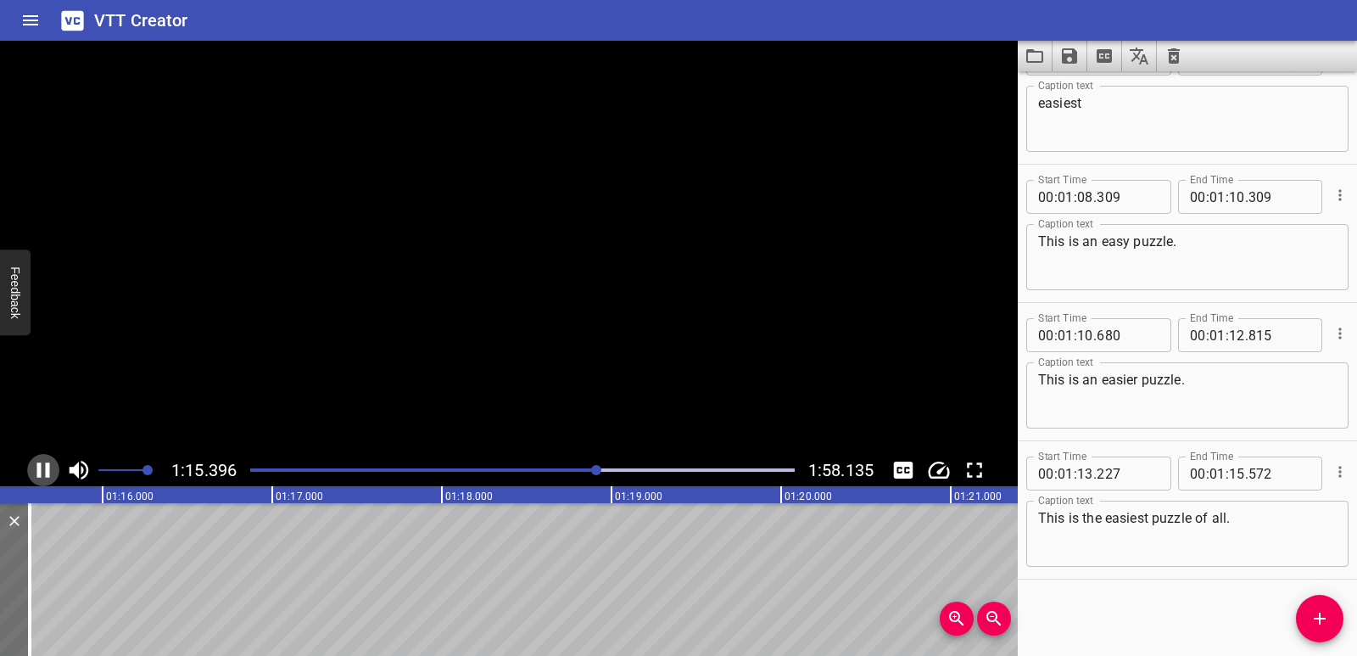
click at [36, 467] on icon "Play/Pause" at bounding box center [43, 469] width 25 height 25
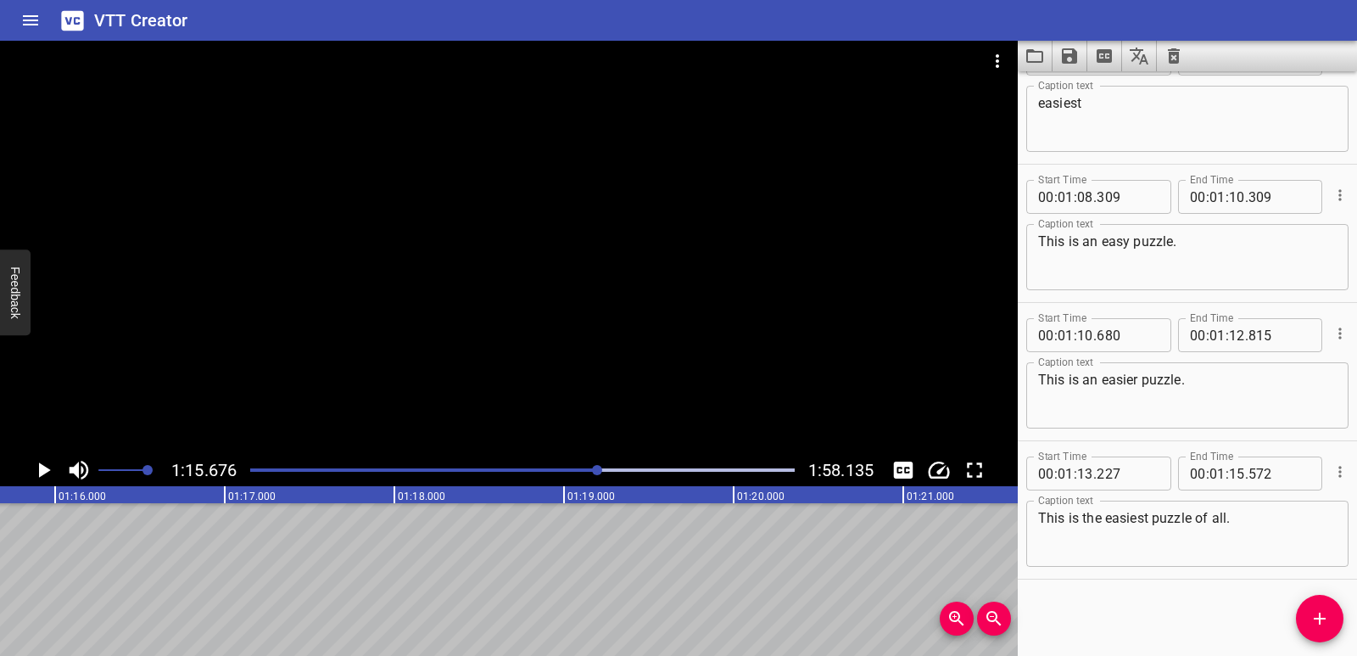
click at [1309, 626] on span "Add Cue" at bounding box center [1320, 618] width 48 height 20
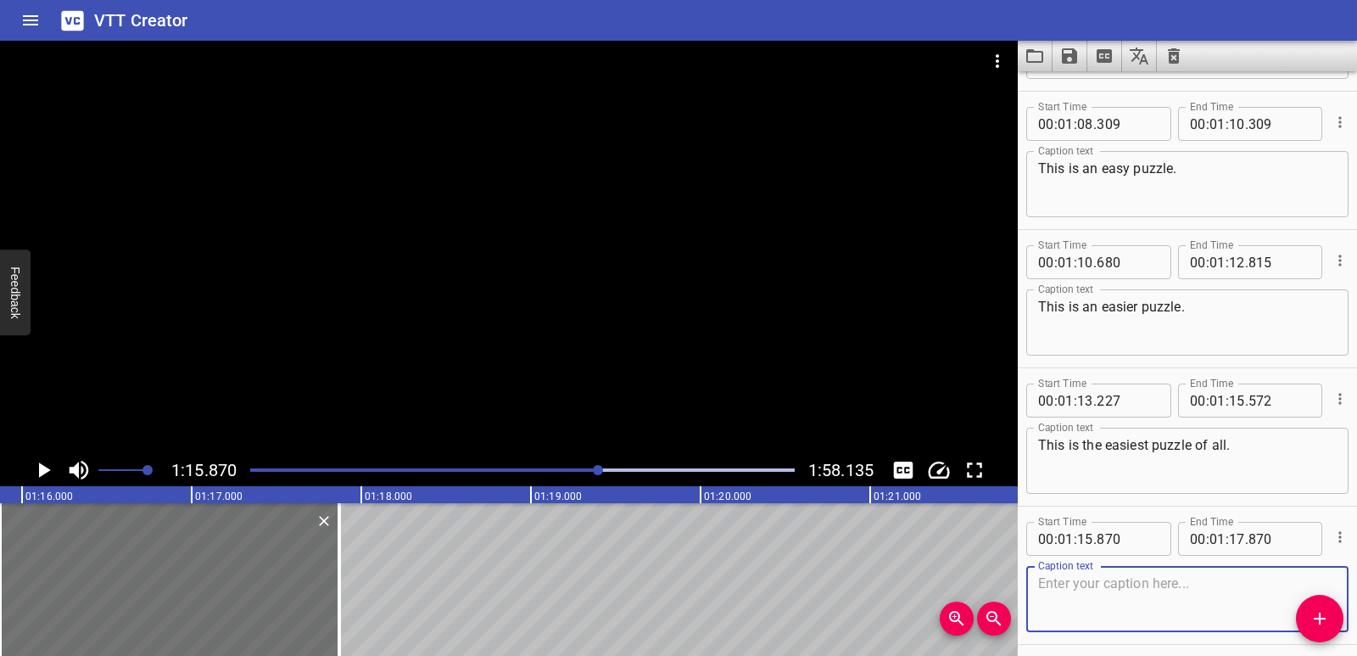
scroll to position [2814, 0]
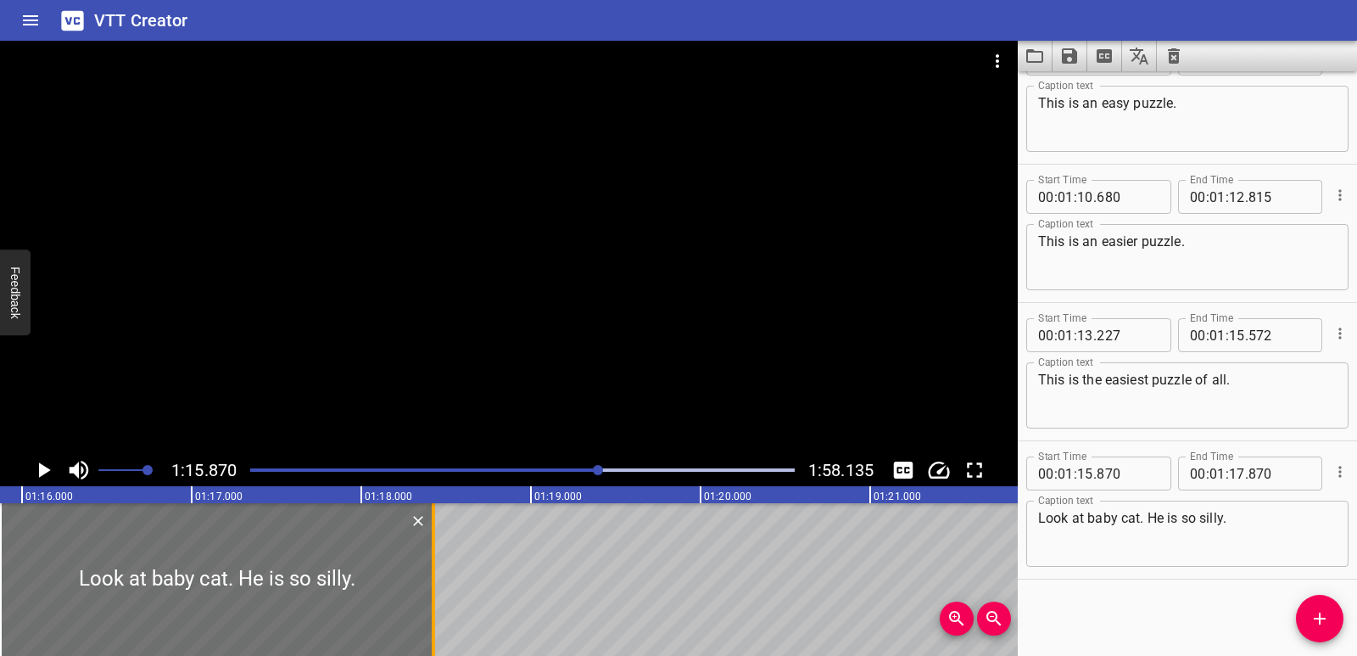
drag, startPoint x: 340, startPoint y: 572, endPoint x: 434, endPoint y: 571, distance: 94.2
click at [434, 571] on div at bounding box center [433, 579] width 3 height 153
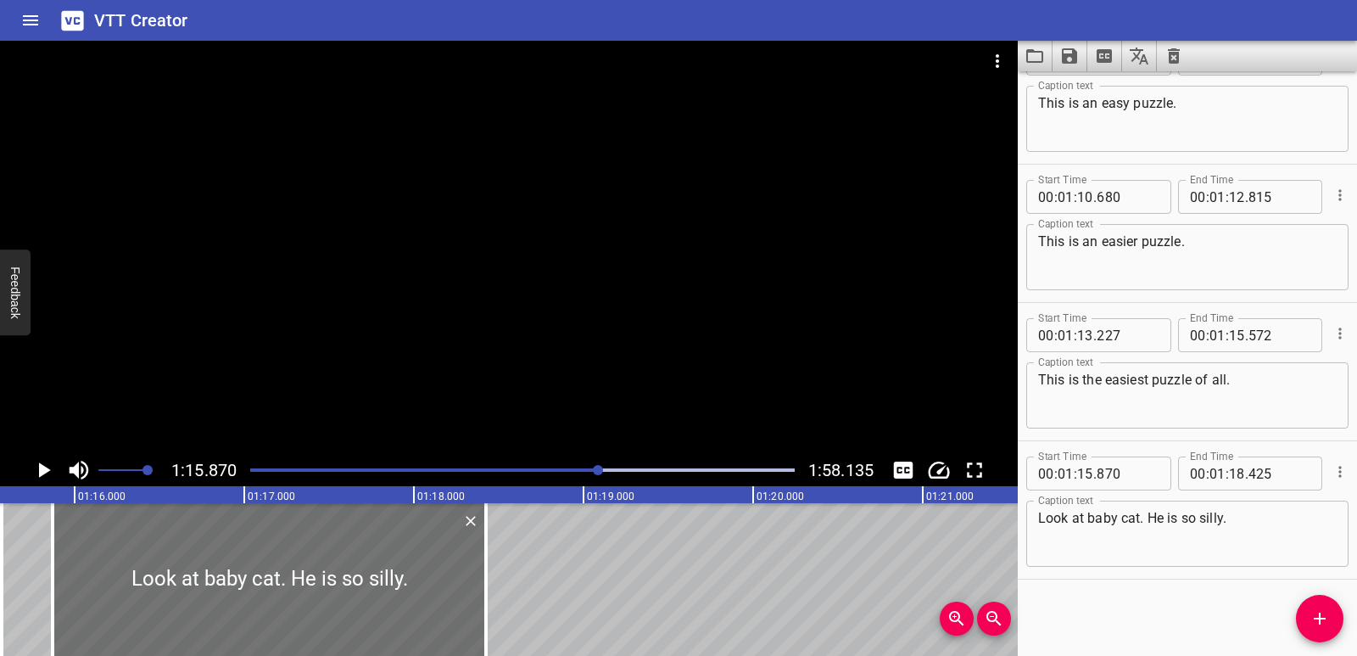
scroll to position [0, 12750]
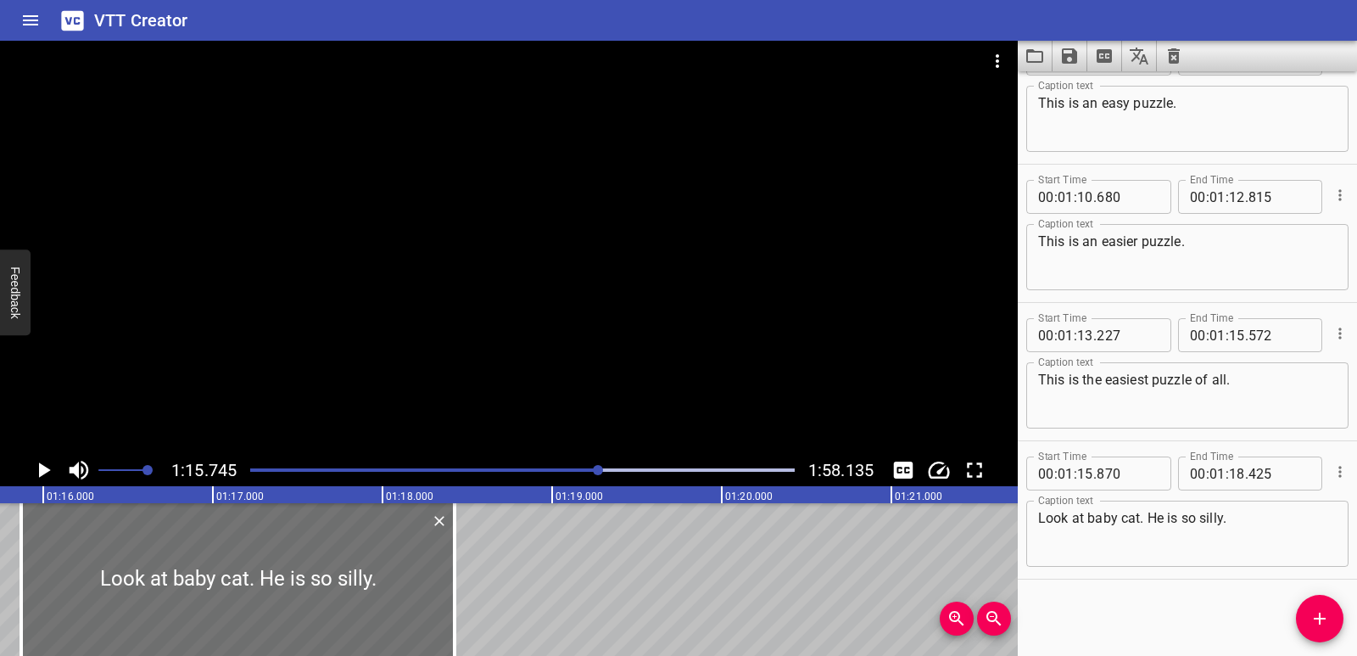
click at [36, 471] on icon "Play/Pause" at bounding box center [43, 469] width 25 height 25
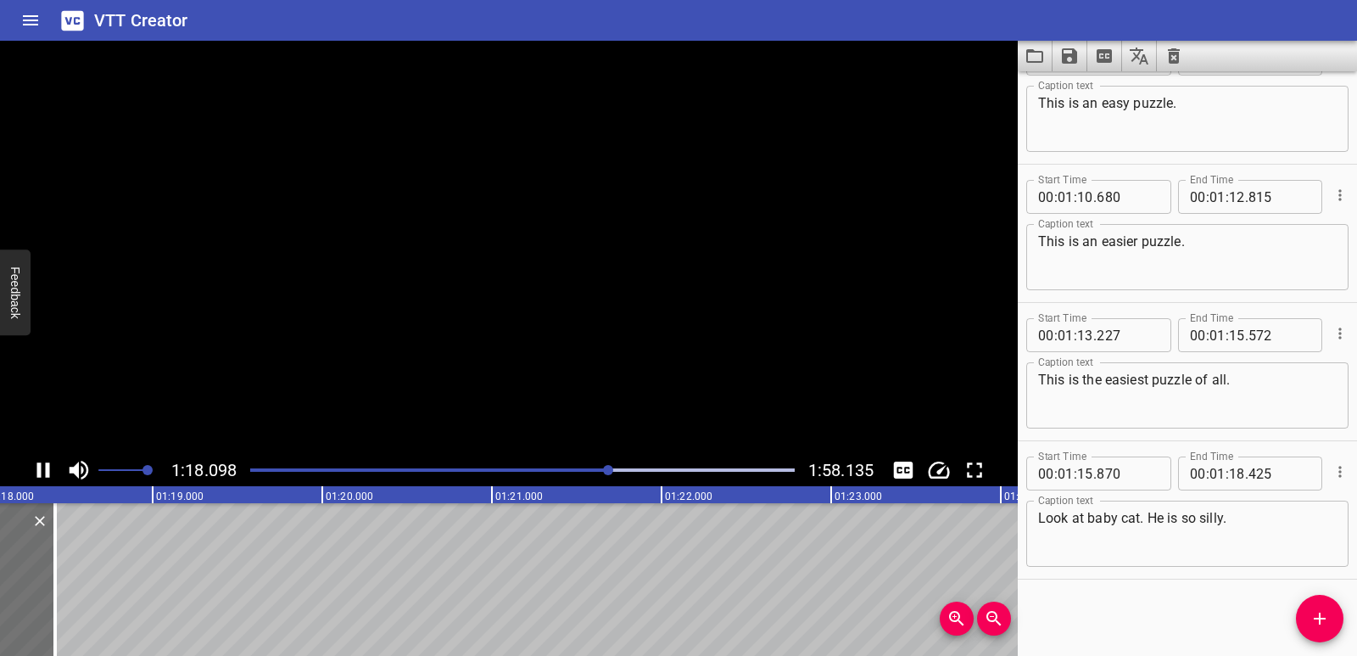
click at [36, 471] on icon "Play/Pause" at bounding box center [43, 469] width 25 height 25
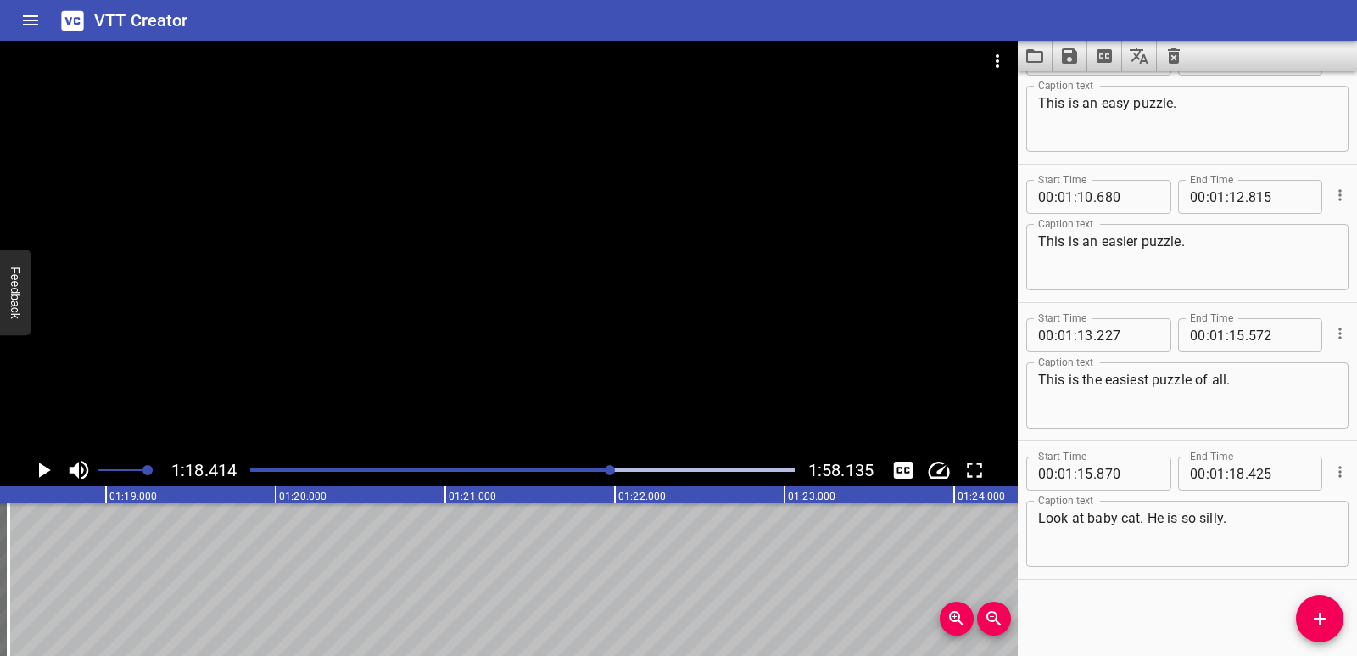
scroll to position [0, 13304]
drag, startPoint x: 1317, startPoint y: 621, endPoint x: 921, endPoint y: 585, distance: 396.9
click at [1317, 622] on icon "Add Cue" at bounding box center [1320, 618] width 20 height 20
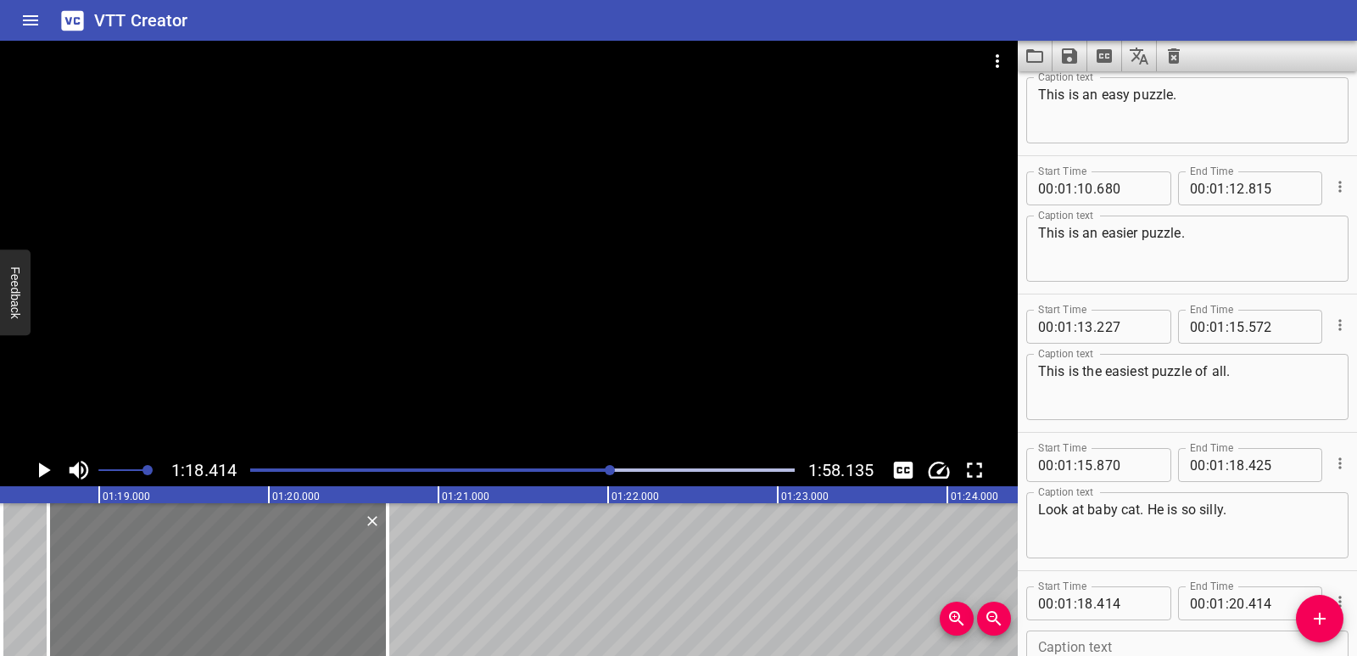
drag, startPoint x: 198, startPoint y: 556, endPoint x: 242, endPoint y: 558, distance: 44.2
click at [242, 558] on div at bounding box center [217, 579] width 339 height 153
drag, startPoint x: 383, startPoint y: 572, endPoint x: 318, endPoint y: 572, distance: 65.3
click at [318, 572] on div at bounding box center [323, 579] width 17 height 153
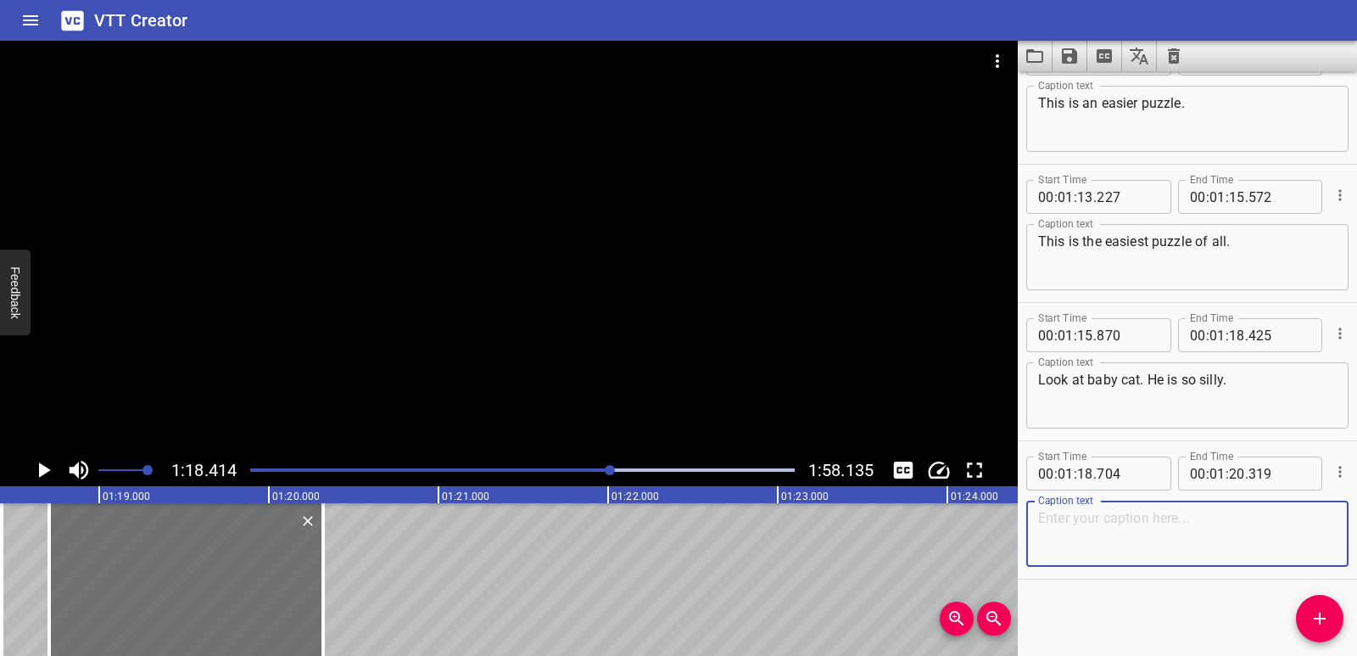
click at [1103, 532] on textarea at bounding box center [1187, 534] width 299 height 48
paste textarea "Now he is even sillier."
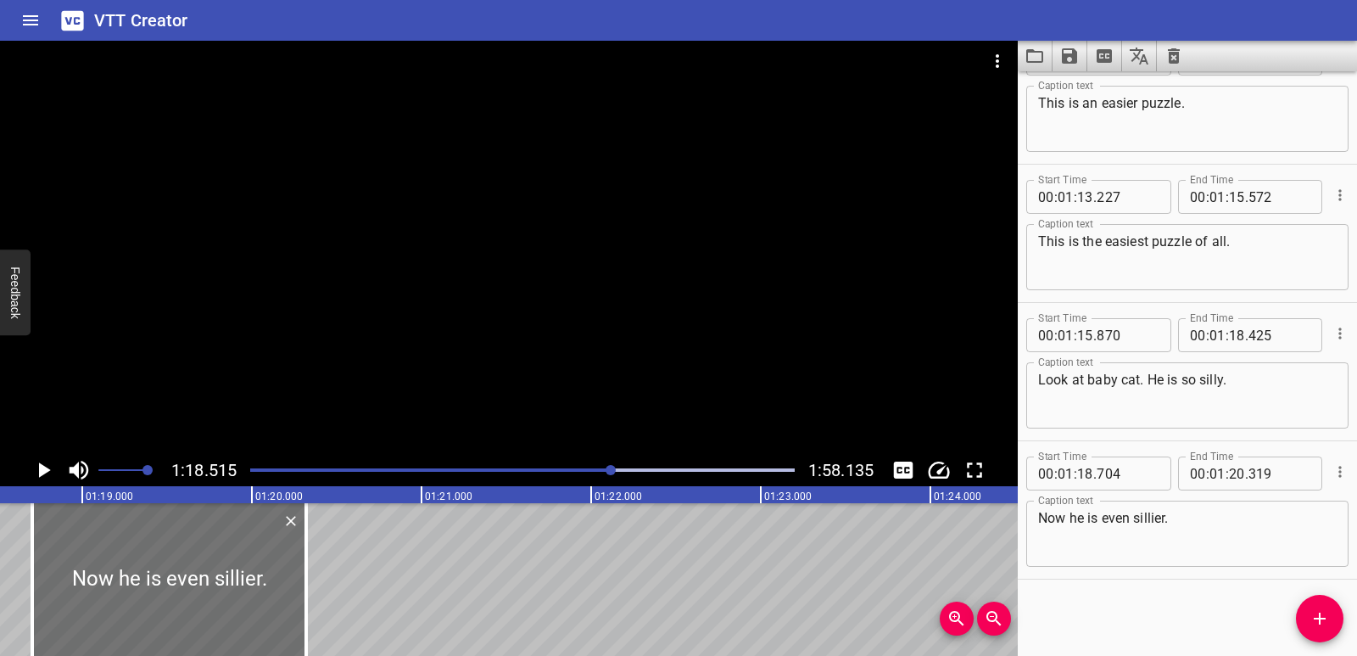
click at [40, 465] on icon "Play/Pause" at bounding box center [45, 469] width 12 height 15
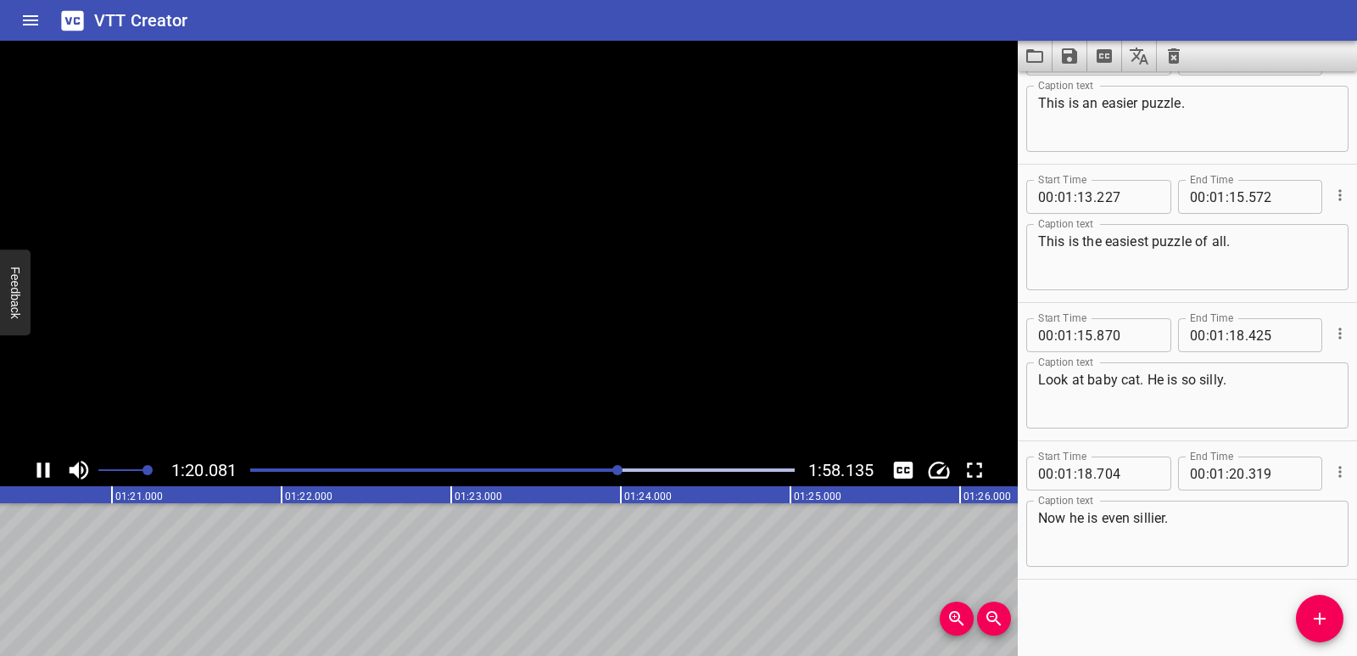
click at [40, 465] on icon "Play/Pause" at bounding box center [43, 469] width 13 height 15
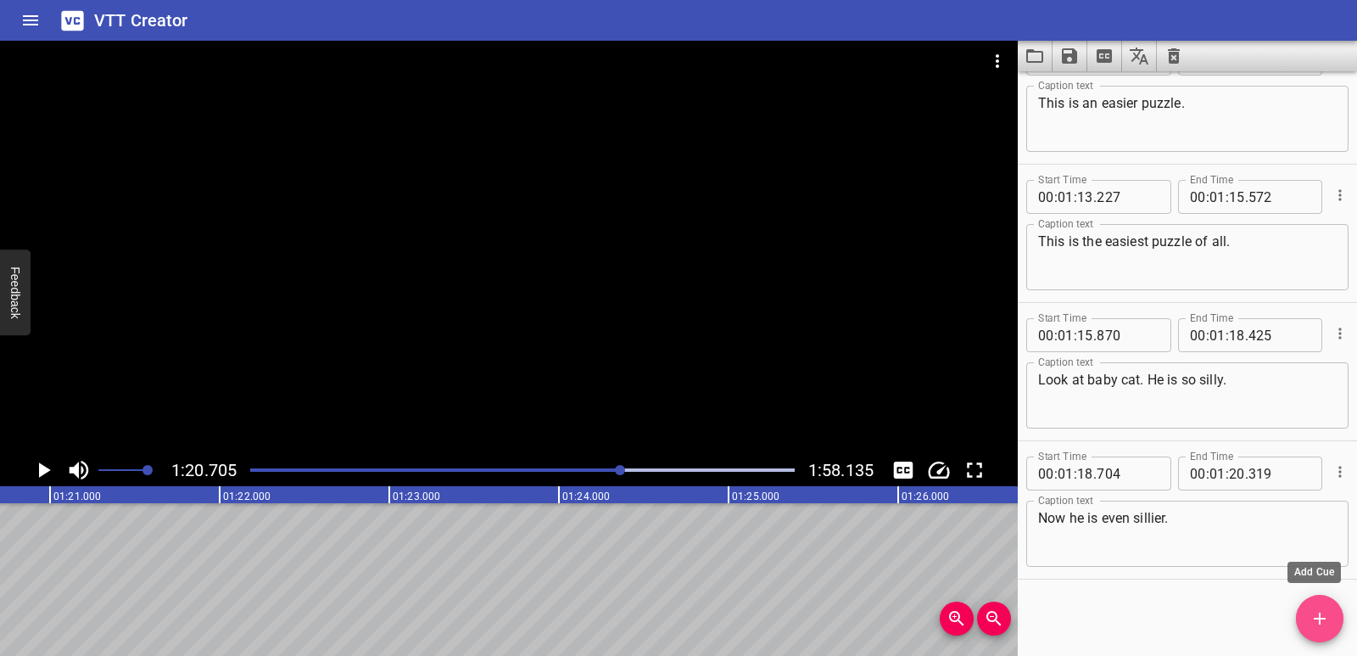
drag, startPoint x: 1323, startPoint y: 623, endPoint x: 1269, endPoint y: 592, distance: 62.3
click at [1323, 623] on icon "Add Cue" at bounding box center [1320, 618] width 20 height 20
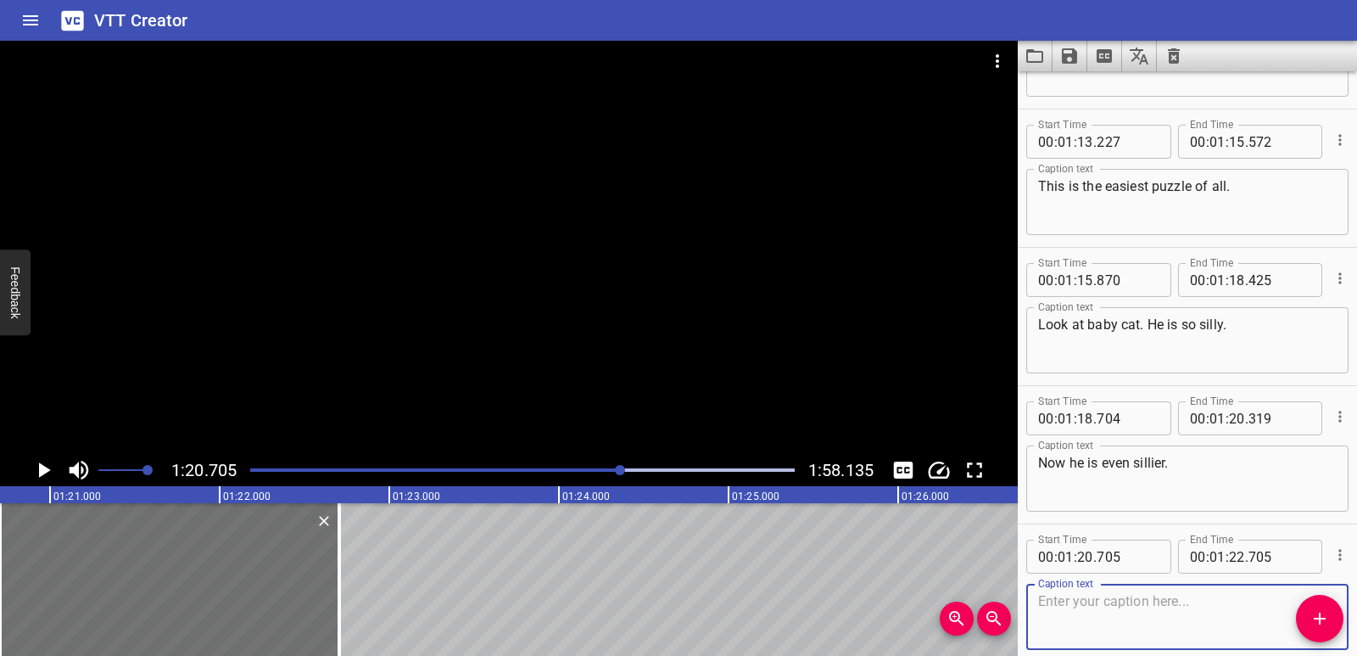
scroll to position [3090, 0]
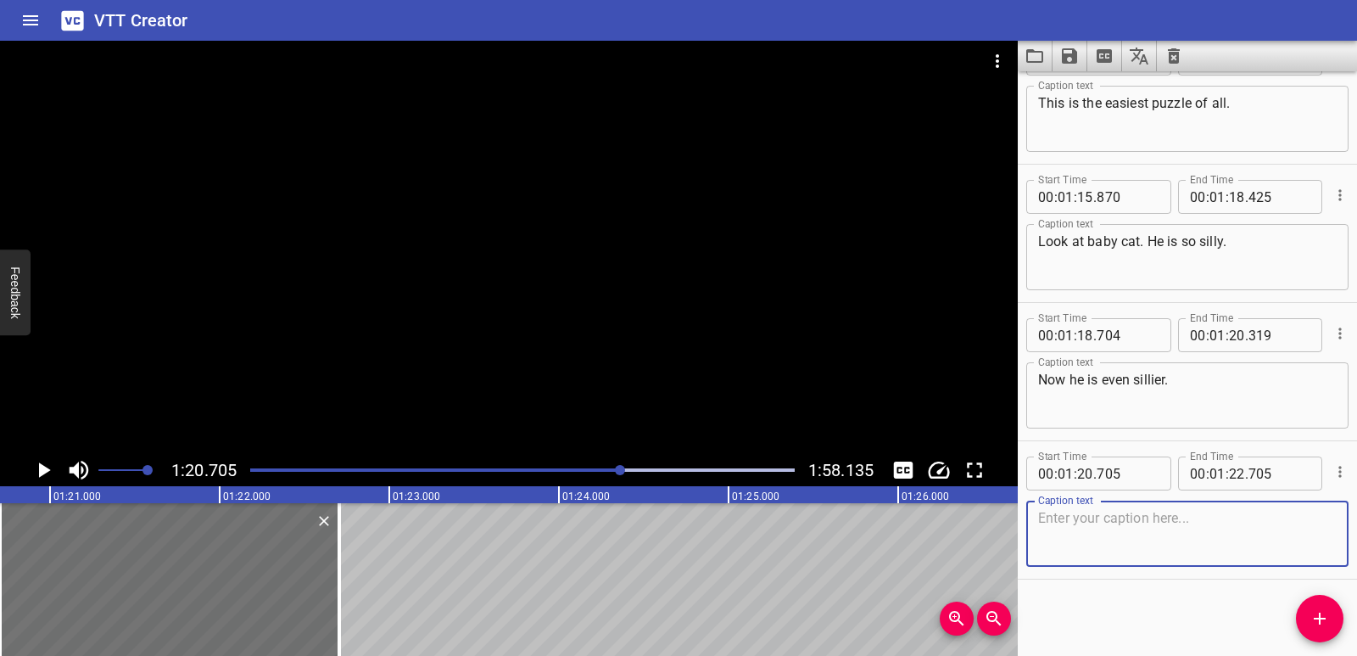
click at [1142, 540] on textarea at bounding box center [1187, 534] width 299 height 48
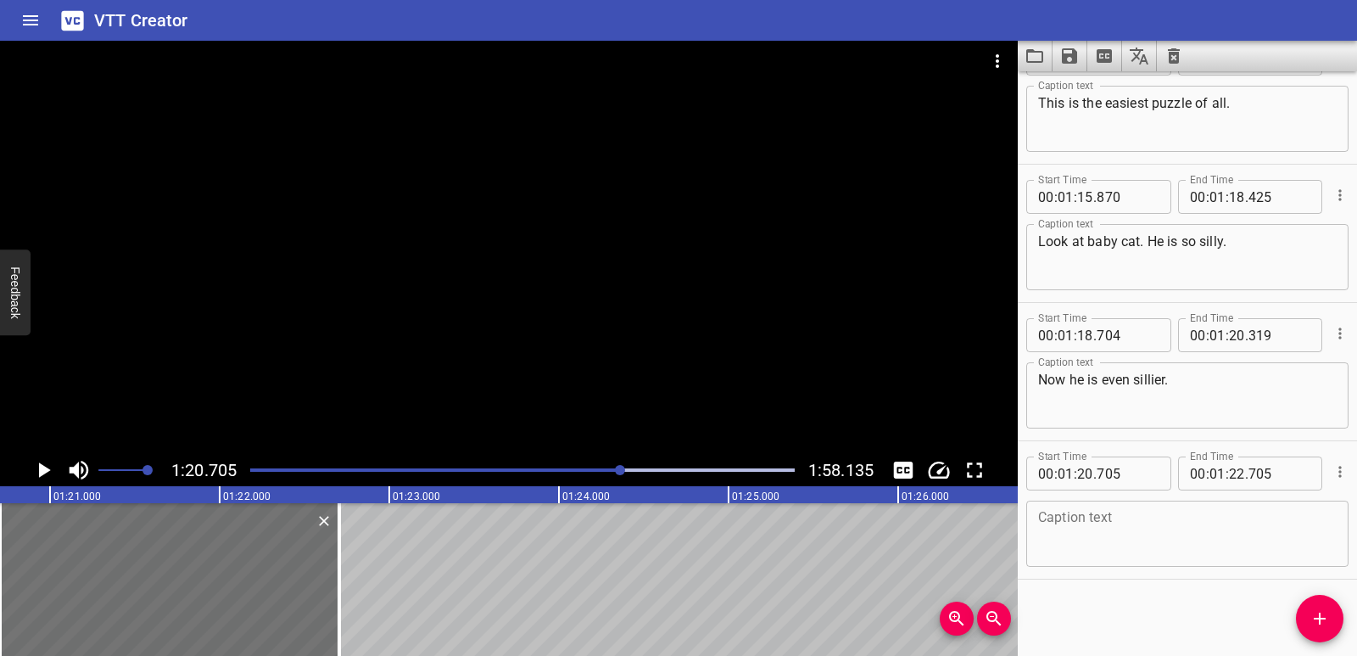
click at [1202, 559] on div "Caption text" at bounding box center [1187, 534] width 322 height 66
paste textarea "What is he doing? He is the silliest cat."
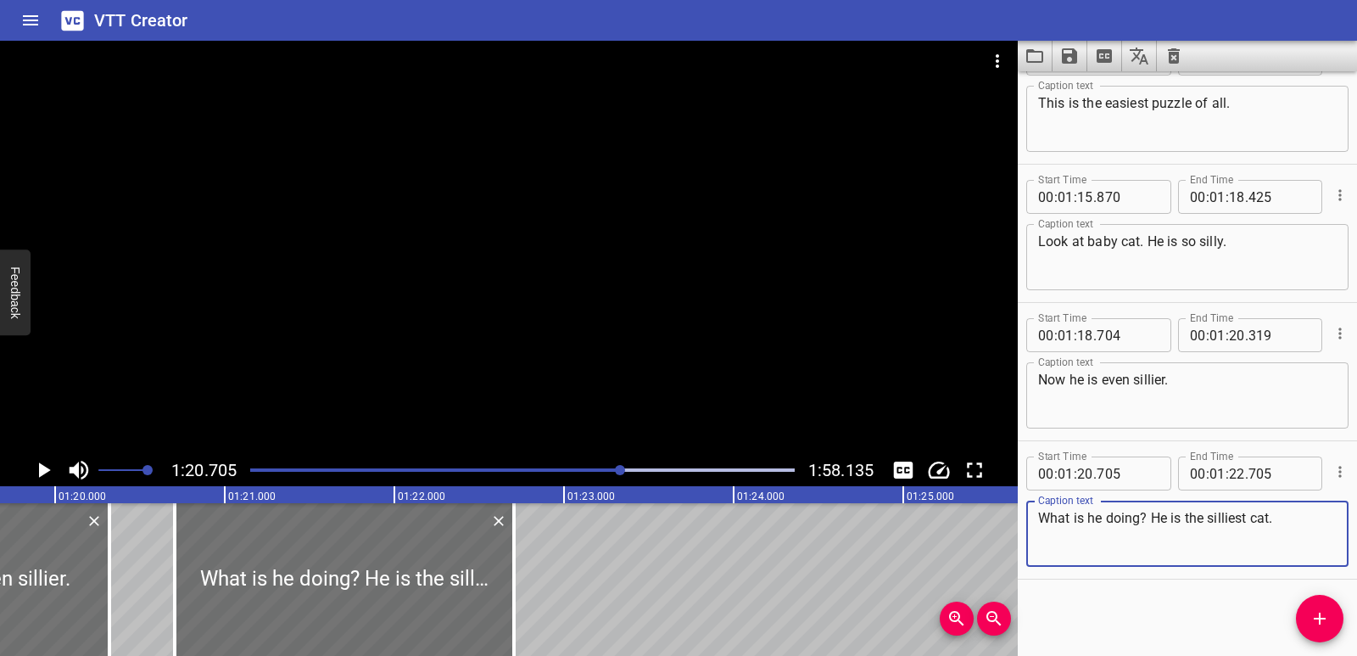
scroll to position [0, 13500]
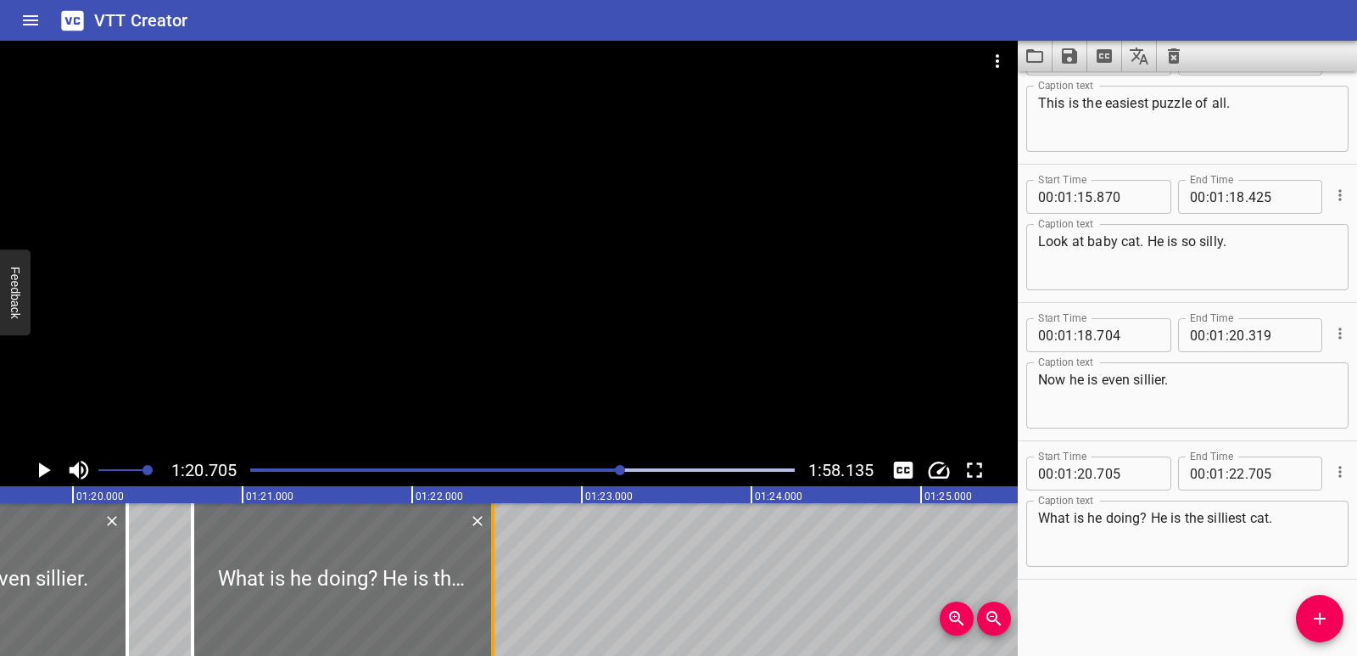
drag, startPoint x: 533, startPoint y: 573, endPoint x: 494, endPoint y: 576, distance: 39.2
click at [494, 576] on div at bounding box center [492, 579] width 3 height 153
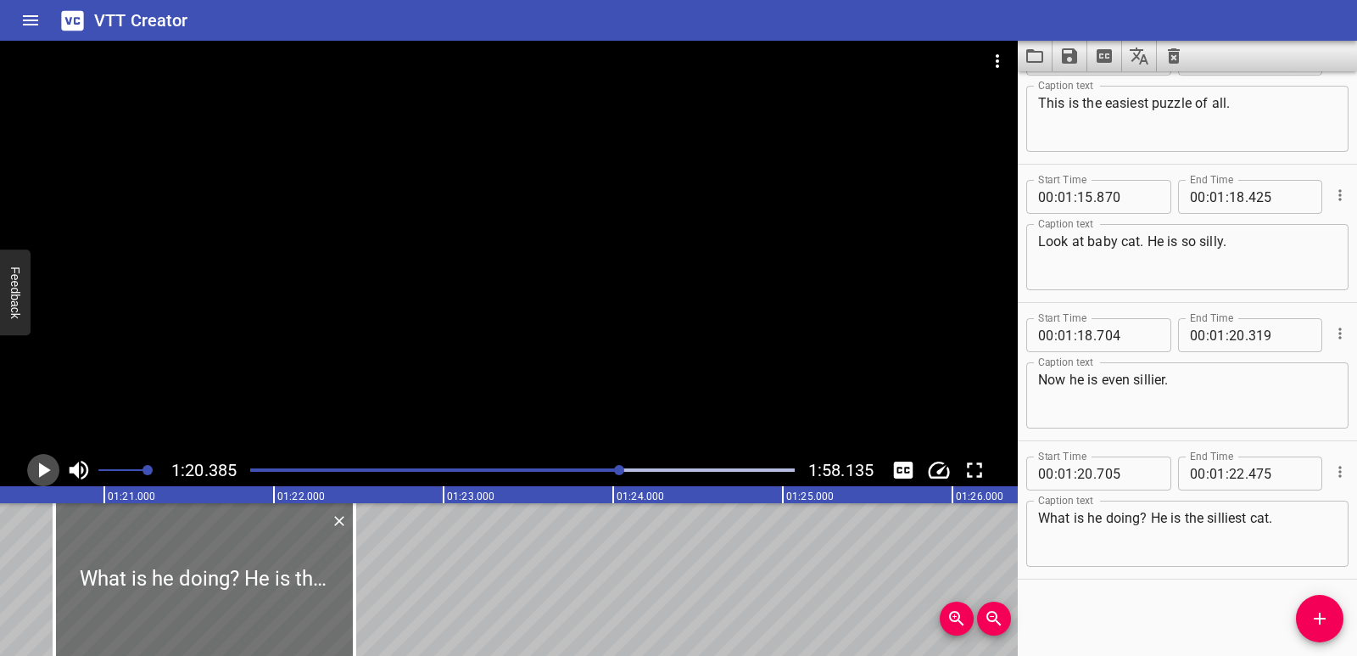
click at [42, 471] on icon "Play/Pause" at bounding box center [45, 469] width 12 height 15
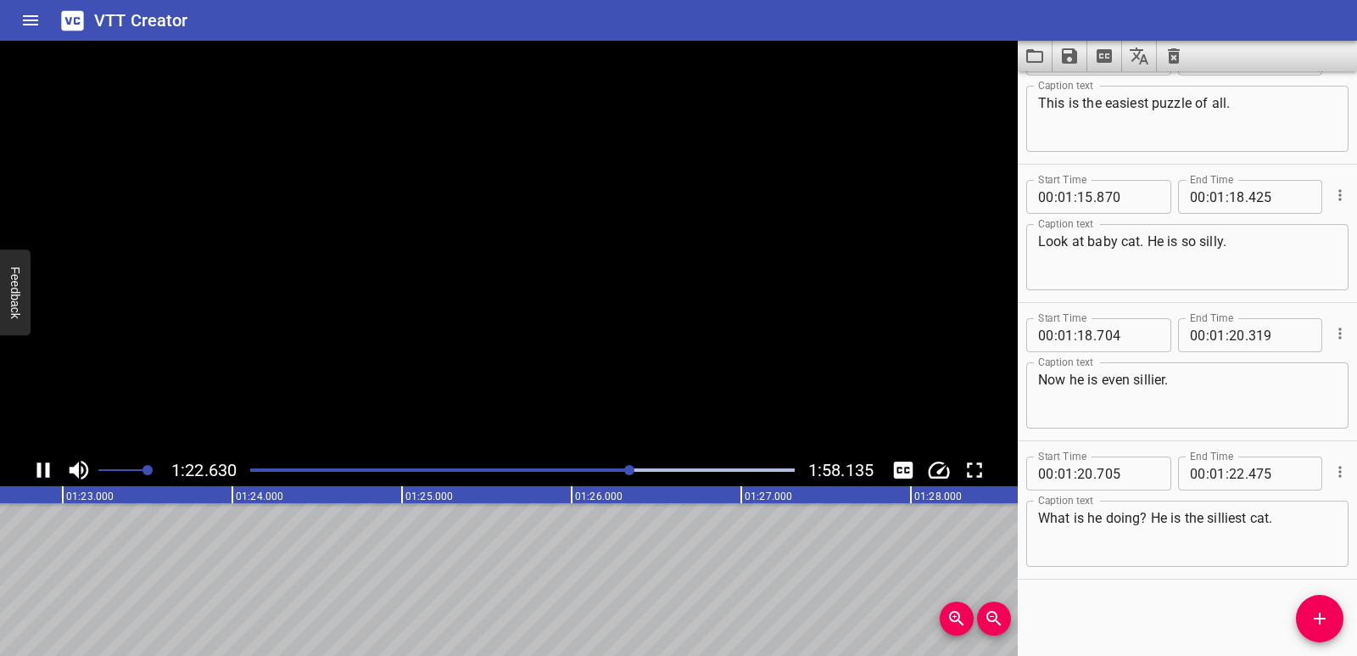
click at [42, 471] on icon "Play/Pause" at bounding box center [43, 469] width 25 height 25
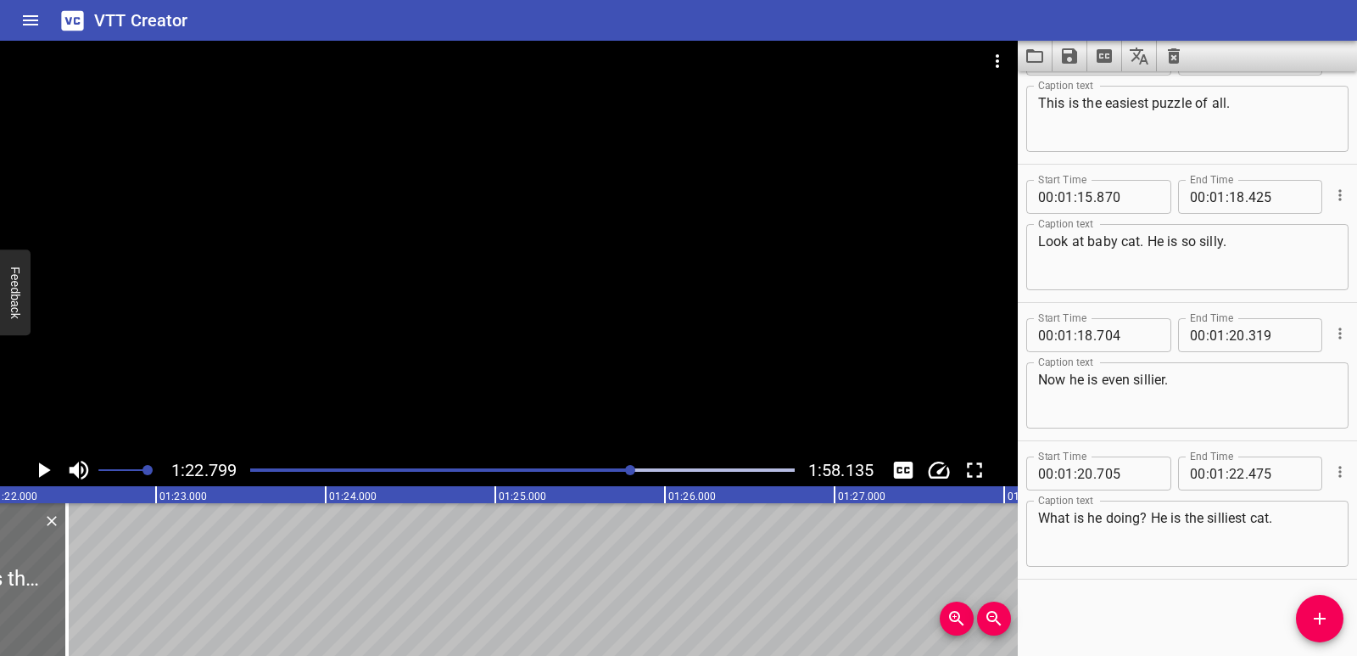
scroll to position [0, 13873]
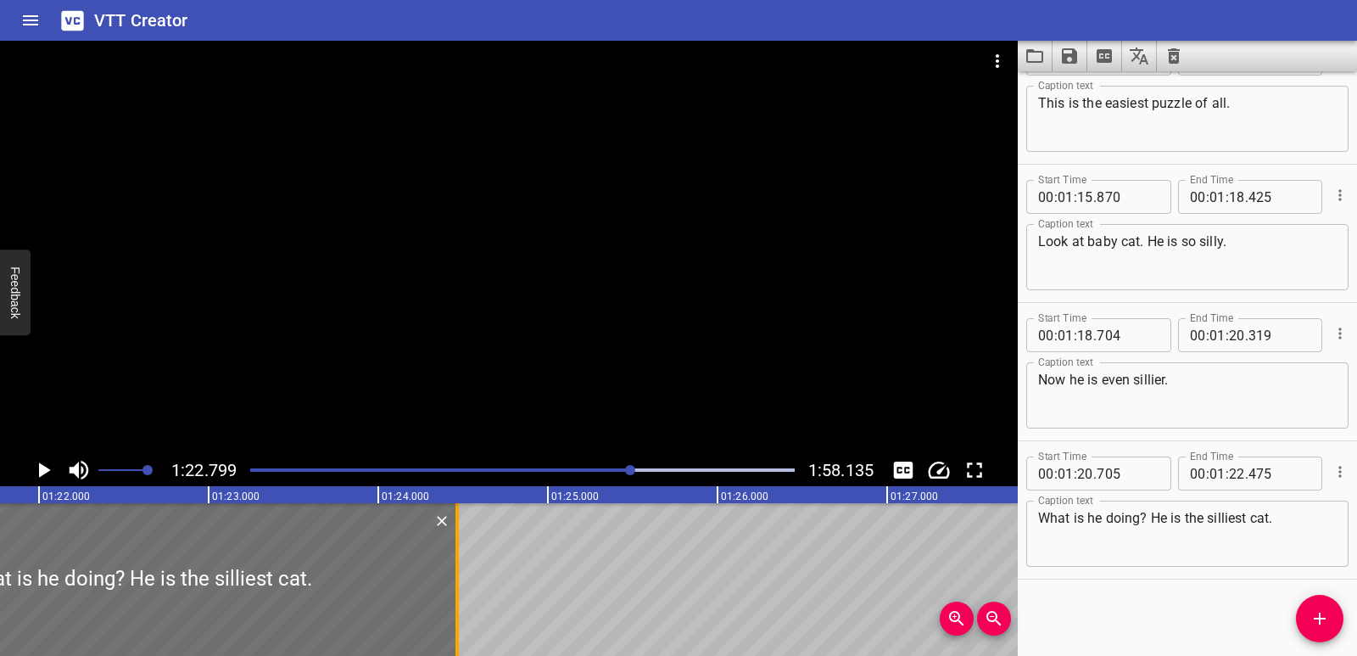
drag, startPoint x: 114, startPoint y: 557, endPoint x: 452, endPoint y: 562, distance: 338.5
click at [452, 562] on div at bounding box center [457, 579] width 17 height 153
click at [42, 471] on icon "Play/Pause" at bounding box center [45, 469] width 12 height 15
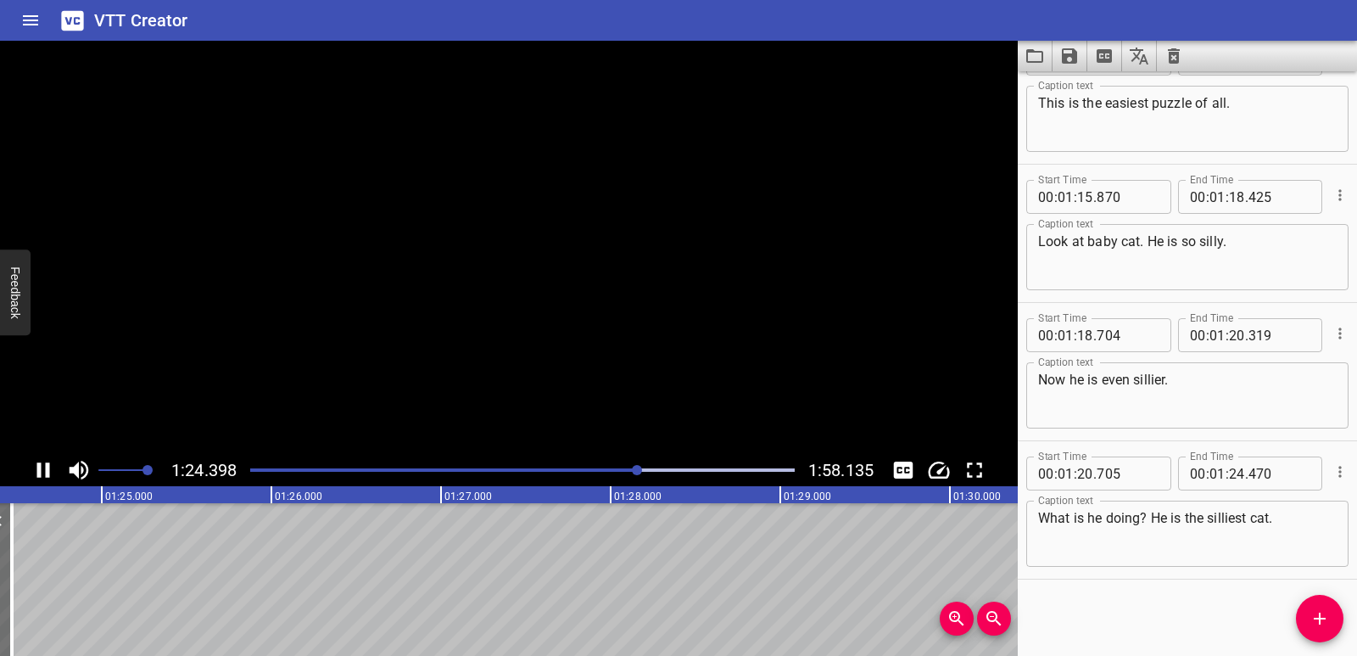
click at [41, 470] on icon "Play/Pause" at bounding box center [43, 469] width 13 height 15
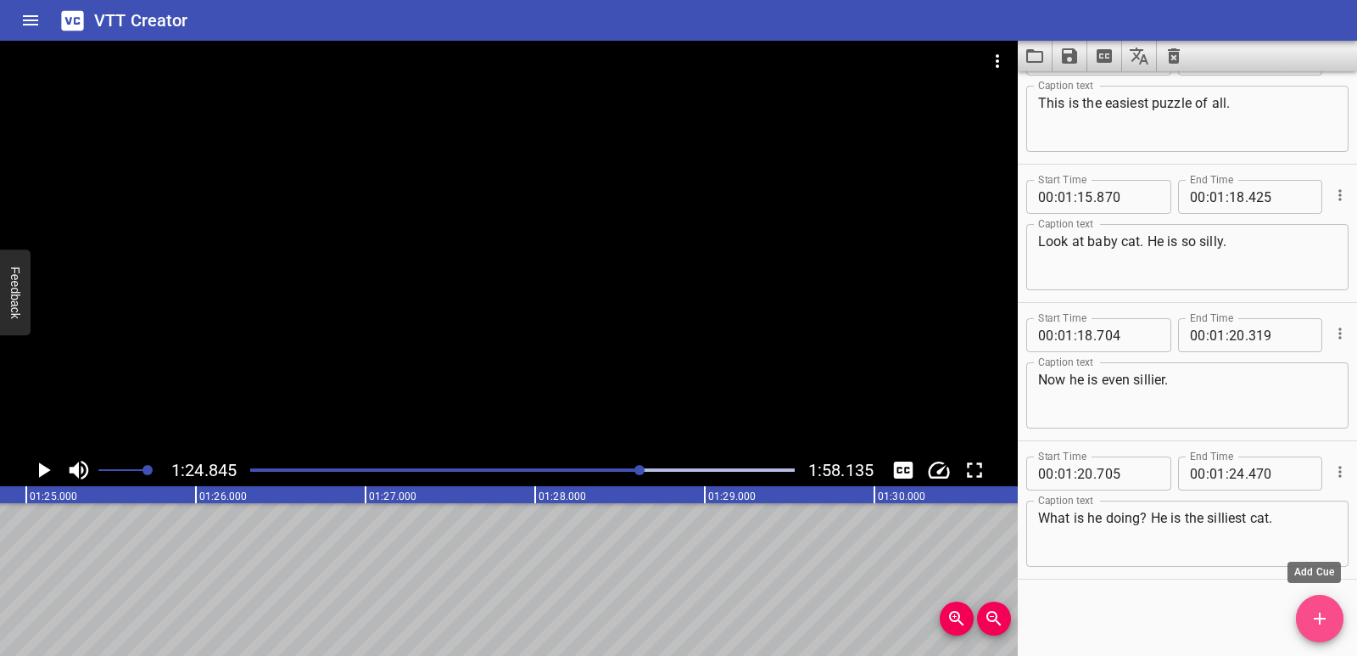
drag, startPoint x: 1311, startPoint y: 613, endPoint x: 1252, endPoint y: 584, distance: 66.4
click at [1311, 614] on icon "Add Cue" at bounding box center [1320, 618] width 20 height 20
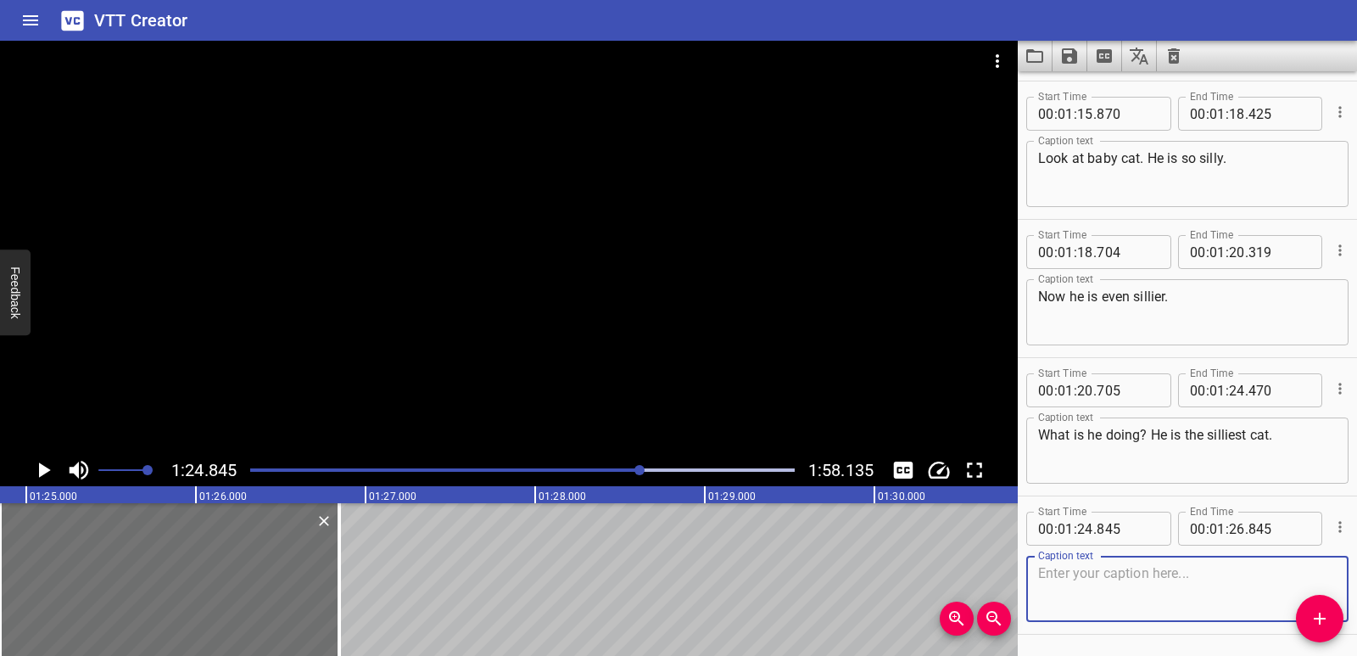
scroll to position [3229, 0]
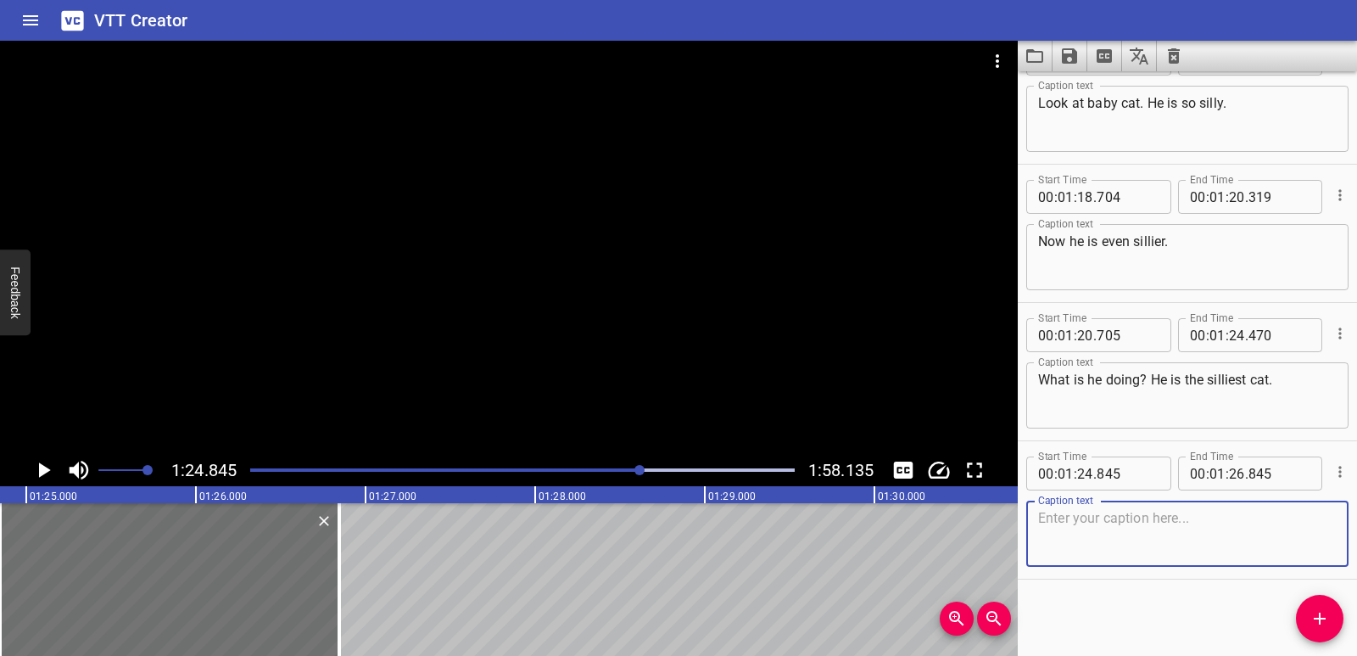
click at [1148, 523] on textarea at bounding box center [1187, 534] width 299 height 48
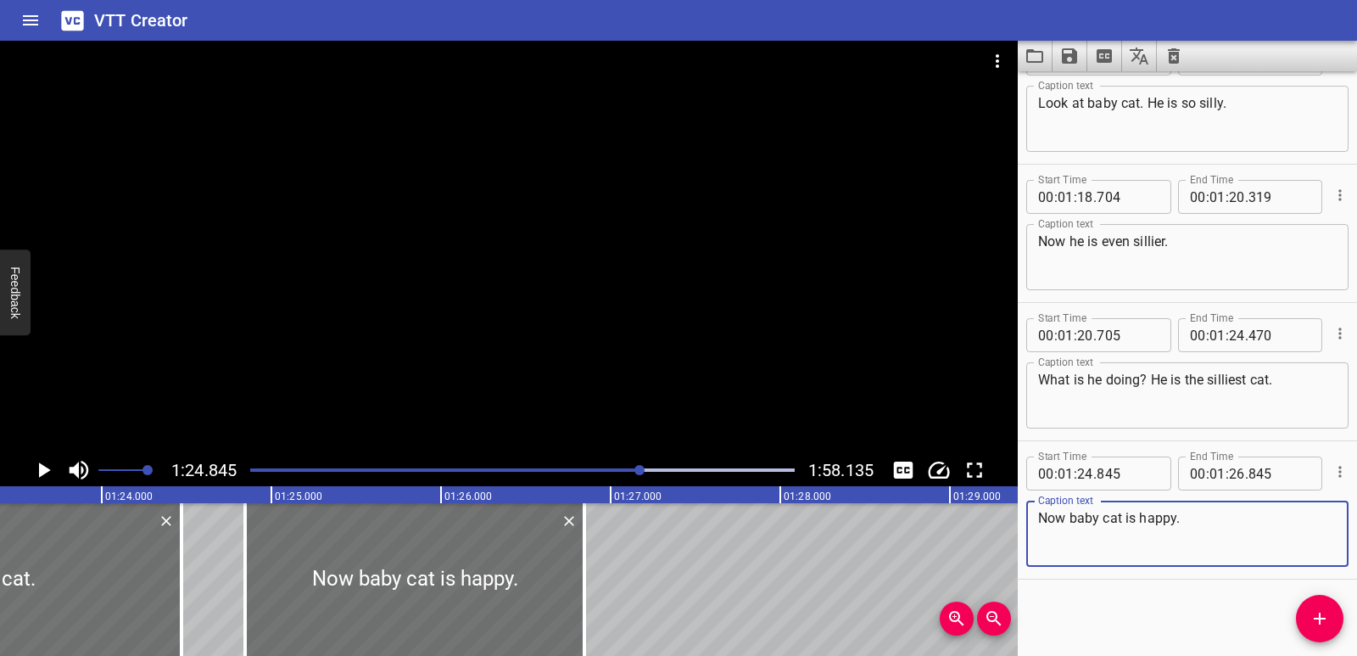
scroll to position [0, 14133]
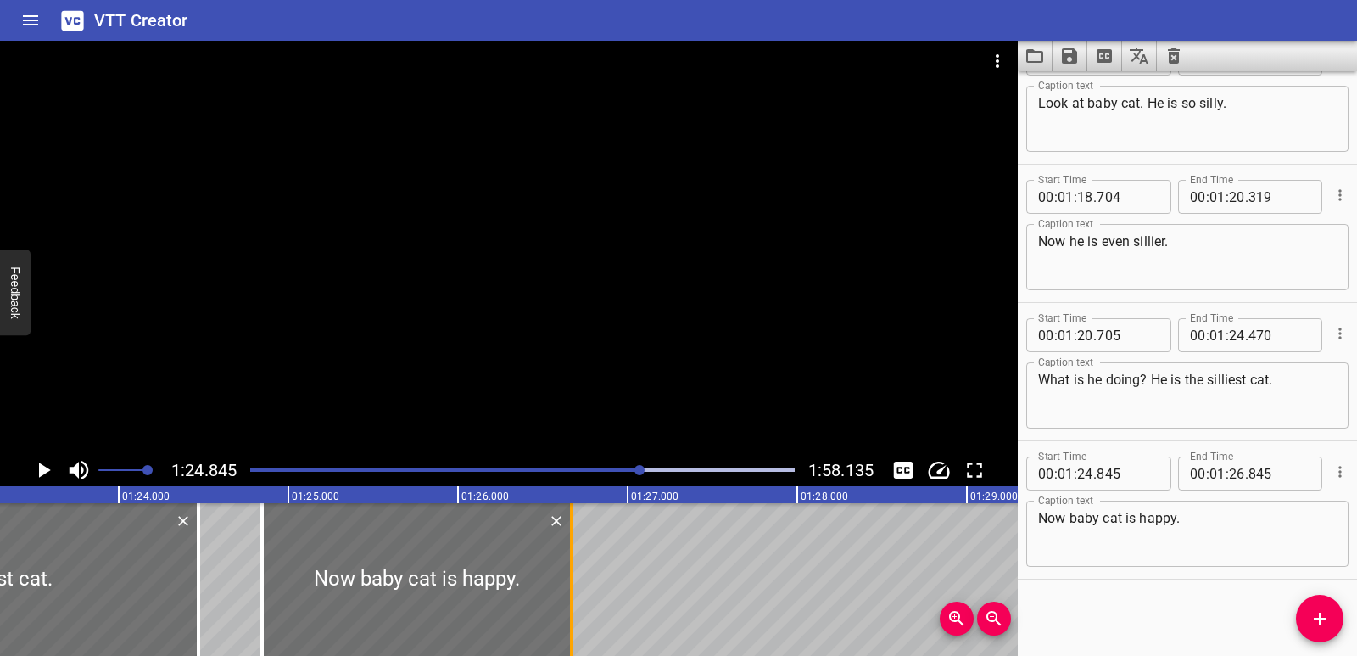
drag, startPoint x: 605, startPoint y: 582, endPoint x: 575, endPoint y: 574, distance: 30.7
click at [575, 574] on div at bounding box center [571, 579] width 17 height 153
drag, startPoint x: 269, startPoint y: 579, endPoint x: 233, endPoint y: 575, distance: 35.9
click at [288, 580] on div at bounding box center [280, 579] width 17 height 153
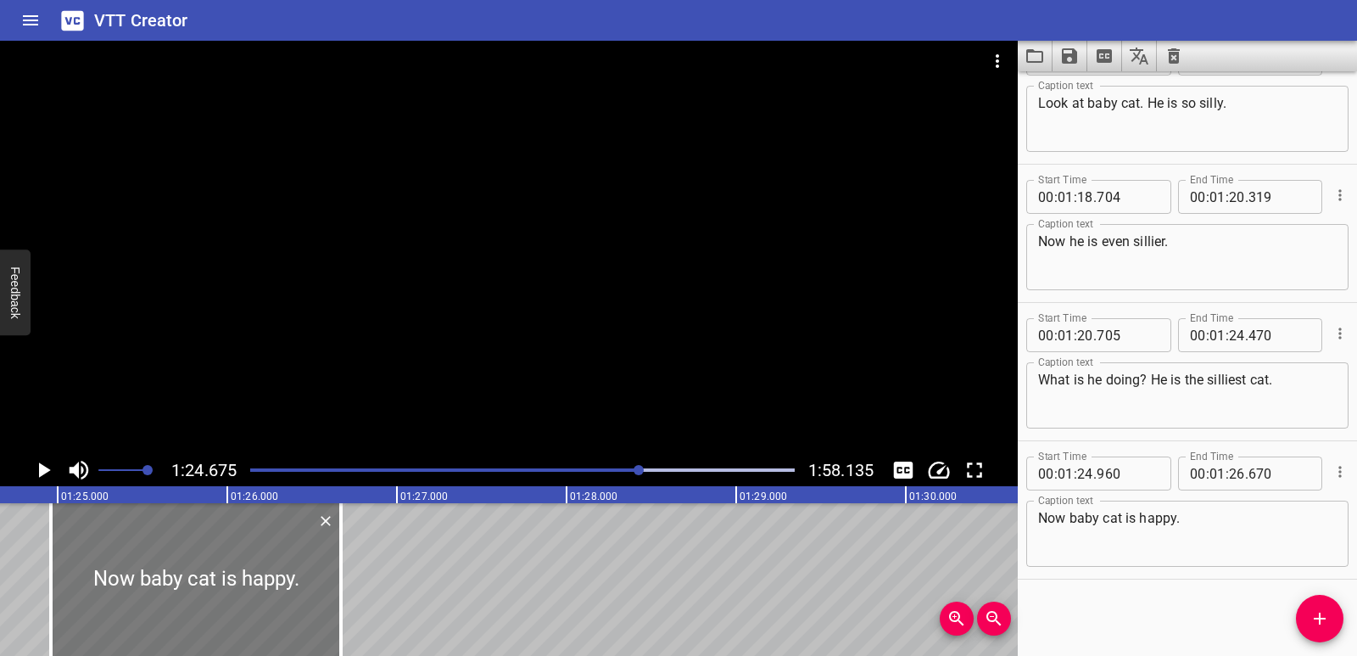
scroll to position [0, 14366]
drag, startPoint x: 61, startPoint y: 538, endPoint x: 53, endPoint y: 540, distance: 8.9
click at [53, 540] on div at bounding box center [185, 579] width 290 height 153
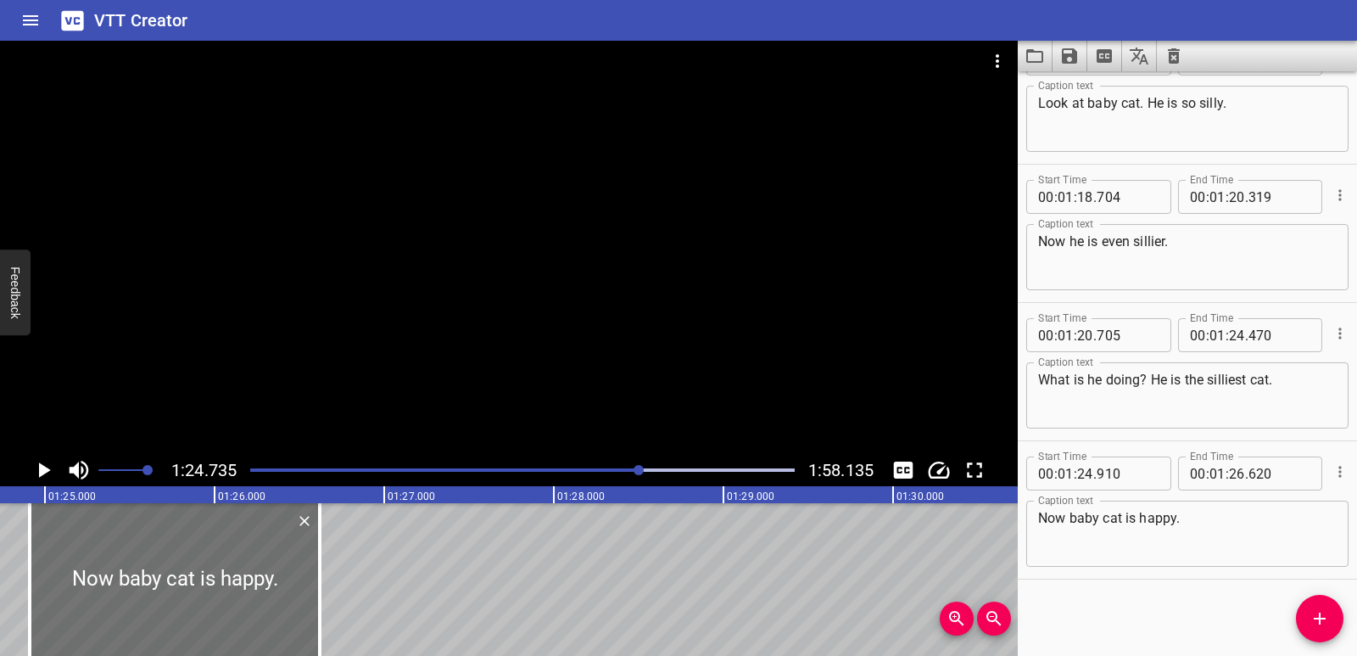
click at [30, 472] on button "Play/Pause" at bounding box center [43, 470] width 32 height 32
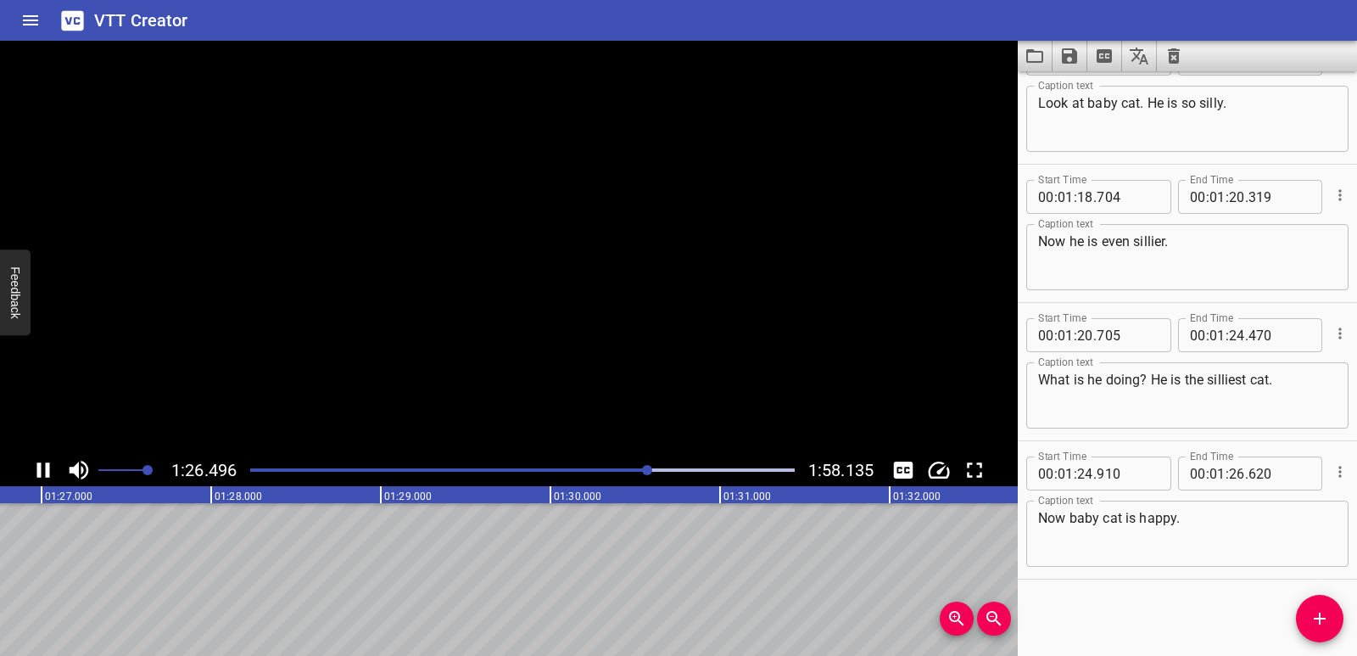
click at [30, 472] on button "Play/Pause" at bounding box center [43, 470] width 32 height 32
click at [1309, 613] on span "Add Cue" at bounding box center [1320, 618] width 48 height 20
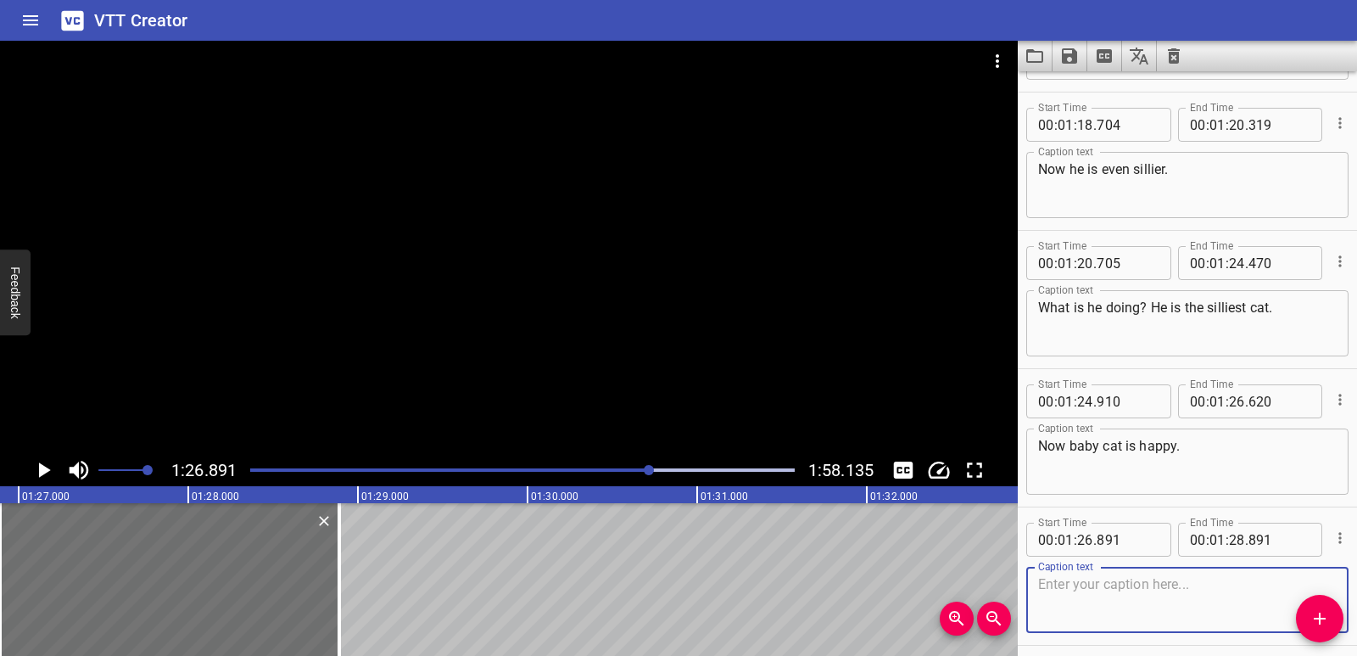
scroll to position [3367, 0]
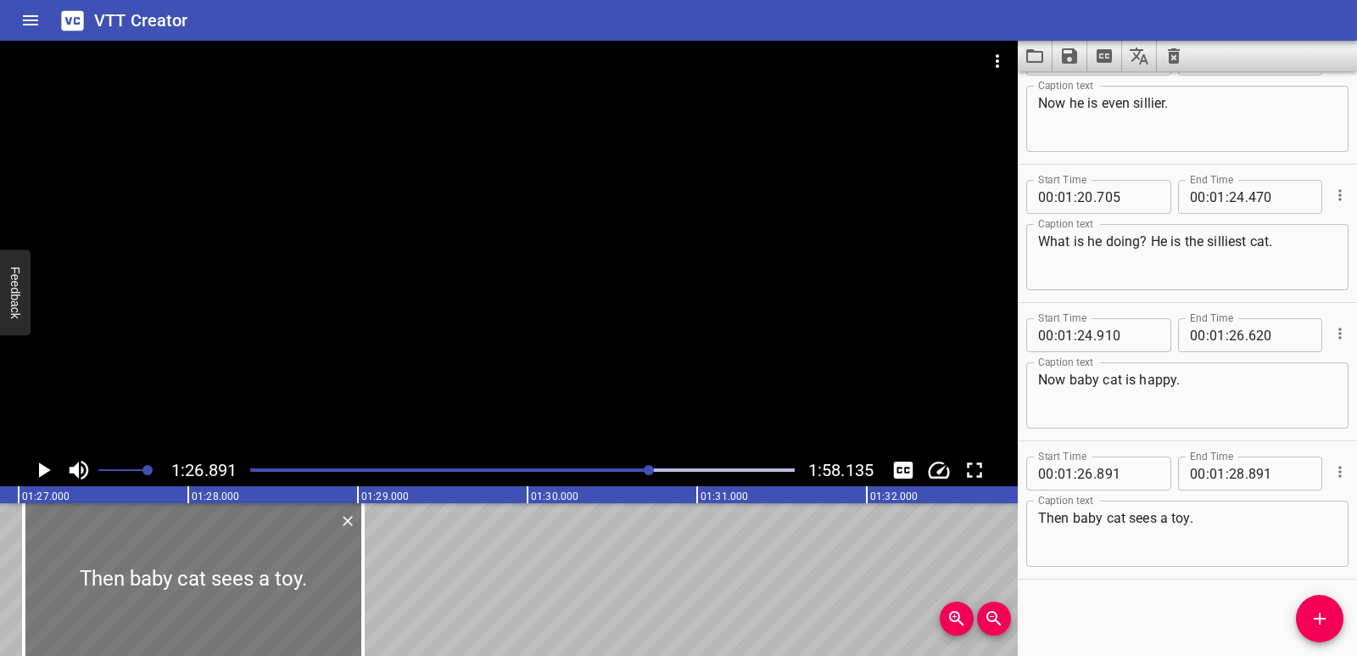
drag, startPoint x: 230, startPoint y: 603, endPoint x: 254, endPoint y: 602, distance: 23.8
click at [254, 602] on div at bounding box center [193, 579] width 339 height 153
click at [289, 594] on div at bounding box center [188, 579] width 339 height 153
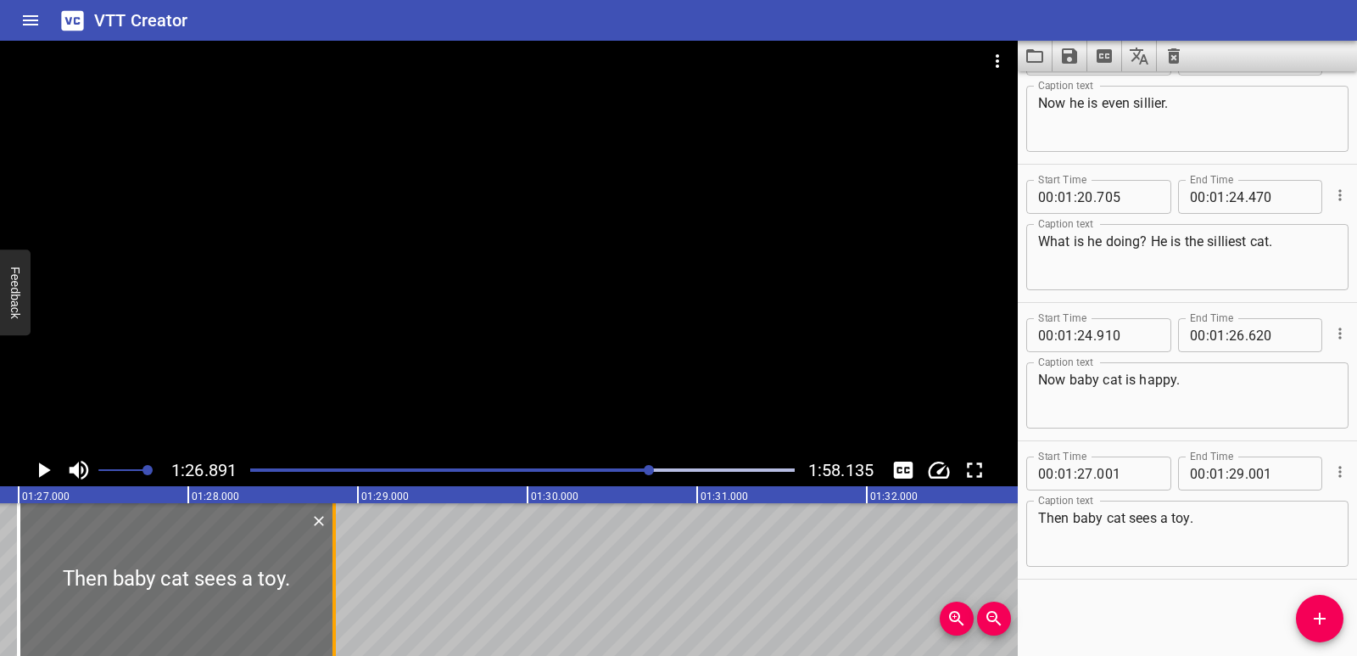
drag, startPoint x: 353, startPoint y: 590, endPoint x: 329, endPoint y: 592, distance: 23.8
click at [329, 592] on div at bounding box center [334, 579] width 17 height 153
click at [46, 470] on icon "Play/Pause" at bounding box center [45, 469] width 12 height 15
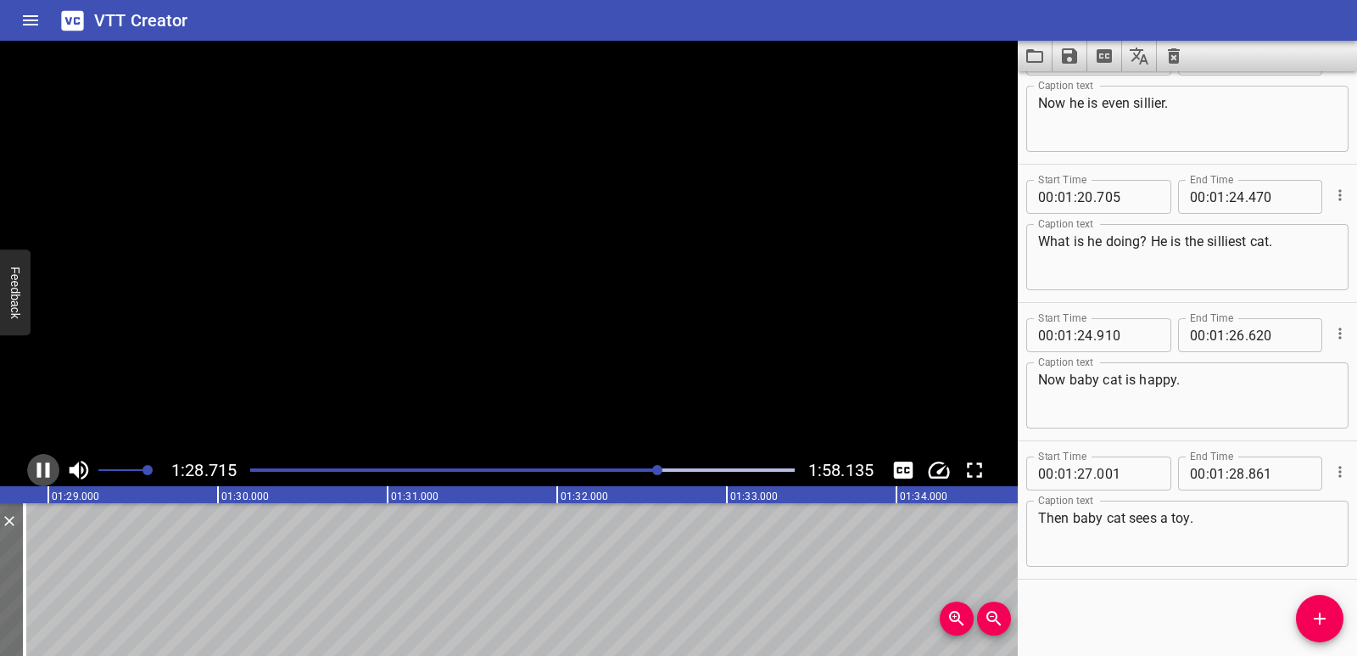
click at [46, 470] on icon "Play/Pause" at bounding box center [43, 469] width 13 height 15
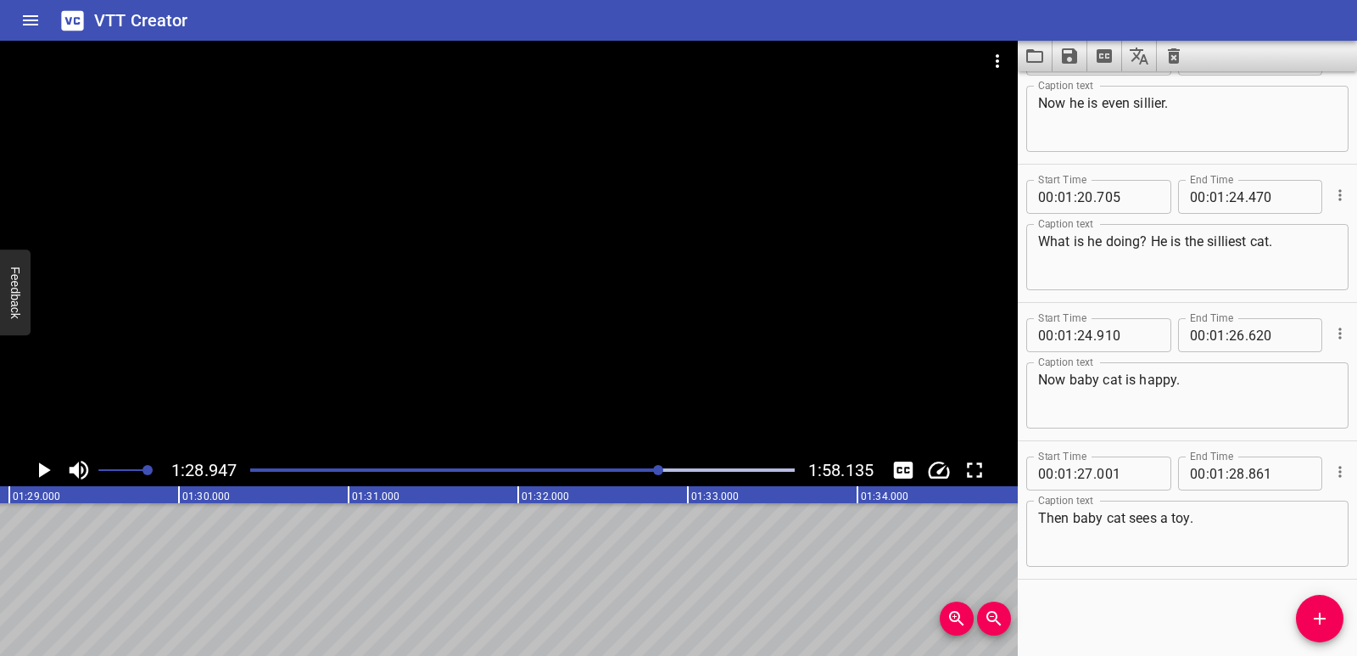
drag, startPoint x: 1292, startPoint y: 614, endPoint x: 1320, endPoint y: 618, distance: 28.3
click at [1296, 616] on div "Start Time 00 : 00 : 00 . 900 Start Time End Time 00 : 00 : 03 . 400 End Time C…" at bounding box center [1187, 363] width 339 height 584
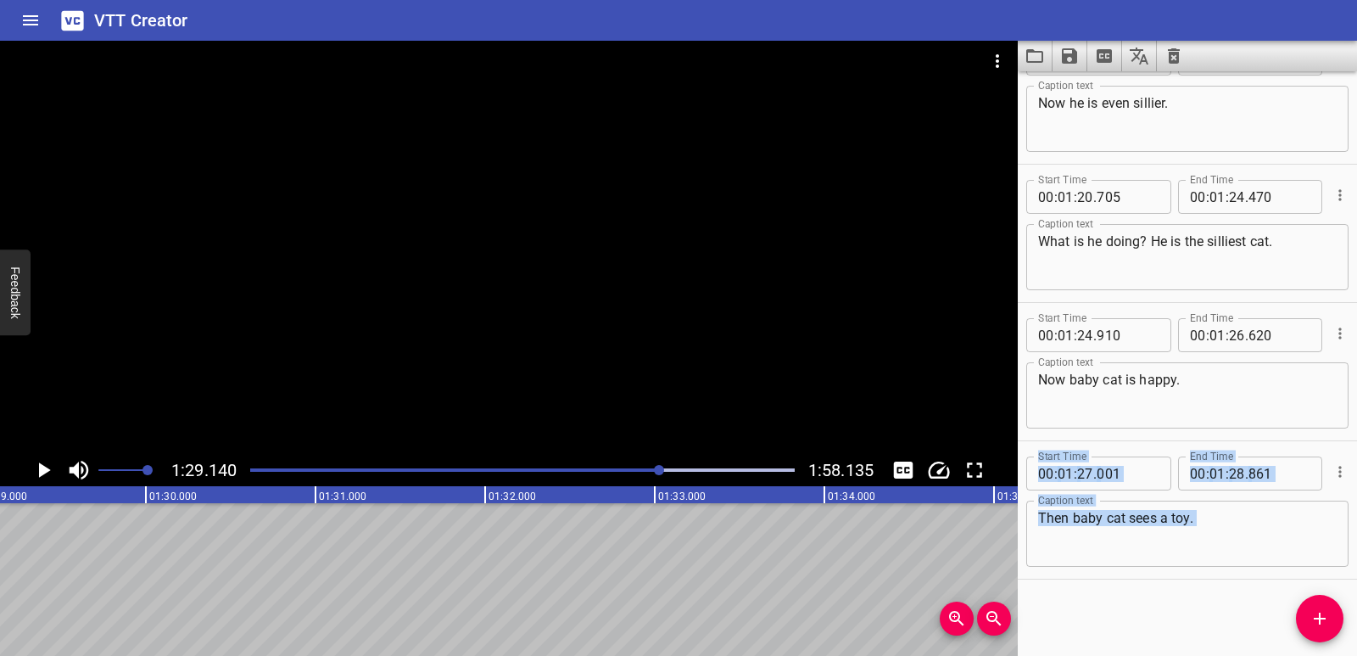
click at [1320, 618] on icon "Add Cue" at bounding box center [1320, 618] width 12 height 12
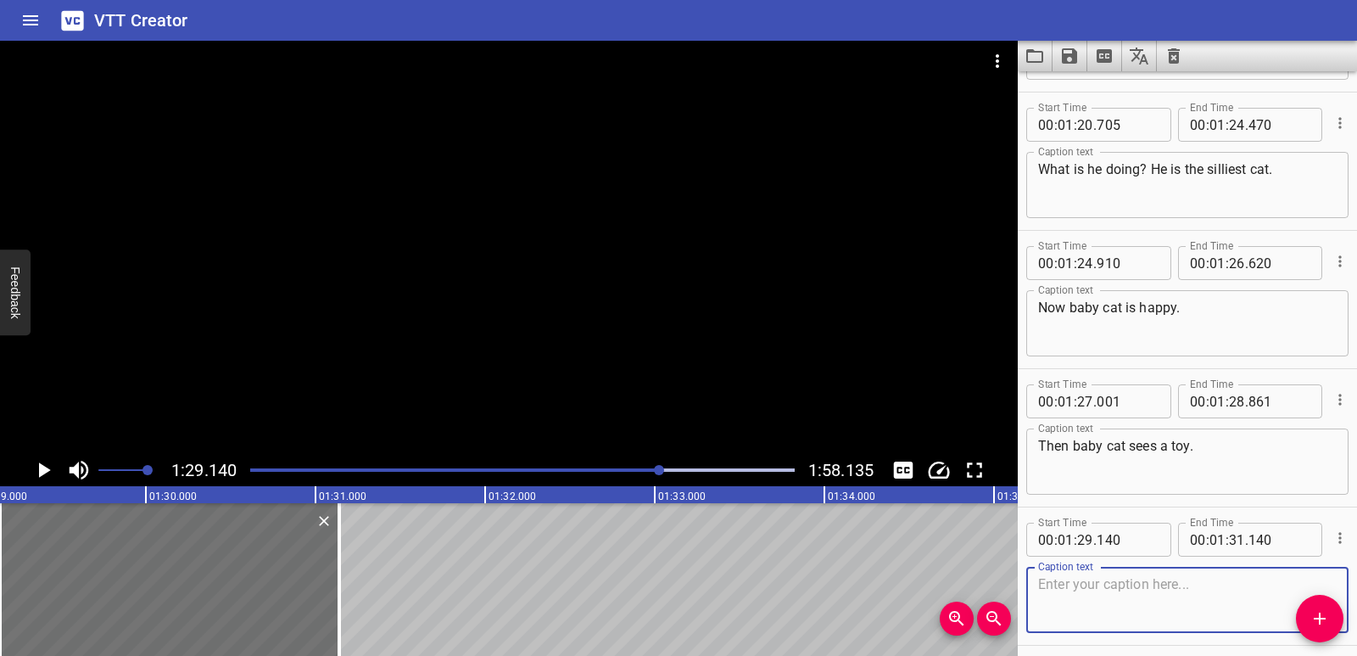
scroll to position [3505, 0]
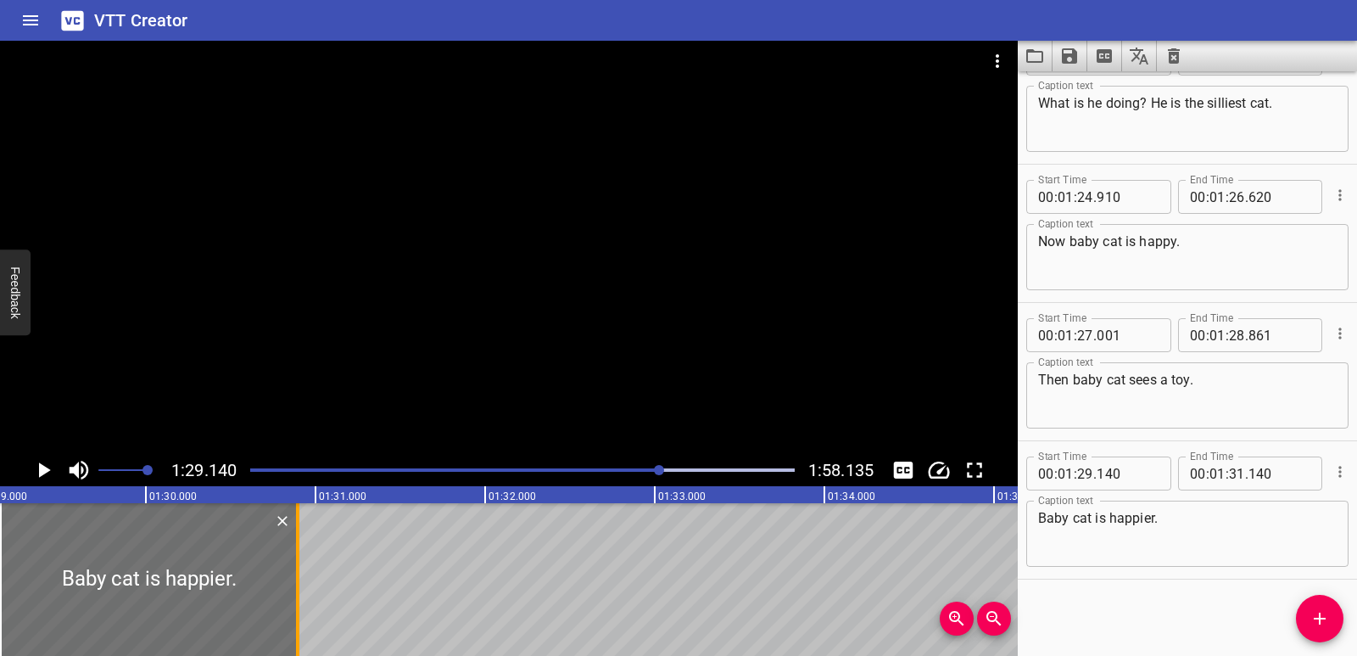
drag, startPoint x: 336, startPoint y: 588, endPoint x: 292, endPoint y: 581, distance: 44.6
click at [292, 581] on div at bounding box center [297, 579] width 17 height 153
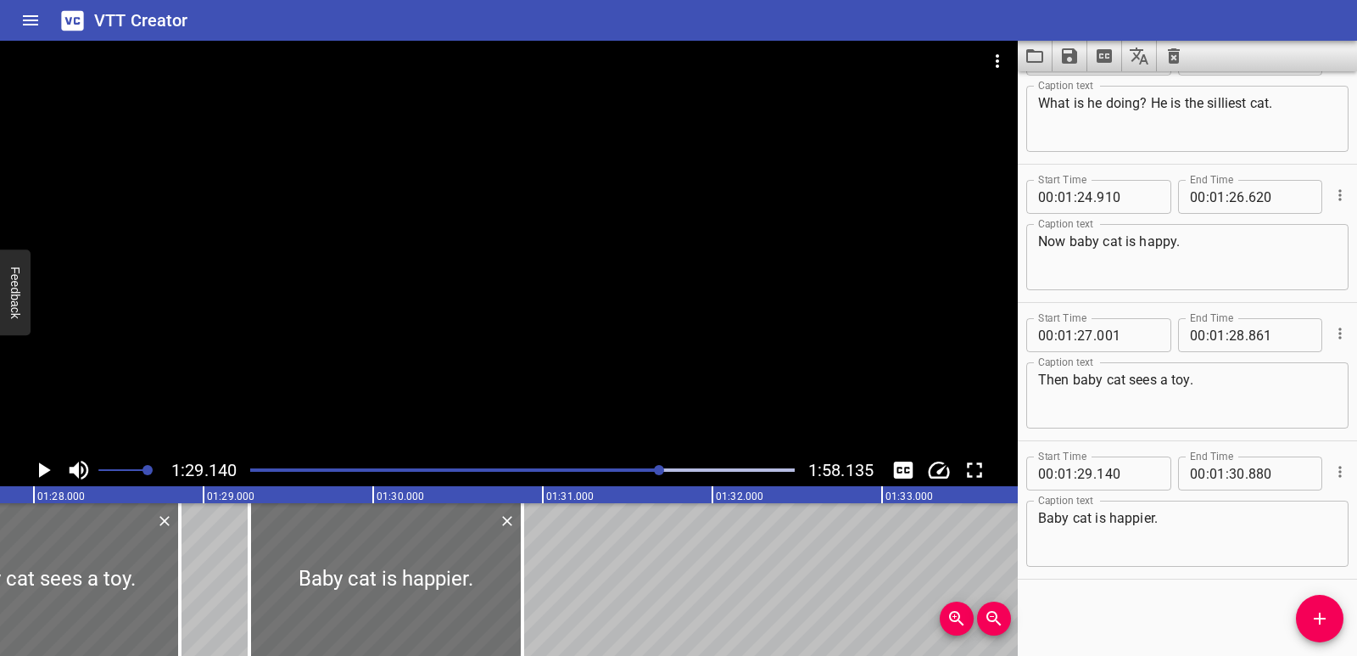
click at [250, 564] on div at bounding box center [249, 579] width 17 height 153
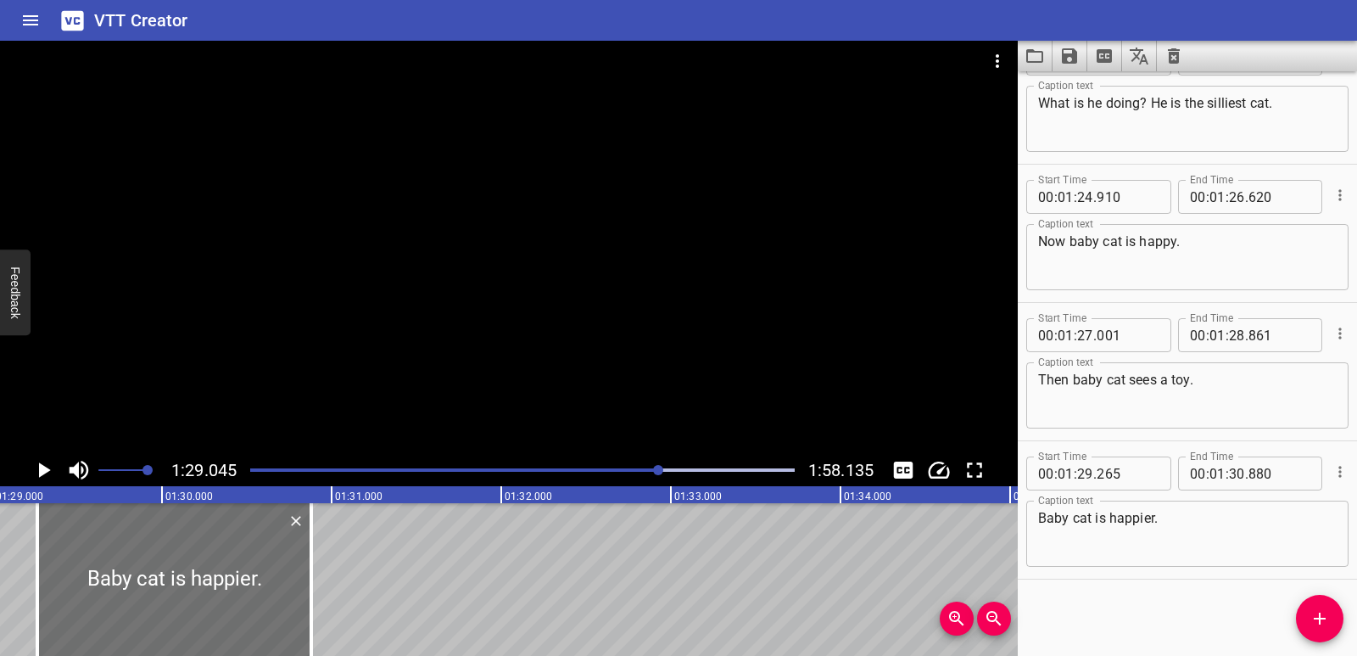
click at [36, 474] on icon "Play/Pause" at bounding box center [43, 469] width 25 height 25
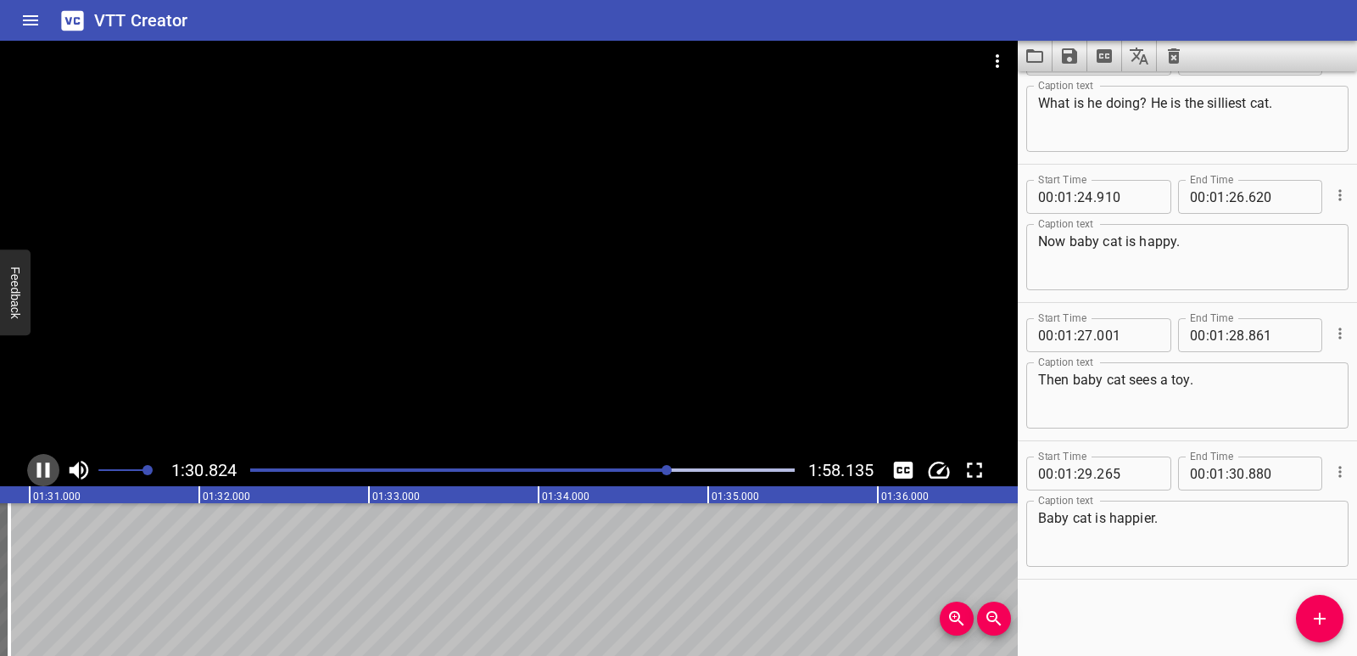
click at [43, 467] on icon "Play/Pause" at bounding box center [43, 469] width 25 height 25
click at [1318, 610] on icon "Add Cue" at bounding box center [1320, 618] width 20 height 20
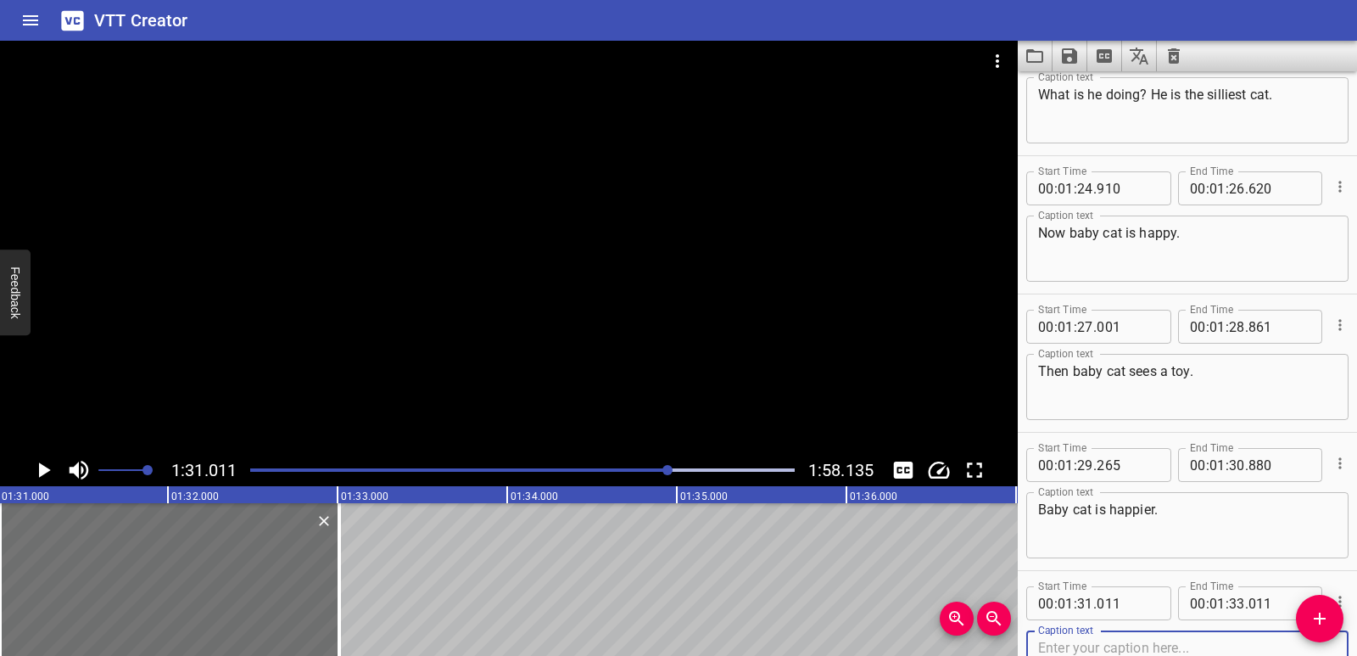
scroll to position [3643, 0]
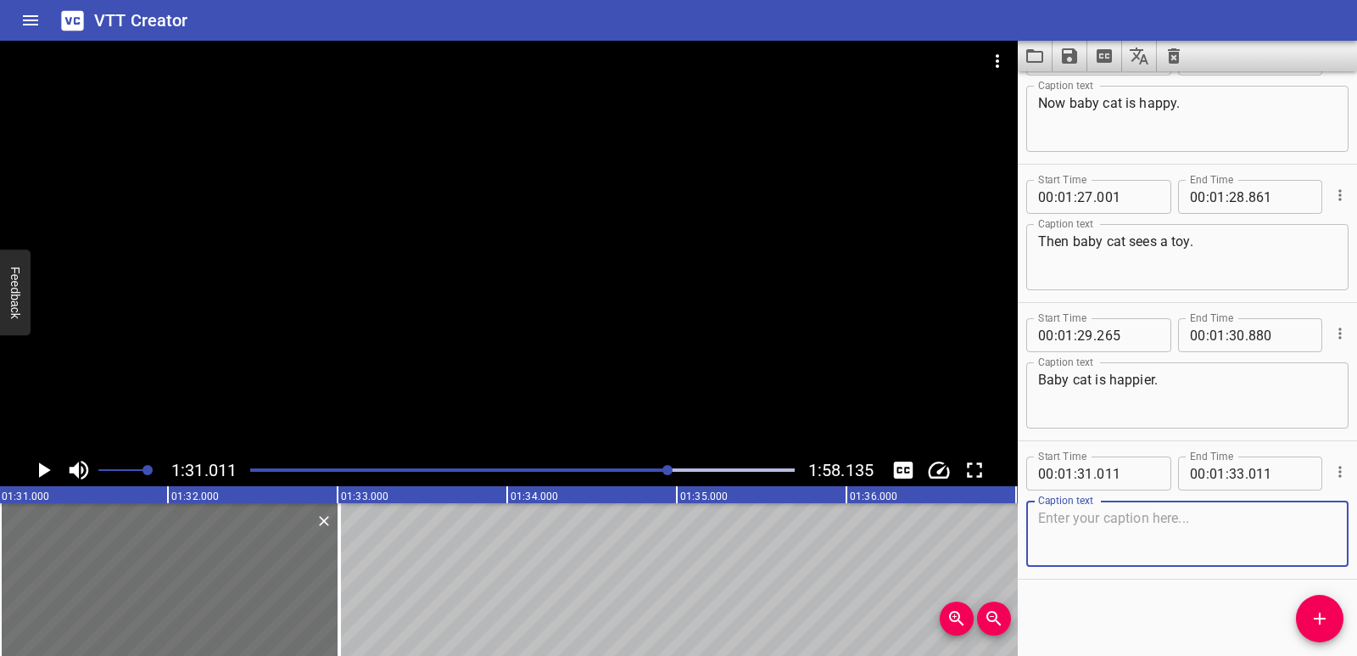
click at [1114, 534] on textarea at bounding box center [1187, 534] width 299 height 48
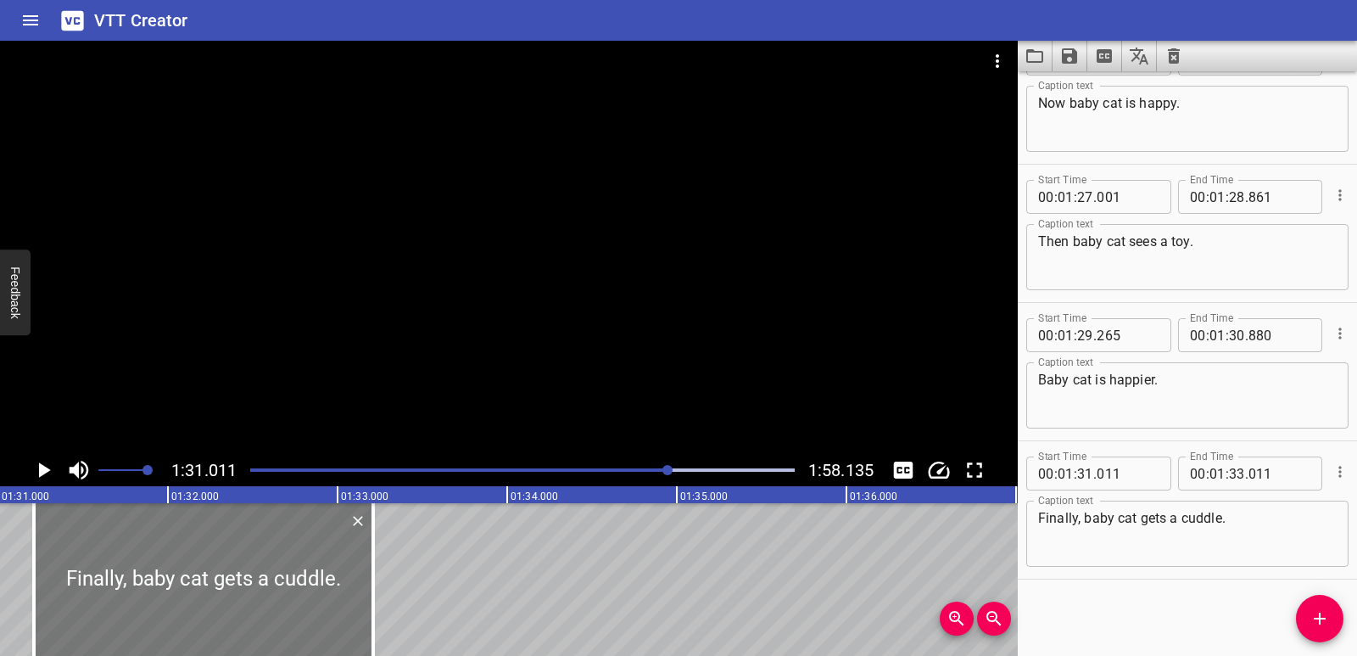
drag, startPoint x: 244, startPoint y: 563, endPoint x: 278, endPoint y: 566, distance: 34.0
click at [278, 566] on div at bounding box center [203, 579] width 339 height 153
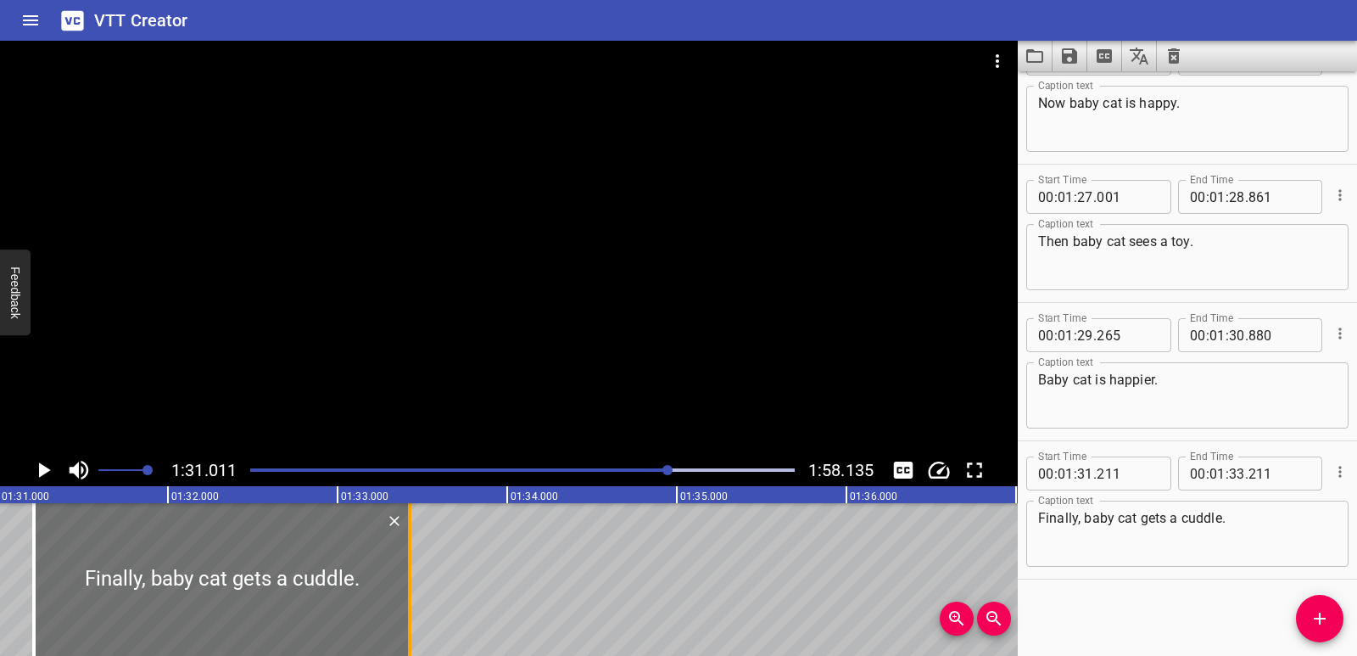
drag, startPoint x: 376, startPoint y: 579, endPoint x: 412, endPoint y: 581, distance: 36.5
click at [412, 581] on div at bounding box center [409, 579] width 17 height 153
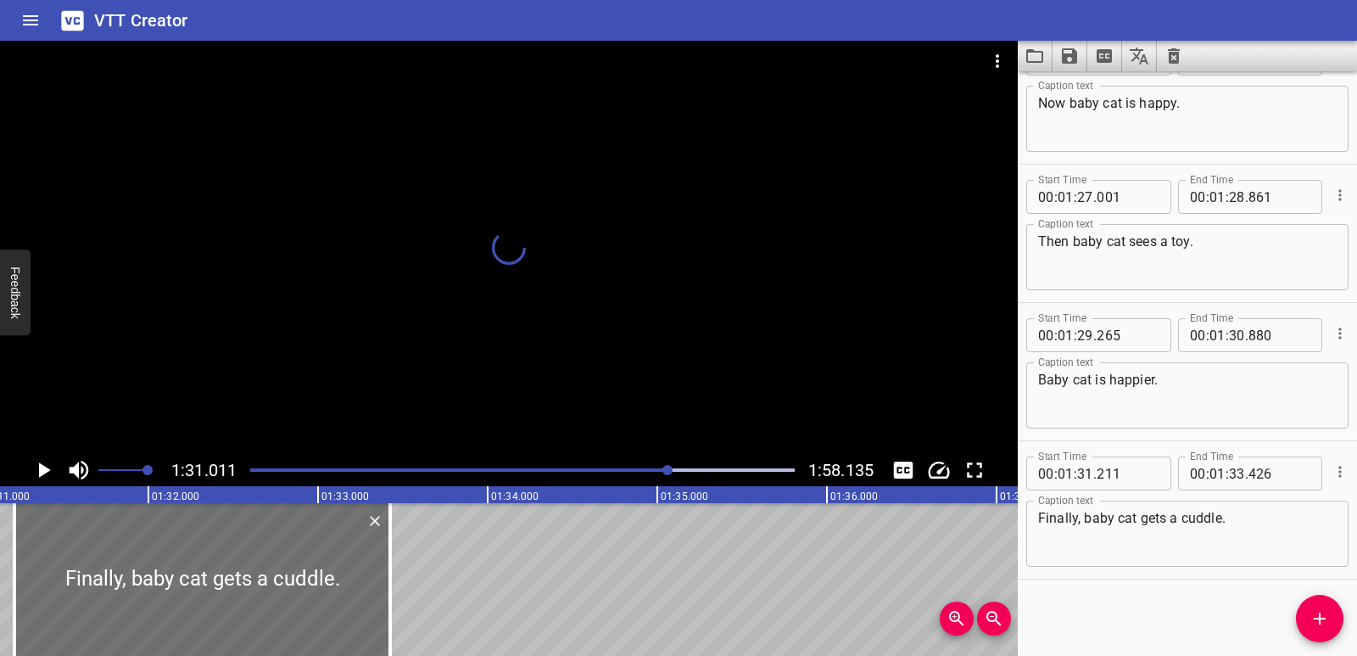
click at [54, 467] on icon "Play/Pause" at bounding box center [43, 469] width 25 height 25
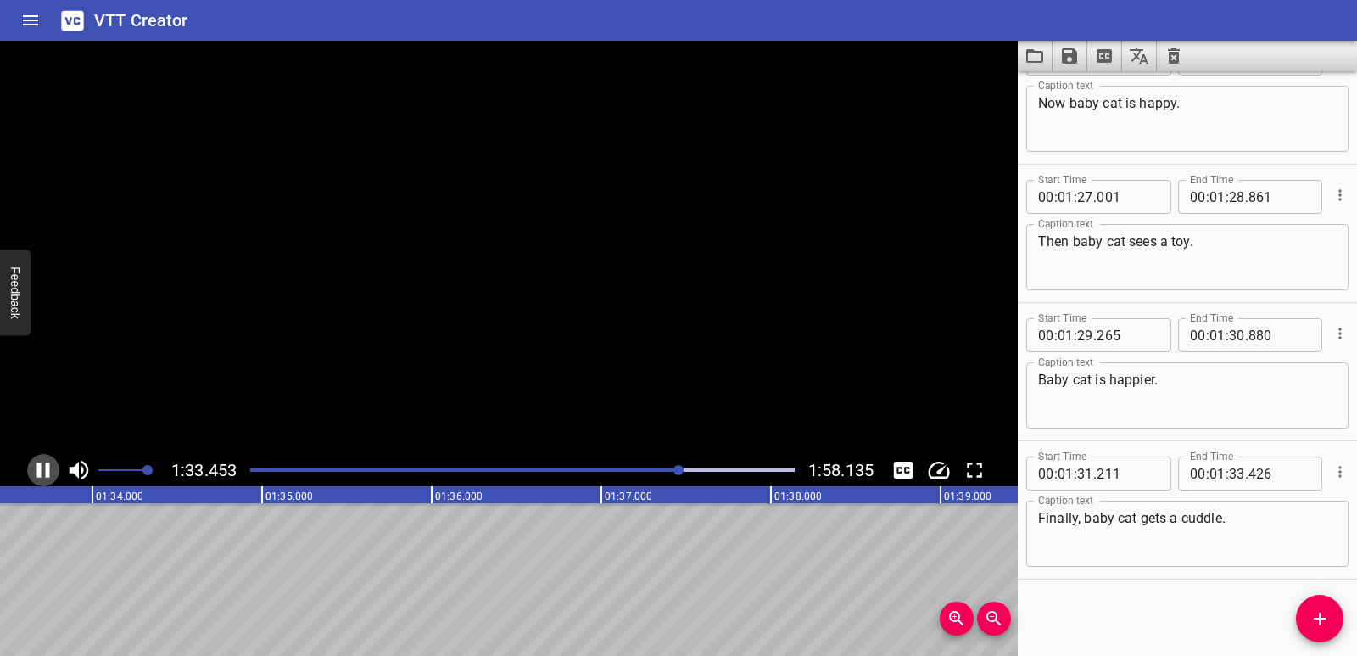
click at [54, 467] on icon "Play/Pause" at bounding box center [43, 469] width 25 height 25
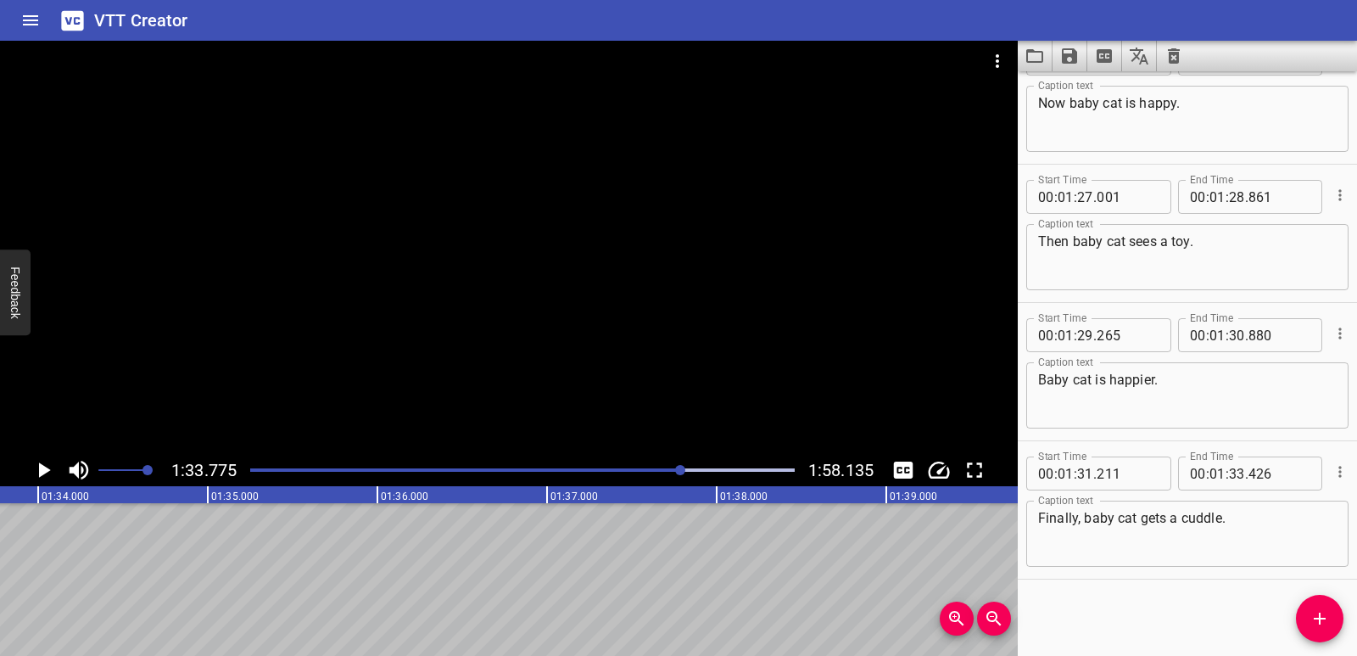
drag, startPoint x: 1330, startPoint y: 611, endPoint x: 1302, endPoint y: 603, distance: 29.0
click at [1330, 612] on span "Add Cue" at bounding box center [1320, 618] width 48 height 20
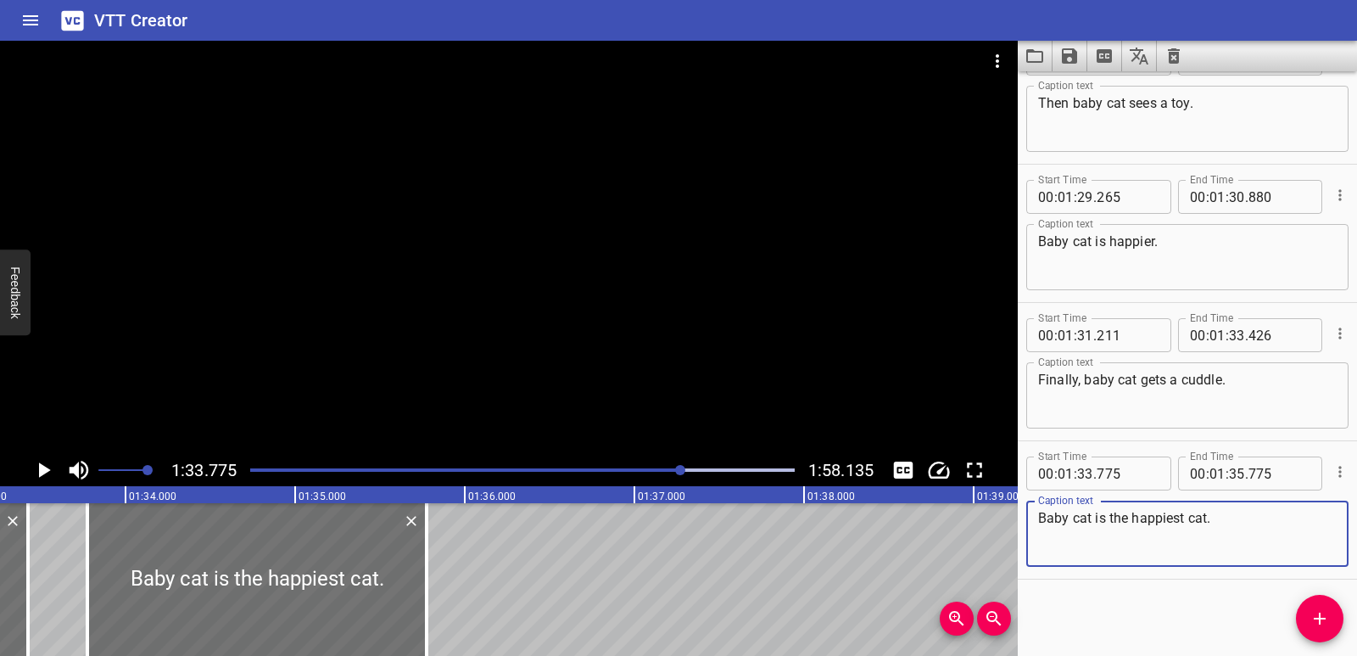
scroll to position [0, 15805]
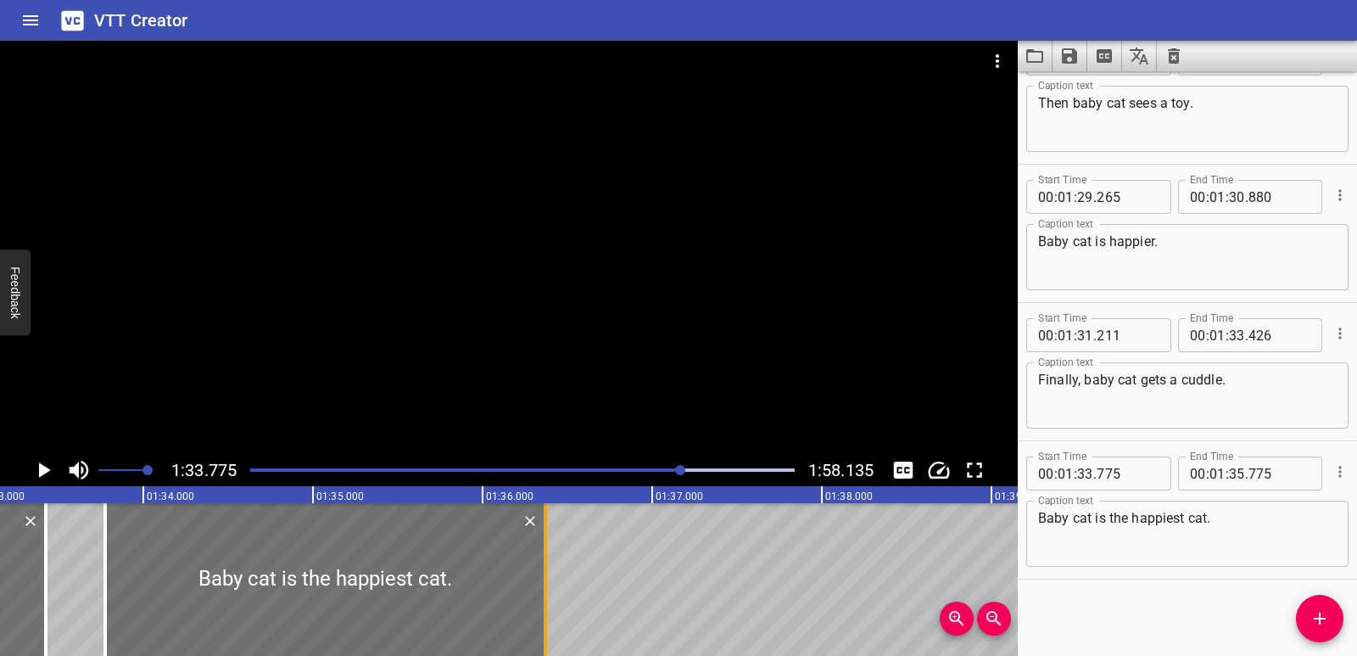
drag, startPoint x: 436, startPoint y: 573, endPoint x: 537, endPoint y: 577, distance: 101.0
click at [537, 577] on div at bounding box center [545, 579] width 17 height 153
click at [36, 476] on icon "Play/Pause" at bounding box center [43, 469] width 25 height 25
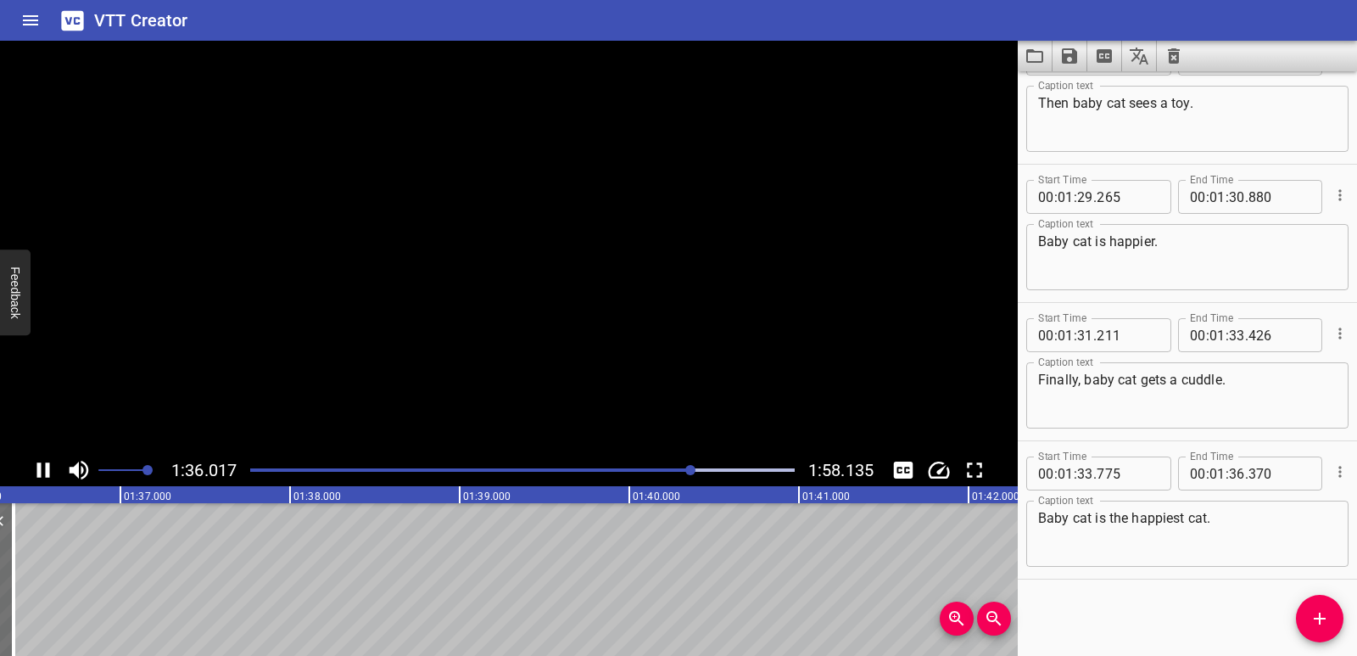
click at [36, 476] on icon "Play/Pause" at bounding box center [43, 469] width 25 height 25
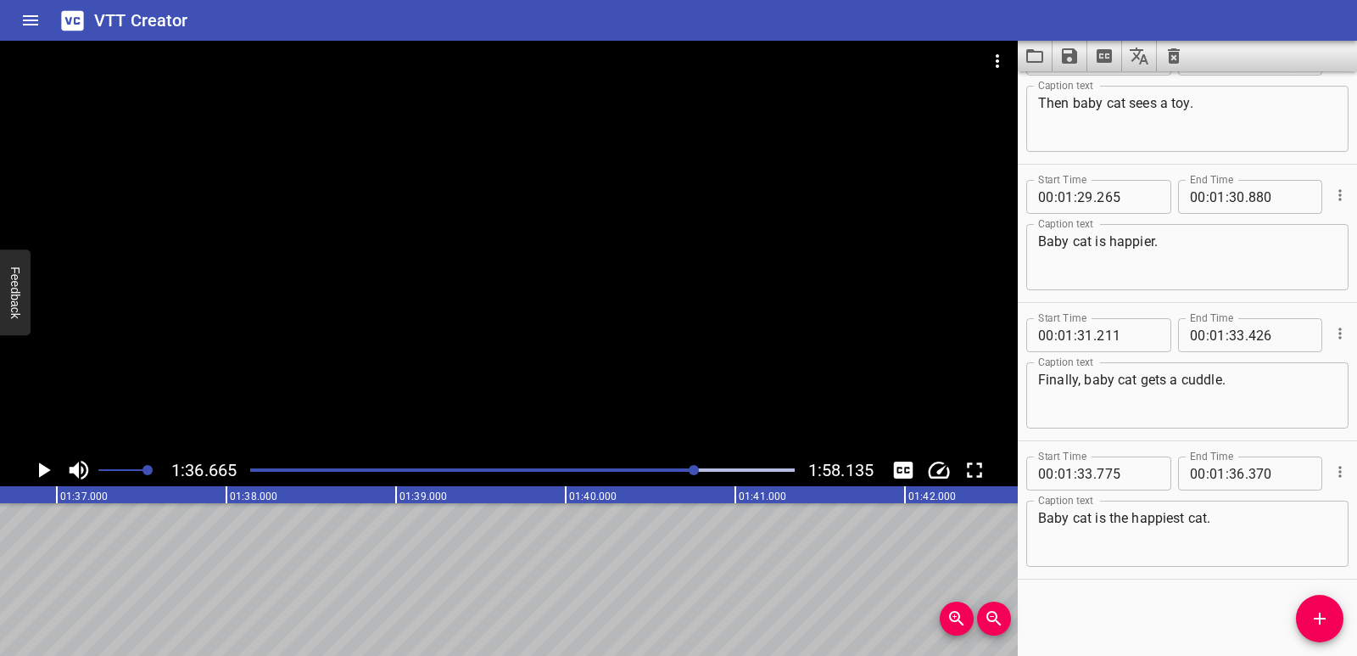
drag, startPoint x: 1309, startPoint y: 620, endPoint x: 1219, endPoint y: 588, distance: 95.5
click at [1309, 621] on span "Add Cue" at bounding box center [1320, 618] width 48 height 20
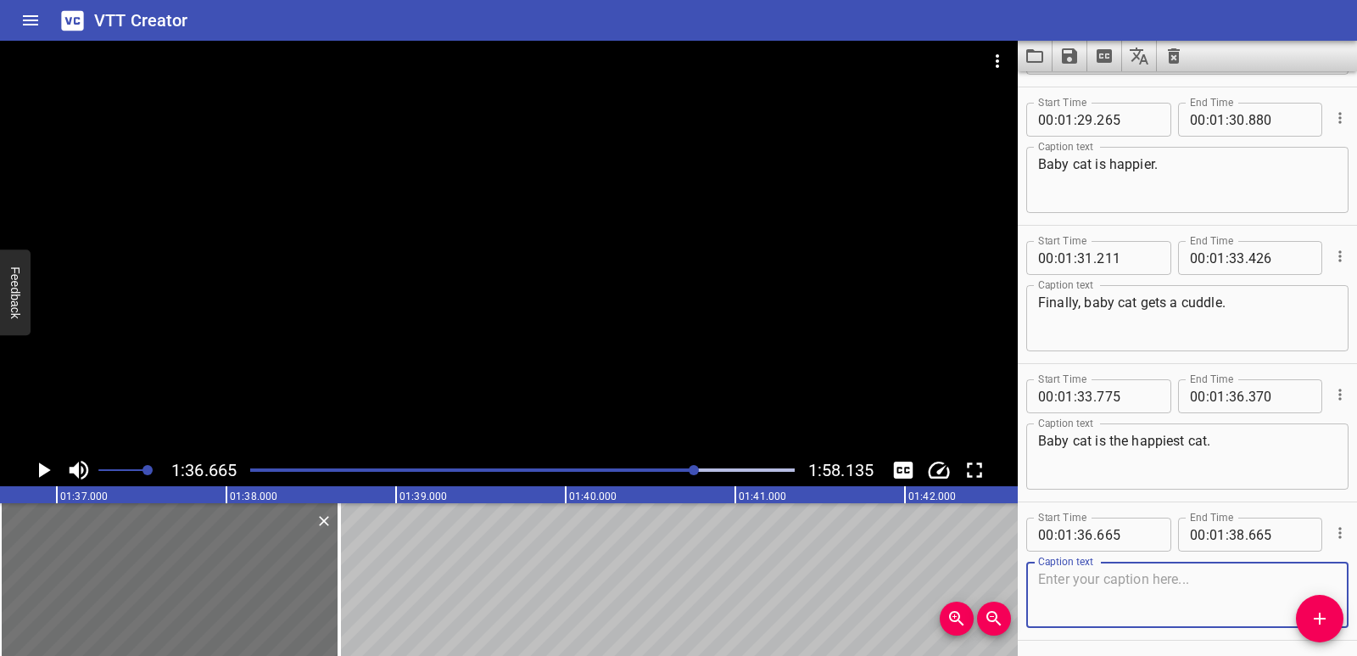
scroll to position [3920, 0]
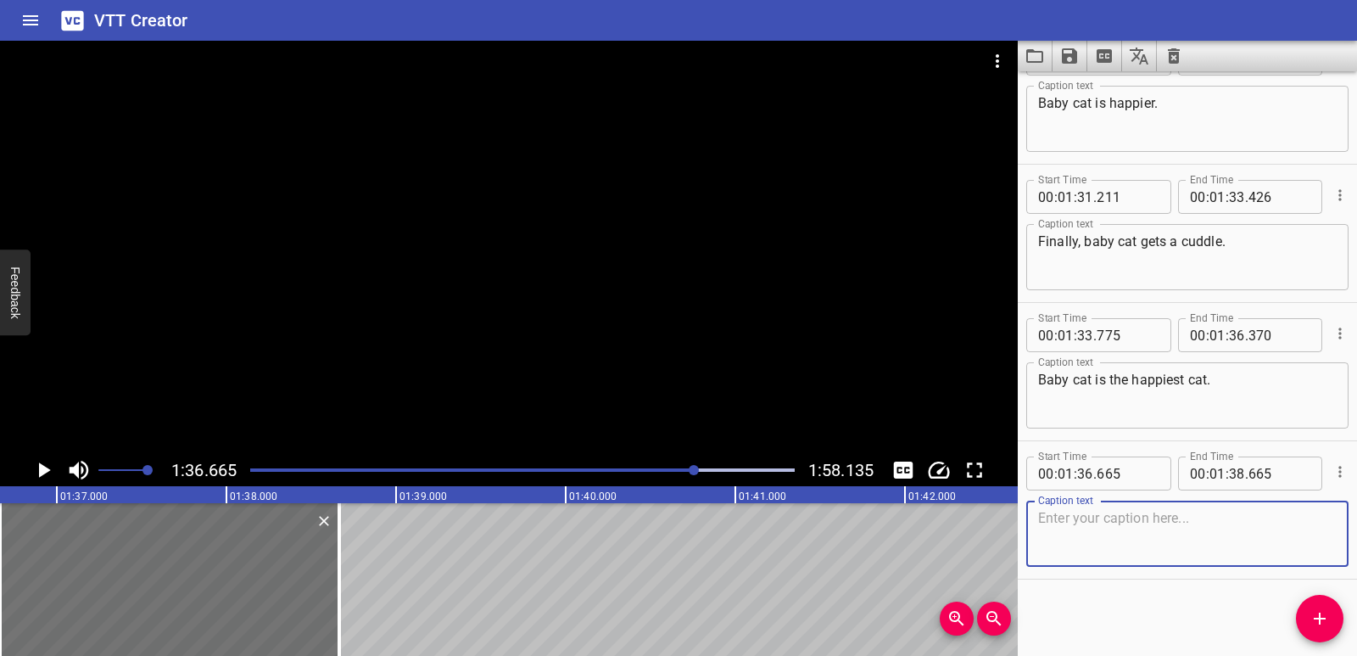
click at [1091, 528] on textarea at bounding box center [1187, 534] width 299 height 48
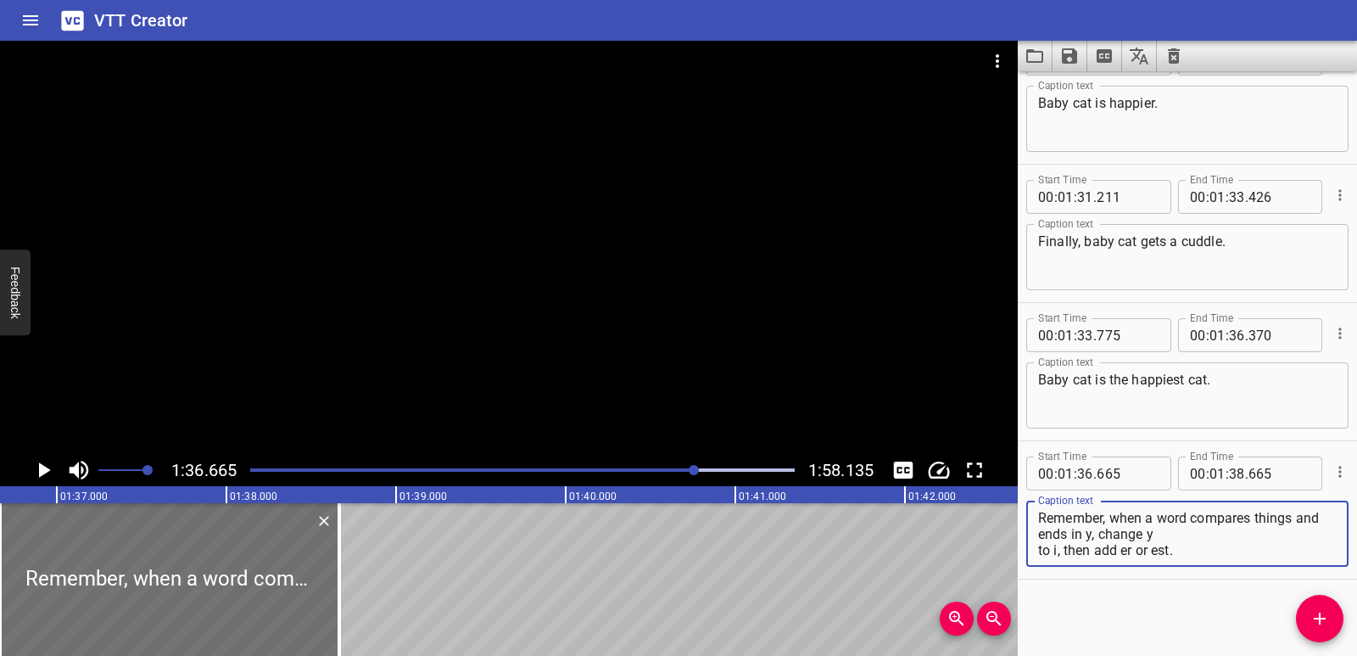
click at [1037, 550] on div "Remember, when a word compares things and ends in y, change y to i, then add er…" at bounding box center [1187, 534] width 322 height 66
click at [1034, 556] on div "Remember, when a word compares things and ends in y, change y to i, then add er…" at bounding box center [1187, 534] width 322 height 66
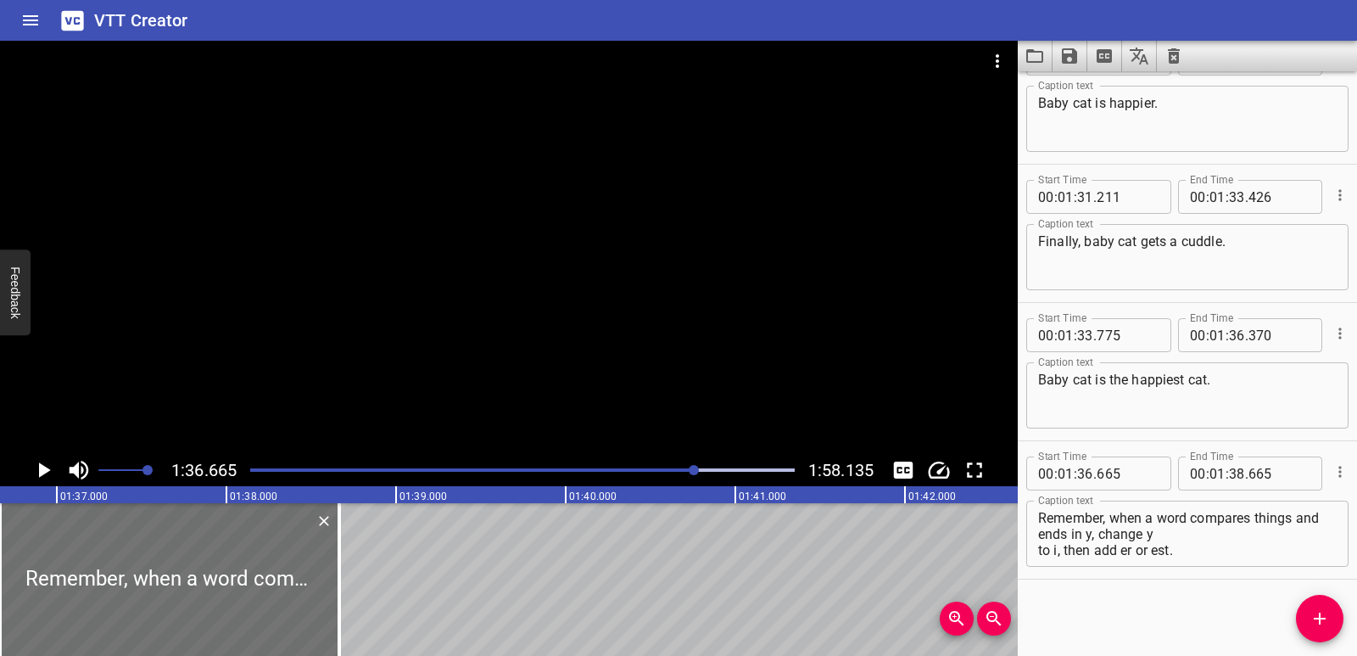
click at [1034, 546] on div "Remember, when a word compares things and ends in y, change y to i, then add er…" at bounding box center [1187, 534] width 322 height 66
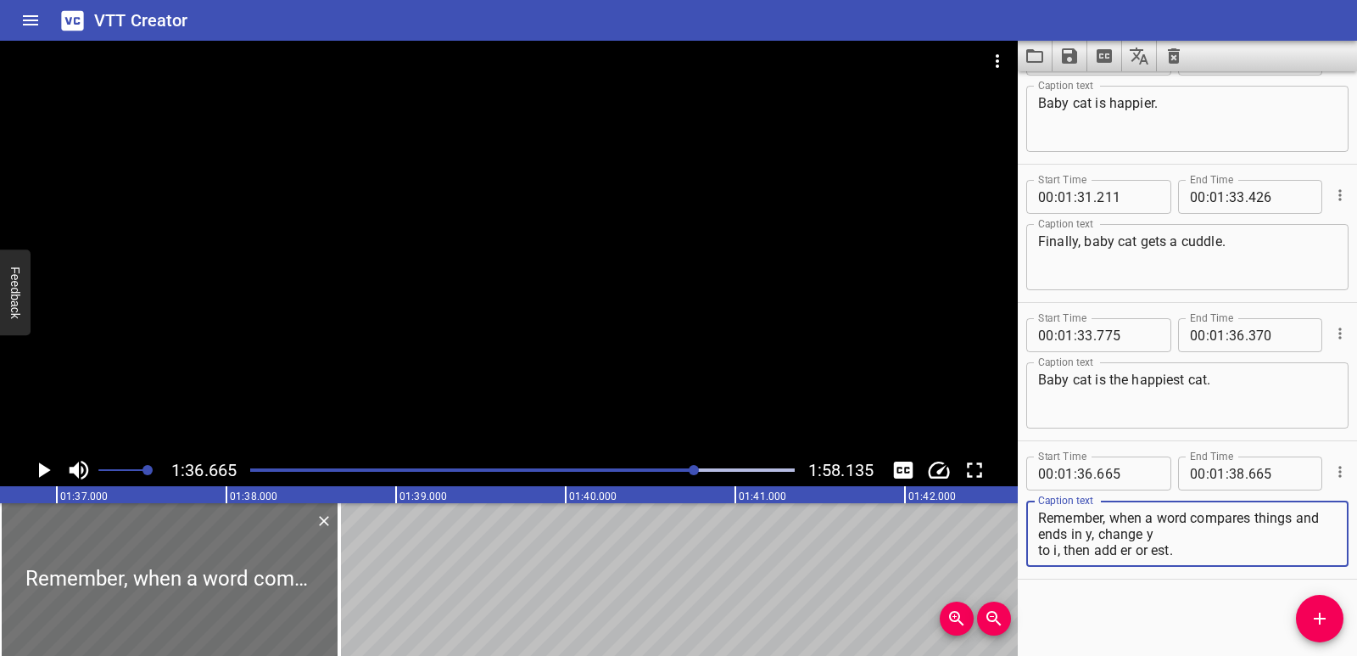
click at [1039, 549] on textarea "Remember, when a word compares things and ends in y, change y to i, then add er…" at bounding box center [1187, 534] width 299 height 48
click at [1040, 556] on textarea "Remember, when a word compares things and ends in y, change y to i, then add er…" at bounding box center [1187, 534] width 299 height 48
drag, startPoint x: 1099, startPoint y: 536, endPoint x: 1295, endPoint y: 534, distance: 196.8
click at [1295, 534] on textarea "Remember, when a word compares things and ends in y, change y to i, then add er…" at bounding box center [1187, 534] width 299 height 48
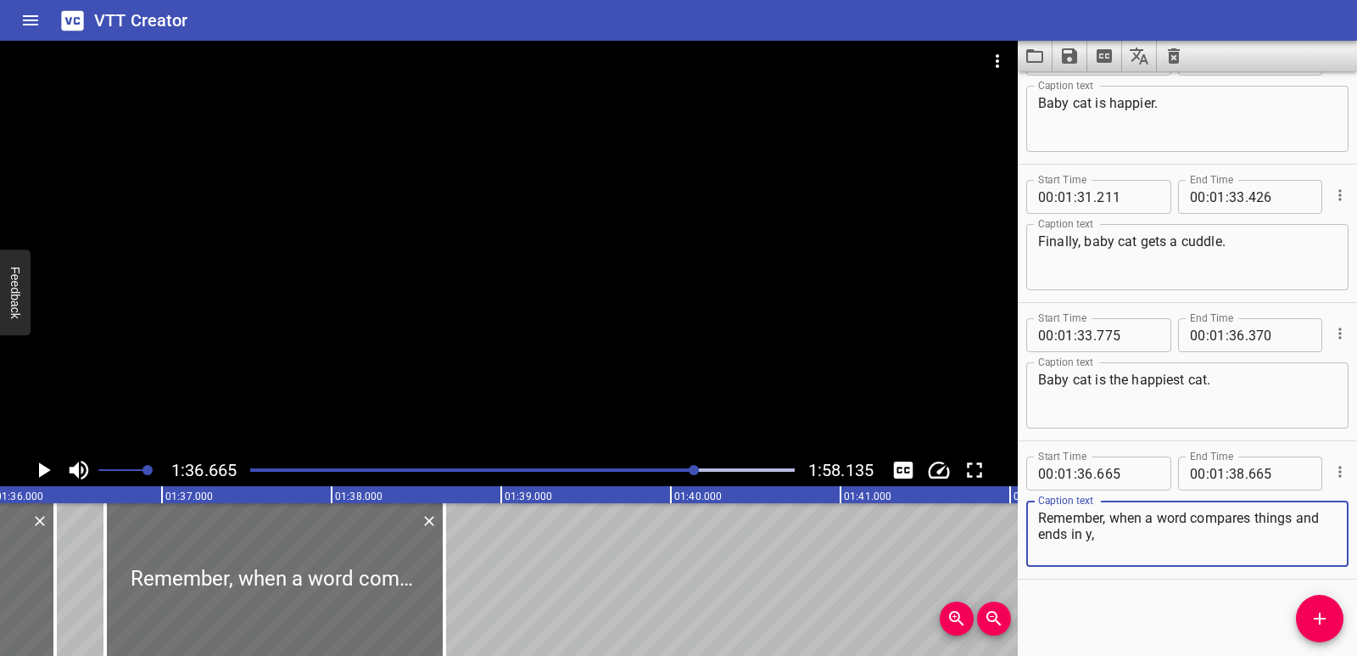
scroll to position [0, 16260]
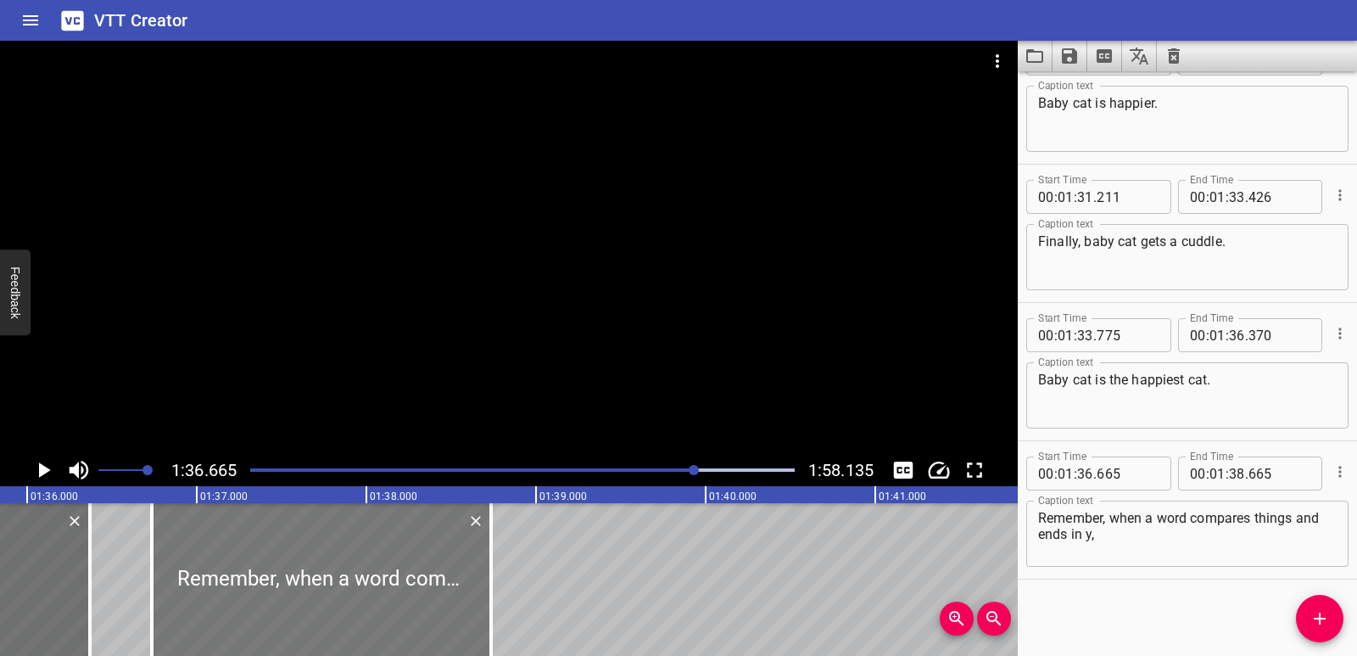
drag, startPoint x: 289, startPoint y: 584, endPoint x: 301, endPoint y: 588, distance: 12.4
click at [301, 588] on div at bounding box center [321, 579] width 339 height 153
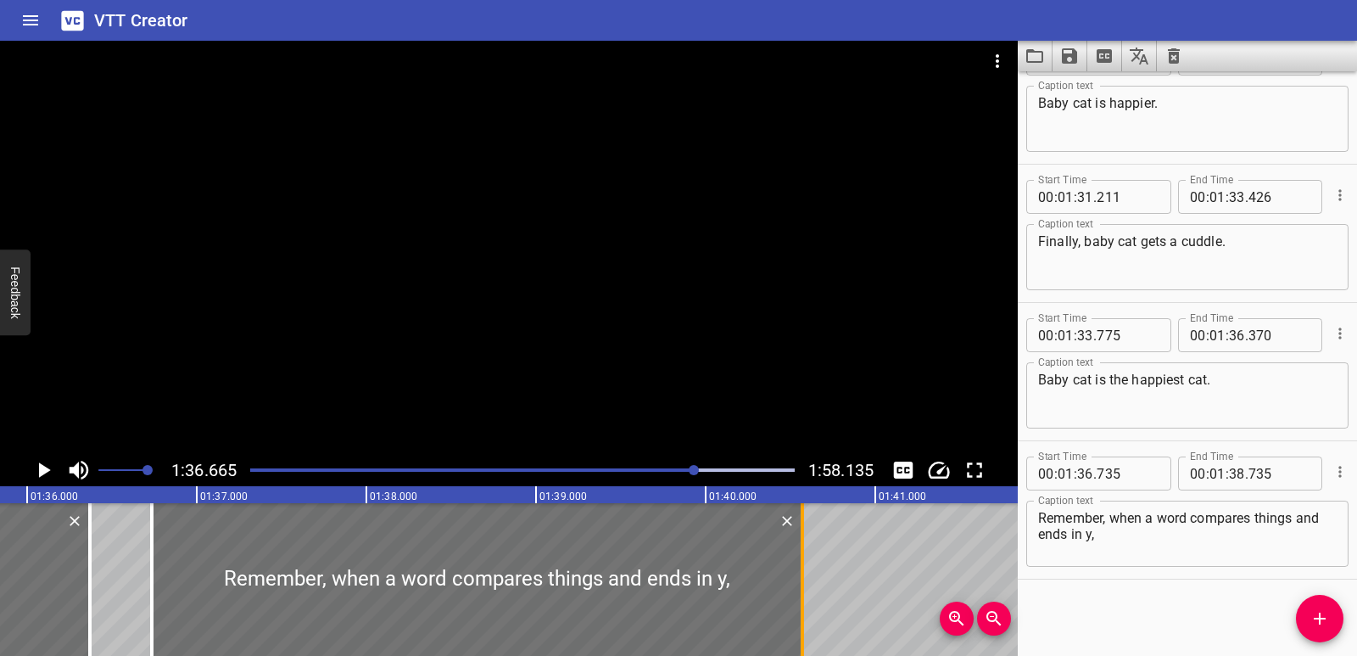
drag, startPoint x: 493, startPoint y: 580, endPoint x: 804, endPoint y: 584, distance: 311.4
click at [804, 584] on div at bounding box center [802, 579] width 17 height 153
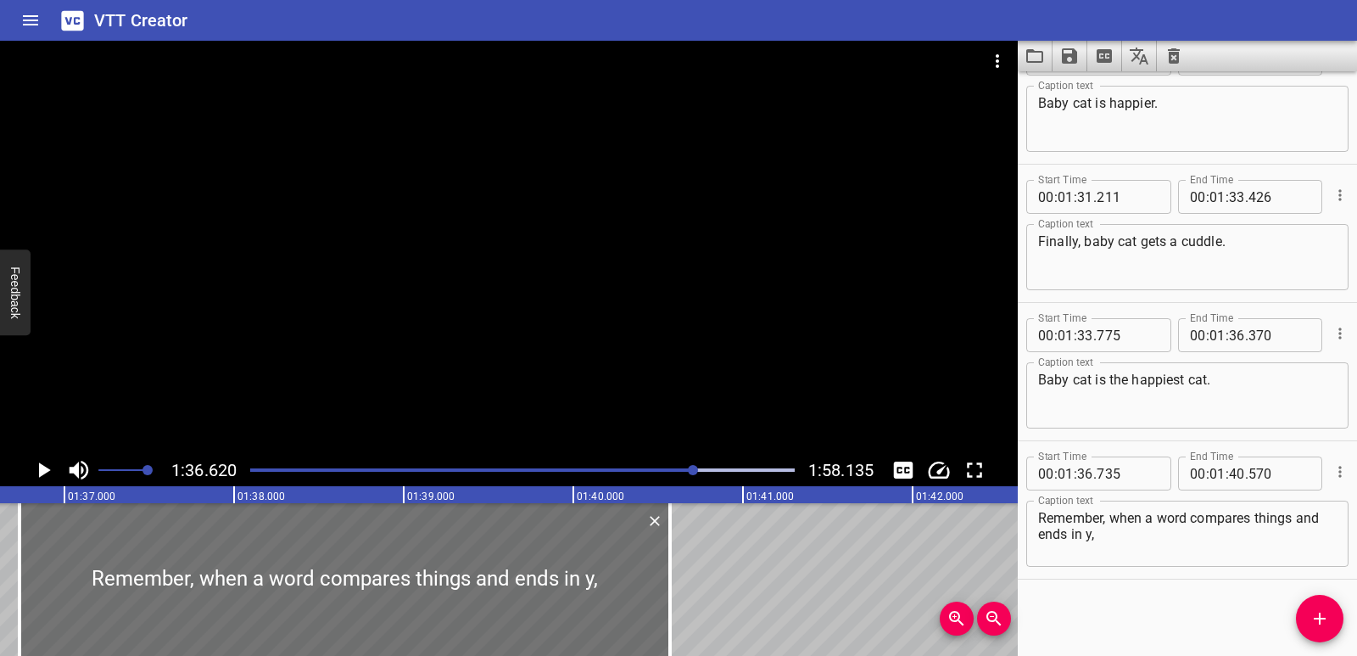
click at [33, 473] on icon "Play/Pause" at bounding box center [43, 469] width 25 height 25
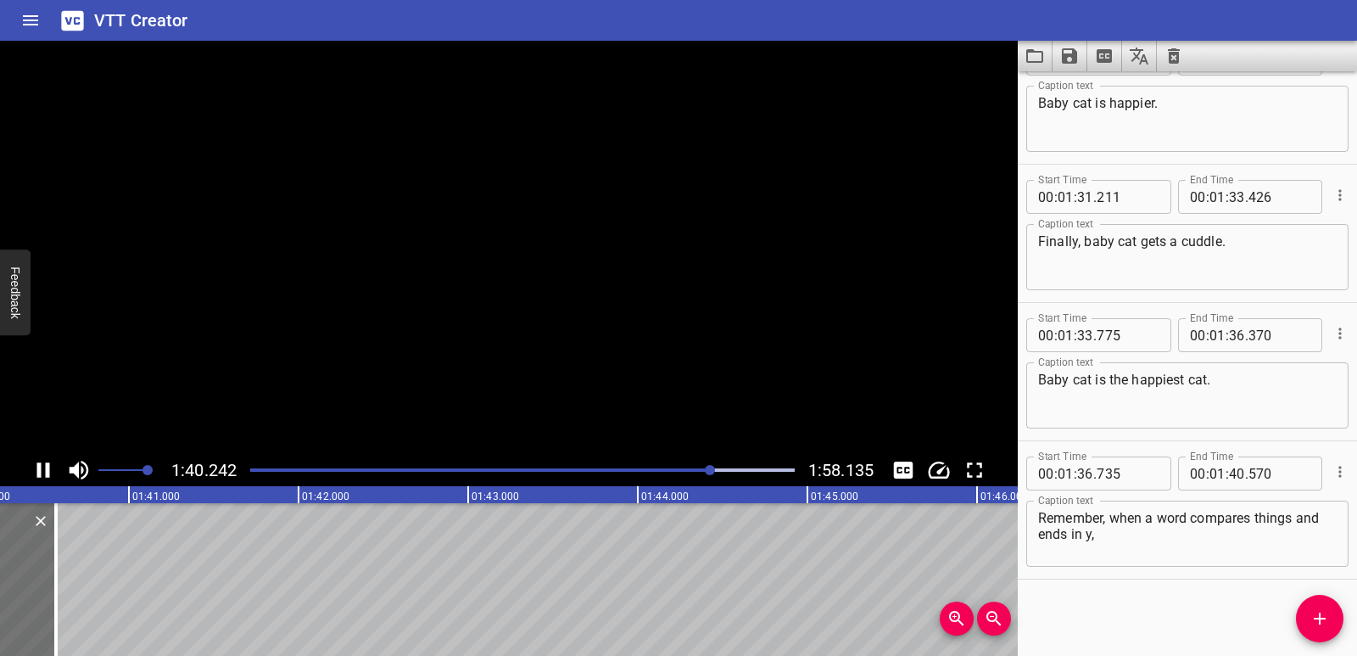
click at [33, 473] on icon "Play/Pause" at bounding box center [43, 469] width 25 height 25
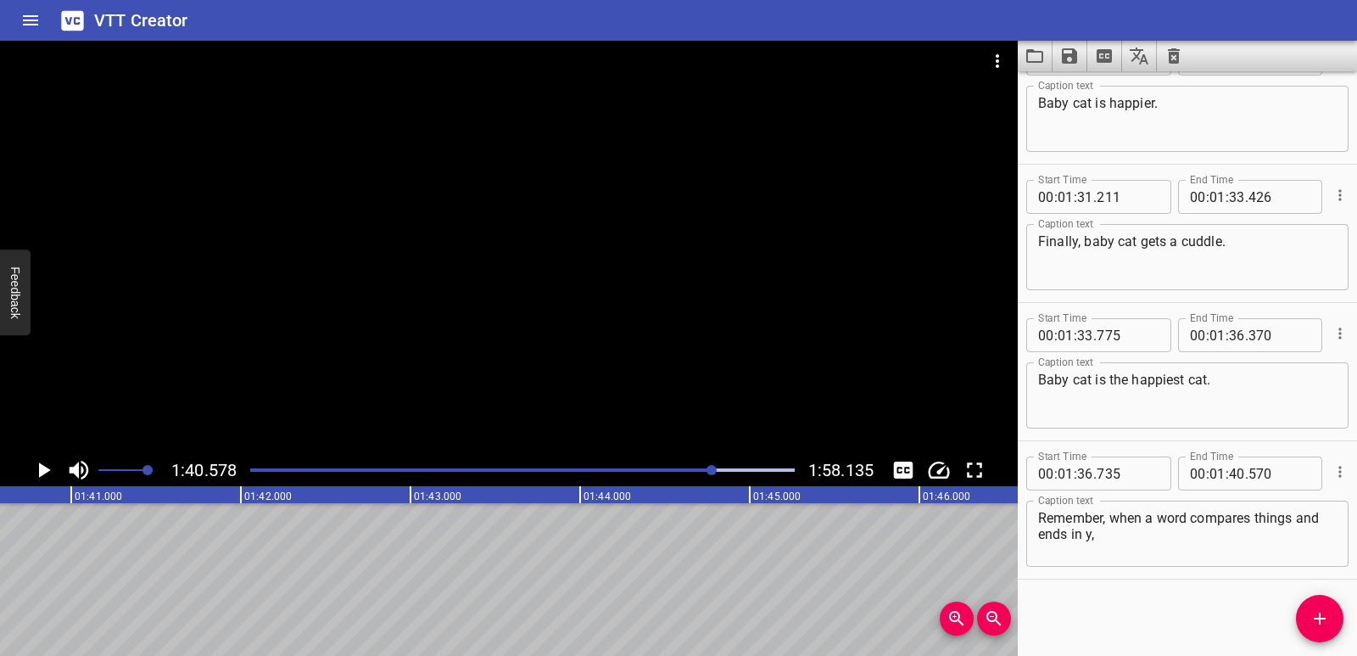
click at [1291, 621] on div "Start Time 00 : 00 : 00 . 900 Start Time End Time 00 : 00 : 03 . 400 End Time C…" at bounding box center [1187, 363] width 339 height 584
click at [1311, 624] on icon "Add Cue" at bounding box center [1320, 618] width 20 height 20
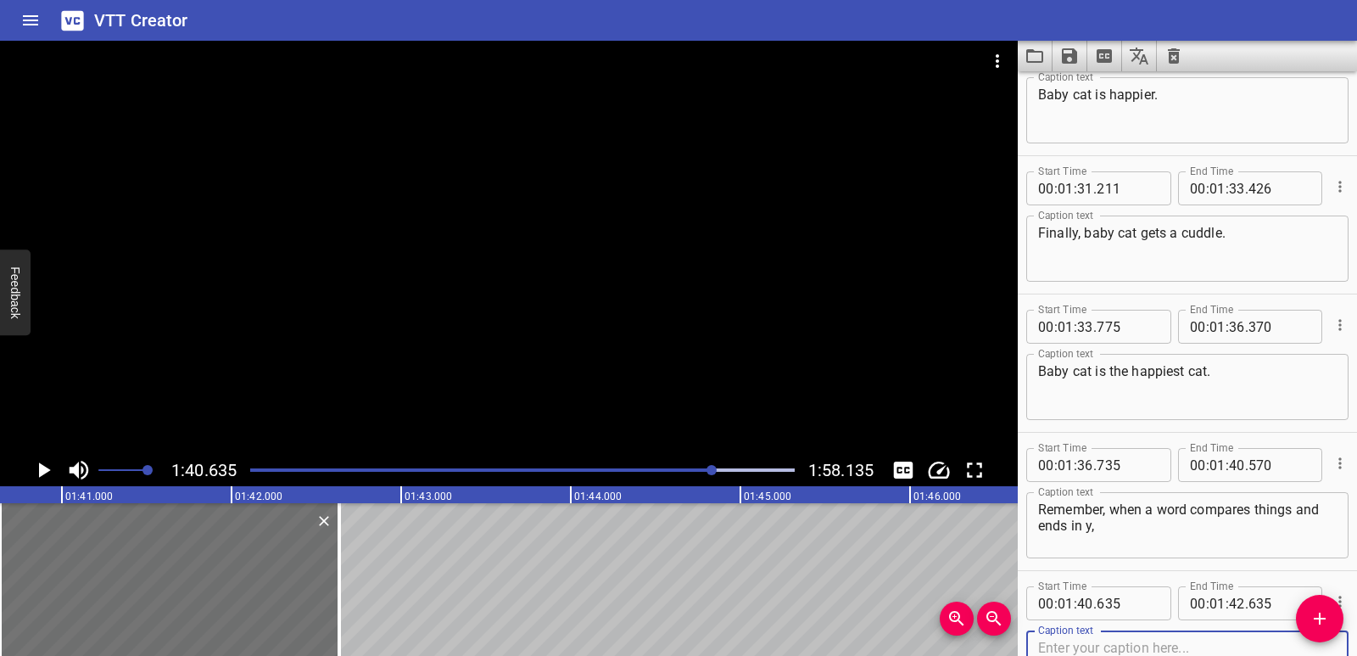
scroll to position [4058, 0]
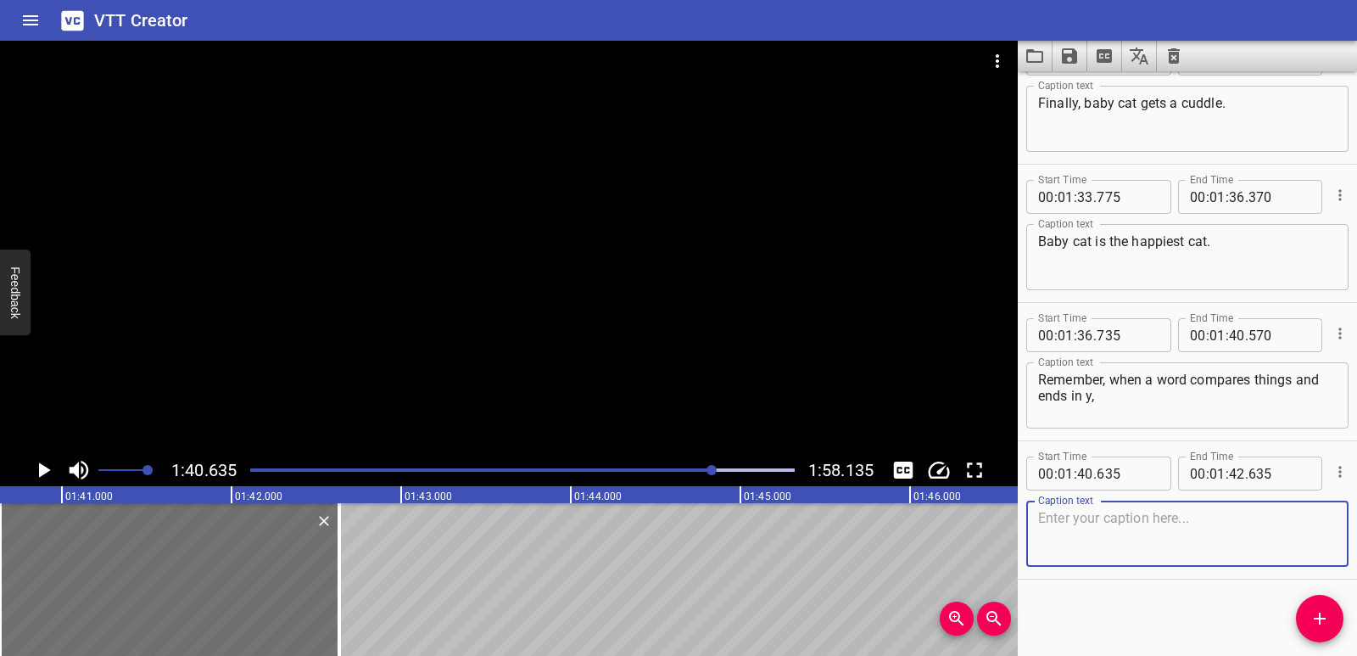
click at [1092, 520] on textarea at bounding box center [1187, 534] width 299 height 48
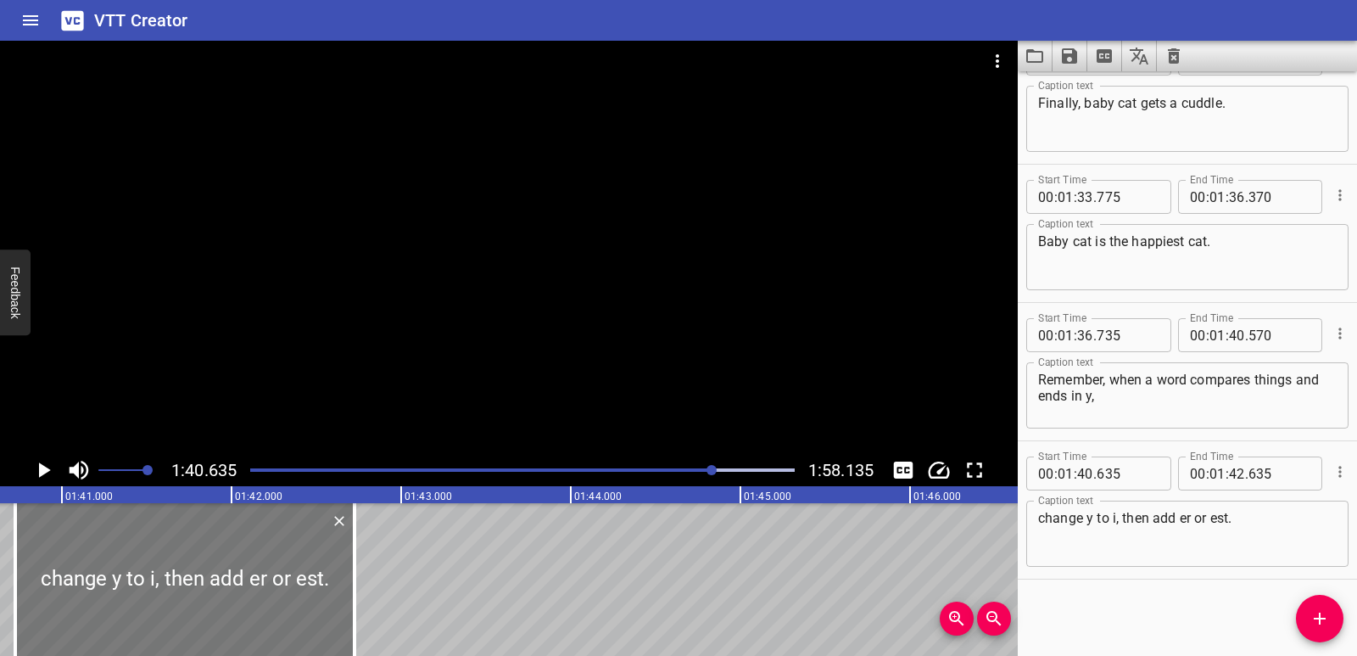
drag, startPoint x: 213, startPoint y: 591, endPoint x: 228, endPoint y: 590, distance: 15.3
click at [228, 590] on div at bounding box center [184, 579] width 339 height 153
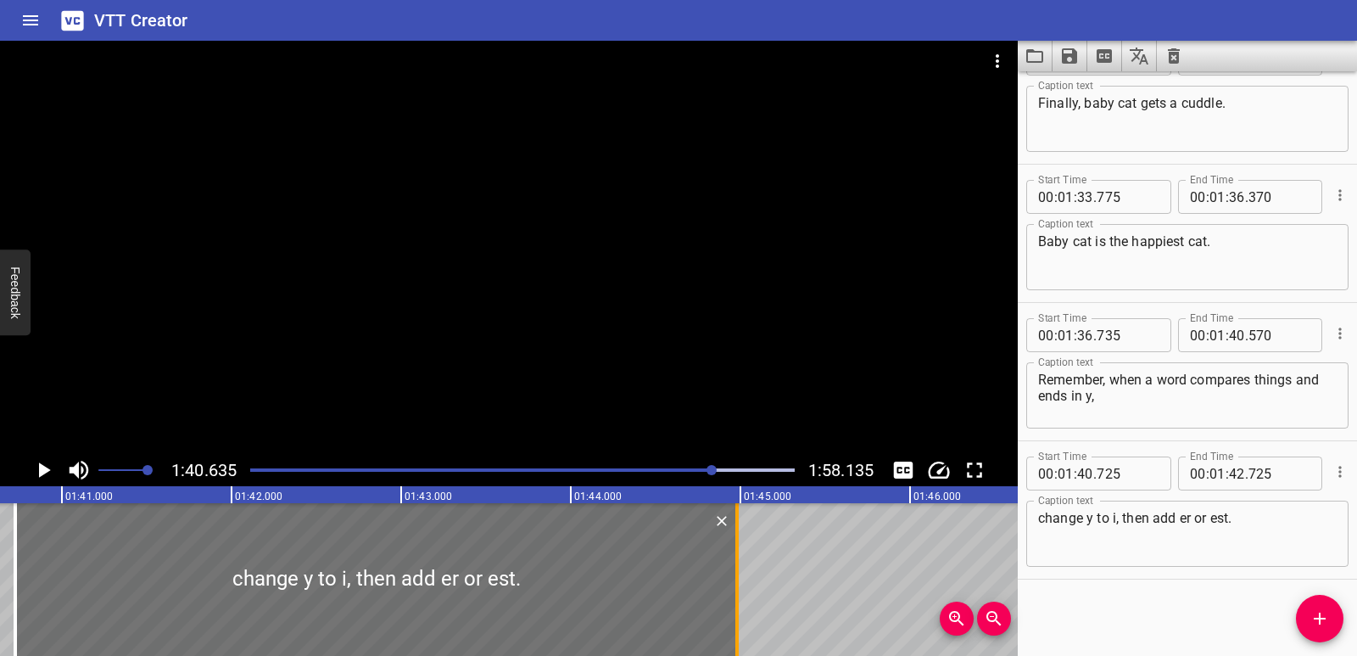
drag, startPoint x: 355, startPoint y: 587, endPoint x: 738, endPoint y: 580, distance: 382.6
click at [738, 580] on div at bounding box center [736, 579] width 3 height 153
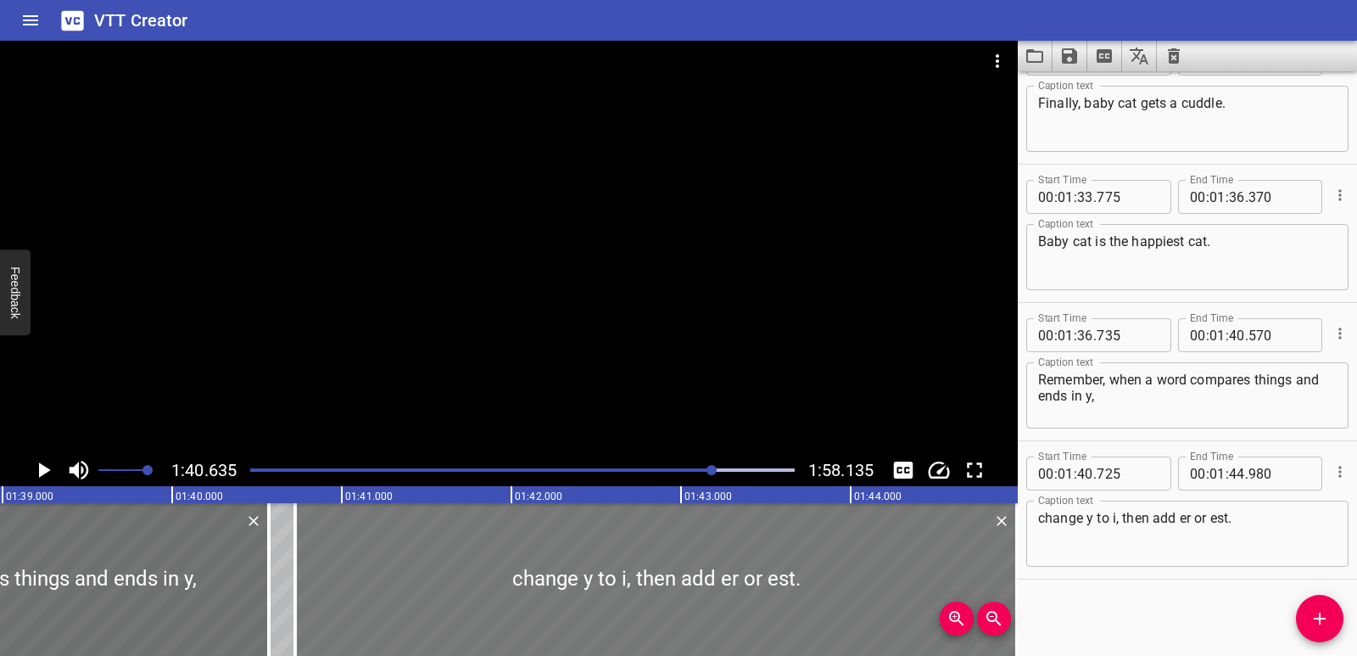
scroll to position [0, 16777]
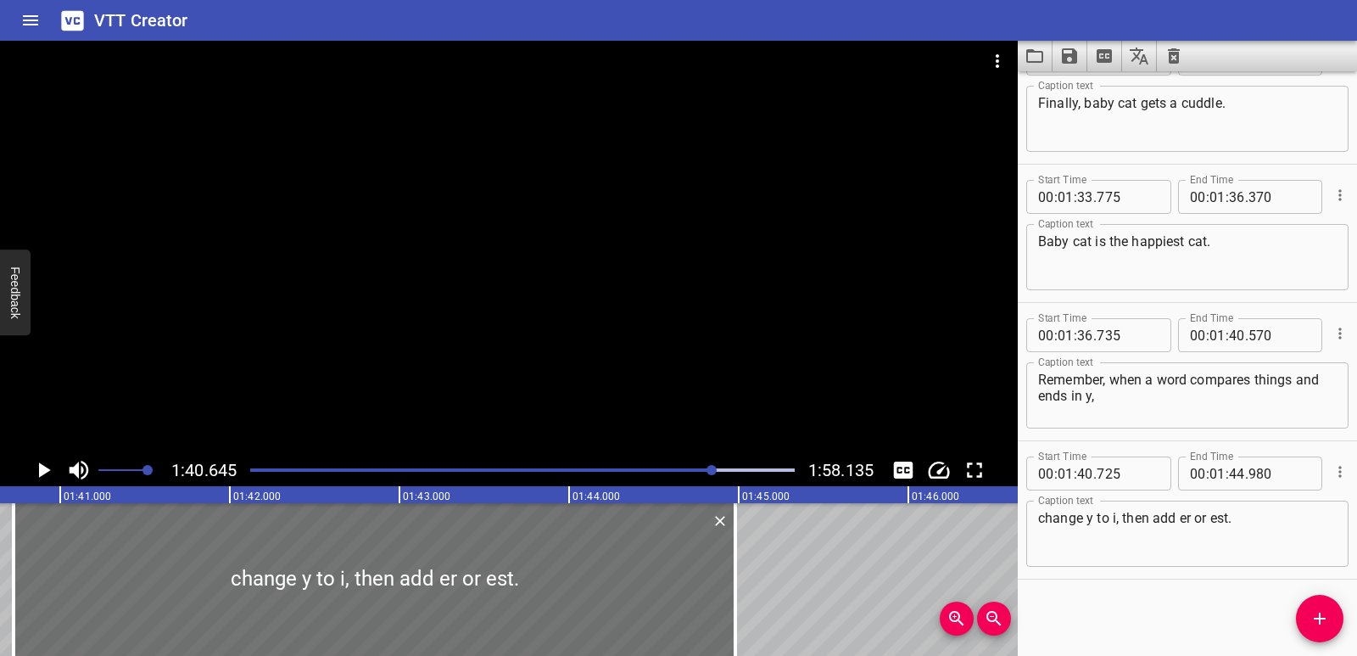
click at [32, 477] on icon "Play/Pause" at bounding box center [43, 469] width 25 height 25
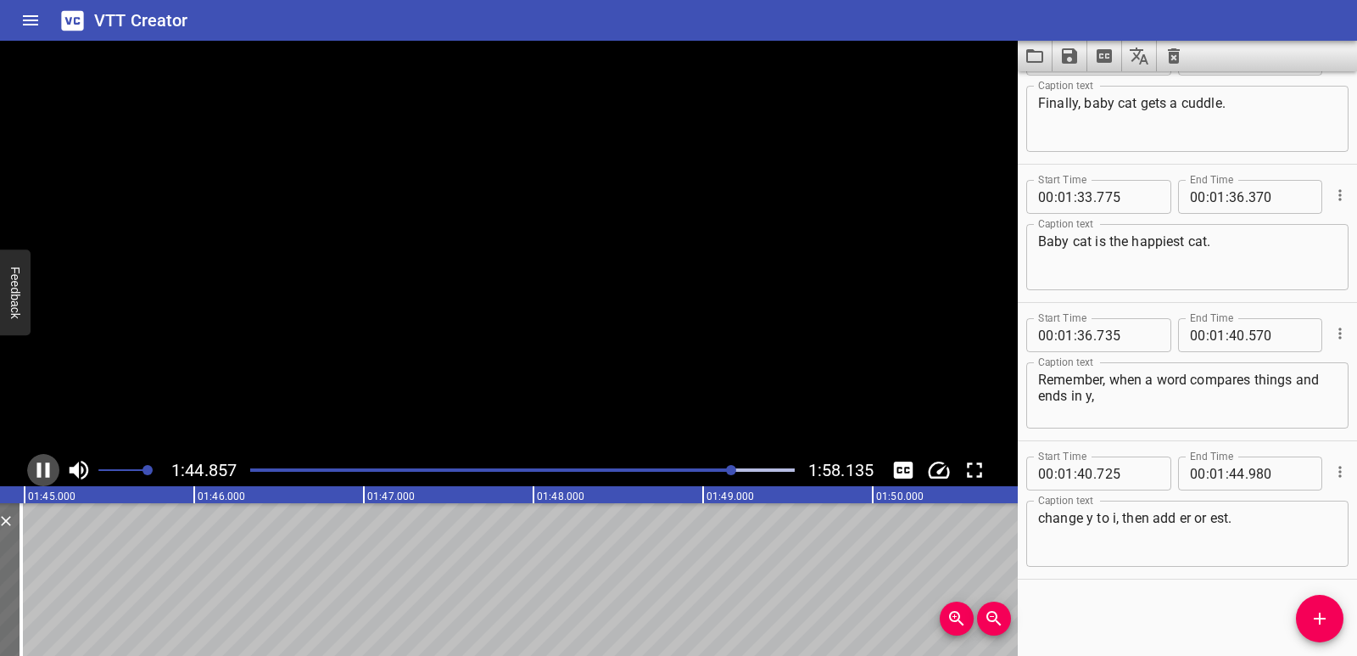
click at [32, 474] on icon "Play/Pause" at bounding box center [43, 469] width 25 height 25
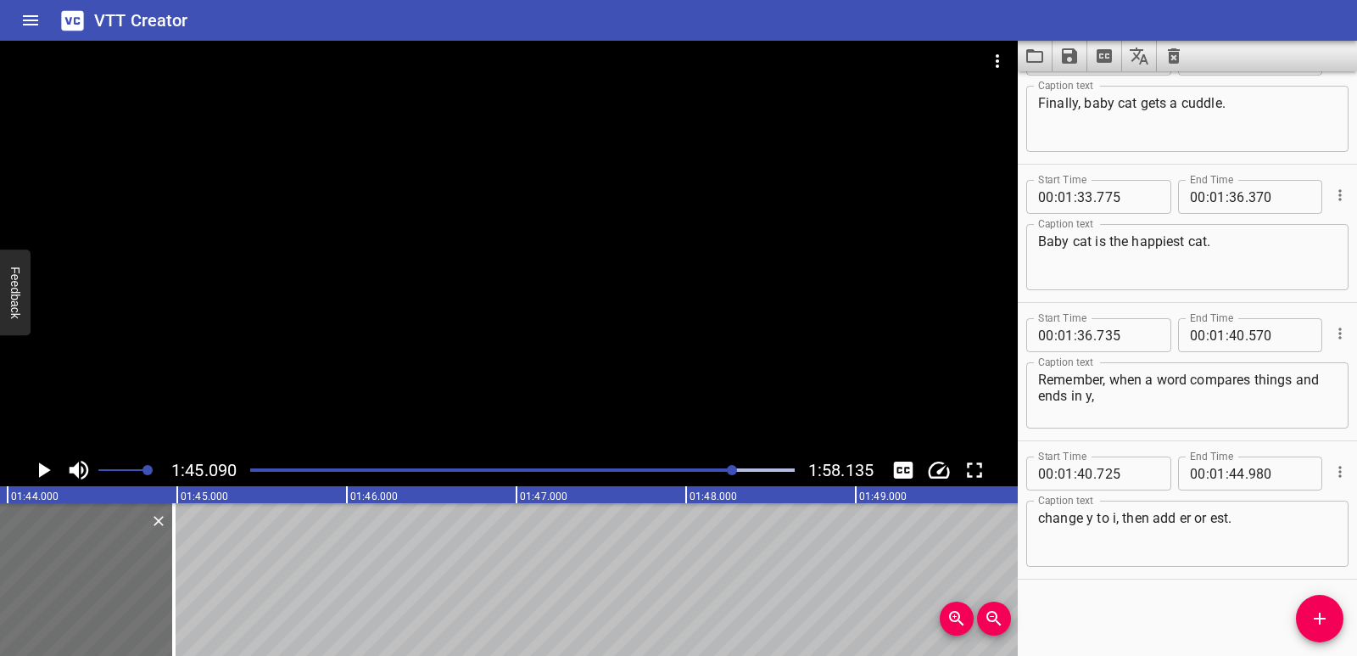
scroll to position [0, 17550]
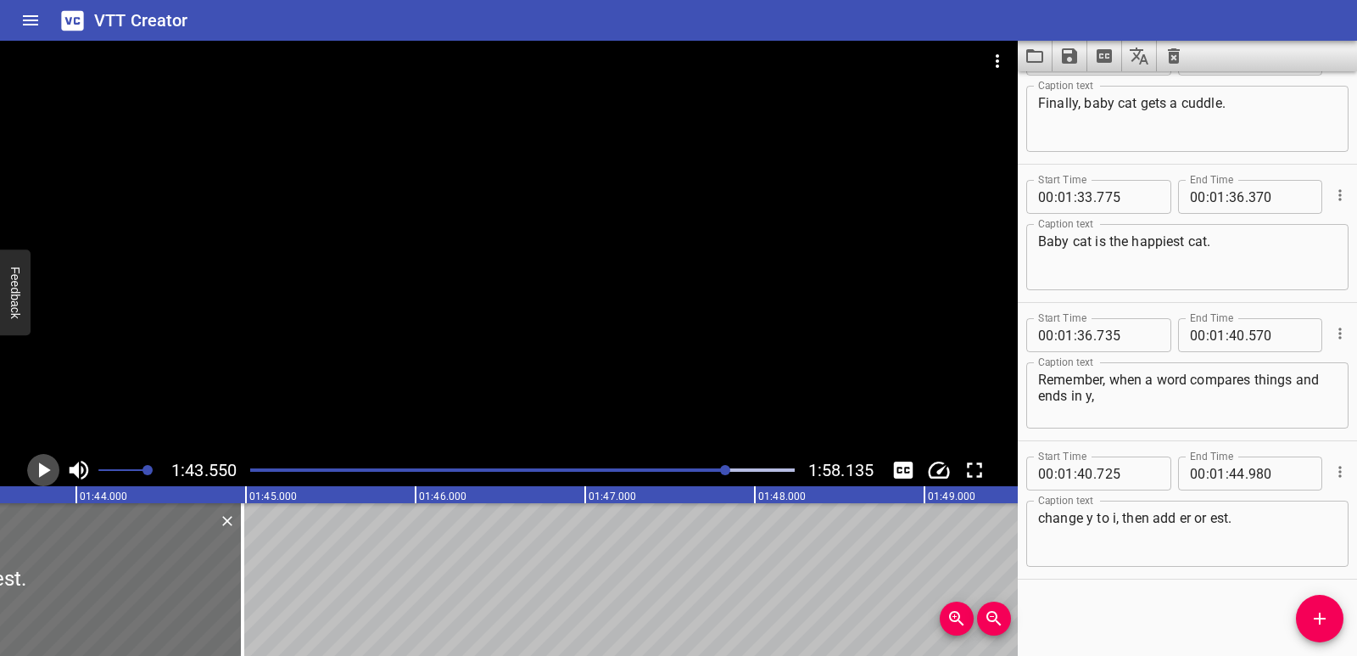
click at [38, 472] on icon "Play/Pause" at bounding box center [43, 469] width 25 height 25
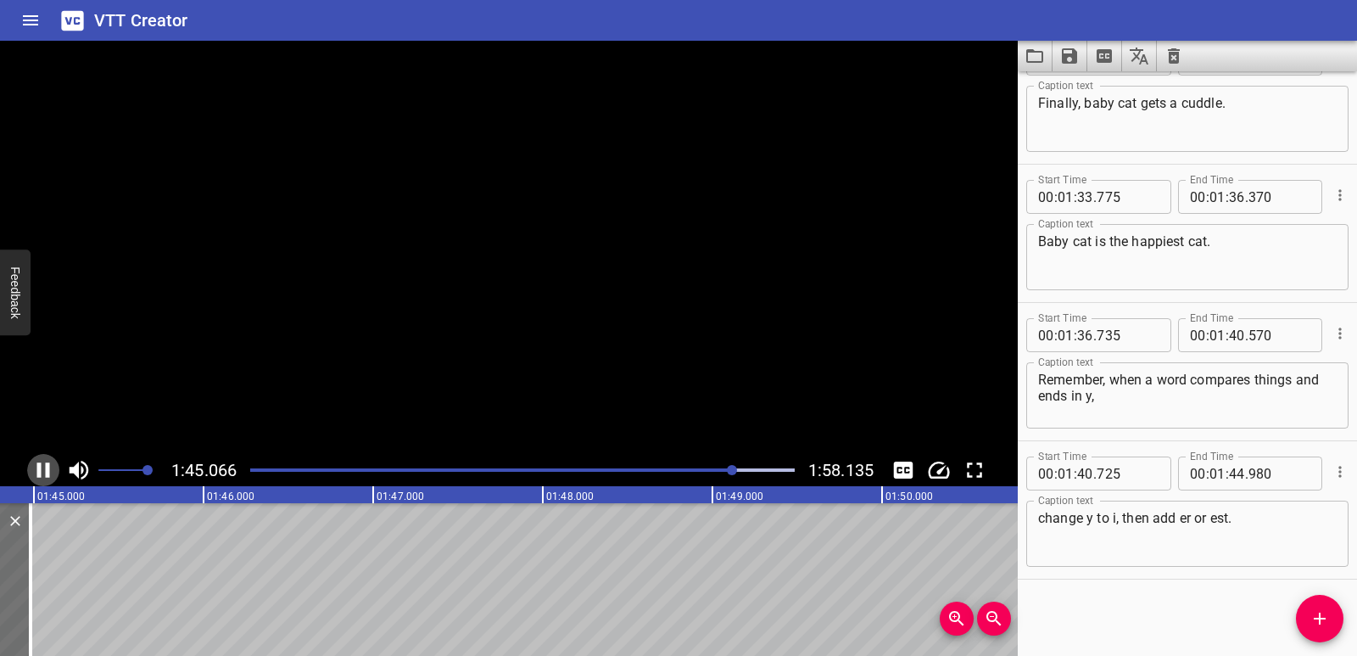
click at [38, 472] on icon "Play/Pause" at bounding box center [43, 469] width 13 height 15
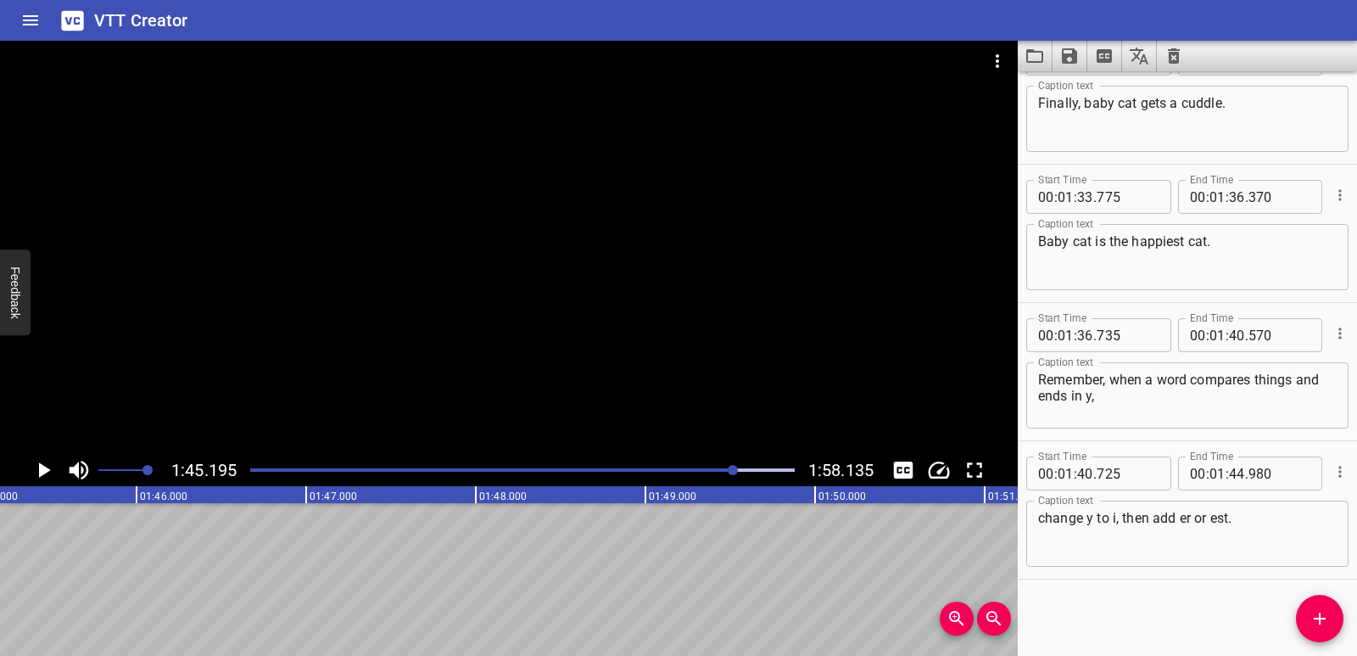
click at [1321, 616] on icon "Add Cue" at bounding box center [1320, 618] width 12 height 12
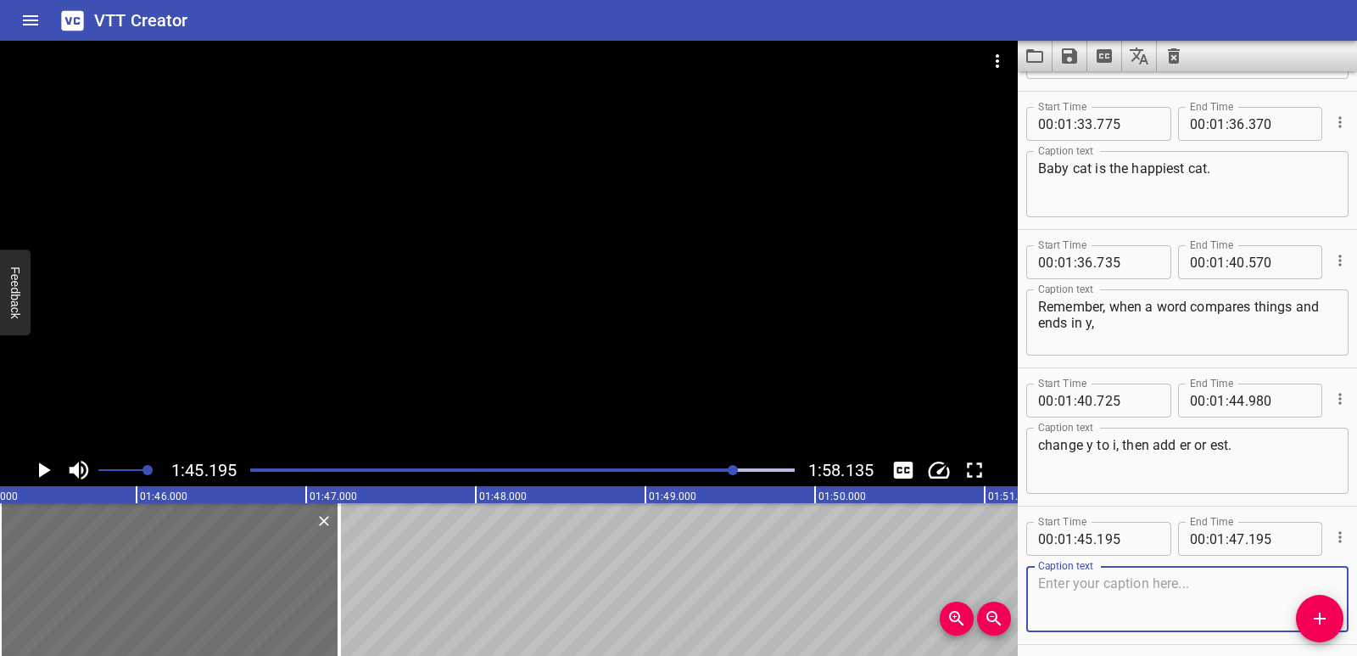
scroll to position [4197, 0]
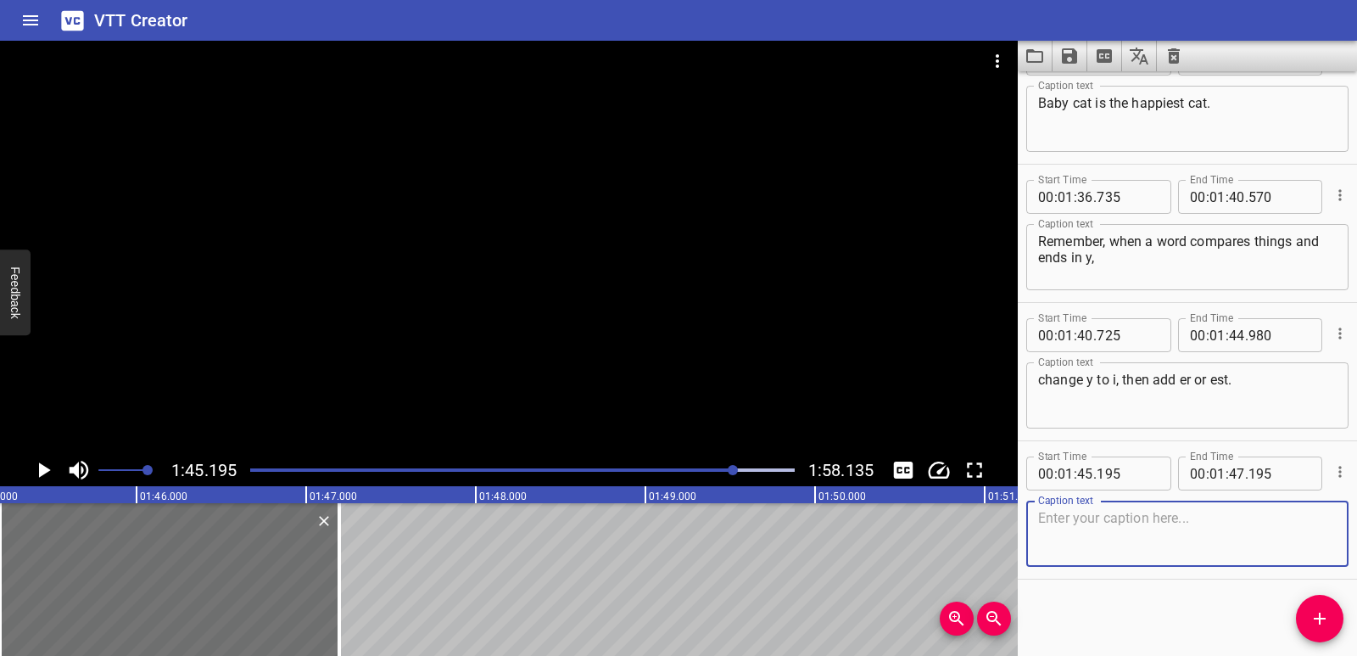
click at [1077, 545] on textarea at bounding box center [1187, 534] width 299 height 48
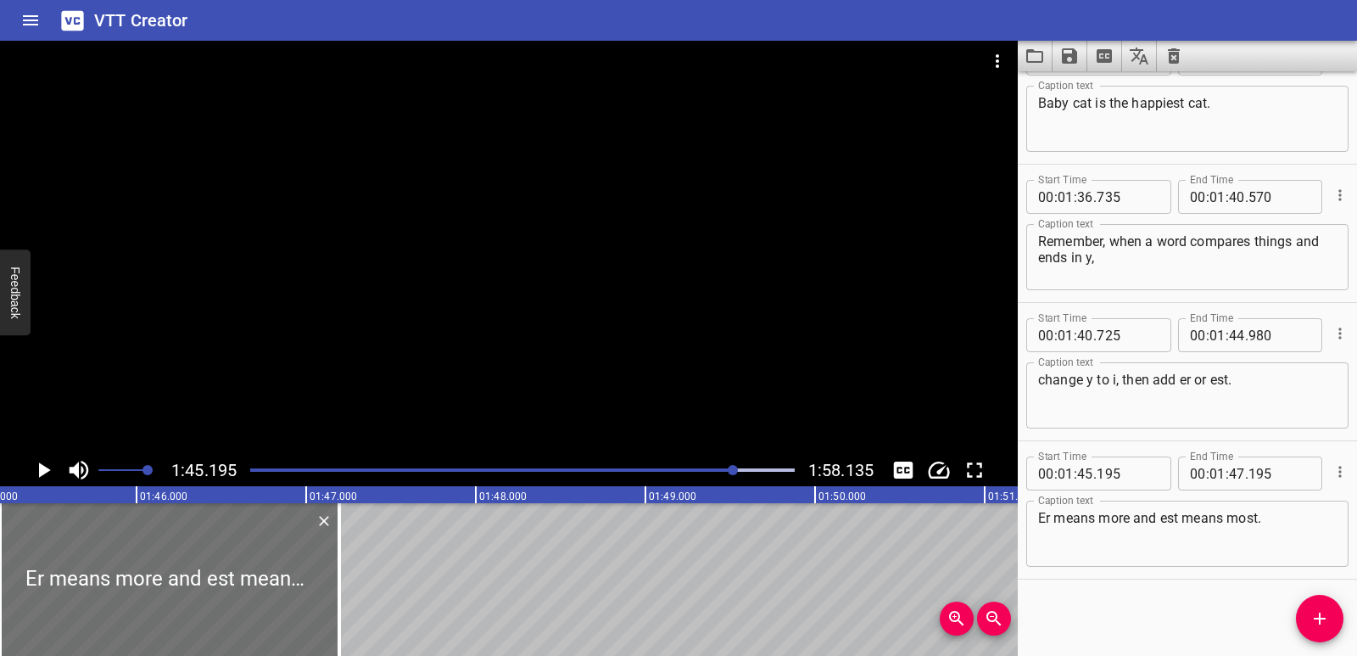
click at [1043, 514] on div "Er means more and est means most. Caption text" at bounding box center [1187, 534] width 322 height 66
click at [1037, 518] on div "Er means more and est means most. Caption text" at bounding box center [1187, 534] width 322 height 66
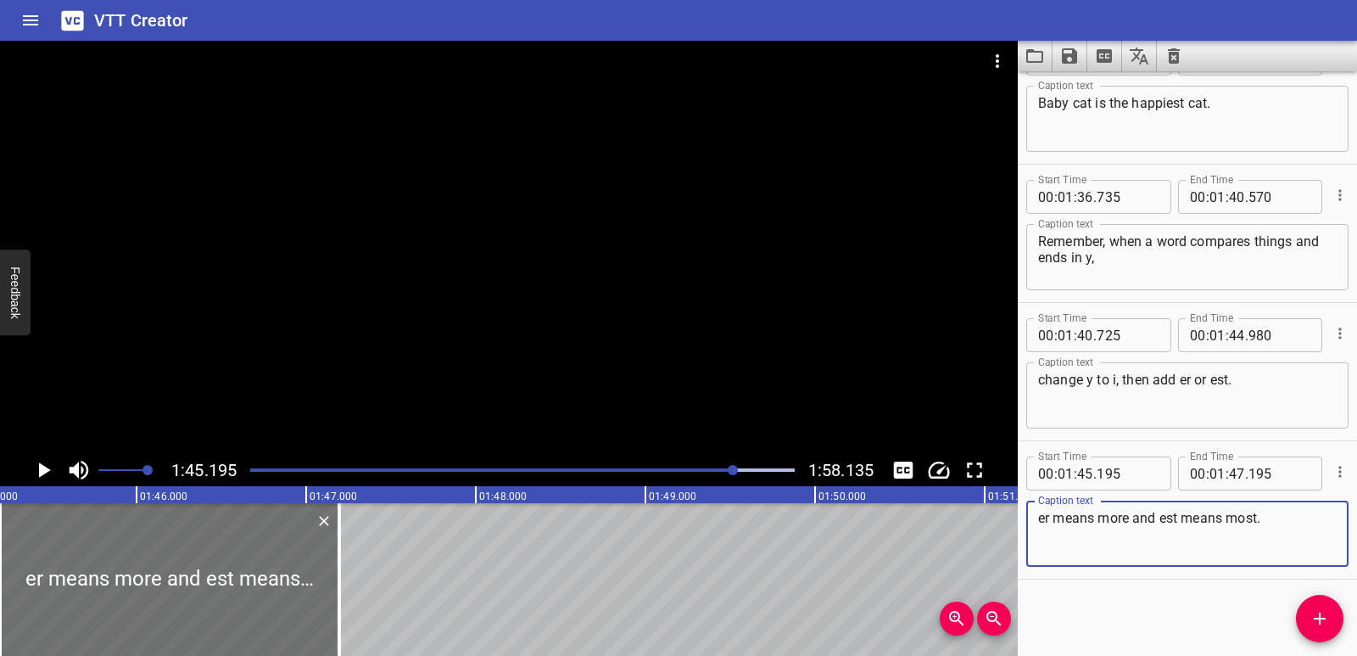
click at [1039, 517] on textarea "er means more and est means most." at bounding box center [1187, 534] width 299 height 48
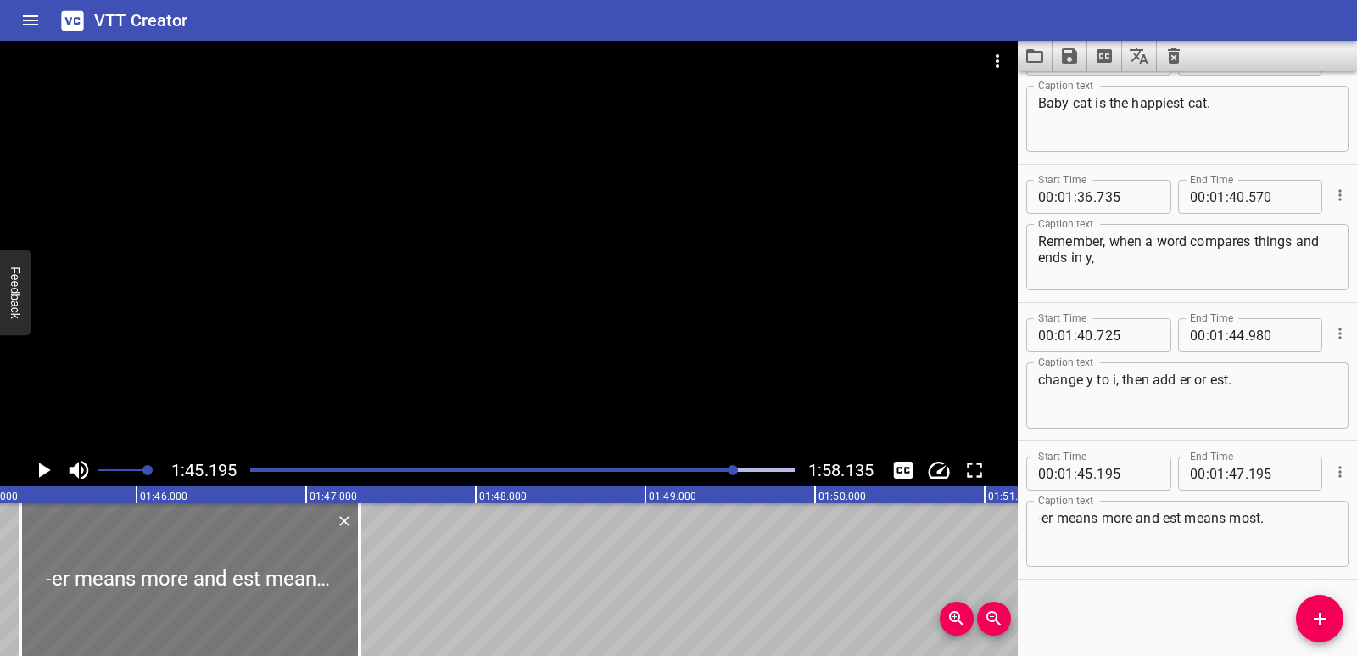
drag, startPoint x: 175, startPoint y: 584, endPoint x: 195, endPoint y: 583, distance: 20.4
click at [195, 583] on div at bounding box center [189, 579] width 339 height 153
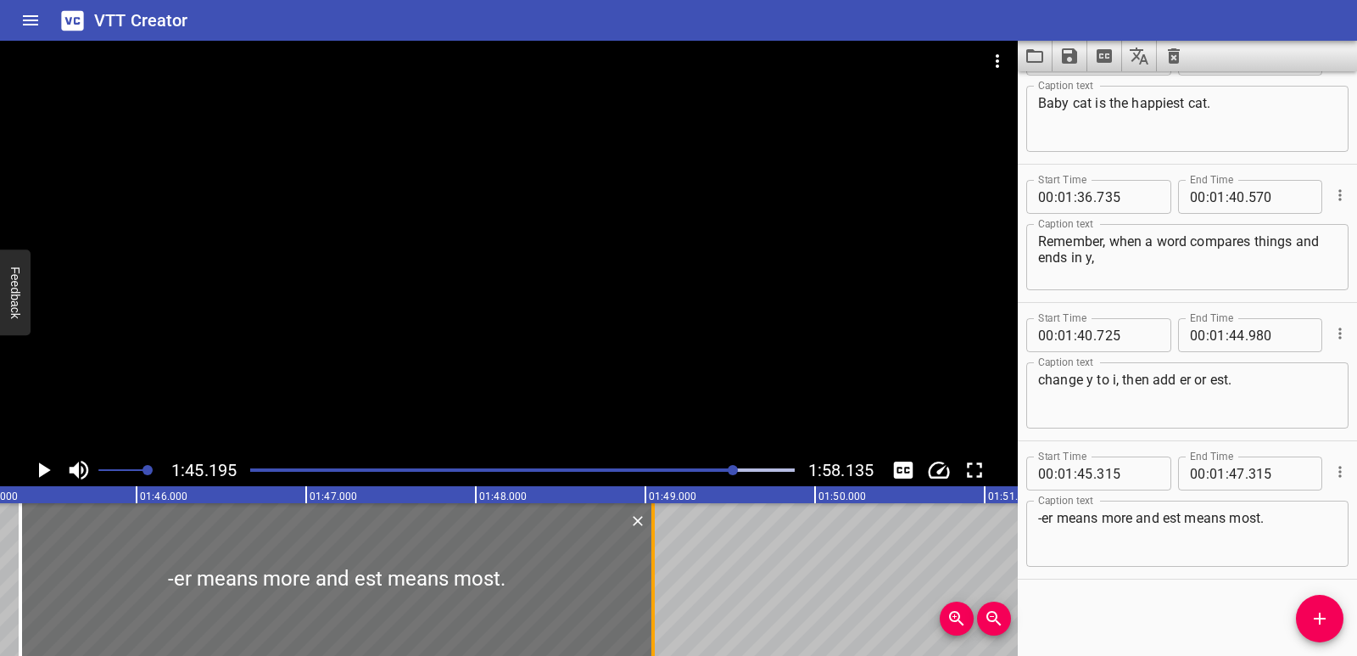
drag, startPoint x: 356, startPoint y: 574, endPoint x: 650, endPoint y: 577, distance: 293.5
click at [650, 577] on div at bounding box center [653, 579] width 17 height 153
click at [38, 472] on icon "Play/Pause" at bounding box center [43, 469] width 25 height 25
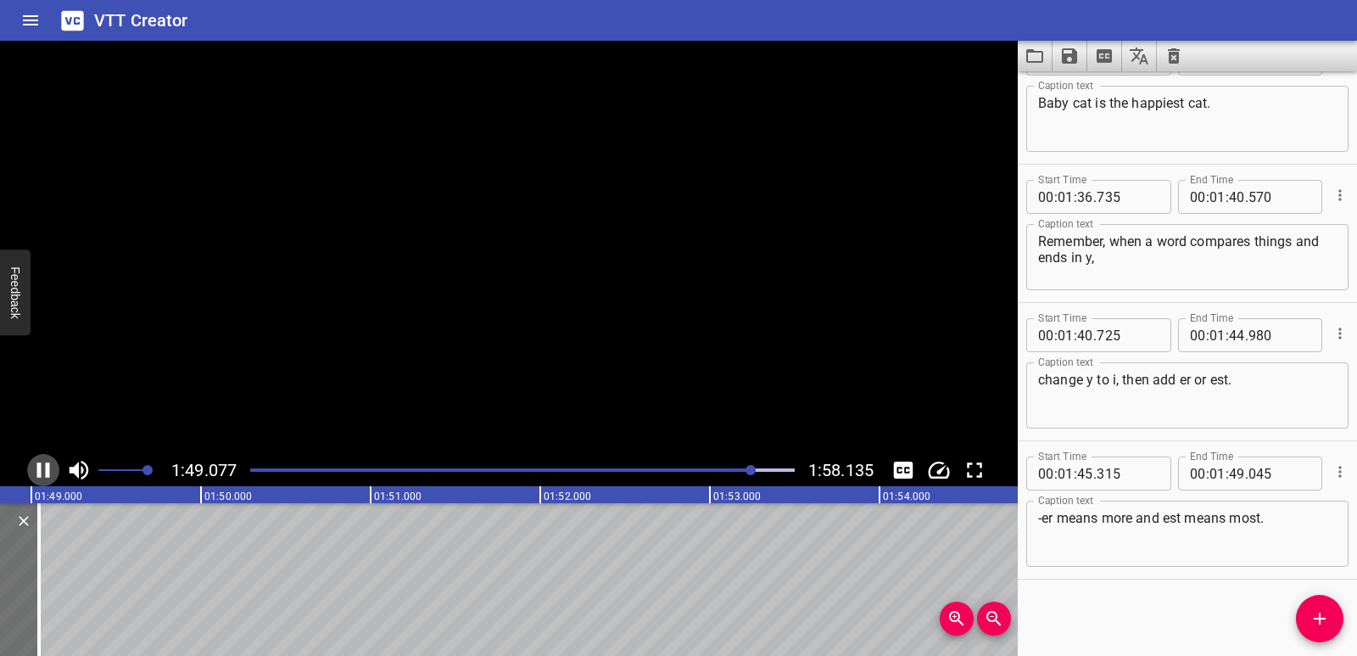
click at [38, 472] on icon "Play/Pause" at bounding box center [43, 469] width 13 height 15
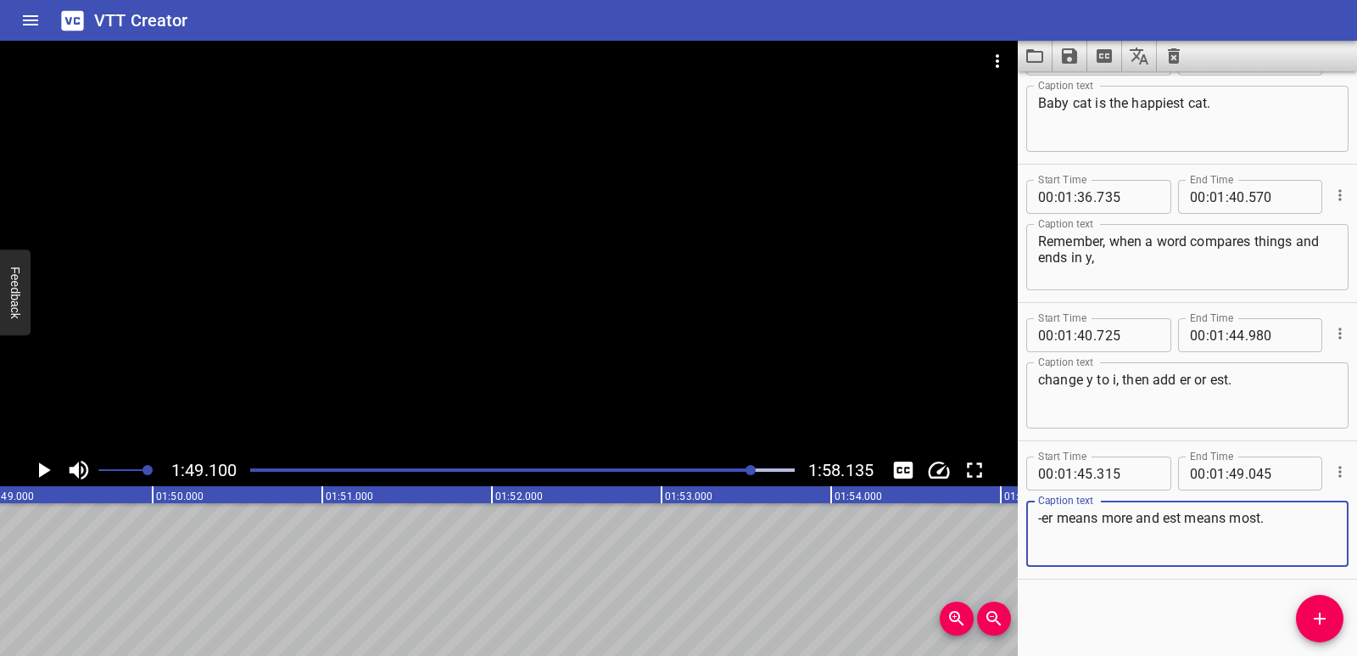
click at [1164, 517] on textarea "-er means more and est means most." at bounding box center [1187, 534] width 299 height 48
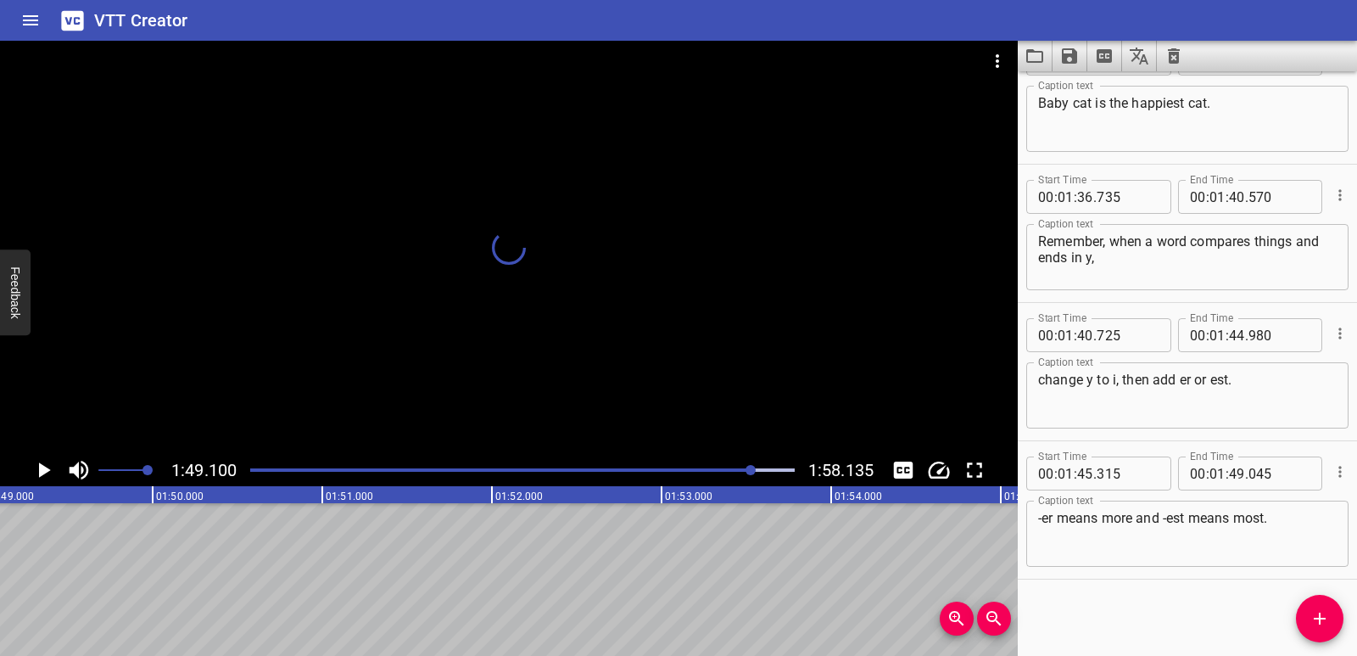
scroll to position [0, 18523]
click at [1316, 621] on icon "Add Cue" at bounding box center [1320, 618] width 20 height 20
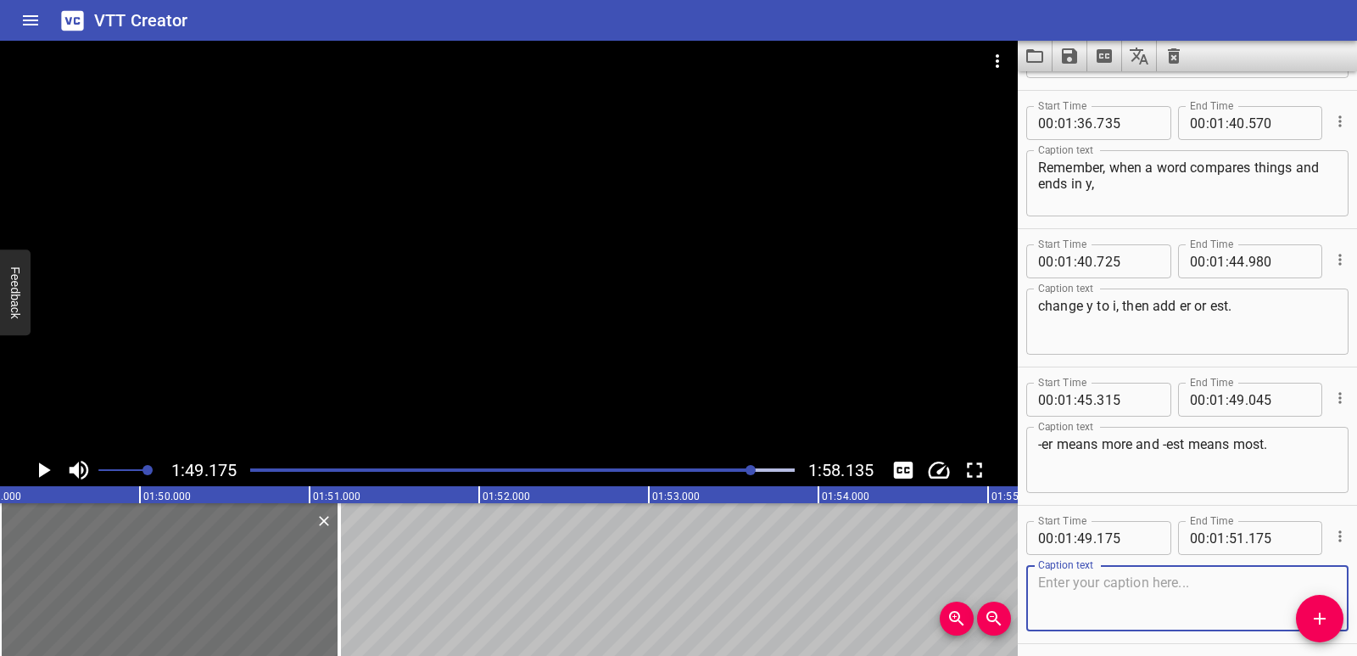
scroll to position [4335, 0]
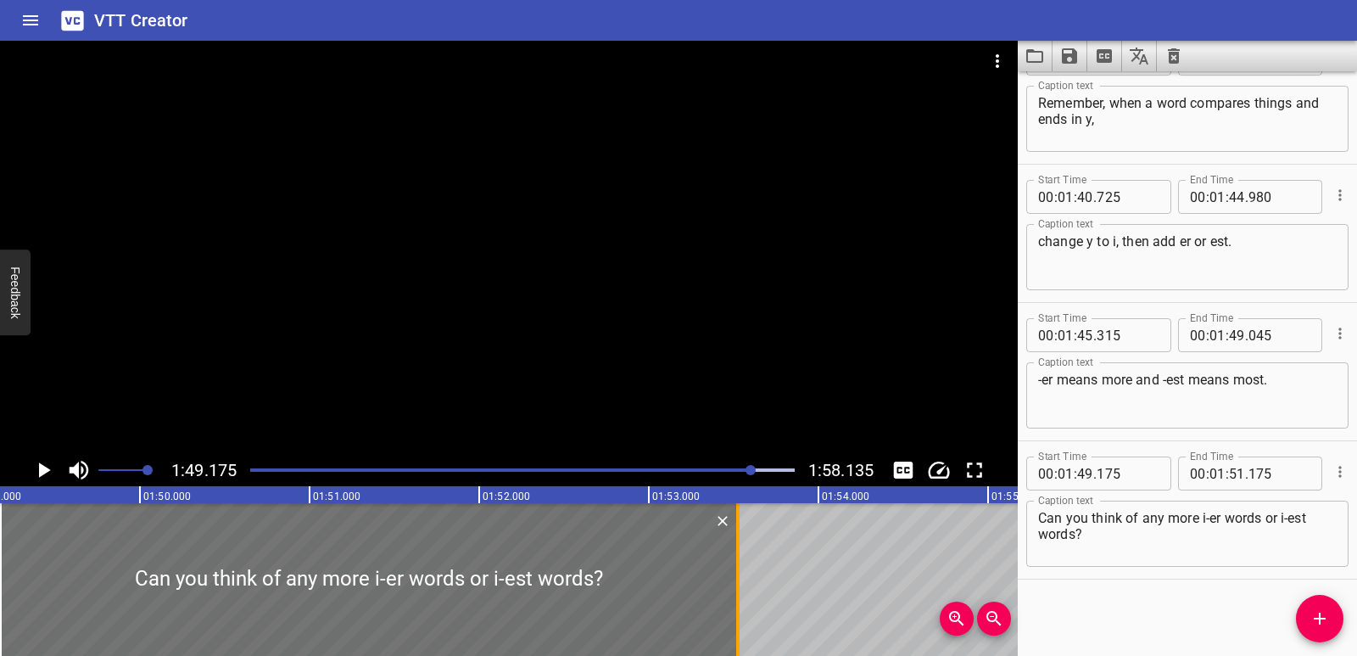
drag, startPoint x: 339, startPoint y: 573, endPoint x: 738, endPoint y: 573, distance: 398.7
click at [738, 573] on div at bounding box center [737, 579] width 3 height 153
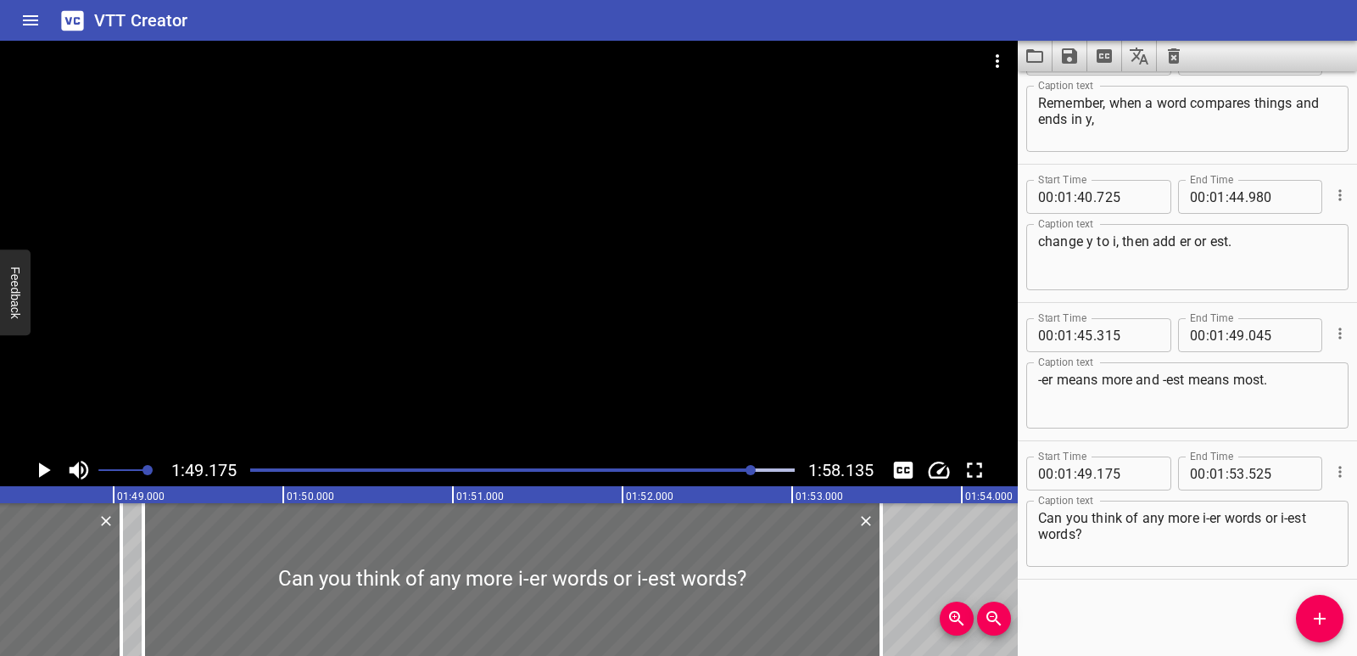
scroll to position [0, 18310]
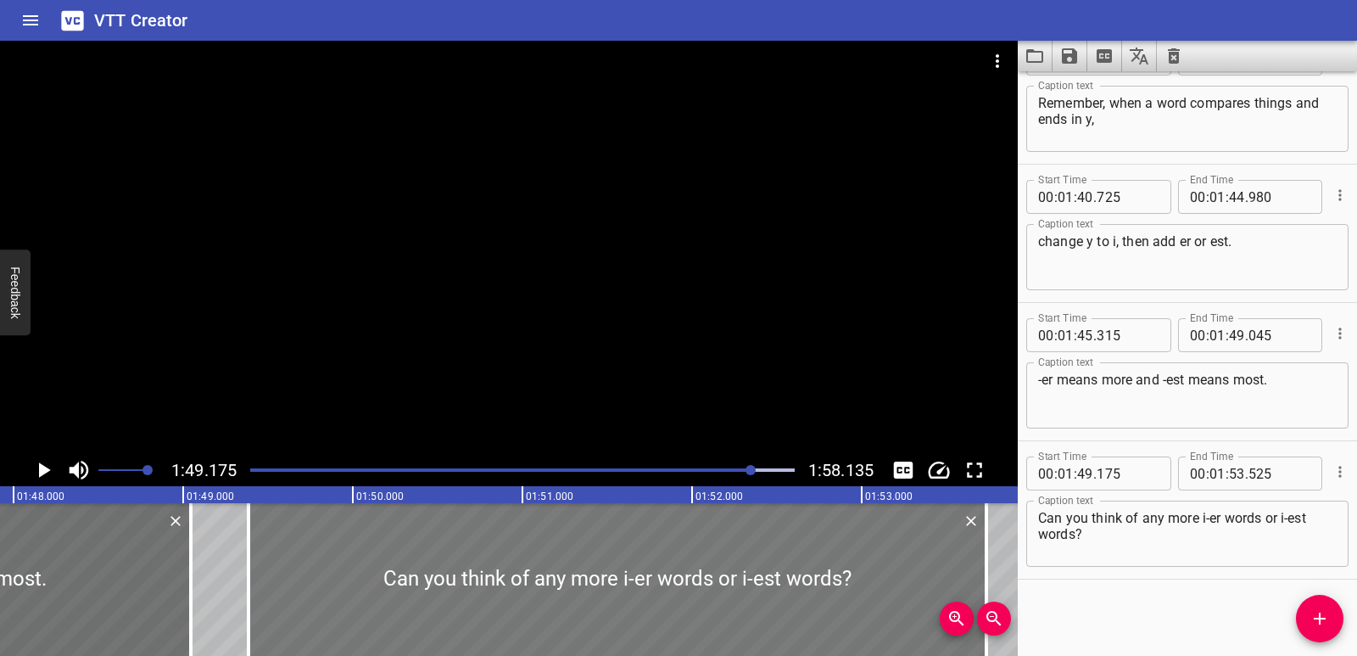
drag, startPoint x: 338, startPoint y: 601, endPoint x: 373, endPoint y: 603, distance: 35.7
click at [373, 603] on div at bounding box center [618, 579] width 738 height 153
drag, startPoint x: 984, startPoint y: 565, endPoint x: 957, endPoint y: 570, distance: 27.6
click at [957, 570] on div at bounding box center [962, 579] width 17 height 153
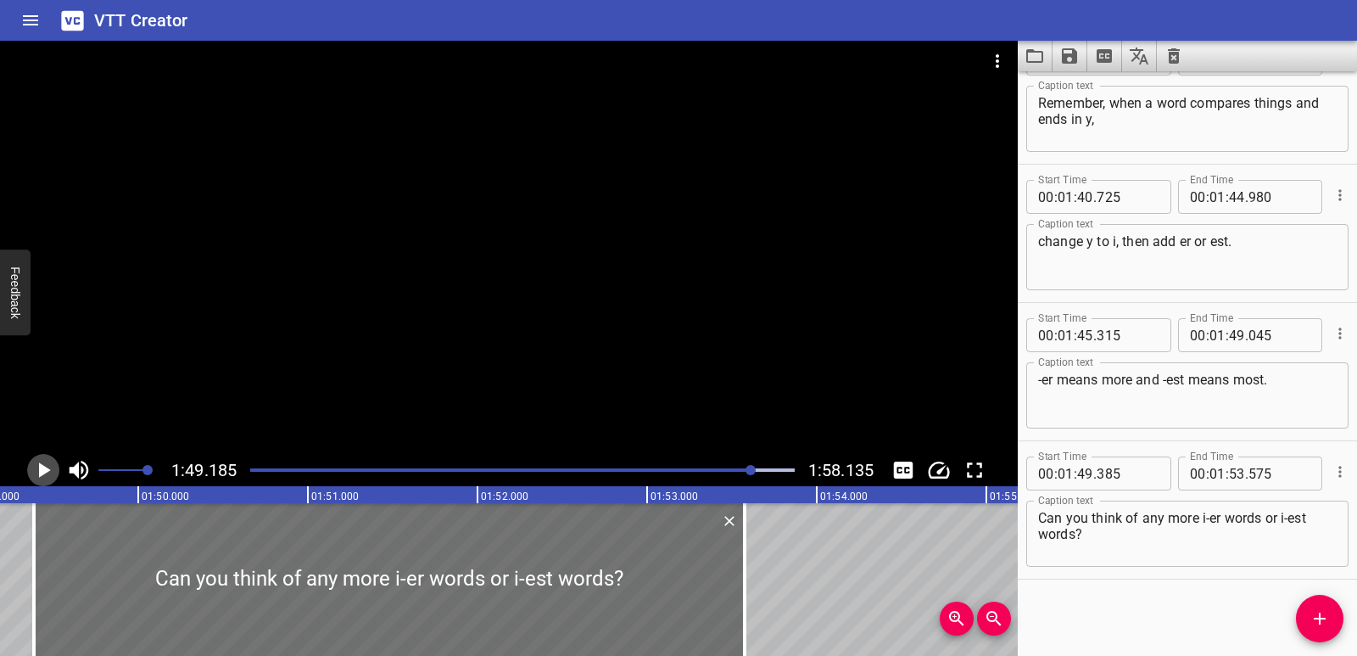
click at [42, 473] on icon "Play/Pause" at bounding box center [45, 469] width 12 height 15
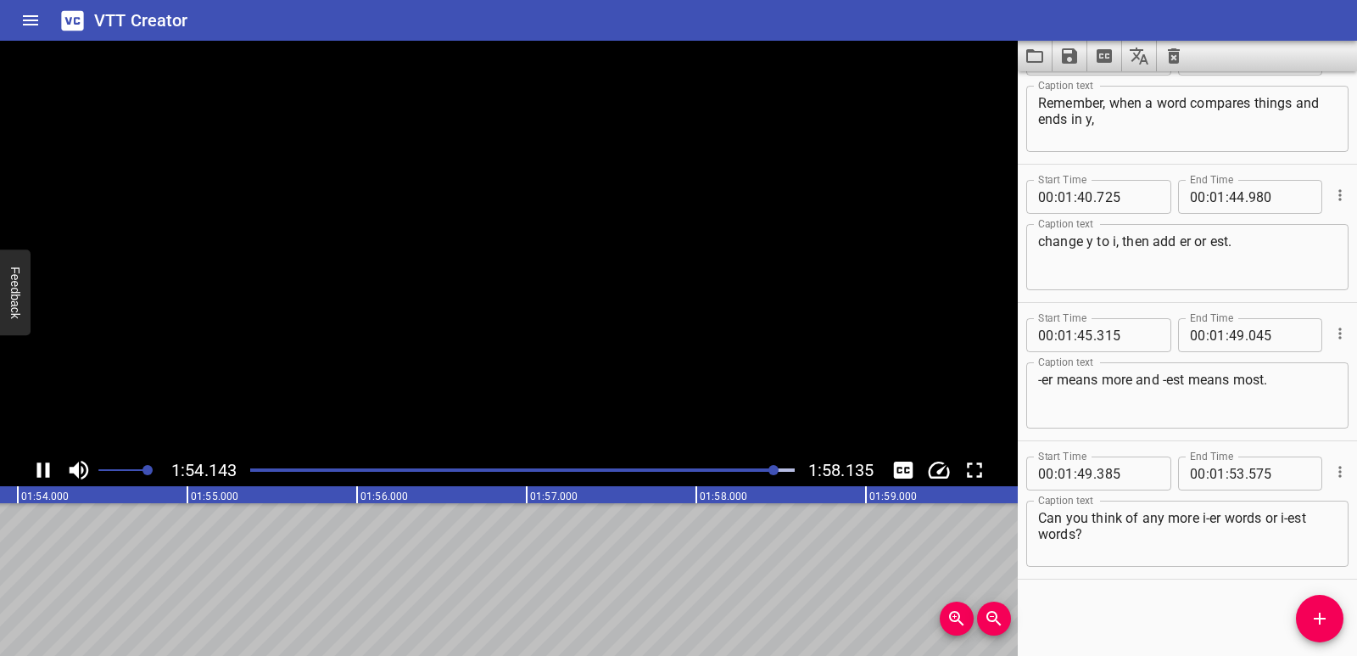
scroll to position [0, 19342]
click at [1066, 59] on icon "Save captions to file" at bounding box center [1069, 55] width 15 height 15
click at [1079, 91] on li "Save to VTT file" at bounding box center [1115, 93] width 125 height 31
